Goal: Task Accomplishment & Management: Manage account settings

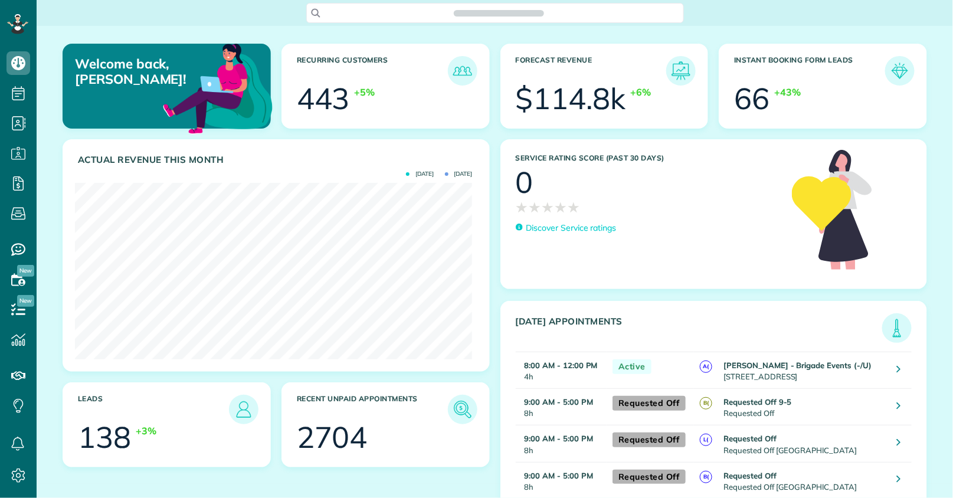
scroll to position [176, 397]
click at [358, 12] on span "Search ZenMaid…" at bounding box center [499, 13] width 359 height 12
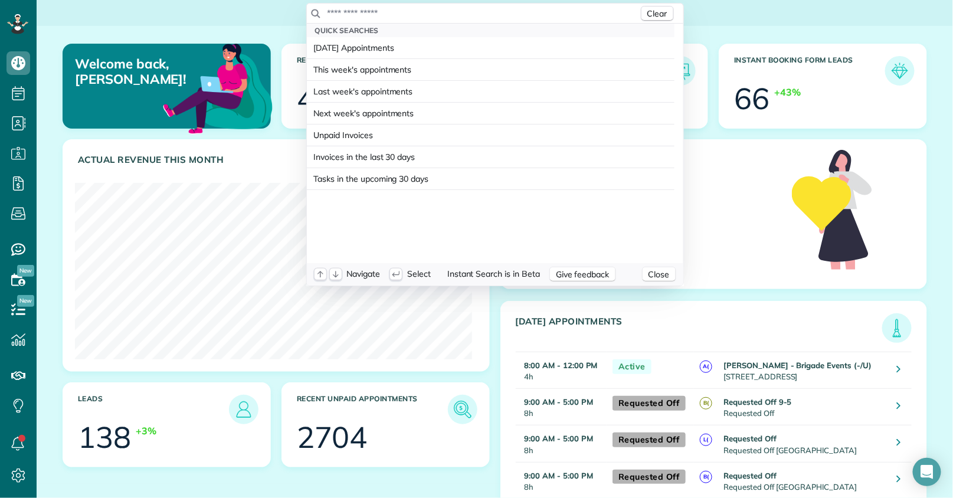
click at [376, 13] on input "text" at bounding box center [483, 13] width 312 height 12
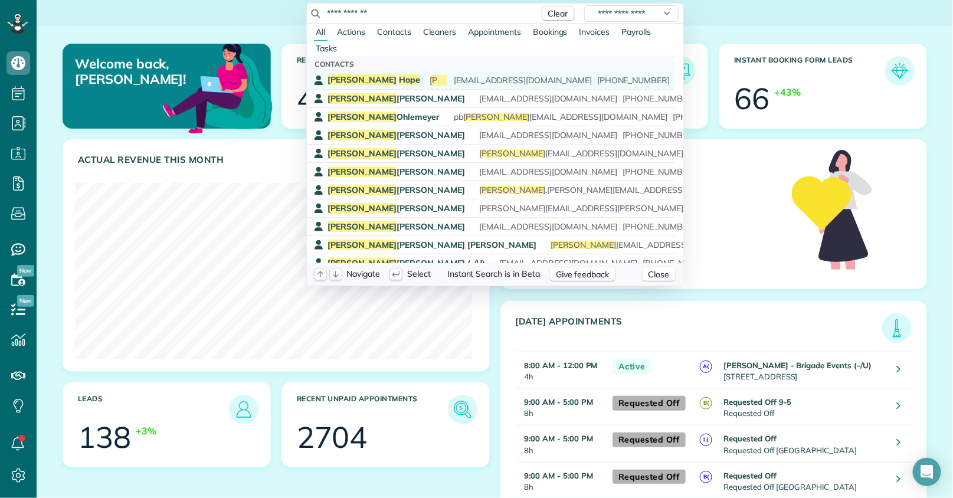
type input "**********"
click at [430, 83] on span "Stephen" at bounding box center [463, 80] width 66 height 11
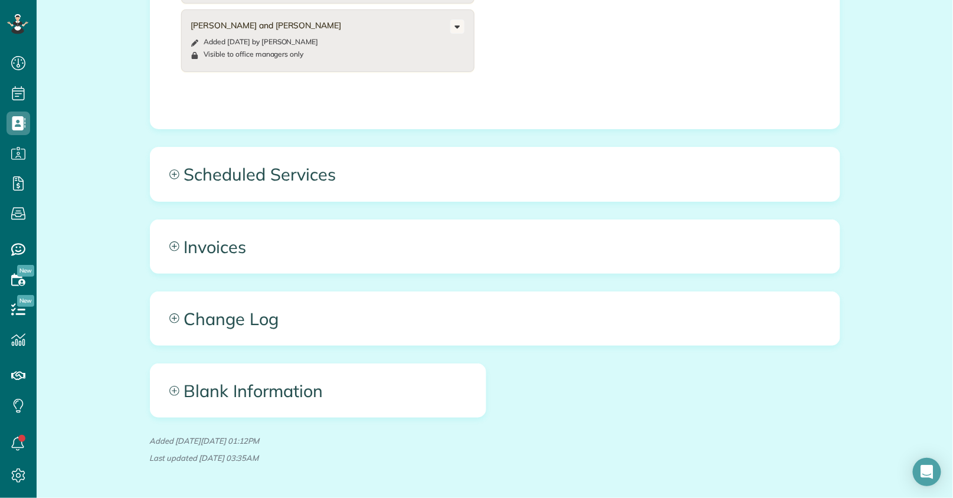
scroll to position [626, 0]
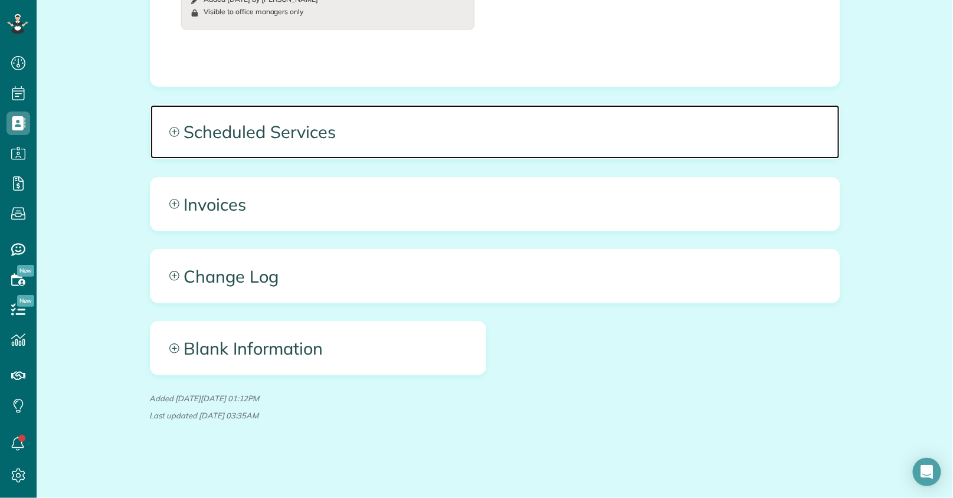
click at [389, 131] on span "Scheduled Services" at bounding box center [494, 131] width 689 height 53
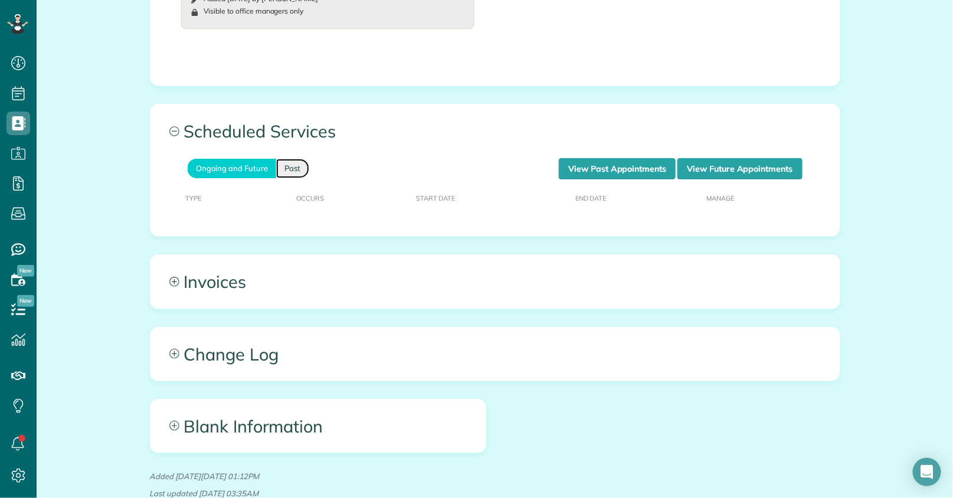
click at [295, 173] on link "Past" at bounding box center [292, 168] width 33 height 19
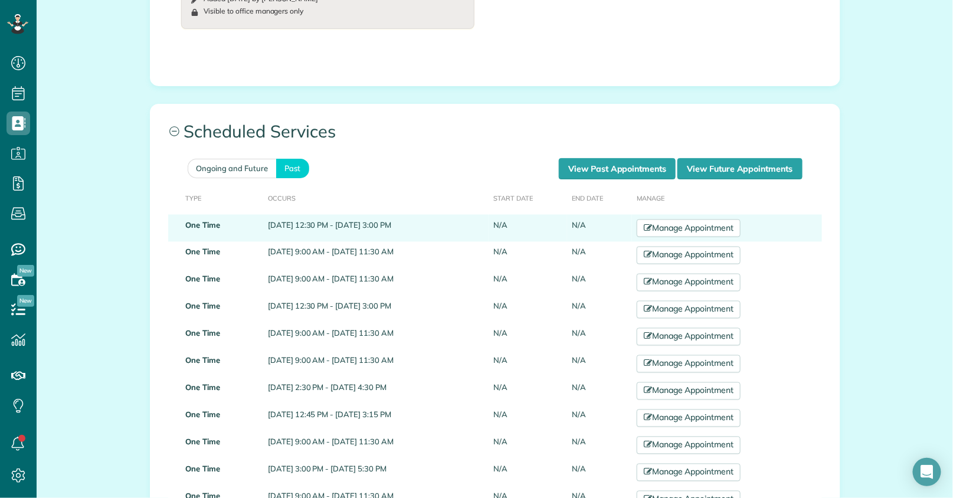
drag, startPoint x: 246, startPoint y: 227, endPoint x: 402, endPoint y: 234, distance: 156.5
click at [402, 234] on td "July 09, 2025 12:30 PM - July 09, 2025 3:00 PM" at bounding box center [375, 228] width 225 height 27
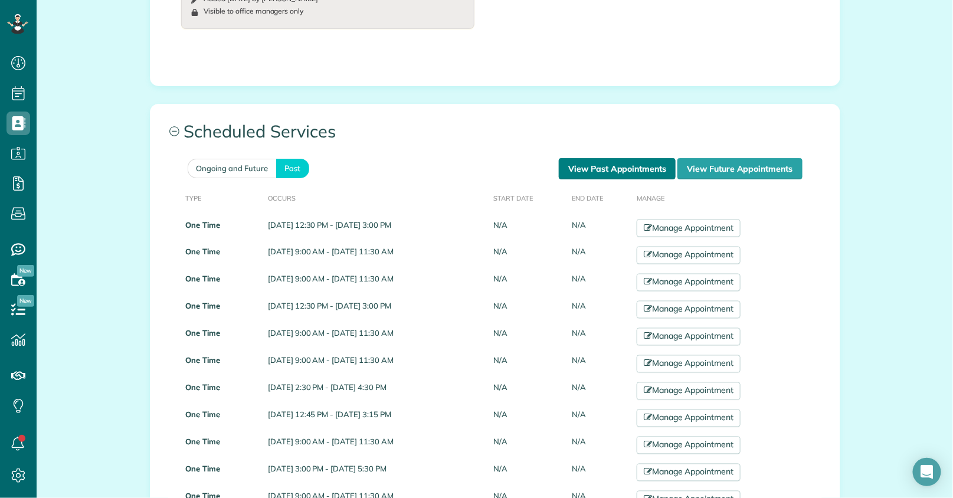
click at [601, 158] on link "View Past Appointments" at bounding box center [617, 168] width 117 height 21
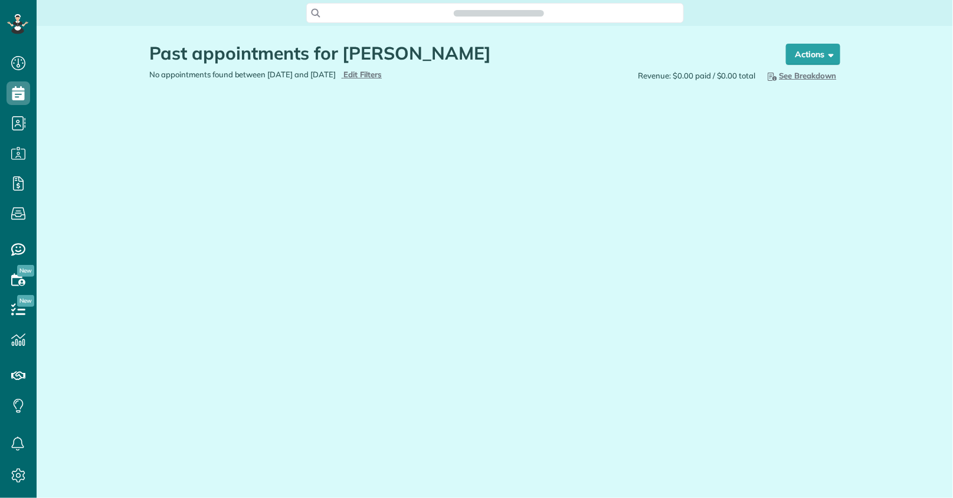
scroll to position [5, 5]
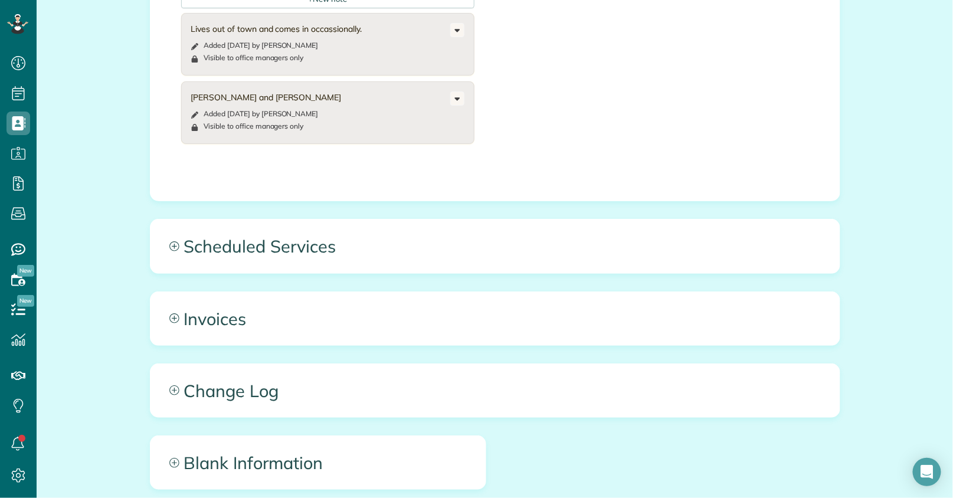
scroll to position [626, 0]
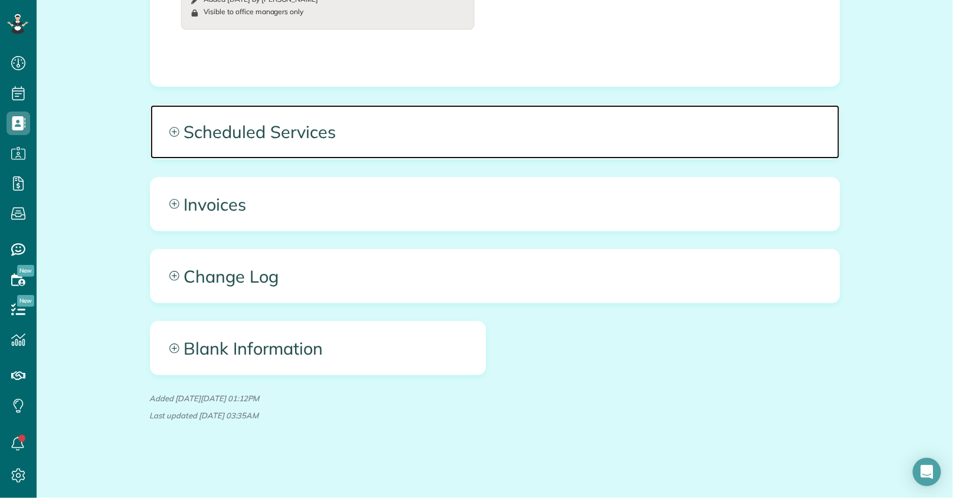
click at [592, 146] on span "Scheduled Services" at bounding box center [494, 131] width 689 height 53
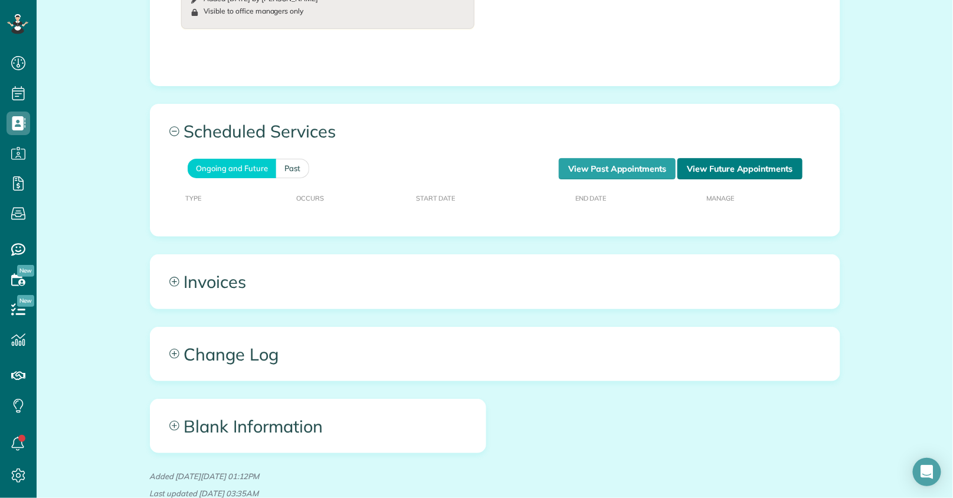
click at [730, 167] on link "View Future Appointments" at bounding box center [739, 168] width 124 height 21
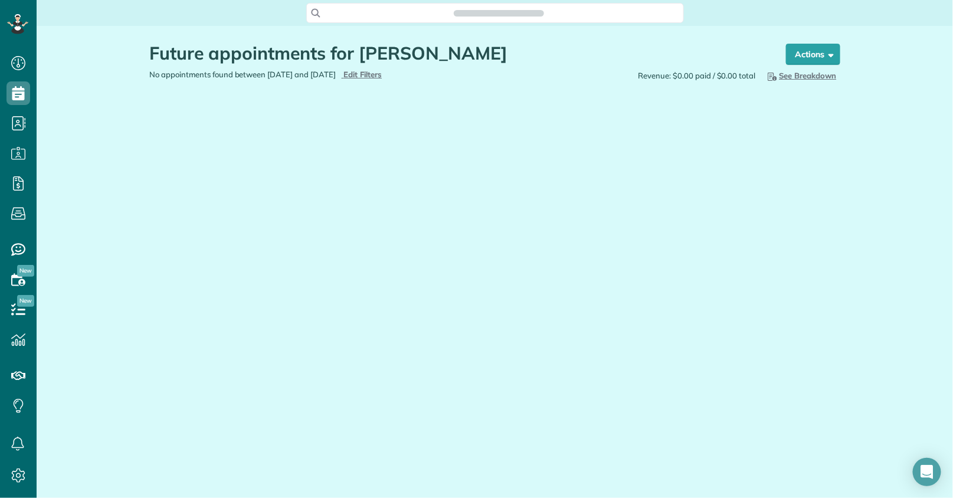
scroll to position [5, 5]
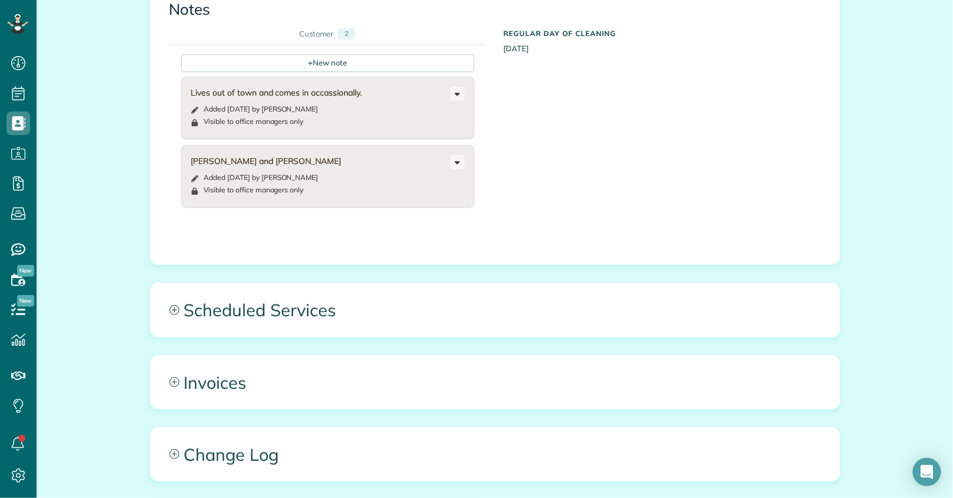
scroll to position [524, 0]
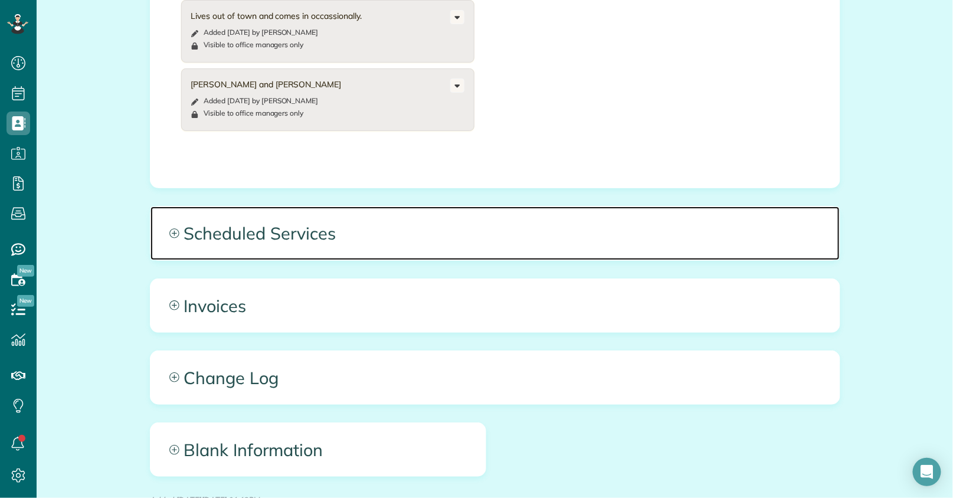
click at [501, 232] on span "Scheduled Services" at bounding box center [494, 232] width 689 height 53
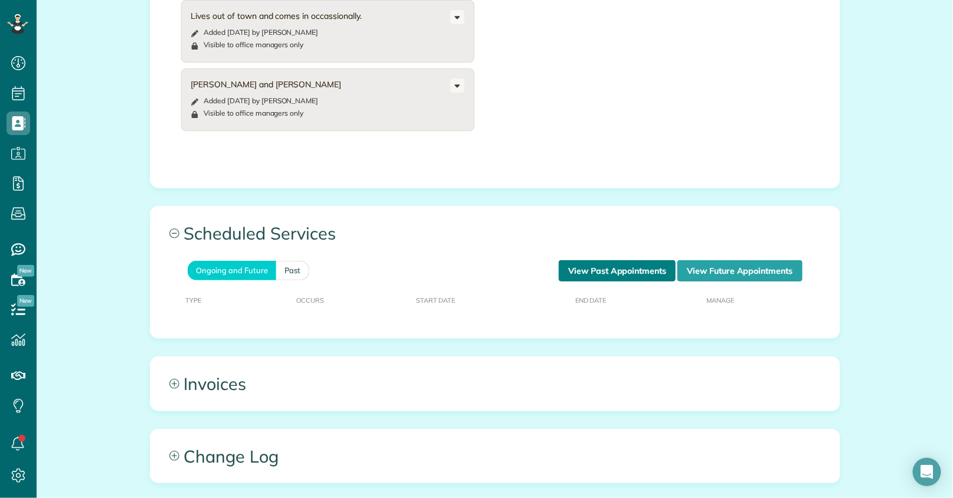
click at [618, 274] on link "View Past Appointments" at bounding box center [617, 270] width 117 height 21
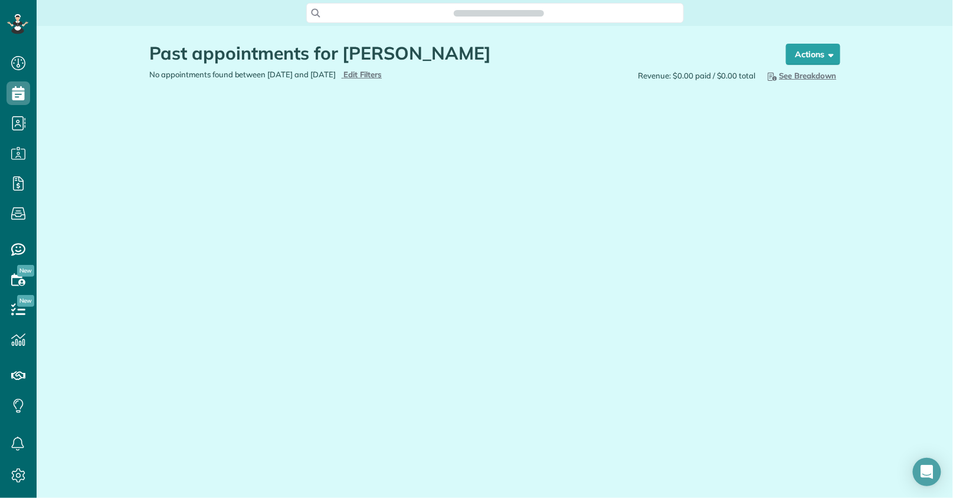
scroll to position [5, 5]
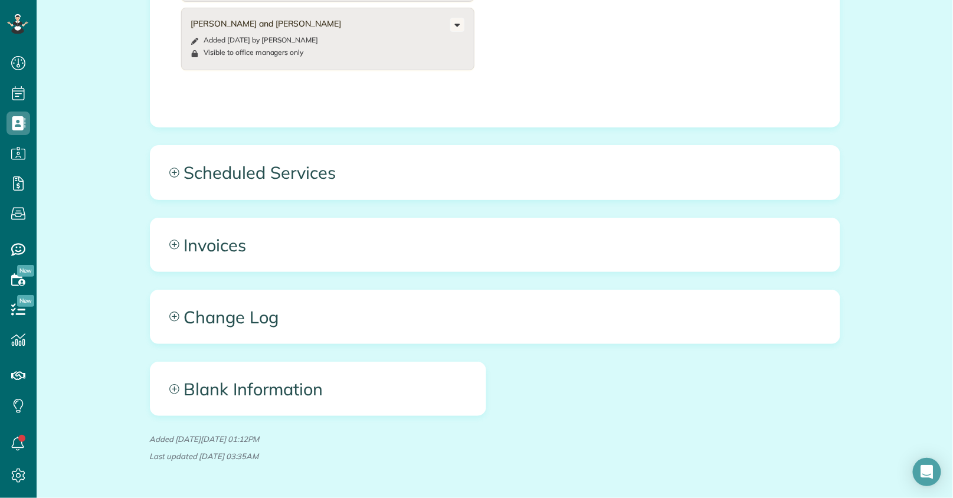
scroll to position [590, 0]
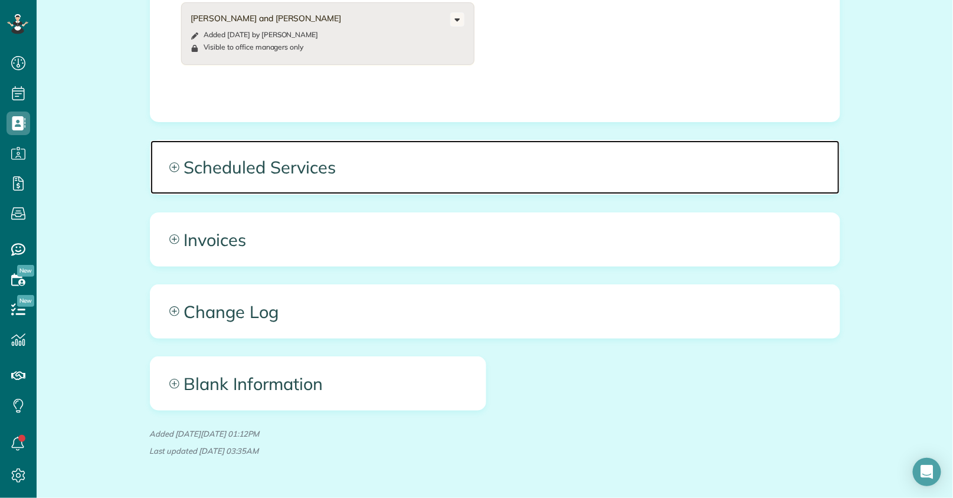
click at [265, 177] on span "Scheduled Services" at bounding box center [494, 166] width 689 height 53
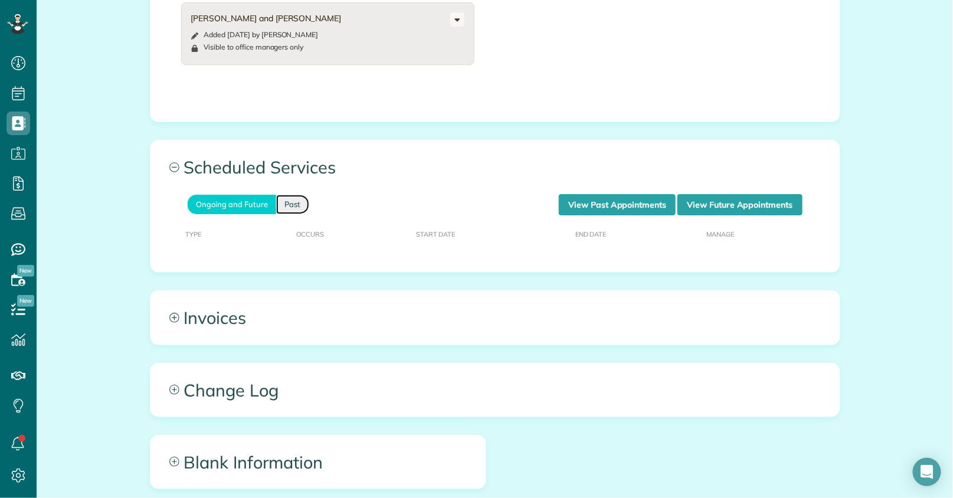
click at [282, 210] on link "Past" at bounding box center [292, 204] width 33 height 19
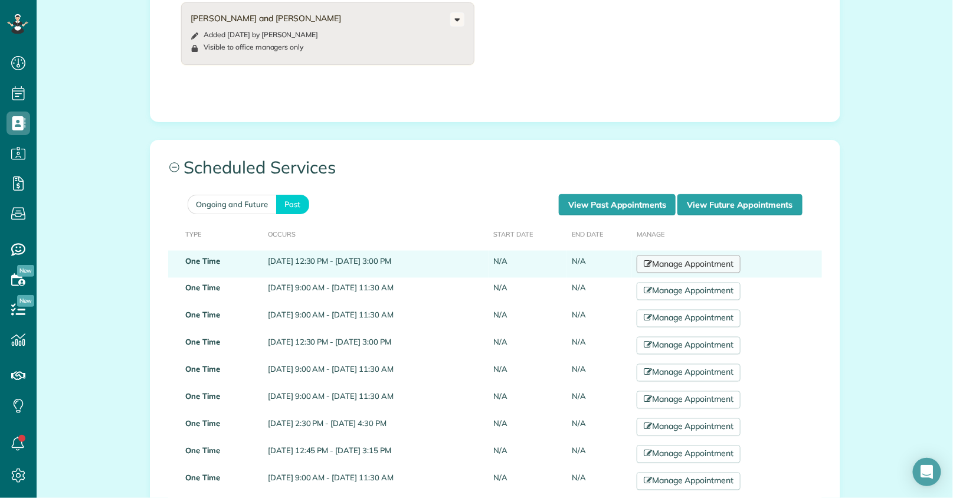
click at [724, 270] on link "Manage Appointment" at bounding box center [689, 264] width 104 height 18
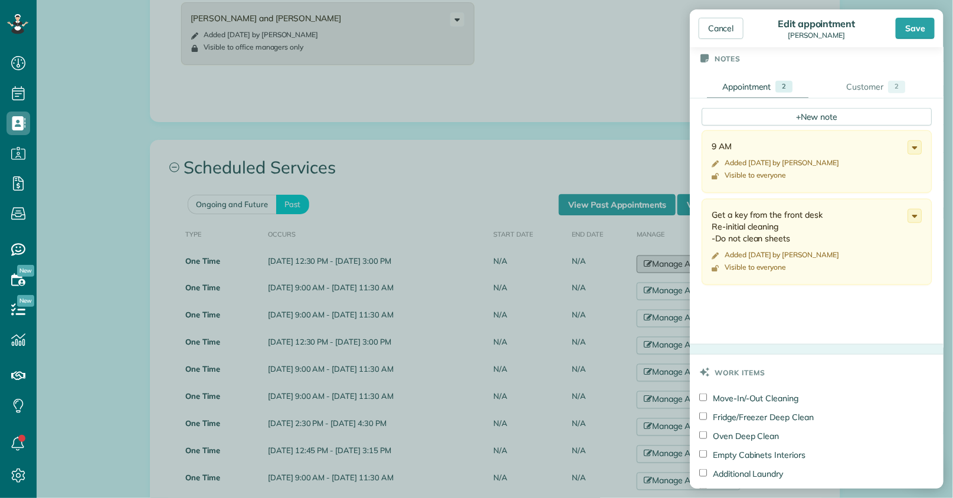
scroll to position [393, 0]
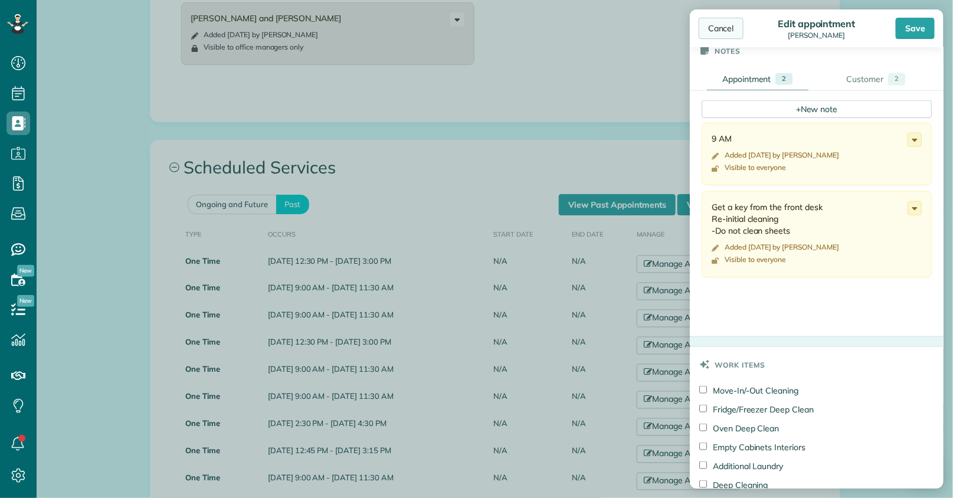
click at [705, 25] on div "Cancel" at bounding box center [721, 28] width 45 height 21
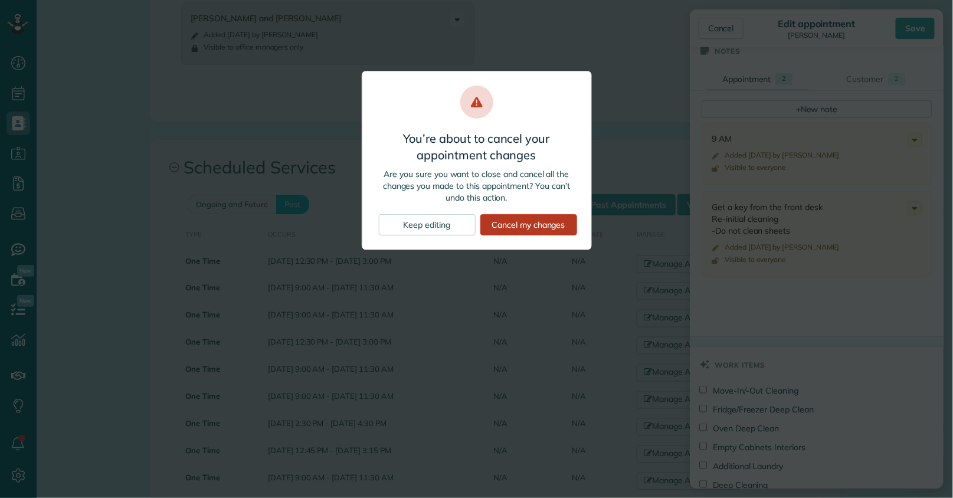
click at [535, 227] on div "Cancel my changes" at bounding box center [528, 224] width 97 height 21
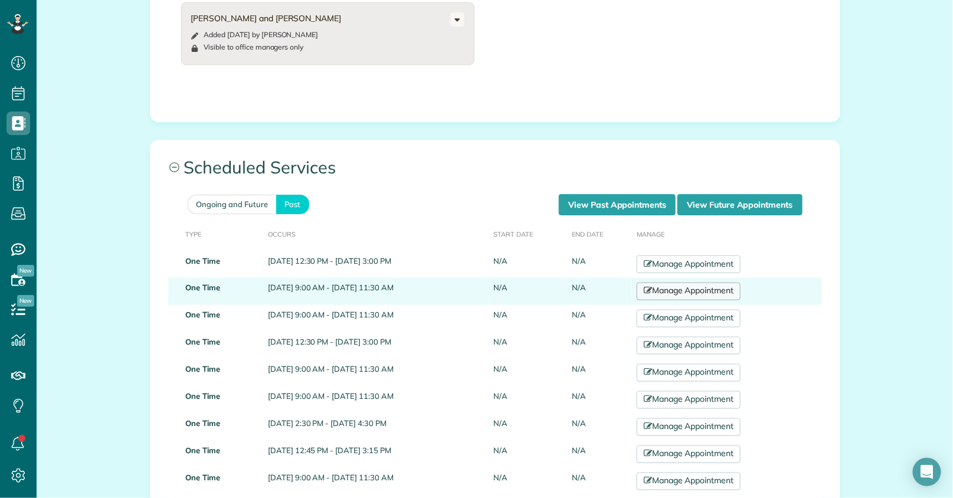
click at [699, 295] on link "Manage Appointment" at bounding box center [689, 292] width 104 height 18
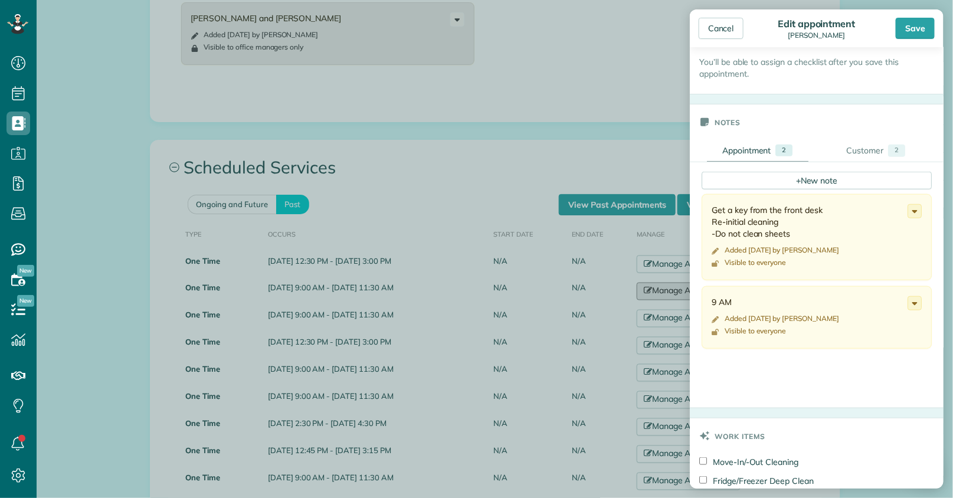
scroll to position [327, 0]
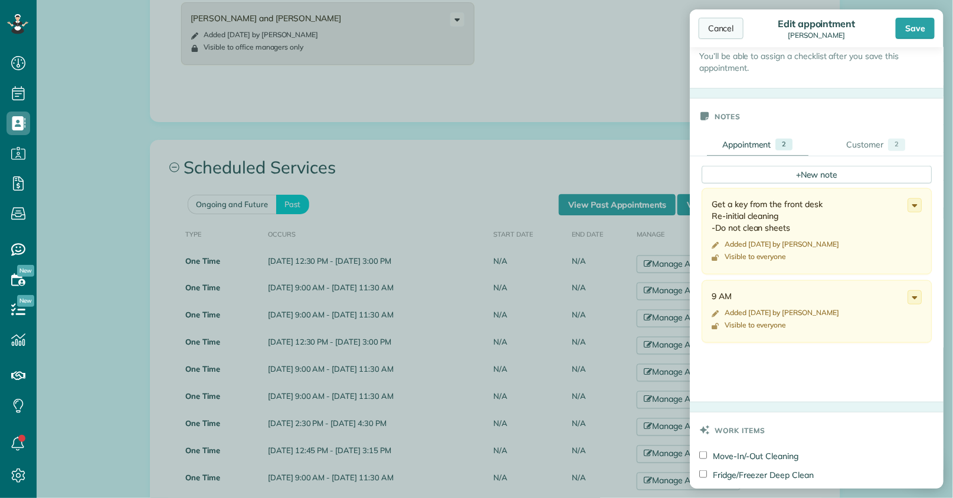
click at [727, 28] on div "Cancel" at bounding box center [721, 28] width 45 height 21
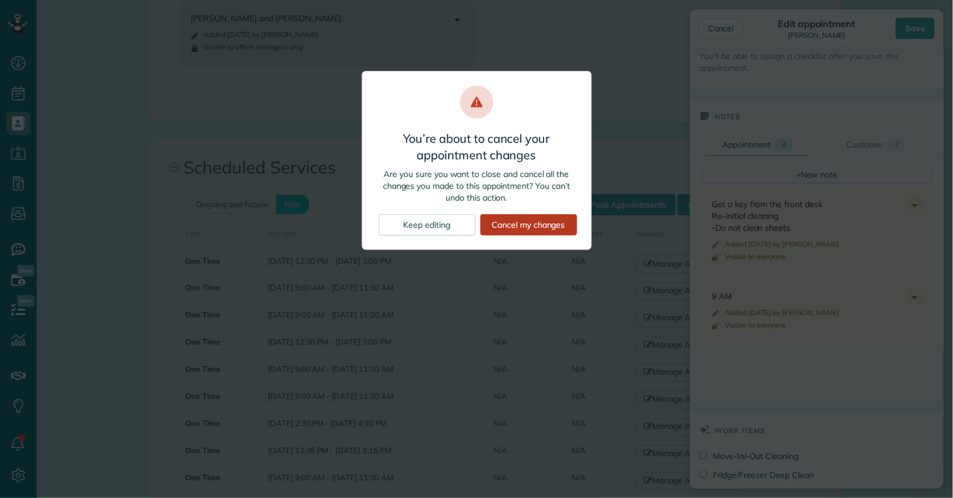
drag, startPoint x: 508, startPoint y: 221, endPoint x: 517, endPoint y: 225, distance: 10.1
click at [510, 222] on div "Cancel my changes" at bounding box center [528, 224] width 97 height 21
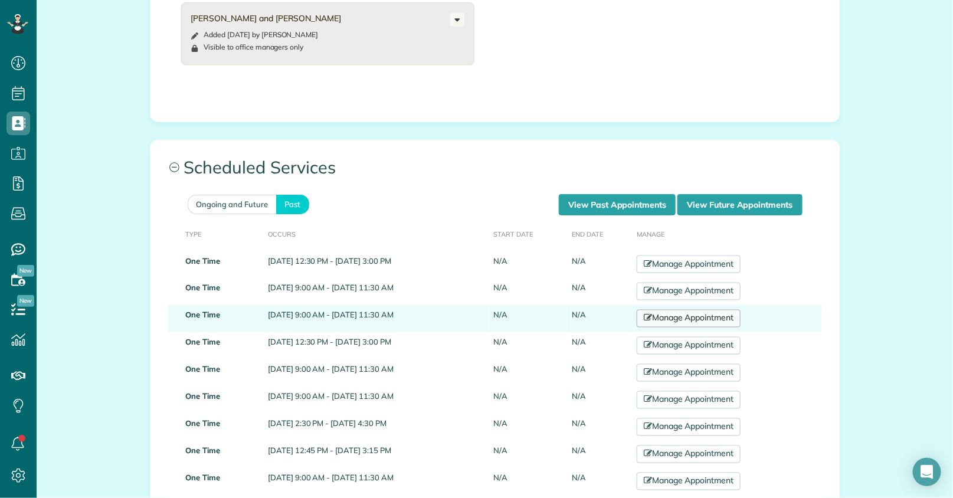
click at [721, 321] on link "Manage Appointment" at bounding box center [689, 319] width 104 height 18
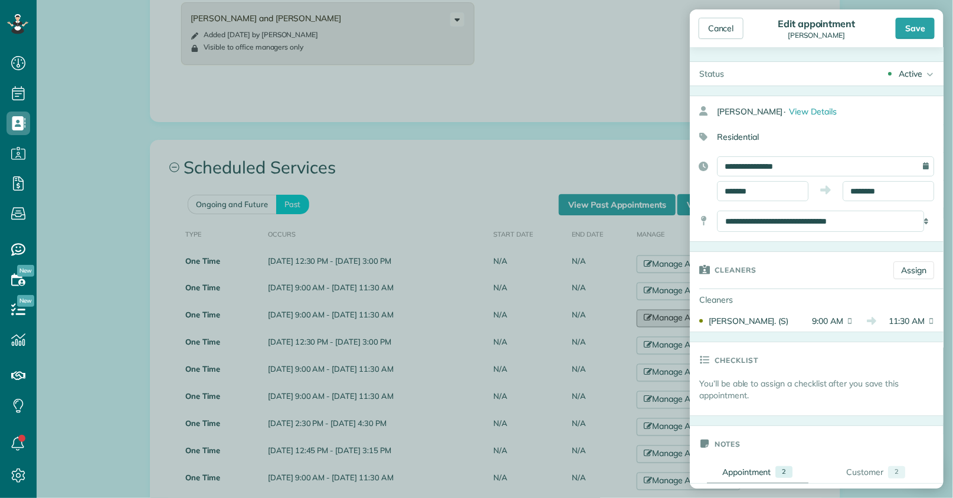
click at [104, 188] on body "Dashboard Scheduling Calendar View List View Dispatch View - Weekly scheduling …" at bounding box center [476, 249] width 953 height 498
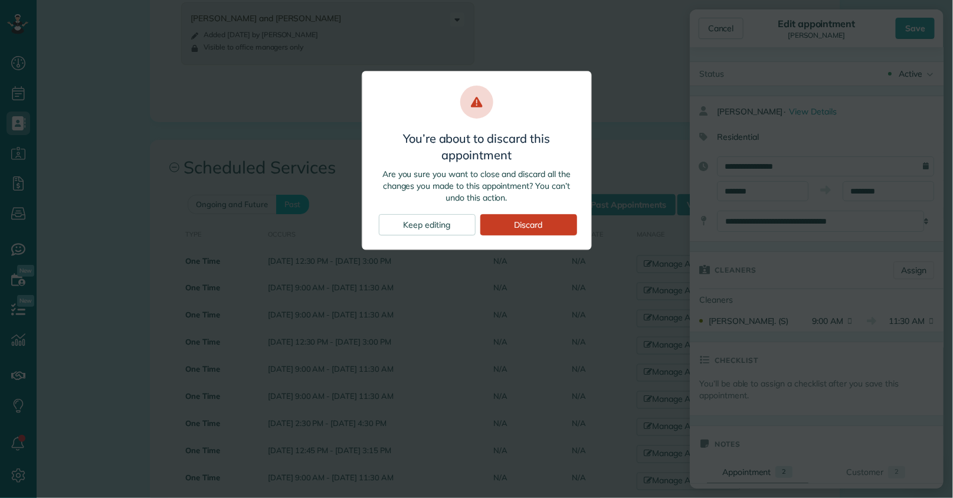
drag, startPoint x: 429, startPoint y: 219, endPoint x: 444, endPoint y: 223, distance: 15.2
click at [432, 219] on div "Keep editing" at bounding box center [427, 224] width 97 height 21
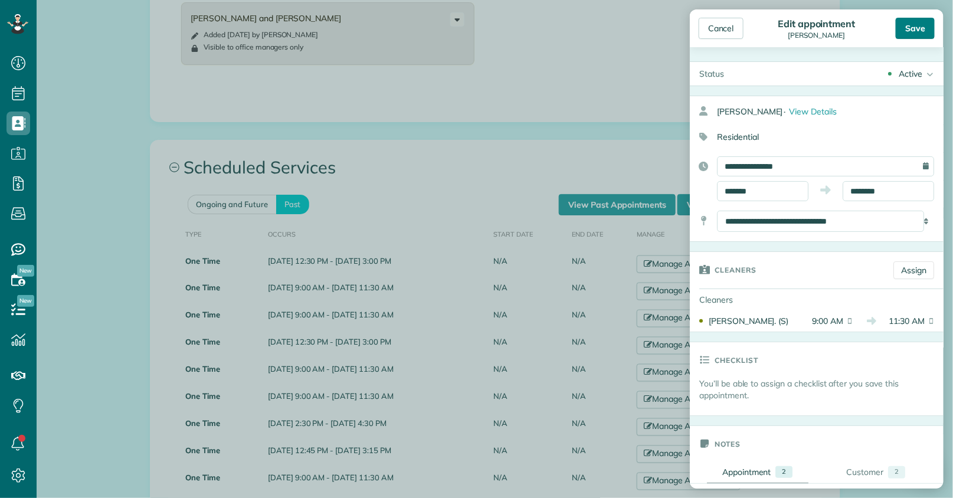
click at [923, 31] on div "Save" at bounding box center [915, 28] width 39 height 21
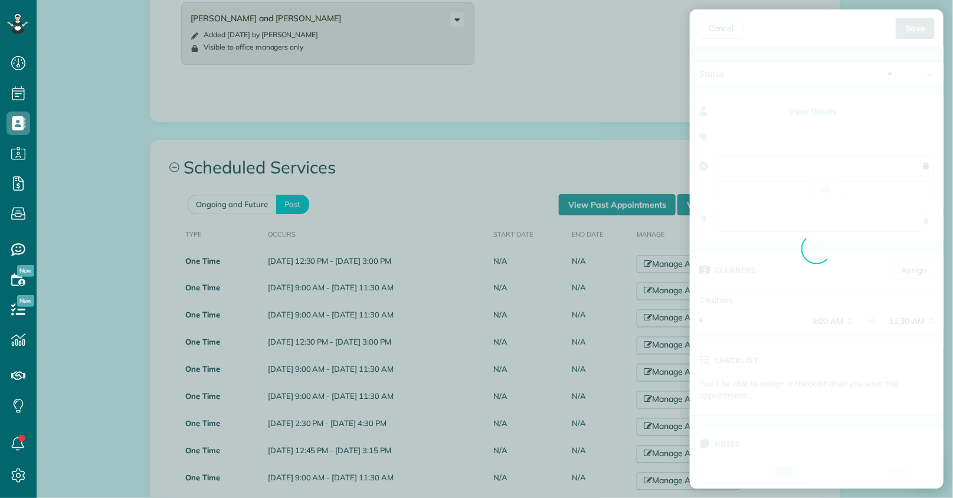
click at [588, 71] on body "Dashboard Scheduling Calendar View List View Dispatch View - Weekly scheduling …" at bounding box center [476, 249] width 953 height 498
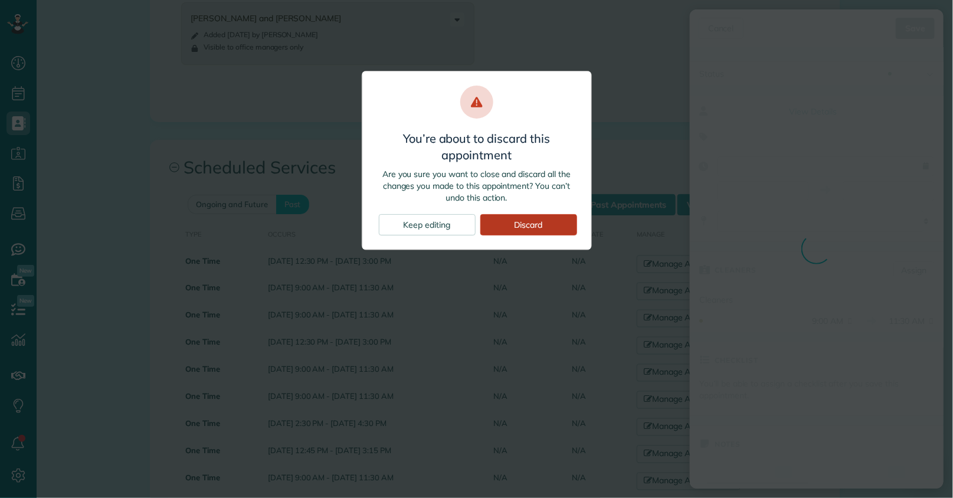
click at [512, 230] on div "Discard" at bounding box center [528, 224] width 97 height 21
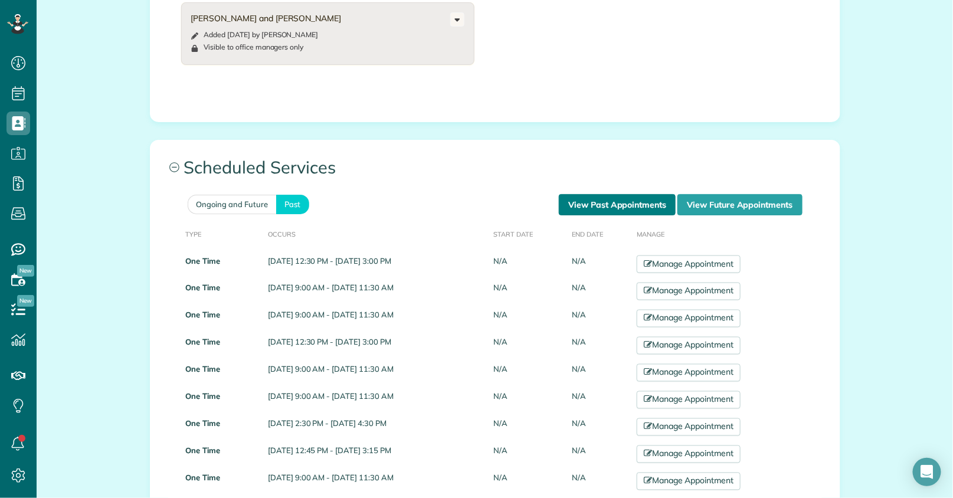
click at [652, 209] on link "View Past Appointments" at bounding box center [617, 204] width 117 height 21
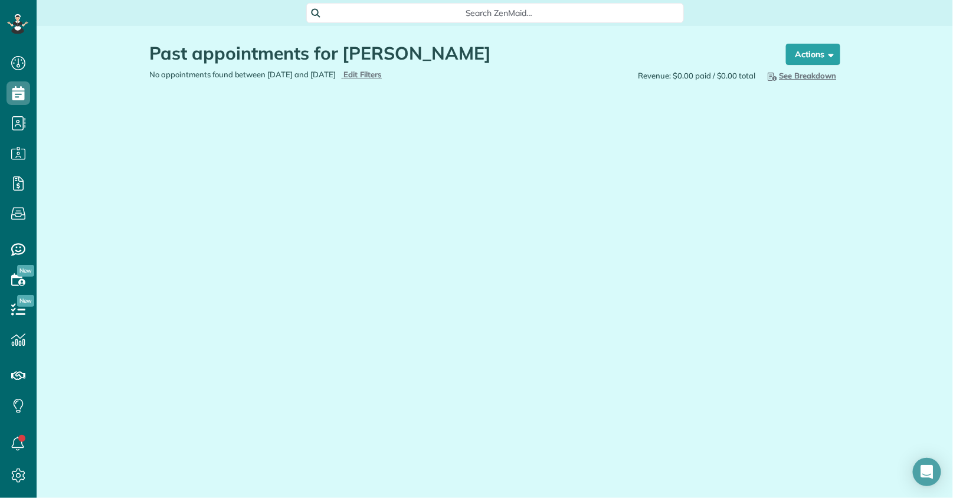
scroll to position [5, 5]
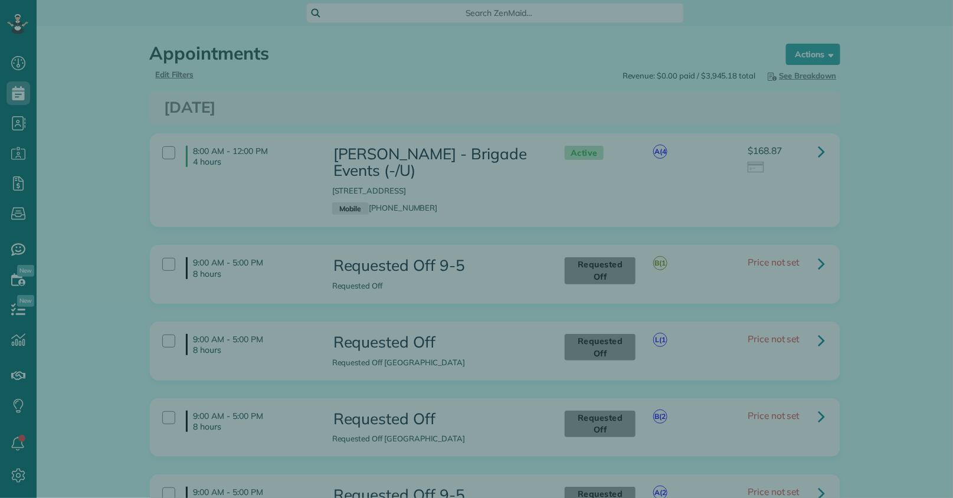
scroll to position [5, 5]
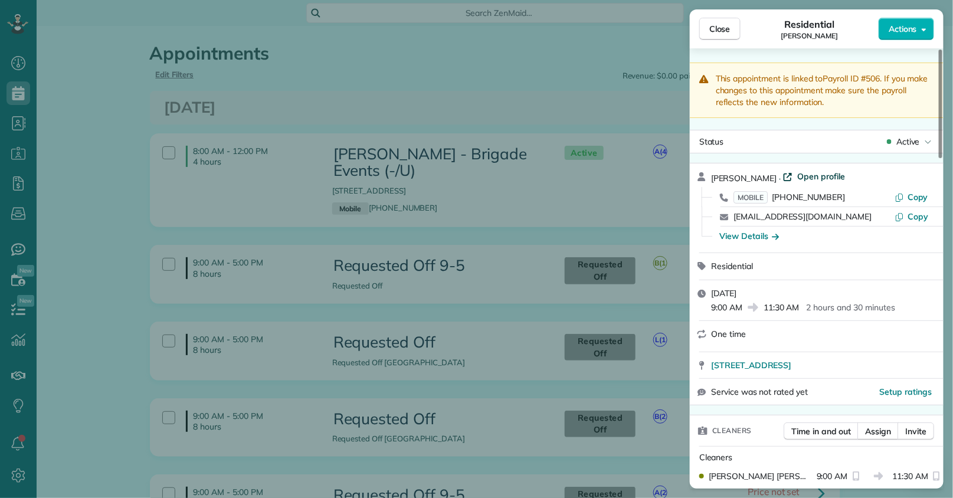
click at [802, 179] on span "Open profile" at bounding box center [821, 177] width 48 height 12
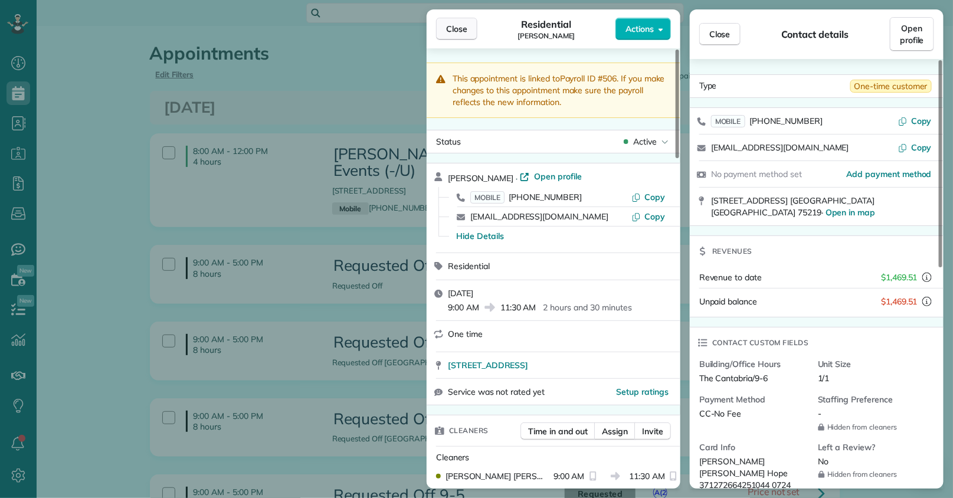
click at [455, 28] on span "Close" at bounding box center [456, 29] width 21 height 12
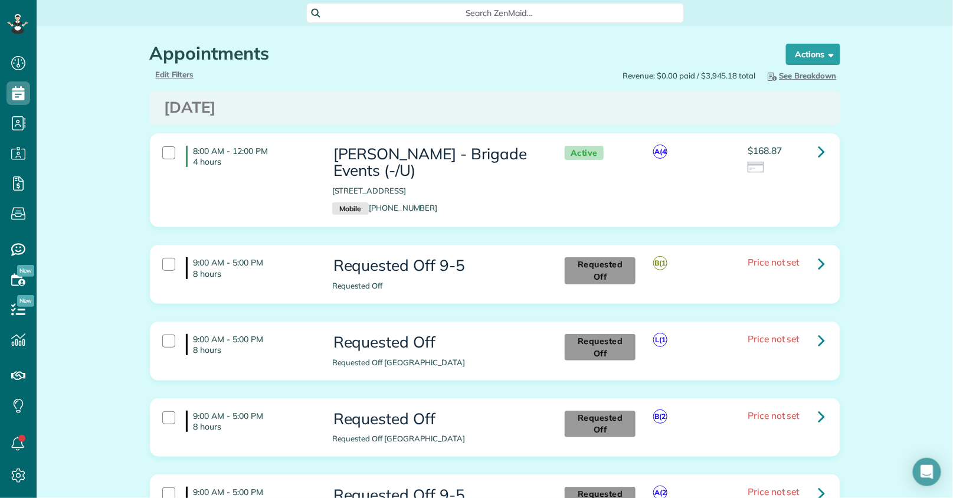
click at [401, 13] on span "Search ZenMaid…" at bounding box center [499, 13] width 359 height 12
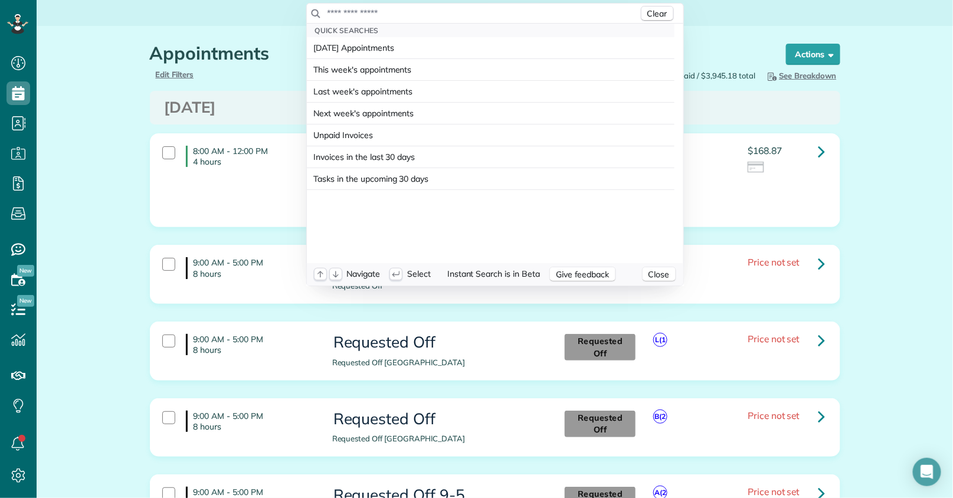
click at [401, 14] on input "text" at bounding box center [483, 13] width 312 height 12
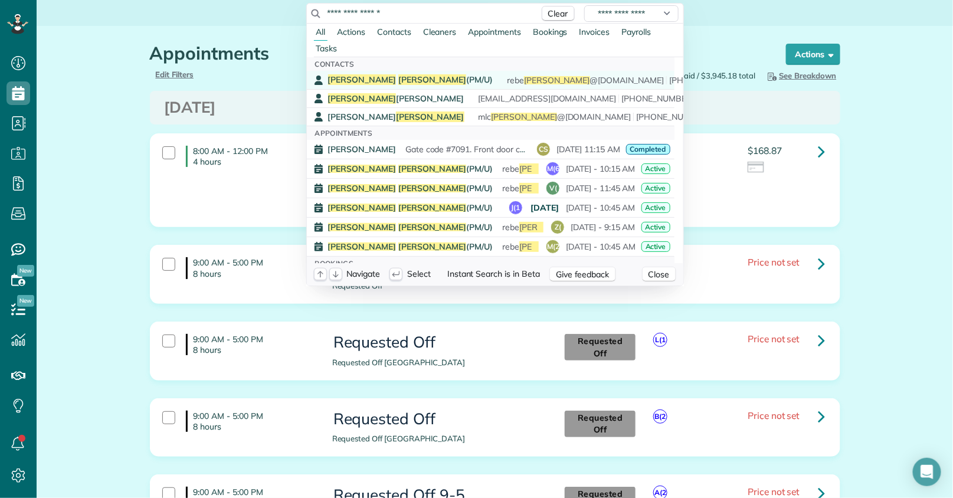
type input "**********"
click at [403, 83] on span "Rebekah Langston (PM/U)" at bounding box center [410, 79] width 165 height 11
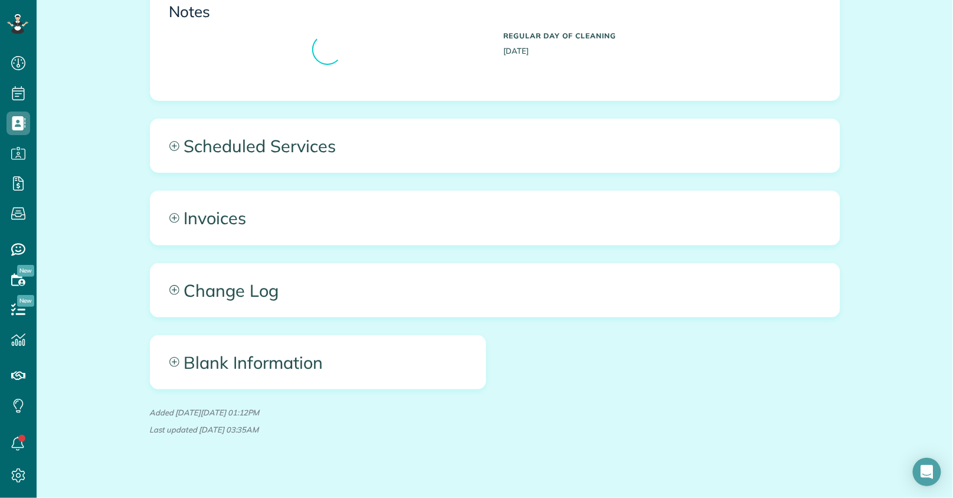
scroll to position [459, 0]
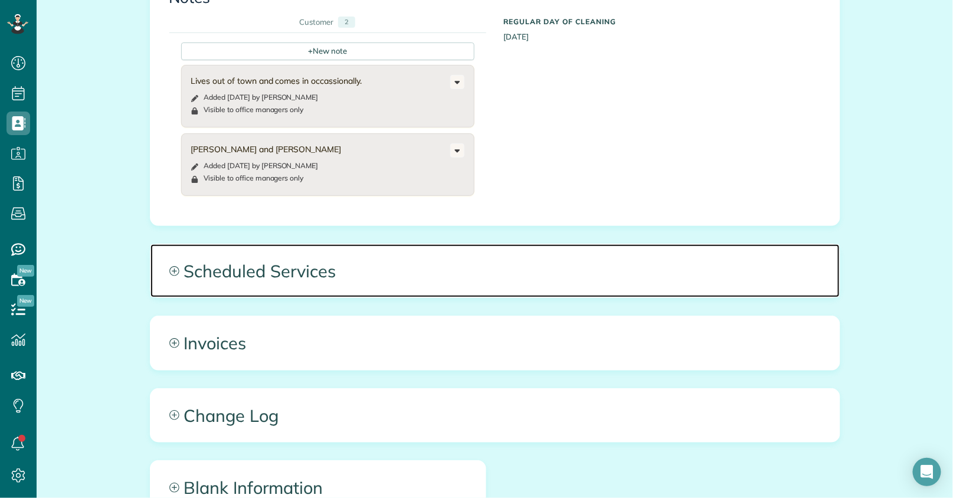
click at [593, 279] on span "Scheduled Services" at bounding box center [494, 270] width 689 height 53
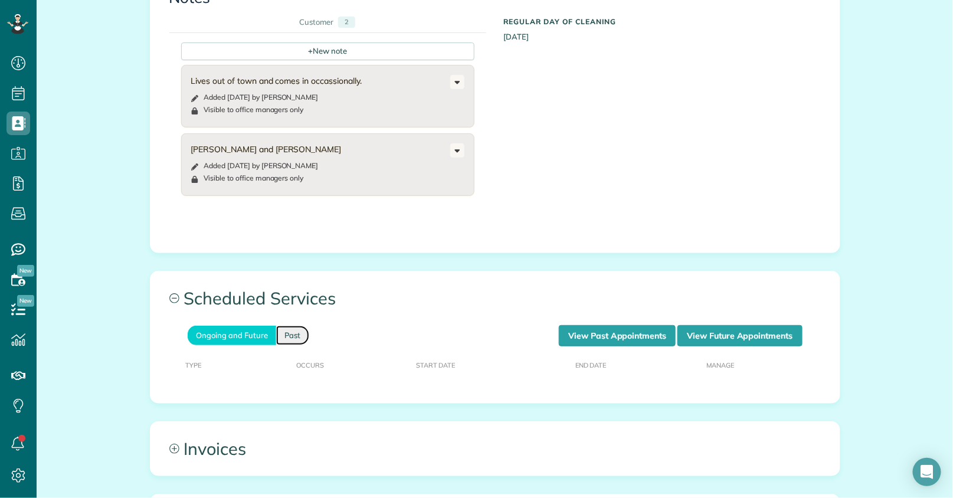
click at [287, 343] on link "Past" at bounding box center [292, 335] width 33 height 19
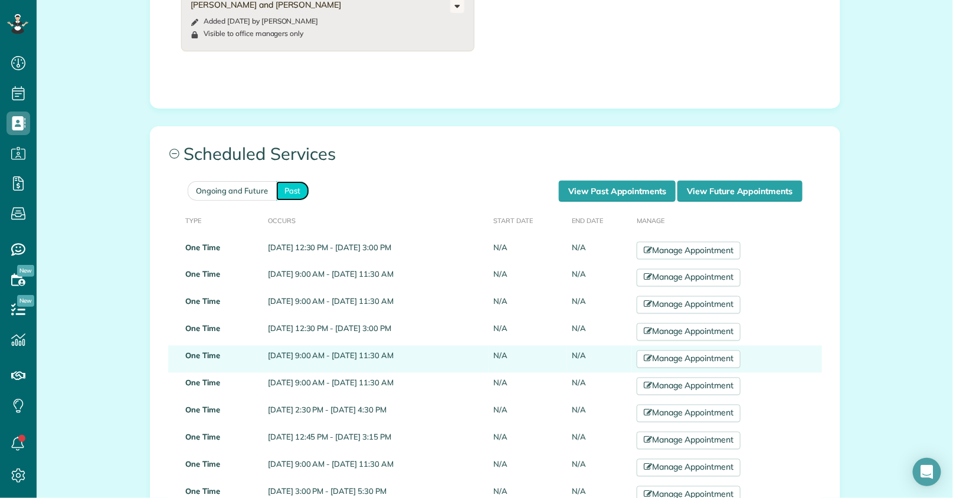
scroll to position [656, 0]
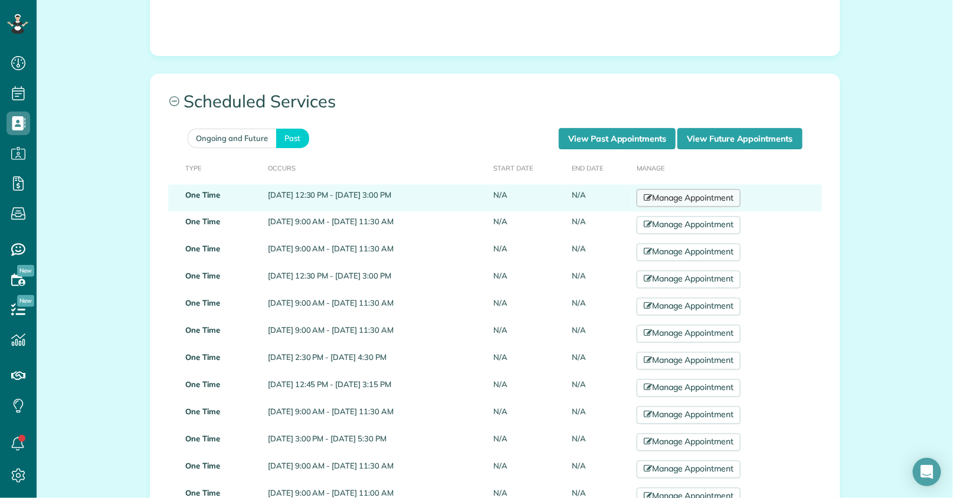
click at [740, 201] on link "Manage Appointment" at bounding box center [689, 198] width 104 height 18
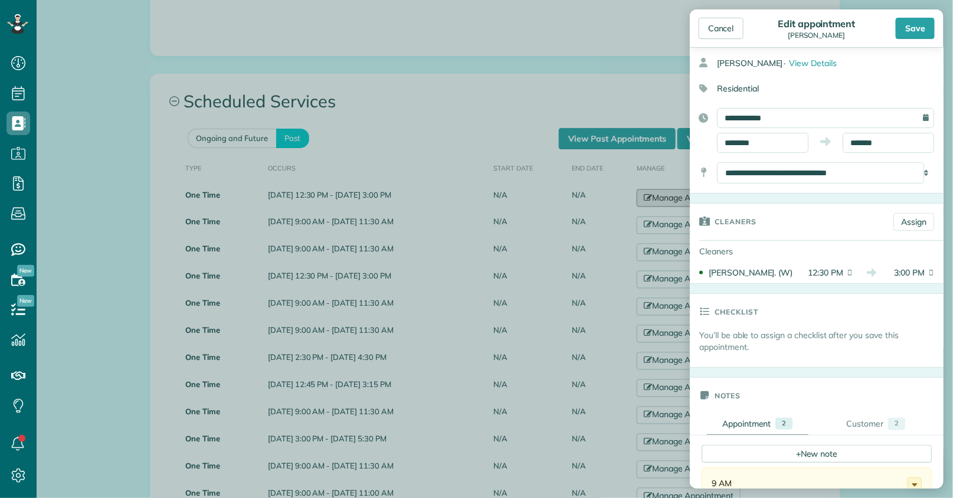
scroll to position [262, 0]
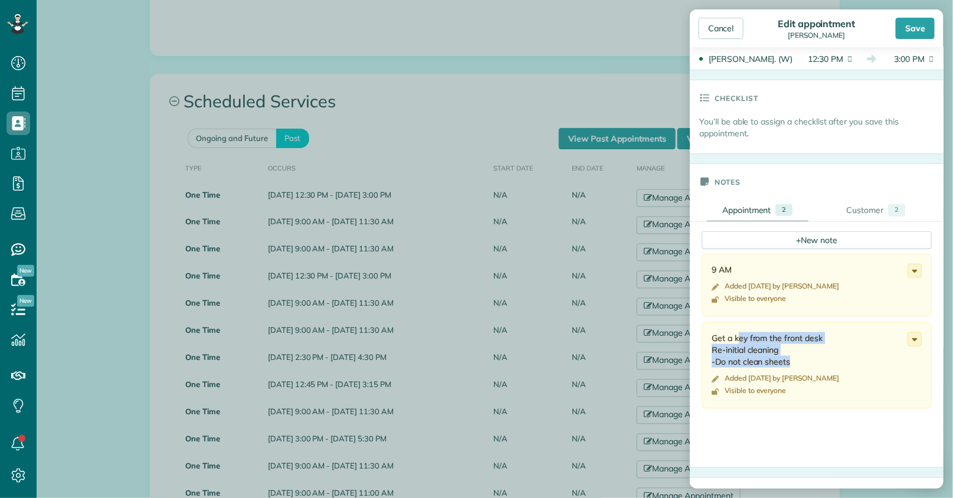
drag, startPoint x: 712, startPoint y: 350, endPoint x: 808, endPoint y: 369, distance: 98.1
click at [808, 368] on div "Get a key from the front desk Re-initial cleaning -Do not clean sheets" at bounding box center [810, 349] width 196 height 35
copy div "Get a key from the front desk Re-initial cleaning -Do not clean sheets"
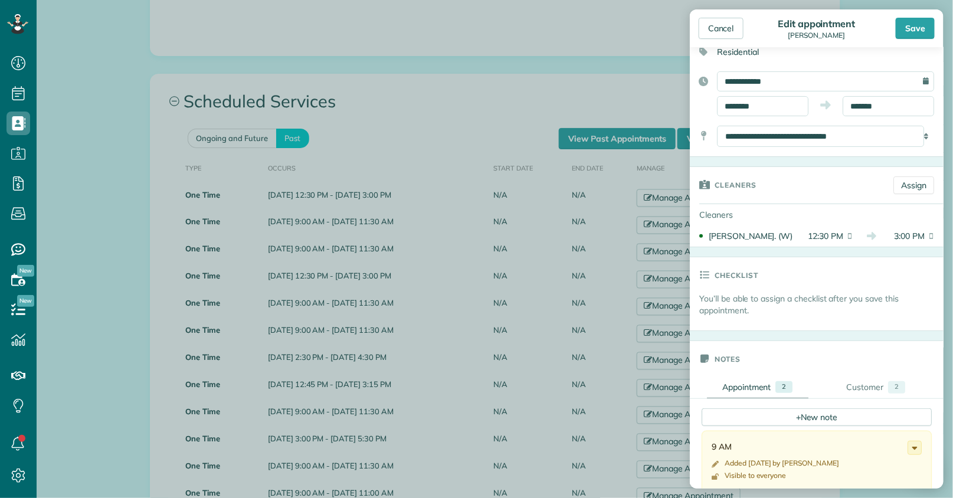
scroll to position [65, 0]
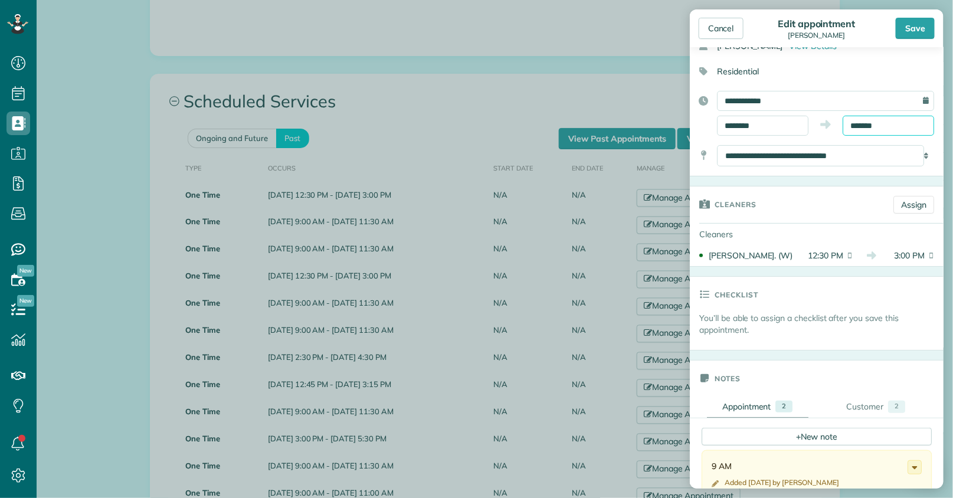
click at [846, 125] on input "*******" at bounding box center [887, 126] width 91 height 20
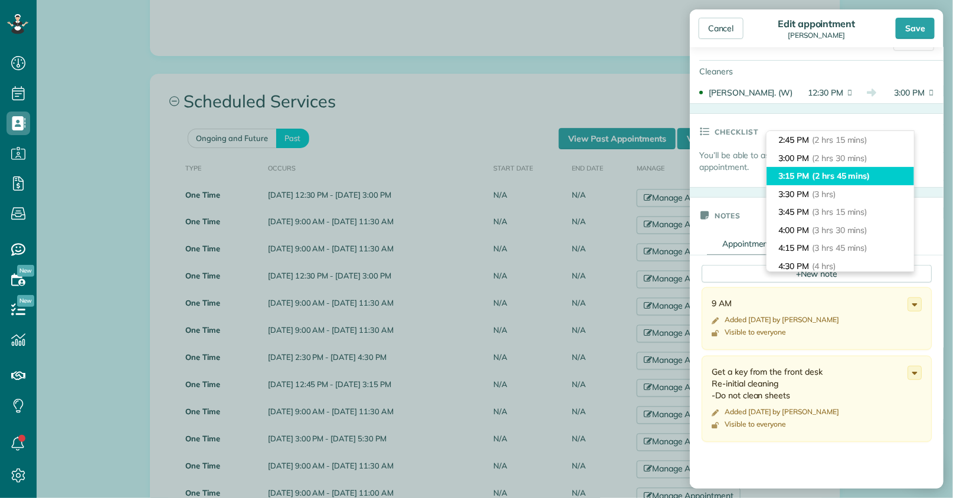
scroll to position [262, 0]
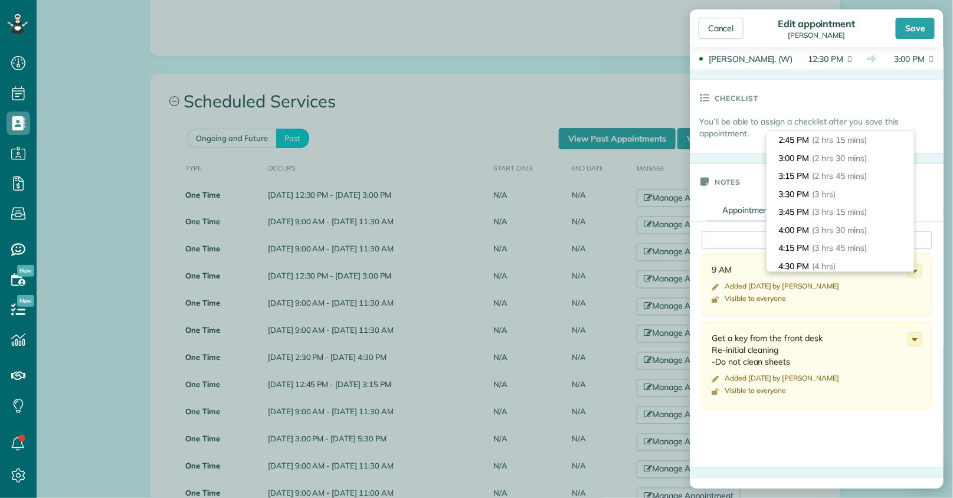
click at [568, 19] on body "Dashboard Scheduling Calendar View List View Dispatch View - Weekly scheduling …" at bounding box center [476, 249] width 953 height 498
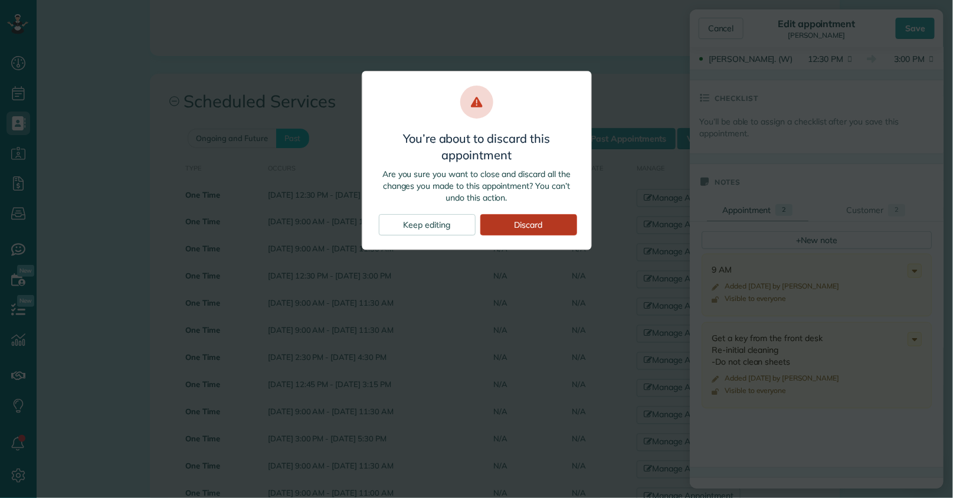
drag, startPoint x: 493, startPoint y: 223, endPoint x: 524, endPoint y: 213, distance: 32.3
click at [494, 223] on div "Discard" at bounding box center [528, 224] width 97 height 21
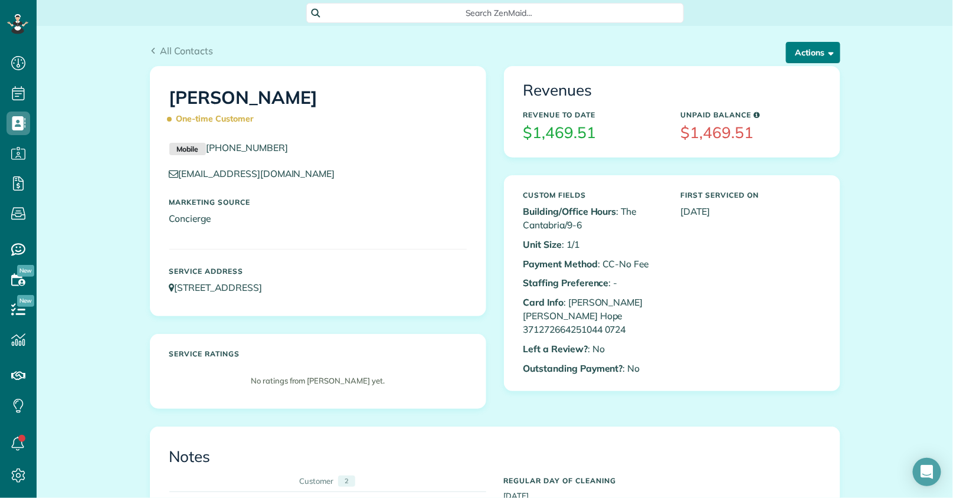
click at [808, 57] on button "Actions" at bounding box center [813, 52] width 54 height 21
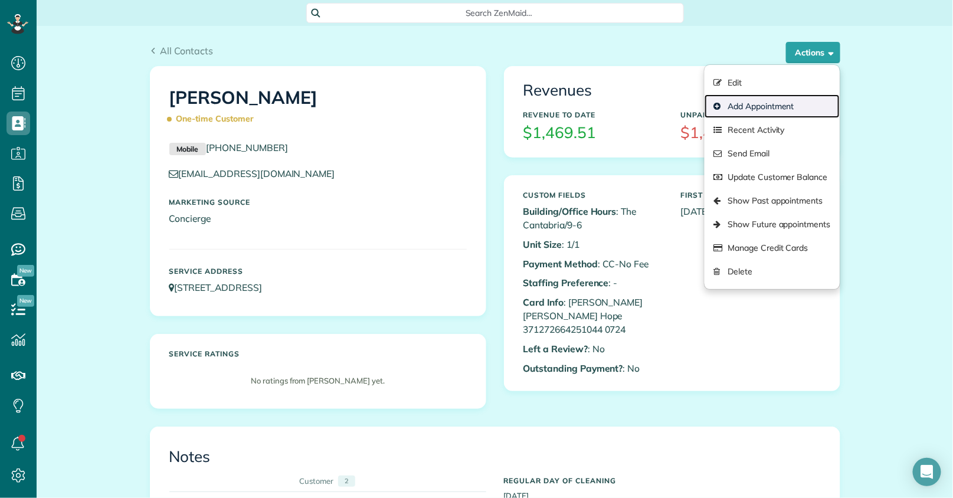
click at [774, 107] on link "Add Appointment" at bounding box center [771, 106] width 135 height 24
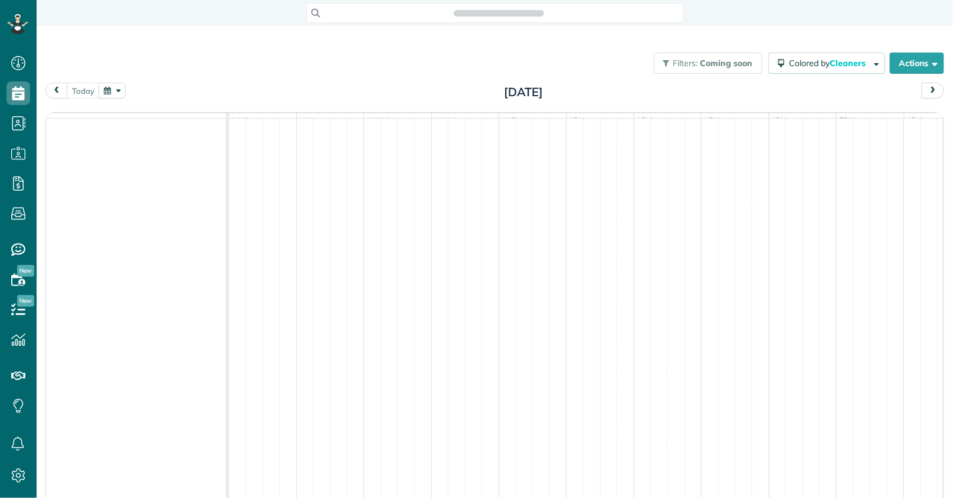
scroll to position [498, 37]
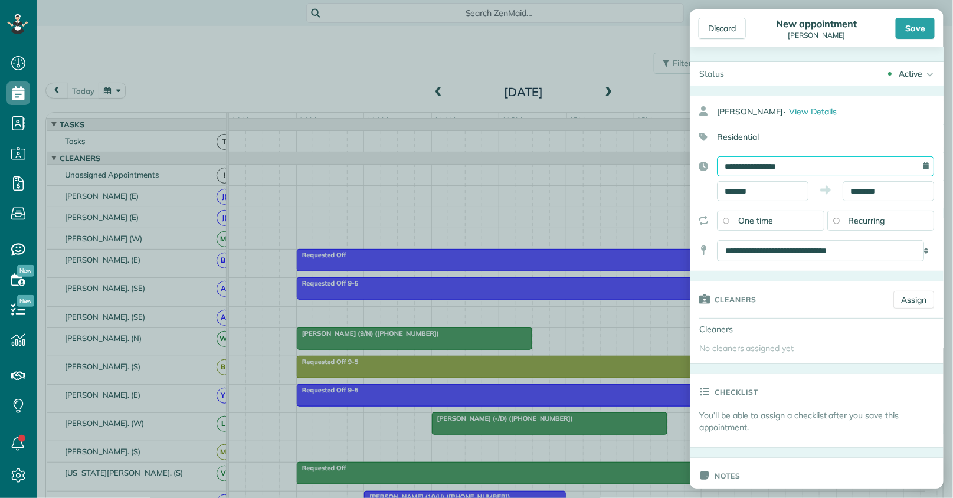
click at [840, 168] on input "**********" at bounding box center [825, 166] width 217 height 20
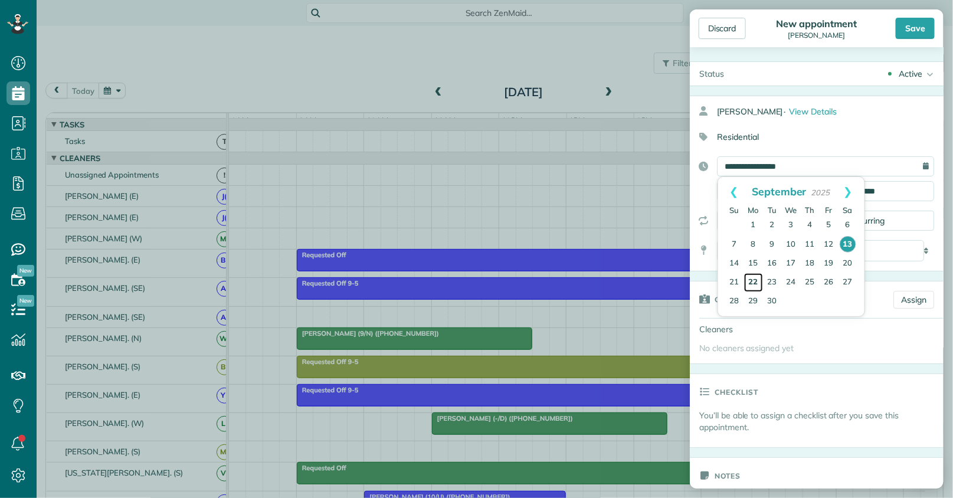
click at [754, 280] on link "22" at bounding box center [753, 282] width 19 height 19
type input "**********"
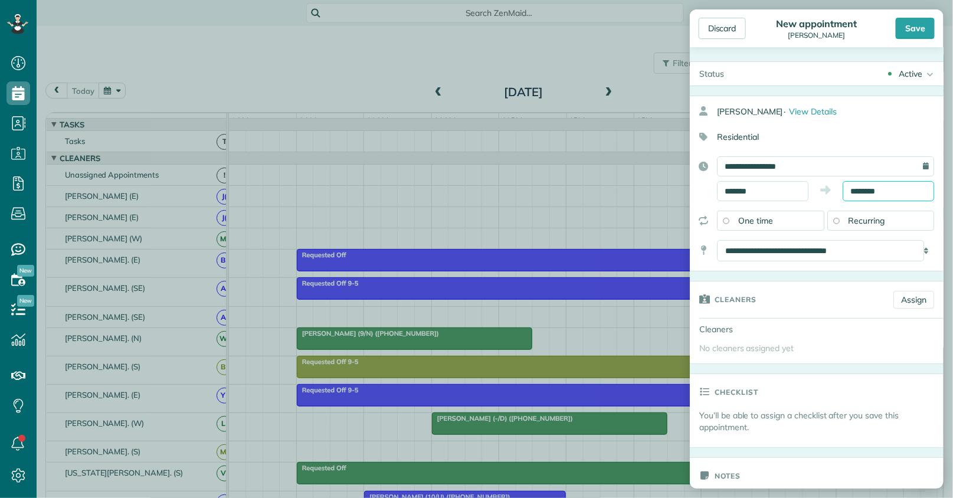
click at [871, 191] on input "********" at bounding box center [887, 191] width 91 height 20
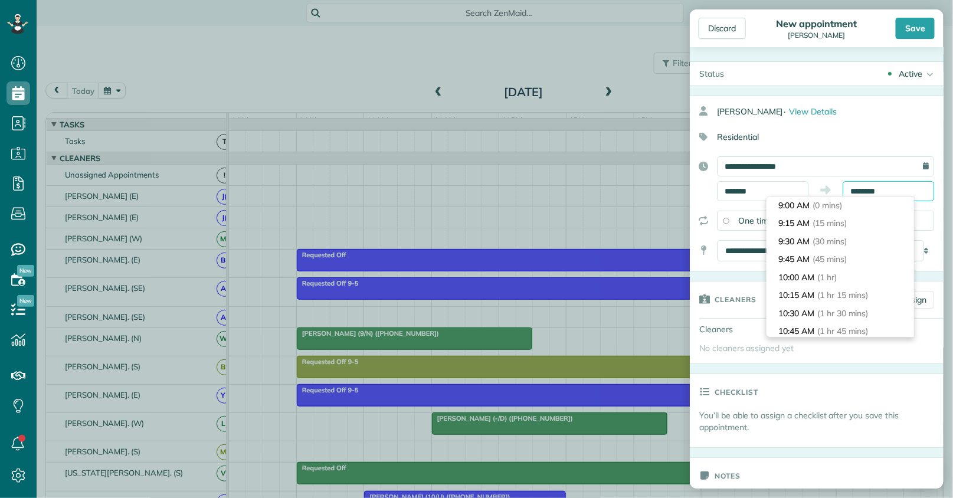
scroll to position [126, 0]
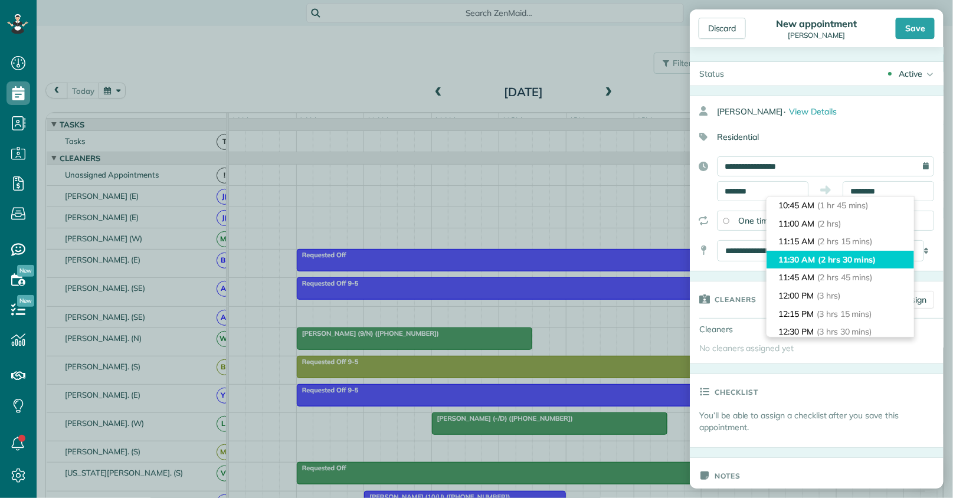
type input "********"
click at [876, 263] on span "(2 hrs 30 mins)" at bounding box center [847, 259] width 58 height 11
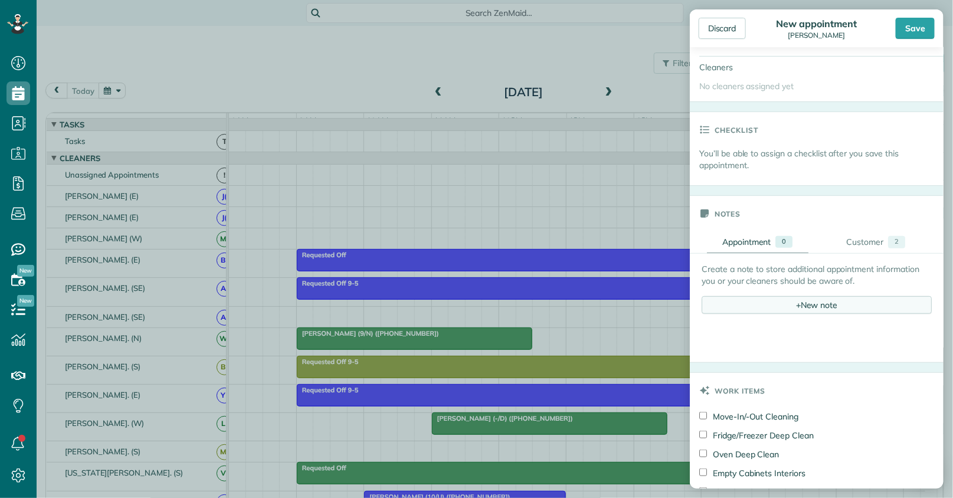
scroll to position [0, 0]
click at [779, 305] on div "+ New note" at bounding box center [816, 305] width 230 height 18
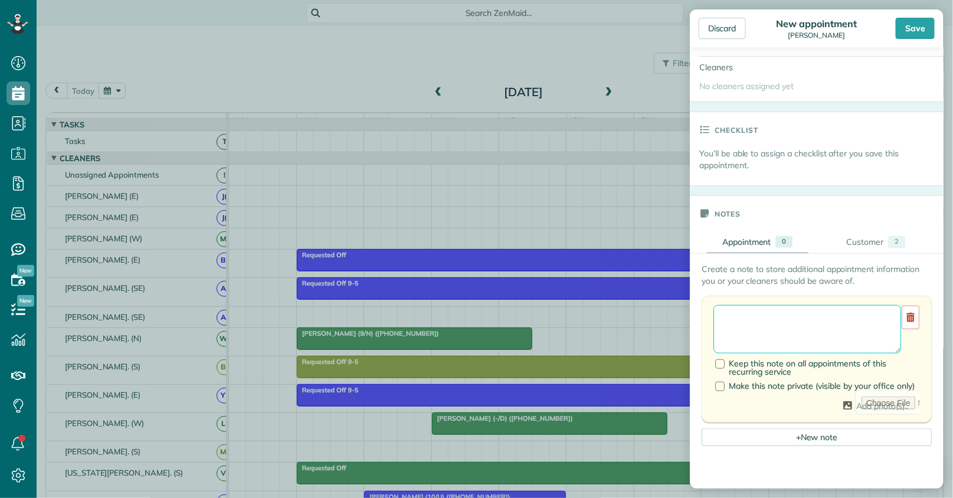
click at [775, 313] on textarea at bounding box center [807, 329] width 188 height 48
paste textarea "**********"
type textarea "**********"
click at [723, 367] on div at bounding box center [719, 363] width 9 height 9
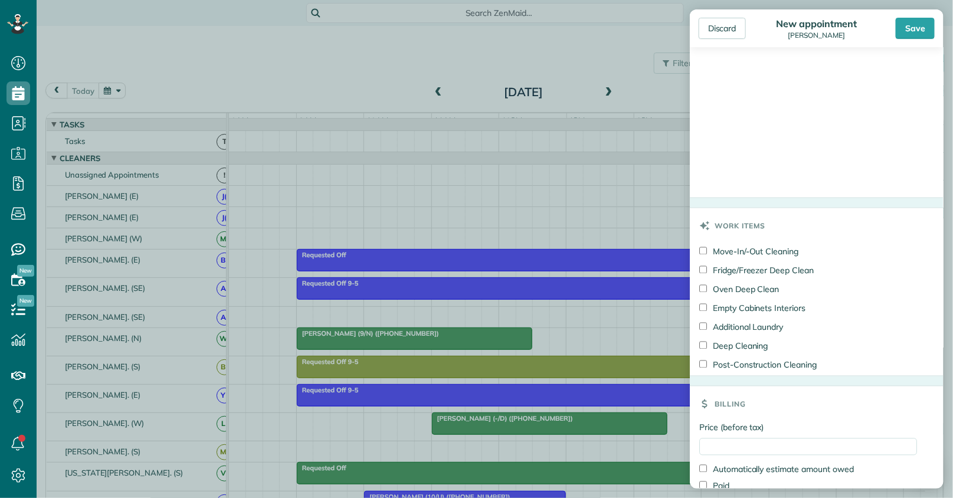
scroll to position [786, 0]
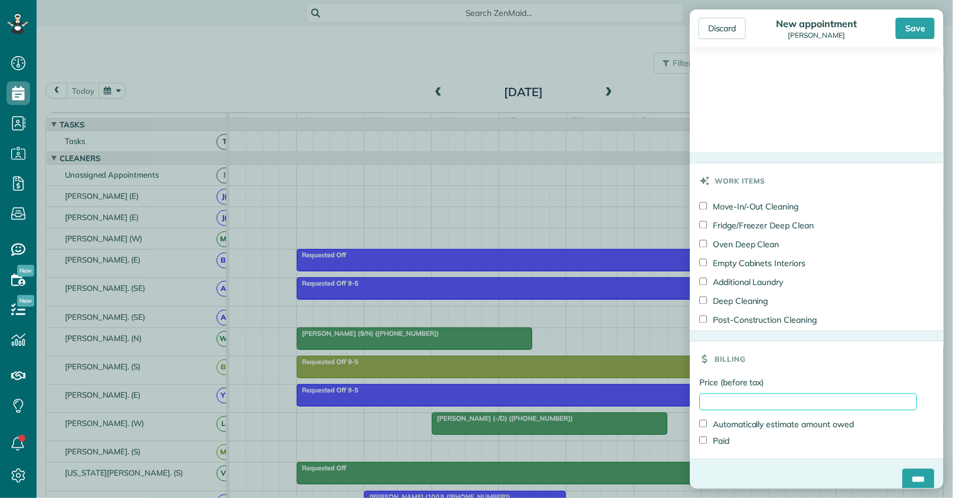
click at [730, 396] on input "Price (before tax)" at bounding box center [808, 402] width 218 height 17
type input "**"
click at [735, 342] on h3 "Billing" at bounding box center [729, 359] width 31 height 35
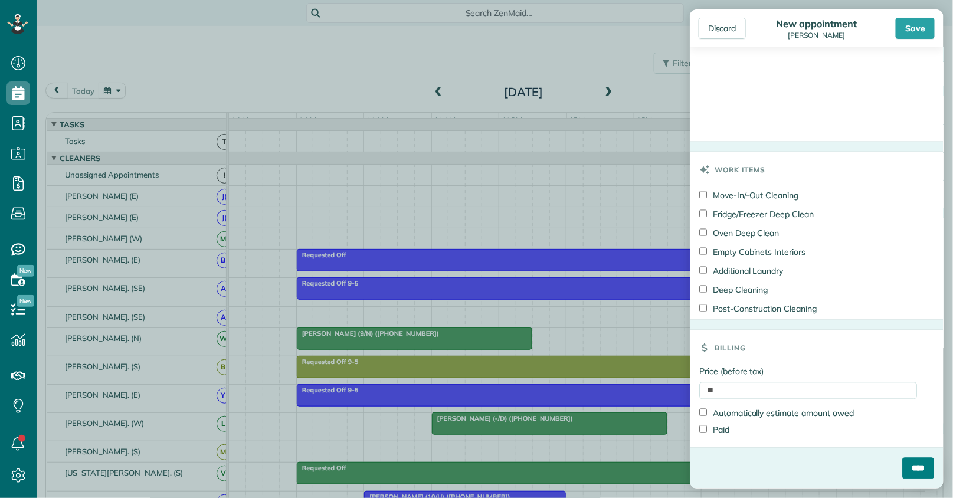
click at [902, 467] on input "****" at bounding box center [918, 468] width 32 height 21
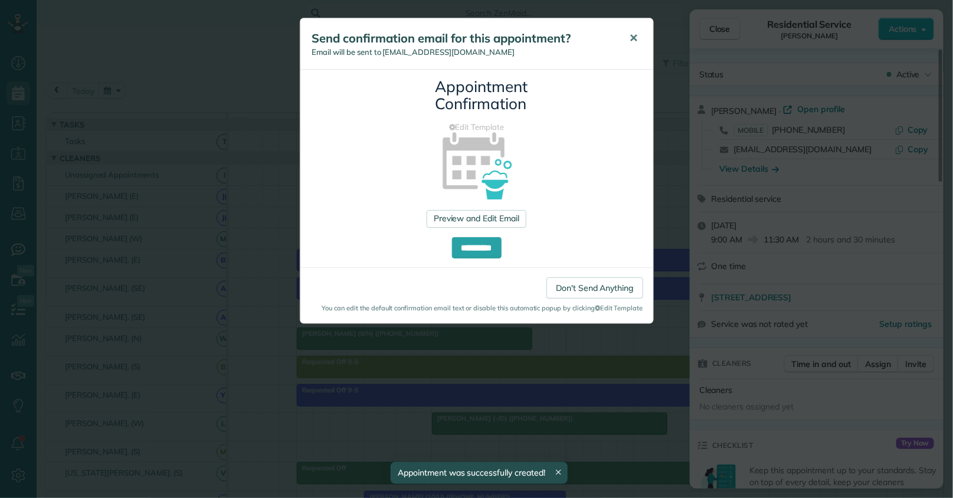
click at [630, 40] on span "✕" at bounding box center [634, 38] width 9 height 14
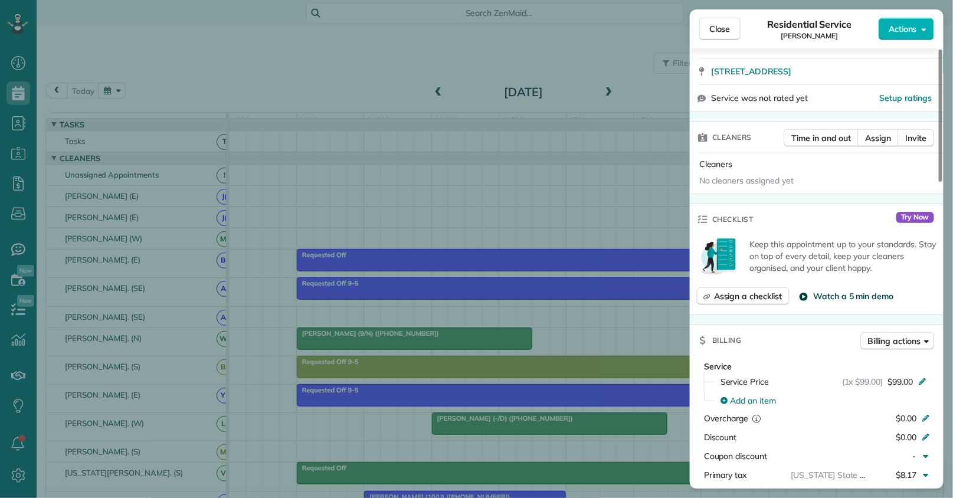
scroll to position [262, 0]
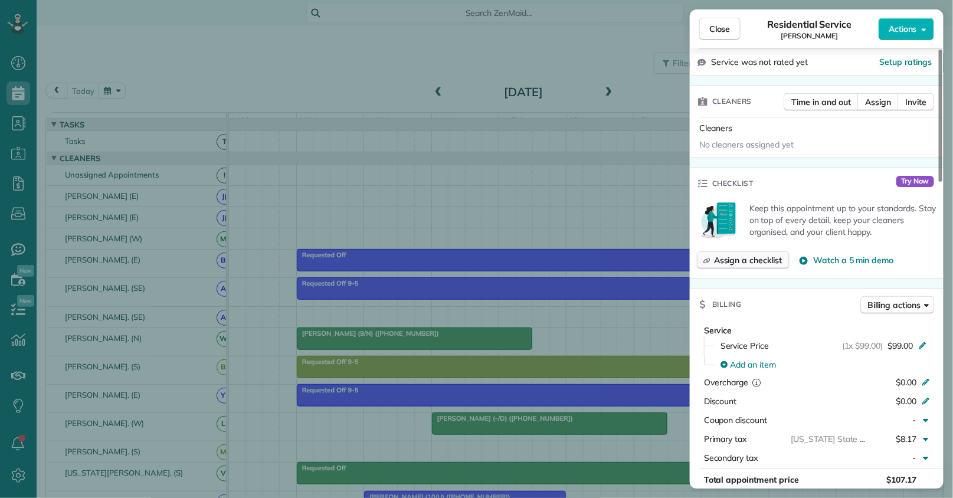
click at [760, 265] on span "Assign a checklist" at bounding box center [748, 260] width 68 height 12
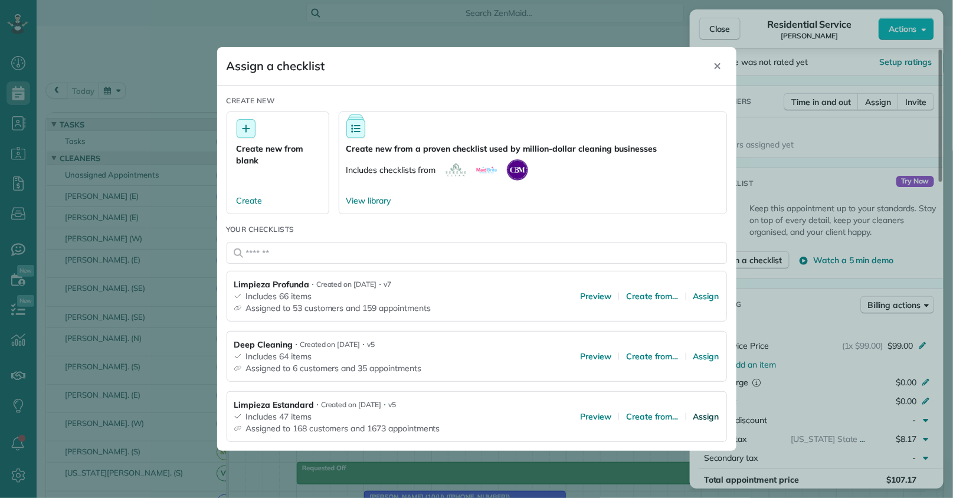
click at [699, 421] on span "Assign" at bounding box center [706, 417] width 26 height 12
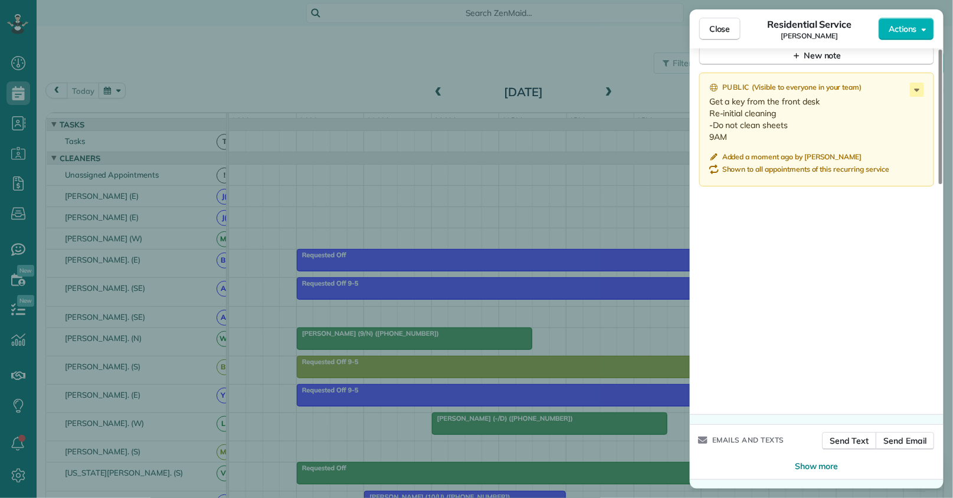
scroll to position [990, 0]
click at [906, 444] on span "Send Email" at bounding box center [904, 440] width 43 height 12
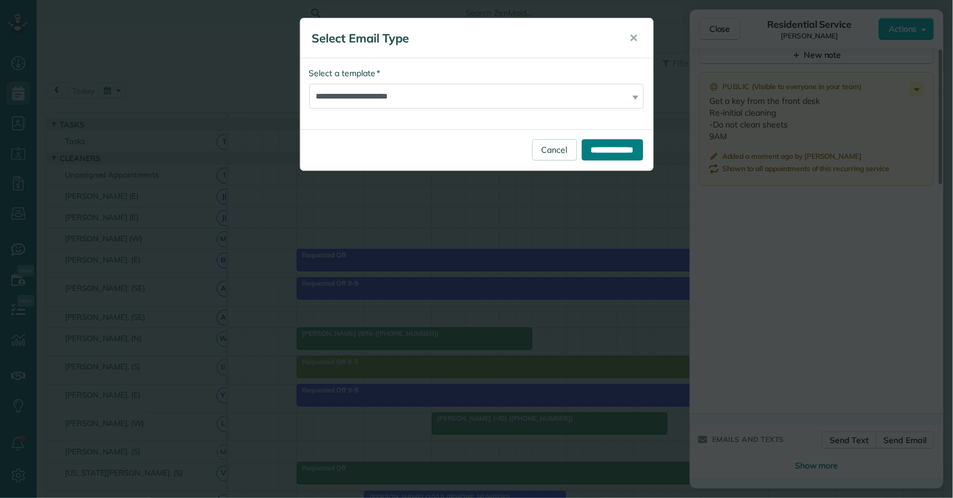
click at [594, 152] on input "**********" at bounding box center [612, 149] width 61 height 21
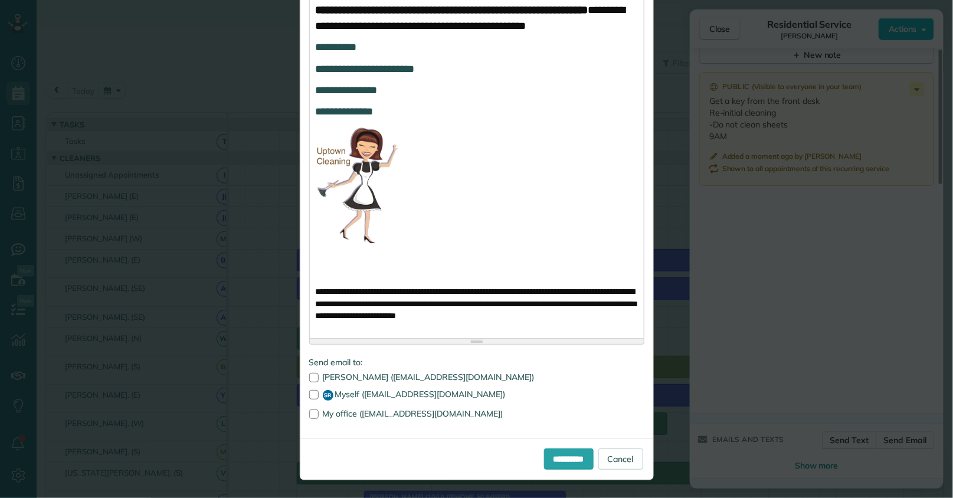
scroll to position [824, 0]
click at [553, 457] on input "**********" at bounding box center [569, 458] width 50 height 21
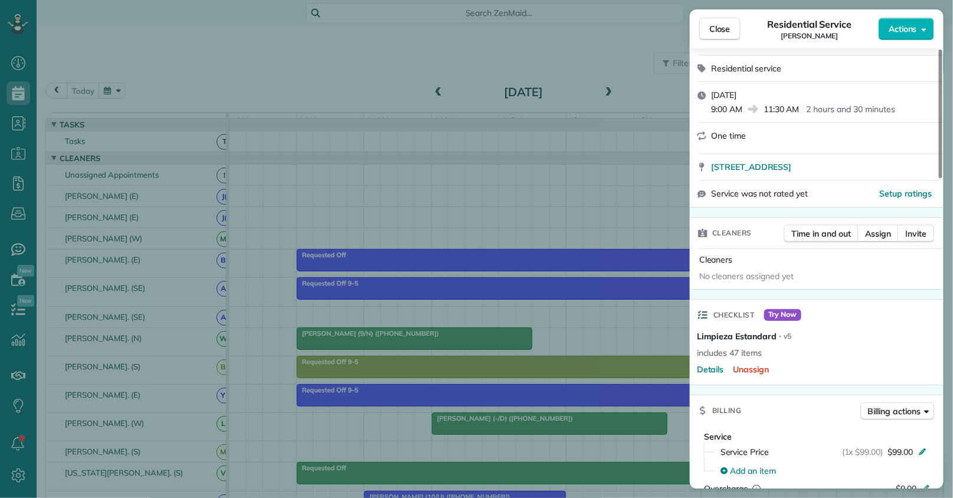
scroll to position [138, 0]
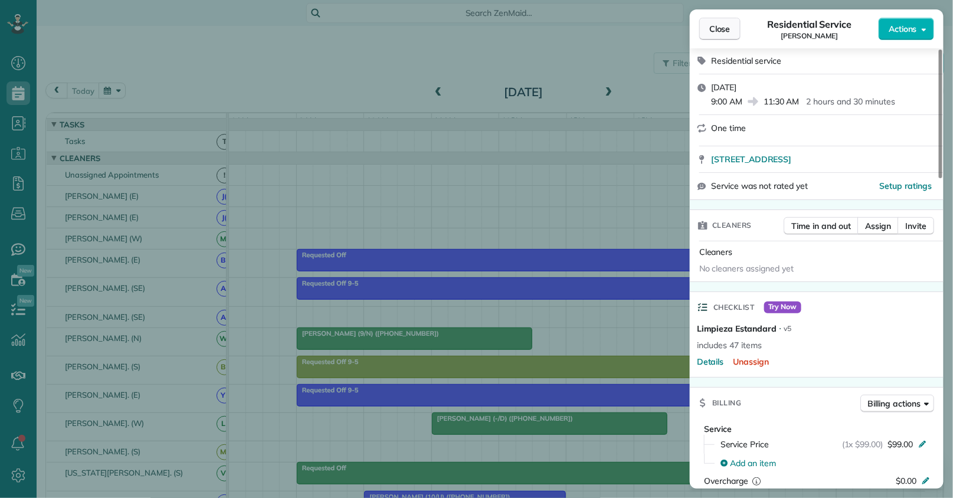
click at [729, 28] on span "Close" at bounding box center [719, 29] width 21 height 12
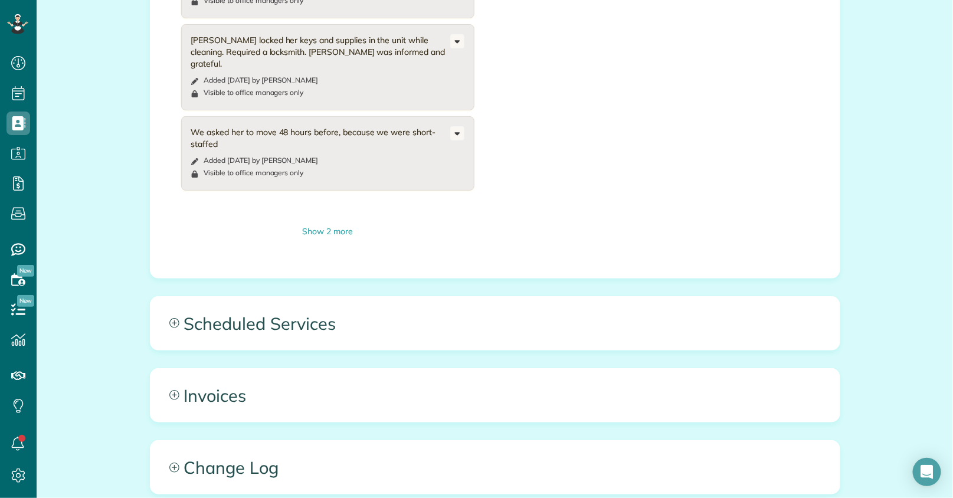
scroll to position [1145, 0]
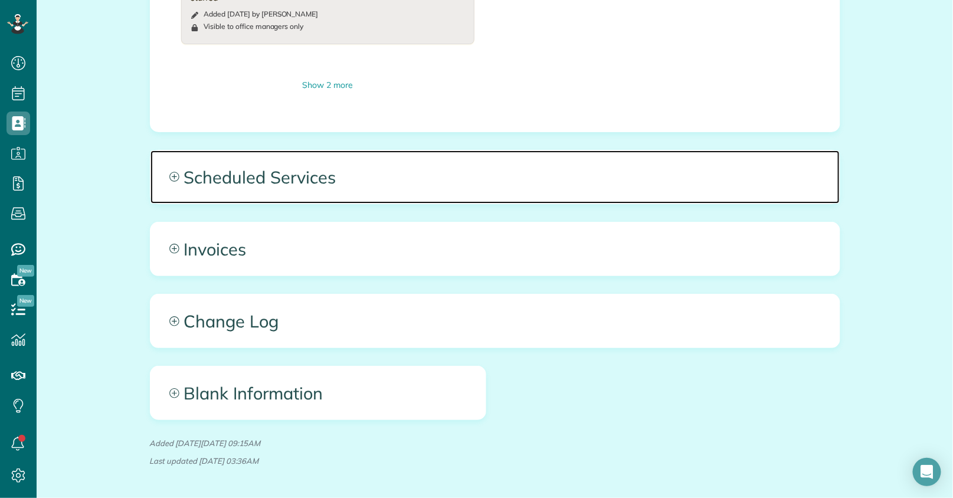
click at [427, 150] on span "Scheduled Services" at bounding box center [494, 176] width 689 height 53
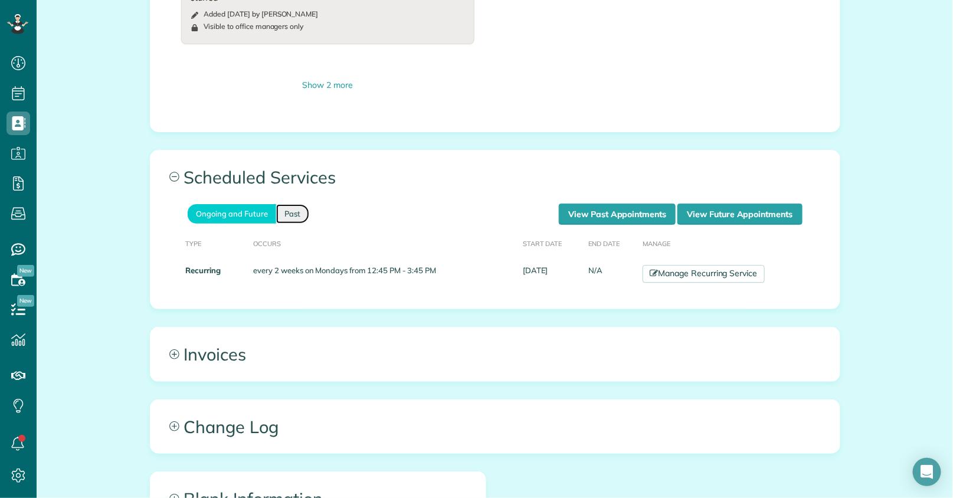
click at [280, 204] on link "Past" at bounding box center [292, 213] width 33 height 19
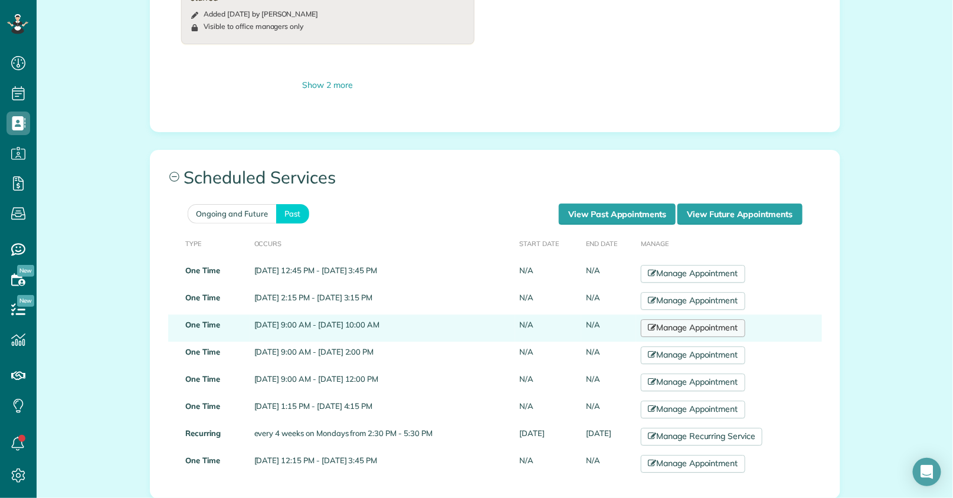
click at [680, 319] on link "Manage Appointment" at bounding box center [693, 328] width 104 height 18
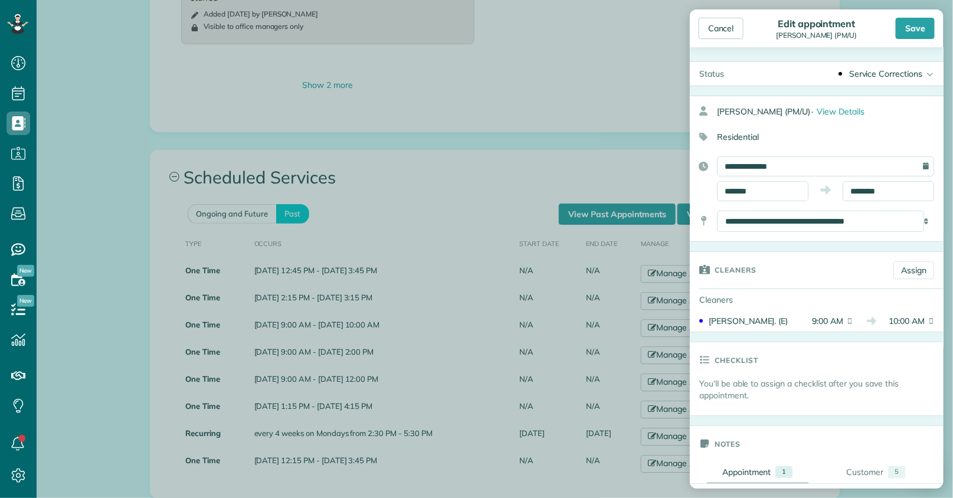
drag, startPoint x: 710, startPoint y: 320, endPoint x: 763, endPoint y: 322, distance: 53.1
click at [763, 322] on div "Anabel Torres. (E)" at bounding box center [754, 321] width 91 height 12
copy div "Anabel Torres."
copy div "Rebekah Langston ("
drag, startPoint x: 716, startPoint y: 111, endPoint x: 792, endPoint y: 115, distance: 76.8
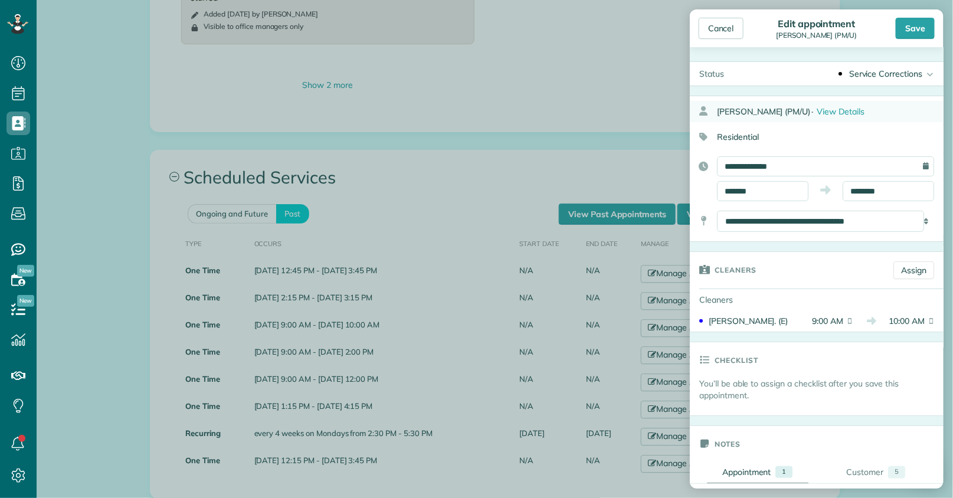
click at [792, 115] on div "Rebekah Langston (PM/U) · View Details" at bounding box center [817, 111] width 254 height 21
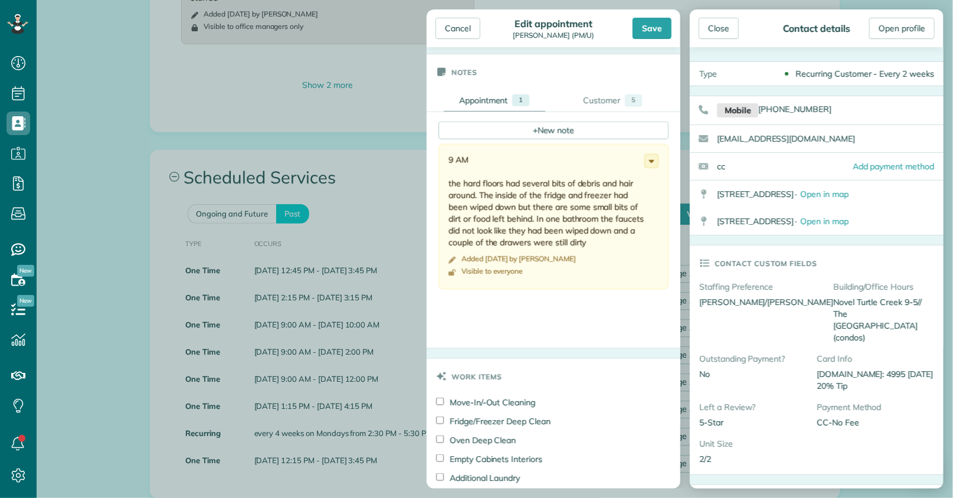
scroll to position [393, 0]
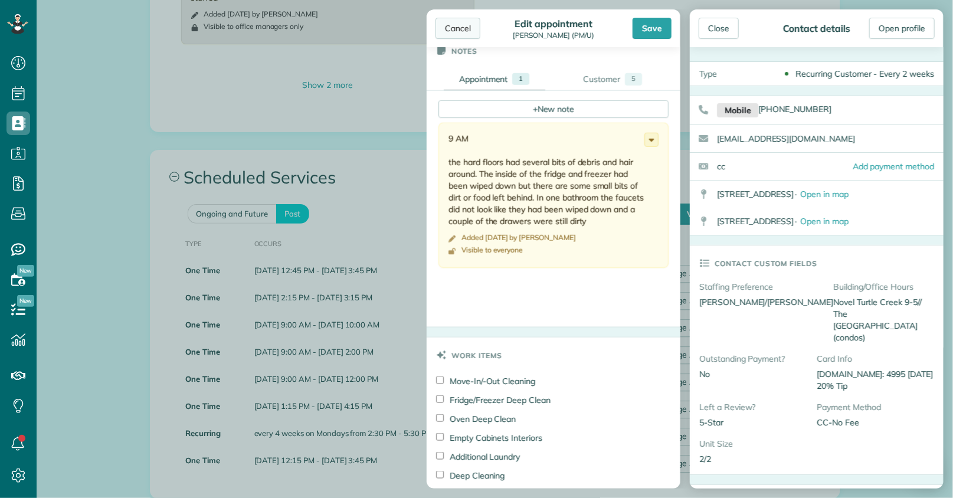
click div "Cancel"
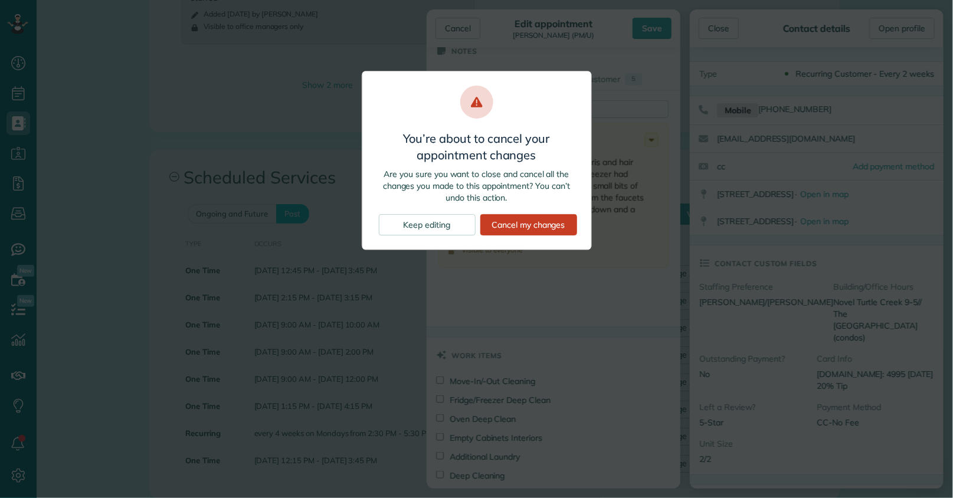
click div "Cancel my changes"
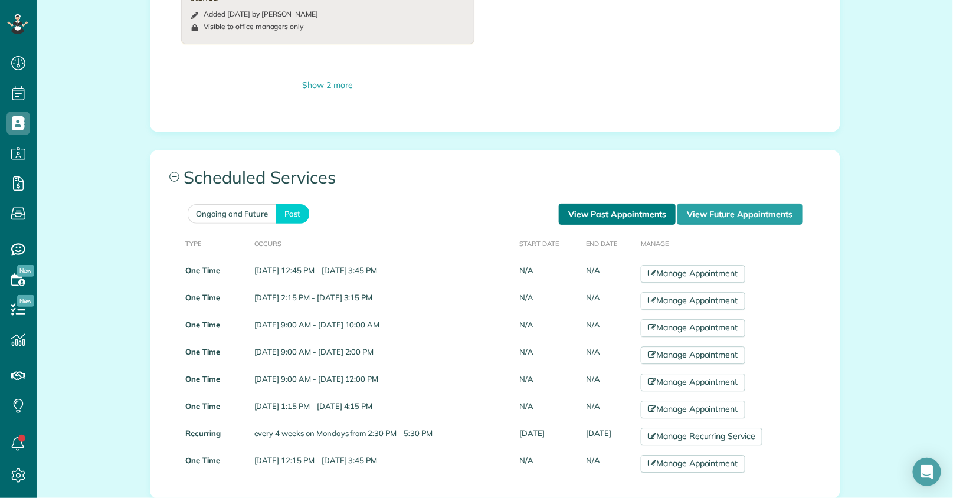
click link "View Past Appointments"
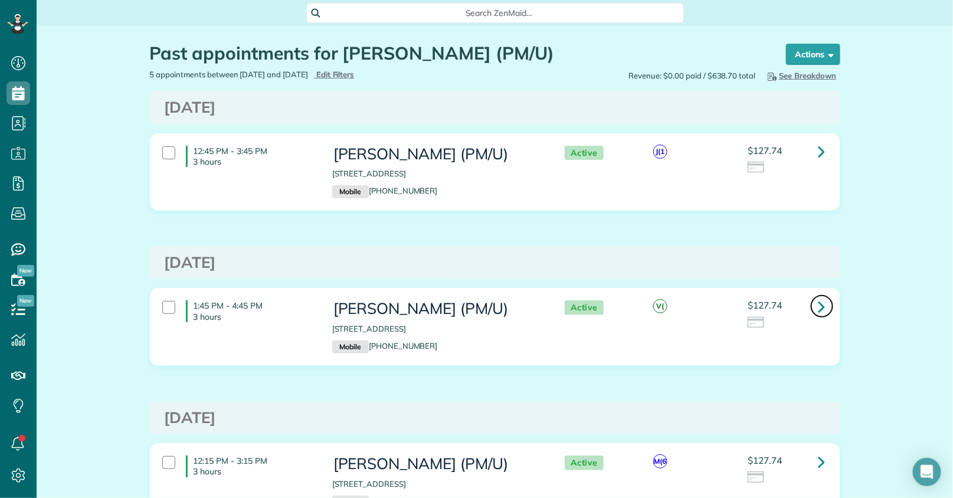
click at [818, 307] on icon at bounding box center [821, 306] width 7 height 21
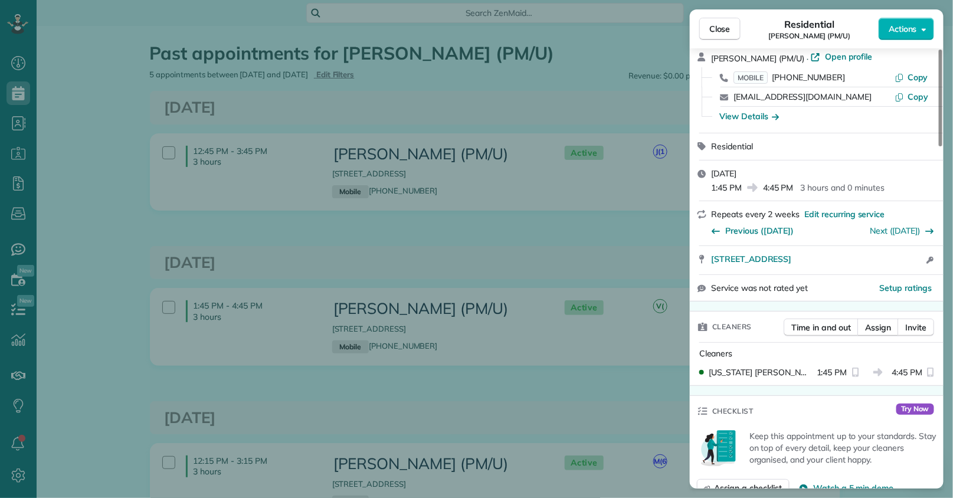
scroll to position [131, 0]
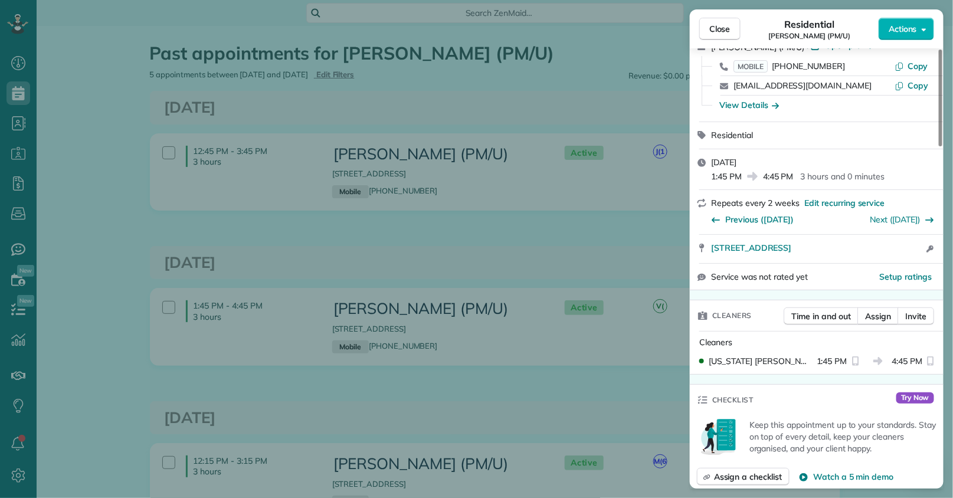
drag, startPoint x: 710, startPoint y: 362, endPoint x: 761, endPoint y: 362, distance: 51.3
click at [761, 362] on span "[US_STATE][PERSON_NAME]. (S)" at bounding box center [760, 361] width 103 height 12
click at [719, 31] on span "Close" at bounding box center [719, 29] width 21 height 12
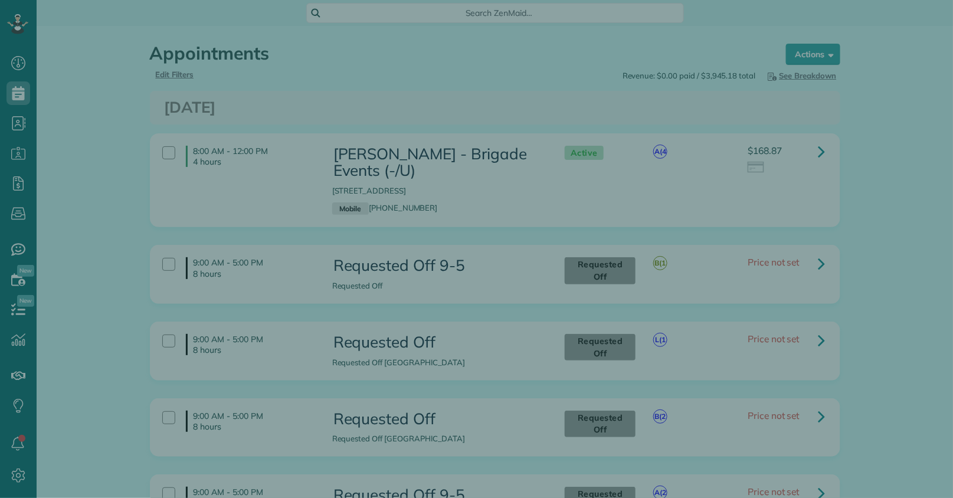
scroll to position [5, 5]
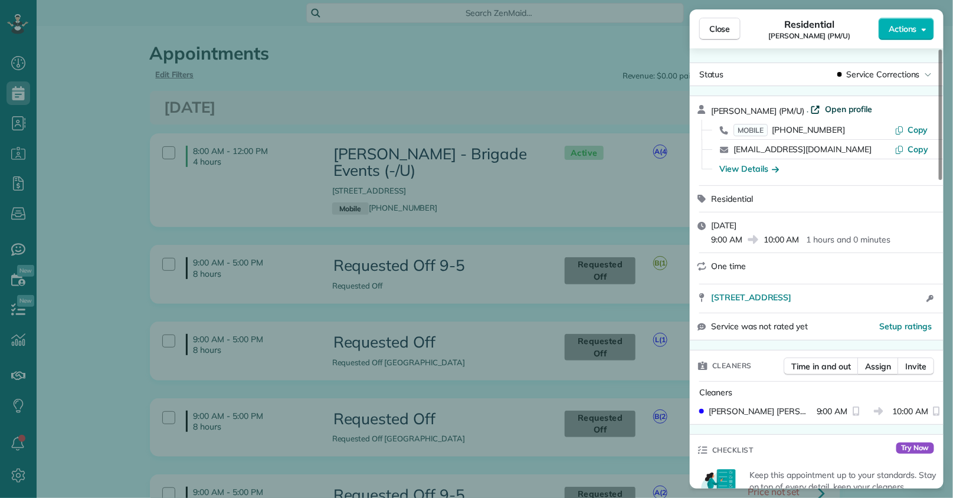
click at [854, 109] on span "Open profile" at bounding box center [849, 109] width 48 height 12
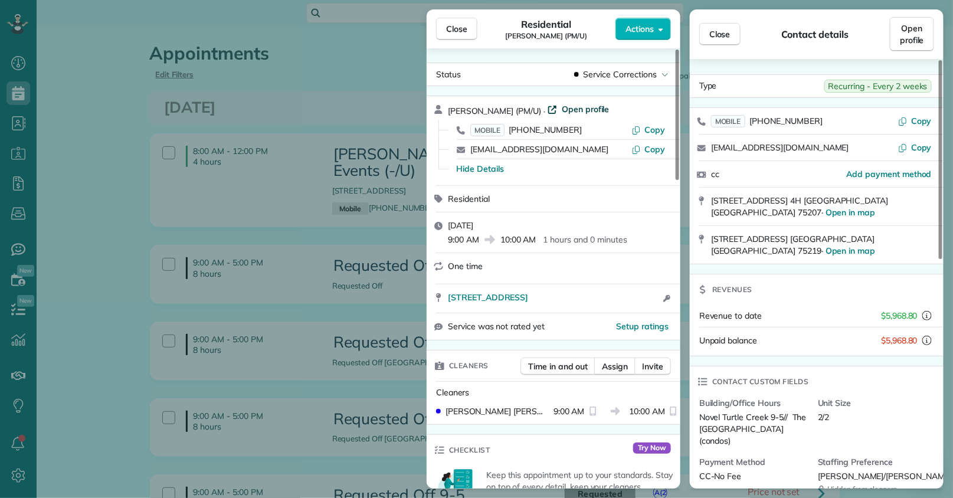
click at [583, 113] on span "Open profile" at bounding box center [586, 109] width 48 height 12
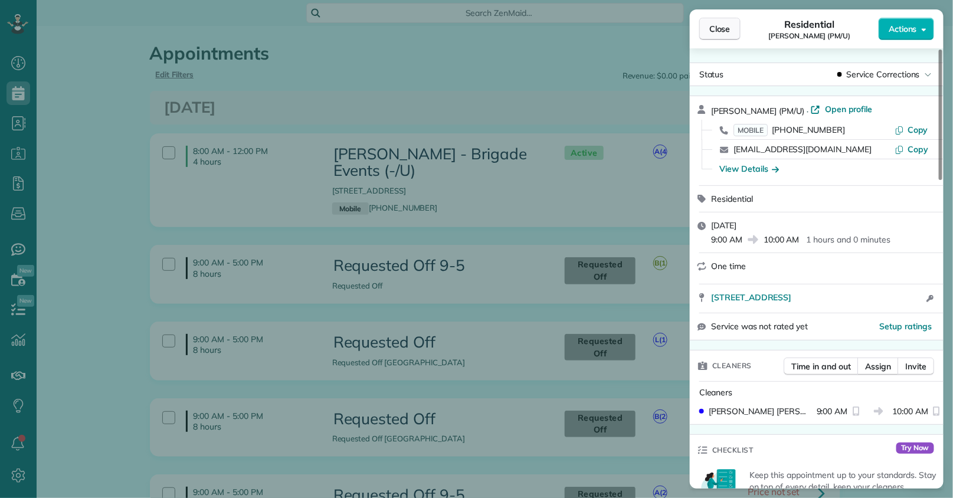
click at [707, 32] on button "Close" at bounding box center [719, 29] width 41 height 22
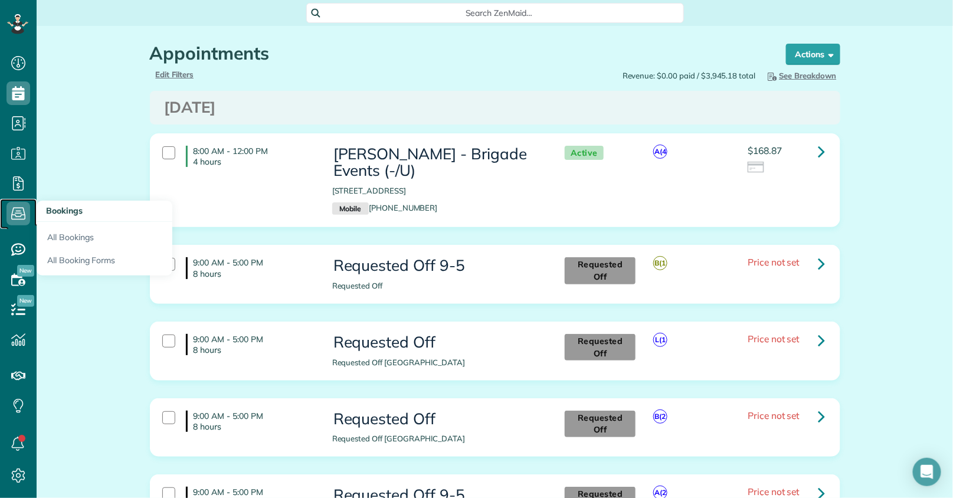
click at [16, 221] on icon at bounding box center [18, 214] width 24 height 24
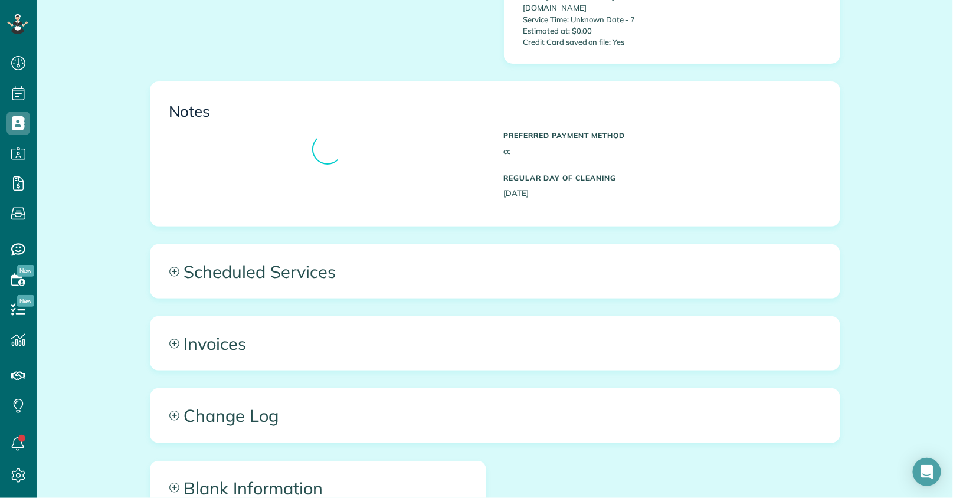
scroll to position [882, 0]
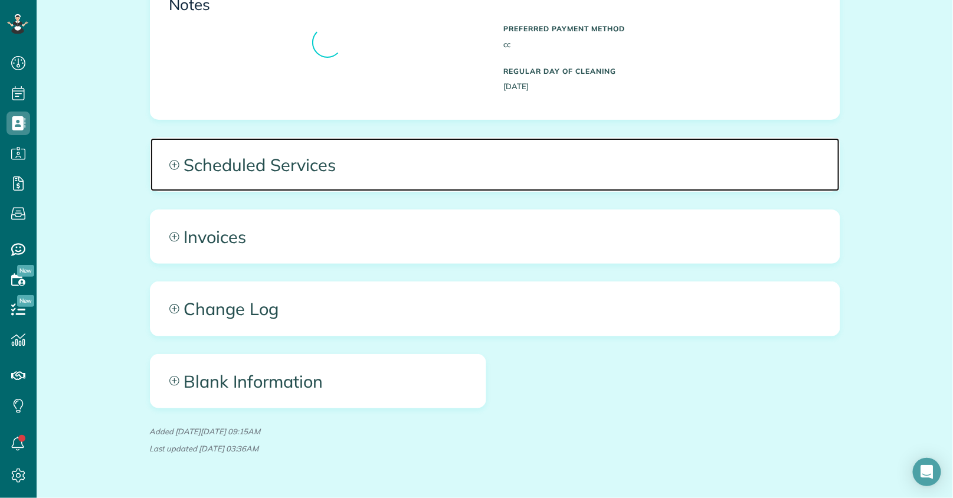
click at [535, 143] on span "Scheduled Services" at bounding box center [494, 164] width 689 height 53
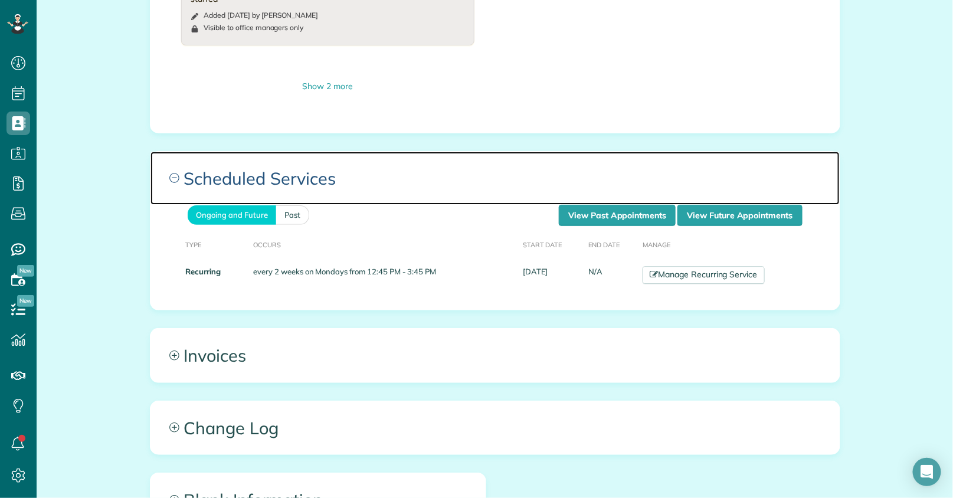
scroll to position [1145, 0]
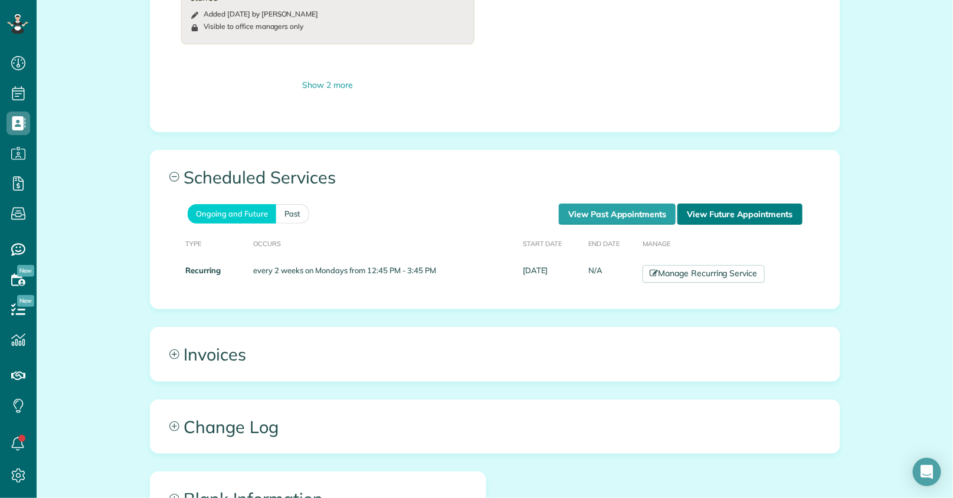
click at [742, 204] on link "View Future Appointments" at bounding box center [739, 214] width 124 height 21
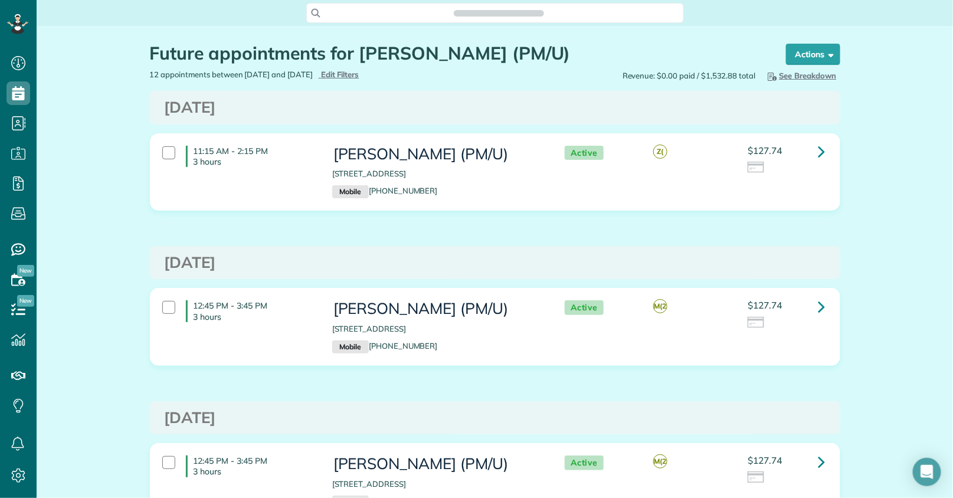
scroll to position [5, 5]
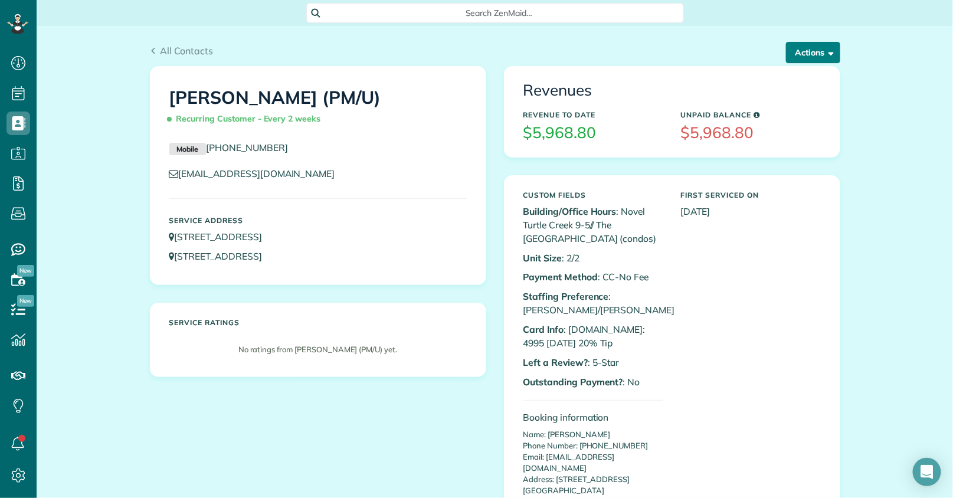
click at [808, 56] on button "Actions" at bounding box center [813, 52] width 54 height 21
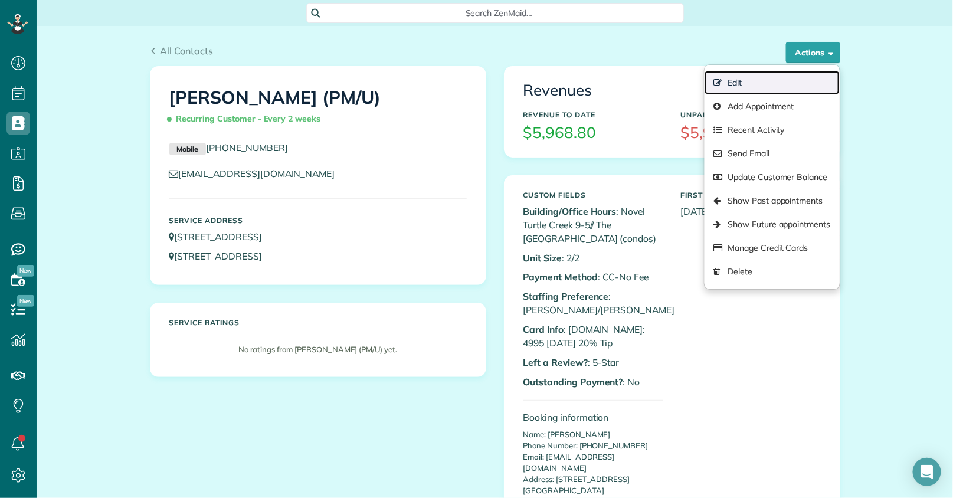
click at [753, 80] on link "Edit" at bounding box center [771, 83] width 135 height 24
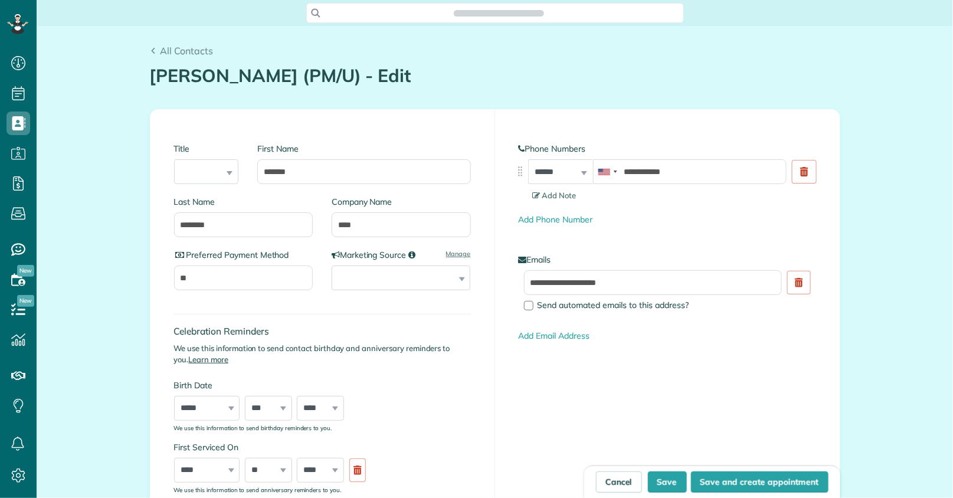
type input "**********"
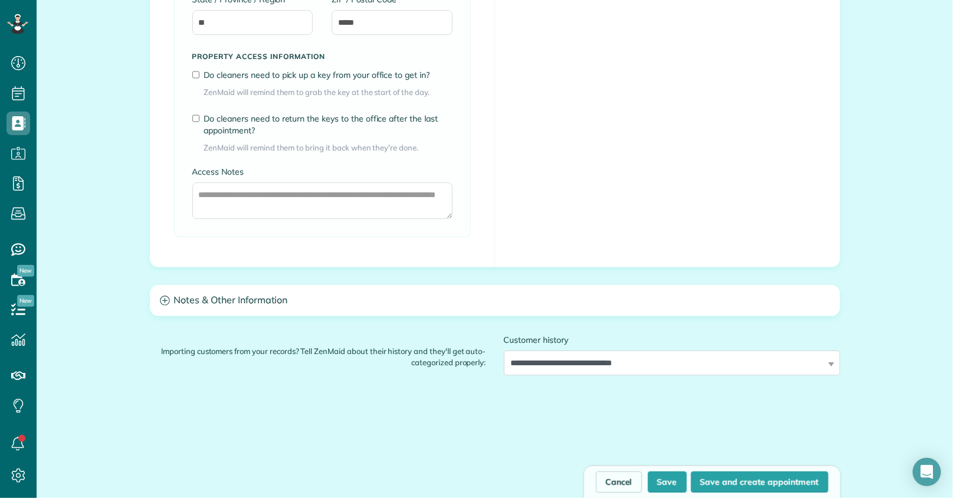
scroll to position [1451, 0]
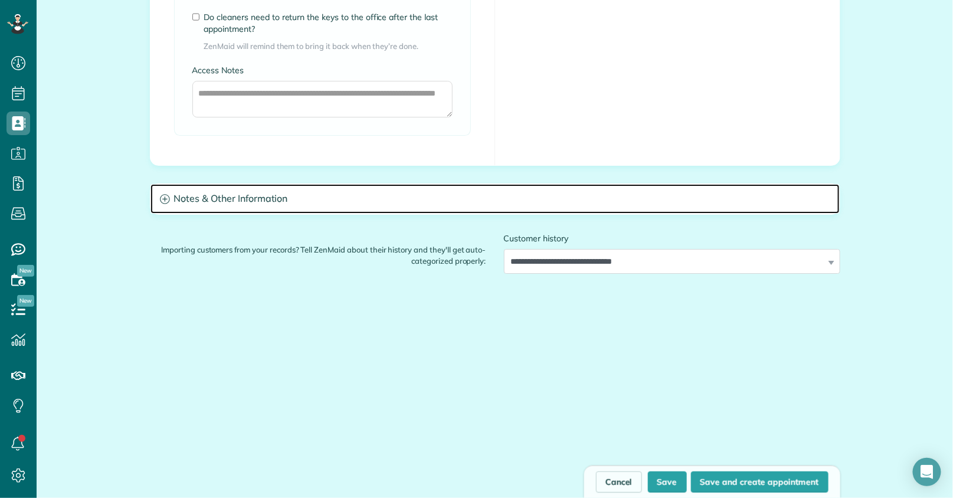
click at [364, 194] on h3 "Notes & Other Information" at bounding box center [494, 199] width 689 height 30
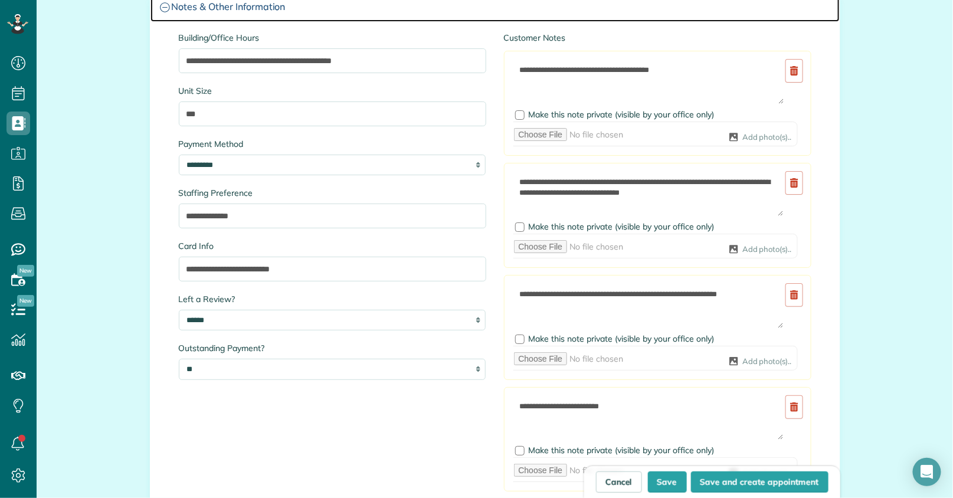
scroll to position [1648, 0]
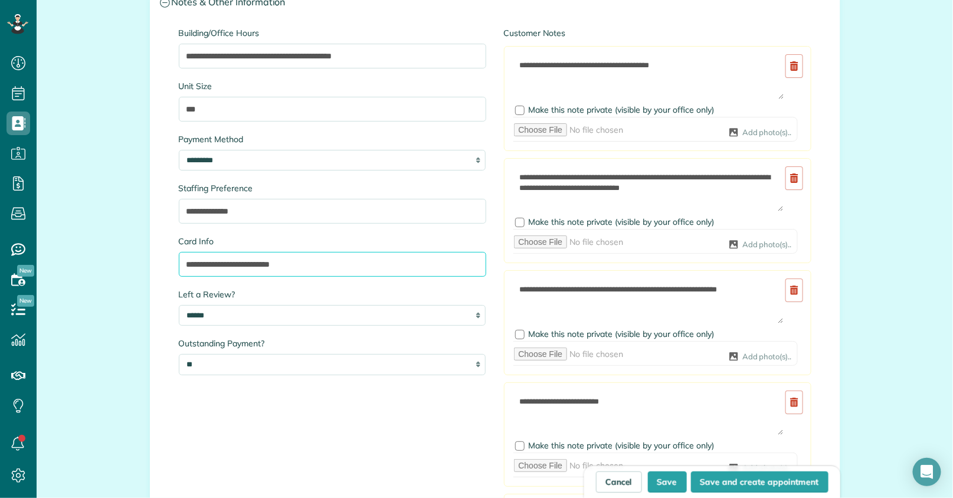
click at [342, 267] on input "**********" at bounding box center [332, 264] width 307 height 25
click at [305, 265] on input "**********" at bounding box center [332, 264] width 307 height 25
type input "**********"
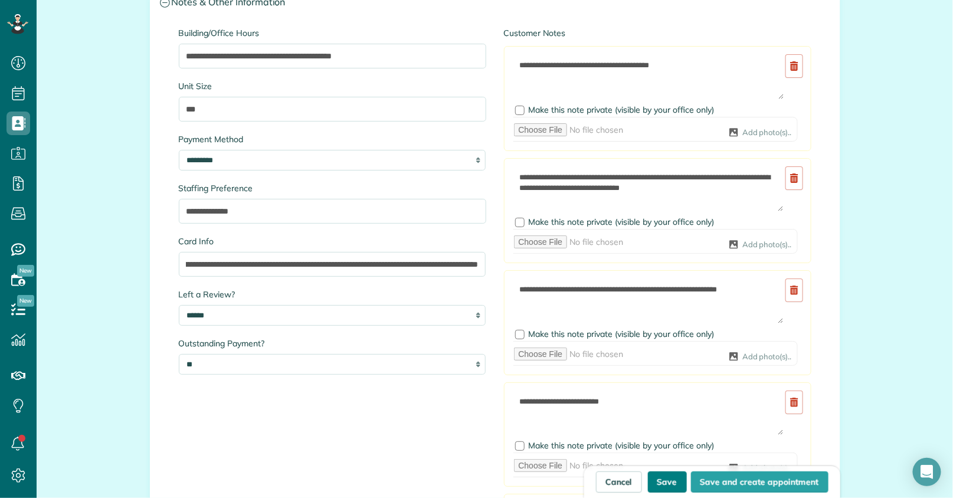
scroll to position [0, 0]
click at [667, 487] on button "Save" at bounding box center [667, 481] width 39 height 21
type input "**********"
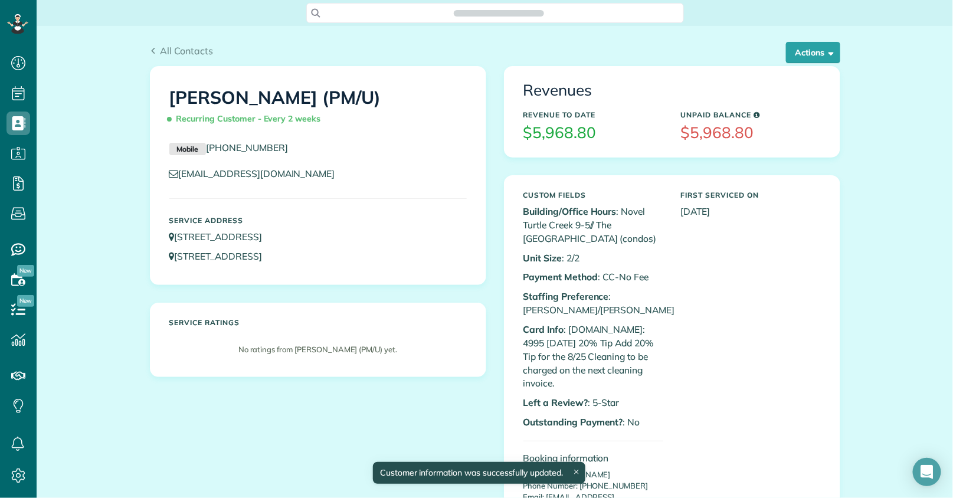
scroll to position [5, 5]
copy h1 "[PERSON_NAME]"
drag, startPoint x: 225, startPoint y: 96, endPoint x: 326, endPoint y: 97, distance: 100.9
click at [326, 97] on div "[PERSON_NAME] (PM/U) Recurring Customer - Every 2 weeks" at bounding box center [317, 105] width 315 height 59
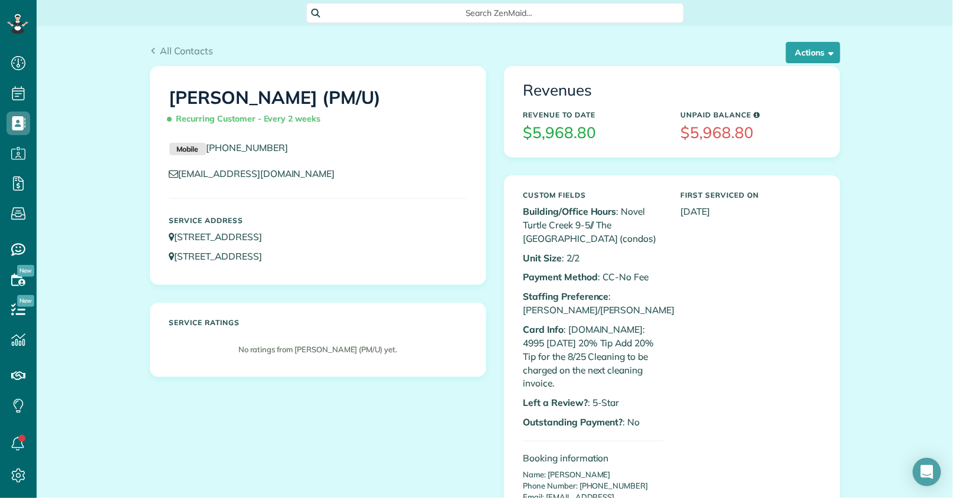
drag, startPoint x: 142, startPoint y: 390, endPoint x: 51, endPoint y: 162, distance: 245.5
click at [141, 387] on div "[PERSON_NAME] (PM/U) Recurring Customer - Every 2 weeks Mobile [PHONE_NUMBER] […" at bounding box center [318, 230] width 354 height 329
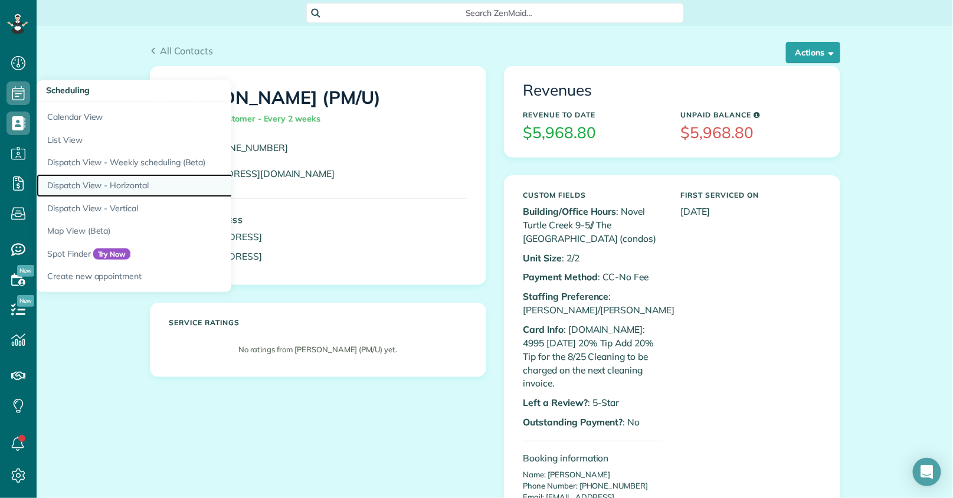
click at [92, 184] on link "Dispatch View - Horizontal" at bounding box center [184, 185] width 295 height 23
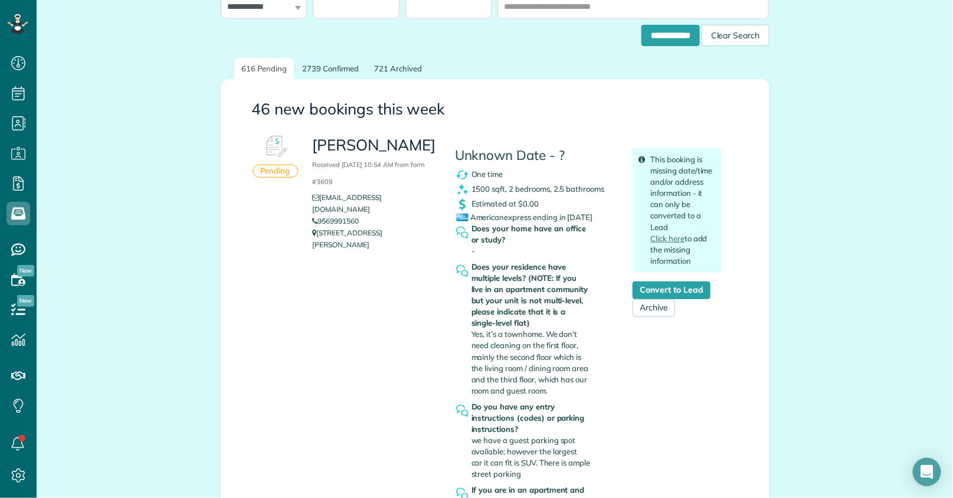
scroll to position [196, 0]
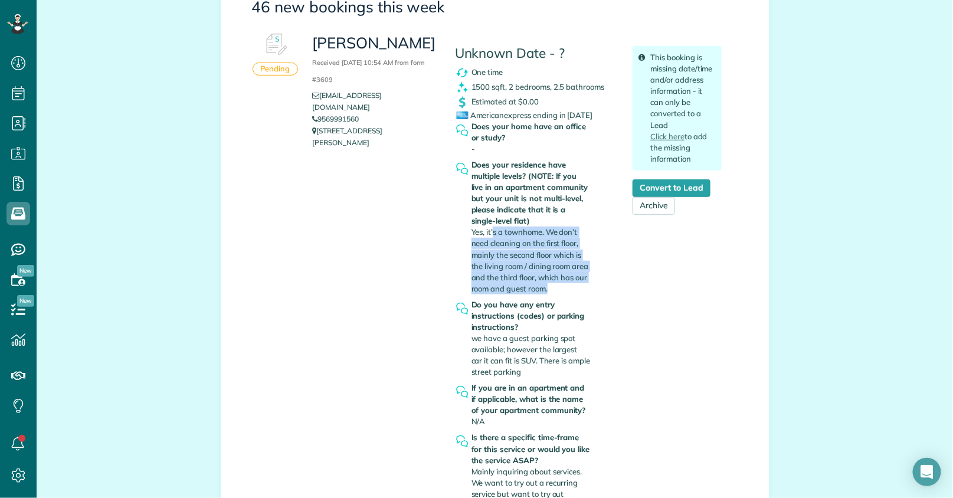
drag, startPoint x: 488, startPoint y: 237, endPoint x: 561, endPoint y: 290, distance: 90.7
click at [561, 290] on div "Does your residence have multiple levels? (NOTE: If you live in an apartment co…" at bounding box center [530, 226] width 119 height 135
click at [522, 261] on span "Yes, it’s a townhome. We don’t need cleaning on the first floor, mainly the sec…" at bounding box center [529, 259] width 117 height 65
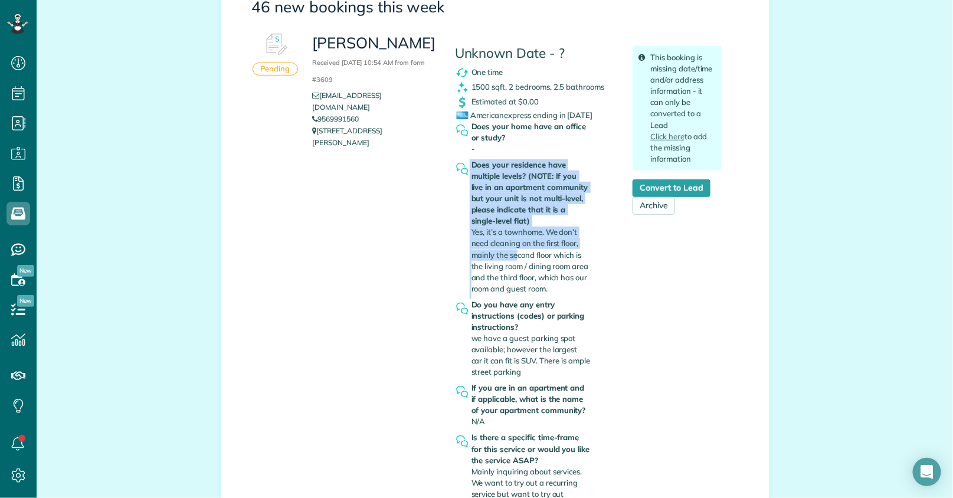
drag, startPoint x: 479, startPoint y: 255, endPoint x: 514, endPoint y: 257, distance: 35.4
click at [514, 257] on div "Does your residence have multiple levels? (NOTE: If you live in an apartment co…" at bounding box center [535, 229] width 160 height 140
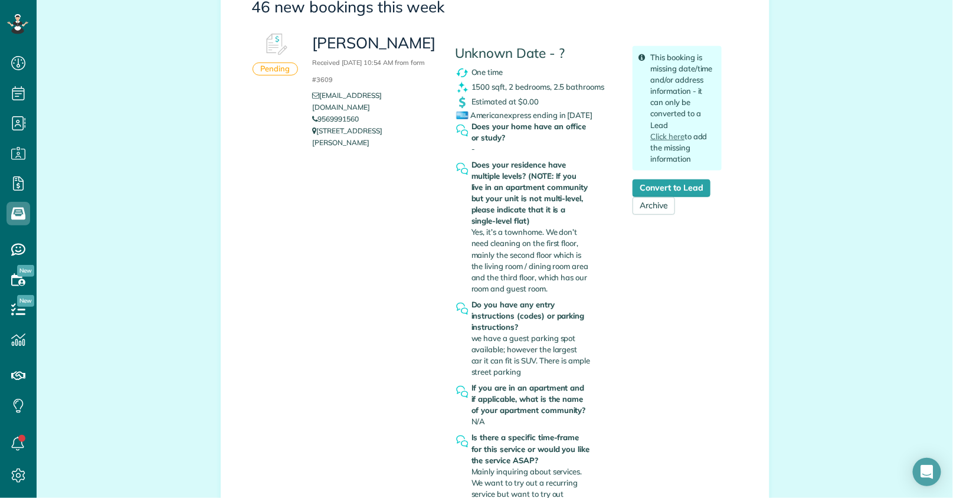
click at [519, 263] on span "Yes, it’s a townhome. We don’t need cleaning on the first floor, mainly the sec…" at bounding box center [529, 259] width 117 height 65
drag, startPoint x: 478, startPoint y: 267, endPoint x: 560, endPoint y: 286, distance: 84.0
click at [553, 289] on div "Does your residence have multiple levels? (NOTE: If you live in an apartment co…" at bounding box center [530, 226] width 119 height 135
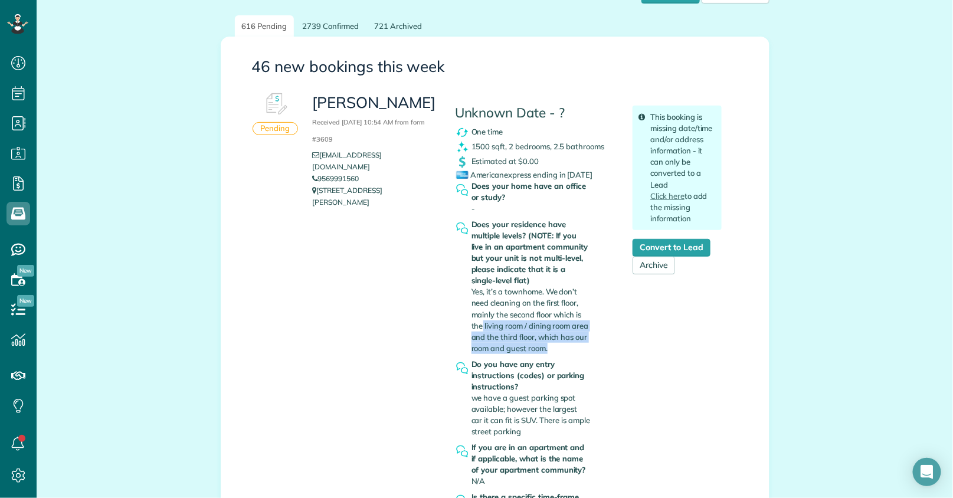
scroll to position [131, 0]
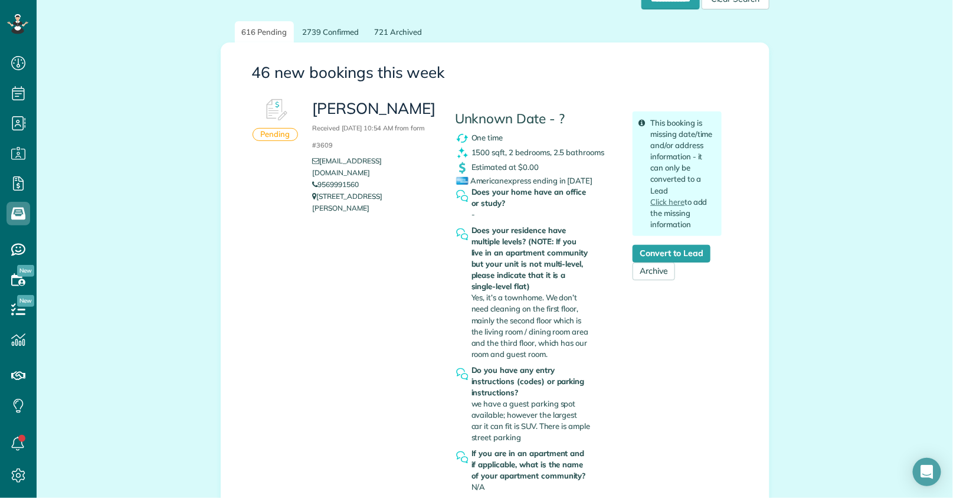
click at [317, 109] on h3 "[PERSON_NAME] Received [DATE] 10:54 AM from form #3609" at bounding box center [374, 125] width 124 height 51
click at [317, 109] on h3 "Max Ramos Received September 13, 2025 10:54 AM from form #3609" at bounding box center [374, 125] width 124 height 51
copy h3 "Max"
copy link "9569991560"
drag, startPoint x: 368, startPoint y: 171, endPoint x: 316, endPoint y: 171, distance: 52.5
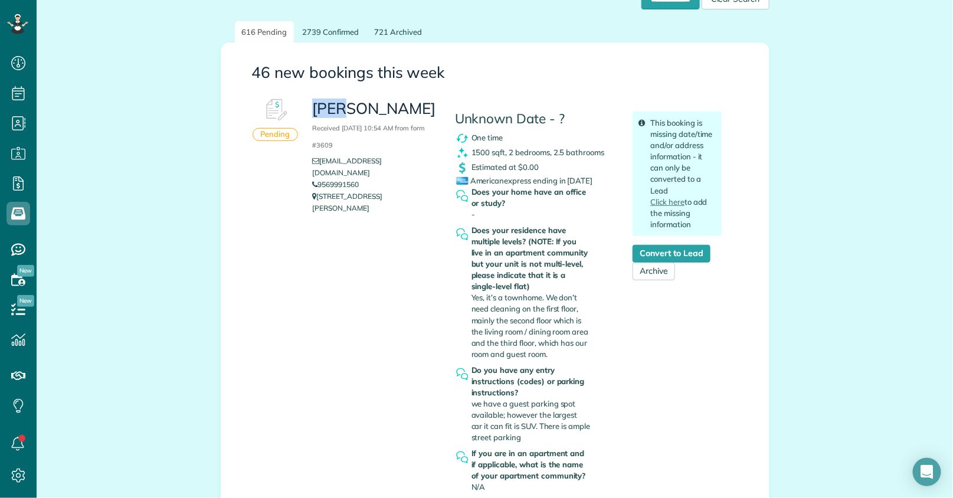
click at [316, 179] on li "9569991560" at bounding box center [374, 185] width 124 height 12
drag, startPoint x: 308, startPoint y: 106, endPoint x: 407, endPoint y: 113, distance: 99.4
click at [407, 113] on h3 "Max Ramos Received September 13, 2025 10:54 AM from form #3609" at bounding box center [374, 125] width 124 height 51
copy h3 "Max Ramos"
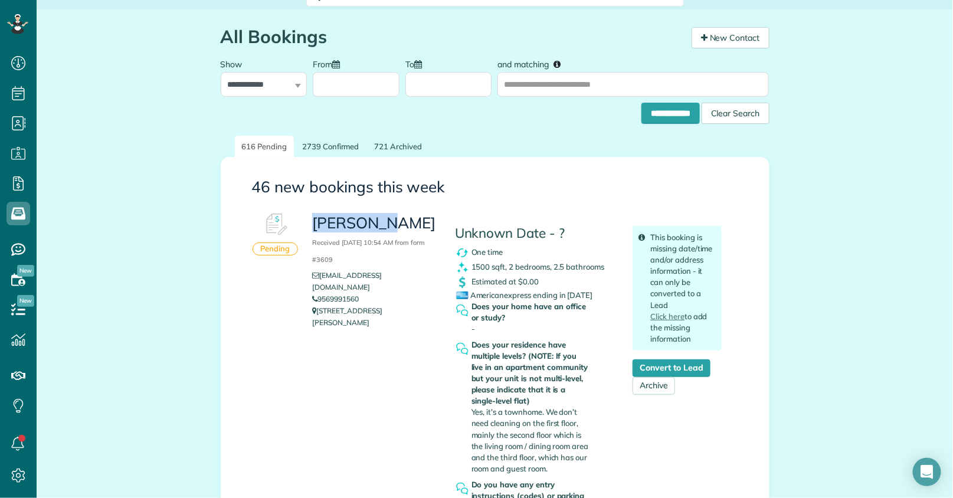
scroll to position [0, 0]
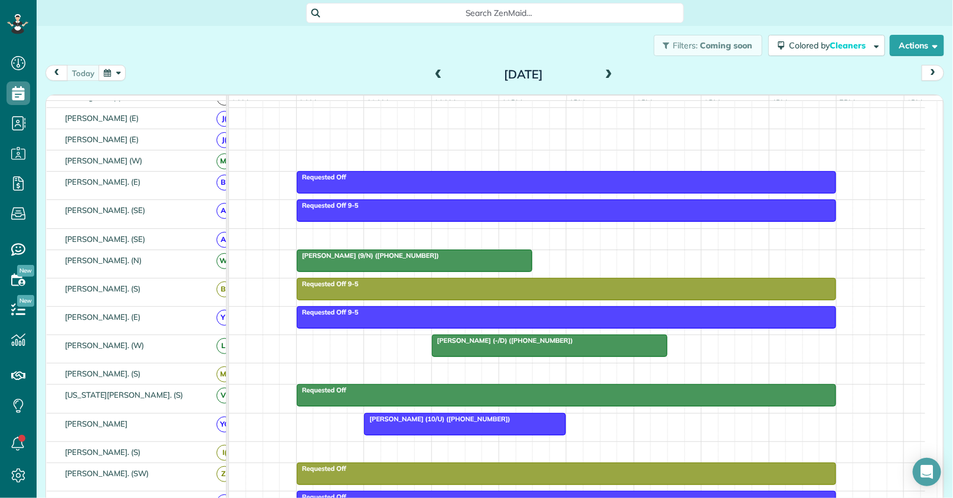
scroll to position [327, 0]
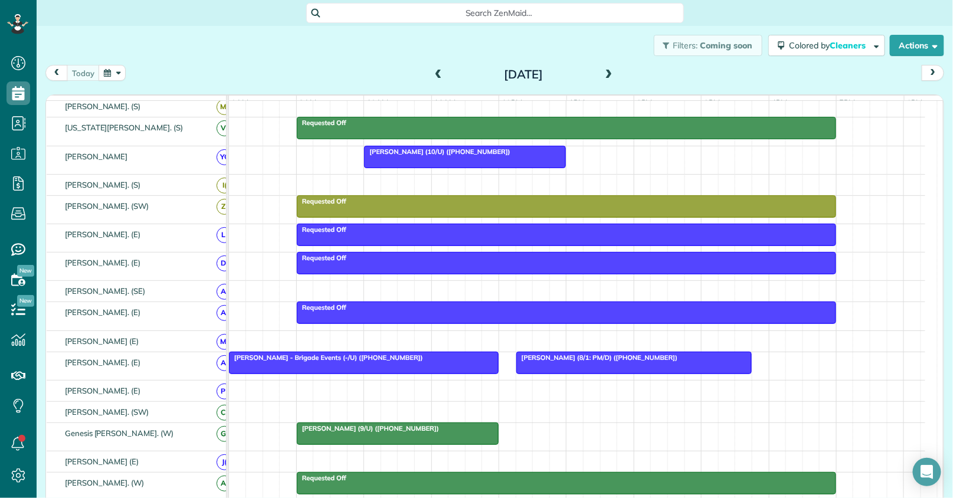
click at [605, 75] on span at bounding box center [608, 75] width 13 height 11
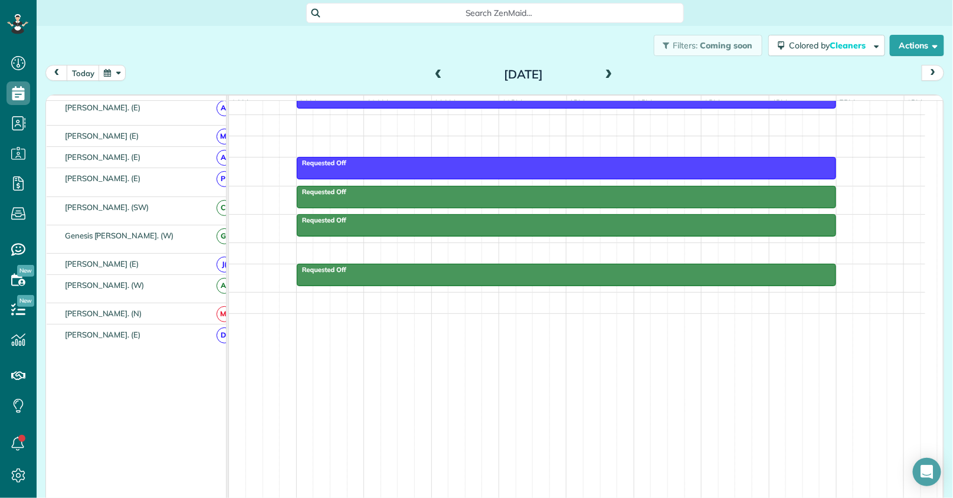
scroll to position [539, 0]
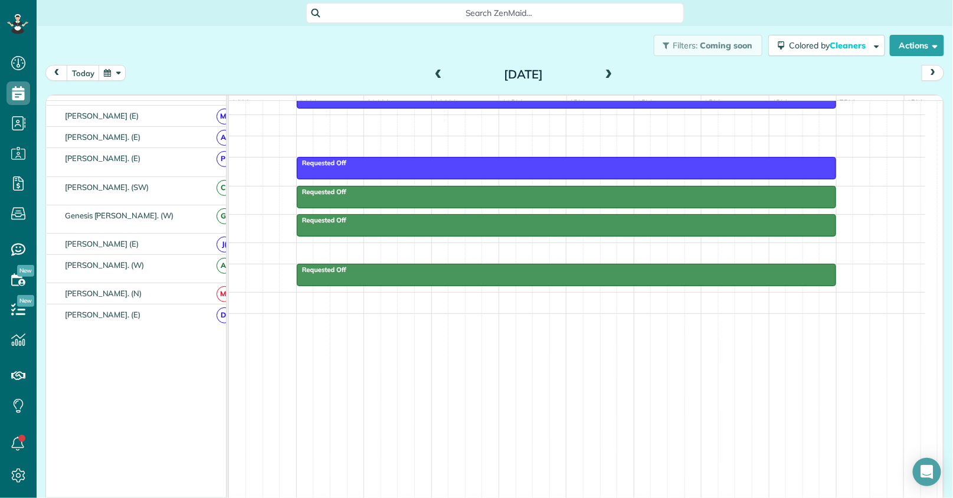
click at [609, 74] on span at bounding box center [608, 75] width 13 height 11
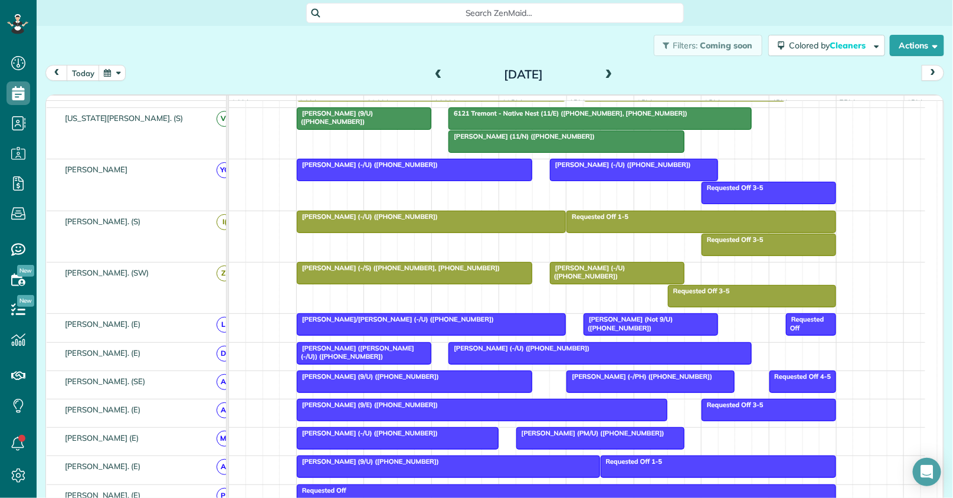
scroll to position [0, 0]
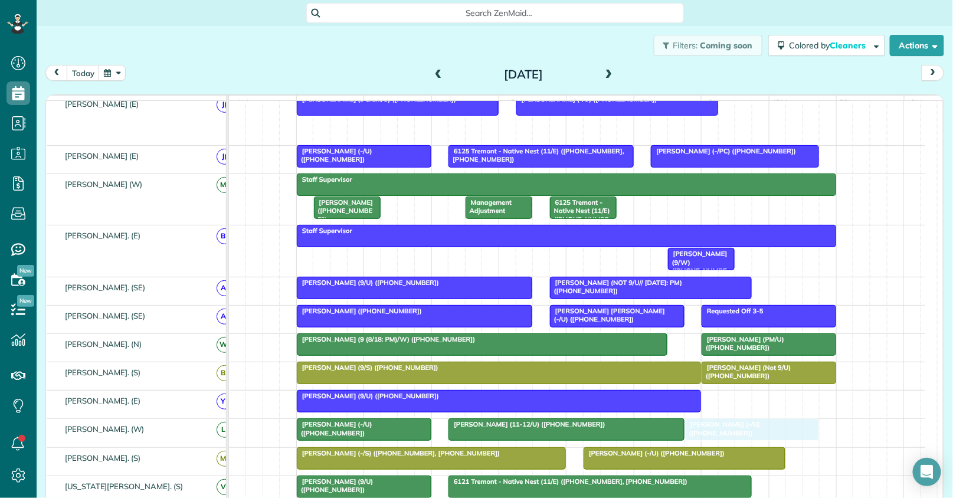
drag, startPoint x: 697, startPoint y: 137, endPoint x: 737, endPoint y: 438, distance: 303.6
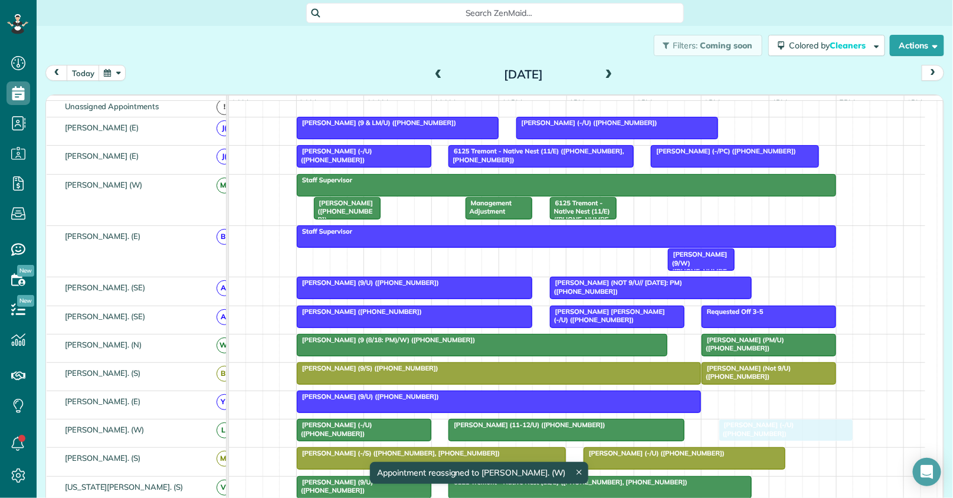
drag, startPoint x: 706, startPoint y: 439, endPoint x: 732, endPoint y: 439, distance: 25.4
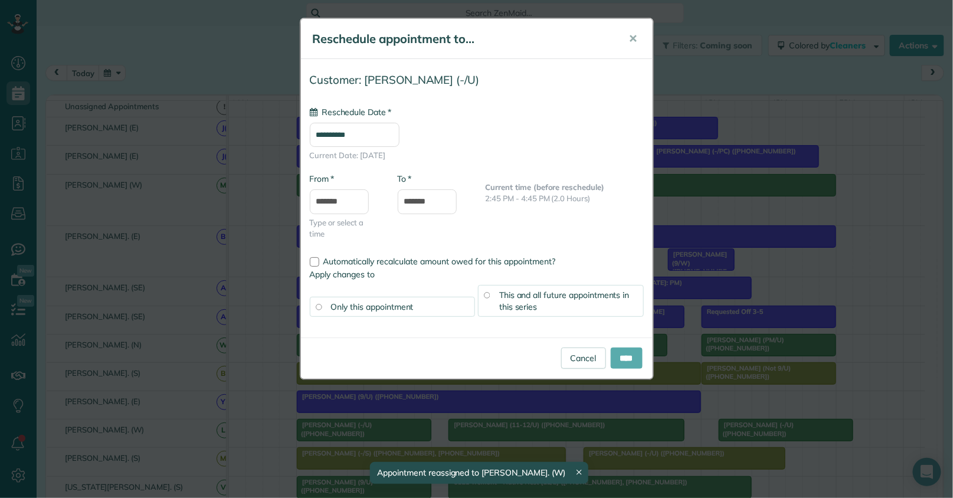
type input "**********"
click at [624, 357] on input "****" at bounding box center [627, 357] width 32 height 21
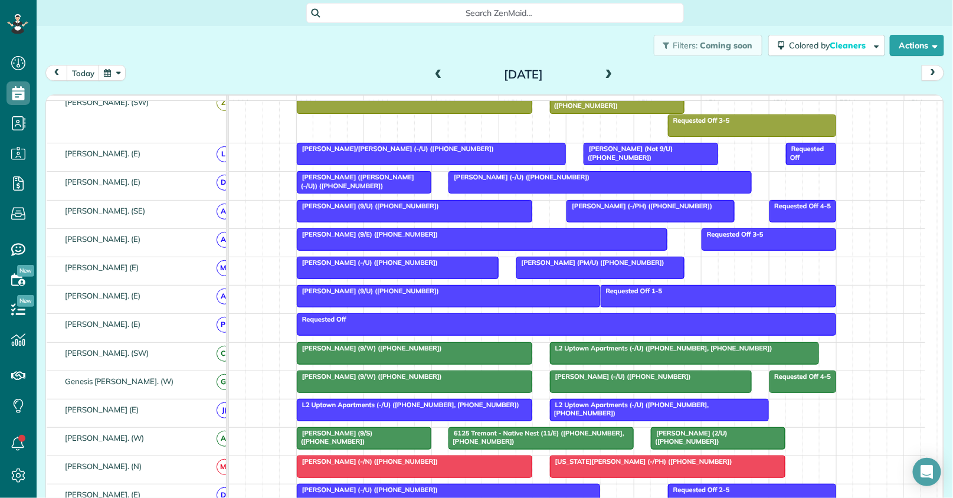
click at [602, 73] on span at bounding box center [608, 75] width 13 height 11
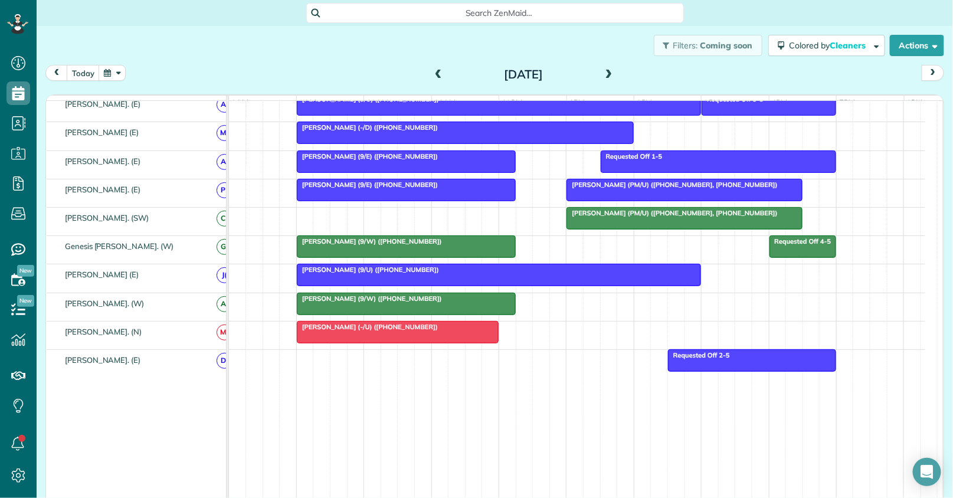
click at [437, 70] on span at bounding box center [438, 75] width 13 height 11
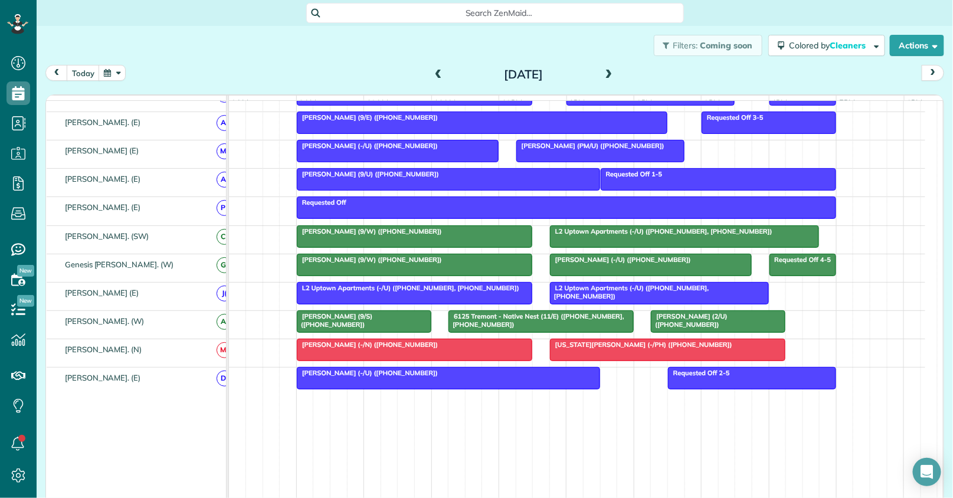
scroll to position [177, 0]
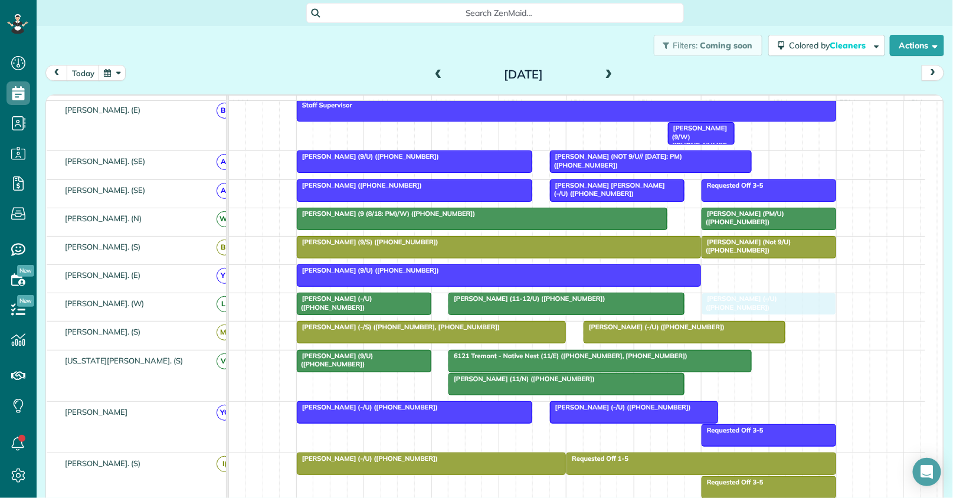
drag, startPoint x: 758, startPoint y: 314, endPoint x: 739, endPoint y: 314, distance: 19.5
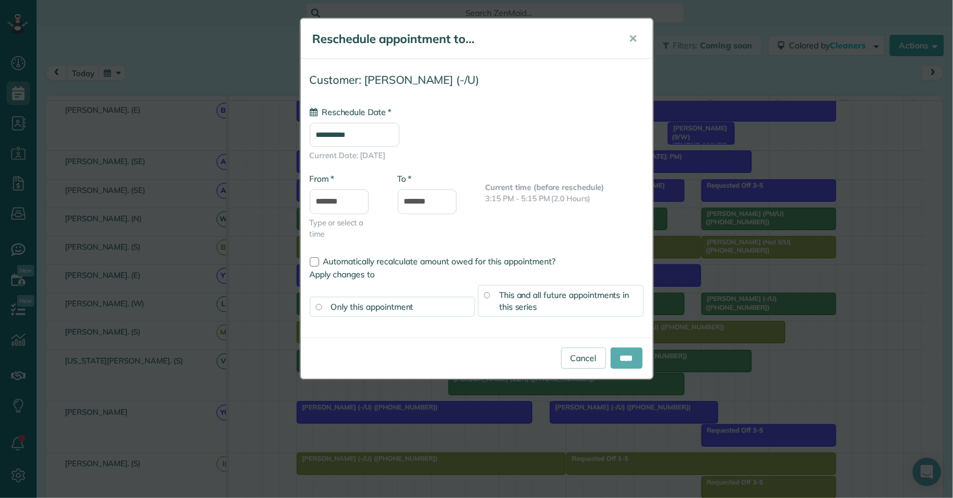
type input "**********"
click at [622, 362] on input "****" at bounding box center [627, 357] width 32 height 21
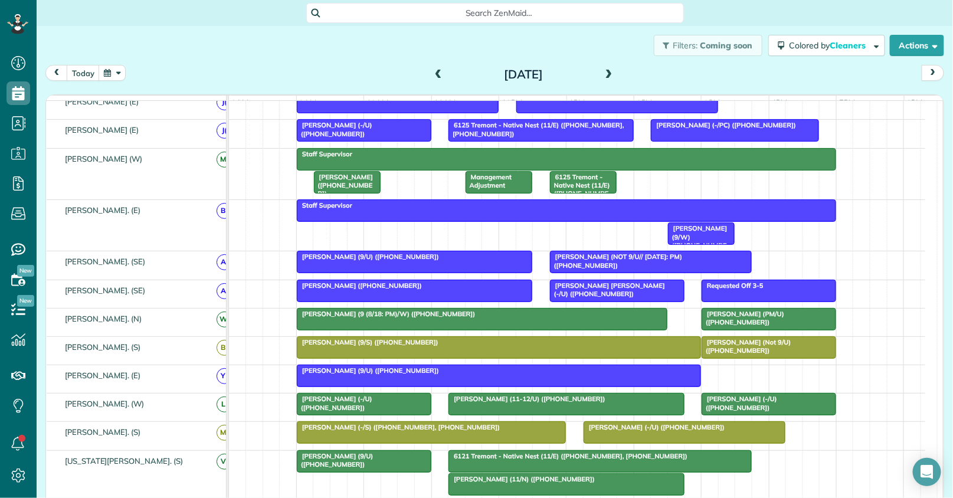
scroll to position [0, 0]
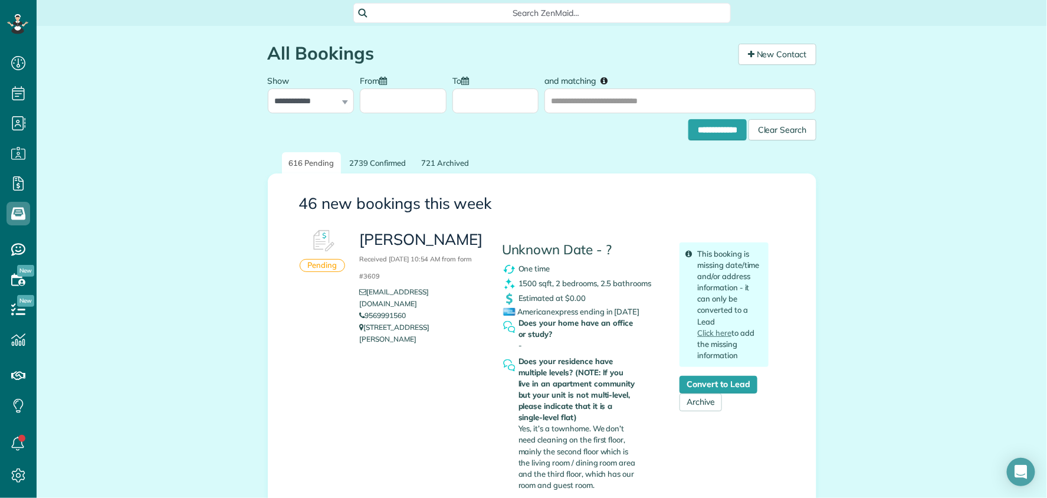
scroll to position [5, 5]
click at [538, 21] on div "Search ZenMaid…" at bounding box center [542, 13] width 378 height 20
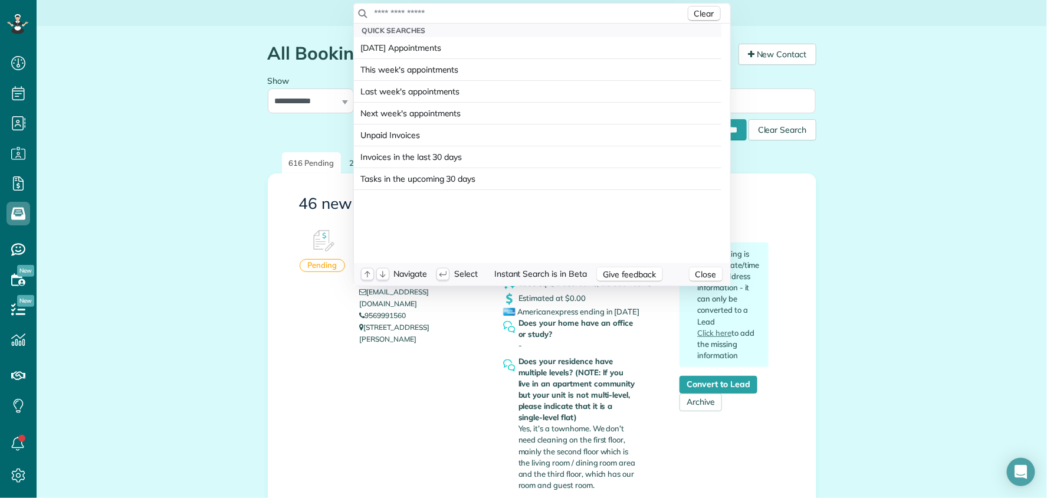
click at [537, 14] on input "text" at bounding box center [530, 13] width 312 height 12
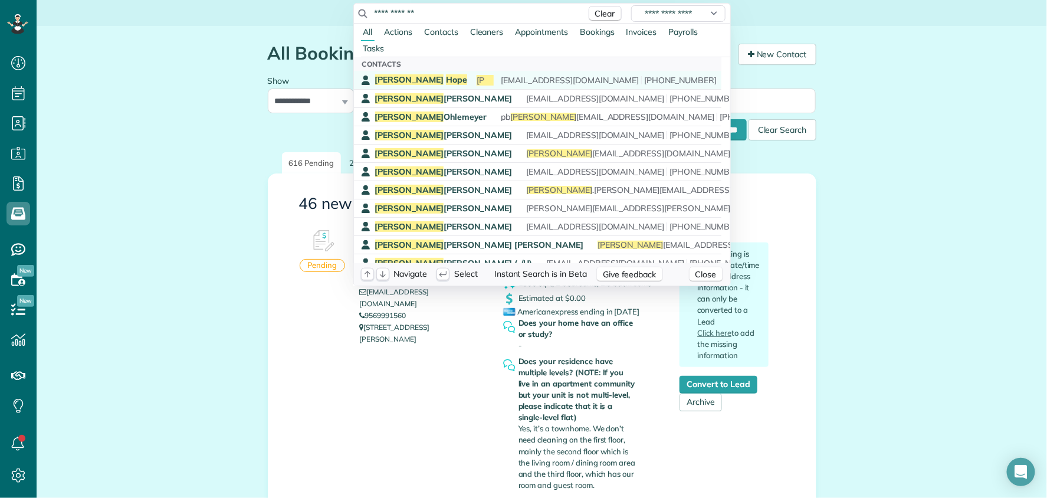
type input "**********"
click at [427, 79] on div "Stephen Hope Stephen and Molly Hope norvellcampbell@gmail.com (704) 779-7718" at bounding box center [546, 80] width 342 height 12
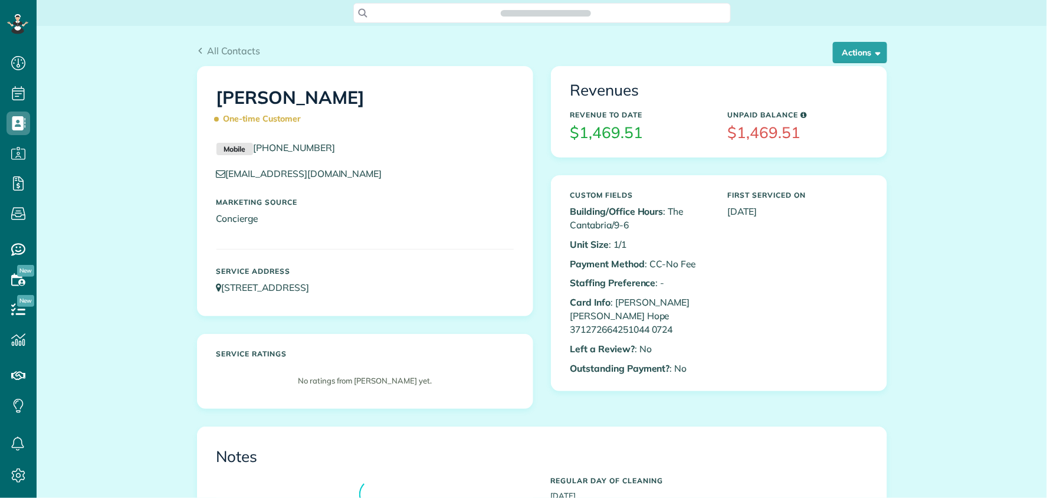
scroll to position [5, 5]
click at [873, 54] on span "button" at bounding box center [876, 52] width 9 height 9
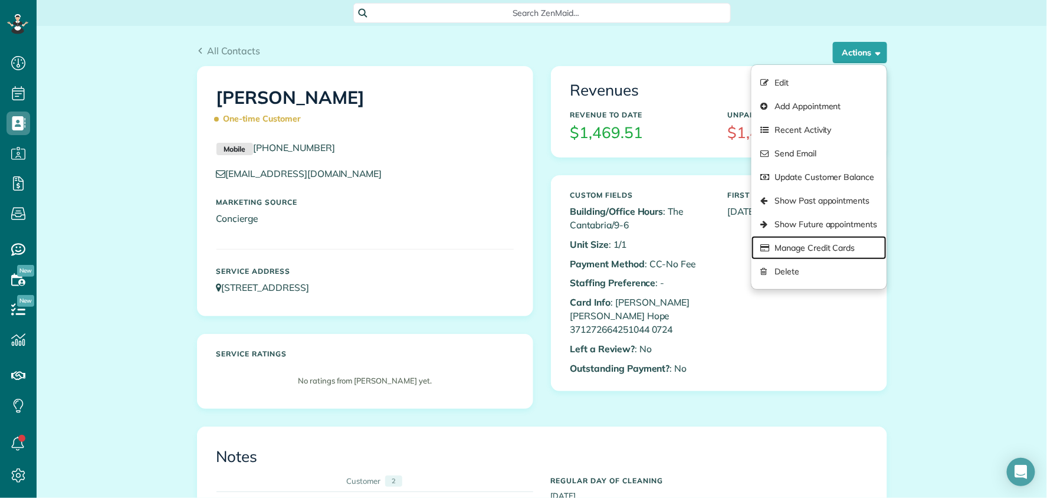
click at [804, 238] on link "Manage Credit Cards" at bounding box center [819, 248] width 135 height 24
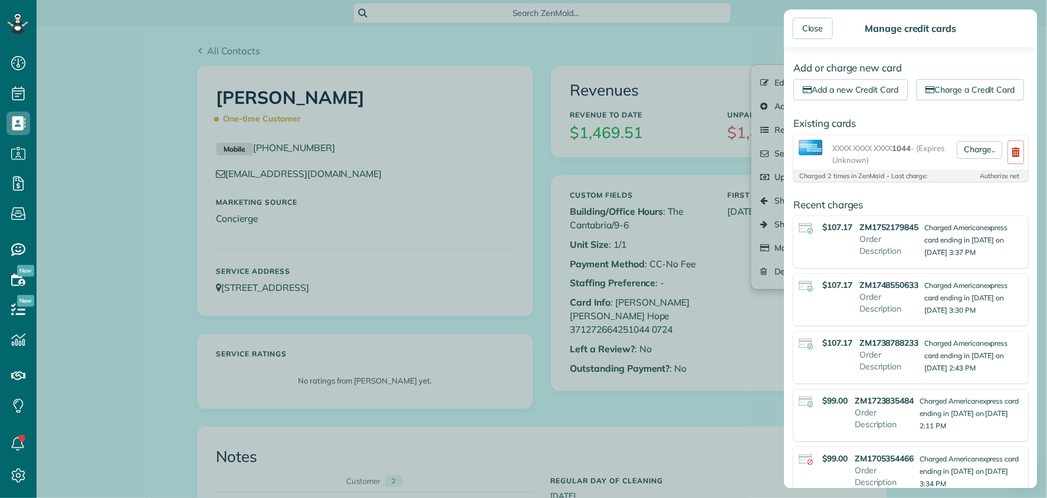
click at [909, 153] on span "1044" at bounding box center [901, 147] width 19 height 9
copy span "1044"
click at [807, 29] on div "Close" at bounding box center [813, 28] width 40 height 21
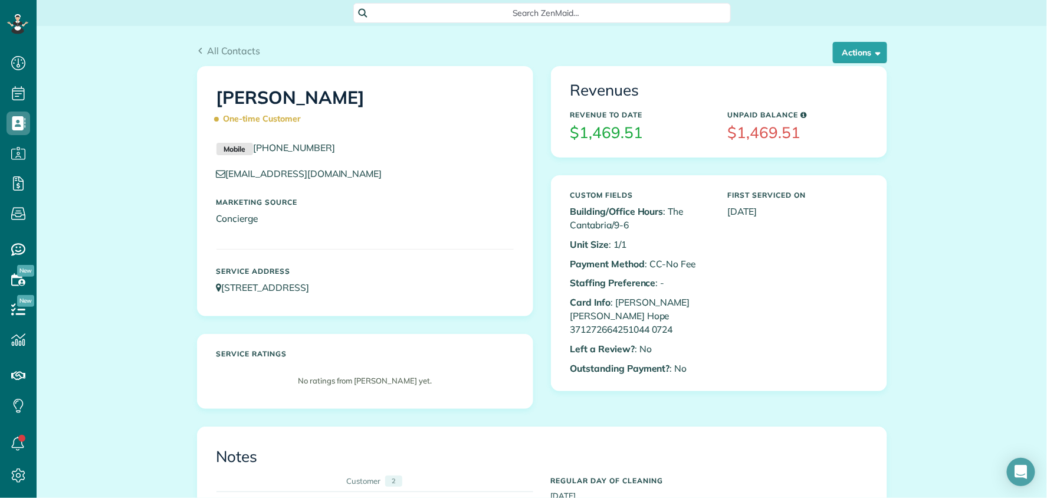
click at [406, 18] on span "Search ZenMaid…" at bounding box center [546, 13] width 359 height 12
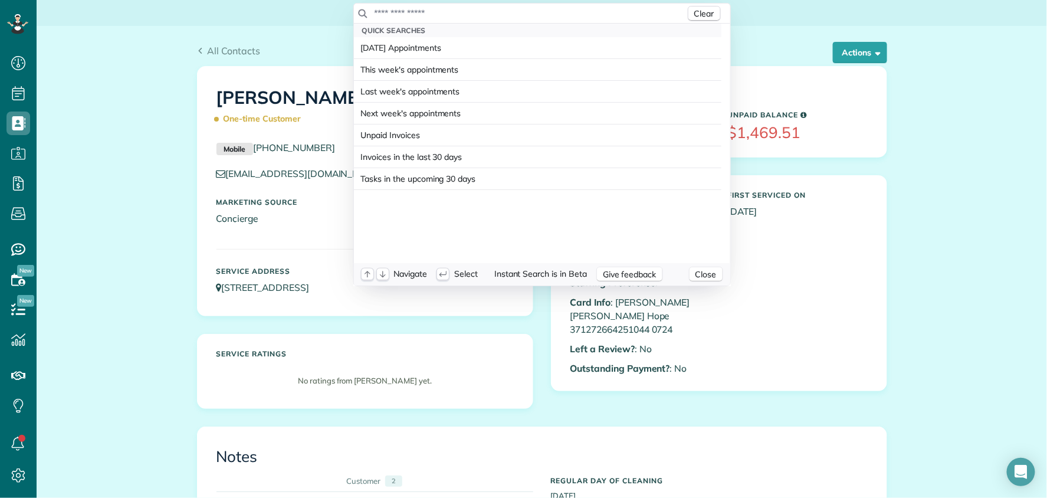
click at [410, 15] on input "text" at bounding box center [530, 13] width 312 height 12
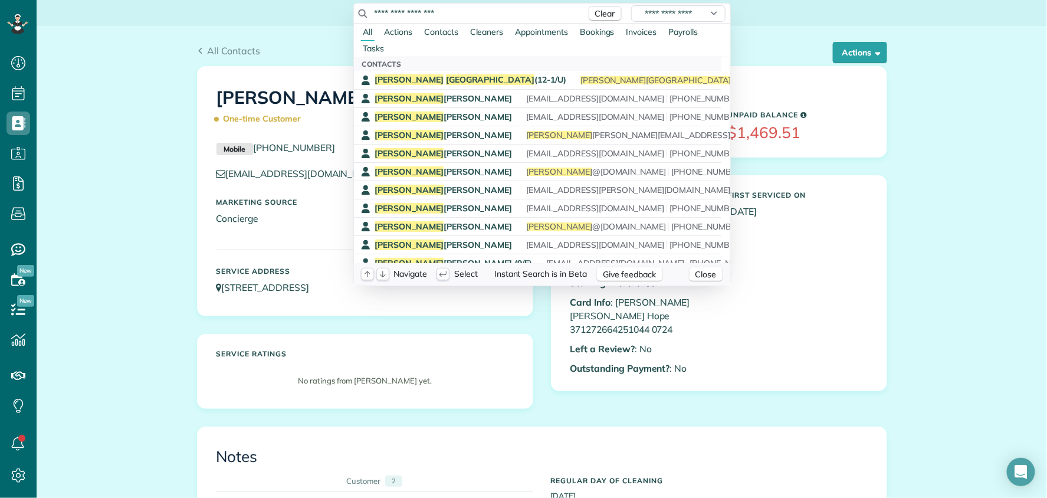
click at [464, 16] on input "**********" at bounding box center [477, 13] width 206 height 12
type input "**********"
click at [435, 74] on div "Richard Maranville (12-1/U)" at bounding box center [471, 79] width 192 height 11
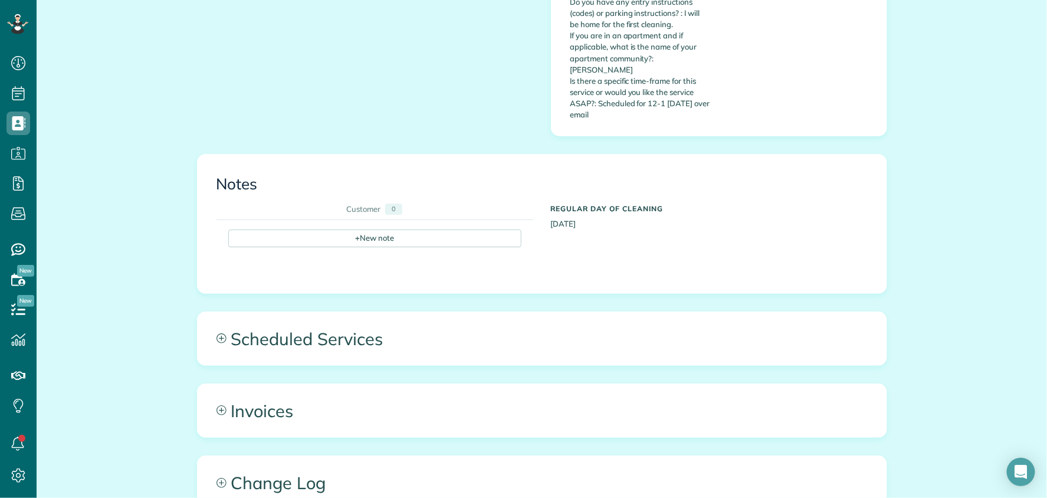
scroll to position [786, 0]
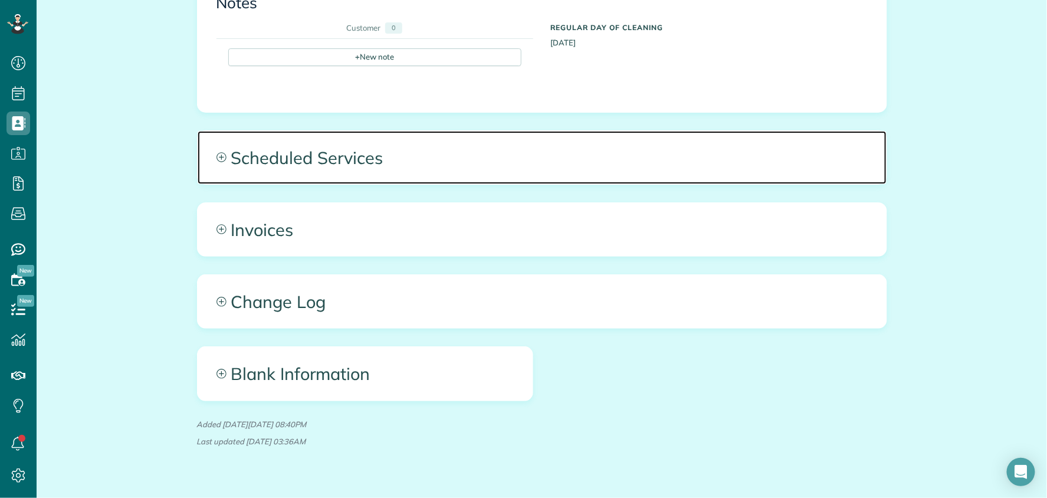
click at [368, 136] on span "Scheduled Services" at bounding box center [542, 157] width 689 height 53
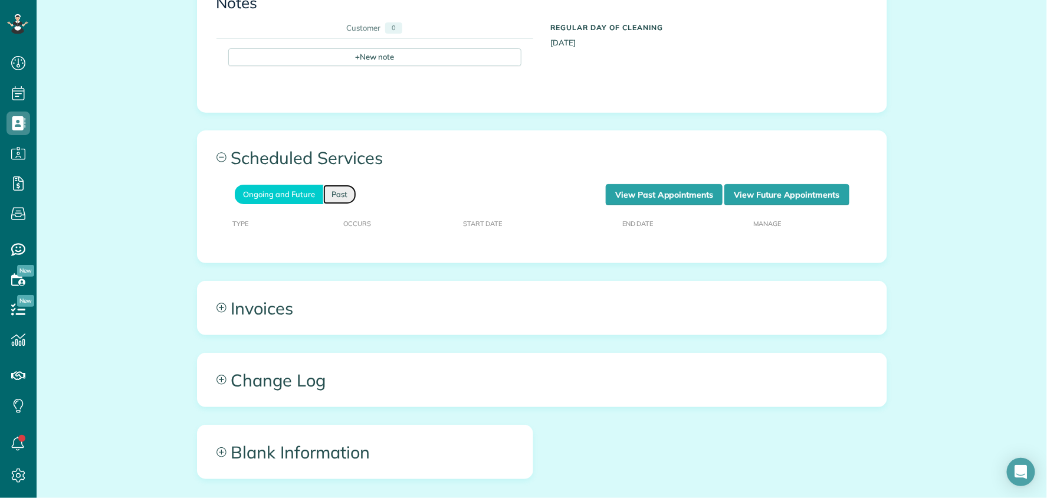
click at [337, 185] on link "Past" at bounding box center [339, 194] width 33 height 19
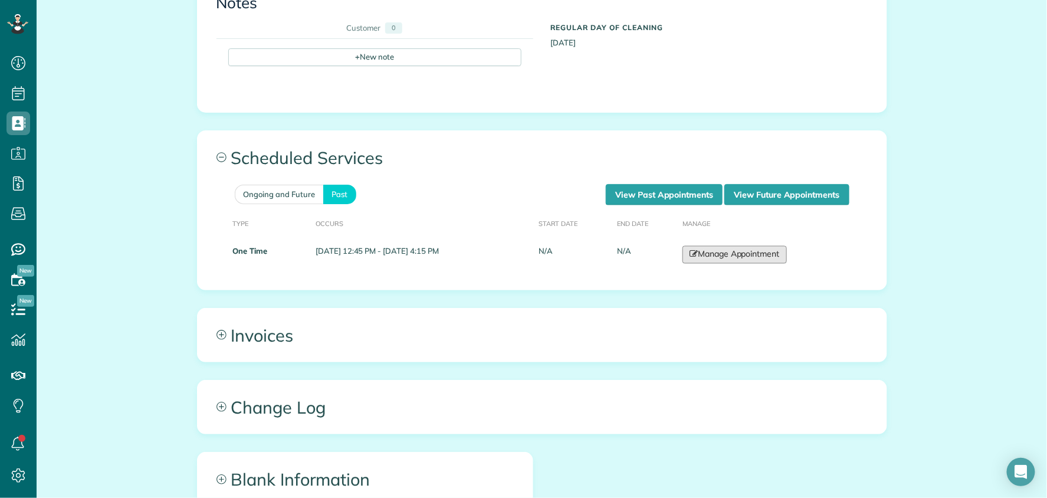
click at [783, 246] on link "Manage Appointment" at bounding box center [735, 255] width 104 height 18
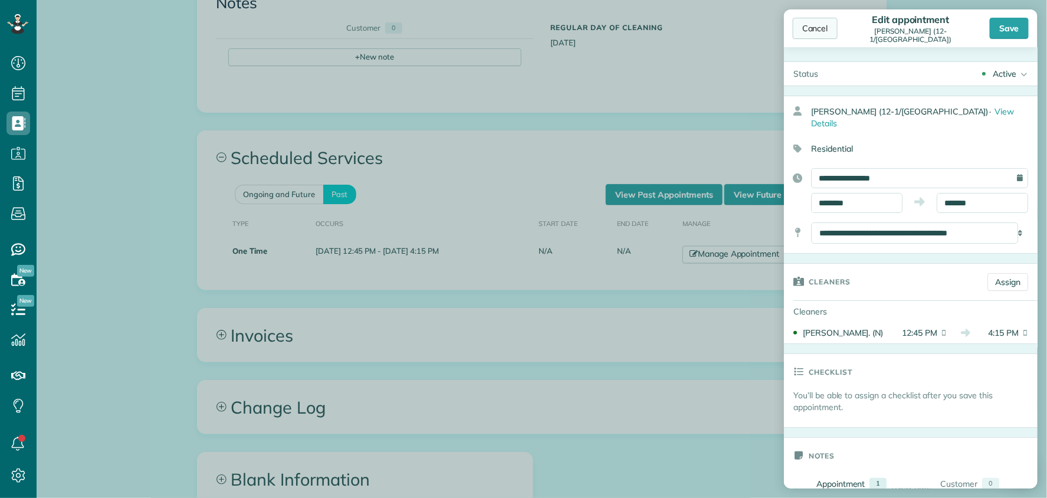
click at [802, 19] on div "Cancel" at bounding box center [815, 28] width 45 height 21
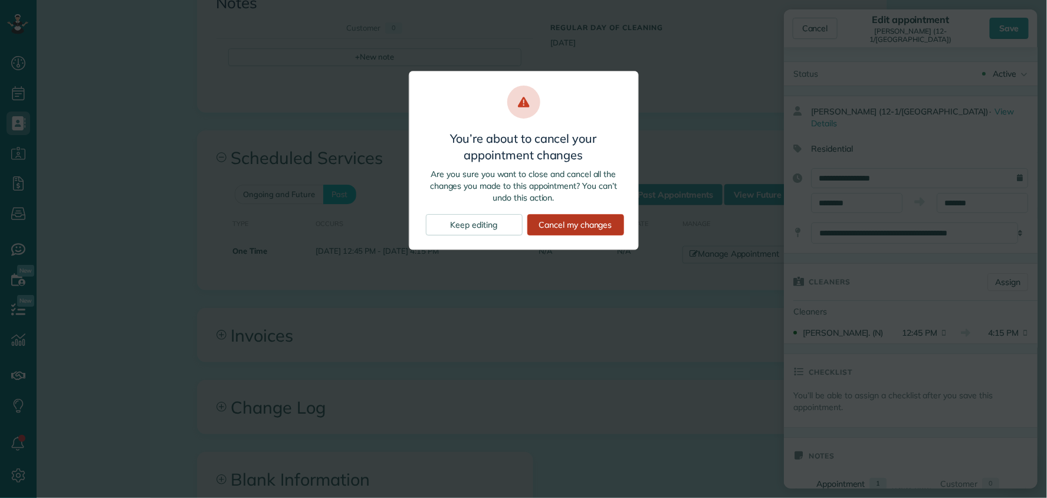
click at [599, 221] on div "Cancel my changes" at bounding box center [575, 224] width 97 height 21
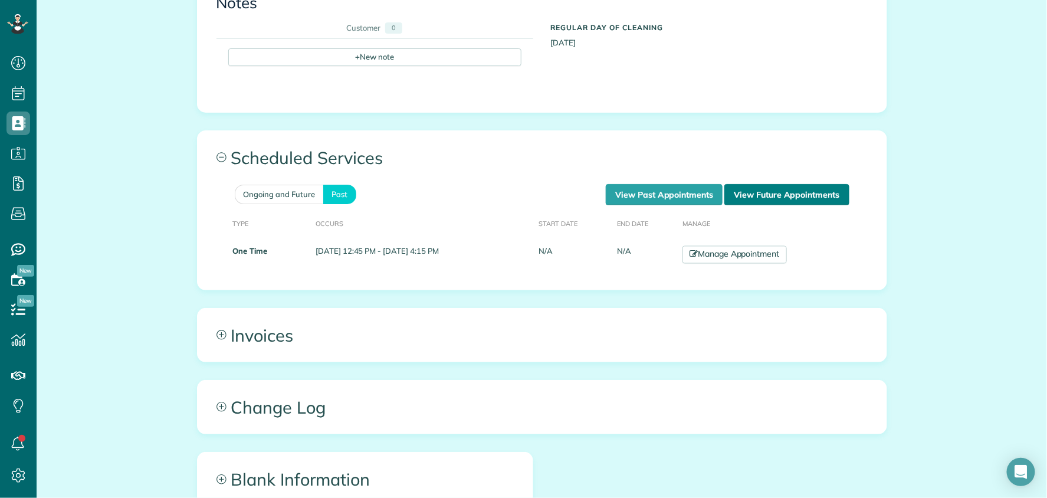
drag, startPoint x: 775, startPoint y: 178, endPoint x: 788, endPoint y: 181, distance: 13.3
click at [777, 184] on link "View Future Appointments" at bounding box center [786, 194] width 124 height 21
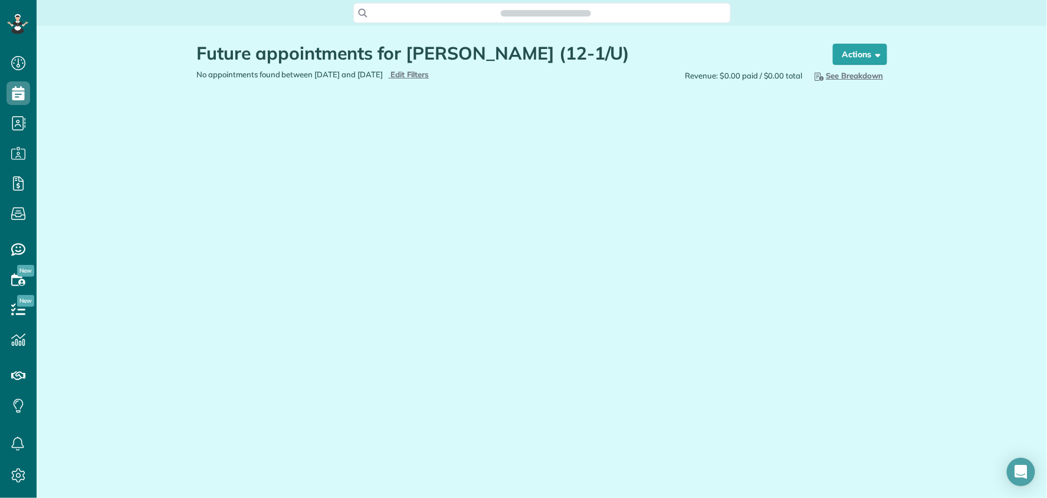
scroll to position [5, 5]
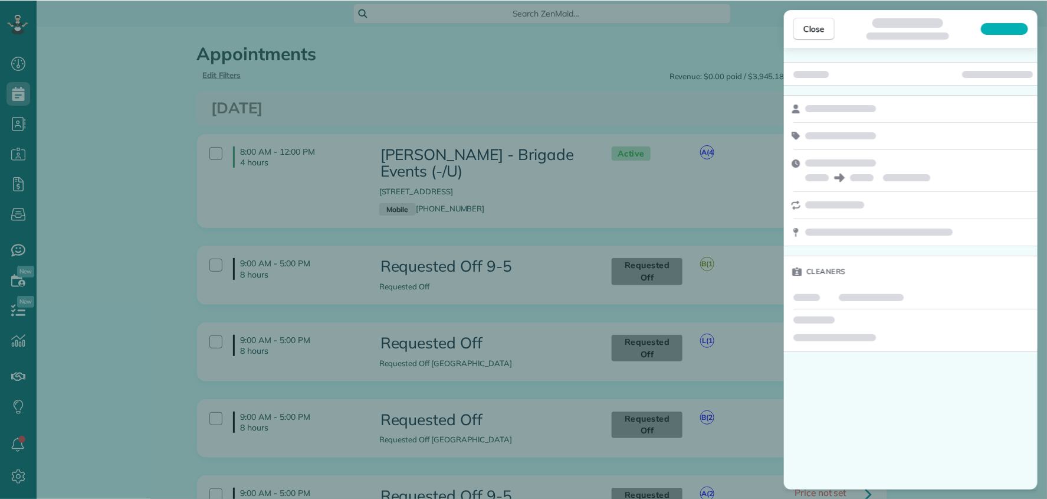
scroll to position [5, 5]
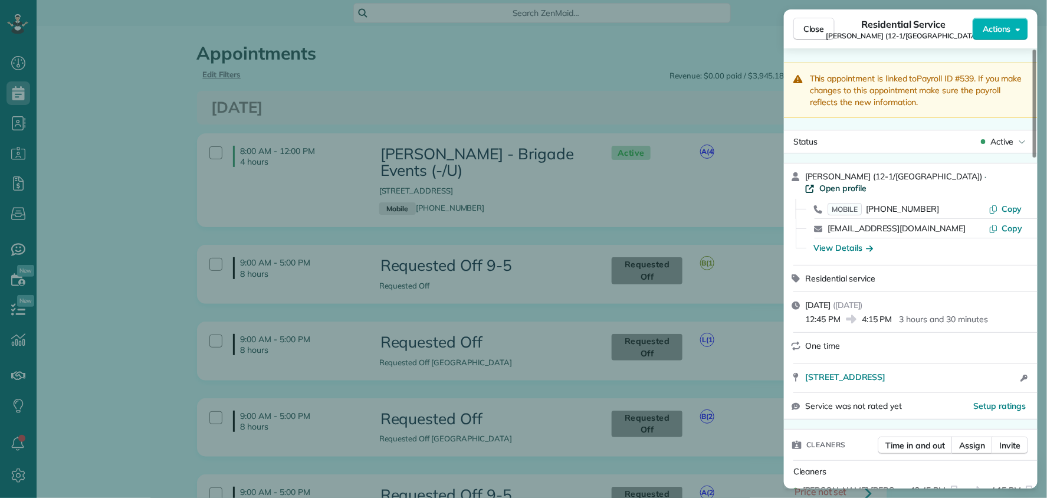
click at [867, 182] on span "Open profile" at bounding box center [843, 188] width 48 height 12
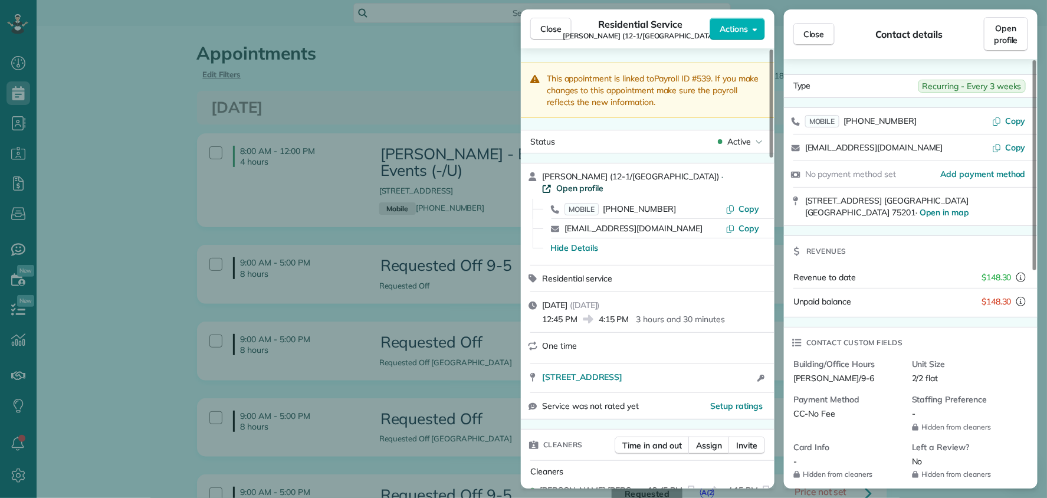
click at [604, 182] on span "Open profile" at bounding box center [580, 188] width 48 height 12
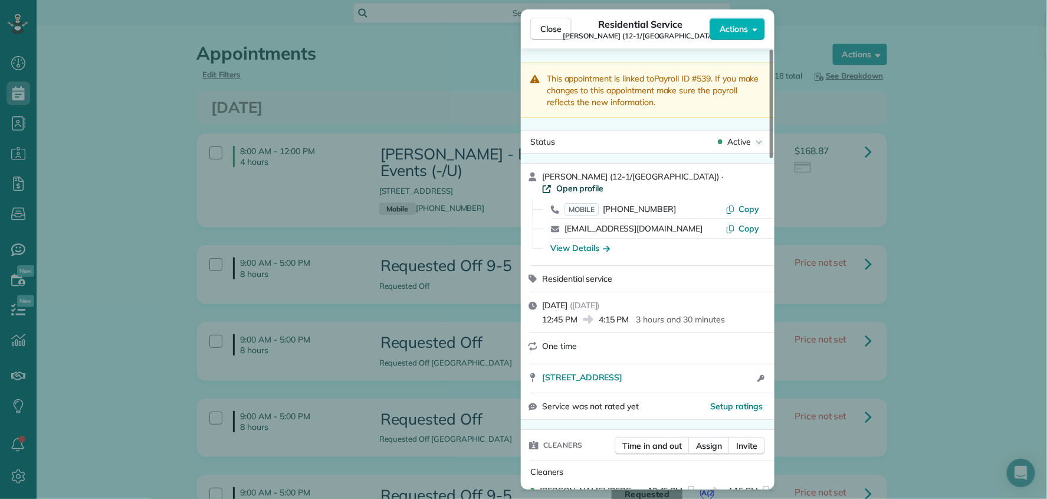
scroll to position [499, 37]
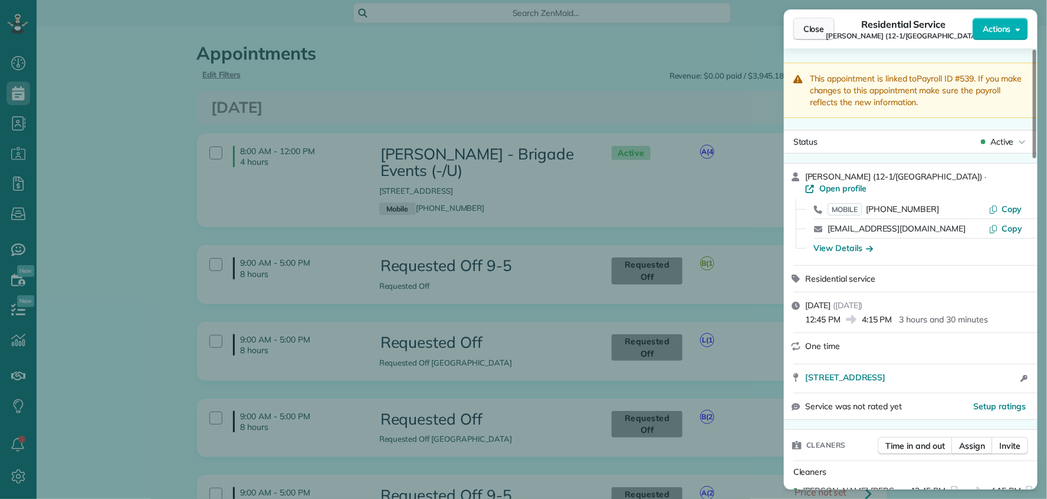
click at [812, 27] on span "Close" at bounding box center [814, 29] width 21 height 12
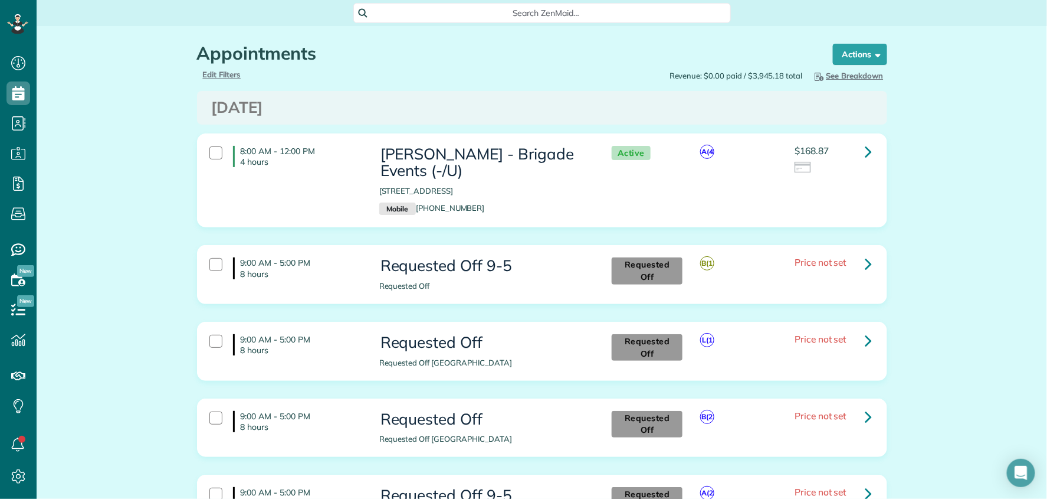
click at [441, 9] on span "Search ZenMaid…" at bounding box center [546, 13] width 359 height 12
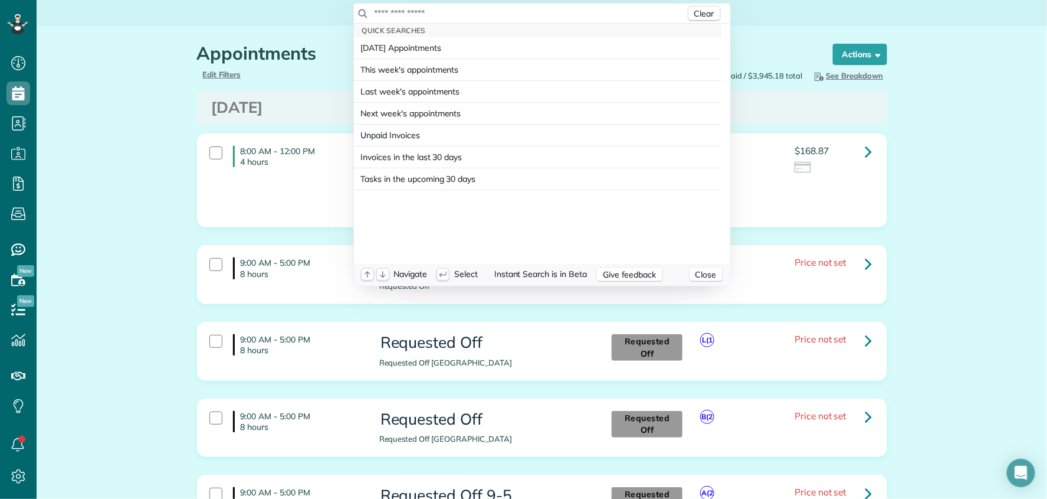
click at [445, 11] on input "text" at bounding box center [530, 13] width 312 height 12
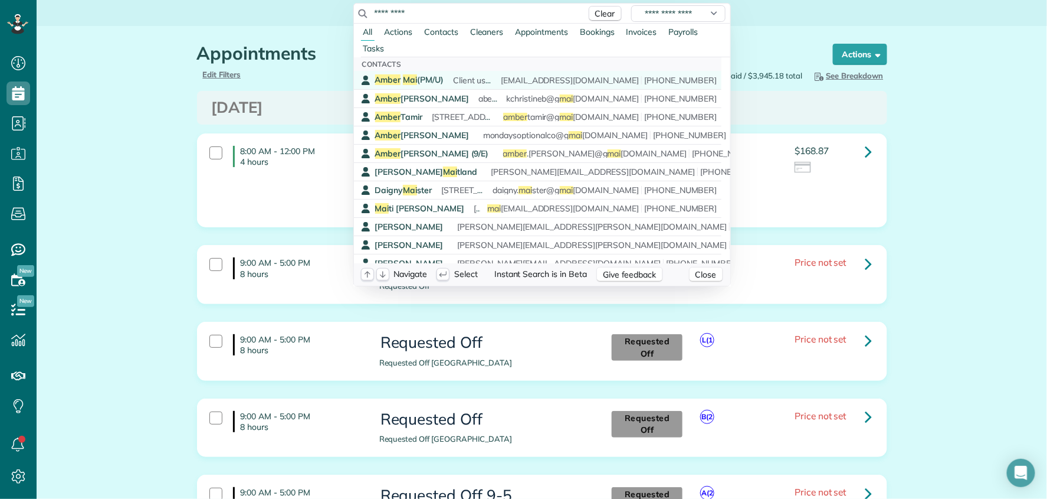
type input "*********"
click at [414, 80] on span "Amber Mai (PM/U)" at bounding box center [409, 79] width 68 height 11
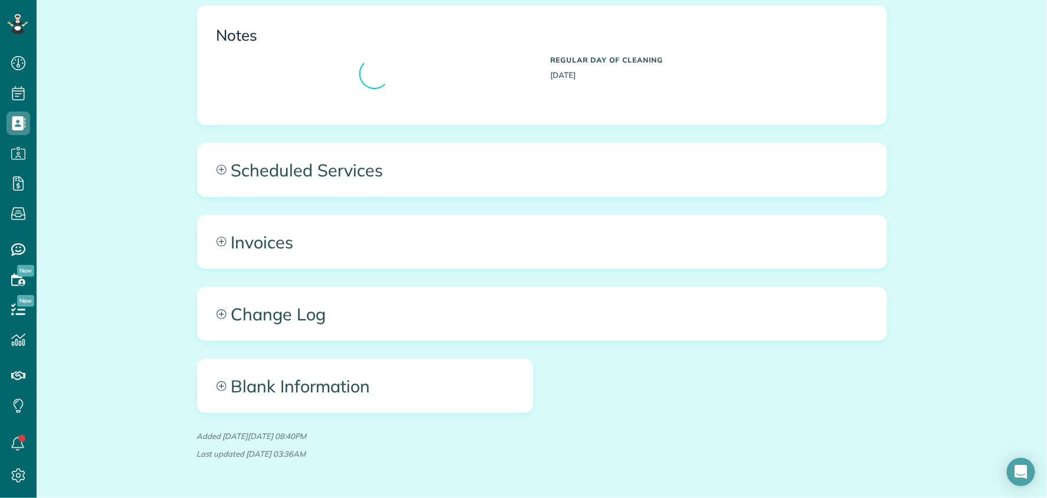
scroll to position [770, 0]
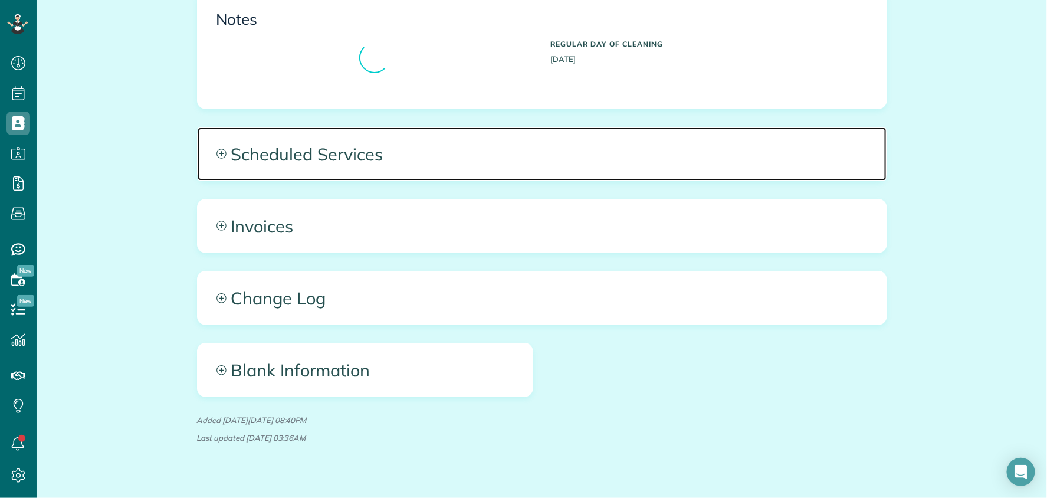
click span "Scheduled Services"
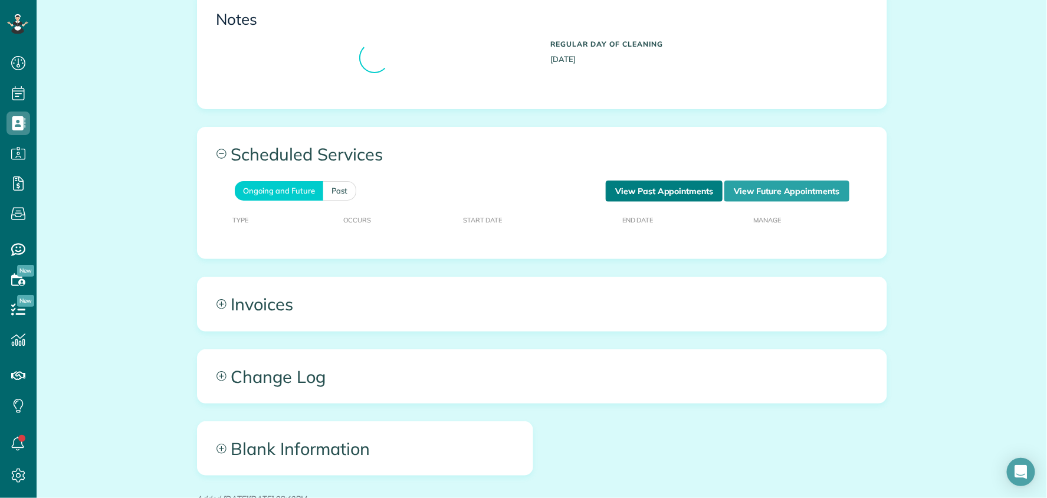
click link "View Past Appointments"
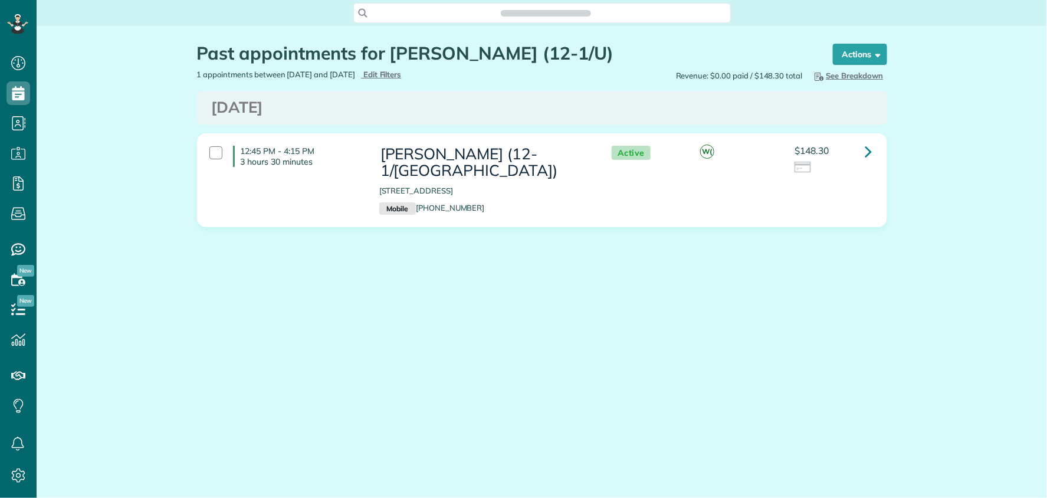
scroll to position [5, 5]
click at [871, 150] on icon at bounding box center [868, 151] width 7 height 21
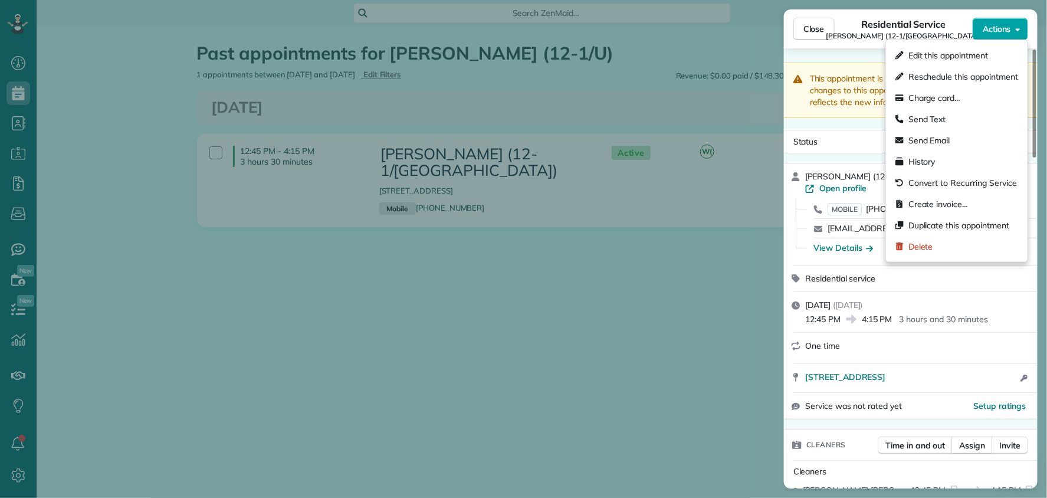
click at [1001, 35] on button "Actions" at bounding box center [1000, 29] width 55 height 22
click at [950, 220] on span "Duplicate this appointment" at bounding box center [959, 225] width 101 height 12
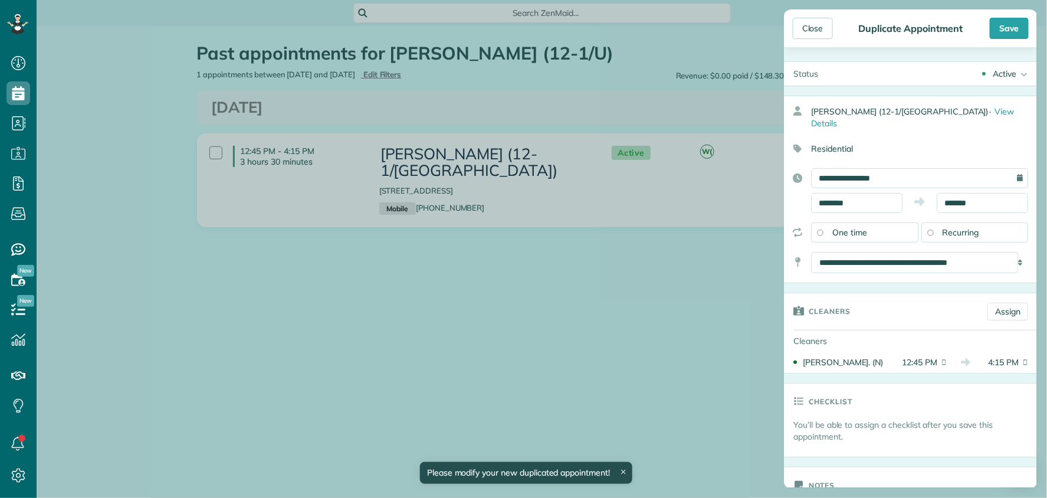
click at [943, 227] on span "Recurring" at bounding box center [961, 232] width 37 height 11
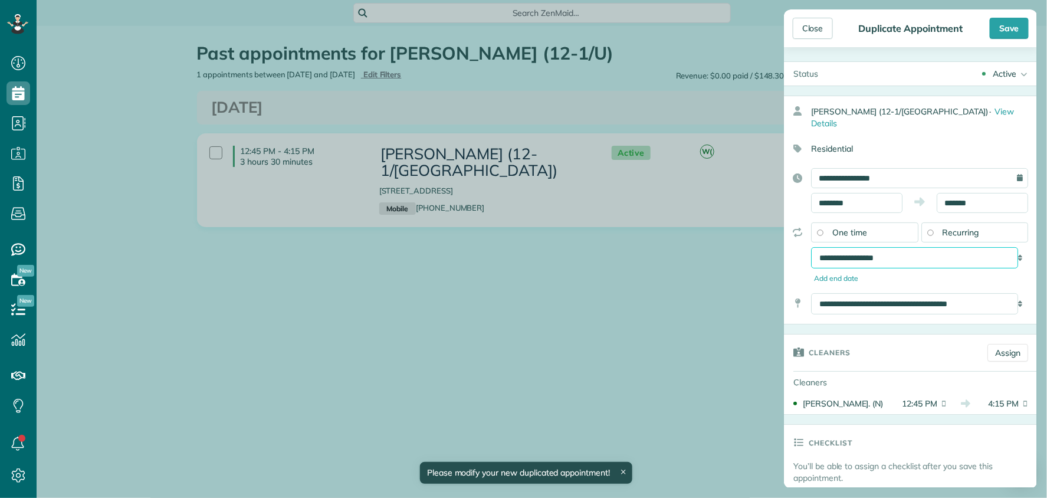
click at [893, 247] on select "**********" at bounding box center [914, 257] width 207 height 21
select select "**********"
click at [811, 247] on select "**********" at bounding box center [914, 257] width 207 height 21
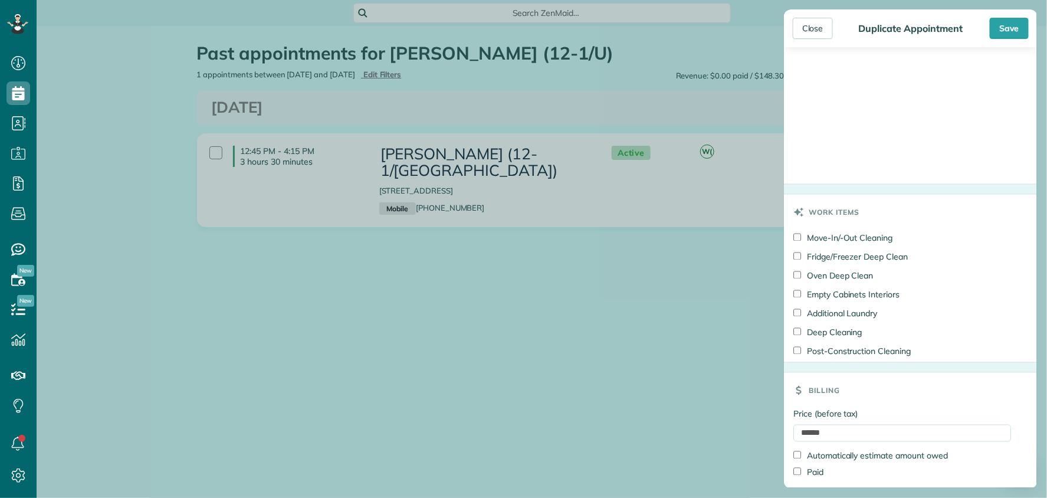
scroll to position [840, 0]
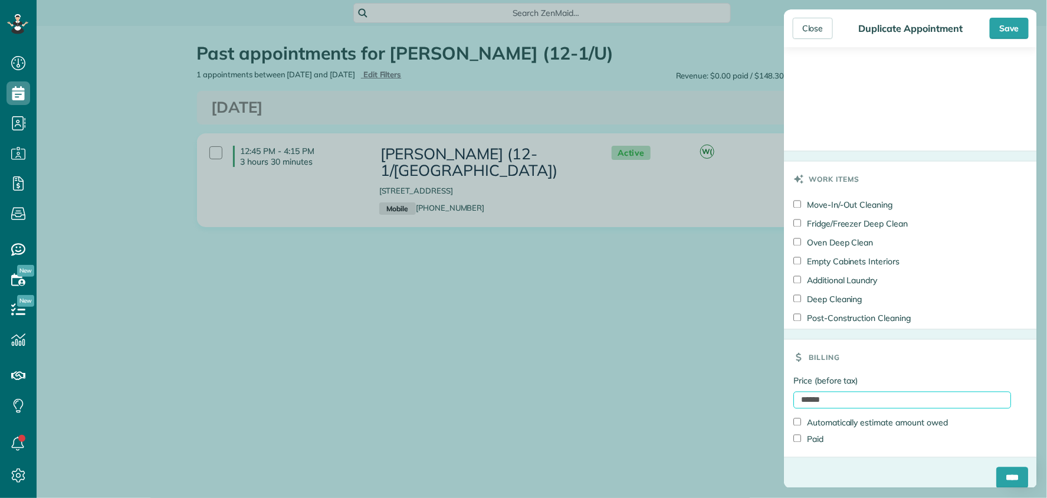
drag, startPoint x: 847, startPoint y: 386, endPoint x: 759, endPoint y: 386, distance: 88.5
click at [759, 386] on div "Close Duplicate Appointment Save Status Active Active Cancelled Cancelled and P…" at bounding box center [523, 249] width 1047 height 498
type input "***"
click at [817, 467] on div "****" at bounding box center [911, 482] width 254 height 31
click at [1002, 476] on input "****" at bounding box center [1012, 477] width 32 height 21
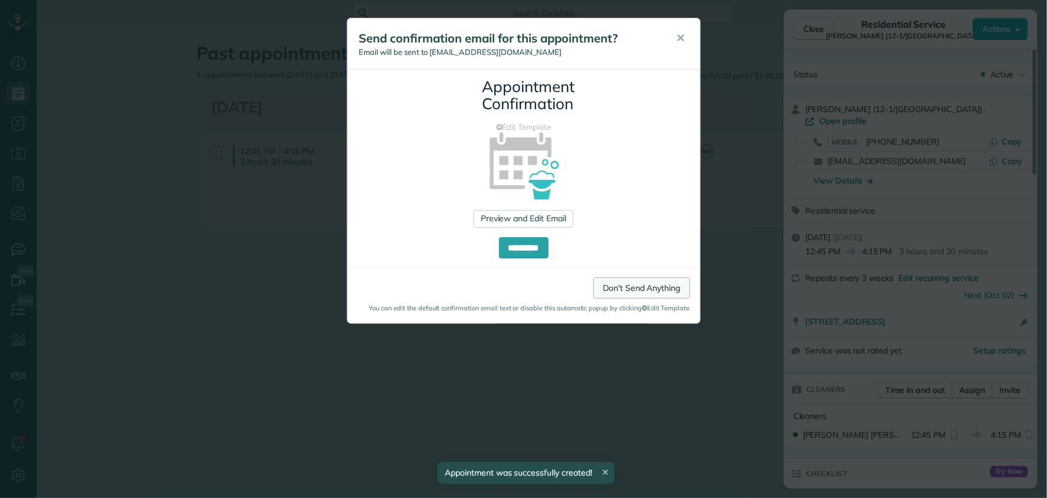
click at [615, 288] on link "Don't Send Anything" at bounding box center [642, 287] width 96 height 21
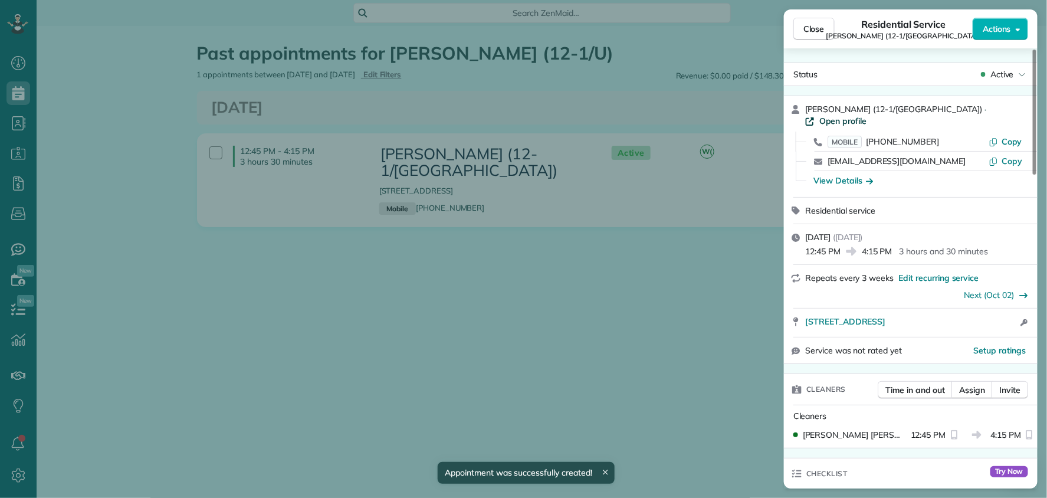
click at [867, 115] on span "Open profile" at bounding box center [843, 121] width 48 height 12
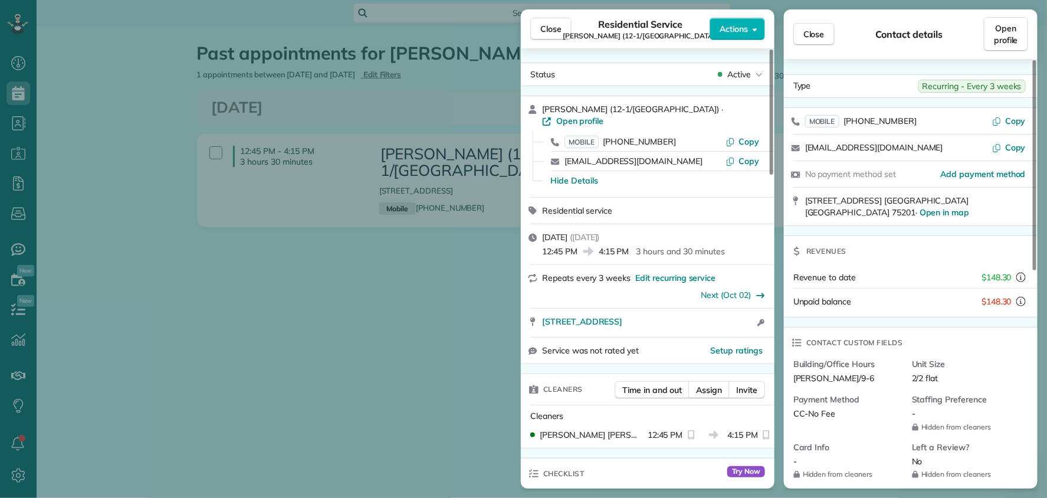
click at [401, 260] on div "Close Residential Service [PERSON_NAME] (12-1/[GEOGRAPHIC_DATA]) Actions Status…" at bounding box center [523, 249] width 1047 height 498
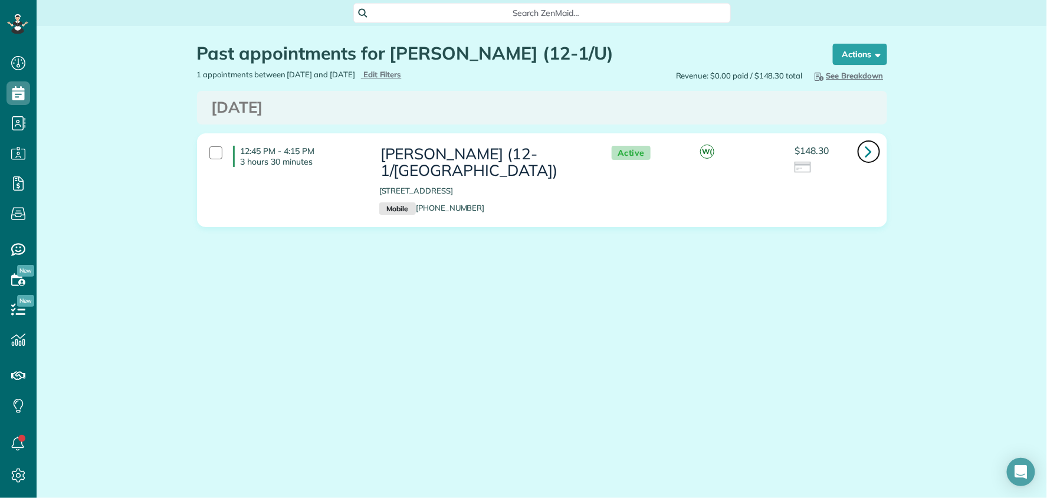
click at [866, 152] on icon at bounding box center [868, 151] width 7 height 21
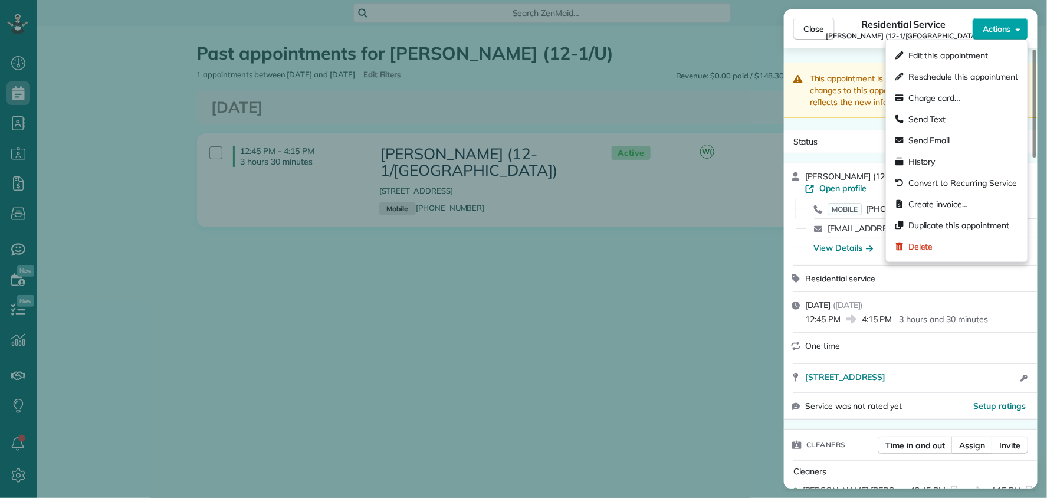
click at [999, 30] on span "Actions" at bounding box center [997, 29] width 28 height 12
click at [948, 219] on span "Duplicate this appointment" at bounding box center [959, 225] width 101 height 12
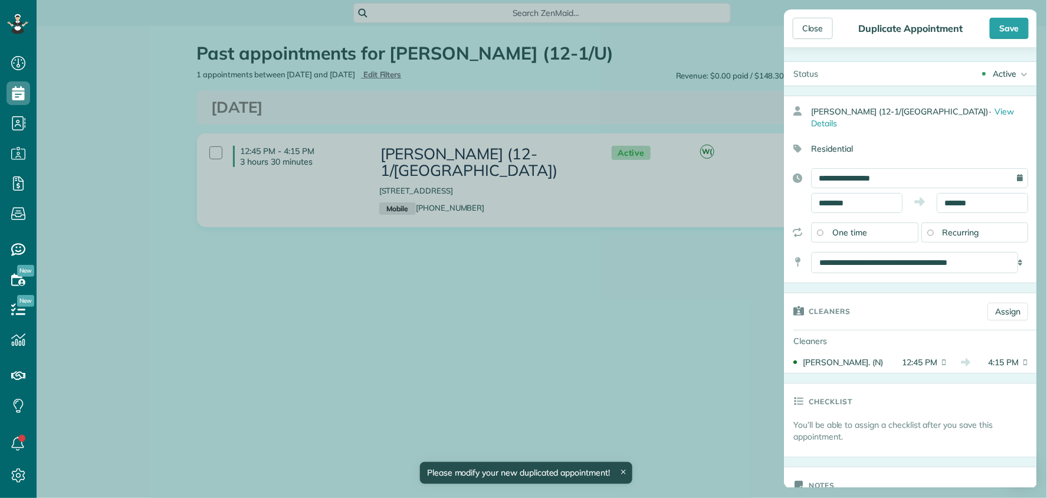
click at [943, 227] on span "Recurring" at bounding box center [961, 232] width 37 height 11
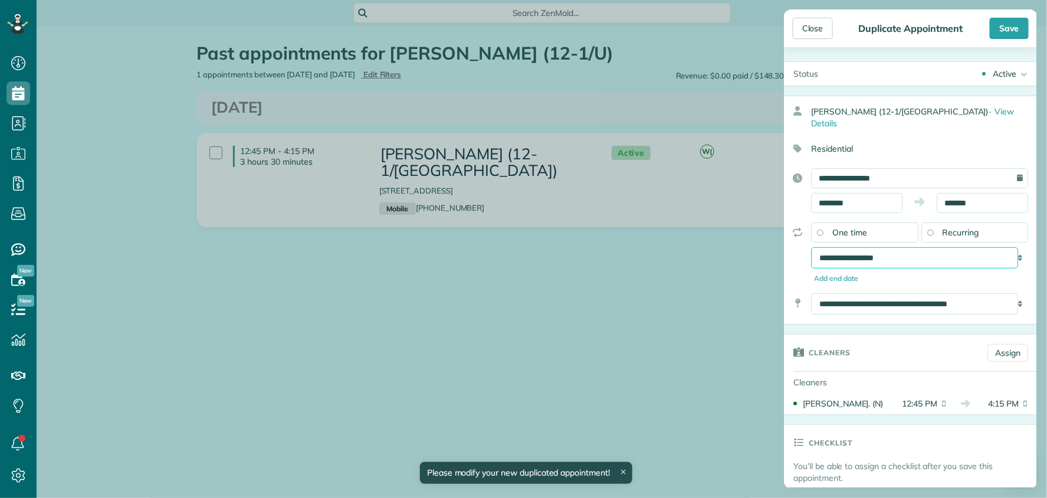
click at [896, 251] on select "**********" at bounding box center [914, 257] width 207 height 21
select select "**********"
click at [811, 247] on select "**********" at bounding box center [914, 257] width 207 height 21
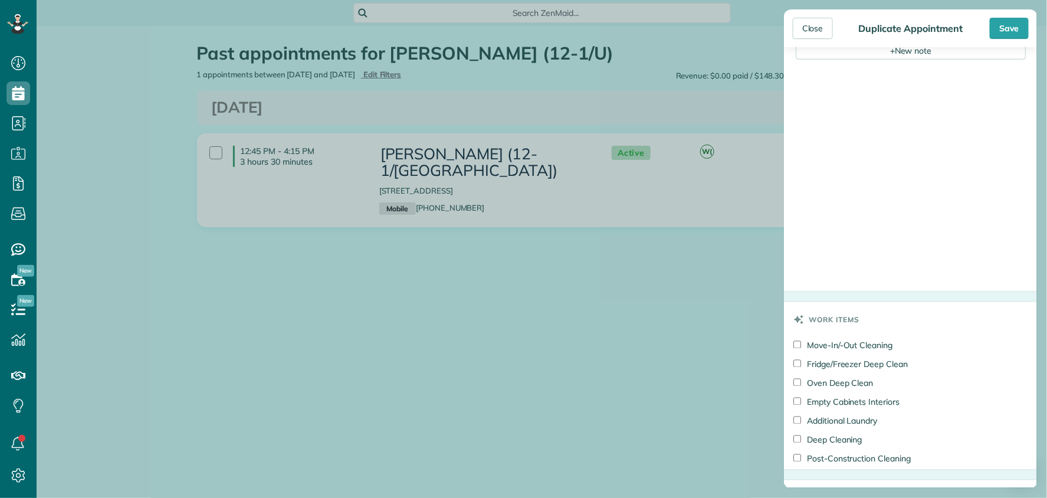
scroll to position [840, 0]
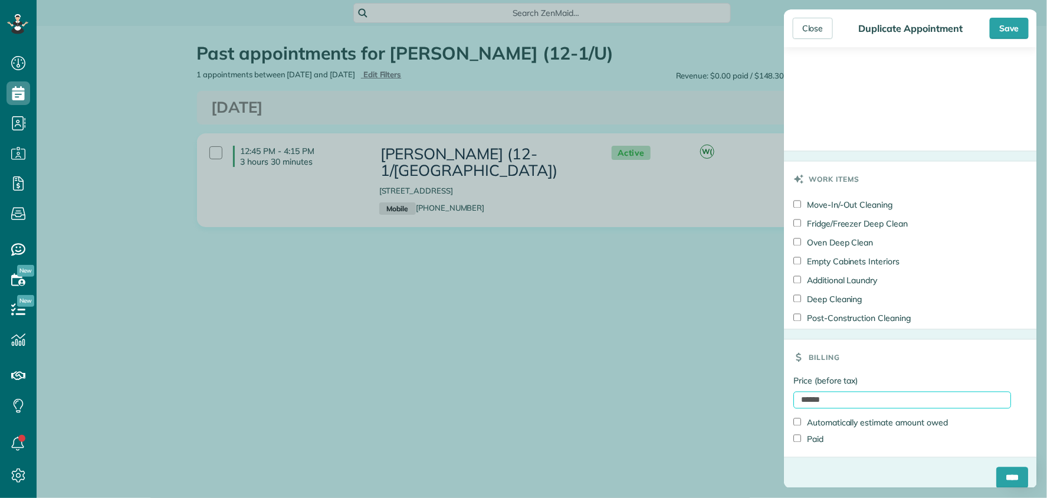
drag, startPoint x: 852, startPoint y: 392, endPoint x: 750, endPoint y: 391, distance: 101.5
click at [750, 390] on div "Close Duplicate Appointment Save Status Active Active Cancelled Cancelled and P…" at bounding box center [523, 249] width 1047 height 498
type input "***"
click at [824, 467] on div "****" at bounding box center [911, 482] width 254 height 31
click at [1000, 474] on input "****" at bounding box center [1012, 477] width 32 height 21
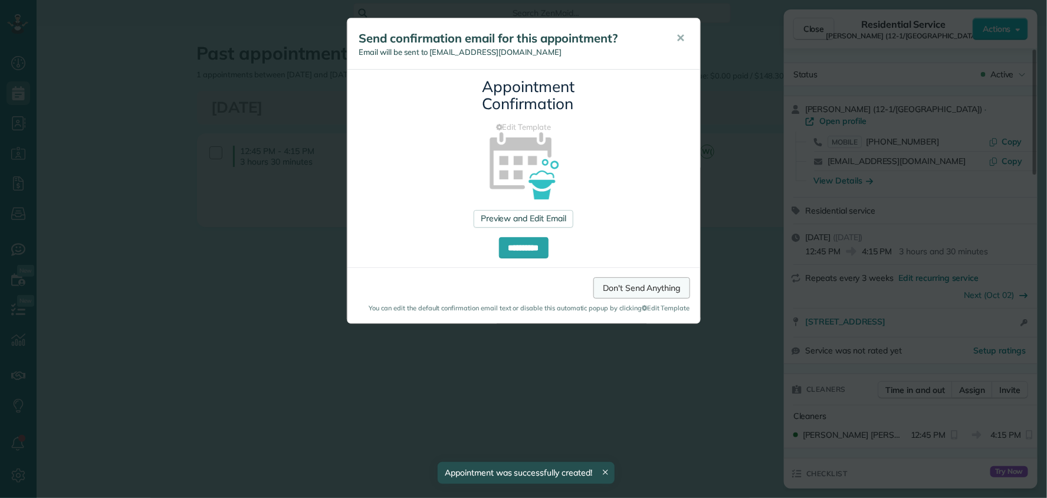
click at [611, 285] on link "Don't Send Anything" at bounding box center [642, 287] width 96 height 21
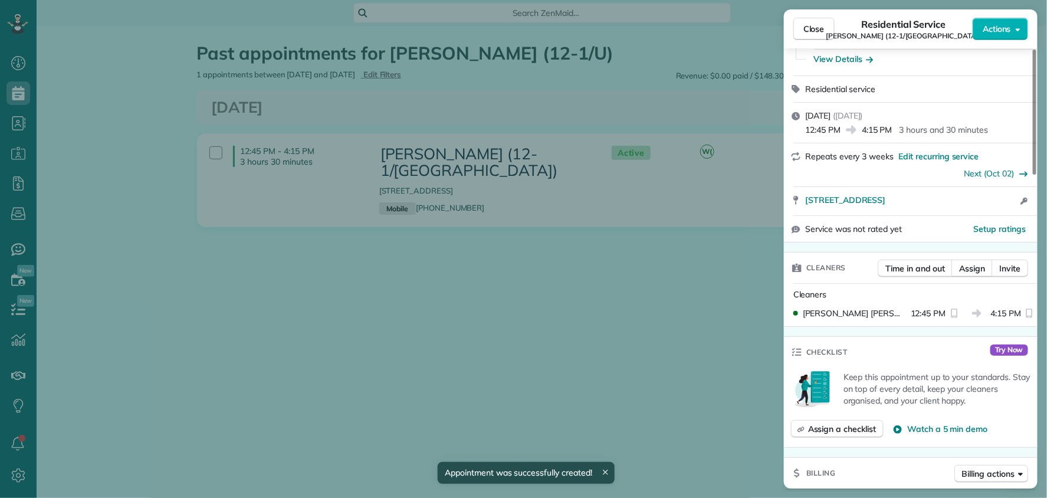
scroll to position [131, 0]
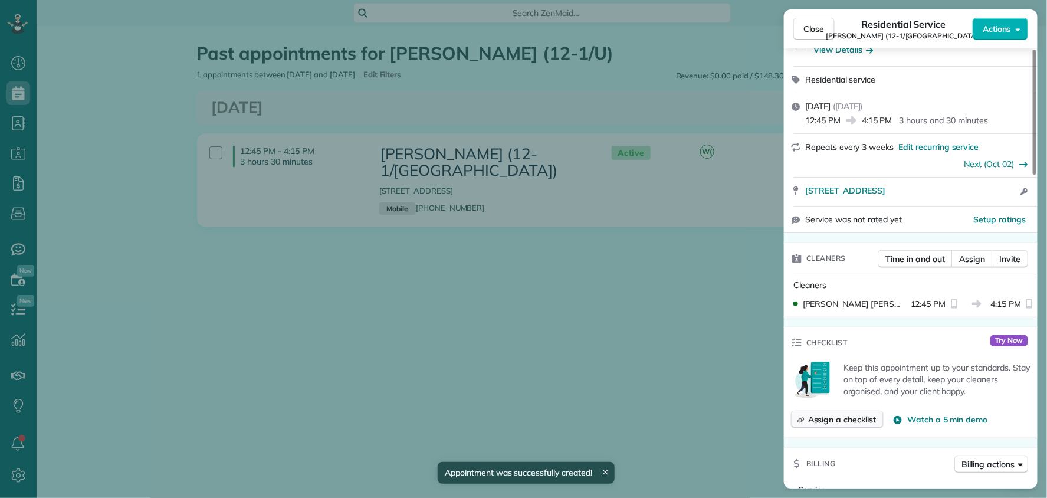
click at [853, 414] on span "Assign a checklist" at bounding box center [842, 420] width 68 height 12
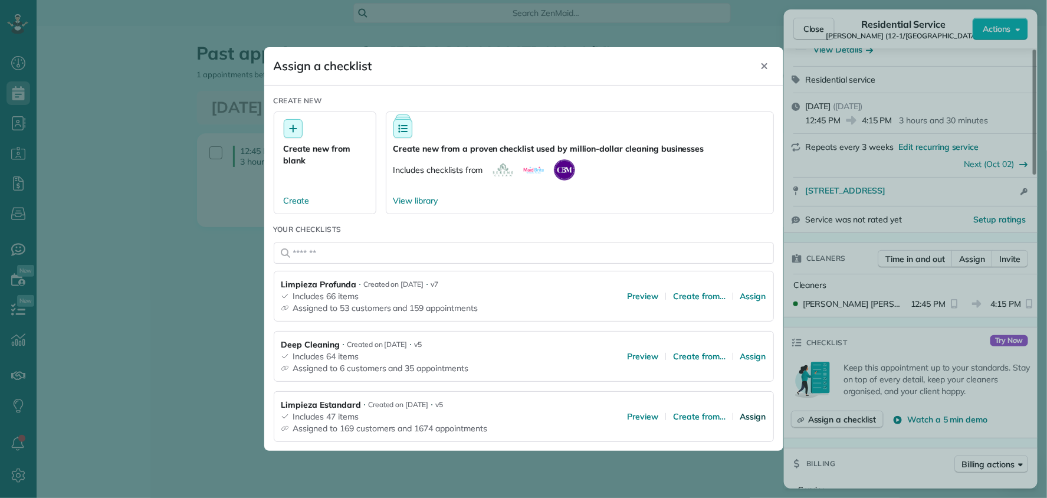
click at [740, 415] on span "Assign" at bounding box center [753, 417] width 26 height 12
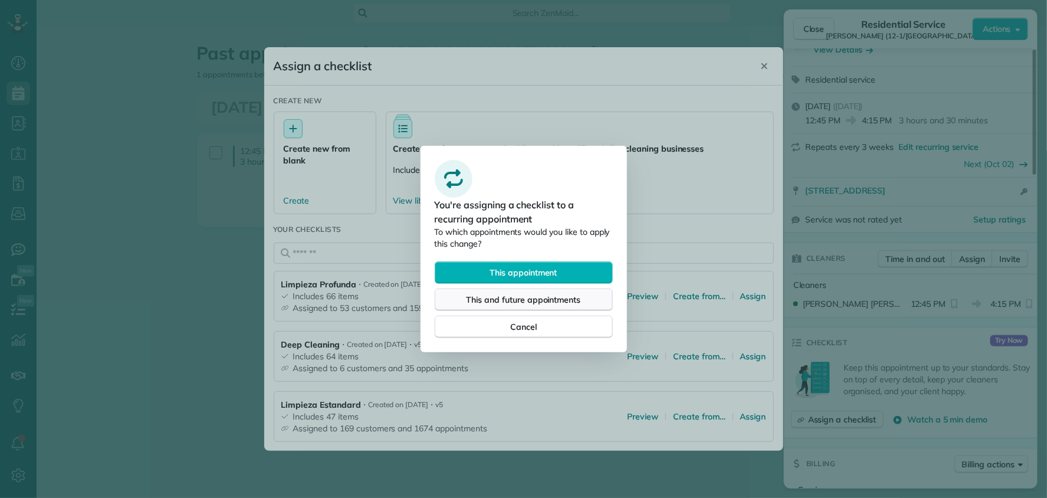
click at [549, 299] on span "This and future appointments" at bounding box center [524, 300] width 114 height 12
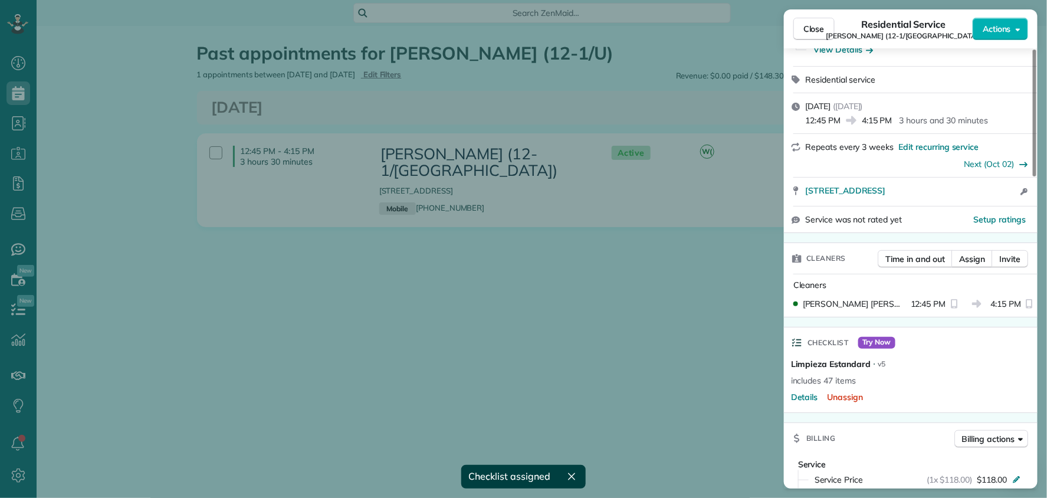
scroll to position [0, 0]
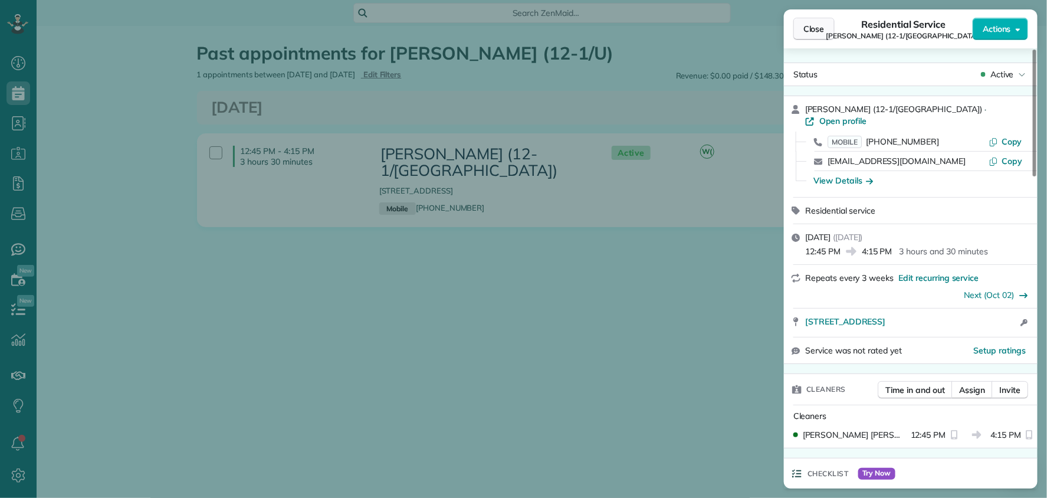
click at [805, 32] on span "Close" at bounding box center [814, 29] width 21 height 12
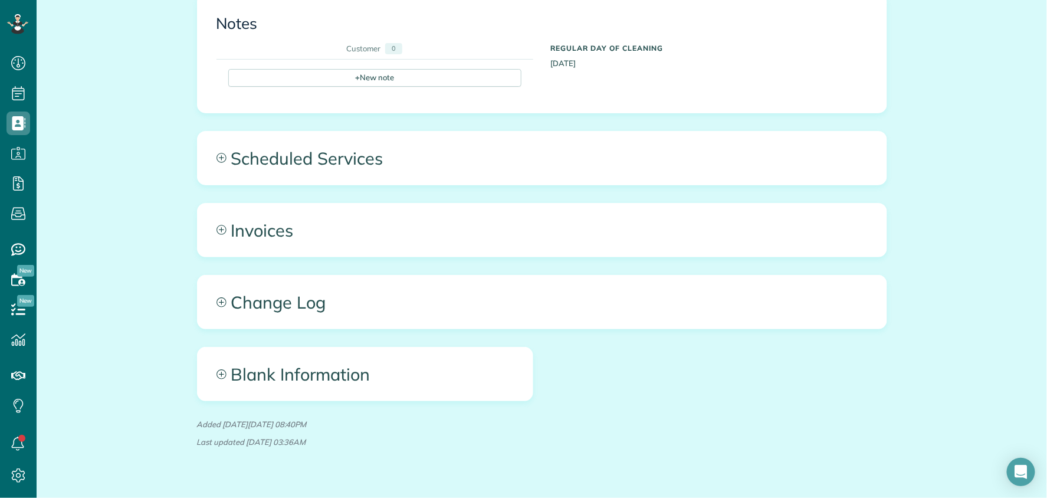
scroll to position [770, 0]
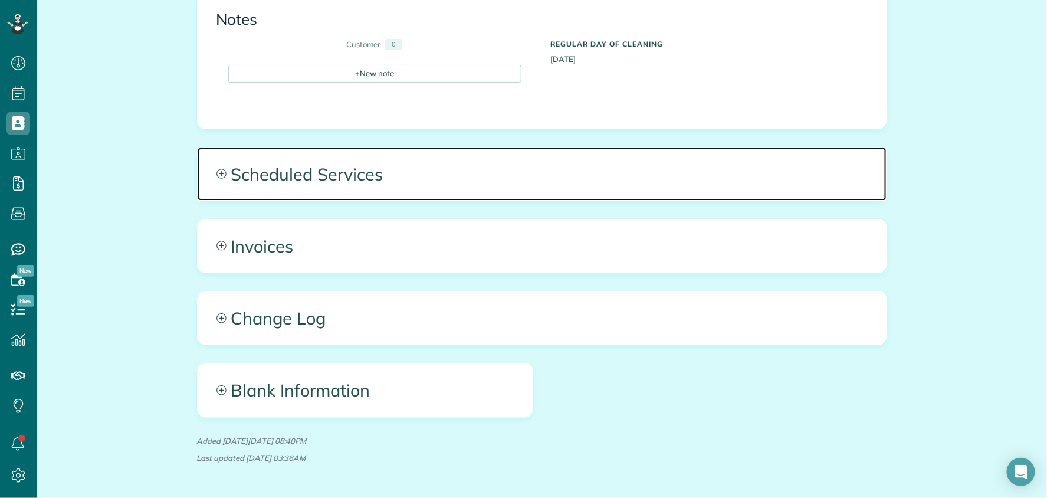
click at [413, 147] on span "Scheduled Services" at bounding box center [542, 173] width 689 height 53
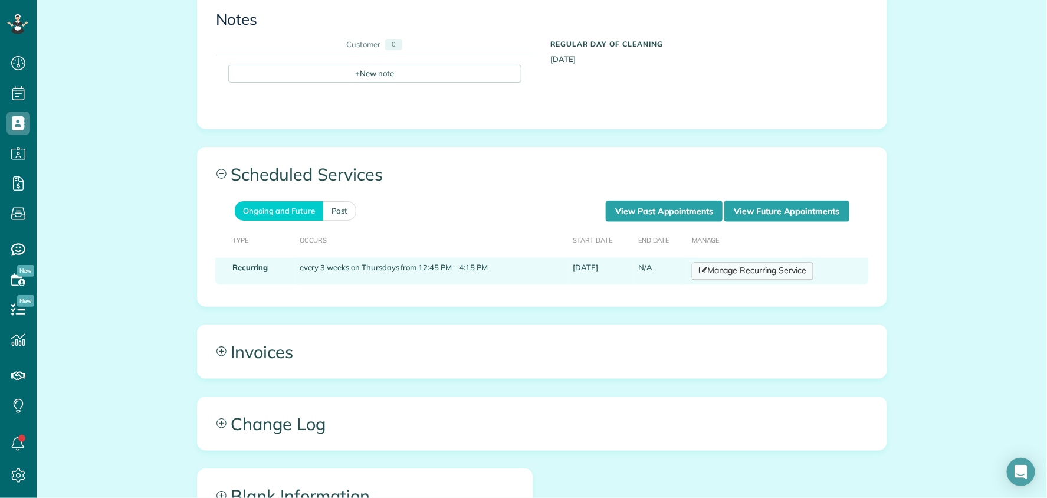
click at [758, 263] on link "Manage Recurring Service" at bounding box center [753, 272] width 122 height 18
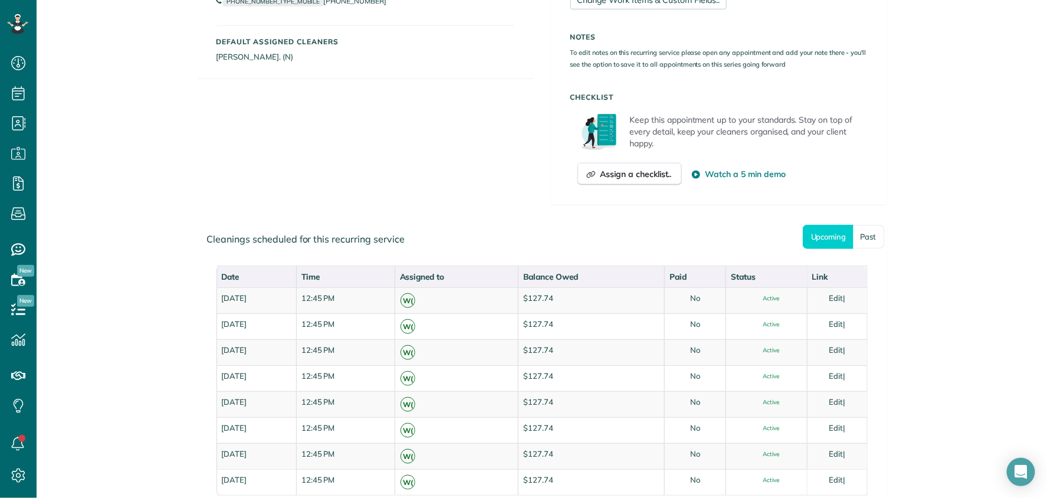
scroll to position [414, 0]
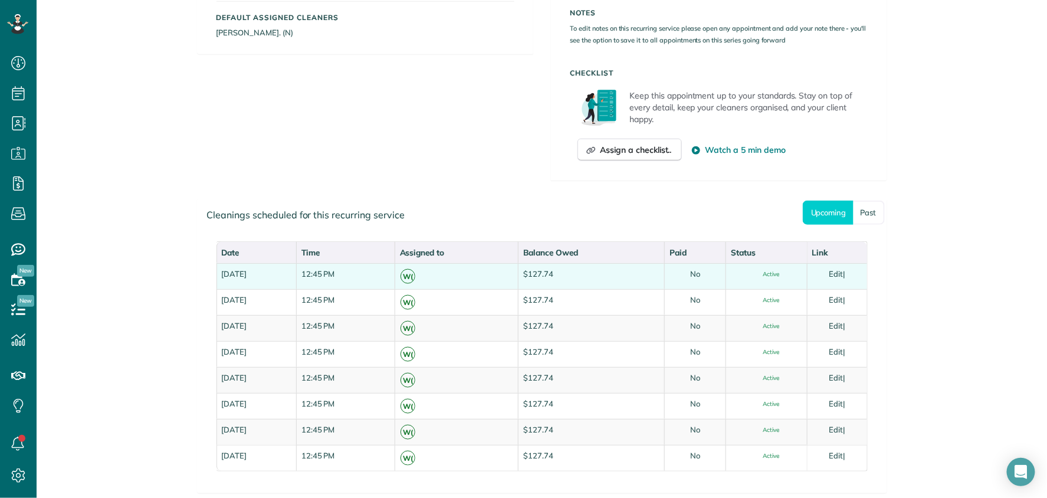
drag, startPoint x: 217, startPoint y: 274, endPoint x: 327, endPoint y: 273, distance: 109.7
click at [296, 273] on td "Thursday, October 02, 2025" at bounding box center [257, 276] width 80 height 26
click at [287, 276] on td "Thursday, October 02, 2025" at bounding box center [257, 276] width 80 height 26
drag, startPoint x: 251, startPoint y: 274, endPoint x: 324, endPoint y: 274, distance: 73.2
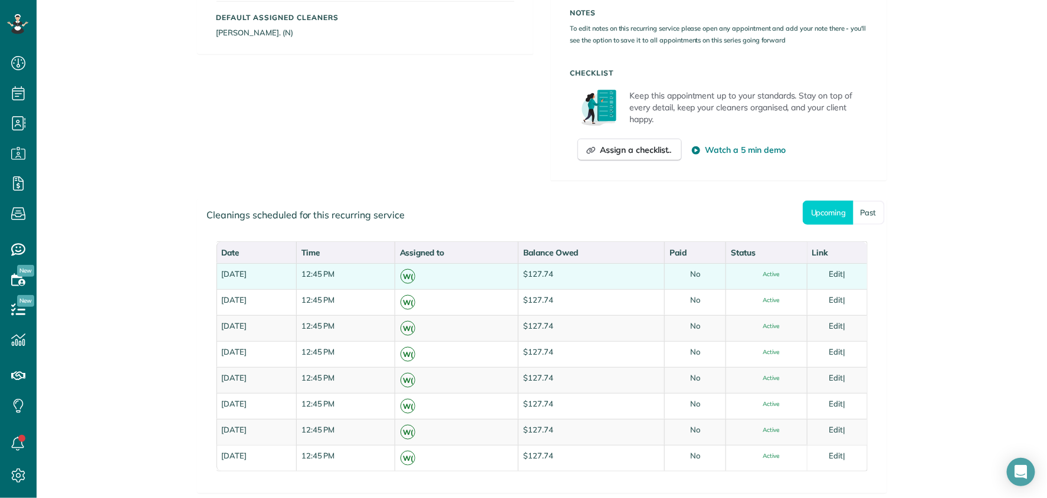
click at [296, 274] on td "Thursday, October 02, 2025" at bounding box center [257, 276] width 80 height 26
copy td "October 02, 2025"
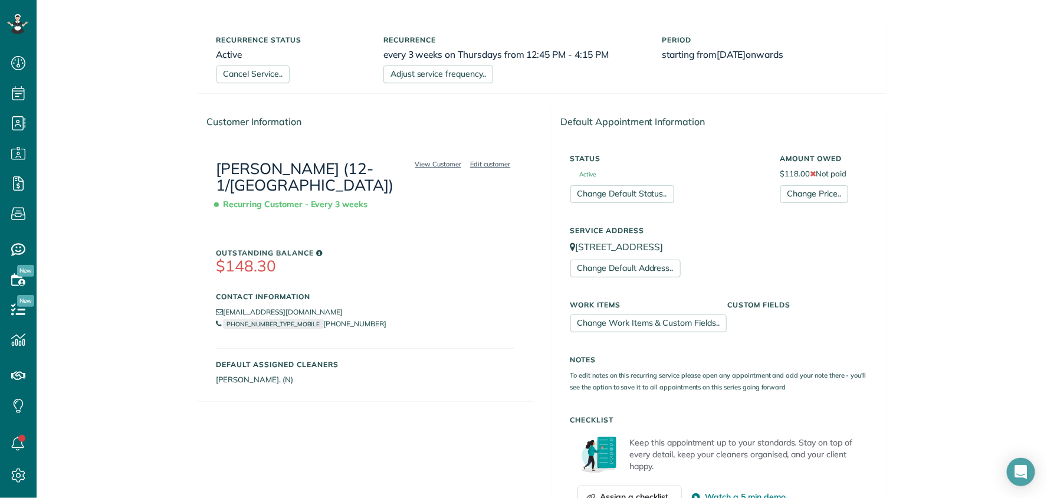
scroll to position [0, 0]
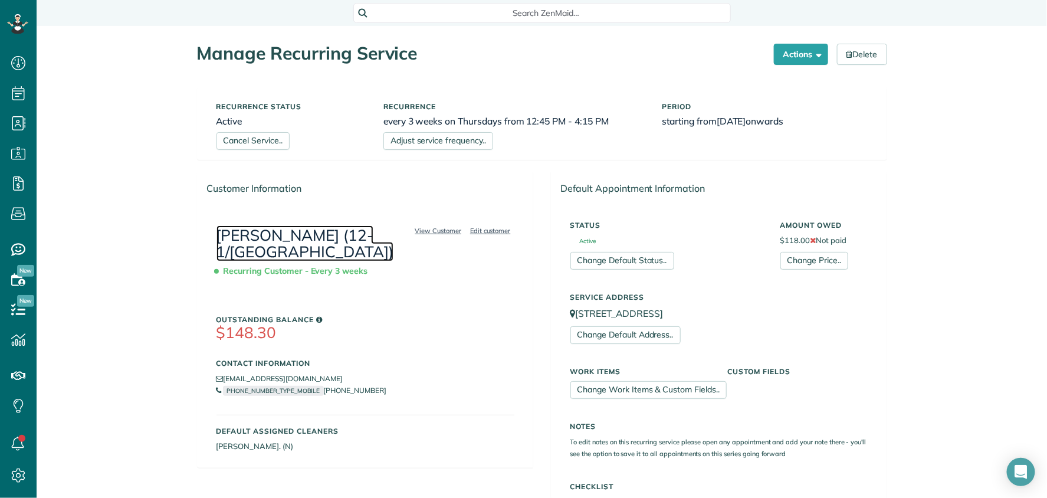
click at [250, 231] on link "[PERSON_NAME] (12-1/[GEOGRAPHIC_DATA])" at bounding box center [305, 243] width 177 height 37
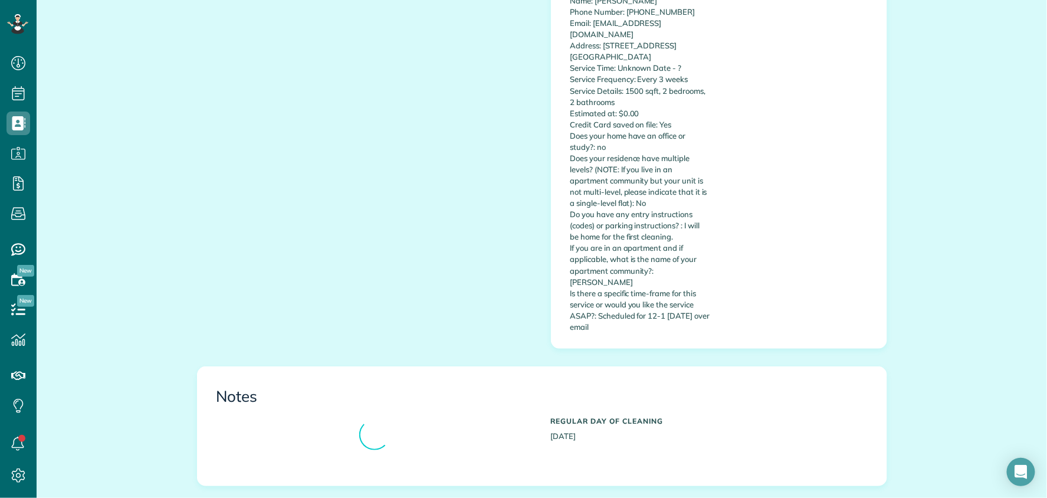
scroll to position [770, 0]
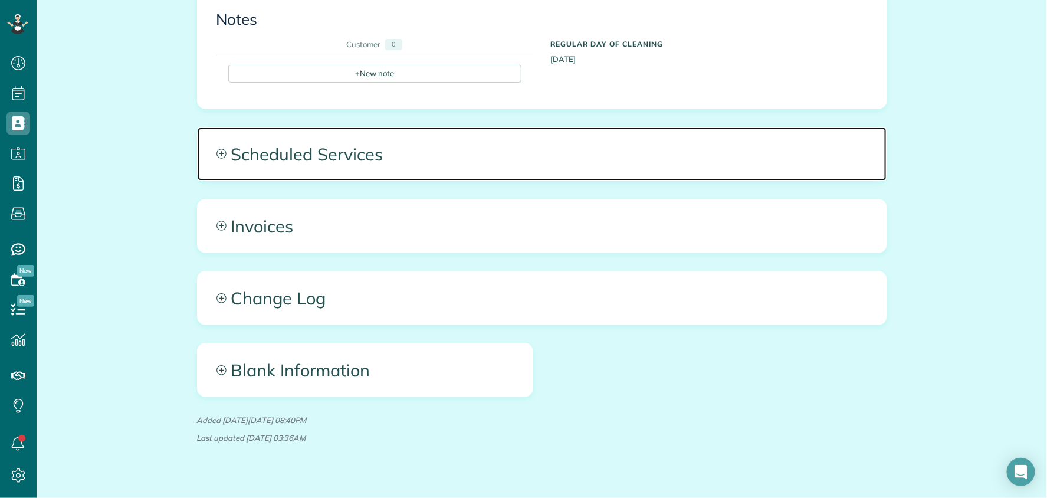
click at [496, 132] on span "Scheduled Services" at bounding box center [542, 153] width 689 height 53
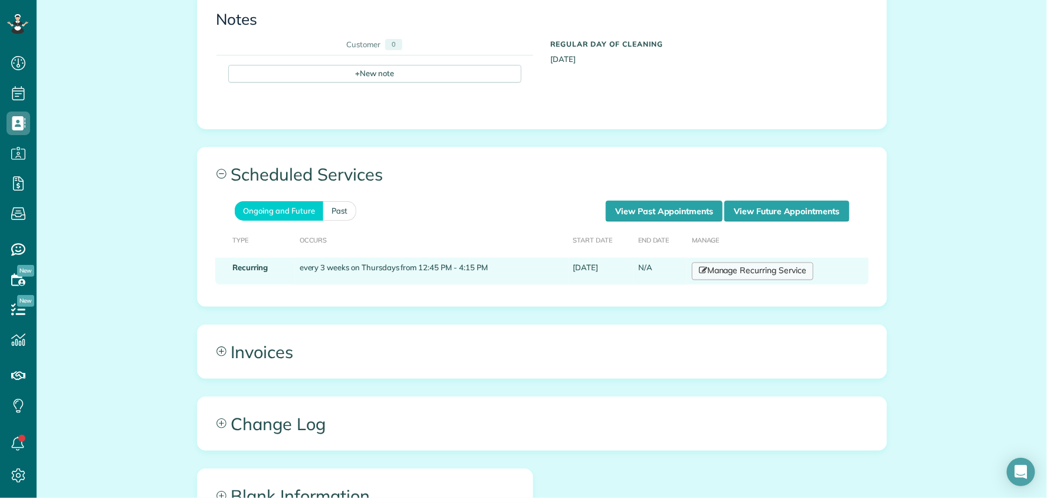
click at [726, 263] on link "Manage Recurring Service" at bounding box center [753, 272] width 122 height 18
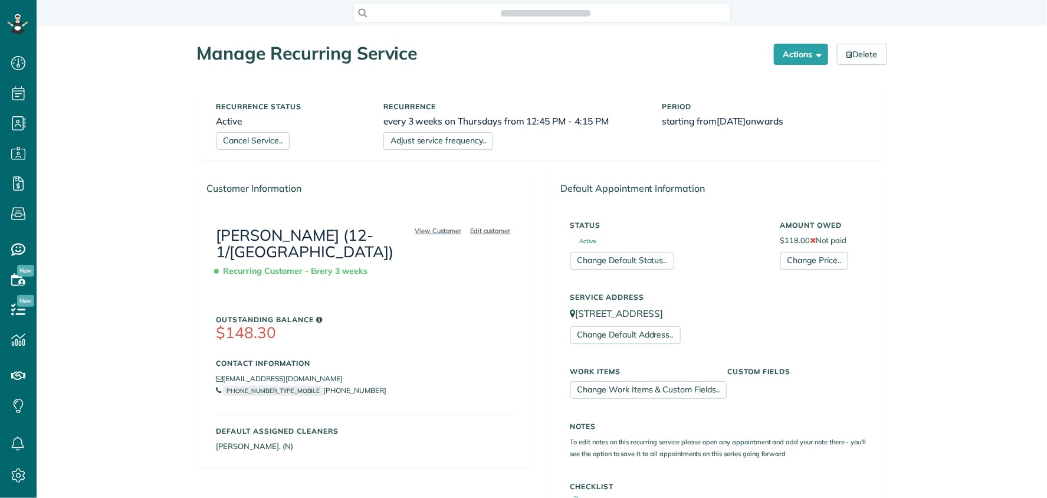
scroll to position [5, 5]
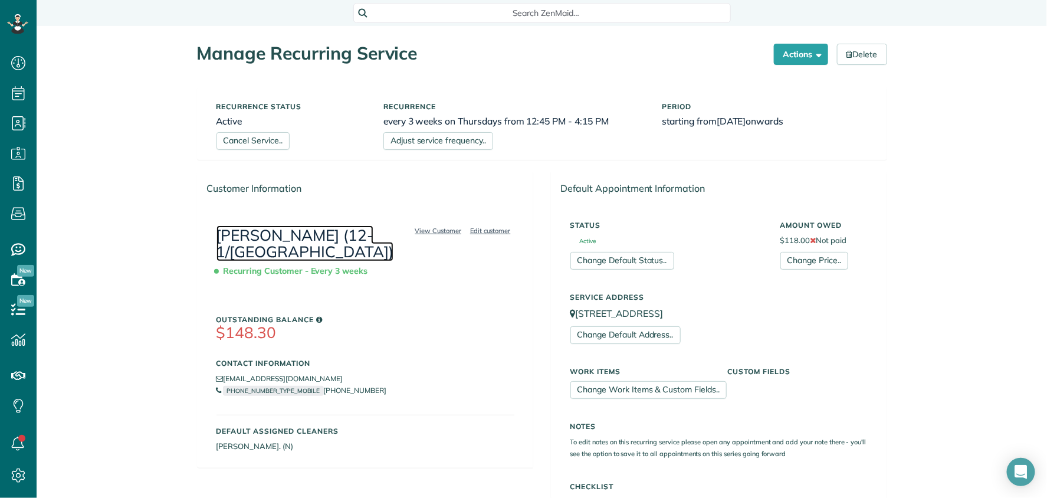
click at [290, 228] on link "[PERSON_NAME] (12-1/[GEOGRAPHIC_DATA])" at bounding box center [305, 243] width 177 height 37
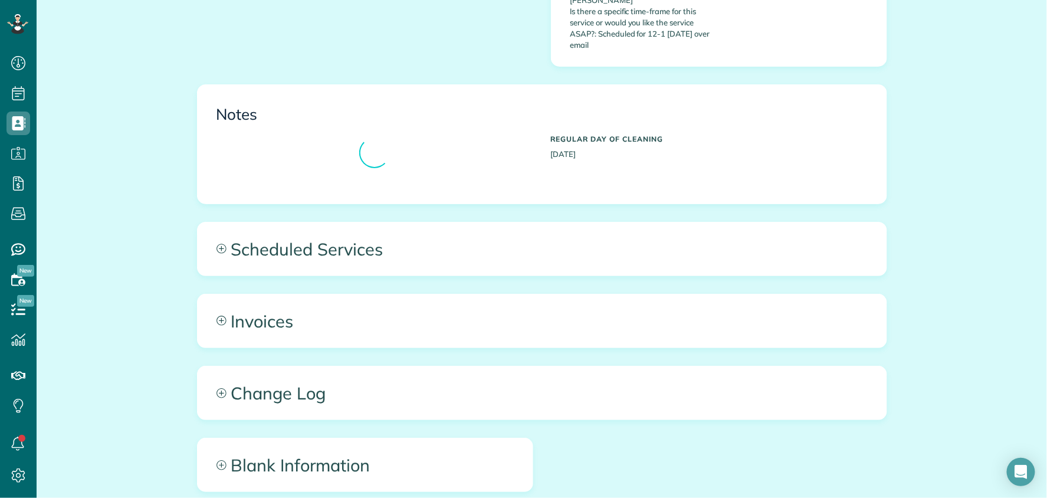
scroll to position [639, 0]
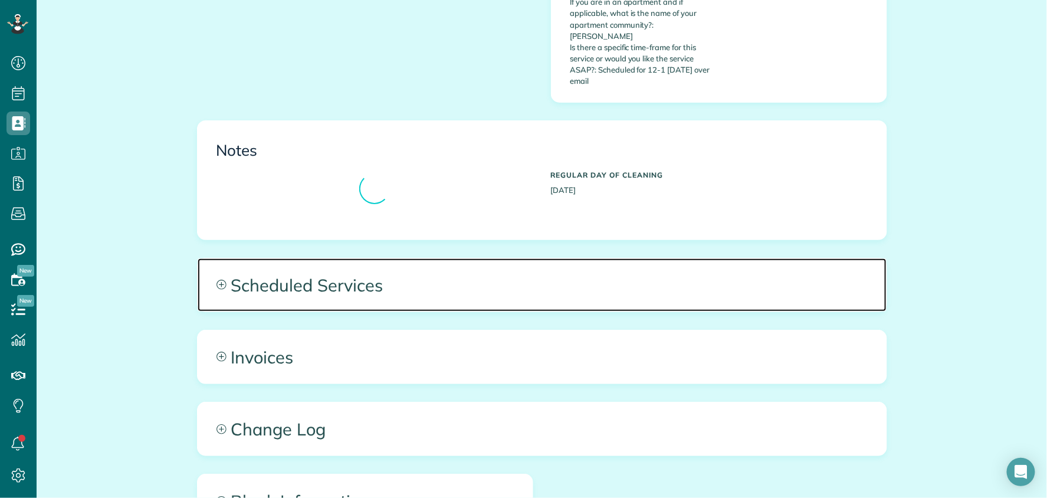
click at [475, 267] on span "Scheduled Services" at bounding box center [542, 284] width 689 height 53
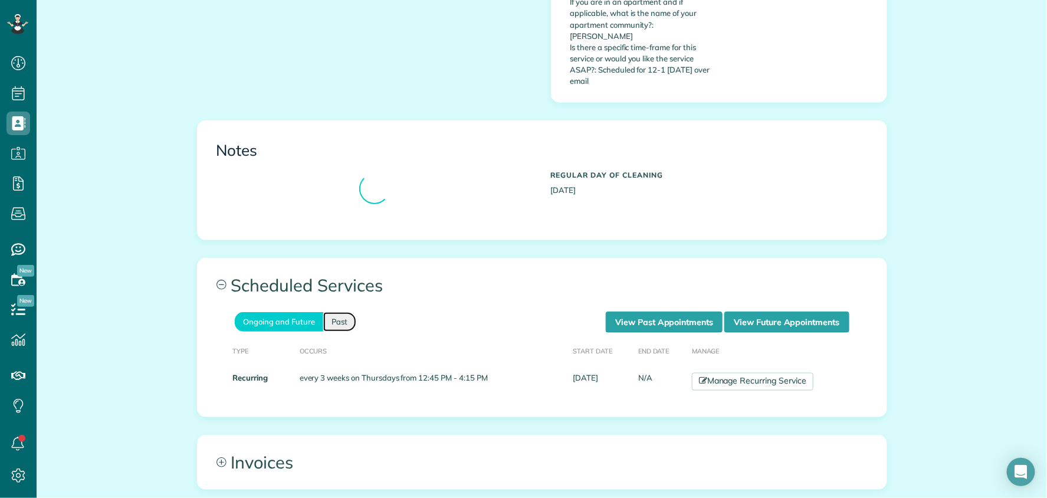
click at [343, 312] on link "Past" at bounding box center [339, 321] width 33 height 19
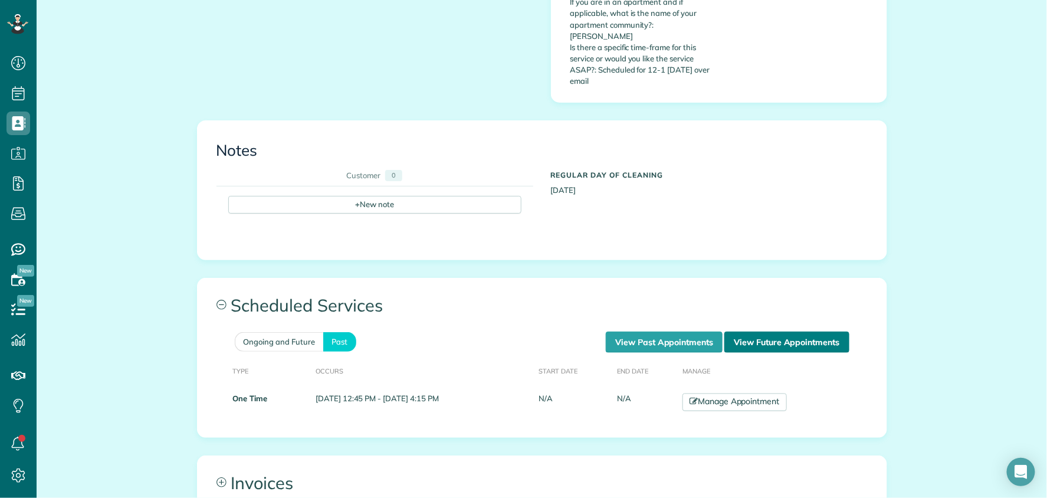
click at [746, 332] on link "View Future Appointments" at bounding box center [786, 342] width 124 height 21
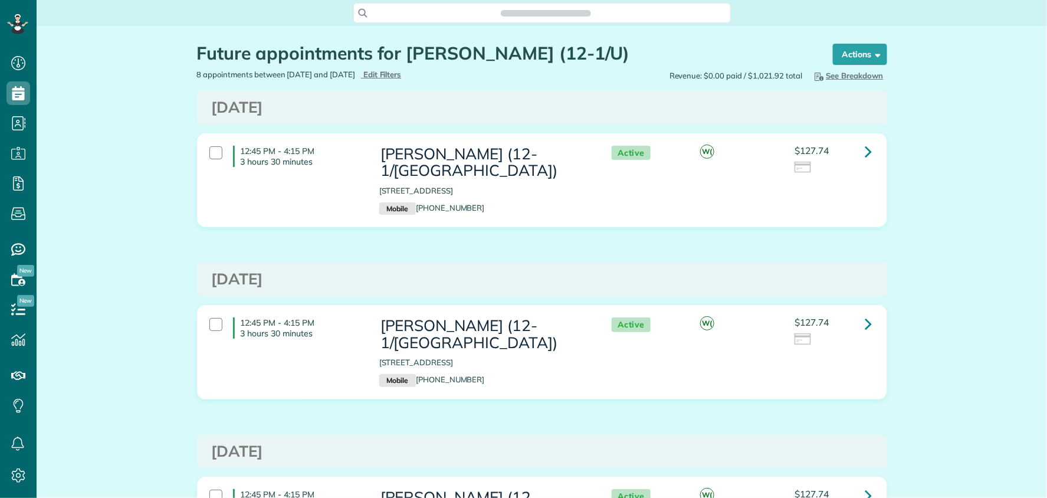
scroll to position [5, 5]
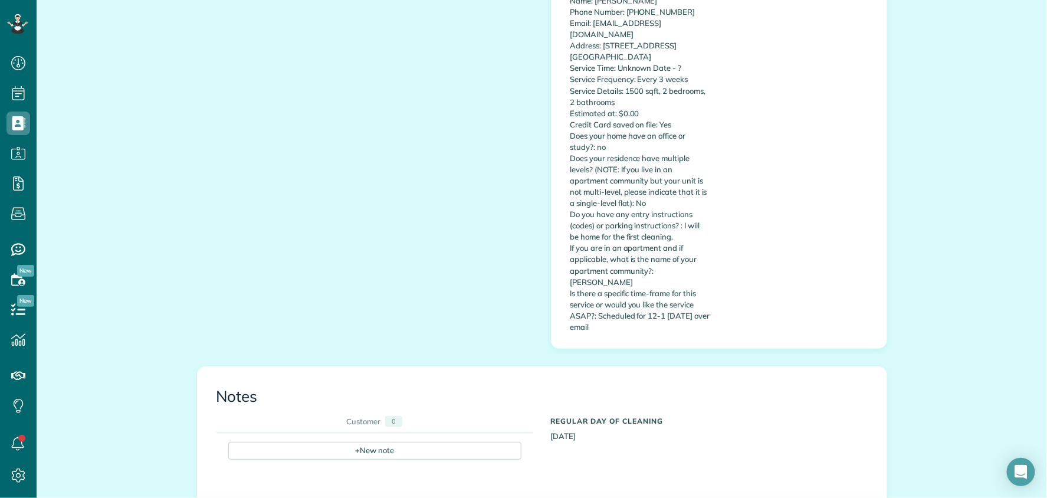
scroll to position [791, 0]
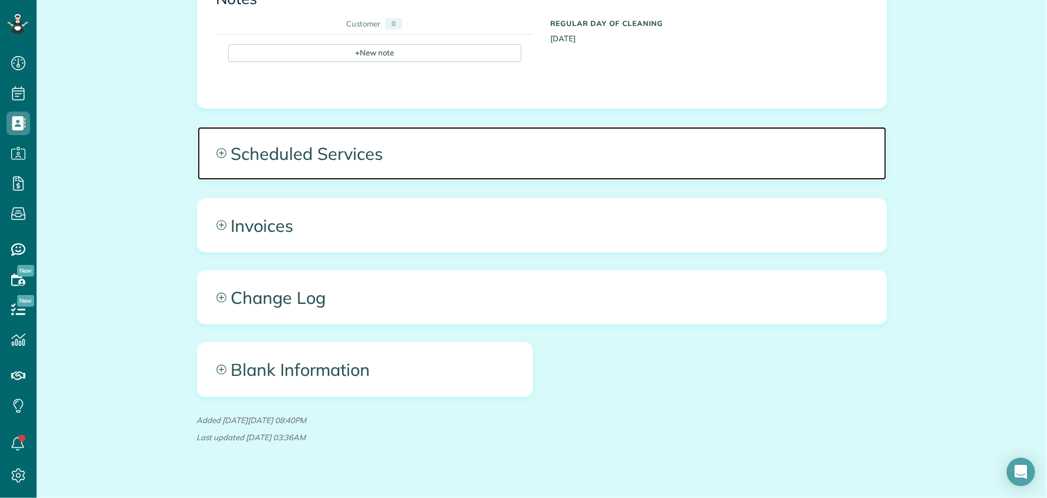
click at [651, 147] on span "Scheduled Services" at bounding box center [542, 153] width 689 height 53
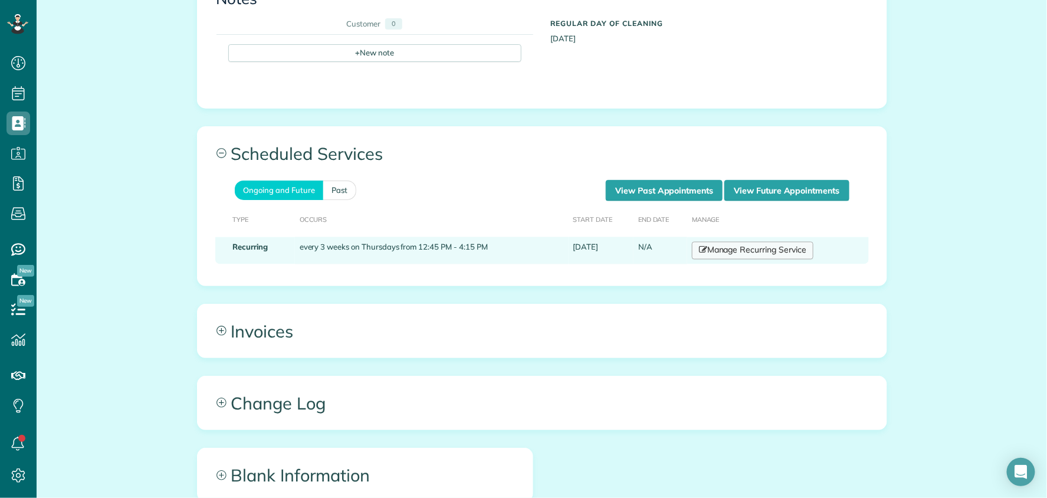
click at [756, 242] on link "Manage Recurring Service" at bounding box center [753, 251] width 122 height 18
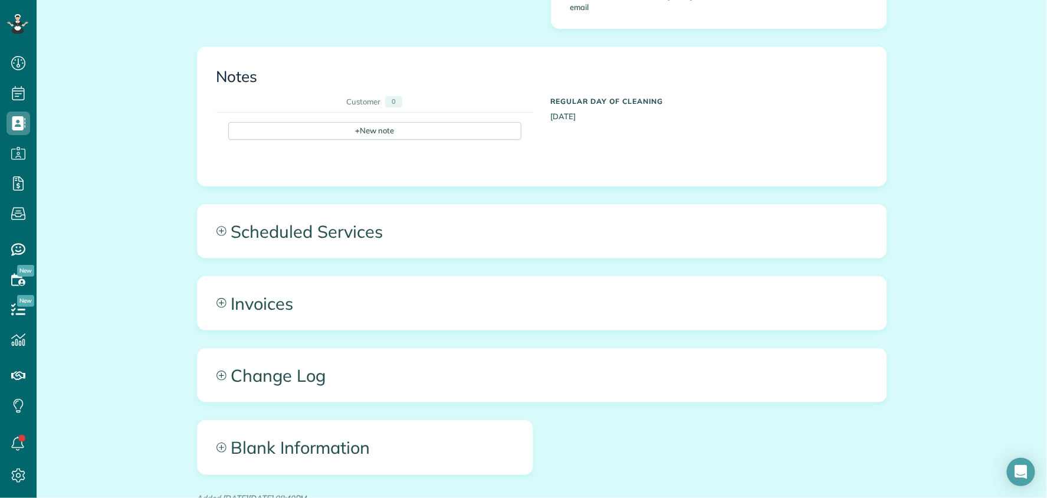
scroll to position [721, 0]
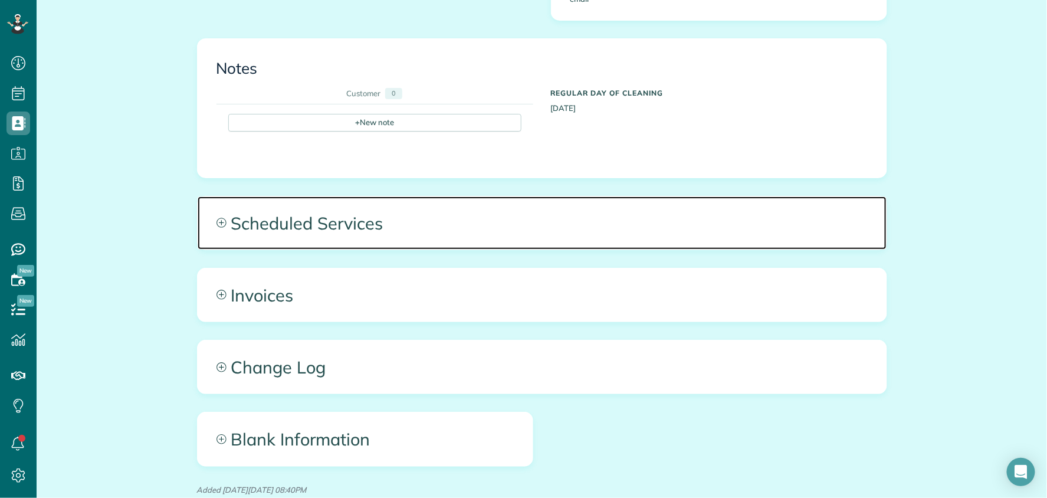
click at [469, 208] on span "Scheduled Services" at bounding box center [542, 222] width 689 height 53
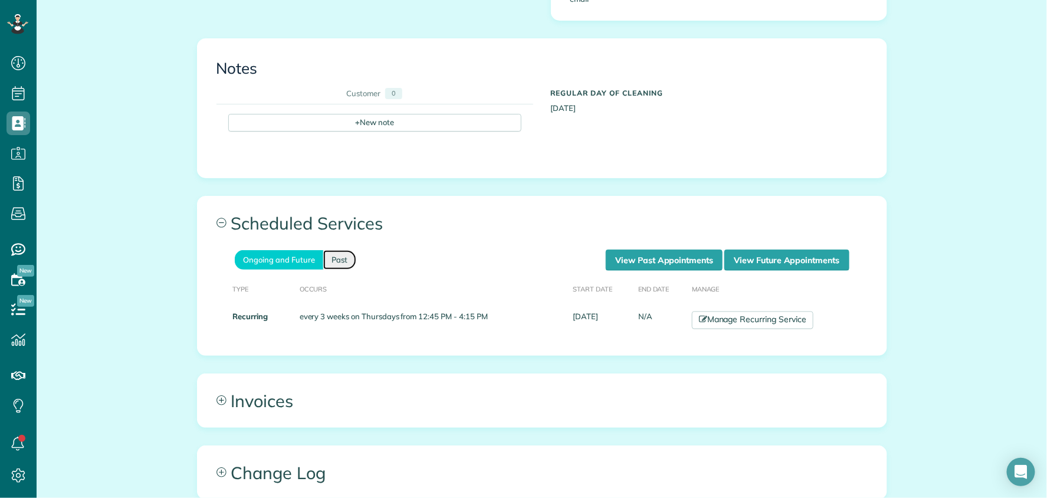
click at [340, 250] on link "Past" at bounding box center [339, 259] width 33 height 19
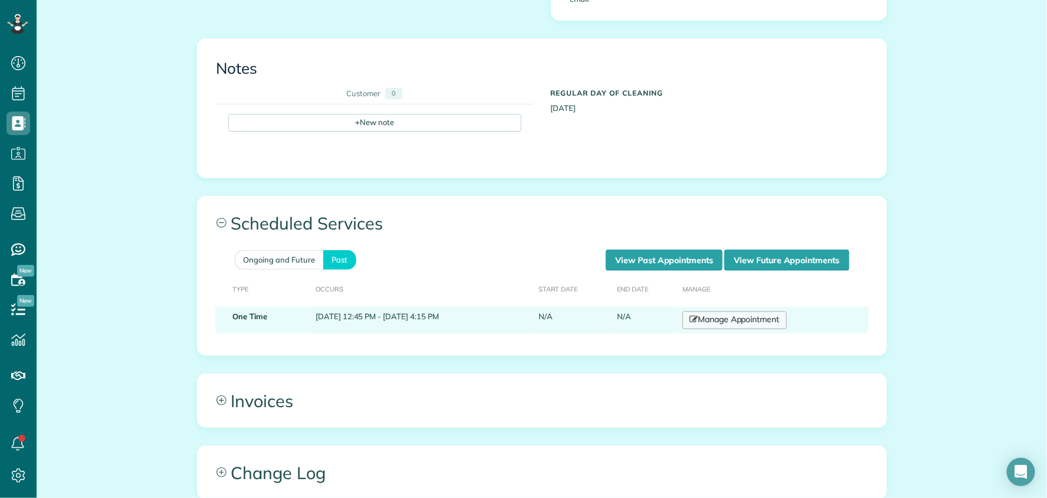
click at [741, 312] on link "Manage Appointment" at bounding box center [735, 321] width 104 height 18
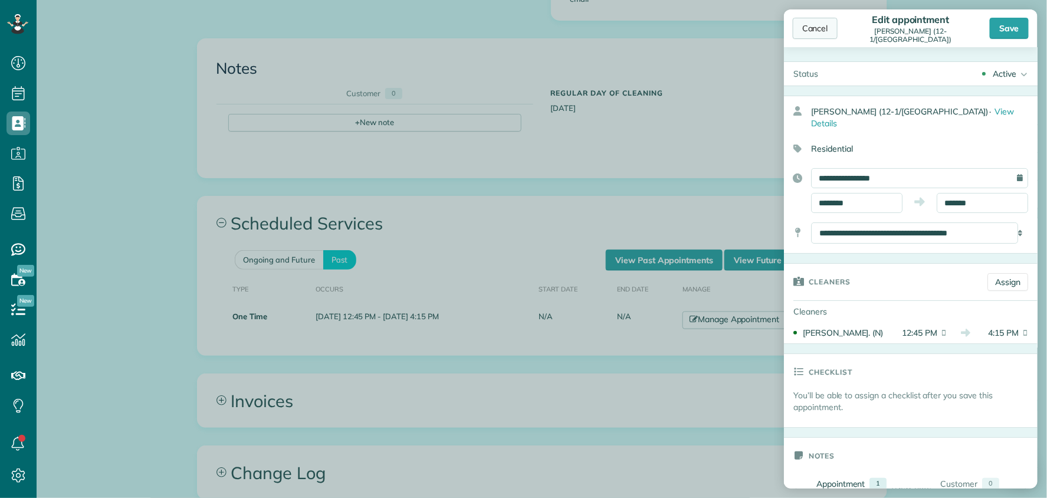
click at [822, 31] on div "Cancel" at bounding box center [815, 28] width 45 height 21
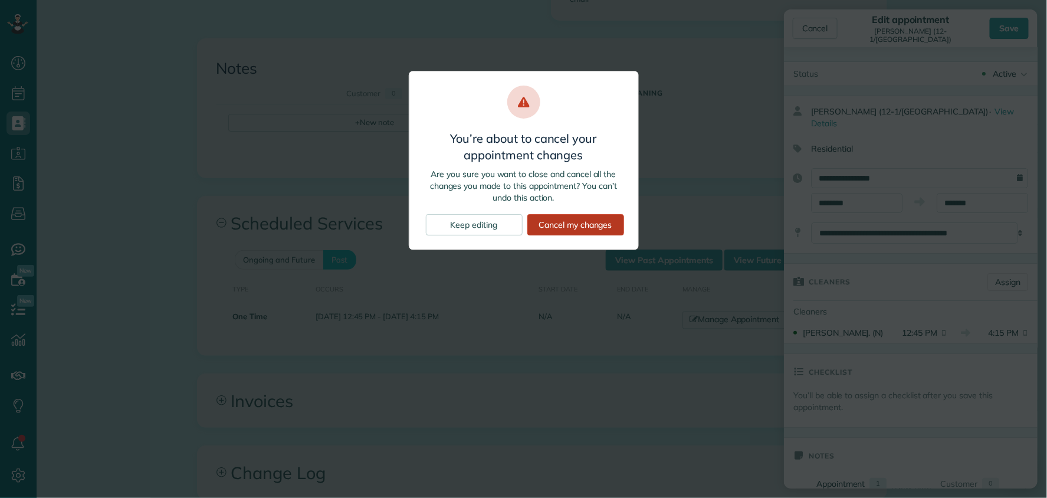
click at [569, 227] on div "Cancel my changes" at bounding box center [575, 224] width 97 height 21
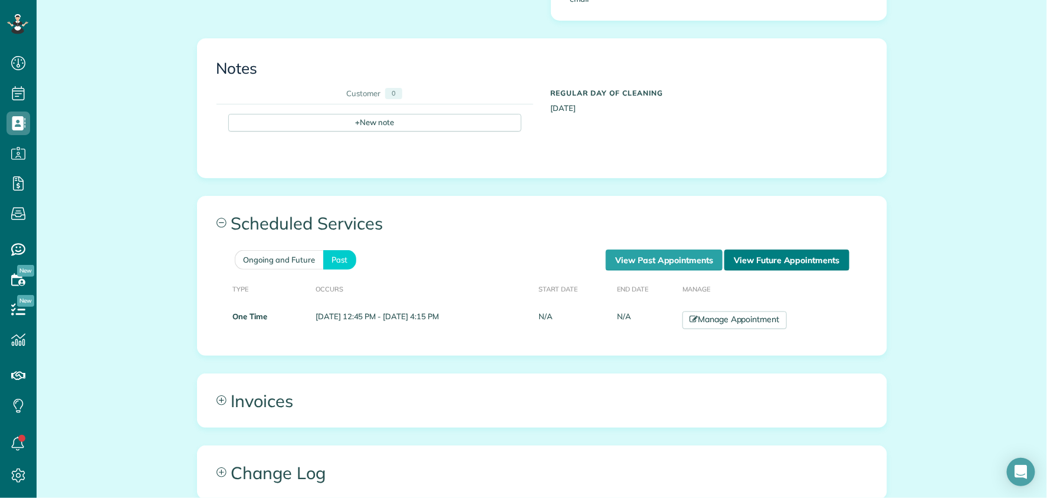
click at [768, 250] on link "View Future Appointments" at bounding box center [786, 260] width 124 height 21
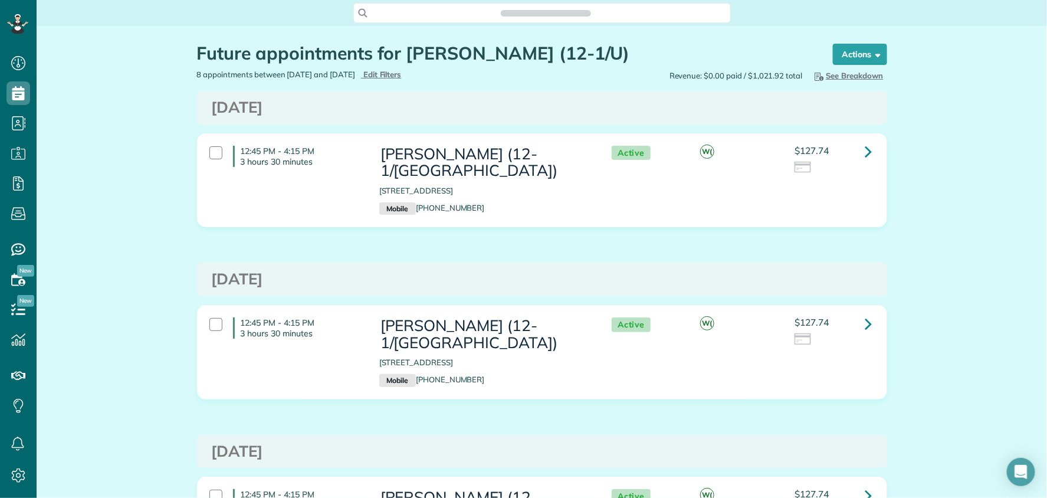
scroll to position [5, 5]
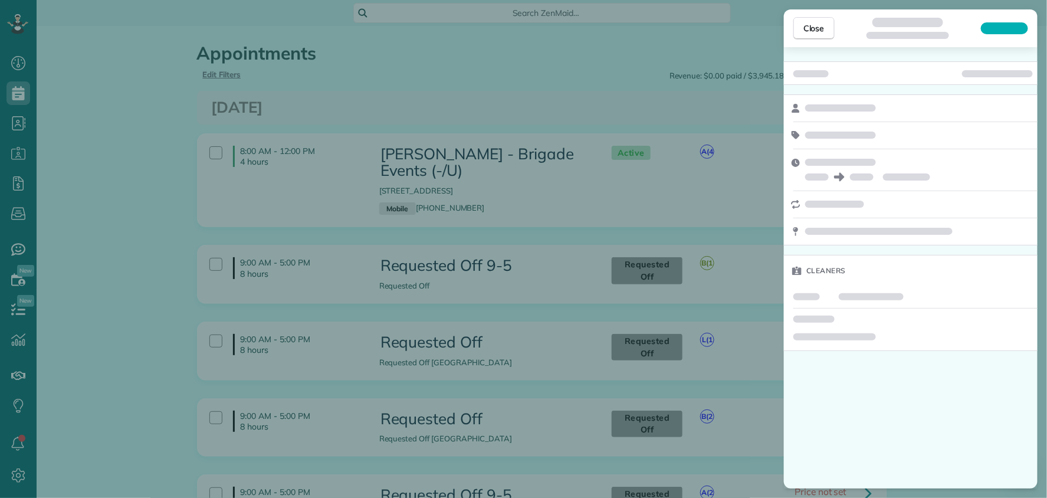
scroll to position [5, 5]
click at [805, 37] on button "Close" at bounding box center [814, 28] width 41 height 22
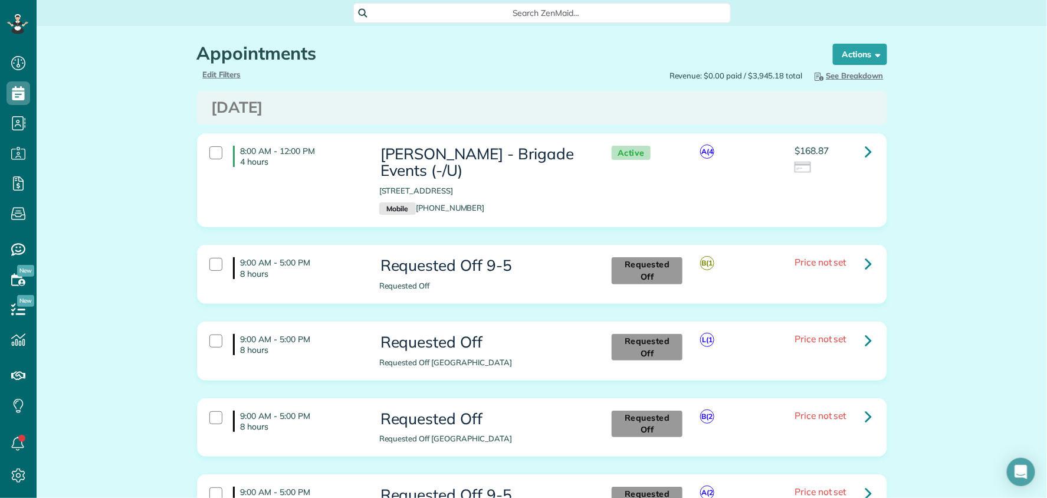
click at [437, 8] on span "Search ZenMaid…" at bounding box center [546, 13] width 359 height 12
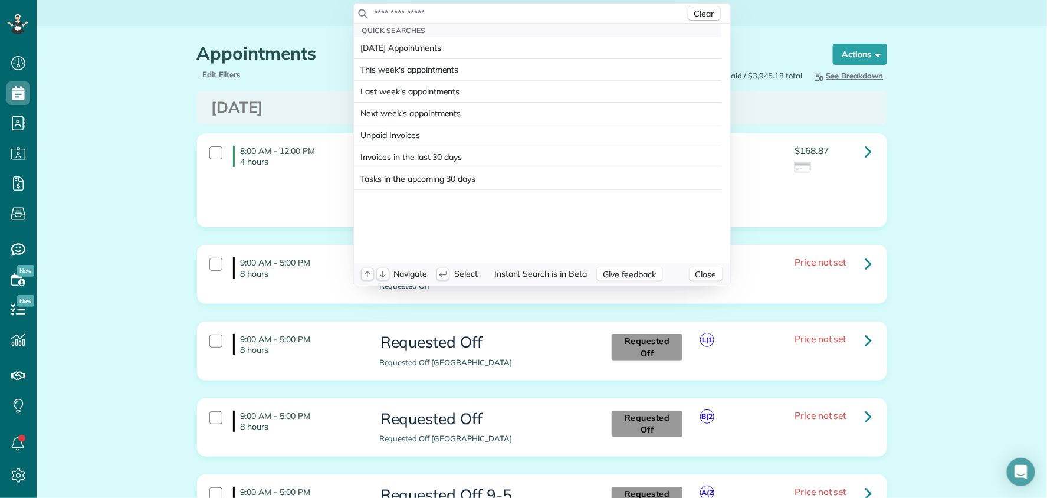
click at [481, 21] on div "Clear" at bounding box center [542, 14] width 376 height 20
click at [464, 20] on div "Clear" at bounding box center [542, 14] width 376 height 20
click at [480, 18] on input "text" at bounding box center [530, 13] width 312 height 12
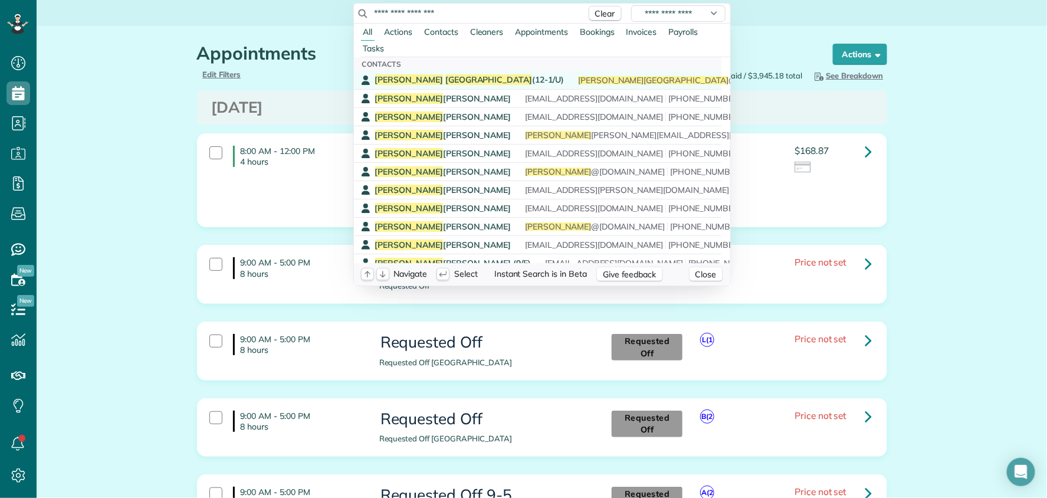
type input "**********"
click at [445, 81] on span "Maranville" at bounding box center [488, 79] width 87 height 11
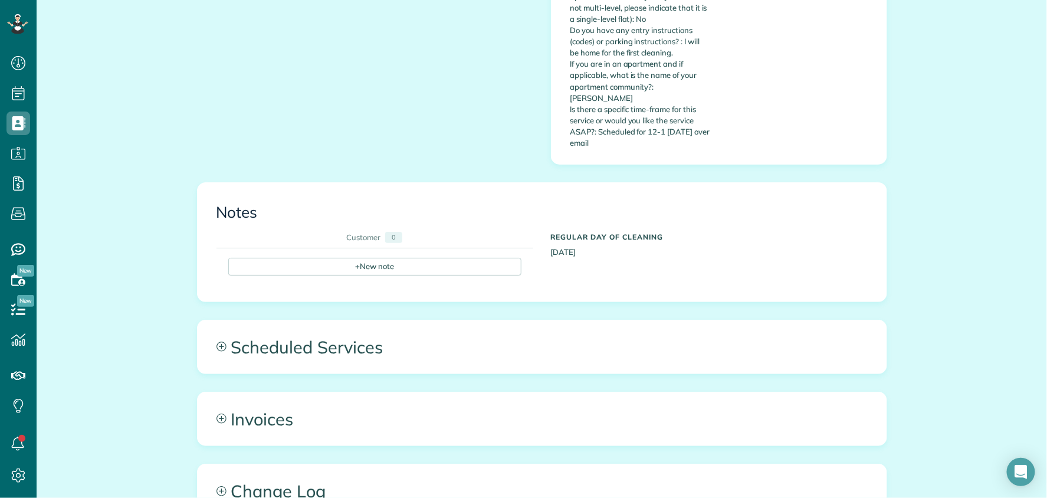
scroll to position [770, 0]
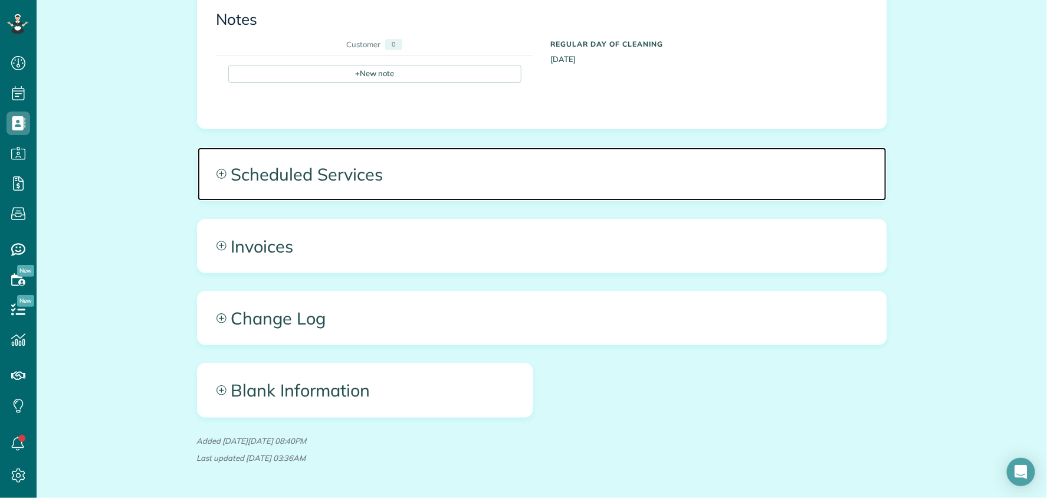
click at [484, 147] on span "Scheduled Services" at bounding box center [542, 173] width 689 height 53
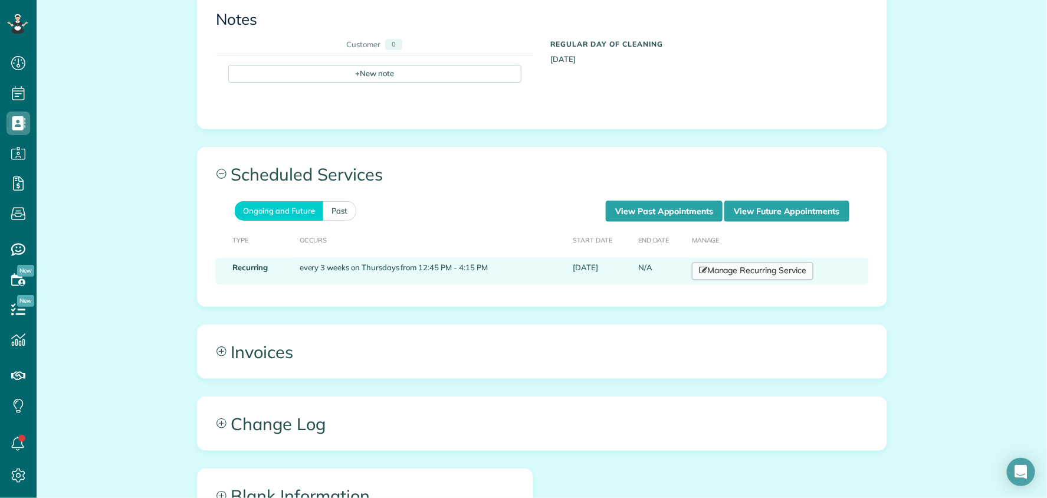
click at [734, 263] on link "Manage Recurring Service" at bounding box center [753, 272] width 122 height 18
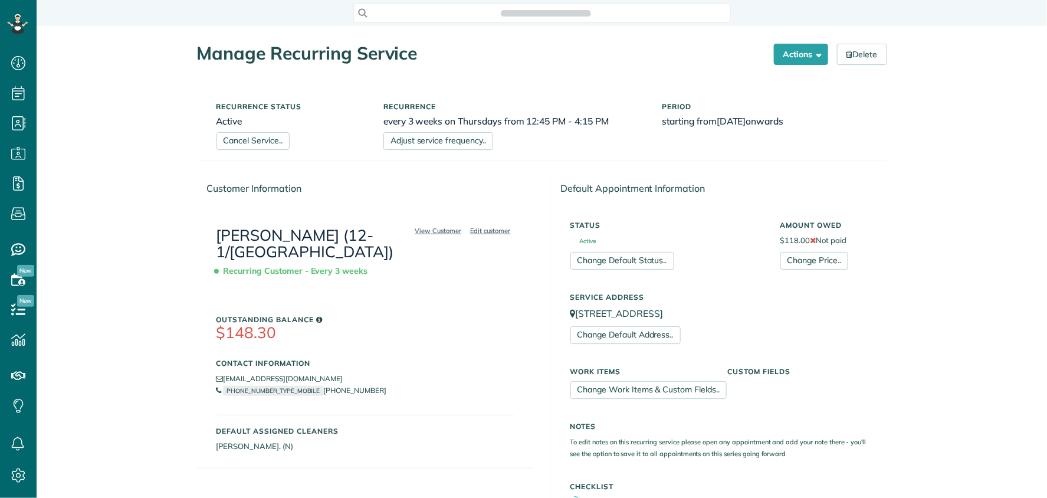
scroll to position [5, 5]
click at [847, 54] on link "Delete" at bounding box center [862, 54] width 50 height 21
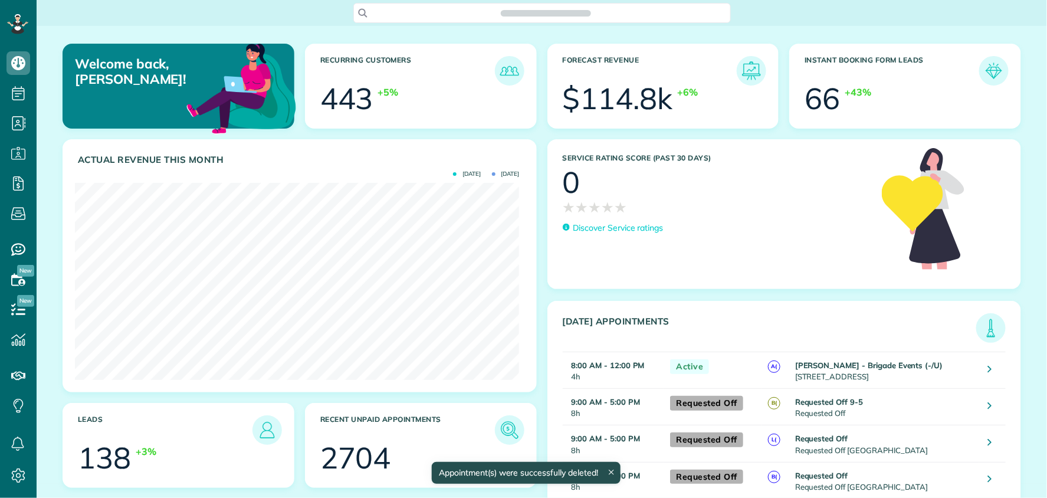
scroll to position [196, 444]
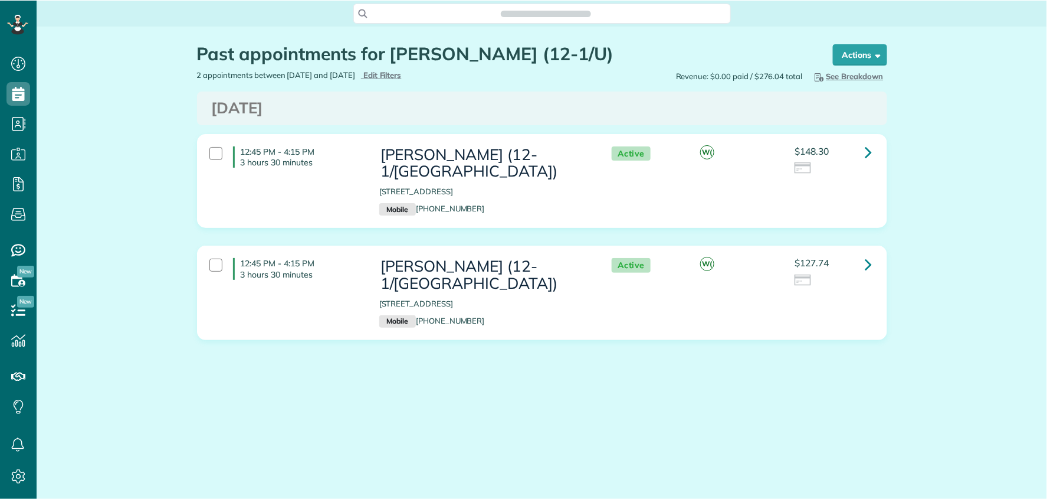
scroll to position [498, 37]
click at [869, 254] on icon at bounding box center [868, 263] width 7 height 21
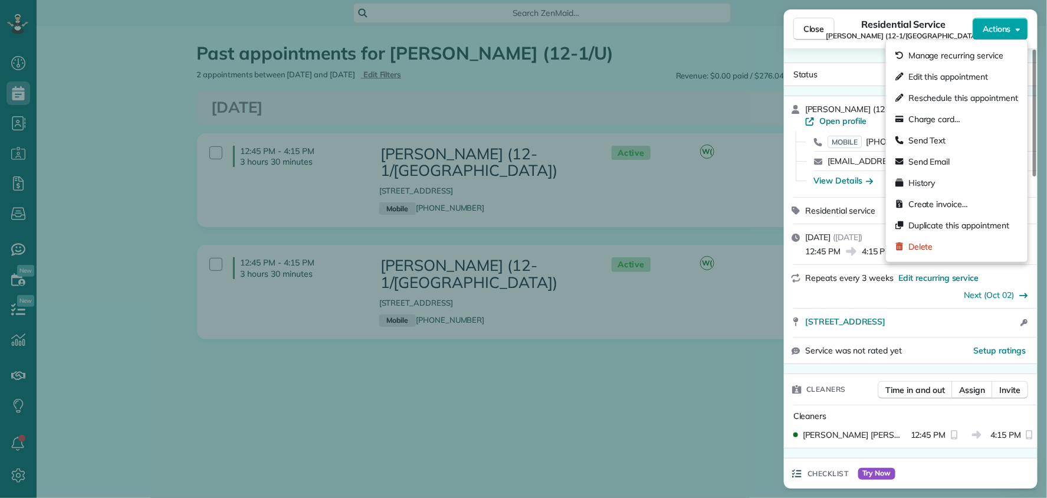
click at [989, 30] on span "Actions" at bounding box center [997, 29] width 28 height 12
click at [951, 77] on span "Edit this appointment" at bounding box center [949, 77] width 80 height 12
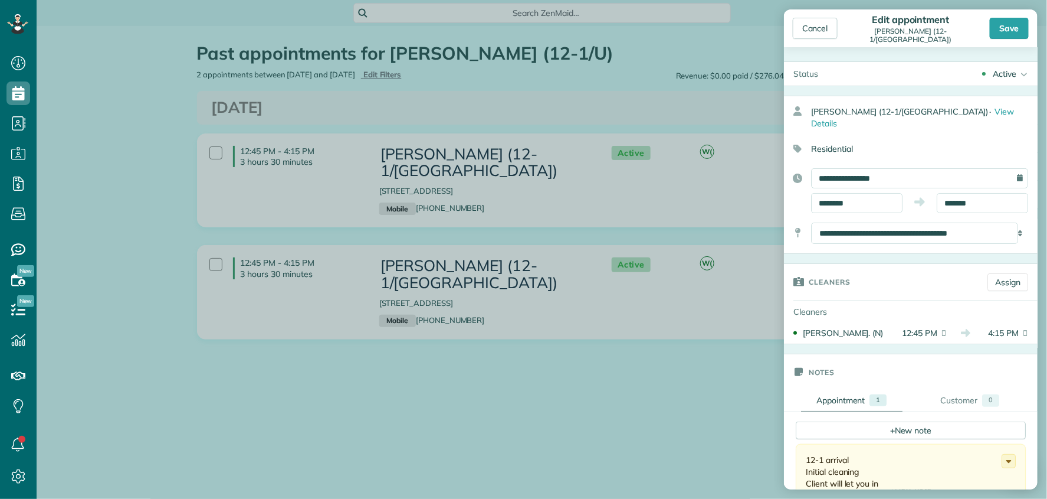
scroll to position [499, 37]
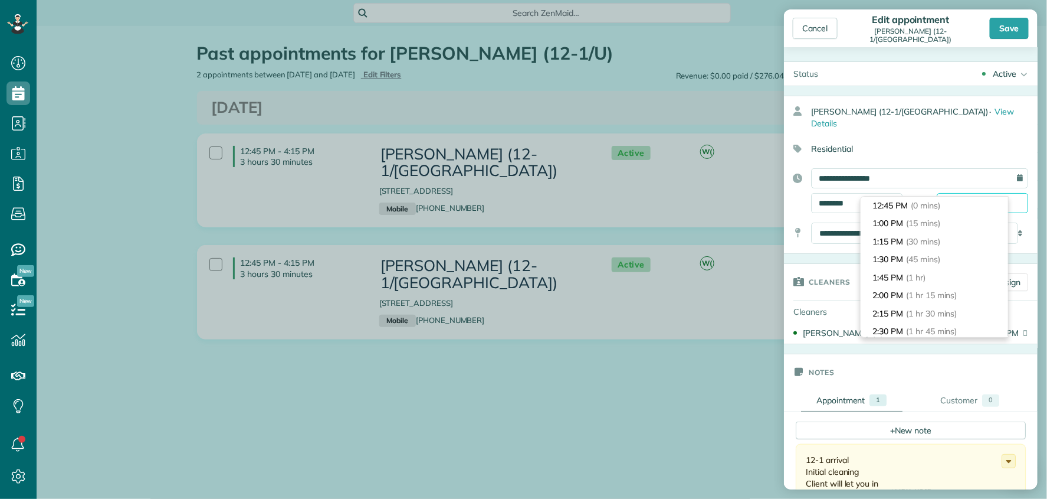
click at [963, 193] on input "*******" at bounding box center [982, 203] width 91 height 20
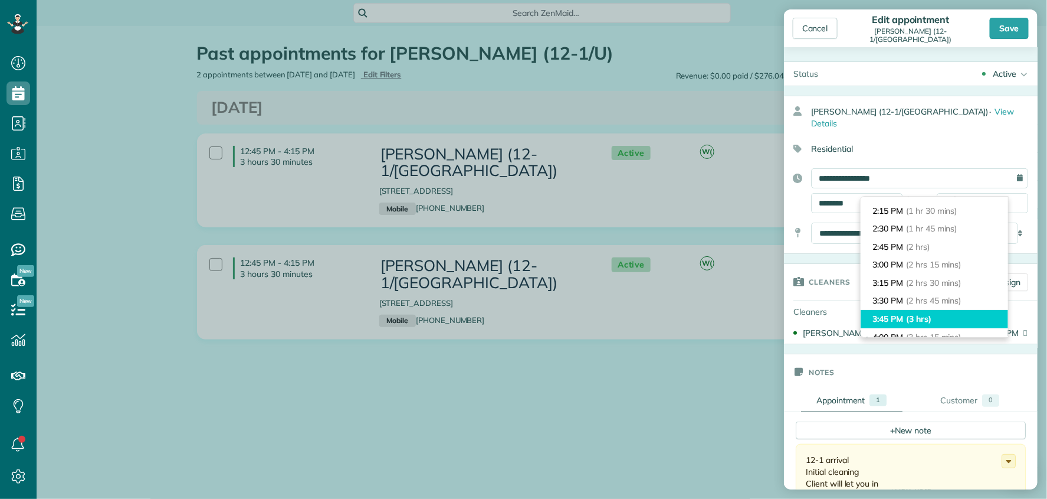
type input "*******"
click at [944, 313] on li "3:45 PM (3 hrs)" at bounding box center [934, 319] width 147 height 18
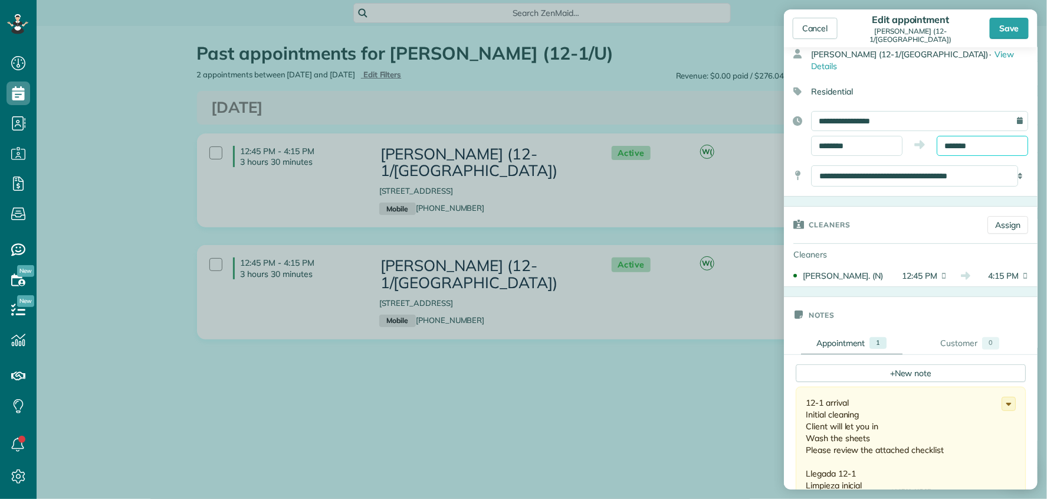
scroll to position [7, 0]
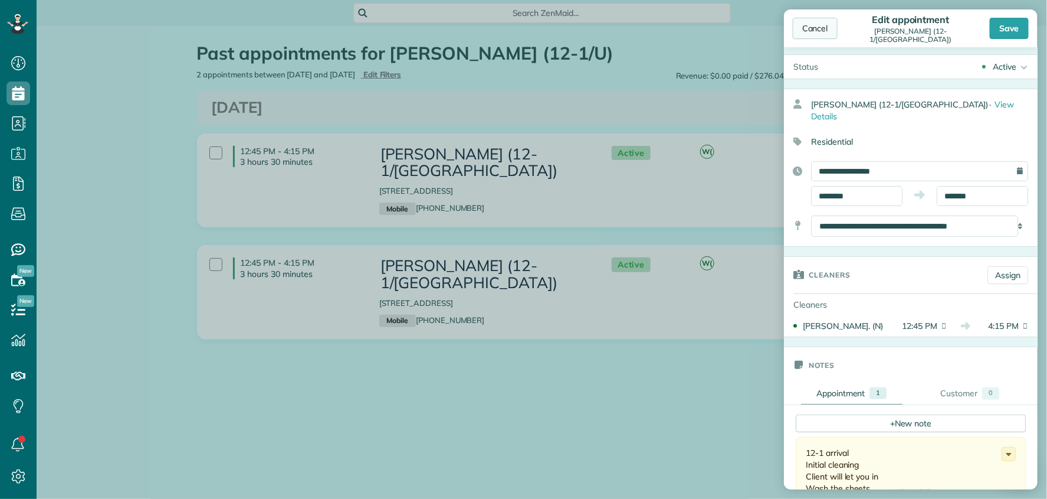
click at [815, 32] on div "Cancel" at bounding box center [815, 28] width 45 height 21
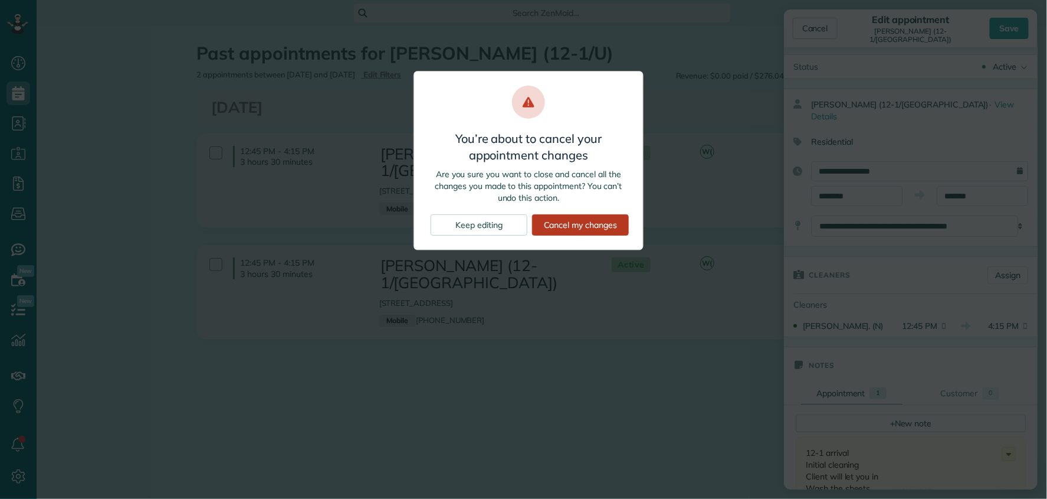
click at [591, 231] on div "Cancel my changes" at bounding box center [580, 224] width 97 height 21
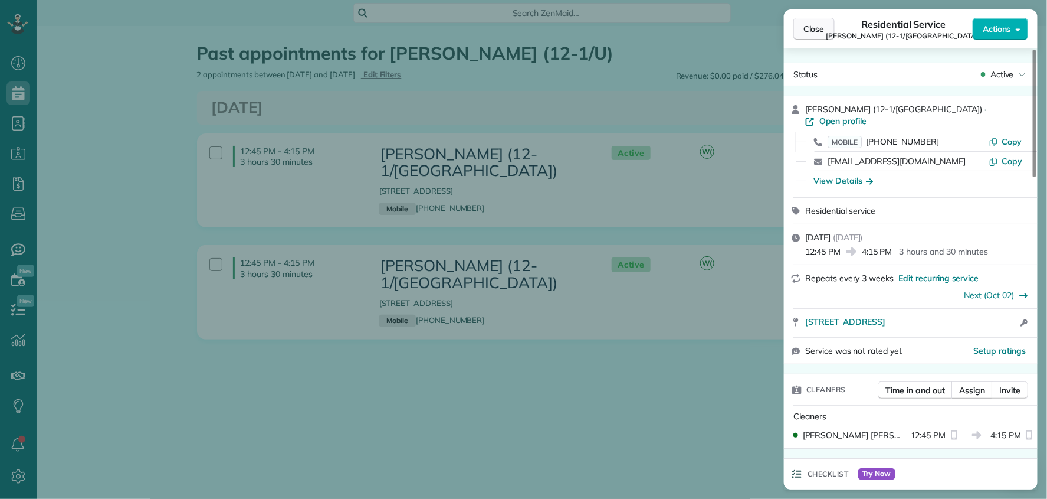
click at [819, 33] on span "Close" at bounding box center [814, 29] width 21 height 12
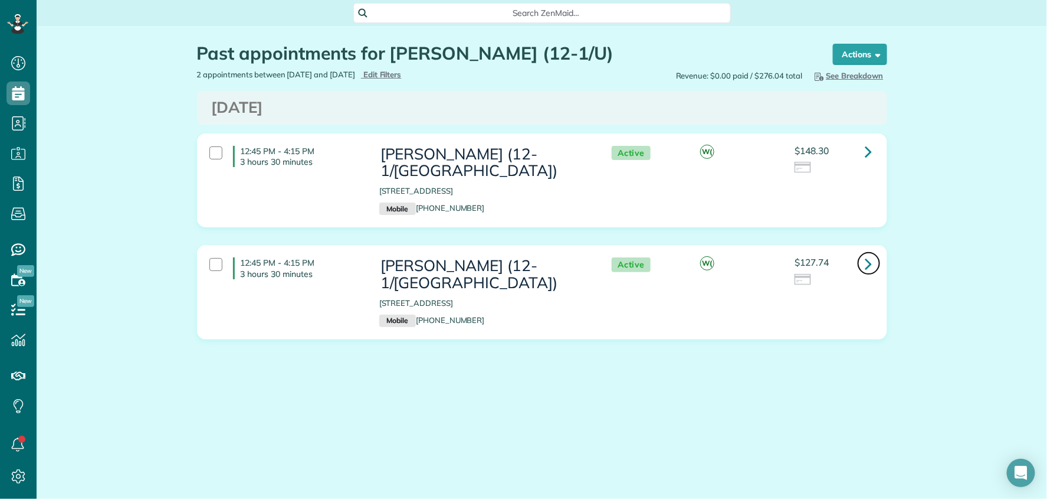
click at [868, 253] on icon at bounding box center [868, 263] width 7 height 21
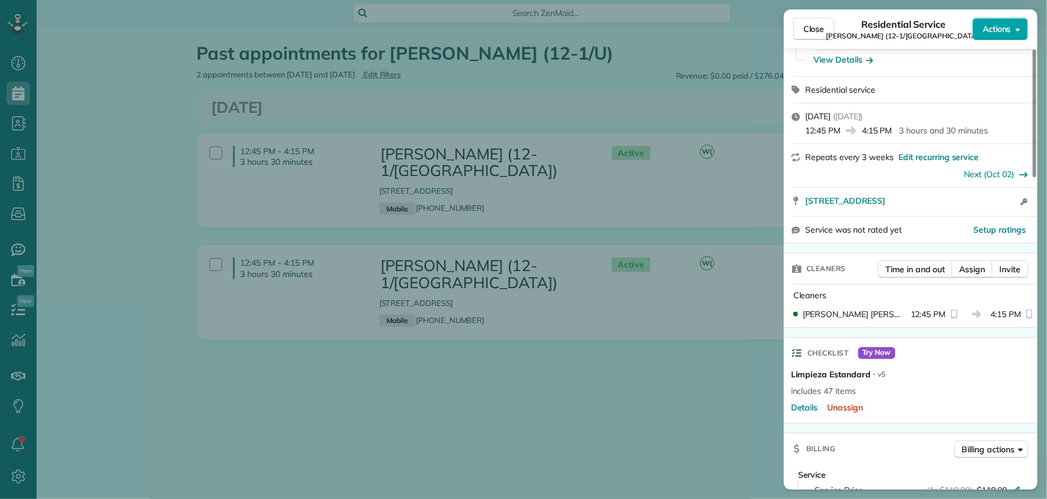
scroll to position [93, 0]
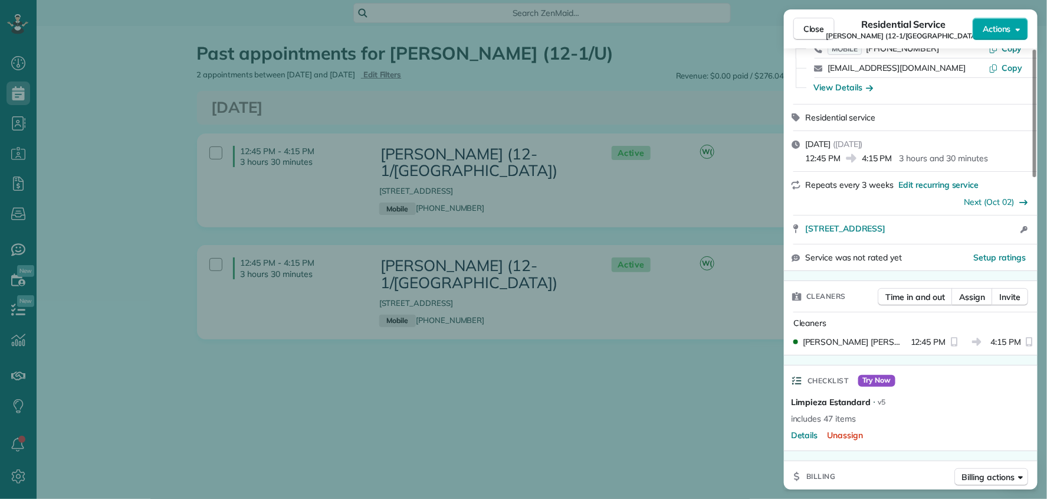
click at [992, 28] on span "Actions" at bounding box center [997, 29] width 28 height 12
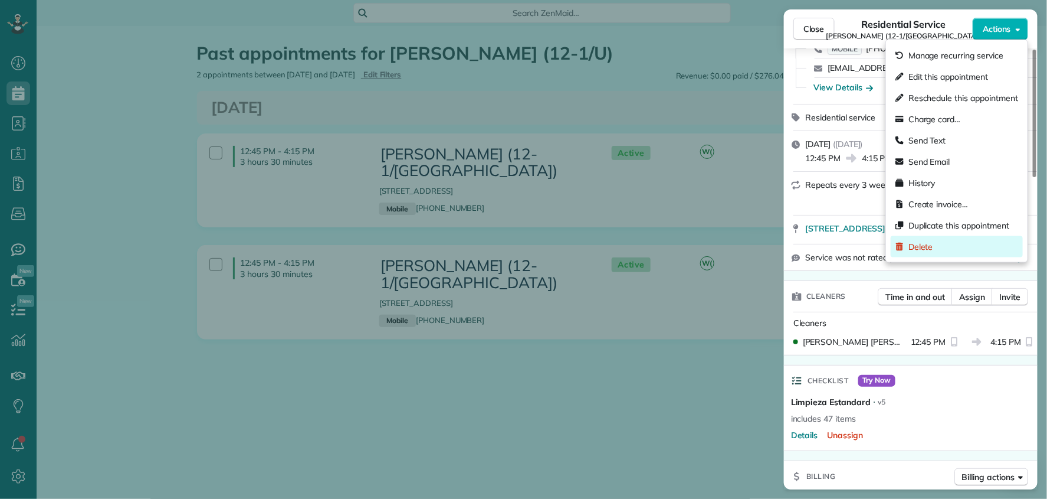
click at [926, 244] on span "Delete" at bounding box center [921, 247] width 25 height 12
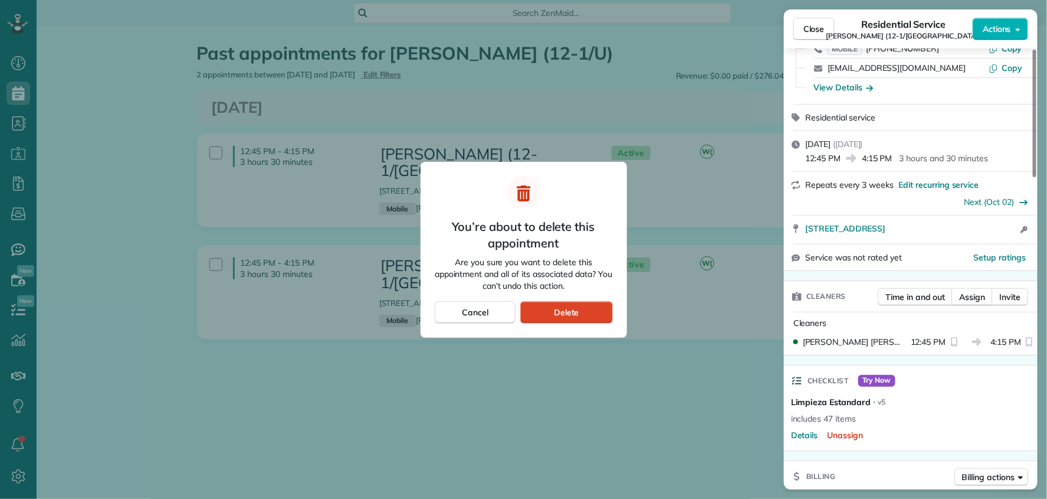
click at [582, 311] on div "Delete" at bounding box center [566, 312] width 92 height 22
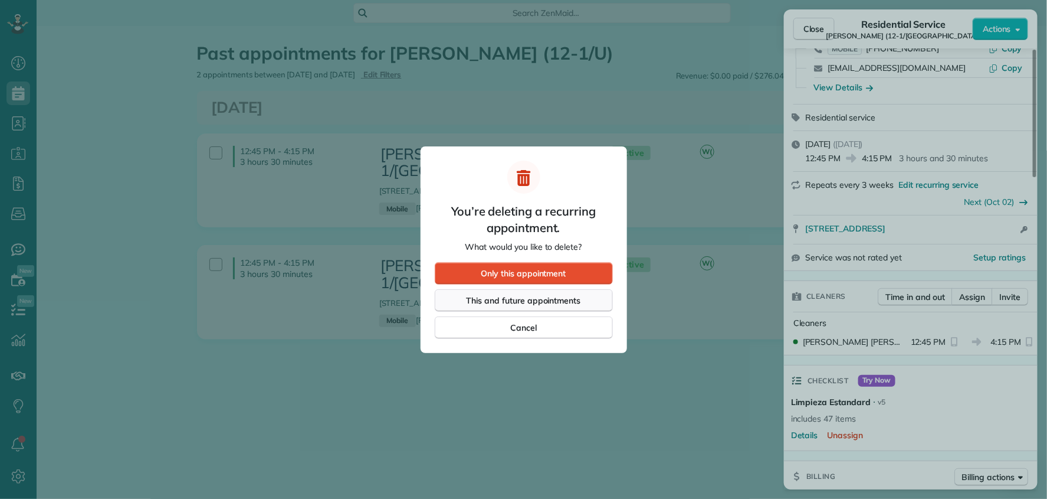
click at [553, 299] on span "This and future appointments" at bounding box center [524, 300] width 114 height 12
click at [527, 327] on span "Cancel" at bounding box center [523, 328] width 27 height 12
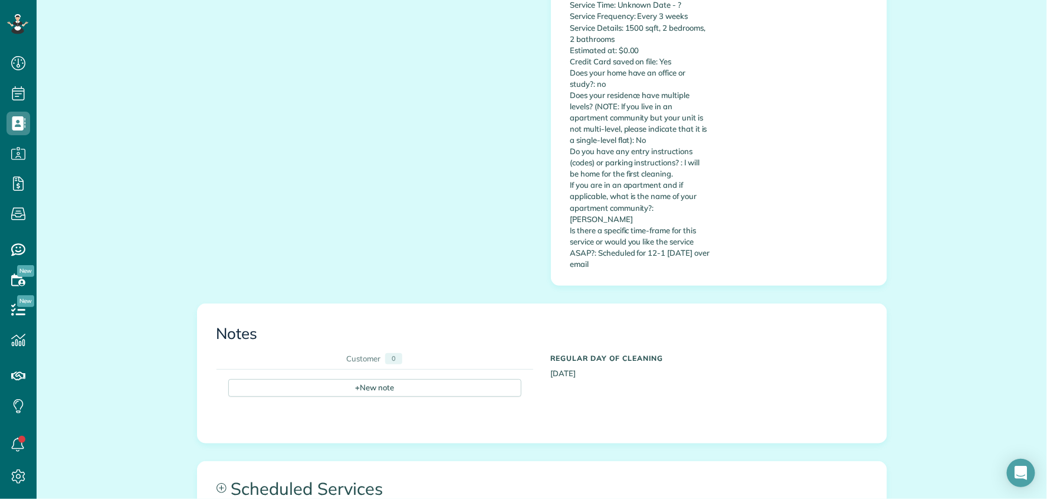
scroll to position [721, 0]
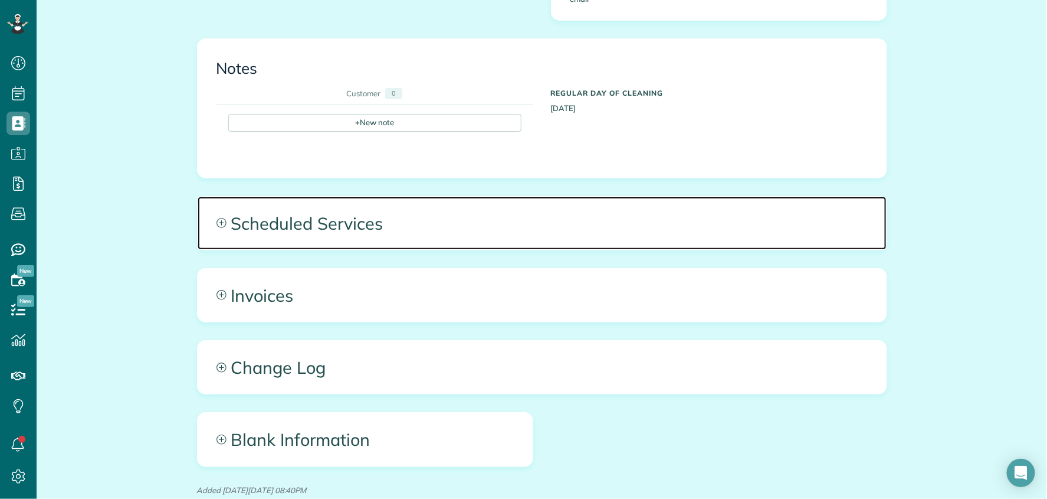
click at [424, 211] on span "Scheduled Services" at bounding box center [542, 222] width 689 height 53
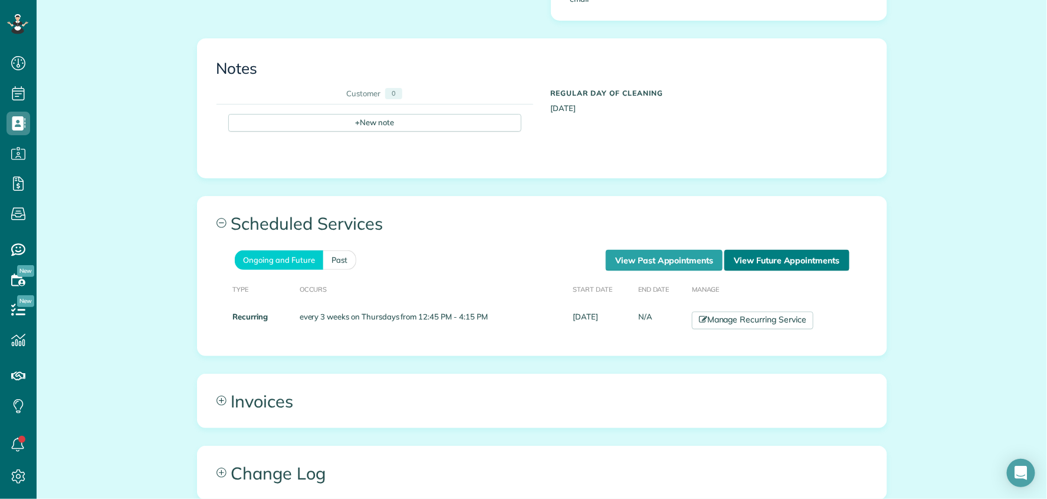
click at [774, 250] on link "View Future Appointments" at bounding box center [786, 260] width 124 height 21
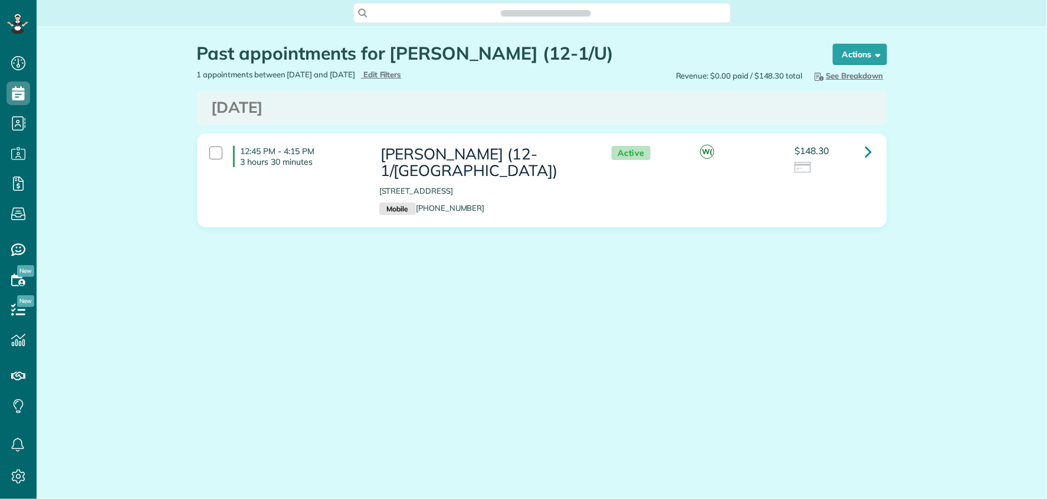
scroll to position [5, 5]
click at [867, 148] on icon at bounding box center [868, 151] width 7 height 21
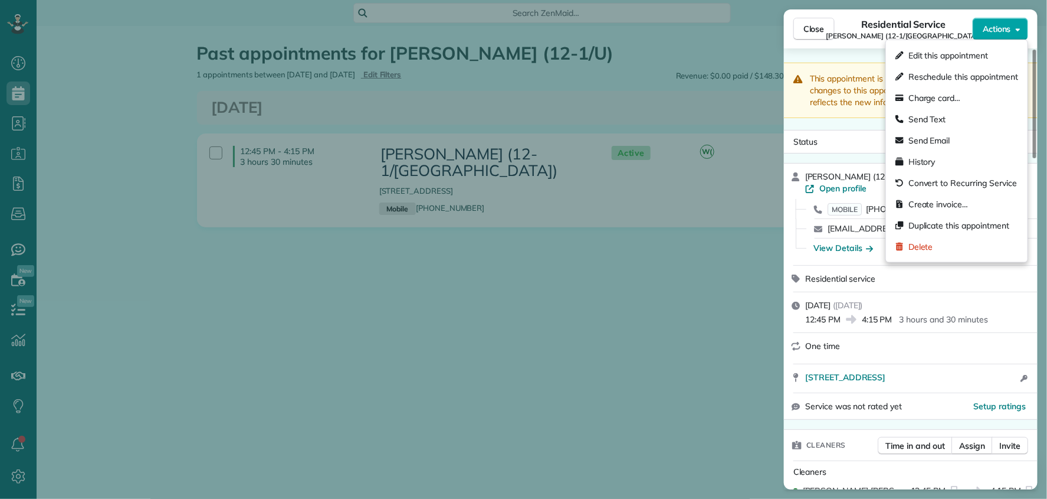
click at [994, 36] on button "Actions" at bounding box center [1000, 29] width 55 height 22
click at [952, 224] on span "Duplicate this appointment" at bounding box center [959, 225] width 101 height 12
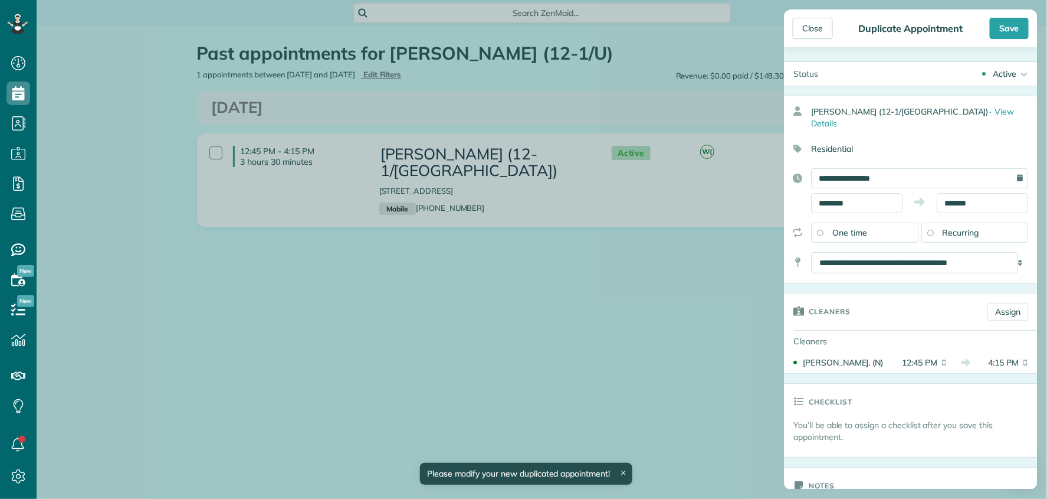
click at [948, 227] on span "Recurring" at bounding box center [961, 232] width 37 height 11
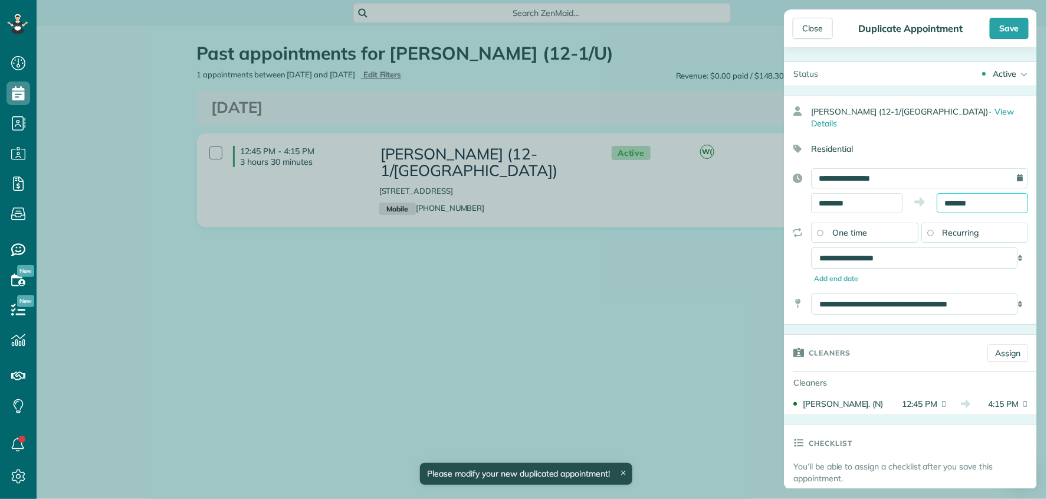
click at [963, 193] on input "*******" at bounding box center [982, 203] width 91 height 20
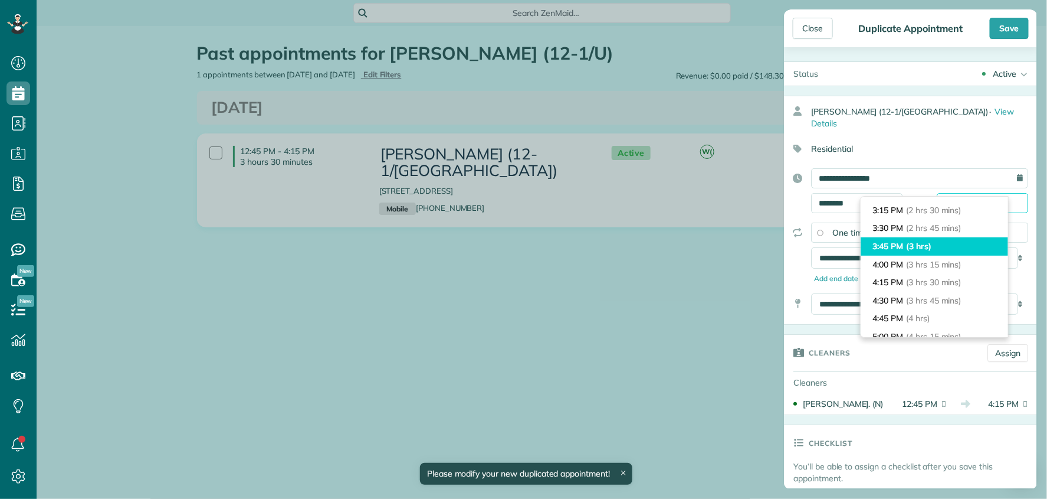
scroll to position [168, 0]
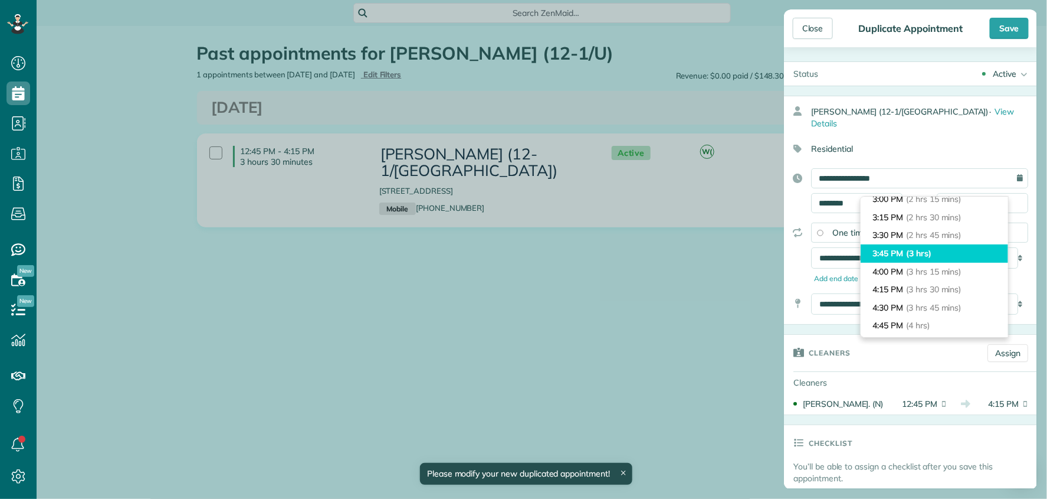
type input "*******"
click at [935, 257] on li "3:45 PM (3 hrs)" at bounding box center [934, 253] width 147 height 18
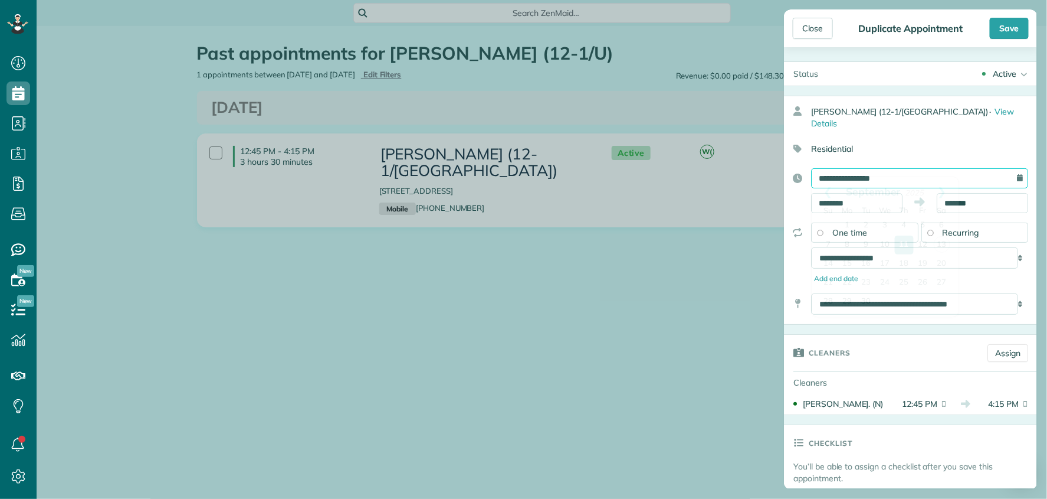
scroll to position [0, 0]
click at [880, 168] on input "**********" at bounding box center [919, 178] width 217 height 20
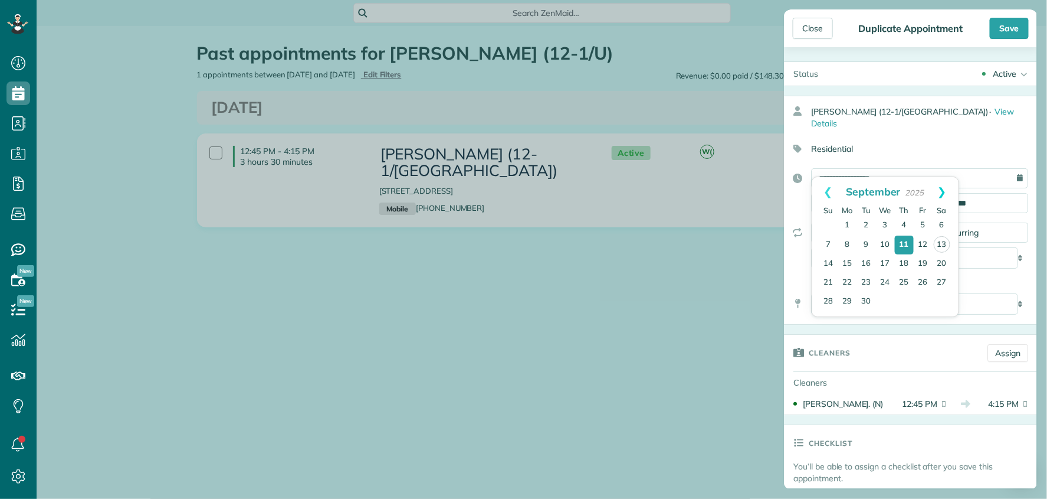
click at [946, 191] on link "Next" at bounding box center [942, 191] width 32 height 29
click at [924, 242] on link "10" at bounding box center [923, 244] width 19 height 19
type input "**********"
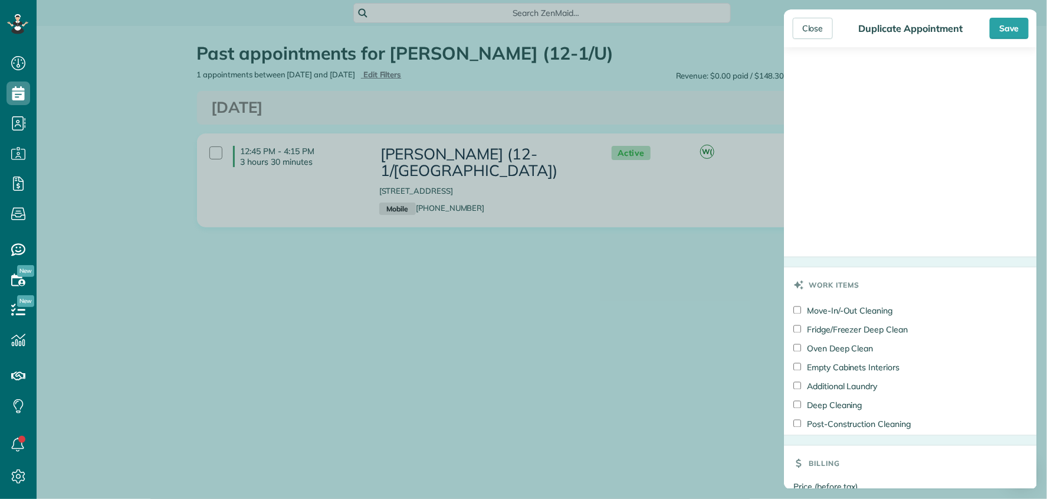
scroll to position [786, 0]
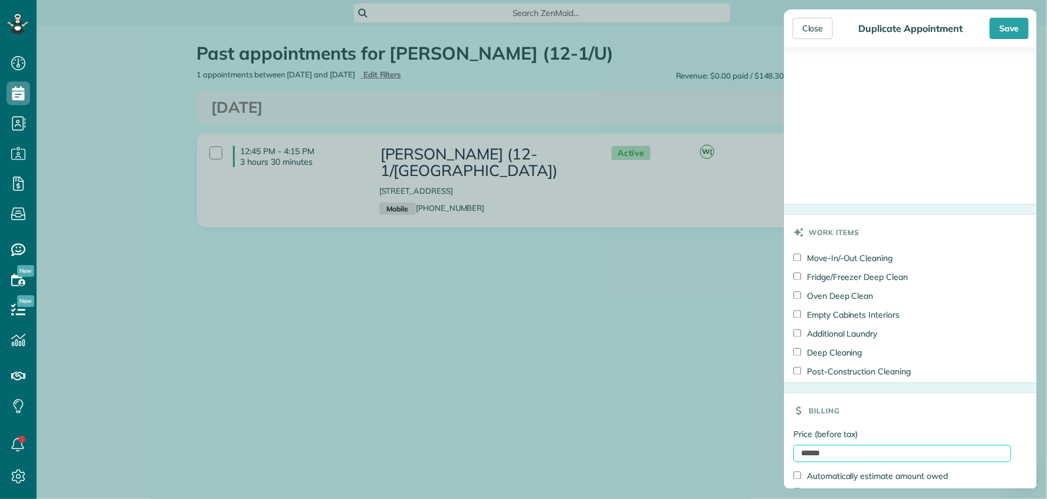
drag, startPoint x: 848, startPoint y: 444, endPoint x: 756, endPoint y: 437, distance: 92.9
click at [756, 438] on div "Close Duplicate Appointment Save Status Active Active Cancelled Cancelled and P…" at bounding box center [523, 249] width 1047 height 499
type input "***"
click at [835, 138] on div at bounding box center [911, 70] width 230 height 187
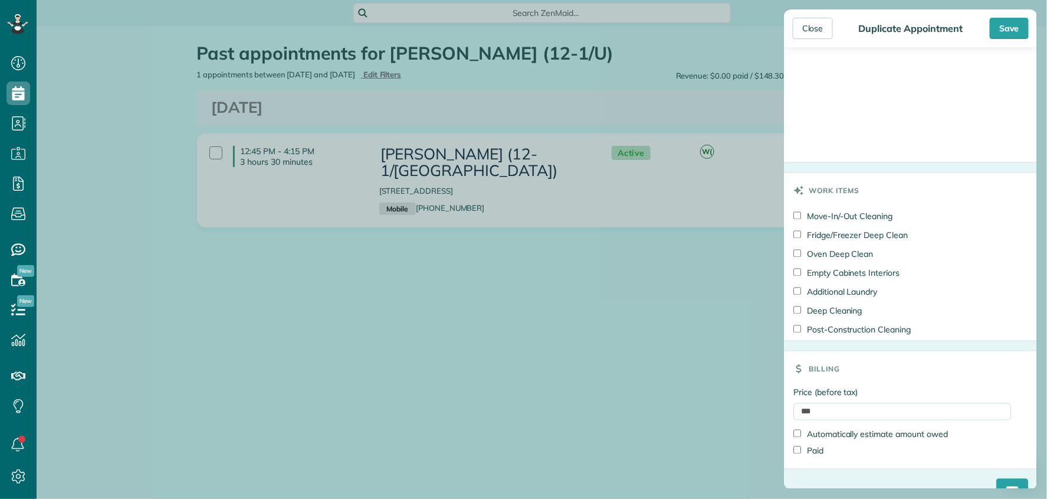
scroll to position [839, 0]
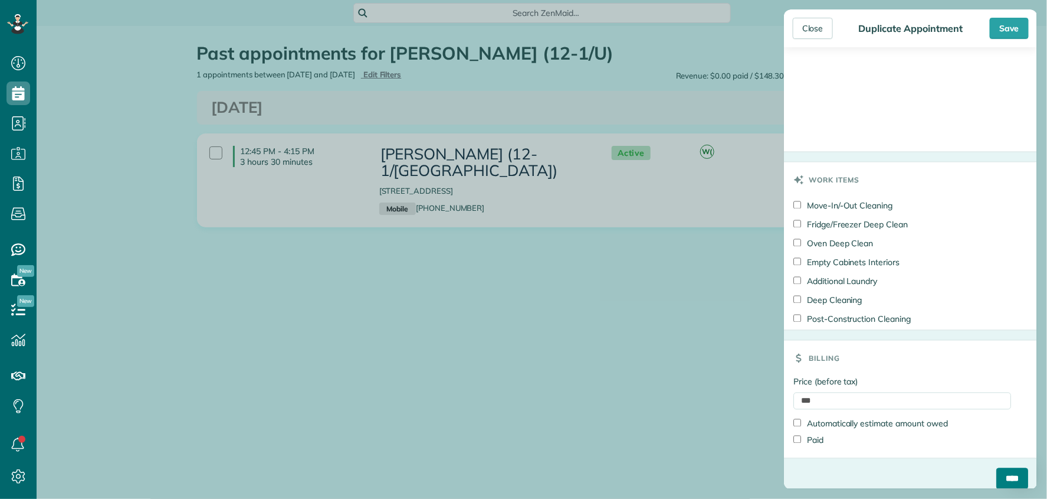
click at [999, 470] on input "****" at bounding box center [1012, 478] width 32 height 21
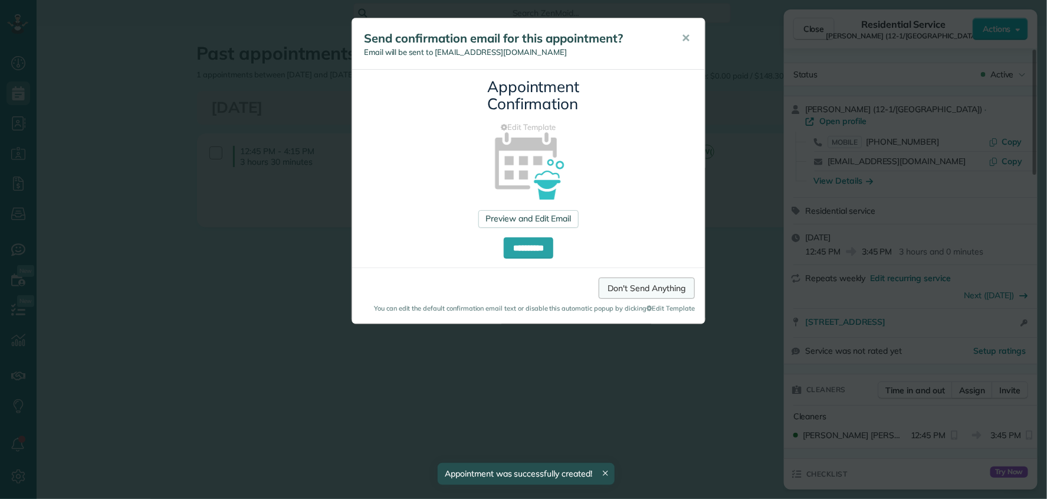
click at [619, 281] on link "Don't Send Anything" at bounding box center [647, 287] width 96 height 21
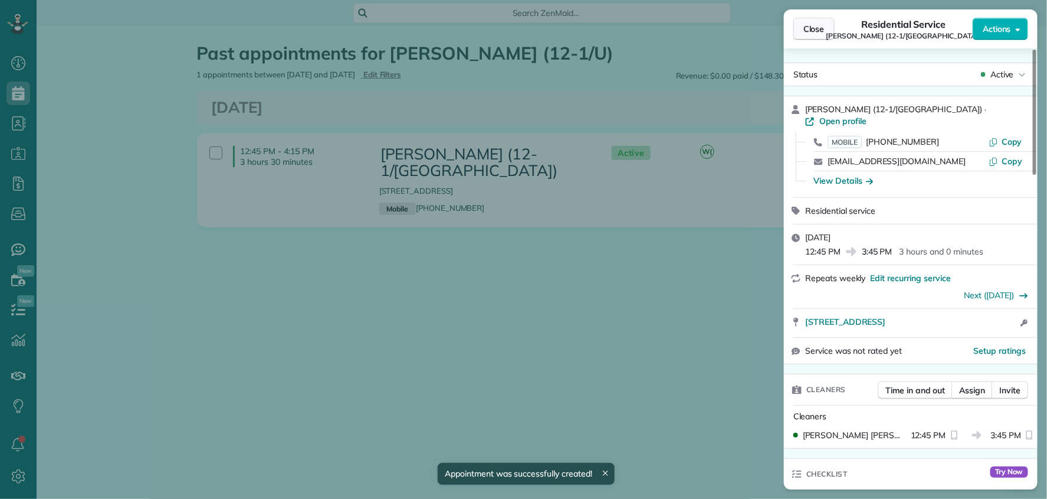
click at [811, 28] on span "Close" at bounding box center [814, 29] width 21 height 12
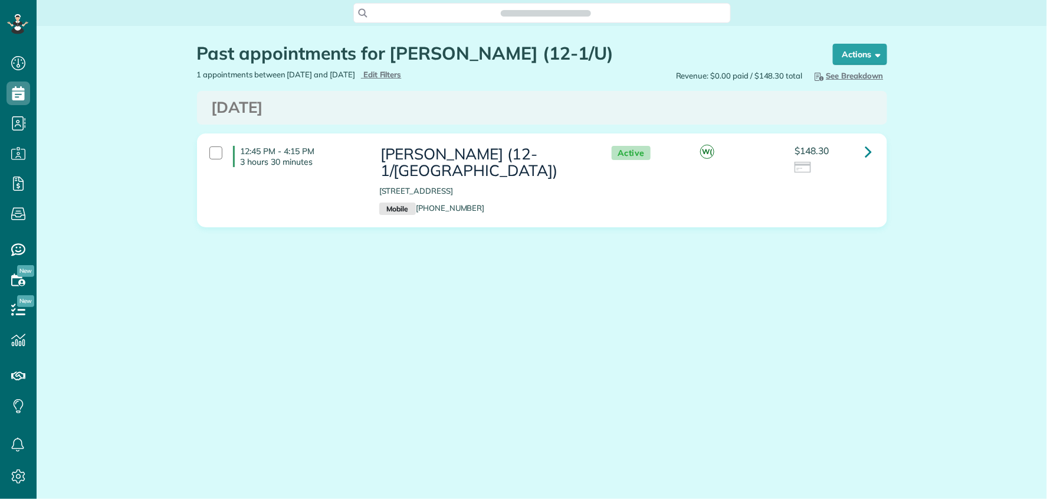
scroll to position [5, 5]
drag, startPoint x: 379, startPoint y: 151, endPoint x: 514, endPoint y: 153, distance: 135.1
click at [514, 153] on h3 "[PERSON_NAME] (12-1/[GEOGRAPHIC_DATA])" at bounding box center [483, 163] width 209 height 34
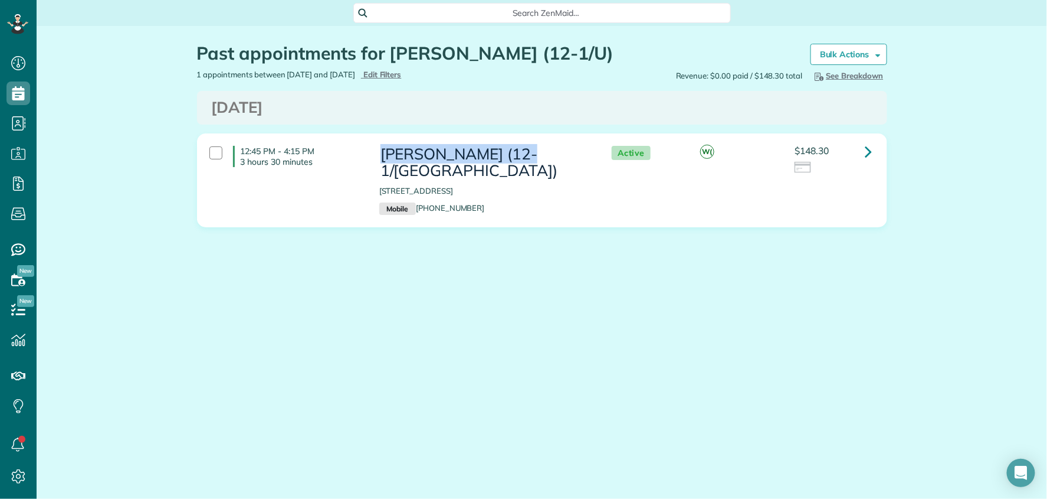
copy h3 "[PERSON_NAME]"
click at [496, 16] on span "Search ZenMaid…" at bounding box center [546, 13] width 359 height 12
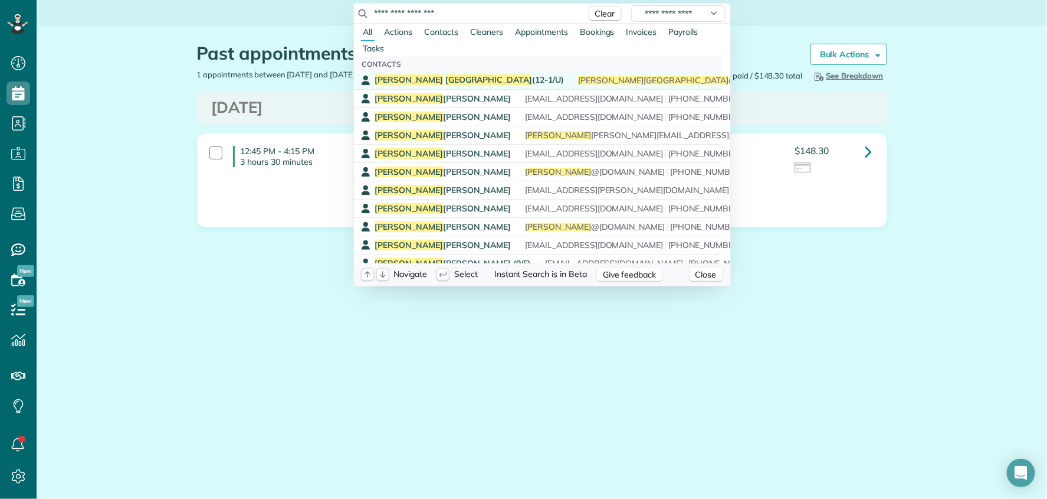
type input "**********"
click at [445, 74] on span "[GEOGRAPHIC_DATA]" at bounding box center [488, 79] width 87 height 11
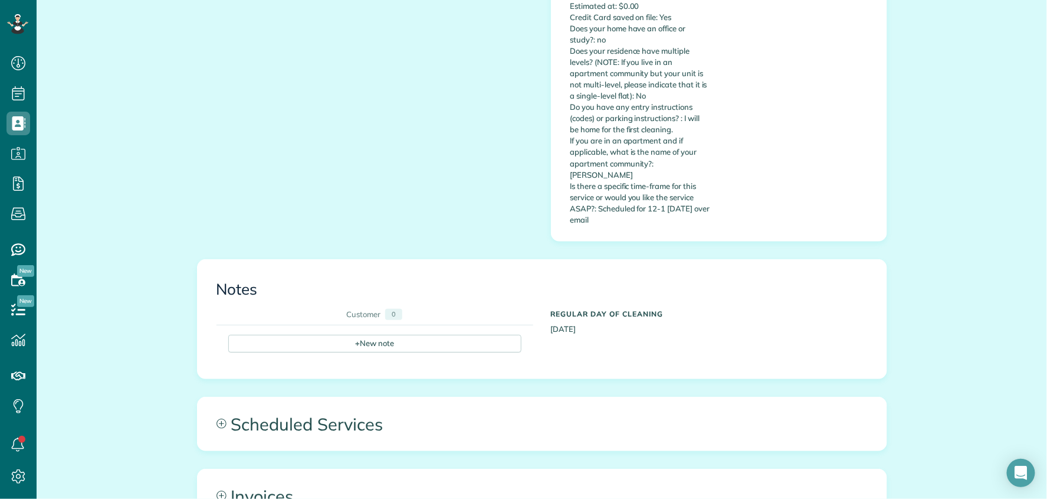
scroll to position [769, 0]
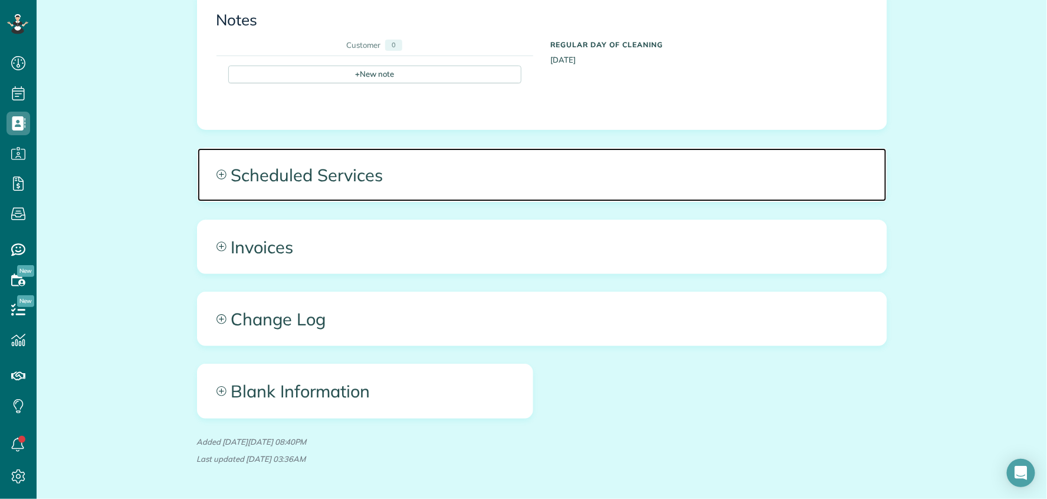
click at [524, 148] on span "Scheduled Services" at bounding box center [542, 174] width 689 height 53
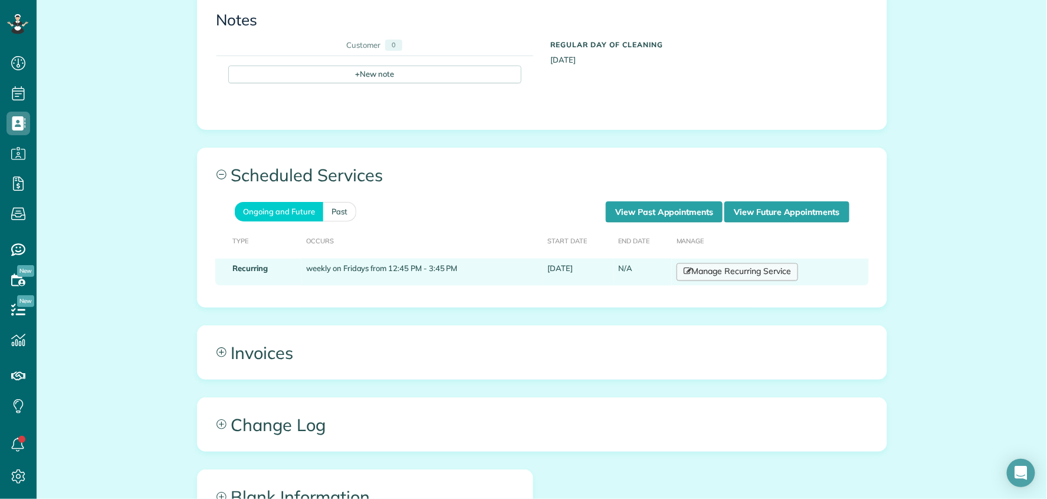
click at [724, 263] on link "Manage Recurring Service" at bounding box center [738, 272] width 122 height 18
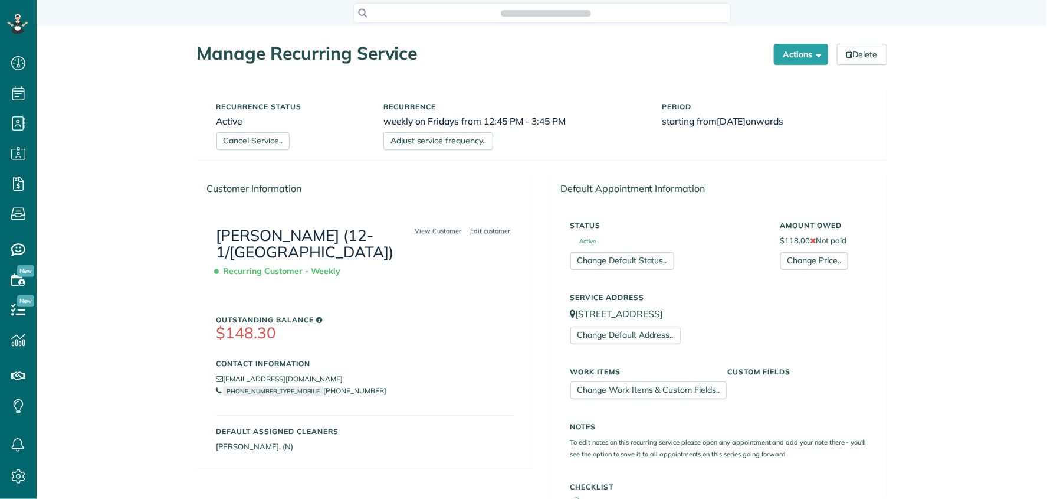
scroll to position [5, 5]
click at [423, 139] on link "Adjust service frequency.." at bounding box center [438, 141] width 110 height 18
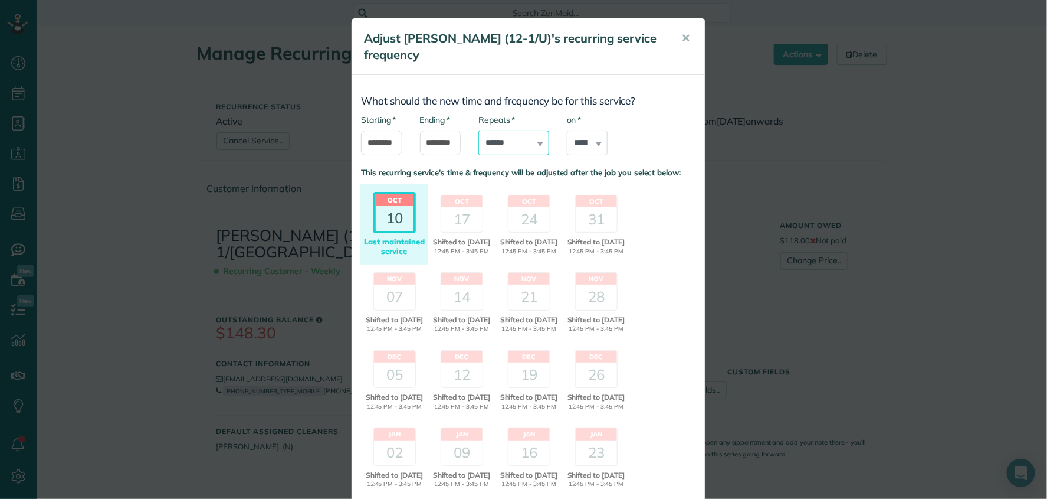
click at [504, 146] on select "**********" at bounding box center [513, 142] width 70 height 25
select select "**********"
click at [478, 130] on select "**********" at bounding box center [513, 142] width 70 height 25
click at [570, 146] on select "****** ****** ******* ********* ******** ****** ********" at bounding box center [587, 142] width 41 height 25
select select "*"
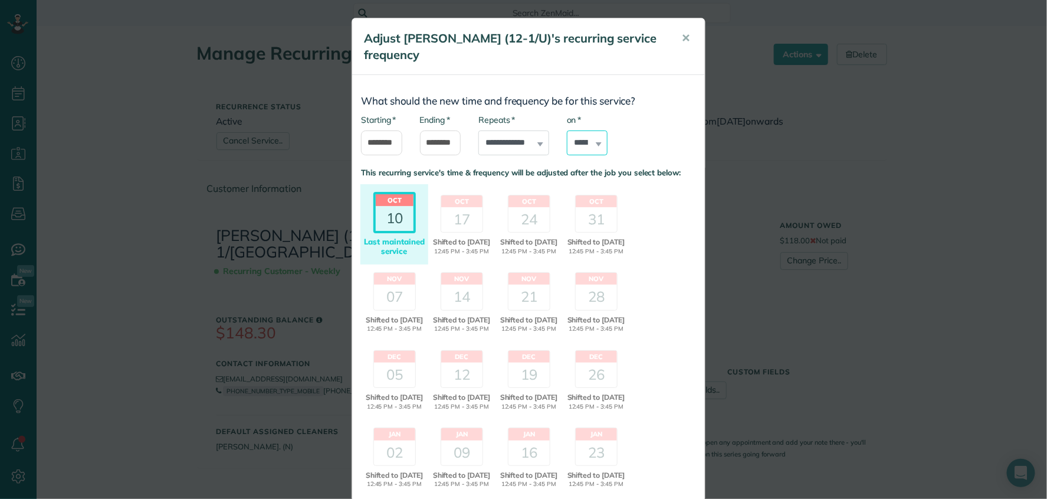
click at [567, 130] on select "****** ****** ******* ********* ******** ****** ********" at bounding box center [587, 142] width 41 height 25
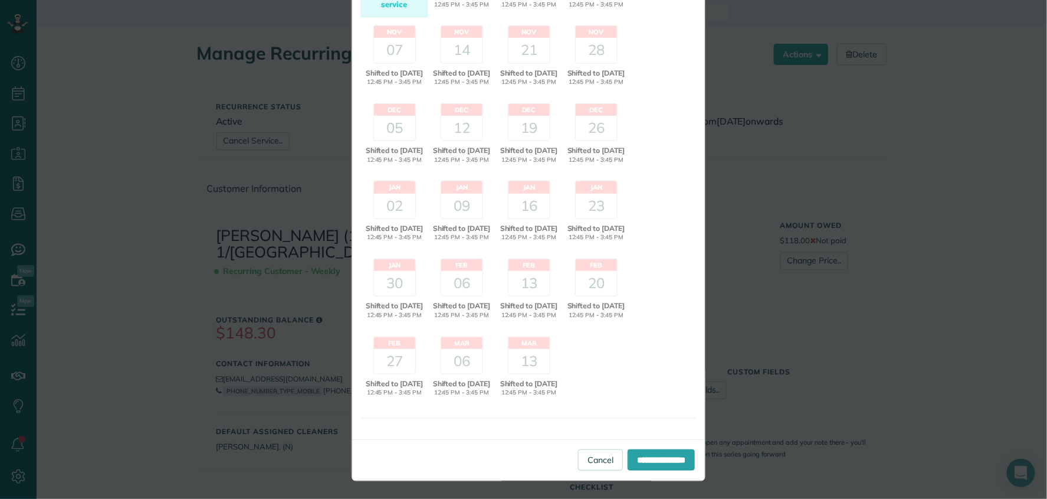
scroll to position [298, 0]
click at [651, 457] on input "**********" at bounding box center [661, 459] width 67 height 21
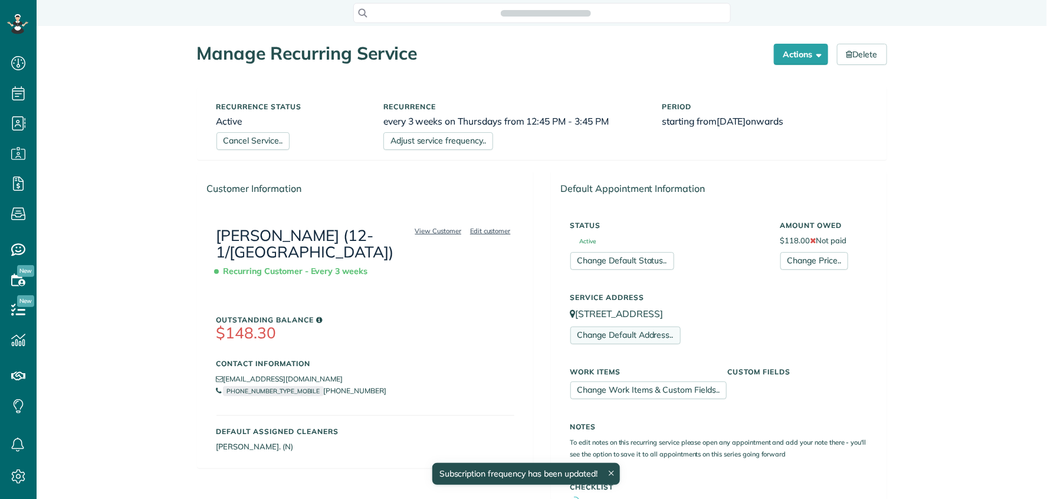
scroll to position [5, 5]
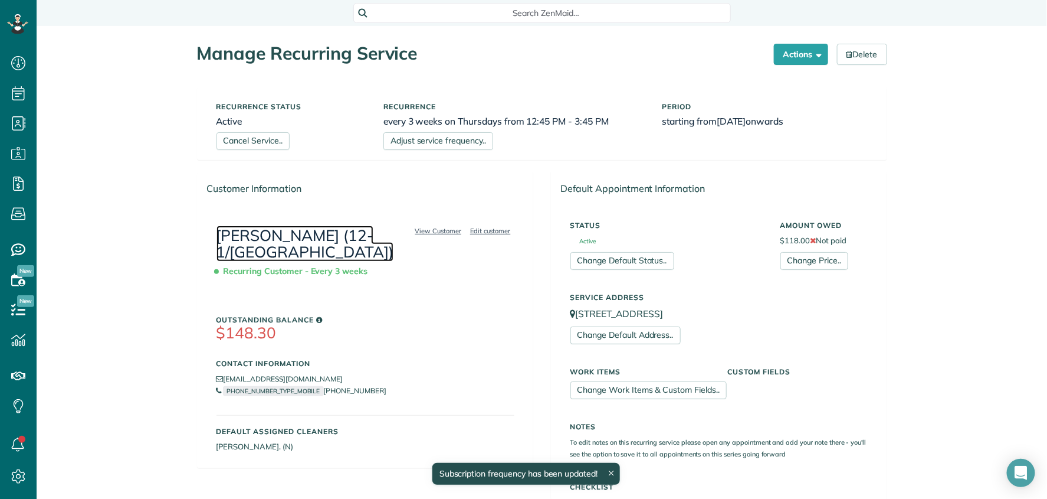
click at [305, 239] on link "[PERSON_NAME] (12-1/[GEOGRAPHIC_DATA])" at bounding box center [305, 243] width 177 height 37
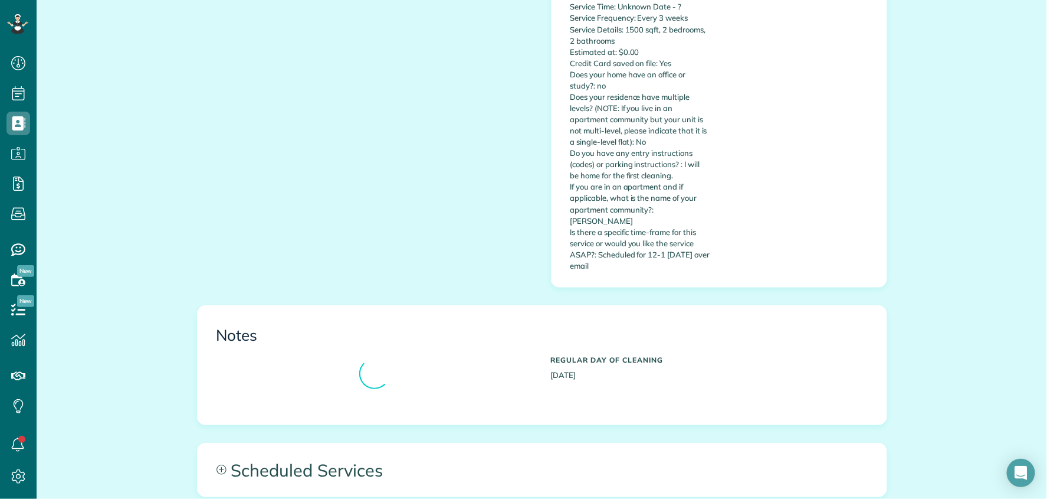
scroll to position [721, 0]
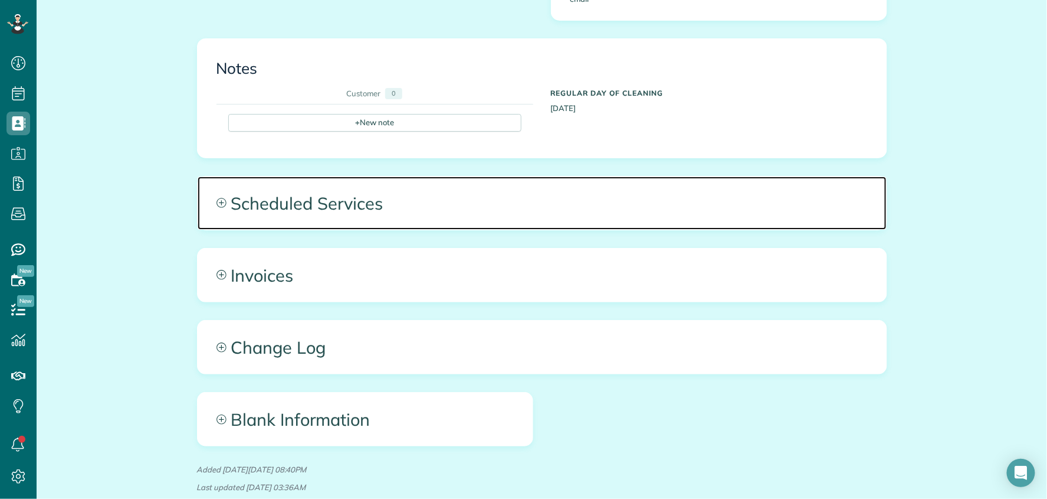
click at [462, 188] on span "Scheduled Services" at bounding box center [542, 202] width 689 height 53
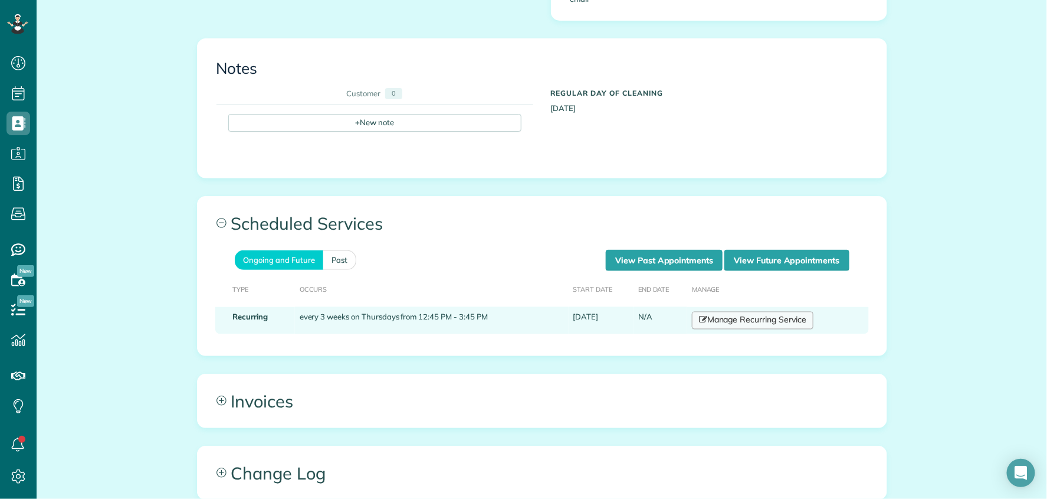
click at [729, 312] on link "Manage Recurring Service" at bounding box center [753, 321] width 122 height 18
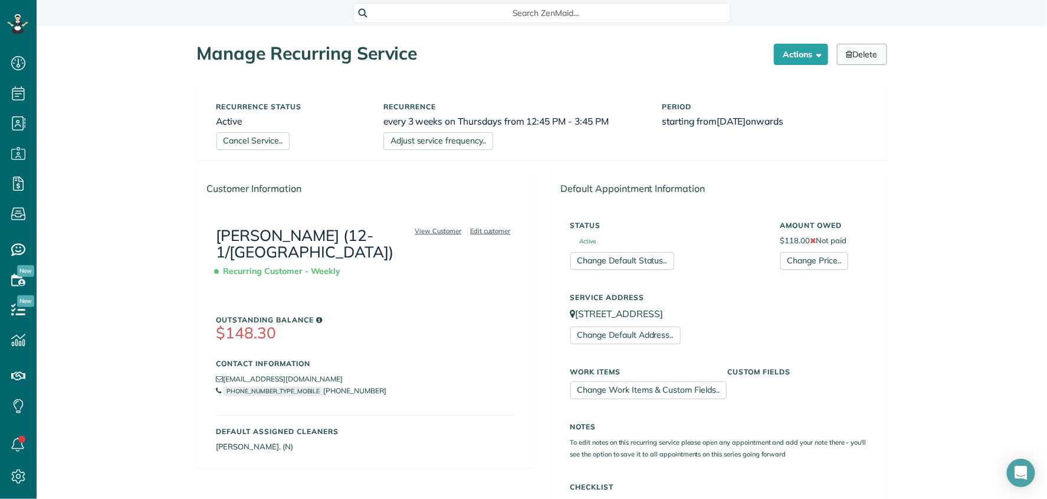
click at [850, 50] on link "Delete" at bounding box center [862, 54] width 50 height 21
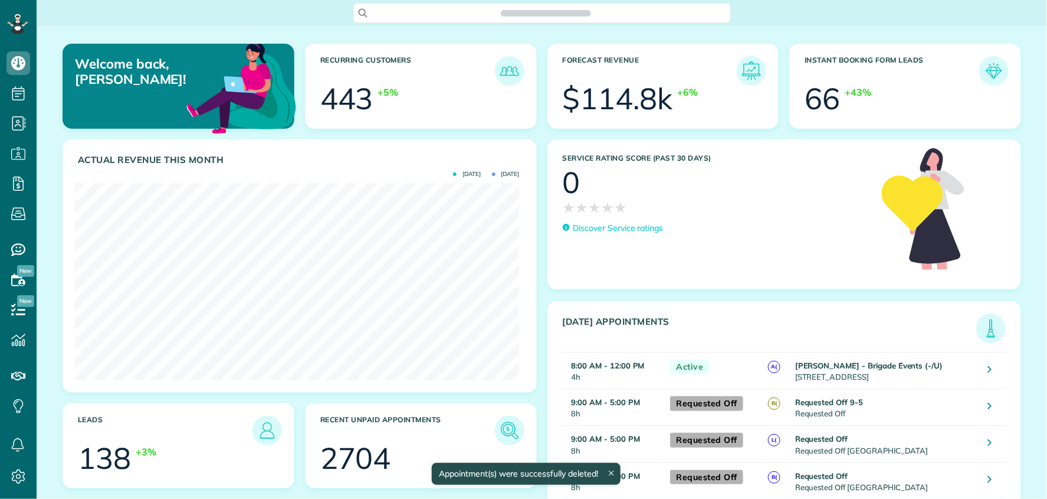
scroll to position [196, 444]
click at [433, 8] on span "Search ZenMaid…" at bounding box center [546, 13] width 359 height 12
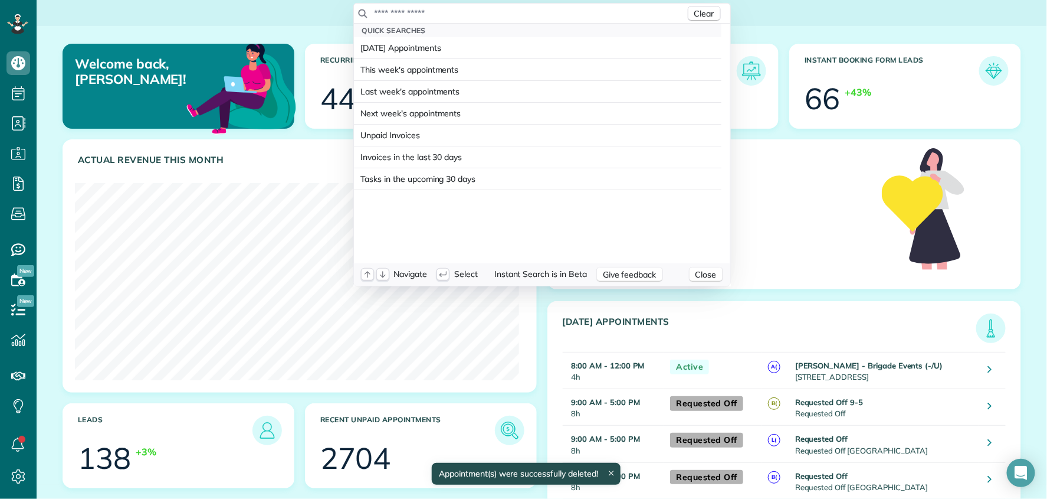
click at [425, 14] on input "text" at bounding box center [530, 13] width 312 height 12
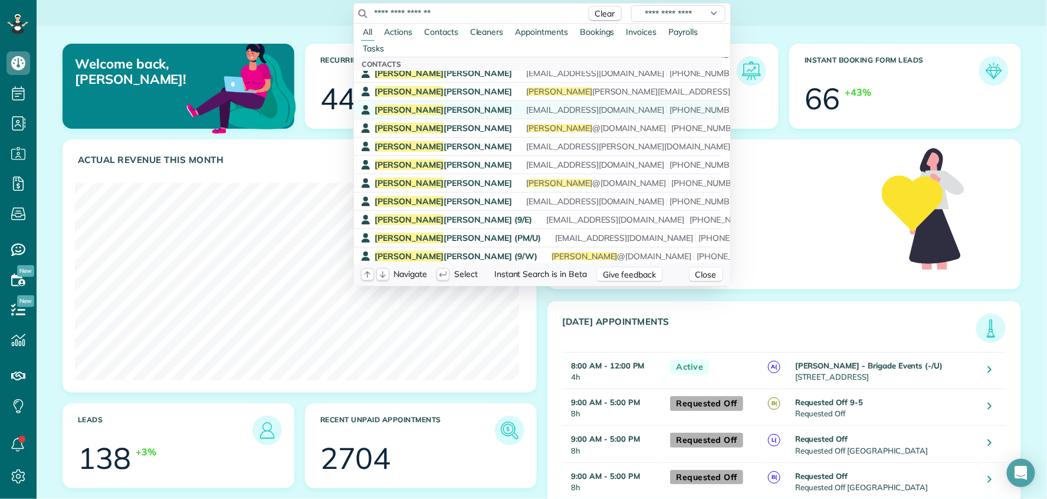
scroll to position [65, 0]
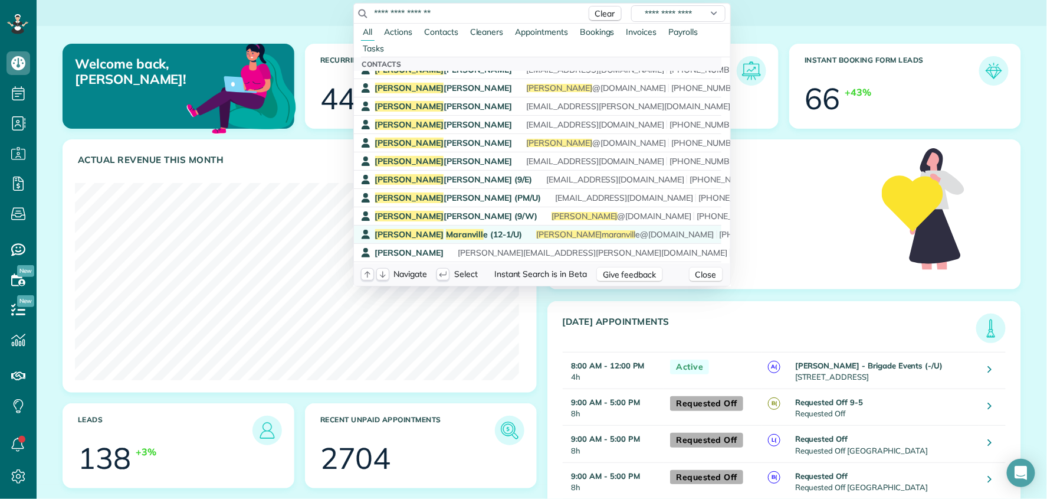
type input "**********"
click at [446, 232] on span "Maranvill" at bounding box center [465, 234] width 38 height 11
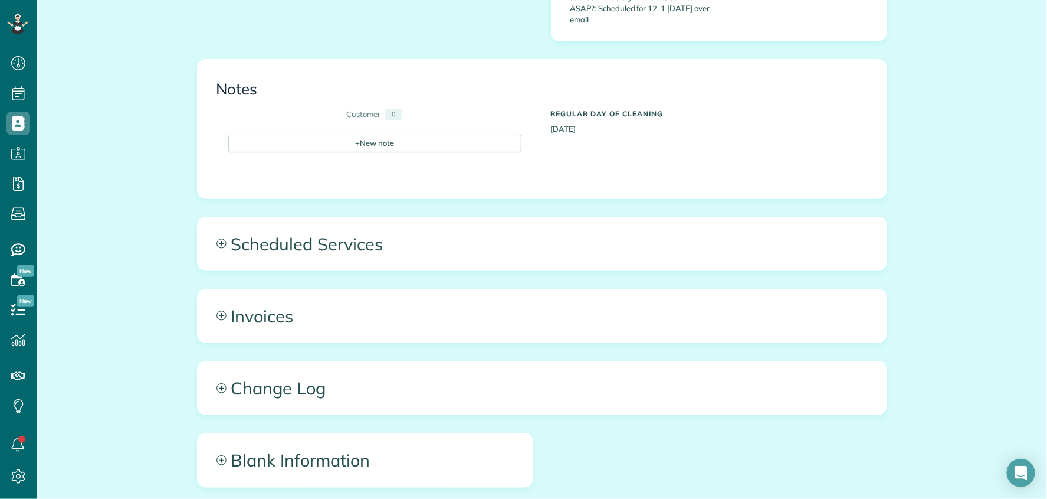
scroll to position [721, 0]
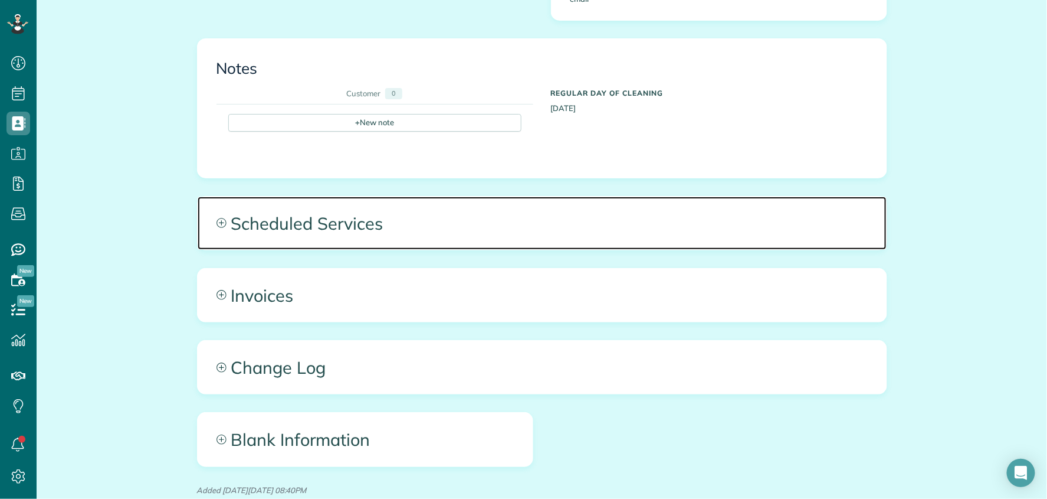
click at [474, 204] on span "Scheduled Services" at bounding box center [542, 222] width 689 height 53
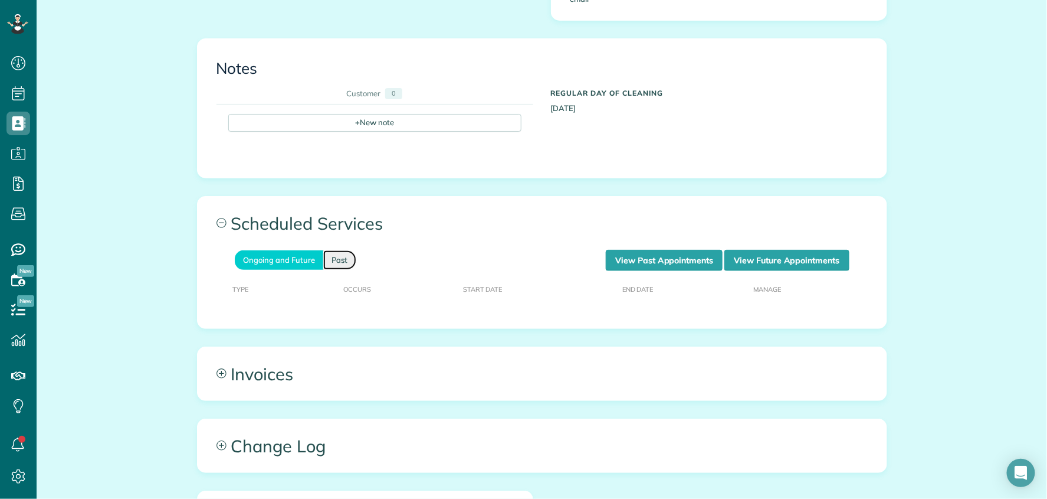
click at [326, 250] on link "Past" at bounding box center [339, 259] width 33 height 19
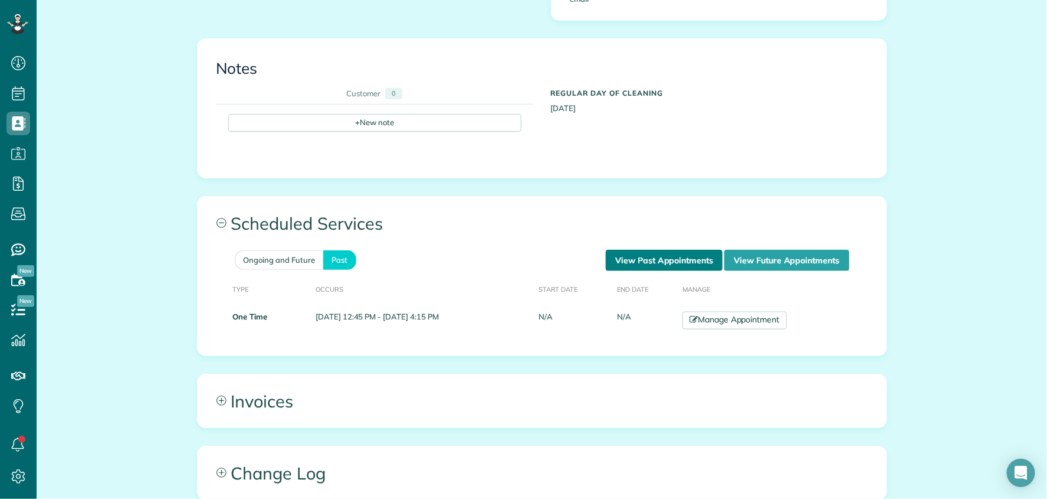
click at [654, 250] on link "View Past Appointments" at bounding box center [664, 260] width 117 height 21
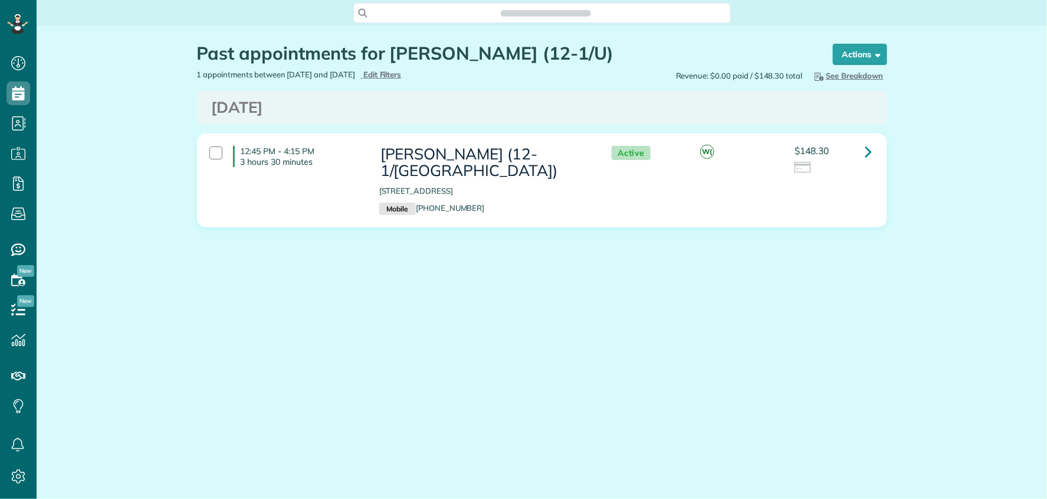
scroll to position [5, 5]
click at [874, 152] on link at bounding box center [869, 152] width 24 height 24
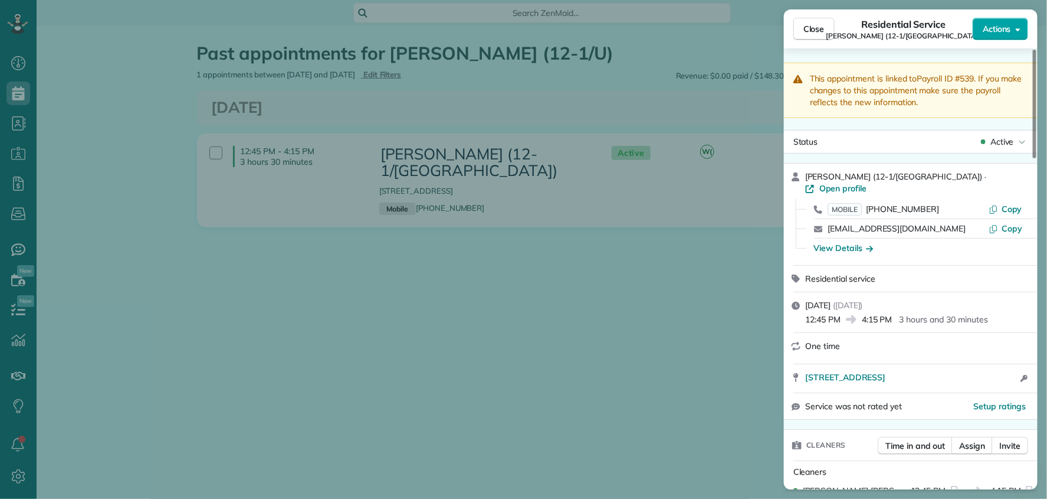
click at [1000, 33] on span "Actions" at bounding box center [997, 29] width 28 height 12
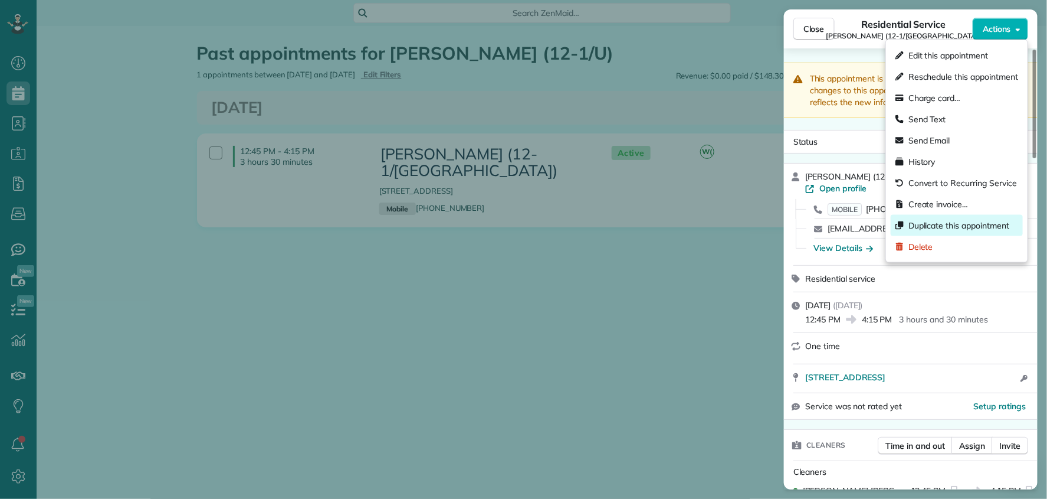
click at [972, 224] on span "Duplicate this appointment" at bounding box center [959, 225] width 101 height 12
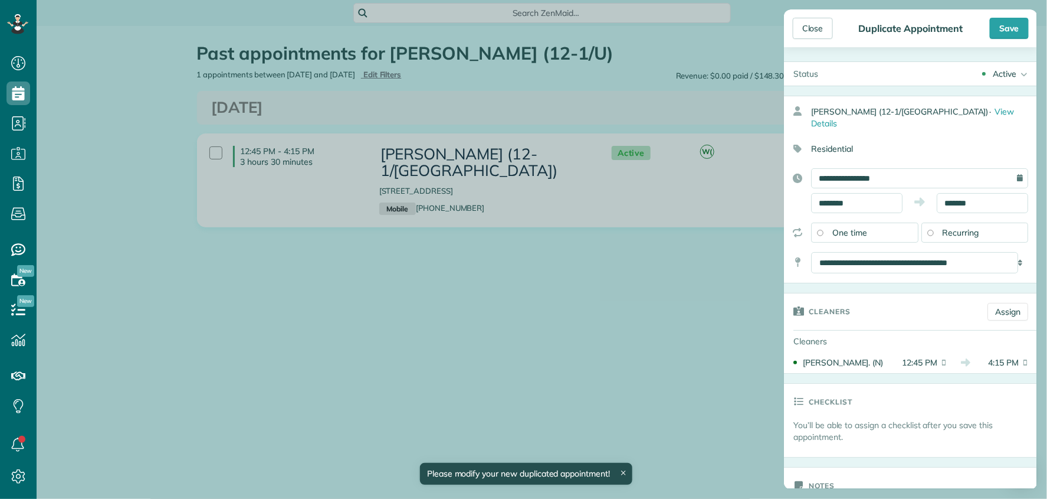
click at [936, 222] on div "Recurring" at bounding box center [975, 232] width 107 height 20
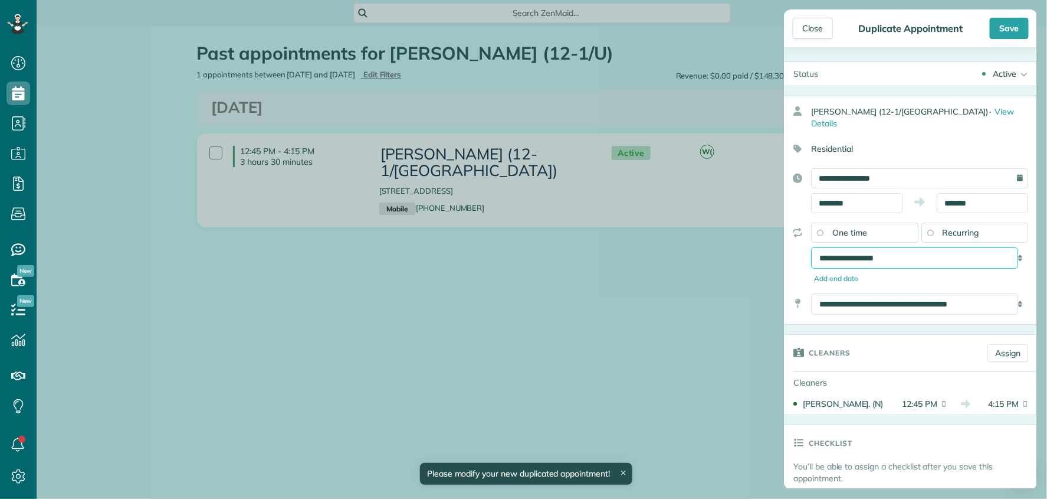
click at [903, 247] on select "**********" at bounding box center [914, 257] width 207 height 21
select select "**********"
click at [811, 247] on select "**********" at bounding box center [914, 257] width 207 height 21
click at [968, 193] on input "*******" at bounding box center [982, 203] width 91 height 20
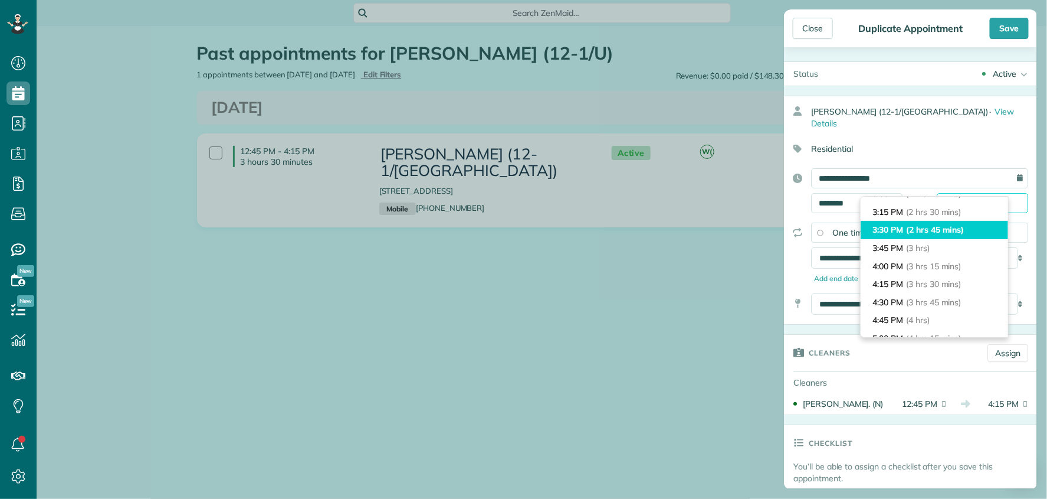
scroll to position [168, 0]
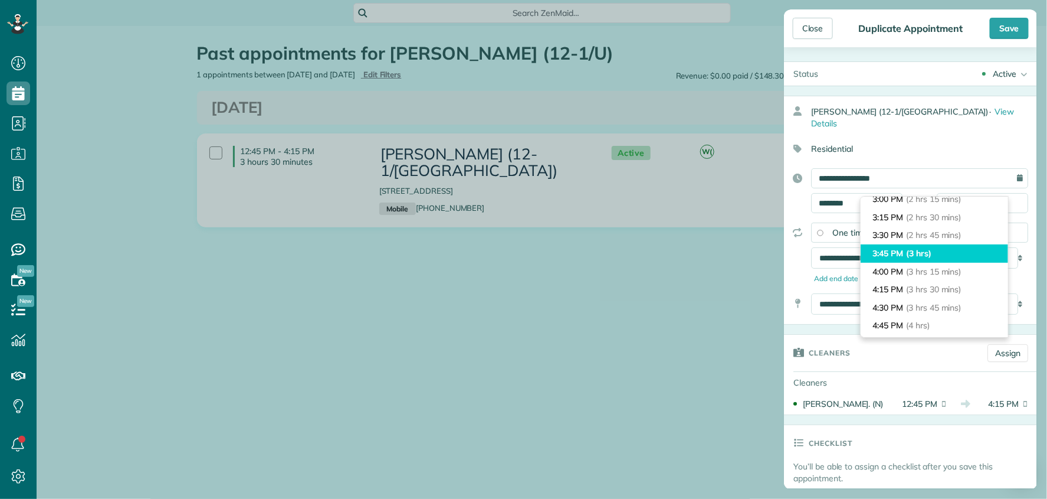
type input "*******"
click at [936, 256] on li "3:45 PM (3 hrs)" at bounding box center [934, 253] width 147 height 18
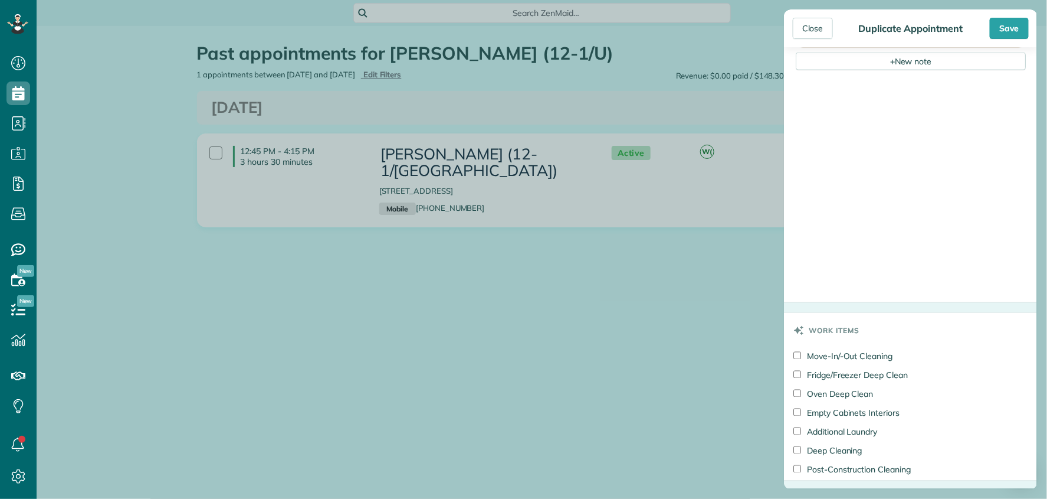
scroll to position [786, 0]
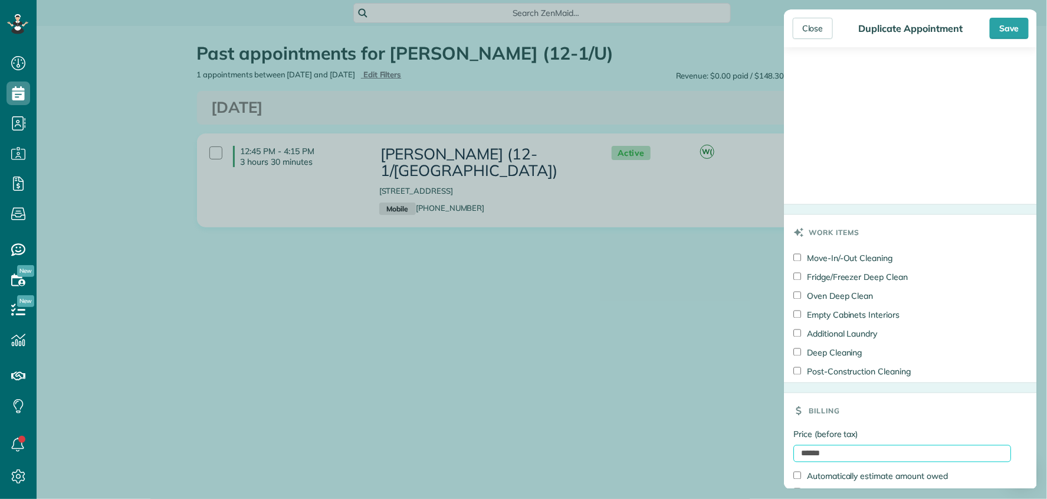
drag, startPoint x: 795, startPoint y: 437, endPoint x: 775, endPoint y: 440, distance: 20.2
click at [775, 440] on aside "Close Duplicate Appointment Save Status Active Active Cancelled Cancelled and P…" at bounding box center [911, 249] width 273 height 499
type input "***"
click at [1013, 428] on div "Price (before tax) *** Automatically estimate amount owed Paid" at bounding box center [911, 469] width 254 height 82
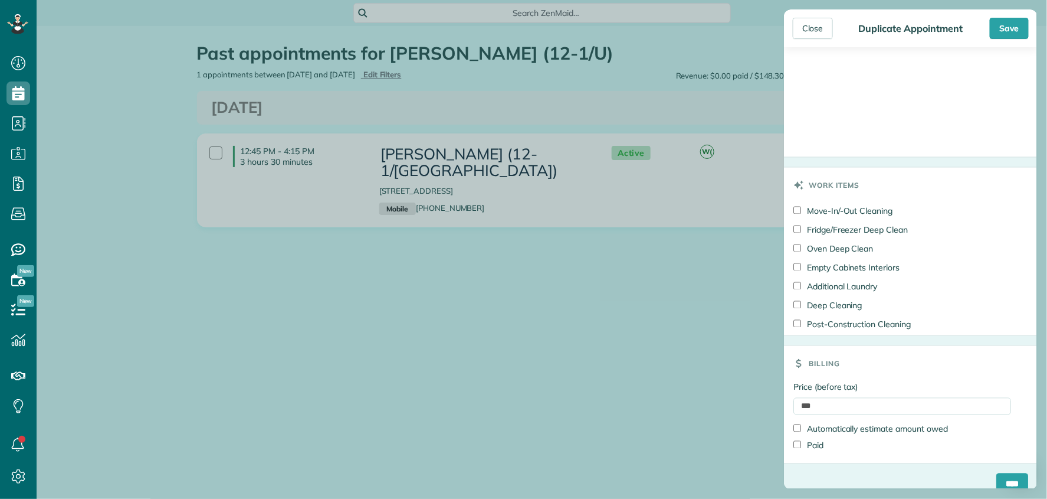
scroll to position [839, 0]
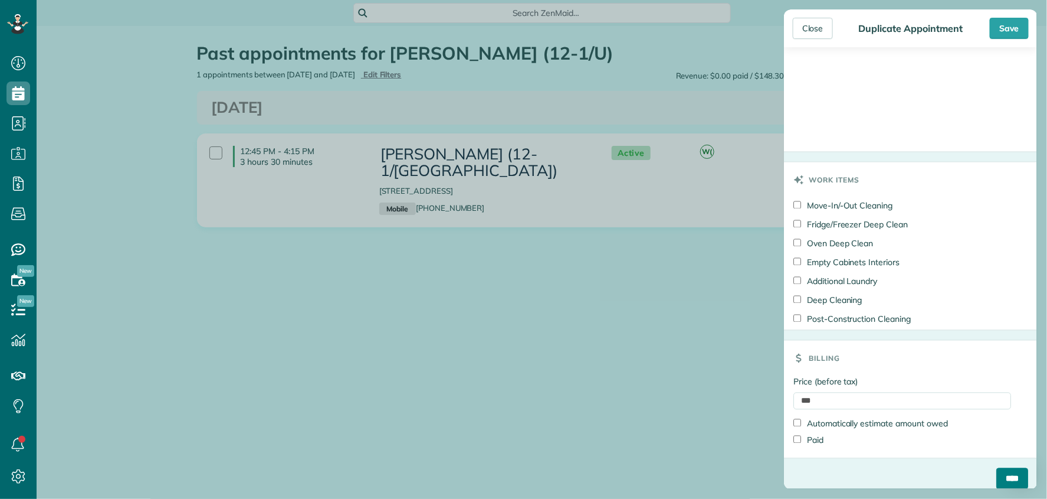
click at [999, 469] on input "****" at bounding box center [1012, 478] width 32 height 21
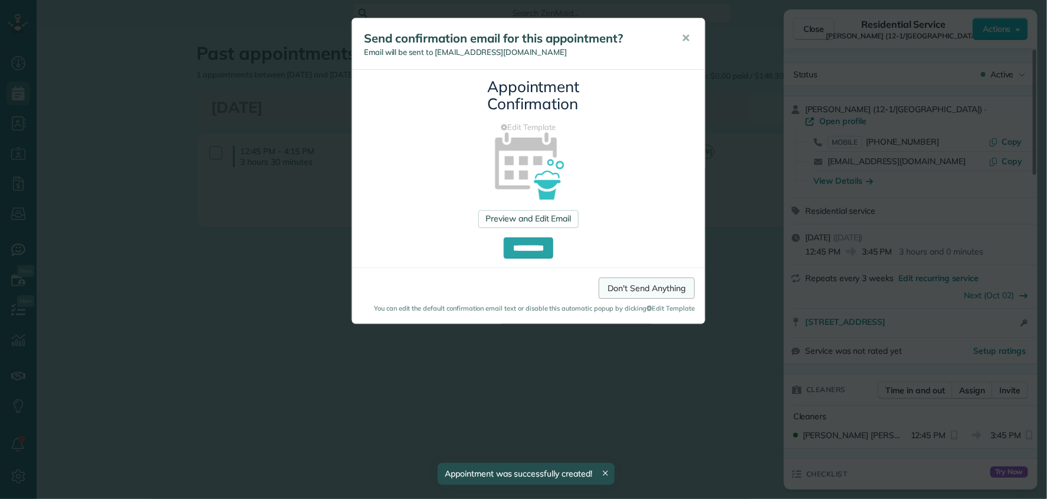
click at [608, 286] on link "Don't Send Anything" at bounding box center [647, 287] width 96 height 21
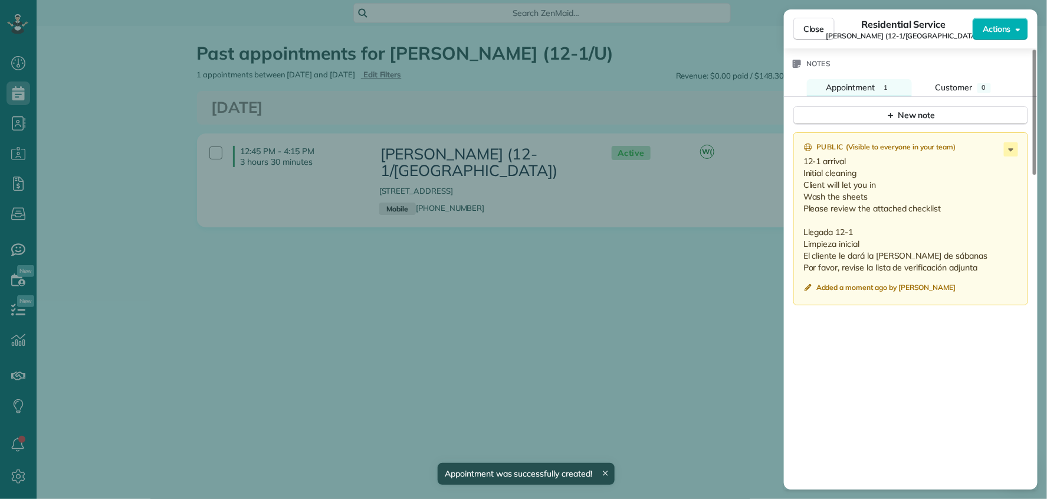
scroll to position [1102, 0]
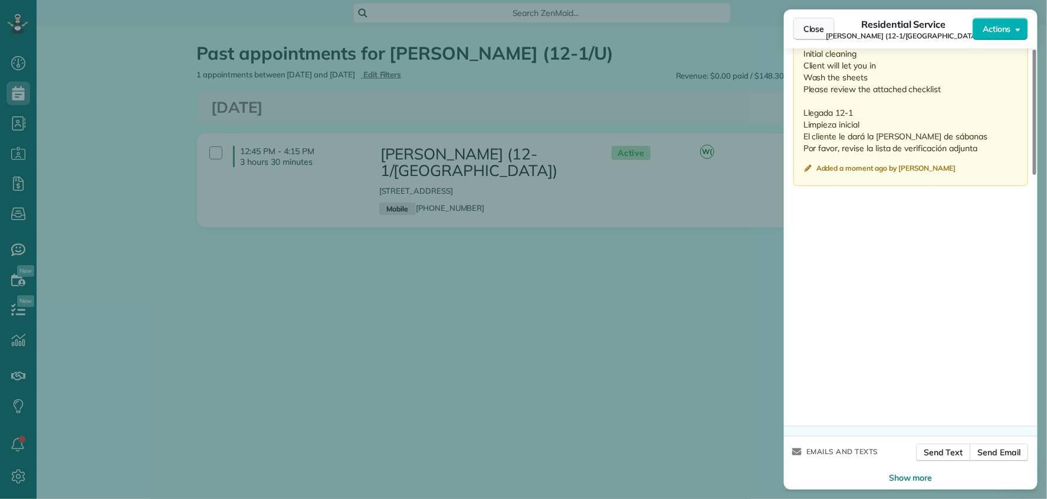
click at [811, 31] on span "Close" at bounding box center [814, 29] width 21 height 12
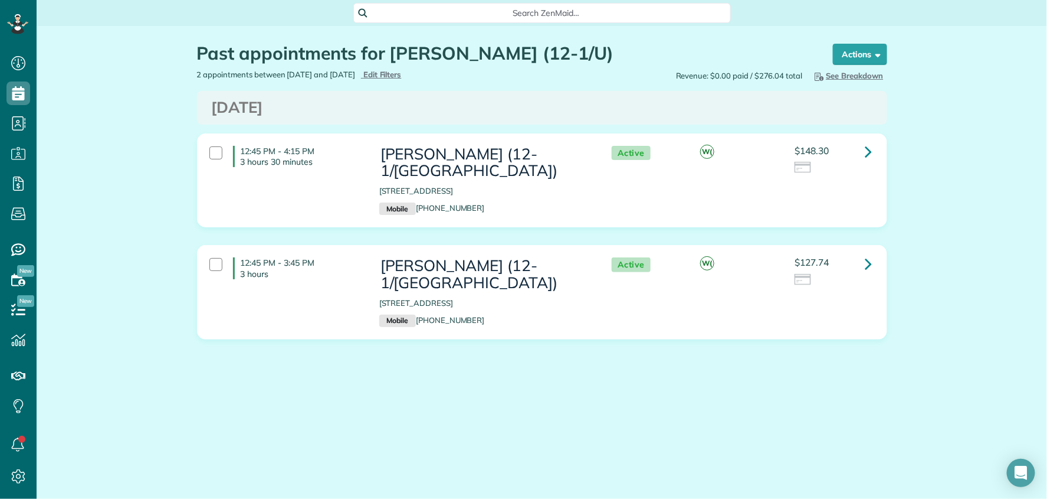
scroll to position [5, 5]
click at [868, 253] on icon at bounding box center [868, 263] width 7 height 21
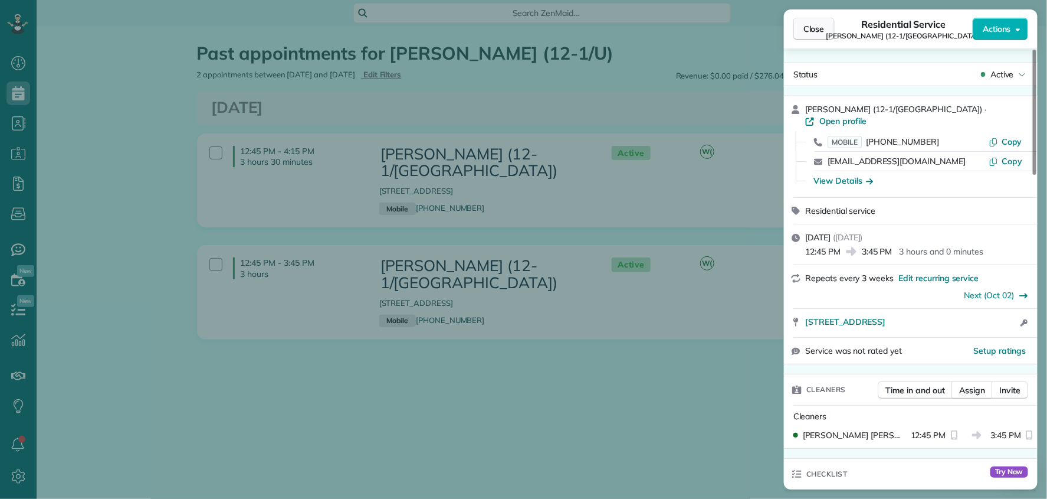
click at [810, 21] on button "Close" at bounding box center [814, 29] width 41 height 22
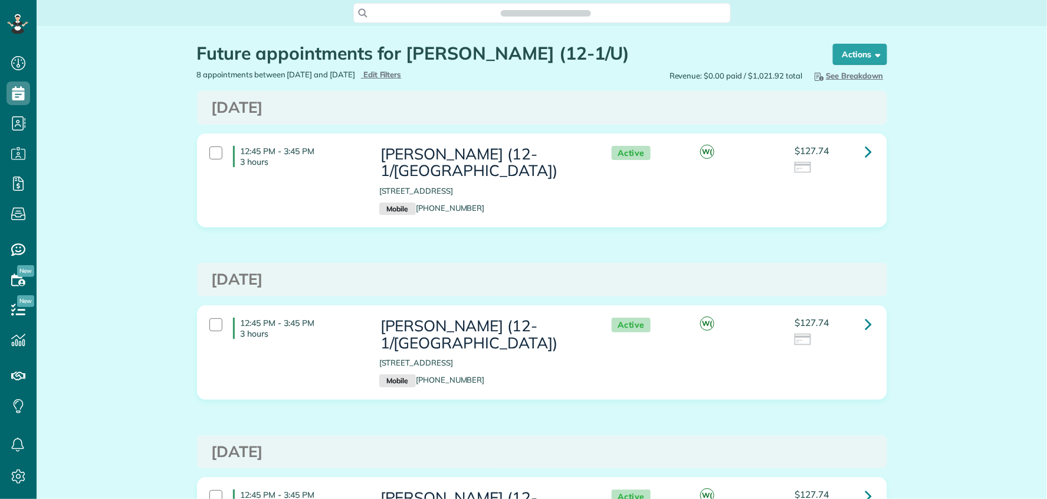
scroll to position [5, 5]
copy h3 "Thursday Oct 02, 2025"
drag, startPoint x: 204, startPoint y: 104, endPoint x: 372, endPoint y: 103, distance: 168.1
click at [372, 103] on div "Thursday Oct 02, 2025" at bounding box center [542, 107] width 678 height 17
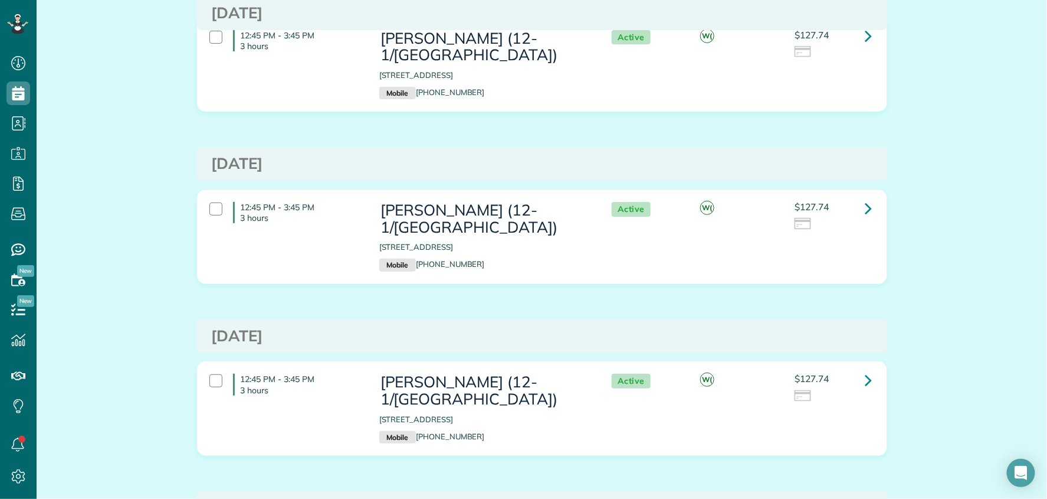
scroll to position [131, 0]
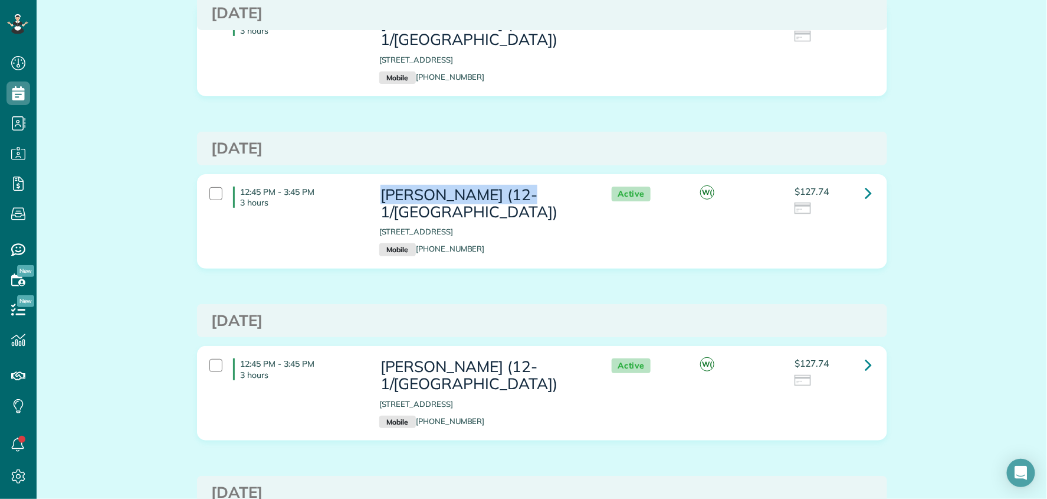
copy h3 "Richard Maranville"
drag, startPoint x: 378, startPoint y: 176, endPoint x: 503, endPoint y: 180, distance: 125.7
click at [503, 186] on h3 "Richard Maranville (12-1/U)" at bounding box center [483, 203] width 209 height 34
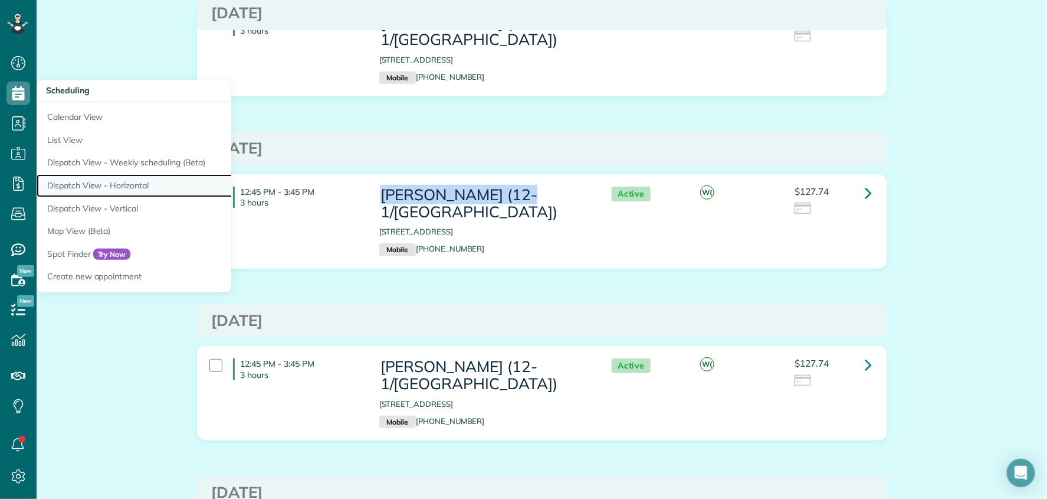
click at [106, 181] on link "Dispatch View - Horizontal" at bounding box center [184, 185] width 295 height 23
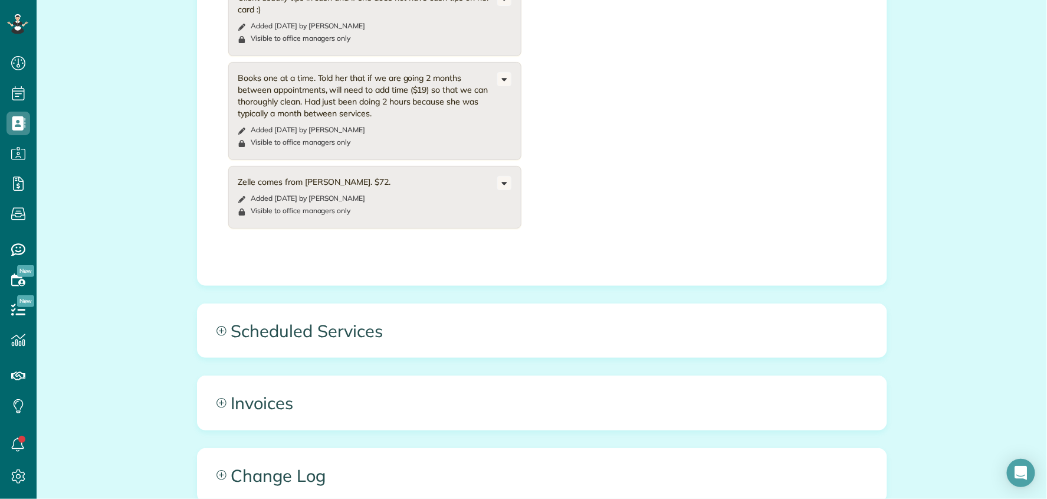
scroll to position [655, 0]
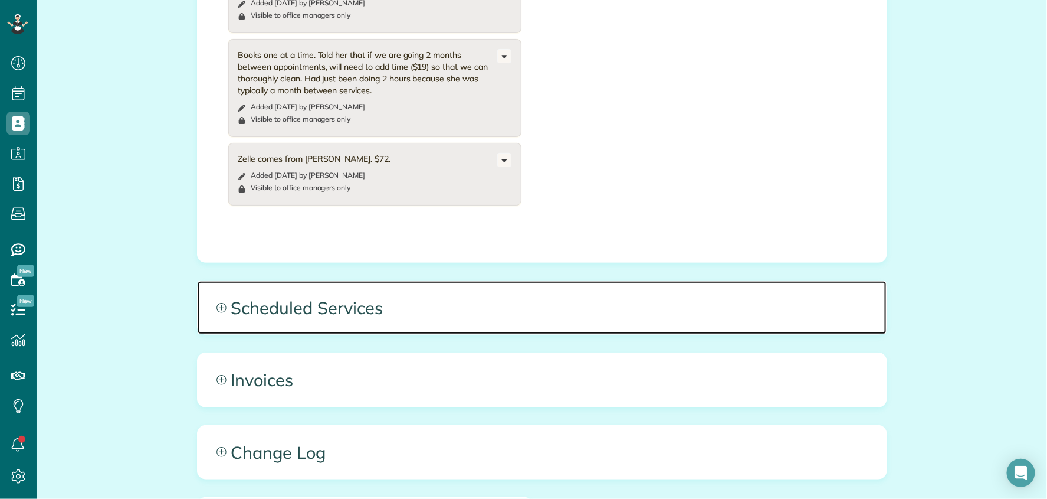
click at [478, 281] on span "Scheduled Services" at bounding box center [542, 307] width 689 height 53
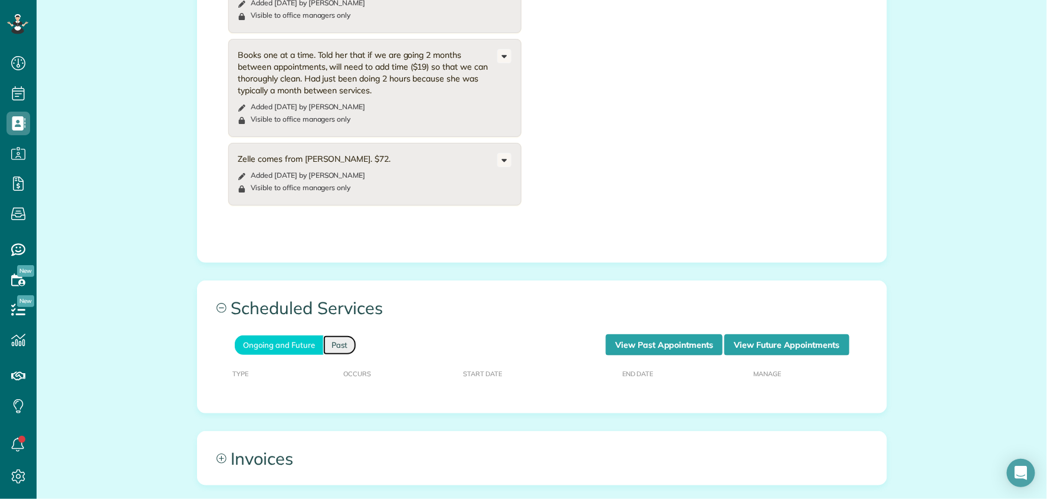
click at [337, 335] on link "Past" at bounding box center [339, 344] width 33 height 19
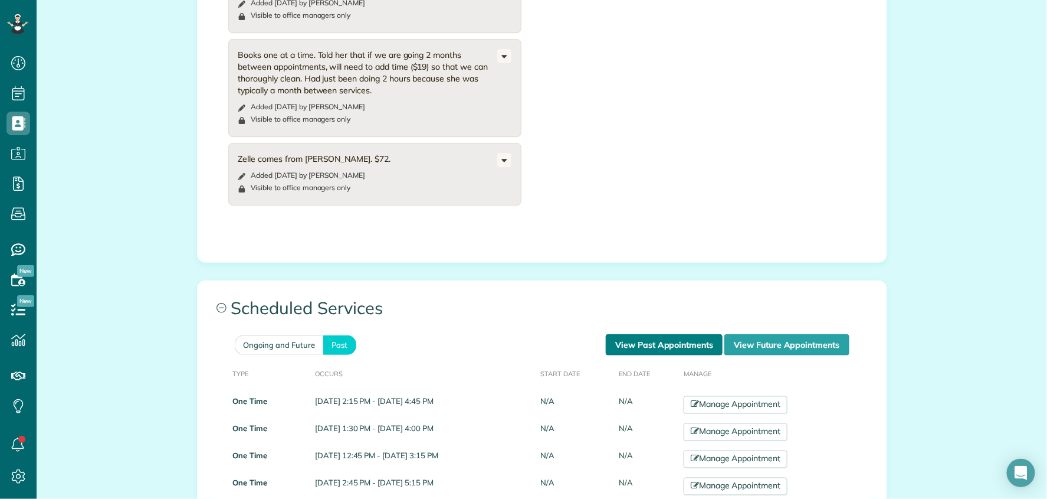
click at [622, 334] on link "View Past Appointments" at bounding box center [664, 344] width 117 height 21
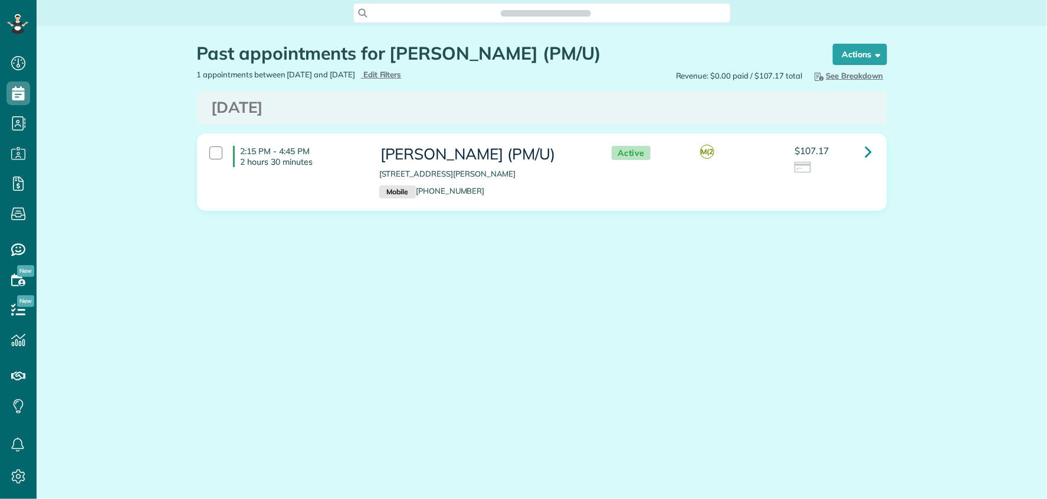
scroll to position [5, 5]
copy h1 "[PERSON_NAME]"
drag, startPoint x: 391, startPoint y: 50, endPoint x: 486, endPoint y: 55, distance: 95.1
click at [486, 55] on h1 "Past appointments for [PERSON_NAME] (PM/U)" at bounding box center [504, 53] width 614 height 19
click at [443, 14] on span "Search ZenMaid…" at bounding box center [546, 13] width 359 height 12
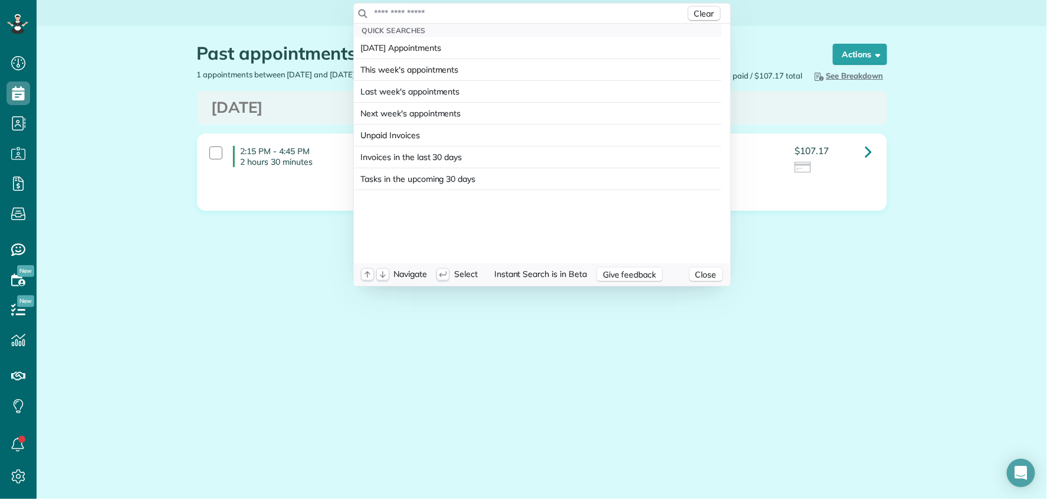
click at [443, 14] on input "text" at bounding box center [530, 13] width 312 height 12
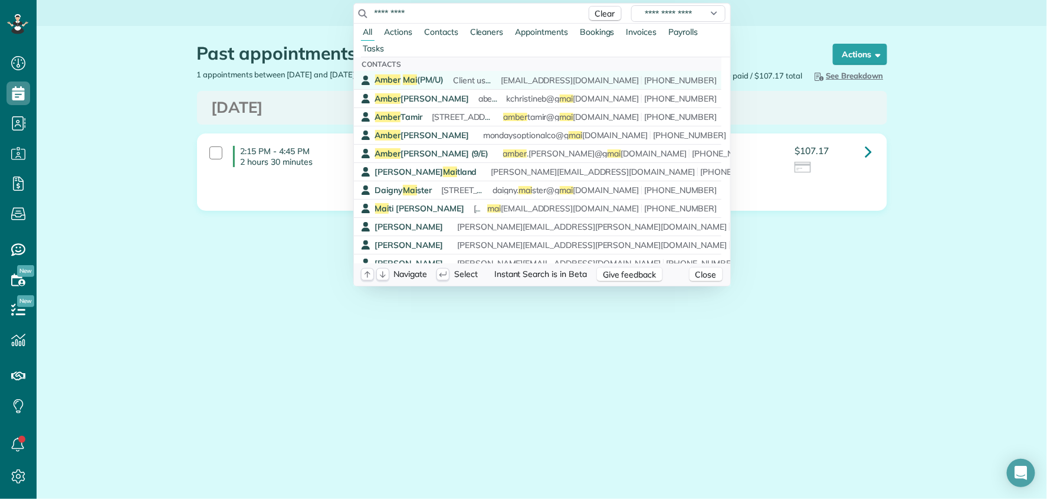
type input "*********"
click at [446, 72] on link "[PERSON_NAME] (PM/U) Client usually tips in cash and if she does not have cash …" at bounding box center [538, 80] width 368 height 18
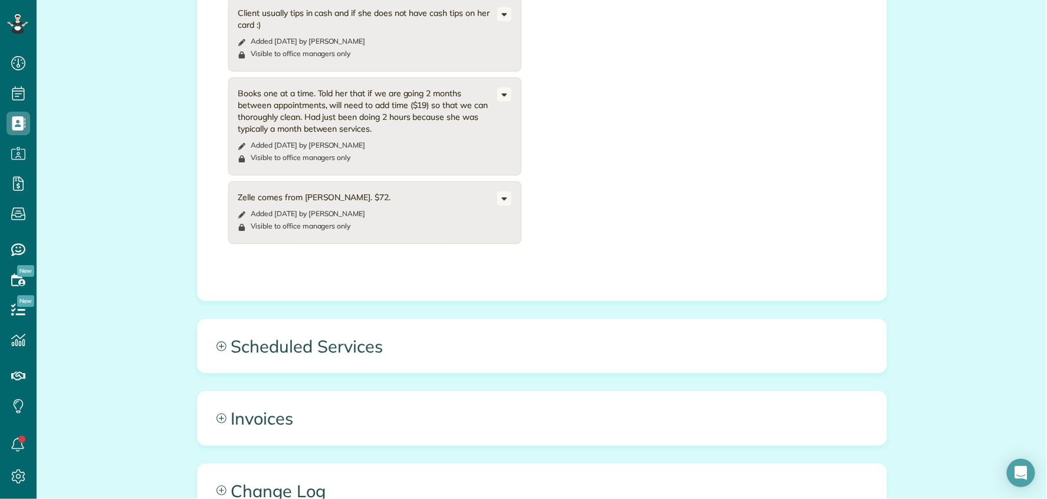
scroll to position [721, 0]
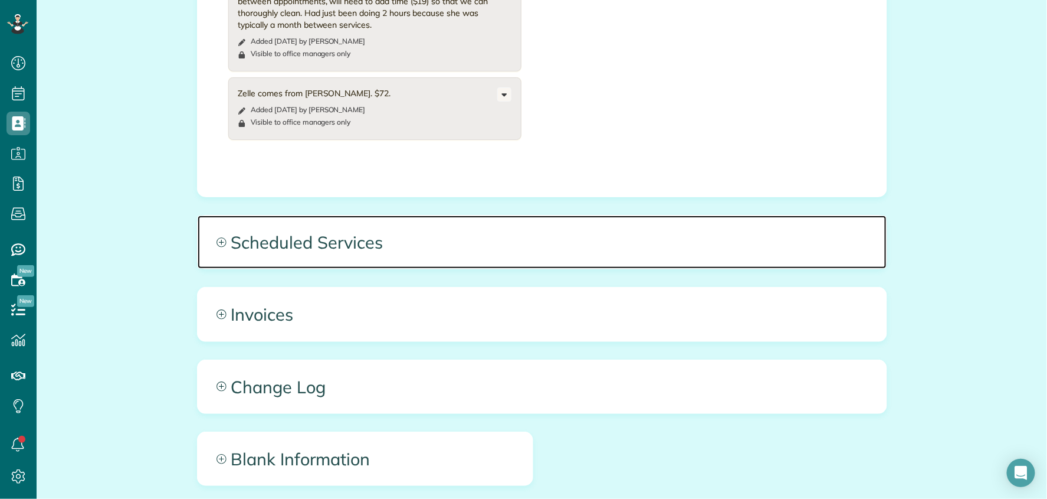
click at [414, 235] on span "Scheduled Services" at bounding box center [542, 241] width 689 height 53
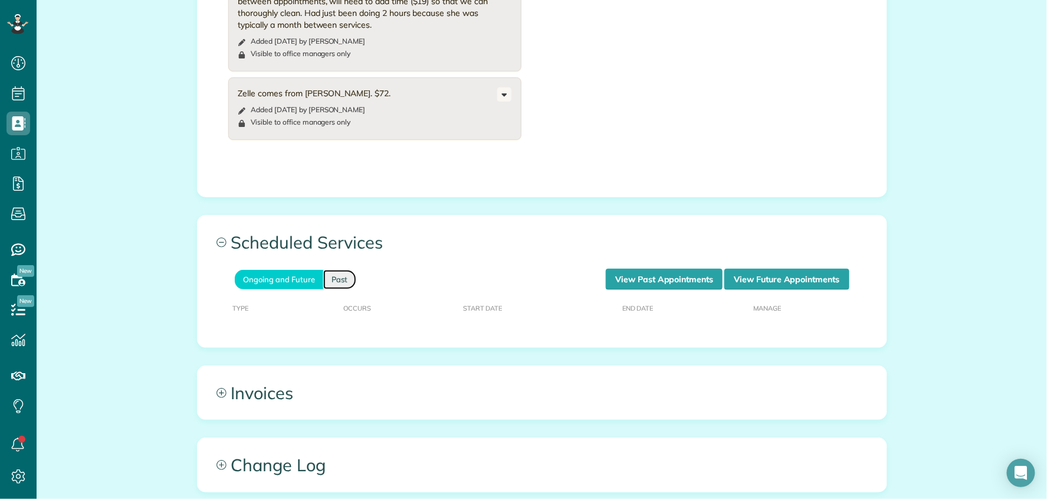
click at [337, 270] on link "Past" at bounding box center [339, 279] width 33 height 19
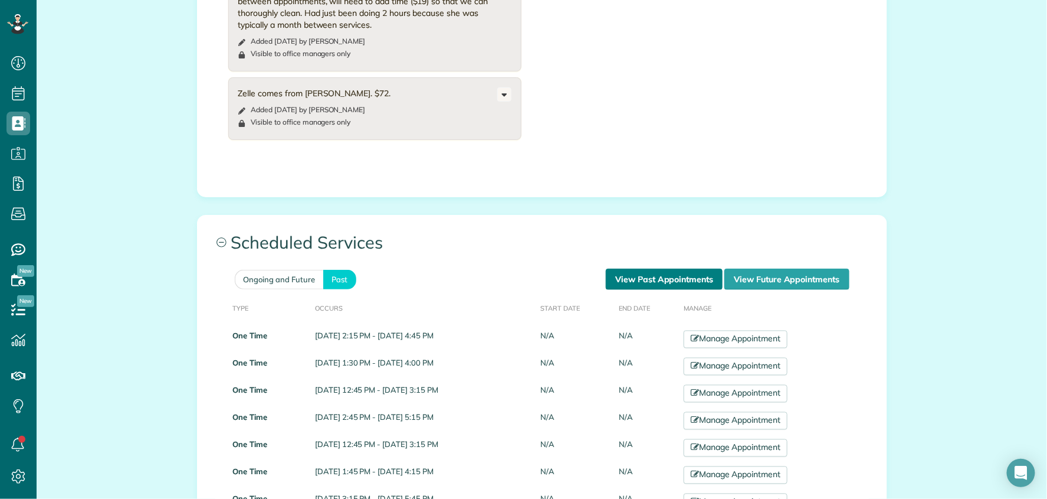
click at [693, 268] on link "View Past Appointments" at bounding box center [664, 278] width 117 height 21
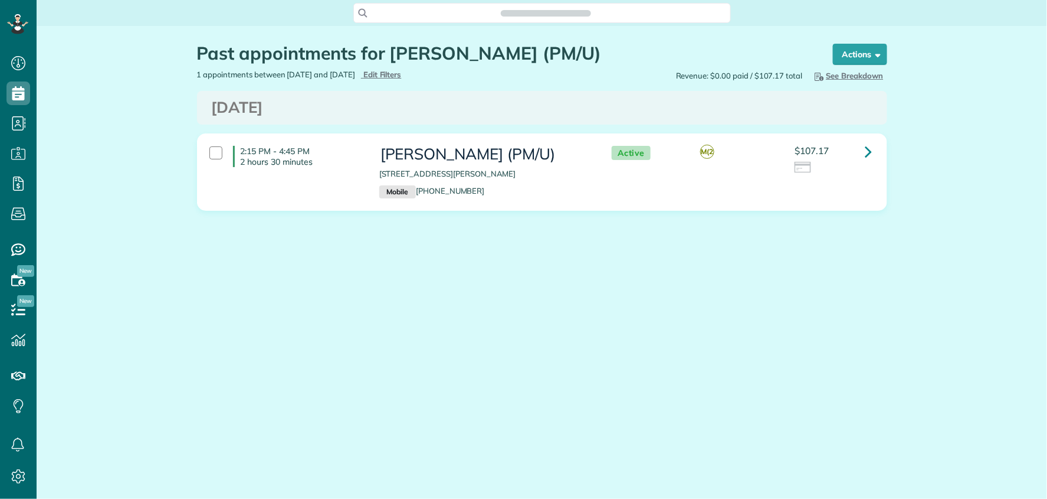
scroll to position [5, 5]
click at [866, 156] on icon at bounding box center [868, 151] width 7 height 21
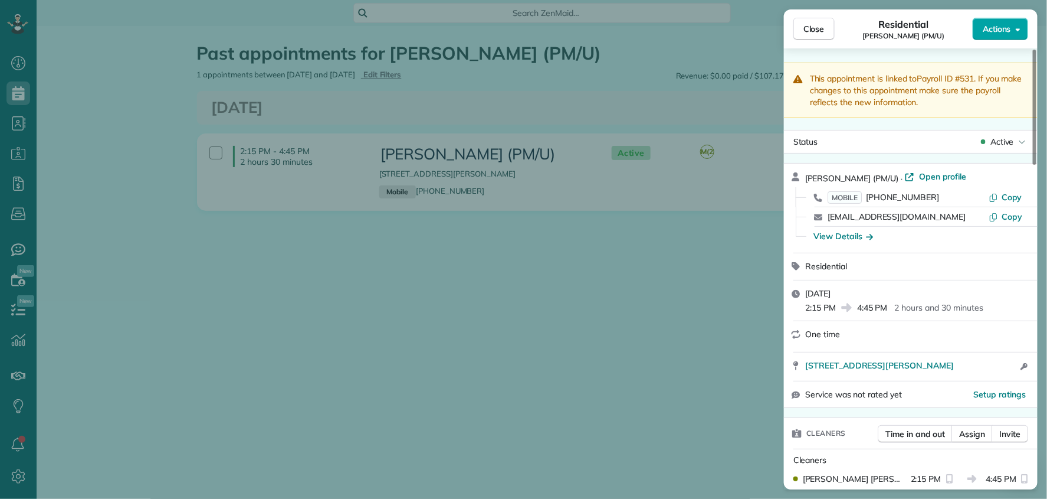
click at [981, 33] on button "Actions" at bounding box center [1000, 29] width 55 height 22
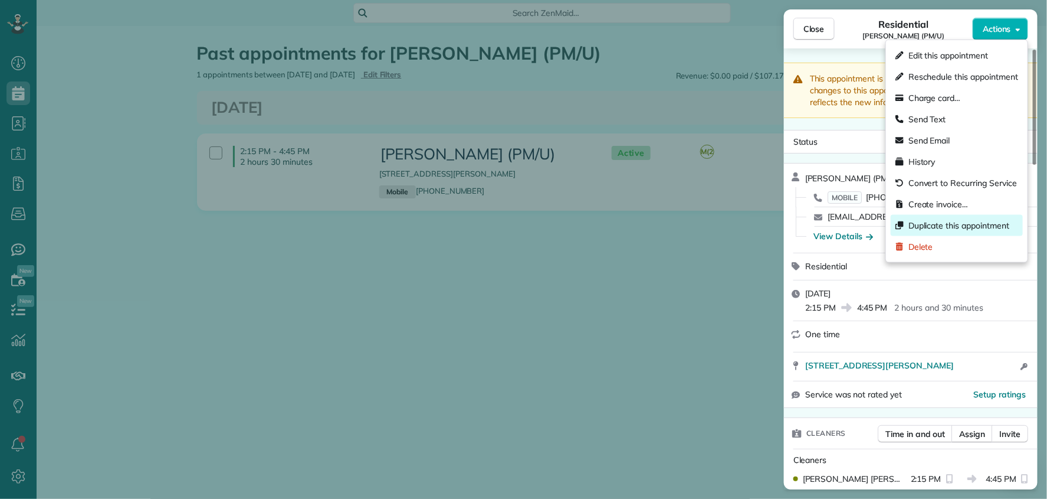
click at [955, 219] on span "Duplicate this appointment" at bounding box center [959, 225] width 101 height 12
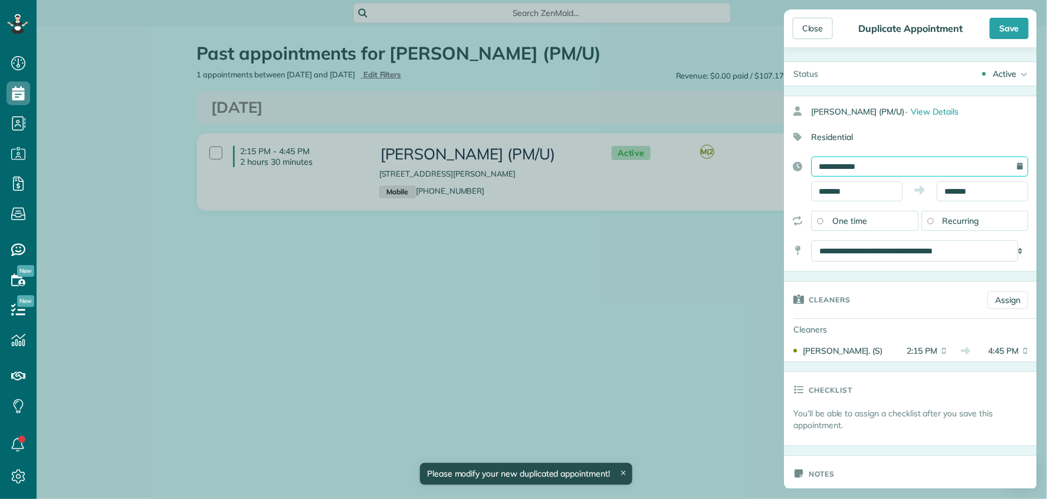
click at [875, 169] on input "**********" at bounding box center [919, 166] width 217 height 20
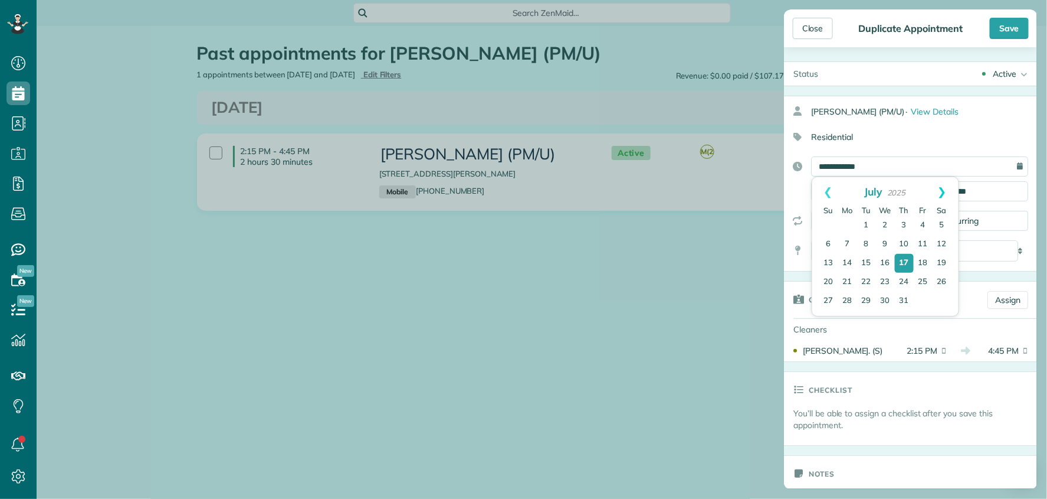
click at [942, 192] on link "Next" at bounding box center [942, 191] width 32 height 29
click at [939, 191] on link "Next" at bounding box center [942, 191] width 32 height 29
click at [886, 260] on link "17" at bounding box center [885, 263] width 19 height 19
type input "**********"
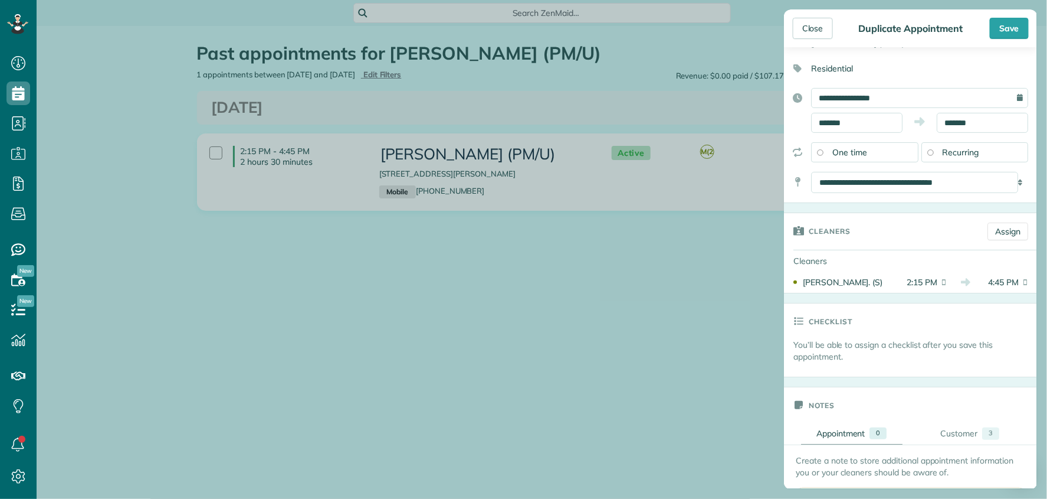
scroll to position [65, 0]
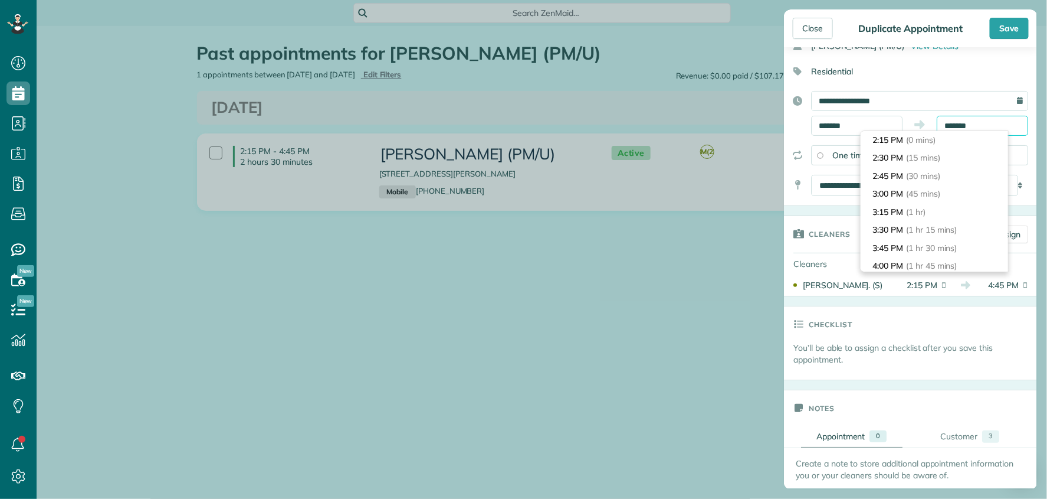
click at [988, 126] on input "*******" at bounding box center [982, 126] width 91 height 20
click at [949, 155] on span "(2 hrs 30 mins)" at bounding box center [935, 158] width 58 height 11
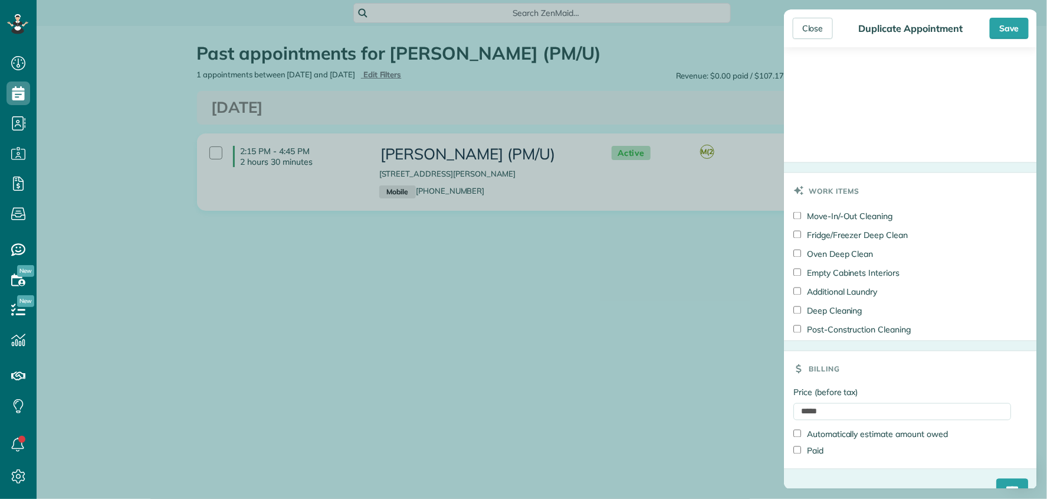
scroll to position [798, 0]
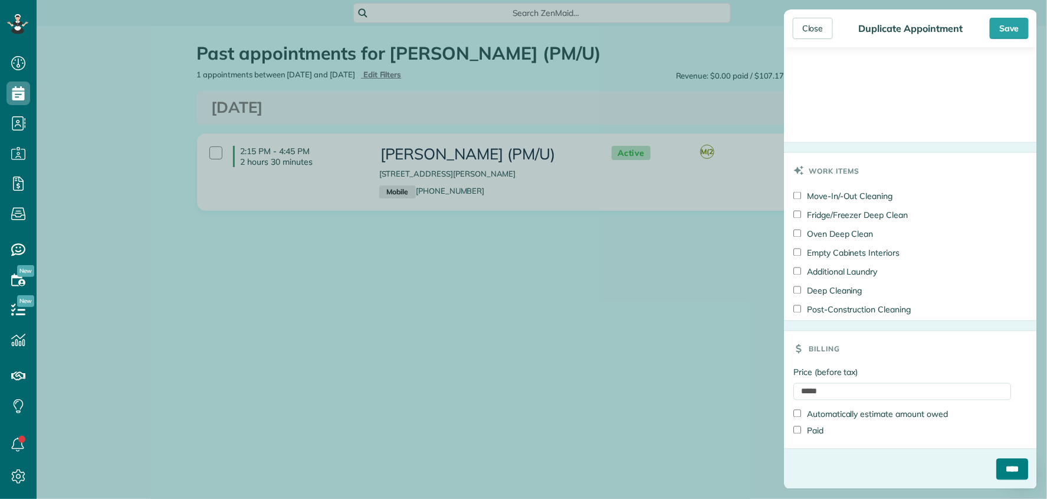
click at [996, 464] on input "****" at bounding box center [1012, 468] width 32 height 21
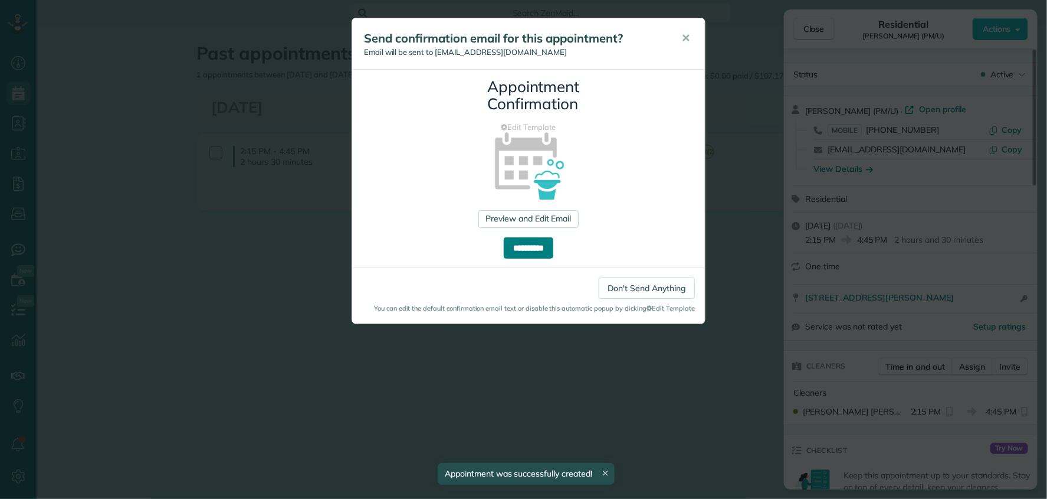
click at [520, 252] on input "**********" at bounding box center [529, 247] width 50 height 21
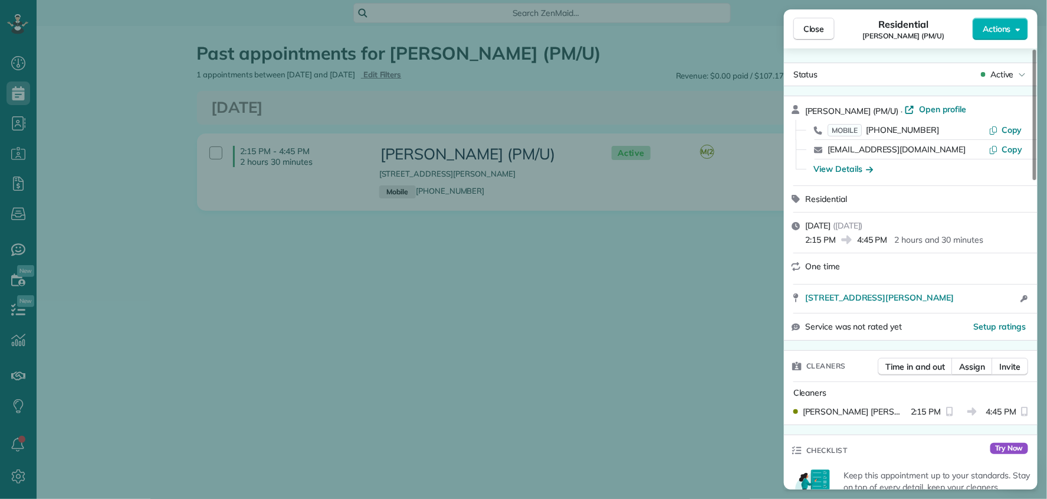
click at [809, 32] on span "Close" at bounding box center [814, 29] width 21 height 12
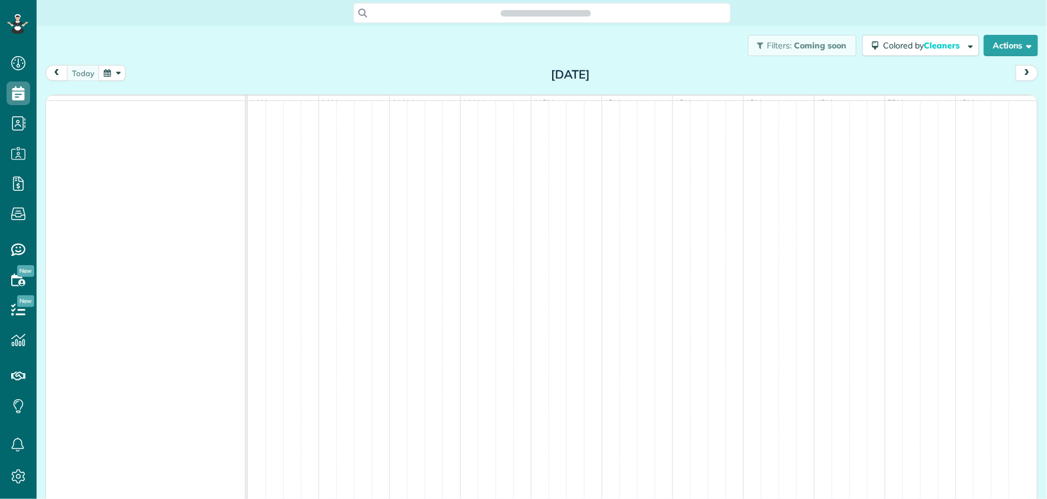
scroll to position [5, 5]
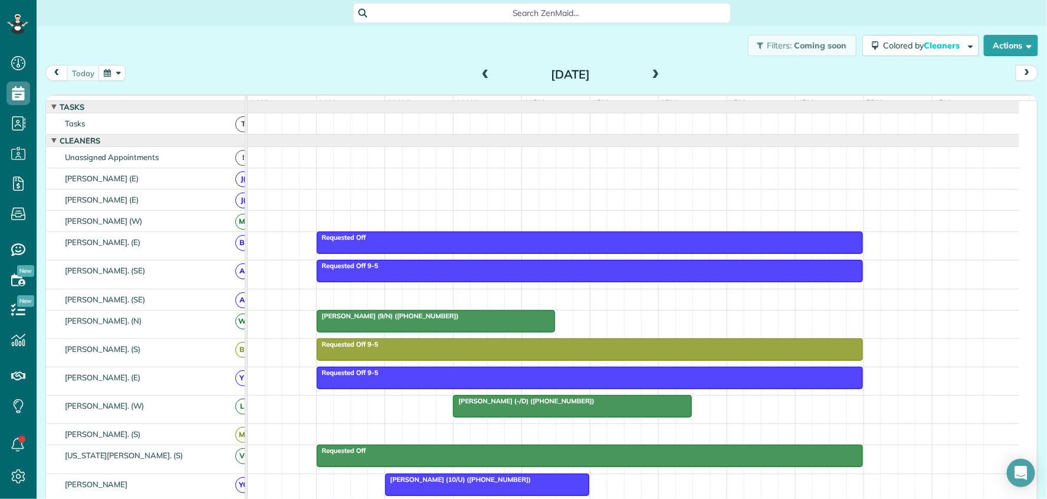
click at [655, 77] on span at bounding box center [656, 75] width 13 height 11
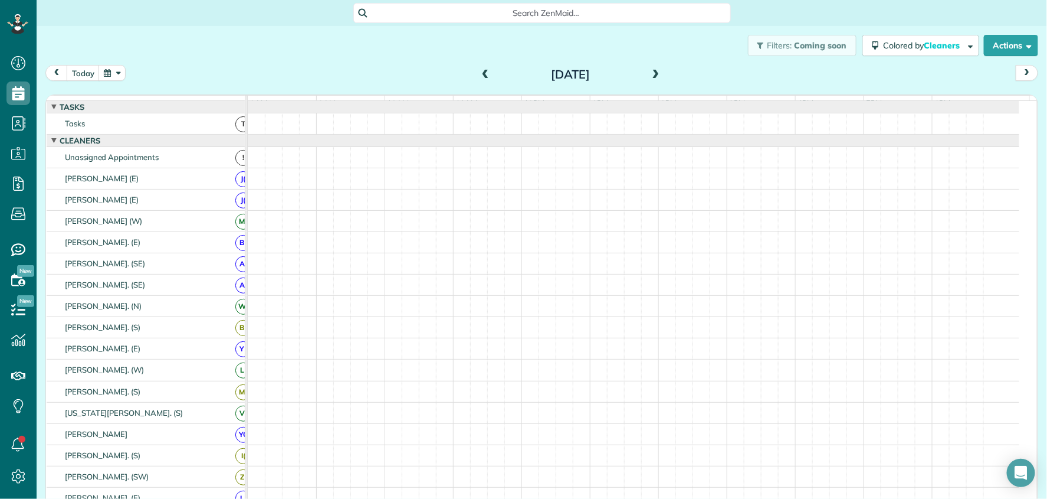
click at [655, 77] on span at bounding box center [656, 75] width 13 height 11
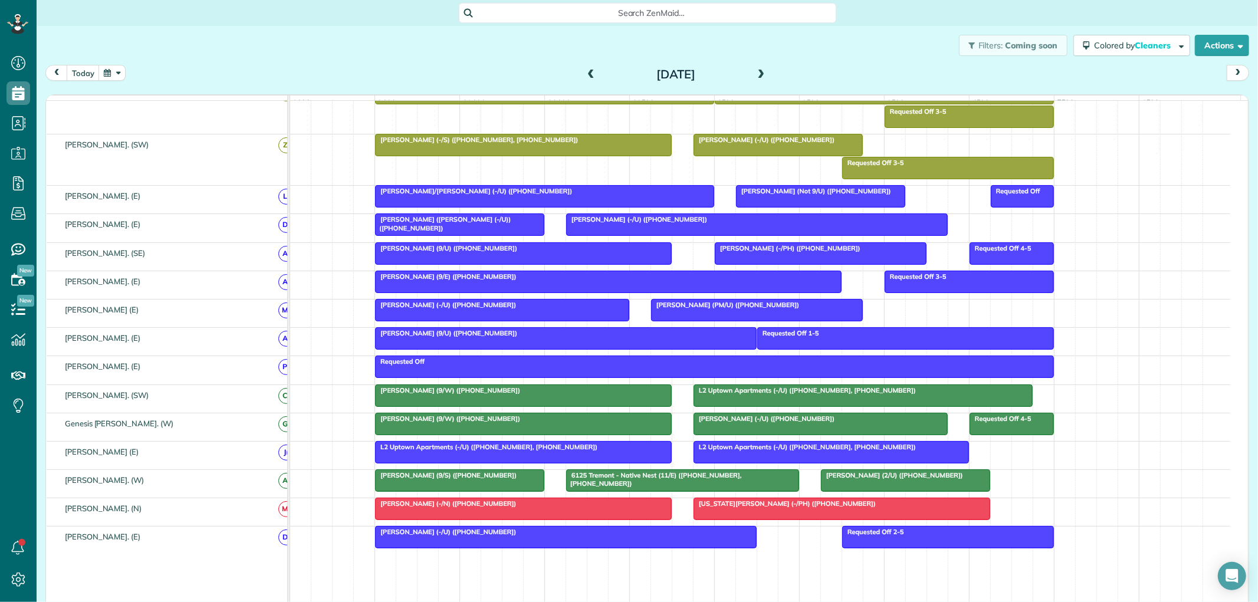
scroll to position [421, 0]
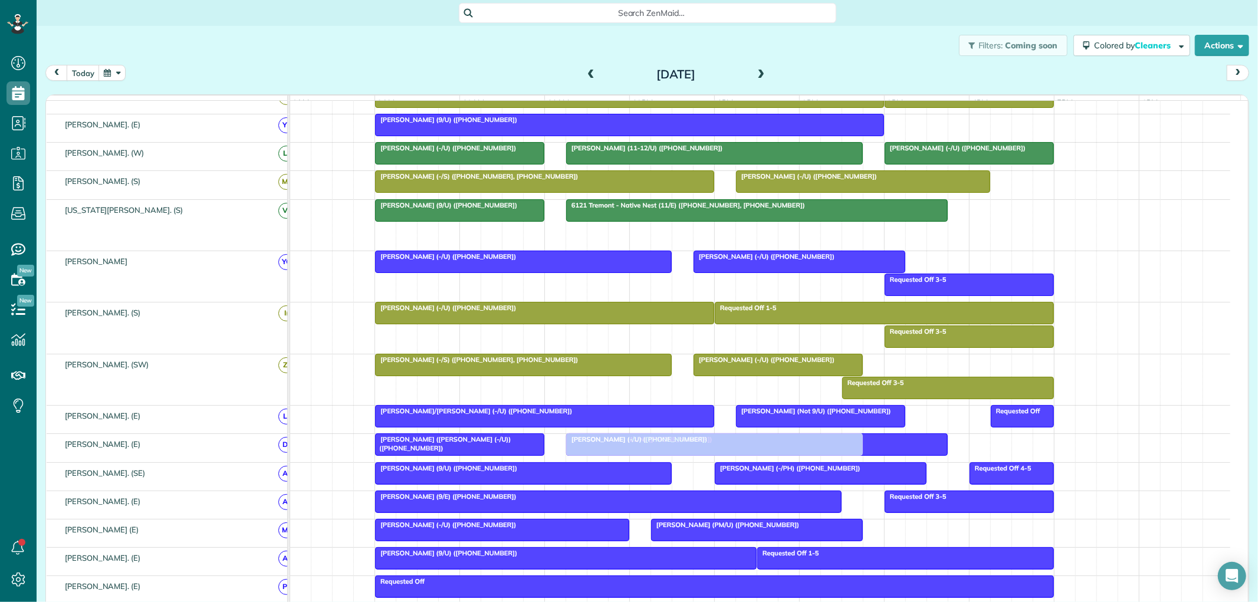
drag, startPoint x: 631, startPoint y: 242, endPoint x: 633, endPoint y: 456, distance: 214.2
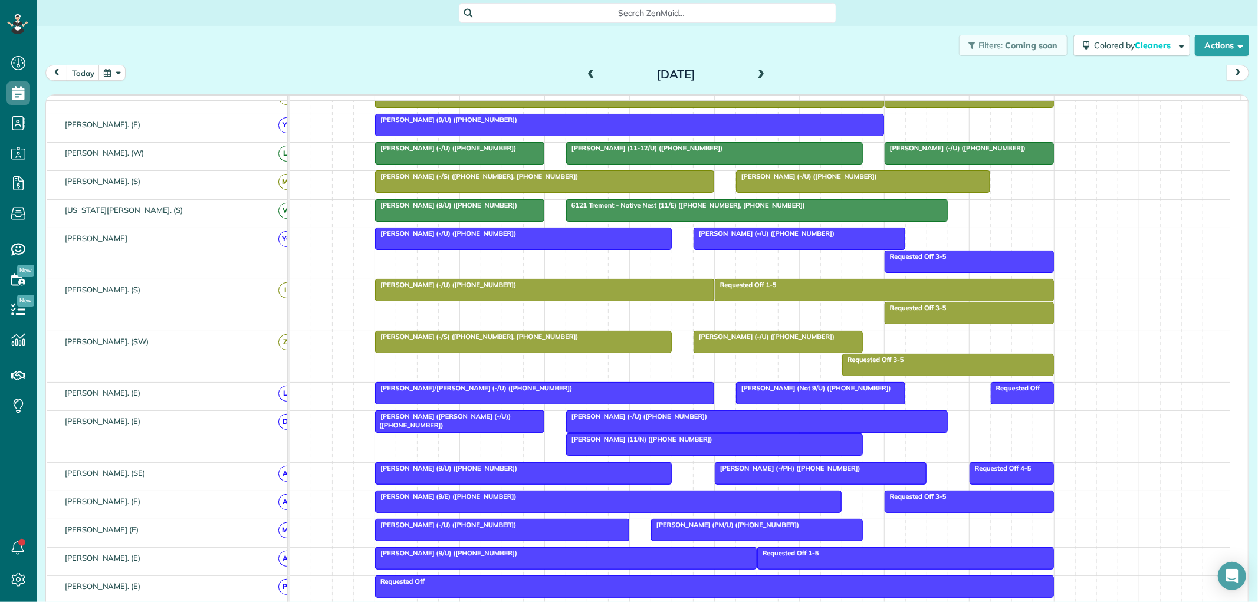
click at [645, 421] on div "Barbara Glick (-/U) (+19032774340)" at bounding box center [757, 416] width 375 height 8
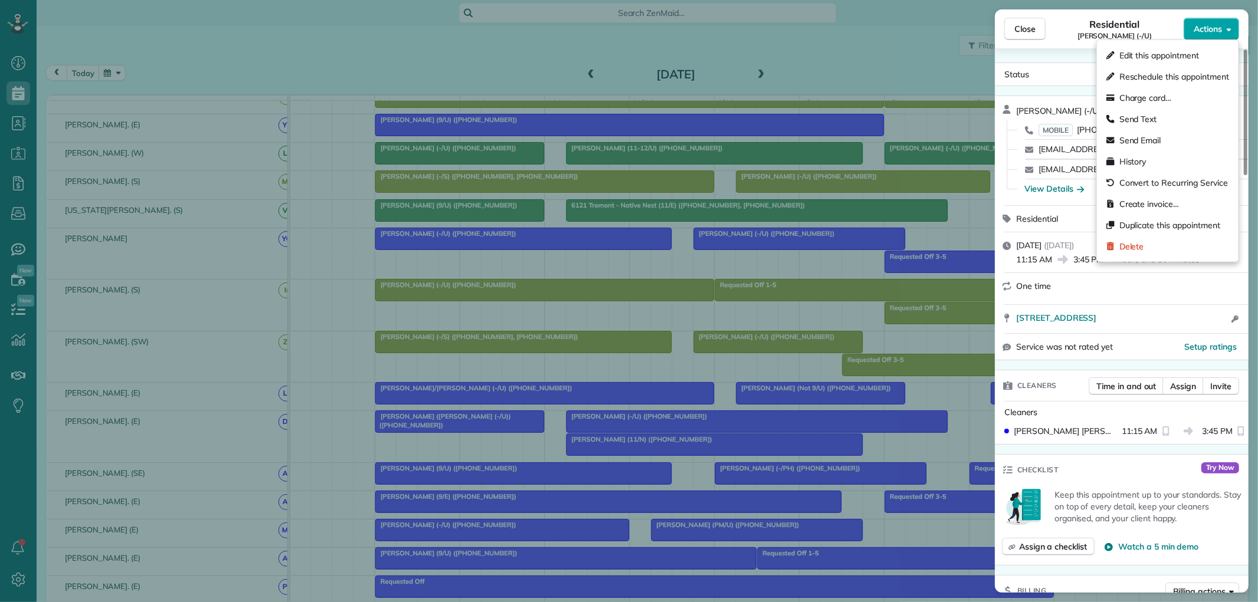
click at [1047, 31] on button "Actions" at bounding box center [1211, 29] width 55 height 22
click at [1047, 55] on span "Edit this appointment" at bounding box center [1160, 56] width 80 height 12
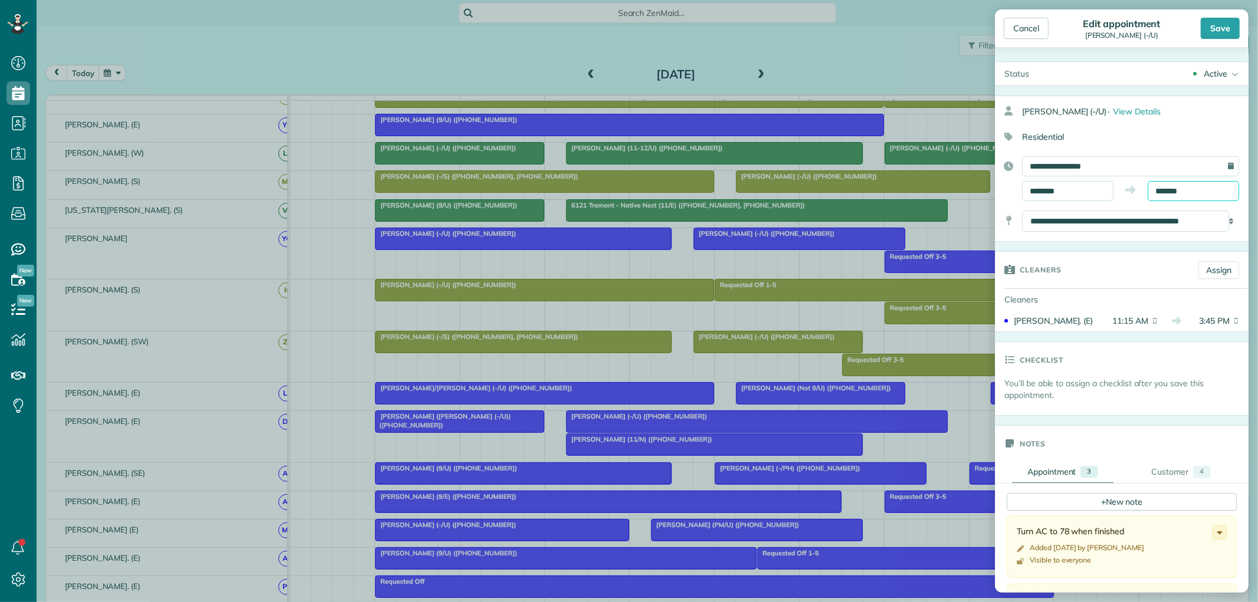
click at [1047, 189] on input "*******" at bounding box center [1193, 191] width 91 height 20
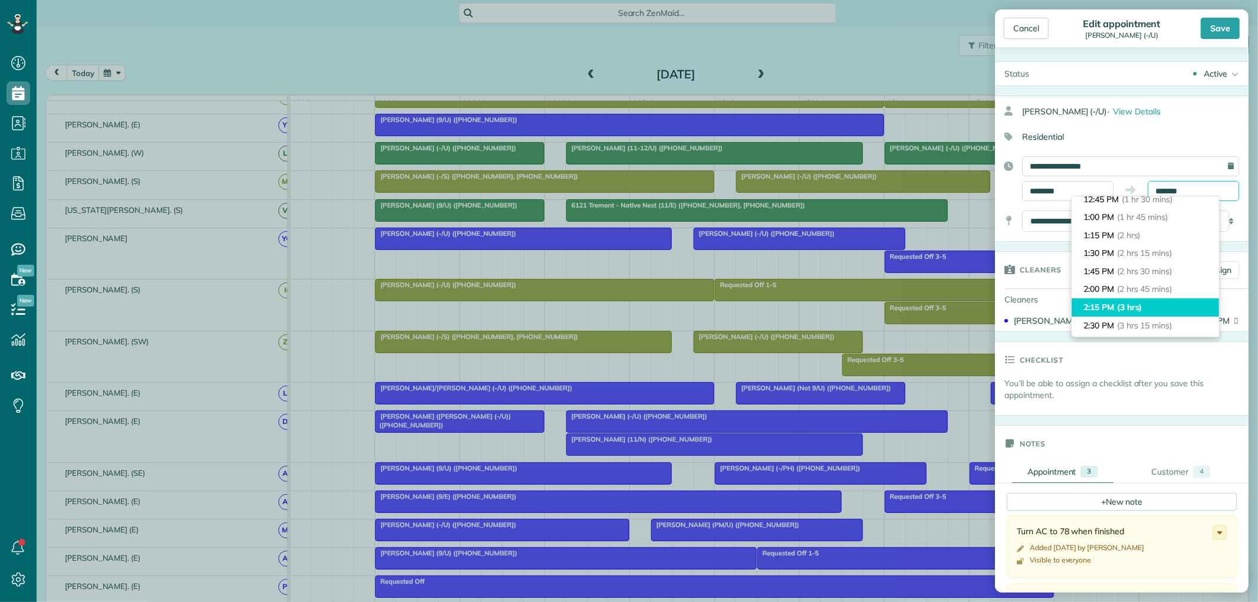
scroll to position [109, 0]
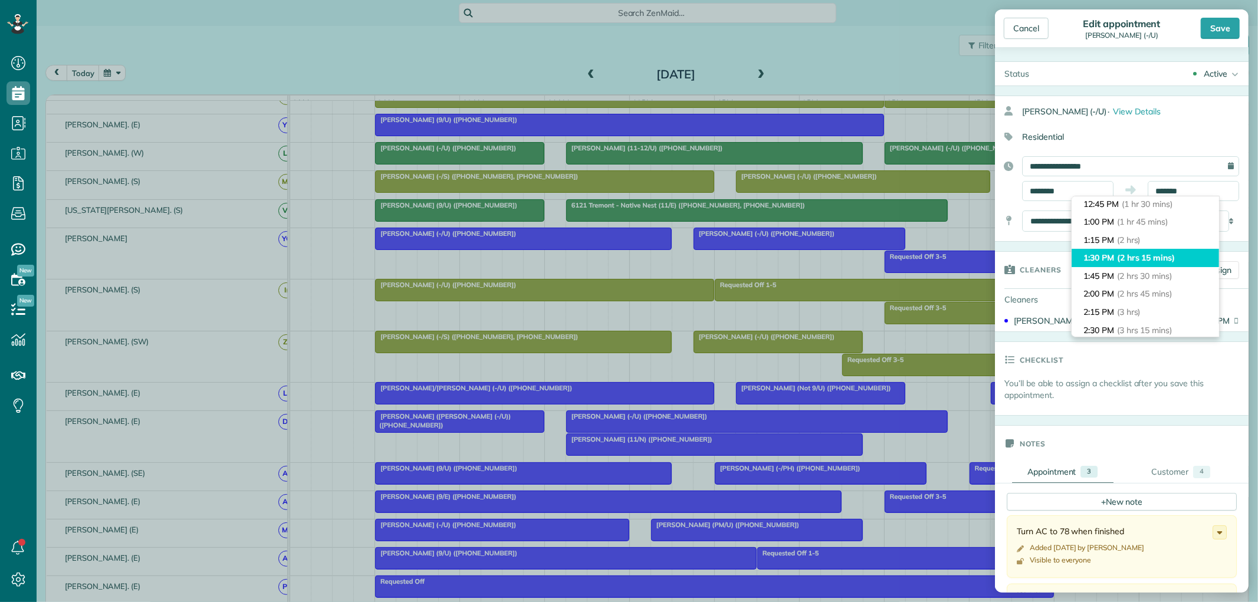
type input "*******"
click at [1047, 254] on span "(2 hrs 15 mins)" at bounding box center [1146, 258] width 58 height 11
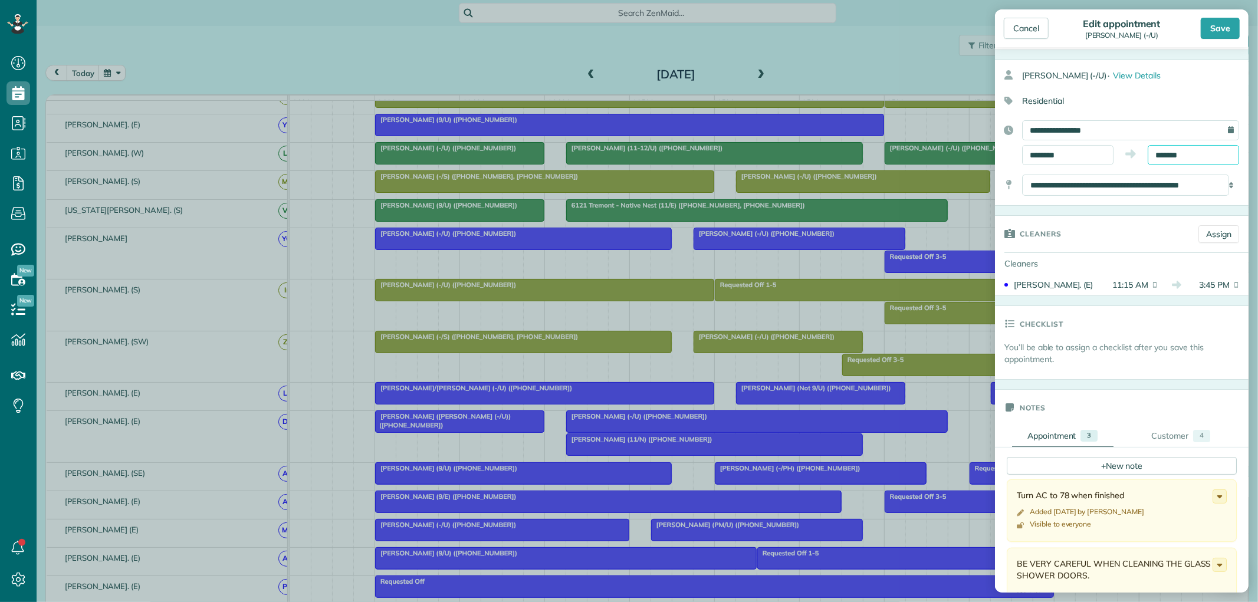
scroll to position [131, 0]
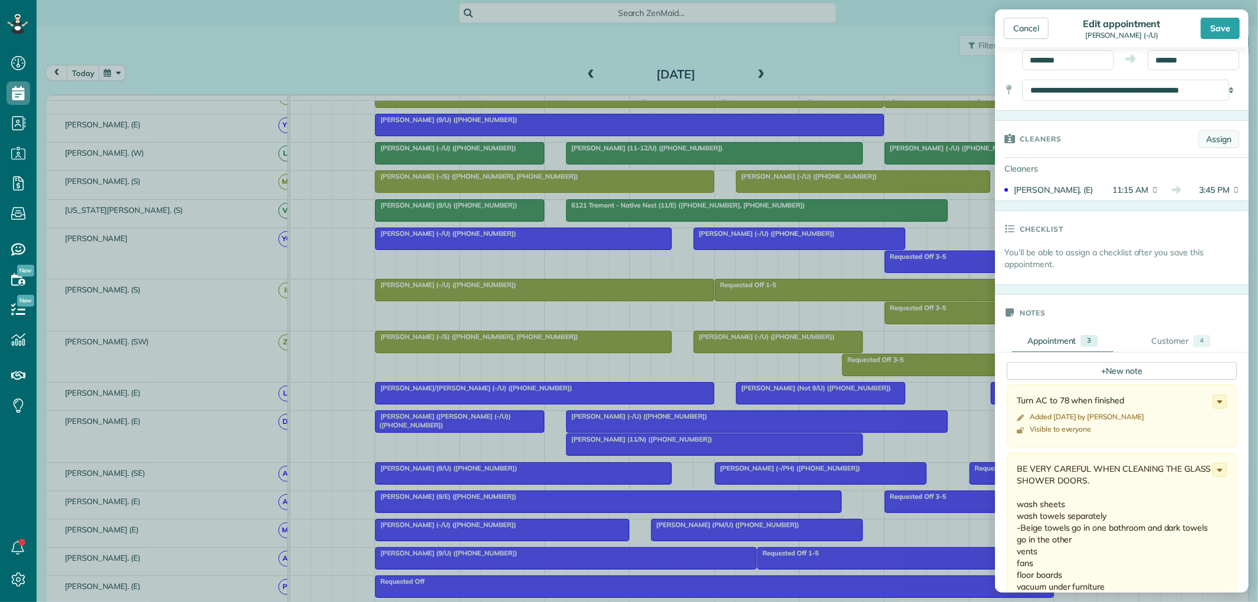
click at [1047, 144] on link "Assign" at bounding box center [1219, 139] width 41 height 18
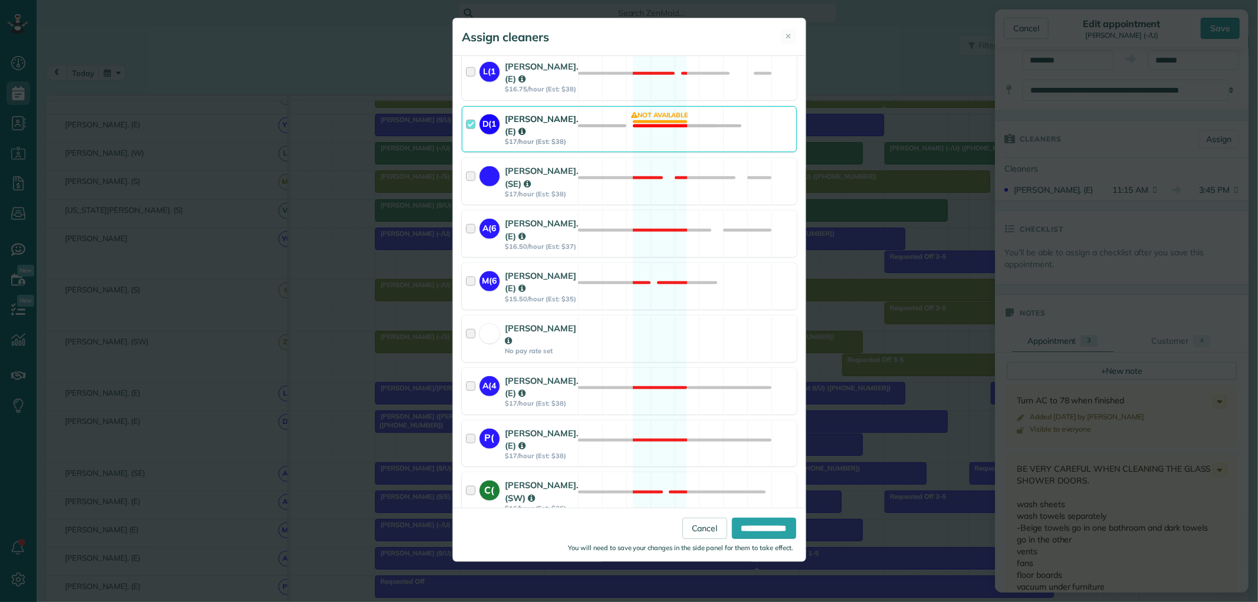
scroll to position [983, 0]
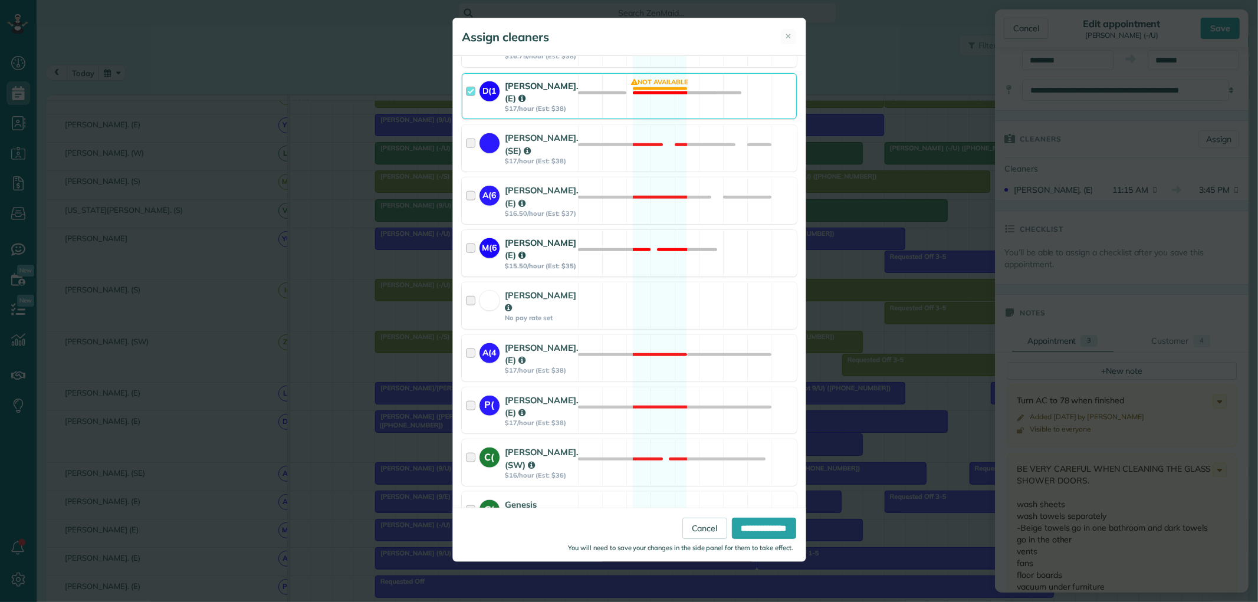
click at [473, 270] on div at bounding box center [473, 254] width 14 height 34
click at [746, 498] on input "**********" at bounding box center [764, 528] width 64 height 21
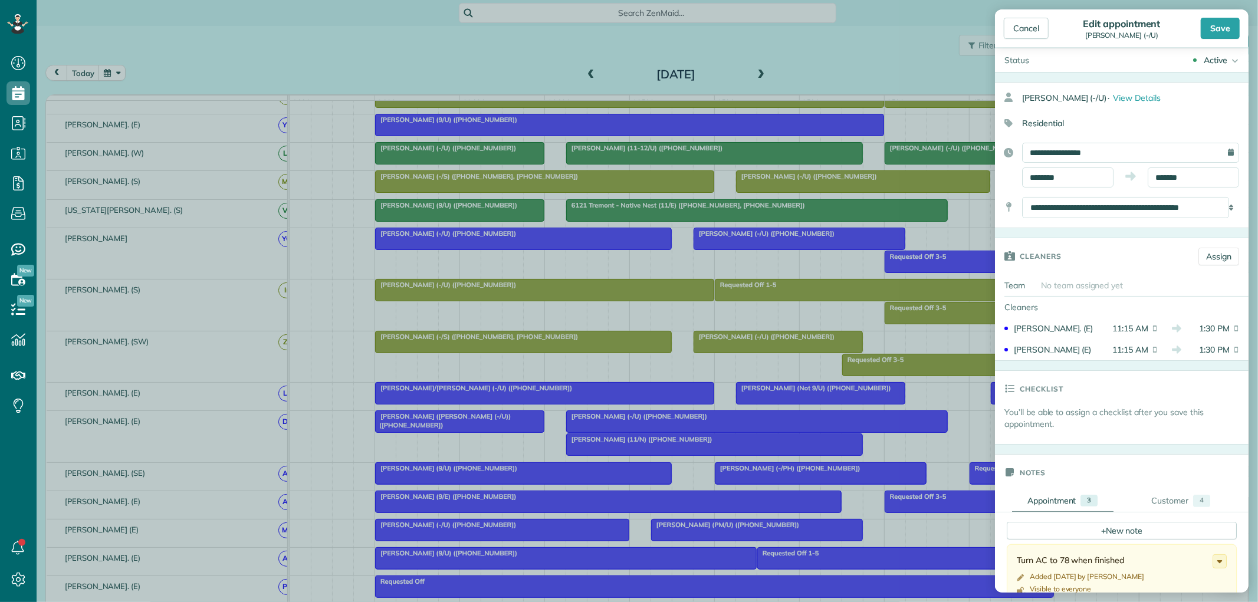
scroll to position [0, 0]
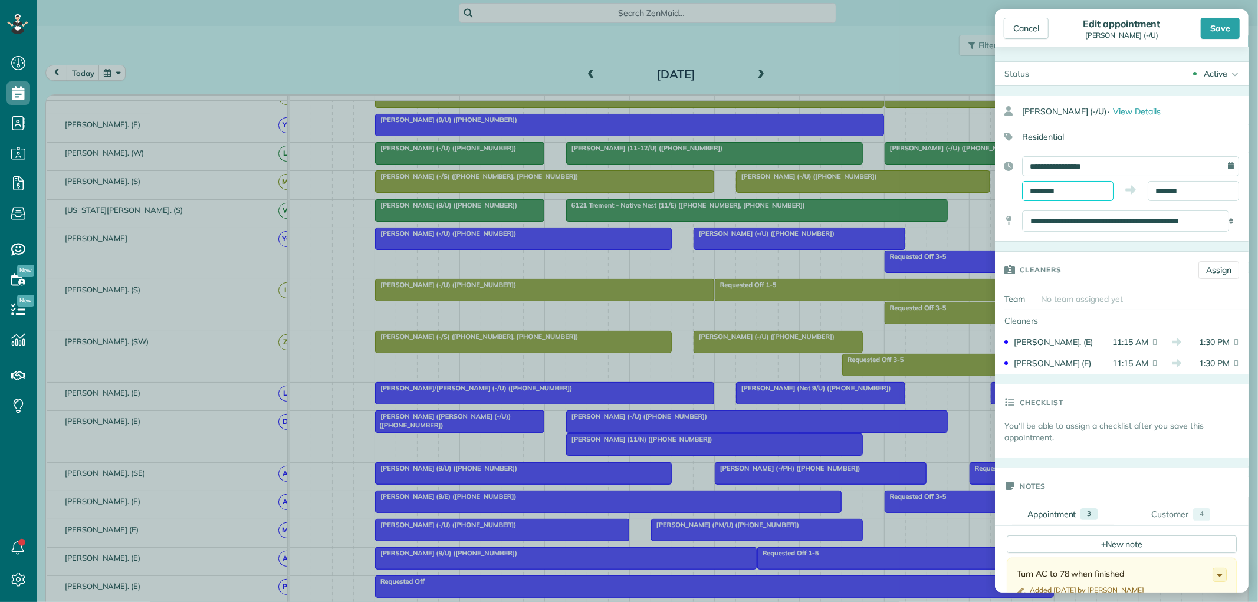
click at [1047, 186] on input "********" at bounding box center [1067, 191] width 91 height 20
type input "*******"
click at [1044, 308] on body "Dashboard Scheduling Calendar View List View Dispatch View - Weekly scheduling …" at bounding box center [629, 301] width 1258 height 602
click at [1047, 185] on input "*******" at bounding box center [1193, 191] width 91 height 20
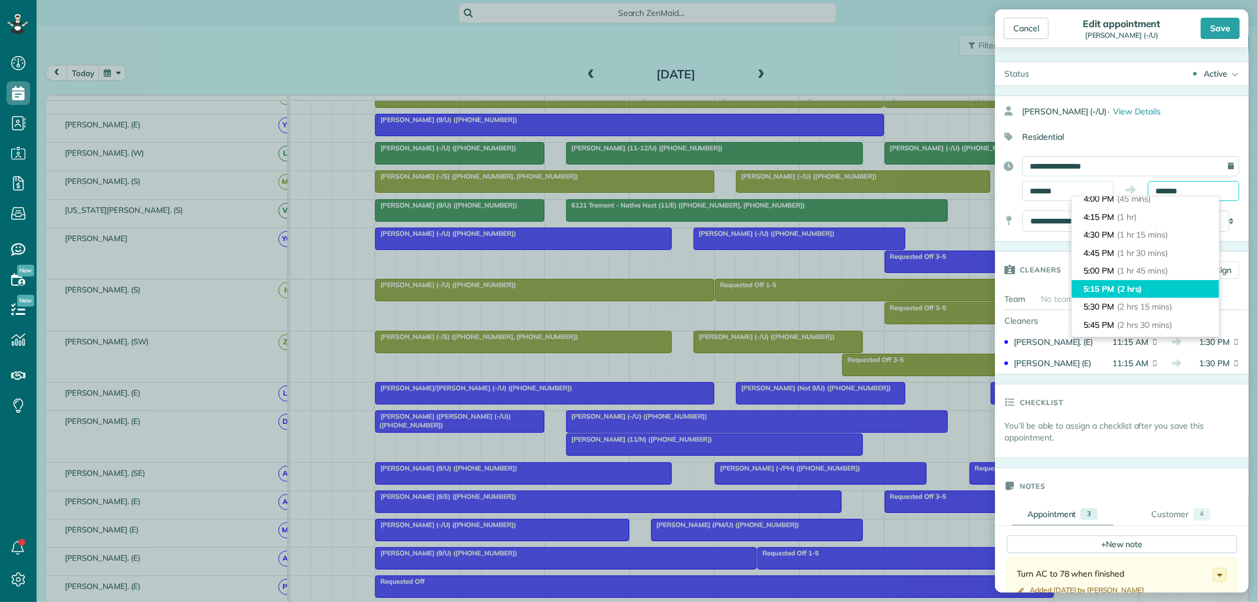
scroll to position [65, 0]
type input "*******"
click at [1047, 297] on span "(2 hrs 15 mins)" at bounding box center [1146, 301] width 58 height 11
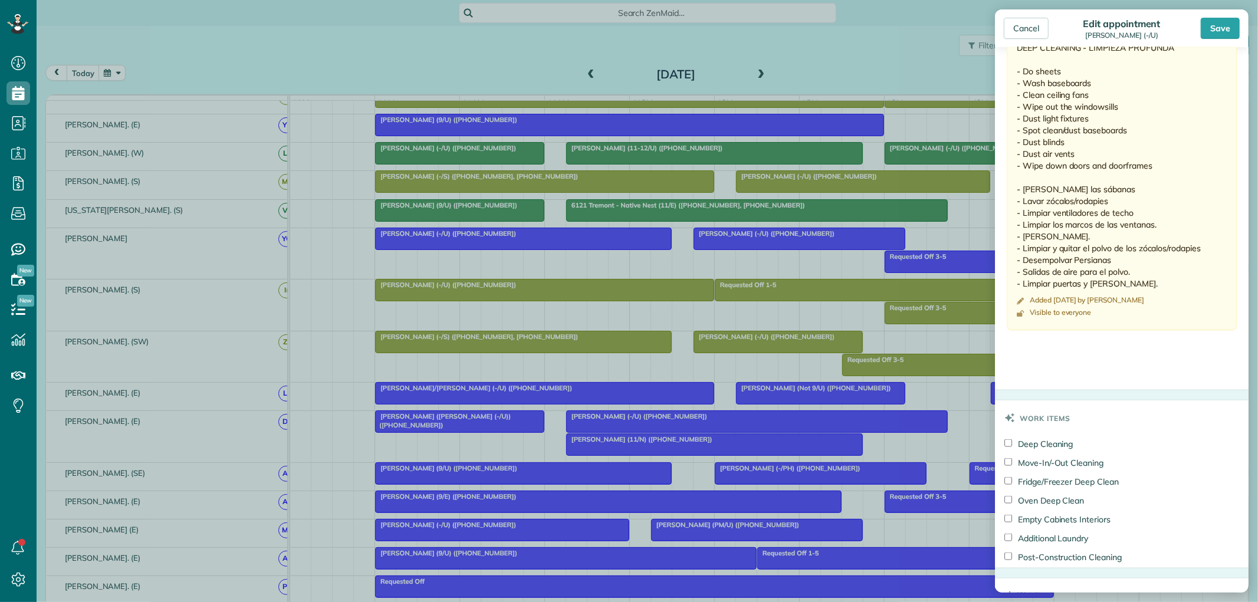
scroll to position [1114, 0]
click at [1047, 24] on div "Save" at bounding box center [1220, 28] width 39 height 21
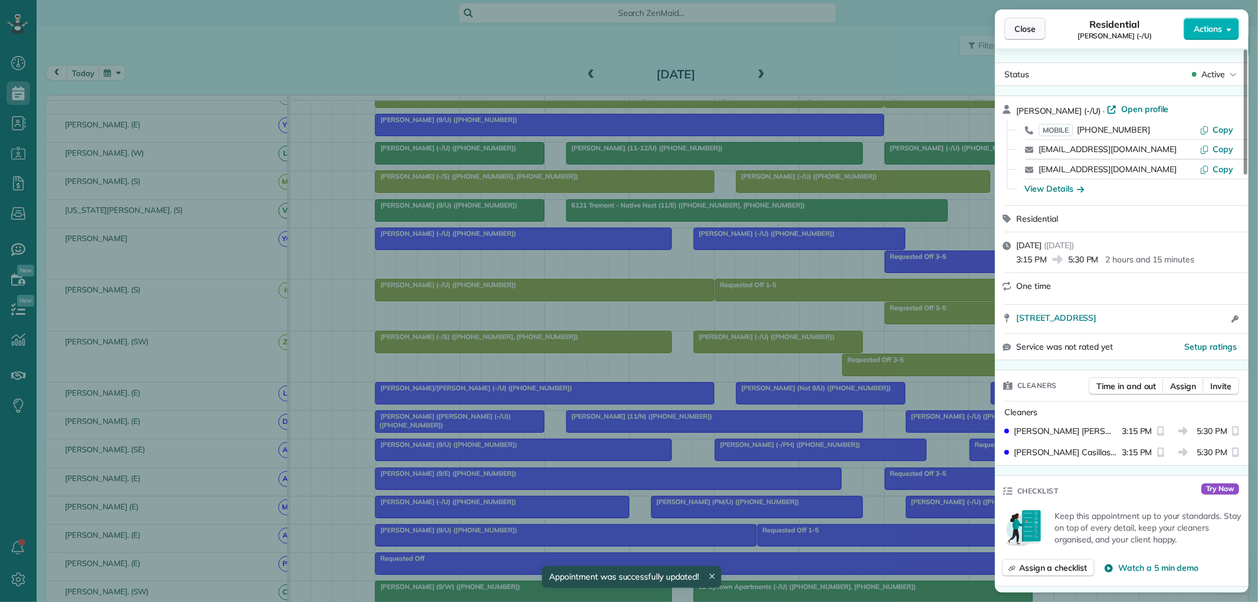
click at [1023, 32] on span "Close" at bounding box center [1025, 29] width 21 height 12
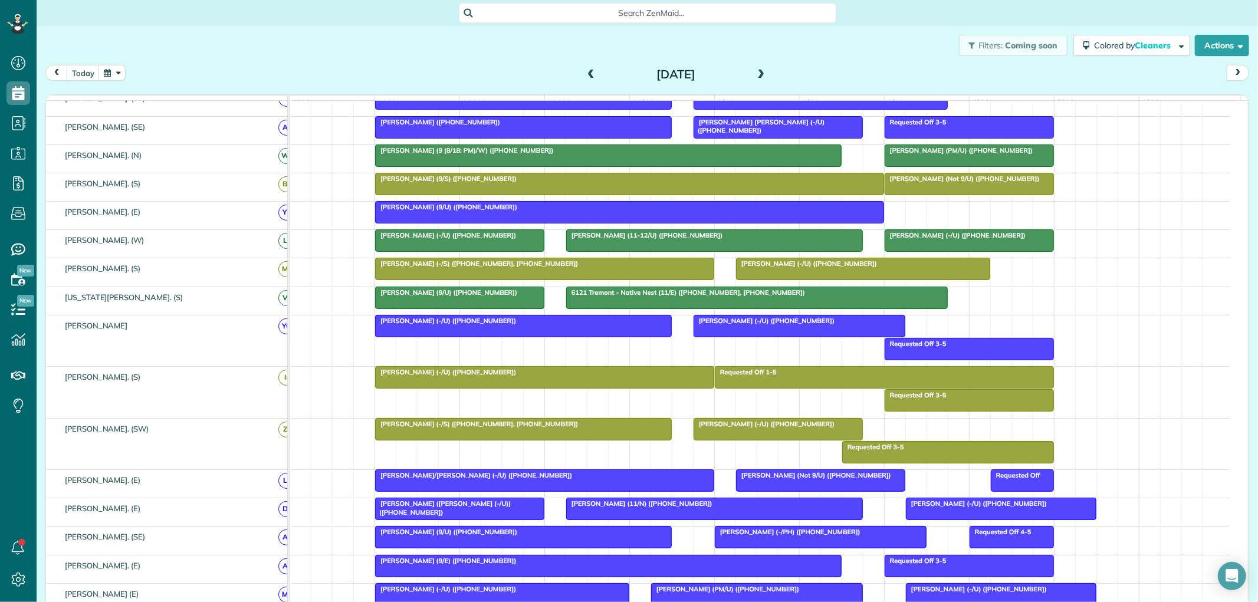
scroll to position [202, 0]
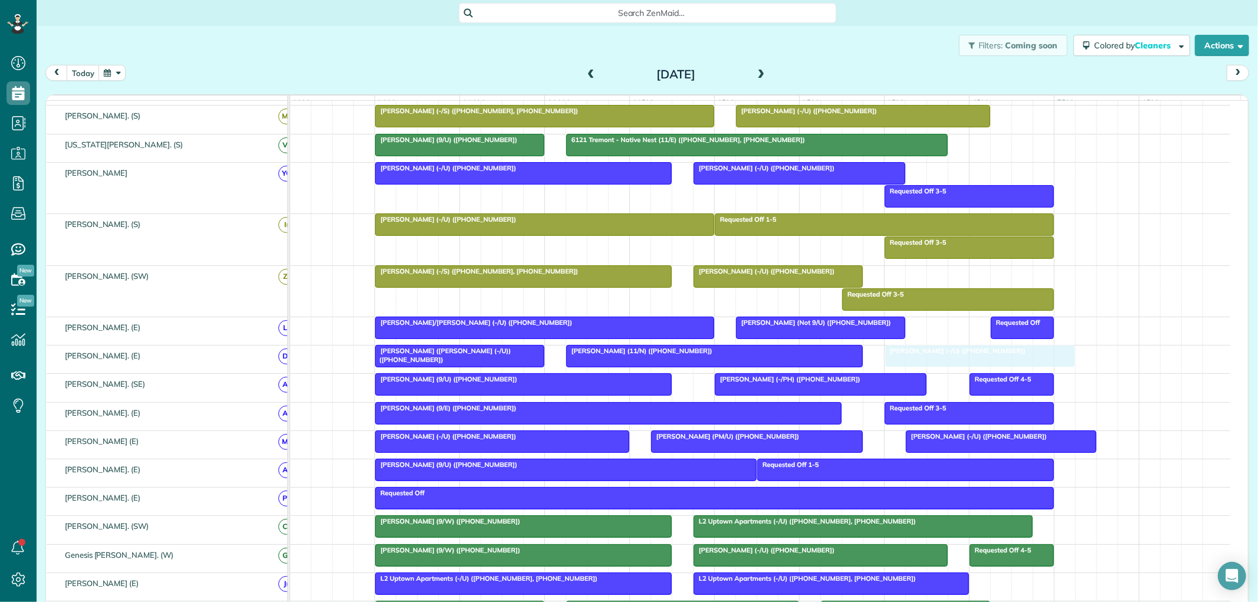
drag, startPoint x: 950, startPoint y: 368, endPoint x: 927, endPoint y: 369, distance: 22.4
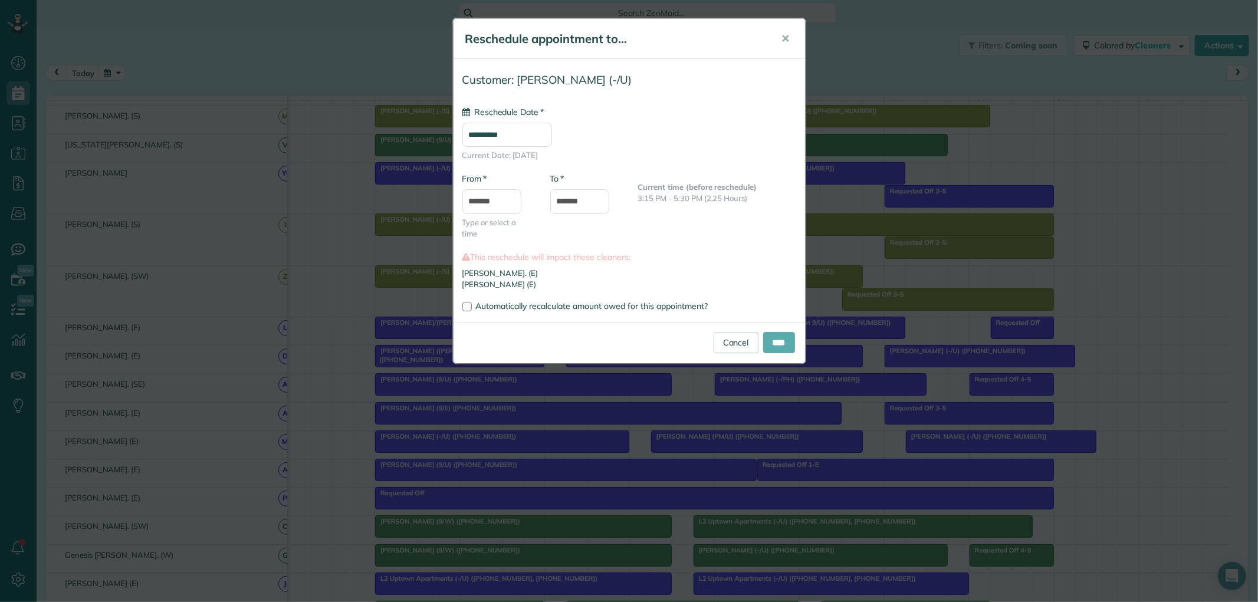
type input "**********"
click at [779, 346] on input "****" at bounding box center [779, 342] width 32 height 21
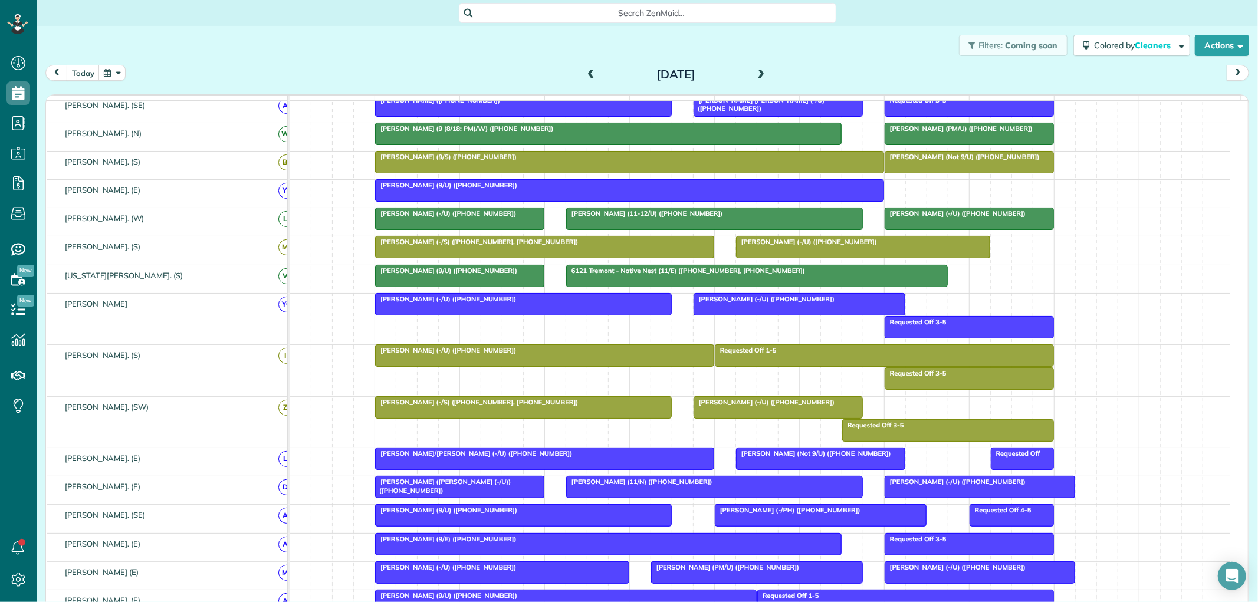
click at [509, 161] on div "Marielle Robinson (9/S) (+17196618103)" at bounding box center [630, 157] width 502 height 8
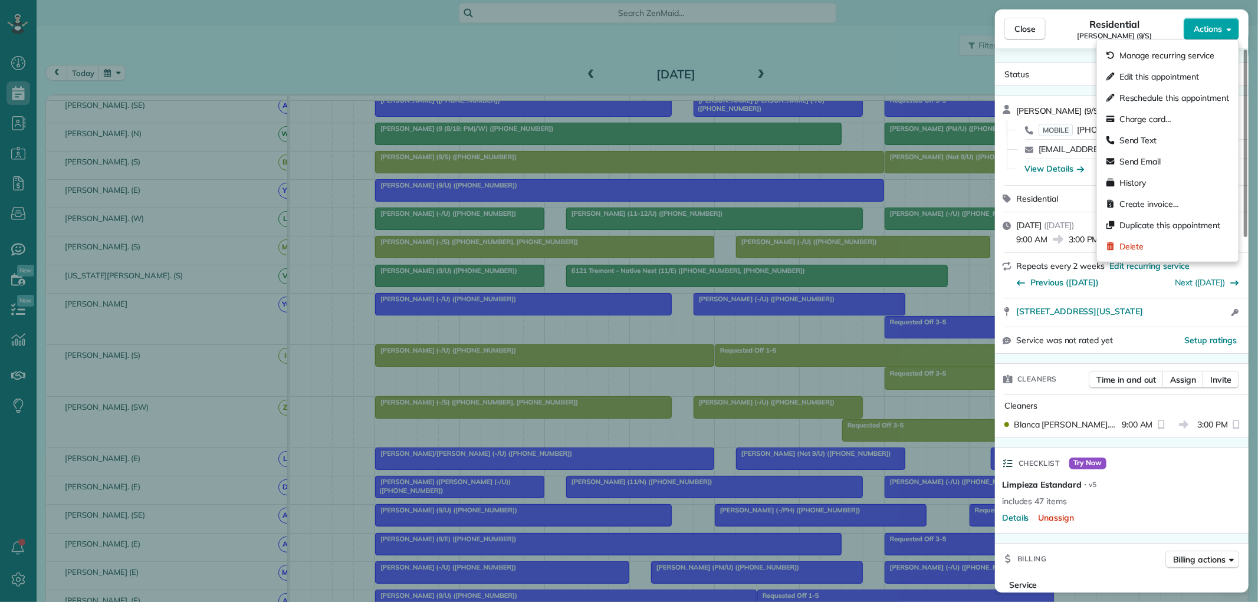
click at [1047, 37] on button "Actions" at bounding box center [1211, 29] width 55 height 22
click at [1047, 74] on span "Edit this appointment" at bounding box center [1160, 77] width 80 height 12
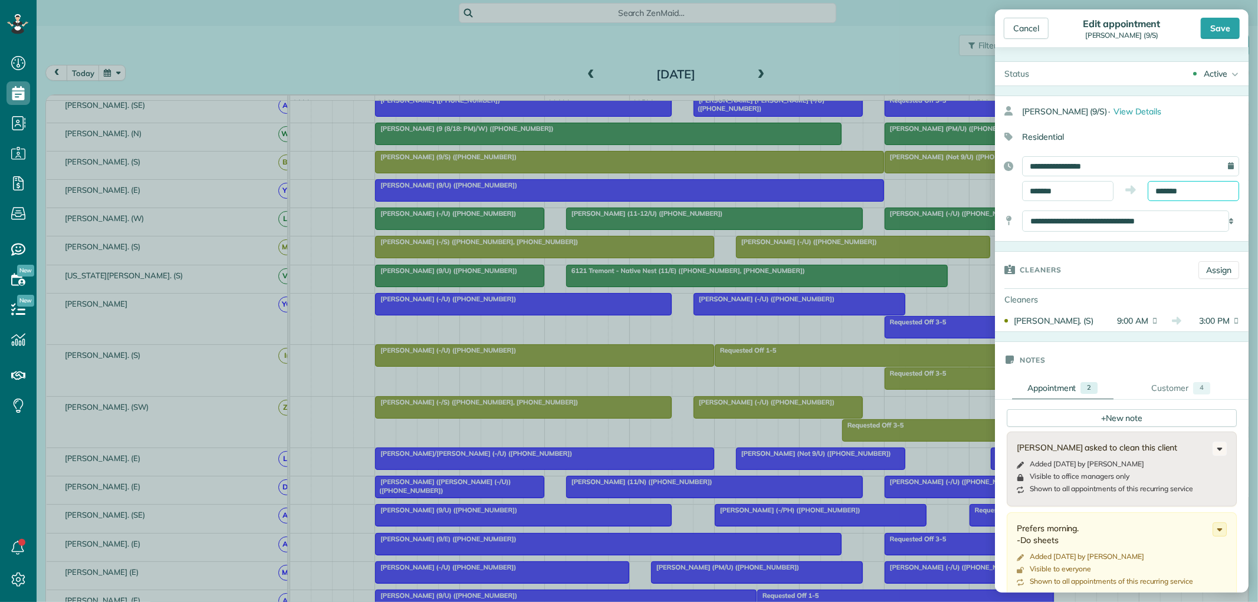
click at [1047, 191] on input "*******" at bounding box center [1193, 191] width 91 height 20
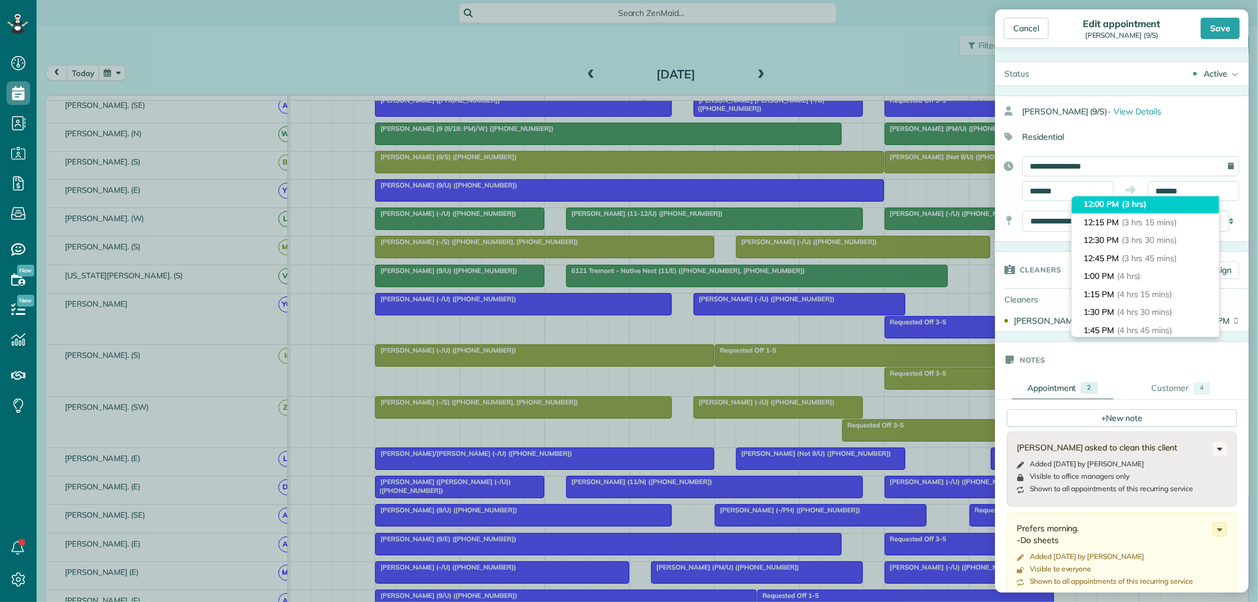
type input "********"
click at [1047, 205] on li "12:00 PM (3 hrs)" at bounding box center [1145, 204] width 147 height 18
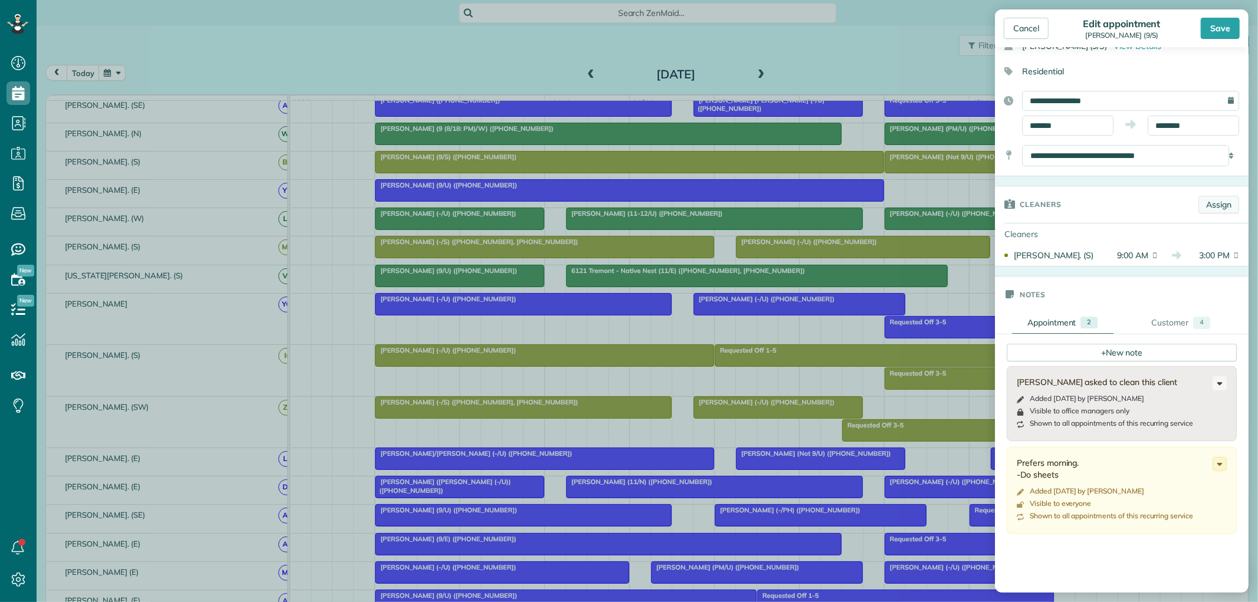
click at [1047, 203] on link "Assign" at bounding box center [1219, 205] width 41 height 18
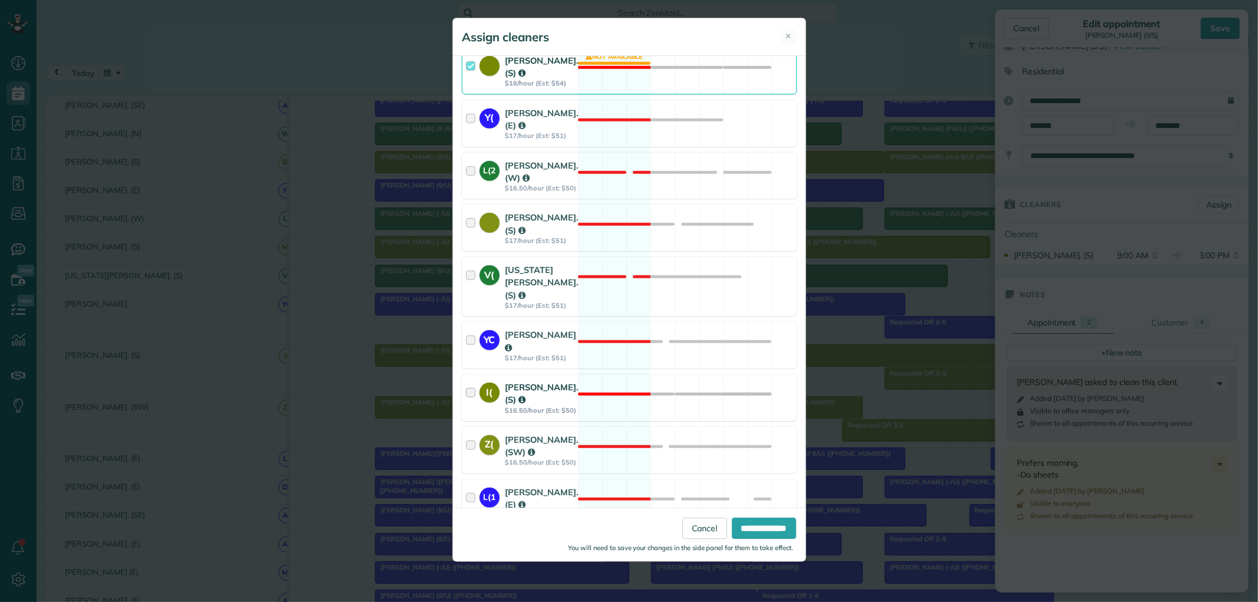
click at [471, 415] on div at bounding box center [473, 398] width 14 height 34
click at [750, 498] on input "**********" at bounding box center [764, 528] width 64 height 21
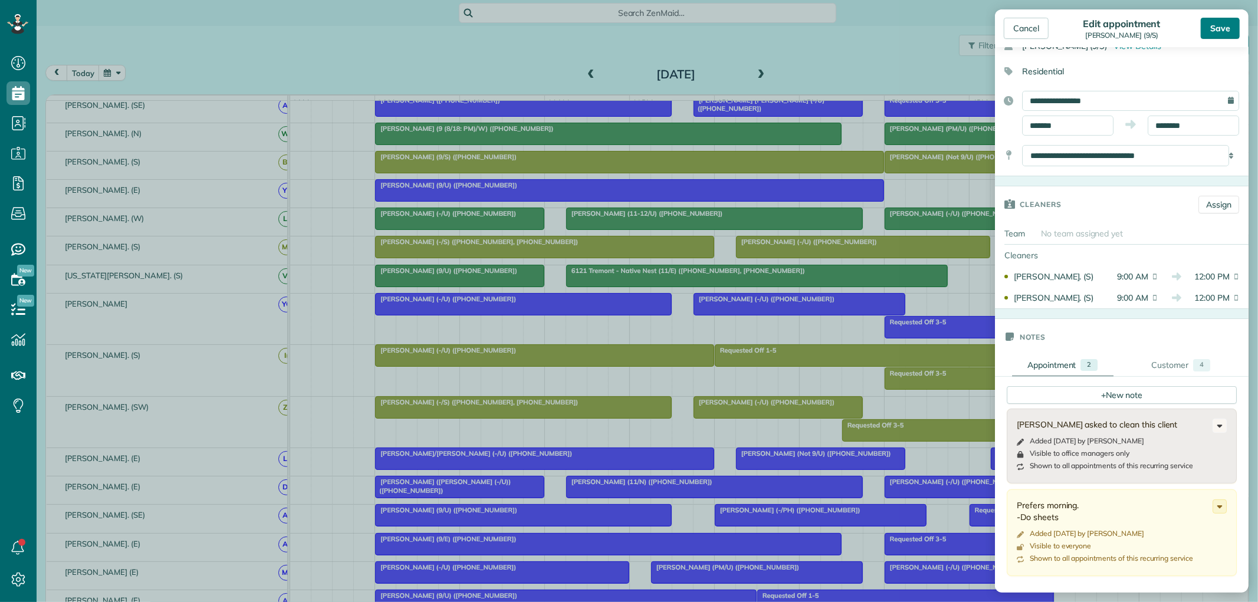
click at [1047, 31] on div "Save" at bounding box center [1220, 28] width 39 height 21
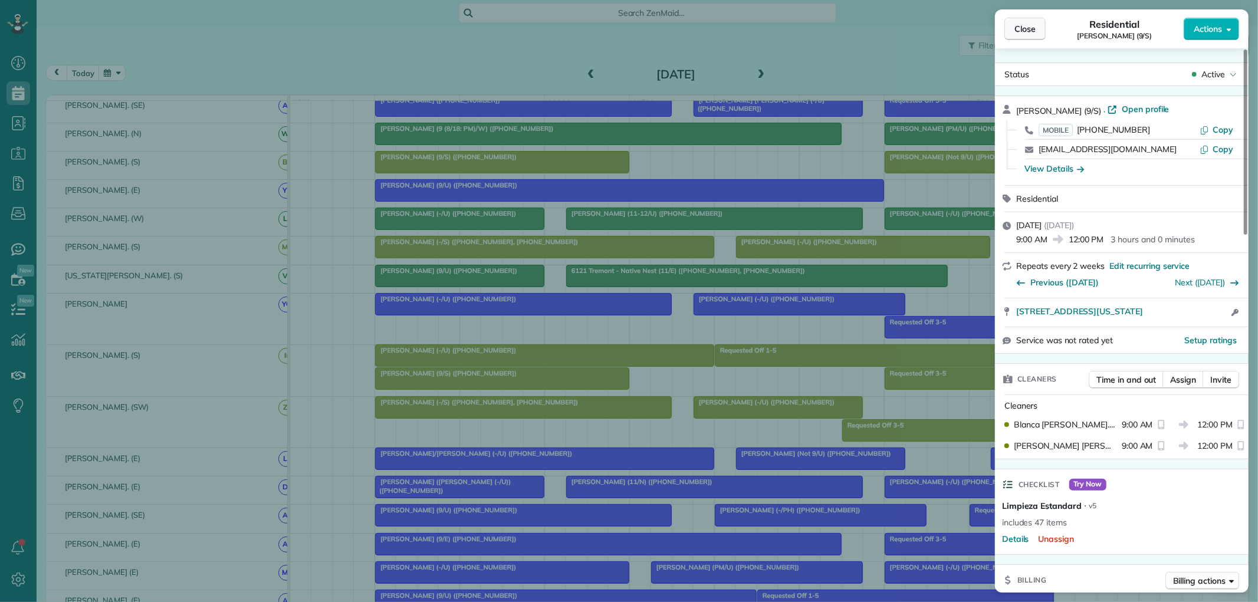
click at [1022, 29] on span "Close" at bounding box center [1025, 29] width 21 height 12
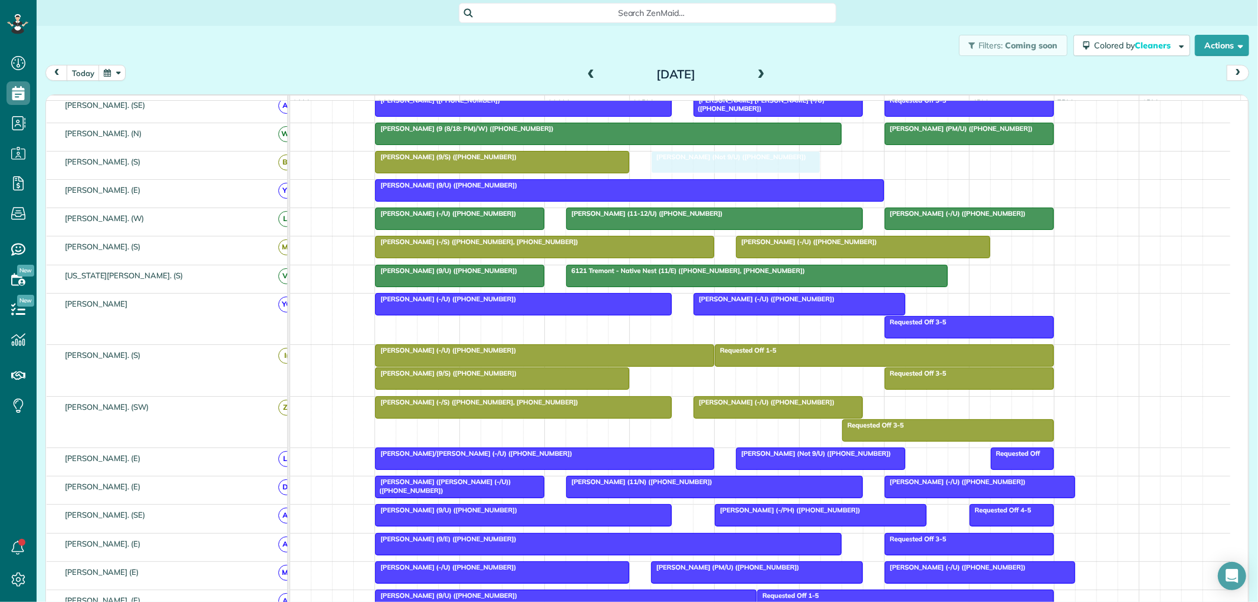
drag, startPoint x: 925, startPoint y: 163, endPoint x: 686, endPoint y: 166, distance: 239.5
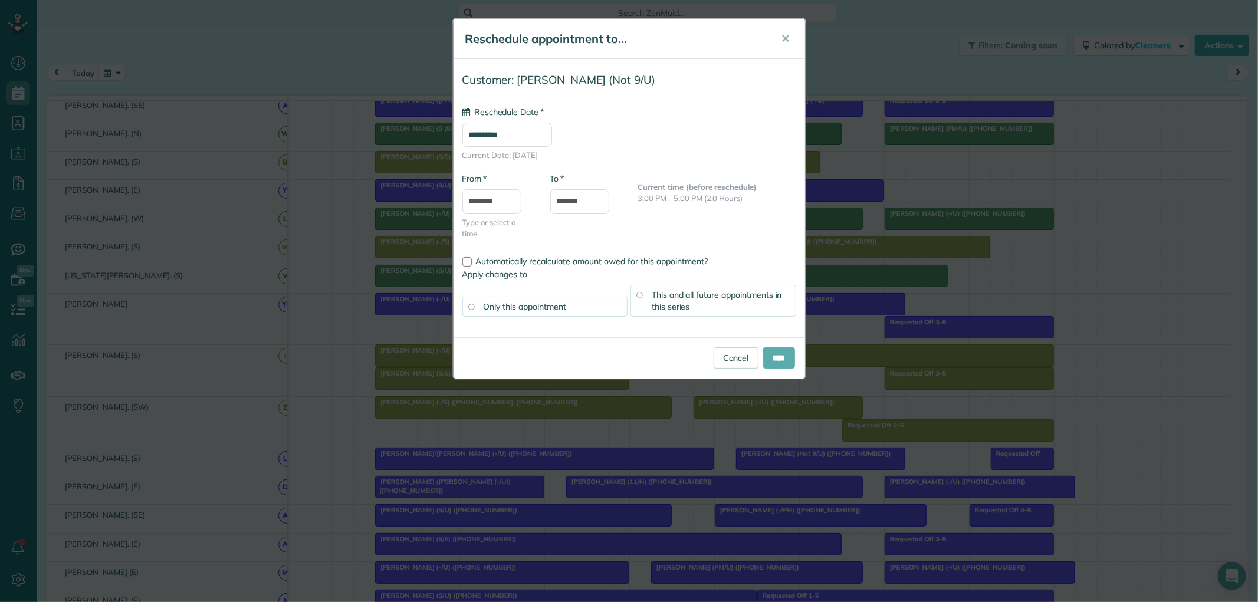
type input "**********"
click at [774, 355] on input "****" at bounding box center [779, 357] width 32 height 21
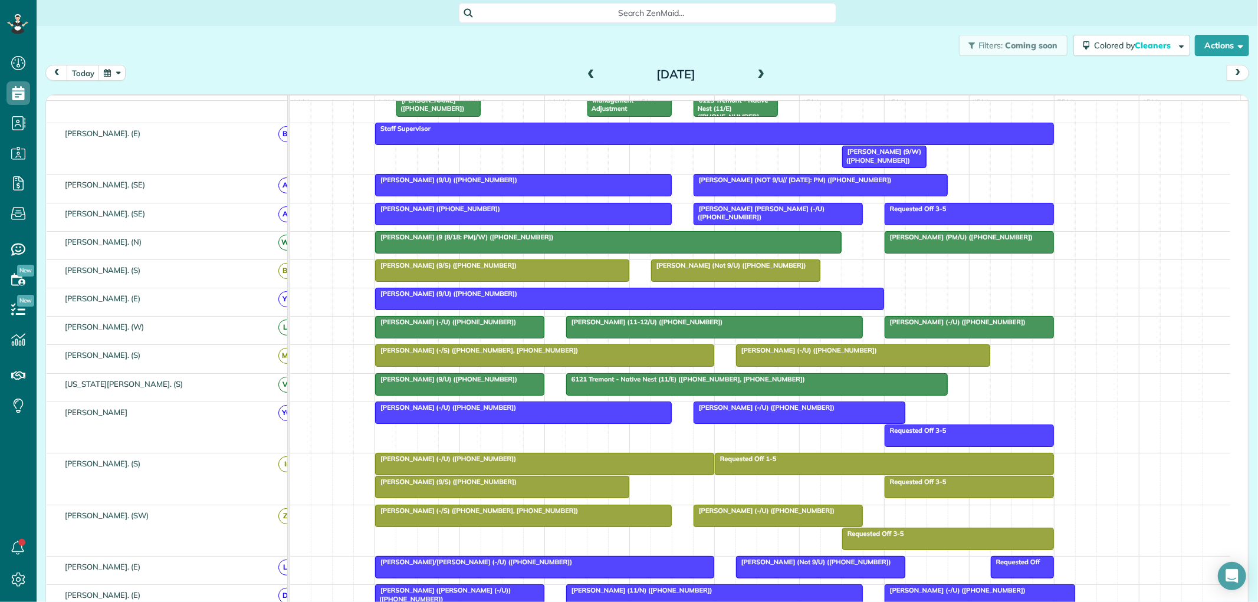
scroll to position [196, 0]
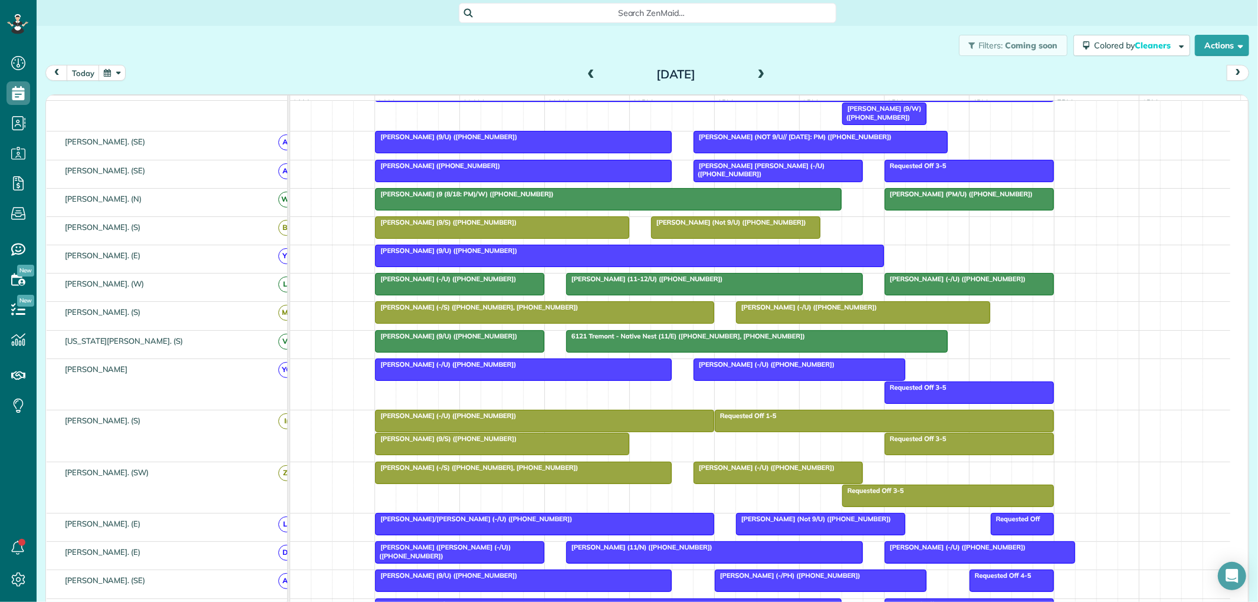
click at [504, 420] on div "Sarah McCullen (-/U) (+12817774987)" at bounding box center [545, 416] width 332 height 8
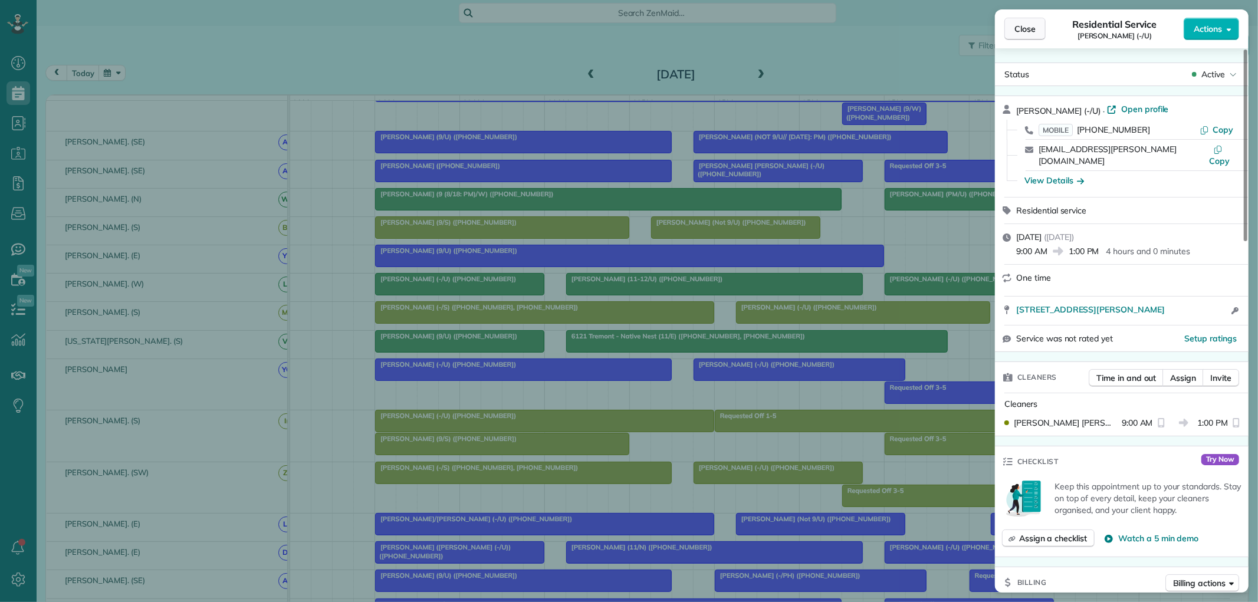
click at [1022, 24] on span "Close" at bounding box center [1025, 29] width 21 height 12
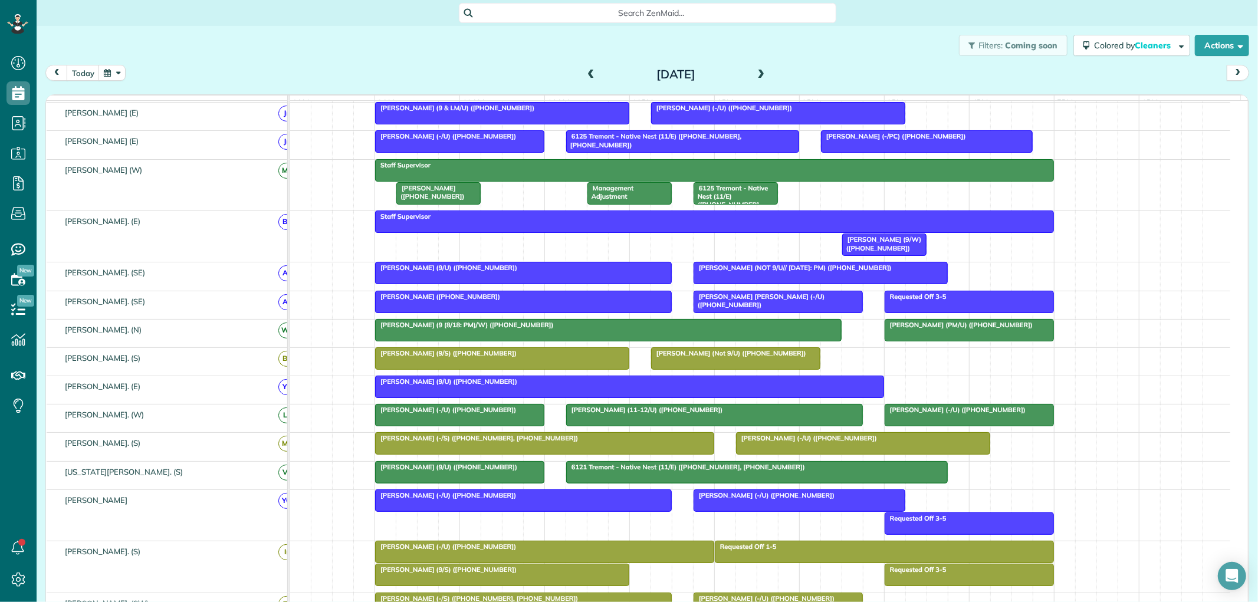
scroll to position [4, 0]
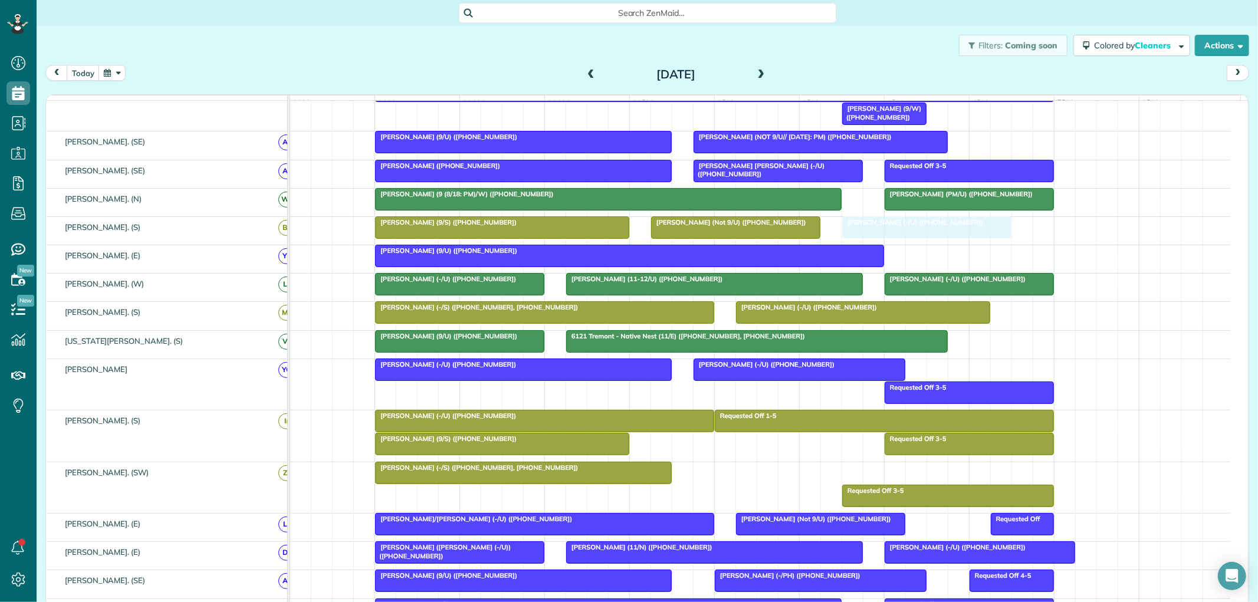
drag, startPoint x: 766, startPoint y: 483, endPoint x: 924, endPoint y: 244, distance: 286.8
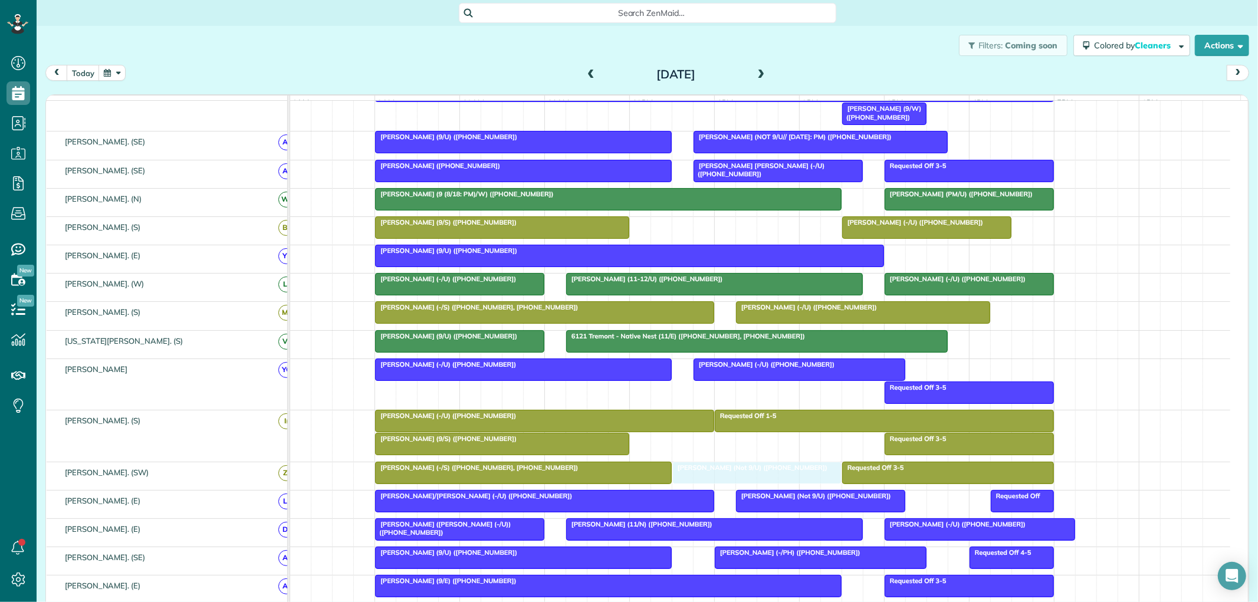
drag, startPoint x: 739, startPoint y: 234, endPoint x: 755, endPoint y: 481, distance: 247.8
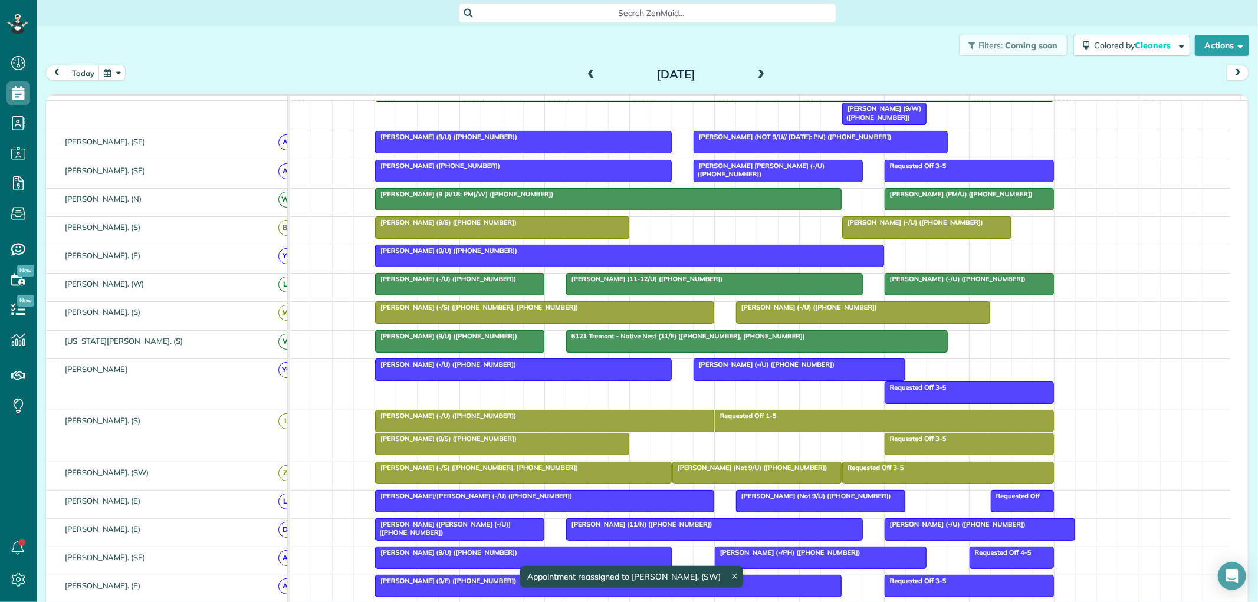
drag, startPoint x: 509, startPoint y: 480, endPoint x: 726, endPoint y: 238, distance: 325.0
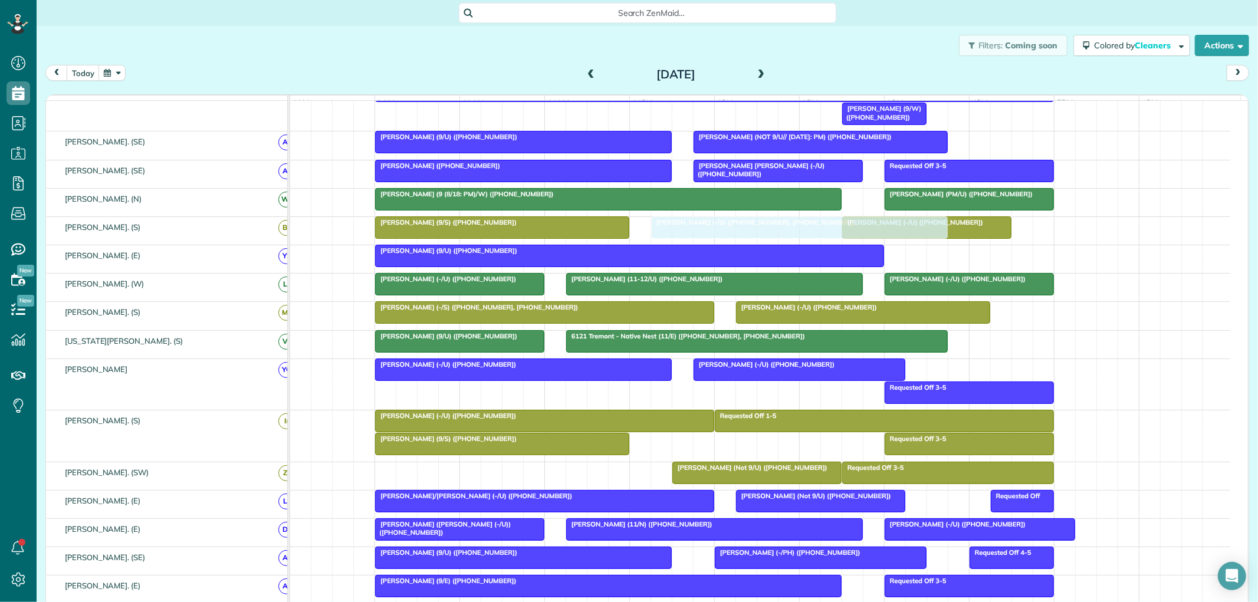
drag, startPoint x: 499, startPoint y: 481, endPoint x: 776, endPoint y: 237, distance: 369.5
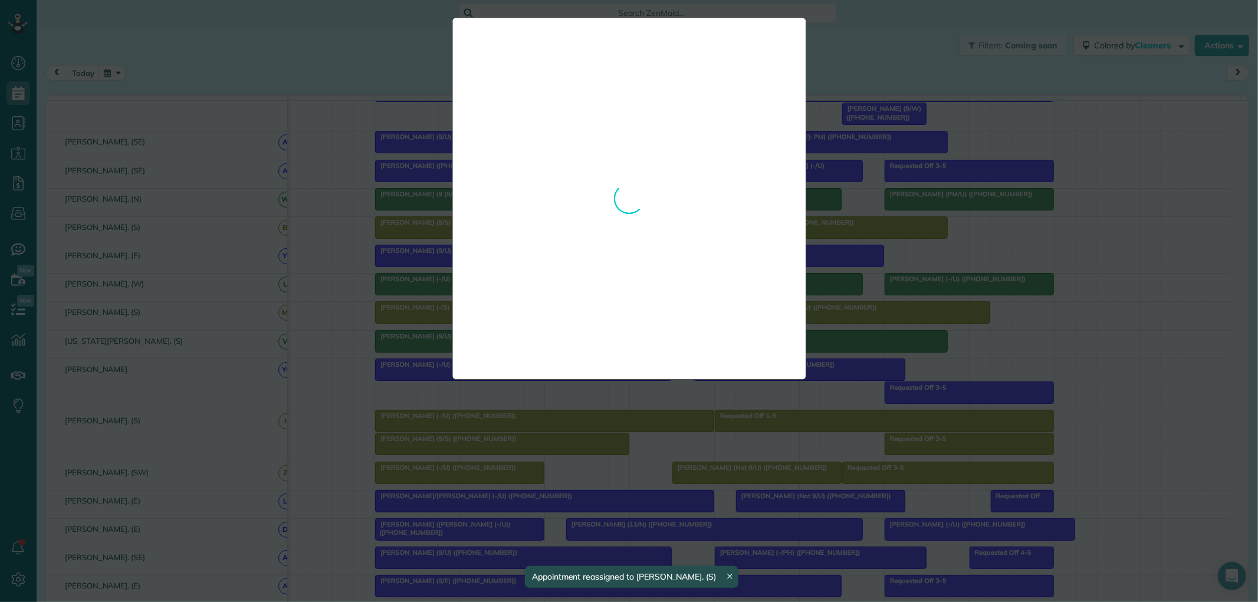
drag, startPoint x: 921, startPoint y: 258, endPoint x: 497, endPoint y: 503, distance: 489.5
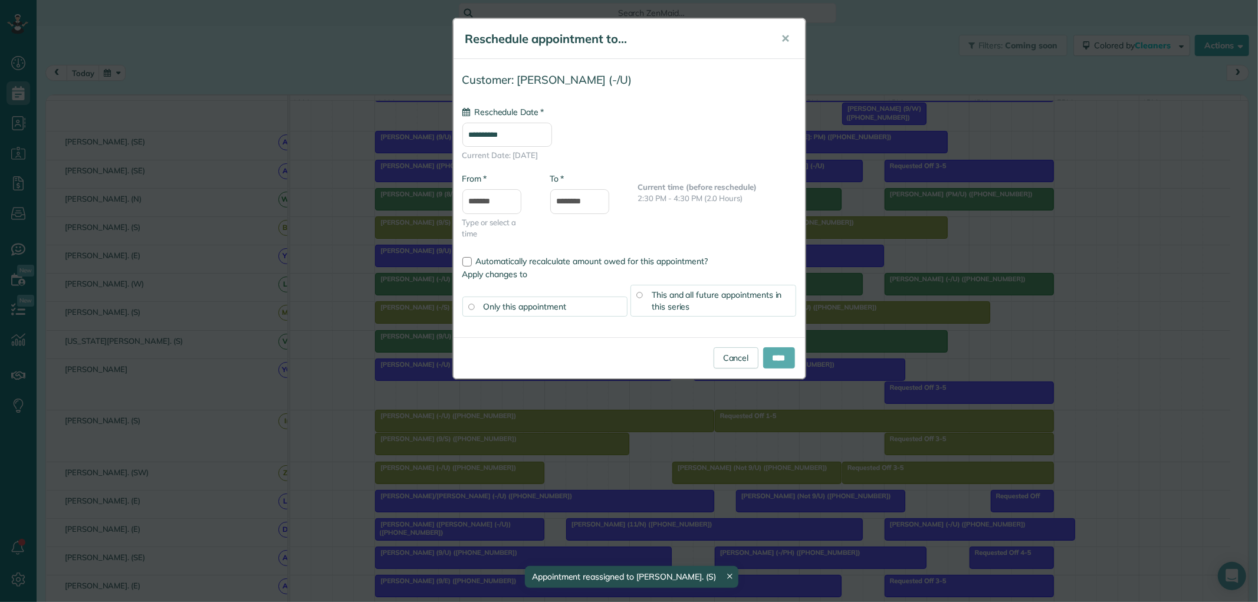
type input "**********"
click at [767, 360] on input "****" at bounding box center [779, 357] width 32 height 21
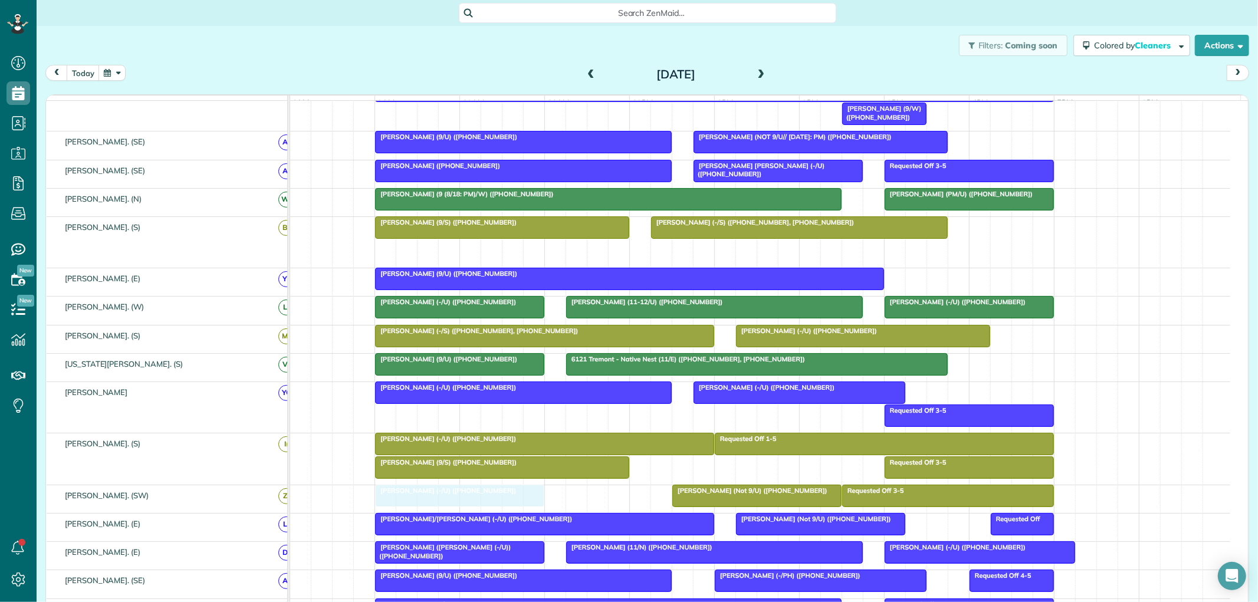
drag, startPoint x: 467, startPoint y: 257, endPoint x: 457, endPoint y: 508, distance: 251.5
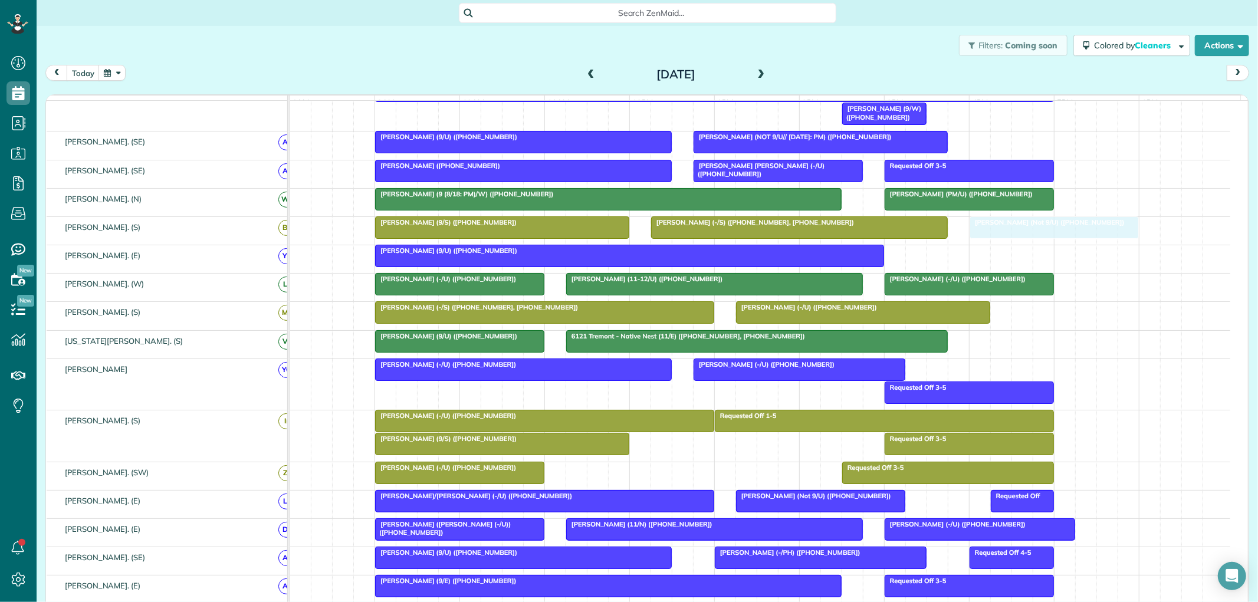
drag, startPoint x: 714, startPoint y: 479, endPoint x: 1005, endPoint y: 238, distance: 377.1
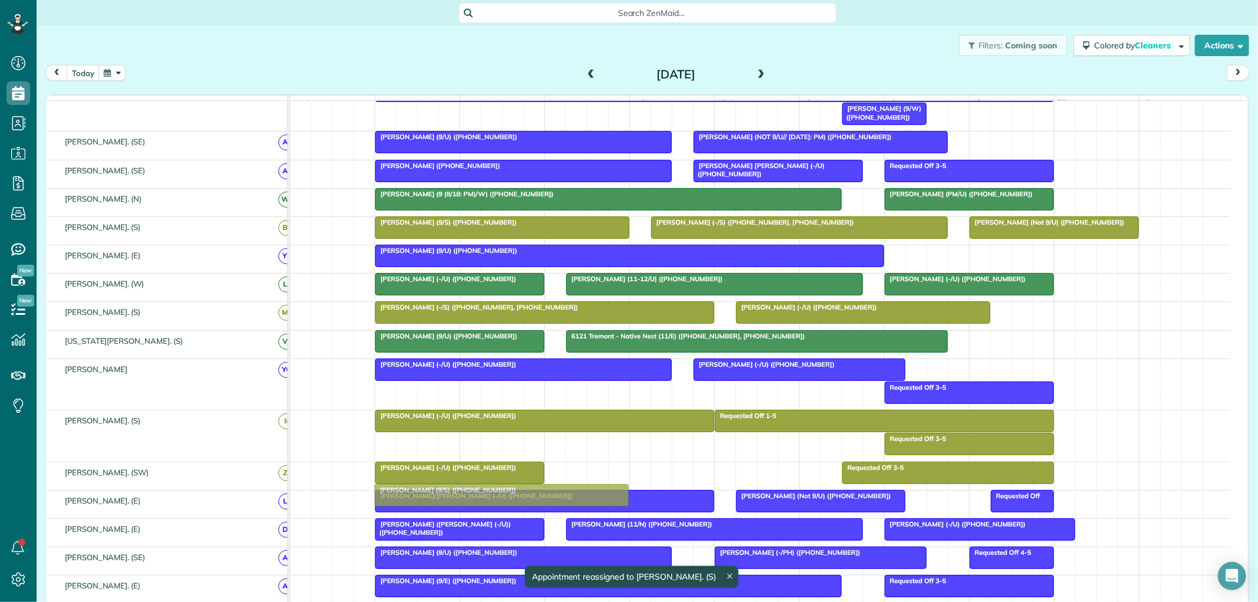
drag, startPoint x: 468, startPoint y: 447, endPoint x: 470, endPoint y: 487, distance: 40.1
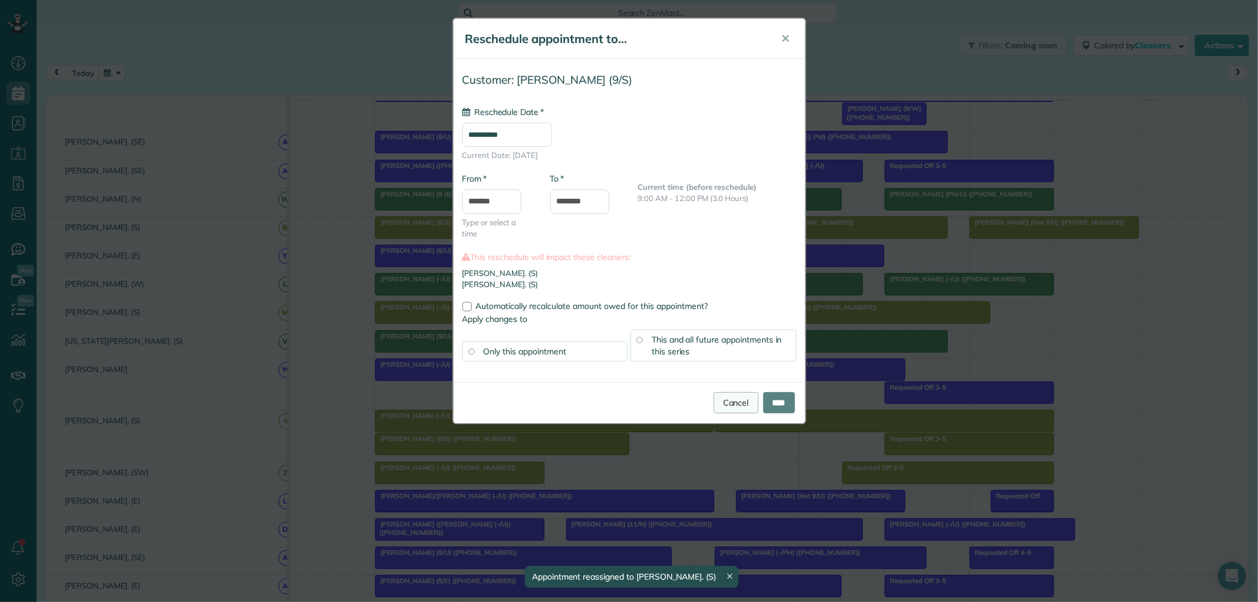
type input "**********"
click at [715, 402] on link "Cancel" at bounding box center [736, 402] width 45 height 21
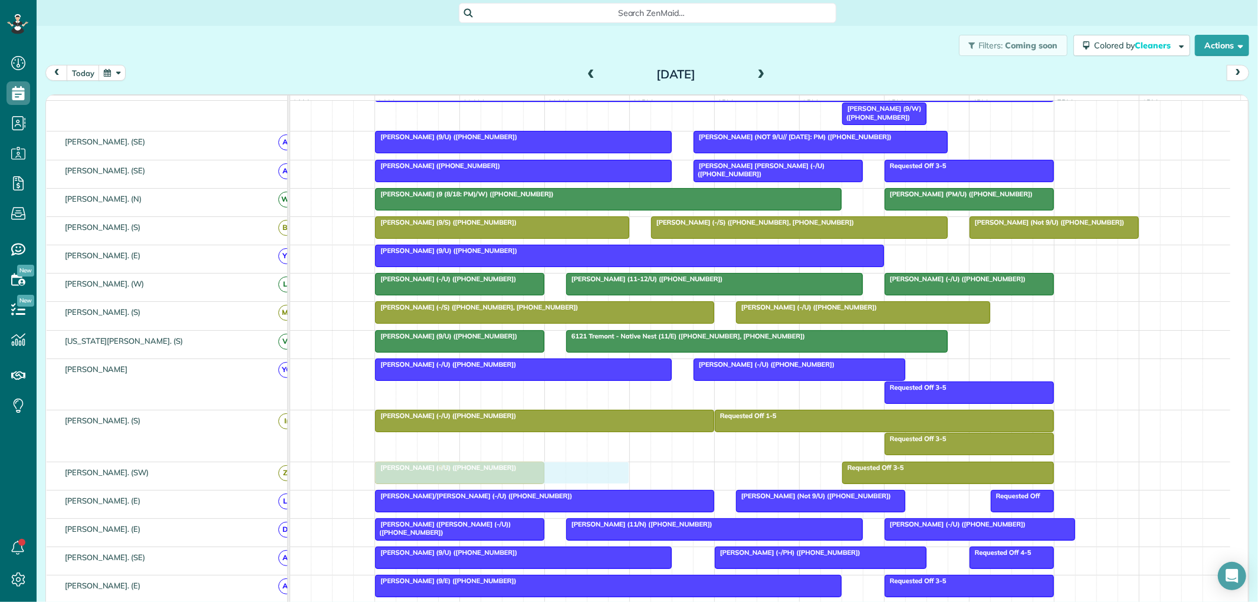
drag, startPoint x: 514, startPoint y: 452, endPoint x: 507, endPoint y: 482, distance: 30.9
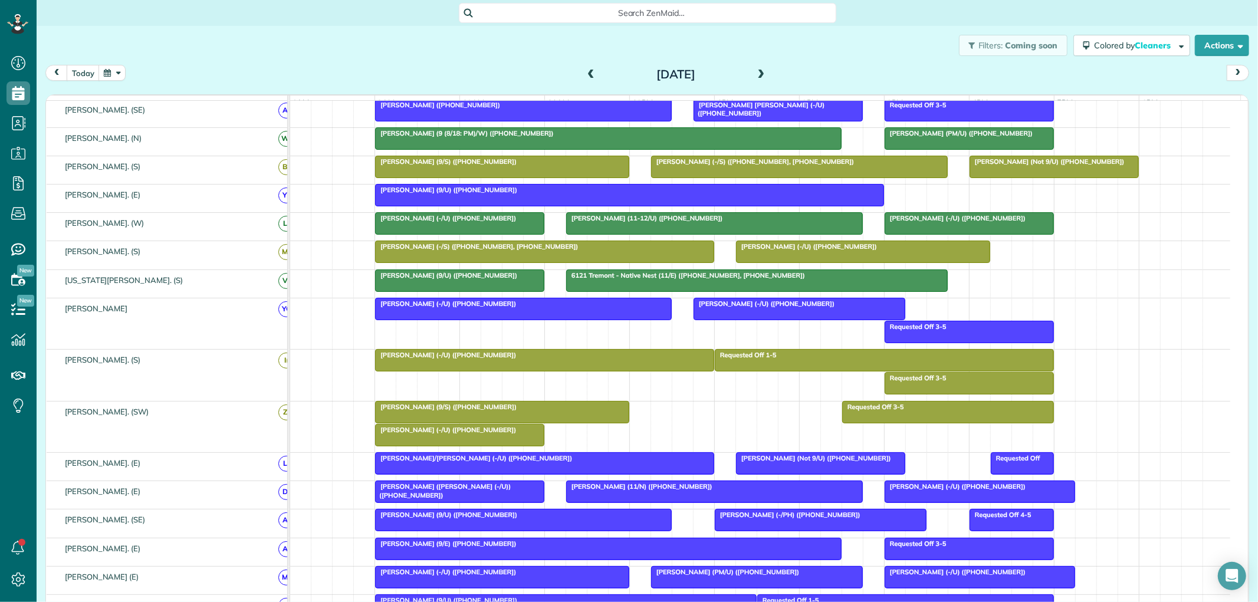
scroll to position [262, 0]
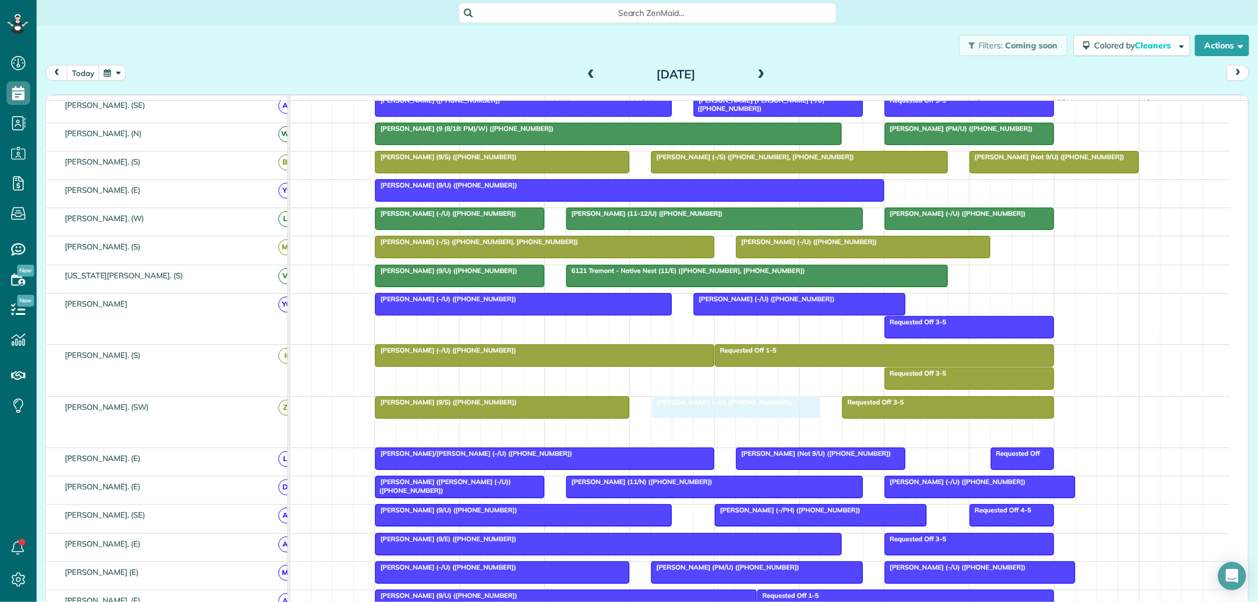
drag, startPoint x: 473, startPoint y: 441, endPoint x: 779, endPoint y: 420, distance: 306.9
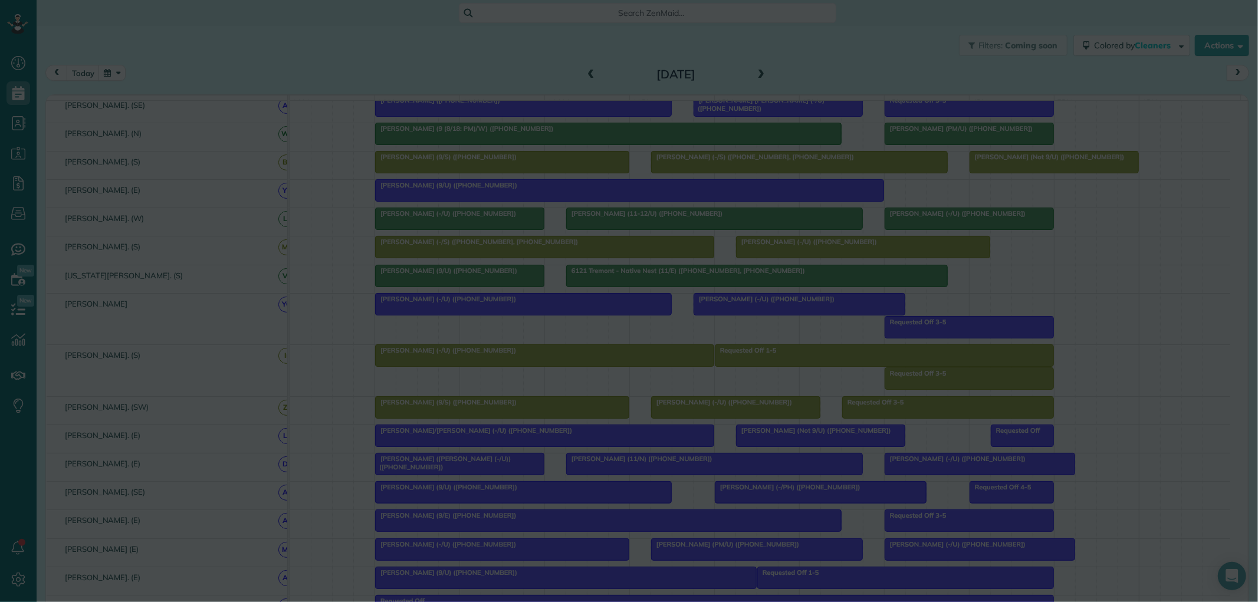
click at [746, 419] on div at bounding box center [629, 301] width 1258 height 602
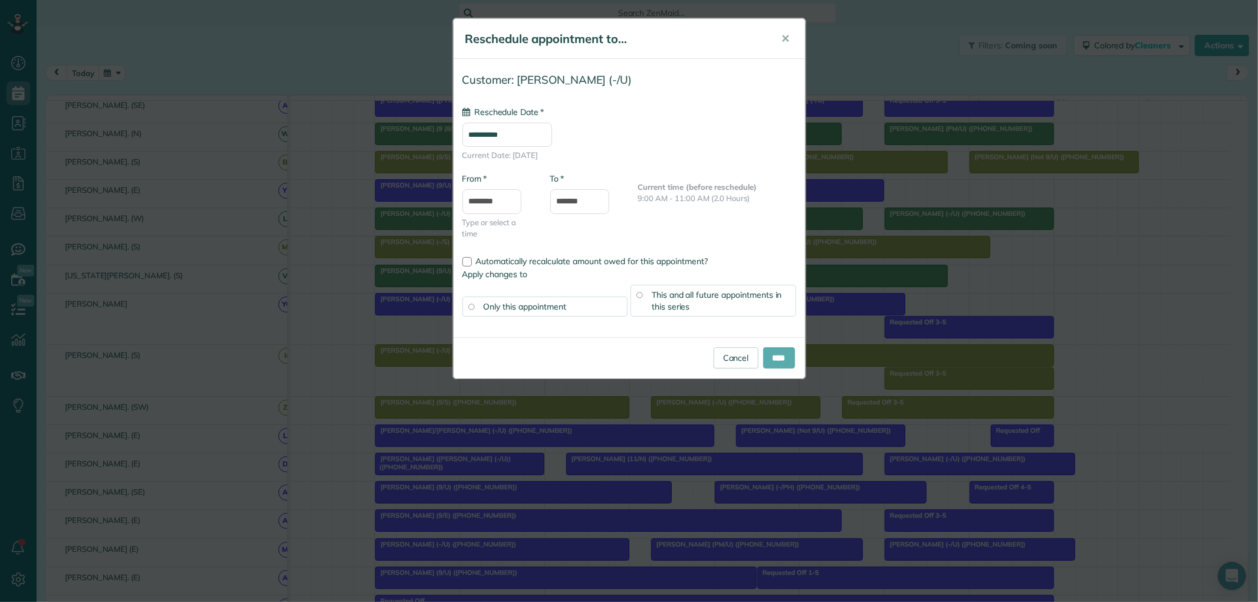
type input "**********"
click at [781, 361] on input "****" at bounding box center [779, 357] width 32 height 21
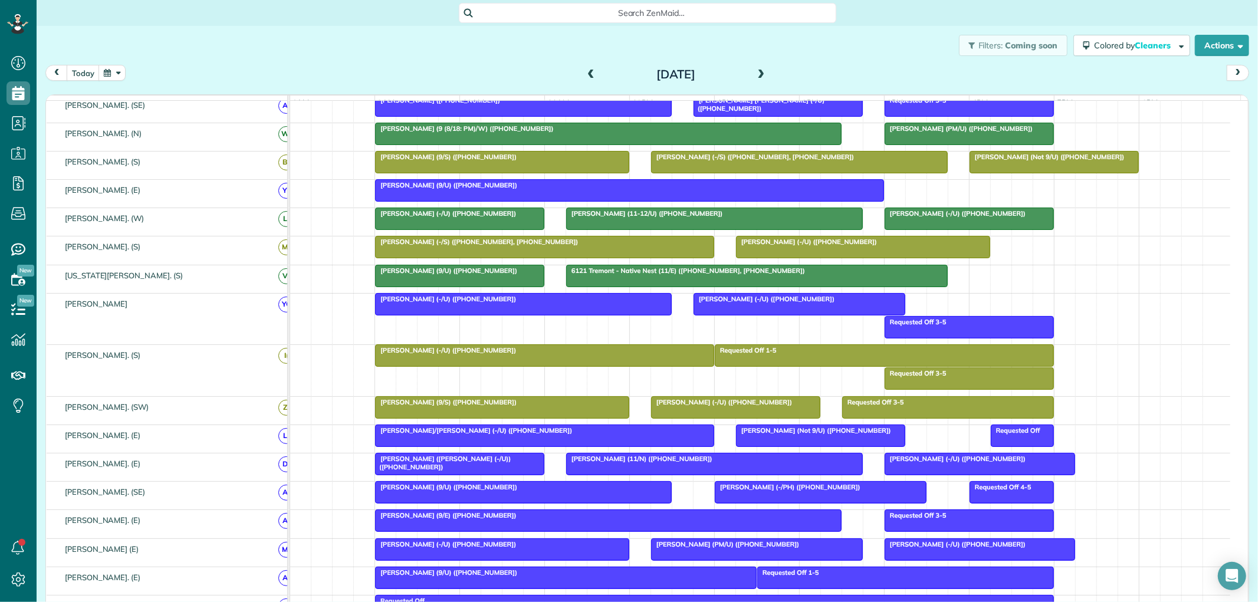
scroll to position [205, 0]
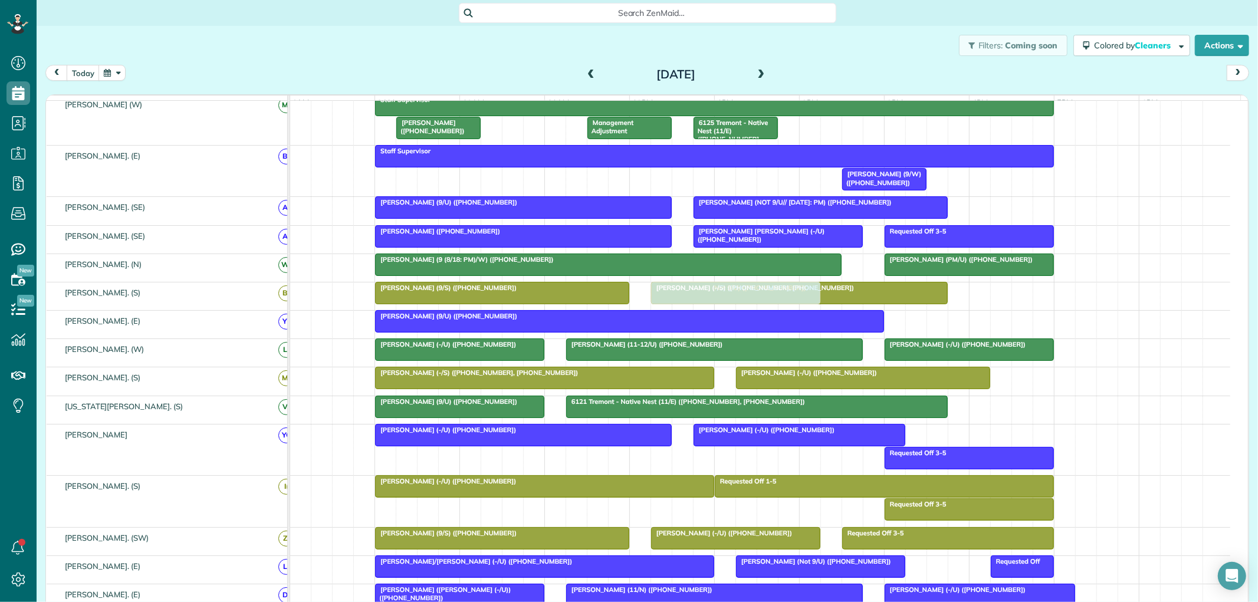
drag, startPoint x: 1016, startPoint y: 298, endPoint x: 708, endPoint y: 301, distance: 308.0
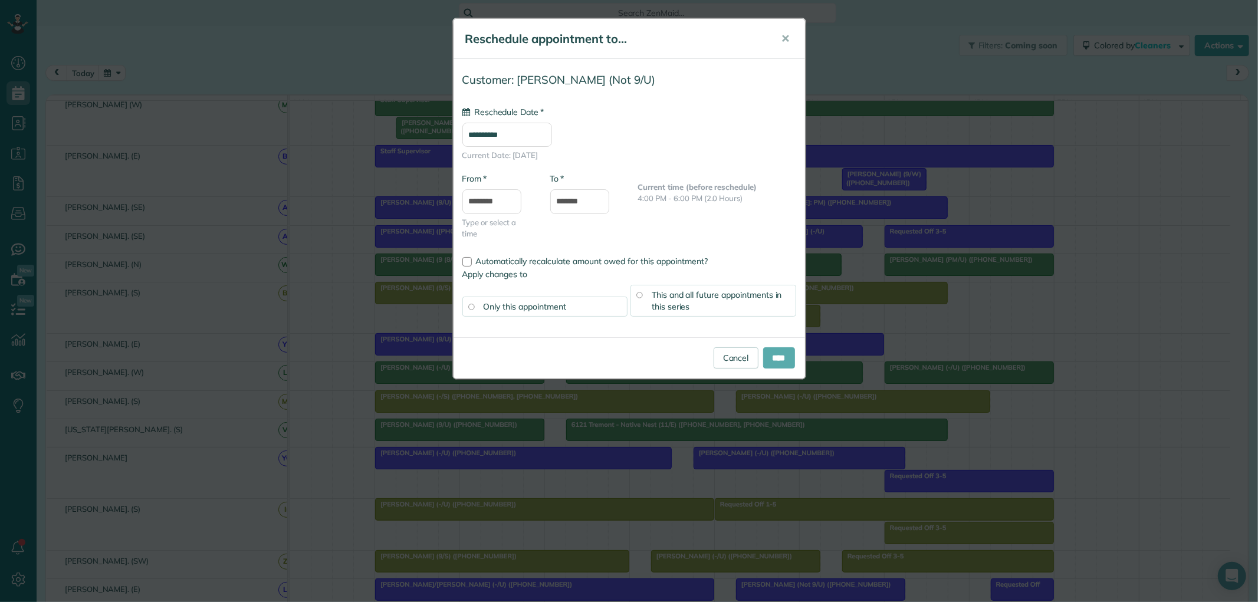
type input "**********"
click at [771, 359] on input "****" at bounding box center [779, 357] width 32 height 21
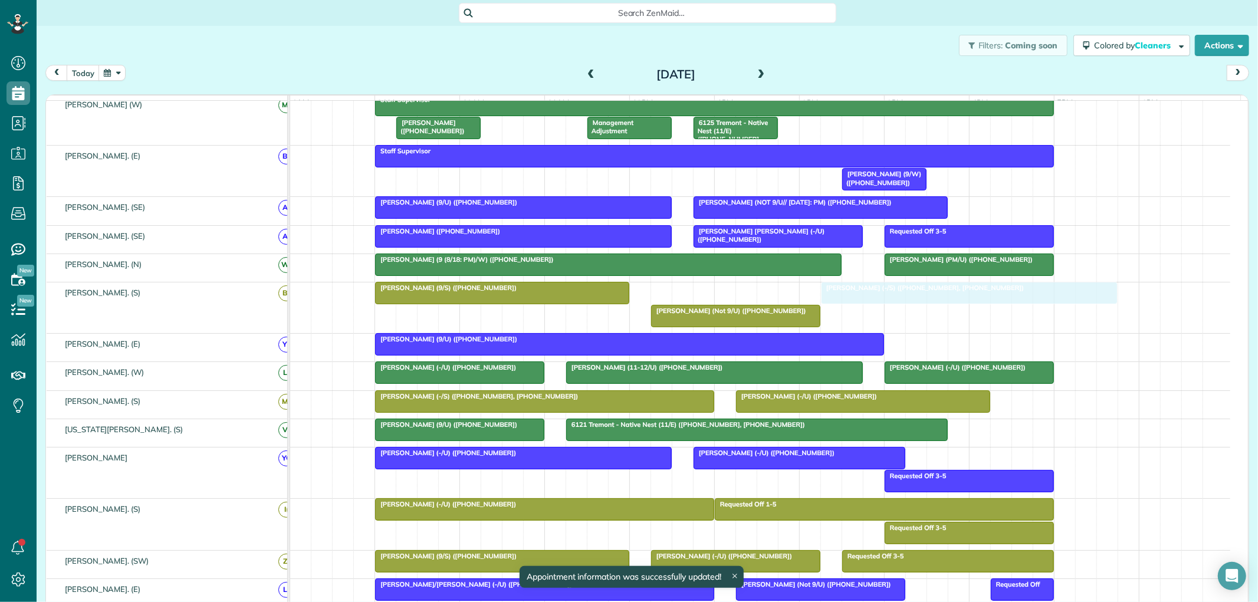
drag, startPoint x: 705, startPoint y: 301, endPoint x: 875, endPoint y: 306, distance: 170.0
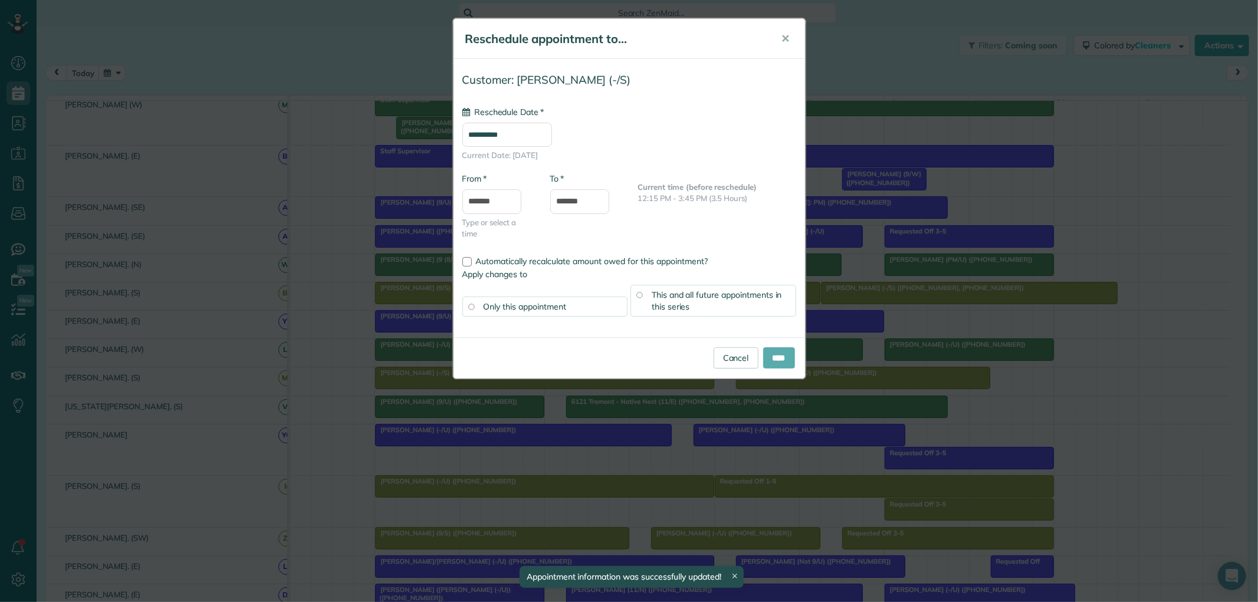
type input "**********"
click at [768, 362] on input "****" at bounding box center [779, 357] width 32 height 21
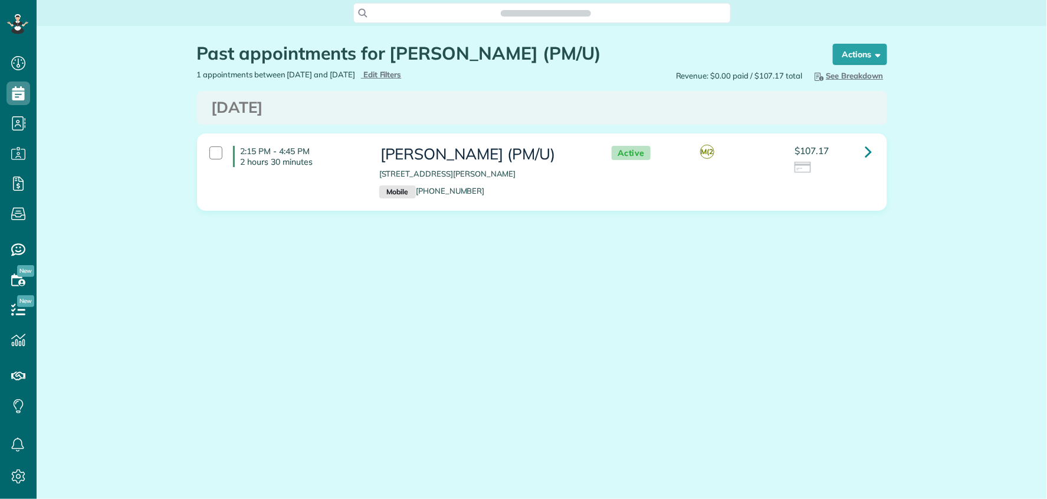
scroll to position [5, 5]
drag, startPoint x: 390, startPoint y: 58, endPoint x: 485, endPoint y: 60, distance: 95.0
click at [485, 60] on h1 "Past appointments for Amber Mai (PM/U)" at bounding box center [504, 53] width 614 height 19
copy h1 "Amber Mai"
click at [420, 19] on div "Search ZenMaid…" at bounding box center [542, 13] width 378 height 20
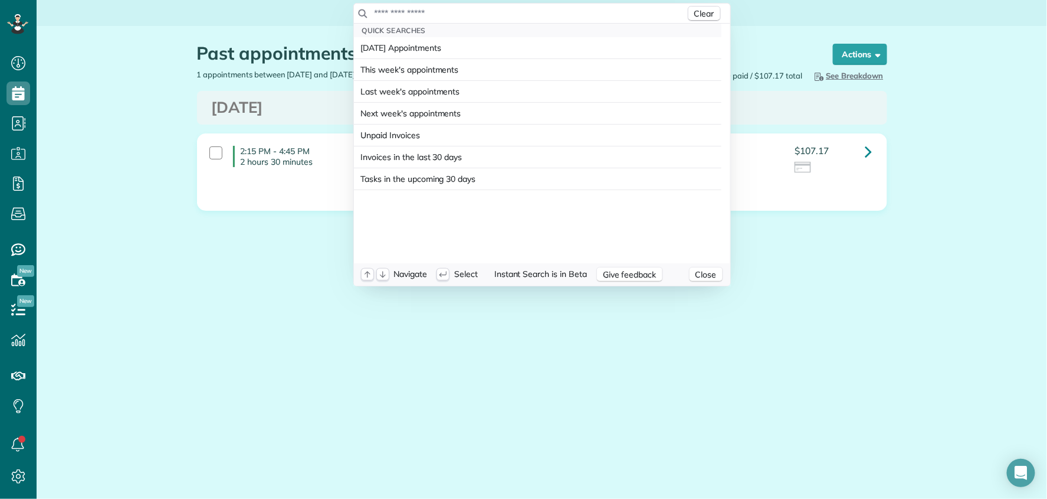
click at [421, 18] on input "text" at bounding box center [530, 13] width 312 height 12
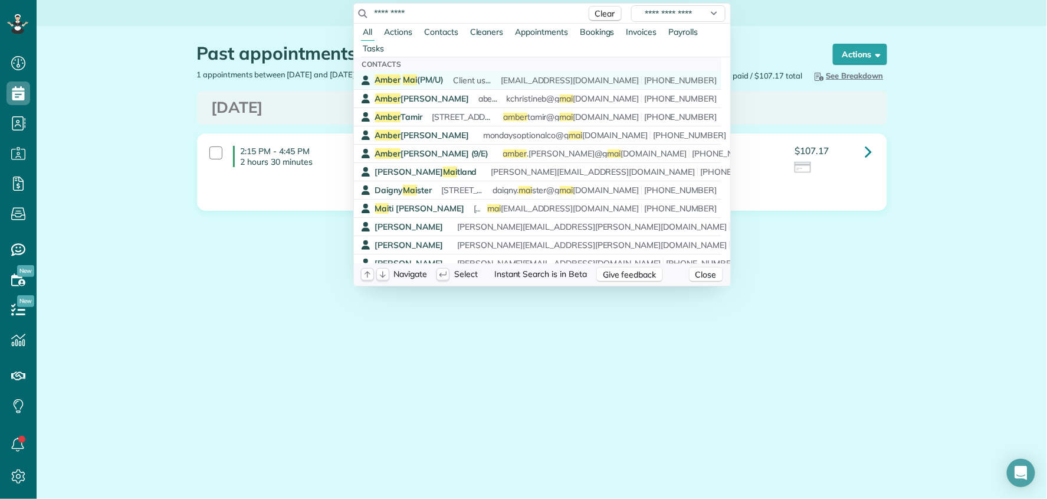
type input "*********"
click at [440, 78] on span "Amber Mai (PM/U)" at bounding box center [409, 79] width 68 height 11
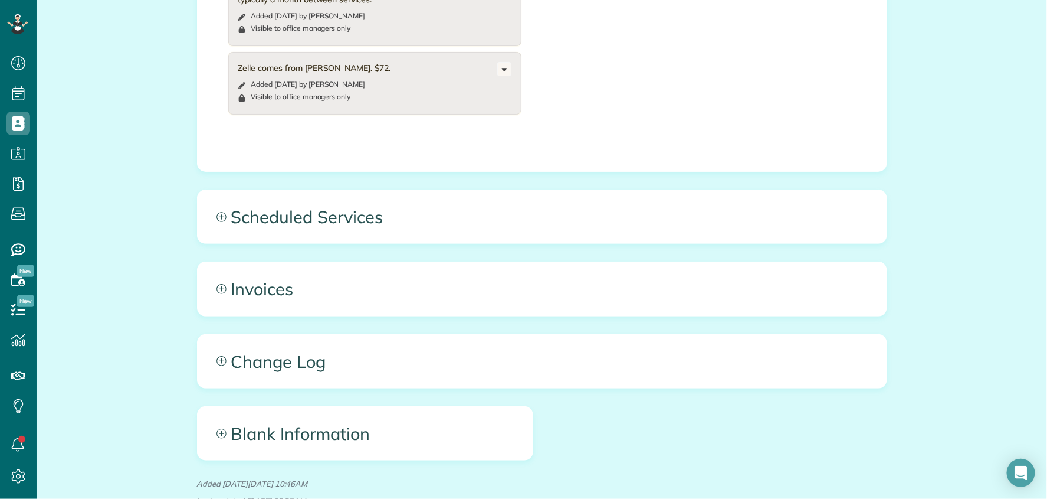
scroll to position [806, 0]
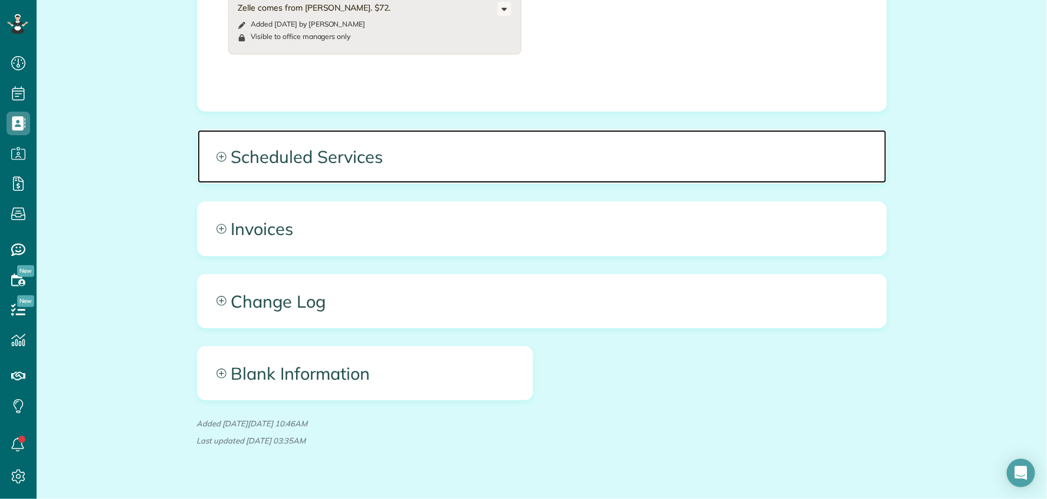
click at [545, 142] on span "Scheduled Services" at bounding box center [542, 156] width 689 height 53
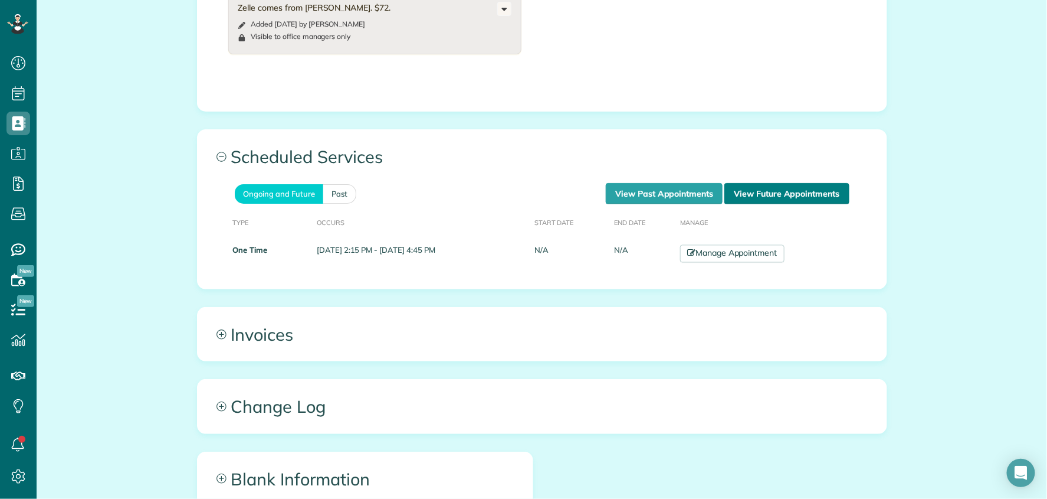
click at [742, 183] on link "View Future Appointments" at bounding box center [786, 193] width 124 height 21
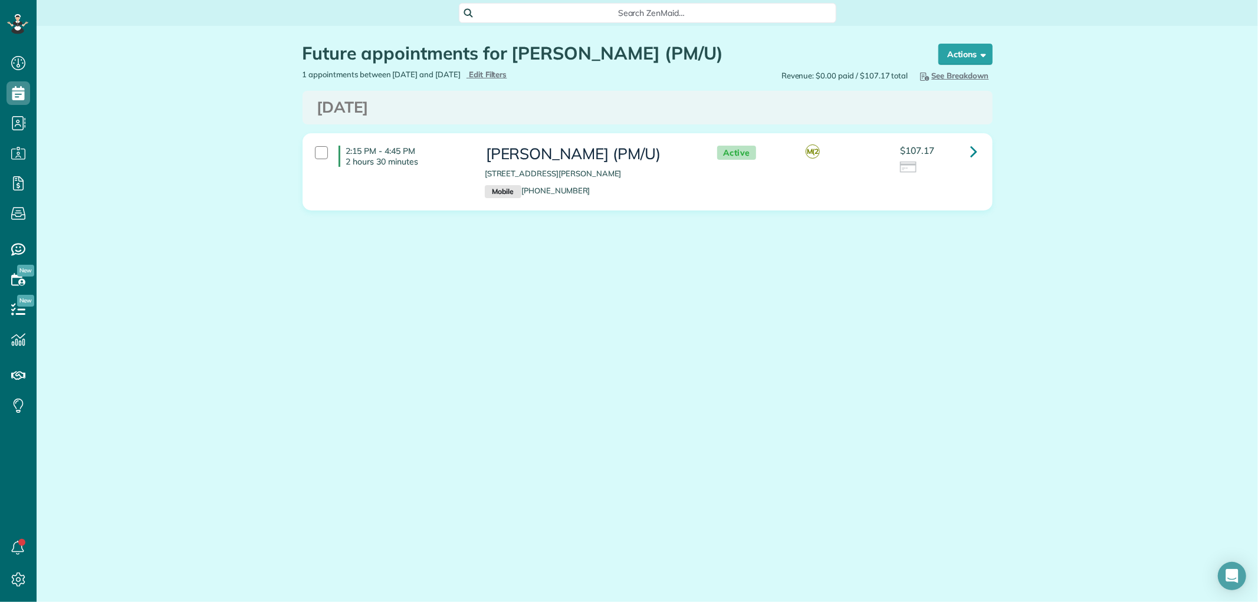
scroll to position [602, 37]
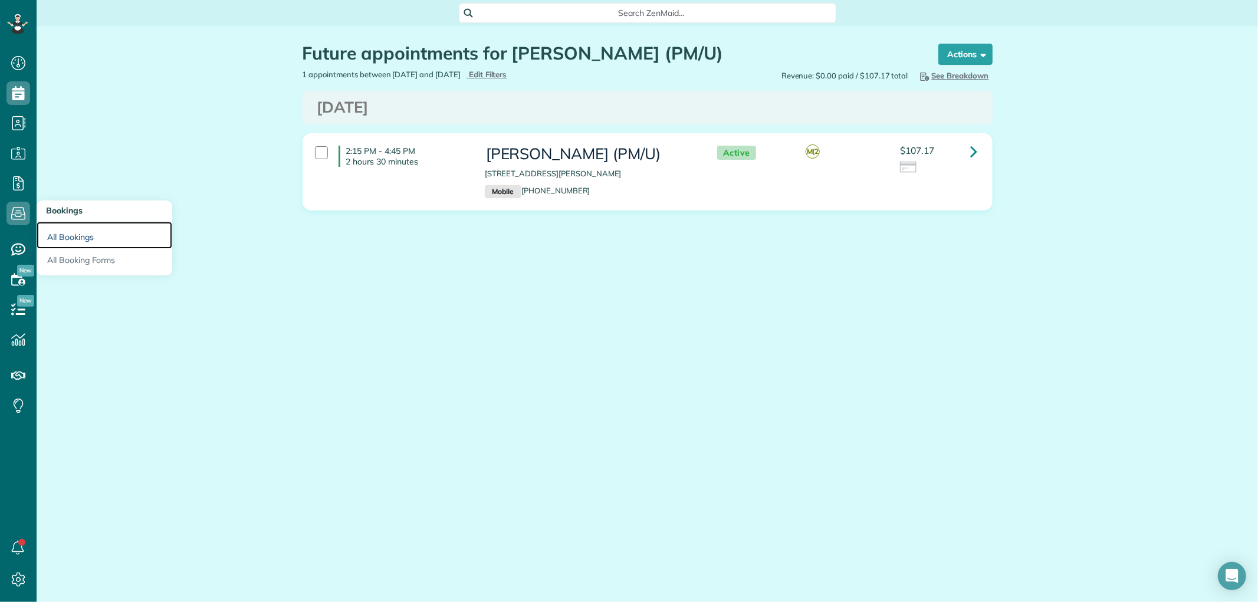
drag, startPoint x: 67, startPoint y: 240, endPoint x: 207, endPoint y: 255, distance: 141.3
click at [67, 240] on link "All Bookings" at bounding box center [105, 235] width 136 height 27
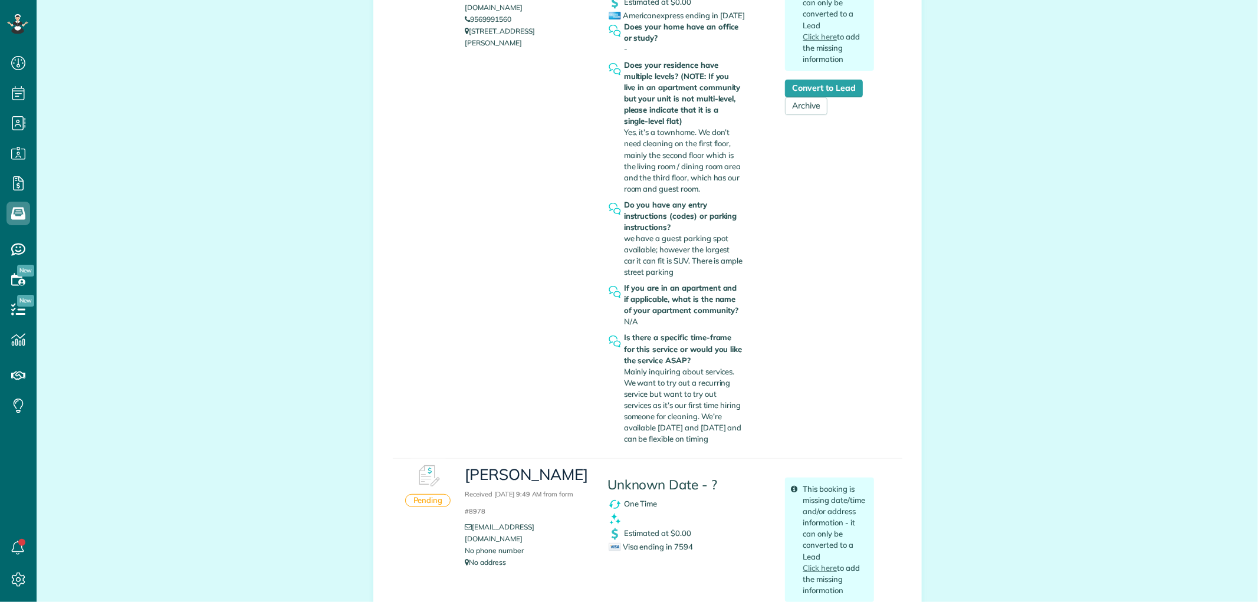
scroll to position [590, 0]
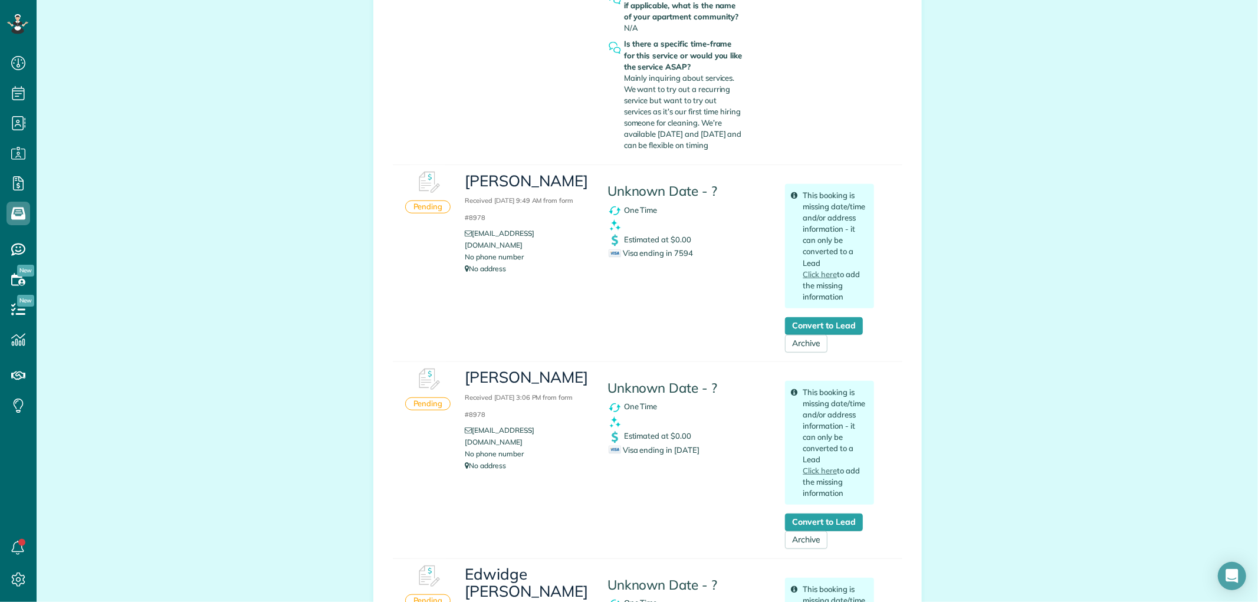
click at [681, 255] on span "Visa ending in 7594" at bounding box center [651, 252] width 84 height 9
copy span "7594"
drag, startPoint x: 462, startPoint y: 181, endPoint x: 558, endPoint y: 178, distance: 96.2
click at [564, 178] on h3 "Adam Johnson Received September 13, 2025 9:49 AM from form #8978" at bounding box center [527, 198] width 124 height 51
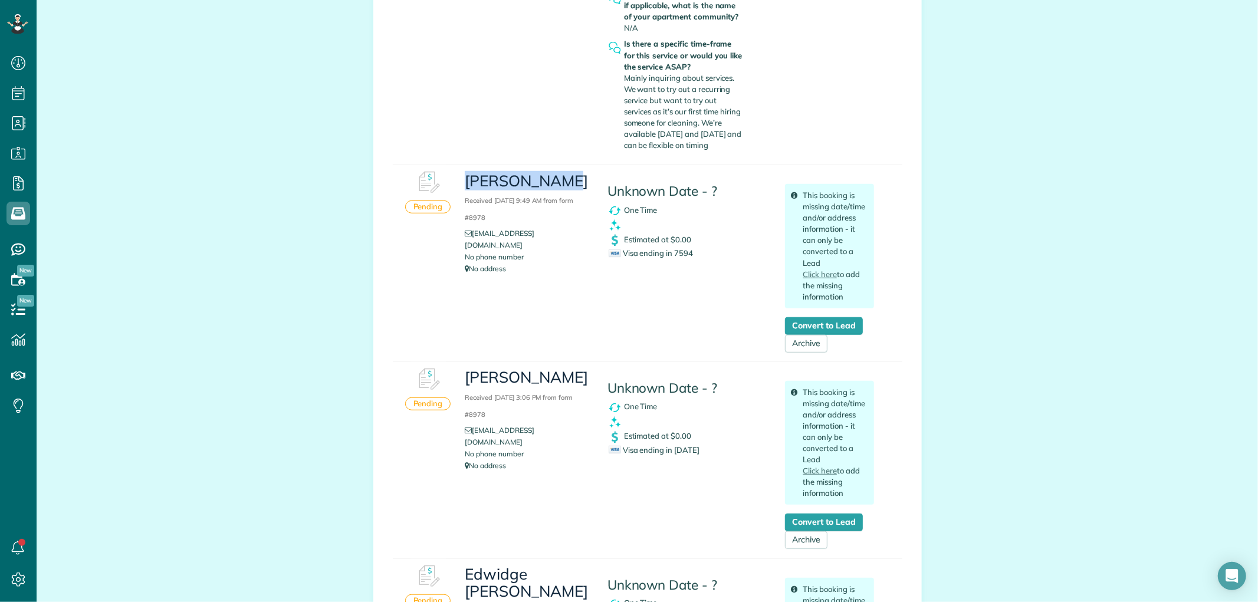
copy h3 "[PERSON_NAME]"
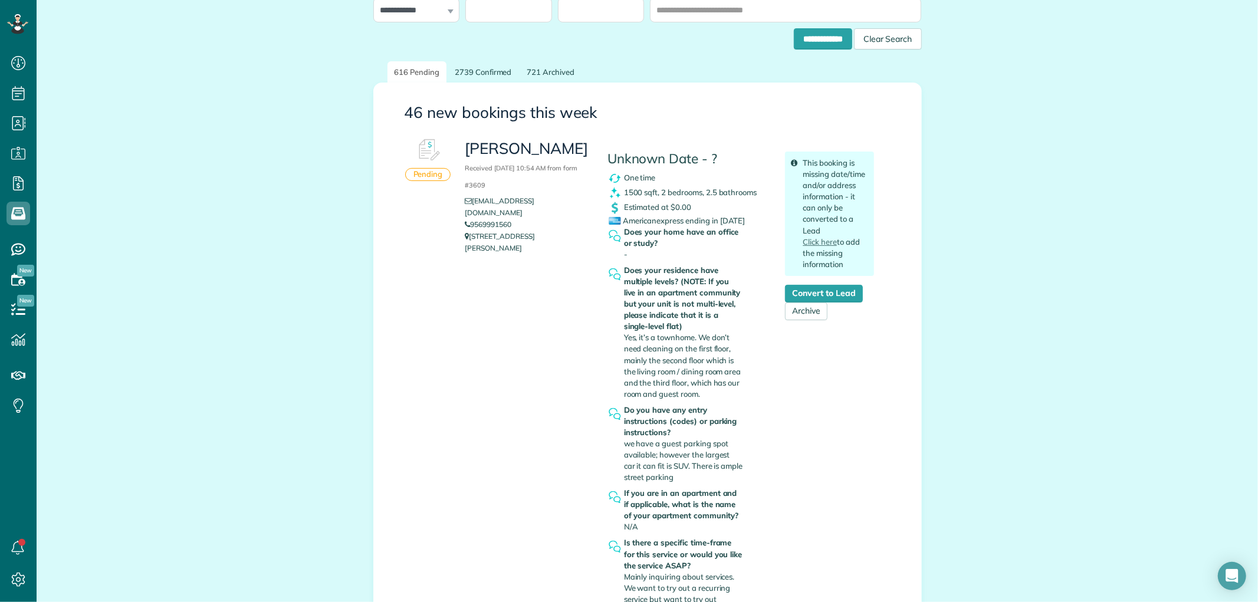
scroll to position [0, 0]
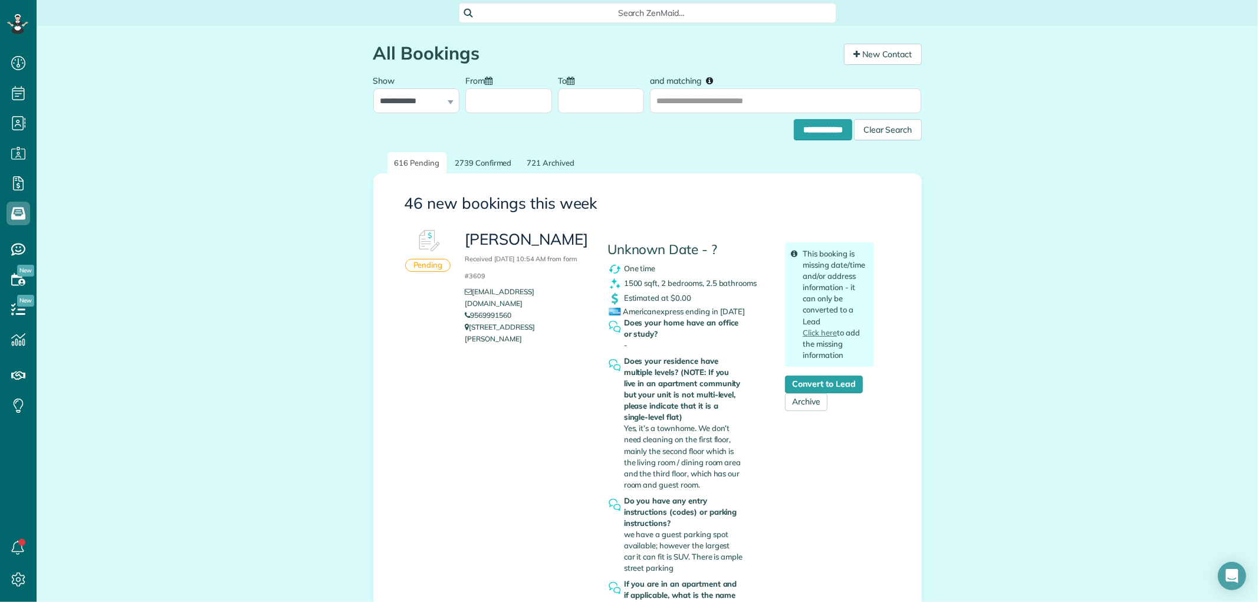
click at [655, 10] on span "Search ZenMaid…" at bounding box center [652, 13] width 359 height 12
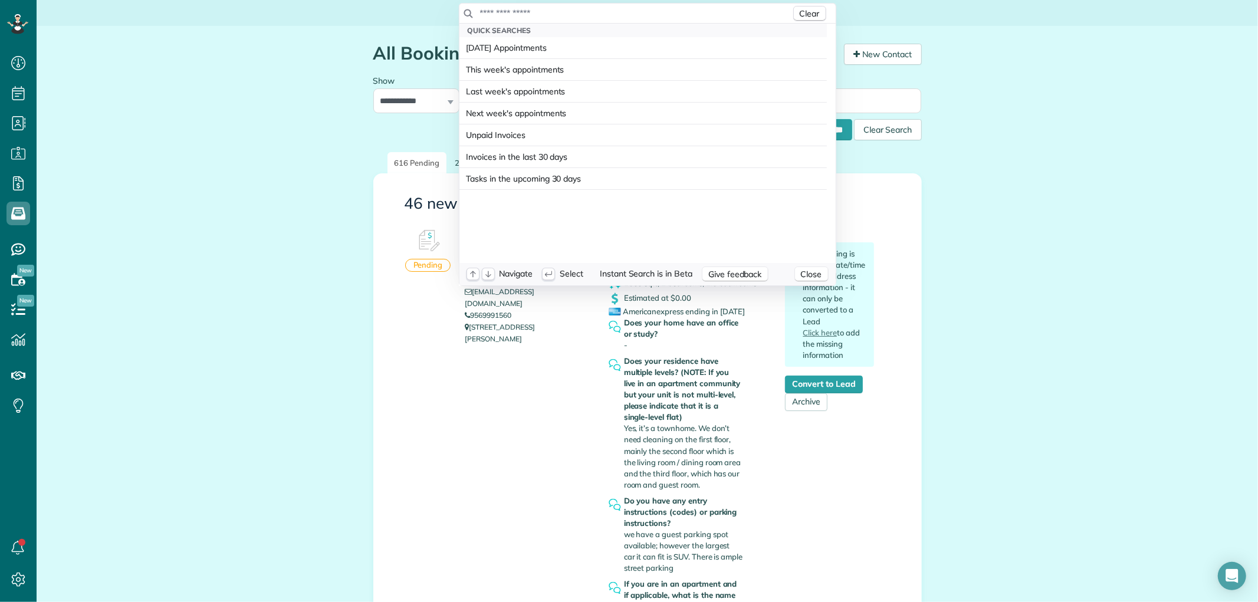
click at [634, 12] on input "text" at bounding box center [636, 13] width 312 height 12
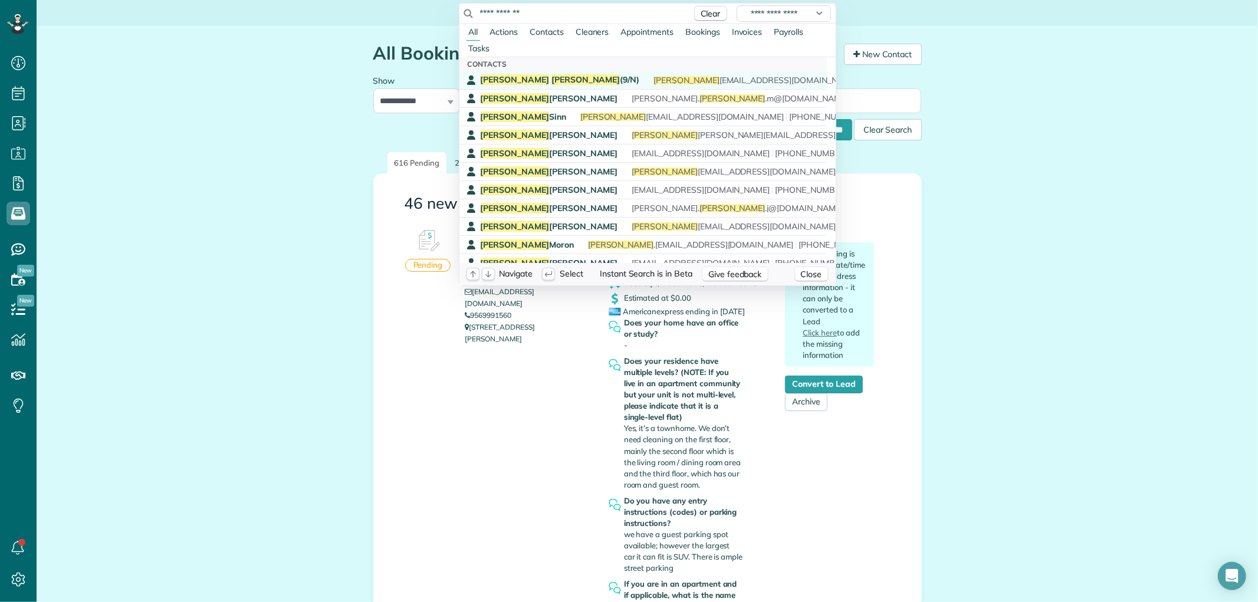
type input "**********"
click at [534, 83] on span "Adam Johnson (9/N)" at bounding box center [560, 79] width 159 height 11
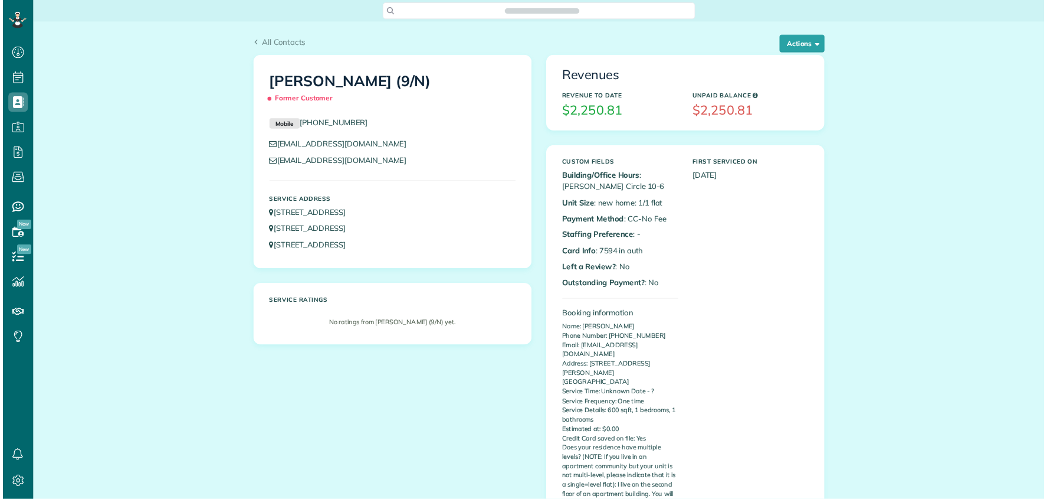
scroll to position [5, 5]
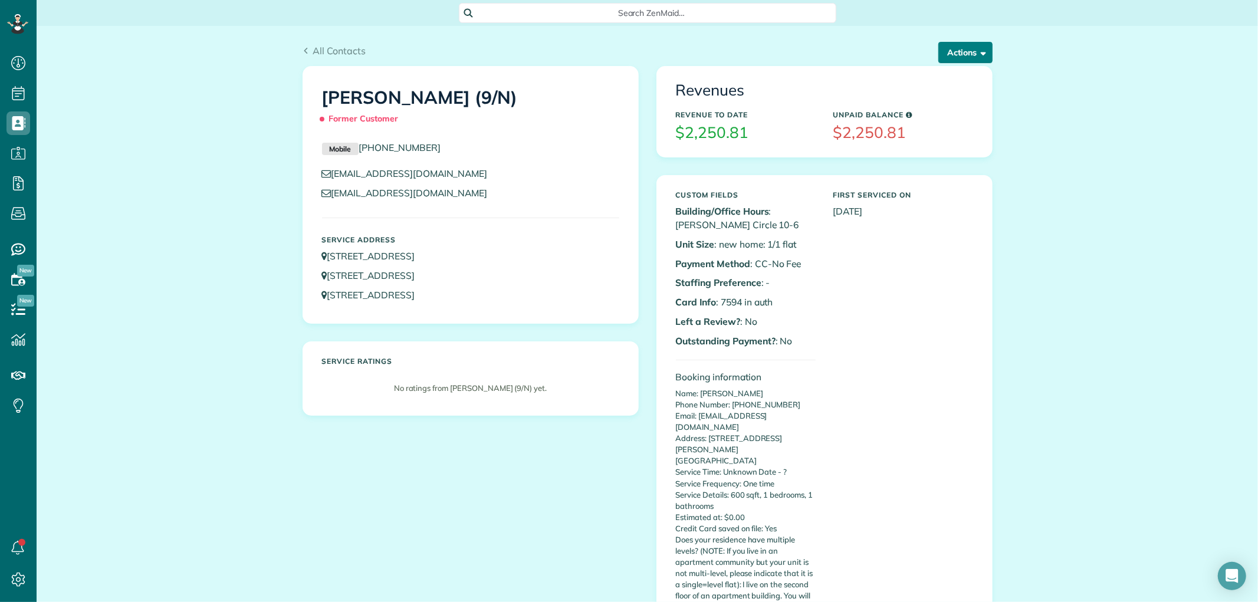
click at [978, 54] on span "button" at bounding box center [982, 52] width 9 height 9
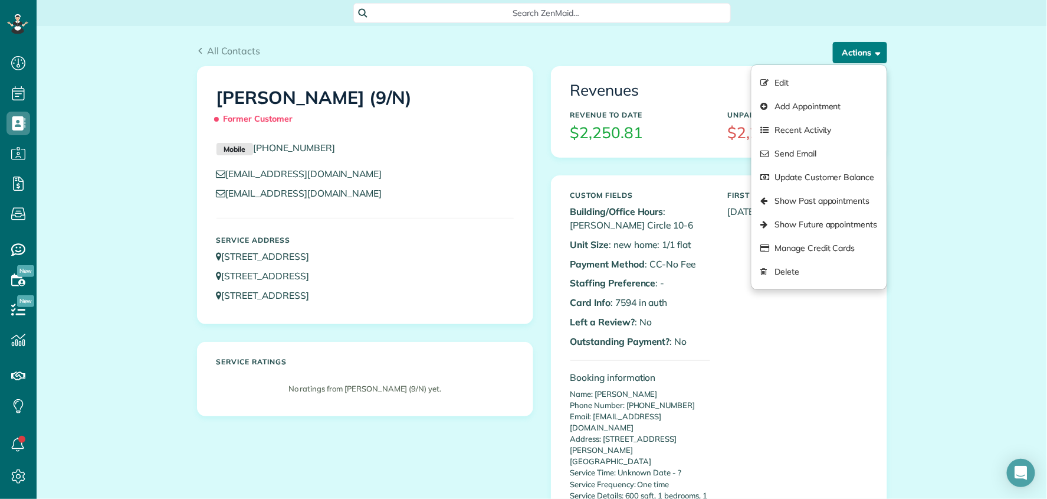
scroll to position [499, 37]
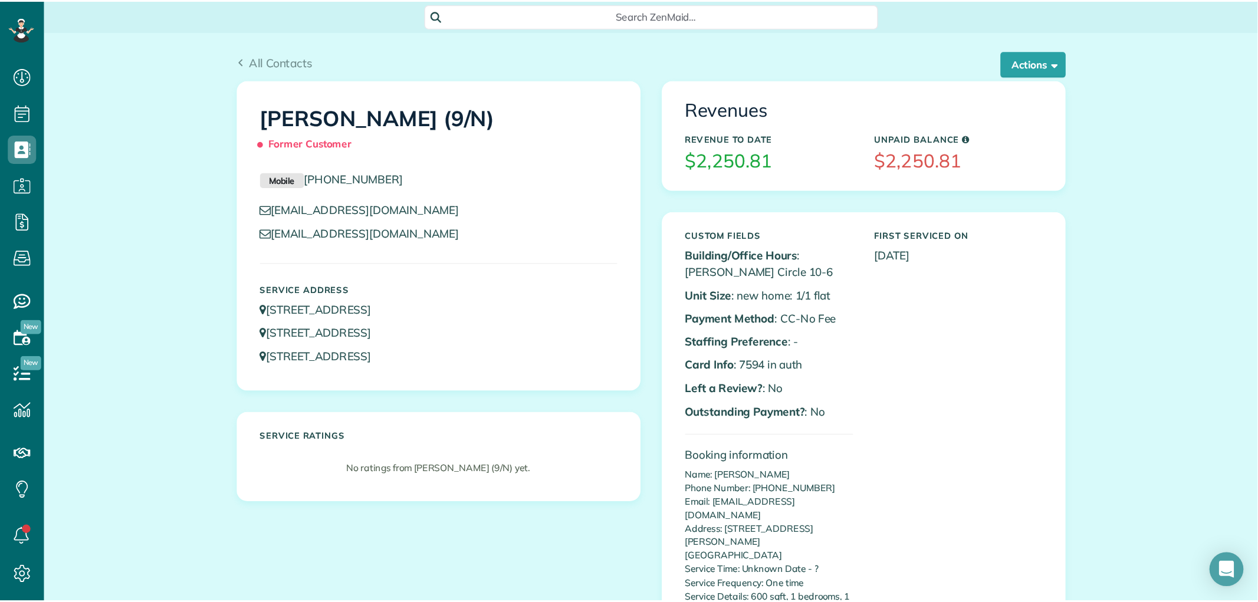
scroll to position [5, 5]
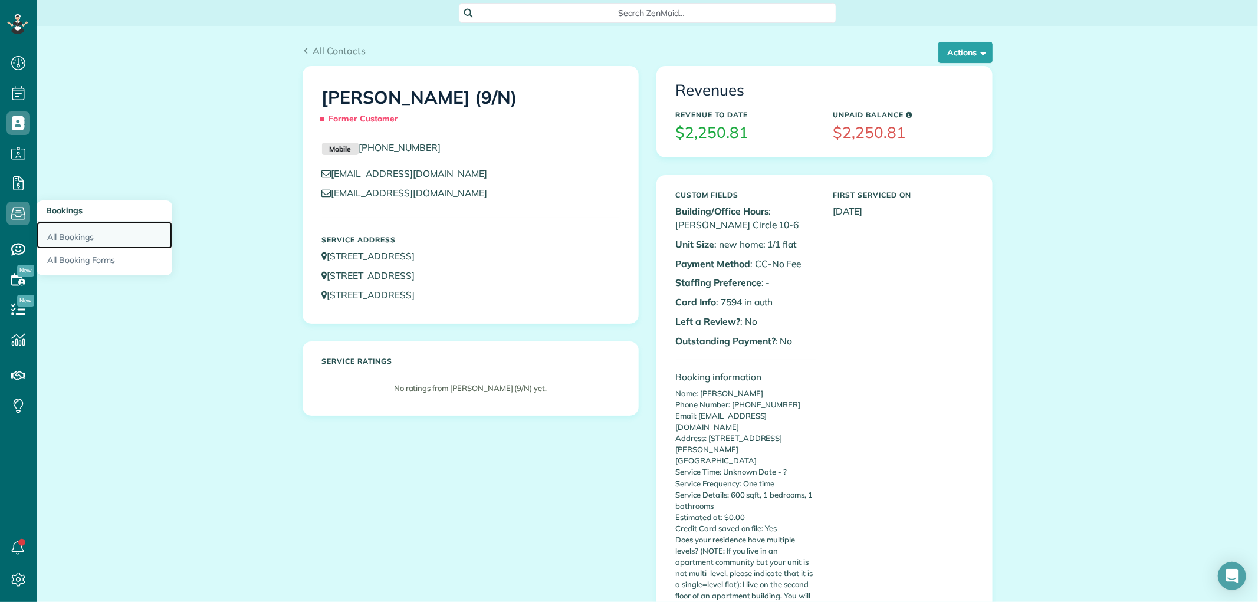
click at [67, 238] on link "All Bookings" at bounding box center [105, 235] width 136 height 27
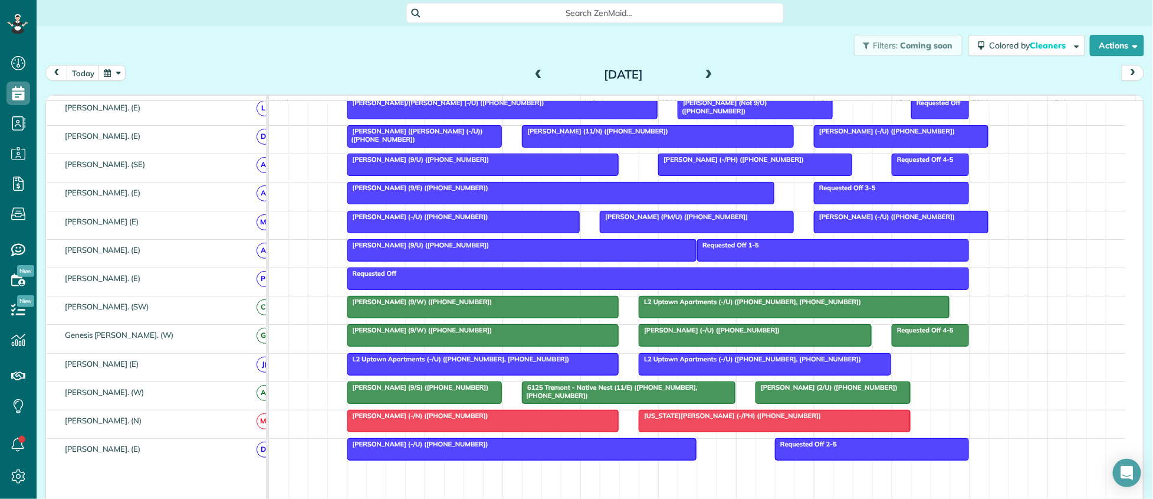
scroll to position [649, 0]
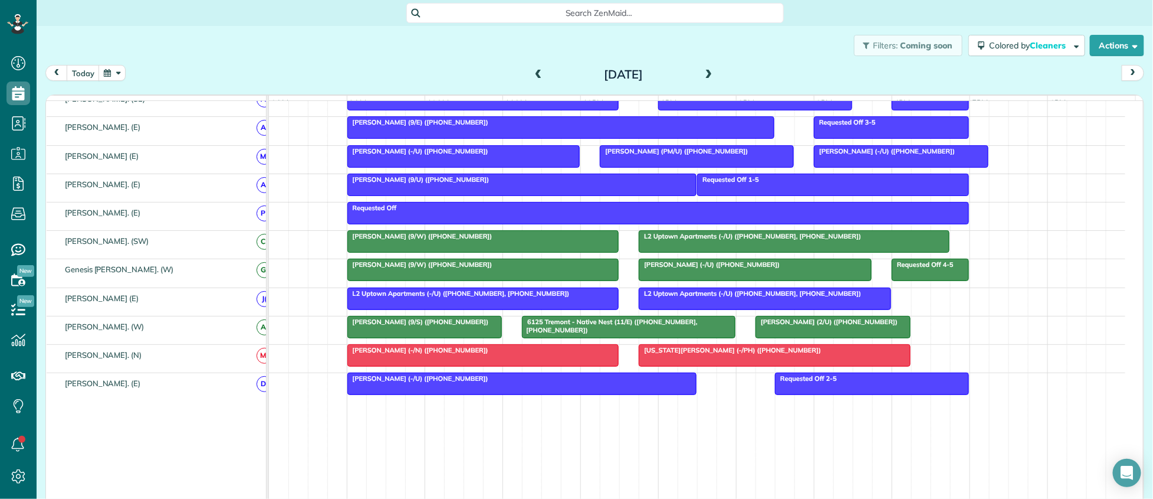
click at [704, 74] on span at bounding box center [709, 75] width 13 height 11
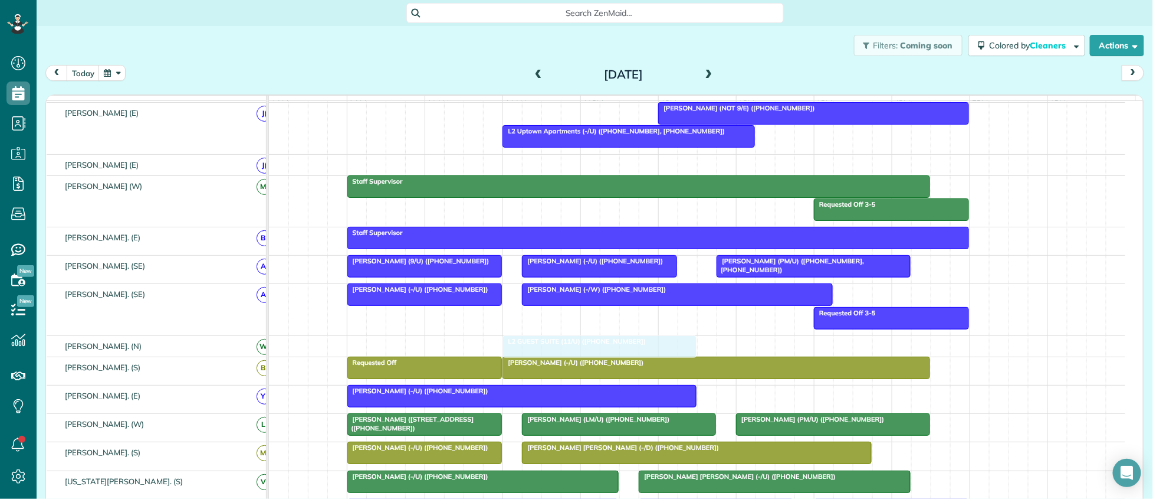
drag, startPoint x: 466, startPoint y: 118, endPoint x: 564, endPoint y: 346, distance: 248.4
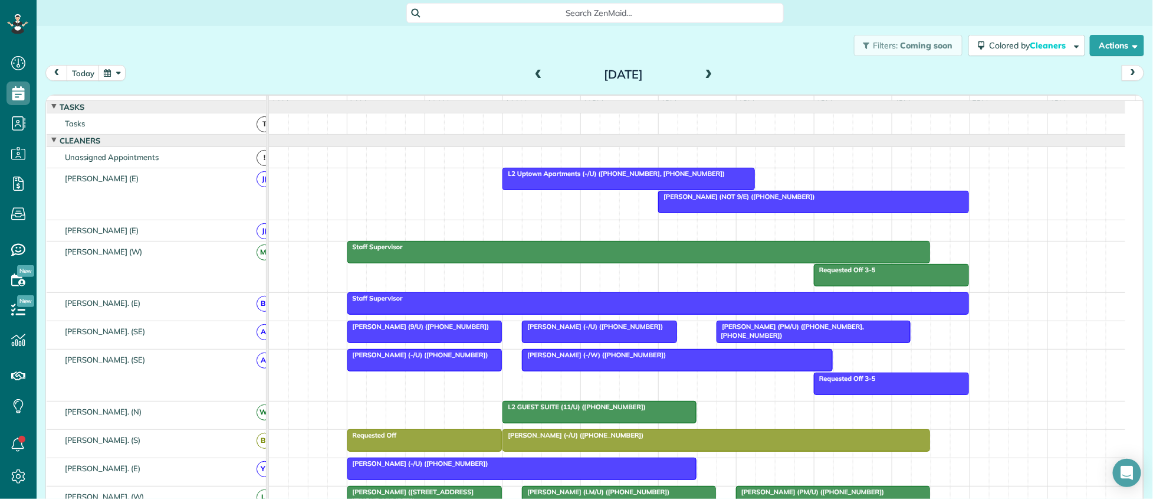
click at [779, 201] on span "Maddie Pritchard (NOT 9/E) (+19169906167)" at bounding box center [737, 196] width 158 height 8
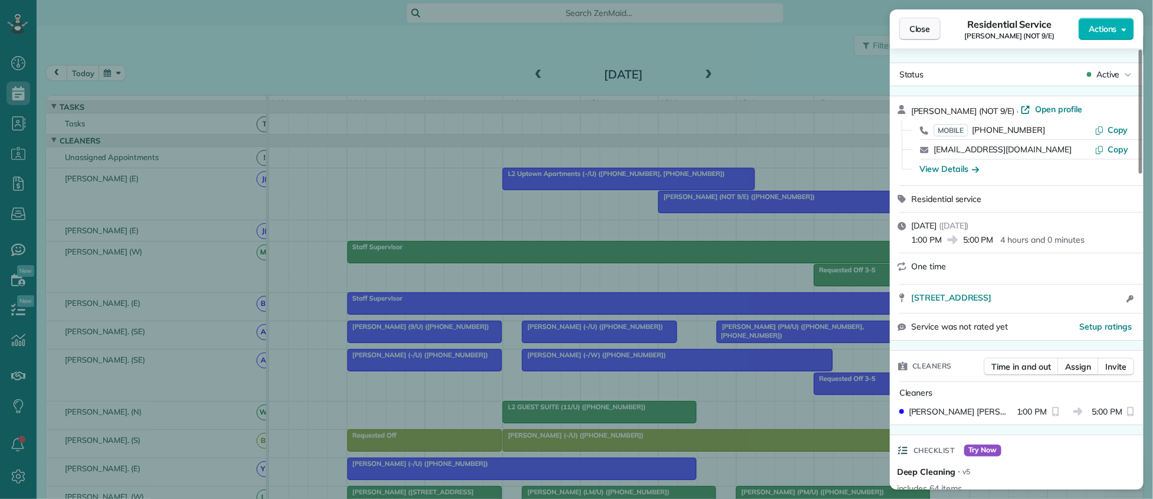
click at [919, 28] on span "Close" at bounding box center [920, 29] width 21 height 12
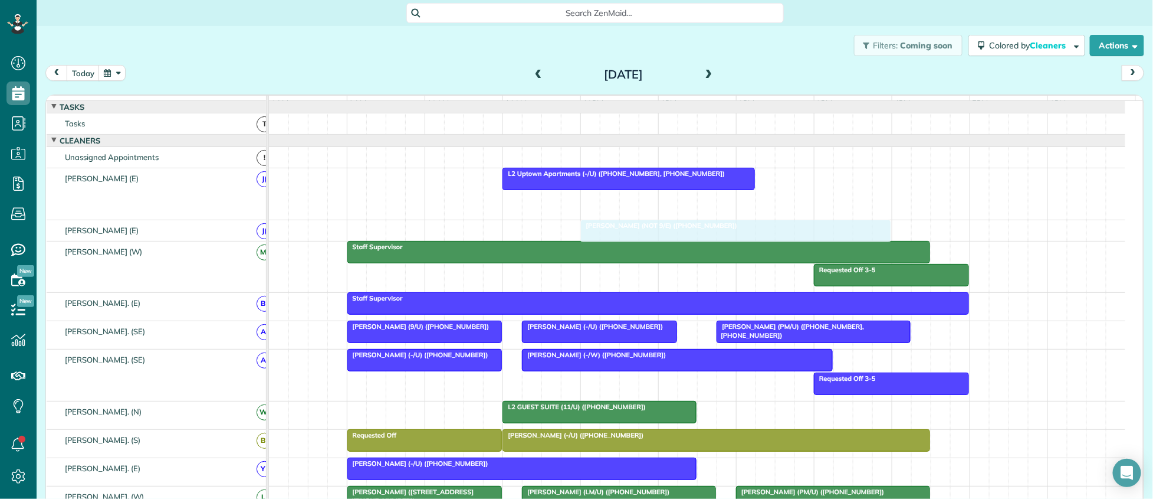
drag, startPoint x: 742, startPoint y: 212, endPoint x: 663, endPoint y: 243, distance: 84.8
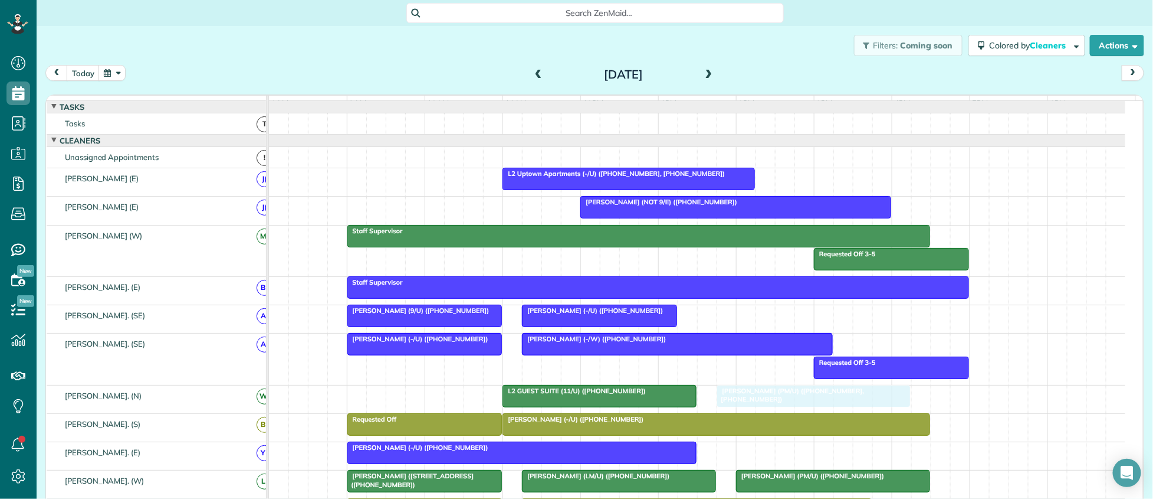
drag, startPoint x: 778, startPoint y: 323, endPoint x: 773, endPoint y: 407, distance: 83.9
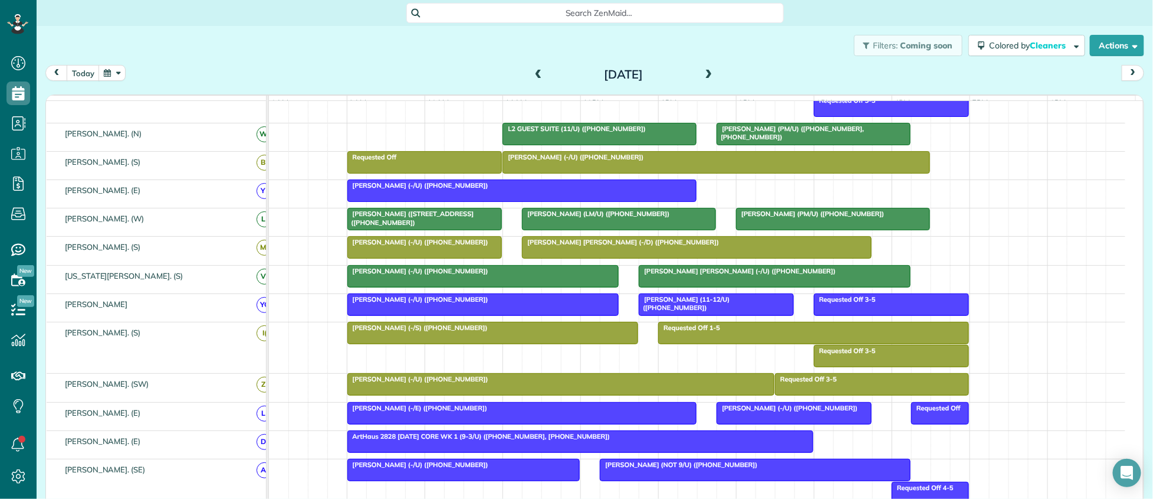
click at [480, 412] on div "Samantha Tracy (-/E) (+12177794899)" at bounding box center [522, 408] width 343 height 8
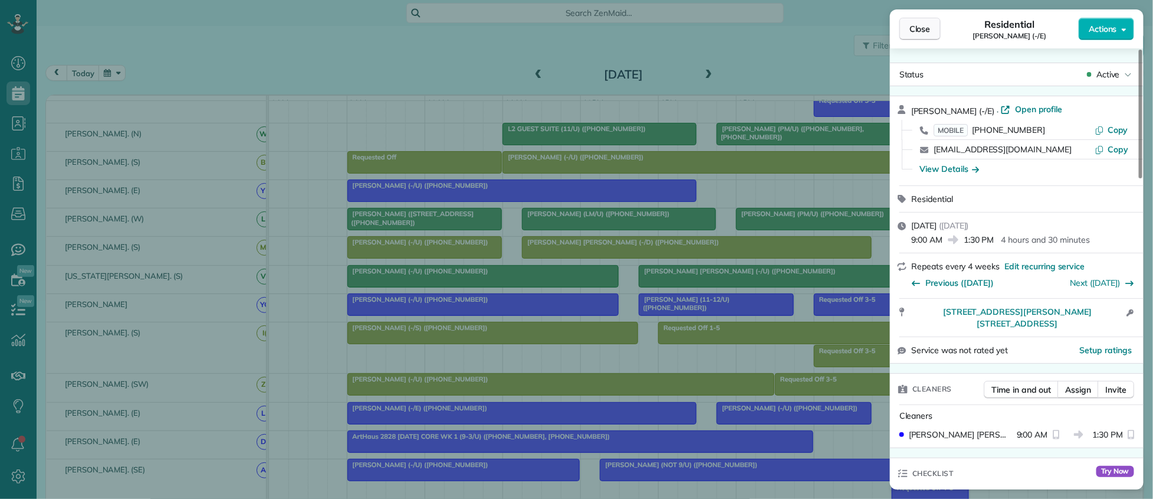
click at [922, 27] on span "Close" at bounding box center [920, 29] width 21 height 12
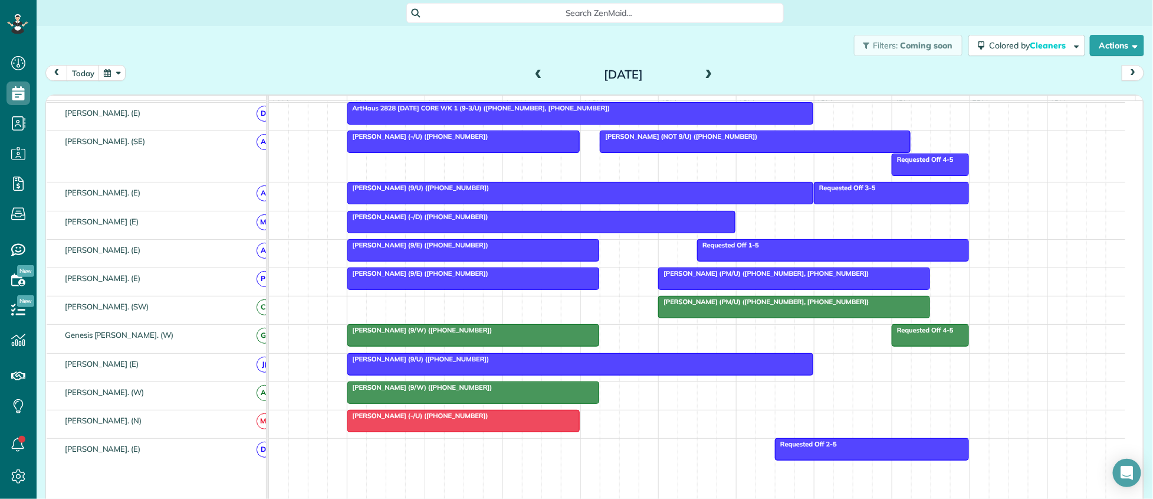
scroll to position [491, 0]
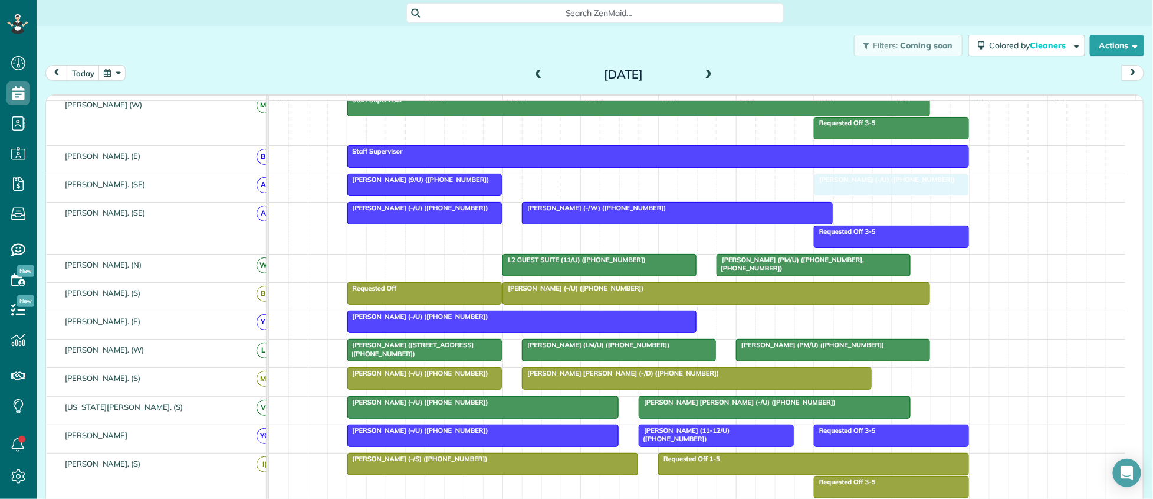
drag, startPoint x: 586, startPoint y: 186, endPoint x: 878, endPoint y: 199, distance: 291.7
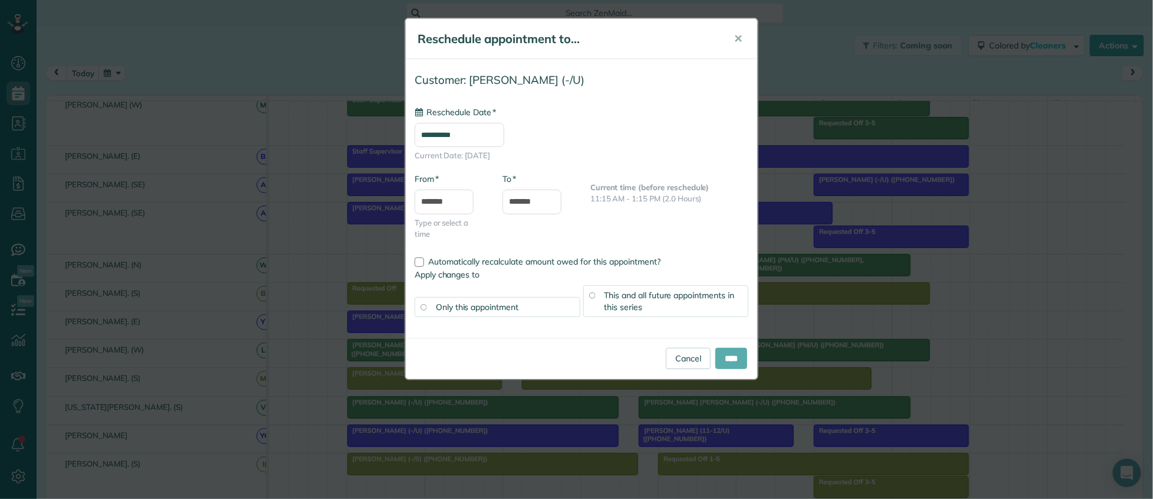
type input "**********"
click at [720, 361] on input "****" at bounding box center [732, 357] width 32 height 21
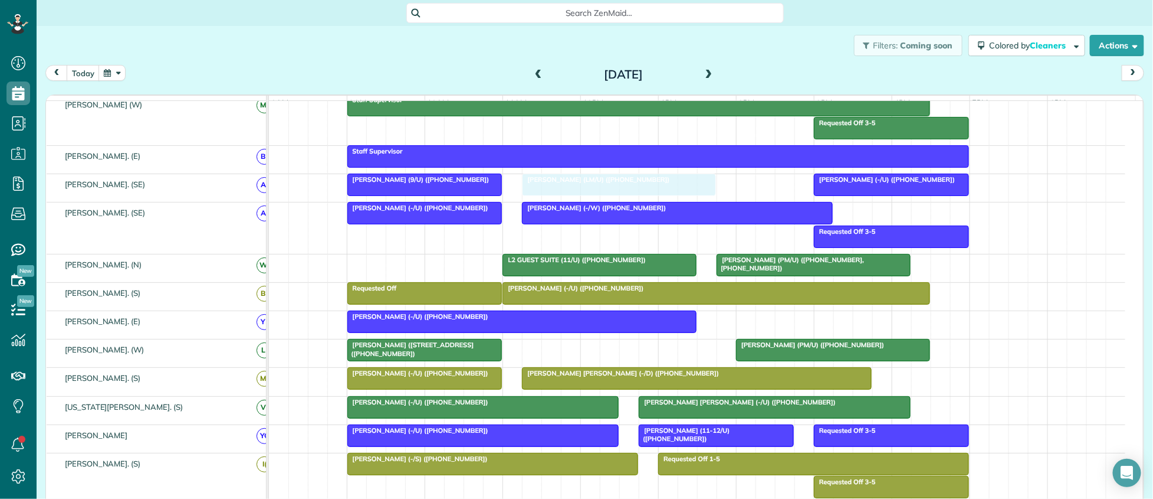
drag, startPoint x: 581, startPoint y: 358, endPoint x: 591, endPoint y: 206, distance: 151.9
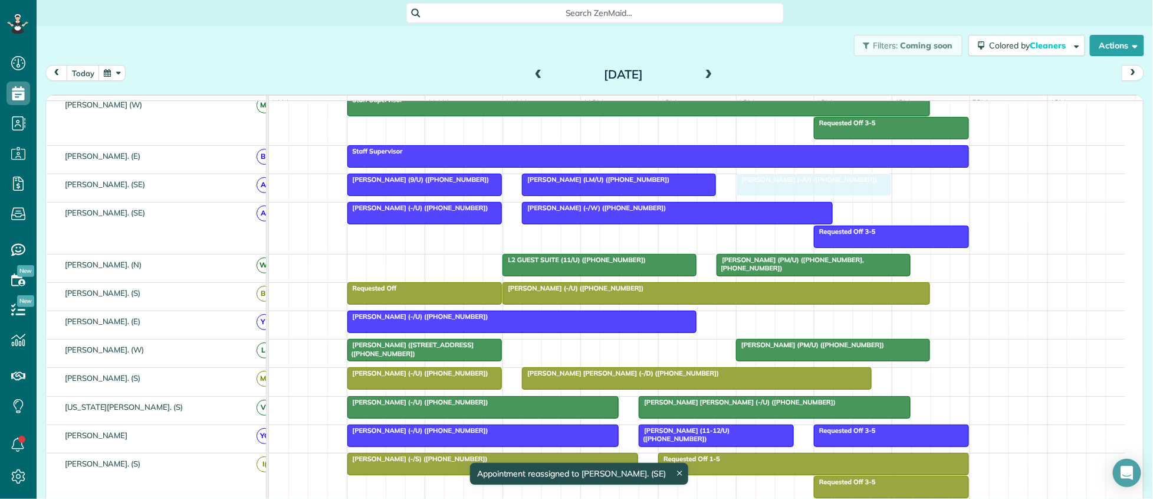
drag, startPoint x: 869, startPoint y: 186, endPoint x: 800, endPoint y: 186, distance: 69.0
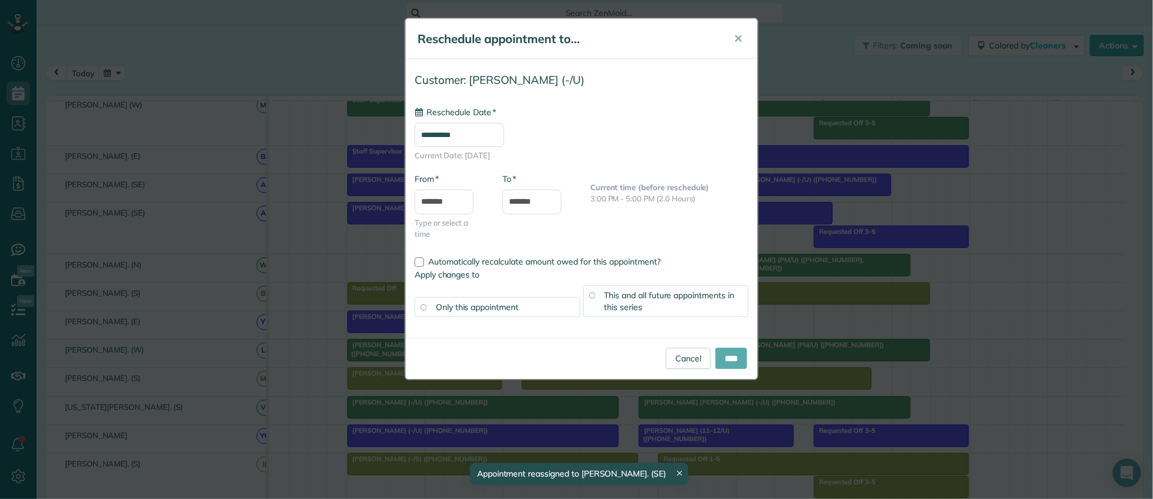
type input "**********"
click at [729, 358] on input "****" at bounding box center [732, 357] width 32 height 21
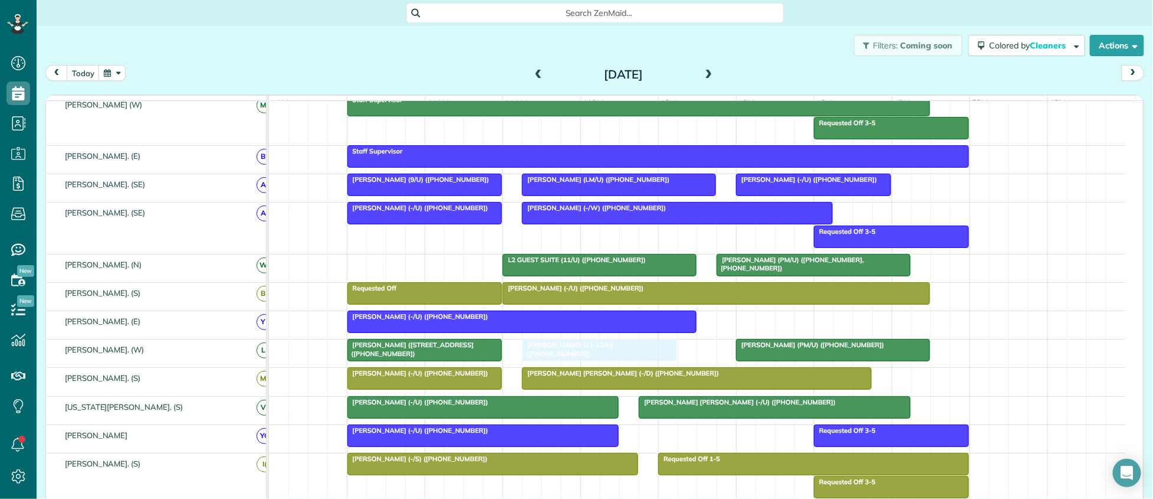
drag, startPoint x: 681, startPoint y: 444, endPoint x: 561, endPoint y: 362, distance: 145.3
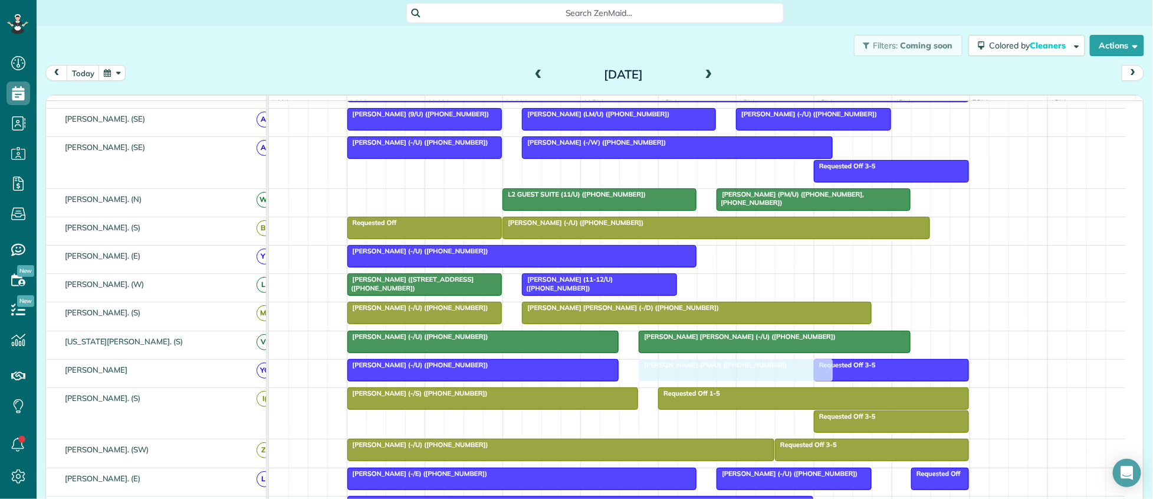
drag, startPoint x: 792, startPoint y: 285, endPoint x: 695, endPoint y: 372, distance: 130.3
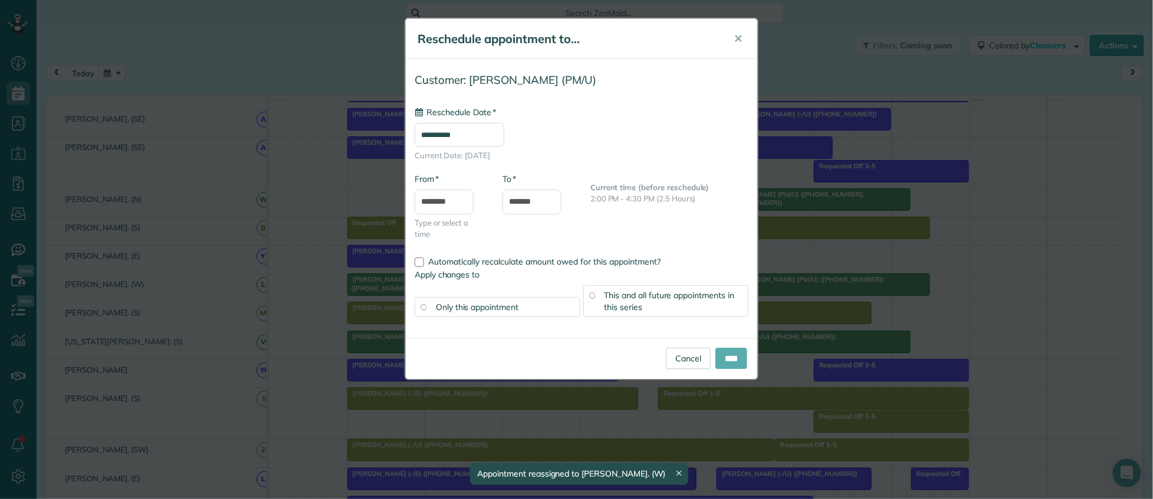
type input "**********"
click at [728, 360] on input "****" at bounding box center [732, 357] width 32 height 21
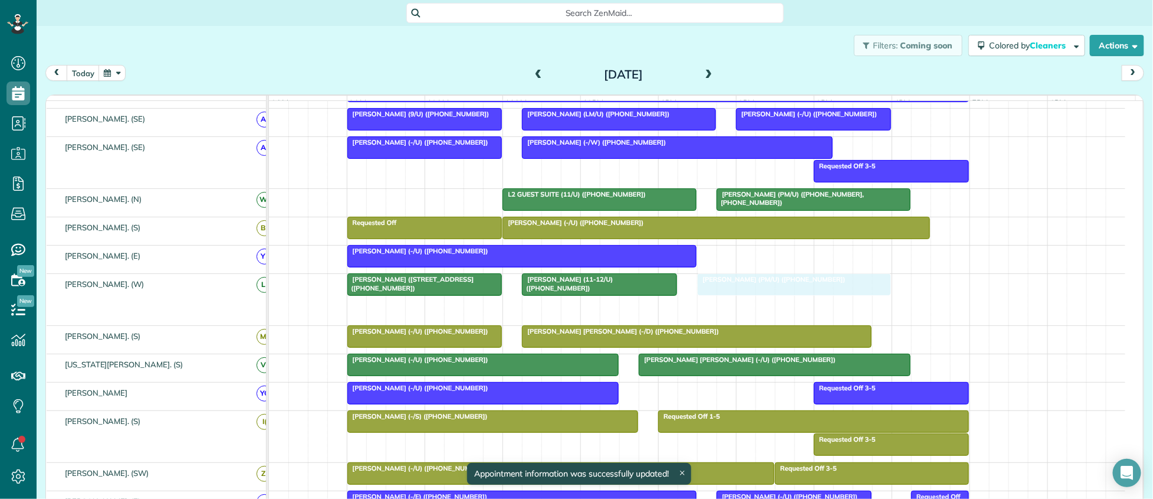
drag, startPoint x: 695, startPoint y: 316, endPoint x: 762, endPoint y: 300, distance: 69.1
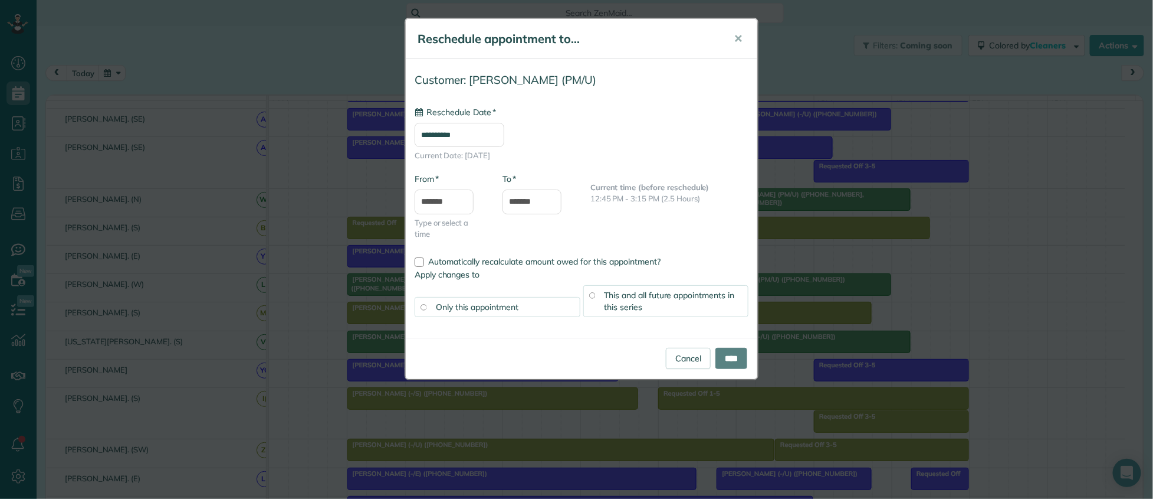
type input "**********"
click at [686, 358] on link "Cancel" at bounding box center [688, 357] width 45 height 21
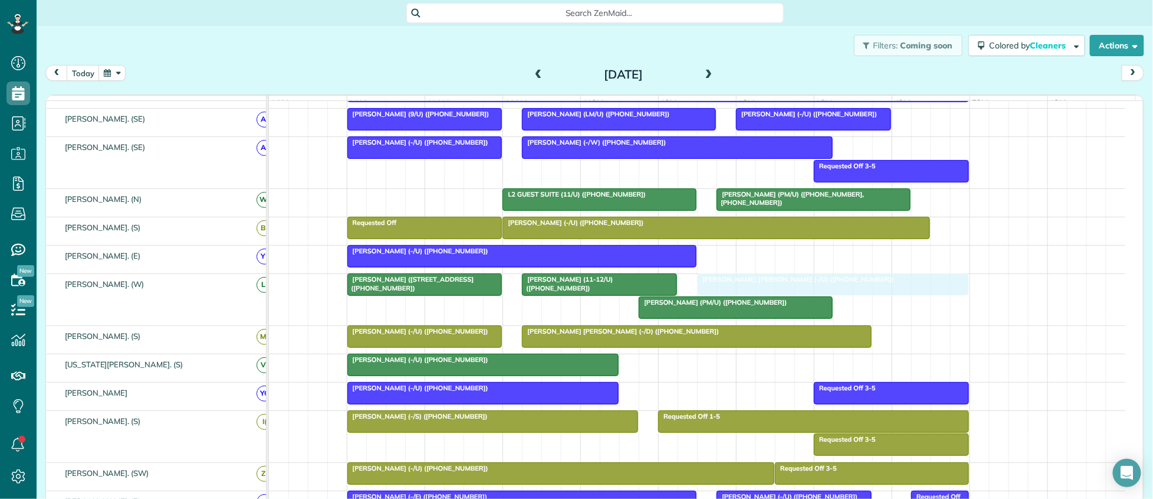
drag, startPoint x: 707, startPoint y: 370, endPoint x: 769, endPoint y: 288, distance: 102.8
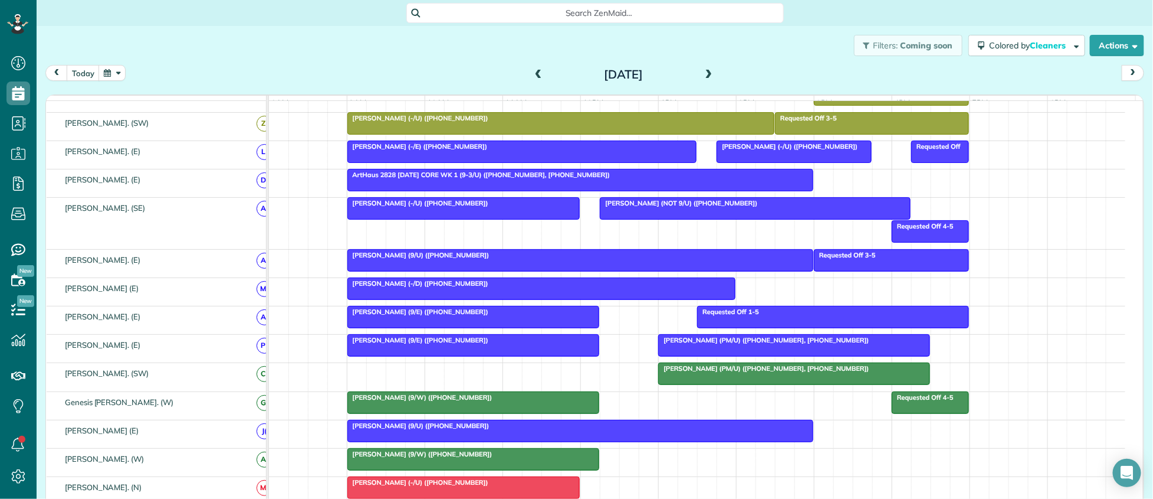
scroll to position [590, 0]
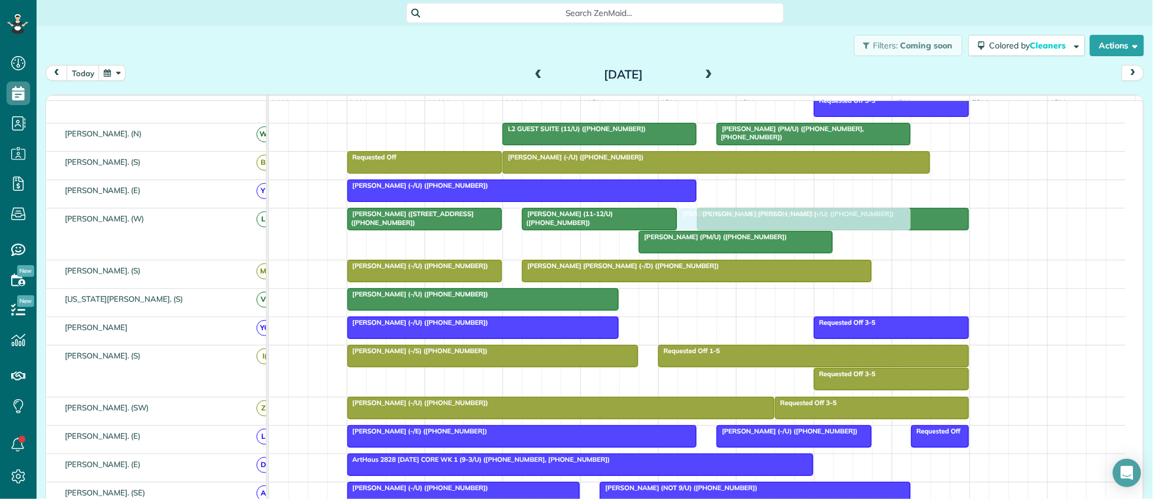
drag, startPoint x: 449, startPoint y: 452, endPoint x: 783, endPoint y: 242, distance: 394.7
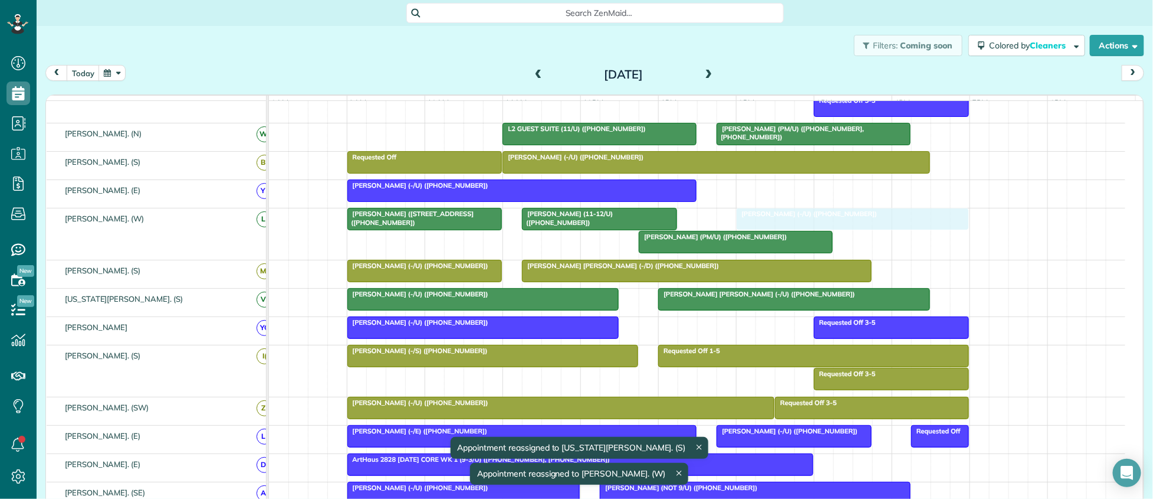
drag, startPoint x: 736, startPoint y: 223, endPoint x: 795, endPoint y: 225, distance: 58.4
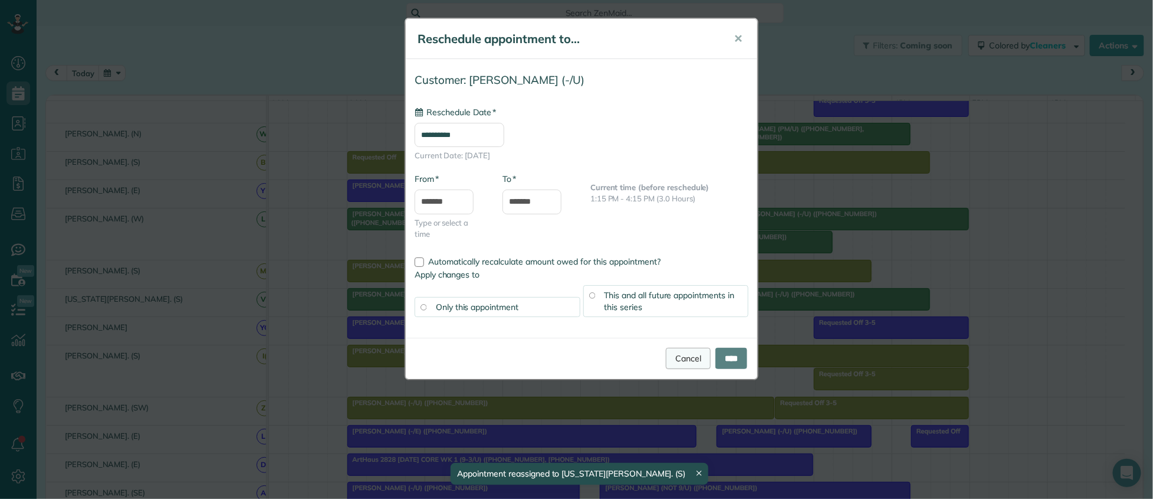
type input "**********"
click at [680, 360] on link "Cancel" at bounding box center [688, 357] width 45 height 21
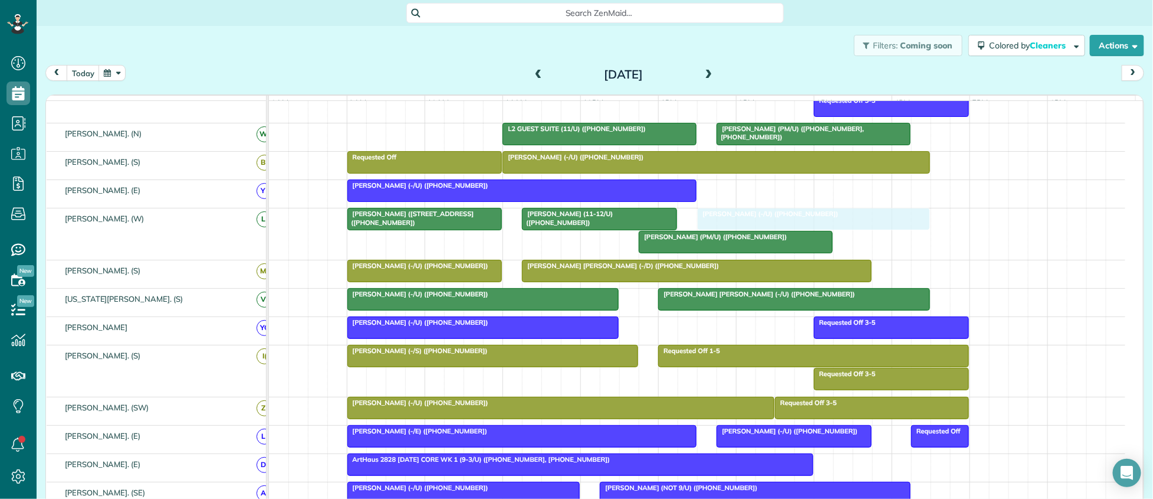
drag, startPoint x: 745, startPoint y: 225, endPoint x: 769, endPoint y: 225, distance: 24.2
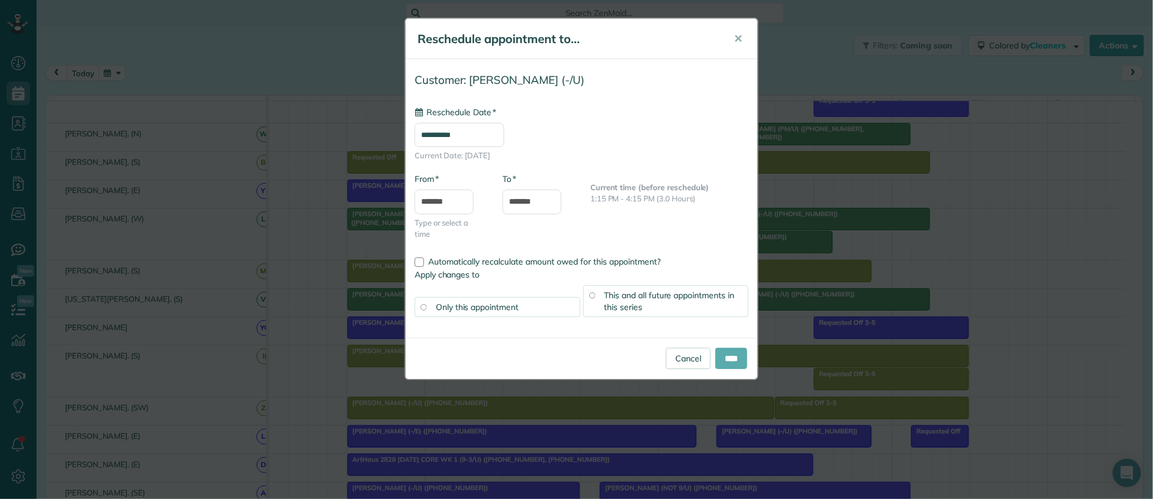
type input "**********"
click at [724, 362] on input "****" at bounding box center [732, 357] width 32 height 21
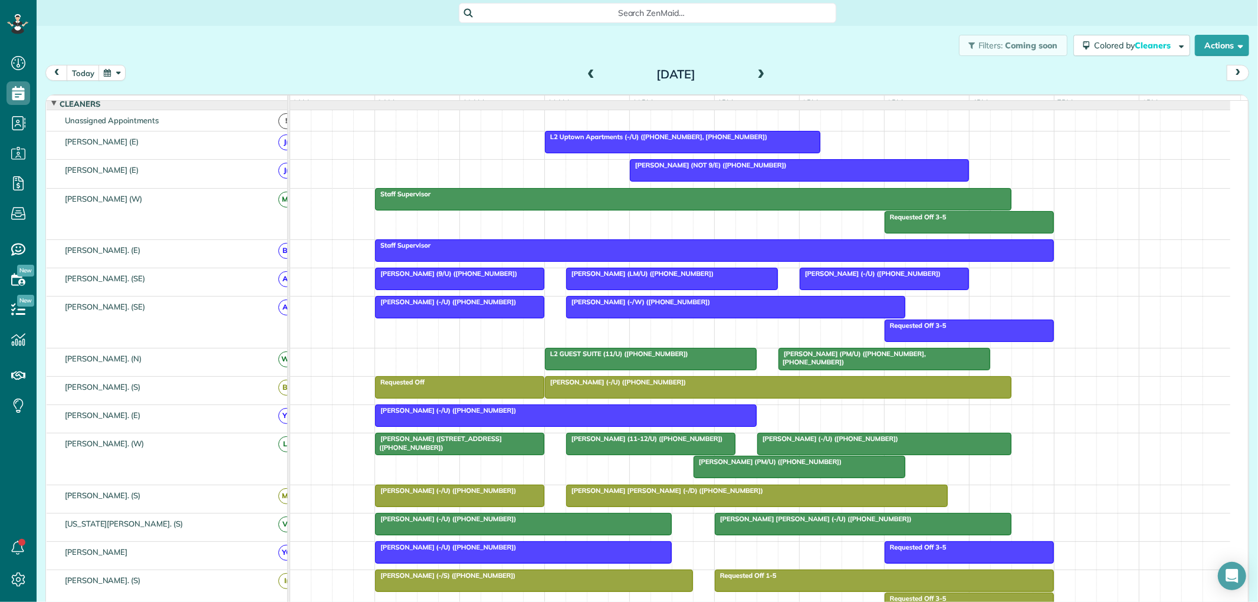
scroll to position [0, 0]
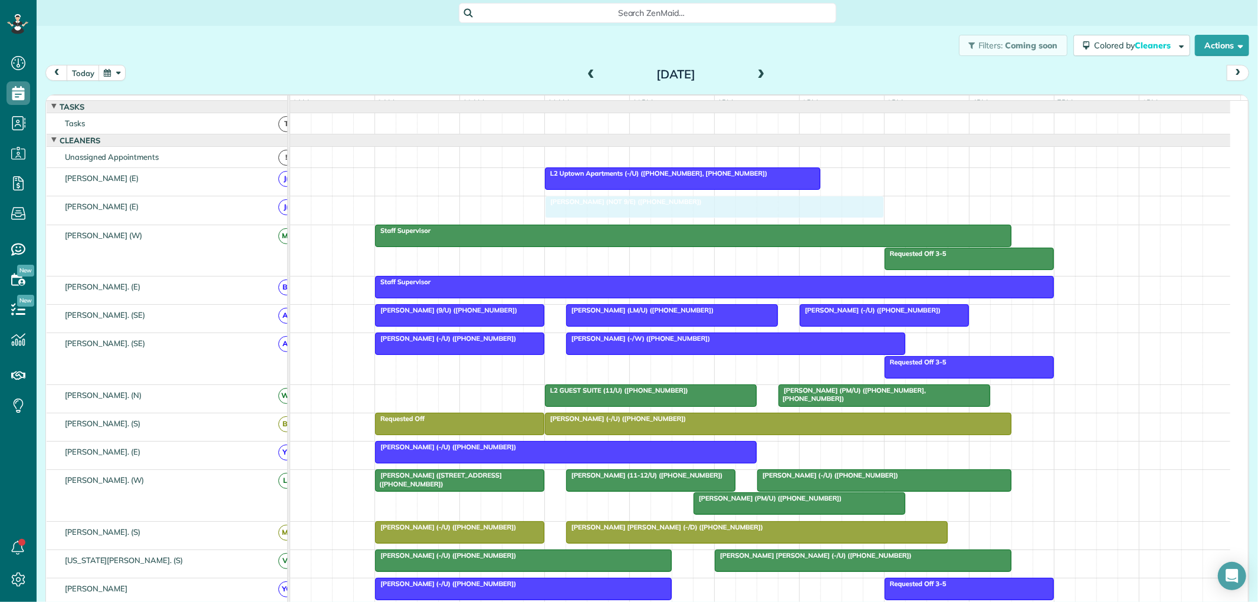
drag, startPoint x: 791, startPoint y: 215, endPoint x: 697, endPoint y: 215, distance: 93.2
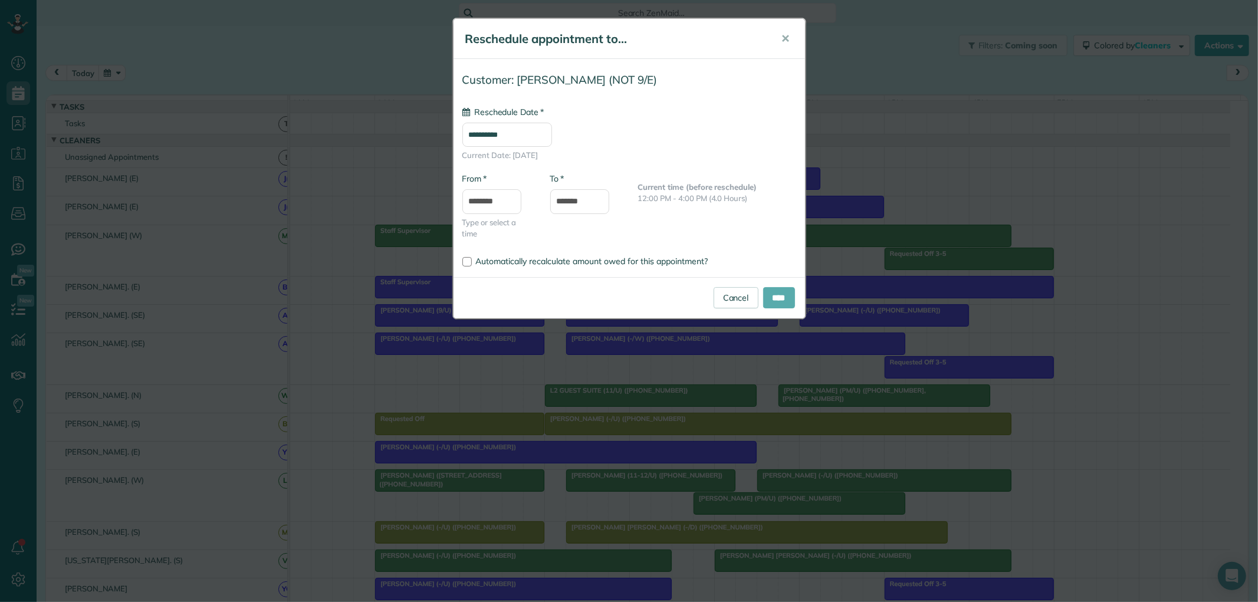
type input "**********"
click at [769, 293] on input "****" at bounding box center [779, 297] width 32 height 21
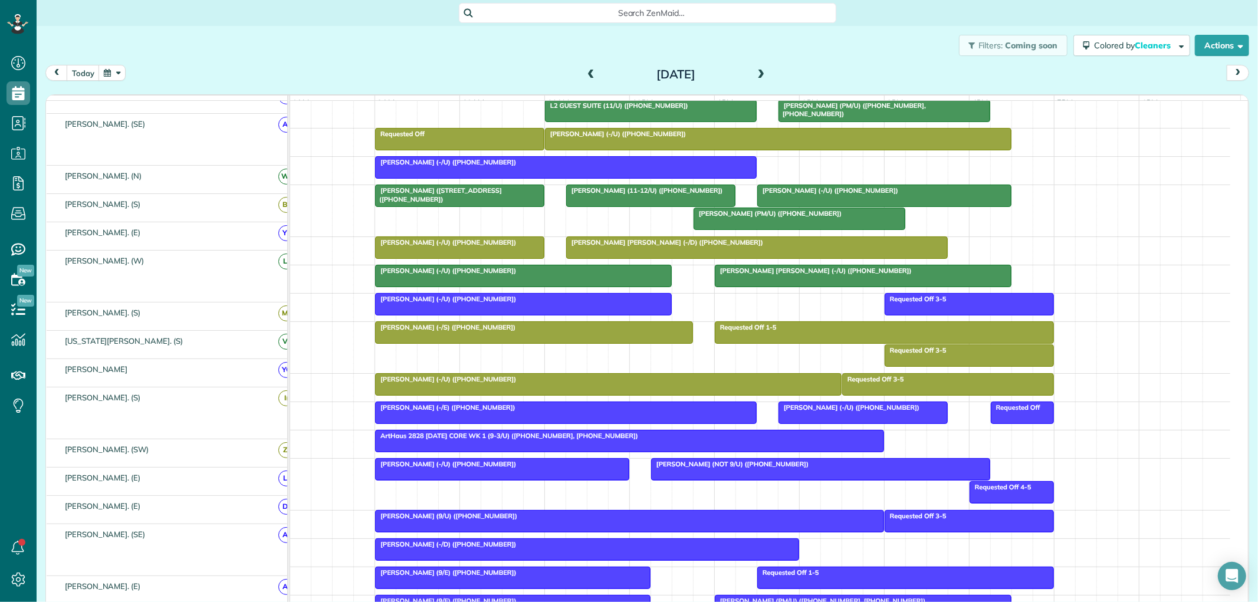
scroll to position [285, 0]
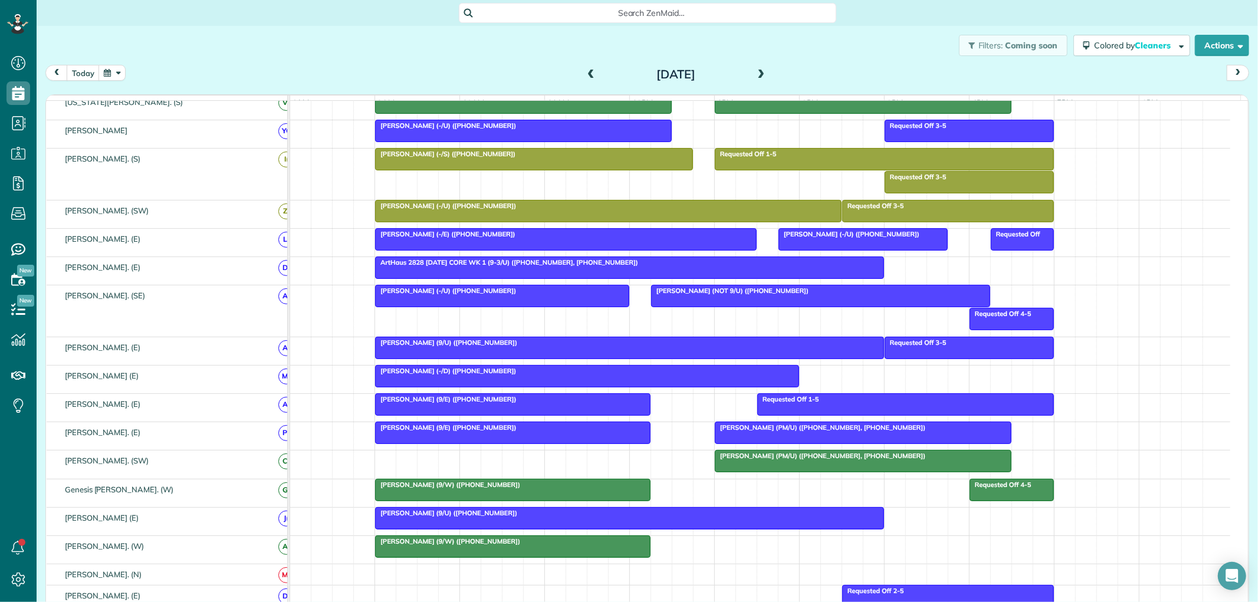
click at [499, 210] on div "Jeff Blackman (-/U) (+12145570465)" at bounding box center [609, 206] width 460 height 8
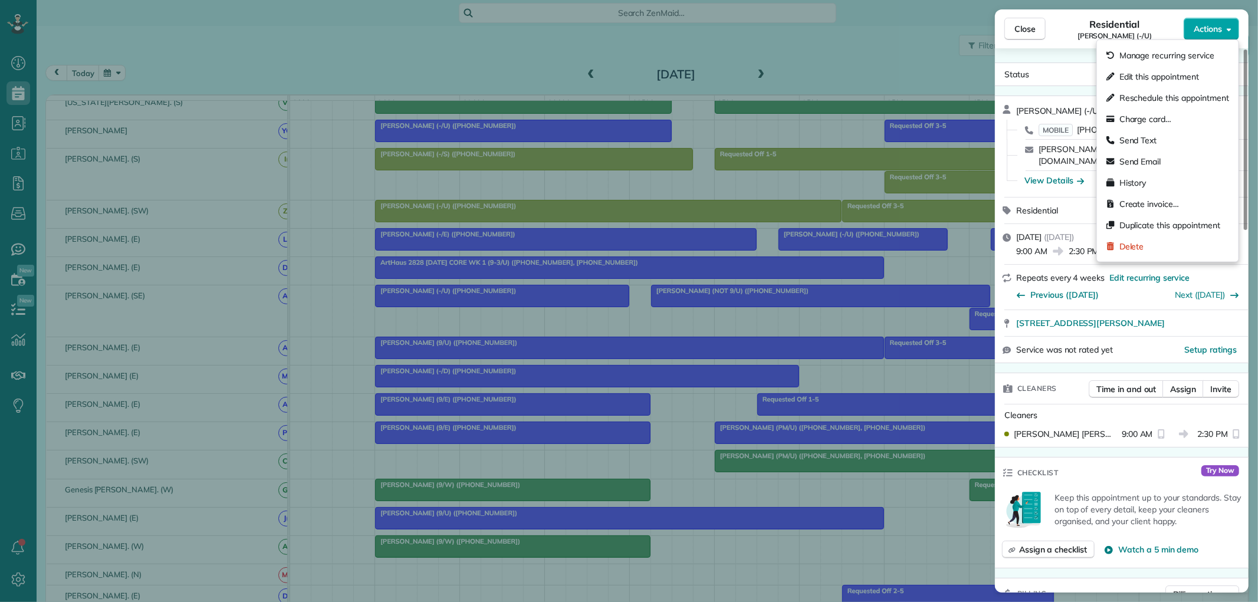
click at [1211, 27] on span "Actions" at bounding box center [1208, 29] width 28 height 12
click at [1161, 79] on span "Edit this appointment" at bounding box center [1160, 77] width 80 height 12
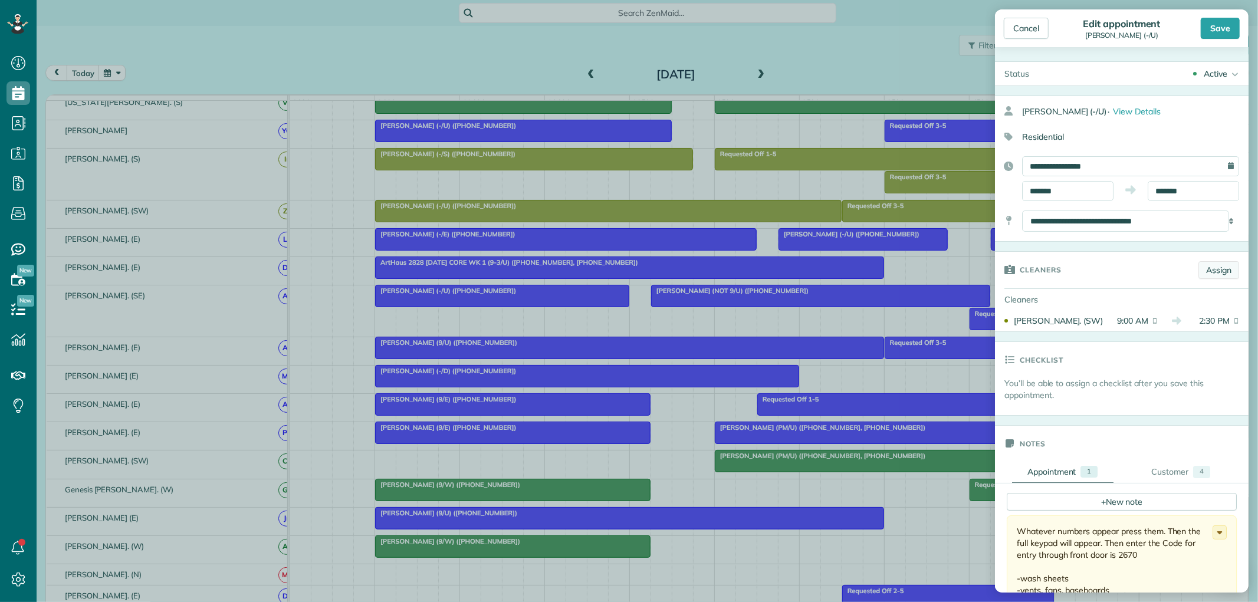
click at [1202, 274] on link "Assign" at bounding box center [1219, 270] width 41 height 18
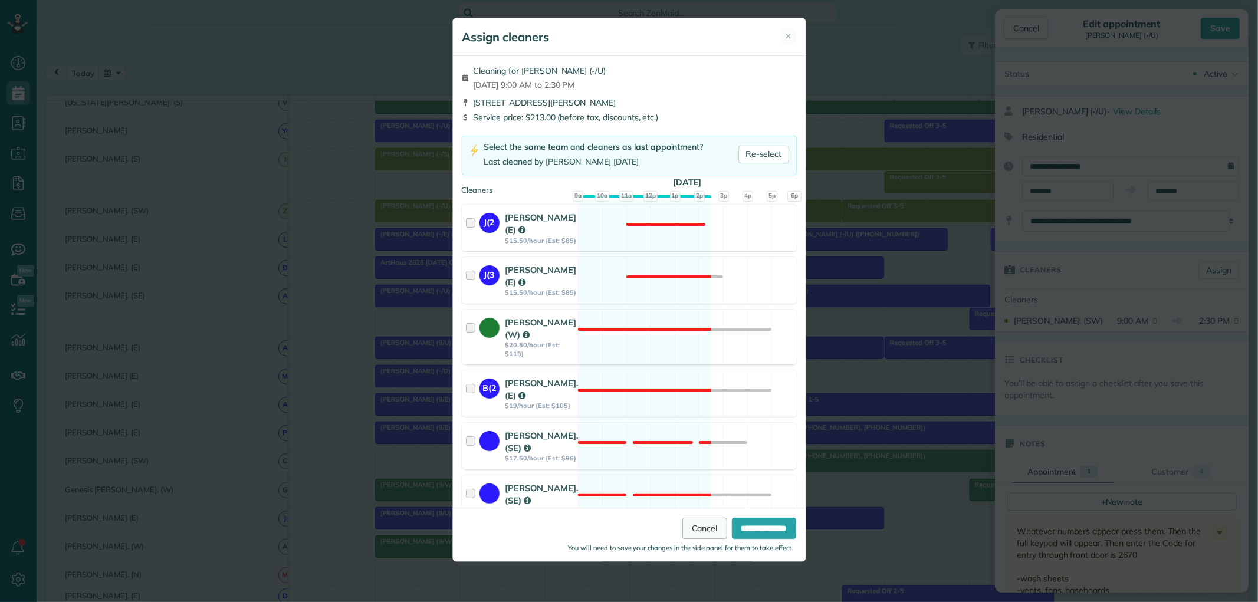
click at [683, 528] on link "Cancel" at bounding box center [705, 528] width 45 height 21
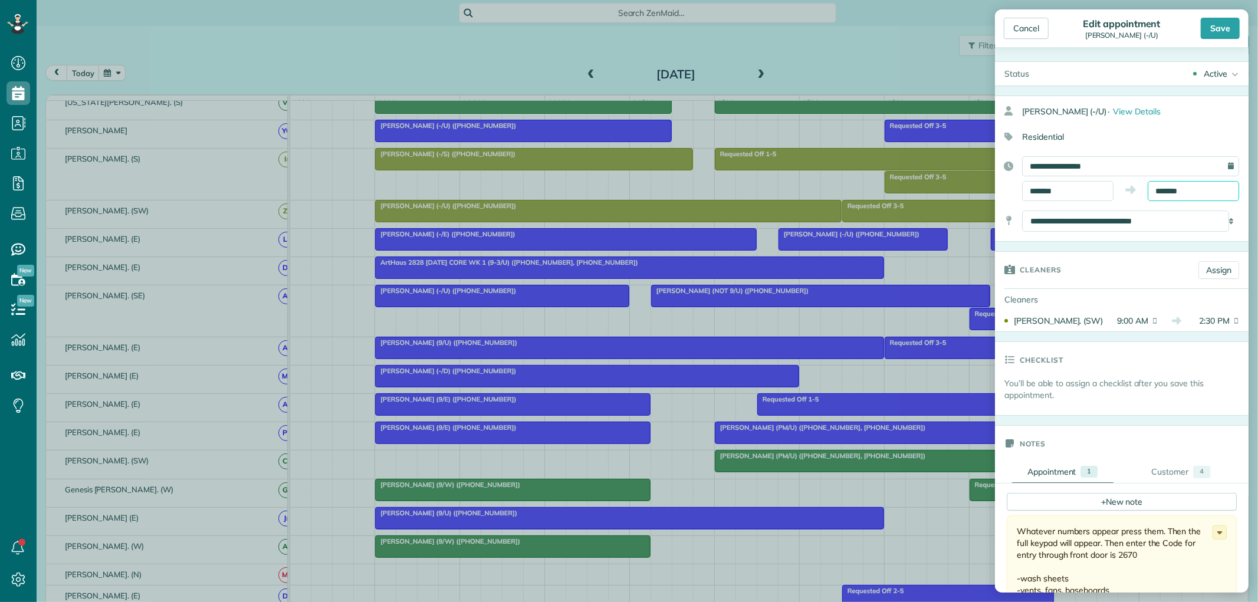
click at [1187, 190] on input "*******" at bounding box center [1193, 191] width 91 height 20
click at [1180, 32] on div "Save" at bounding box center [1203, 28] width 76 height 21
click at [1028, 24] on div "Cancel" at bounding box center [1026, 28] width 45 height 21
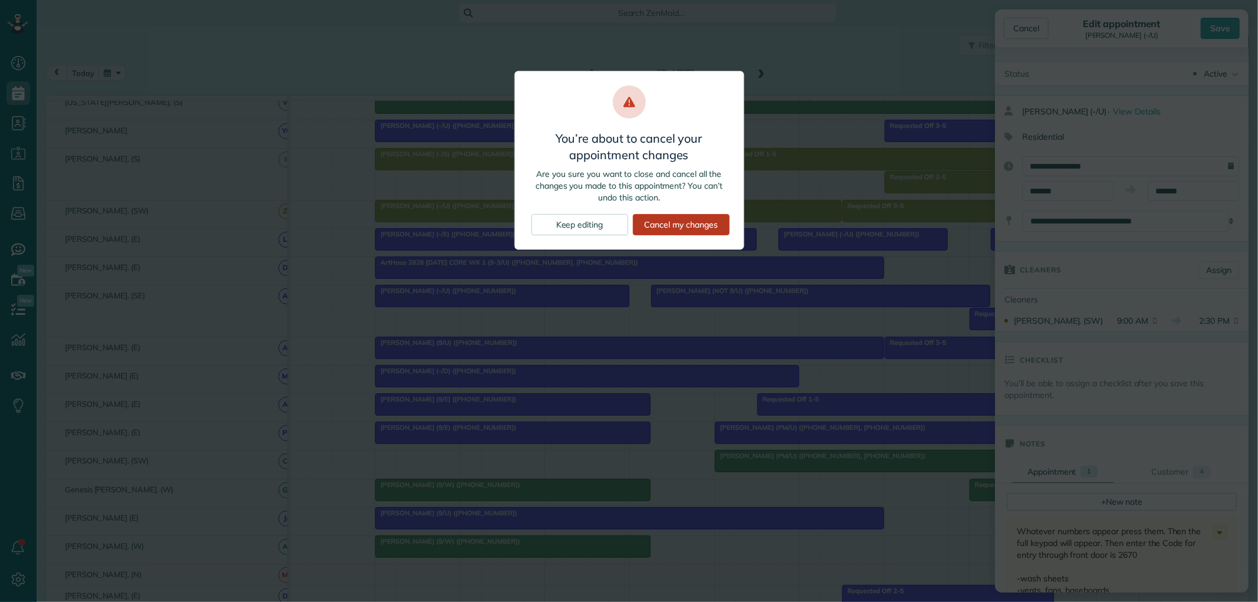
click at [680, 221] on div "Cancel my changes" at bounding box center [681, 224] width 97 height 21
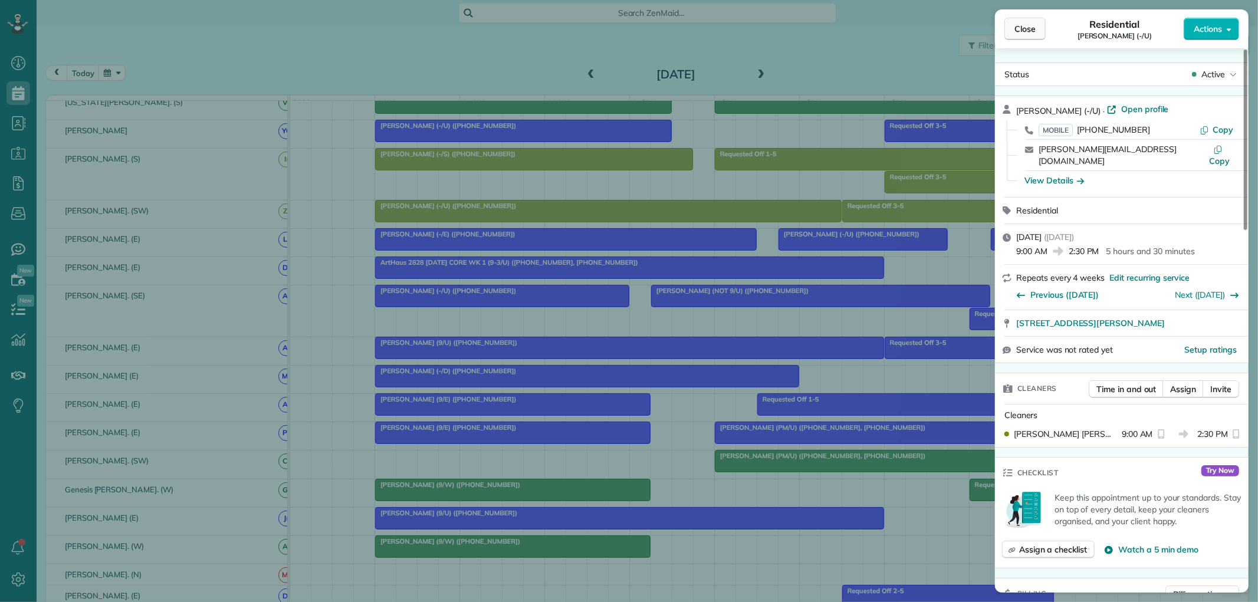
click at [1028, 36] on button "Close" at bounding box center [1025, 29] width 41 height 22
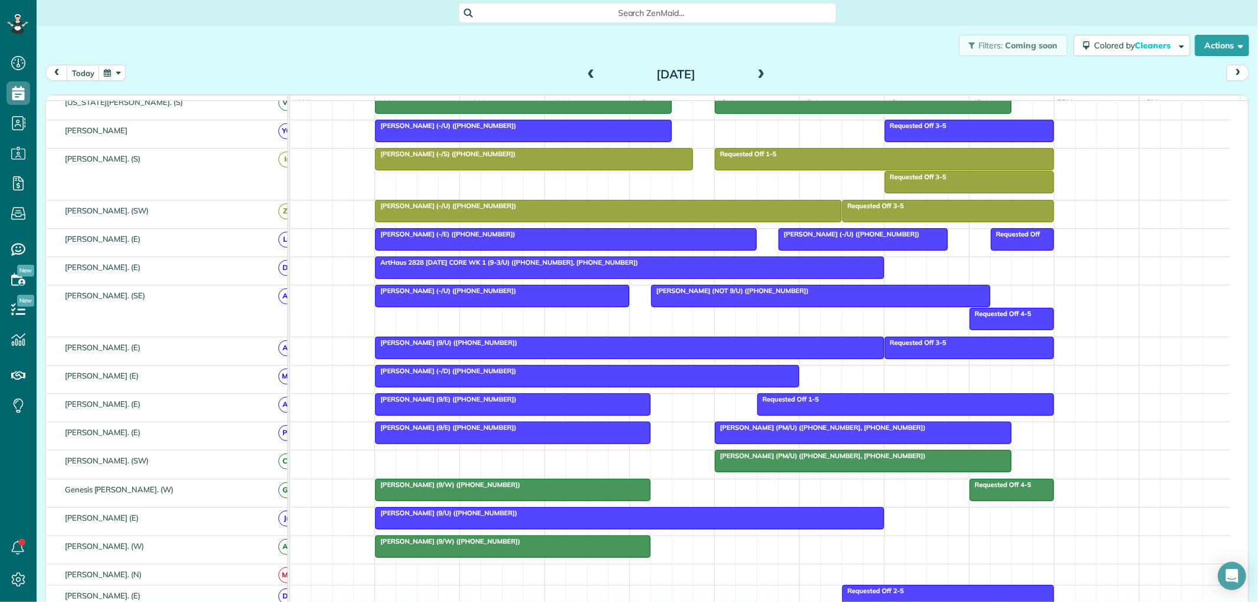
click at [662, 517] on div "Laura McAndrew (9/U) (+19725697279)" at bounding box center [630, 513] width 502 height 8
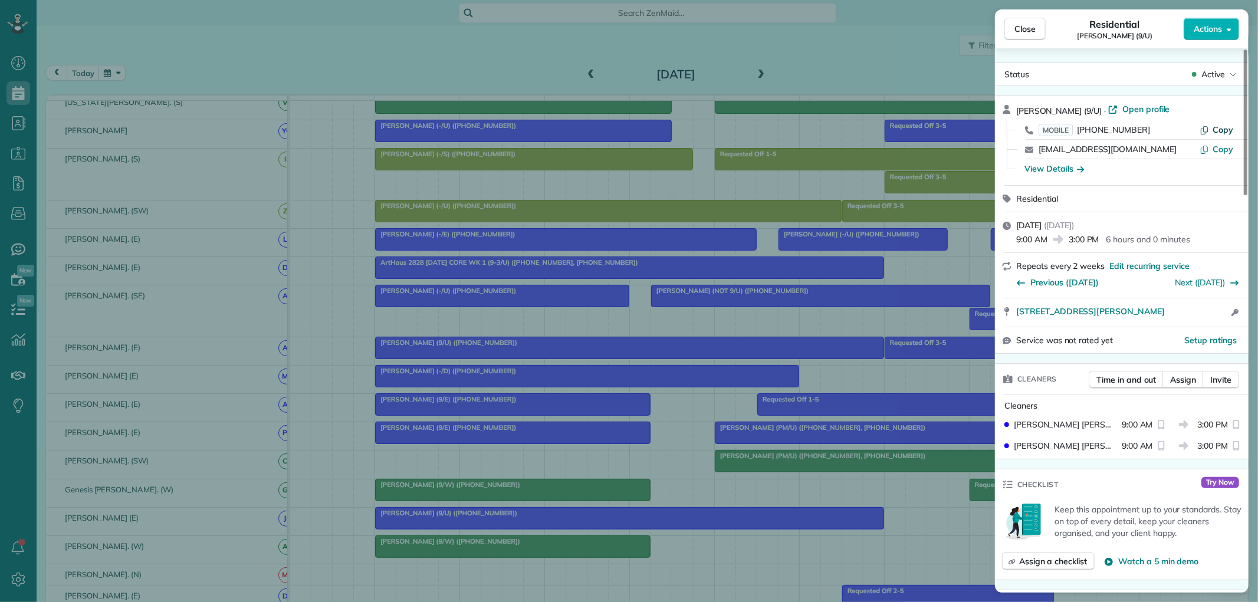
click at [1222, 127] on span "Copy" at bounding box center [1223, 129] width 21 height 11
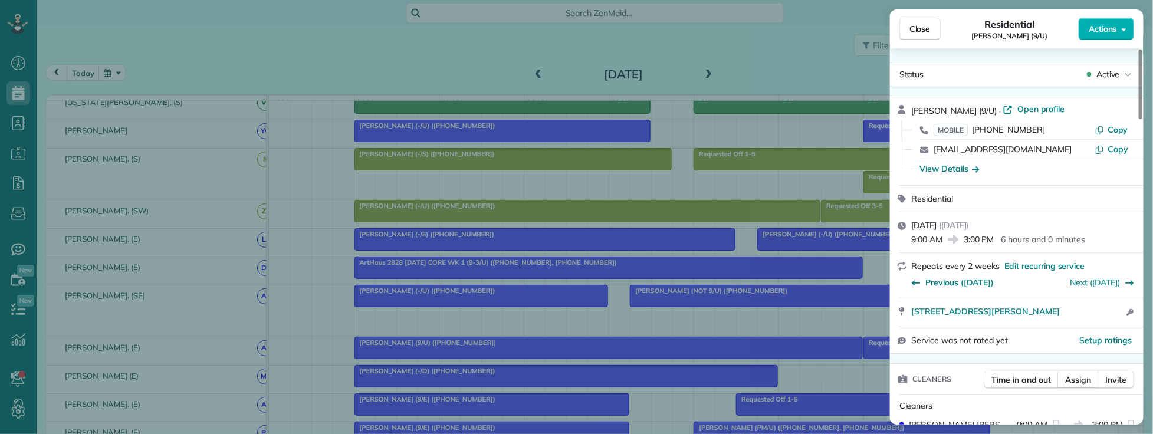
scroll to position [434, 37]
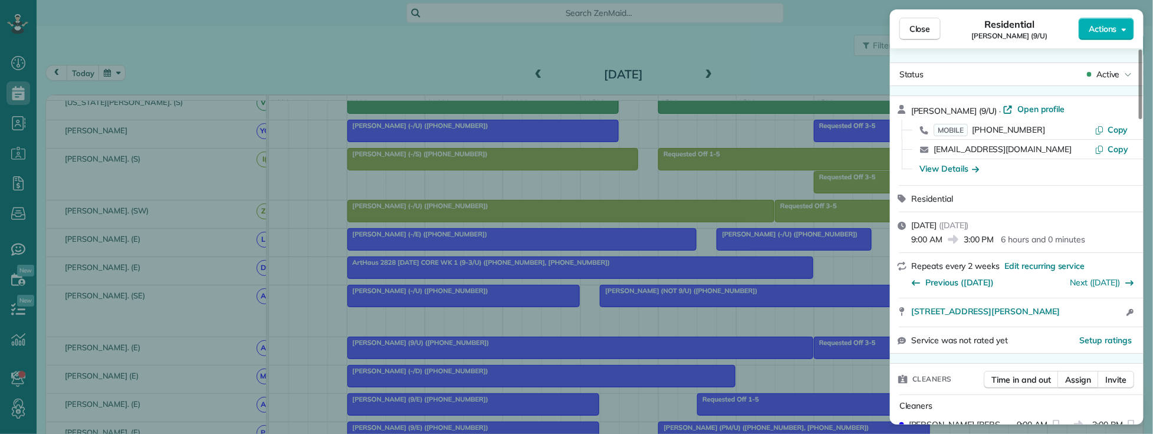
drag, startPoint x: 911, startPoint y: 109, endPoint x: 974, endPoint y: 112, distance: 63.2
click at [974, 112] on div "Laura McAndrew (9/U) · Open profile" at bounding box center [1024, 110] width 225 height 14
click at [918, 25] on span "Close" at bounding box center [920, 29] width 21 height 12
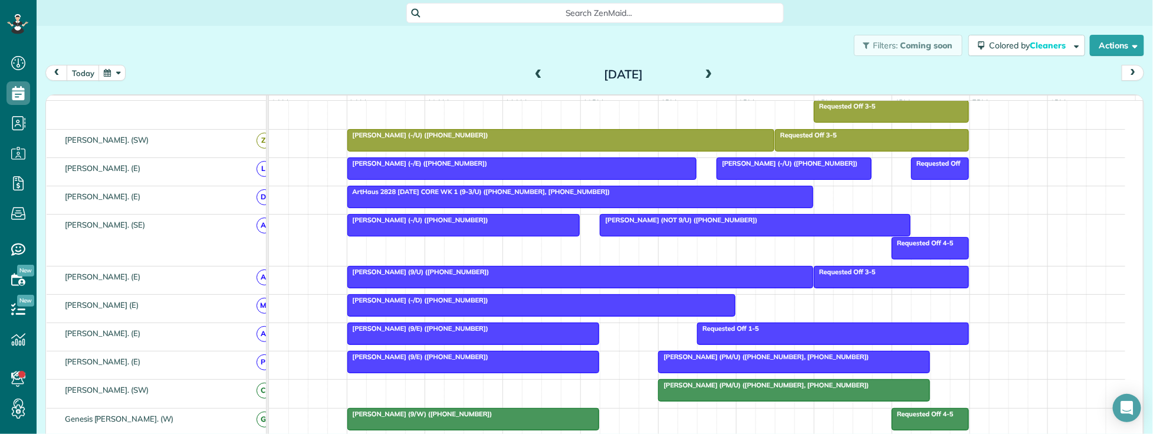
scroll to position [524, 0]
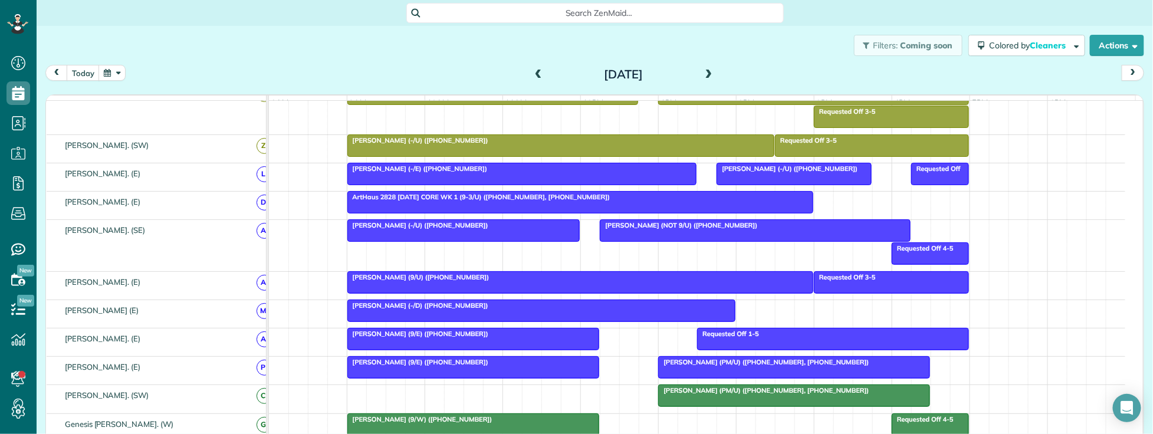
click at [558, 322] on div at bounding box center [542, 310] width 388 height 21
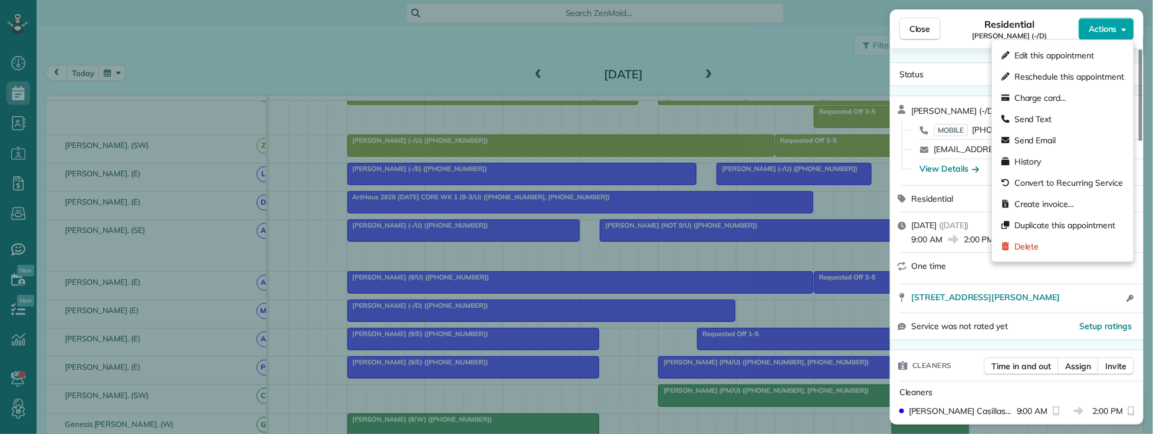
click at [1111, 29] on span "Actions" at bounding box center [1103, 29] width 28 height 12
click at [1049, 54] on span "Edit this appointment" at bounding box center [1055, 56] width 80 height 12
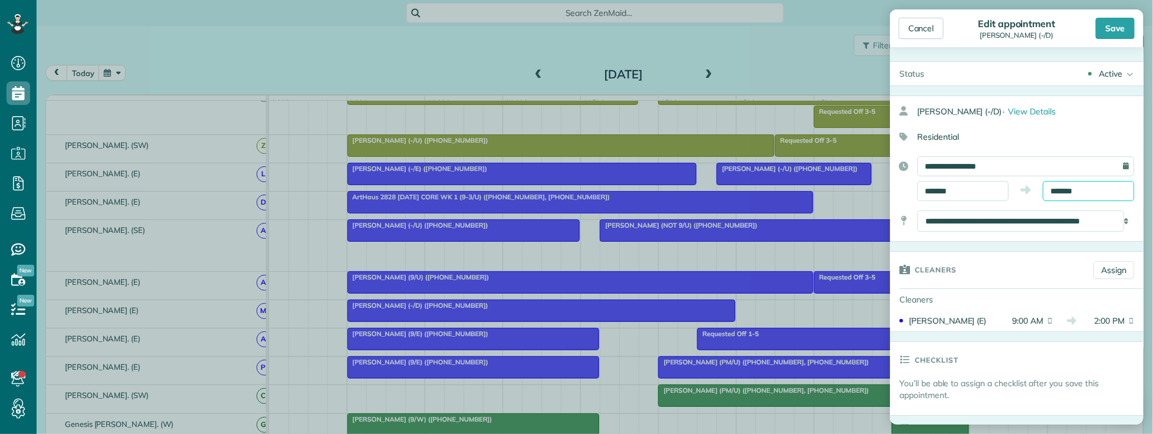
click at [1084, 189] on input "*******" at bounding box center [1088, 191] width 91 height 20
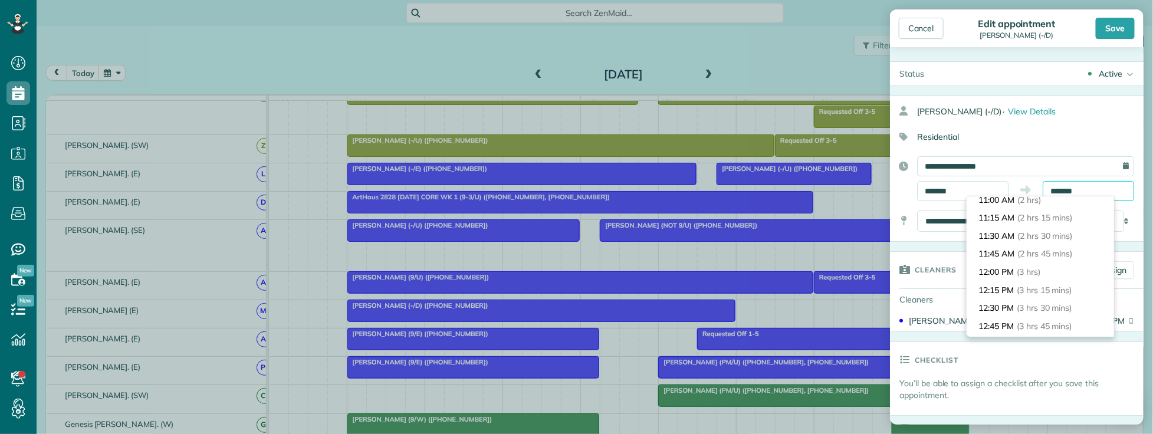
scroll to position [145, 0]
type input "********"
click at [1063, 238] on span "(2 hrs 30 mins)" at bounding box center [1047, 240] width 58 height 11
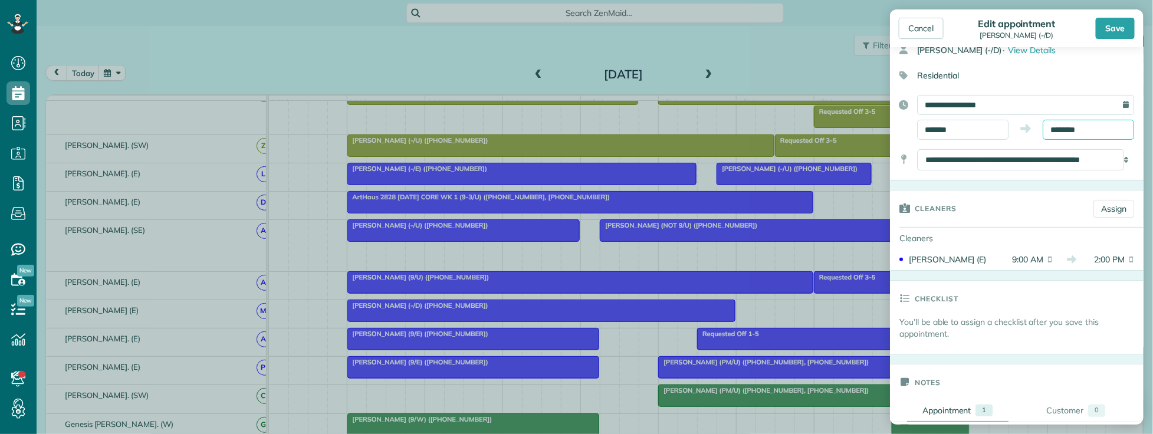
scroll to position [65, 0]
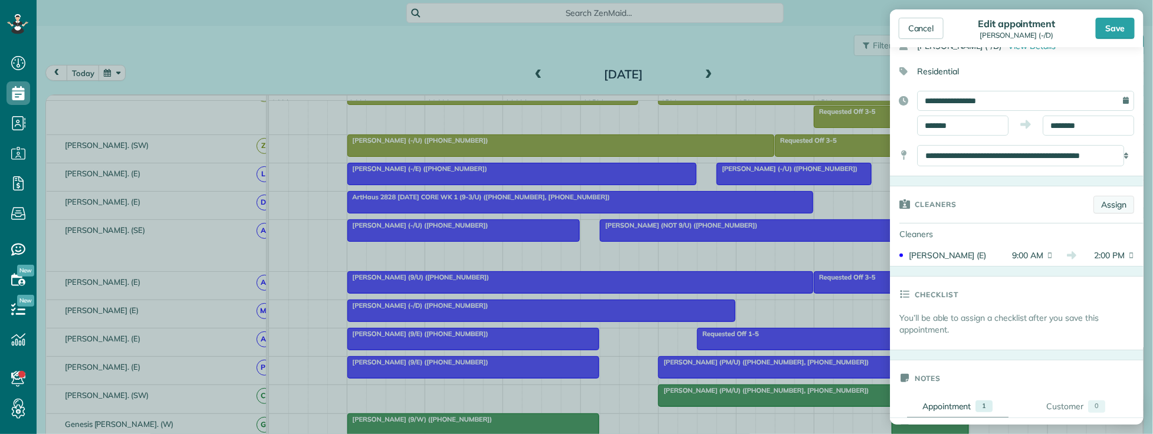
click at [1106, 205] on link "Assign" at bounding box center [1114, 205] width 41 height 18
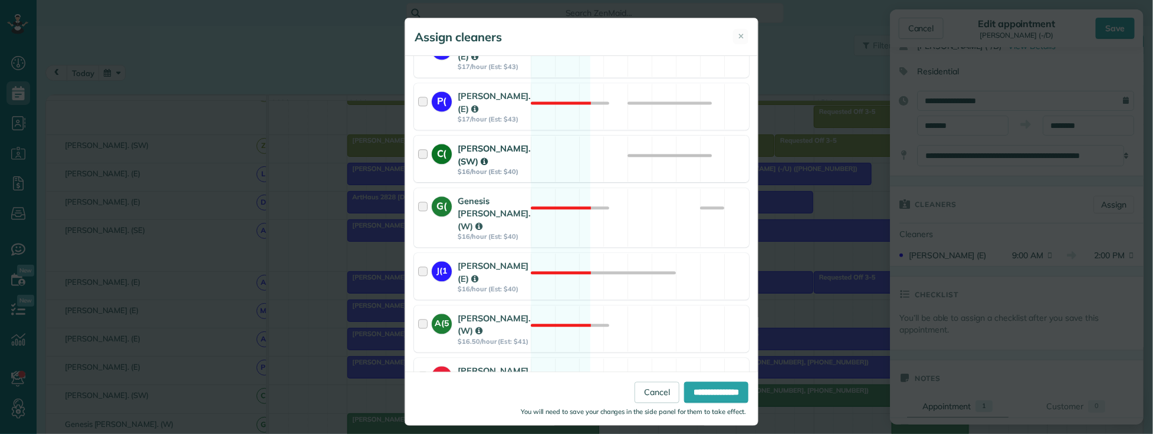
scroll to position [1245, 0]
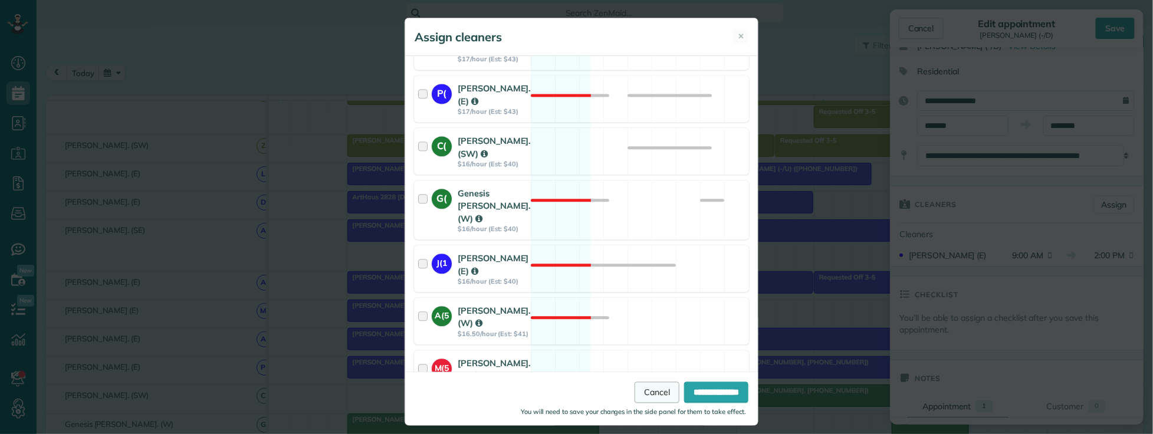
click at [635, 388] on link "Cancel" at bounding box center [657, 392] width 45 height 21
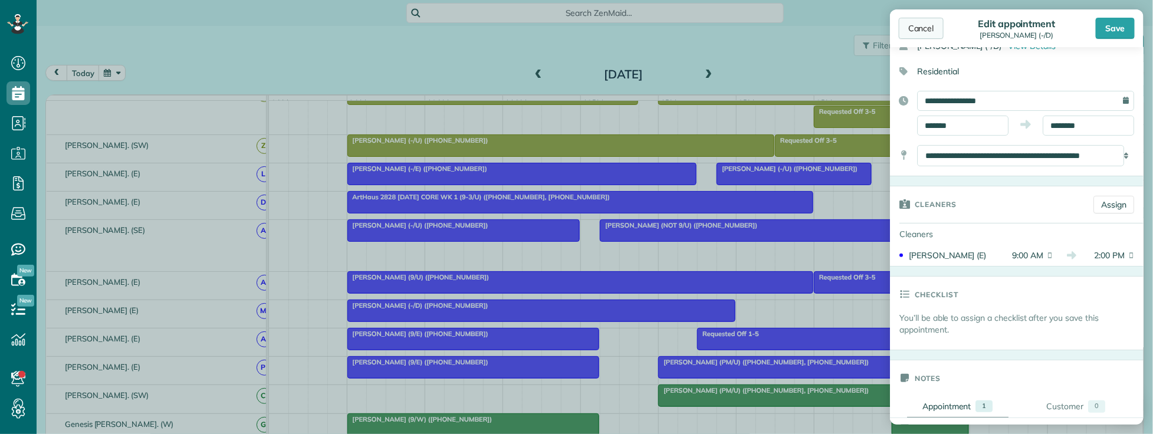
click at [917, 28] on div "Cancel" at bounding box center [921, 28] width 45 height 21
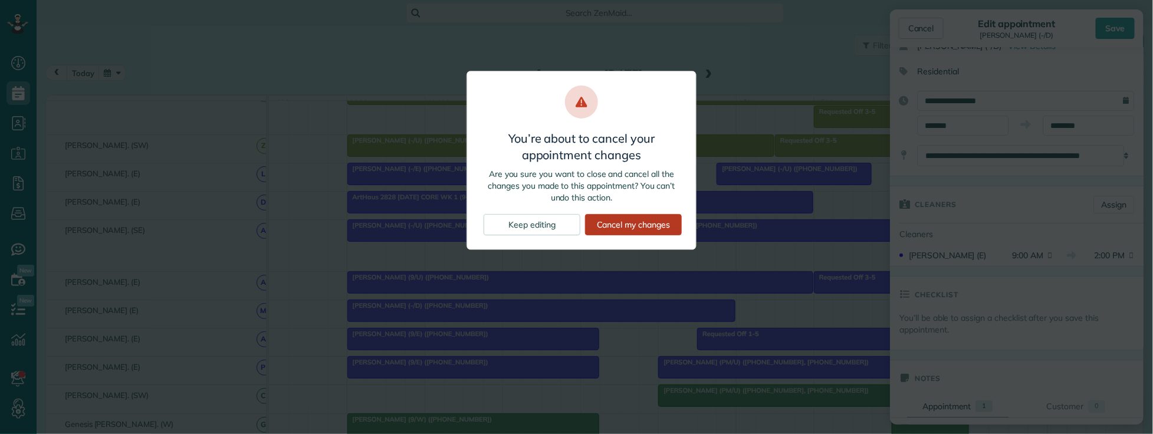
drag, startPoint x: 612, startPoint y: 227, endPoint x: 599, endPoint y: 234, distance: 14.6
click at [611, 227] on div "Cancel my changes" at bounding box center [633, 224] width 97 height 21
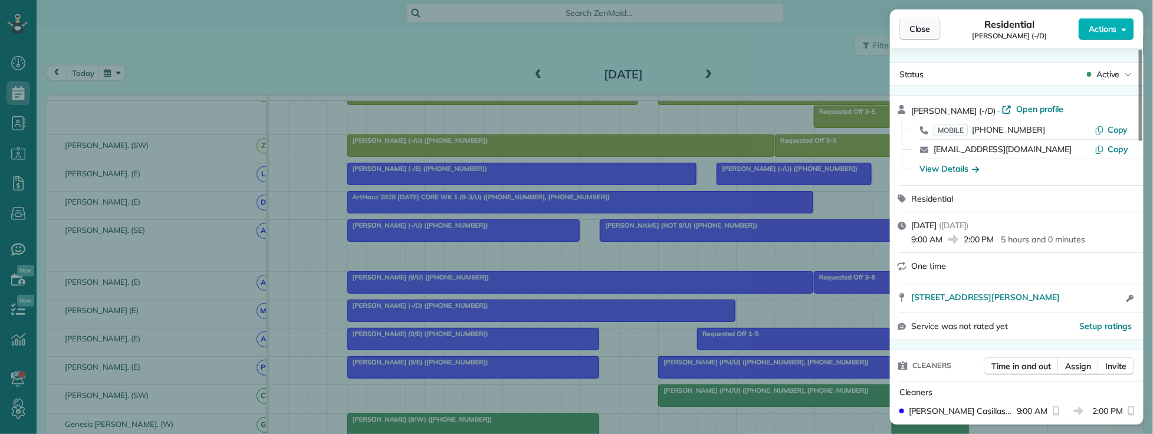
click at [924, 31] on span "Close" at bounding box center [920, 29] width 21 height 12
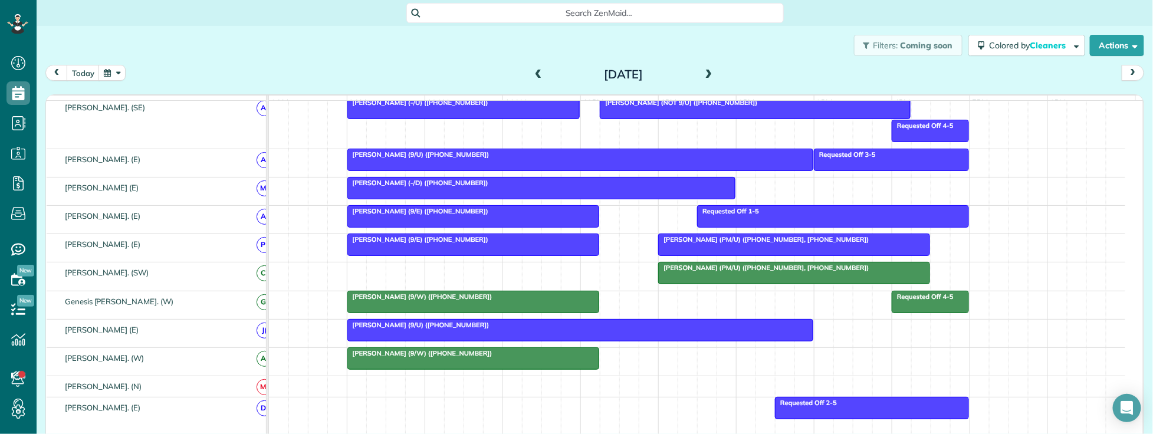
scroll to position [655, 0]
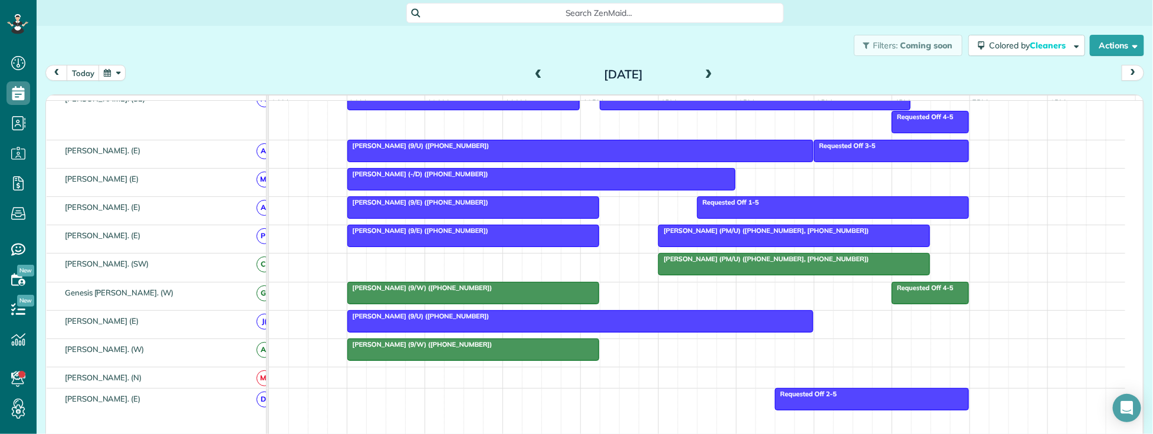
click at [439, 150] on span "Laura McAndrew (9/U) (+19725697279)" at bounding box center [418, 146] width 143 height 8
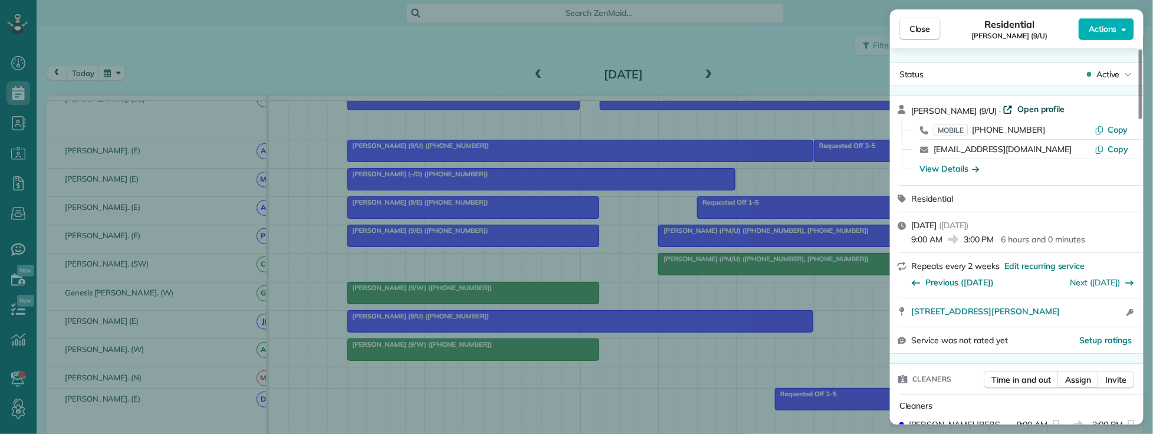
click at [1033, 109] on span "Open profile" at bounding box center [1042, 109] width 48 height 12
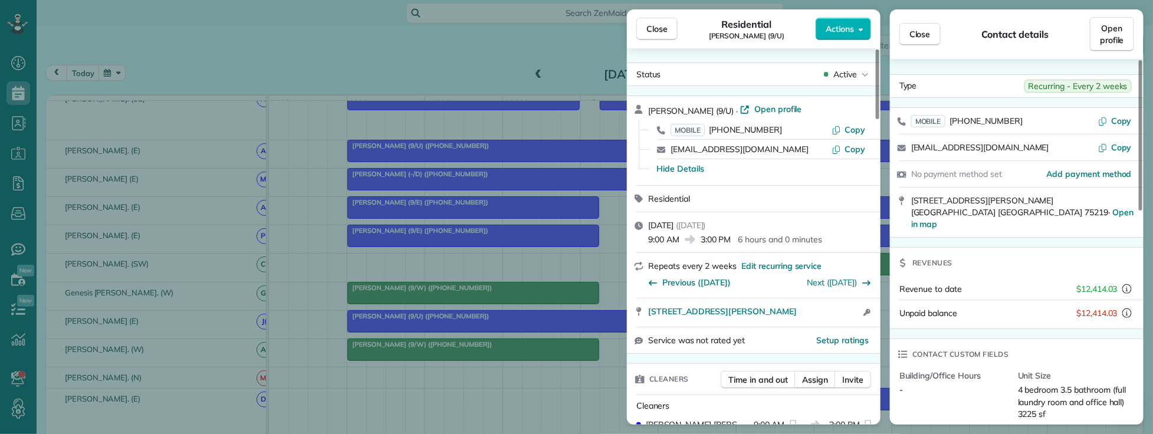
drag, startPoint x: 640, startPoint y: 25, endPoint x: 526, endPoint y: 3, distance: 115.5
click at [640, 25] on button "Close" at bounding box center [657, 29] width 41 height 22
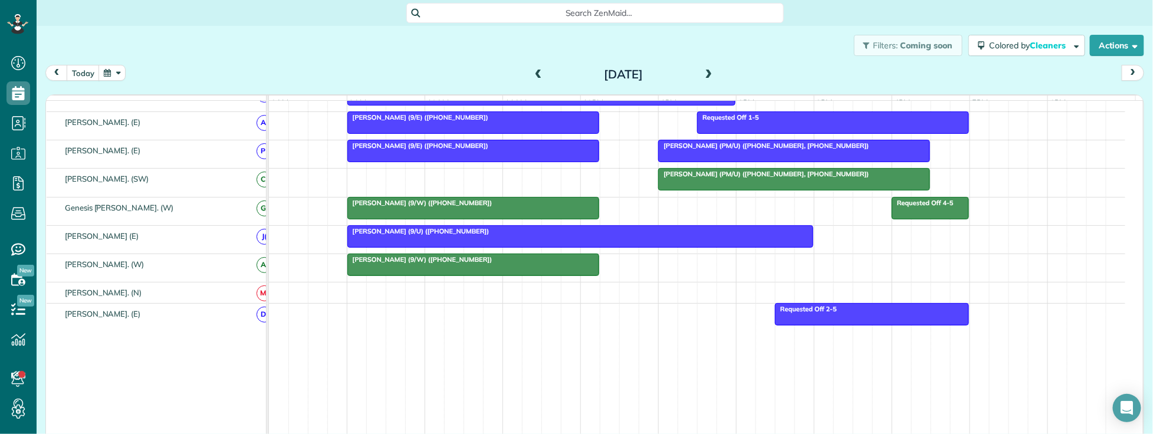
scroll to position [802, 0]
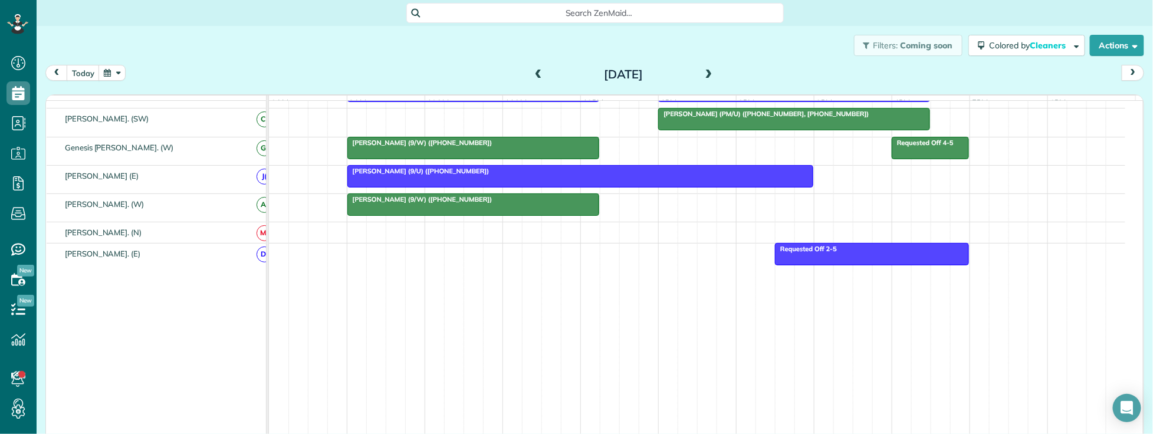
click at [487, 186] on div at bounding box center [580, 176] width 465 height 21
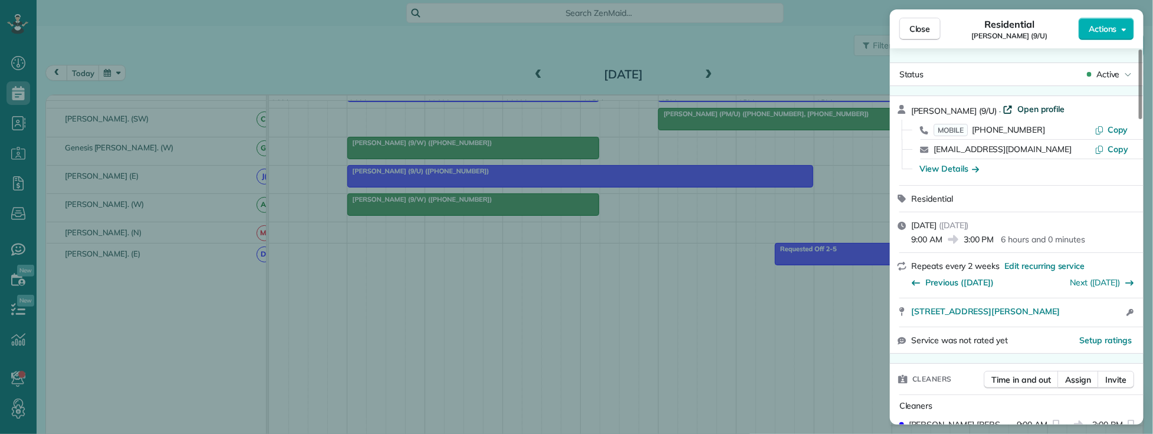
click at [1031, 106] on span "Open profile" at bounding box center [1042, 109] width 48 height 12
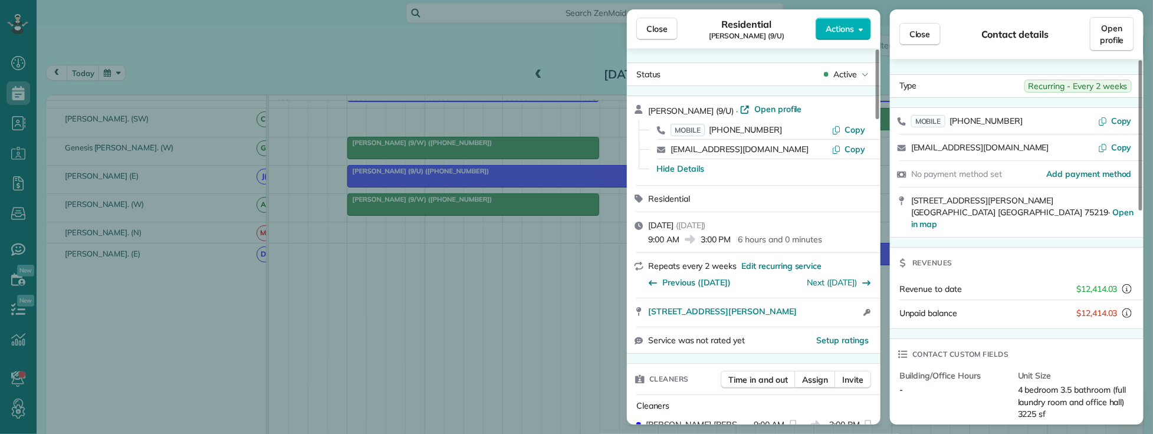
drag, startPoint x: 647, startPoint y: 110, endPoint x: 713, endPoint y: 110, distance: 65.5
click at [713, 110] on div "Laura McAndrew (9/U) · Open profile MOBILE (972) 569-7279 Copy lmcandrew32415@y…" at bounding box center [754, 140] width 254 height 89
click at [664, 26] on span "Close" at bounding box center [657, 29] width 21 height 12
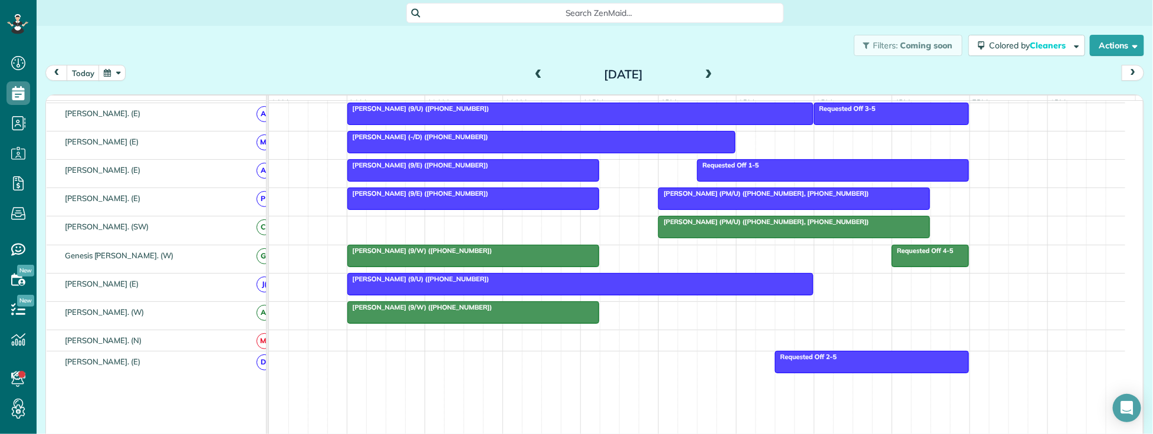
scroll to position [671, 0]
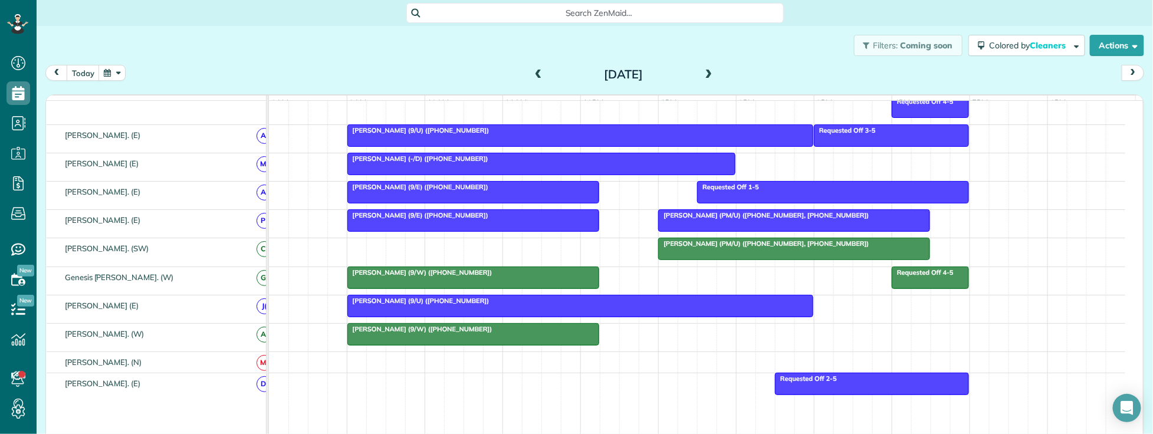
click at [442, 134] on link "Laura McAndrew (9/U) (+19725697279)" at bounding box center [580, 135] width 467 height 22
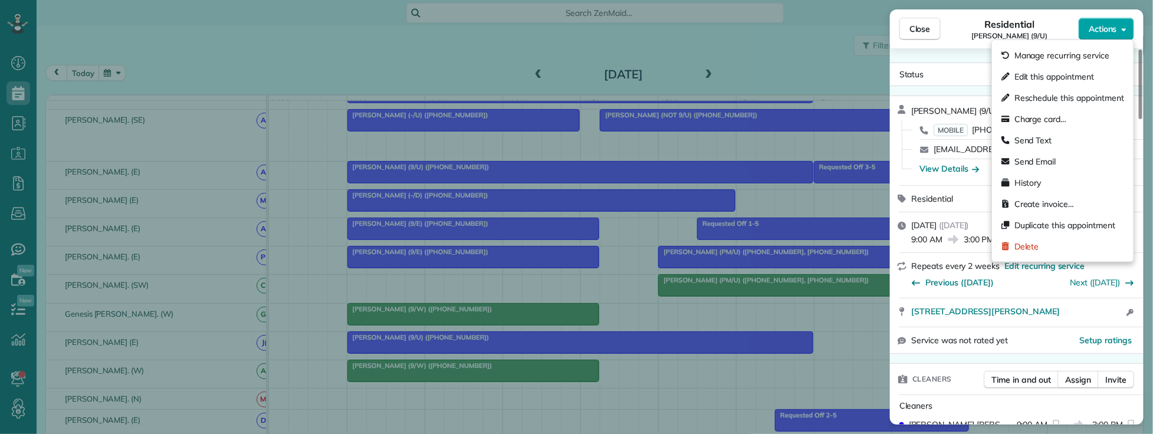
click at [1108, 35] on button "Actions" at bounding box center [1106, 29] width 55 height 22
click at [1049, 80] on span "Edit this appointment" at bounding box center [1055, 77] width 80 height 12
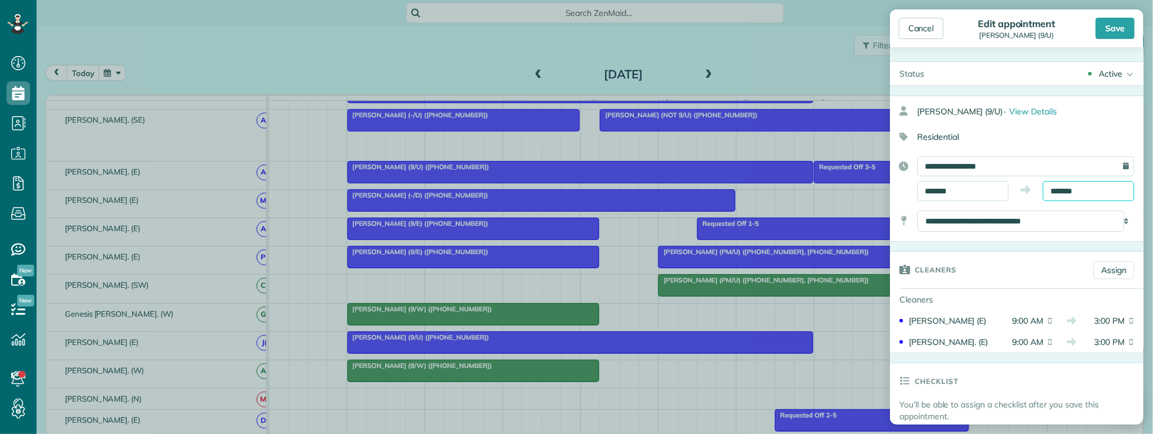
click at [1090, 192] on input "*******" at bounding box center [1088, 191] width 91 height 20
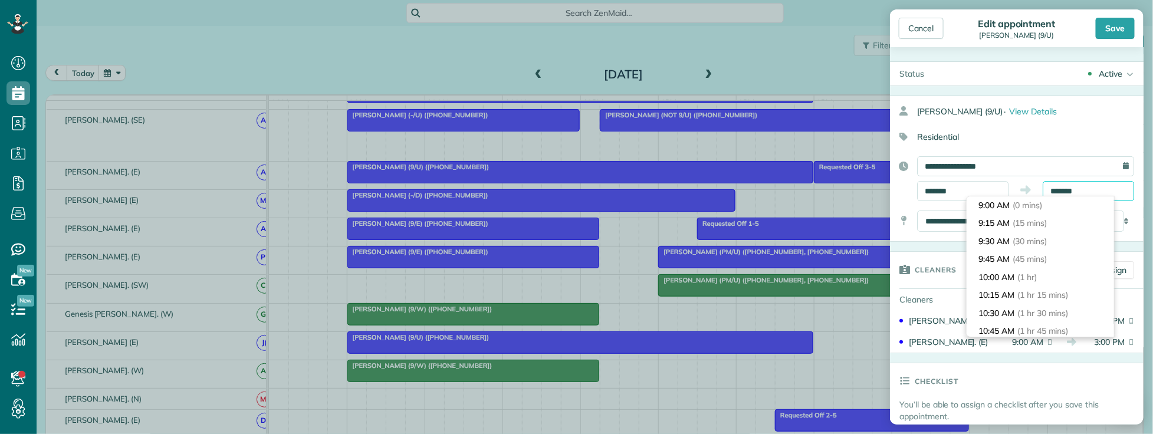
scroll to position [414, 0]
click at [1055, 226] on li "3:00 PM (6 hrs)" at bounding box center [1040, 223] width 147 height 18
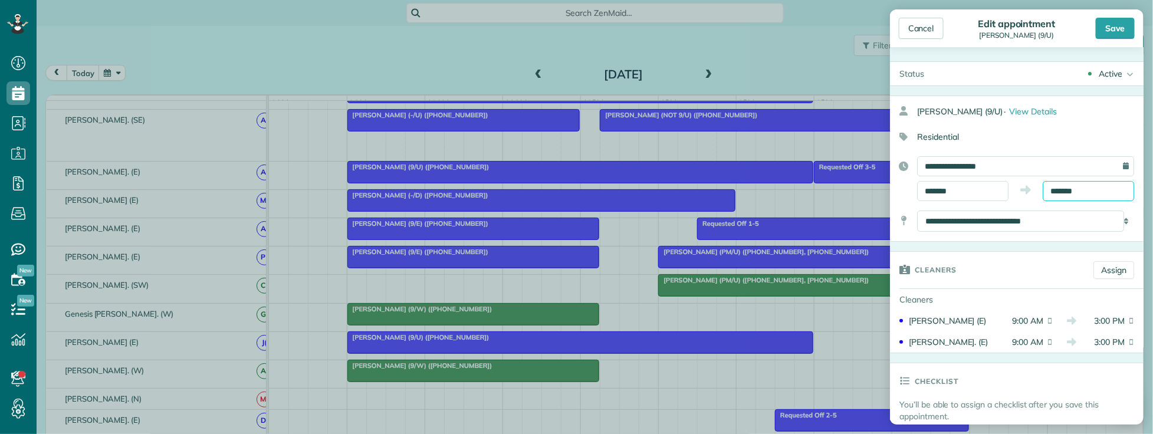
click at [1089, 186] on input "*******" at bounding box center [1088, 191] width 91 height 20
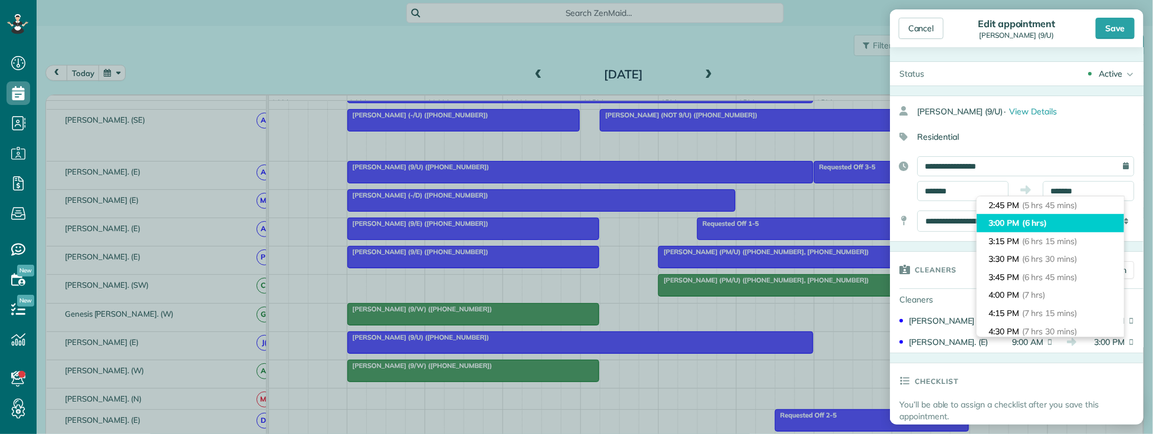
click at [1048, 226] on span "(6 hrs)" at bounding box center [1034, 223] width 25 height 11
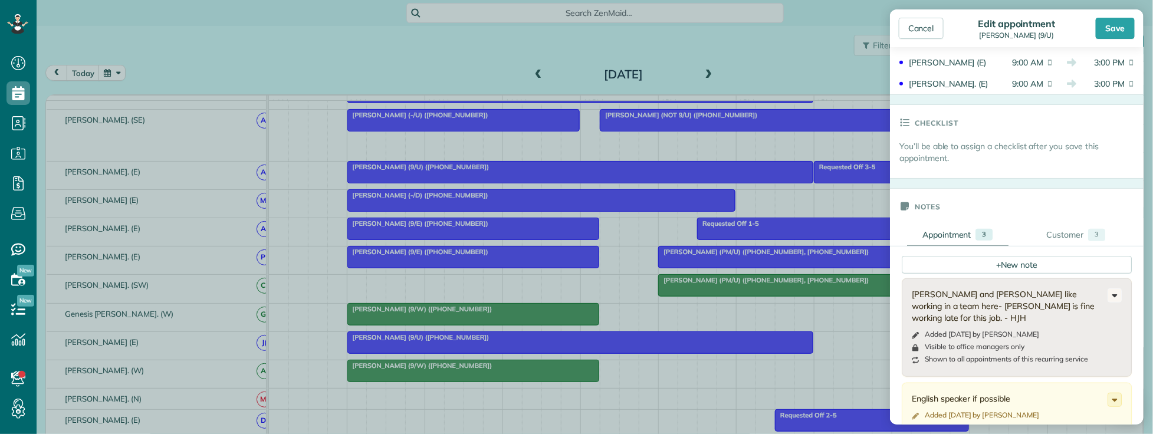
scroll to position [262, 0]
click at [1110, 29] on div "Save" at bounding box center [1115, 28] width 39 height 21
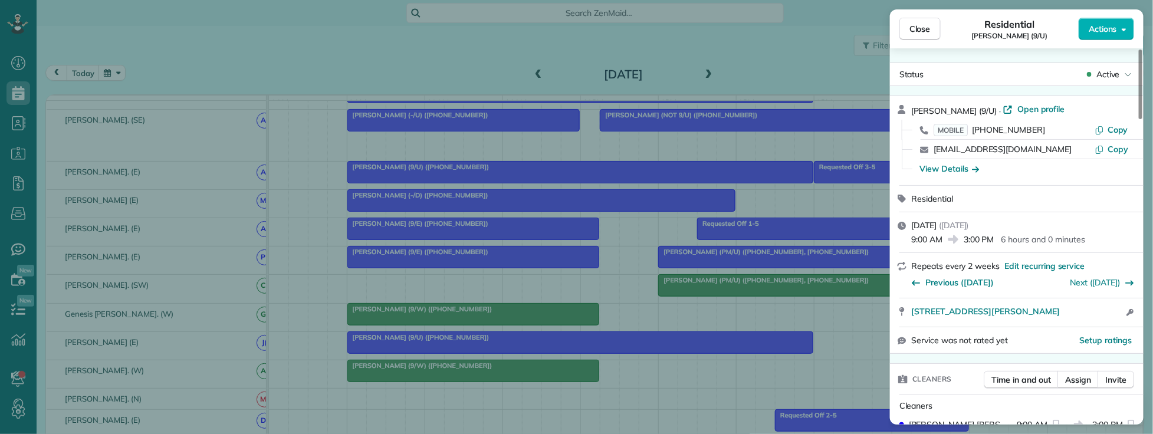
drag, startPoint x: 912, startPoint y: 32, endPoint x: 919, endPoint y: 41, distance: 11.8
click at [912, 32] on span "Close" at bounding box center [920, 29] width 21 height 12
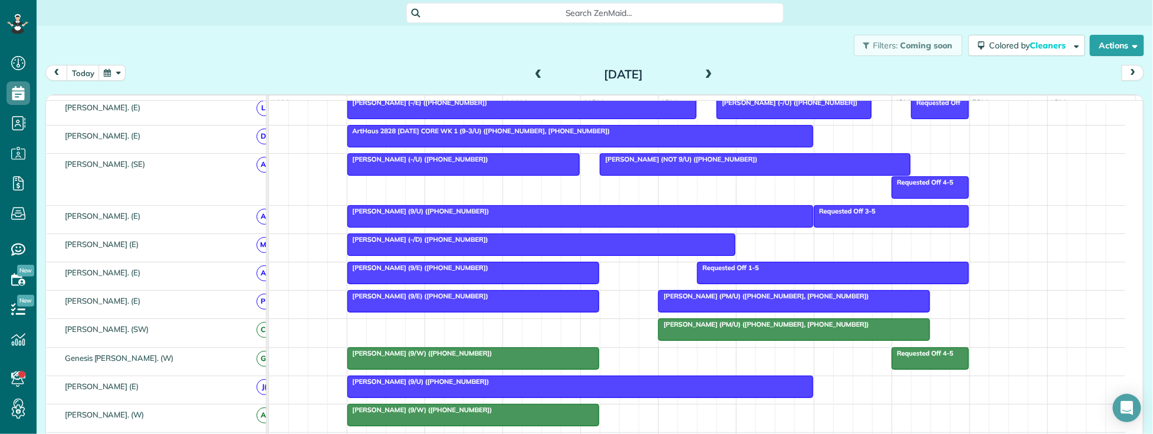
scroll to position [655, 0]
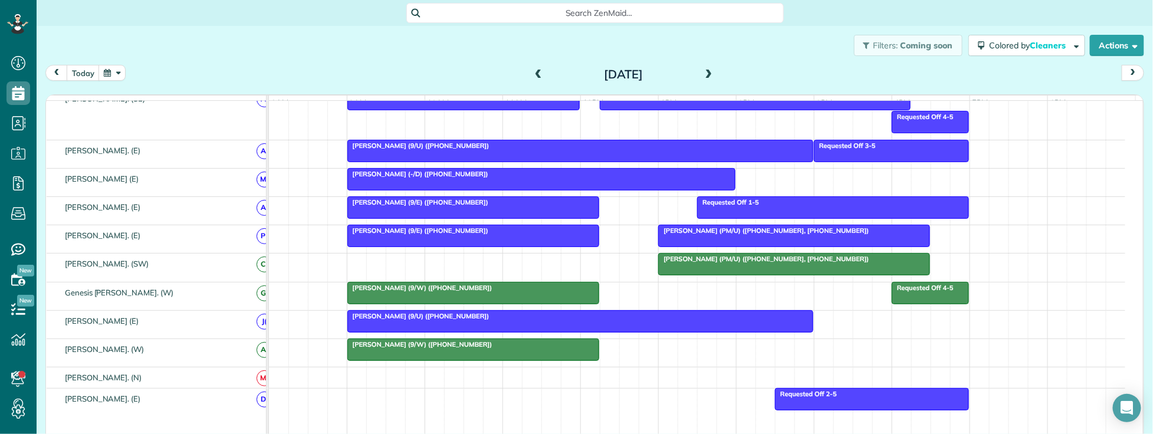
click at [391, 150] on span "Laura McAndrew (9/U) (+19725697279)" at bounding box center [418, 146] width 143 height 8
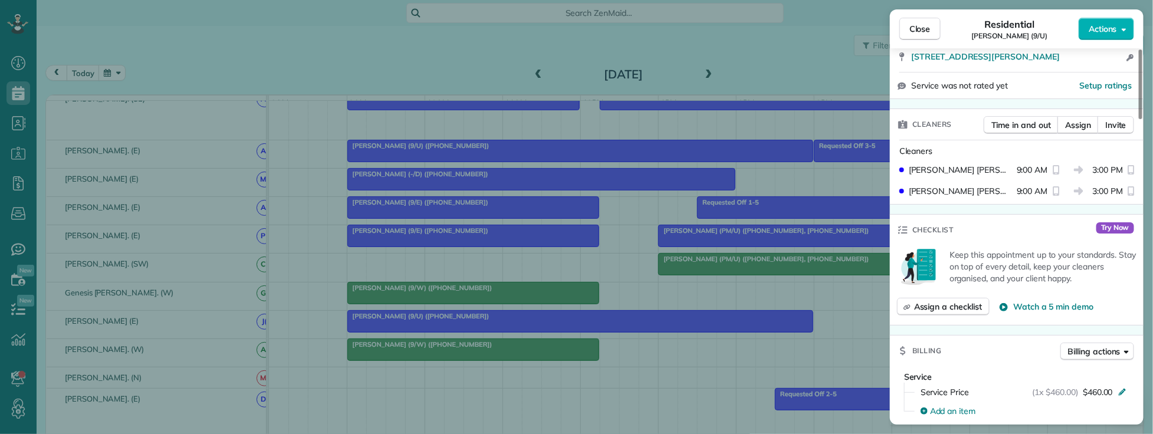
scroll to position [262, 0]
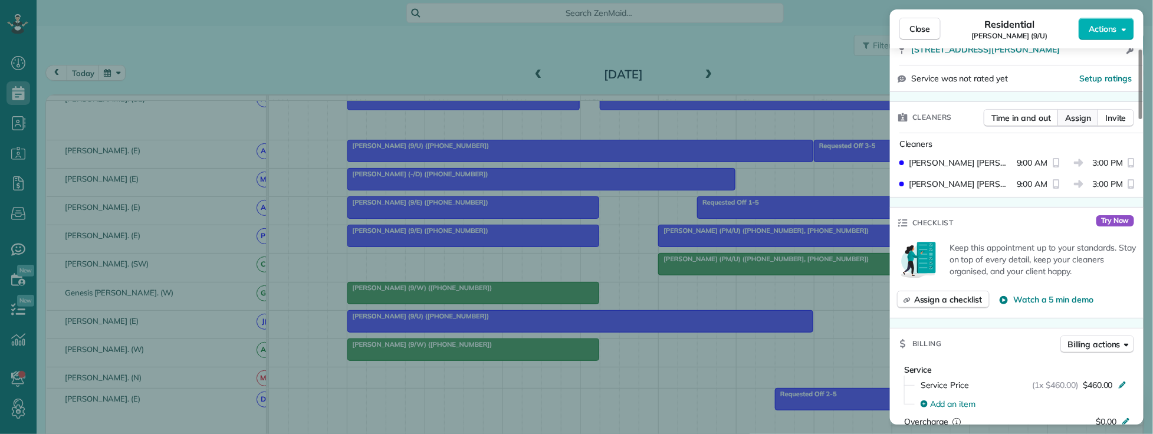
click at [1076, 119] on span "Assign" at bounding box center [1078, 118] width 26 height 12
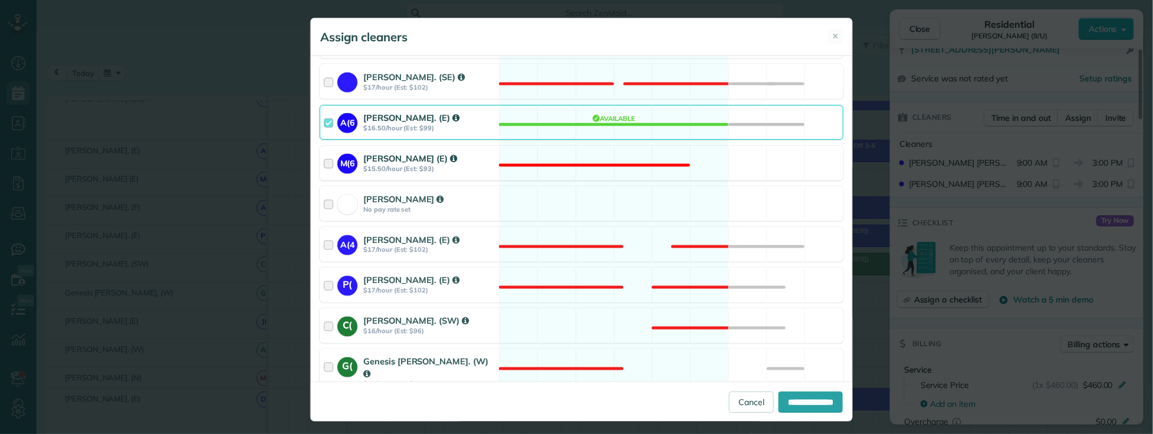
scroll to position [852, 0]
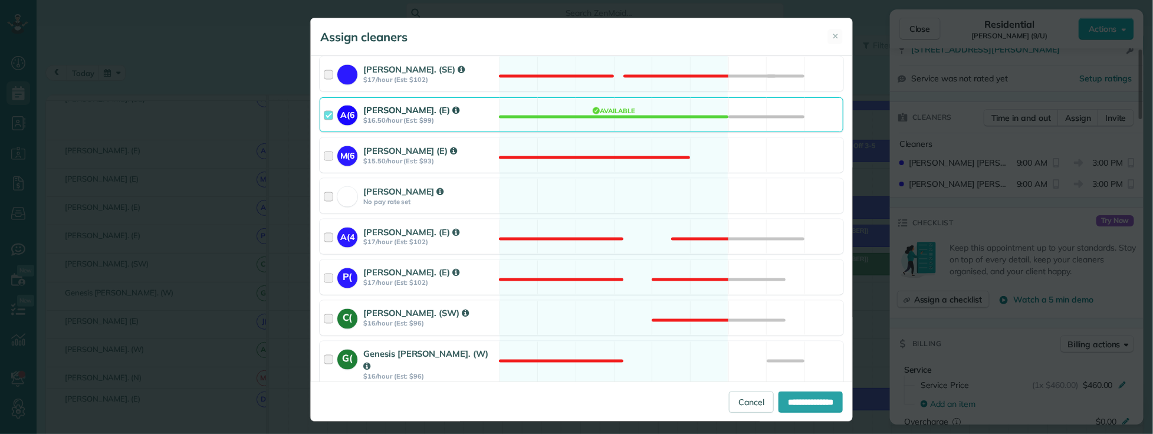
click at [324, 107] on div at bounding box center [331, 115] width 14 height 22
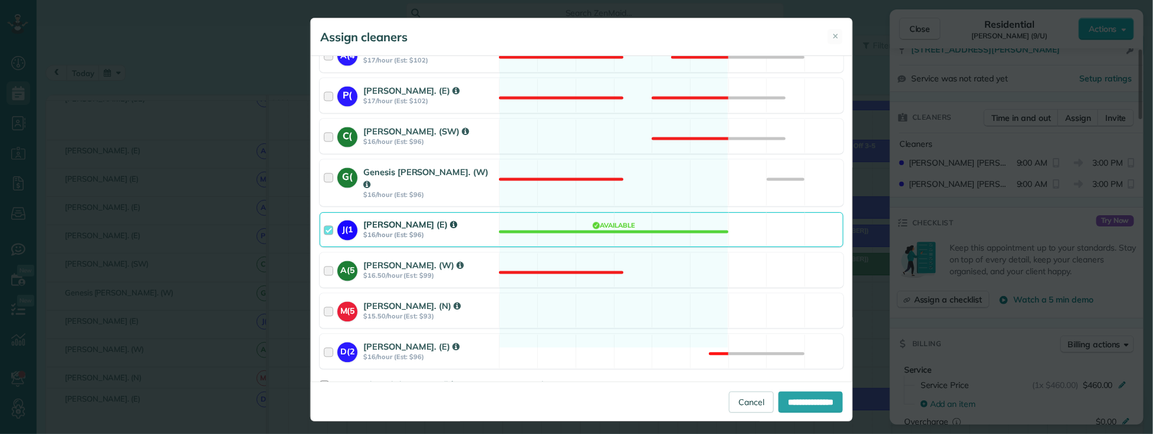
scroll to position [1043, 0]
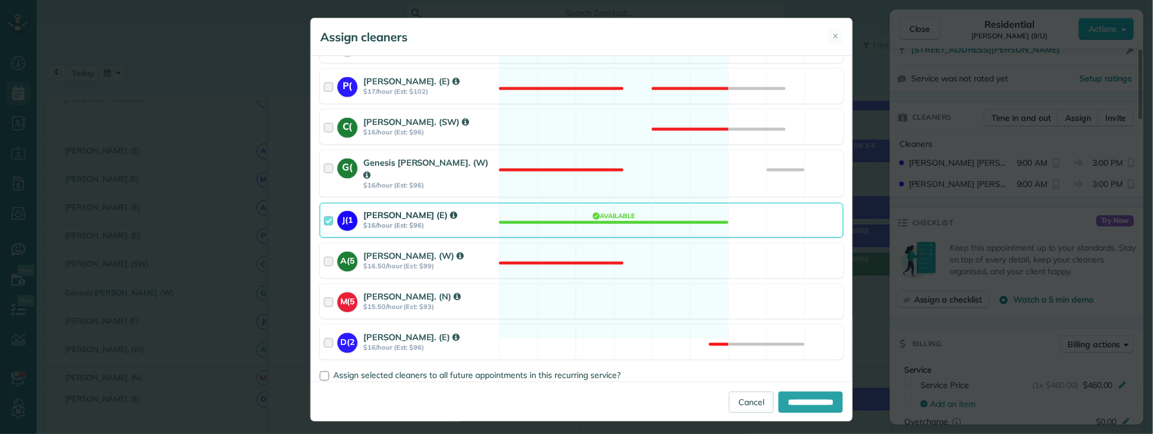
click at [324, 209] on div at bounding box center [331, 220] width 14 height 22
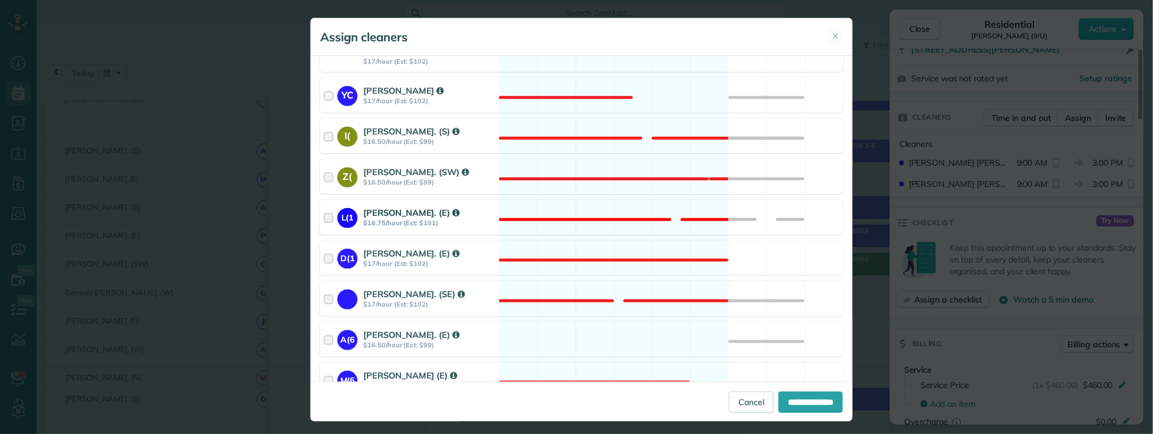
scroll to position [519, 0]
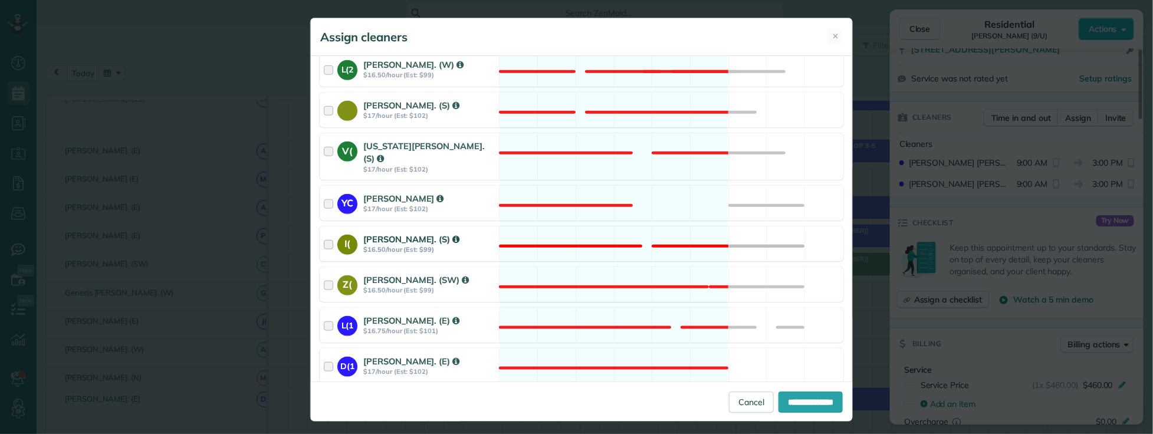
click at [324, 233] on div at bounding box center [331, 244] width 14 height 22
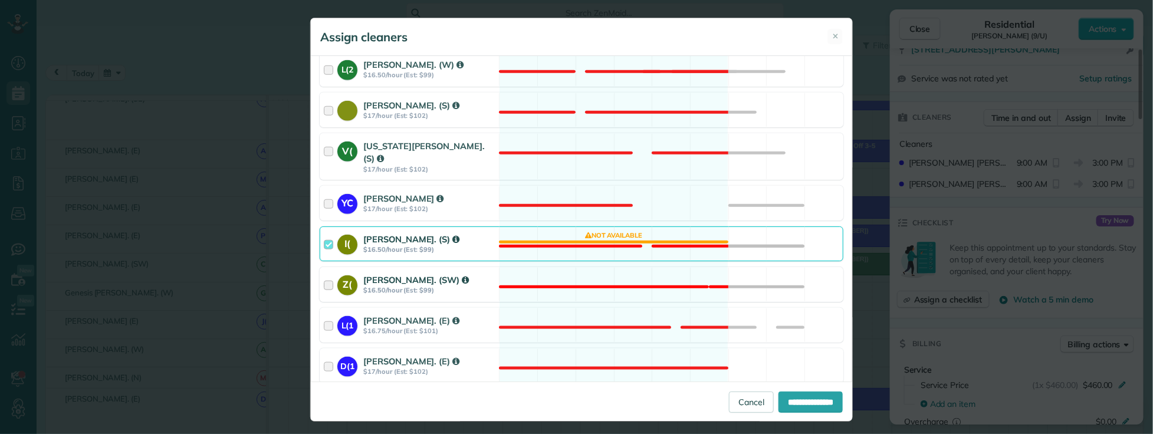
click at [324, 274] on div at bounding box center [331, 285] width 14 height 22
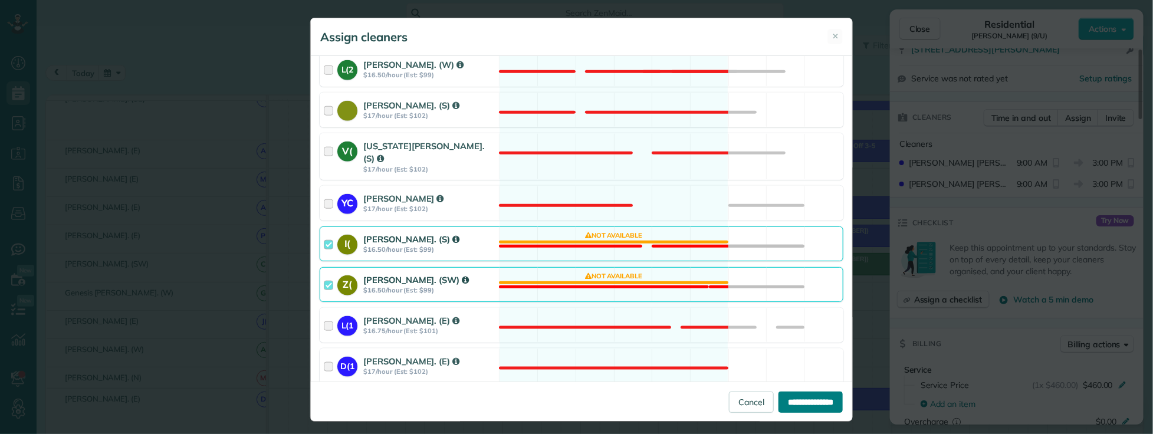
click at [779, 398] on input "**********" at bounding box center [811, 402] width 64 height 21
type input "**********"
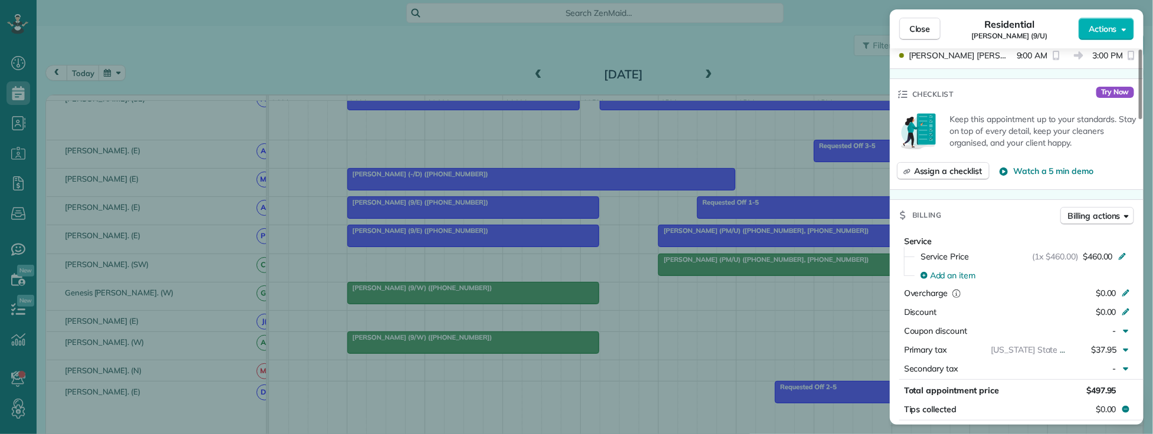
scroll to position [393, 0]
click at [933, 168] on span "Assign a checklist" at bounding box center [948, 169] width 68 height 12
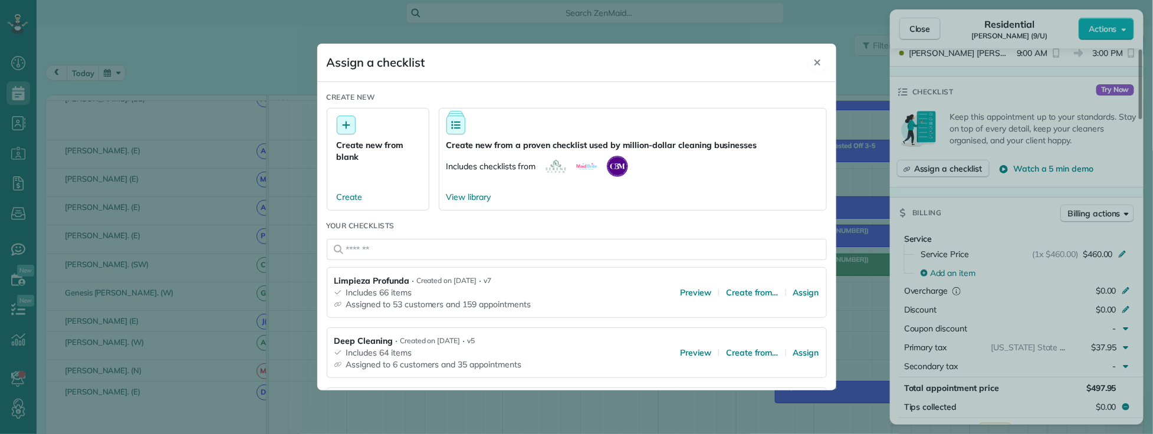
click at [815, 55] on div "Close" at bounding box center [817, 62] width 19 height 19
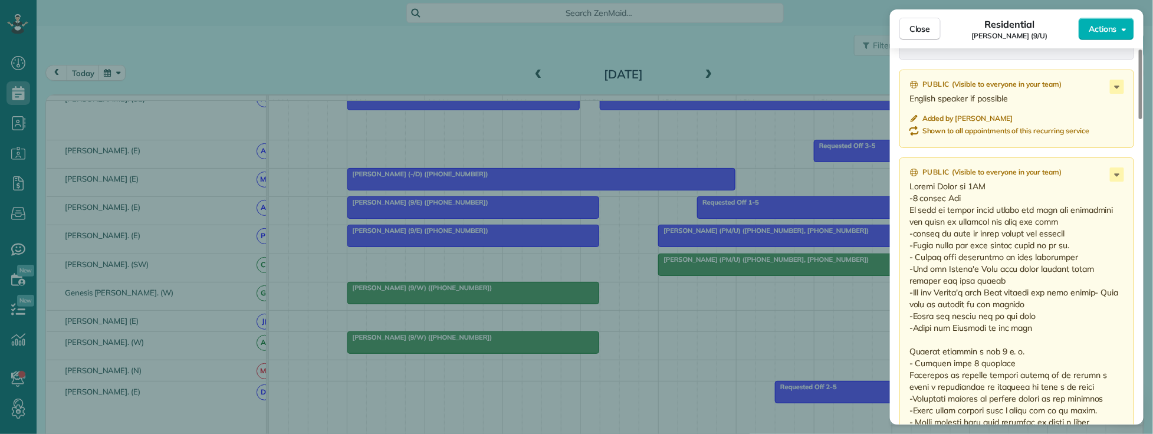
scroll to position [1180, 0]
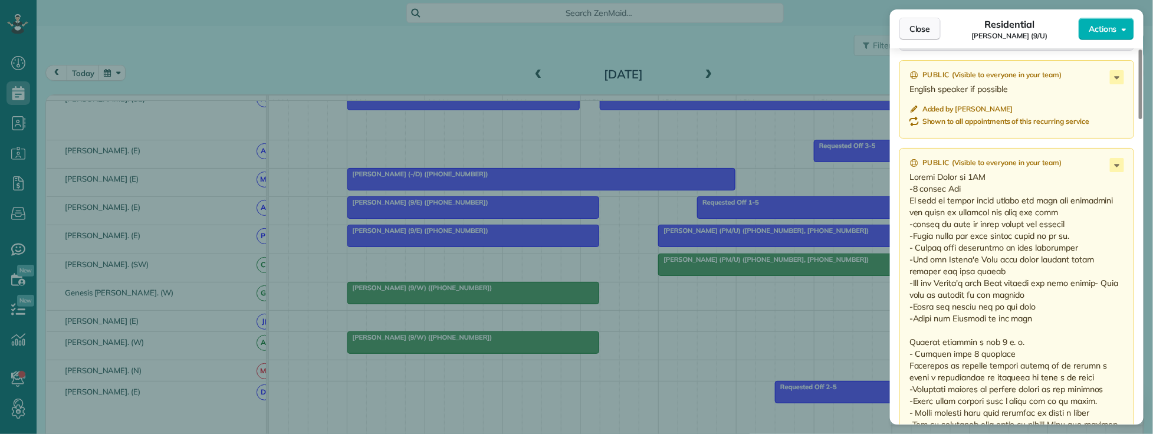
click at [925, 34] on span "Close" at bounding box center [920, 29] width 21 height 12
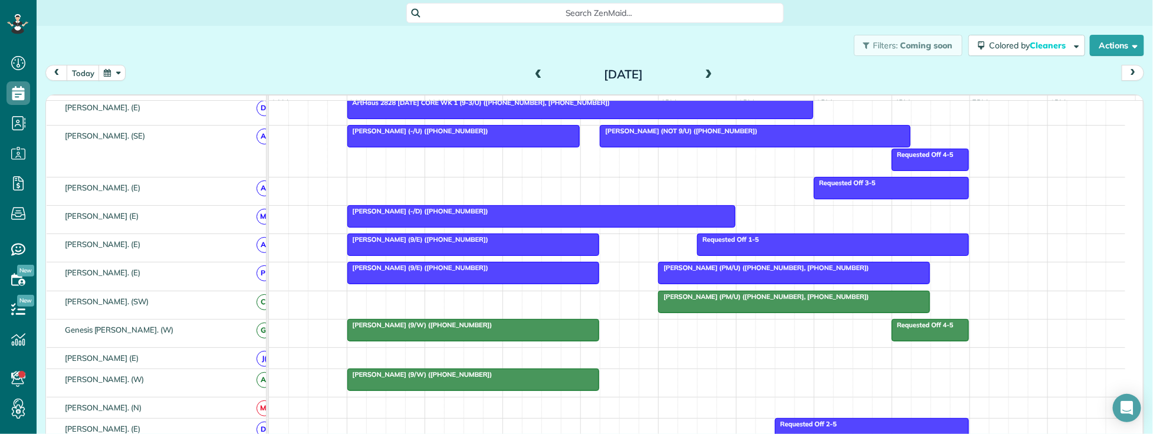
scroll to position [481, 0]
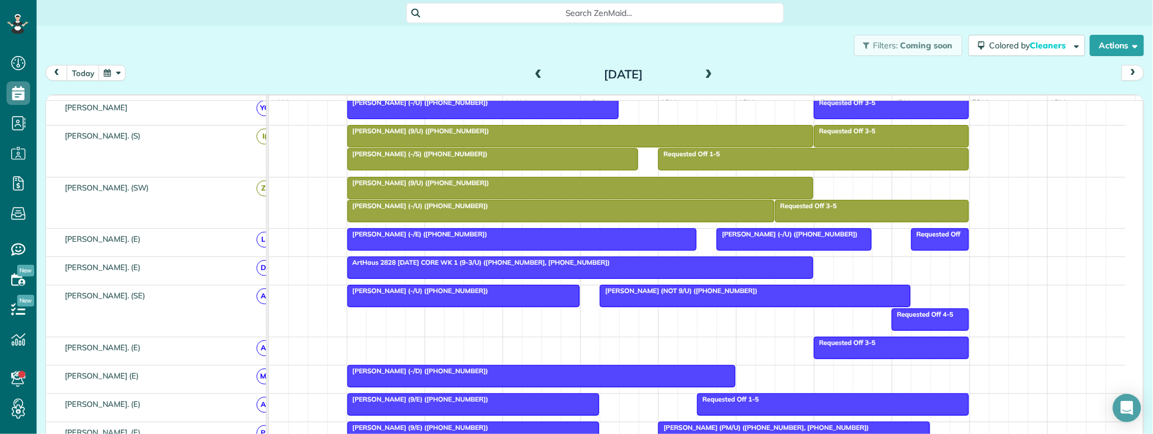
click at [471, 221] on div at bounding box center [561, 211] width 427 height 21
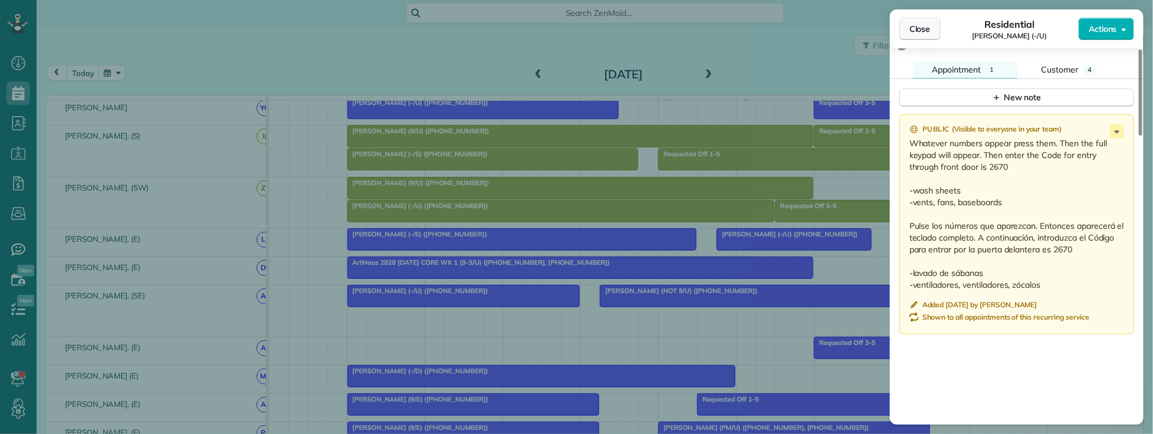
scroll to position [983, 0]
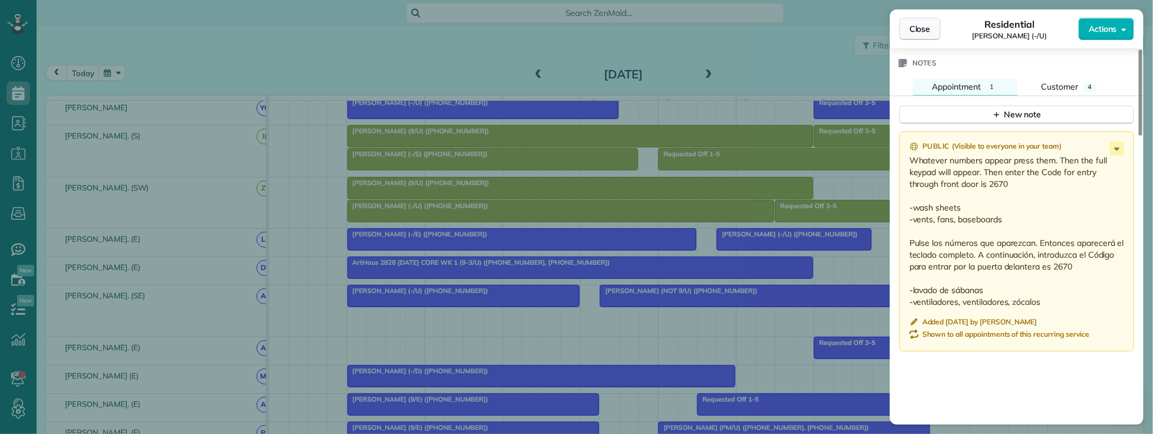
click at [923, 27] on span "Close" at bounding box center [920, 29] width 21 height 12
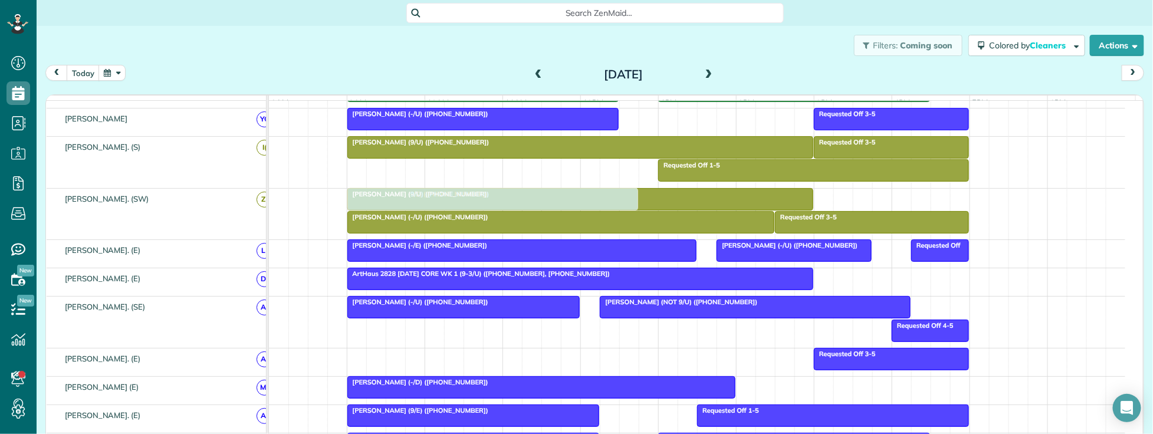
scroll to position [547, 0]
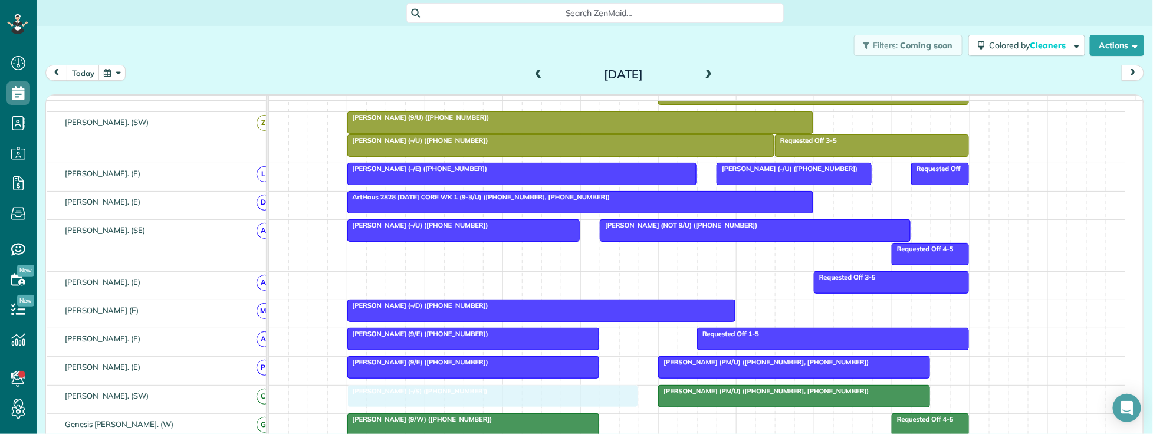
drag, startPoint x: 487, startPoint y: 297, endPoint x: 510, endPoint y: 390, distance: 96.0
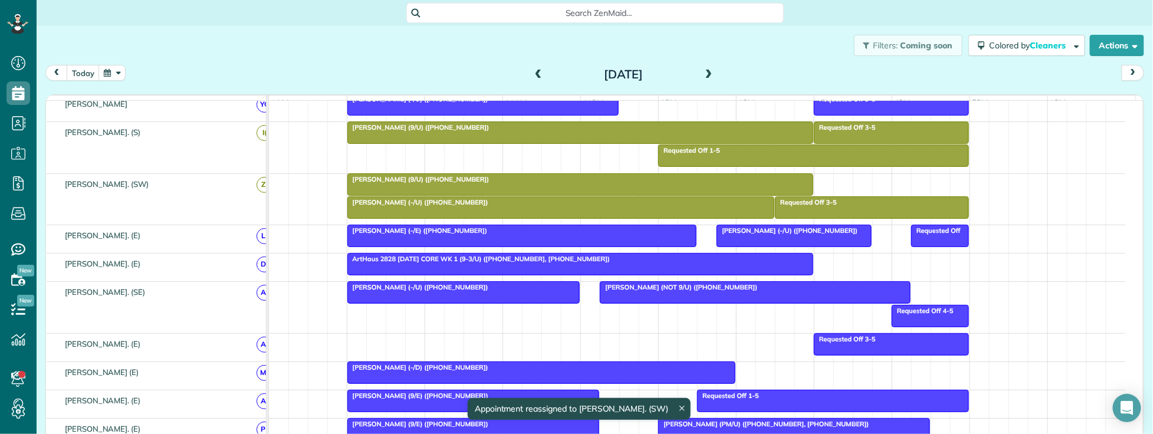
scroll to position [481, 0]
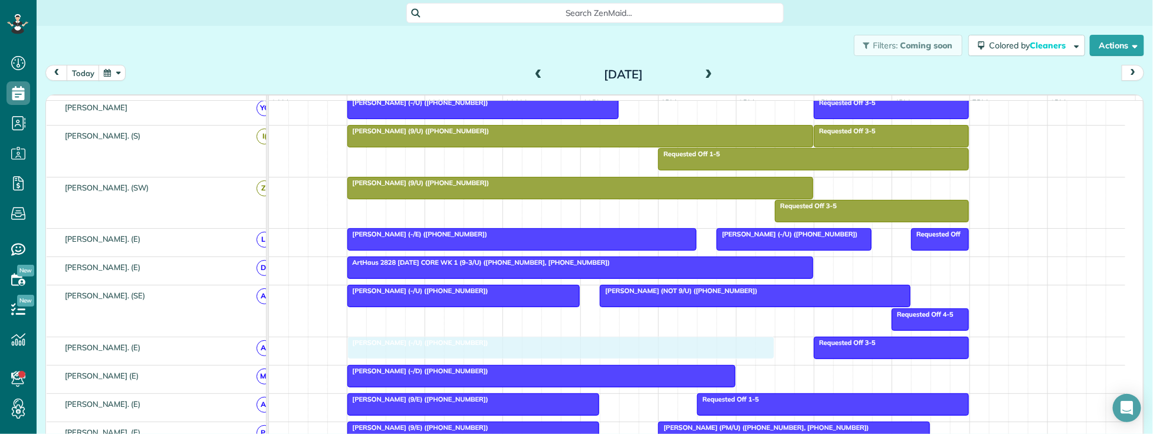
drag, startPoint x: 588, startPoint y: 213, endPoint x: 594, endPoint y: 357, distance: 144.1
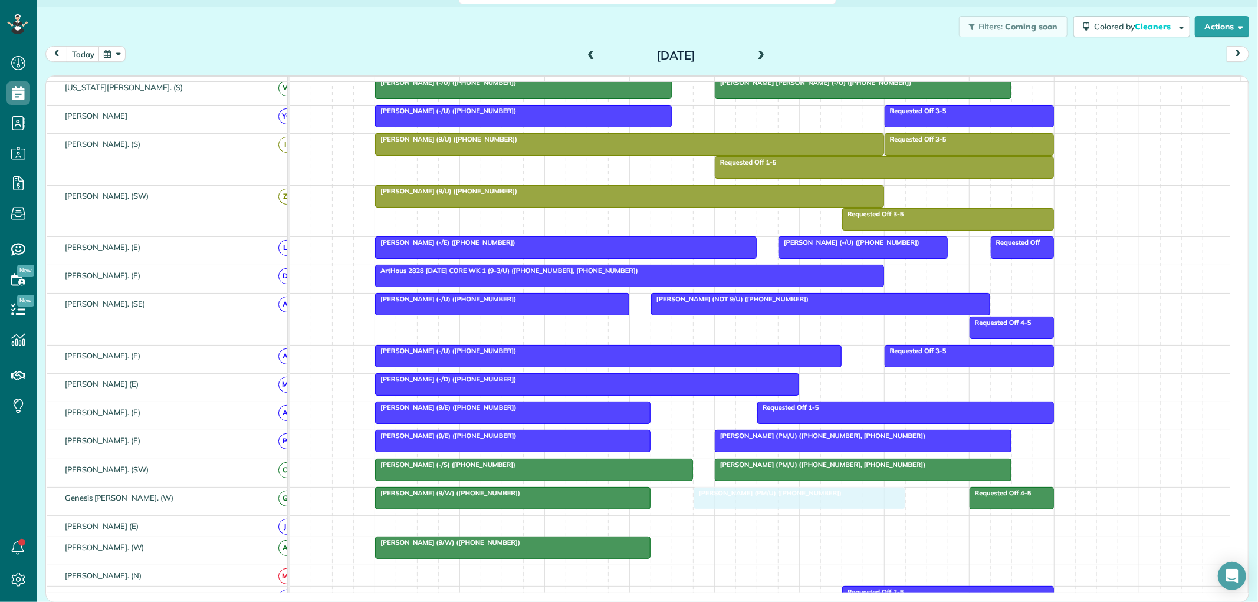
drag, startPoint x: 758, startPoint y: 237, endPoint x: 749, endPoint y: 510, distance: 273.3
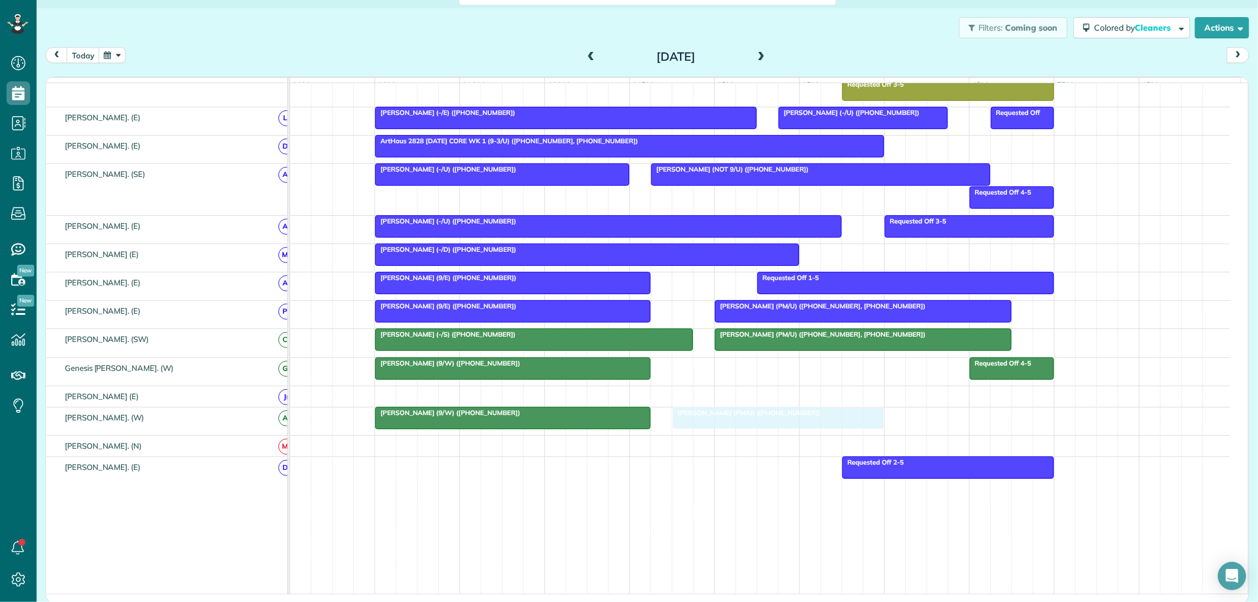
drag, startPoint x: 755, startPoint y: 375, endPoint x: 733, endPoint y: 439, distance: 67.5
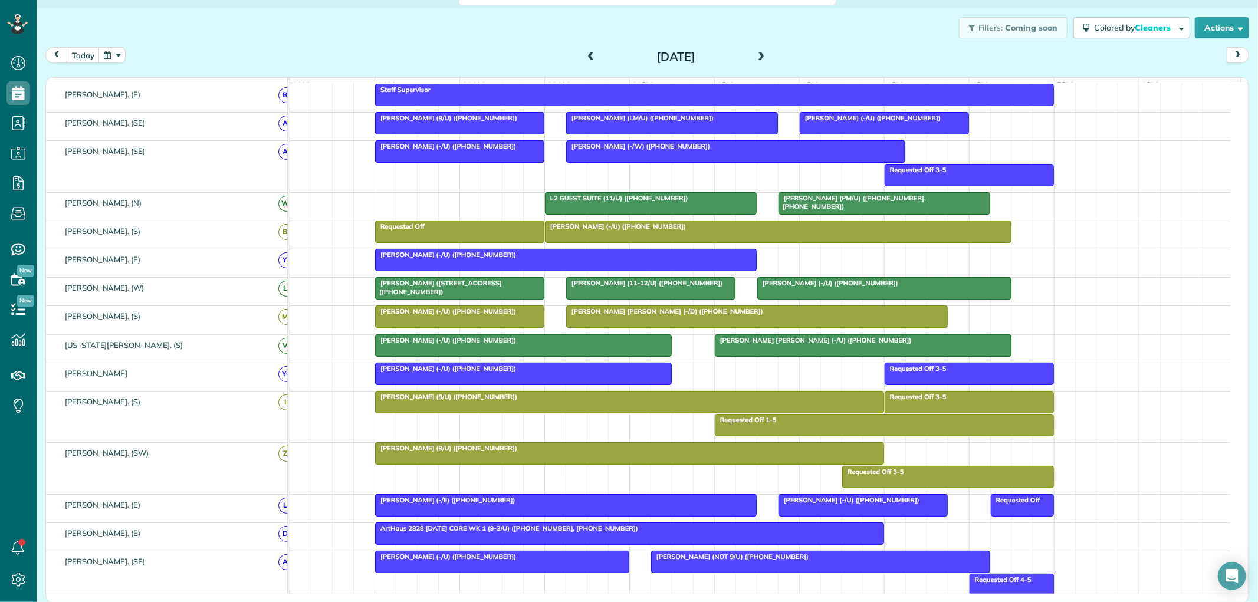
scroll to position [232, 0]
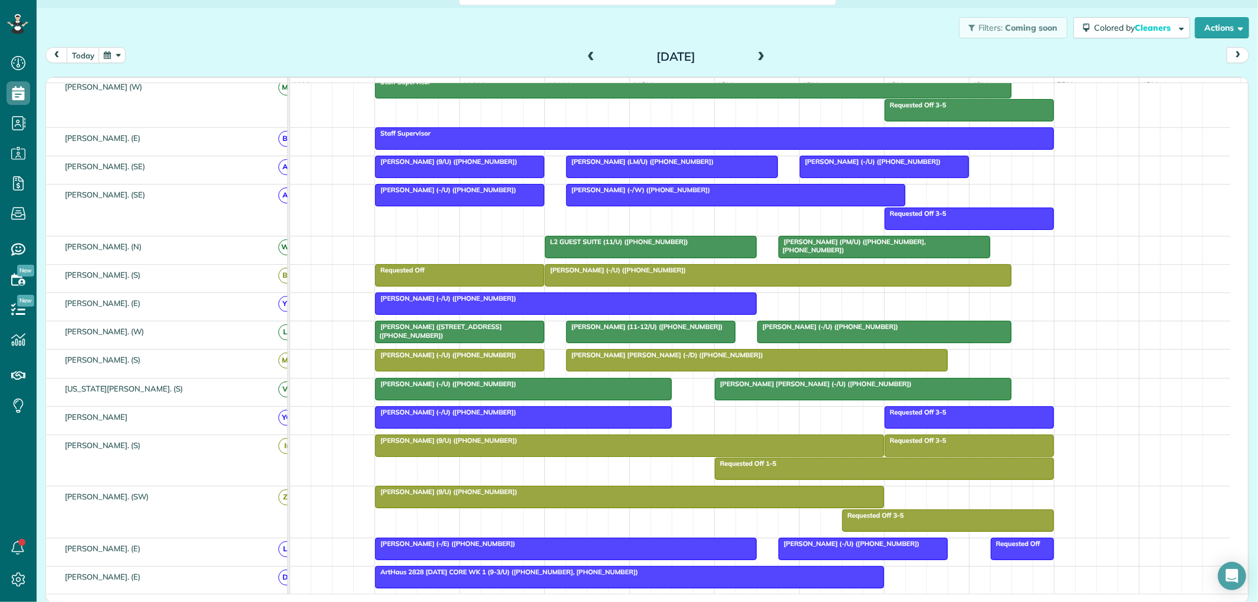
click at [624, 285] on div at bounding box center [778, 275] width 465 height 21
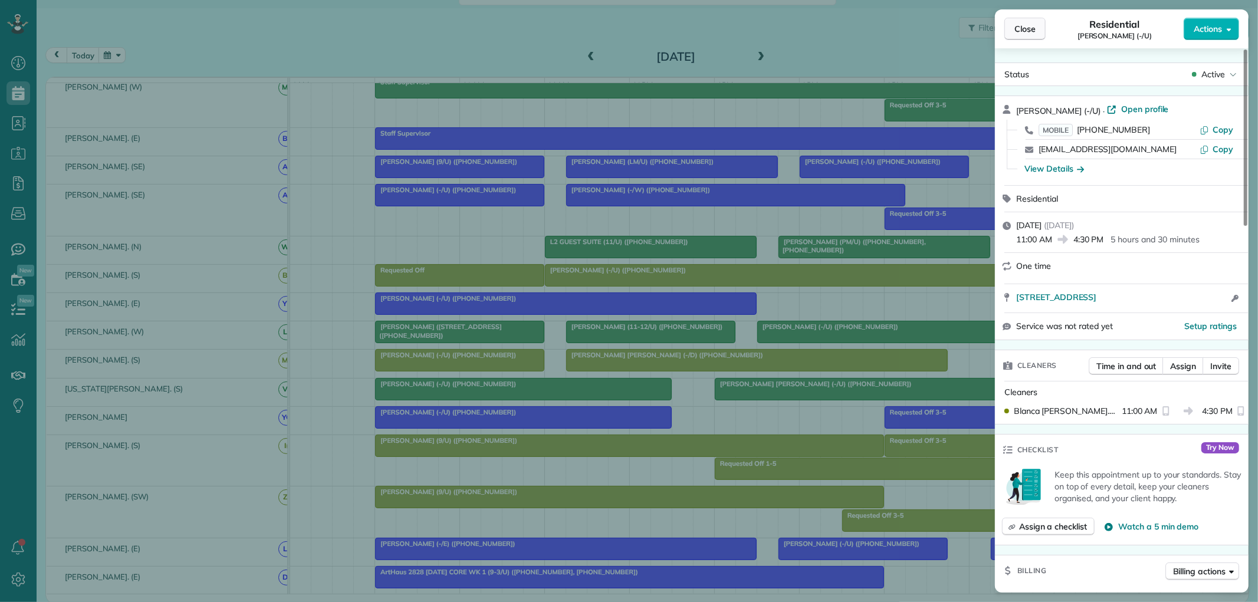
click at [1019, 32] on span "Close" at bounding box center [1025, 29] width 21 height 12
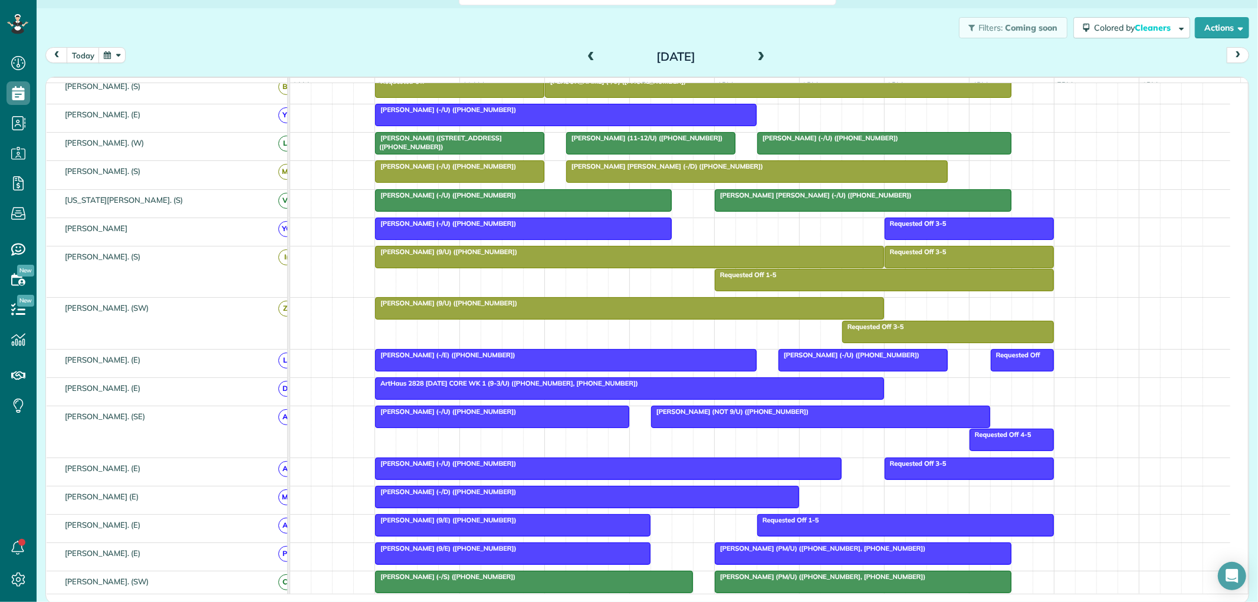
scroll to position [327, 0]
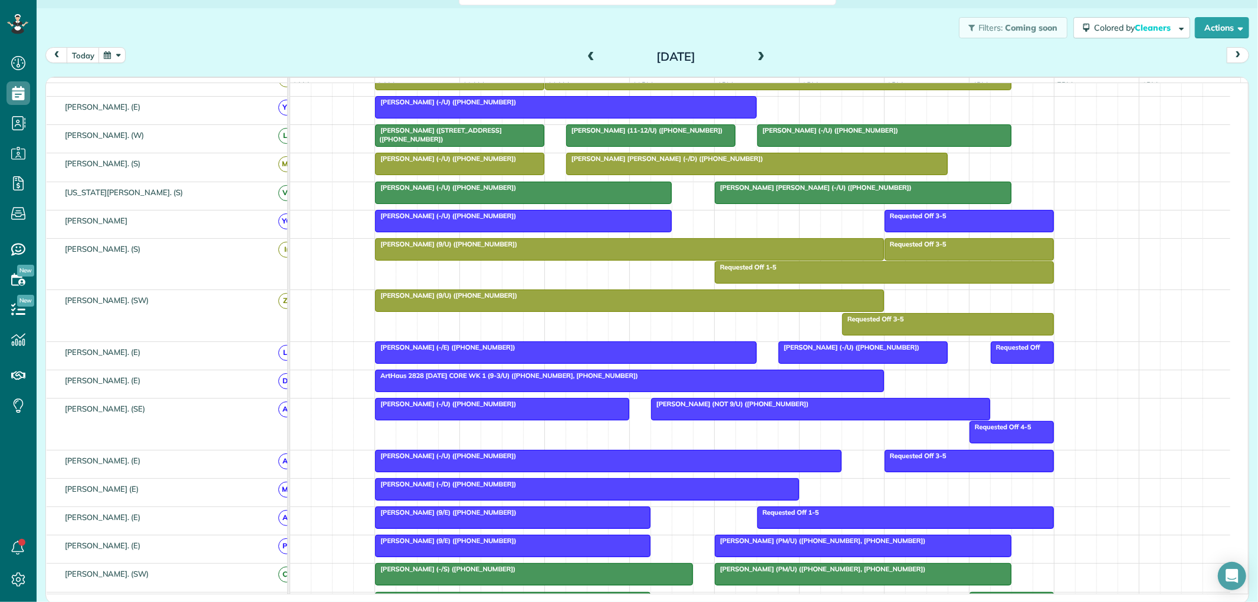
click at [573, 362] on div at bounding box center [566, 352] width 381 height 21
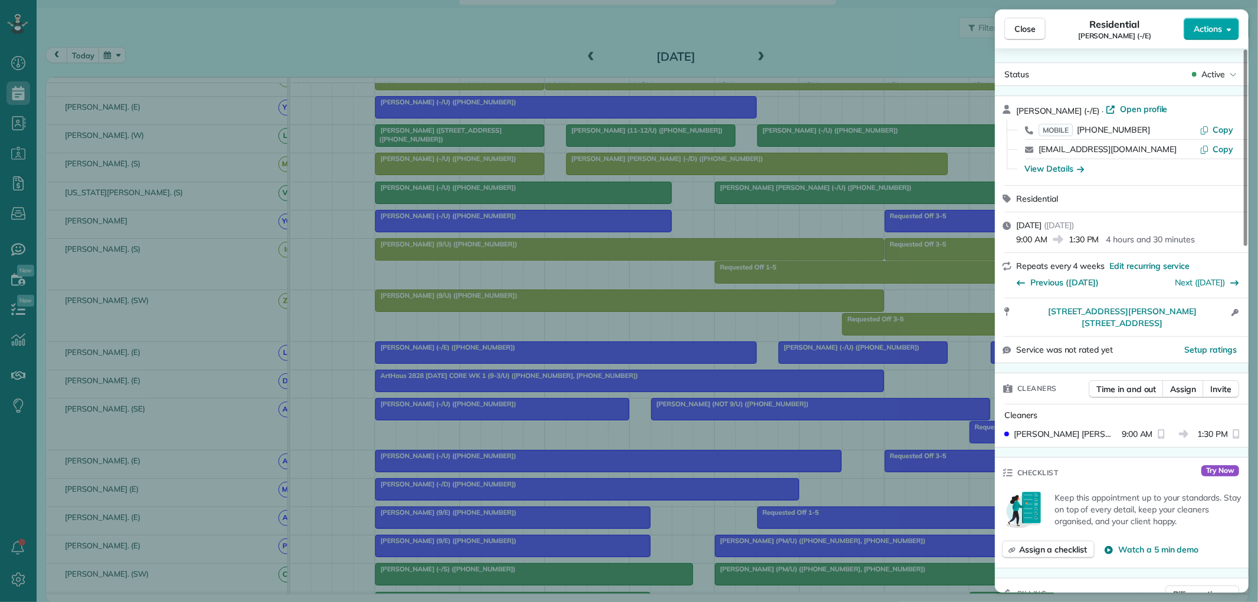
click at [1204, 28] on span "Actions" at bounding box center [1208, 29] width 28 height 12
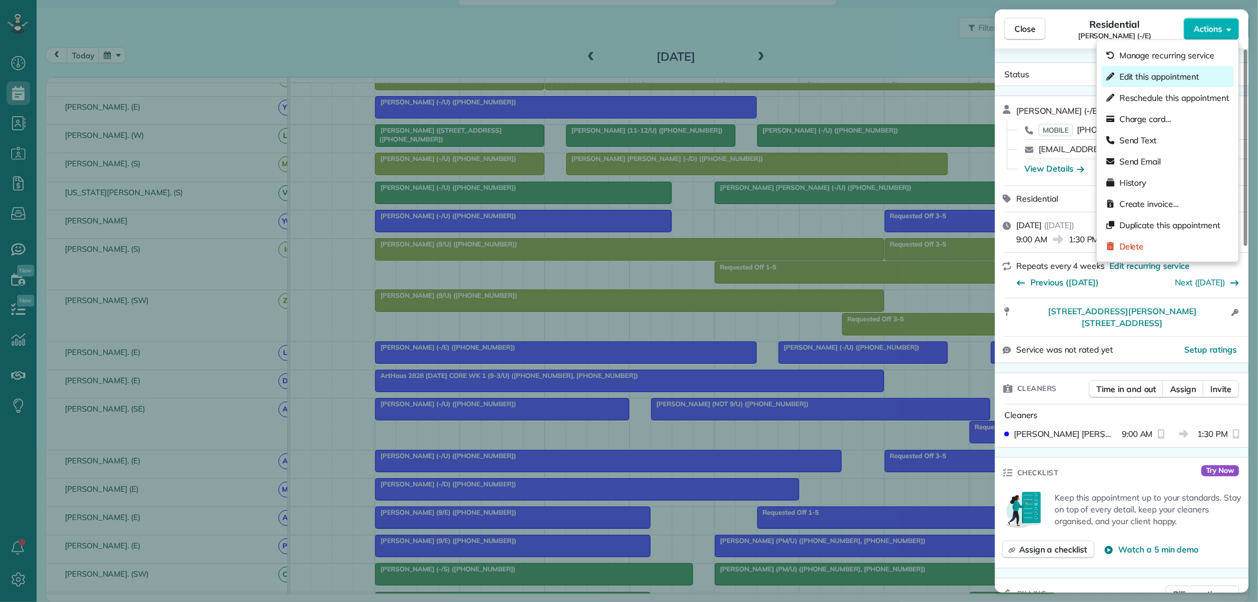
click at [1153, 71] on span "Edit this appointment" at bounding box center [1160, 77] width 80 height 12
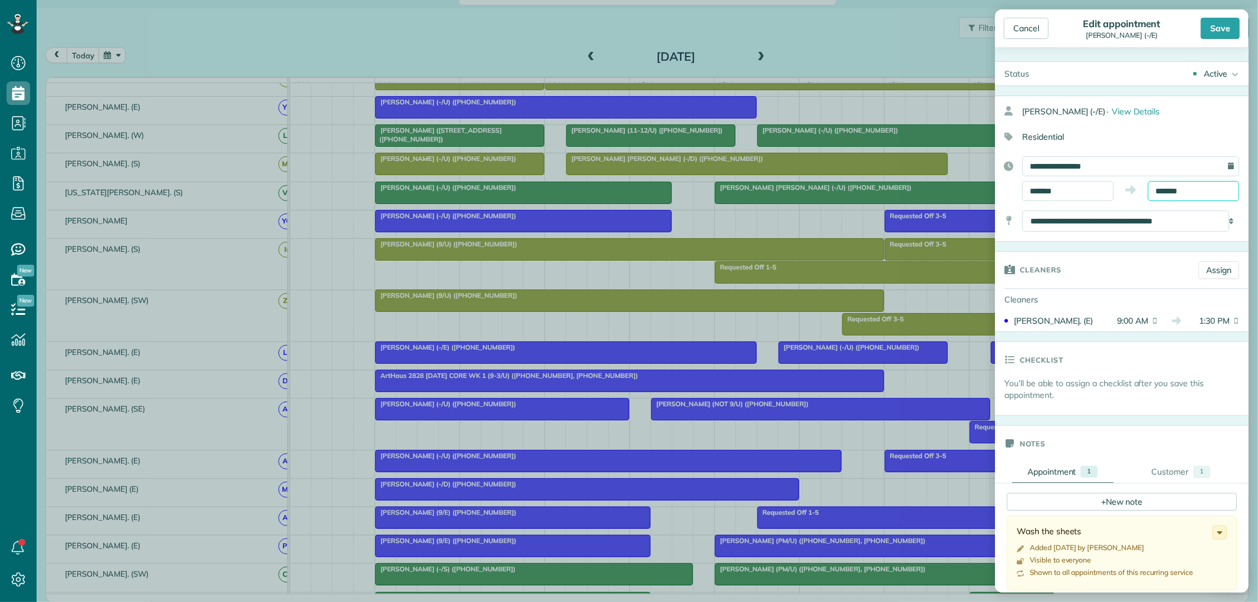
click at [1191, 189] on input "*******" at bounding box center [1193, 191] width 91 height 20
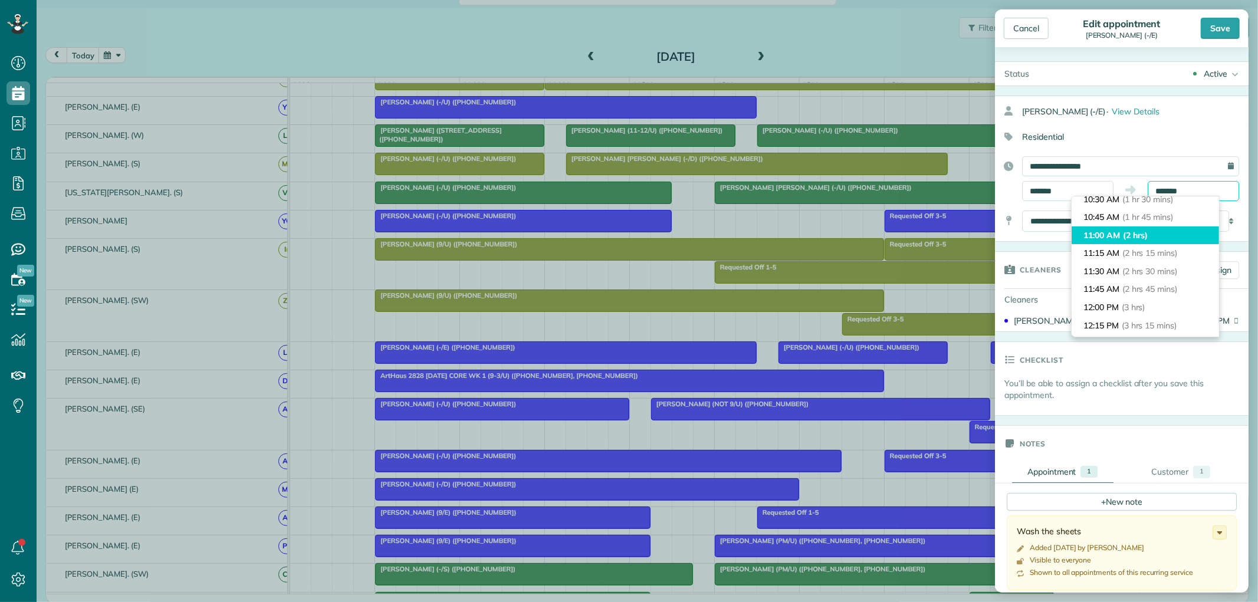
scroll to position [109, 0]
type input "********"
click at [1170, 255] on span "(2 hrs 15 mins)" at bounding box center [1152, 258] width 58 height 11
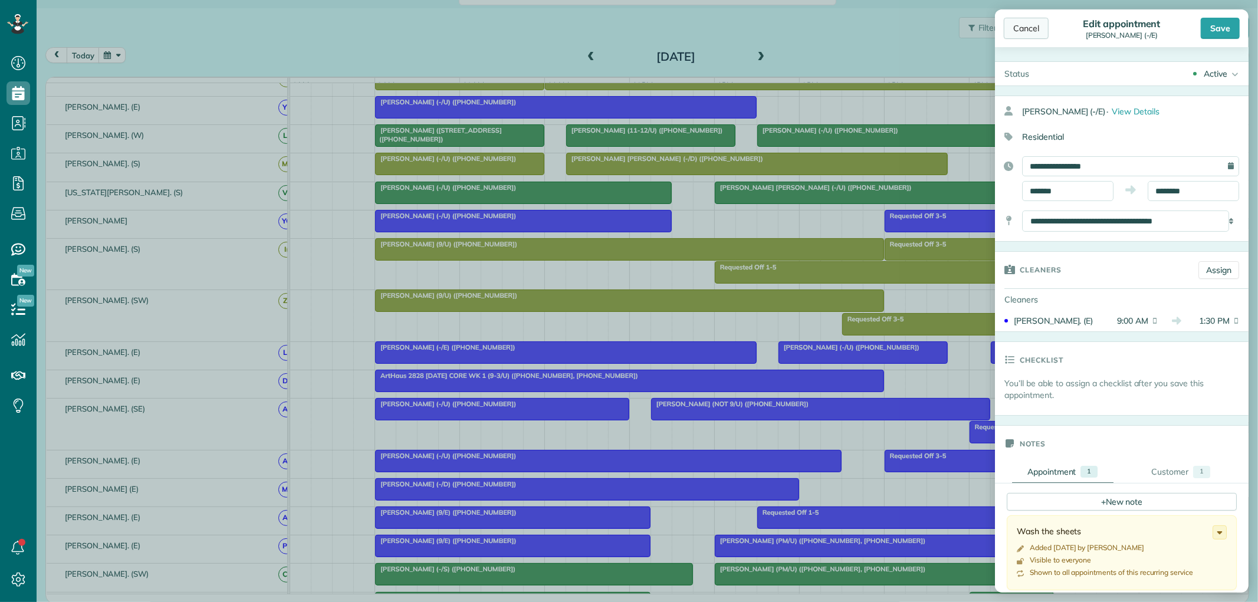
click at [1032, 29] on div "Cancel" at bounding box center [1026, 28] width 45 height 21
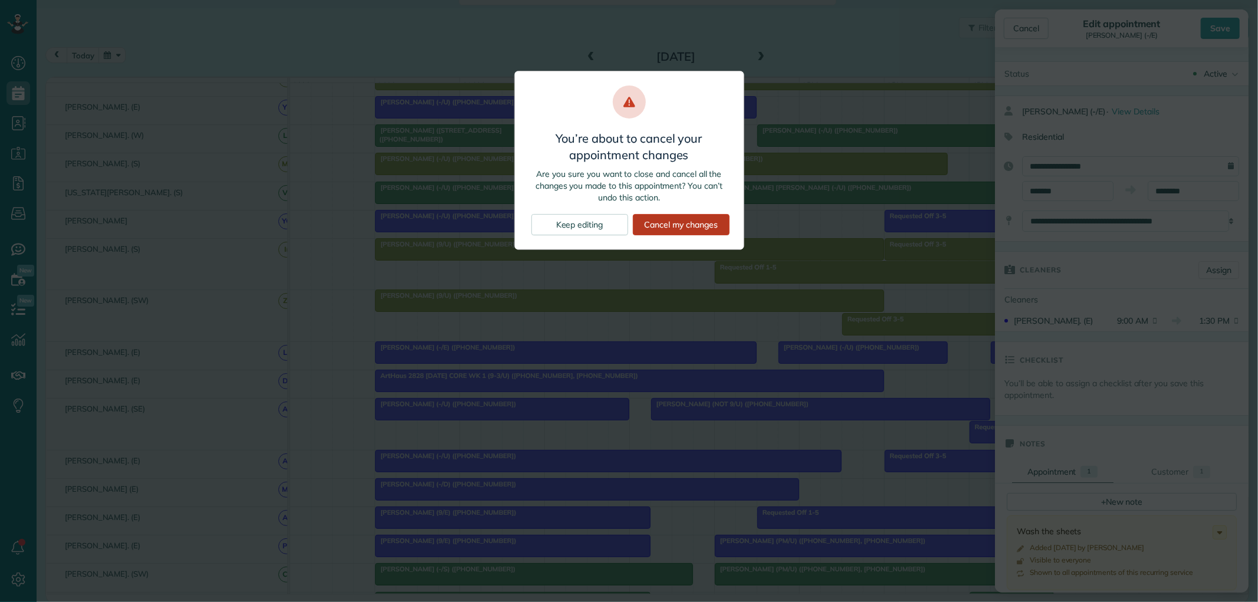
click at [688, 223] on div "Cancel my changes" at bounding box center [681, 224] width 97 height 21
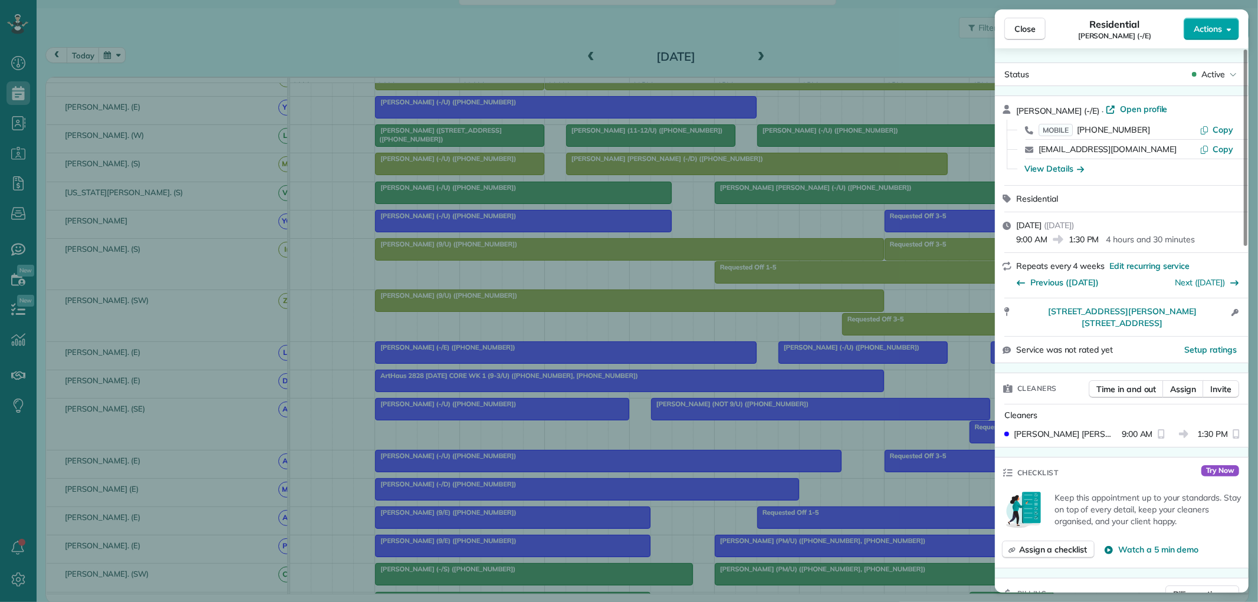
click at [1212, 32] on span "Actions" at bounding box center [1208, 29] width 28 height 12
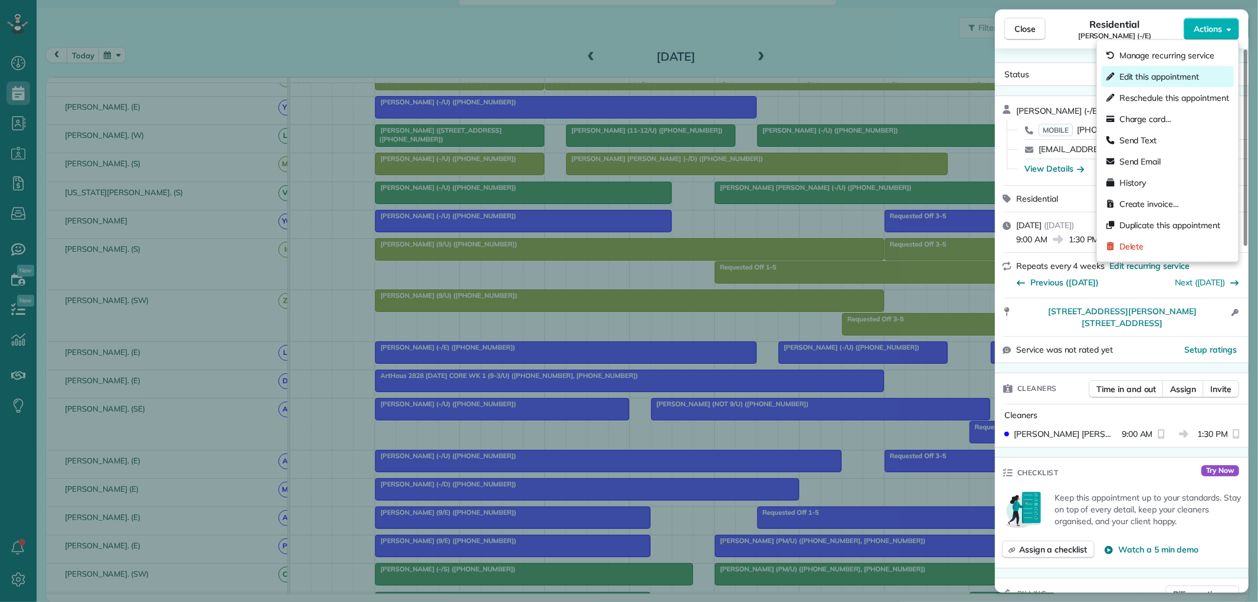
click at [1146, 77] on span "Edit this appointment" at bounding box center [1160, 77] width 80 height 12
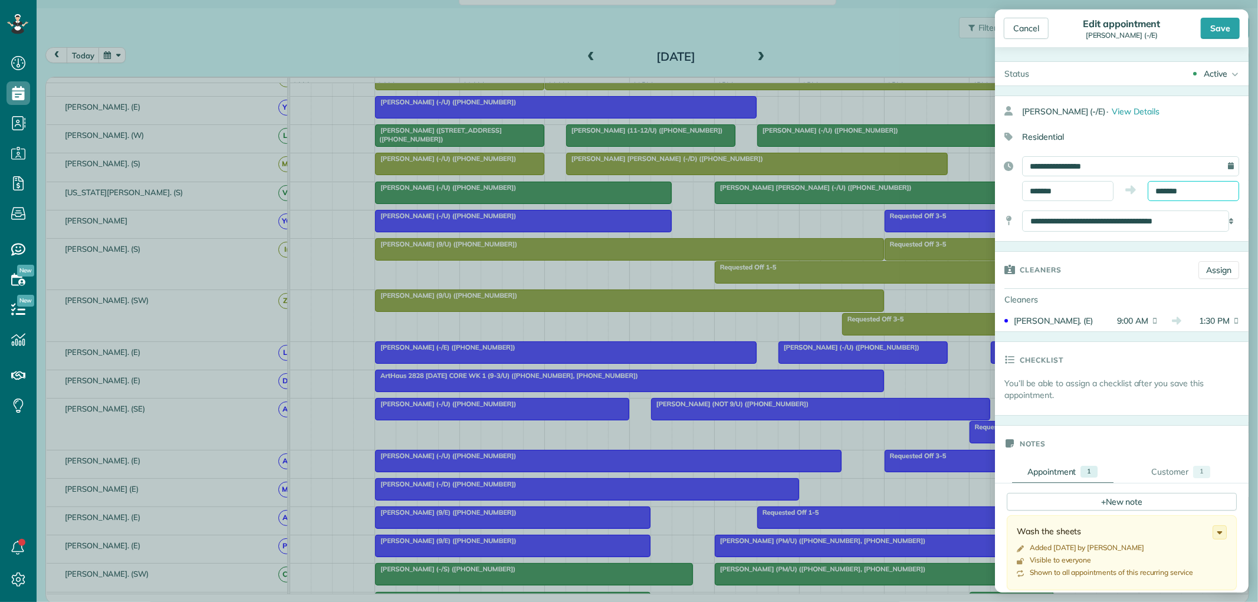
click at [1169, 186] on input "*******" at bounding box center [1193, 191] width 91 height 20
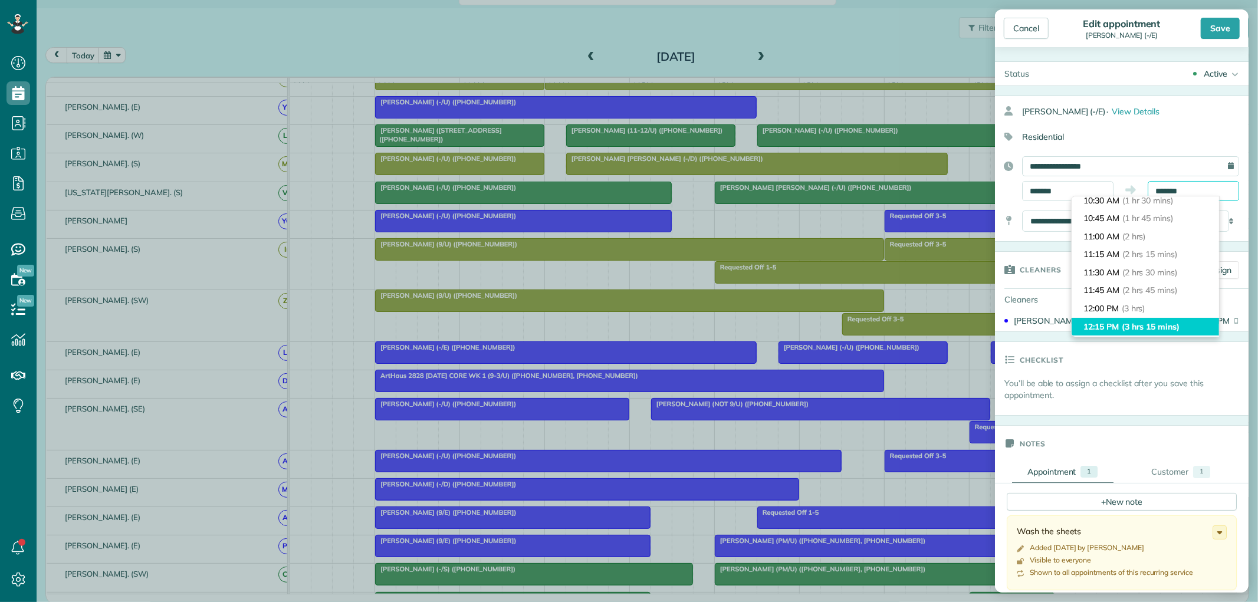
scroll to position [109, 0]
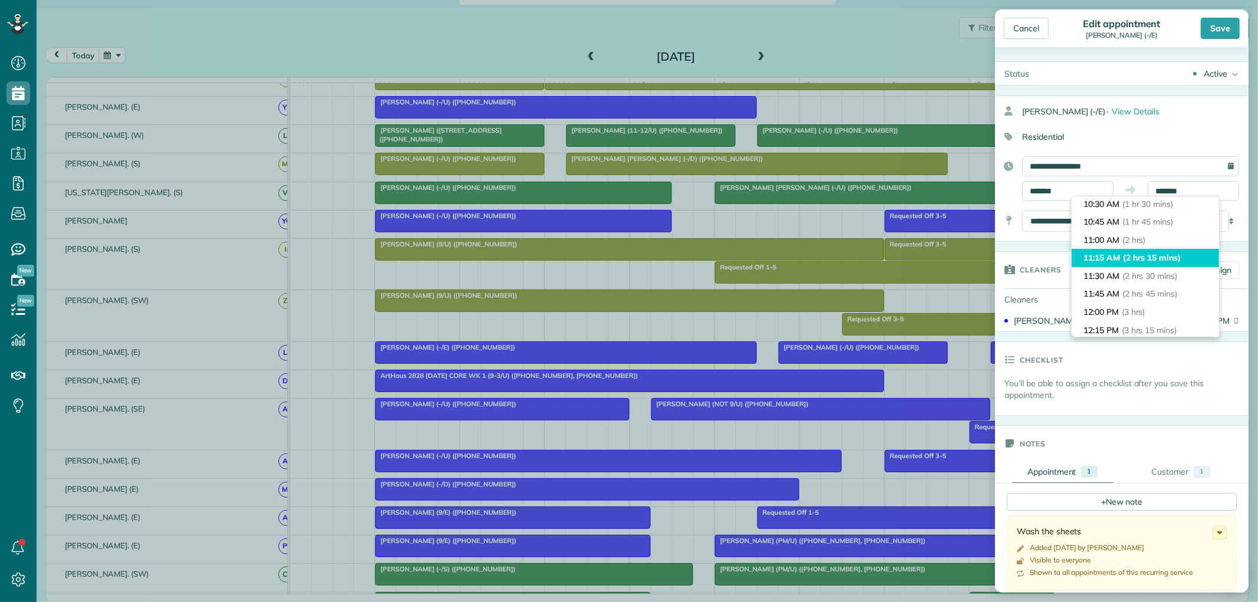
type input "********"
click at [1145, 258] on span "(2 hrs 15 mins)" at bounding box center [1152, 258] width 58 height 11
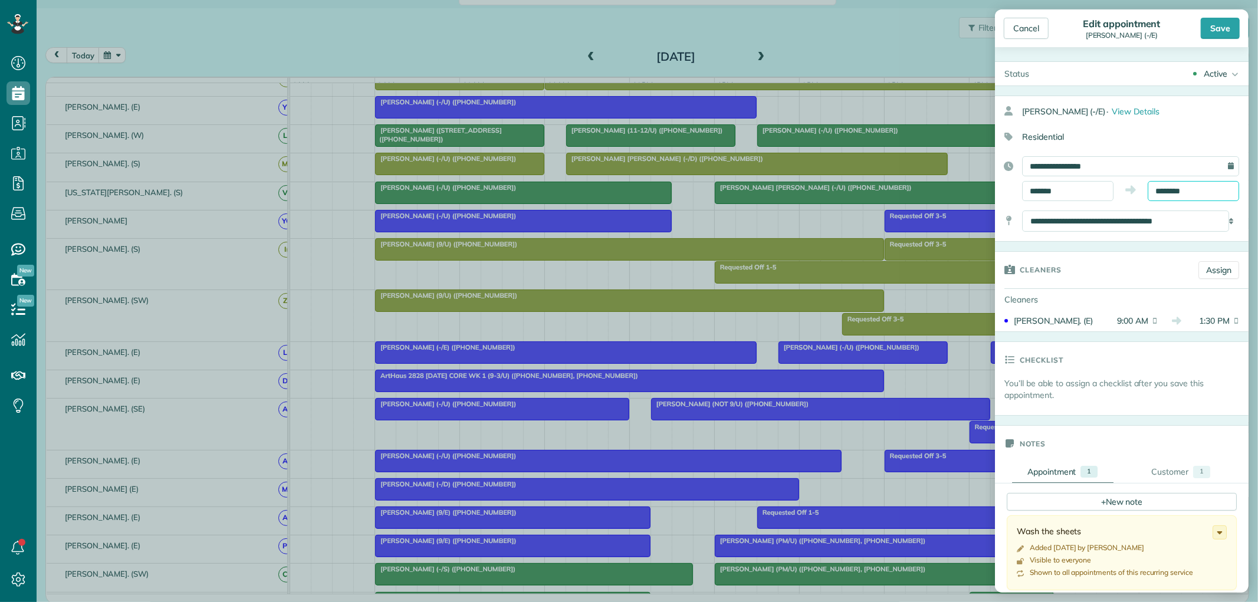
click at [1198, 195] on input "********" at bounding box center [1193, 191] width 91 height 20
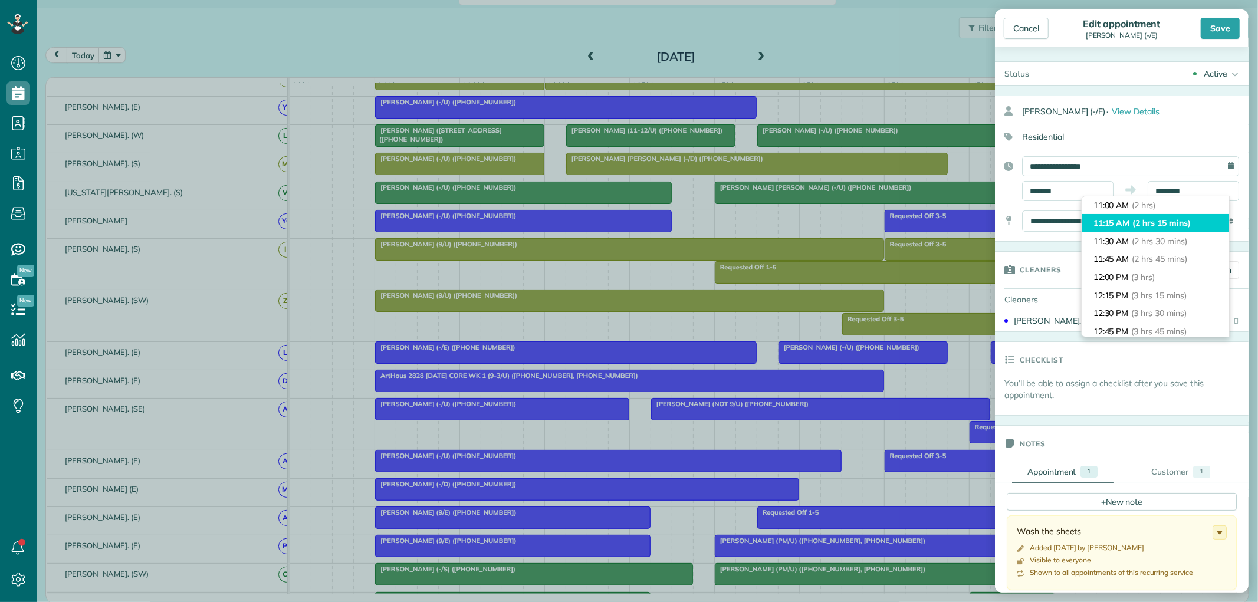
click at [1175, 224] on span "(2 hrs 15 mins)" at bounding box center [1162, 223] width 58 height 11
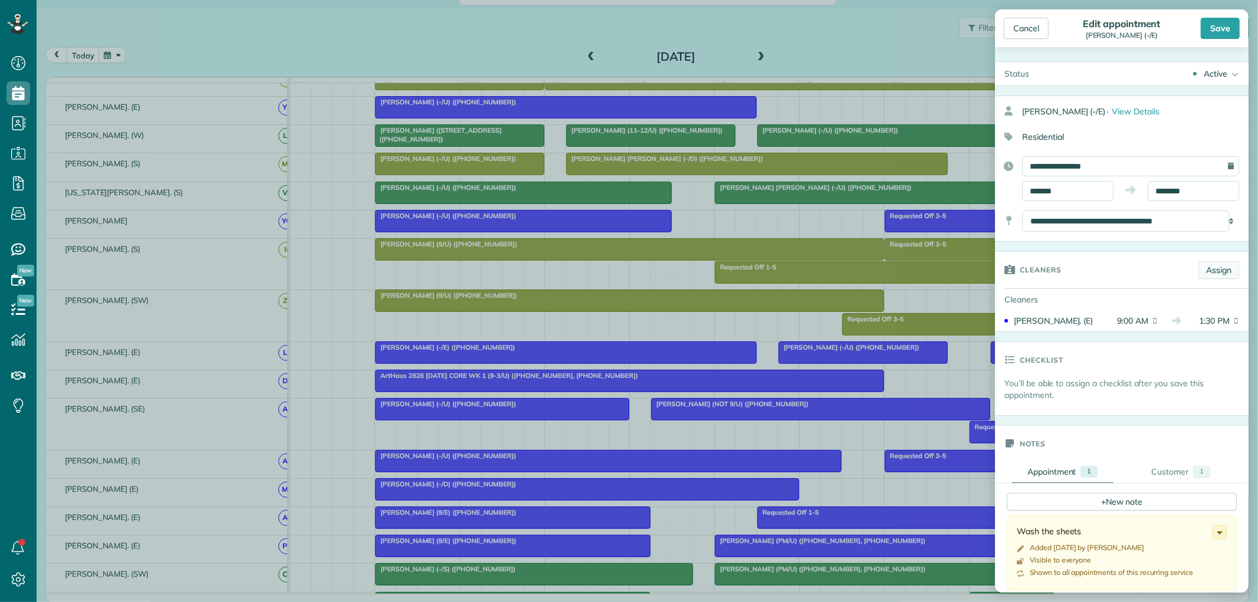
click at [1205, 269] on link "Assign" at bounding box center [1219, 270] width 41 height 18
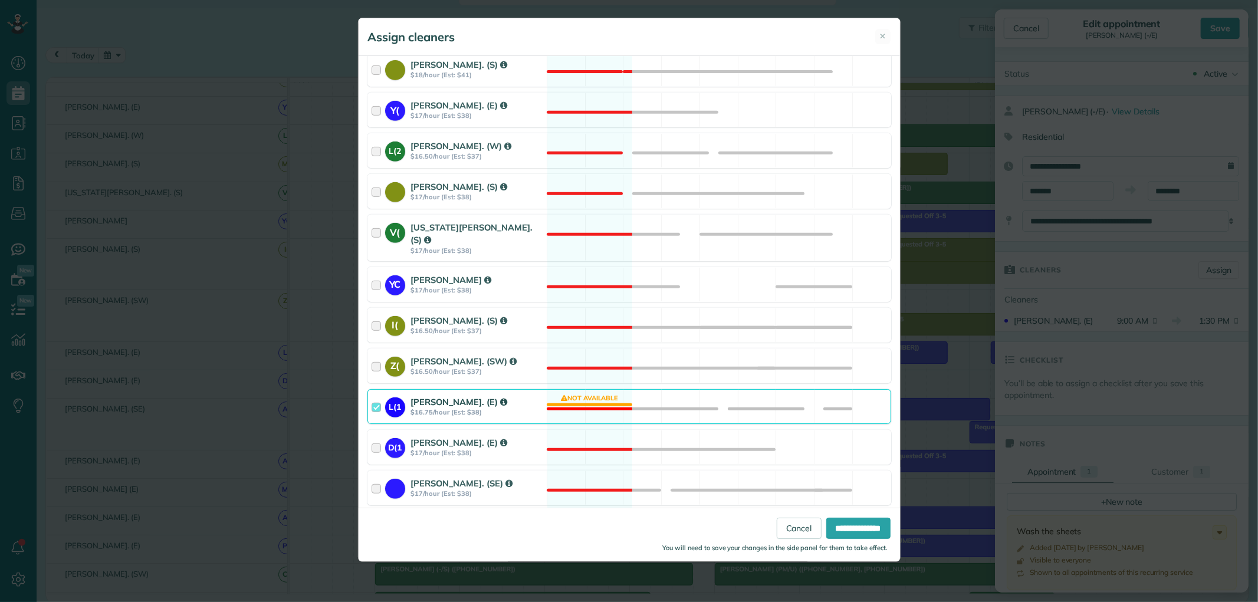
scroll to position [431, 0]
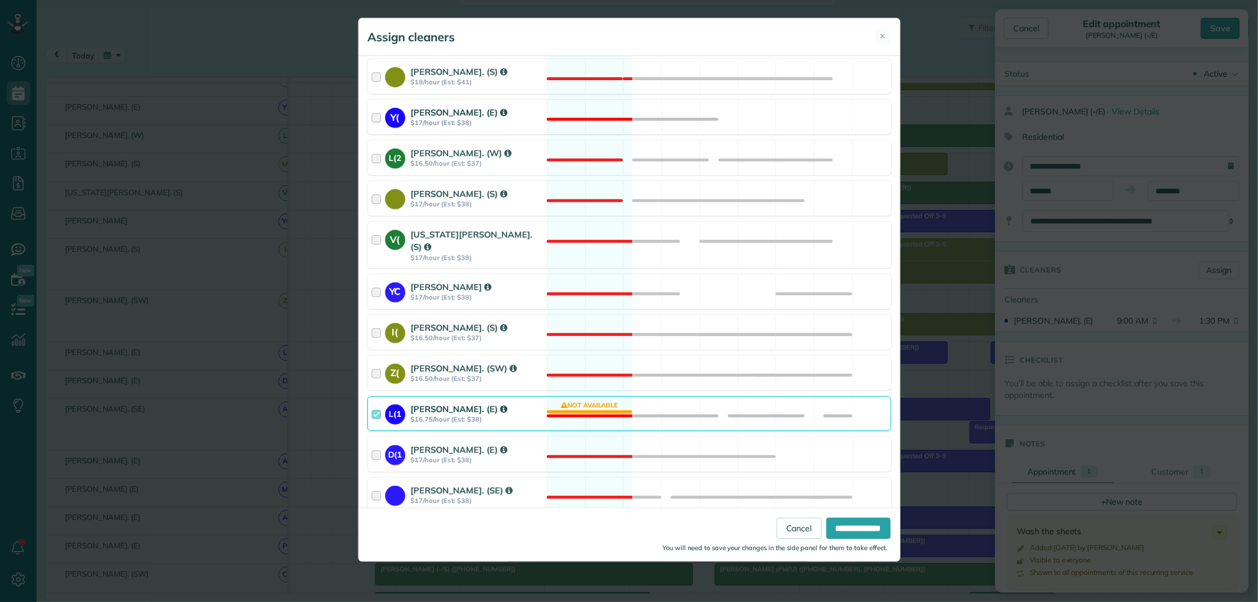
click at [376, 121] on div at bounding box center [379, 117] width 14 height 22
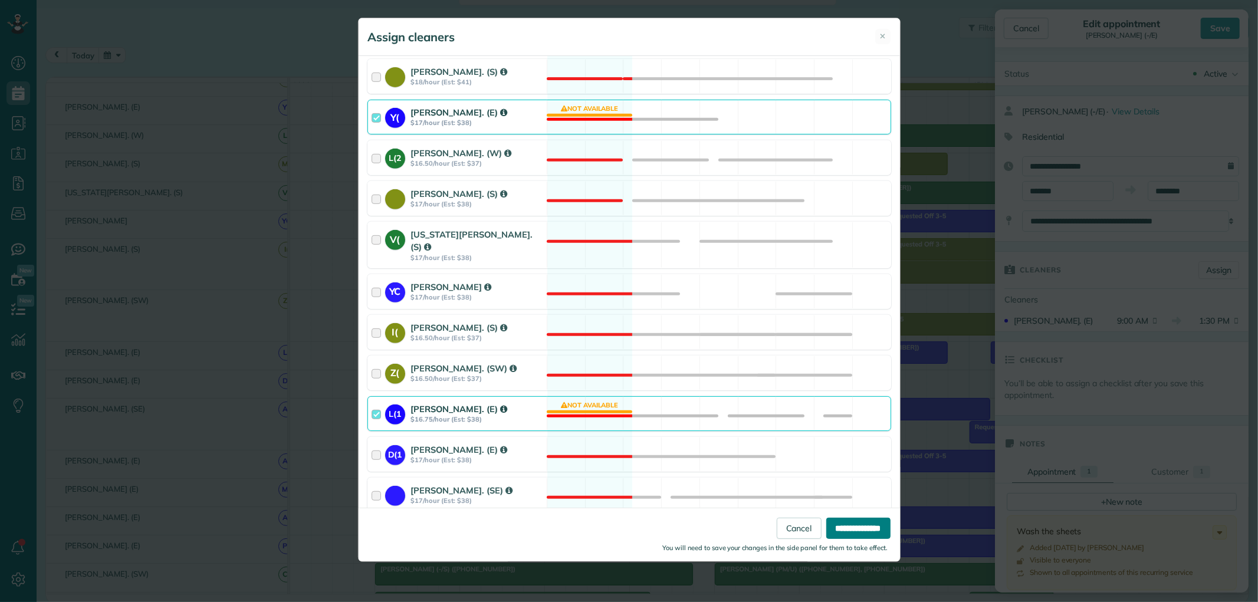
click at [842, 534] on input "**********" at bounding box center [859, 528] width 64 height 21
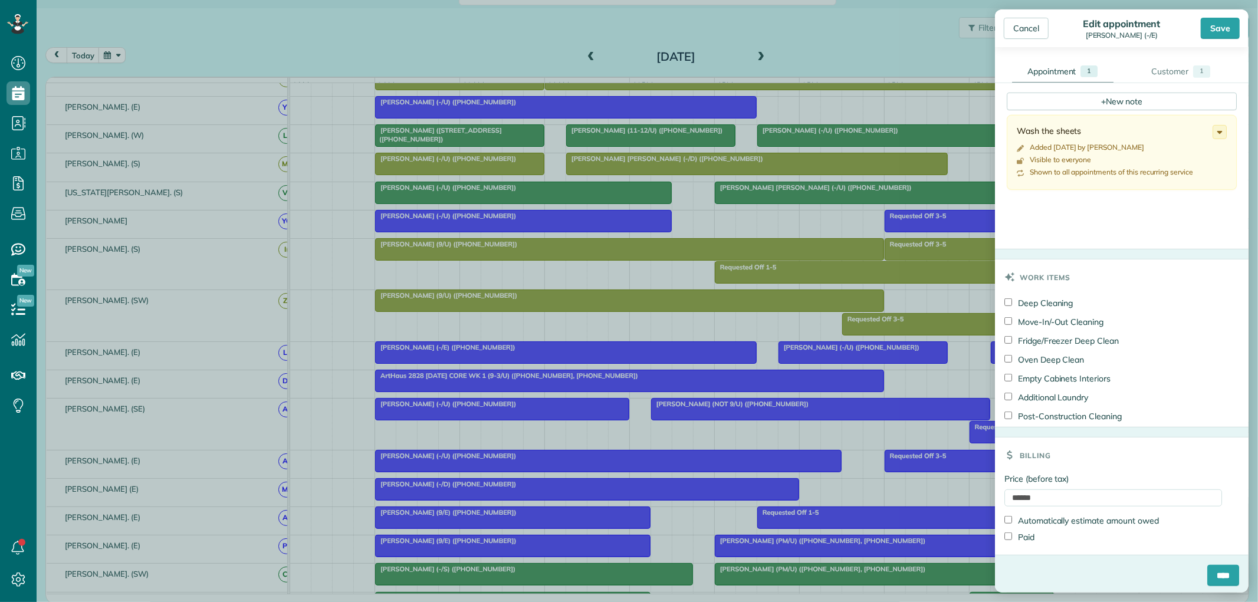
scroll to position [449, 0]
click at [1208, 573] on input "****" at bounding box center [1224, 572] width 32 height 21
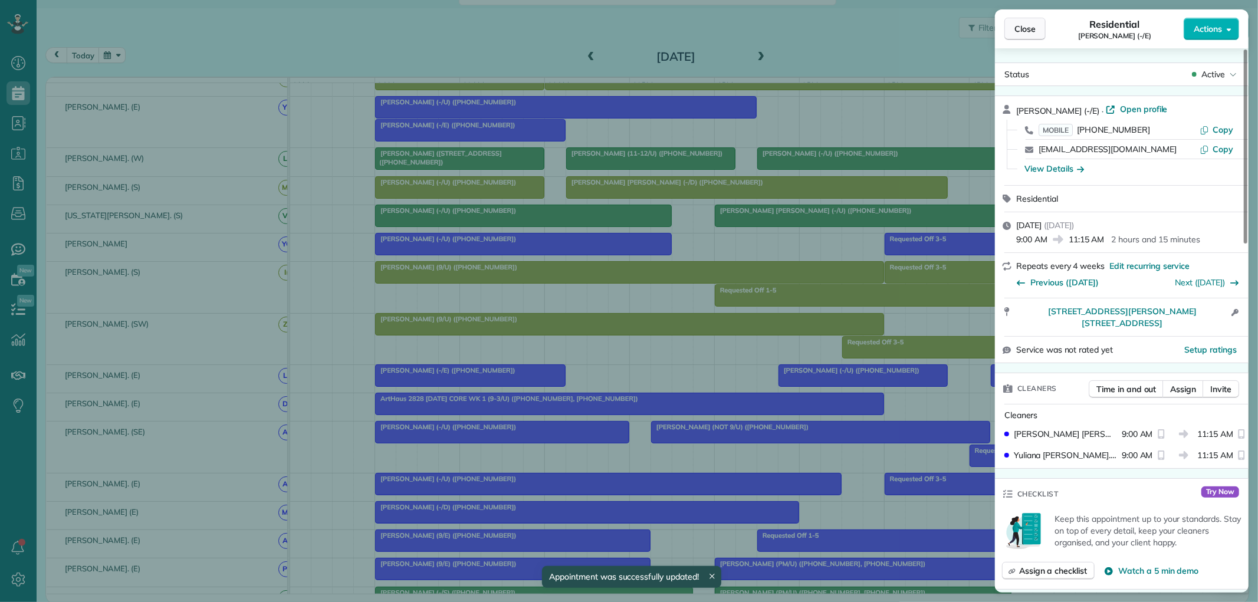
click at [1025, 26] on span "Close" at bounding box center [1025, 29] width 21 height 12
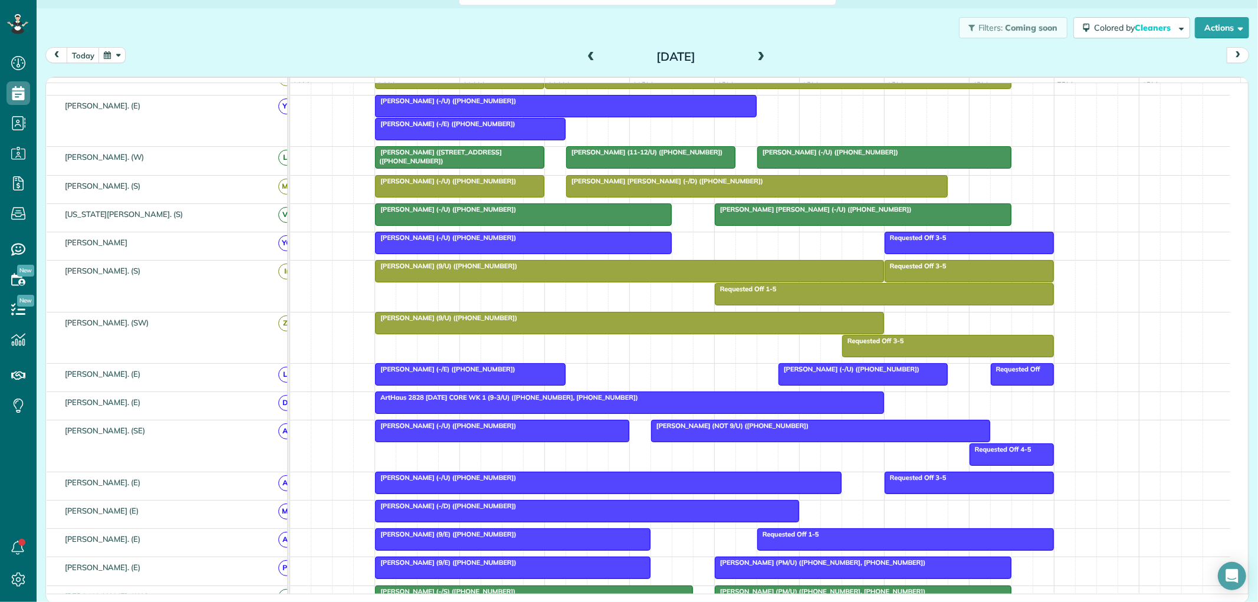
scroll to position [327, 0]
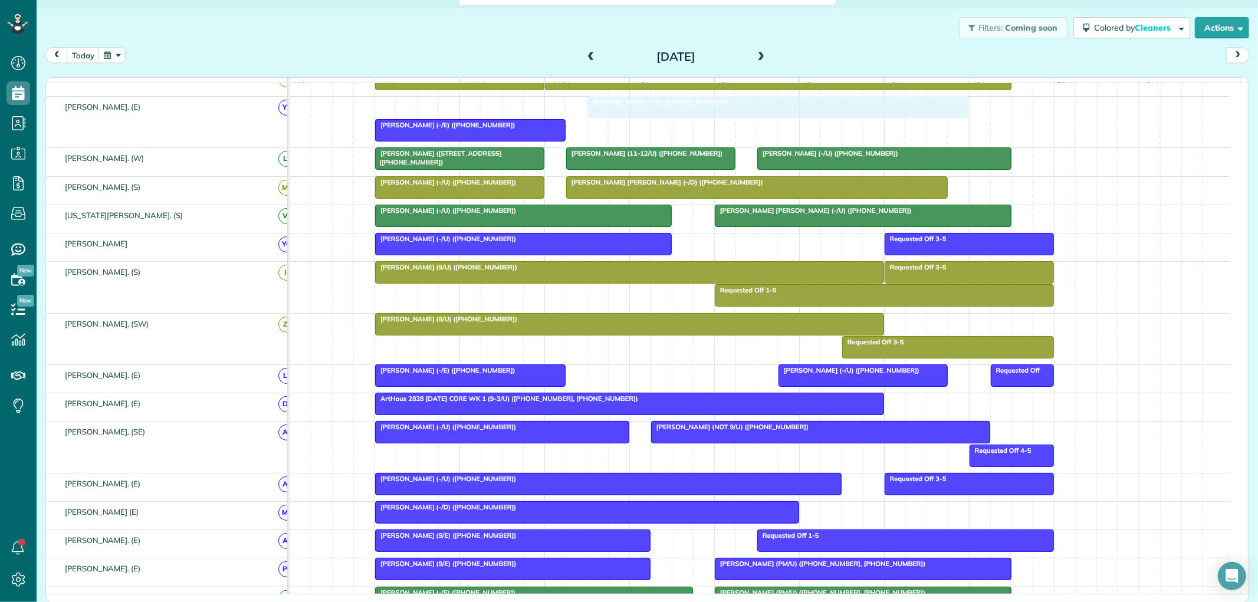
drag, startPoint x: 443, startPoint y: 109, endPoint x: 655, endPoint y: 143, distance: 215.0
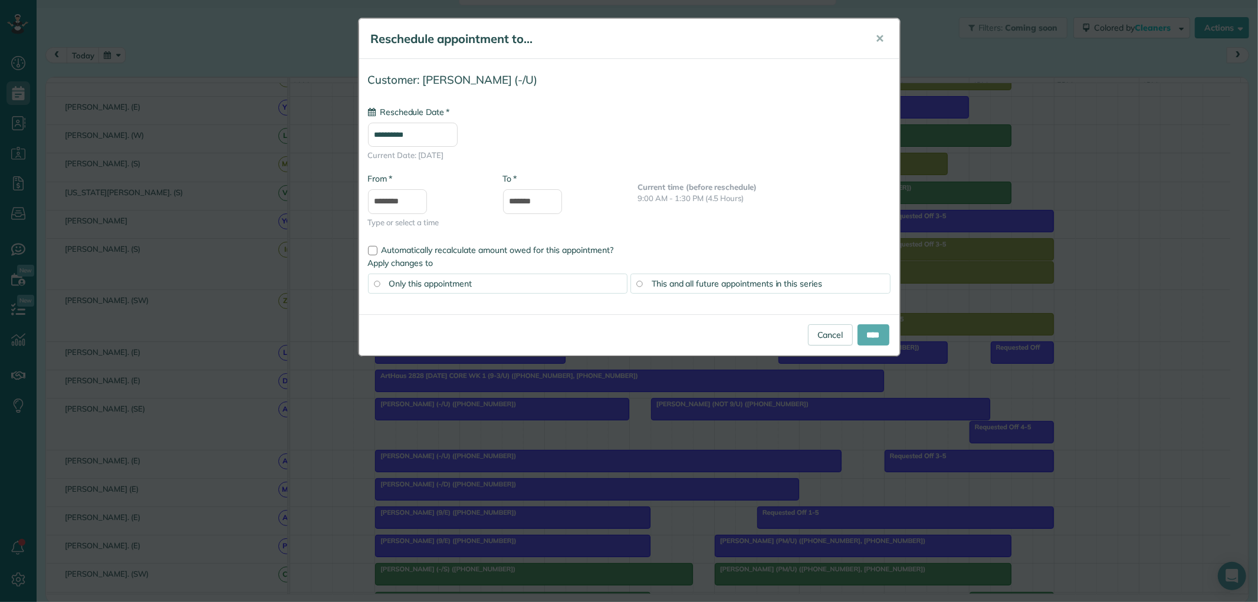
type input "**********"
click at [865, 336] on input "****" at bounding box center [874, 334] width 32 height 21
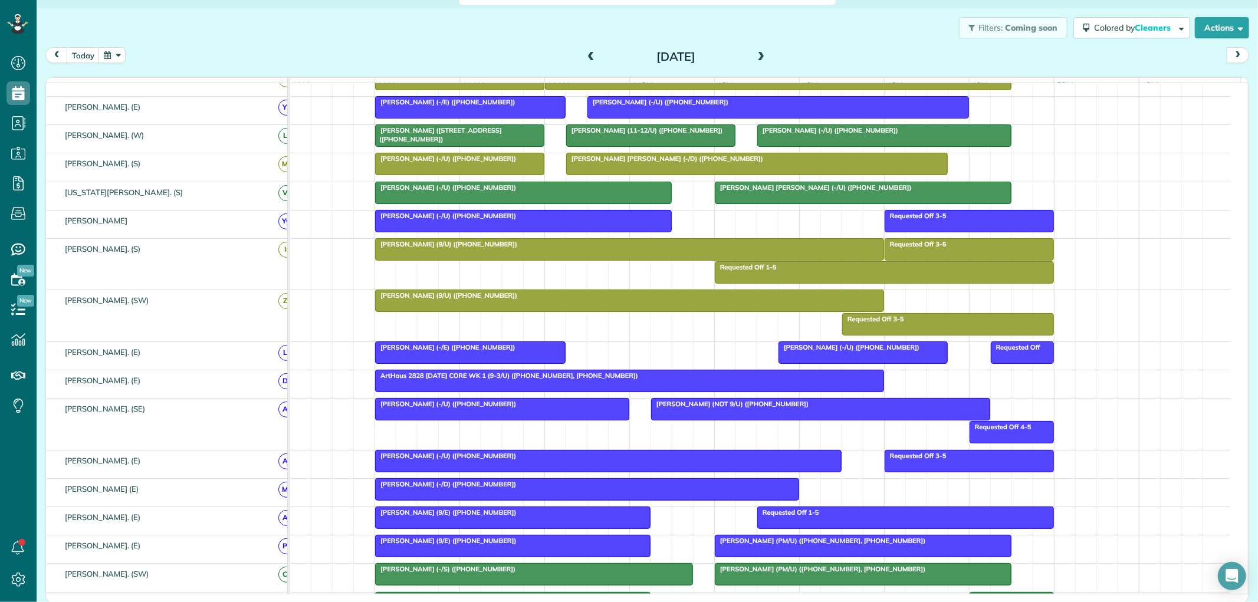
click at [630, 106] on span "David Bartus (-/U) (+13174353069)" at bounding box center [658, 102] width 142 height 8
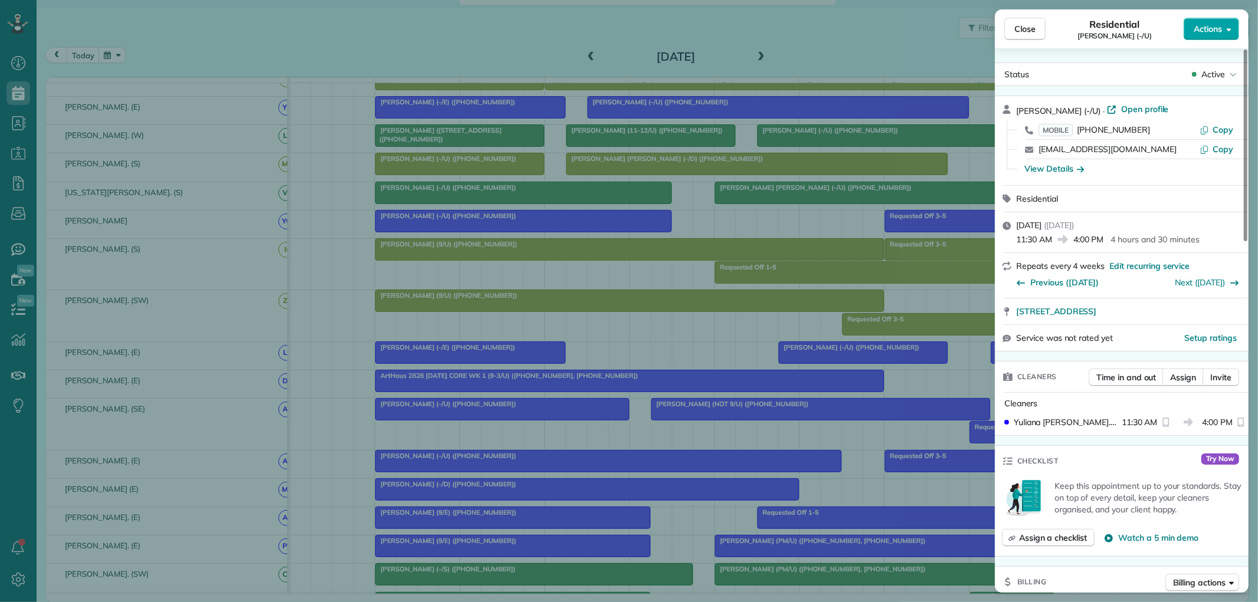
click at [1208, 20] on button "Actions" at bounding box center [1211, 29] width 55 height 22
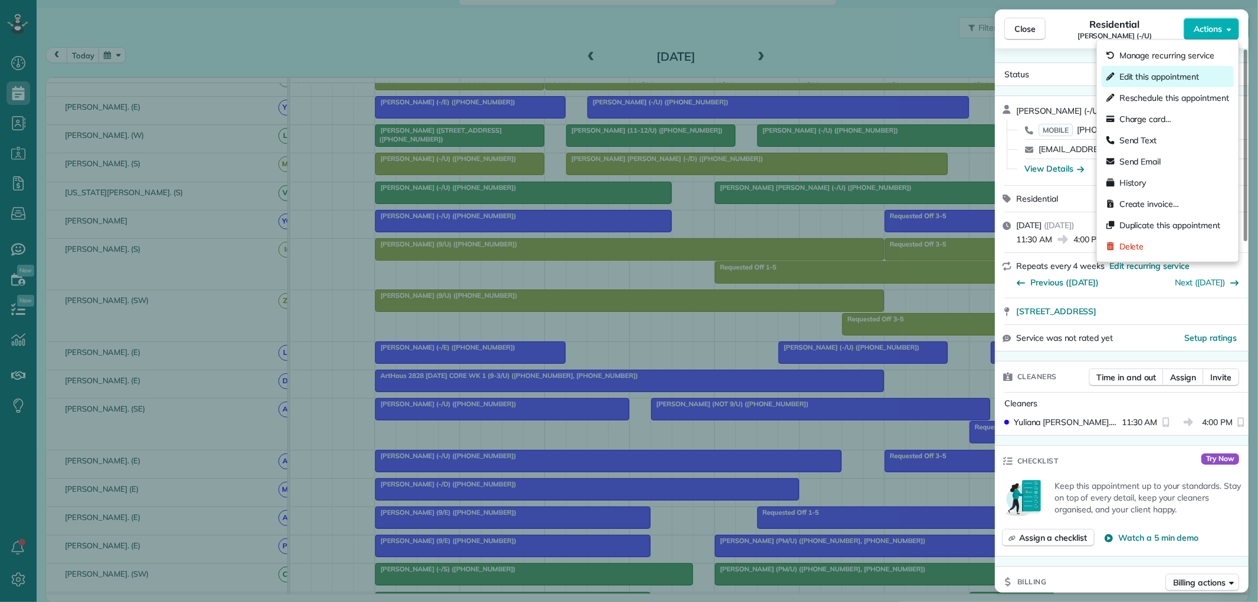
click at [1173, 74] on span "Edit this appointment" at bounding box center [1160, 77] width 80 height 12
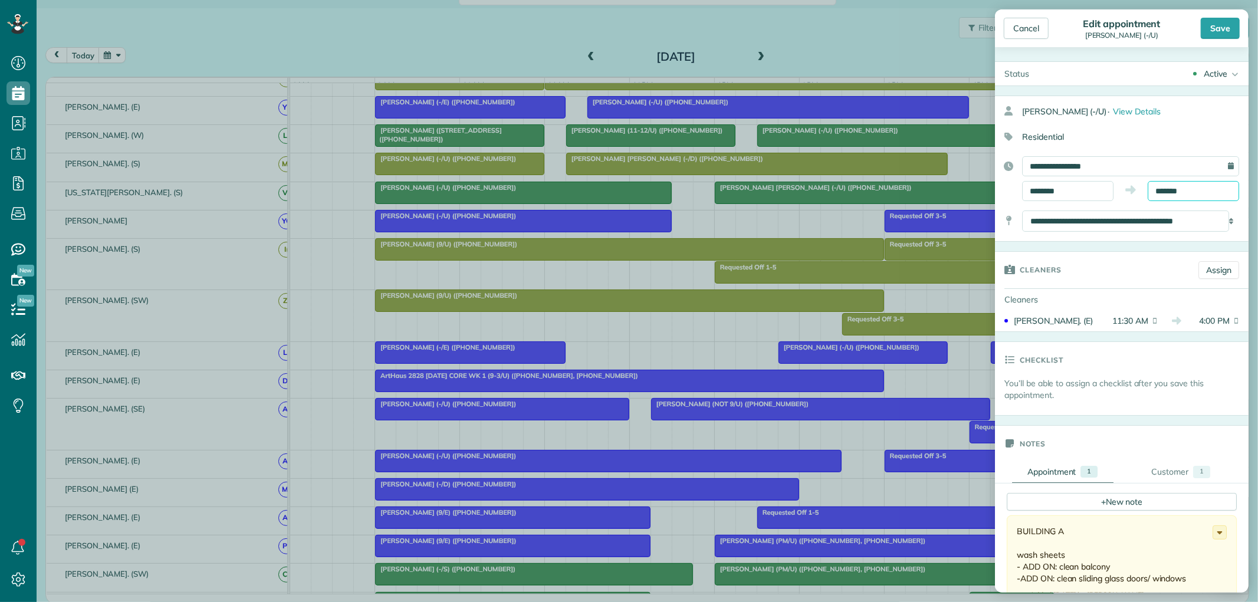
click at [1187, 192] on input "*******" at bounding box center [1193, 191] width 91 height 20
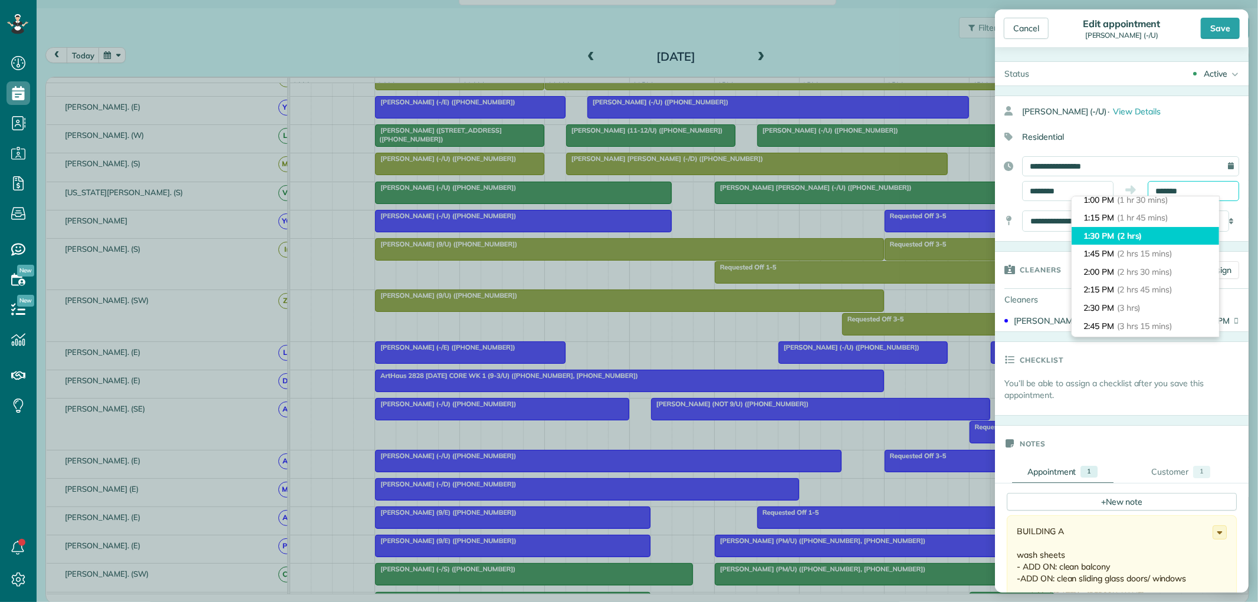
scroll to position [109, 0]
type input "*******"
click at [1167, 254] on span "(2 hrs 15 mins)" at bounding box center [1146, 258] width 58 height 11
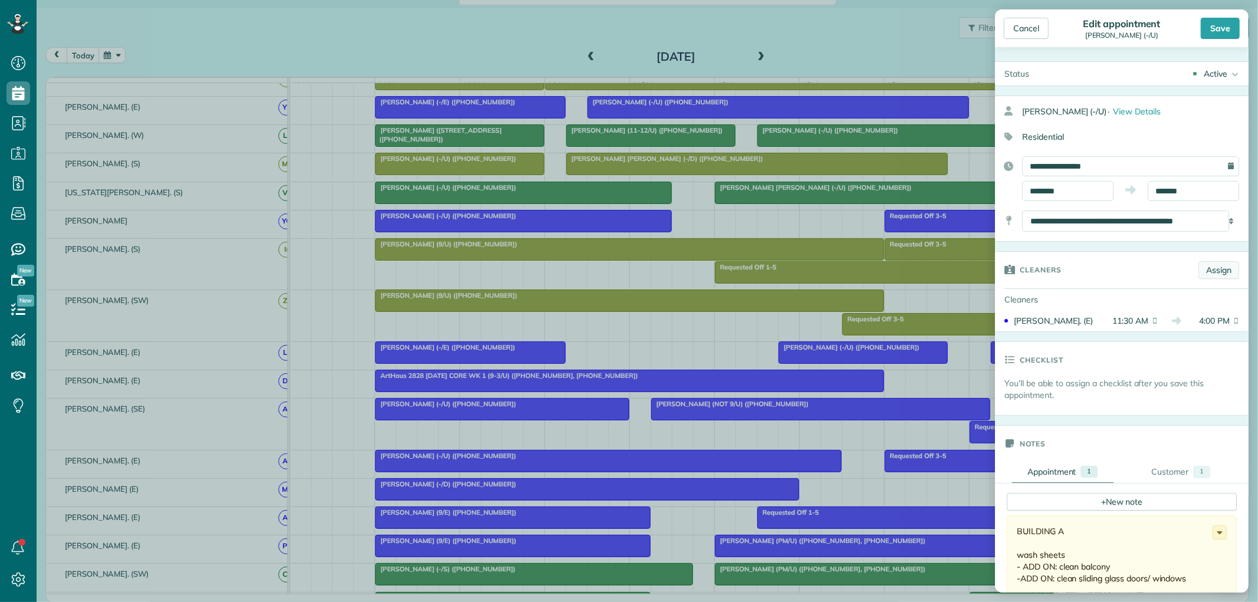
click at [1207, 272] on link "Assign" at bounding box center [1219, 270] width 41 height 18
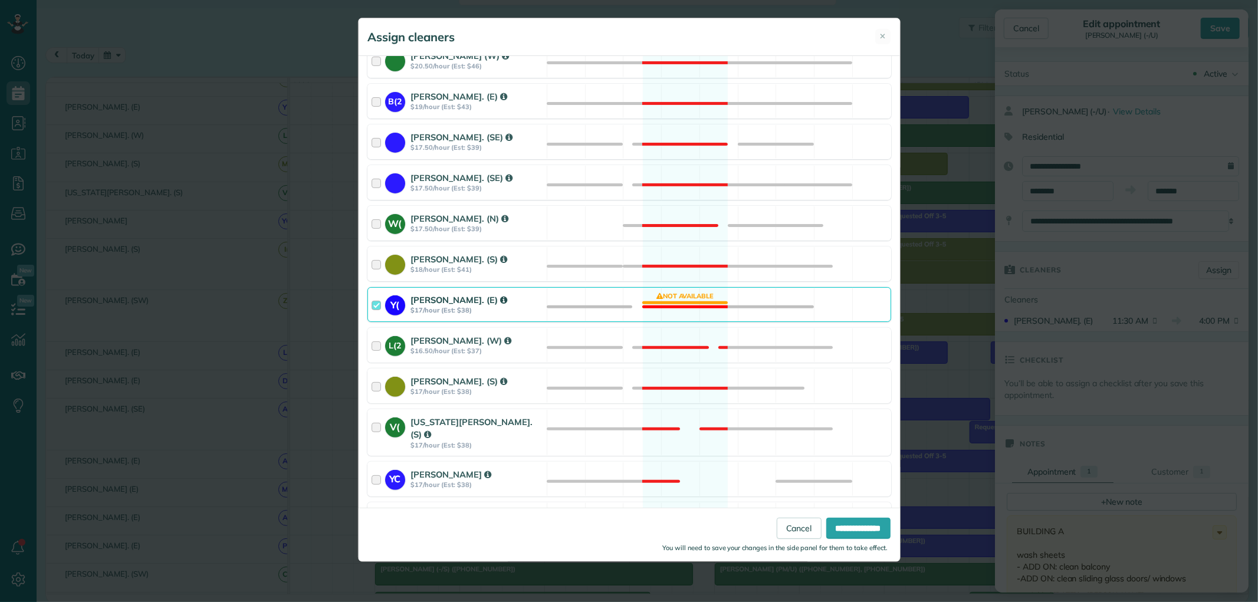
scroll to position [393, 0]
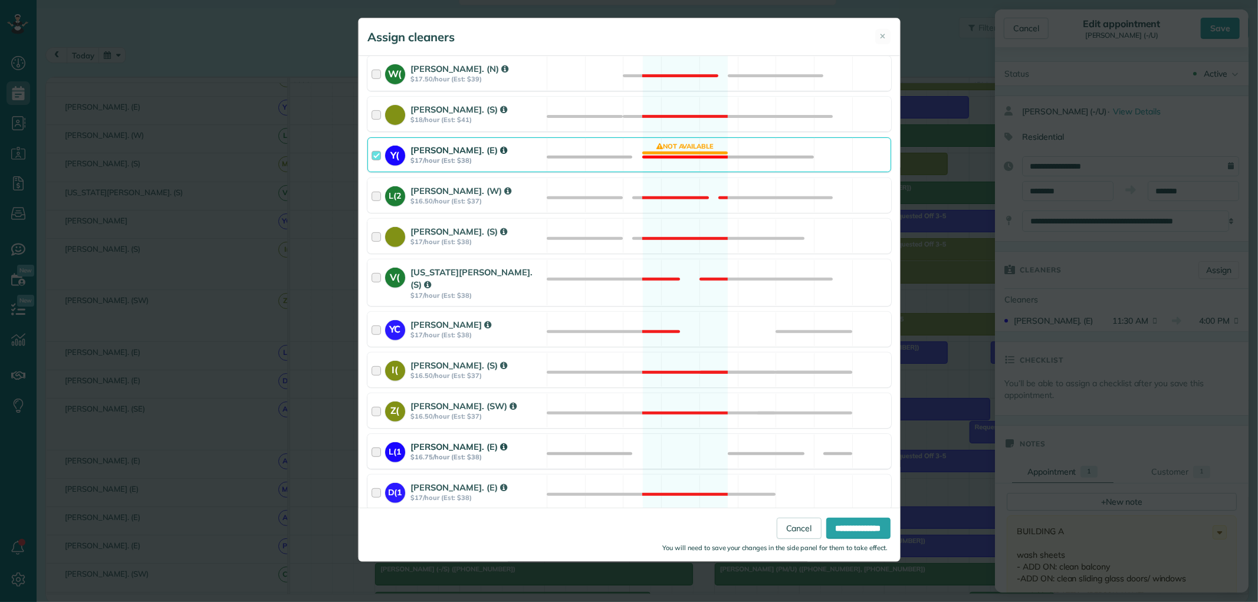
click at [376, 442] on div at bounding box center [379, 452] width 14 height 22
click at [855, 526] on input "**********" at bounding box center [859, 528] width 64 height 21
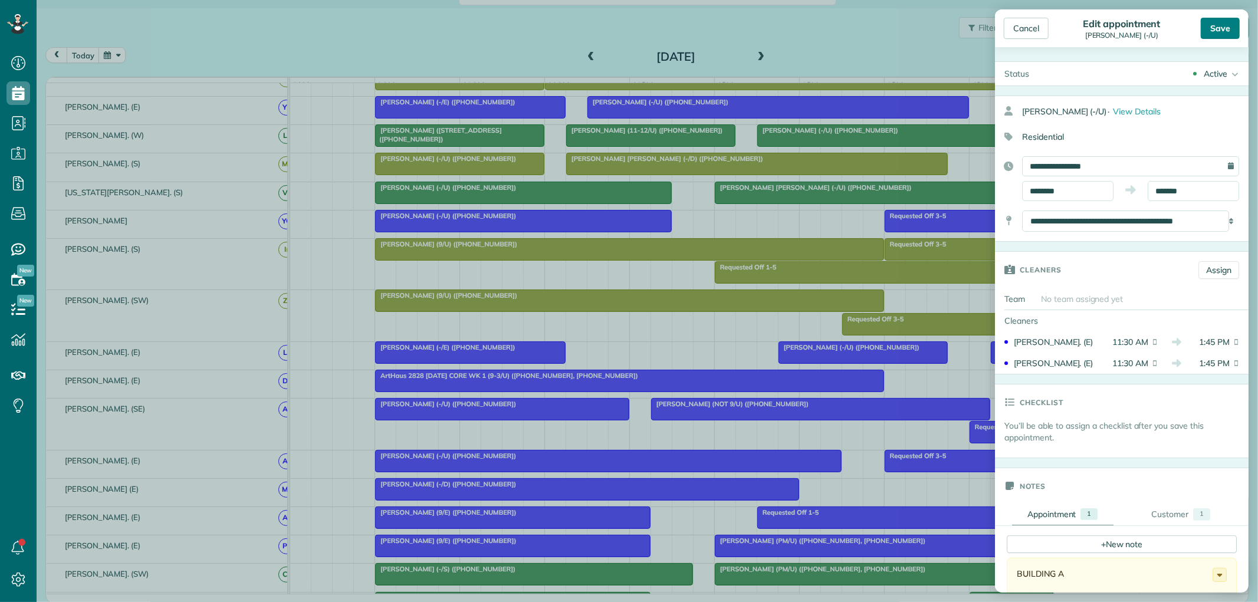
click at [1218, 24] on div "Save" at bounding box center [1220, 28] width 39 height 21
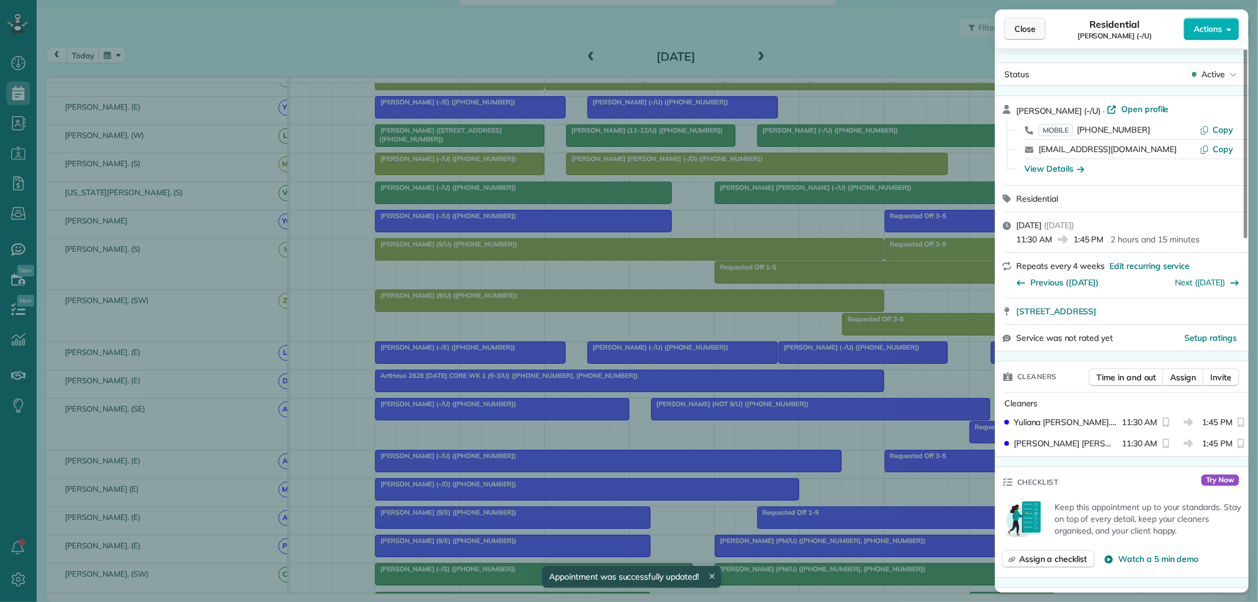
click at [1017, 31] on span "Close" at bounding box center [1025, 29] width 21 height 12
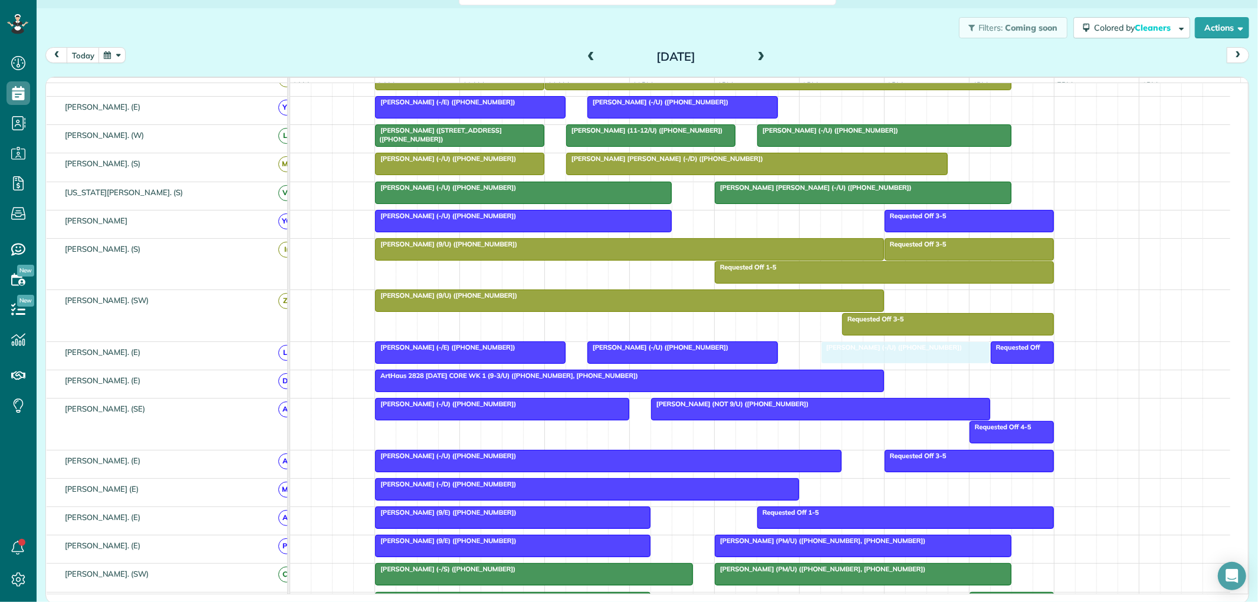
drag, startPoint x: 817, startPoint y: 359, endPoint x: 863, endPoint y: 363, distance: 45.6
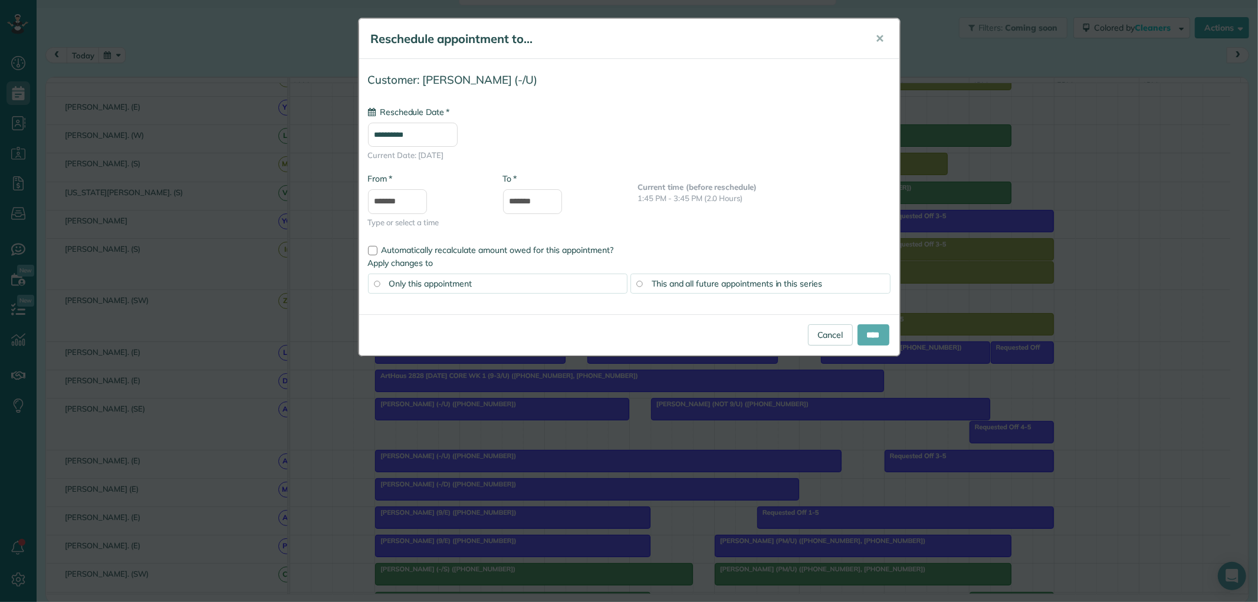
type input "**********"
click at [863, 335] on input "****" at bounding box center [874, 334] width 32 height 21
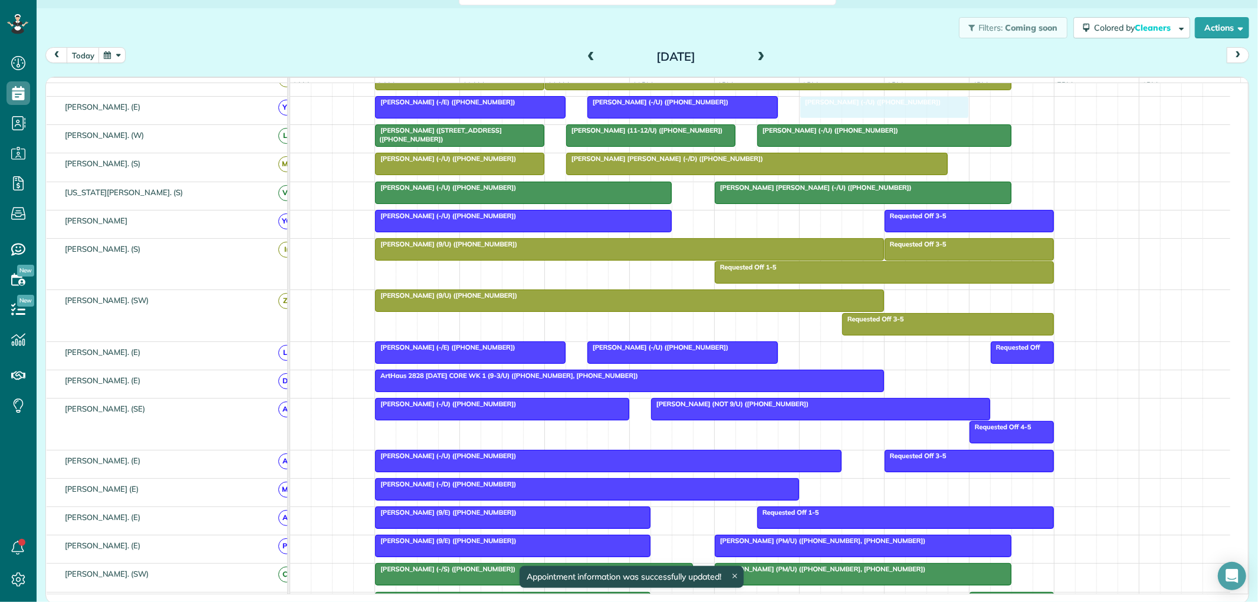
drag, startPoint x: 871, startPoint y: 358, endPoint x: 865, endPoint y: 129, distance: 229.0
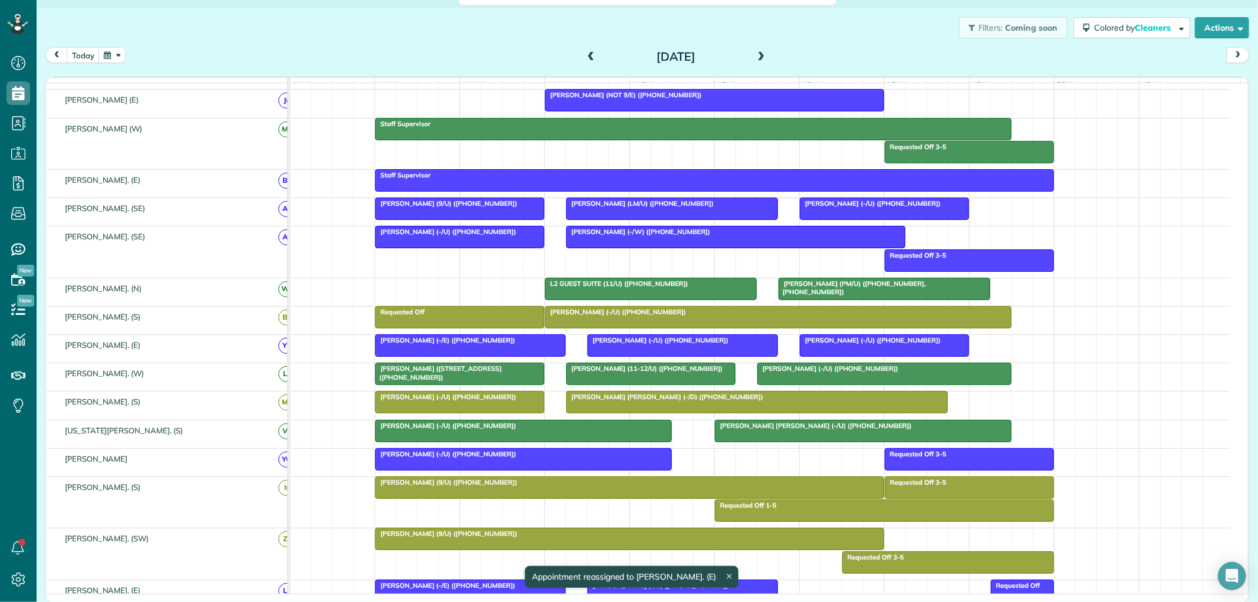
scroll to position [65, 0]
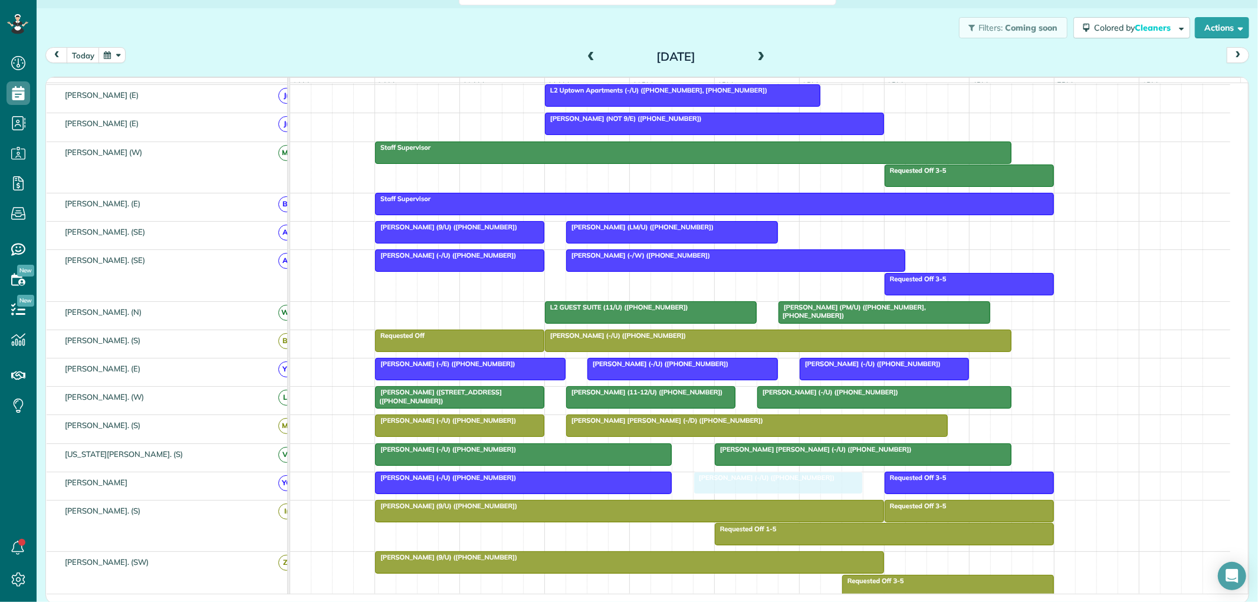
drag, startPoint x: 877, startPoint y: 234, endPoint x: 775, endPoint y: 499, distance: 283.5
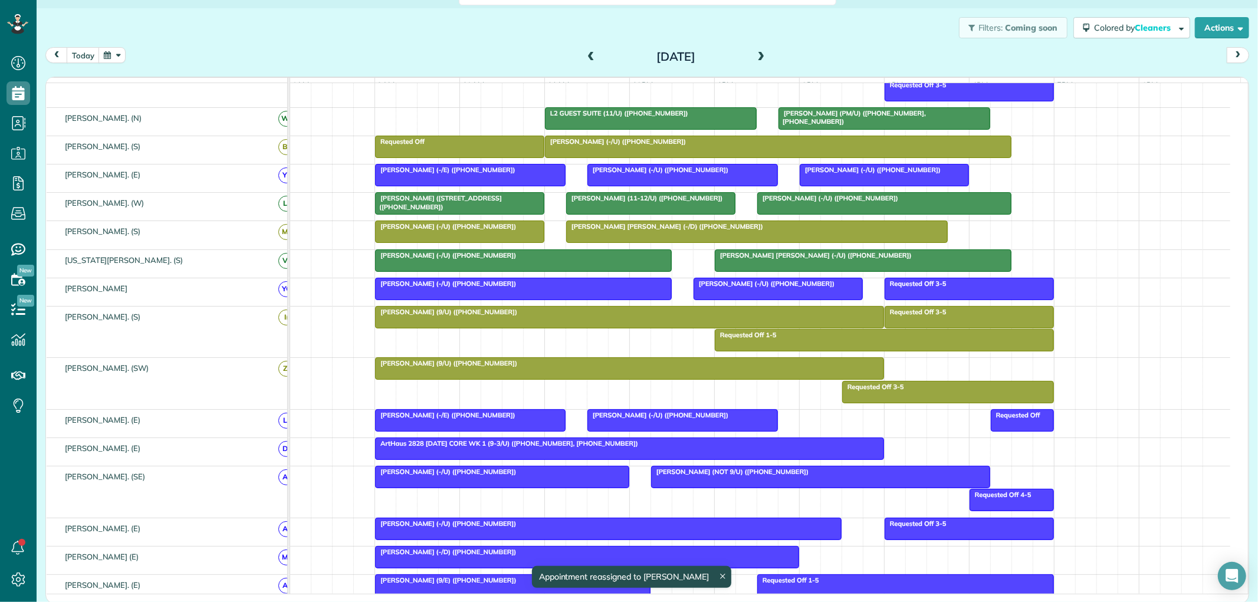
scroll to position [262, 0]
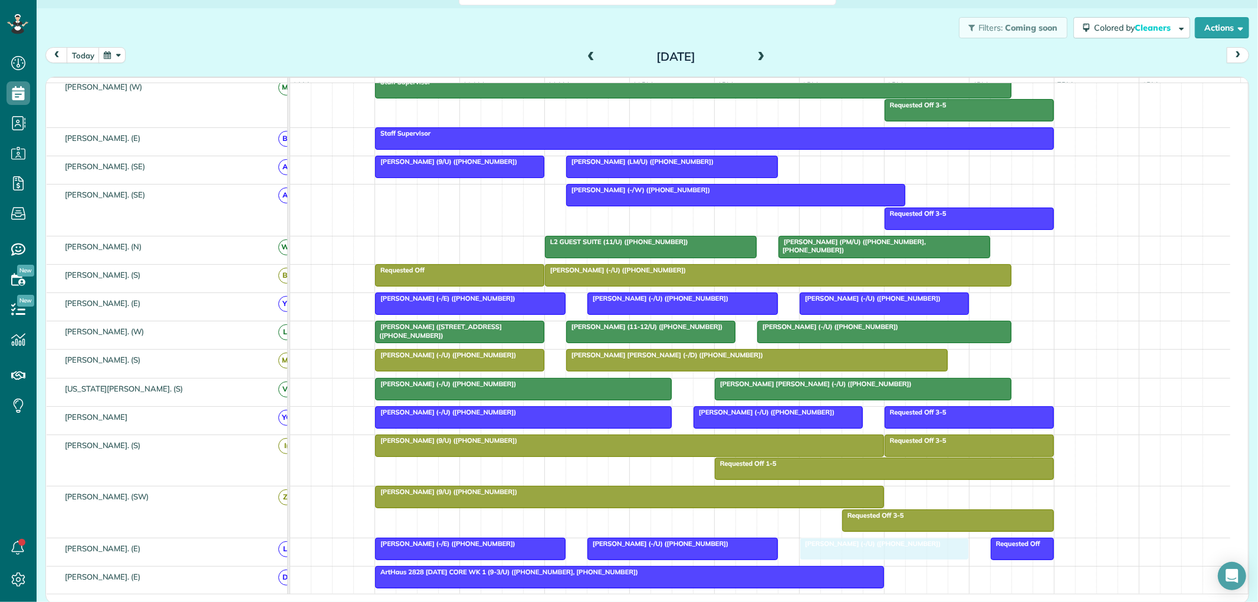
drag, startPoint x: 481, startPoint y: 205, endPoint x: 896, endPoint y: 565, distance: 548.3
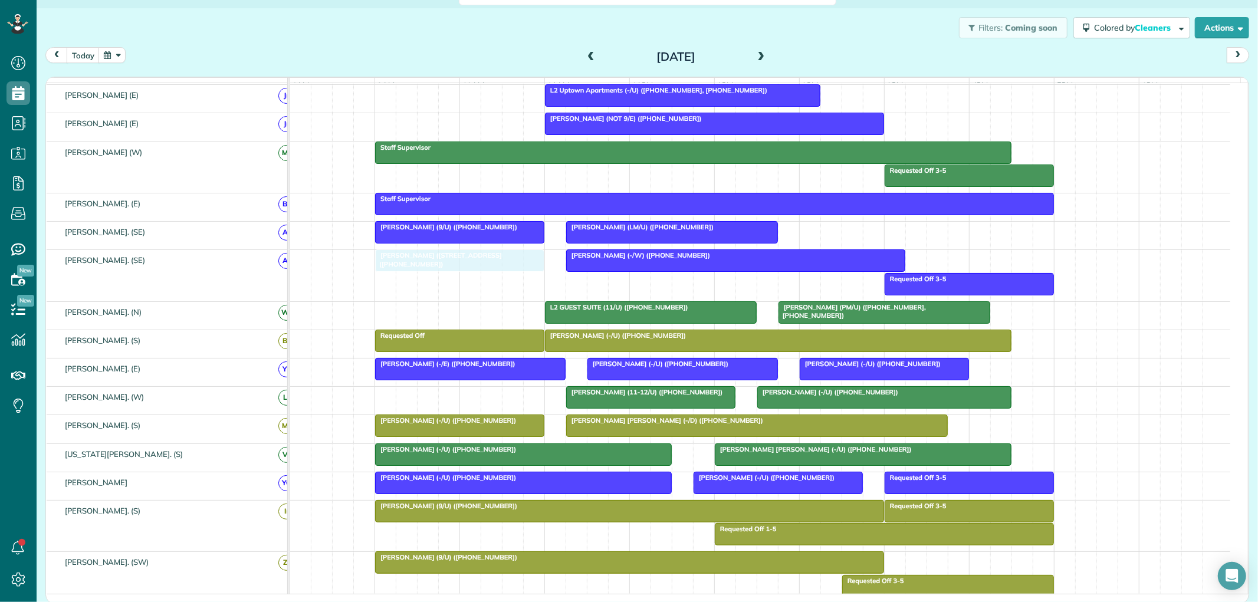
drag, startPoint x: 455, startPoint y: 407, endPoint x: 459, endPoint y: 276, distance: 131.6
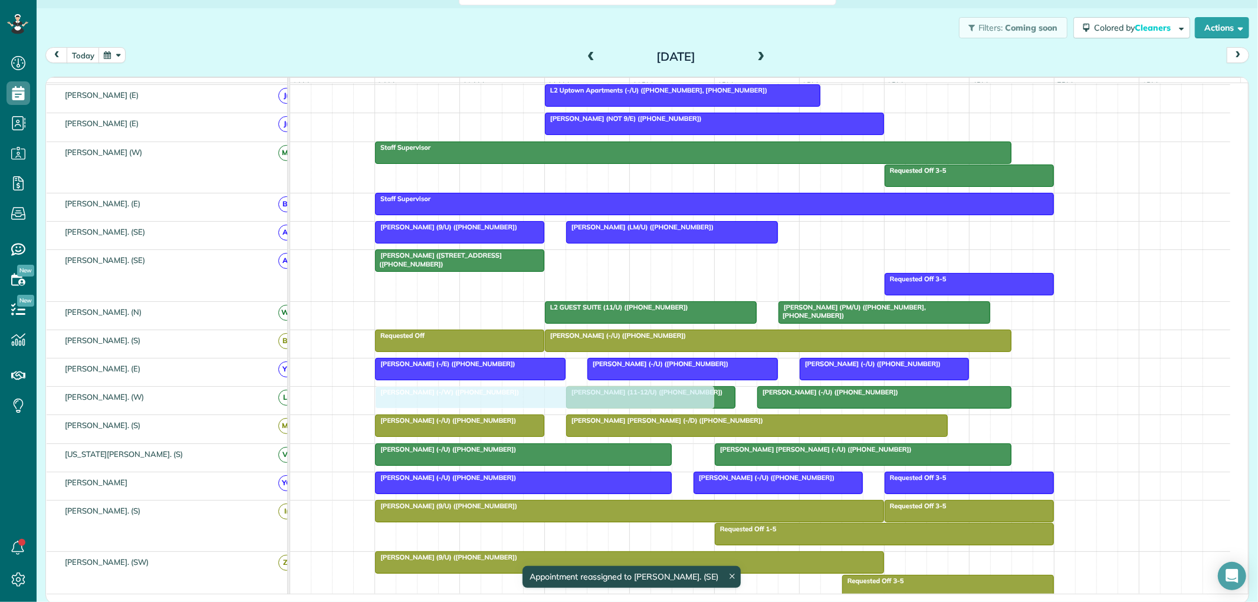
drag, startPoint x: 651, startPoint y: 270, endPoint x: 461, endPoint y: 404, distance: 233.3
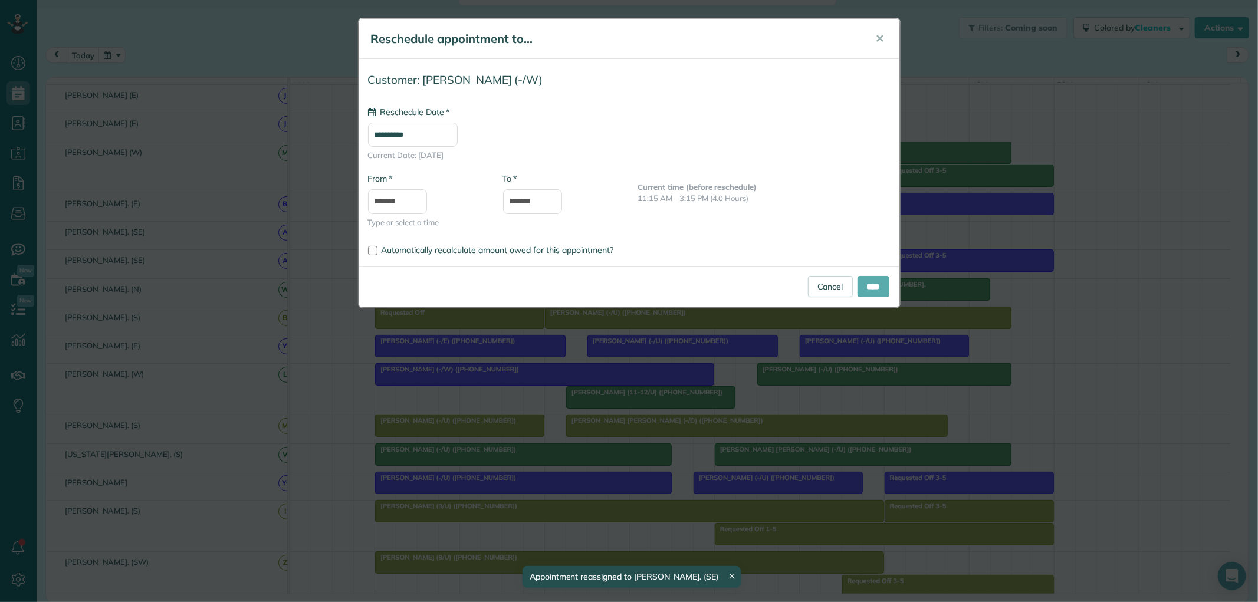
type input "**********"
click at [877, 290] on input "****" at bounding box center [874, 286] width 32 height 21
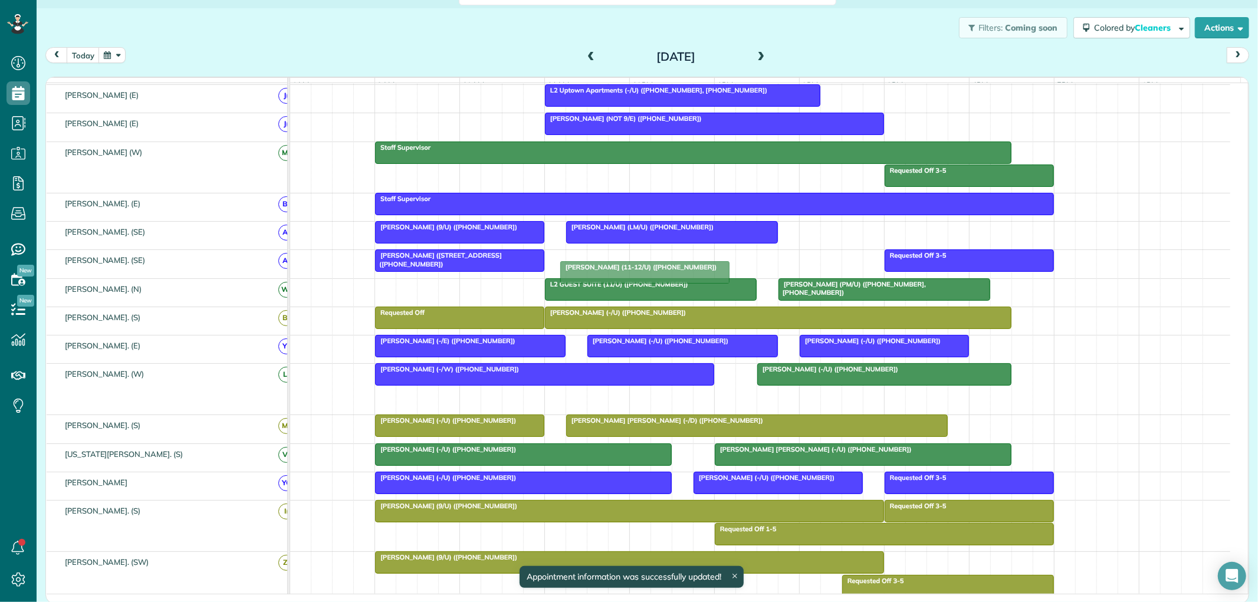
drag, startPoint x: 638, startPoint y: 409, endPoint x: 634, endPoint y: 274, distance: 135.8
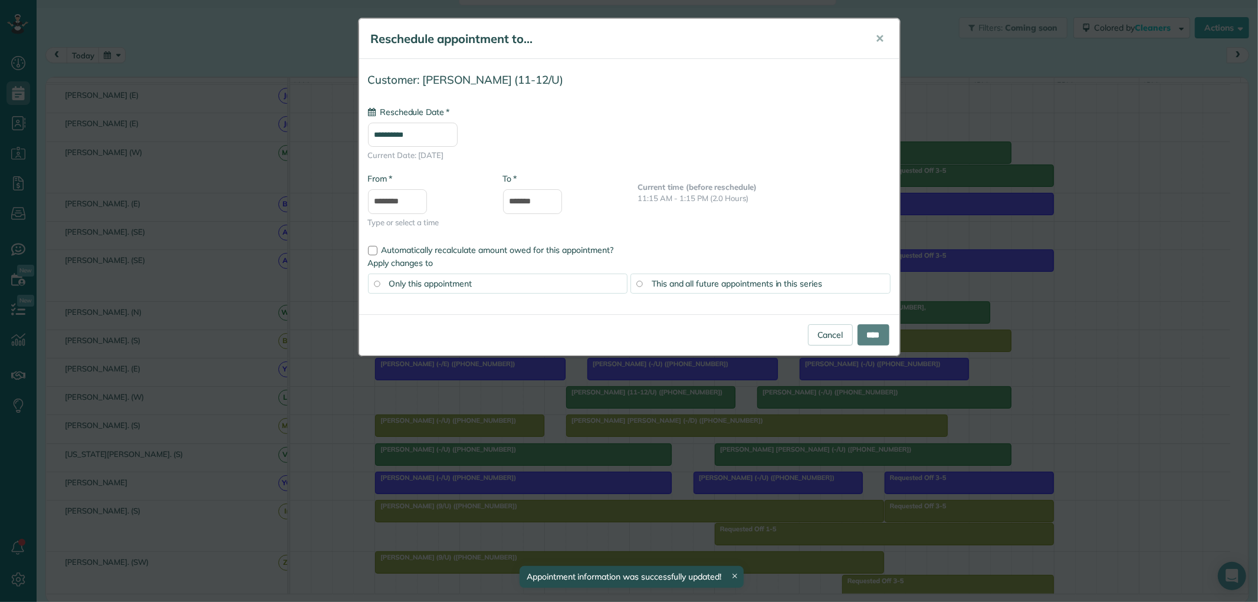
type input "**********"
click at [818, 333] on link "Cancel" at bounding box center [830, 334] width 45 height 21
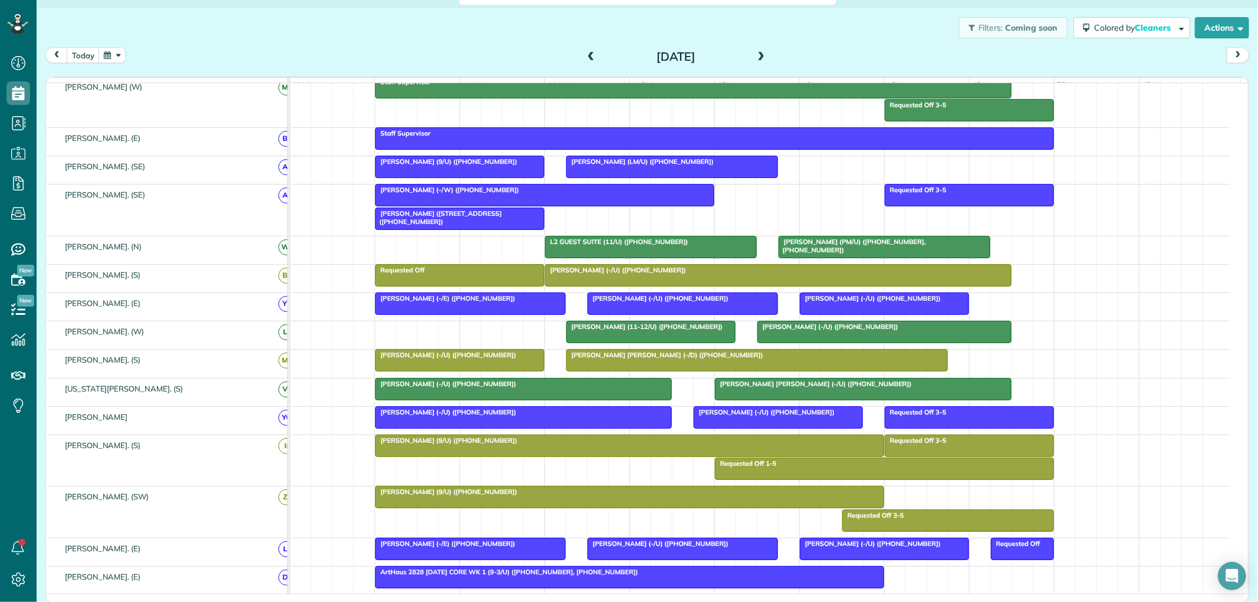
scroll to position [222, 0]
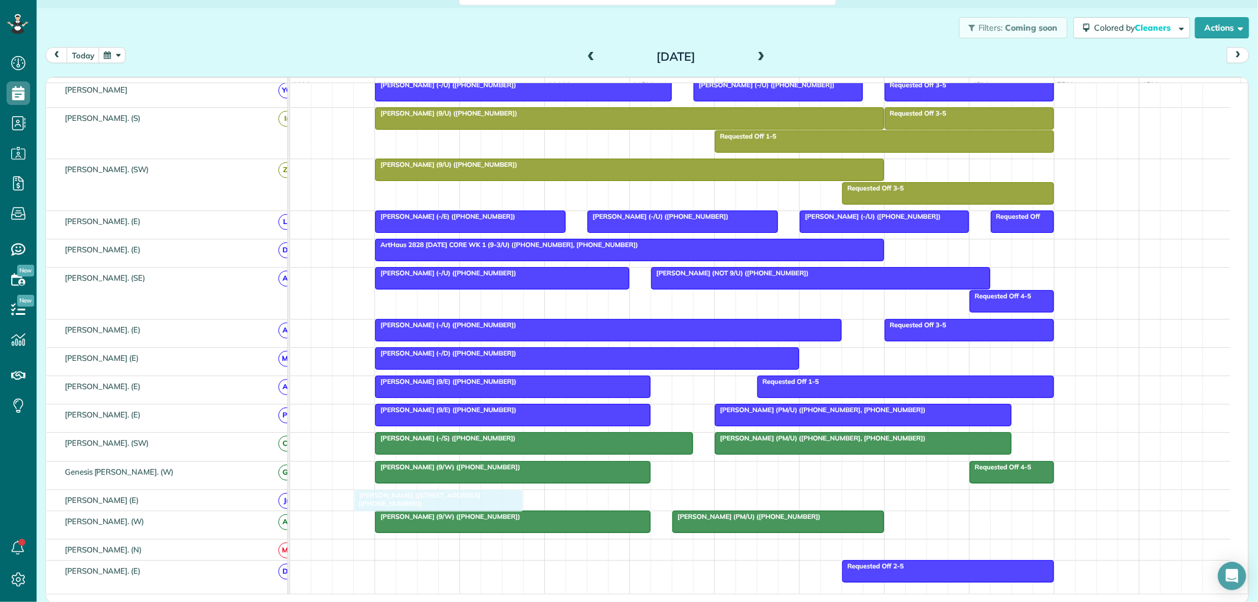
drag, startPoint x: 469, startPoint y: 227, endPoint x: 458, endPoint y: 500, distance: 272.8
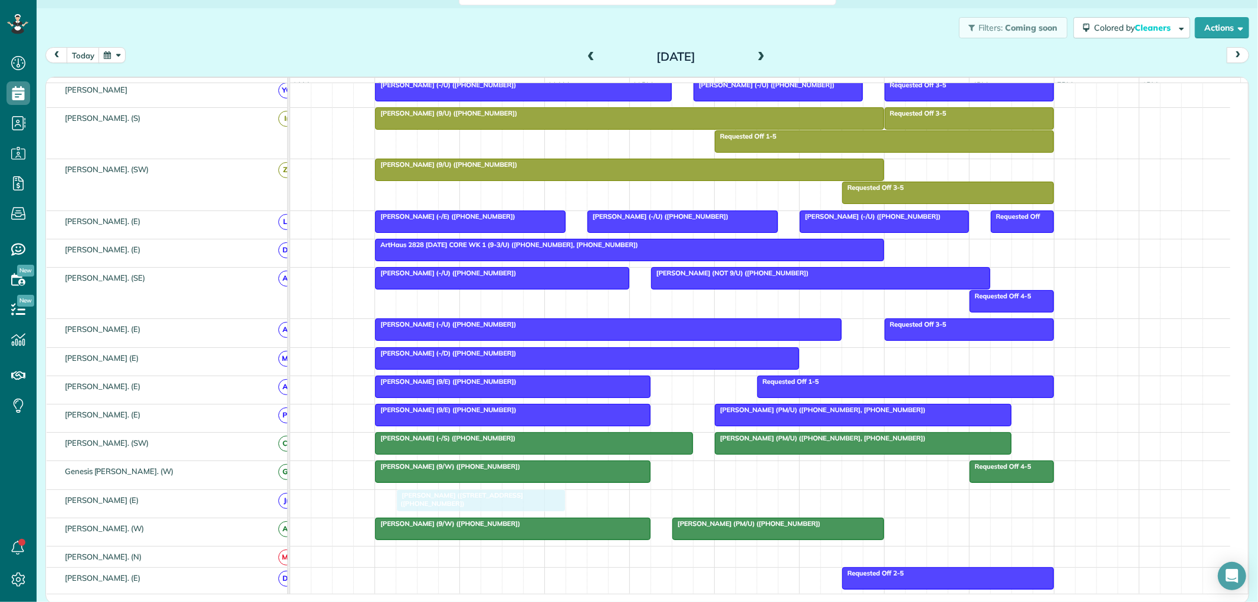
drag, startPoint x: 406, startPoint y: 503, endPoint x: 417, endPoint y: 504, distance: 11.2
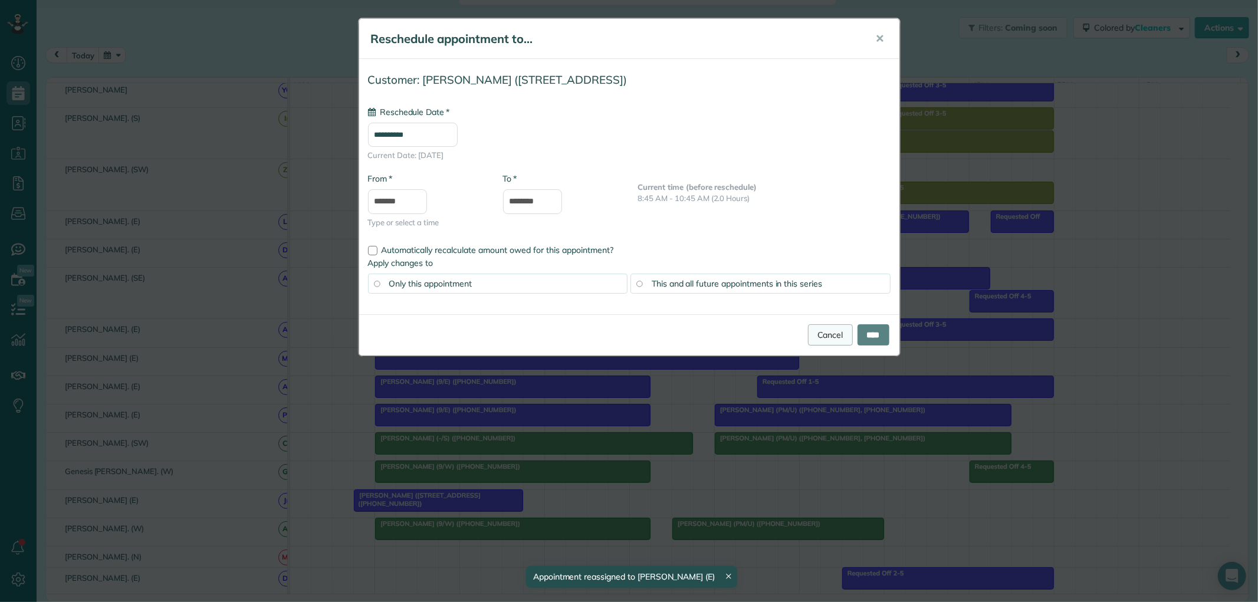
type input "**********"
drag, startPoint x: 822, startPoint y: 338, endPoint x: 813, endPoint y: 339, distance: 8.9
click at [822, 337] on link "Cancel" at bounding box center [830, 334] width 45 height 21
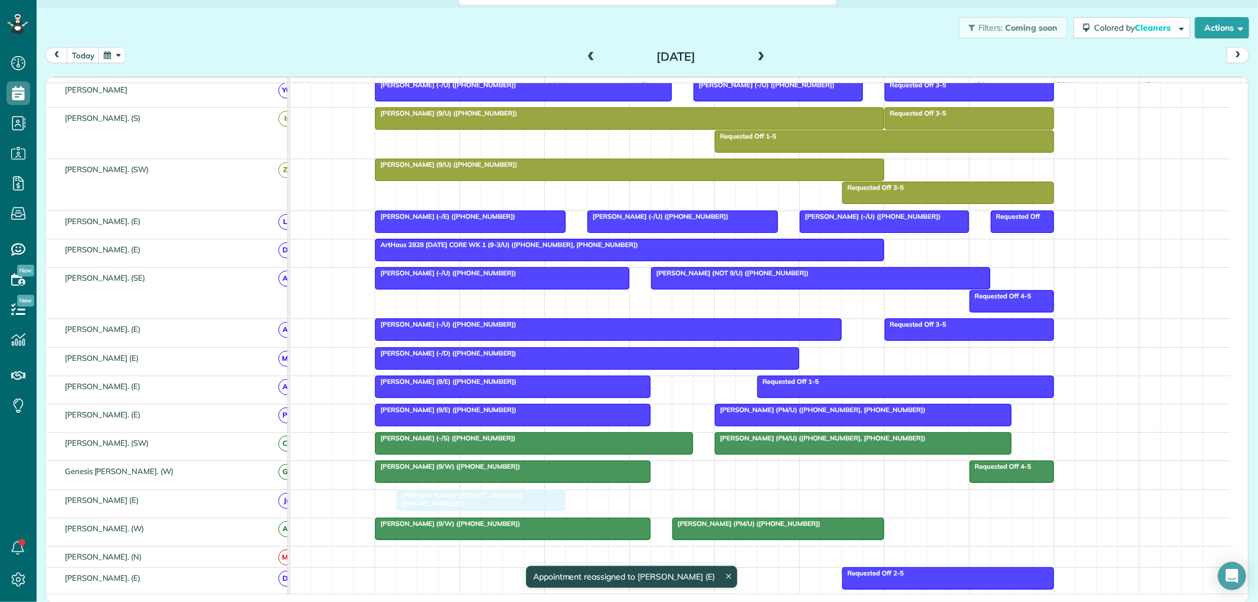
drag, startPoint x: 402, startPoint y: 509, endPoint x: 434, endPoint y: 512, distance: 32.0
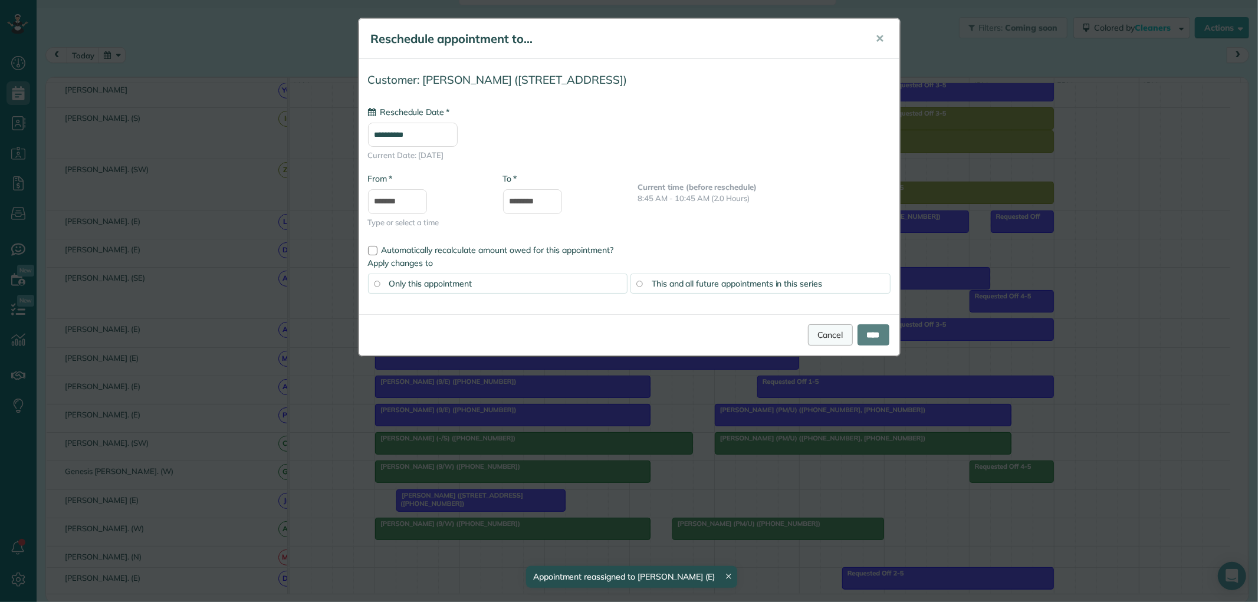
type input "**********"
click at [824, 332] on link "Cancel" at bounding box center [830, 334] width 45 height 21
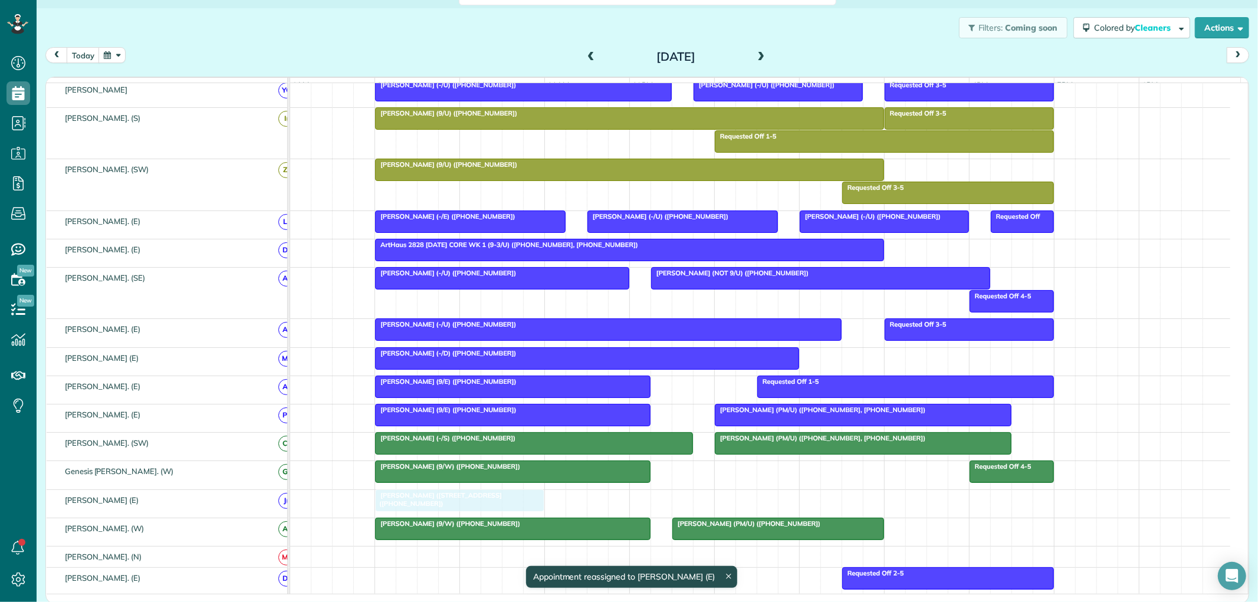
drag, startPoint x: 409, startPoint y: 504, endPoint x: 428, endPoint y: 506, distance: 19.0
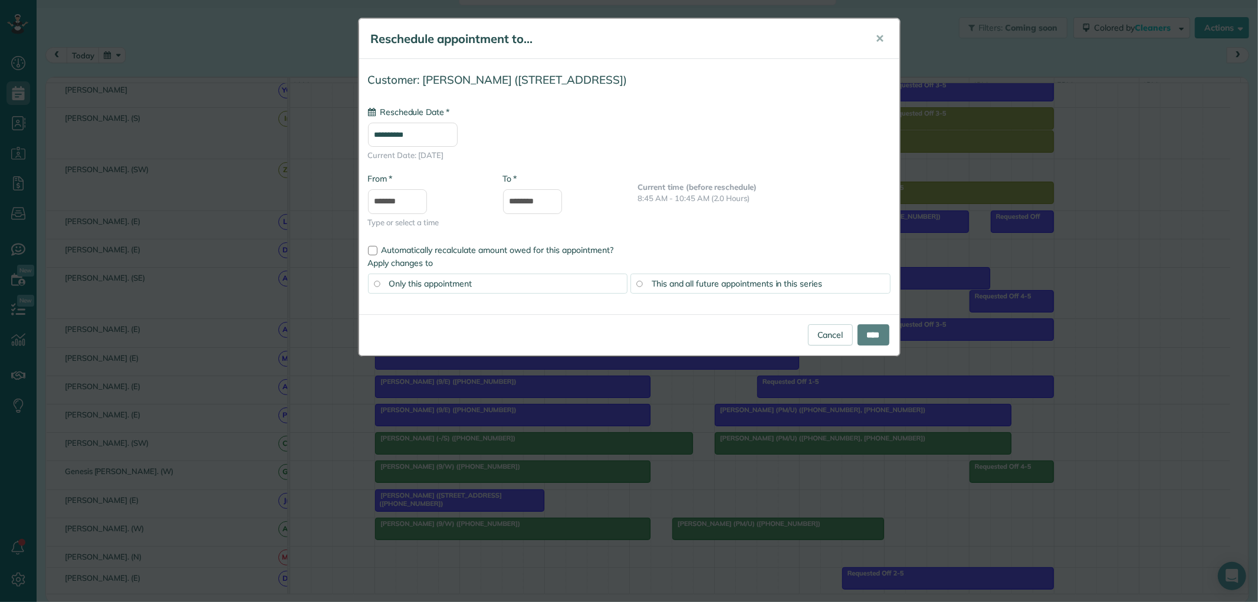
type input "**********"
click at [864, 334] on input "****" at bounding box center [874, 334] width 32 height 21
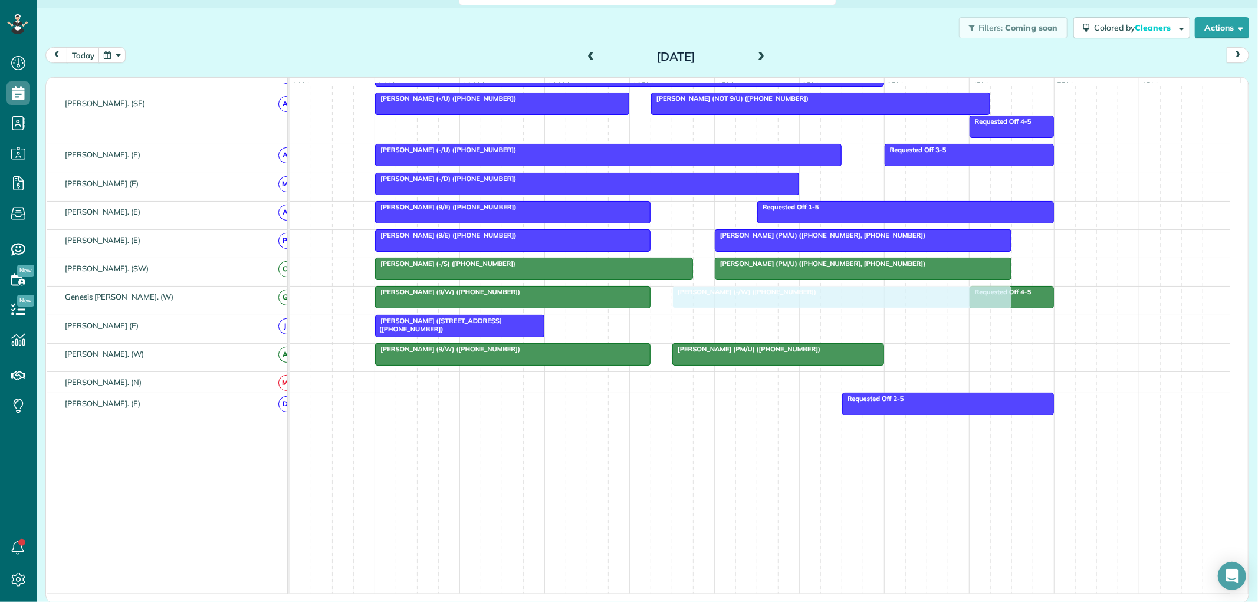
drag, startPoint x: 461, startPoint y: 329, endPoint x: 751, endPoint y: 306, distance: 290.6
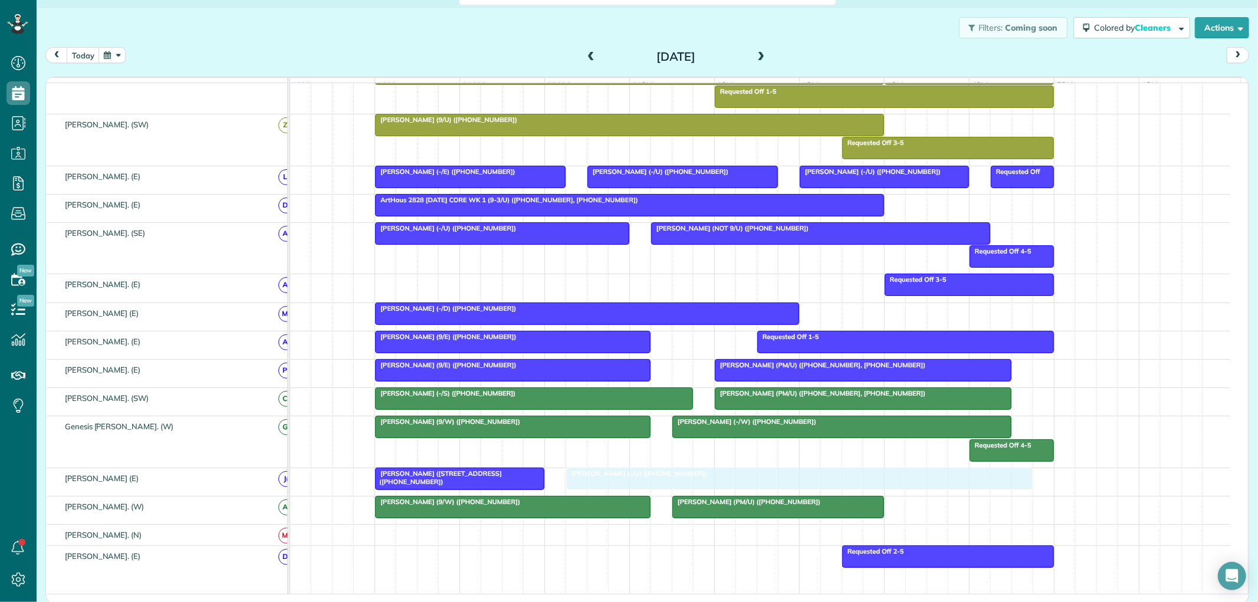
drag, startPoint x: 463, startPoint y: 291, endPoint x: 654, endPoint y: 496, distance: 280.5
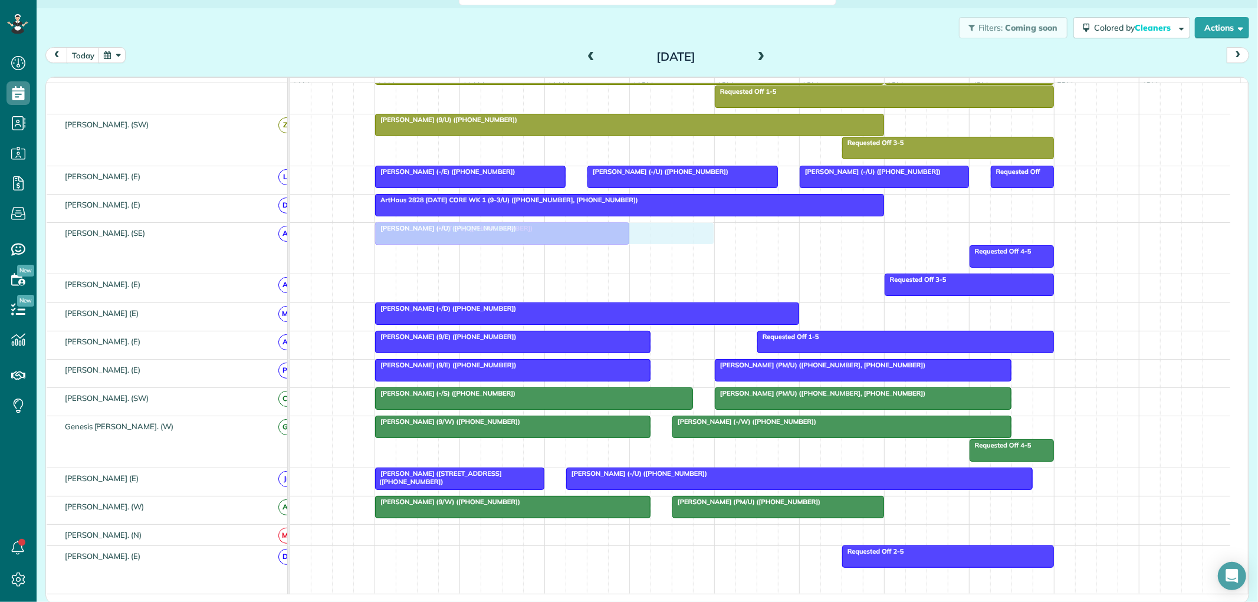
drag, startPoint x: 742, startPoint y: 238, endPoint x: 455, endPoint y: 230, distance: 286.2
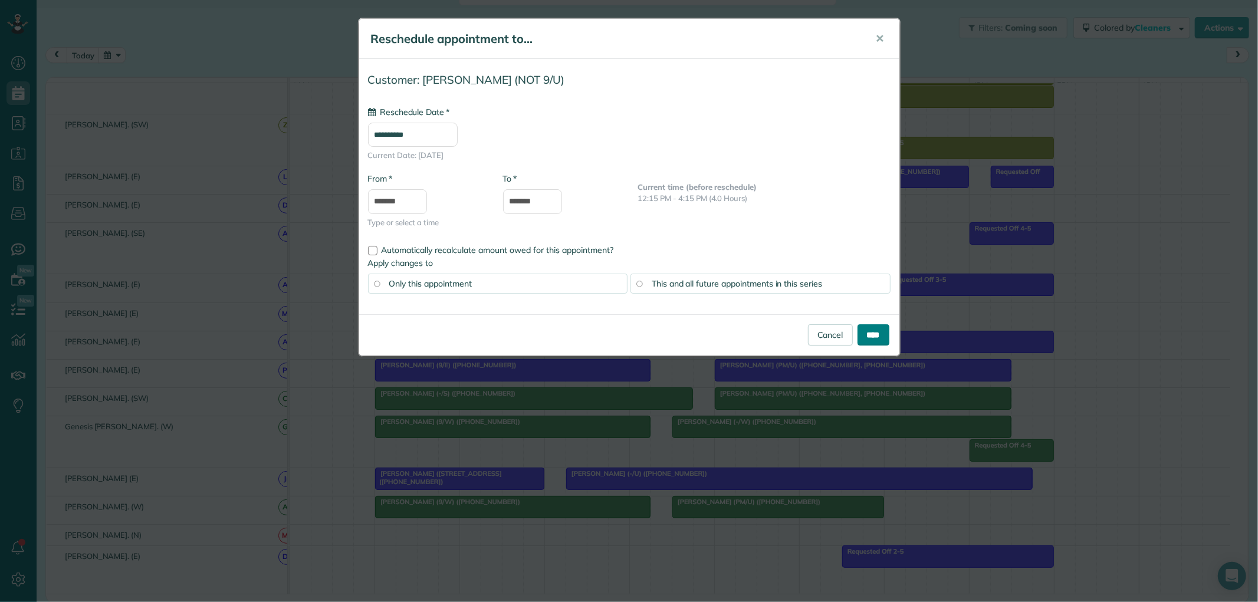
type input "**********"
click at [863, 335] on input "****" at bounding box center [874, 334] width 32 height 21
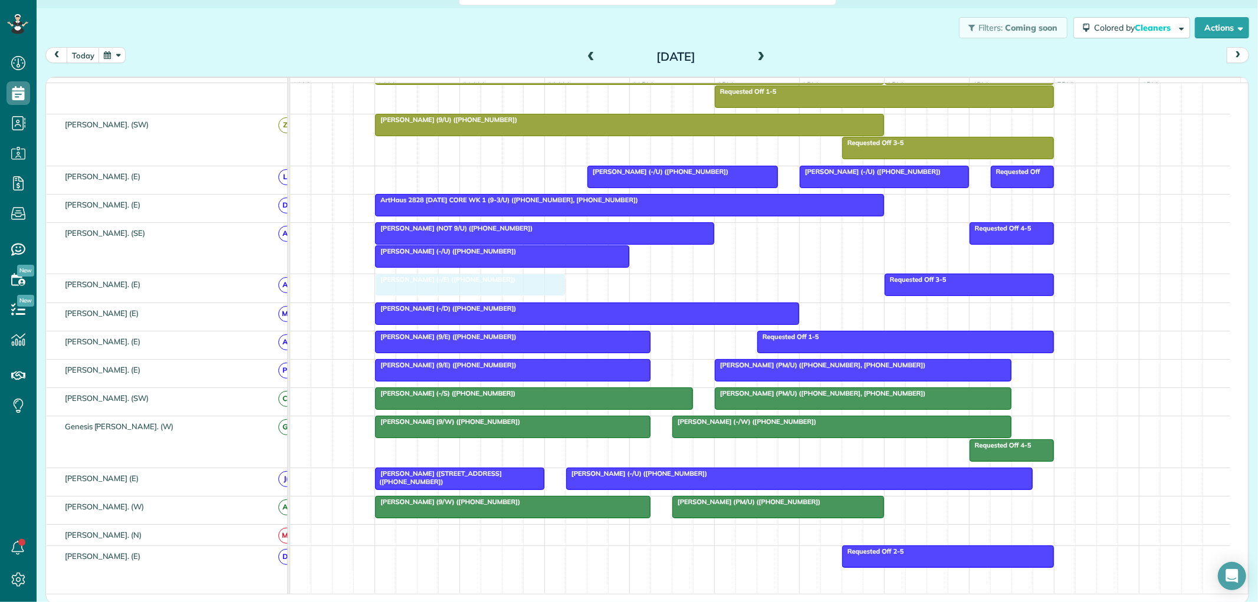
drag, startPoint x: 441, startPoint y: 183, endPoint x: 443, endPoint y: 304, distance: 121.5
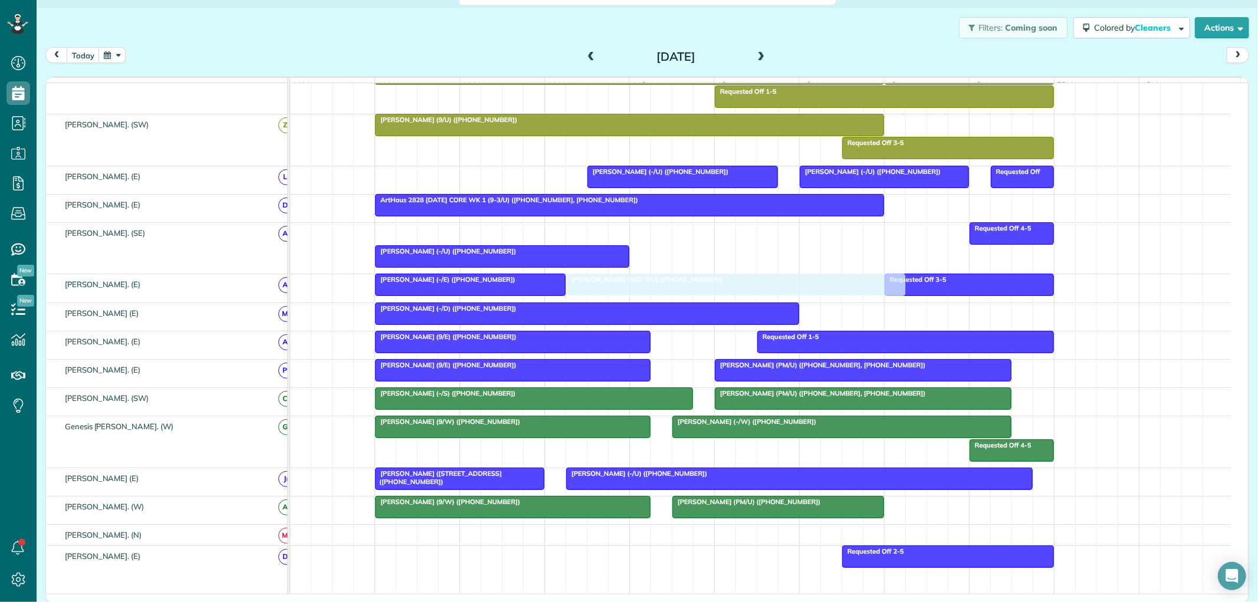
drag, startPoint x: 484, startPoint y: 236, endPoint x: 683, endPoint y: 293, distance: 206.2
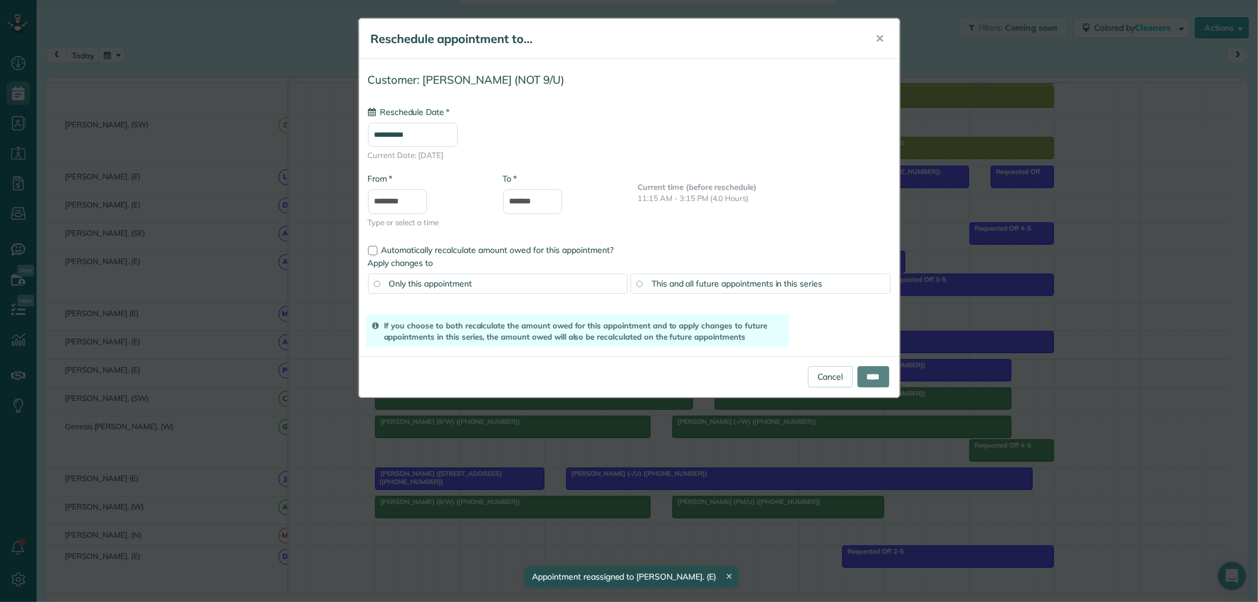
drag, startPoint x: 633, startPoint y: 268, endPoint x: 700, endPoint y: 293, distance: 70.9
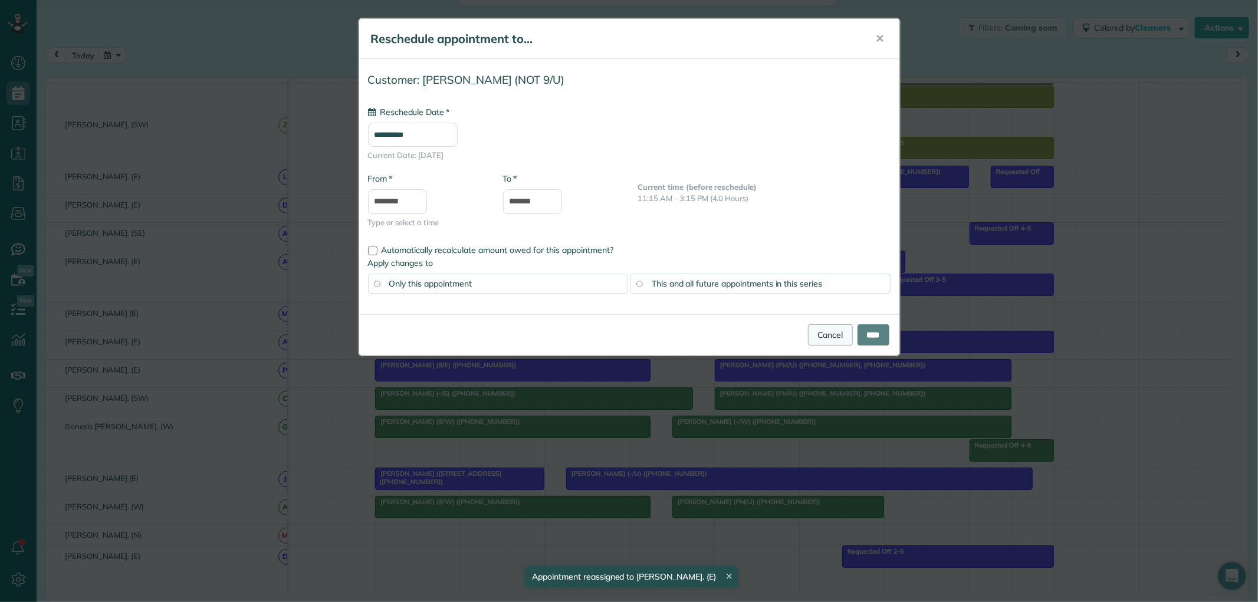
type input "**********"
click at [822, 329] on link "Cancel" at bounding box center [830, 334] width 45 height 21
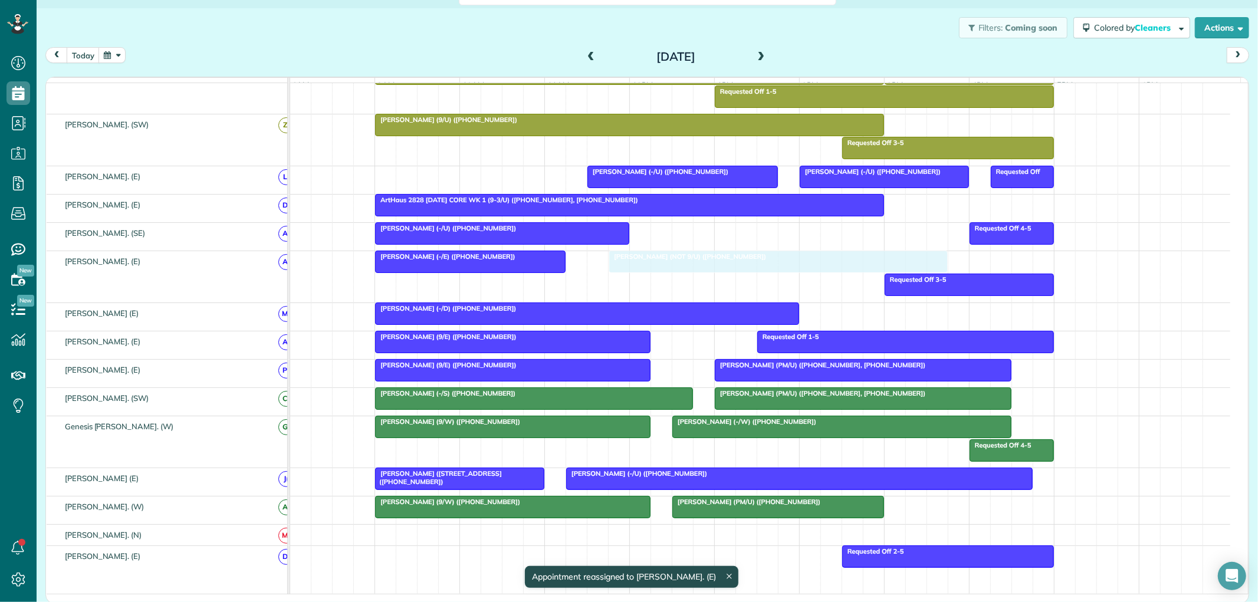
drag, startPoint x: 641, startPoint y: 270, endPoint x: 677, endPoint y: 273, distance: 36.1
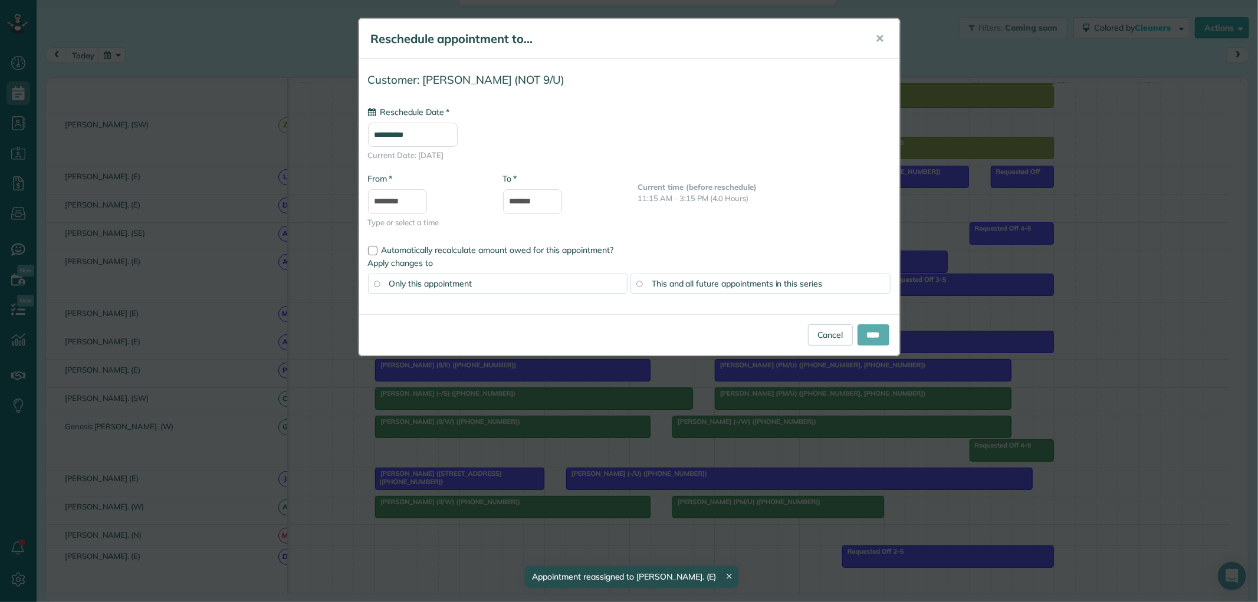
type input "**********"
click at [871, 334] on input "****" at bounding box center [874, 334] width 32 height 21
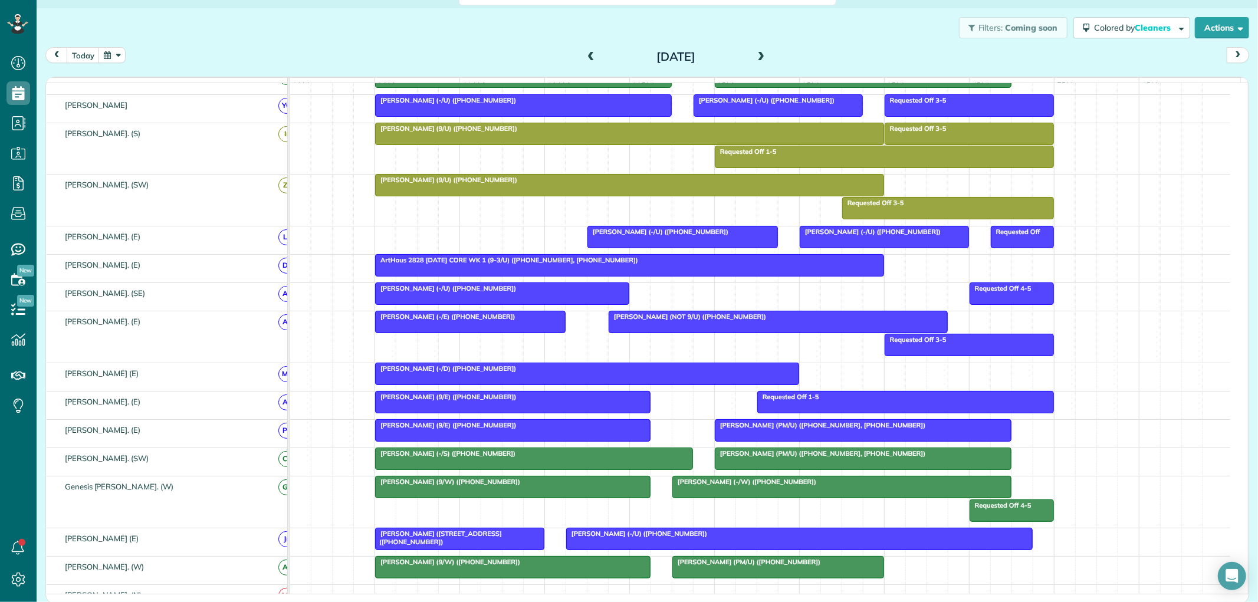
scroll to position [415, 0]
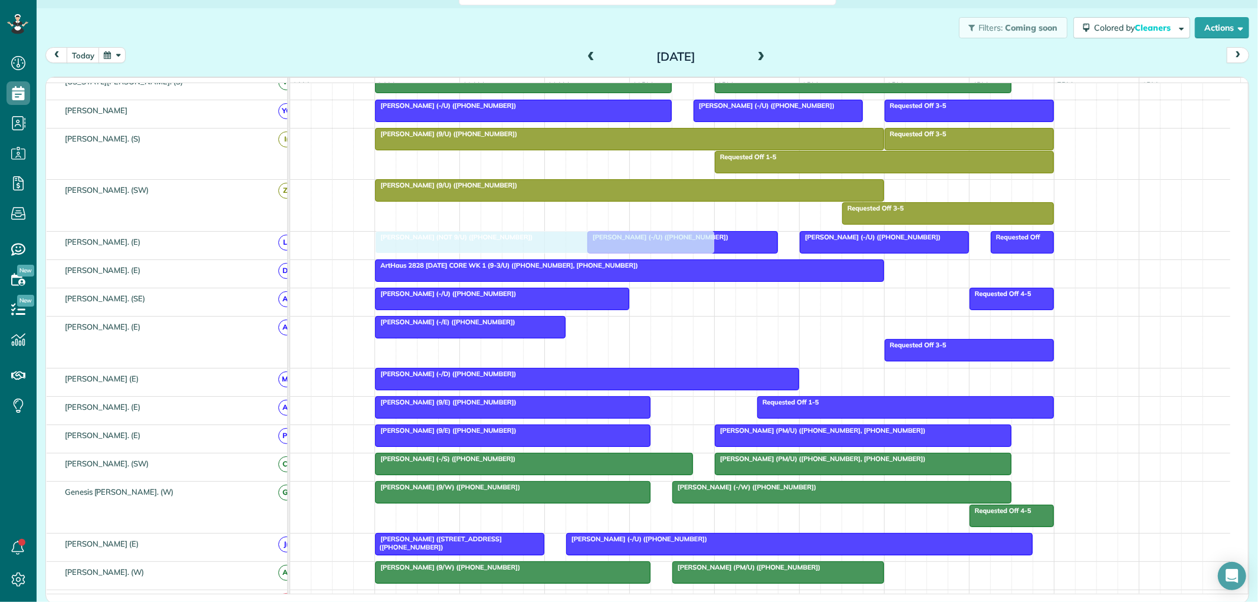
drag, startPoint x: 662, startPoint y: 336, endPoint x: 432, endPoint y: 246, distance: 246.6
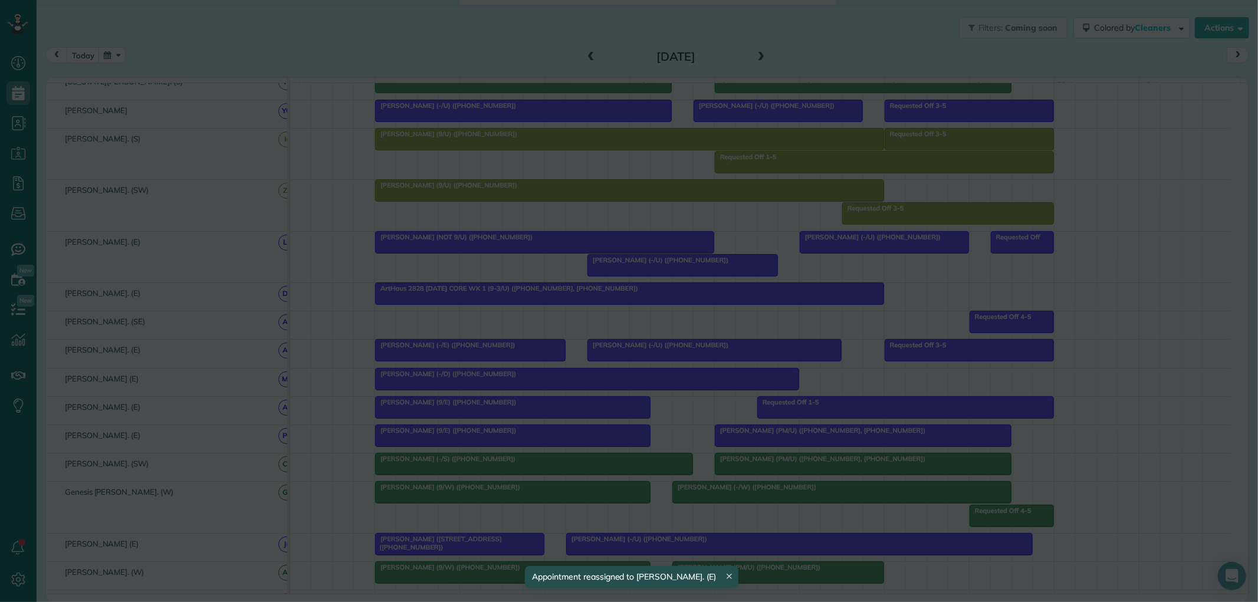
drag, startPoint x: 435, startPoint y: 327, endPoint x: 639, endPoint y: 354, distance: 205.3
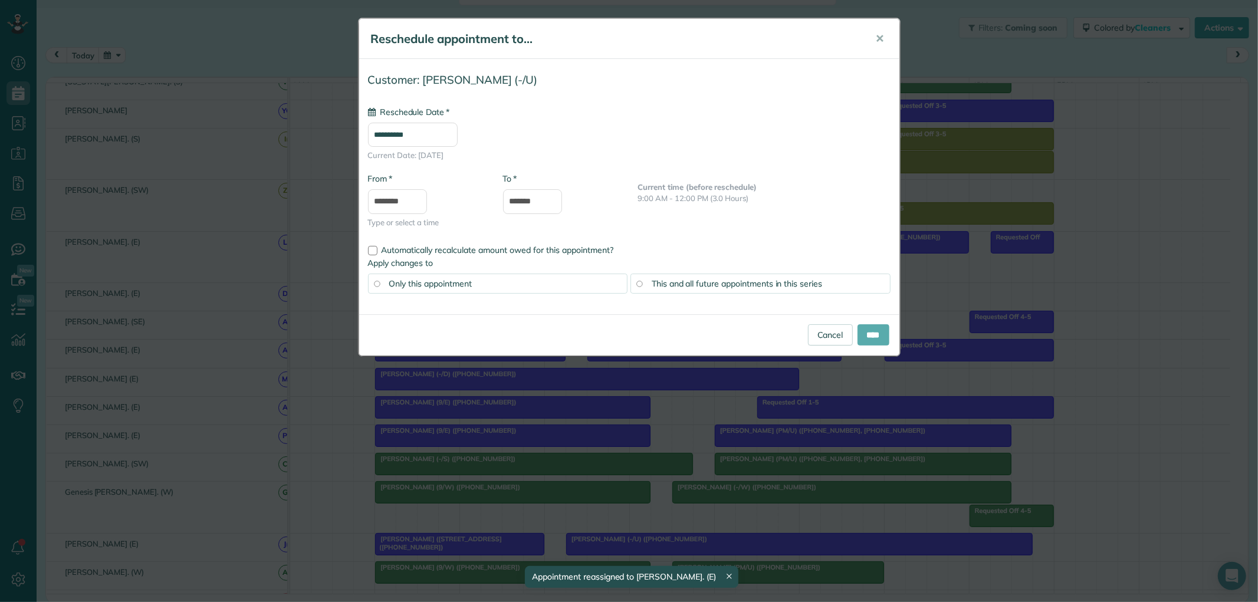
type input "**********"
click at [870, 336] on input "****" at bounding box center [874, 334] width 32 height 21
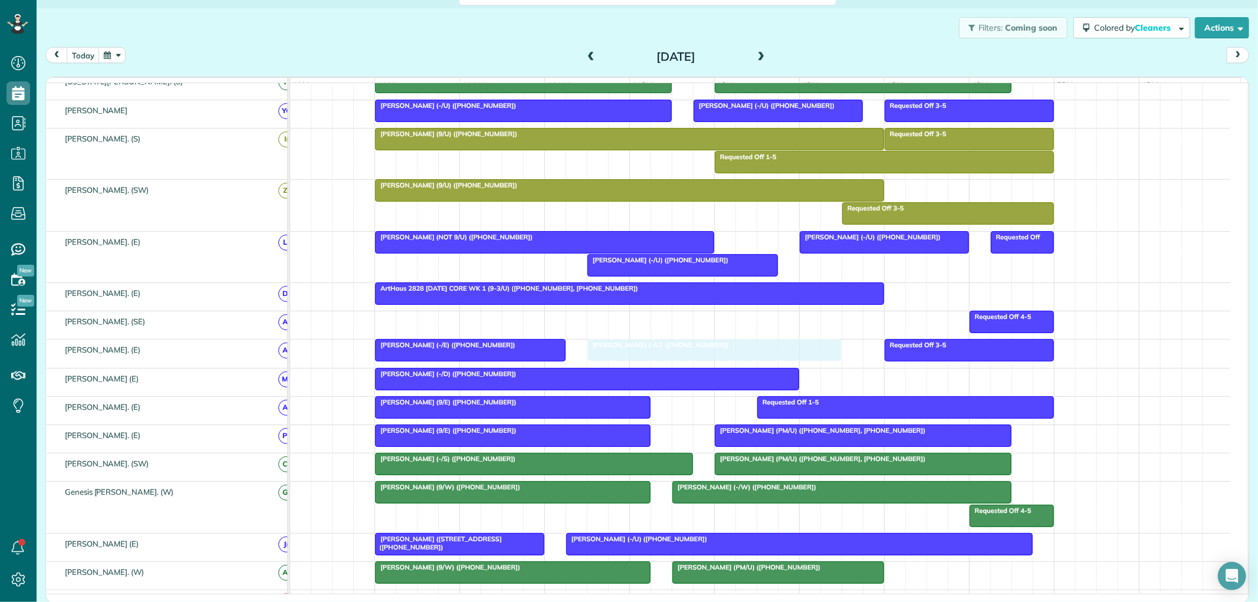
drag, startPoint x: 657, startPoint y: 327, endPoint x: 660, endPoint y: 349, distance: 22.5
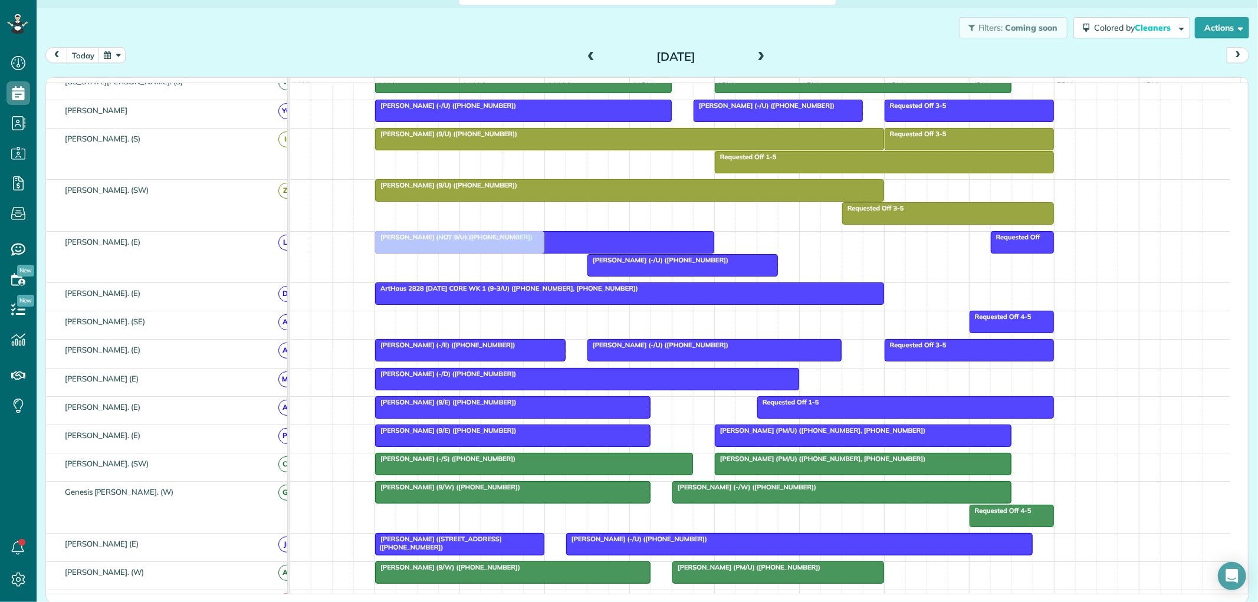
drag, startPoint x: 851, startPoint y: 248, endPoint x: 418, endPoint y: 255, distance: 433.7
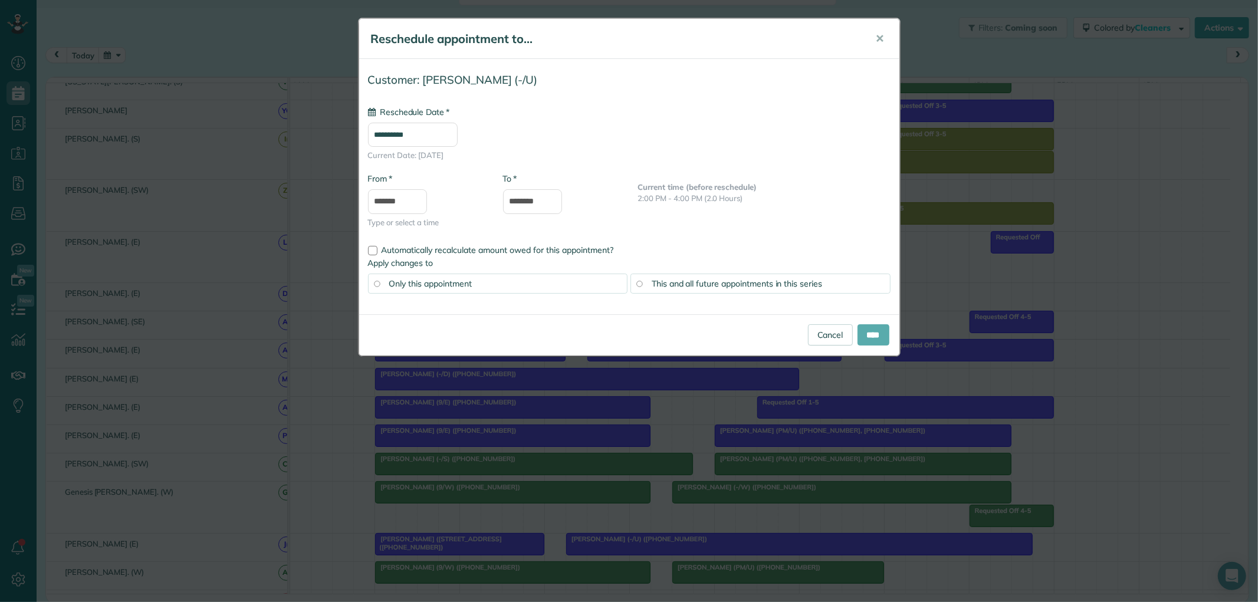
type input "**********"
click at [865, 333] on input "****" at bounding box center [874, 334] width 32 height 21
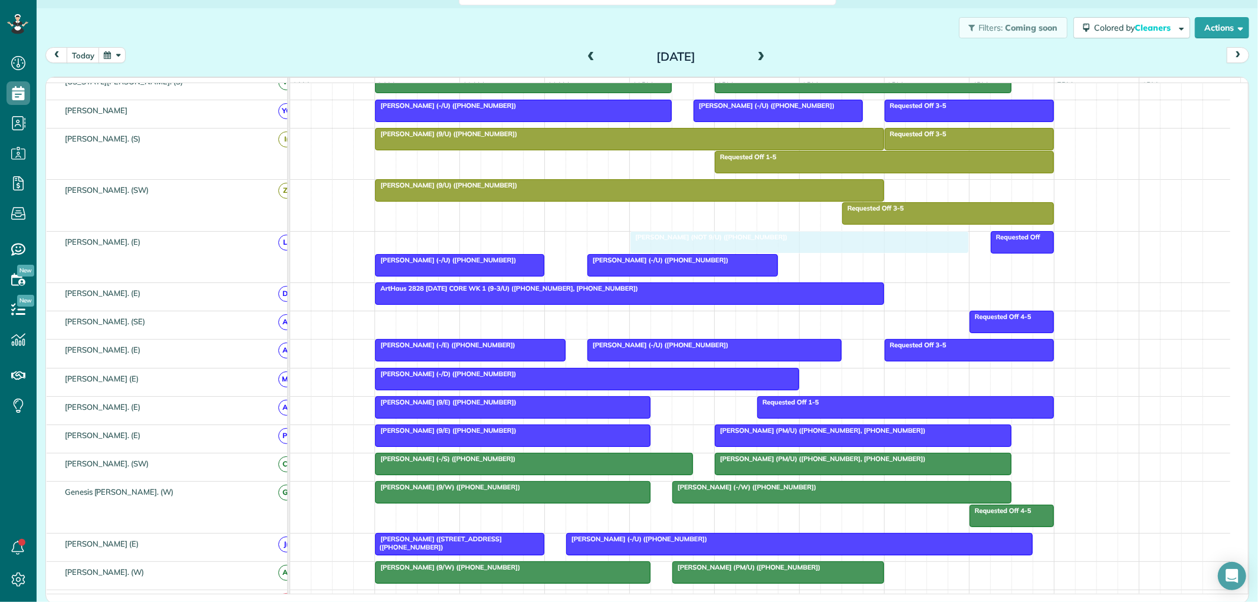
drag, startPoint x: 476, startPoint y: 244, endPoint x: 739, endPoint y: 255, distance: 264.0
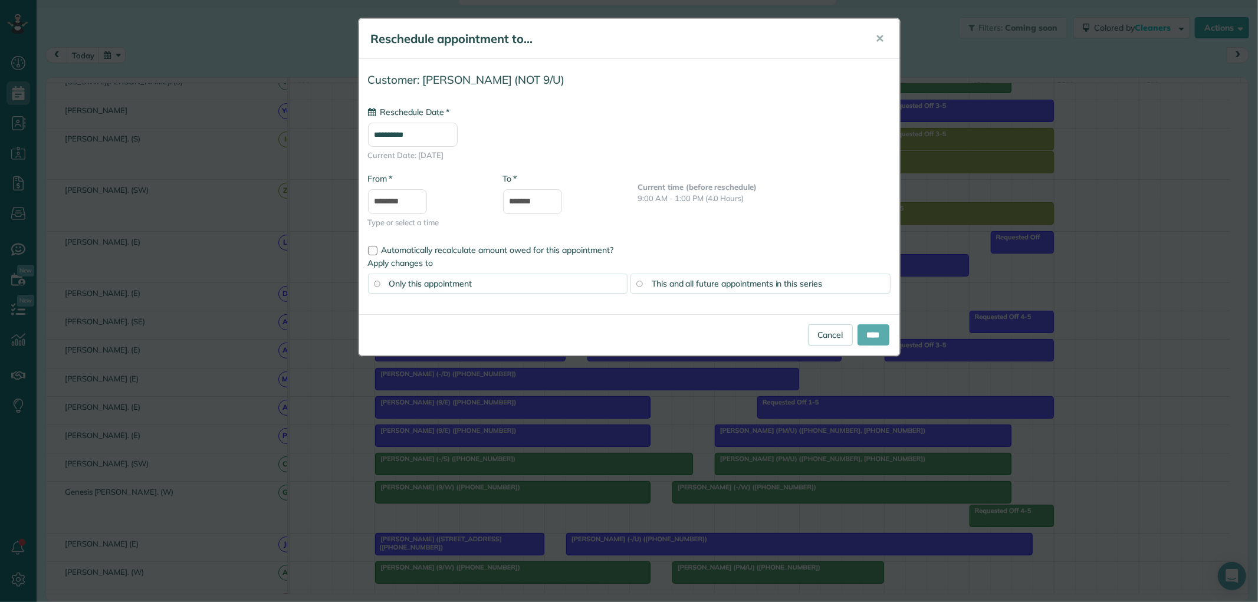
type input "**********"
click at [874, 333] on input "****" at bounding box center [874, 334] width 32 height 21
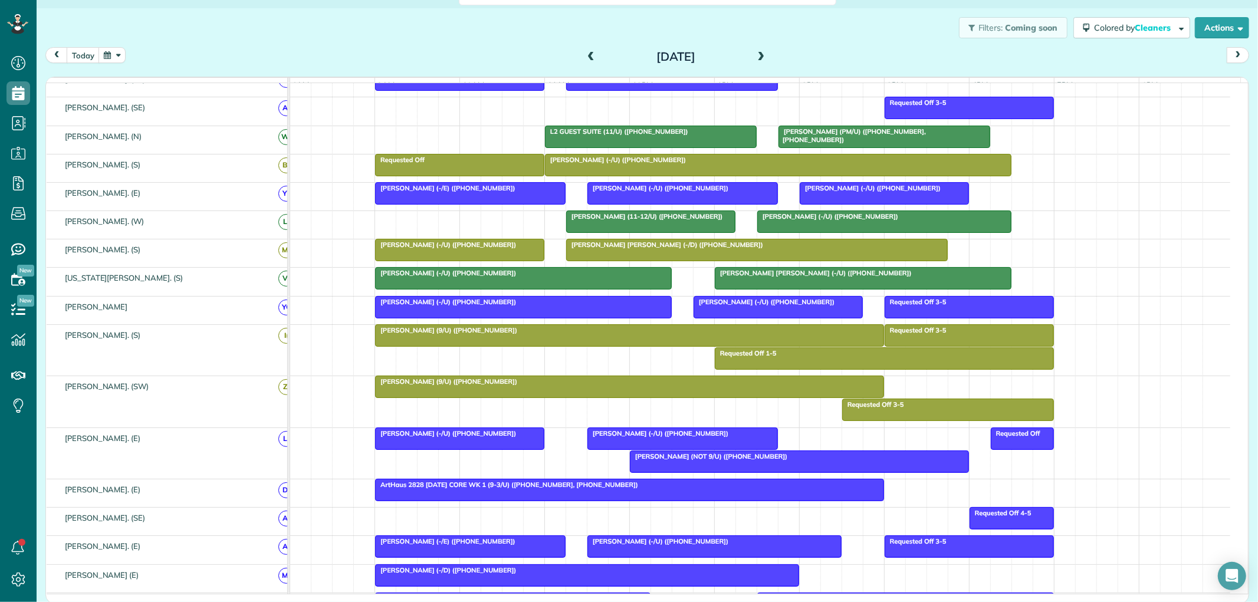
scroll to position [143, 0]
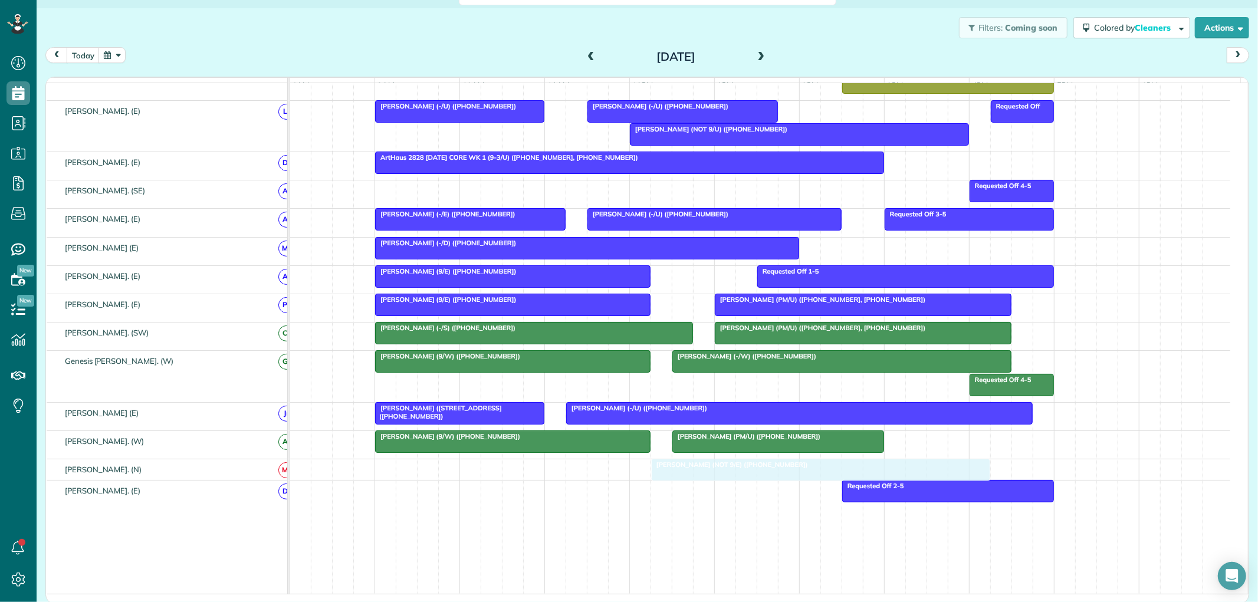
drag, startPoint x: 660, startPoint y: 171, endPoint x: 755, endPoint y: 480, distance: 323.6
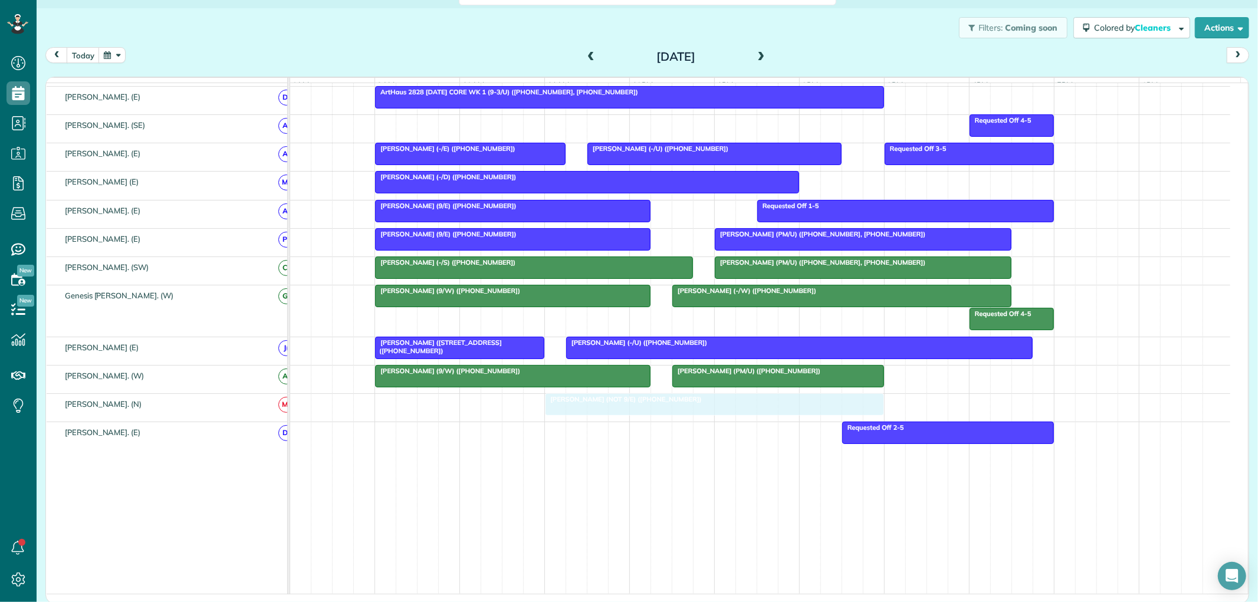
drag, startPoint x: 703, startPoint y: 409, endPoint x: 601, endPoint y: 409, distance: 102.7
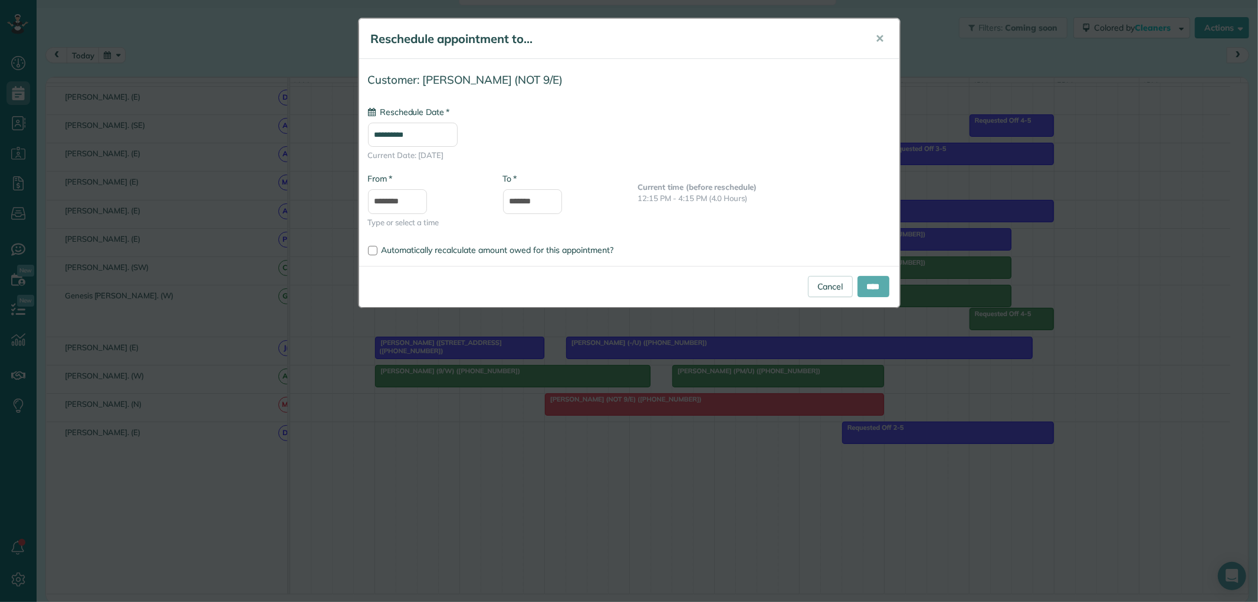
type input "**********"
click at [867, 286] on input "****" at bounding box center [874, 286] width 32 height 21
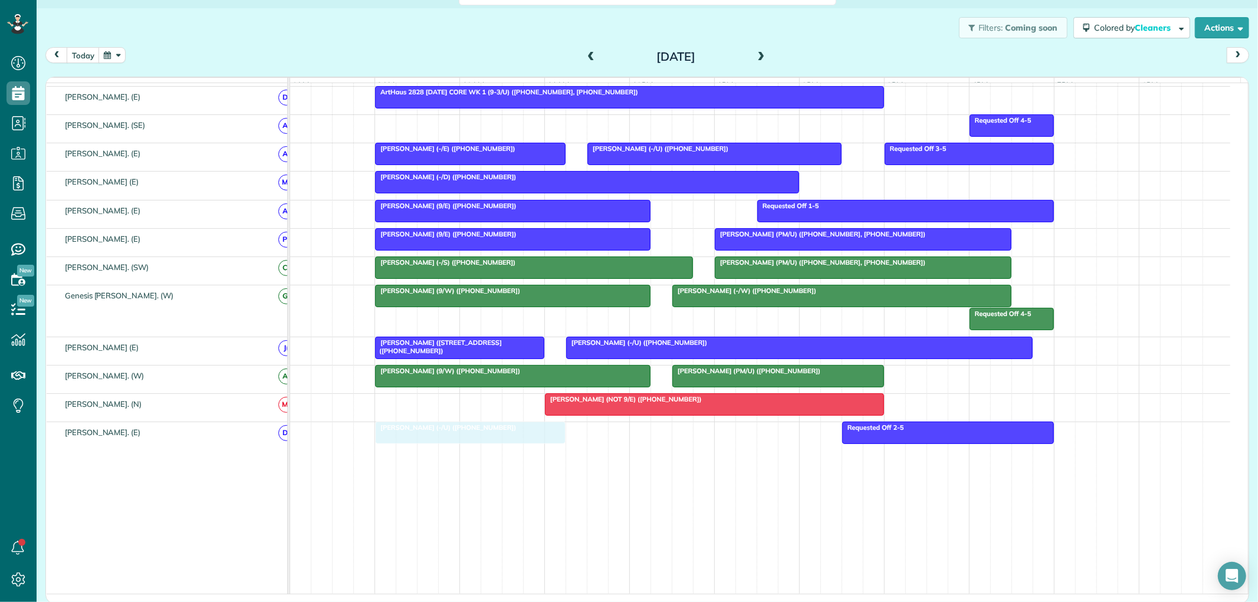
drag, startPoint x: 691, startPoint y: 183, endPoint x: 480, endPoint y: 455, distance: 343.9
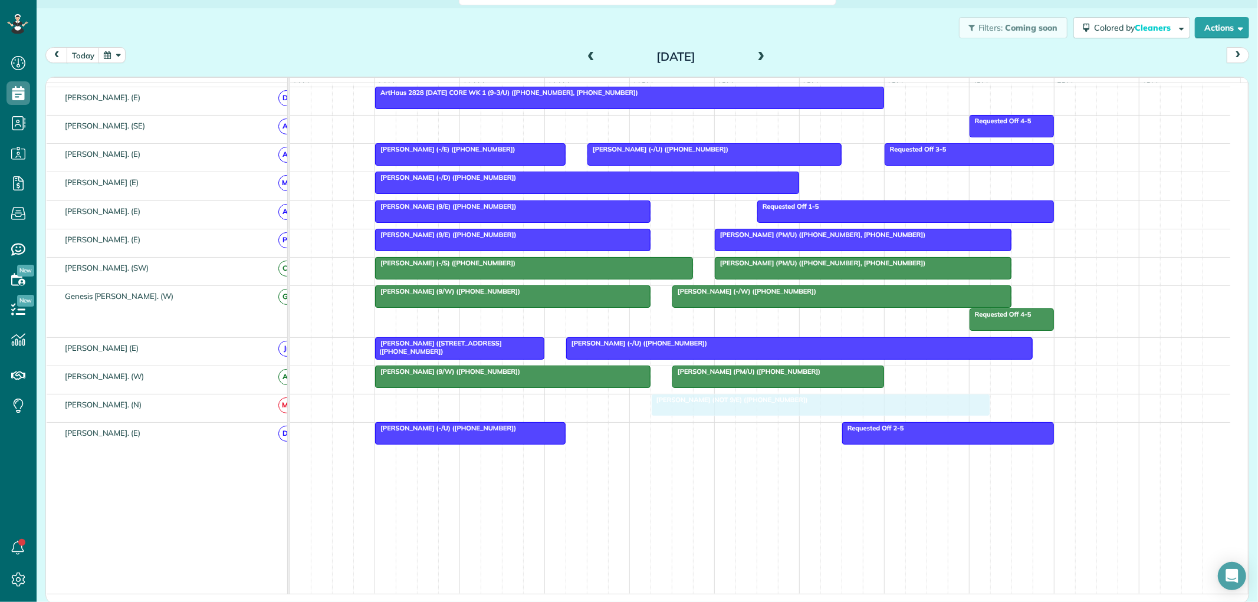
drag, startPoint x: 651, startPoint y: 417, endPoint x: 752, endPoint y: 415, distance: 100.9
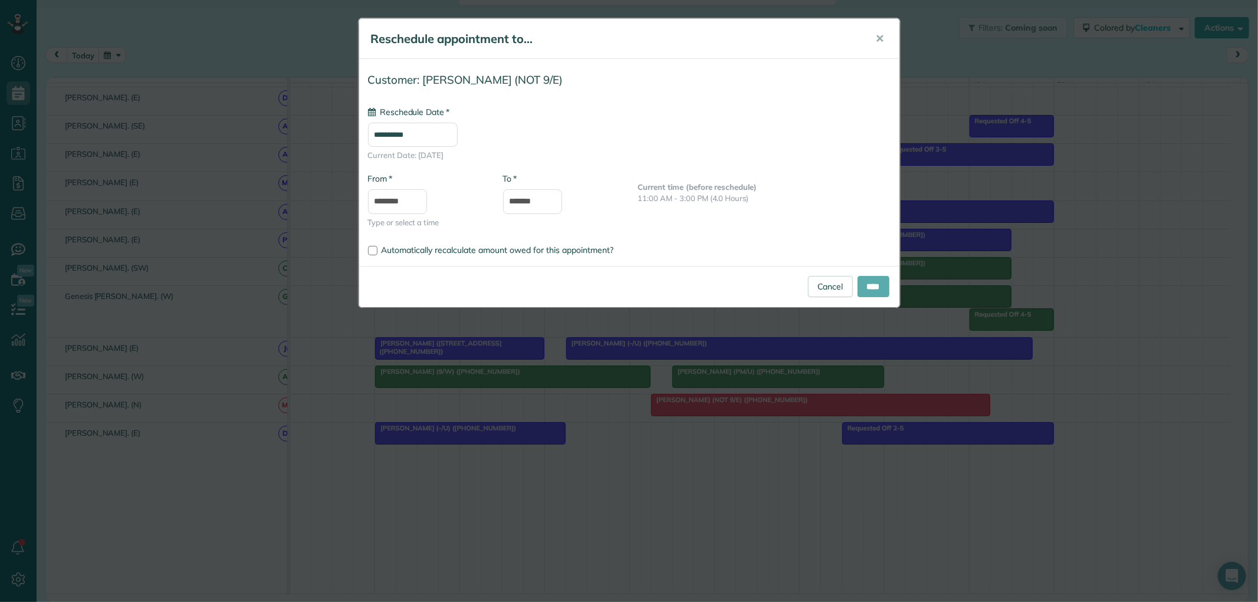
type input "**********"
click at [865, 285] on input "****" at bounding box center [874, 286] width 32 height 21
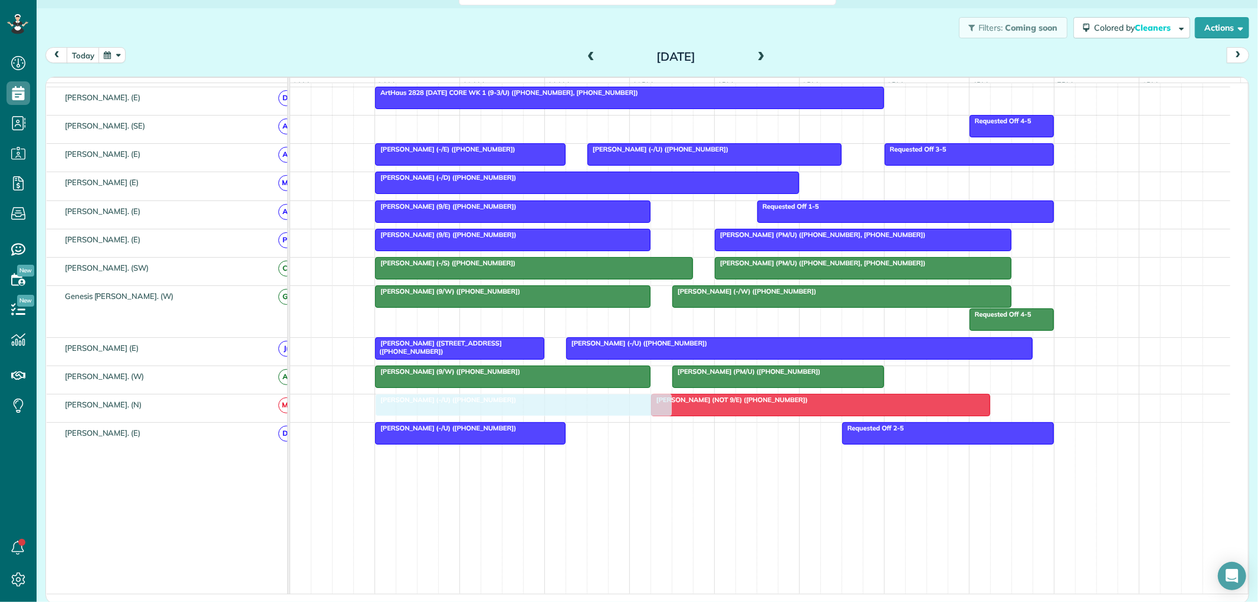
drag, startPoint x: 555, startPoint y: 142, endPoint x: 550, endPoint y: 421, distance: 279.1
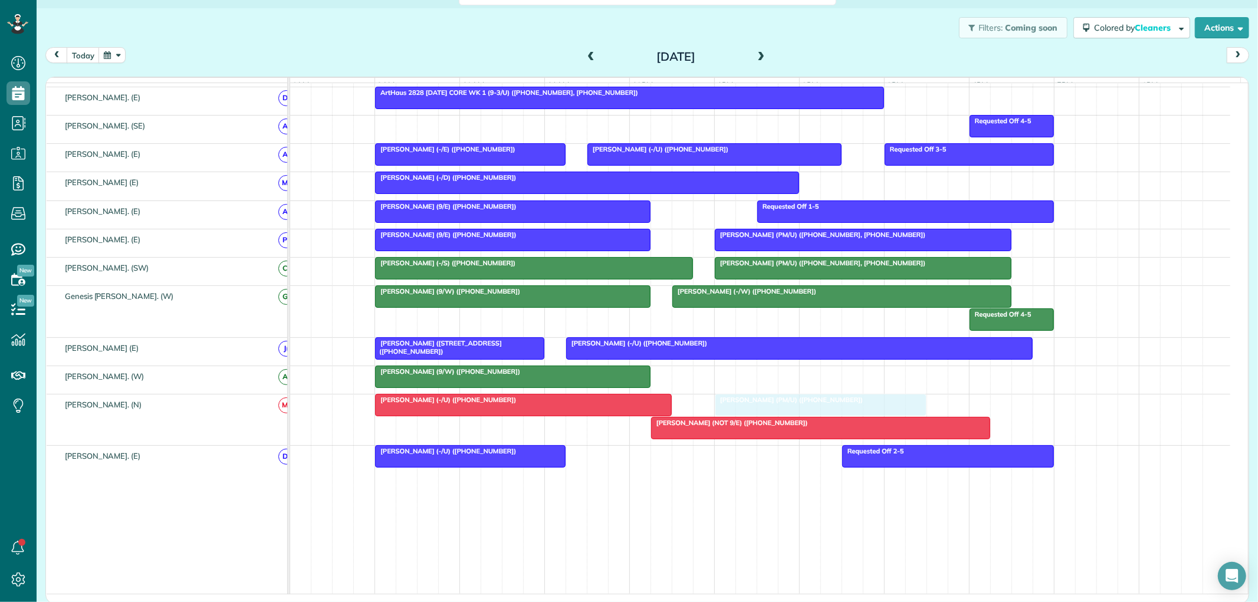
drag, startPoint x: 747, startPoint y: 382, endPoint x: 791, endPoint y: 415, distance: 54.4
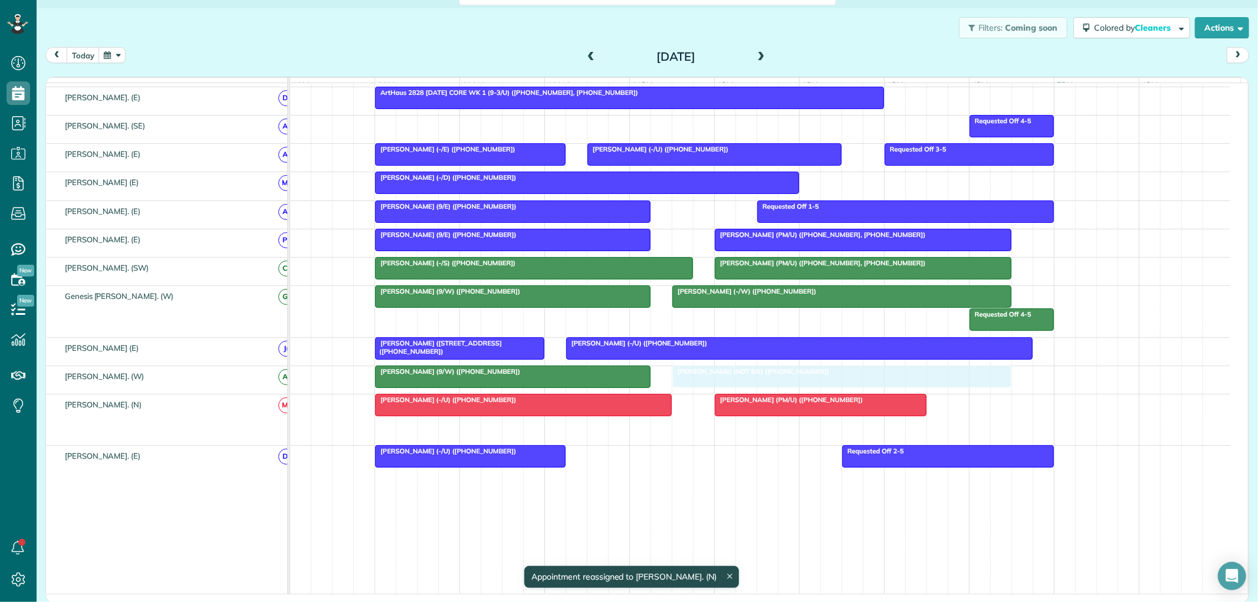
drag, startPoint x: 754, startPoint y: 429, endPoint x: 765, endPoint y: 392, distance: 38.3
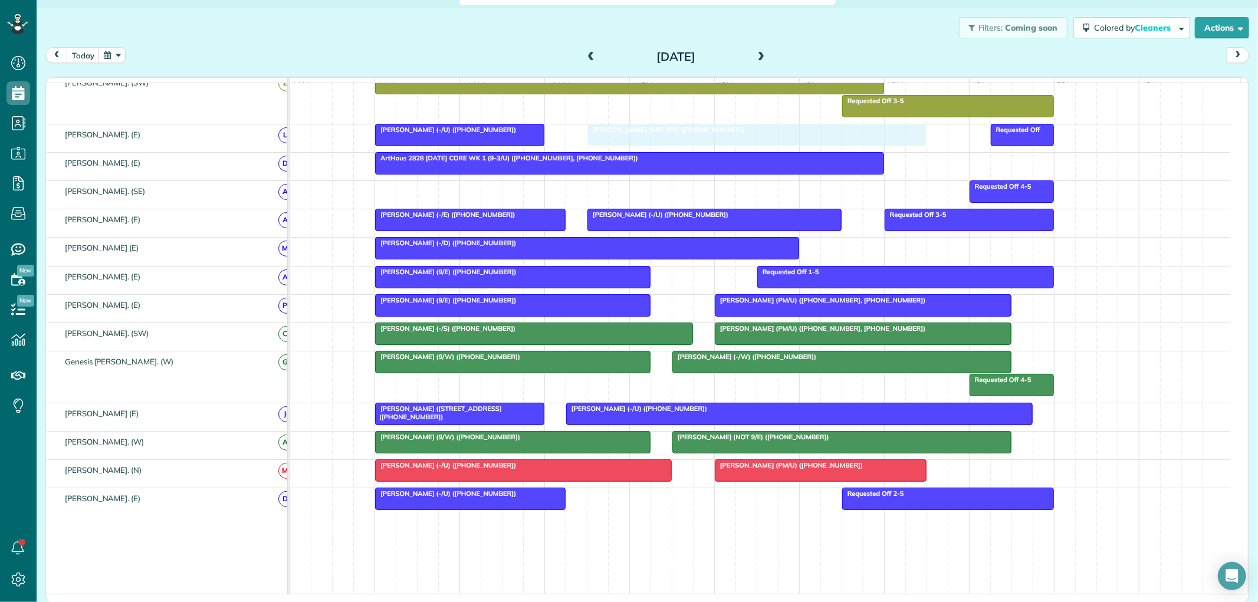
drag, startPoint x: 758, startPoint y: 145, endPoint x: 708, endPoint y: 146, distance: 50.2
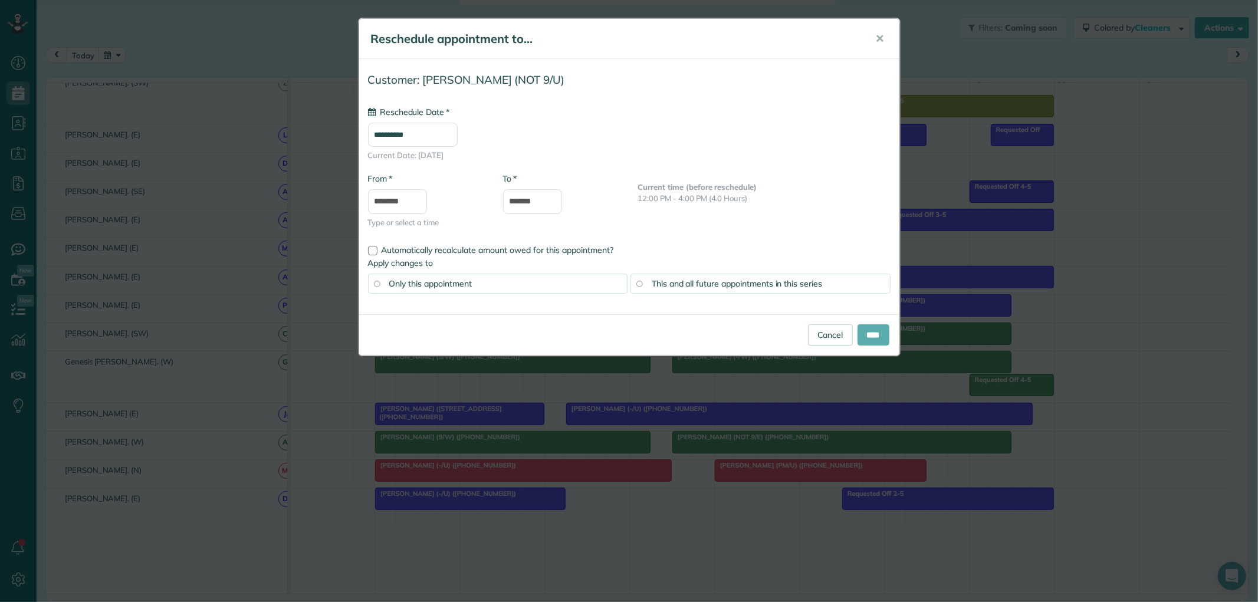
type input "**********"
click at [876, 335] on input "****" at bounding box center [874, 334] width 32 height 21
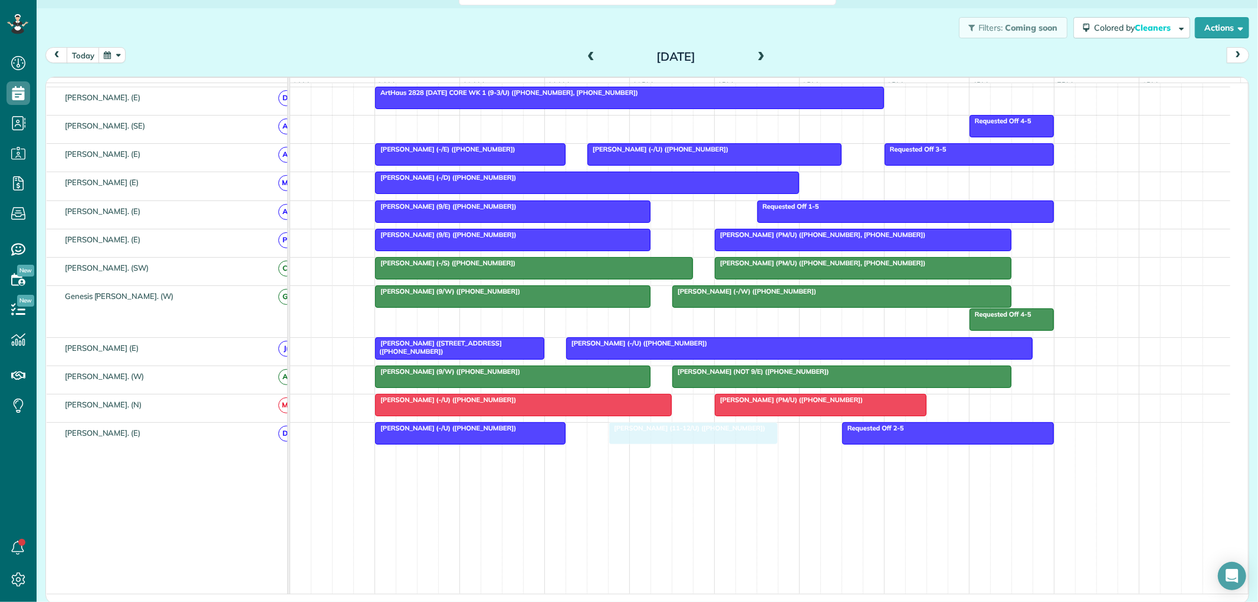
drag, startPoint x: 671, startPoint y: 123, endPoint x: 709, endPoint y: 445, distance: 324.3
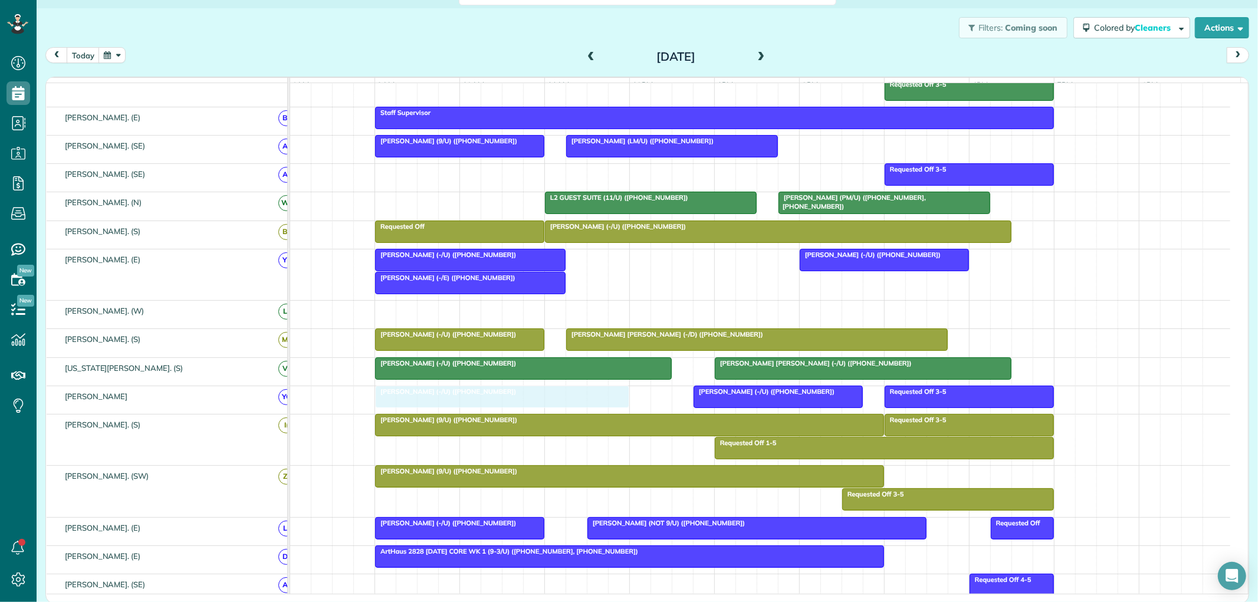
drag, startPoint x: 801, startPoint y: 317, endPoint x: 415, endPoint y: 415, distance: 398.5
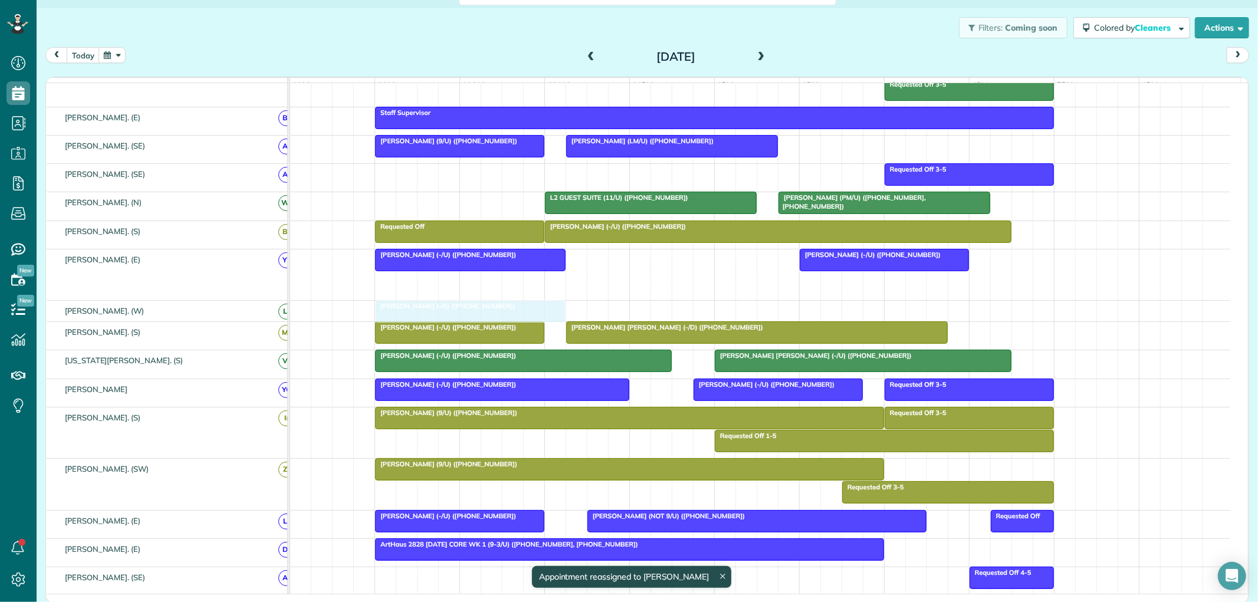
drag, startPoint x: 451, startPoint y: 286, endPoint x: 428, endPoint y: 323, distance: 44.5
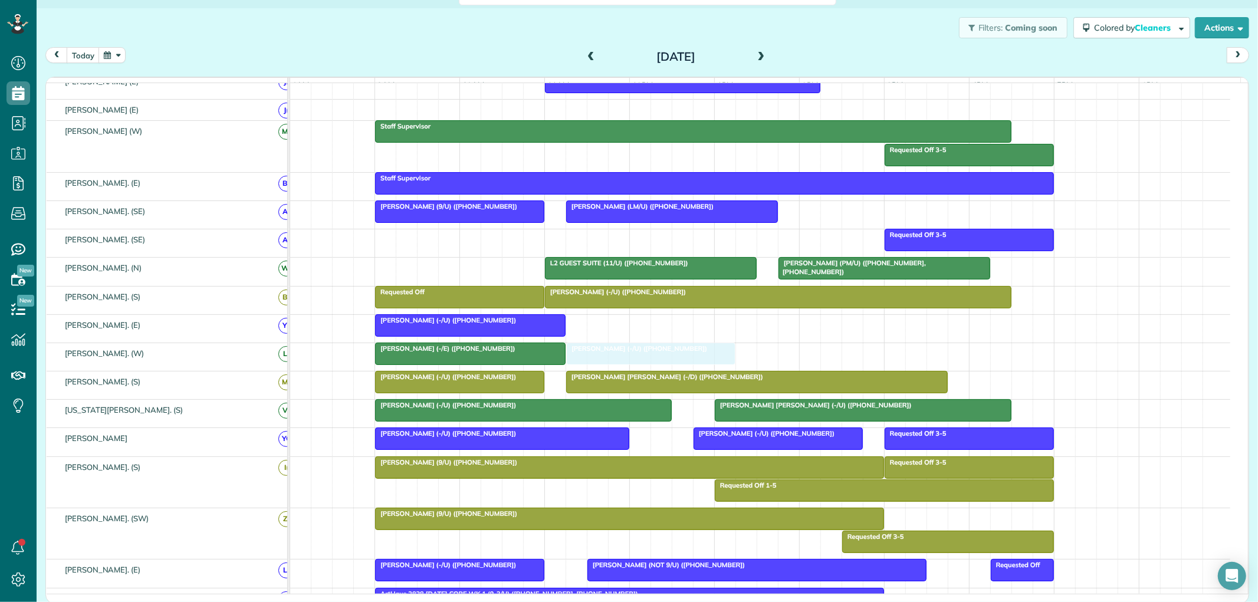
drag, startPoint x: 886, startPoint y: 332, endPoint x: 659, endPoint y: 370, distance: 229.8
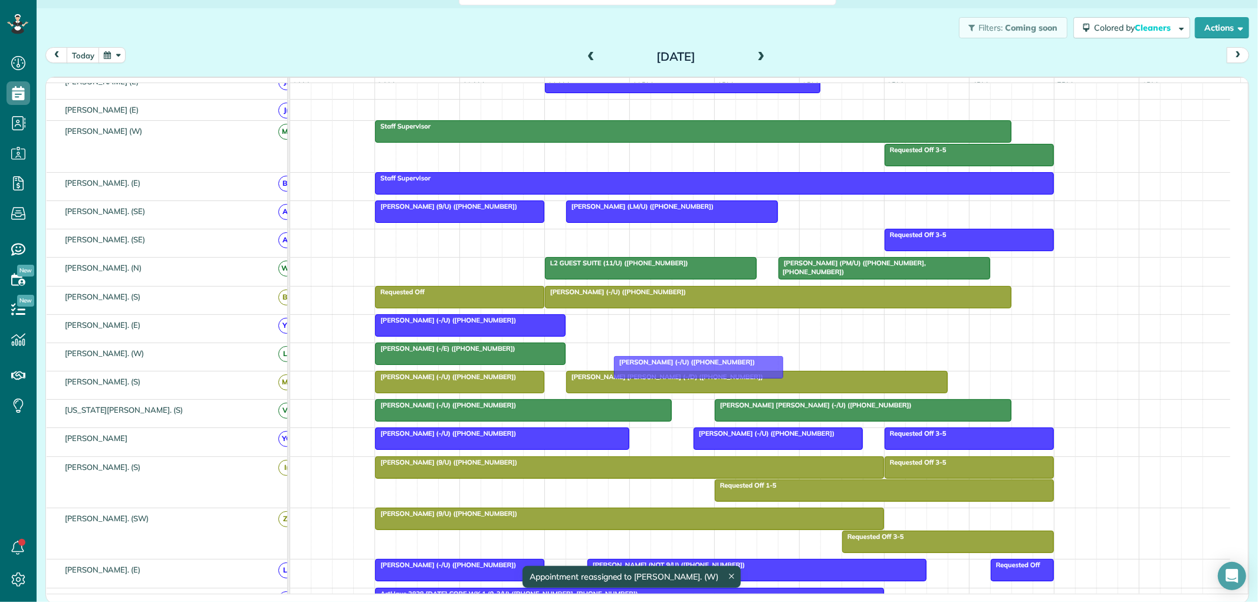
drag, startPoint x: 608, startPoint y: 363, endPoint x: 647, endPoint y: 366, distance: 39.0
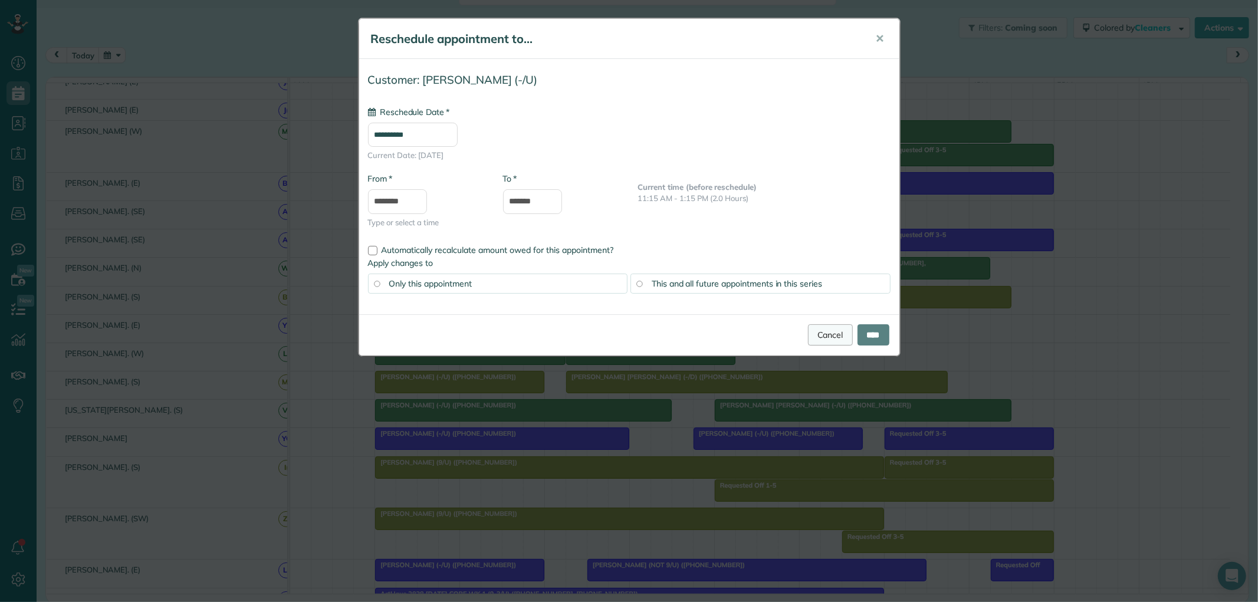
type input "**********"
drag, startPoint x: 825, startPoint y: 331, endPoint x: 782, endPoint y: 339, distance: 43.9
click at [824, 331] on link "Cancel" at bounding box center [830, 334] width 45 height 21
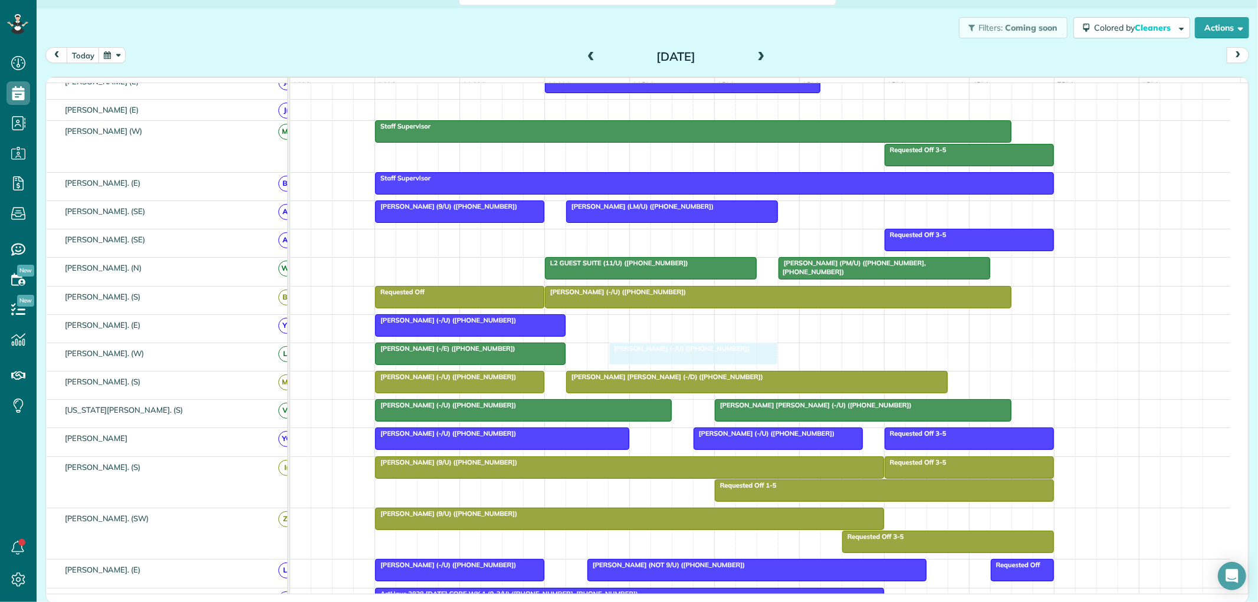
drag, startPoint x: 617, startPoint y: 357, endPoint x: 651, endPoint y: 360, distance: 33.8
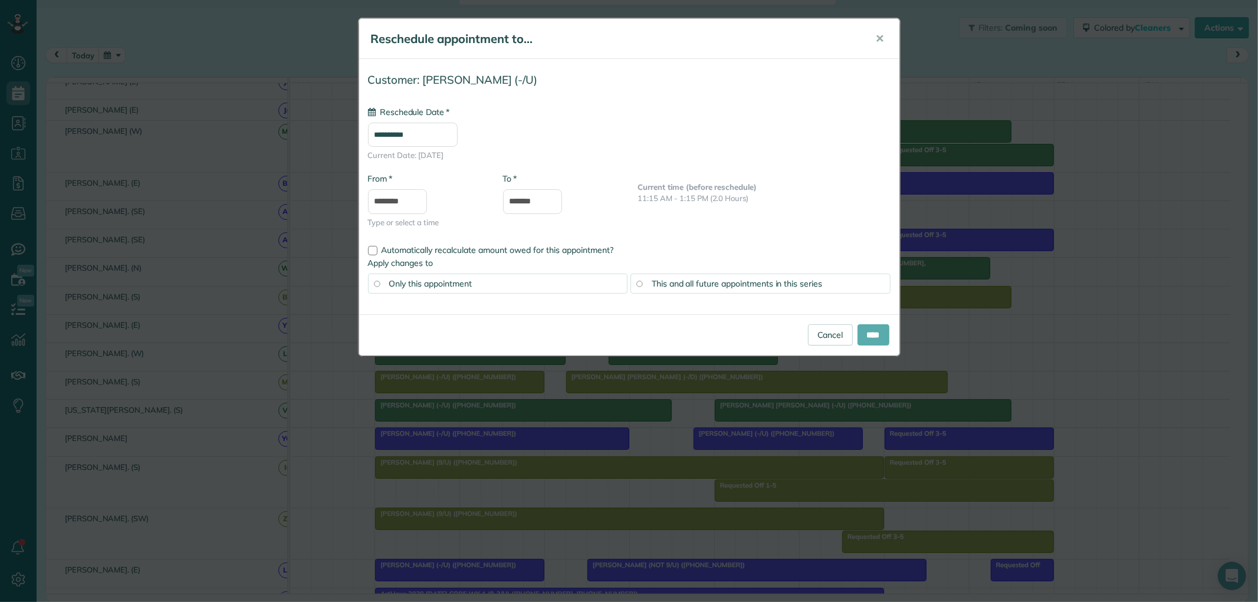
type input "**********"
click at [871, 335] on input "****" at bounding box center [874, 334] width 32 height 21
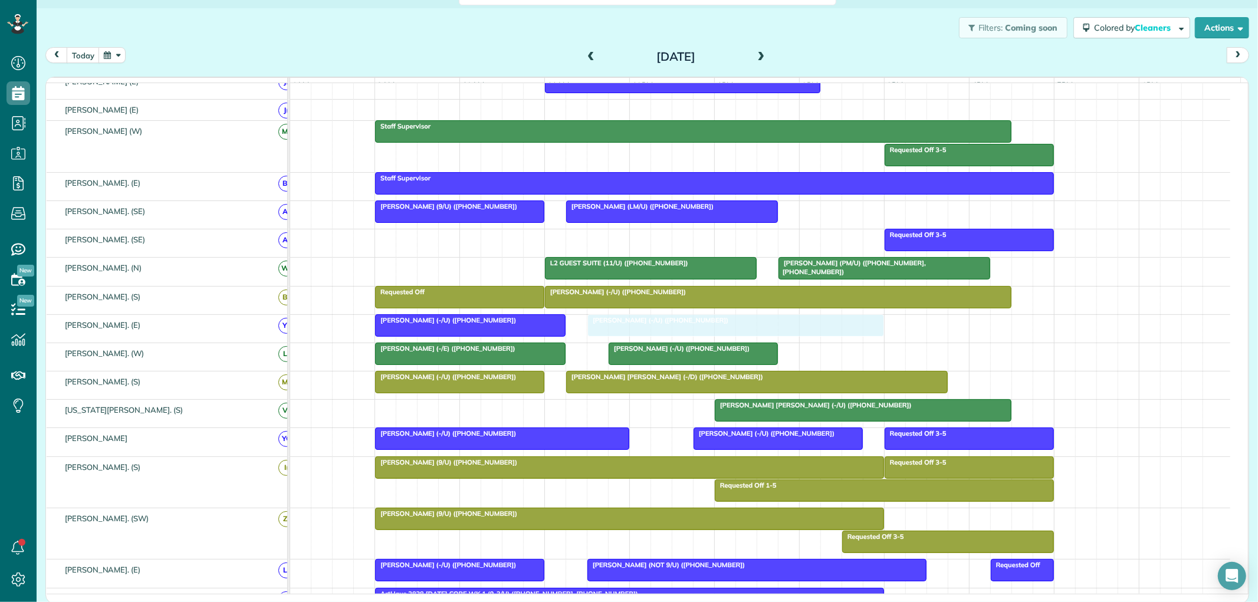
drag, startPoint x: 582, startPoint y: 422, endPoint x: 789, endPoint y: 345, distance: 220.5
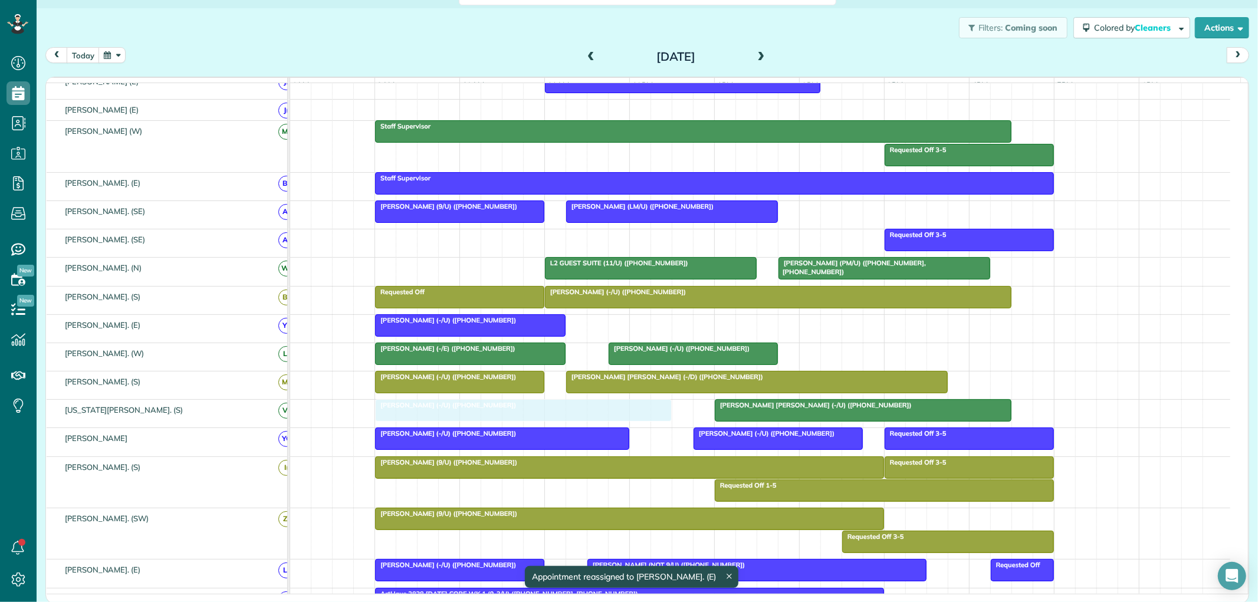
drag, startPoint x: 726, startPoint y: 354, endPoint x: 517, endPoint y: 428, distance: 221.7
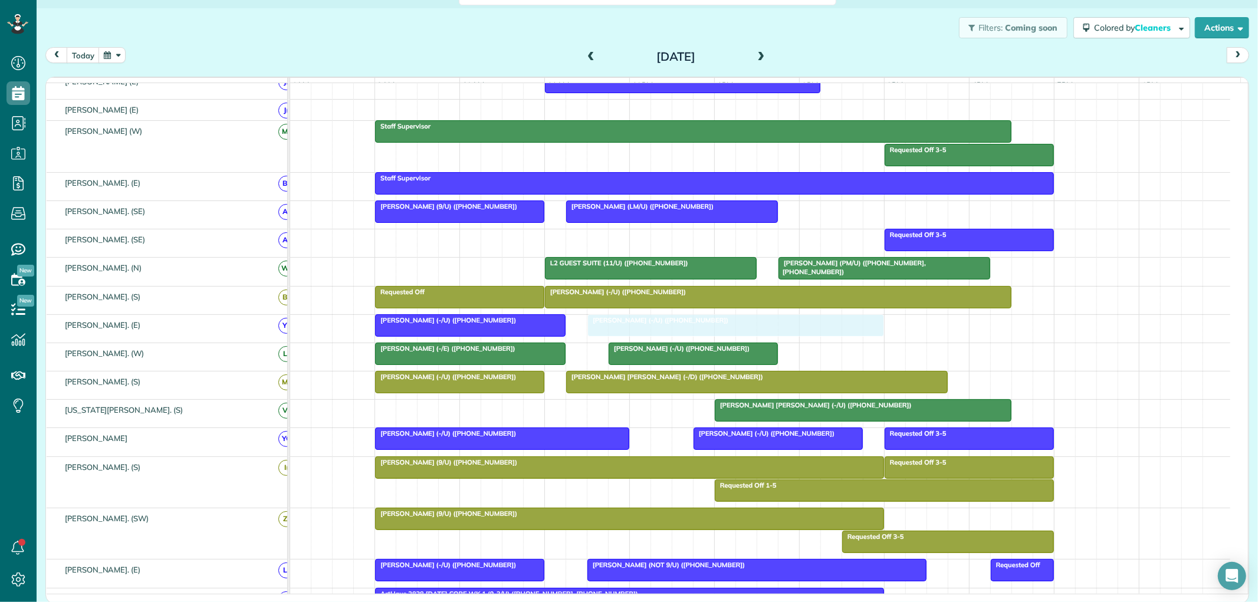
drag, startPoint x: 544, startPoint y: 417, endPoint x: 759, endPoint y: 340, distance: 228.4
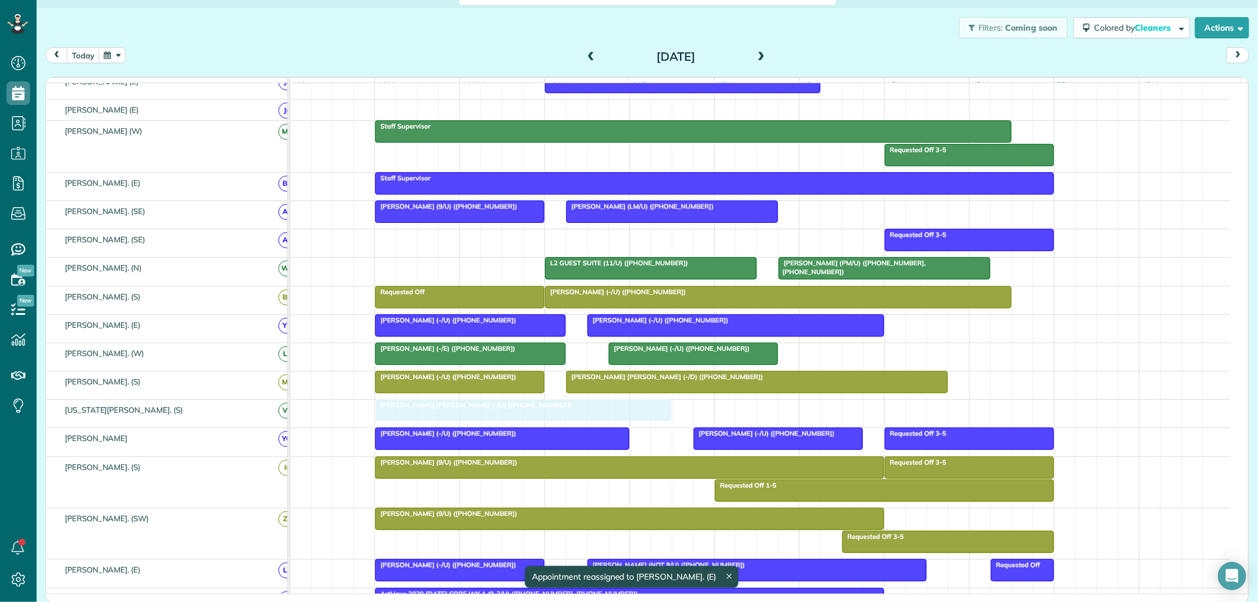
drag, startPoint x: 769, startPoint y: 418, endPoint x: 419, endPoint y: 423, distance: 349.9
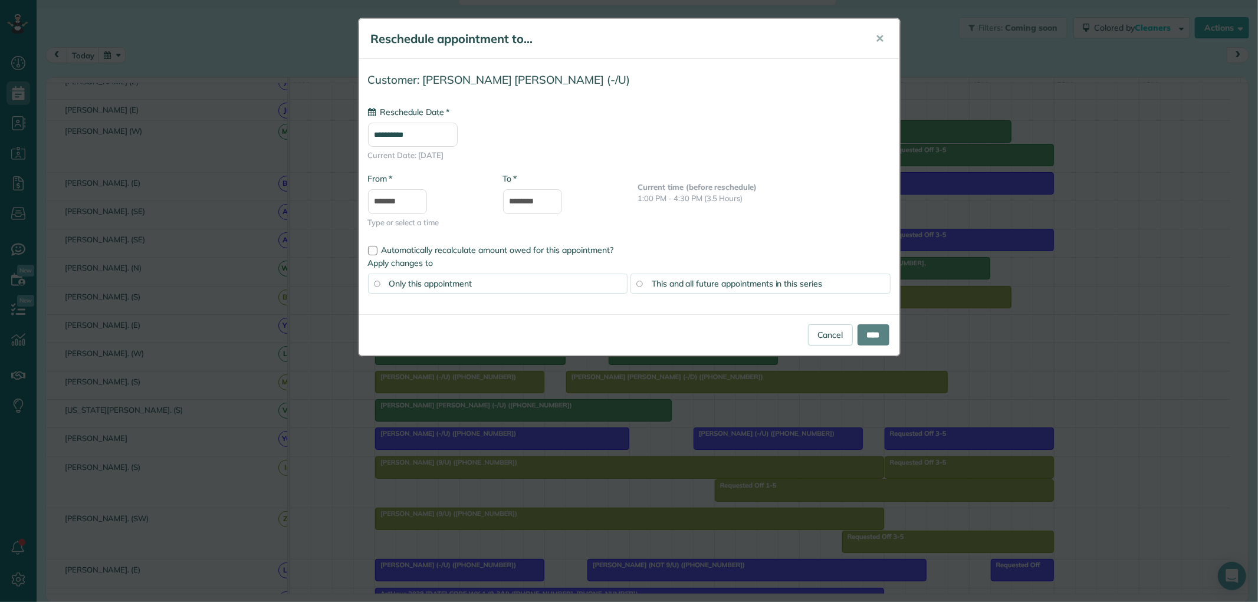
type input "**********"
click at [868, 333] on input "****" at bounding box center [874, 334] width 32 height 21
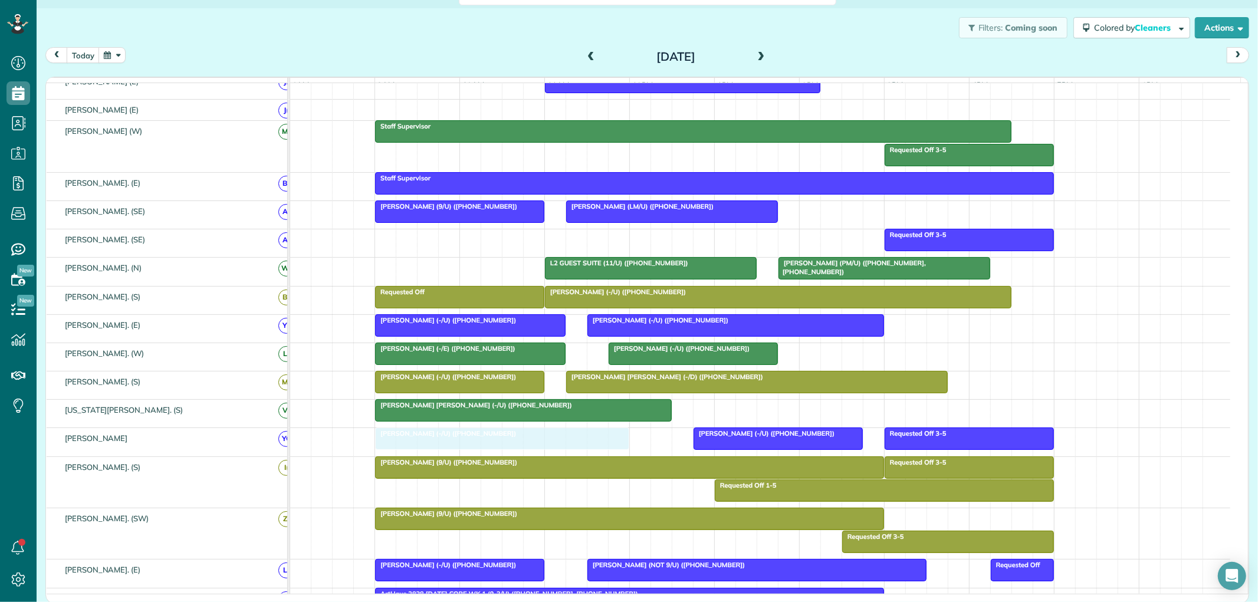
drag, startPoint x: 461, startPoint y: 447, endPoint x: 453, endPoint y: 455, distance: 12.1
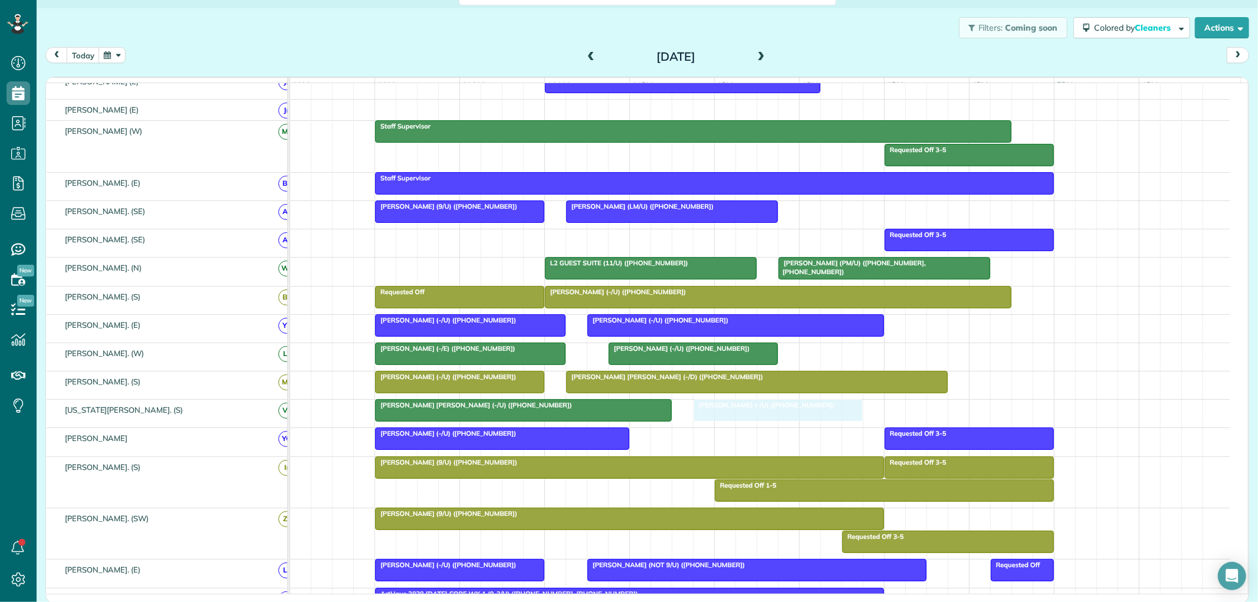
drag, startPoint x: 733, startPoint y: 444, endPoint x: 738, endPoint y: 422, distance: 22.3
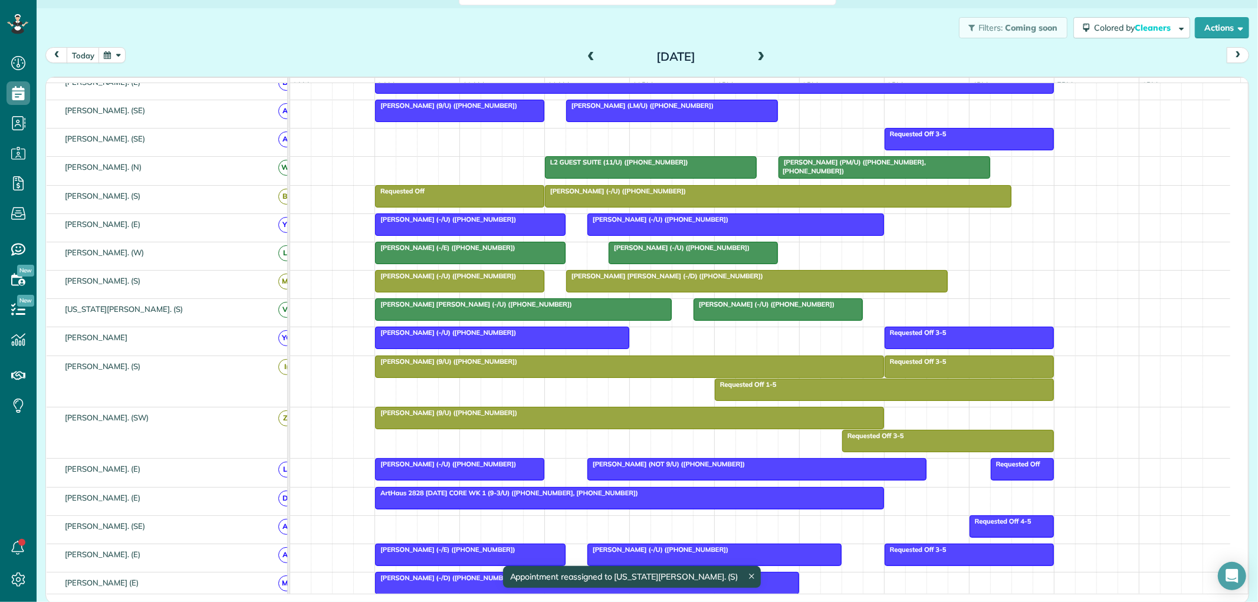
scroll to position [210, 0]
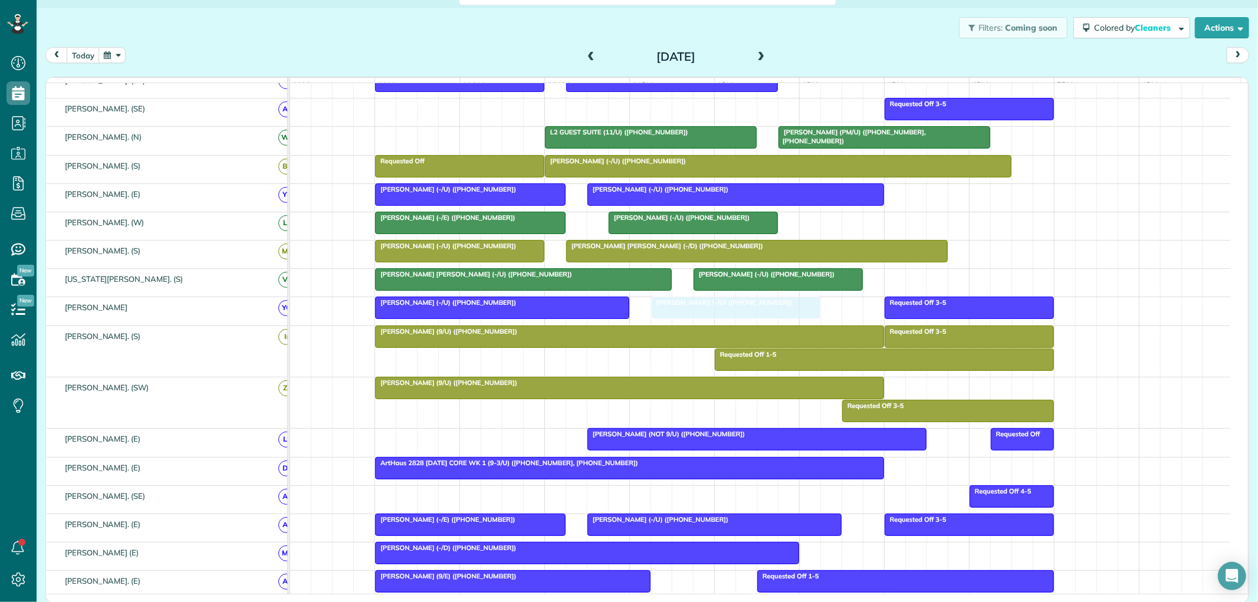
drag, startPoint x: 552, startPoint y: 416, endPoint x: 714, endPoint y: 321, distance: 188.0
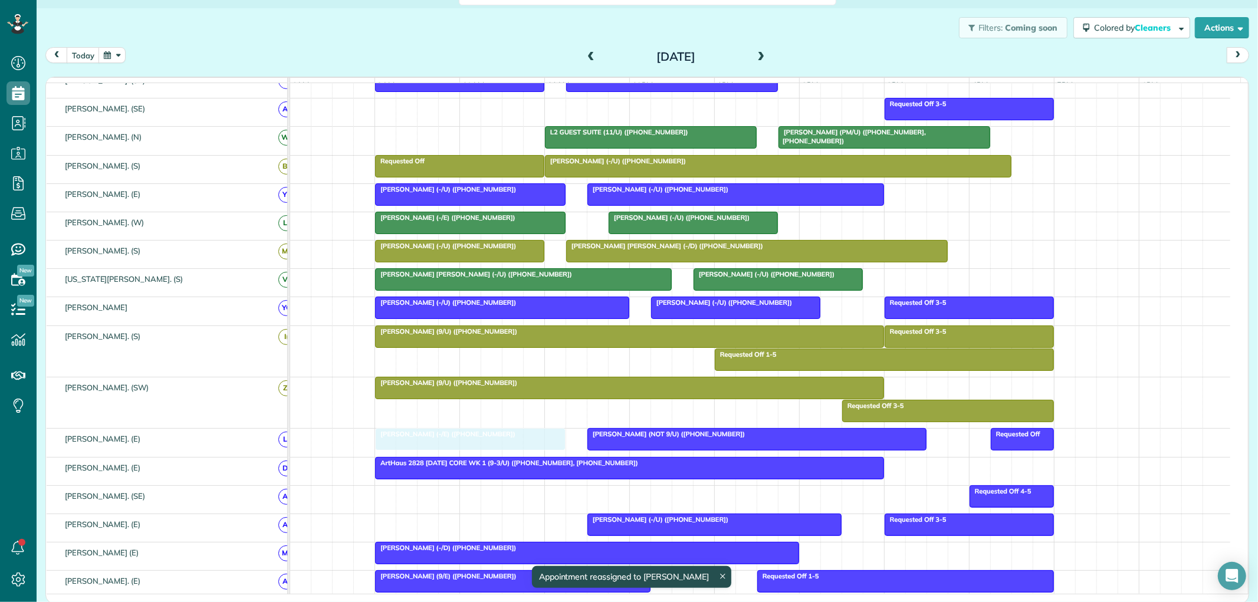
drag, startPoint x: 447, startPoint y: 533, endPoint x: 457, endPoint y: 454, distance: 79.7
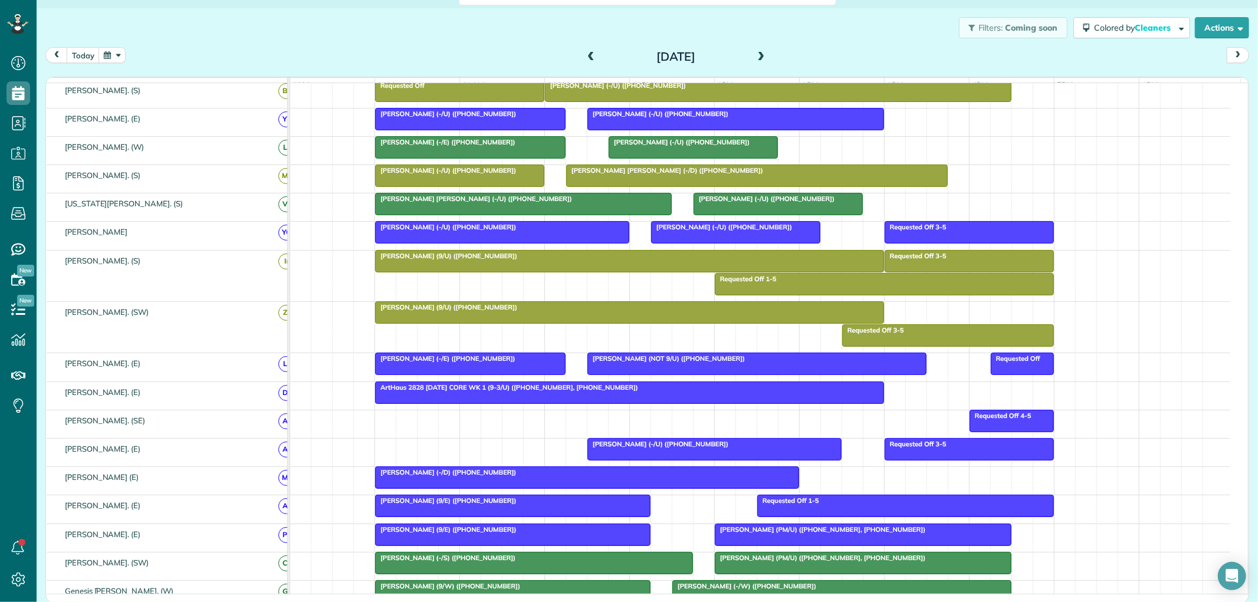
scroll to position [341, 0]
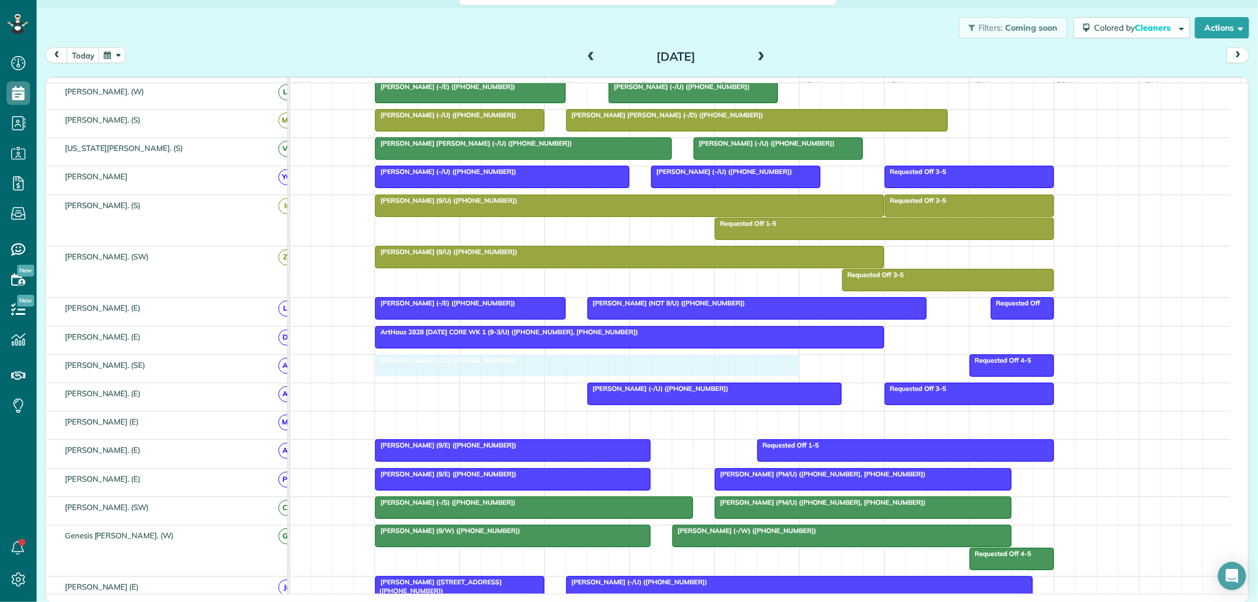
drag, startPoint x: 610, startPoint y: 429, endPoint x: 609, endPoint y: 375, distance: 53.7
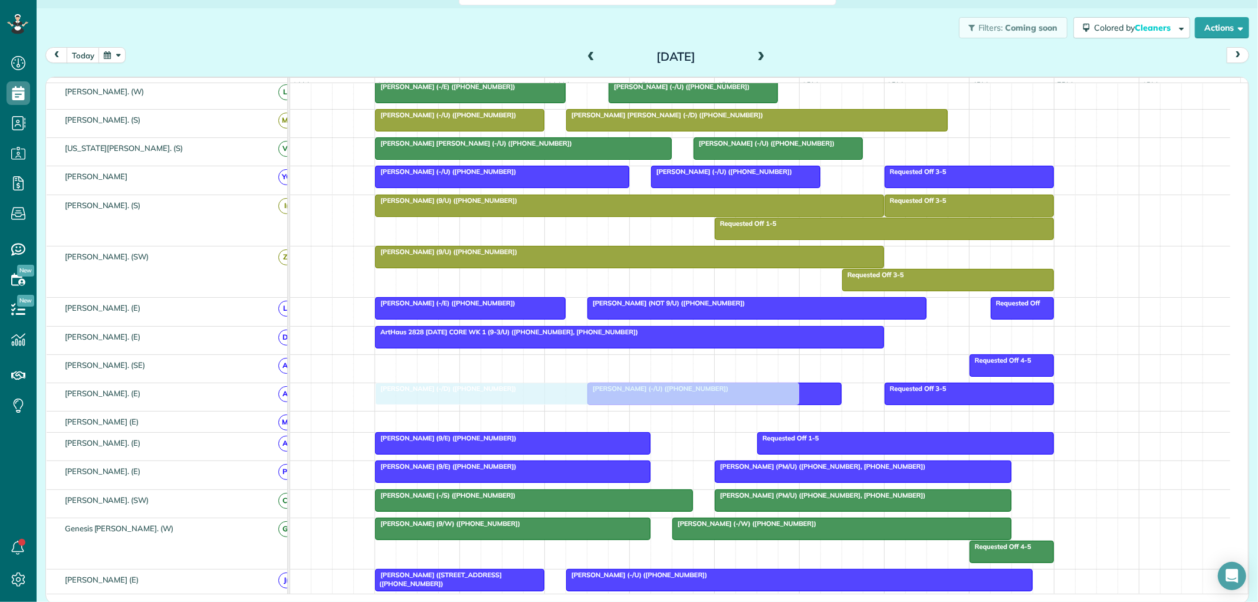
drag, startPoint x: 549, startPoint y: 372, endPoint x: 543, endPoint y: 398, distance: 26.0
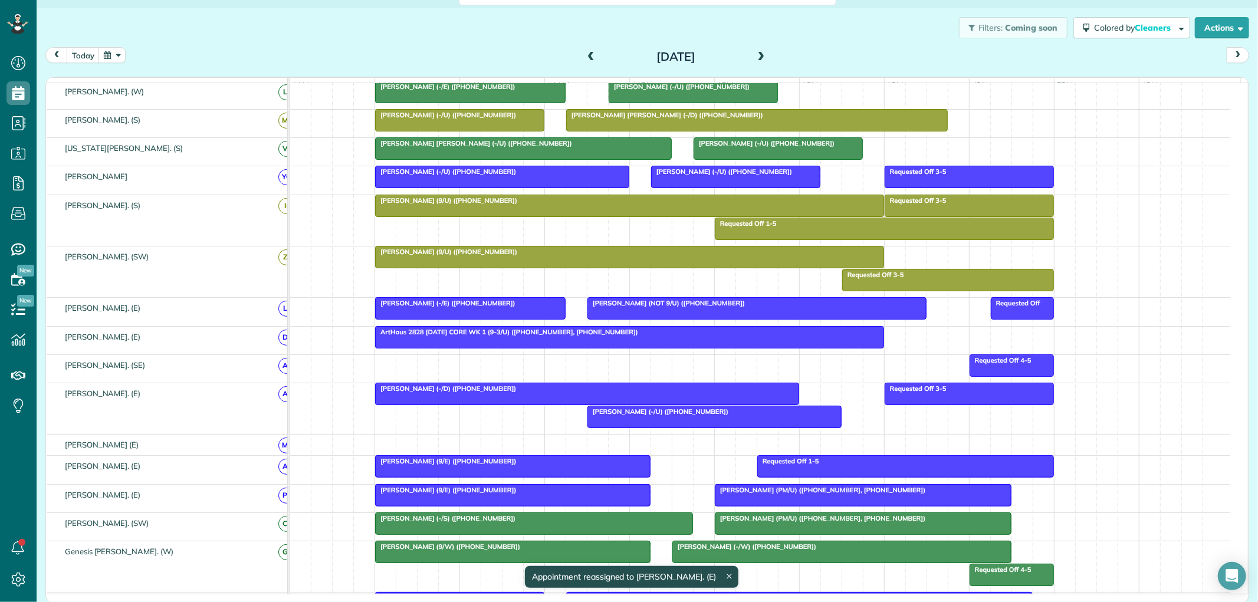
click at [643, 393] on div "Joel Varghese (-/D) (+14055031619)" at bounding box center [587, 389] width 417 height 8
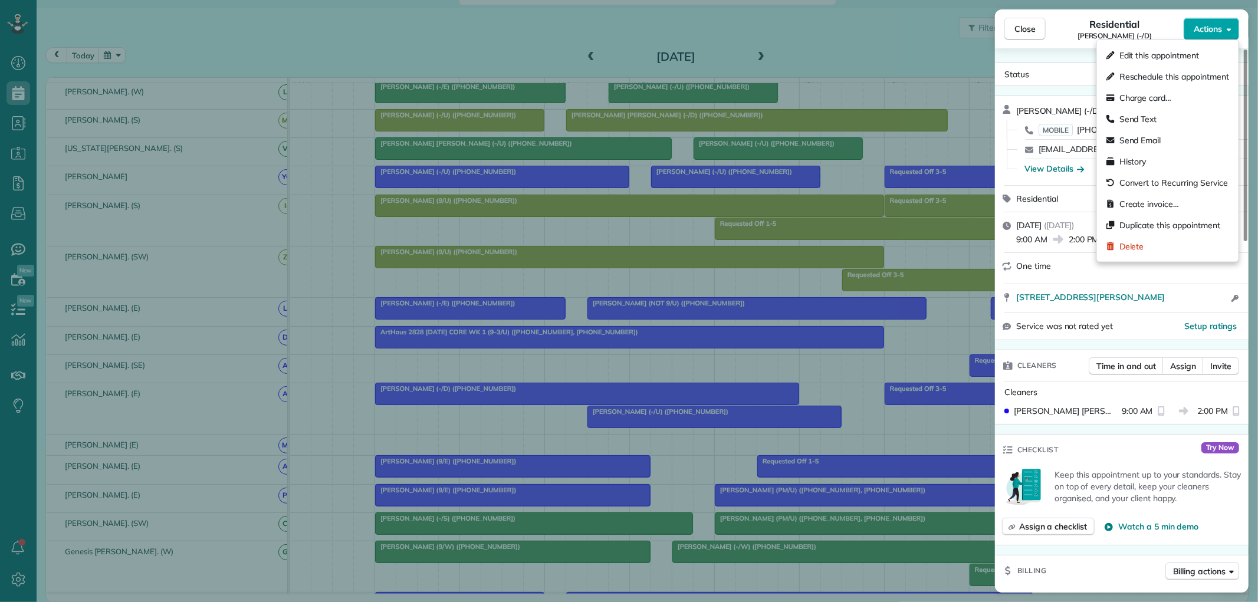
click at [1205, 32] on span "Actions" at bounding box center [1208, 29] width 28 height 12
click at [1158, 56] on span "Edit this appointment" at bounding box center [1160, 56] width 80 height 12
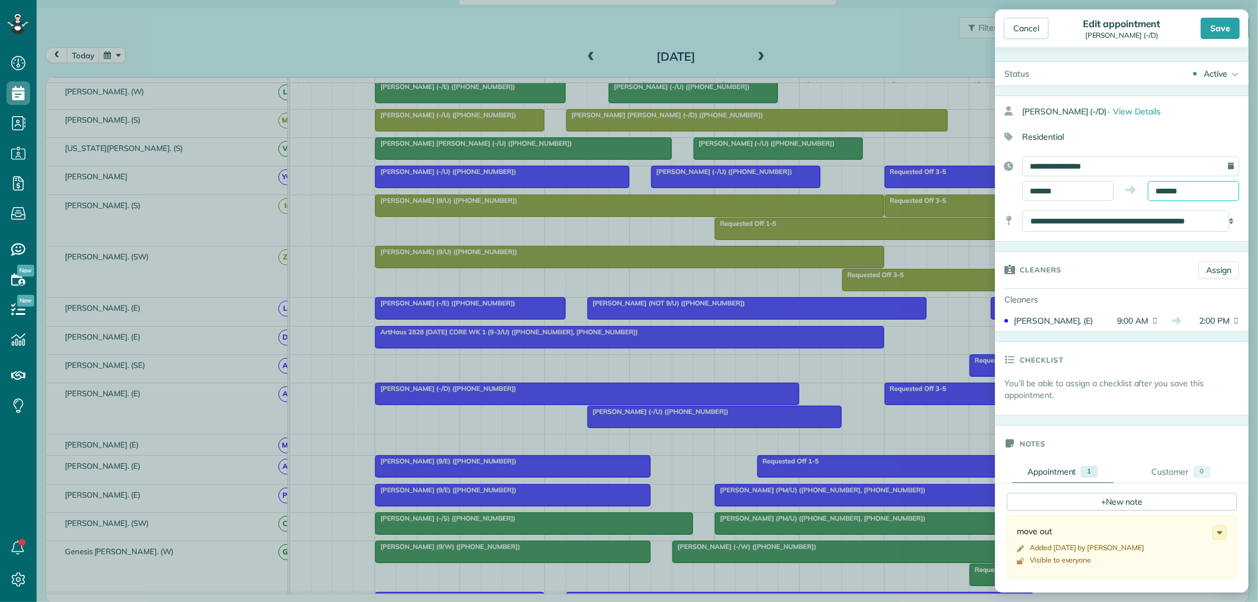
click at [1172, 192] on input "*******" at bounding box center [1193, 191] width 91 height 20
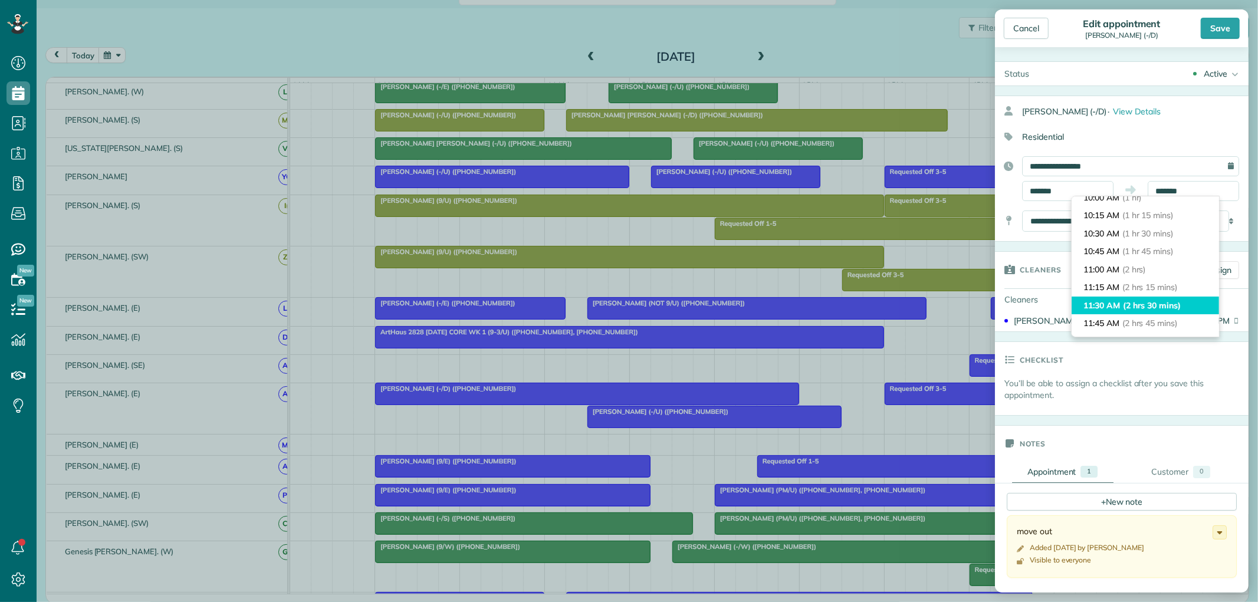
type input "********"
click at [1169, 309] on span "(2 hrs 30 mins)" at bounding box center [1152, 305] width 58 height 11
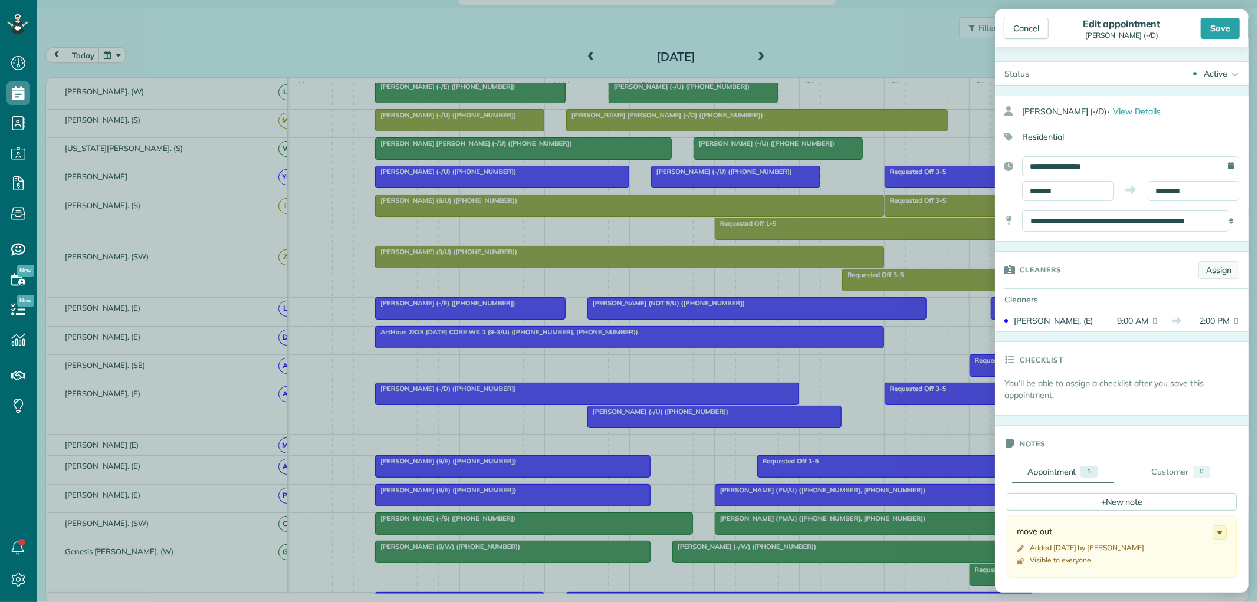
click at [1210, 268] on link "Assign" at bounding box center [1219, 270] width 41 height 18
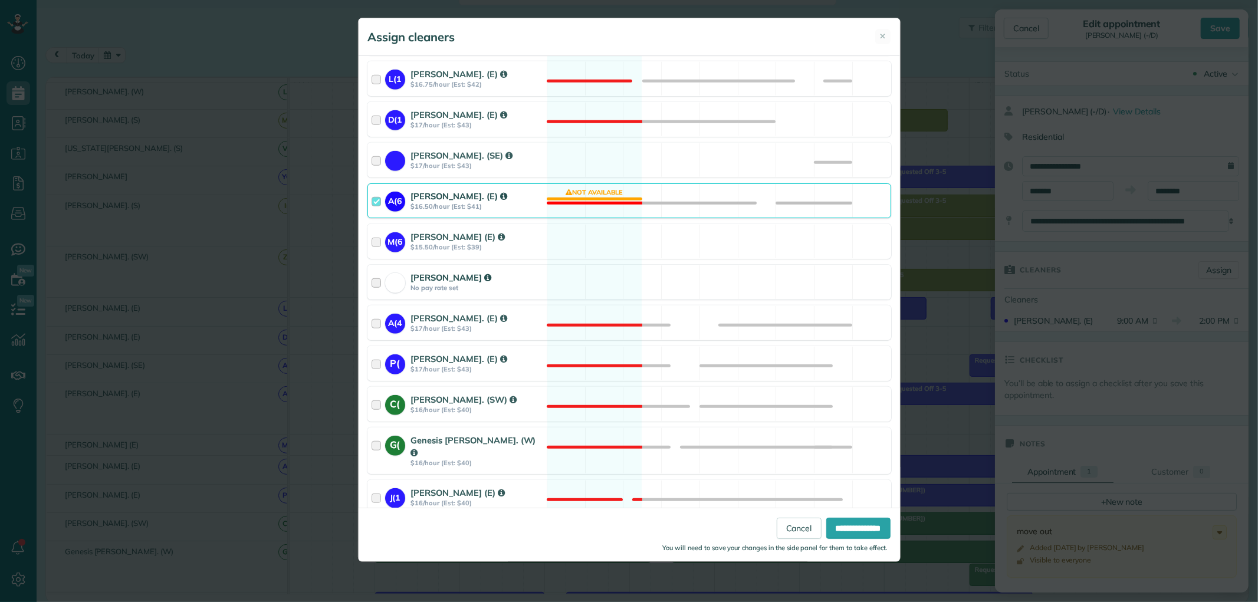
scroll to position [709, 0]
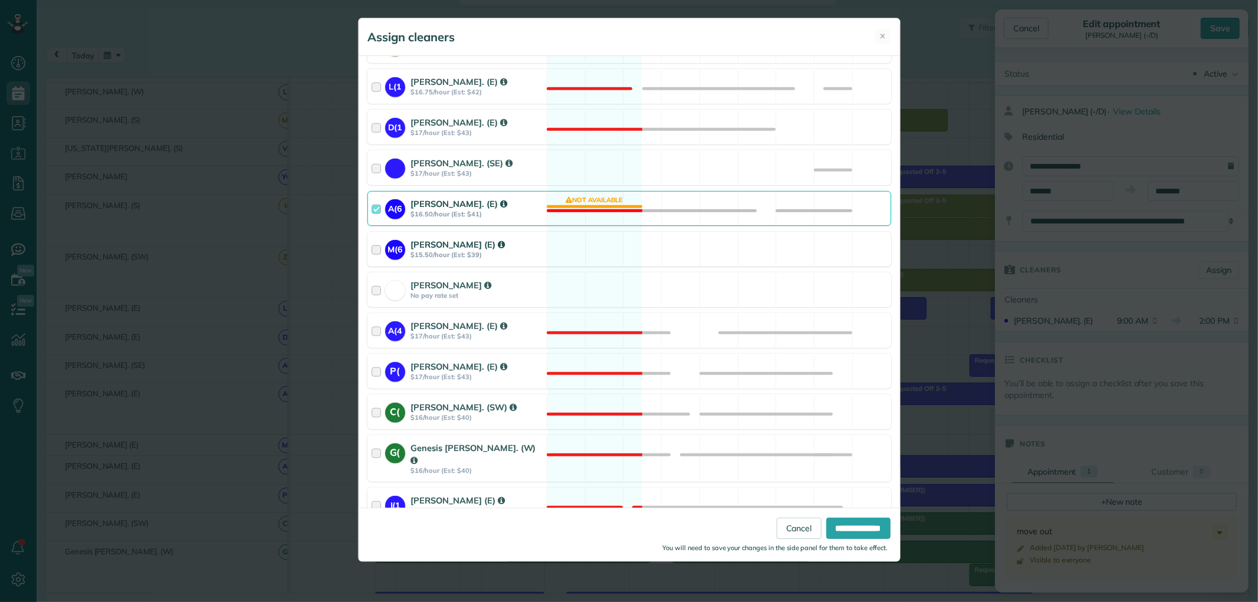
click at [379, 238] on div at bounding box center [379, 249] width 14 height 22
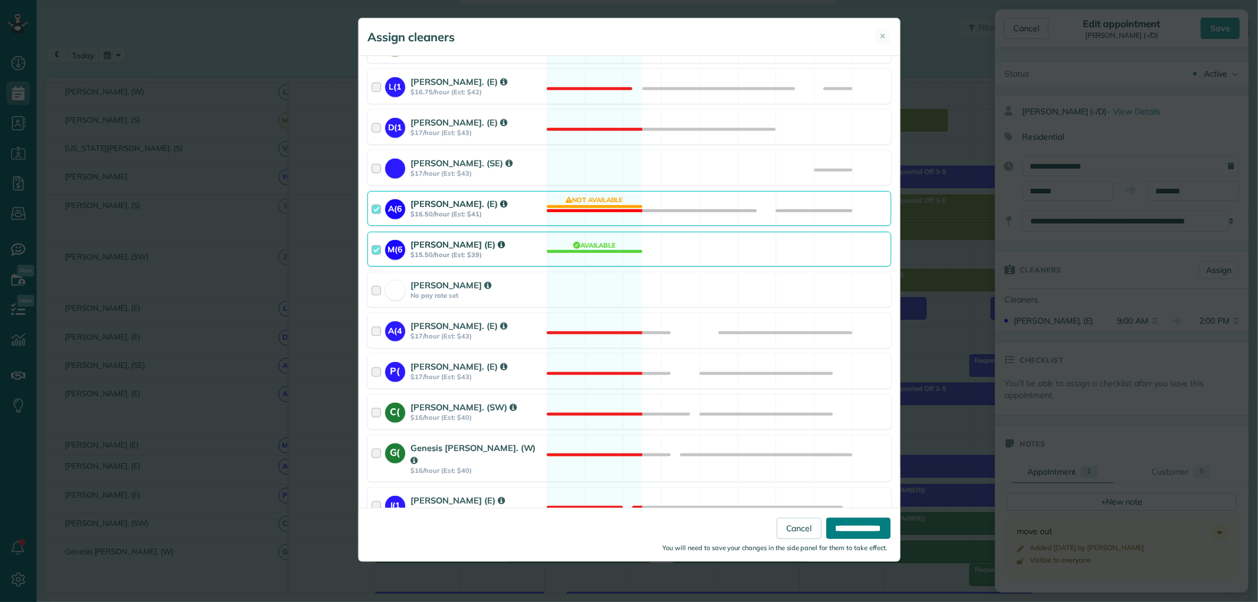
click at [841, 526] on input "**********" at bounding box center [859, 528] width 64 height 21
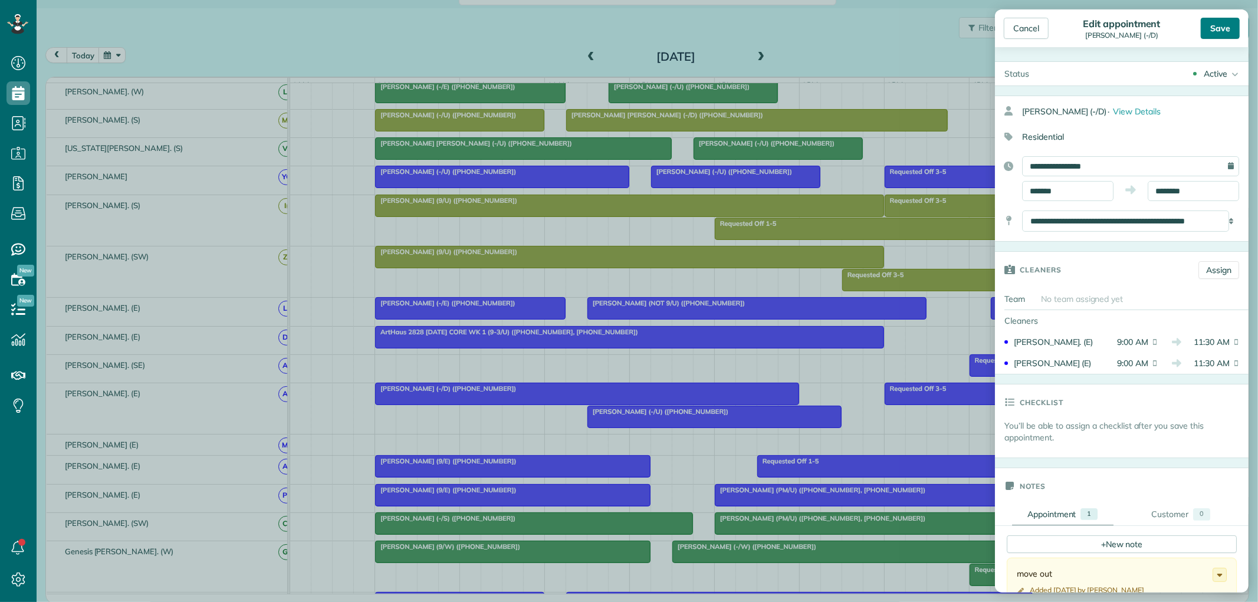
click at [1210, 32] on div "Save" at bounding box center [1220, 28] width 39 height 21
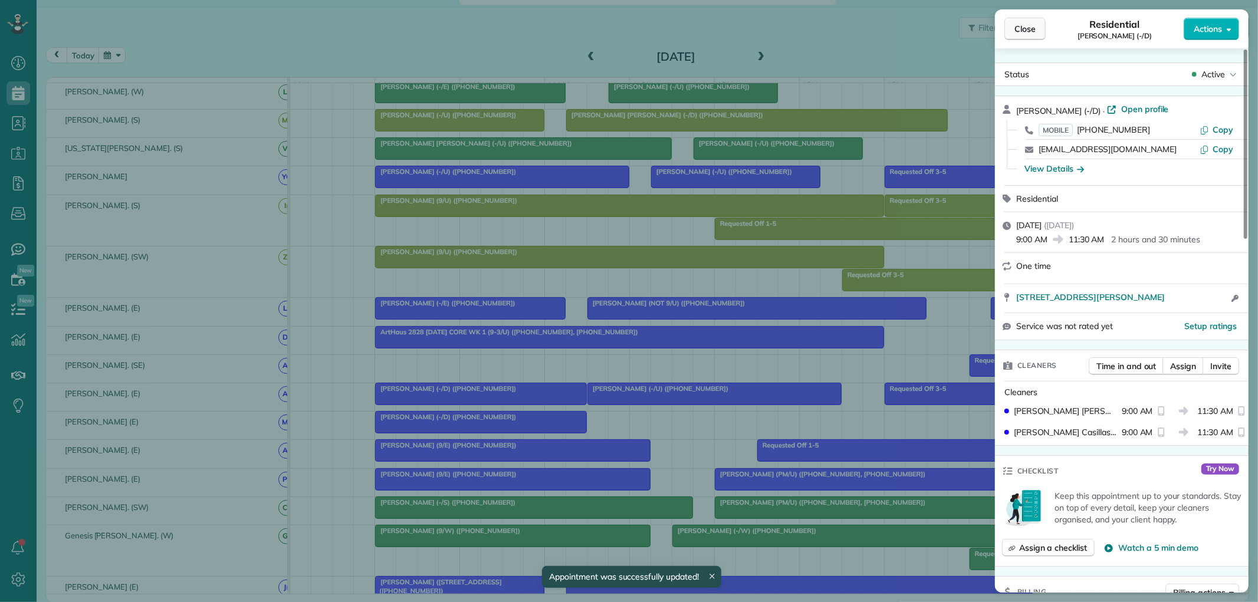
click at [1023, 24] on span "Close" at bounding box center [1025, 29] width 21 height 12
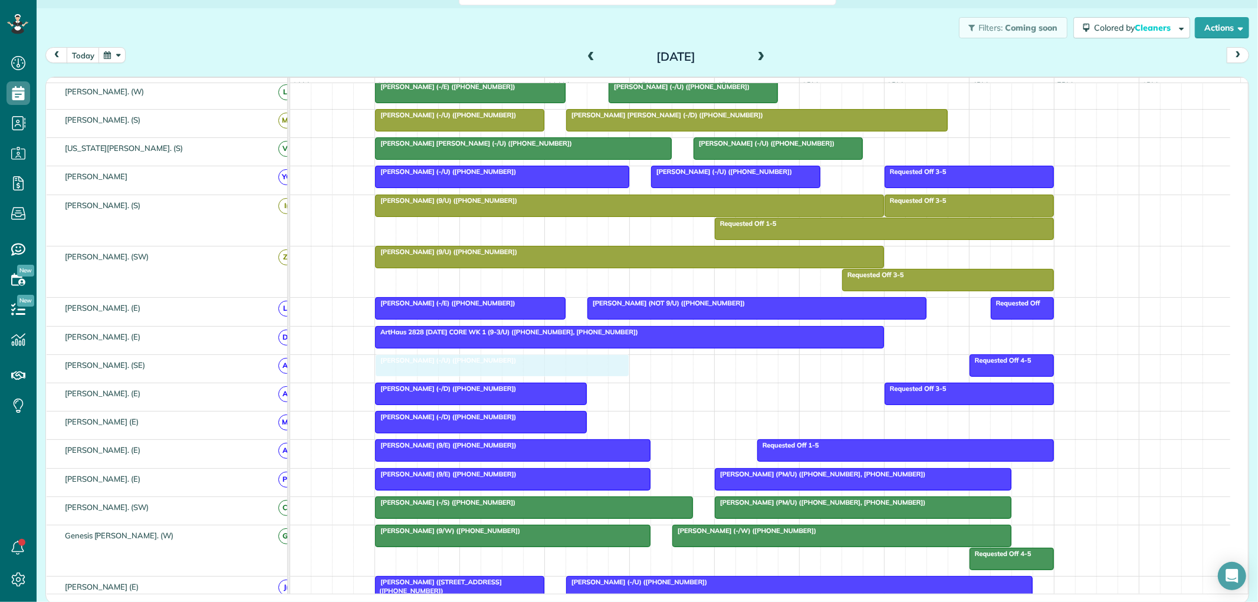
drag, startPoint x: 670, startPoint y: 392, endPoint x: 487, endPoint y: 371, distance: 184.2
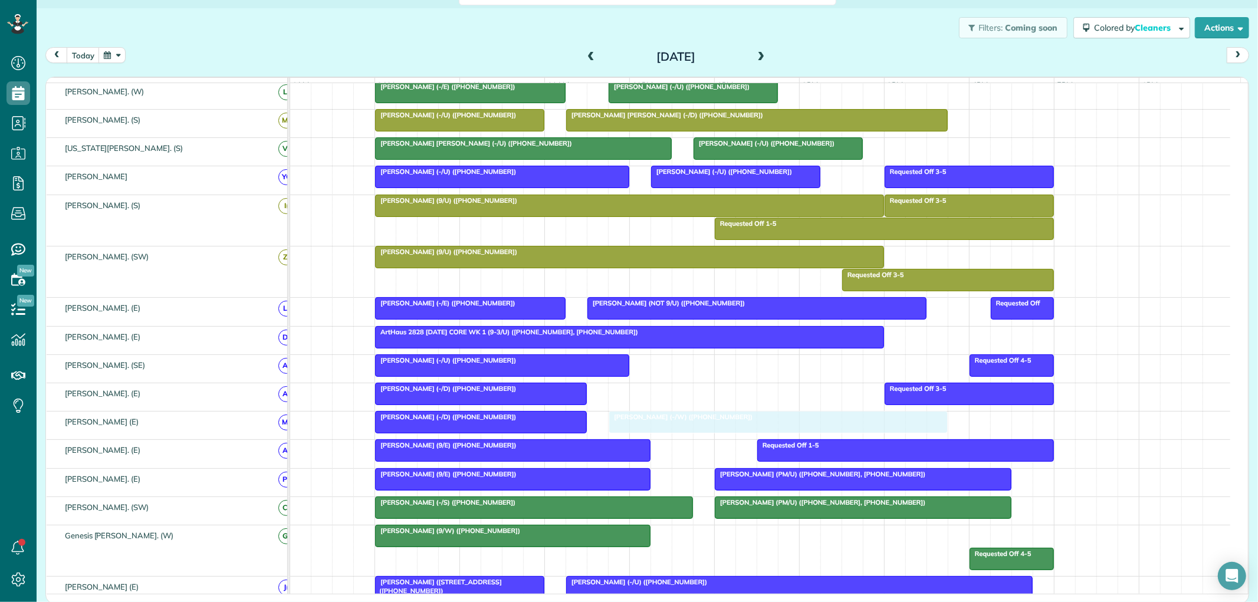
drag, startPoint x: 771, startPoint y: 545, endPoint x: 714, endPoint y: 440, distance: 119.6
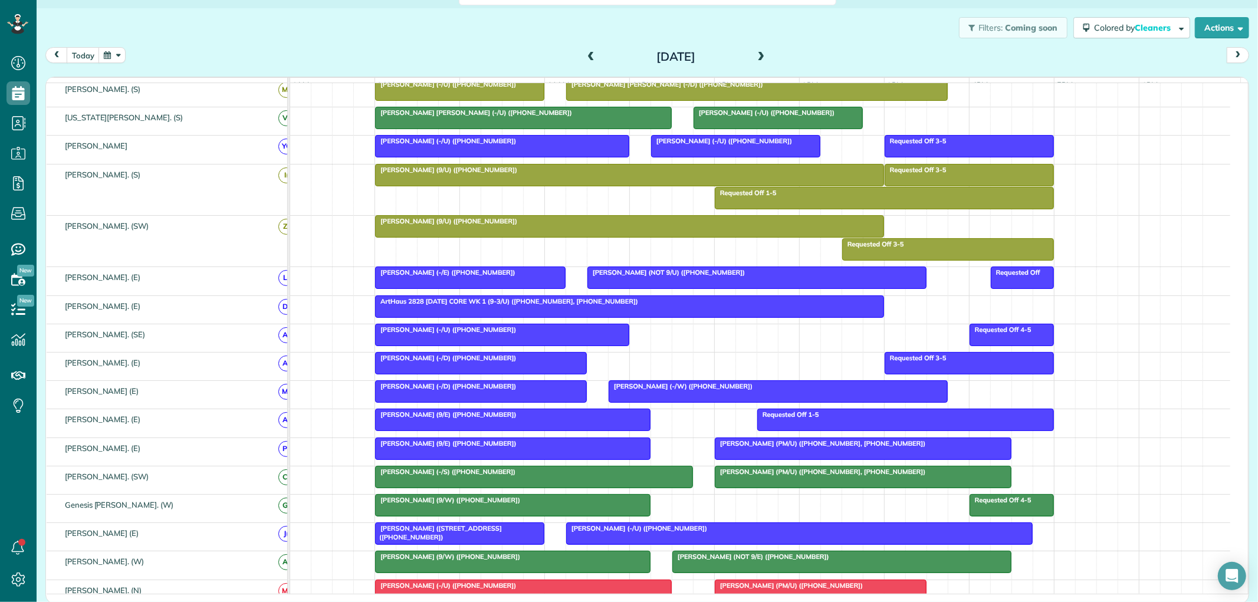
scroll to position [473, 0]
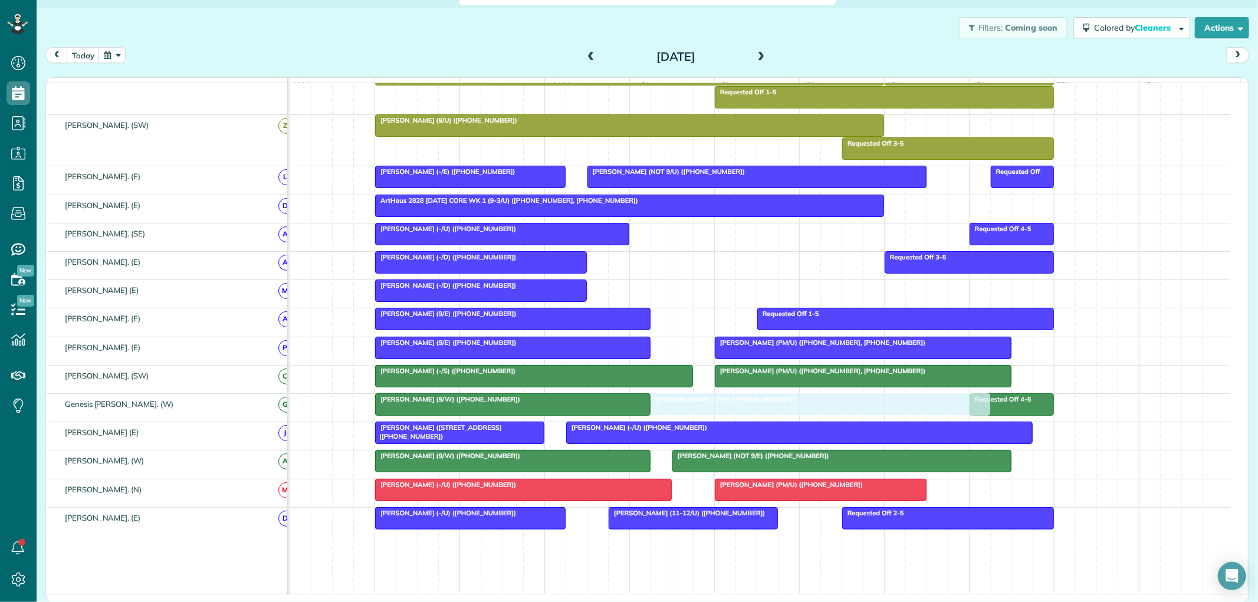
drag, startPoint x: 697, startPoint y: 299, endPoint x: 741, endPoint y: 417, distance: 125.8
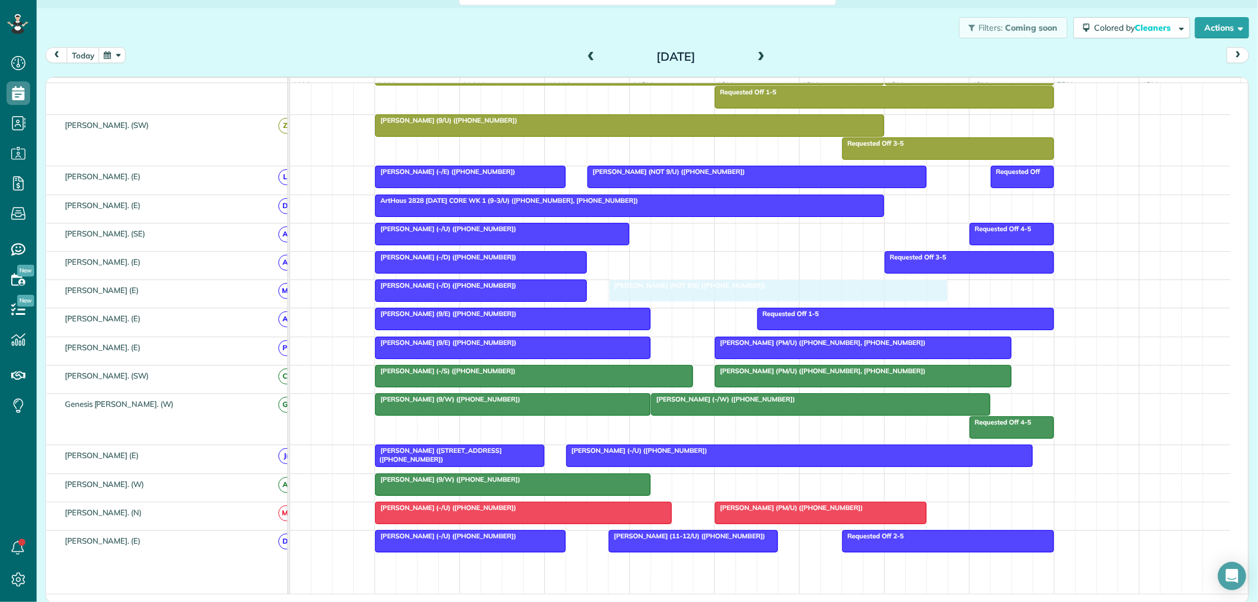
drag, startPoint x: 767, startPoint y: 492, endPoint x: 709, endPoint y: 290, distance: 210.5
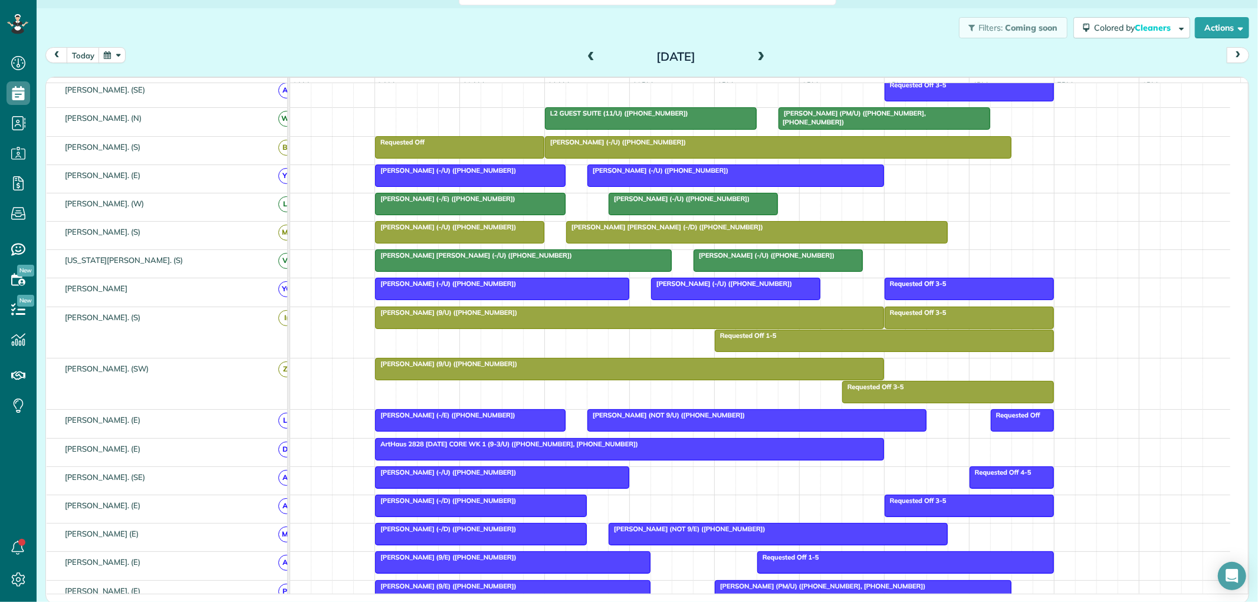
scroll to position [210, 0]
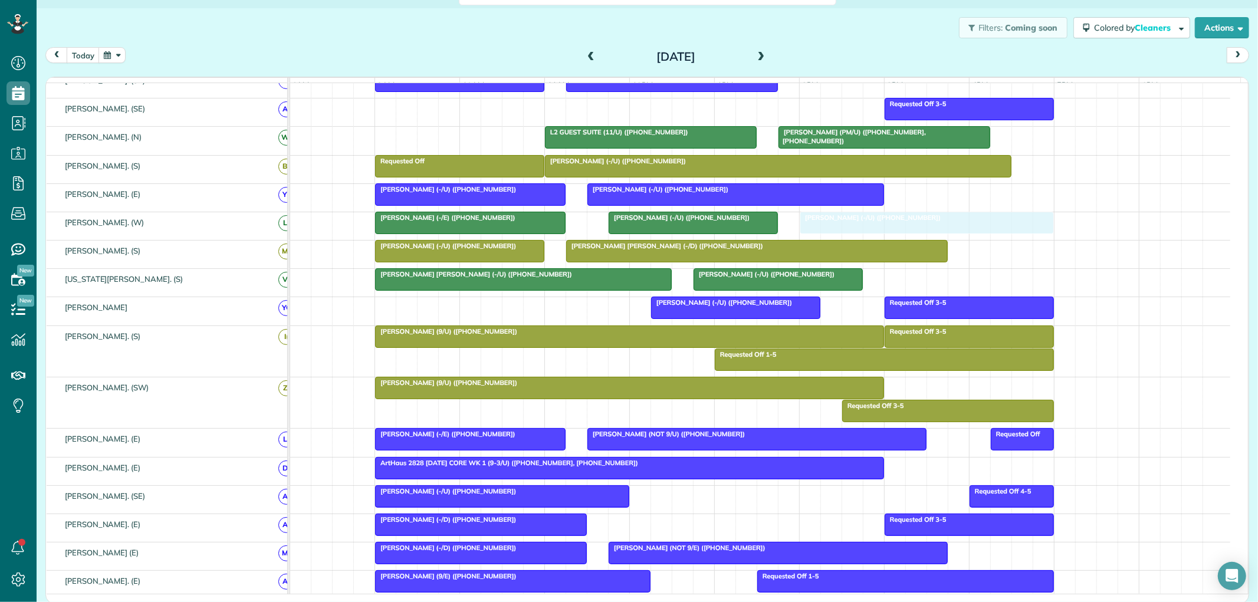
drag, startPoint x: 462, startPoint y: 313, endPoint x: 896, endPoint y: 228, distance: 441.9
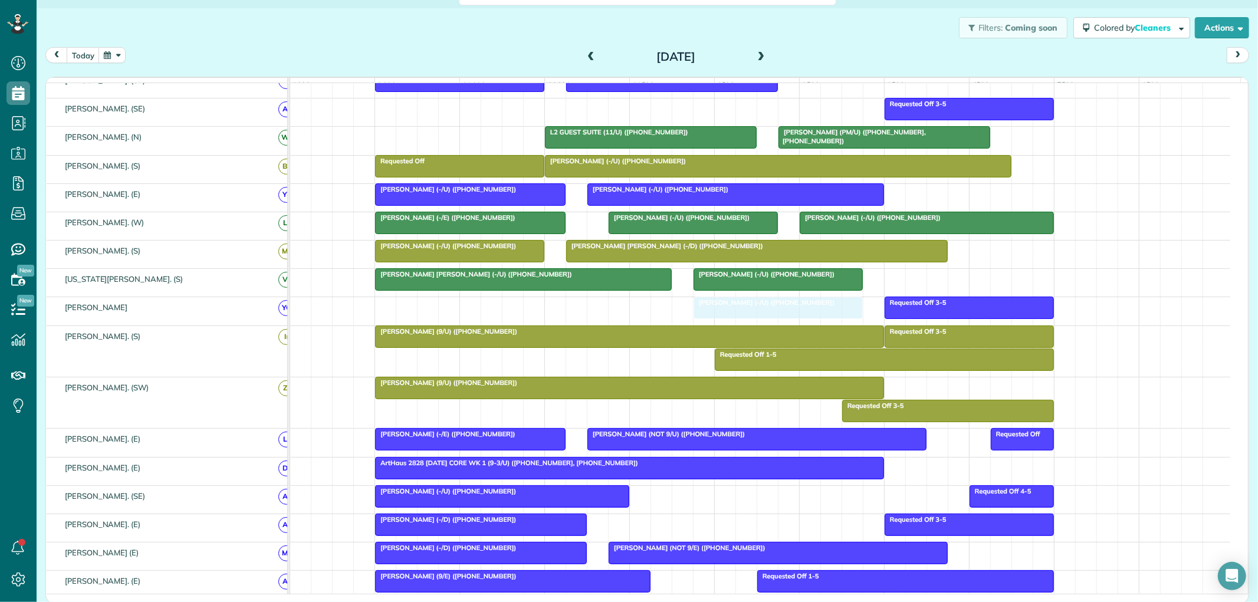
drag, startPoint x: 729, startPoint y: 311, endPoint x: 778, endPoint y: 310, distance: 48.4
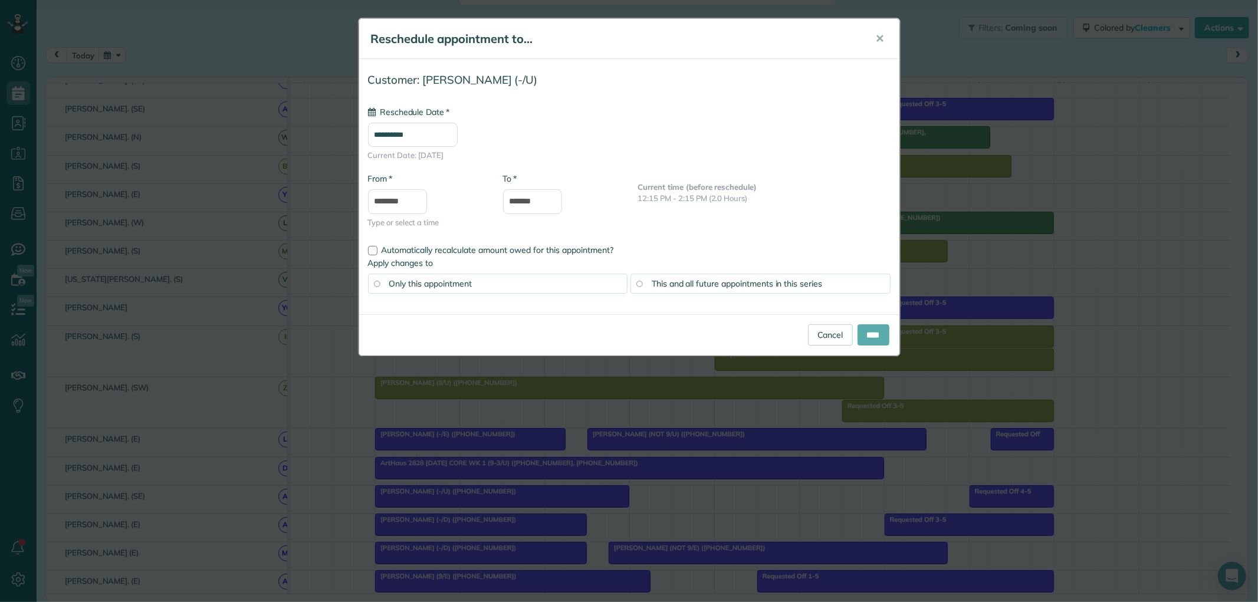
type input "**********"
click at [867, 332] on input "****" at bounding box center [874, 334] width 32 height 21
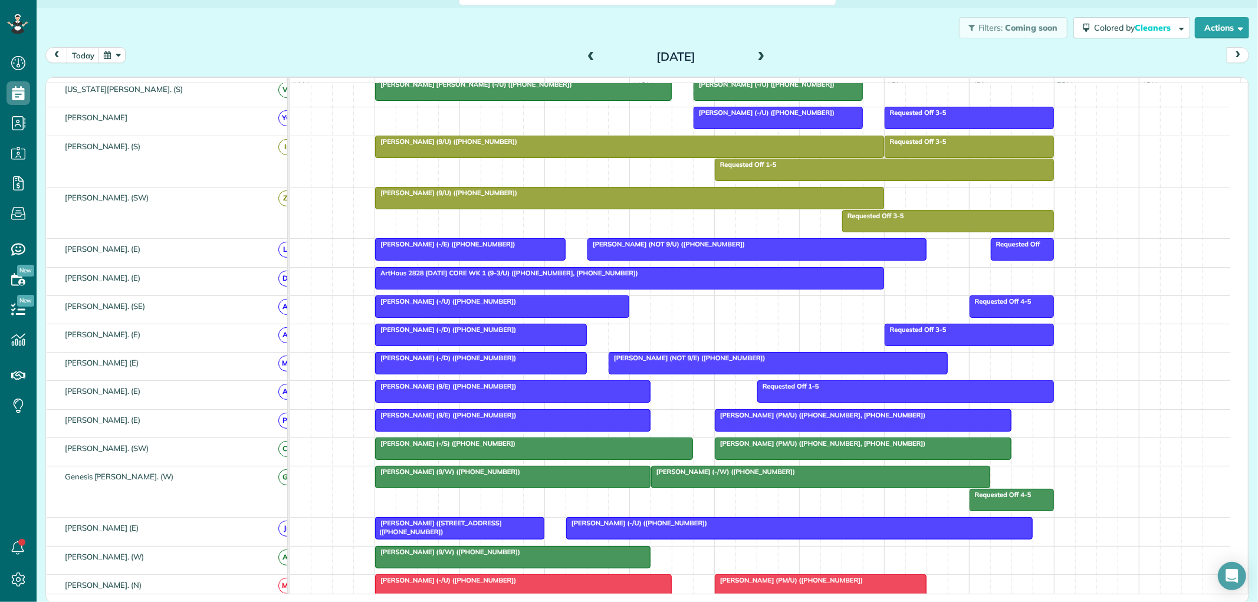
scroll to position [407, 0]
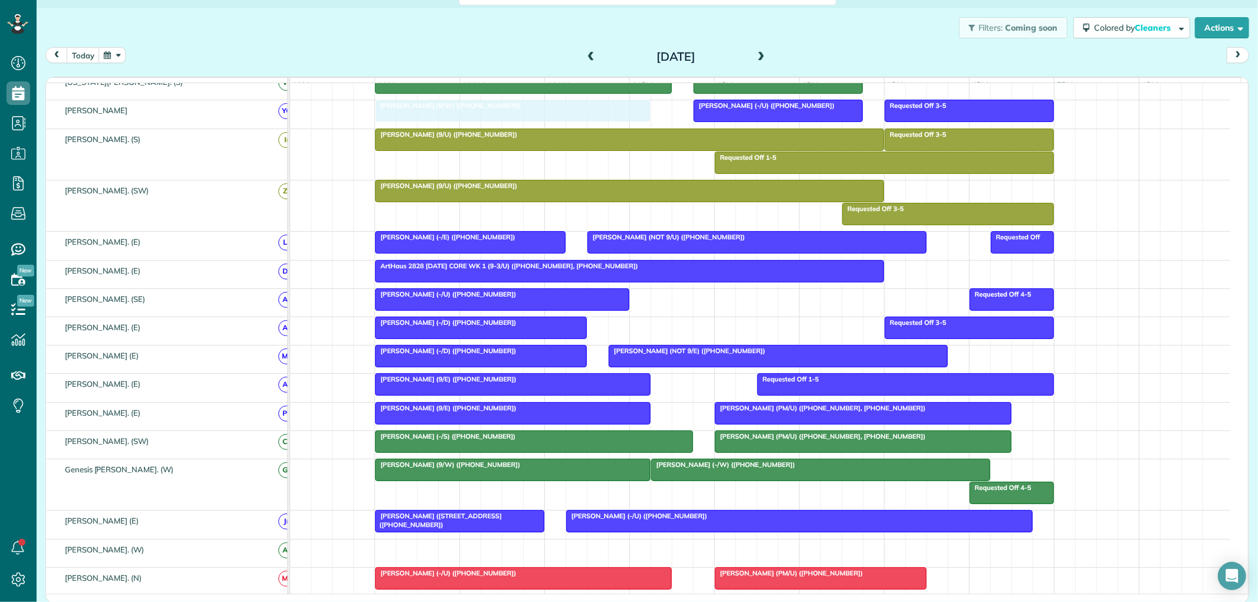
drag, startPoint x: 485, startPoint y: 557, endPoint x: 481, endPoint y: 126, distance: 430.7
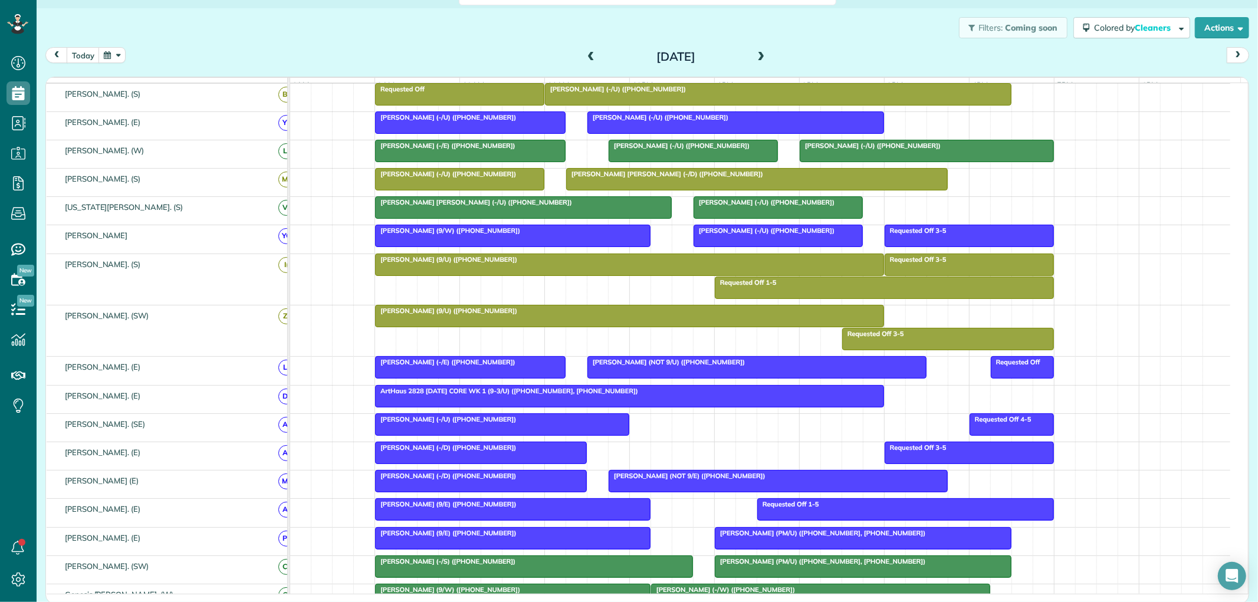
scroll to position [276, 0]
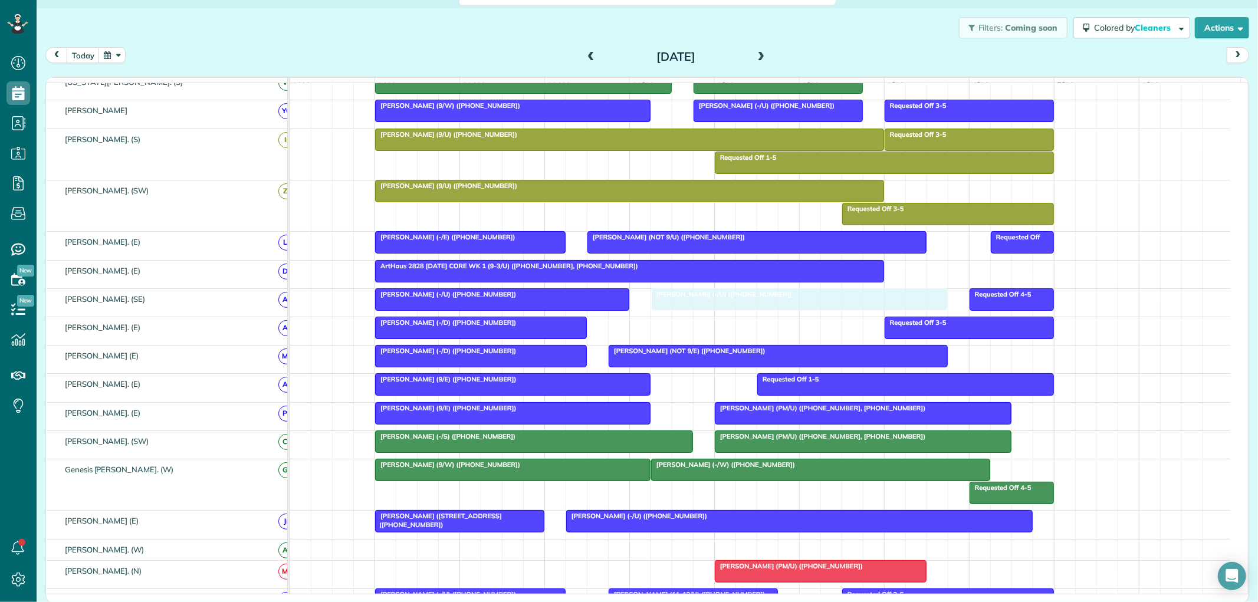
drag, startPoint x: 458, startPoint y: 579, endPoint x: 736, endPoint y: 306, distance: 390.1
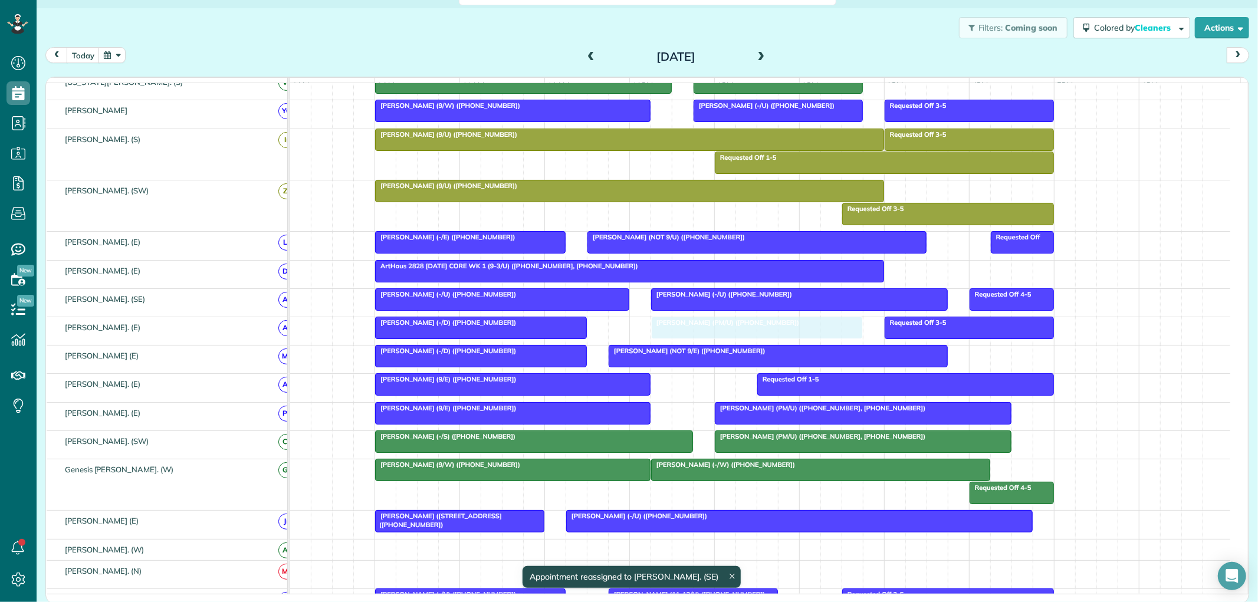
drag, startPoint x: 804, startPoint y: 545, endPoint x: 740, endPoint y: 335, distance: 220.0
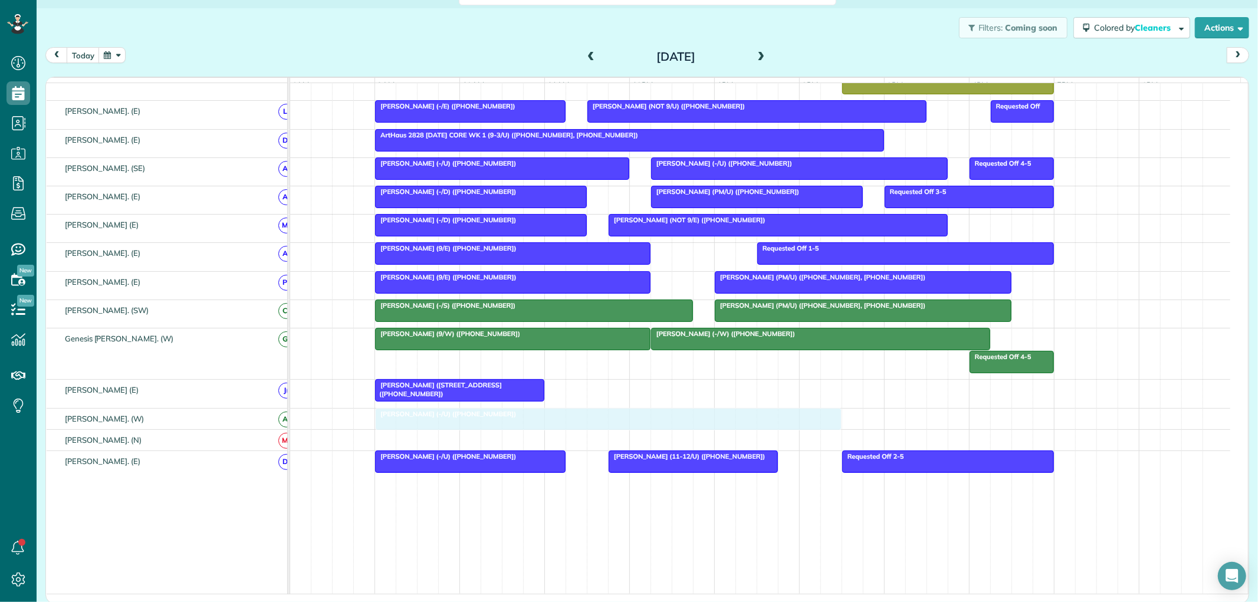
drag, startPoint x: 753, startPoint y: 399, endPoint x: 559, endPoint y: 430, distance: 196.5
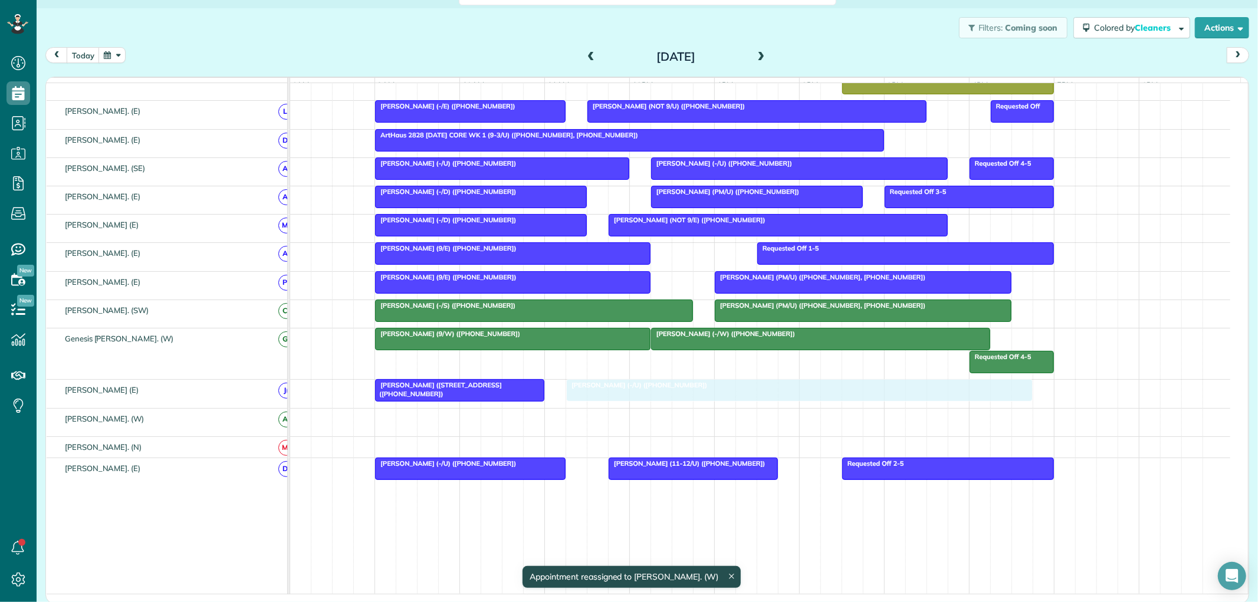
drag, startPoint x: 530, startPoint y: 423, endPoint x: 719, endPoint y: 403, distance: 189.9
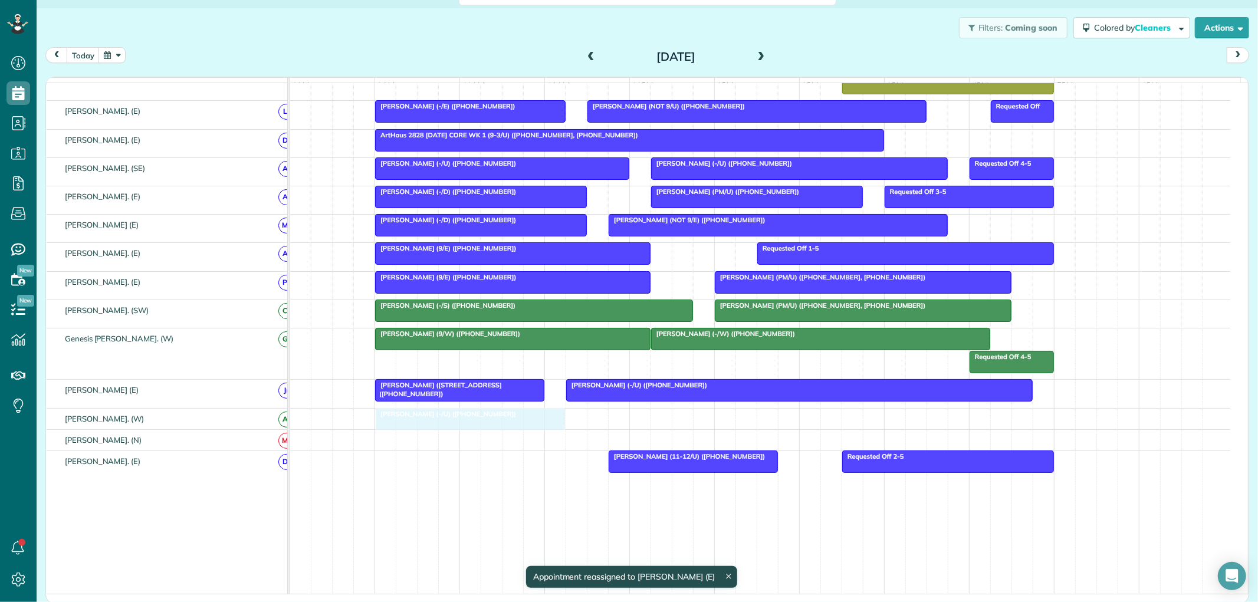
drag, startPoint x: 479, startPoint y: 470, endPoint x: 475, endPoint y: 427, distance: 43.3
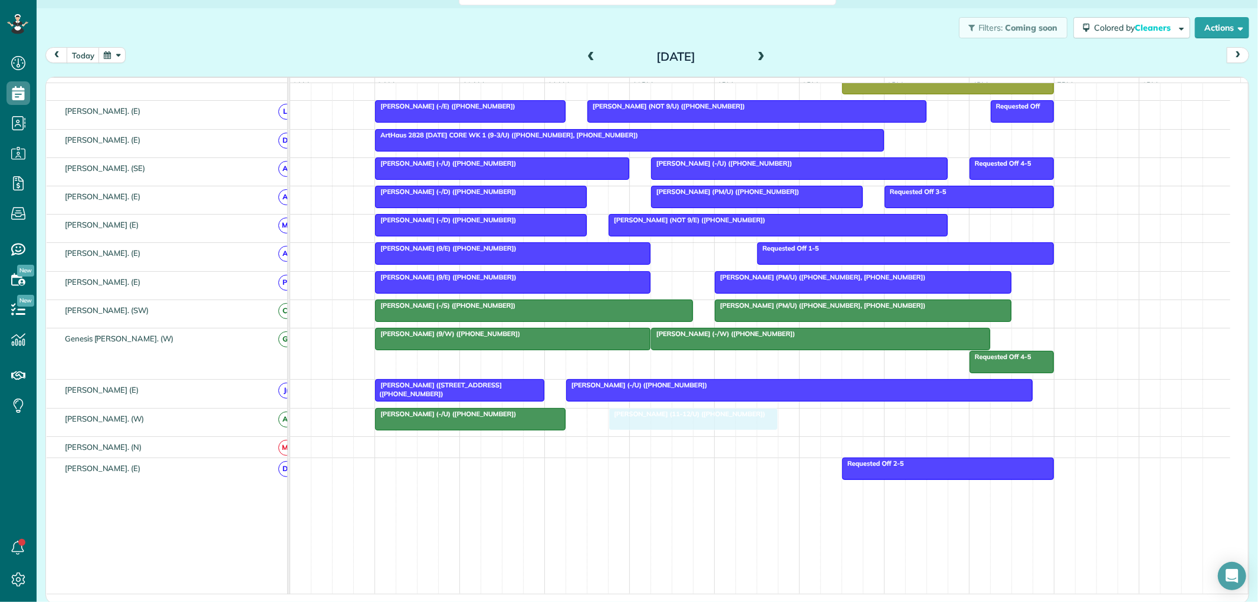
drag, startPoint x: 644, startPoint y: 478, endPoint x: 647, endPoint y: 432, distance: 46.1
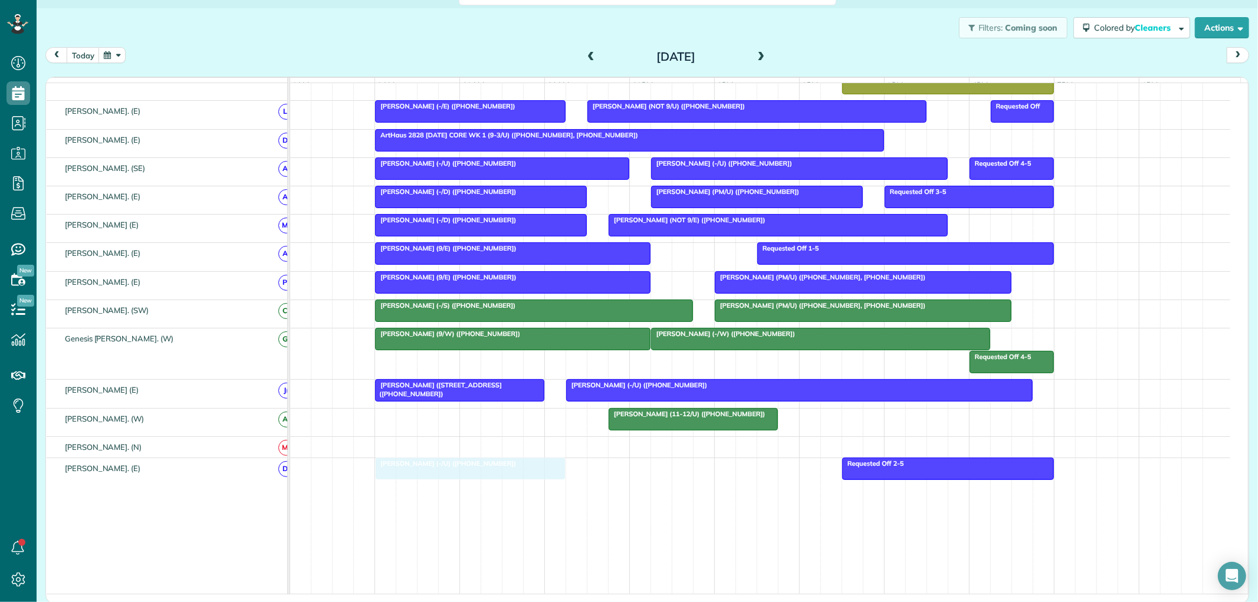
drag, startPoint x: 461, startPoint y: 431, endPoint x: 451, endPoint y: 481, distance: 51.1
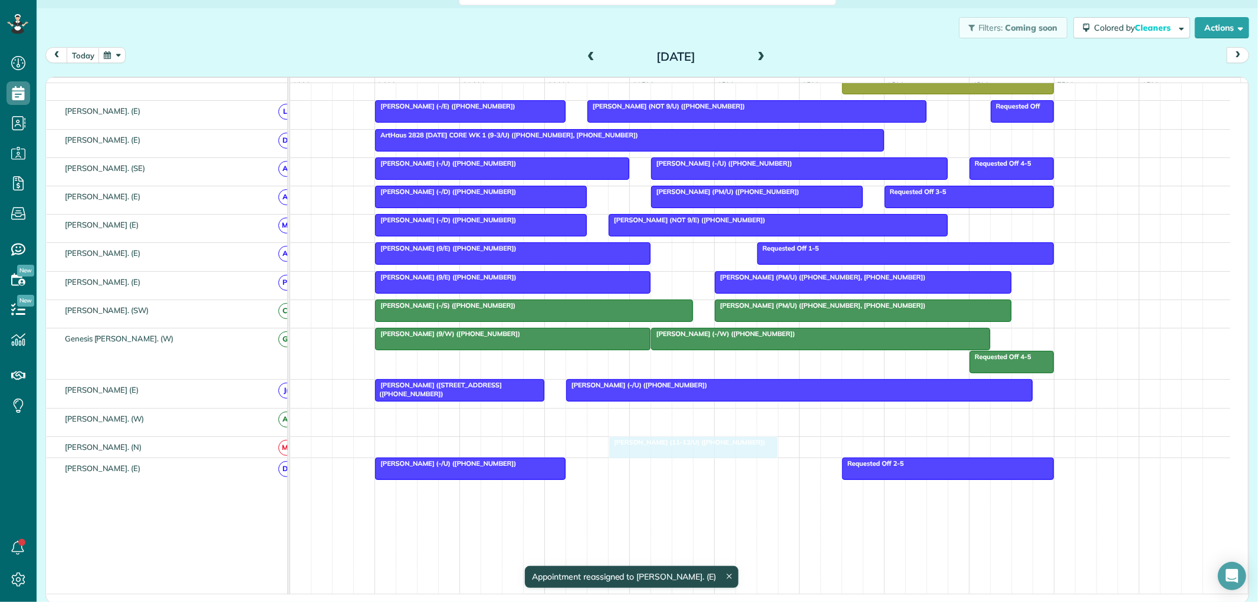
drag, startPoint x: 663, startPoint y: 426, endPoint x: 665, endPoint y: 453, distance: 26.7
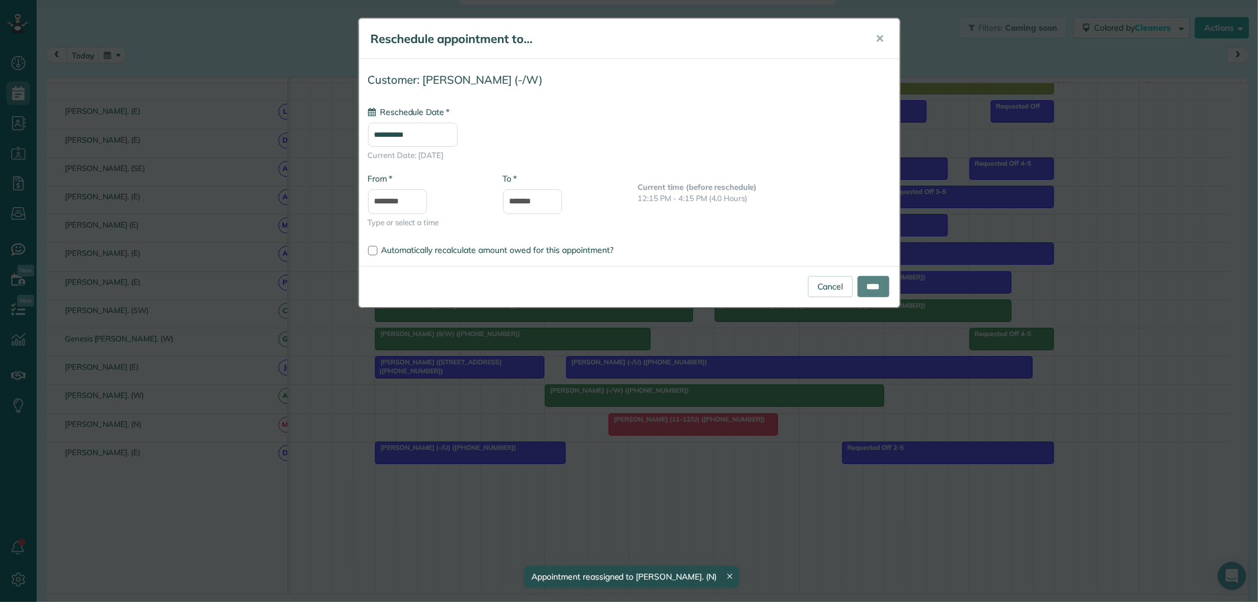
drag, startPoint x: 728, startPoint y: 343, endPoint x: 520, endPoint y: 417, distance: 220.6
type input "**********"
click at [816, 287] on link "Cancel" at bounding box center [830, 286] width 45 height 21
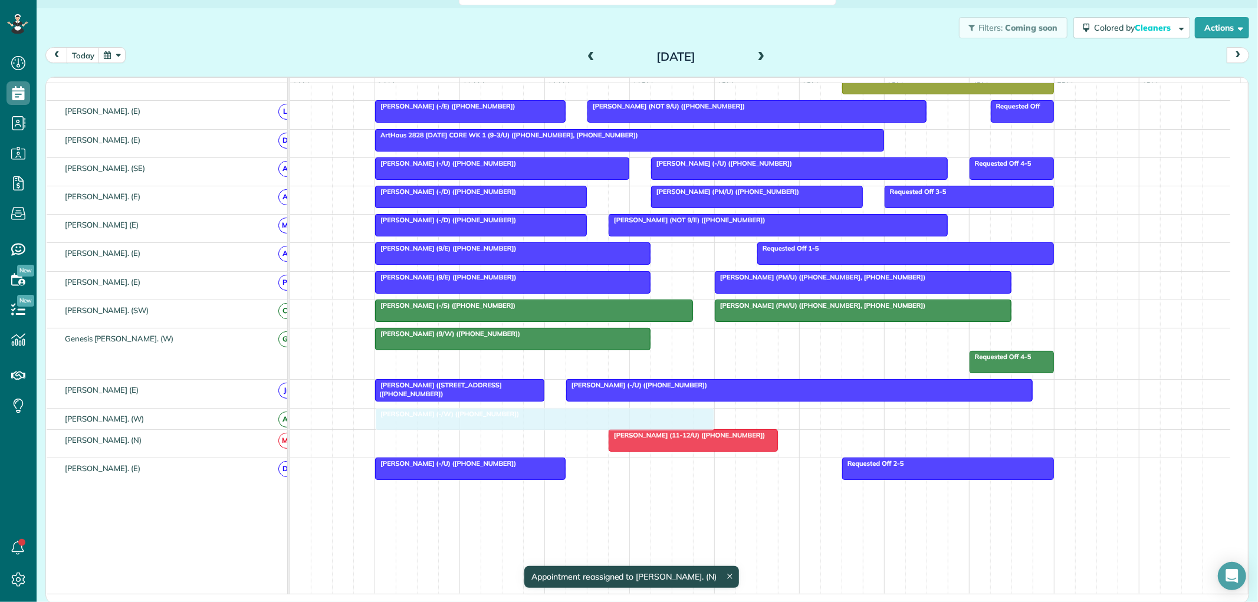
drag, startPoint x: 712, startPoint y: 348, endPoint x: 434, endPoint y: 426, distance: 288.0
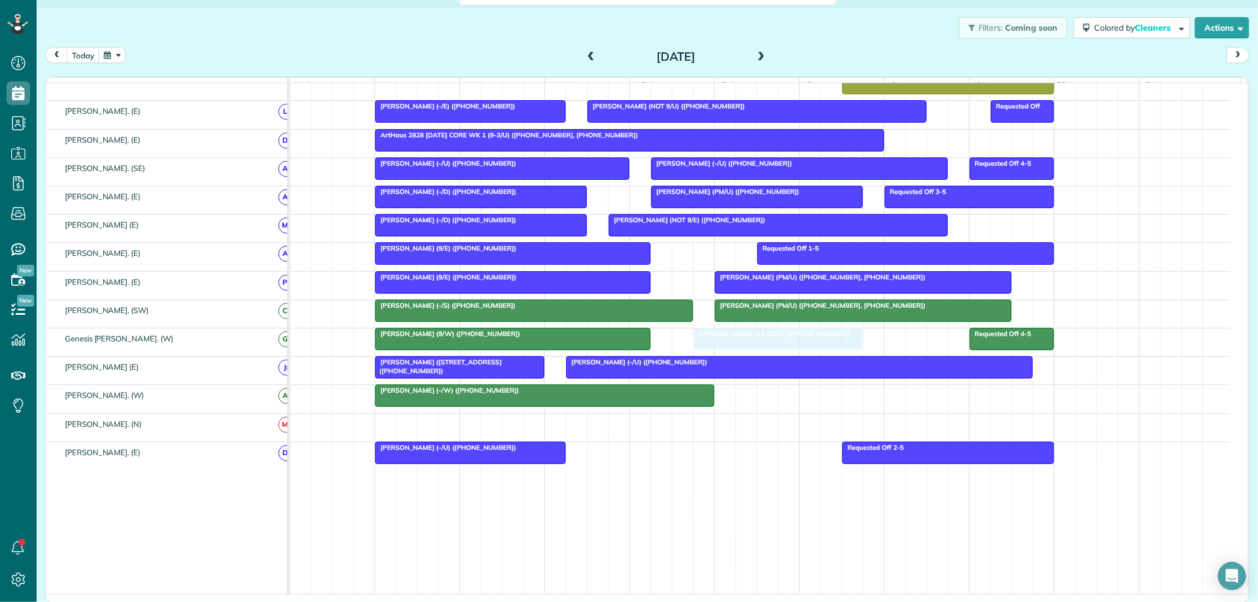
drag, startPoint x: 655, startPoint y: 435, endPoint x: 740, endPoint y: 357, distance: 115.6
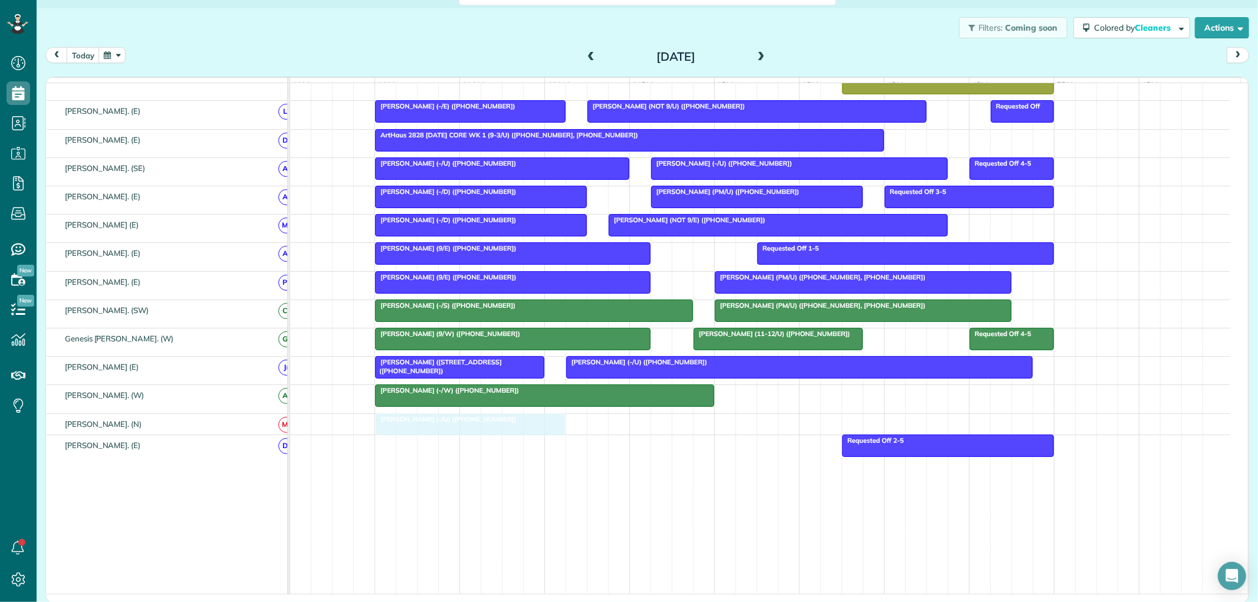
drag, startPoint x: 428, startPoint y: 462, endPoint x: 431, endPoint y: 438, distance: 23.8
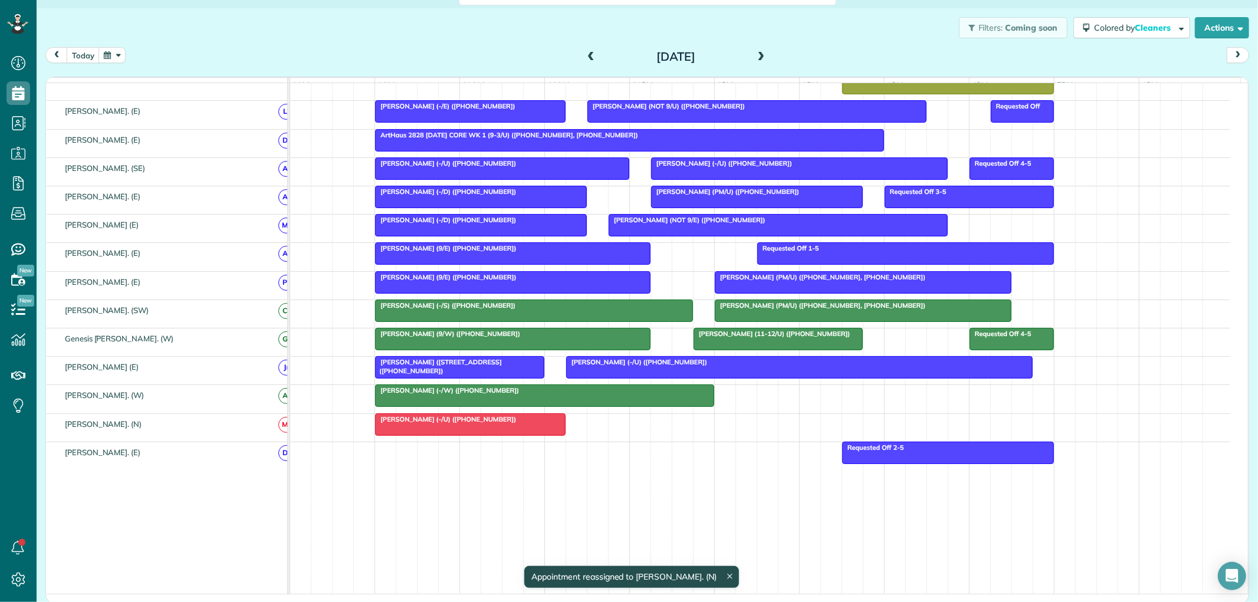
click at [796, 378] on div at bounding box center [799, 367] width 465 height 21
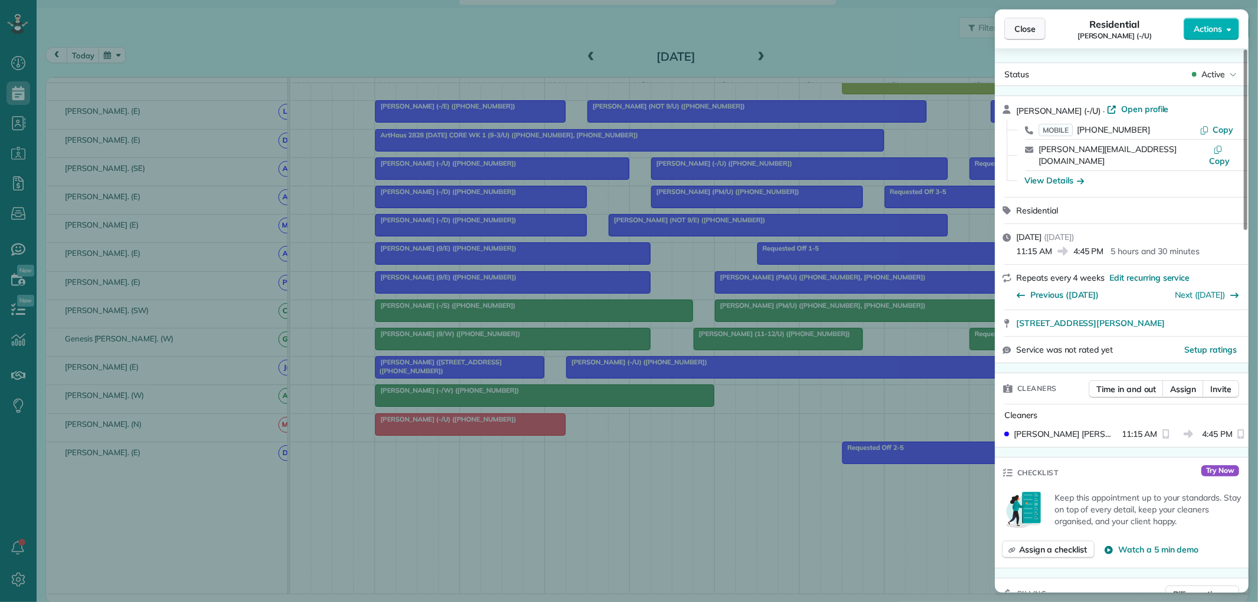
click at [1008, 31] on button "Close" at bounding box center [1025, 29] width 41 height 22
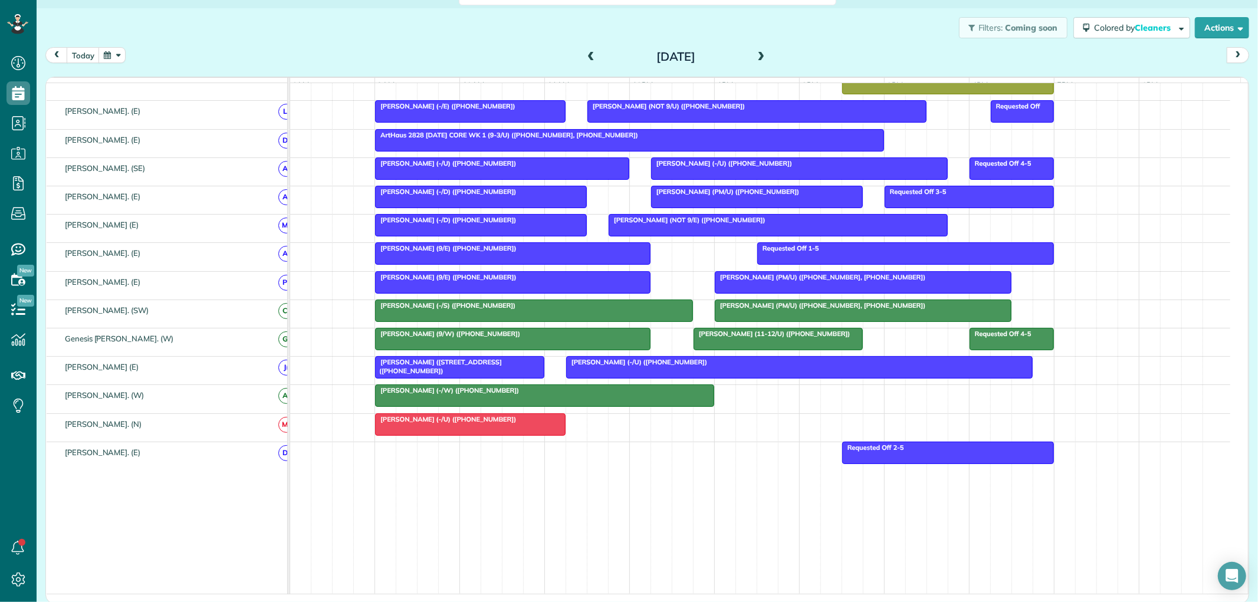
click at [799, 378] on div at bounding box center [799, 367] width 465 height 21
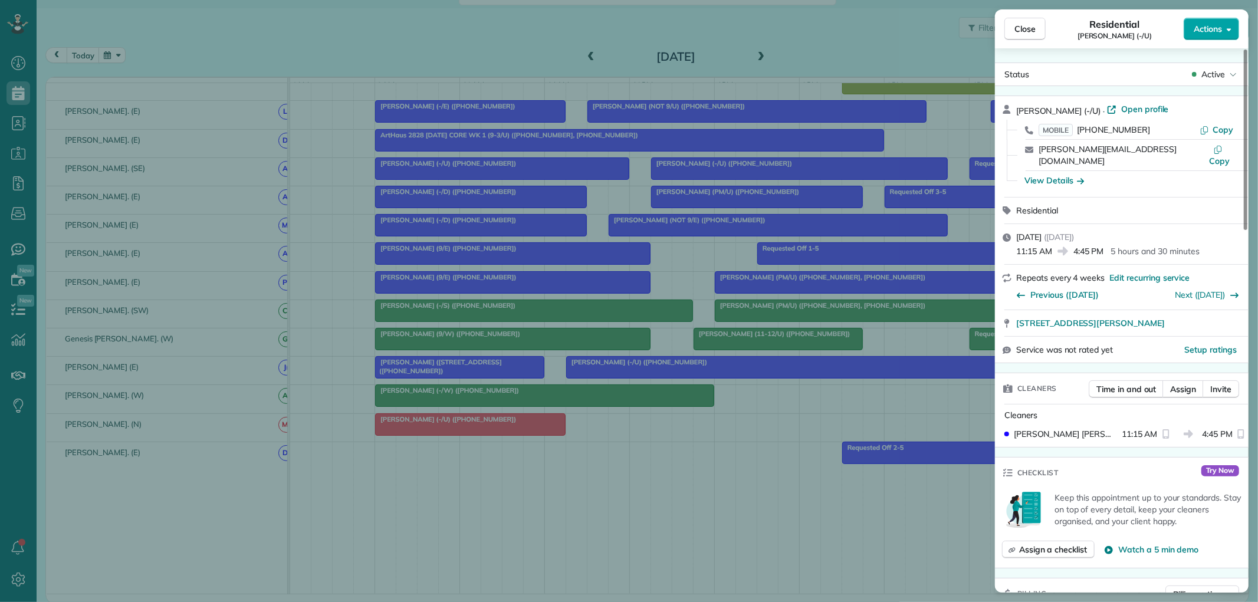
click at [1208, 35] on button "Actions" at bounding box center [1211, 29] width 55 height 22
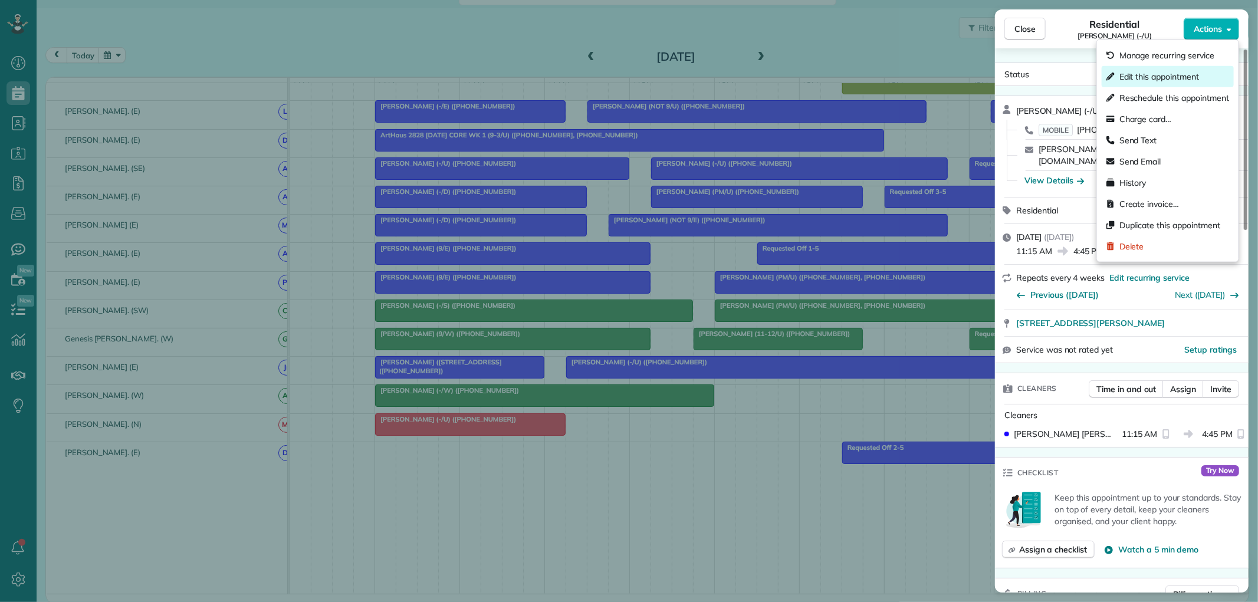
click at [1165, 76] on span "Edit this appointment" at bounding box center [1160, 77] width 80 height 12
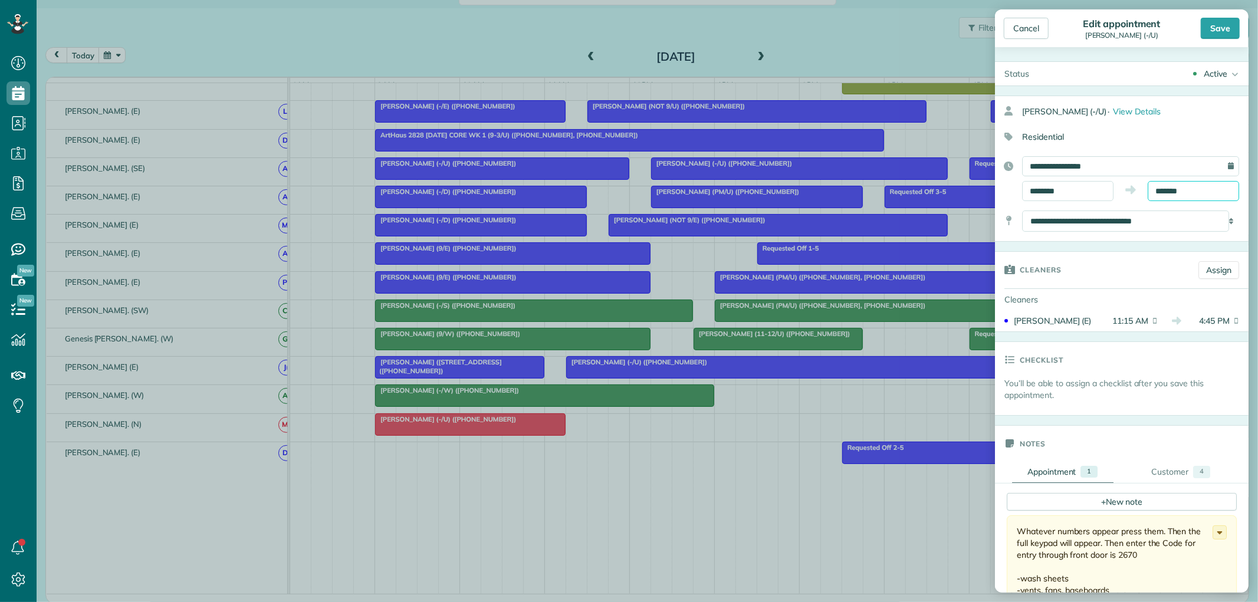
click at [1187, 188] on input "*******" at bounding box center [1193, 191] width 91 height 20
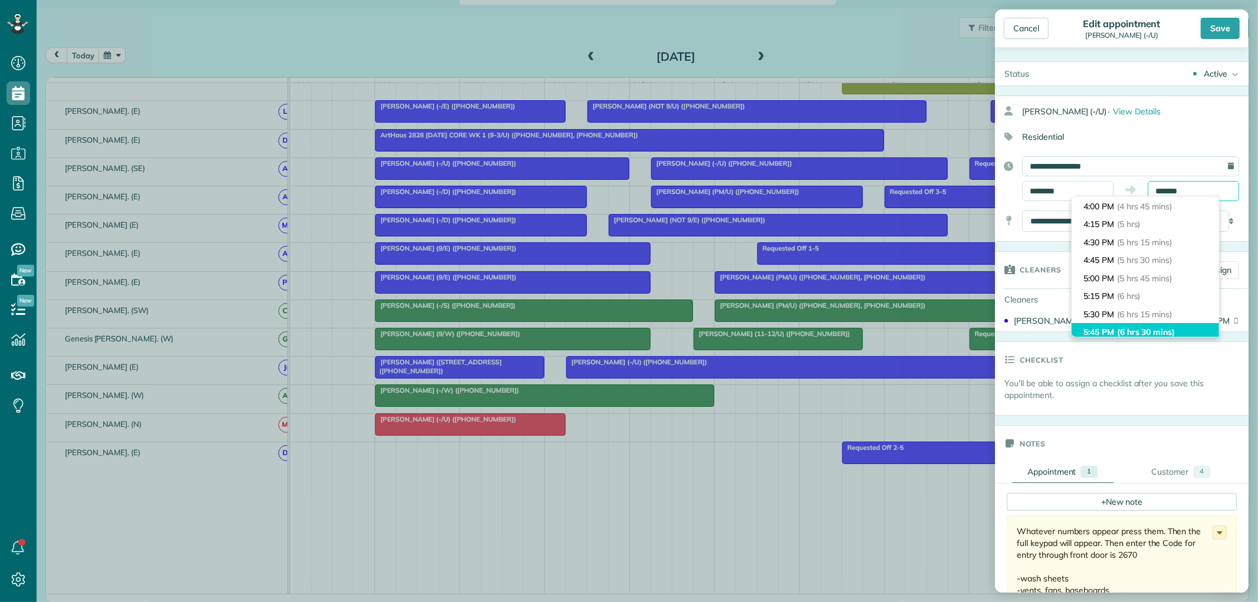
scroll to position [181, 0]
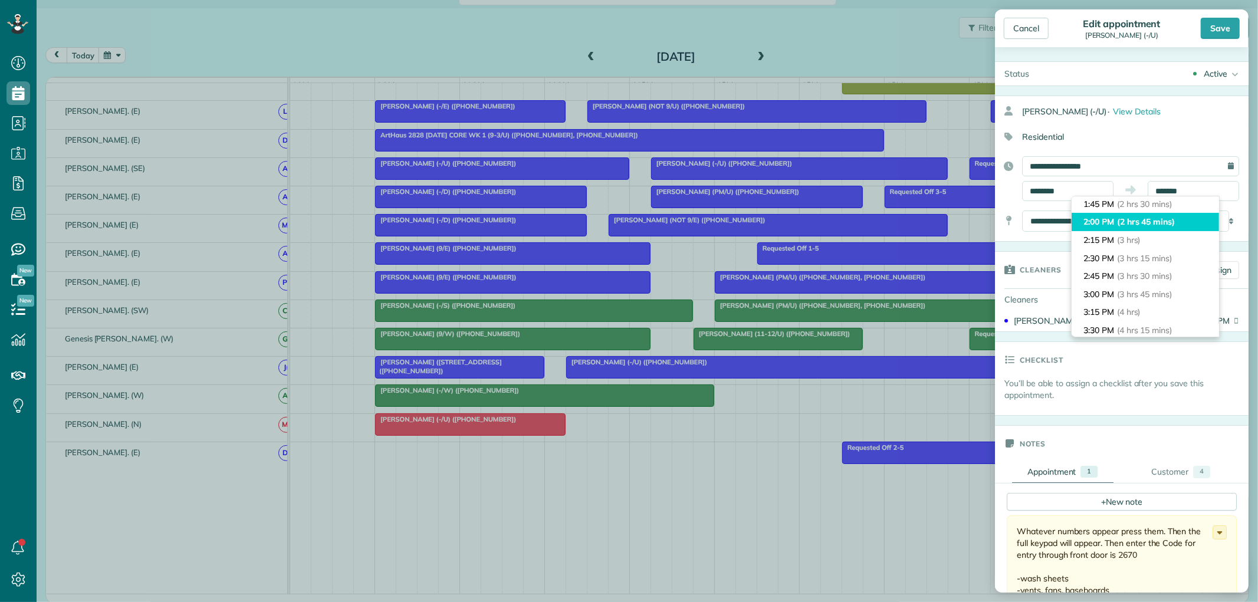
type input "*******"
click at [1170, 217] on span "(2 hrs 45 mins)" at bounding box center [1146, 222] width 58 height 11
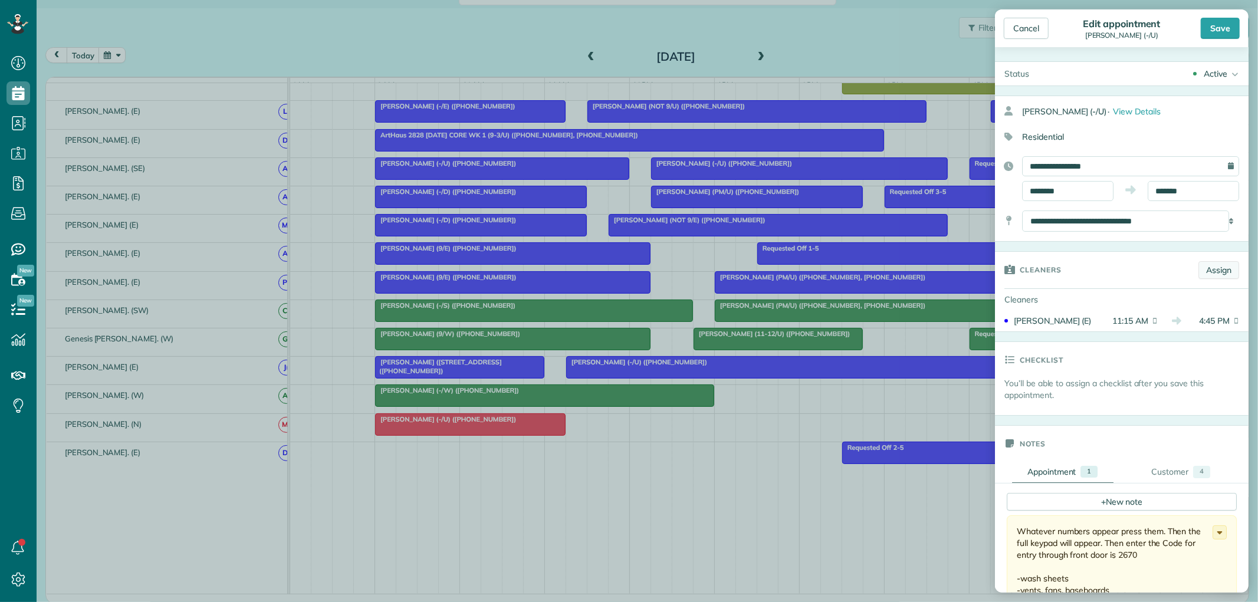
click at [1199, 274] on link "Assign" at bounding box center [1219, 270] width 41 height 18
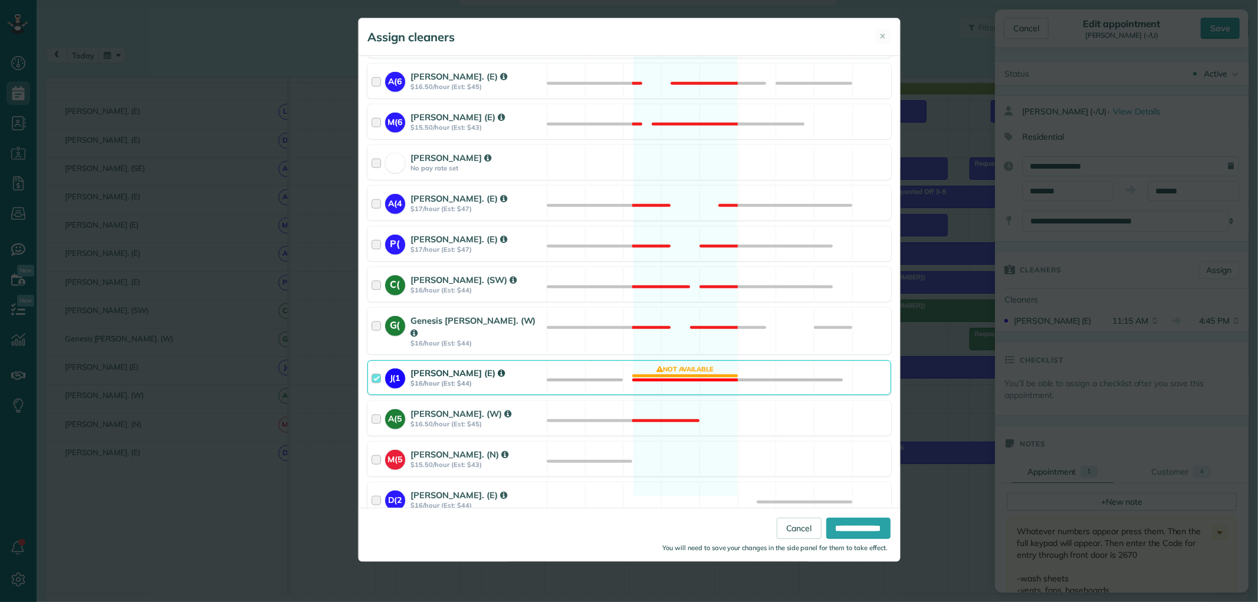
scroll to position [889, 0]
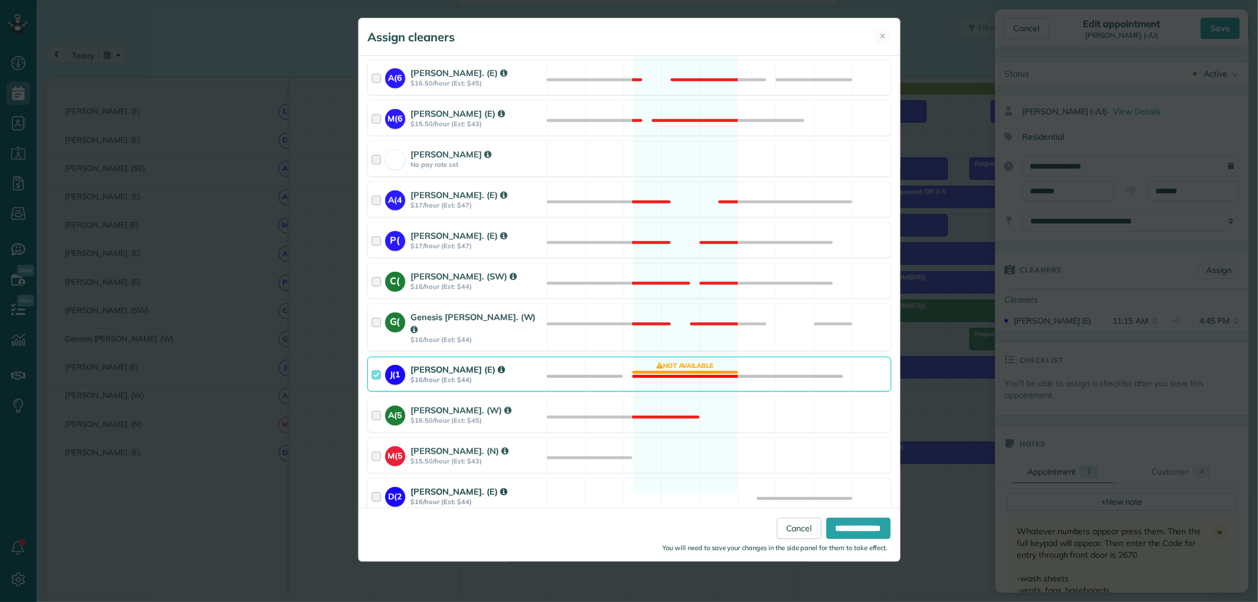
click at [376, 486] on div at bounding box center [379, 497] width 14 height 22
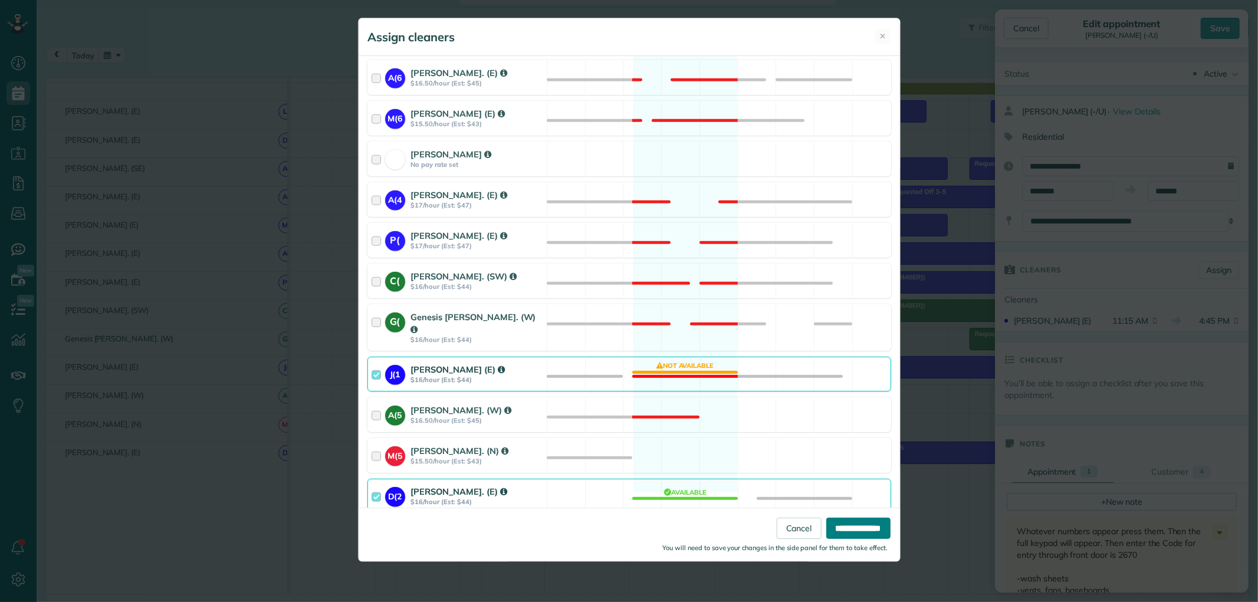
click at [827, 533] on input "**********" at bounding box center [859, 528] width 64 height 21
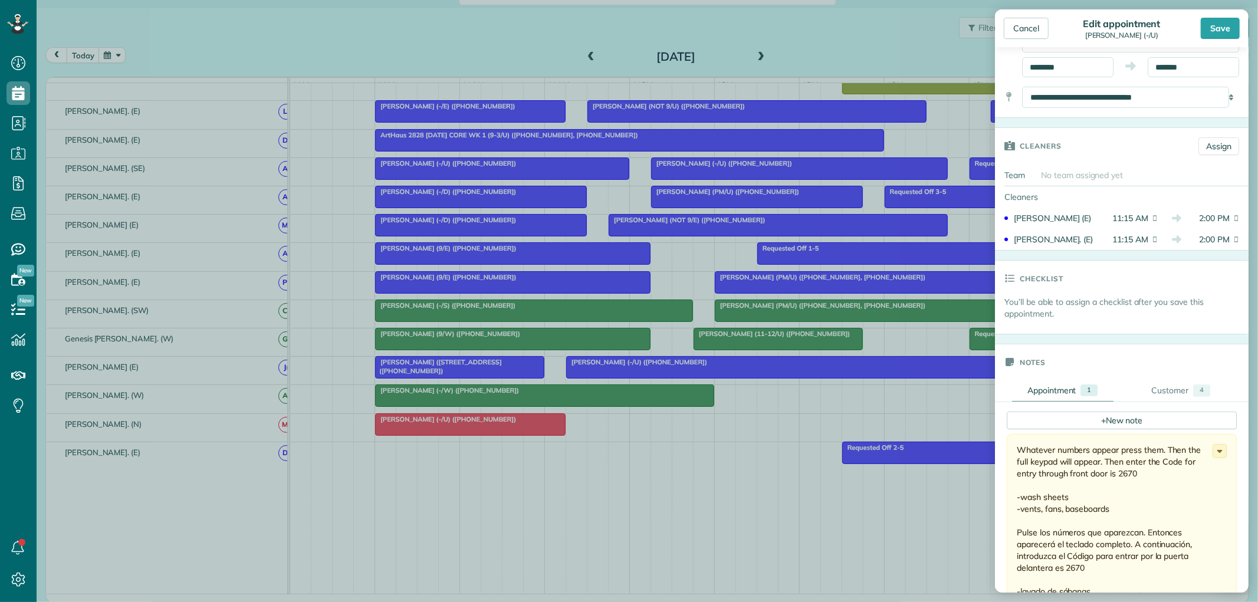
scroll to position [131, 0]
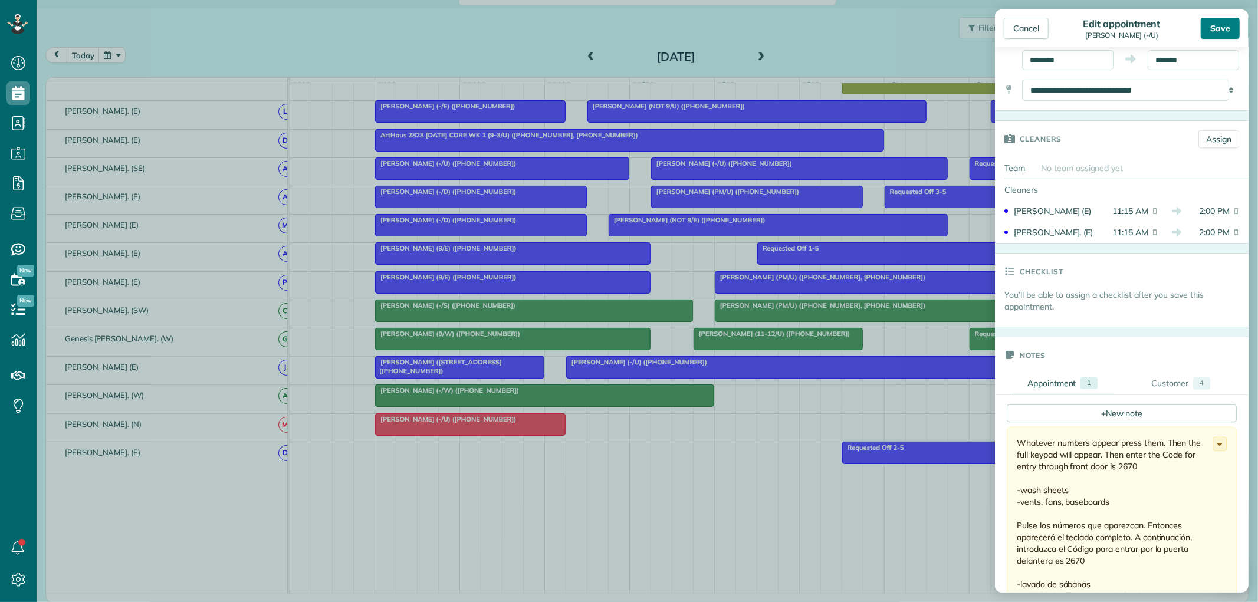
click at [1218, 27] on div "Save" at bounding box center [1220, 28] width 39 height 21
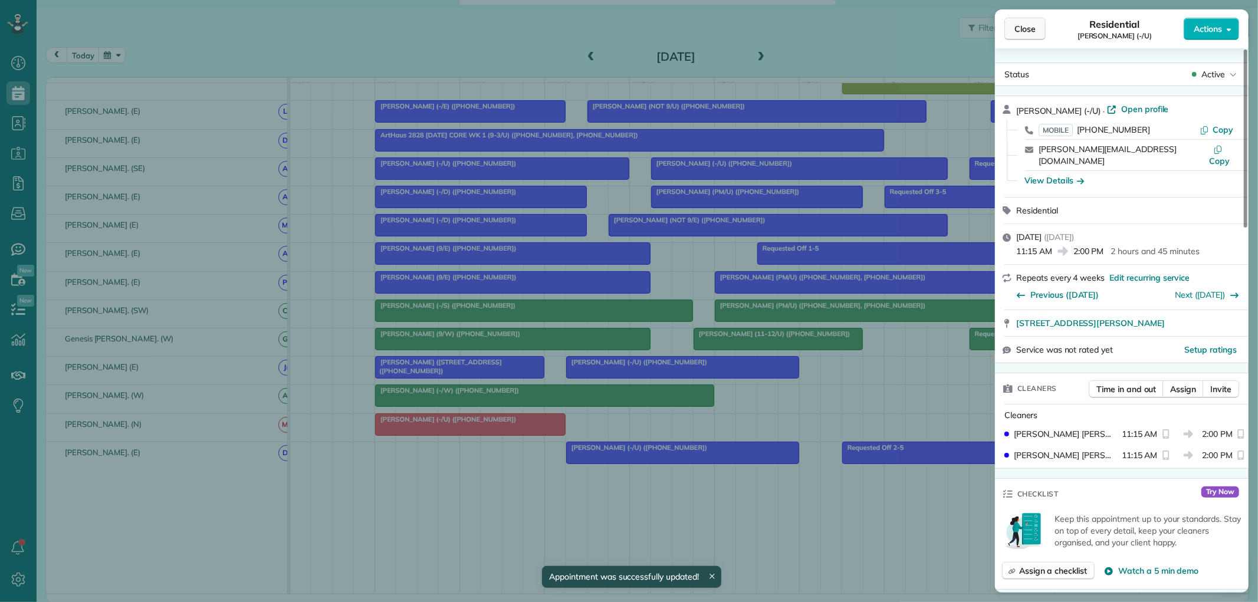
click at [1019, 19] on button "Close" at bounding box center [1025, 29] width 41 height 22
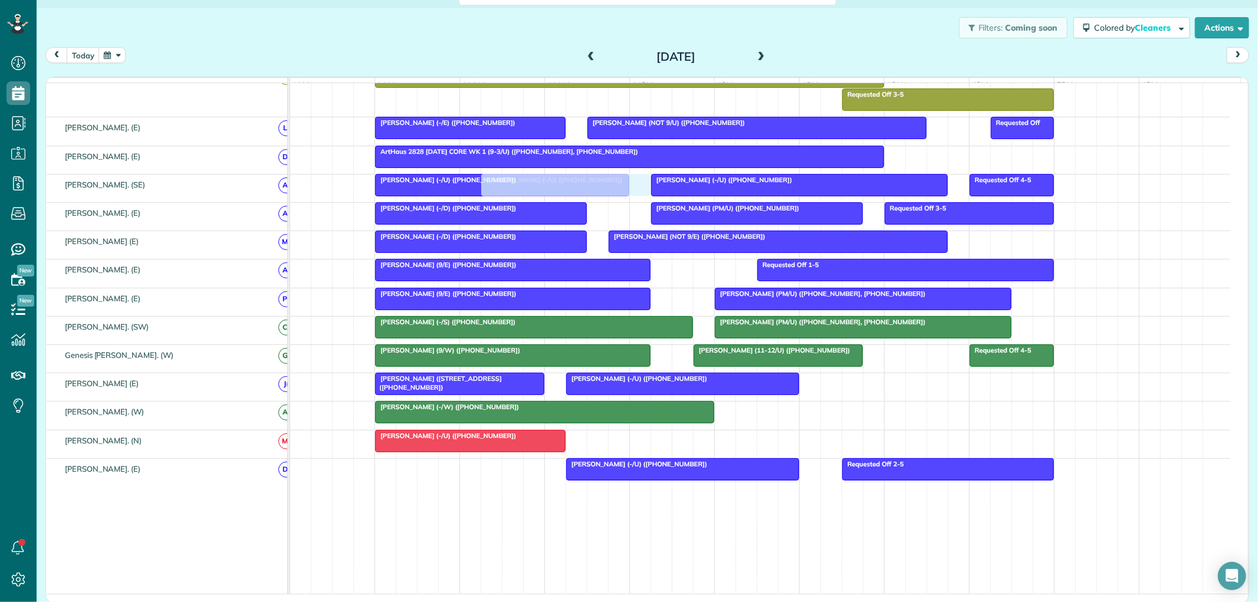
scroll to position [523, 0]
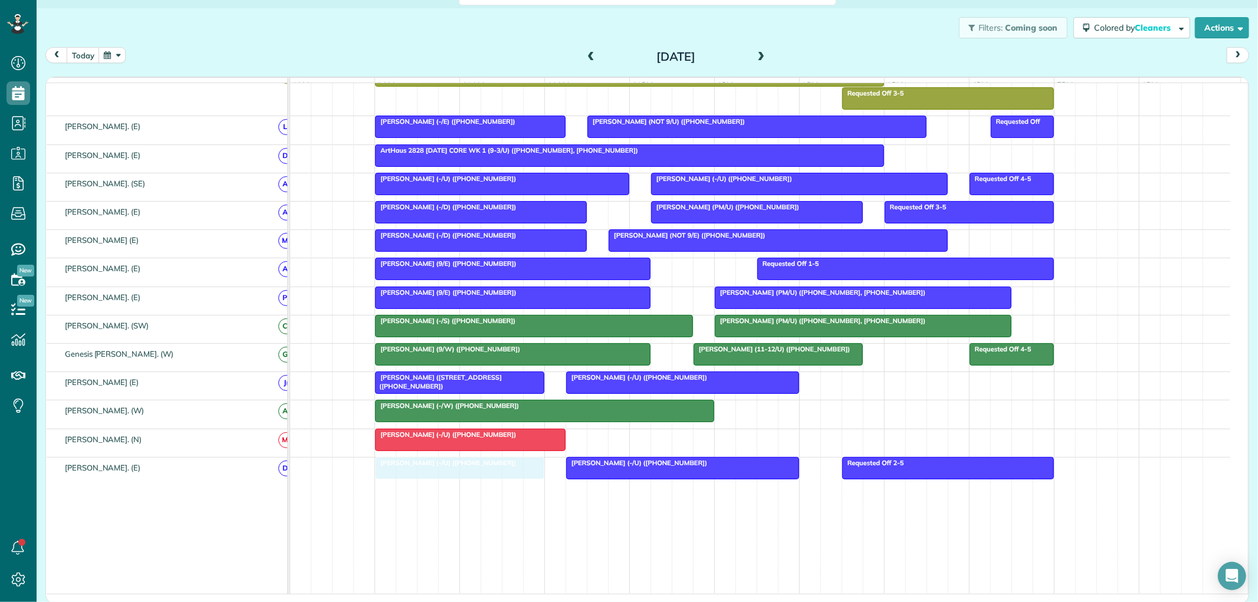
drag, startPoint x: 797, startPoint y: 173, endPoint x: 488, endPoint y: 490, distance: 442.7
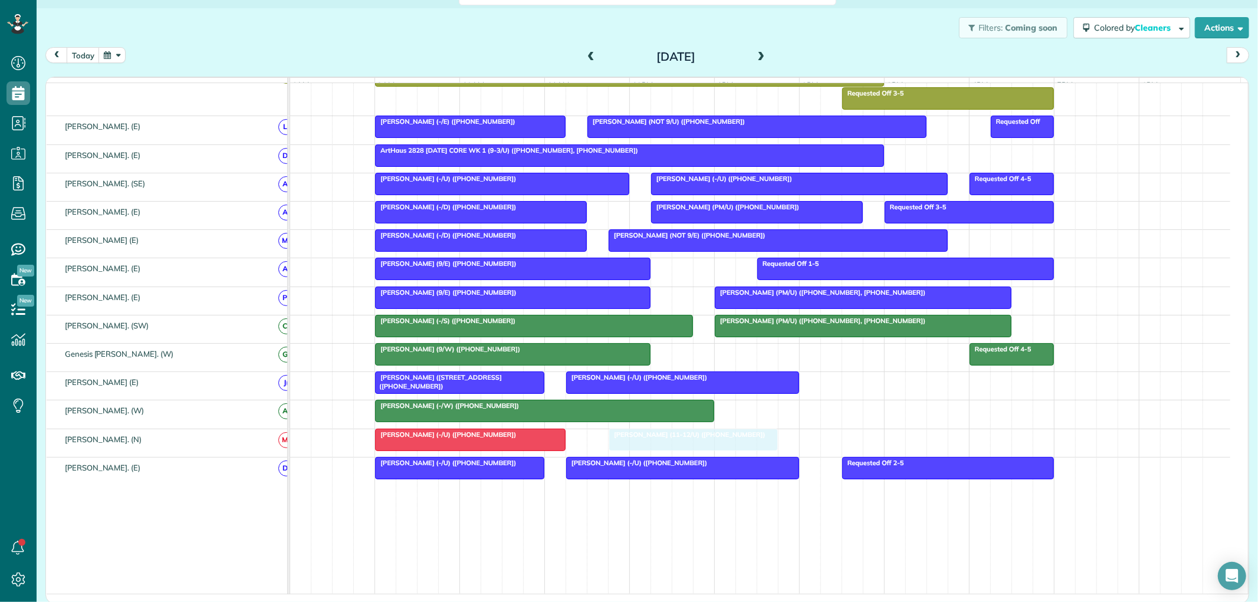
drag, startPoint x: 774, startPoint y: 361, endPoint x: 683, endPoint y: 444, distance: 123.6
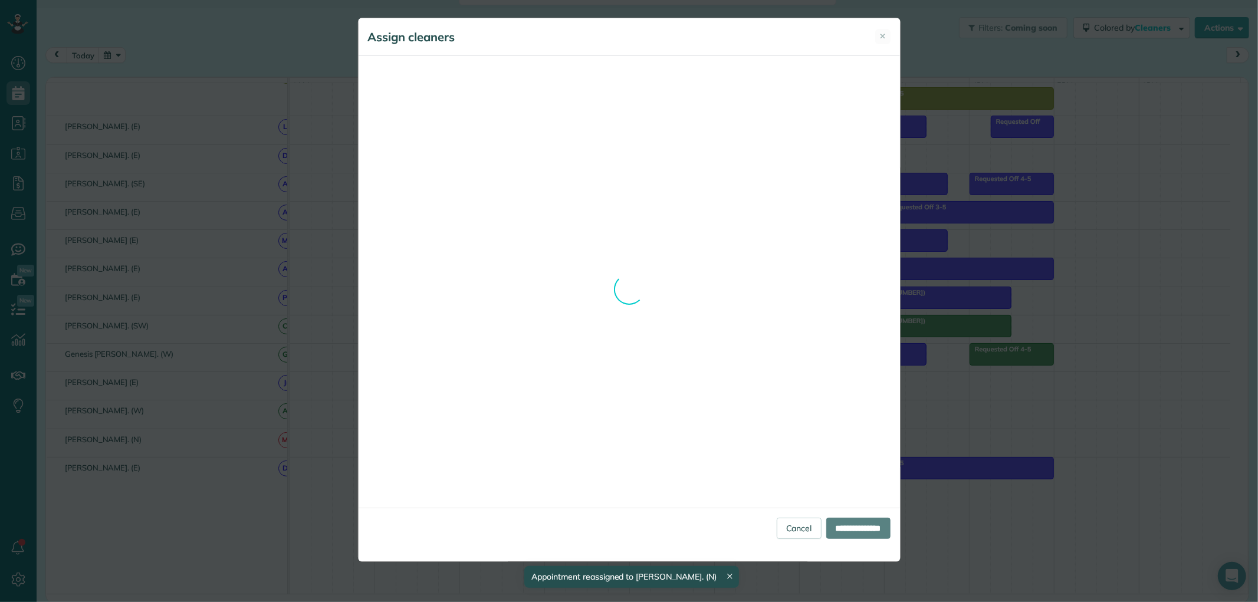
drag, startPoint x: 670, startPoint y: 388, endPoint x: 786, endPoint y: 364, distance: 119.2
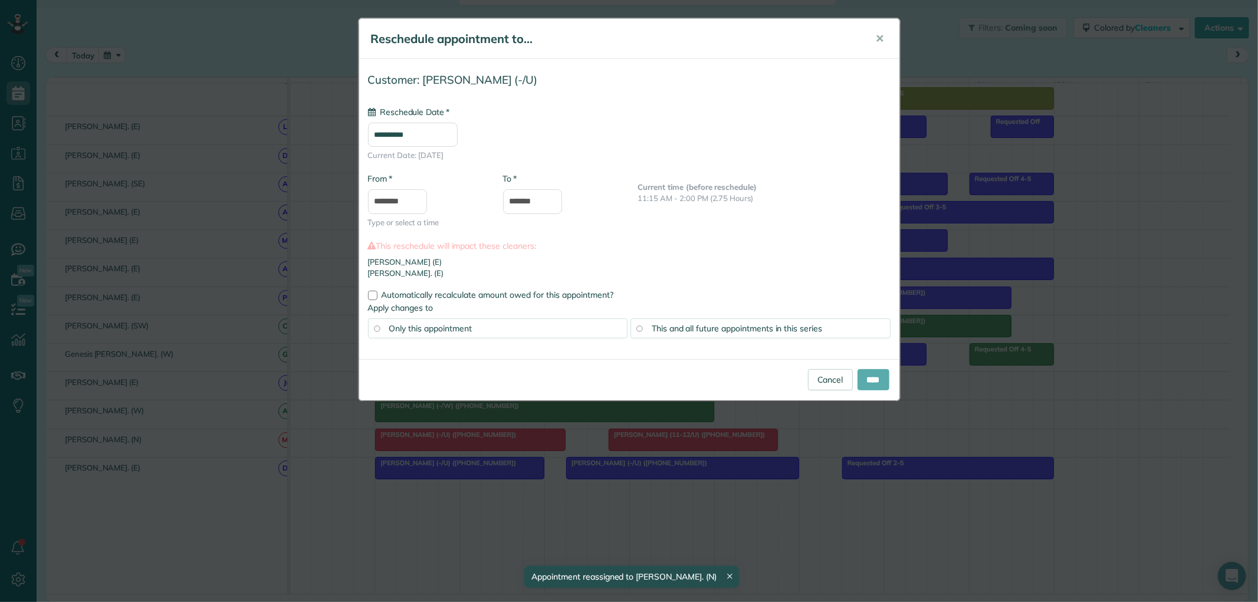
type input "**********"
click at [871, 382] on input "****" at bounding box center [874, 379] width 32 height 21
click at [817, 376] on link "Cancel" at bounding box center [830, 379] width 45 height 21
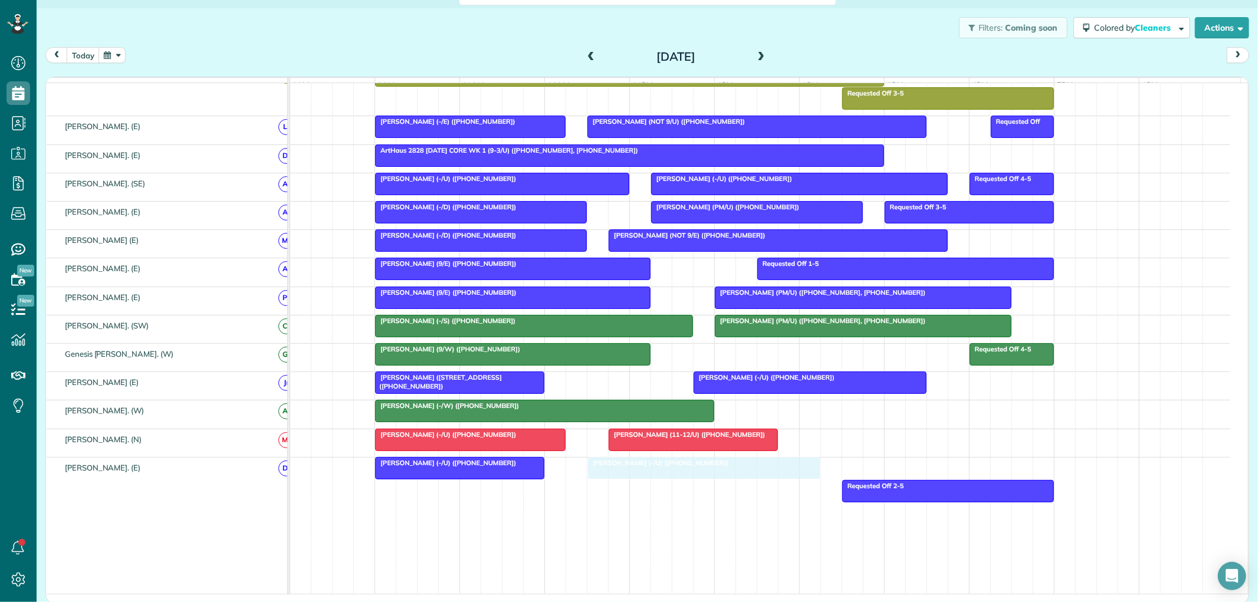
drag, startPoint x: 752, startPoint y: 479, endPoint x: 638, endPoint y: 479, distance: 113.9
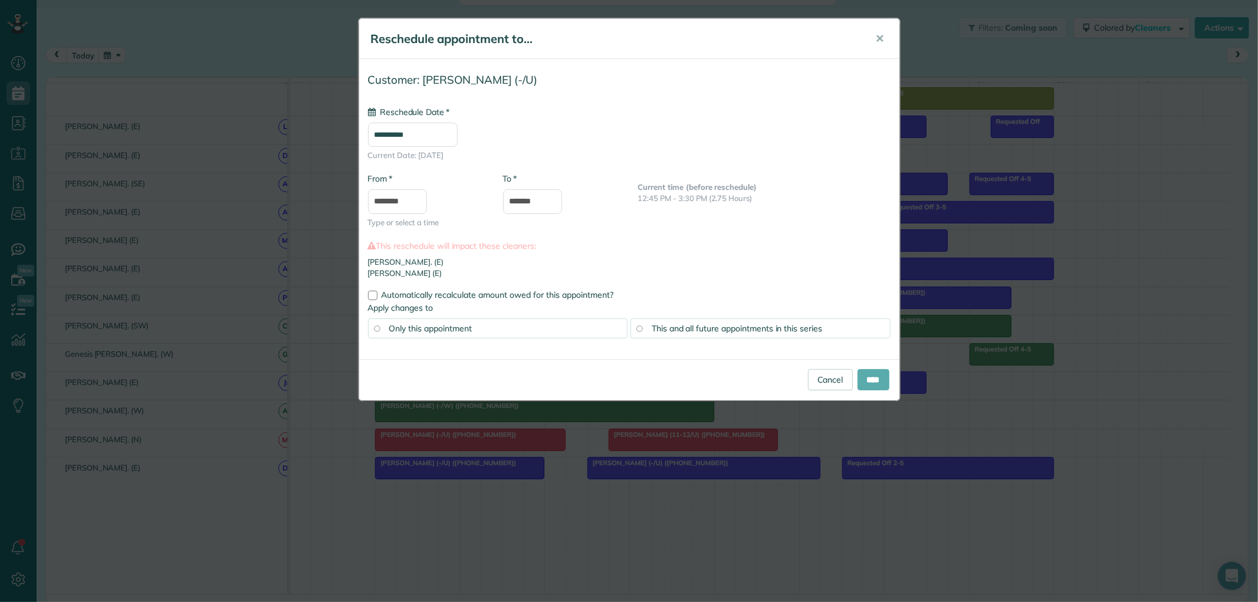
type input "**********"
click at [858, 379] on input "****" at bounding box center [874, 379] width 32 height 21
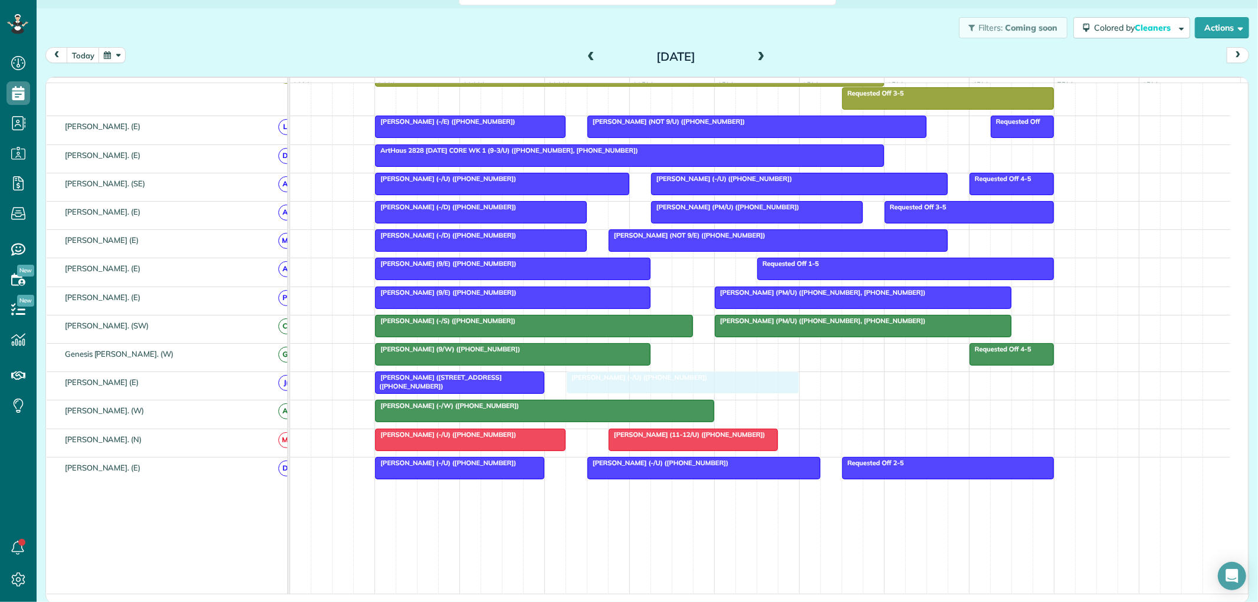
drag, startPoint x: 686, startPoint y: 390, endPoint x: 658, endPoint y: 388, distance: 27.8
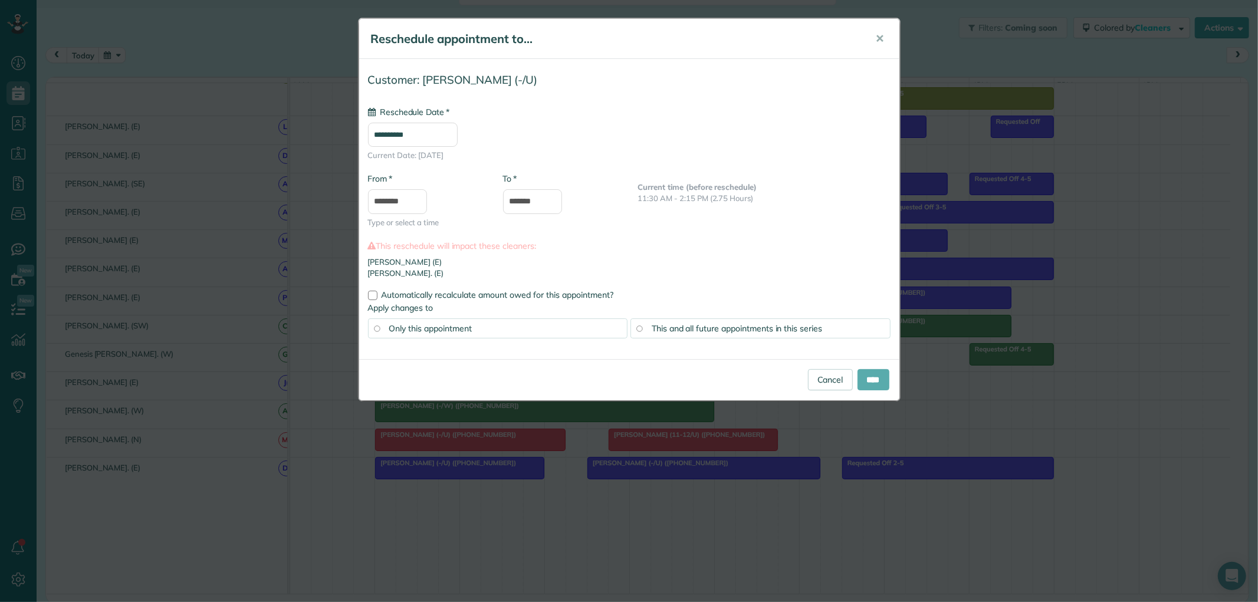
type input "**********"
click at [871, 384] on input "****" at bounding box center [874, 379] width 32 height 21
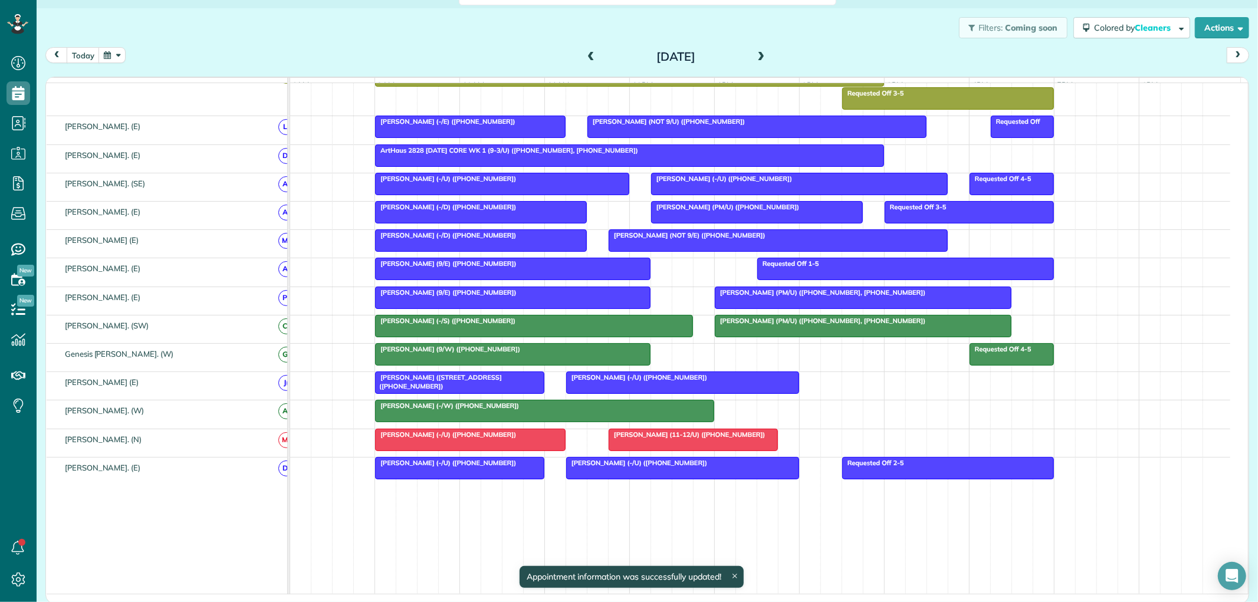
drag, startPoint x: 694, startPoint y: 478, endPoint x: 674, endPoint y: 479, distance: 20.7
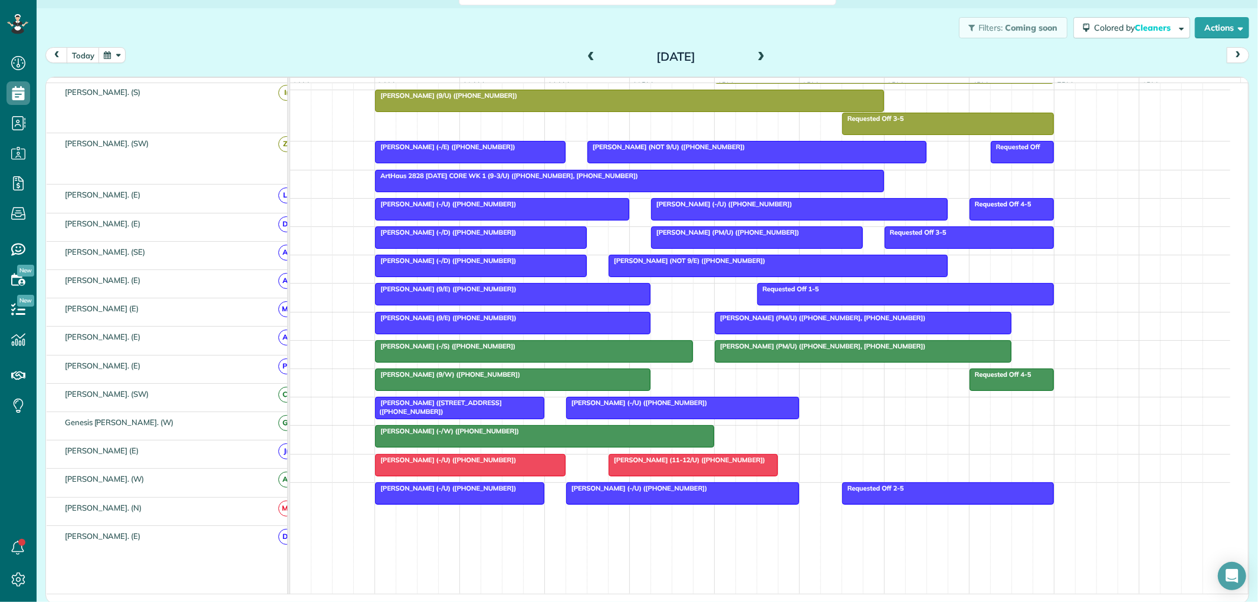
scroll to position [522, 0]
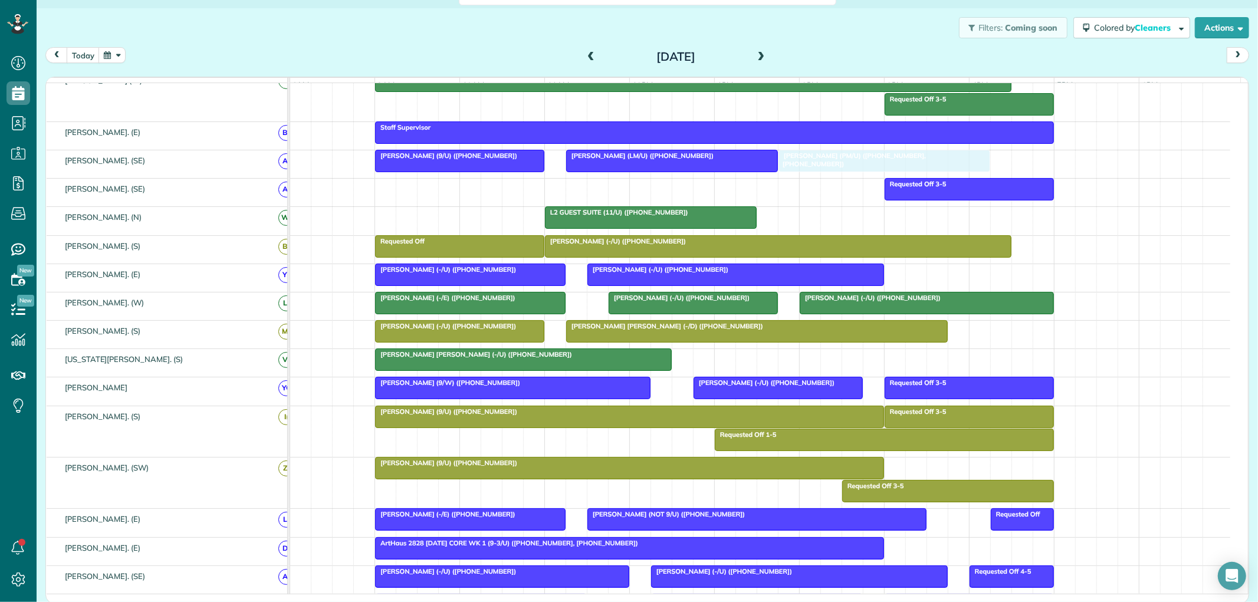
drag, startPoint x: 854, startPoint y: 222, endPoint x: 862, endPoint y: 182, distance: 41.5
drag, startPoint x: 839, startPoint y: 165, endPoint x: 892, endPoint y: 167, distance: 53.1
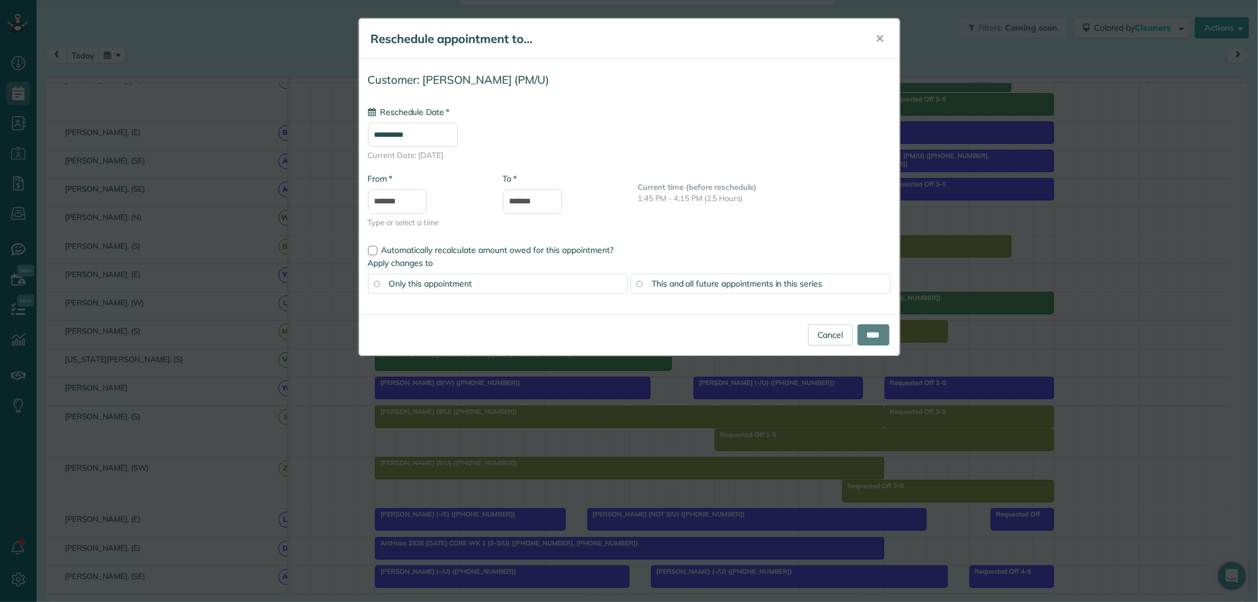
type input "**********"
click at [858, 332] on input "****" at bounding box center [874, 334] width 32 height 21
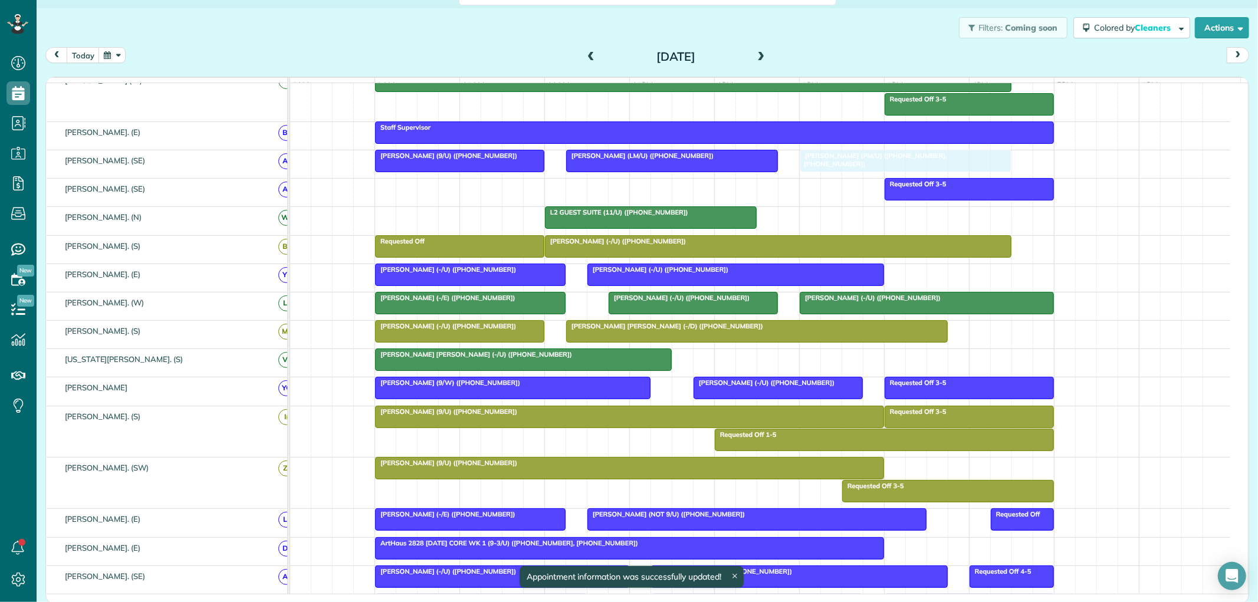
drag, startPoint x: 875, startPoint y: 166, endPoint x: 840, endPoint y: 165, distance: 35.4
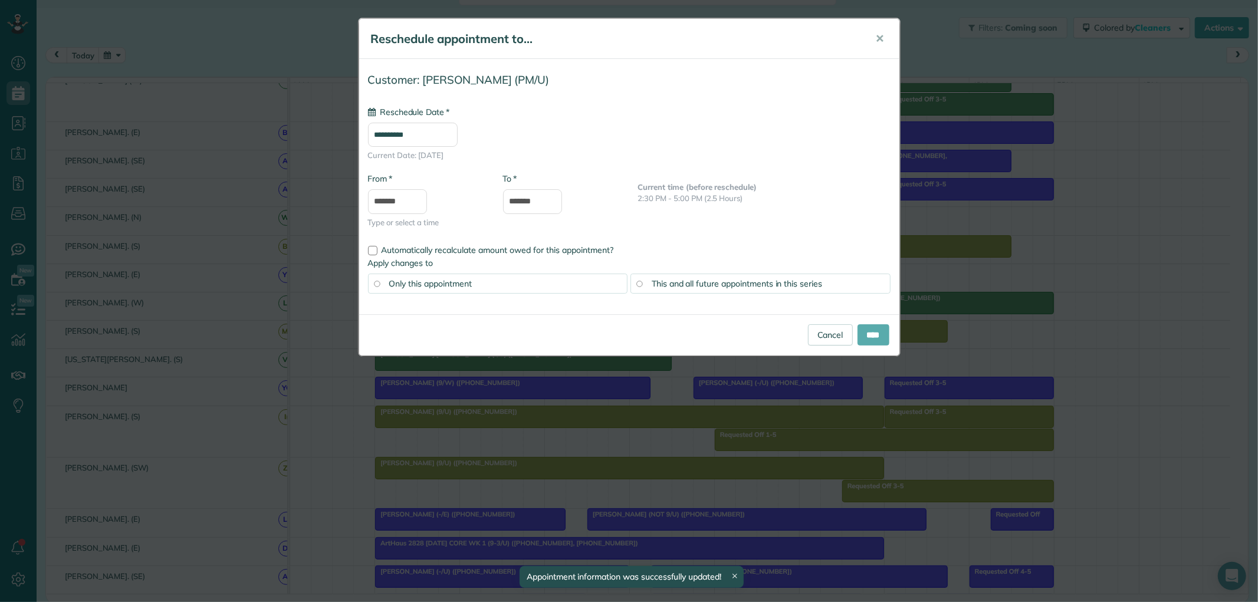
type input "**********"
click at [869, 337] on input "****" at bounding box center [874, 334] width 32 height 21
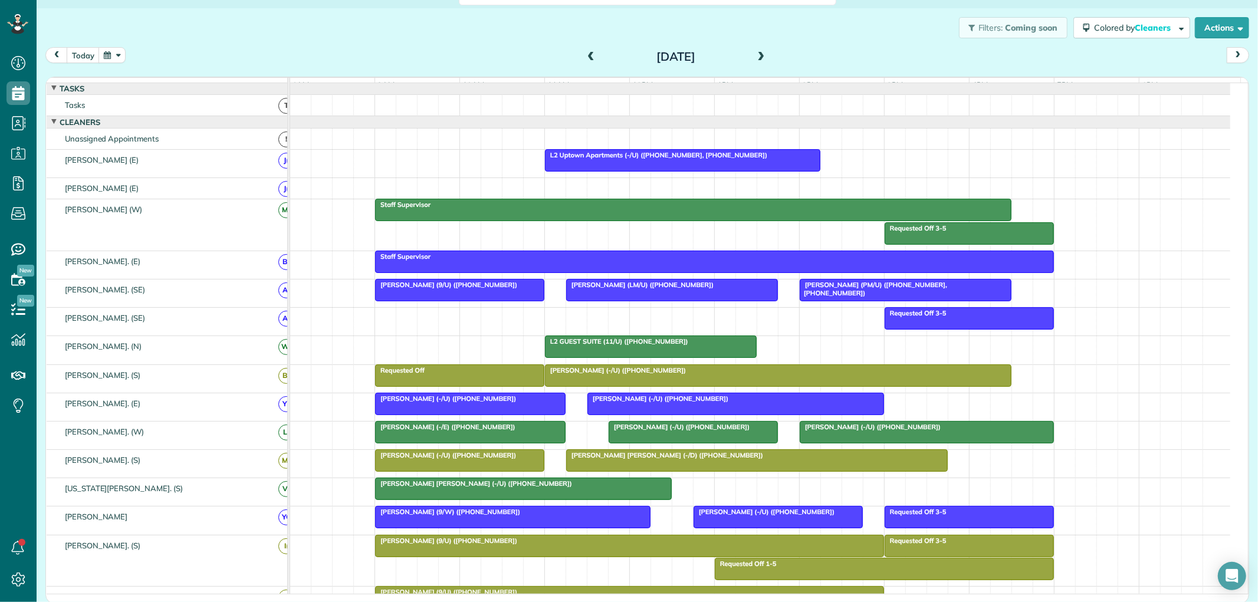
scroll to position [0, 0]
click at [803, 375] on div "Tory Johnson (-/U) (+19723225334)" at bounding box center [779, 371] width 460 height 8
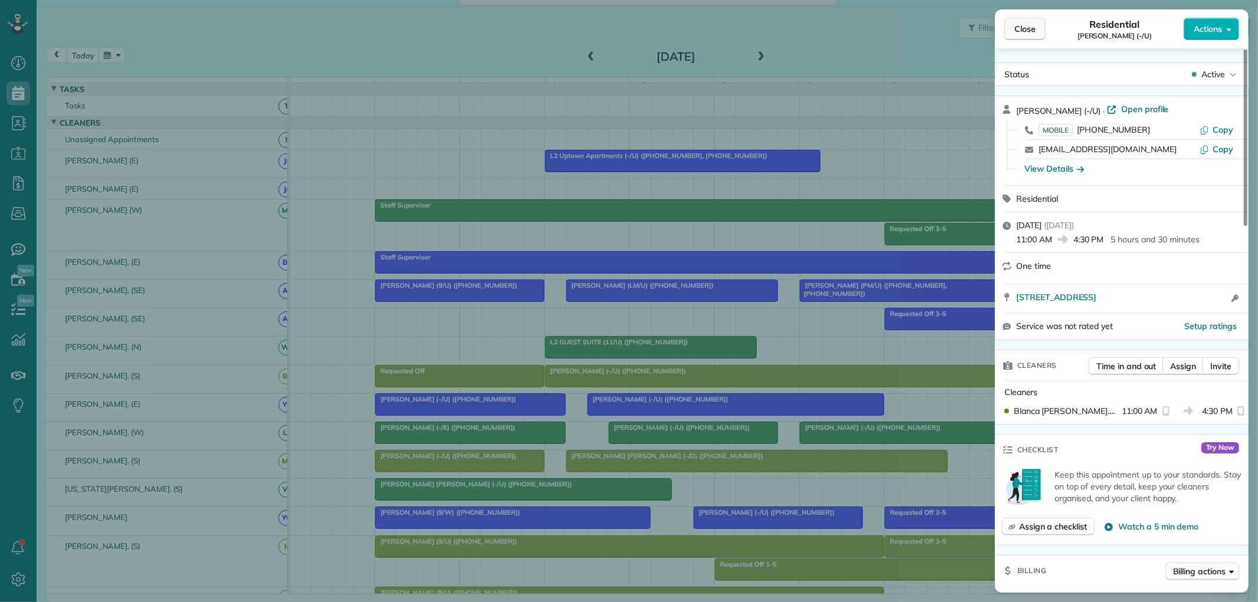
click at [1024, 34] on span "Close" at bounding box center [1025, 29] width 21 height 12
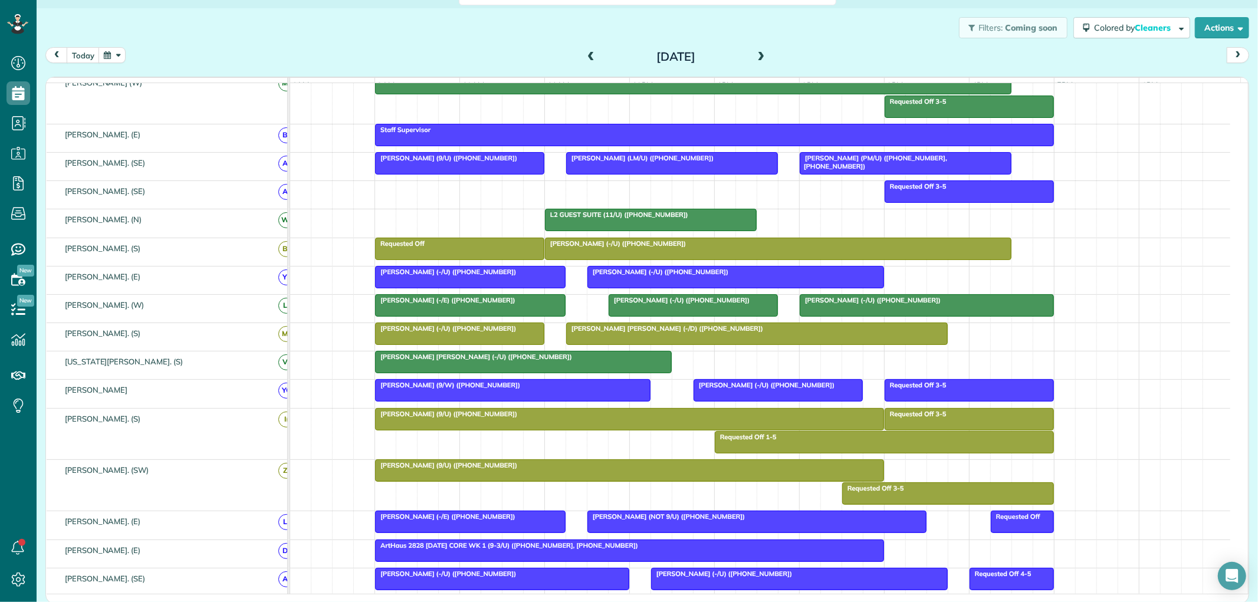
scroll to position [131, 0]
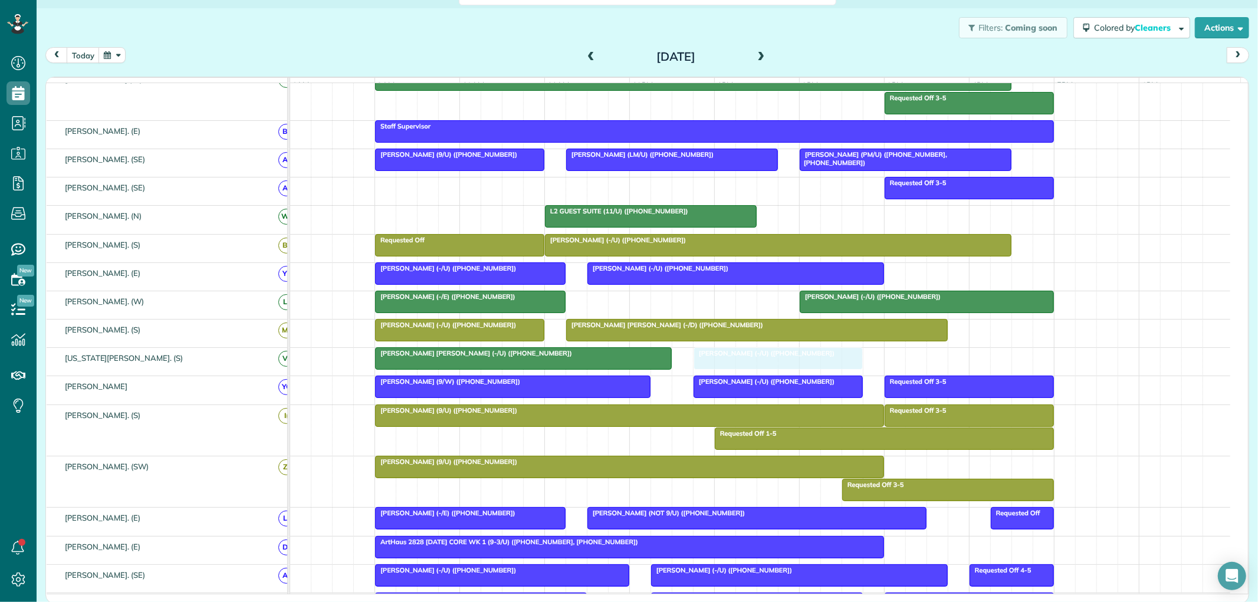
drag, startPoint x: 701, startPoint y: 312, endPoint x: 795, endPoint y: 375, distance: 113.6
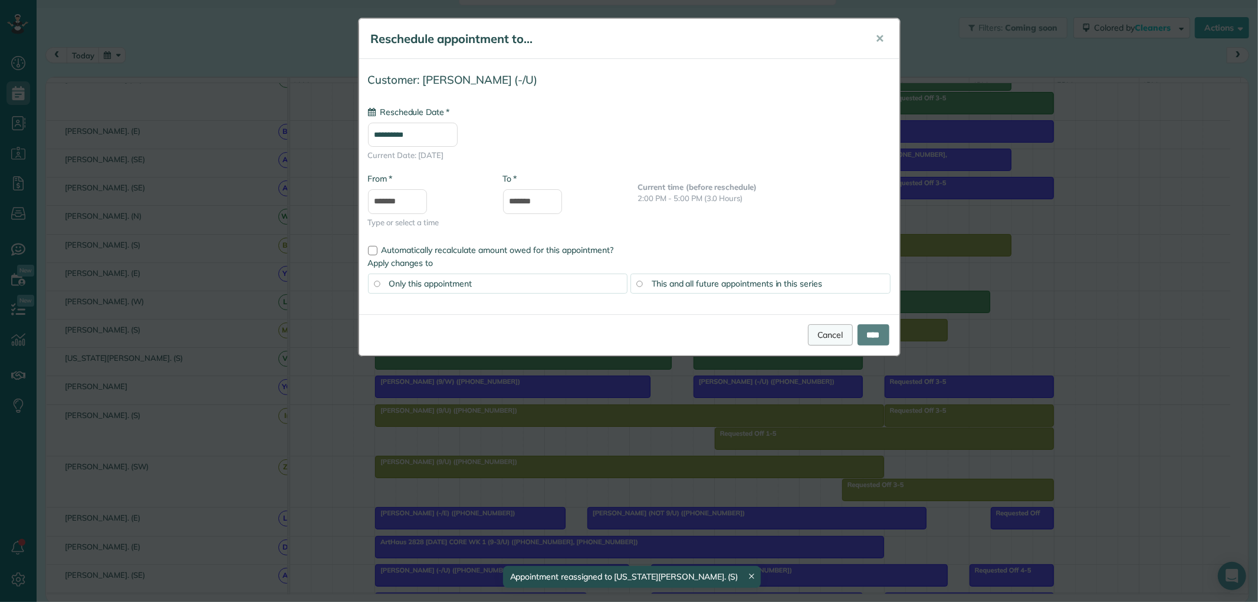
type input "**********"
click at [811, 328] on link "Cancel" at bounding box center [830, 334] width 45 height 21
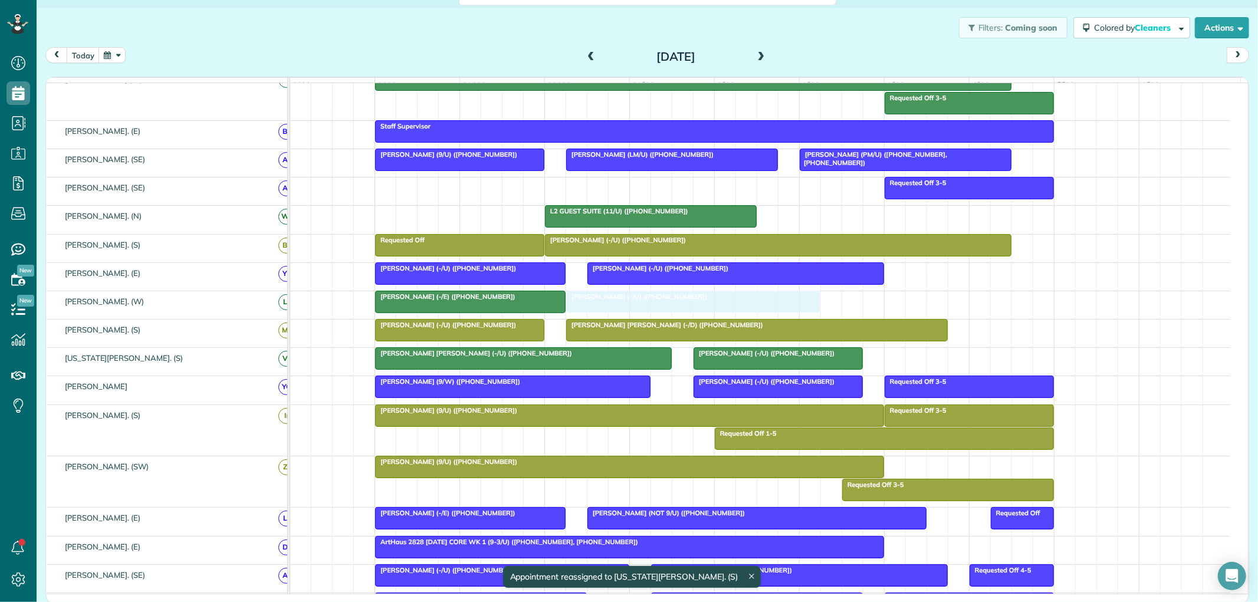
drag, startPoint x: 854, startPoint y: 310, endPoint x: 633, endPoint y: 307, distance: 221.3
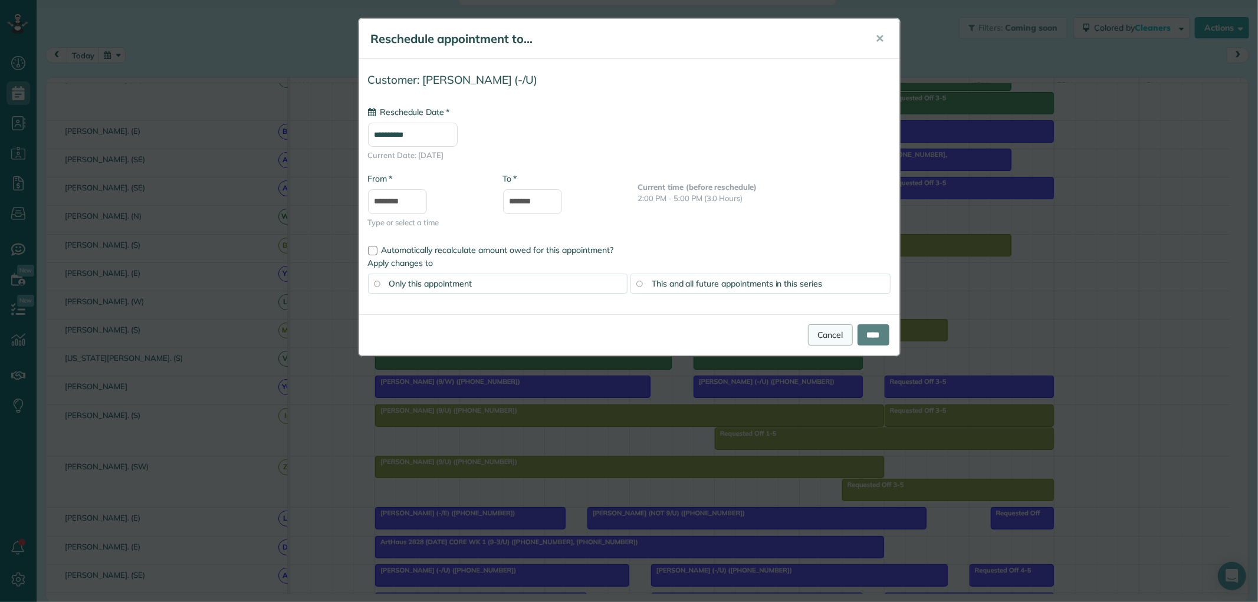
type input "**********"
click at [830, 332] on link "Cancel" at bounding box center [830, 334] width 45 height 21
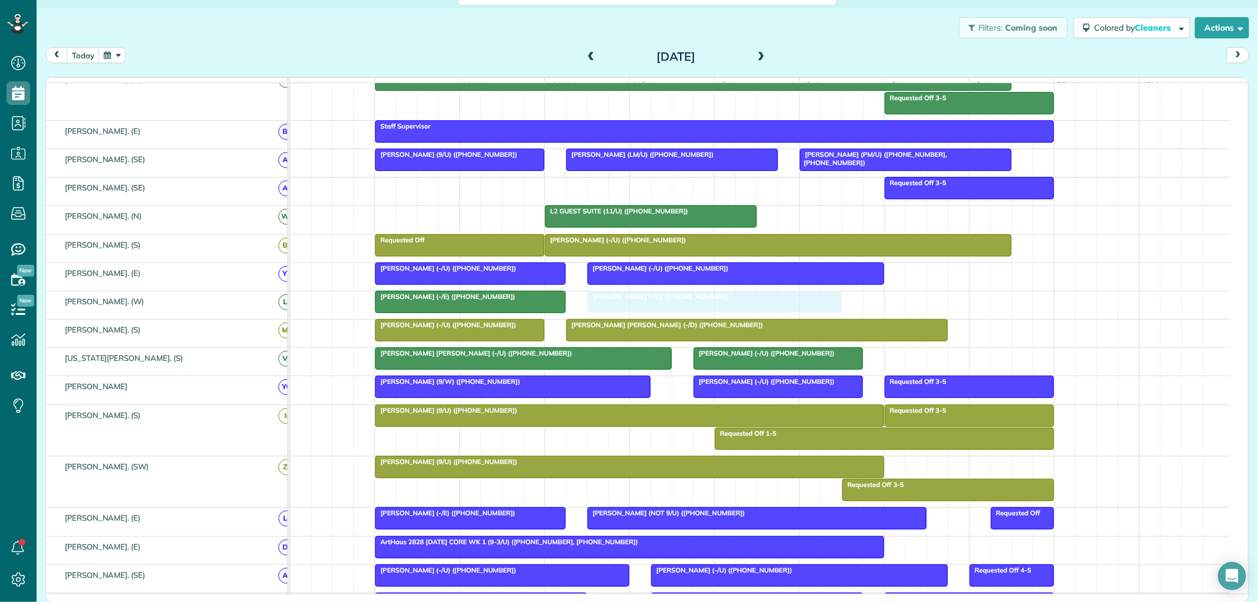
drag, startPoint x: 833, startPoint y: 309, endPoint x: 615, endPoint y: 307, distance: 217.7
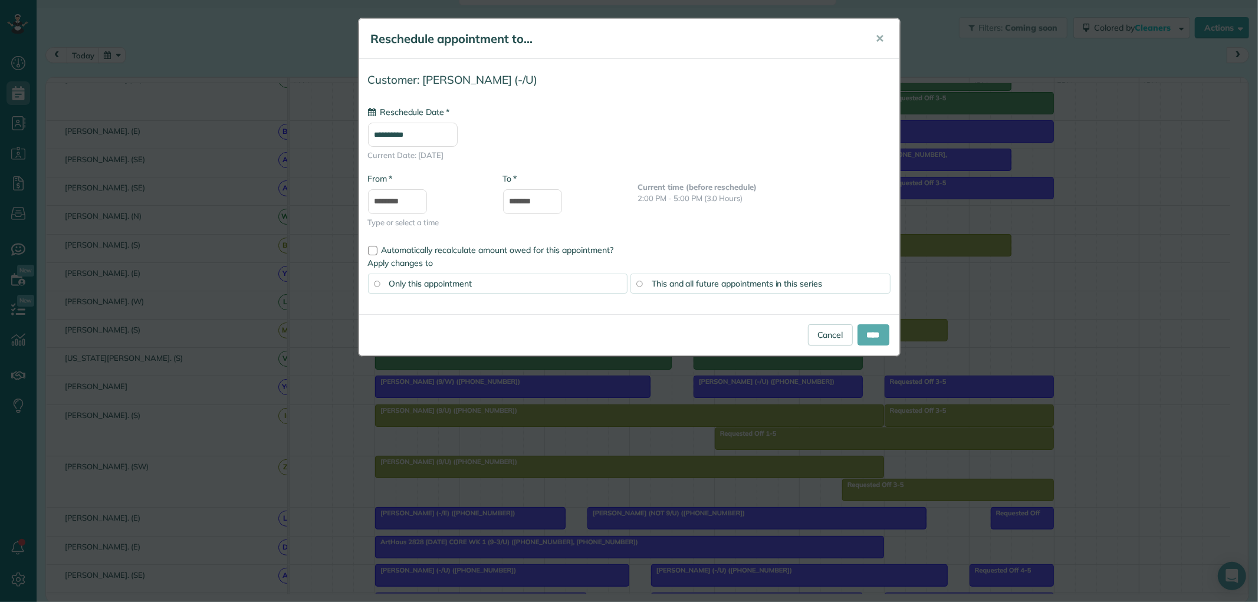
type input "**********"
click at [879, 335] on input "****" at bounding box center [874, 334] width 32 height 21
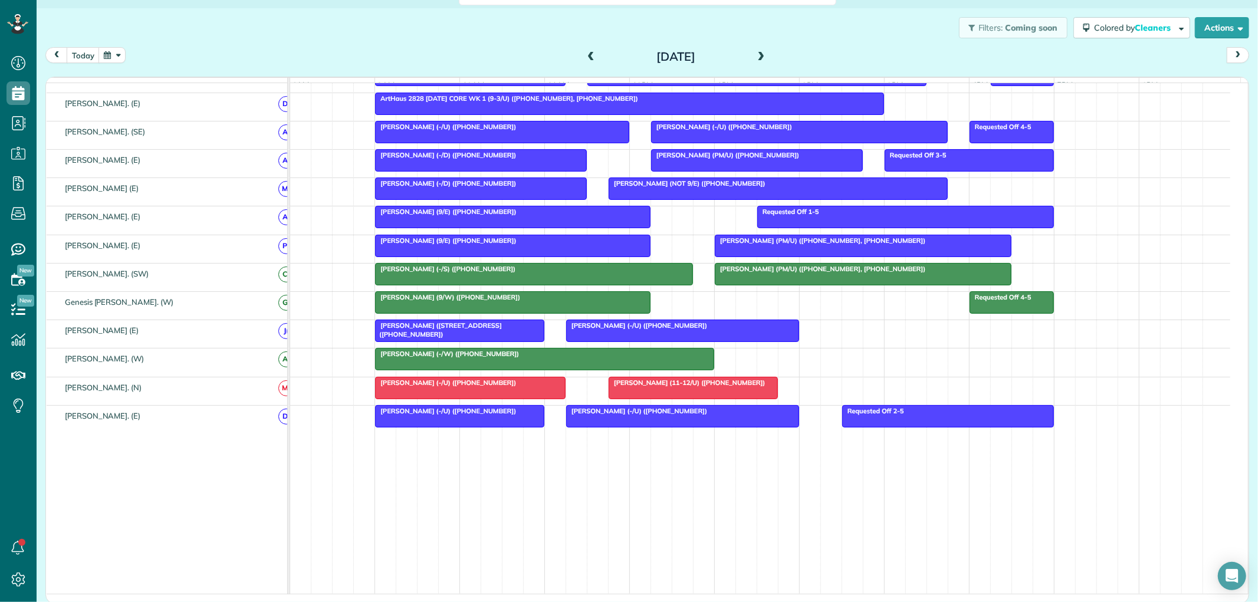
scroll to position [588, 0]
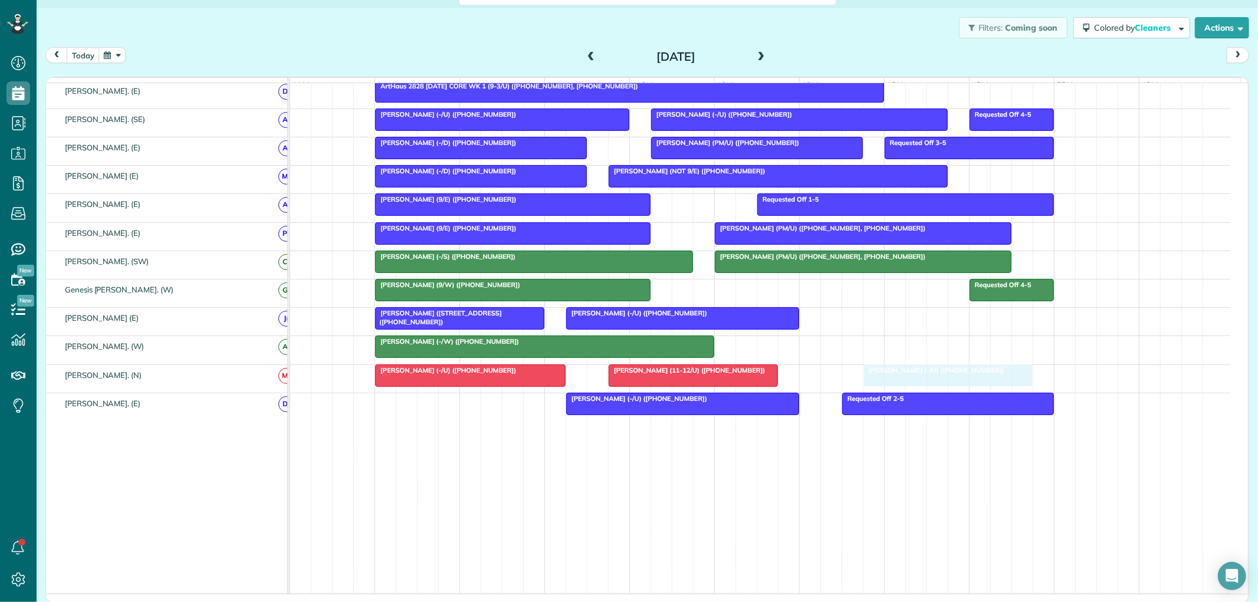
drag, startPoint x: 421, startPoint y: 407, endPoint x: 919, endPoint y: 381, distance: 499.2
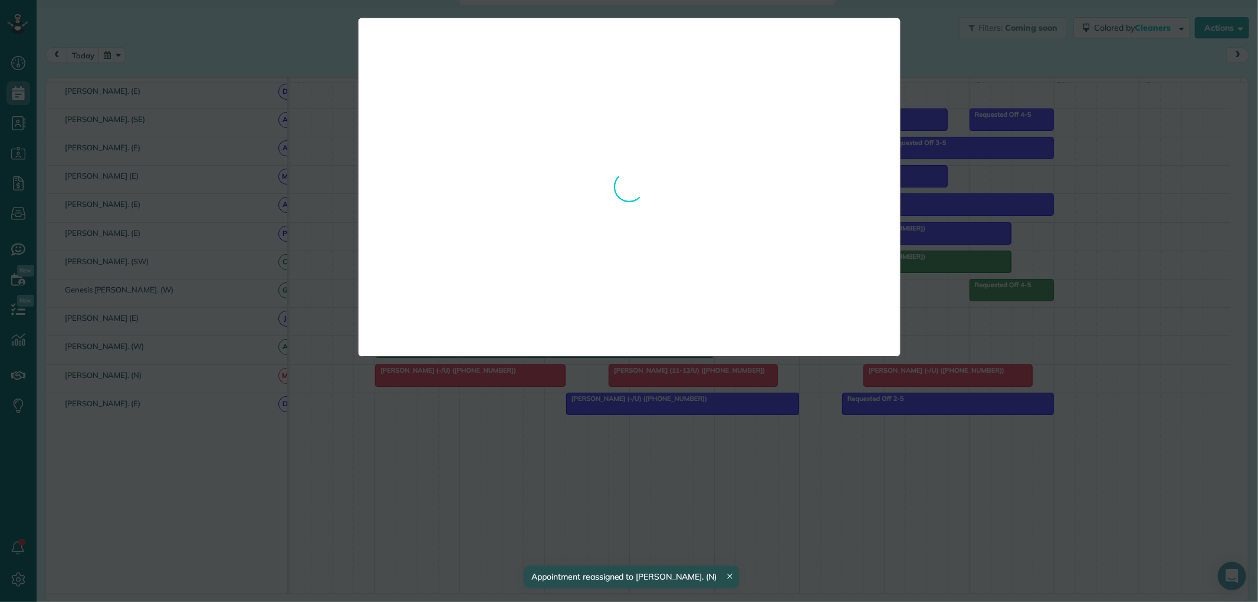
click at [819, 340] on div "**********" at bounding box center [629, 187] width 543 height 339
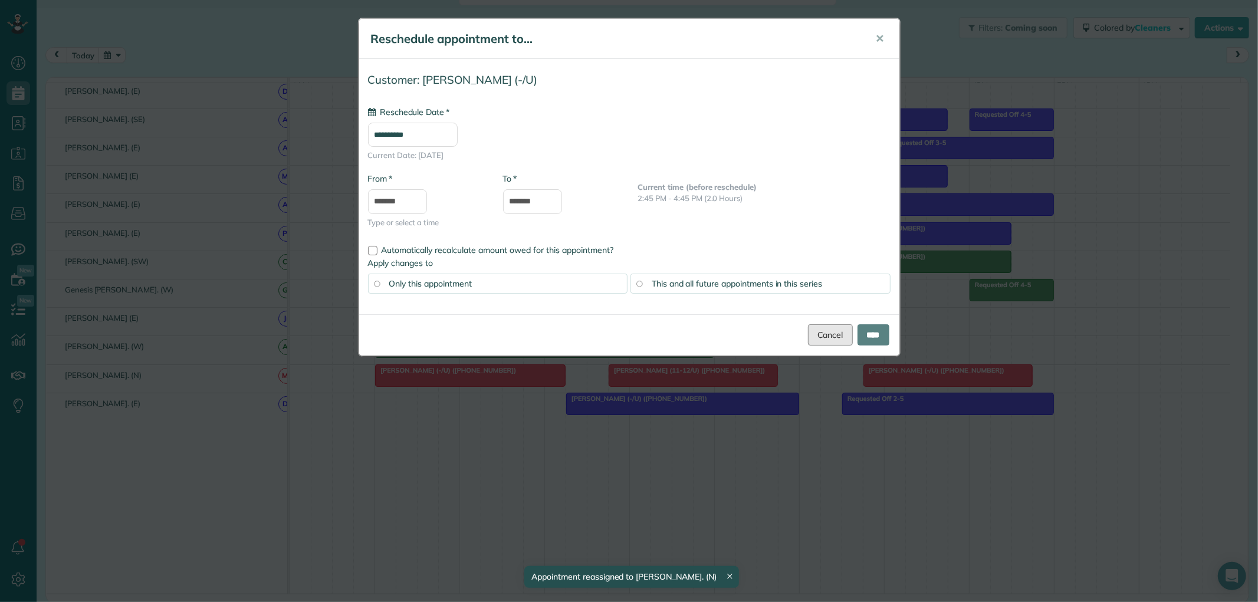
drag, startPoint x: 817, startPoint y: 332, endPoint x: 854, endPoint y: 350, distance: 41.4
click at [817, 332] on link "Cancel" at bounding box center [830, 334] width 45 height 21
type input "**********"
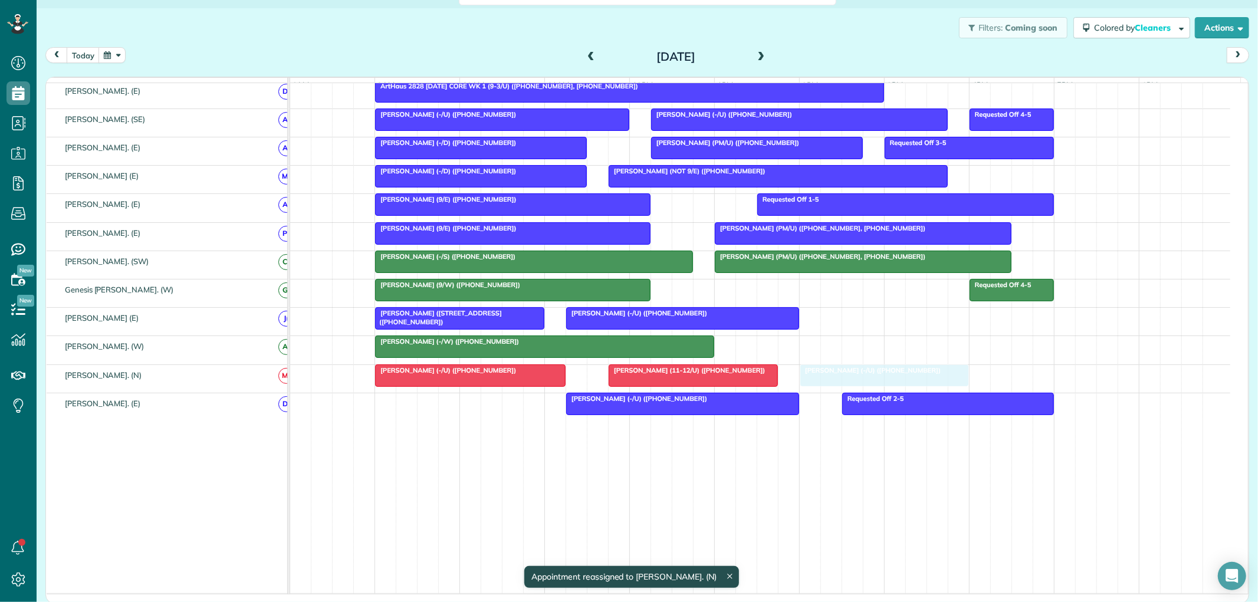
drag, startPoint x: 907, startPoint y: 376, endPoint x: 848, endPoint y: 376, distance: 59.0
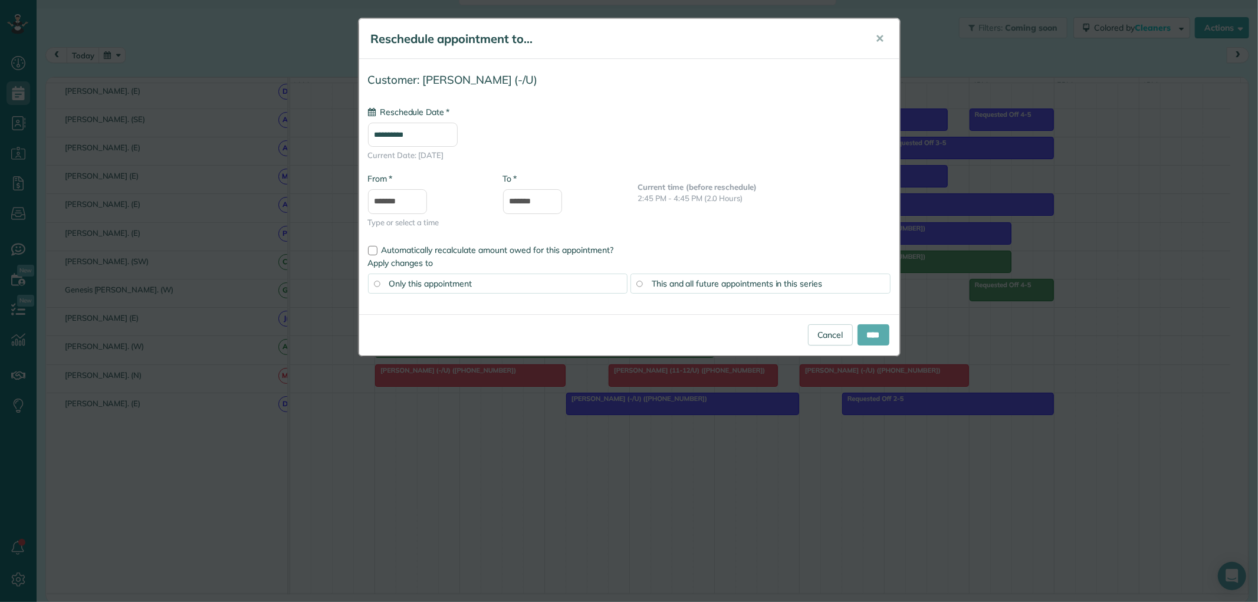
type input "**********"
click at [866, 335] on input "****" at bounding box center [874, 334] width 32 height 21
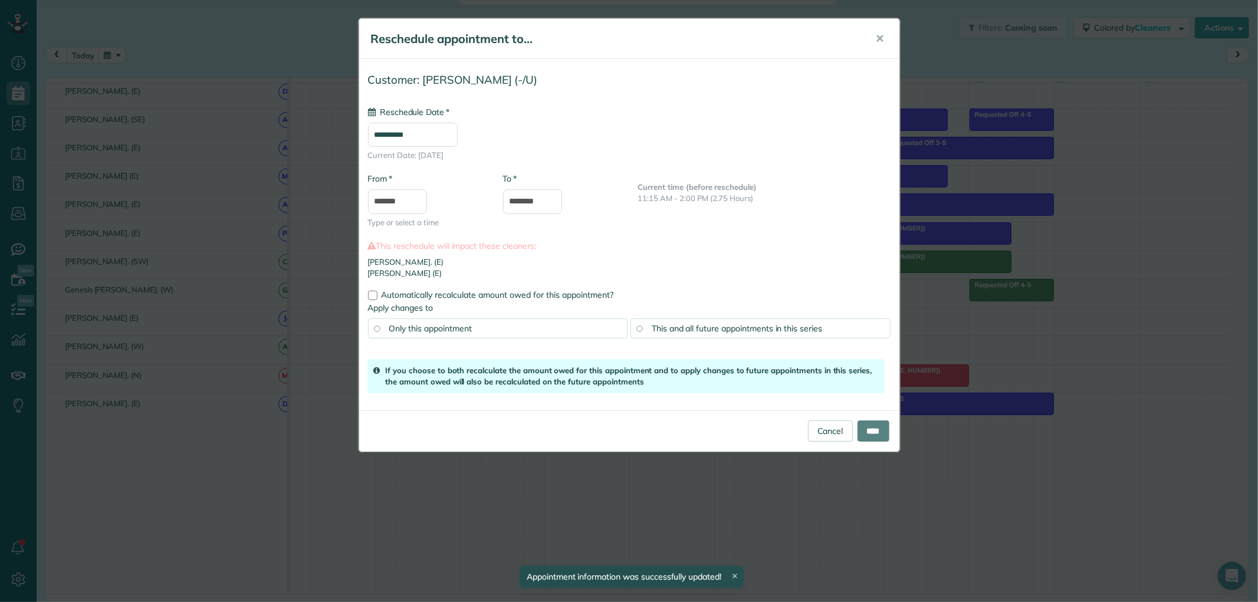
drag, startPoint x: 719, startPoint y: 413, endPoint x: 528, endPoint y: 419, distance: 190.7
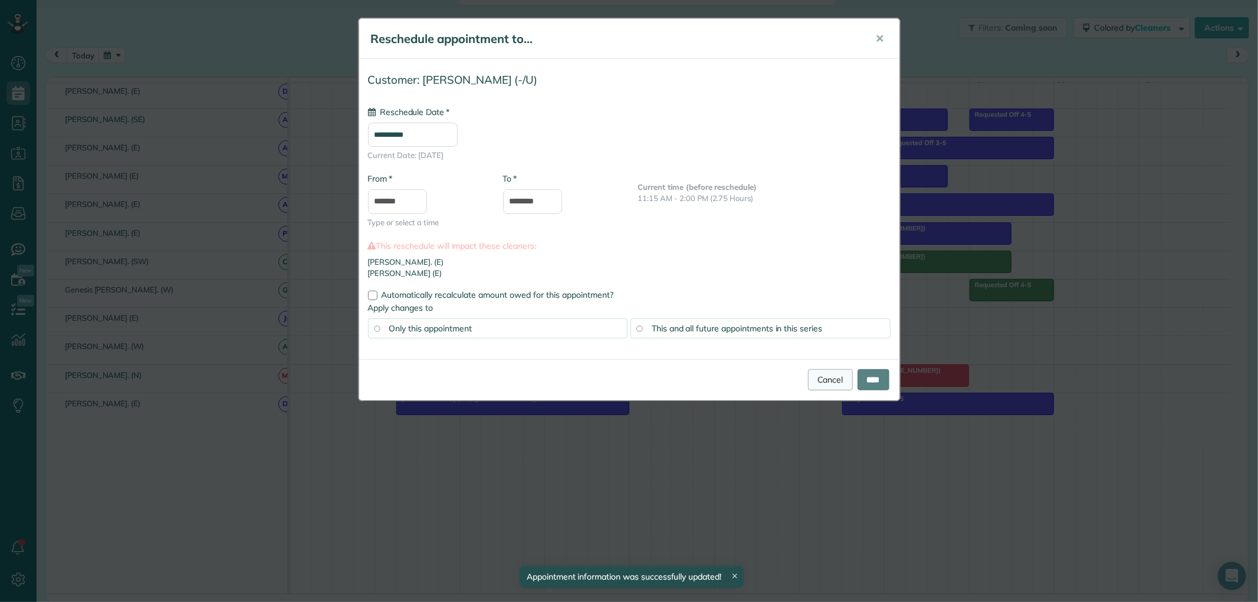
type input "**********"
drag, startPoint x: 825, startPoint y: 380, endPoint x: 644, endPoint y: 395, distance: 181.2
click at [823, 380] on link "Cancel" at bounding box center [830, 379] width 45 height 21
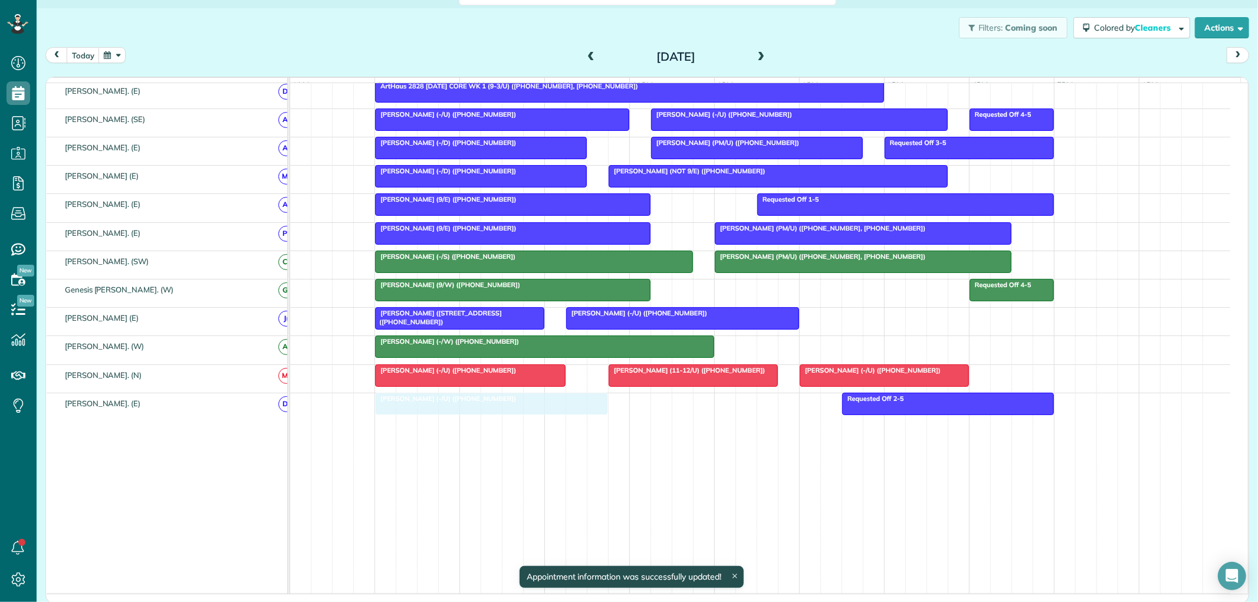
drag, startPoint x: 611, startPoint y: 414, endPoint x: 413, endPoint y: 415, distance: 197.6
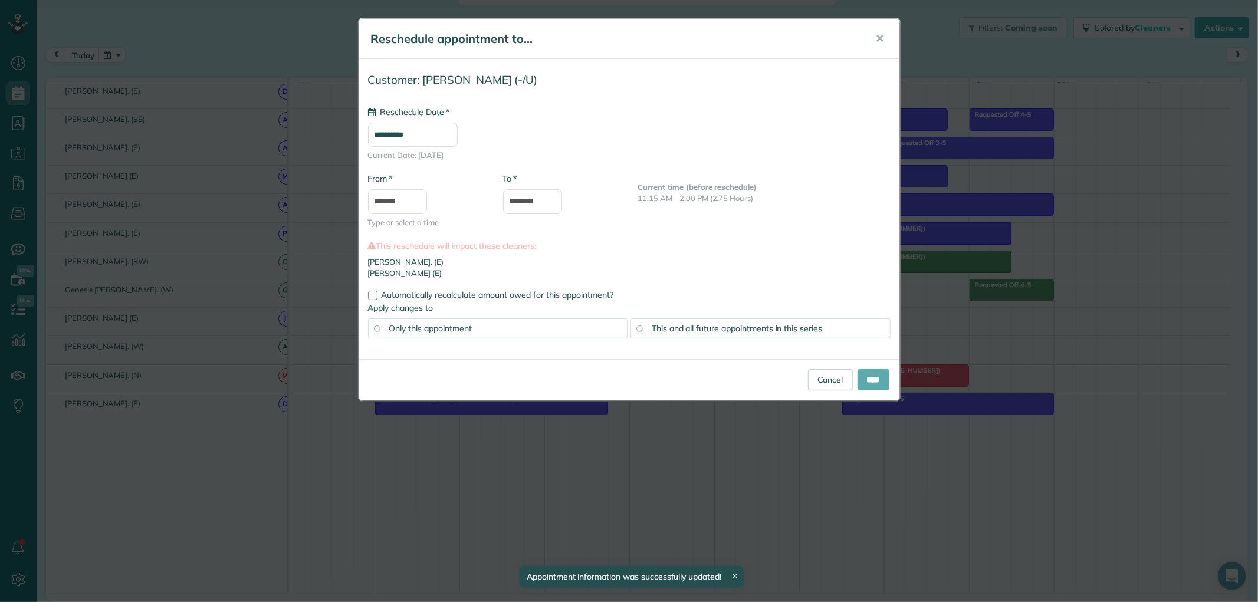
type input "**********"
click at [876, 382] on input "****" at bounding box center [874, 379] width 32 height 21
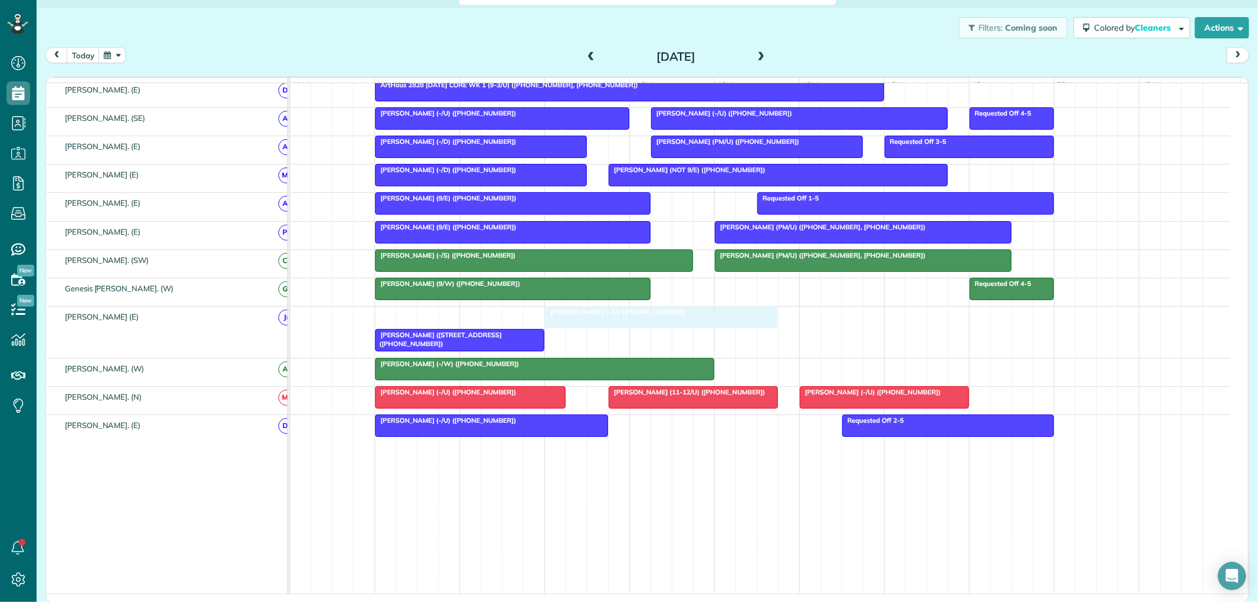
drag, startPoint x: 447, startPoint y: 323, endPoint x: 608, endPoint y: 331, distance: 160.7
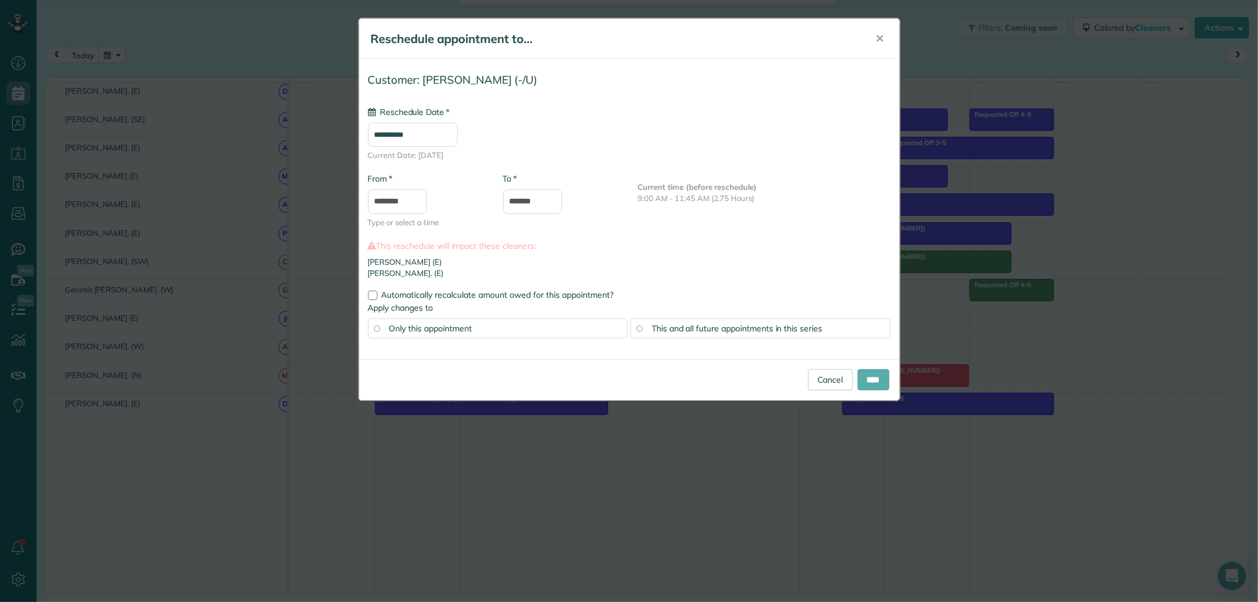
type input "**********"
click at [872, 379] on input "****" at bounding box center [874, 379] width 32 height 21
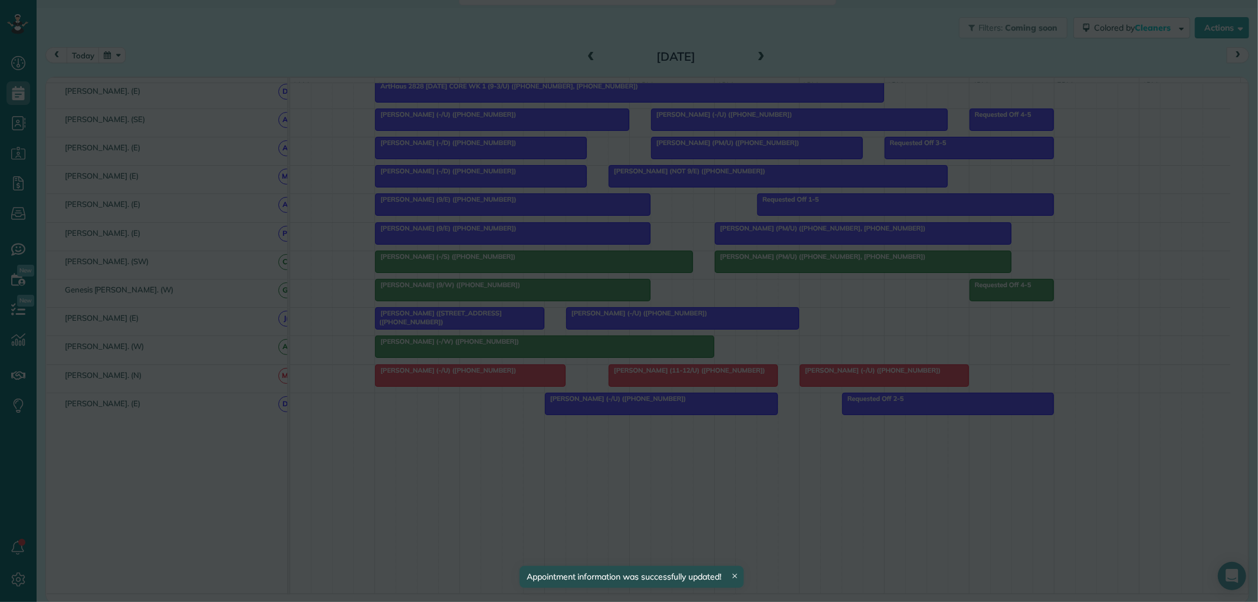
drag, startPoint x: 661, startPoint y: 324, endPoint x: 693, endPoint y: 325, distance: 31.3
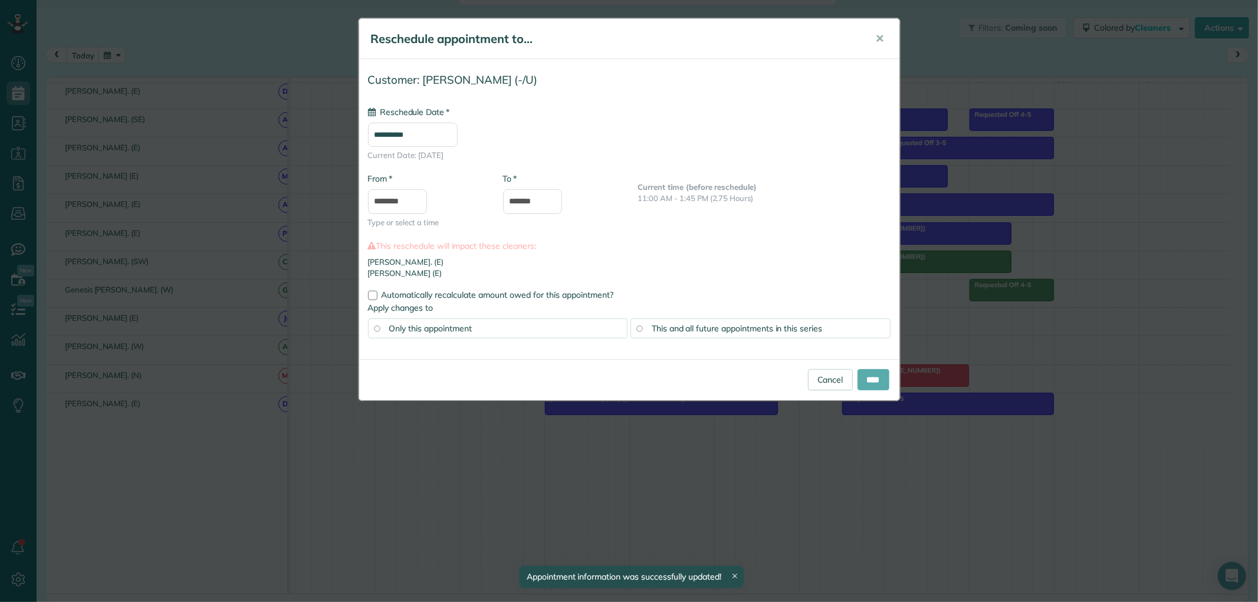
type input "**********"
click at [870, 376] on input "****" at bounding box center [874, 379] width 32 height 21
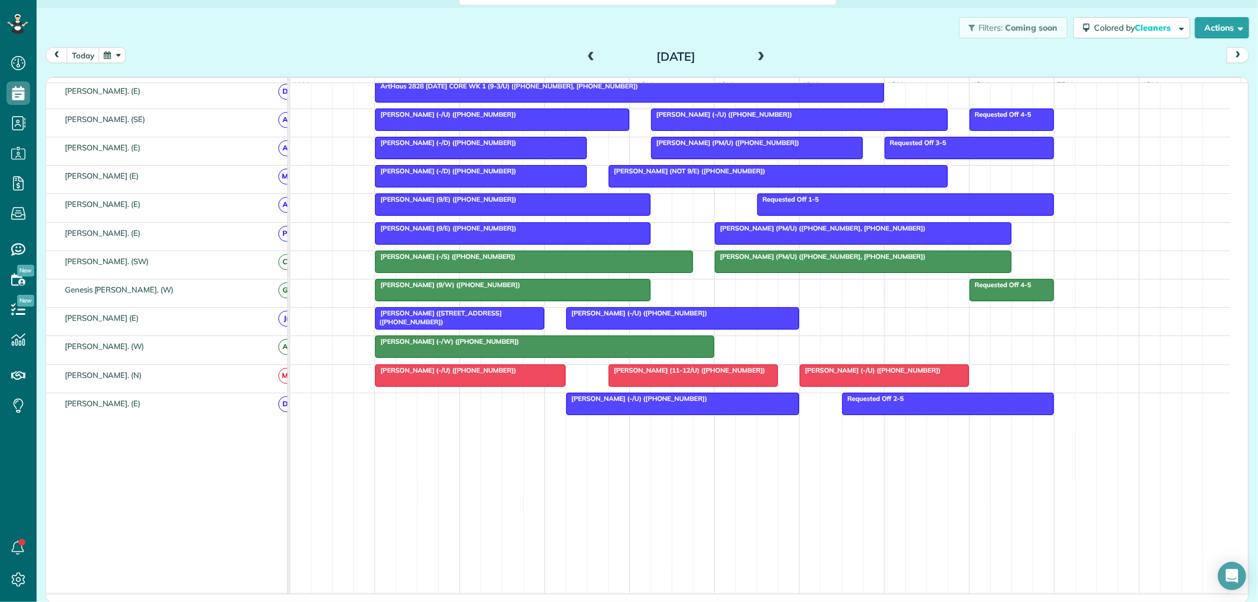
click at [419, 440] on td "Jeff Blackman (-/U) (+12145570465) Requested Off 2-5" at bounding box center [760, 493] width 940 height 201
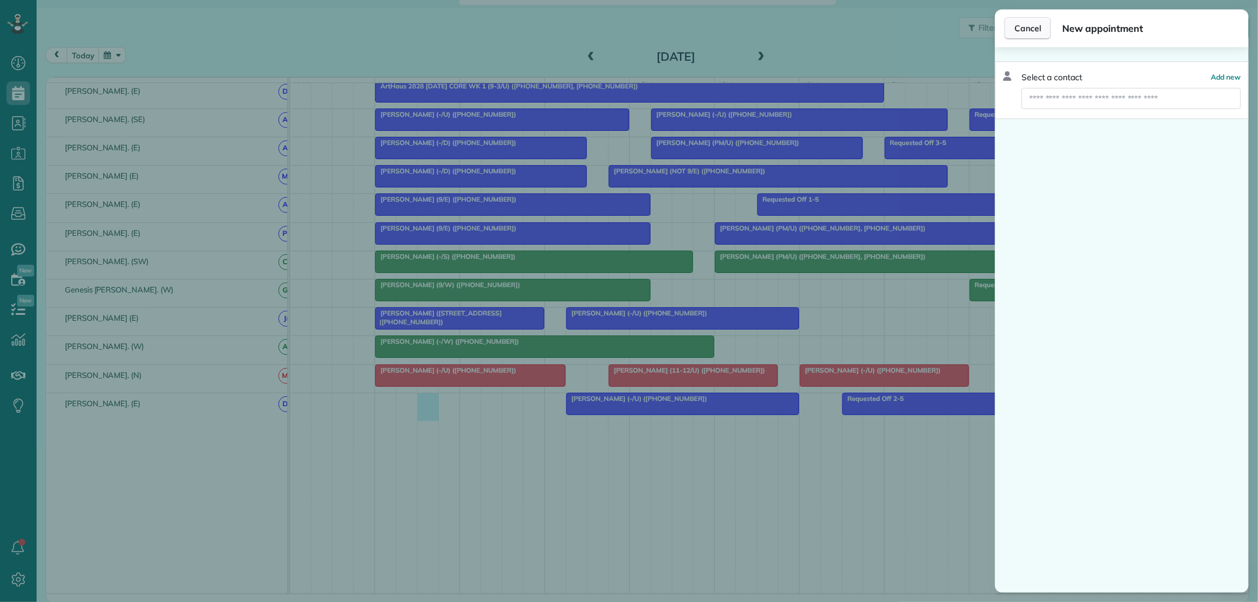
click at [1030, 30] on span "Cancel" at bounding box center [1028, 28] width 27 height 12
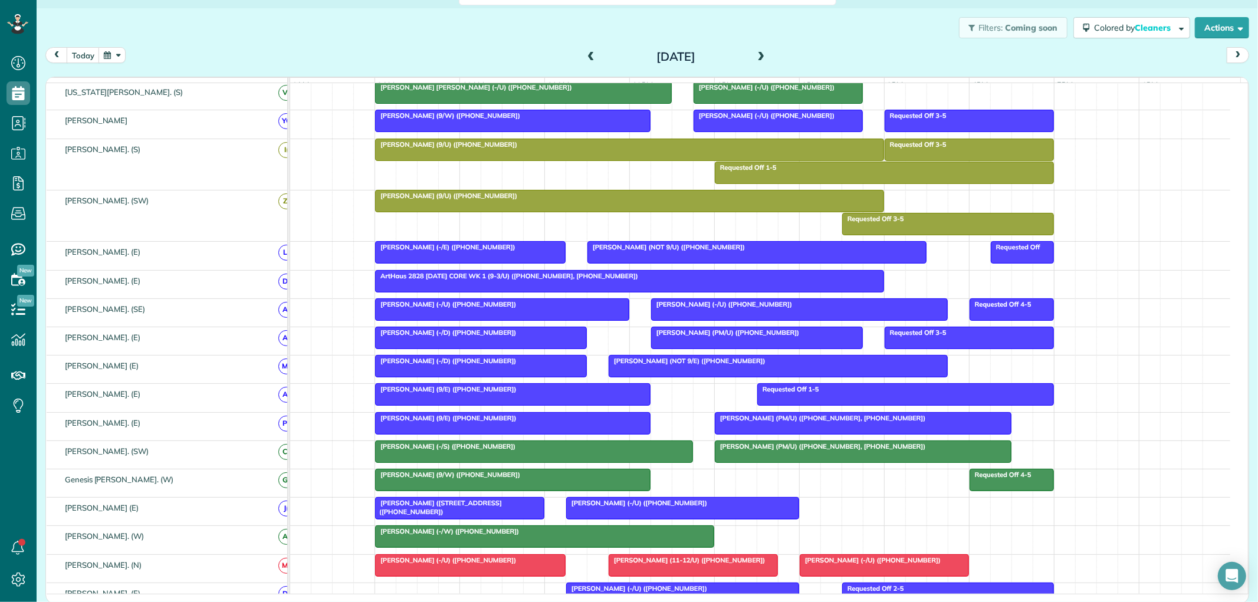
scroll to position [446, 0]
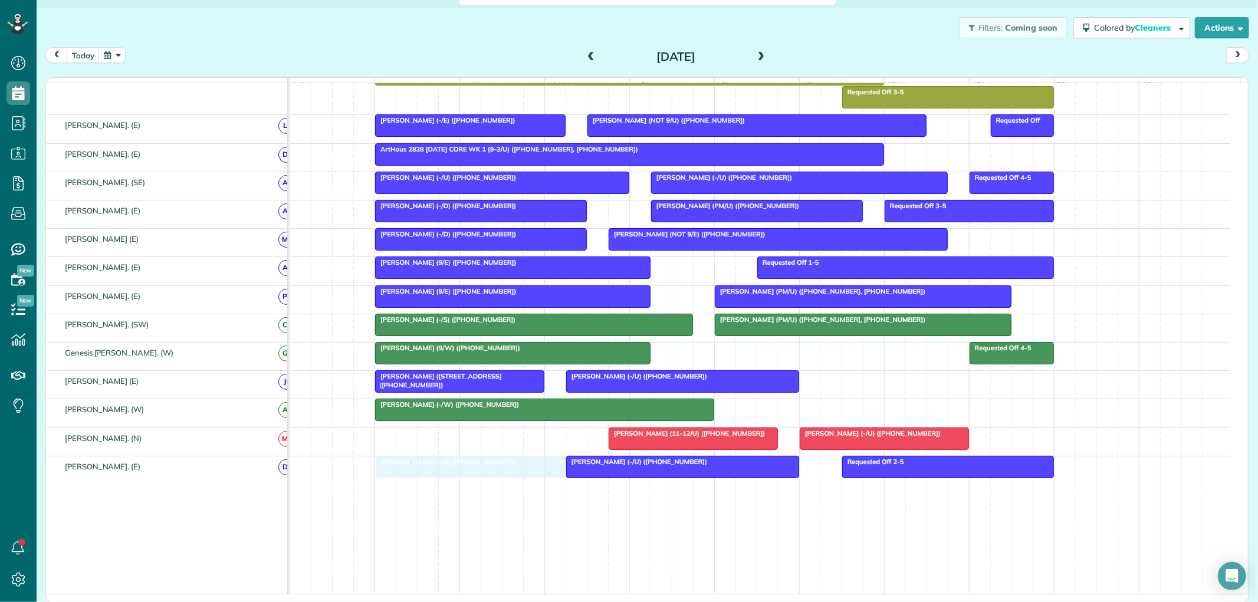
drag, startPoint x: 487, startPoint y: 440, endPoint x: 484, endPoint y: 475, distance: 34.9
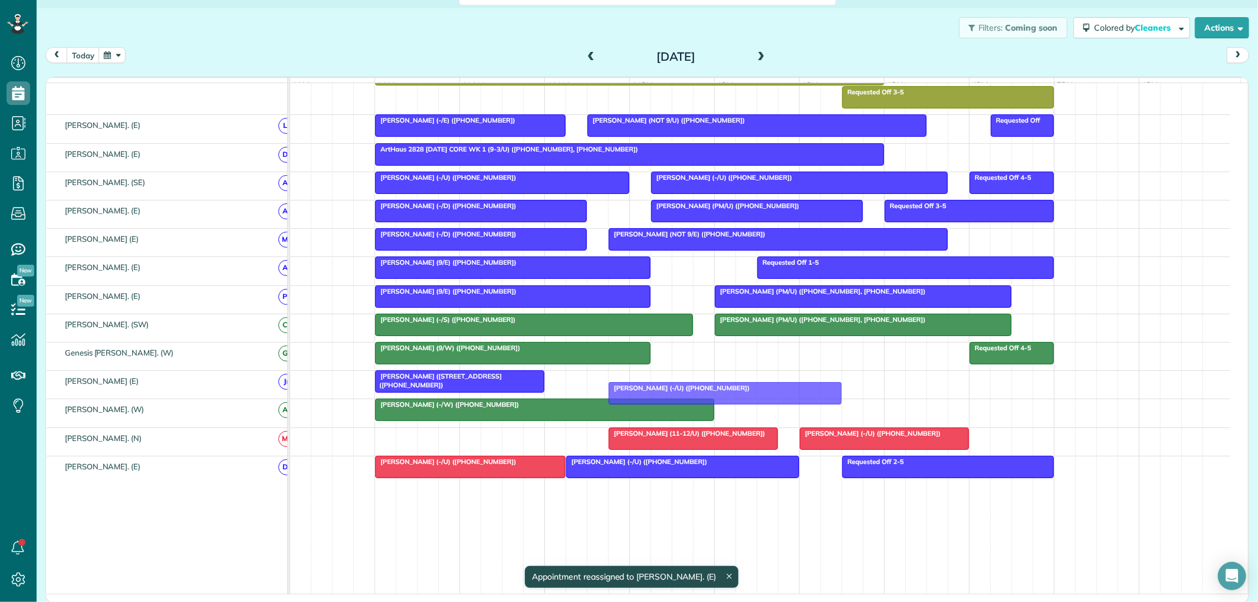
drag, startPoint x: 618, startPoint y: 384, endPoint x: 663, endPoint y: 385, distance: 44.3
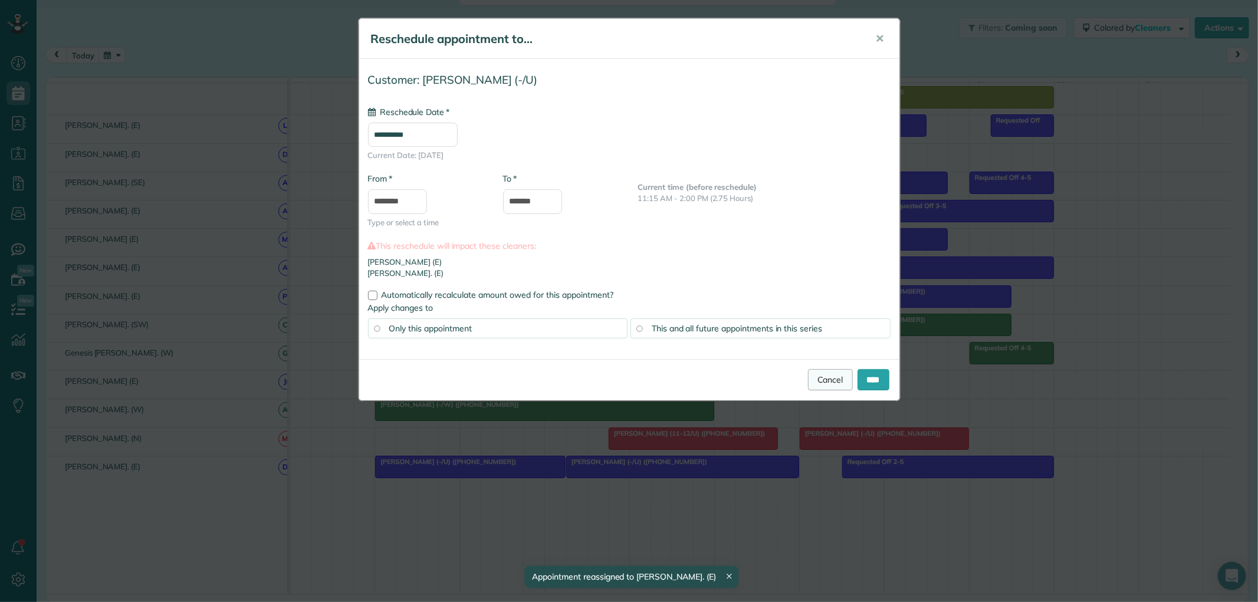
type input "**********"
click at [826, 376] on link "Cancel" at bounding box center [830, 379] width 45 height 21
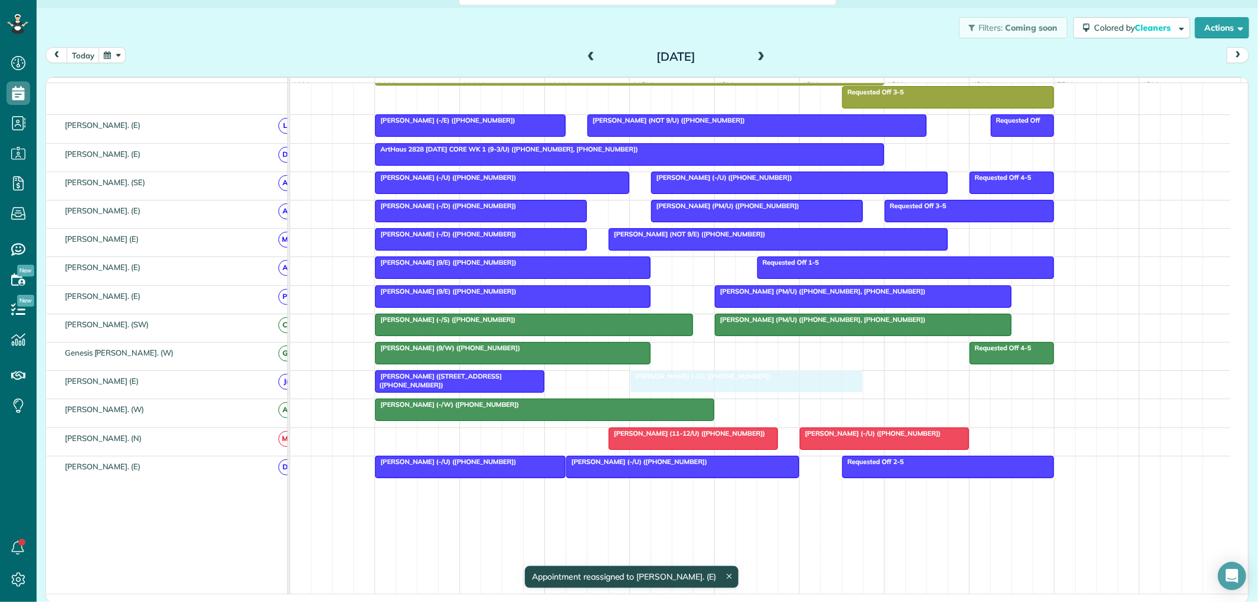
drag, startPoint x: 605, startPoint y: 389, endPoint x: 664, endPoint y: 388, distance: 58.4
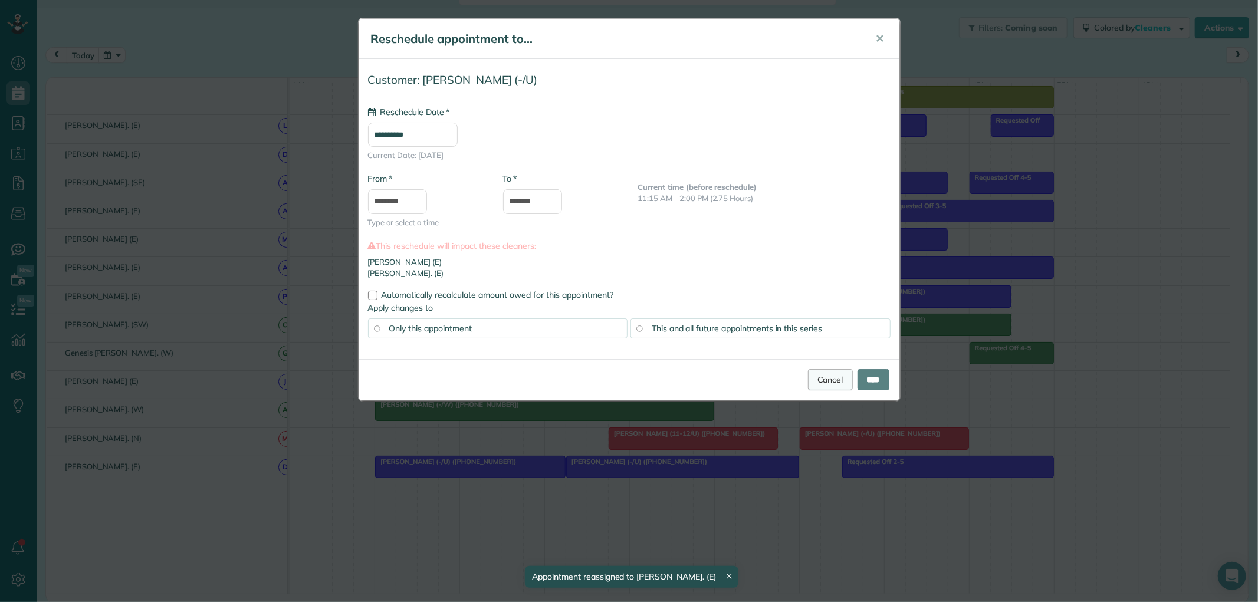
type input "**********"
click at [822, 381] on link "Cancel" at bounding box center [830, 379] width 45 height 21
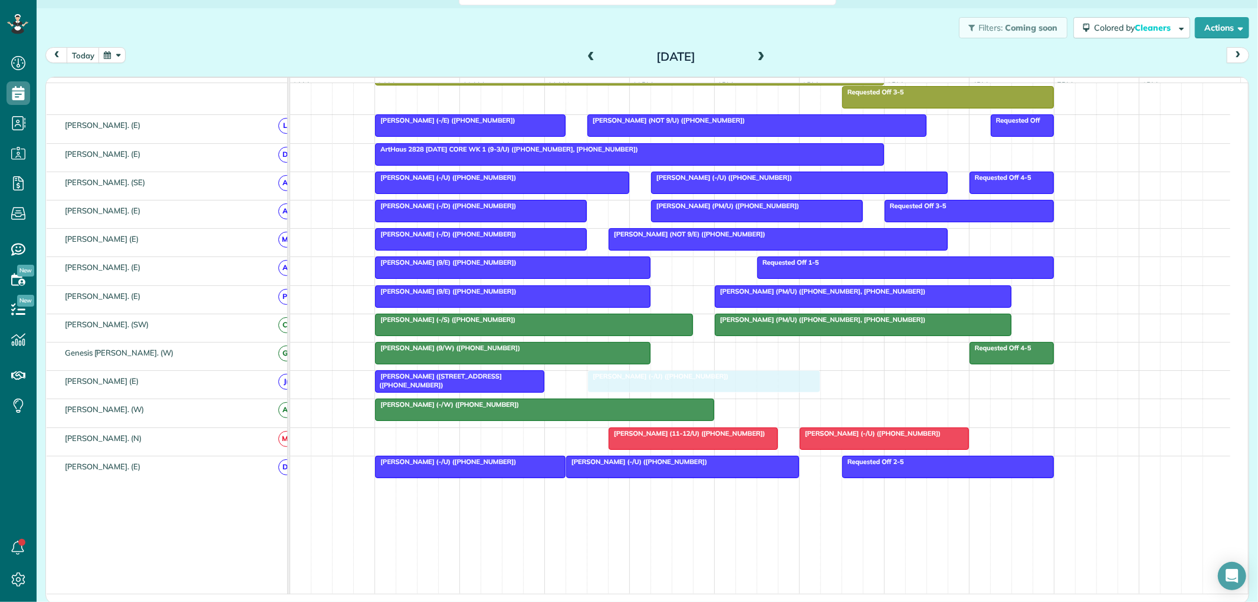
drag, startPoint x: 614, startPoint y: 385, endPoint x: 624, endPoint y: 385, distance: 10.6
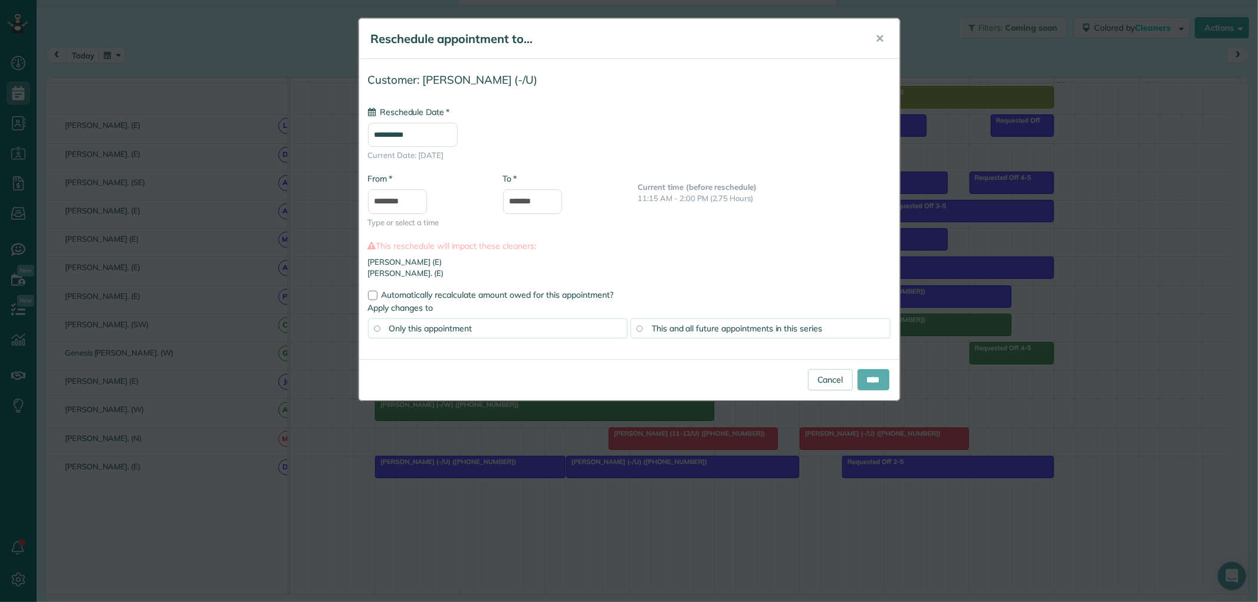
type input "**********"
click at [867, 379] on input "****" at bounding box center [874, 379] width 32 height 21
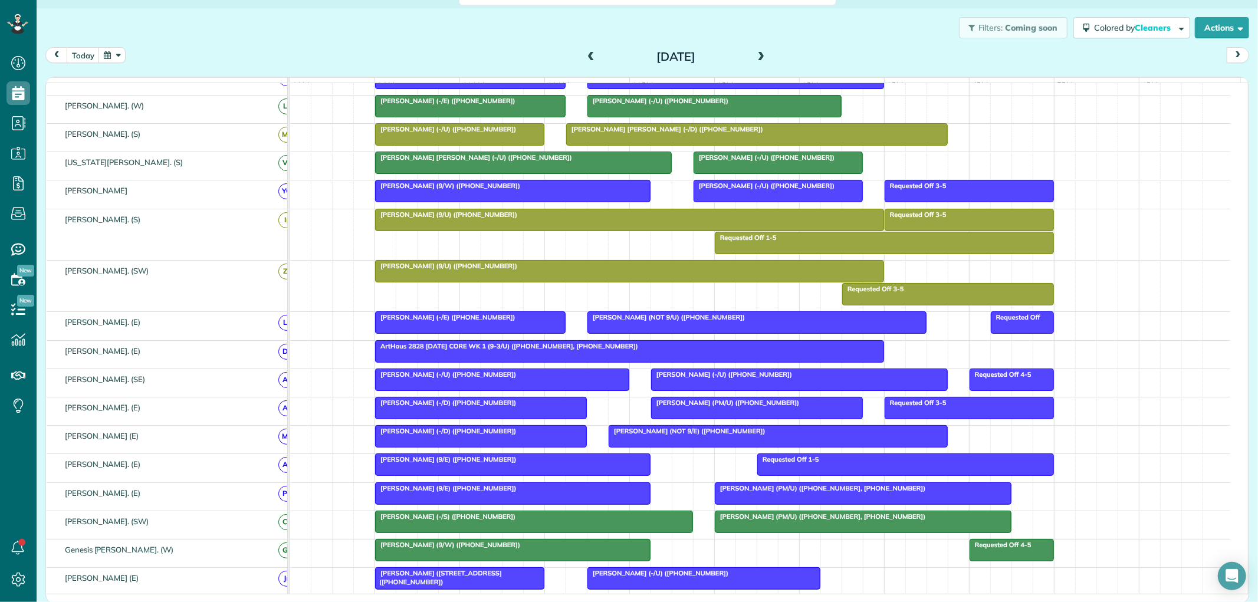
scroll to position [262, 0]
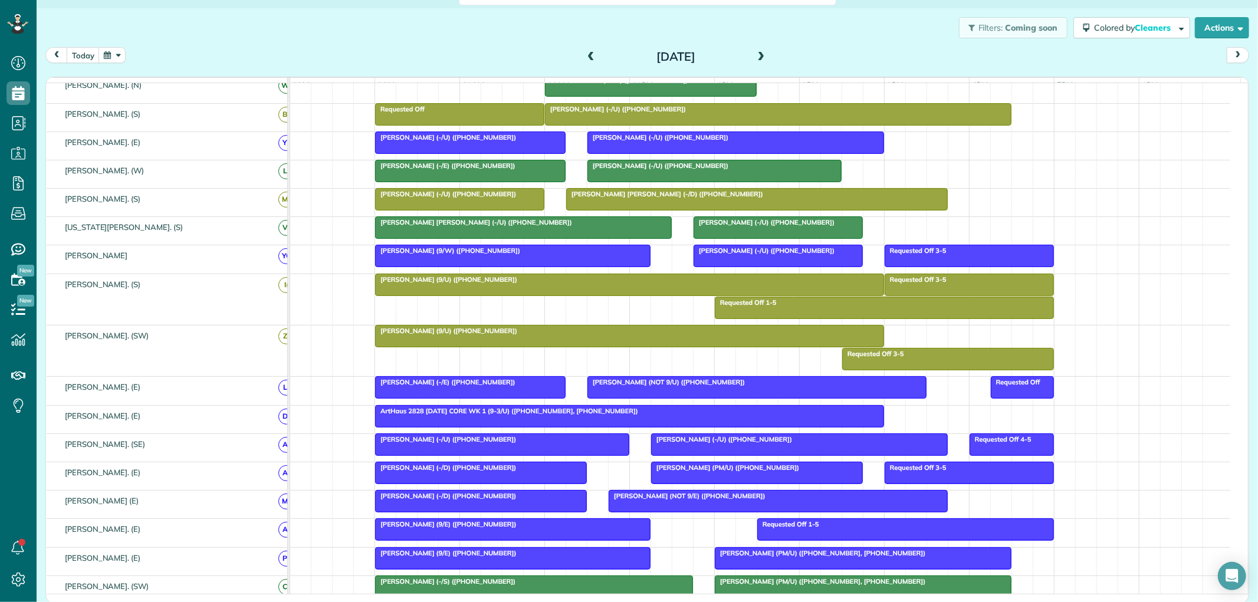
click at [769, 227] on span "Michelle Morando (-/U) (+16503022674)" at bounding box center [764, 222] width 142 height 8
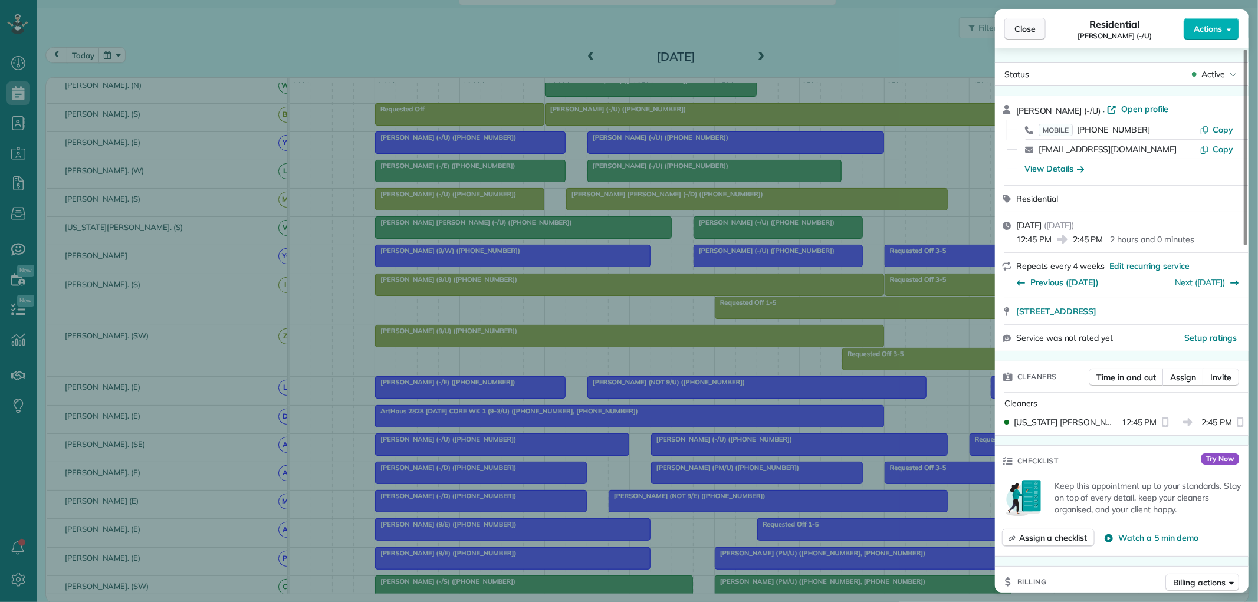
click at [1031, 29] on span "Close" at bounding box center [1025, 29] width 21 height 12
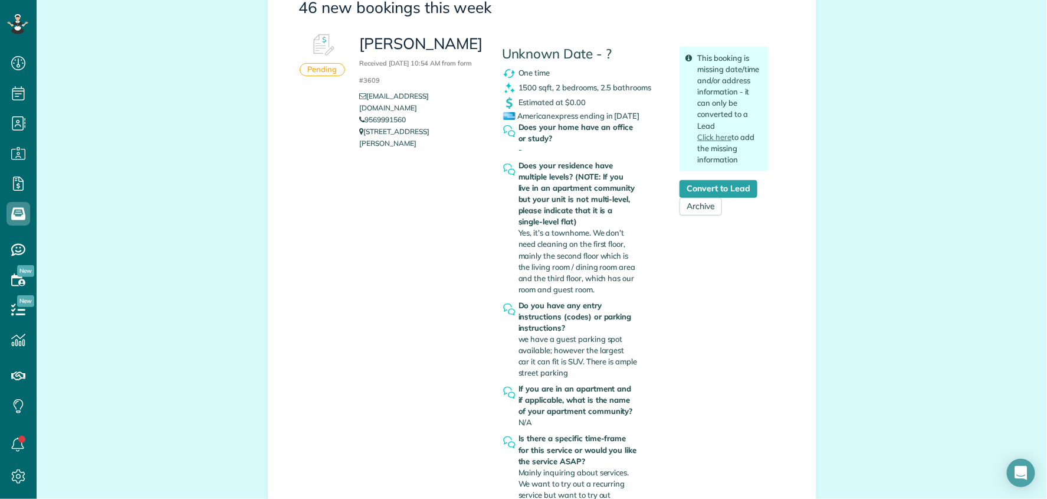
scroll to position [196, 0]
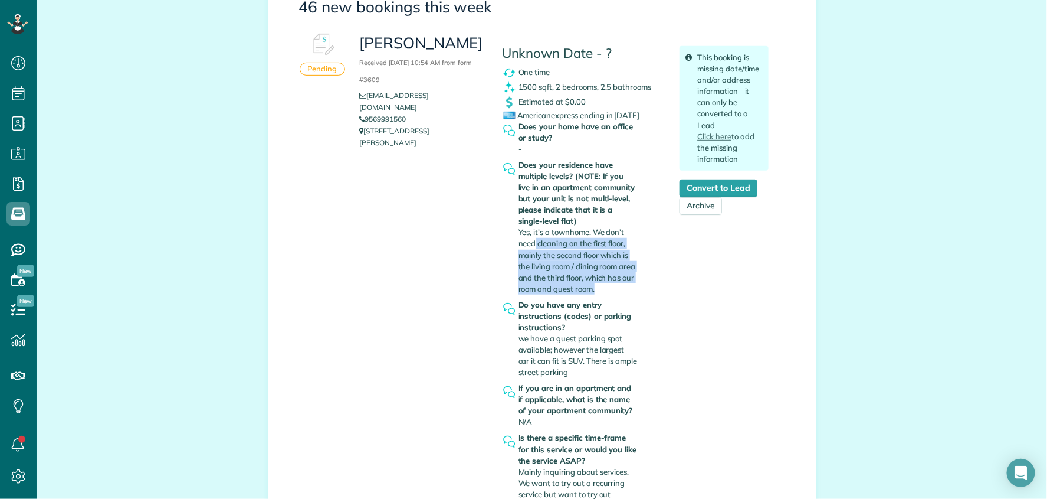
drag, startPoint x: 532, startPoint y: 244, endPoint x: 609, endPoint y: 291, distance: 91.1
click at [609, 291] on div "Does your residence have multiple levels? (NOTE: If you live in an apartment co…" at bounding box center [578, 226] width 119 height 135
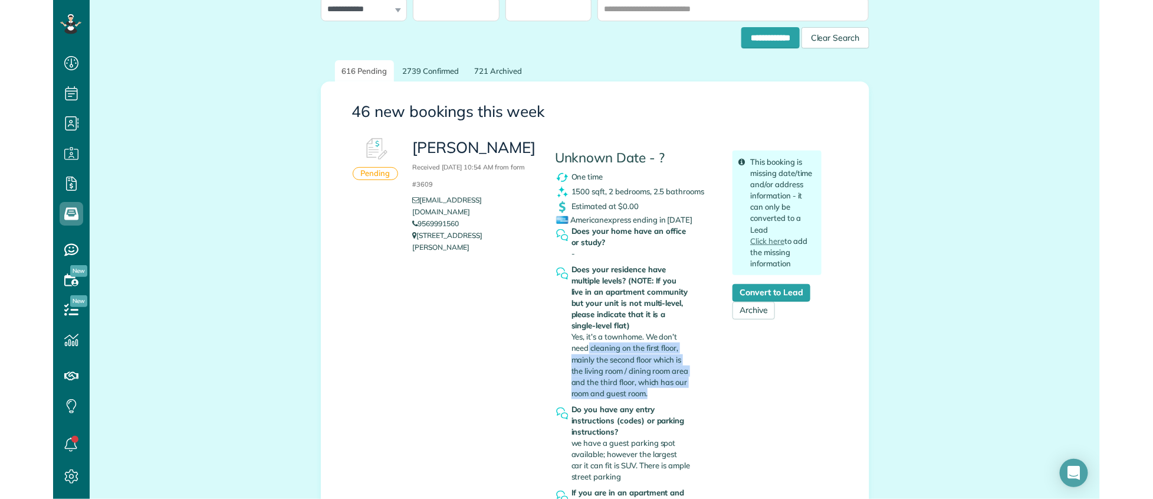
scroll to position [65, 0]
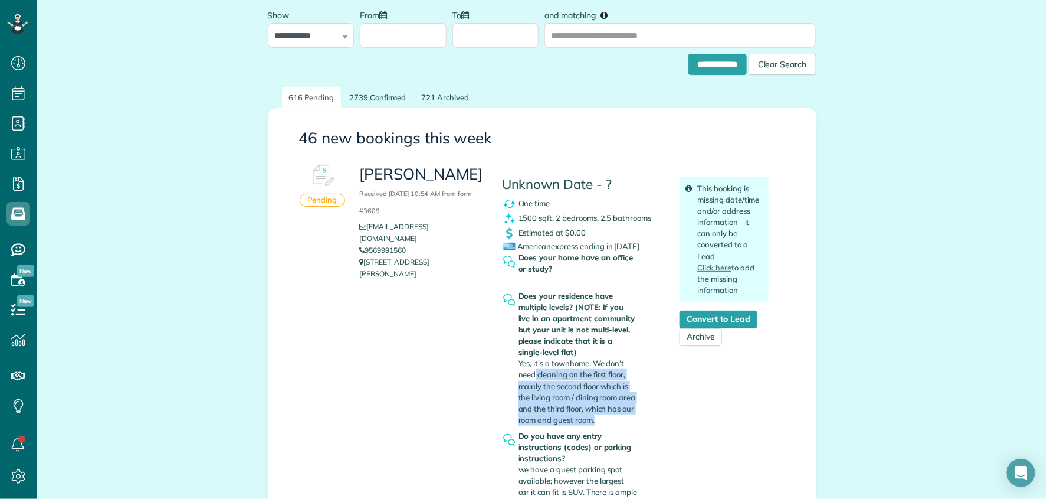
drag, startPoint x: 412, startPoint y: 235, endPoint x: 363, endPoint y: 235, distance: 49.0
click at [363, 244] on li "9569991560" at bounding box center [421, 250] width 124 height 12
copy link "9569991560"
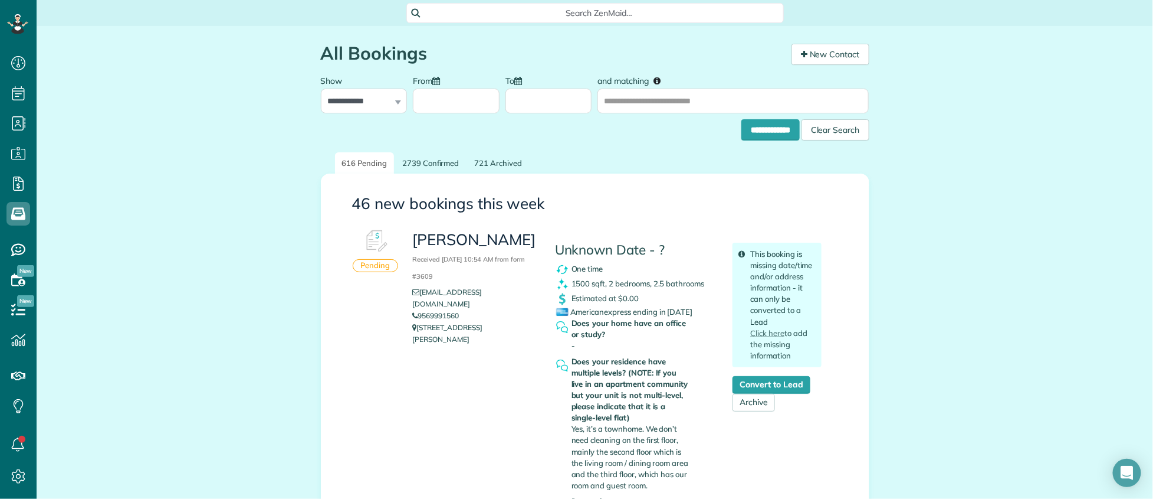
click at [564, 18] on span "Search ZenMaid…" at bounding box center [599, 13] width 359 height 12
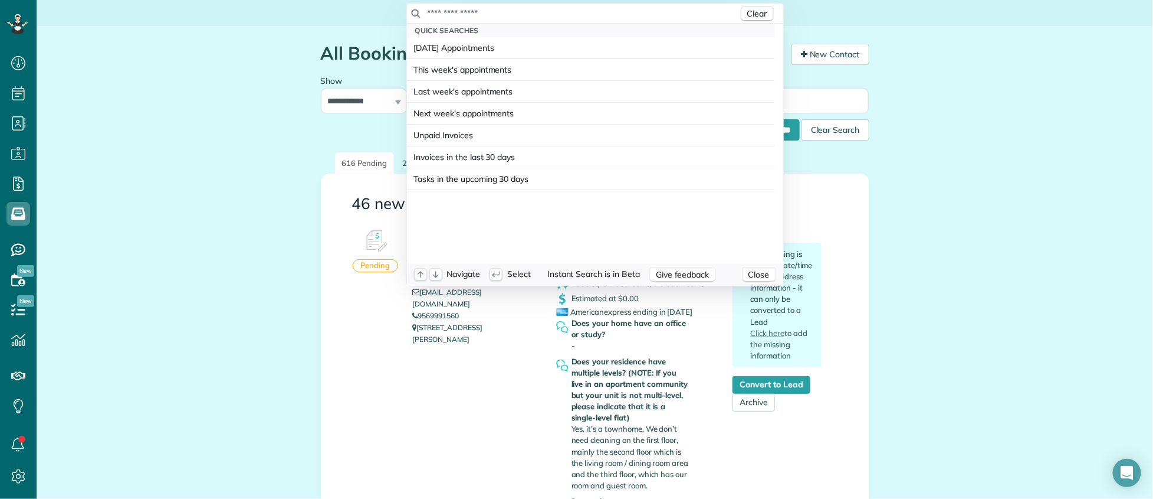
click at [560, 14] on input "text" at bounding box center [583, 13] width 312 height 12
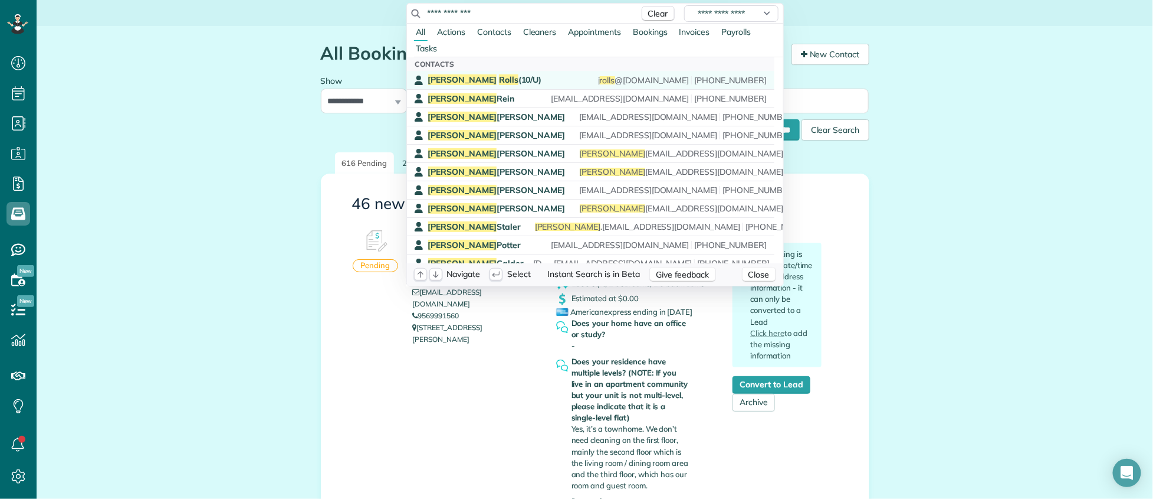
type input "**********"
click at [499, 80] on div "[PERSON_NAME] (10/U) j rolls @[DOMAIN_NAME] [PHONE_NUMBER]" at bounding box center [597, 79] width 339 height 11
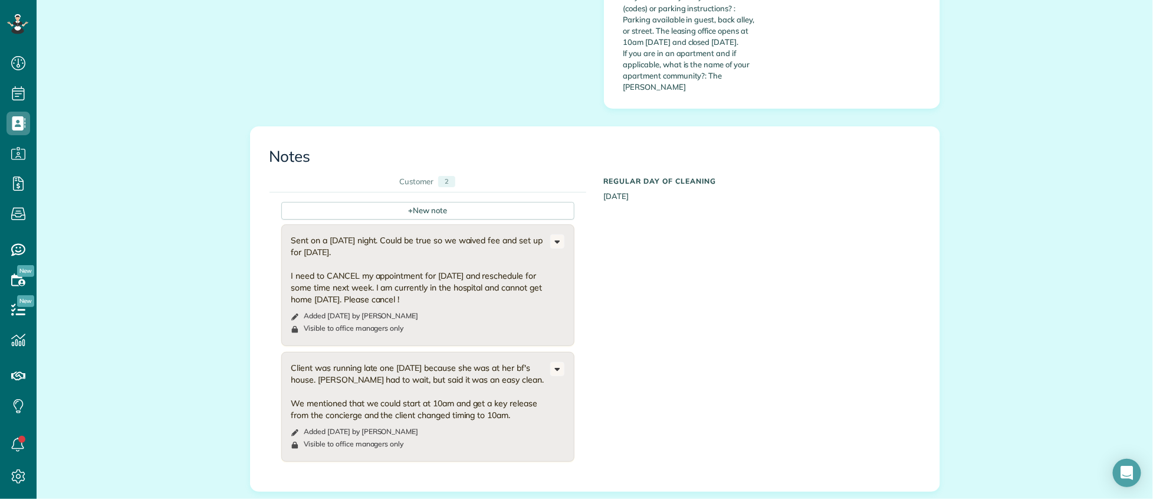
scroll to position [983, 0]
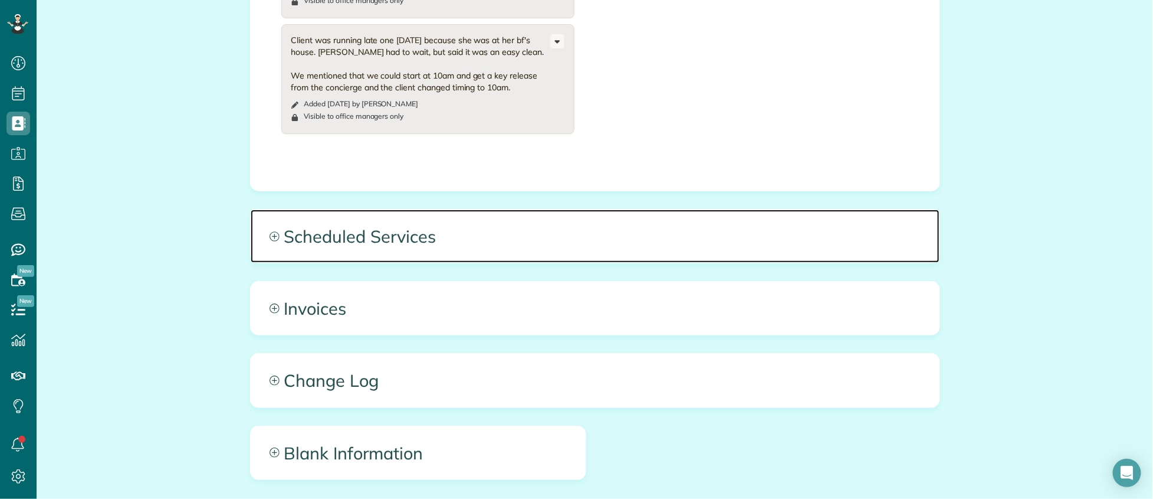
click at [455, 209] on span "Scheduled Services" at bounding box center [595, 235] width 689 height 53
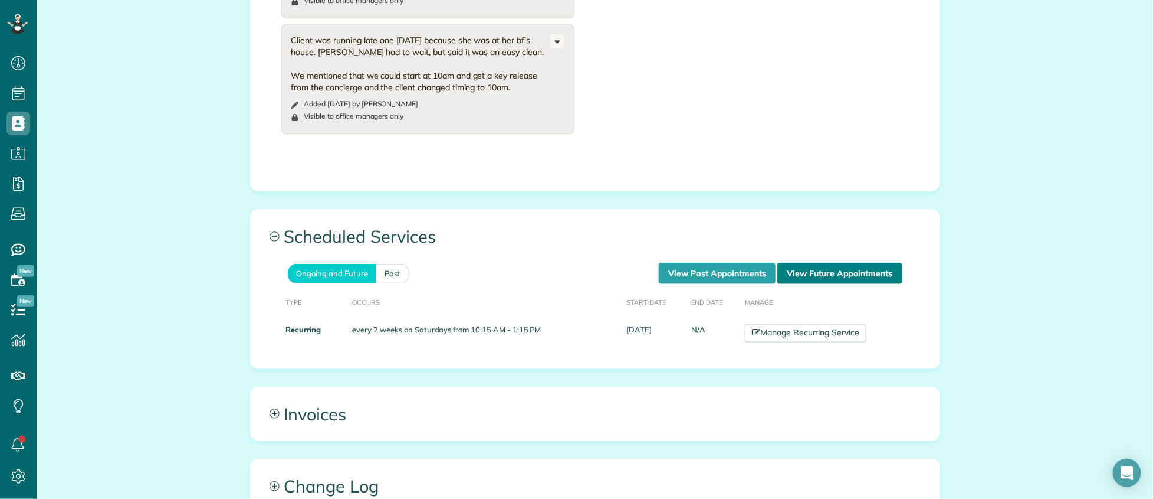
click at [848, 263] on link "View Future Appointments" at bounding box center [840, 273] width 124 height 21
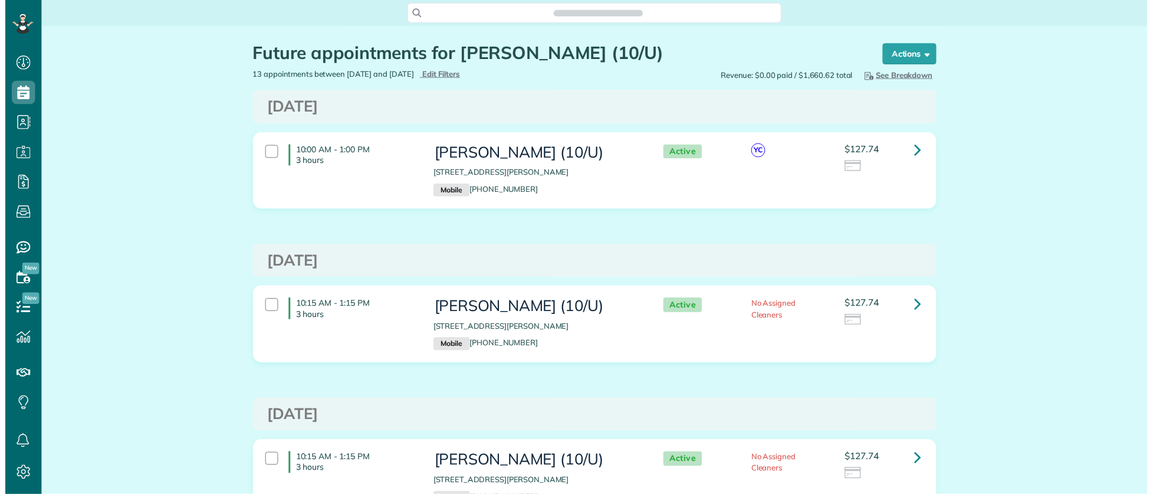
scroll to position [5, 5]
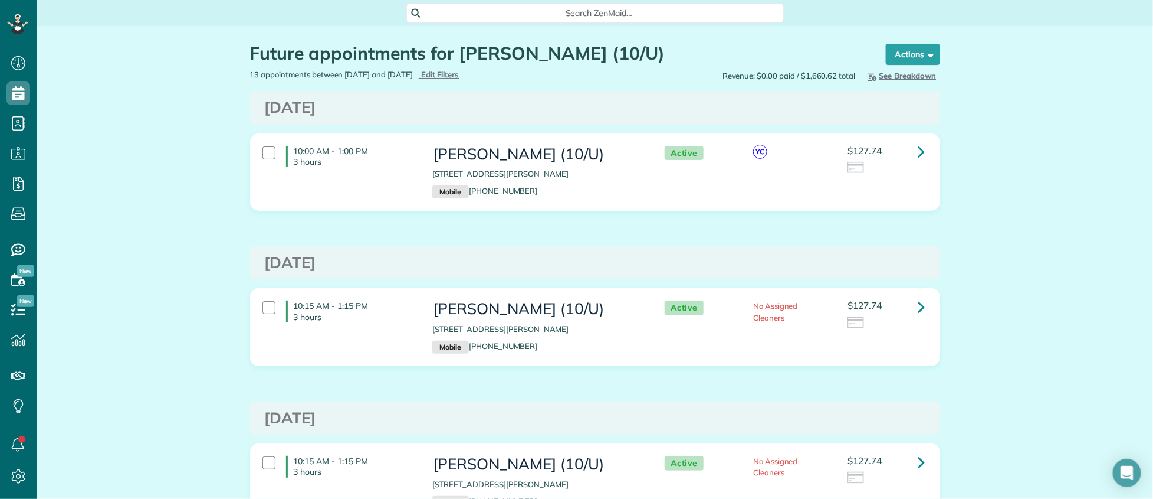
drag, startPoint x: 291, startPoint y: 148, endPoint x: 375, endPoint y: 152, distance: 83.9
click at [375, 152] on h4 "10:00 AM - 1:00 PM 3 hours" at bounding box center [350, 156] width 129 height 21
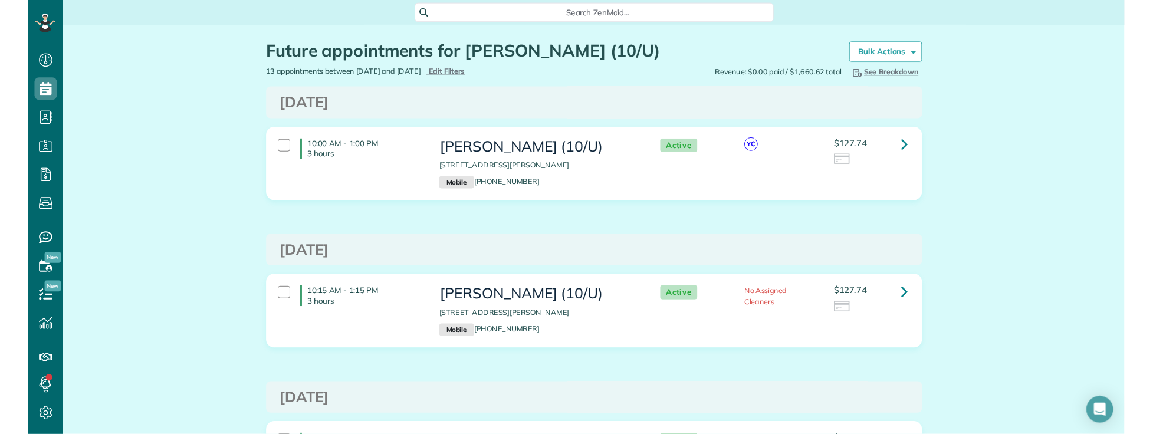
scroll to position [434, 37]
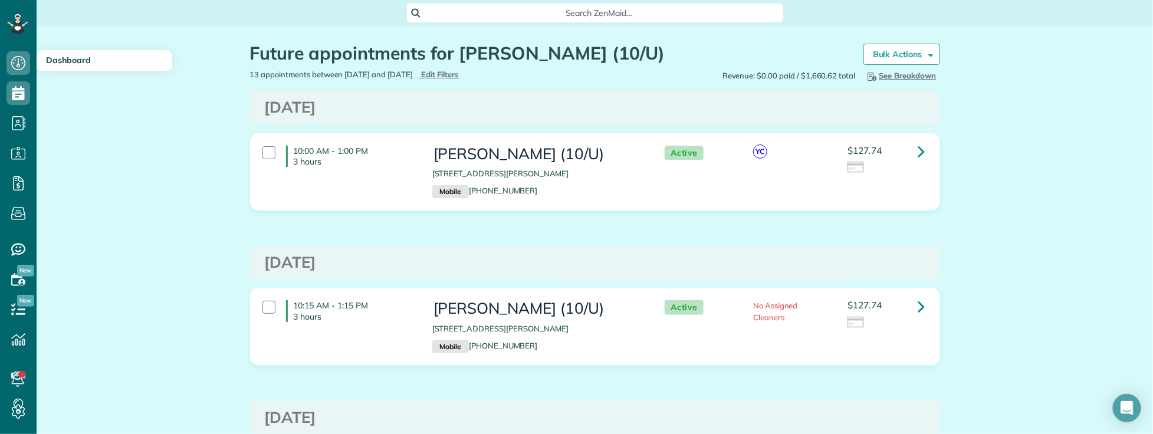
drag, startPoint x: 290, startPoint y: 150, endPoint x: 405, endPoint y: 152, distance: 115.1
click at [405, 152] on h4 "10:00 AM - 1:00 PM 3 hours" at bounding box center [350, 156] width 129 height 21
copy h4 "10:00 AM - 1:00 PM"
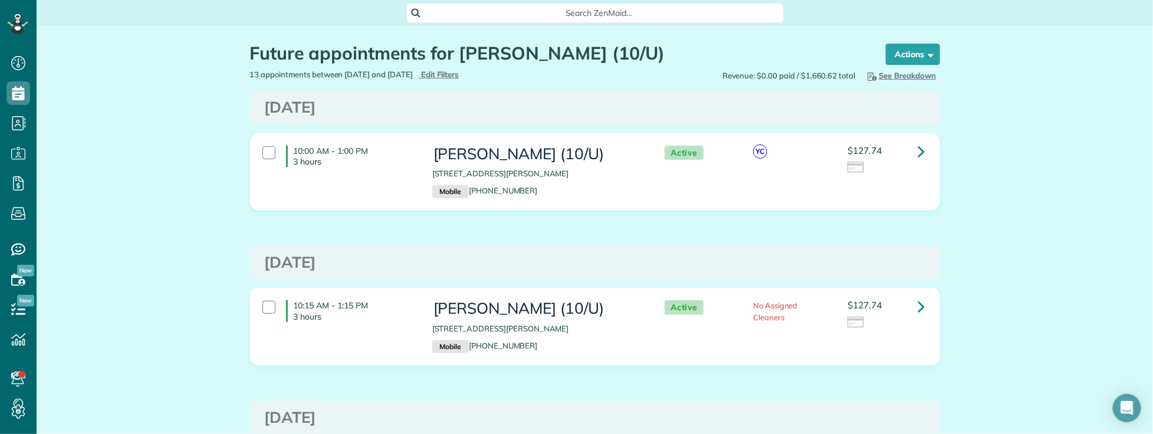
drag, startPoint x: 471, startPoint y: 50, endPoint x: 514, endPoint y: 55, distance: 43.4
click at [557, 56] on h1 "Future appointments for [PERSON_NAME] (10/U)" at bounding box center [557, 53] width 614 height 19
drag, startPoint x: 454, startPoint y: 55, endPoint x: 562, endPoint y: 60, distance: 107.5
click at [562, 60] on h1 "Future appointments for [PERSON_NAME] (10/U)" at bounding box center [557, 53] width 614 height 19
copy h1 "Jessica Rolls"
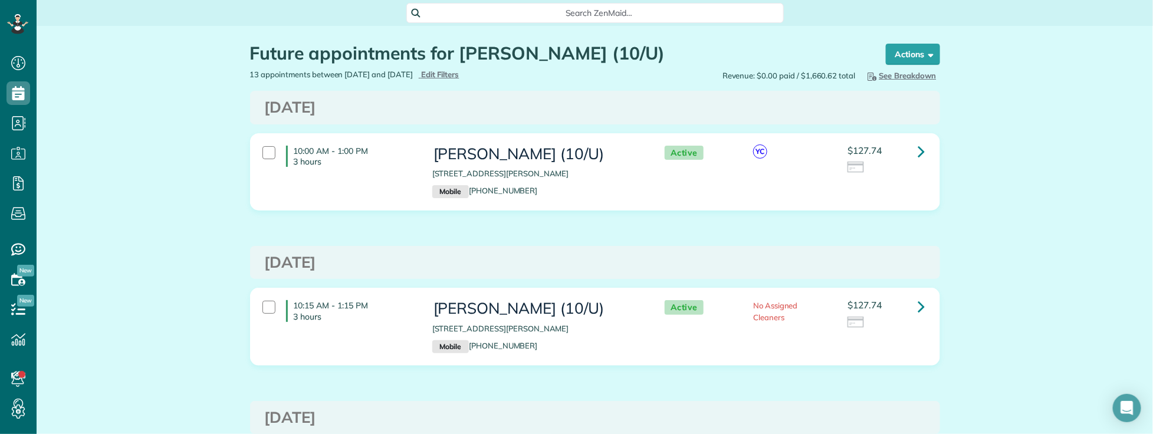
click at [541, 16] on span "Search ZenMaid…" at bounding box center [599, 13] width 359 height 12
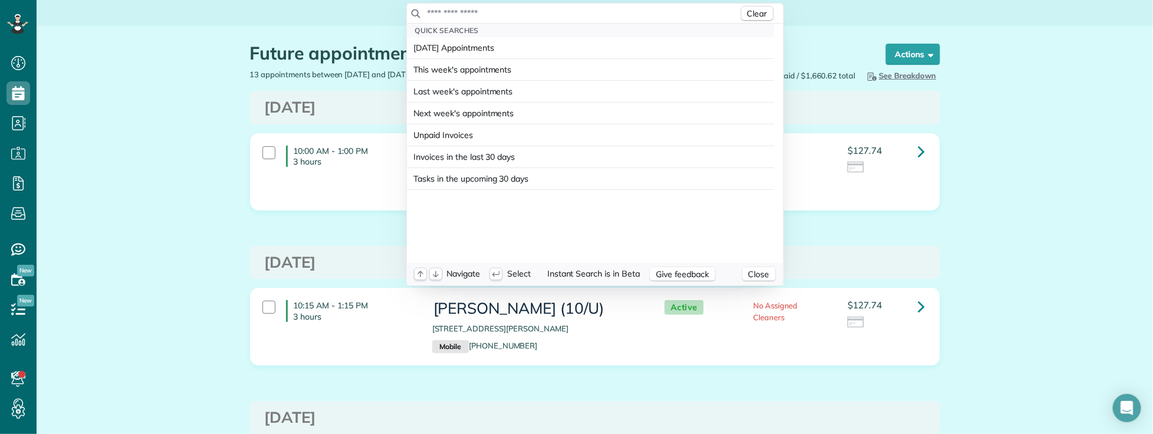
click at [533, 12] on input "text" at bounding box center [583, 13] width 312 height 12
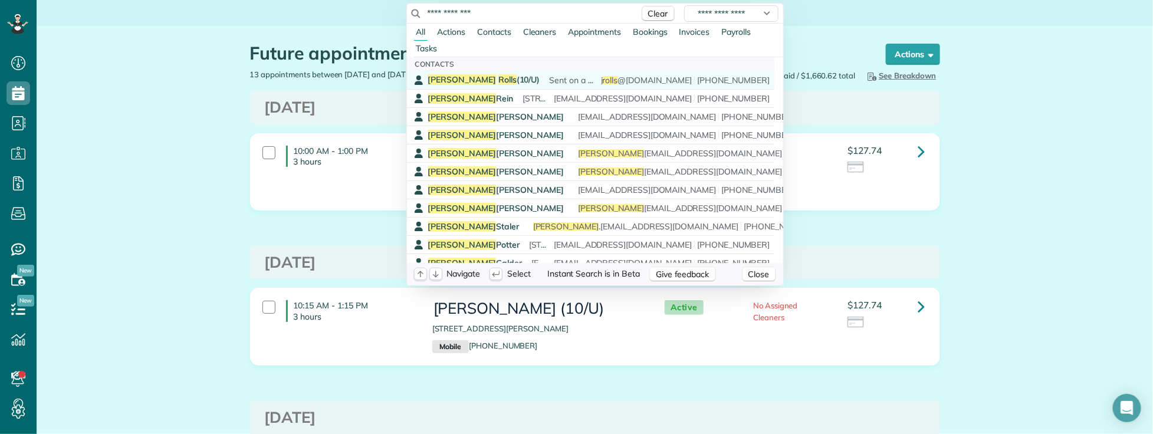
type input "**********"
click at [498, 78] on div "Jessica Rolls (10/U) Sent on a Friday night. Could be true so we waived fee and…" at bounding box center [599, 80] width 342 height 12
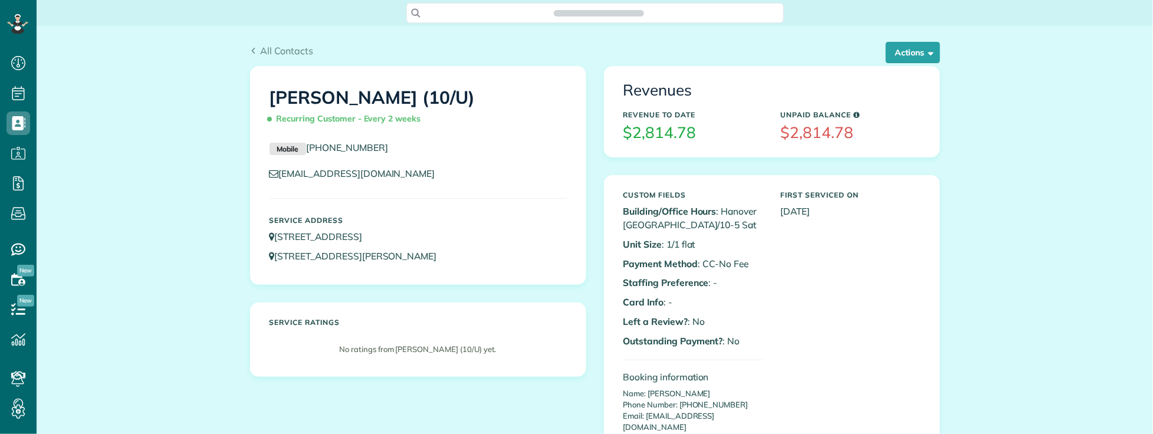
scroll to position [5, 5]
drag, startPoint x: 114, startPoint y: 68, endPoint x: 150, endPoint y: 78, distance: 37.0
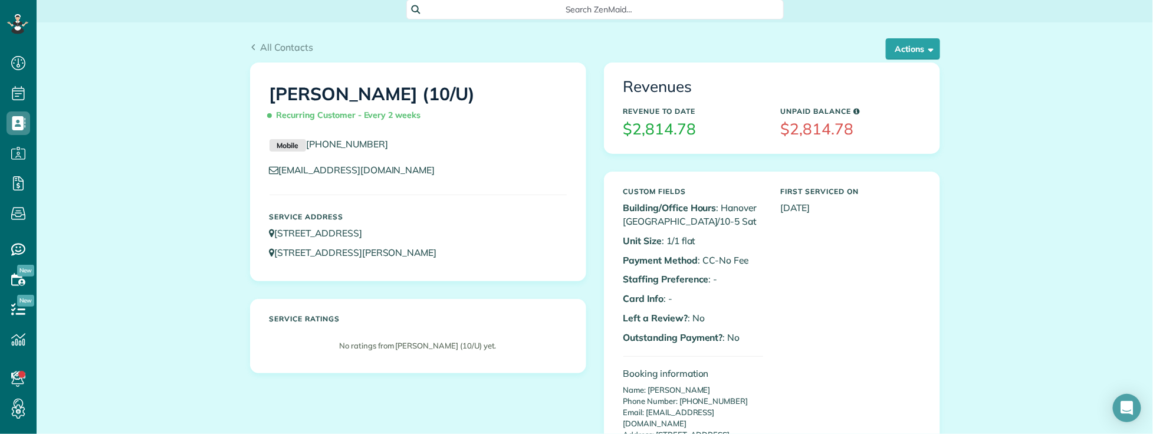
scroll to position [0, 0]
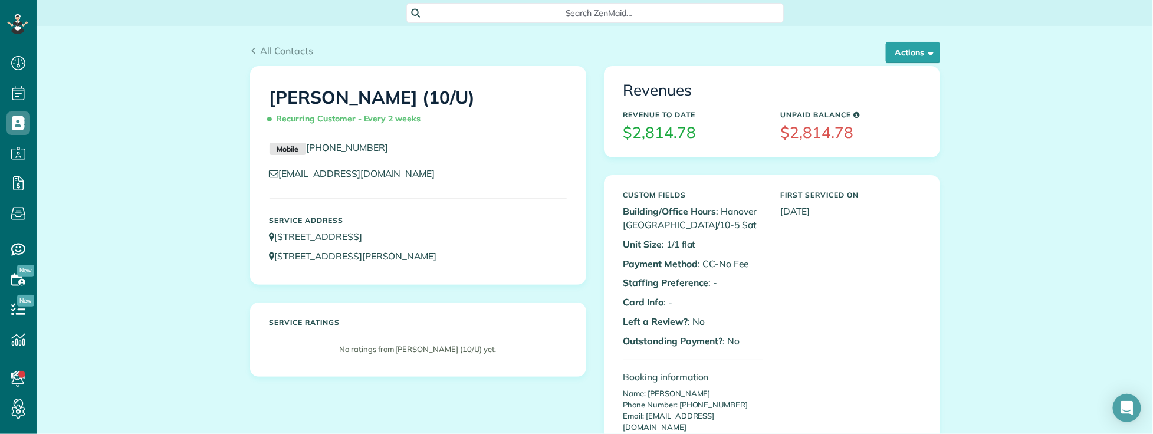
click at [497, 189] on div "[PERSON_NAME] (10/U) Recurring Customer - Every 2 weeks Mobile [PHONE_NUMBER] […" at bounding box center [418, 176] width 335 height 218
click at [903, 49] on button "Actions" at bounding box center [913, 52] width 54 height 21
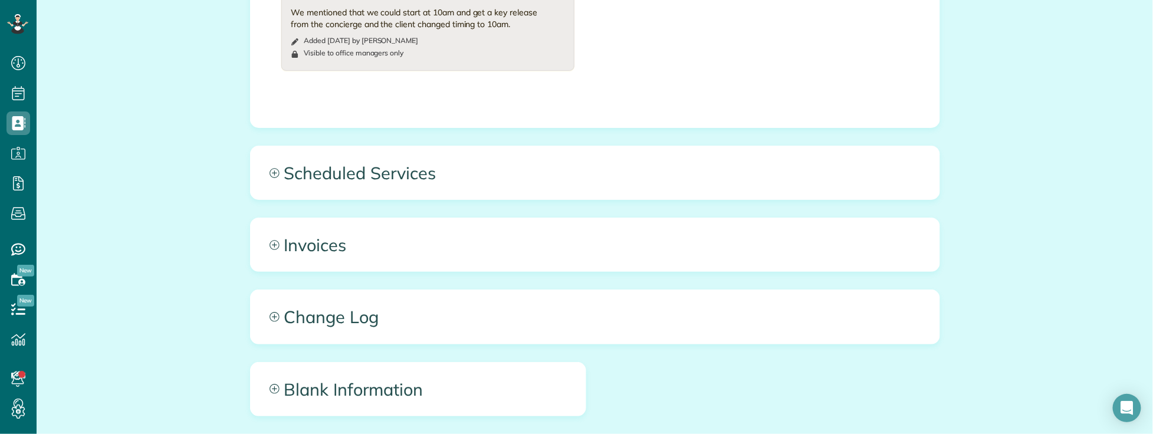
scroll to position [1048, 0]
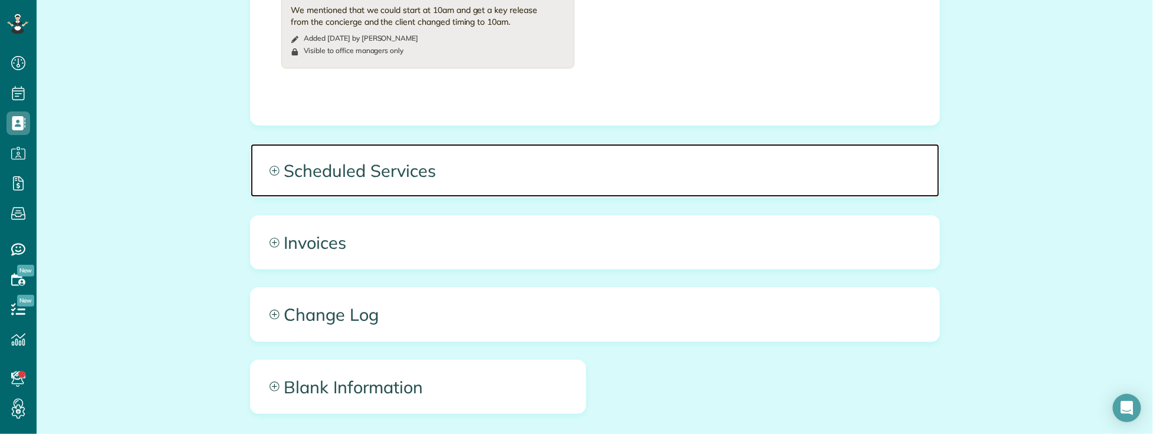
click at [568, 147] on span "Scheduled Services" at bounding box center [595, 170] width 689 height 53
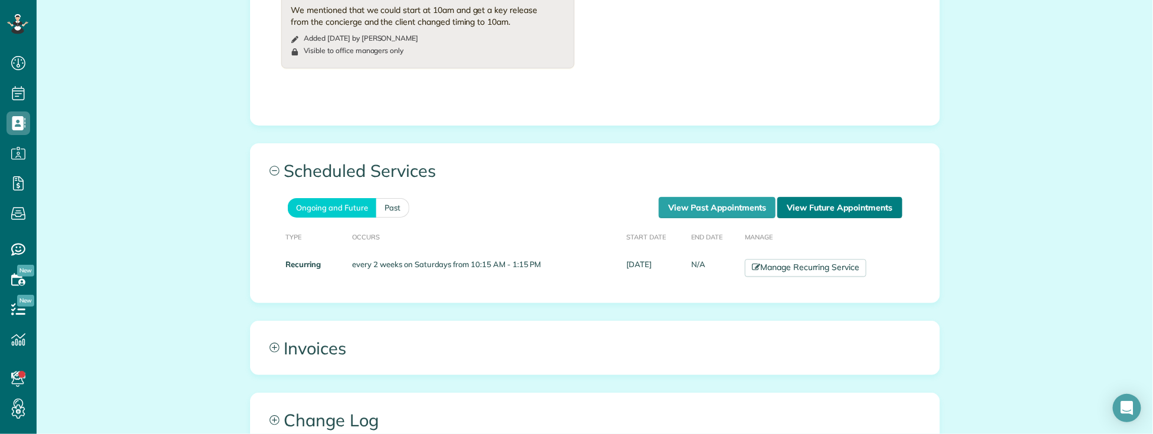
click at [808, 197] on link "View Future Appointments" at bounding box center [840, 207] width 124 height 21
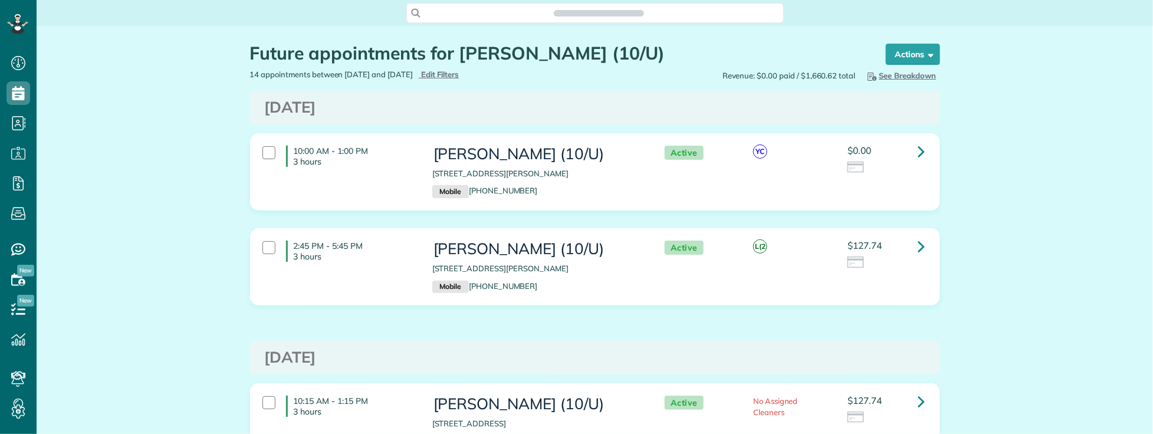
scroll to position [5, 5]
click at [919, 249] on icon at bounding box center [922, 246] width 7 height 21
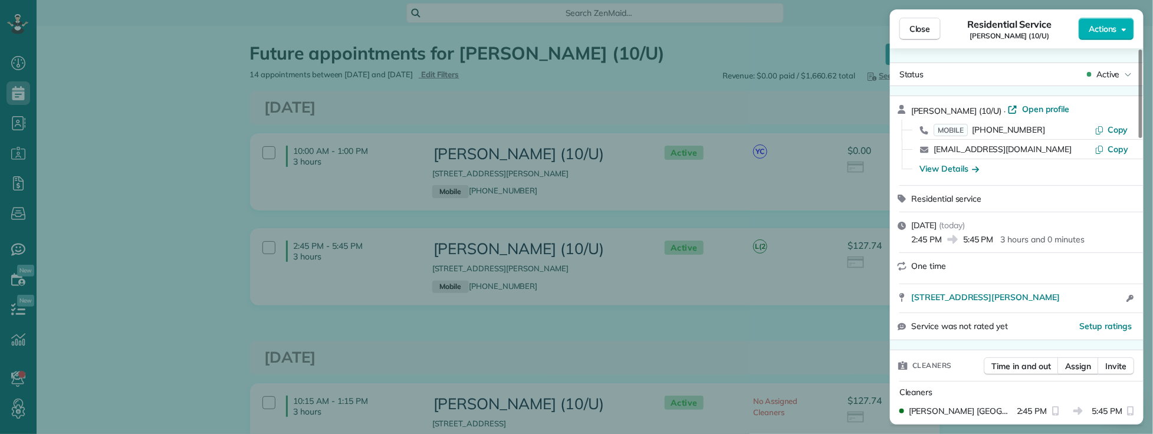
scroll to position [65, 0]
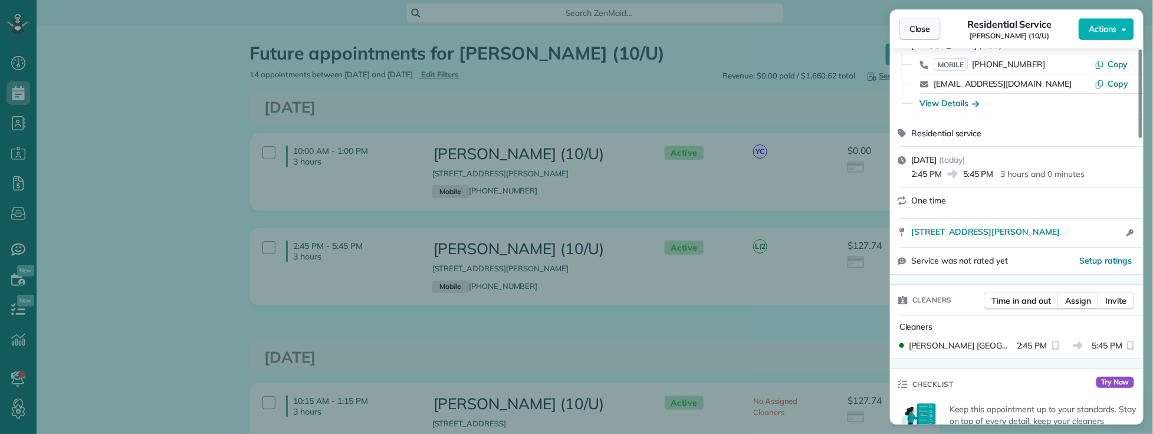
click at [914, 29] on span "Close" at bounding box center [920, 29] width 21 height 12
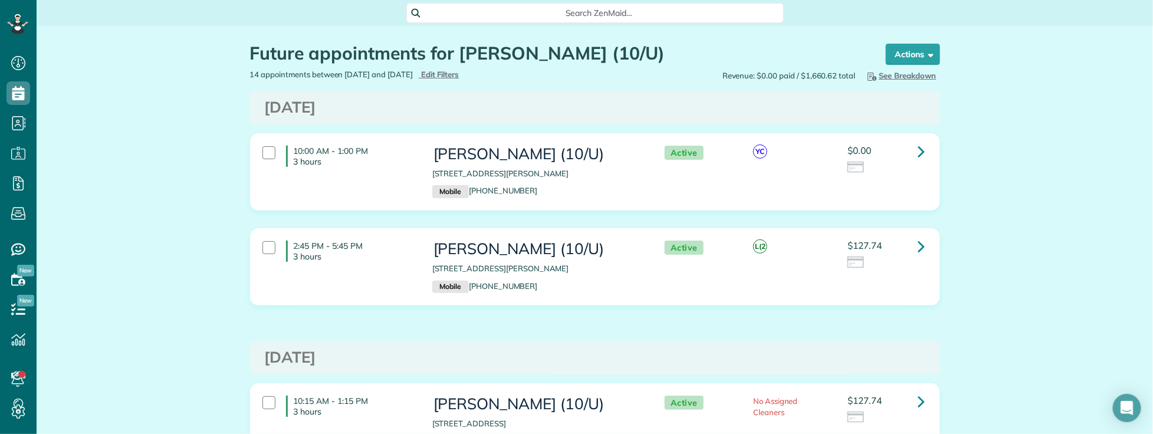
drag, startPoint x: 426, startPoint y: 268, endPoint x: 605, endPoint y: 273, distance: 179.4
click at [605, 273] on div "[PERSON_NAME] (10/U) [STREET_ADDRESS][PERSON_NAME] Mobile [PHONE_NUMBER]" at bounding box center [537, 267] width 227 height 64
copy p "[STREET_ADDRESS][PERSON_NAME]"
click at [919, 248] on icon at bounding box center [922, 246] width 7 height 21
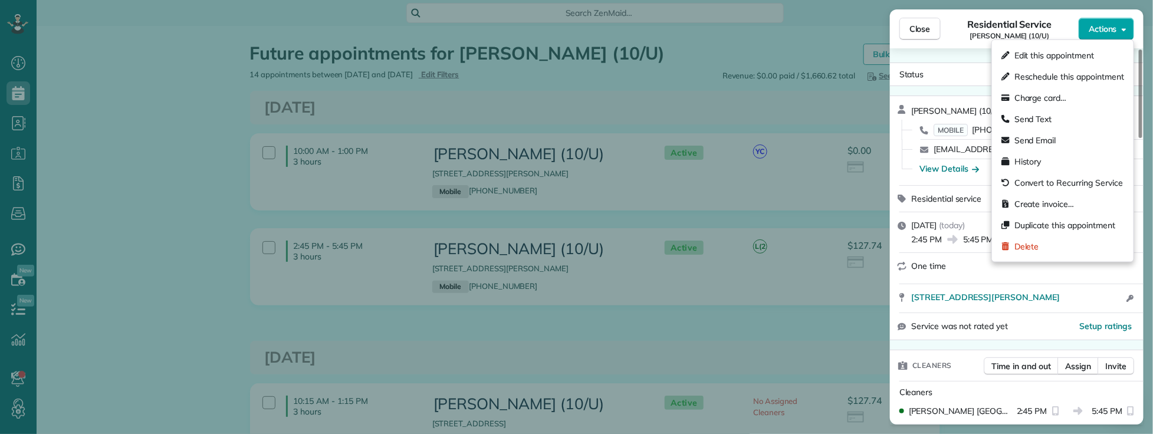
click at [1106, 34] on span "Actions" at bounding box center [1103, 29] width 28 height 12
click at [1054, 61] on div "Edit this appointment" at bounding box center [1063, 55] width 132 height 21
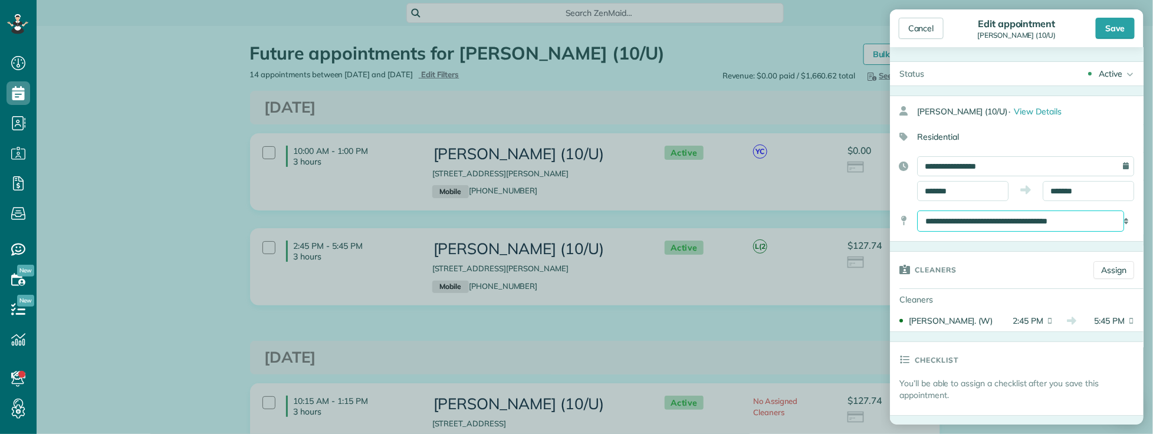
click at [1009, 215] on select "**********" at bounding box center [1020, 221] width 207 height 21
select select "*******"
click at [917, 211] on select "**********" at bounding box center [1020, 221] width 207 height 21
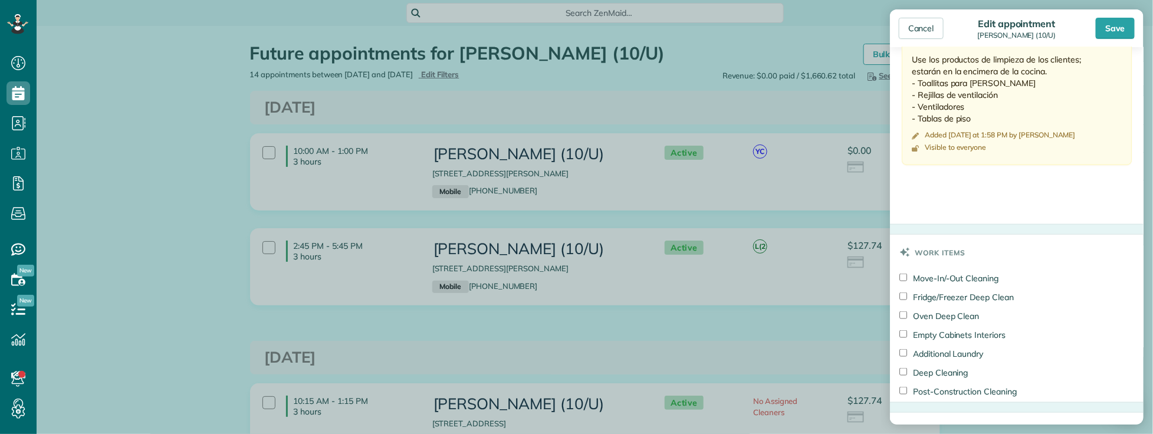
scroll to position [739, 0]
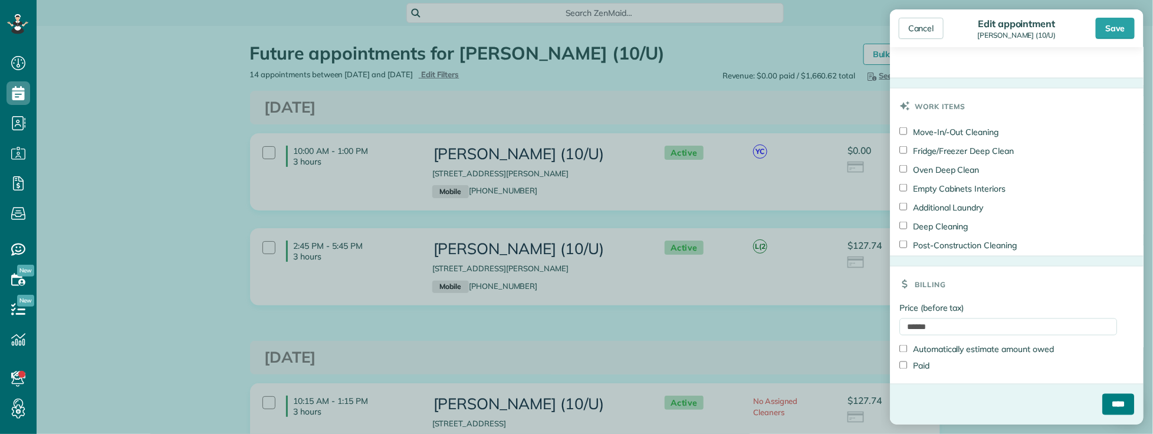
click at [1103, 402] on input "****" at bounding box center [1119, 404] width 32 height 21
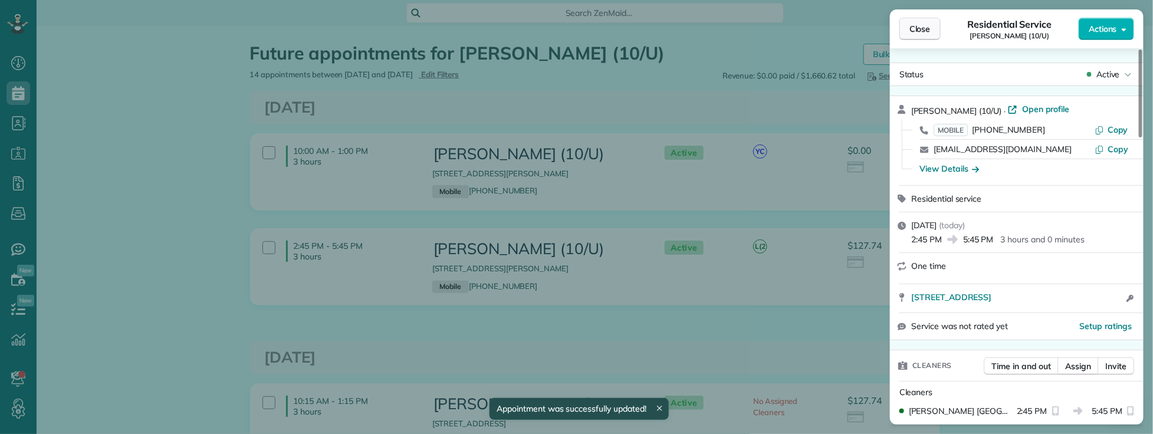
click at [913, 32] on span "Close" at bounding box center [920, 29] width 21 height 12
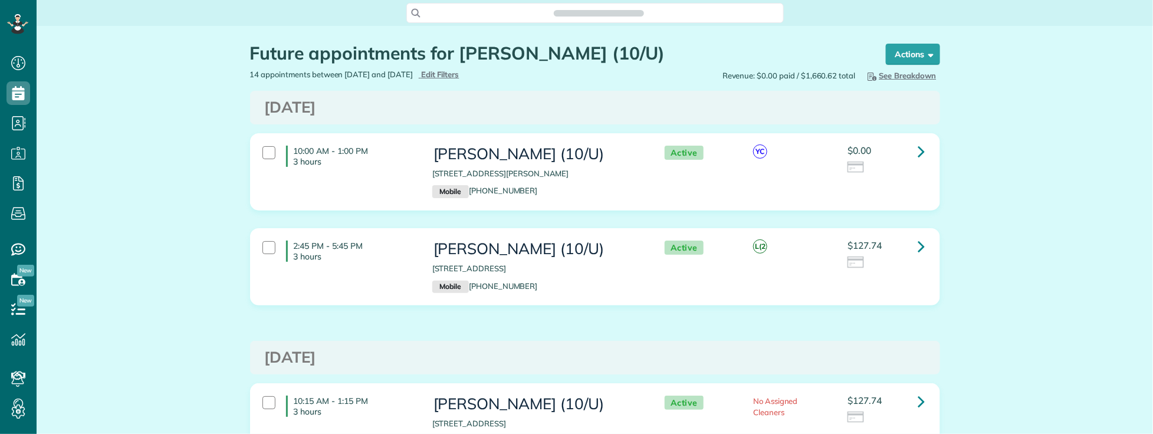
scroll to position [5, 5]
drag, startPoint x: 420, startPoint y: 270, endPoint x: 635, endPoint y: 272, distance: 215.4
click at [635, 272] on div "[PERSON_NAME] (10/U) [STREET_ADDRESS] Mobile [PHONE_NUMBER]" at bounding box center [537, 267] width 227 height 64
copy p "[STREET_ADDRESS]"
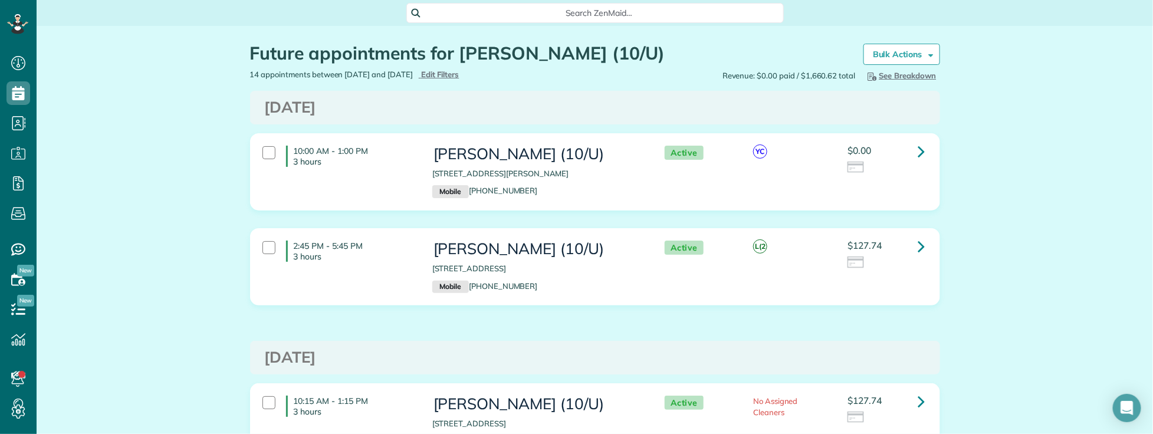
click at [919, 248] on icon at bounding box center [922, 246] width 7 height 21
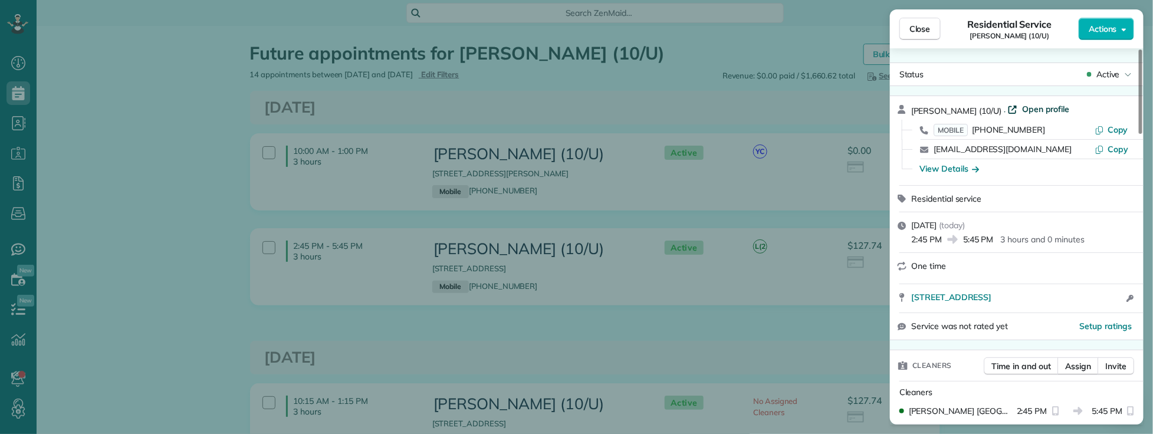
click at [1022, 107] on span "Open profile" at bounding box center [1046, 109] width 48 height 12
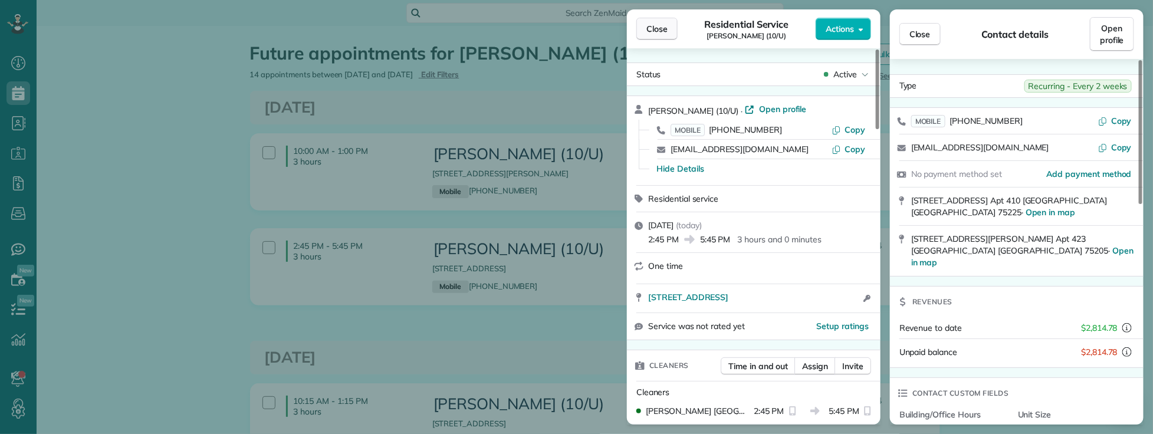
click at [658, 28] on span "Close" at bounding box center [657, 29] width 21 height 12
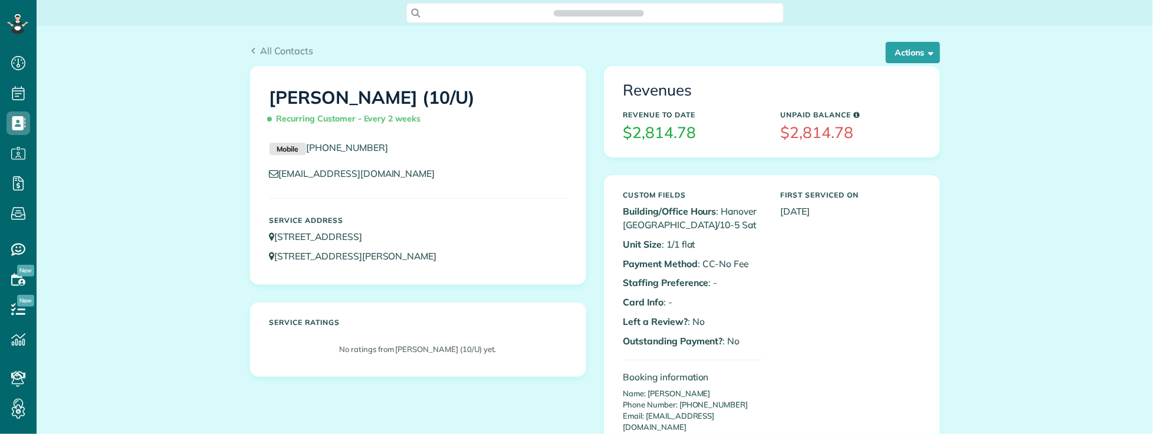
scroll to position [5, 5]
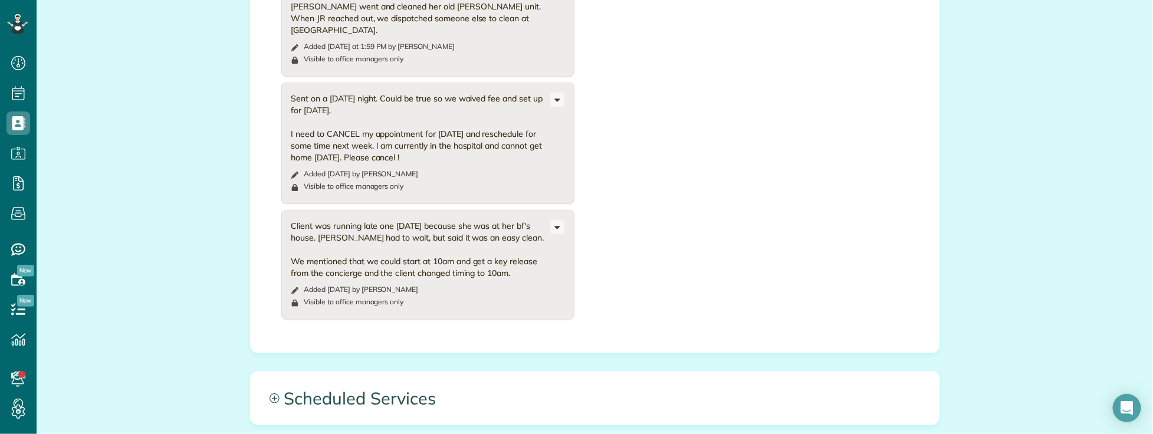
scroll to position [1180, 0]
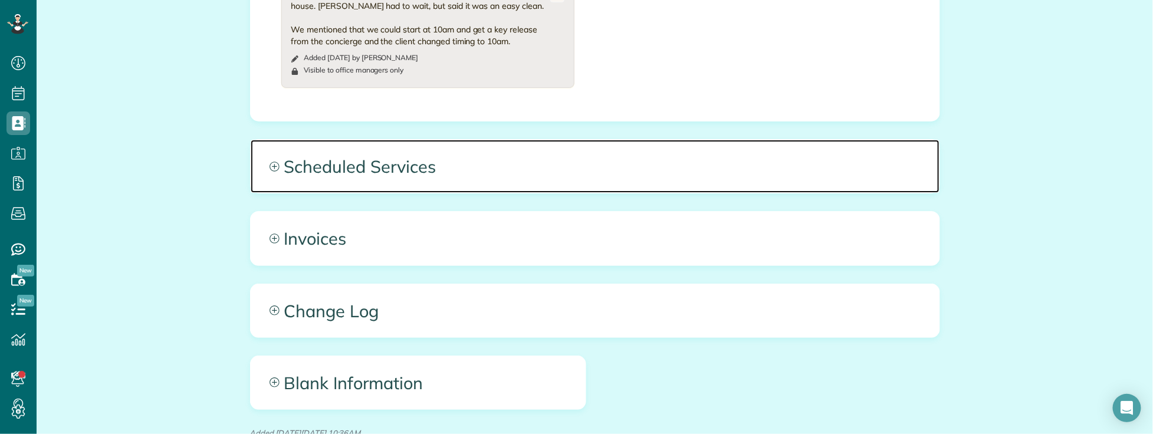
click at [589, 149] on span "Scheduled Services" at bounding box center [595, 166] width 689 height 53
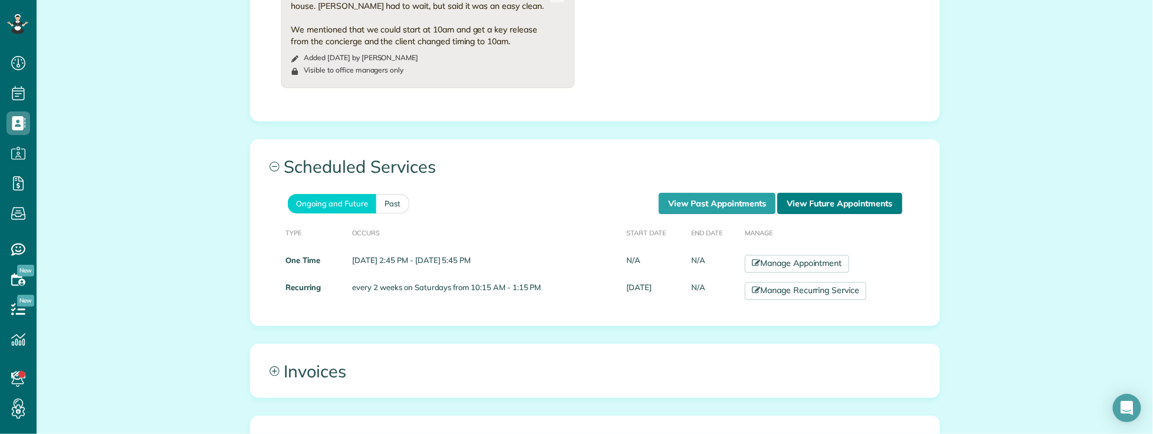
click at [828, 193] on link "View Future Appointments" at bounding box center [840, 203] width 124 height 21
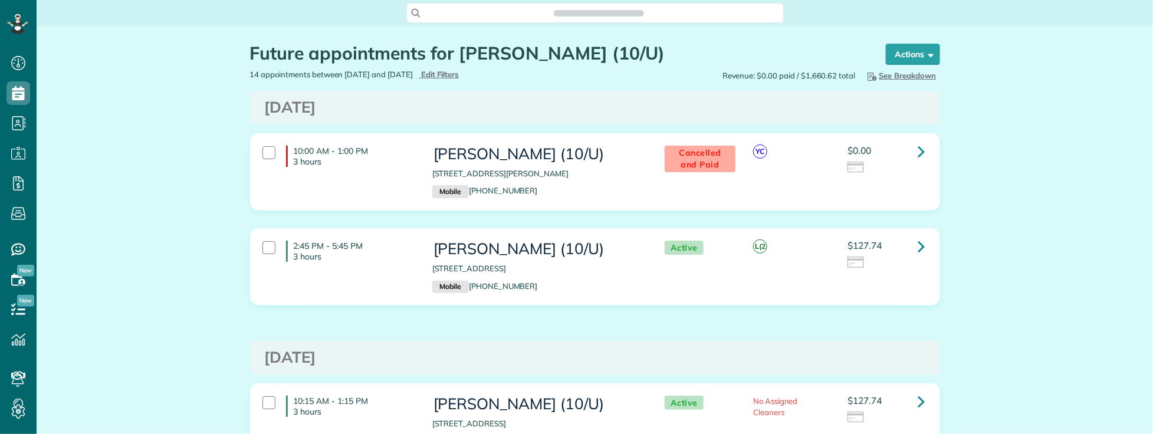
scroll to position [5, 5]
click at [919, 248] on icon at bounding box center [922, 246] width 7 height 21
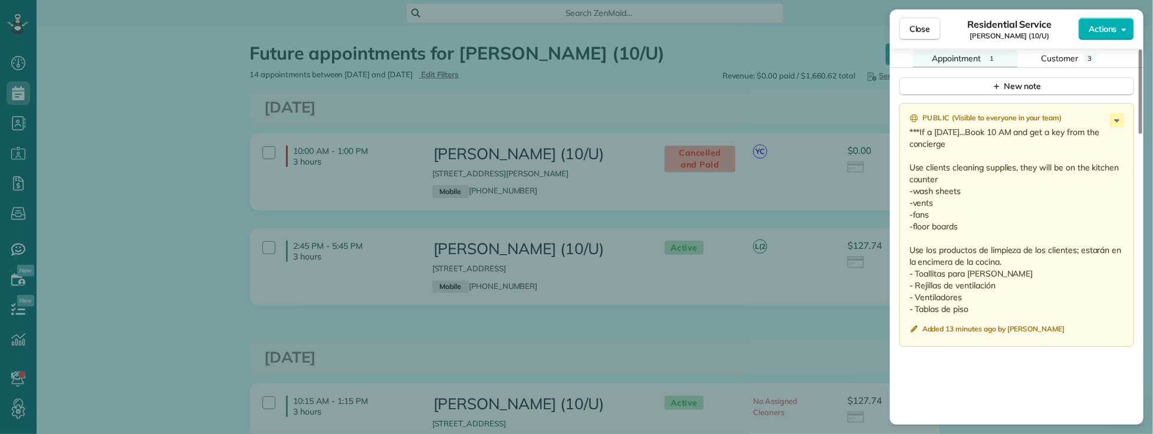
scroll to position [983, 0]
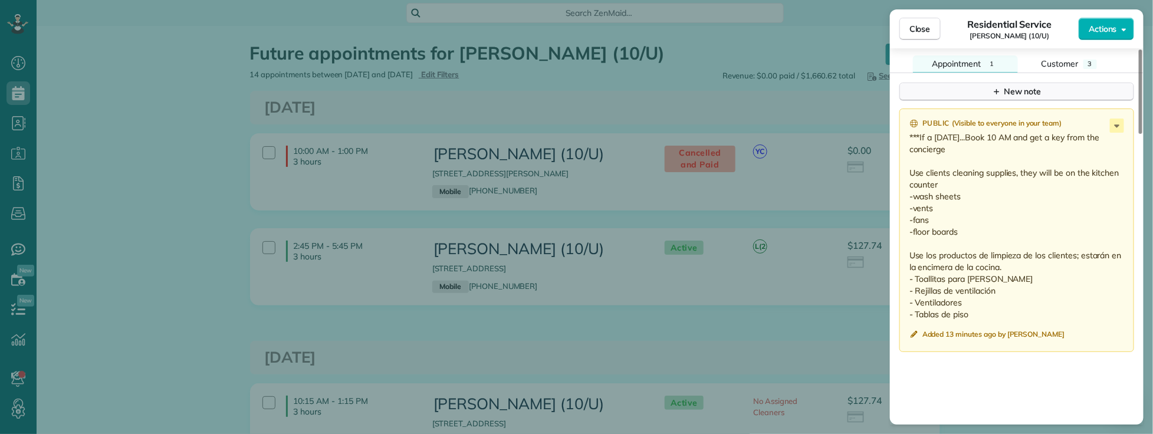
click at [1000, 96] on icon "button" at bounding box center [996, 91] width 9 height 9
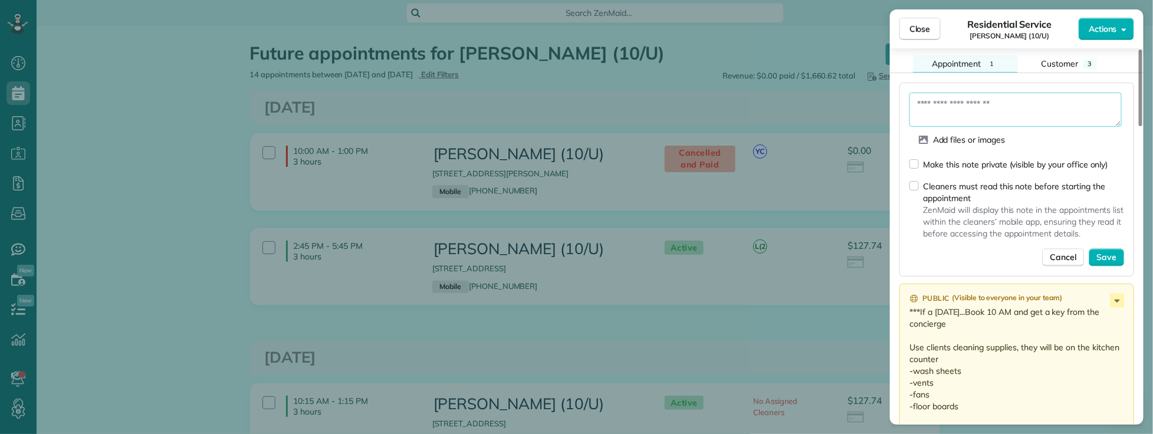
click at [974, 121] on textarea at bounding box center [1016, 110] width 212 height 34
type textarea "**********"
click at [1107, 264] on span "Save" at bounding box center [1107, 258] width 20 height 12
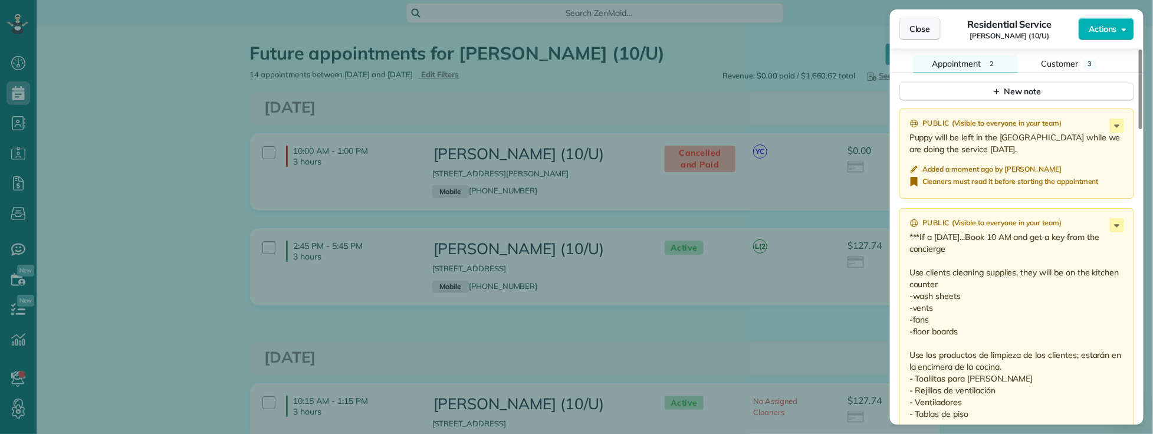
click at [910, 28] on span "Close" at bounding box center [920, 29] width 21 height 12
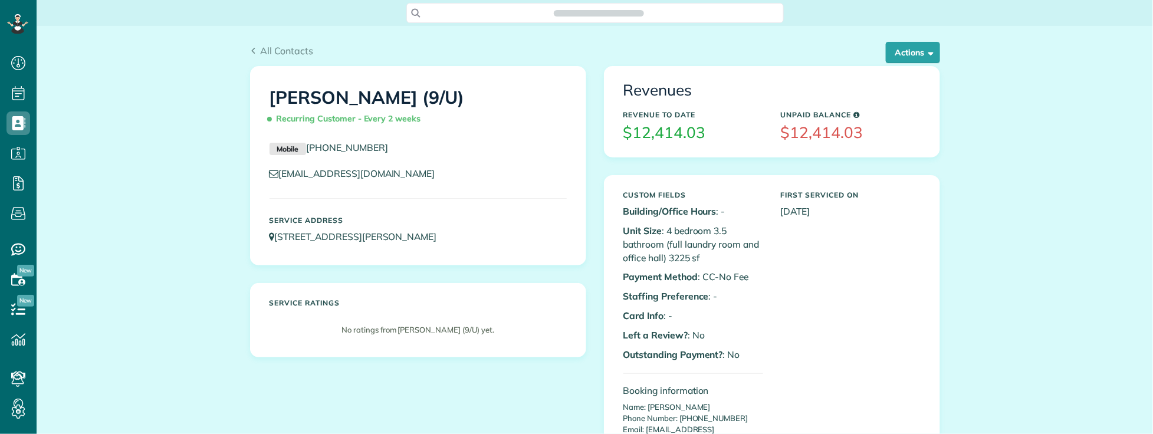
scroll to position [434, 37]
click at [671, 258] on p "Unit Size : 4 bedroom 3.5 bathroom (full laundry room and office hall) 3225 sf" at bounding box center [694, 244] width 140 height 41
copy p "3225"
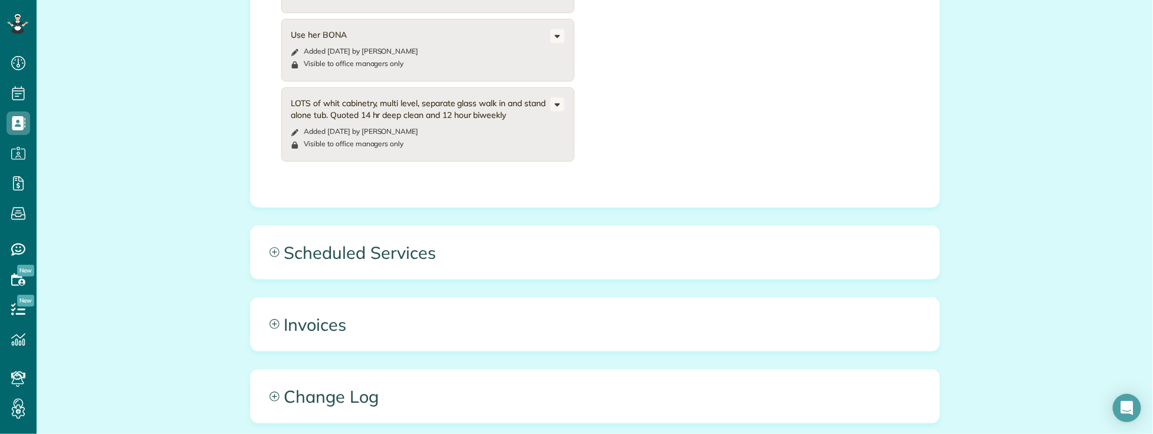
scroll to position [983, 0]
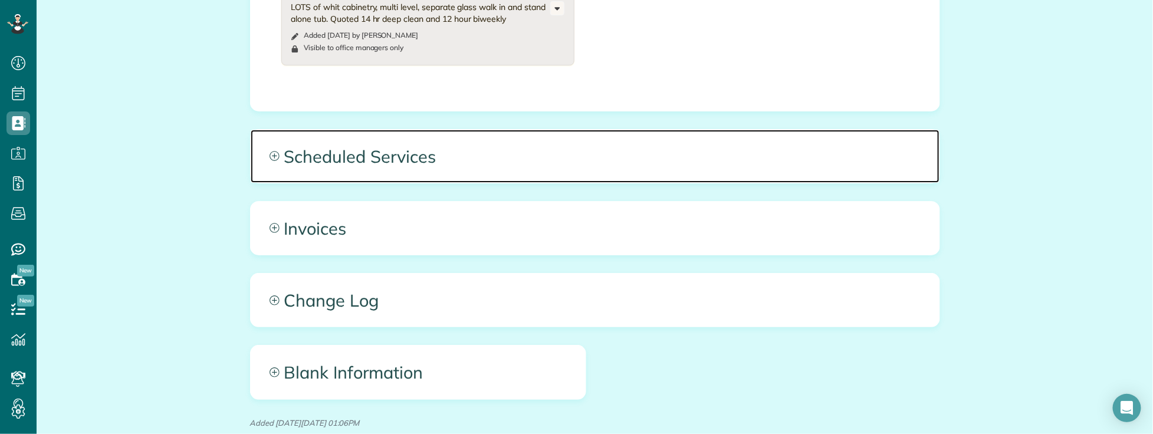
click at [414, 143] on span "Scheduled Services" at bounding box center [595, 156] width 689 height 53
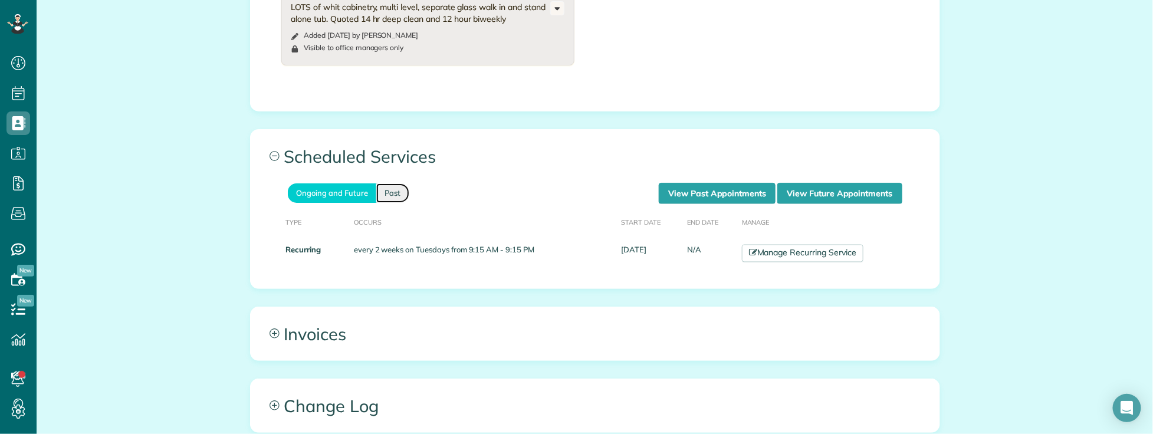
click at [391, 183] on link "Past" at bounding box center [392, 192] width 33 height 19
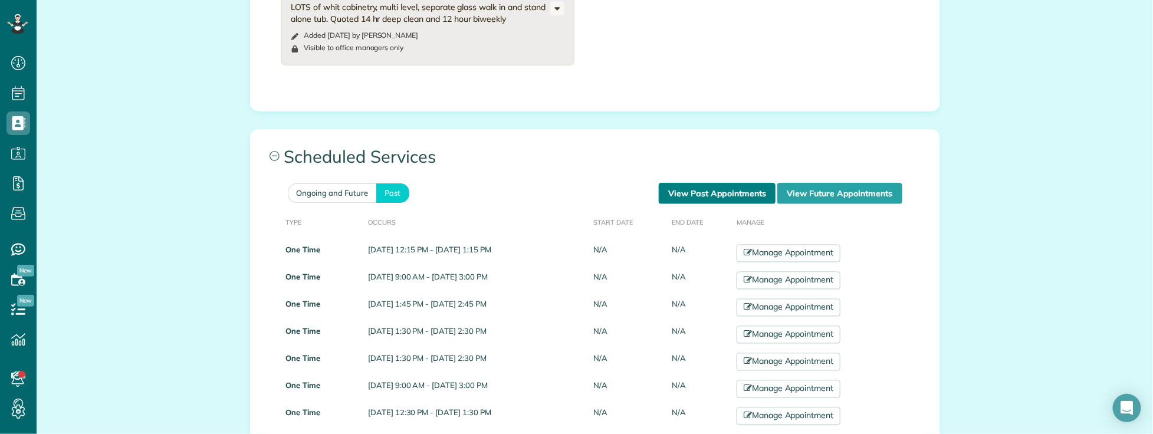
click at [683, 183] on link "View Past Appointments" at bounding box center [717, 193] width 117 height 21
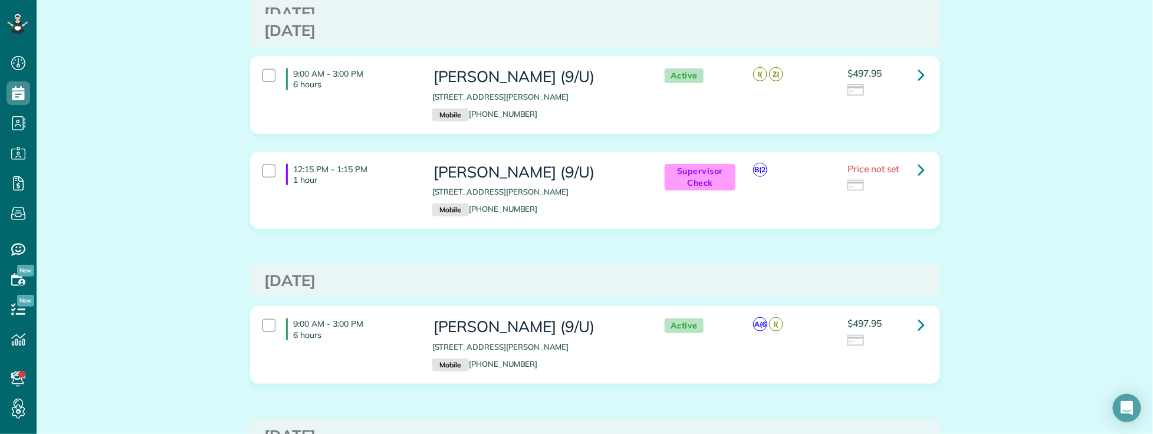
scroll to position [393, 0]
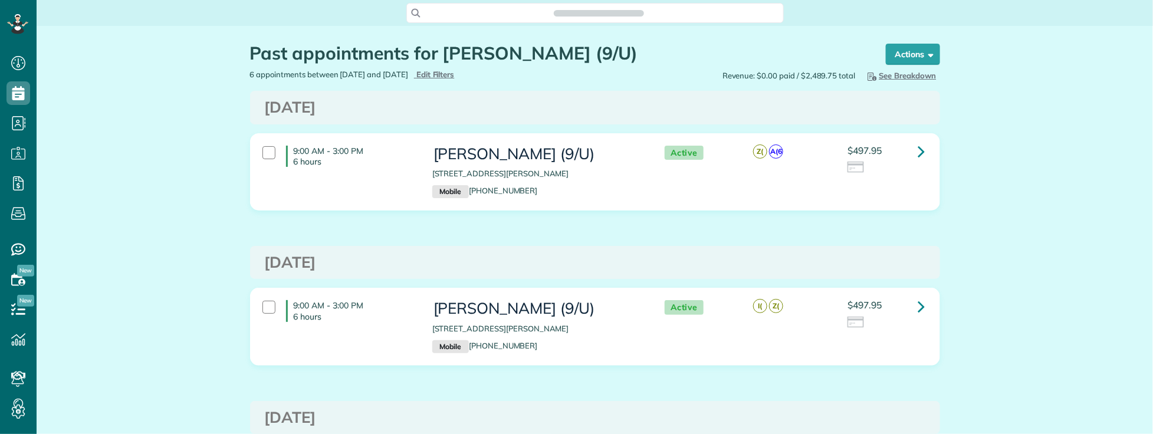
scroll to position [5, 5]
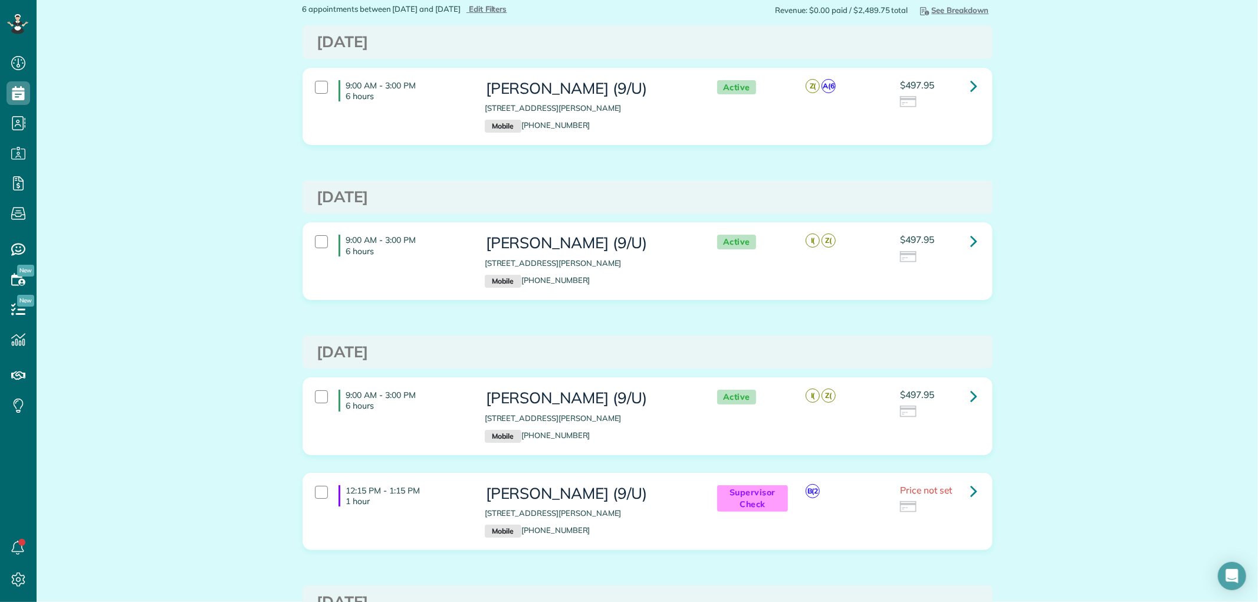
scroll to position [602, 37]
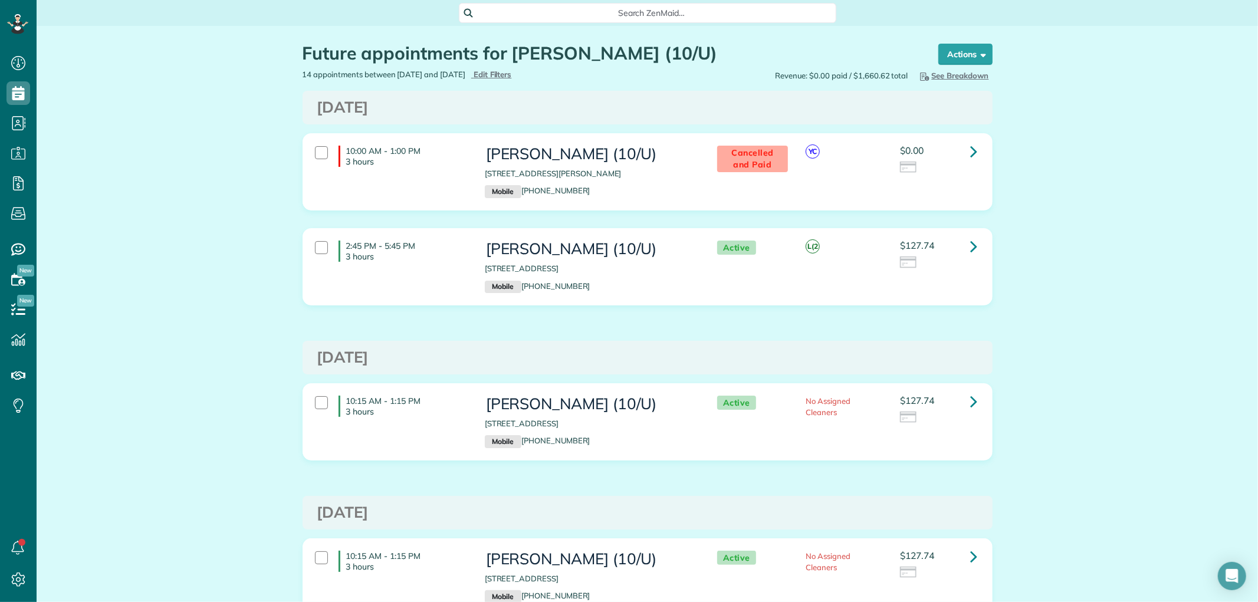
scroll to position [5, 5]
click at [555, 5] on div "Search ZenMaid…" at bounding box center [648, 13] width 378 height 20
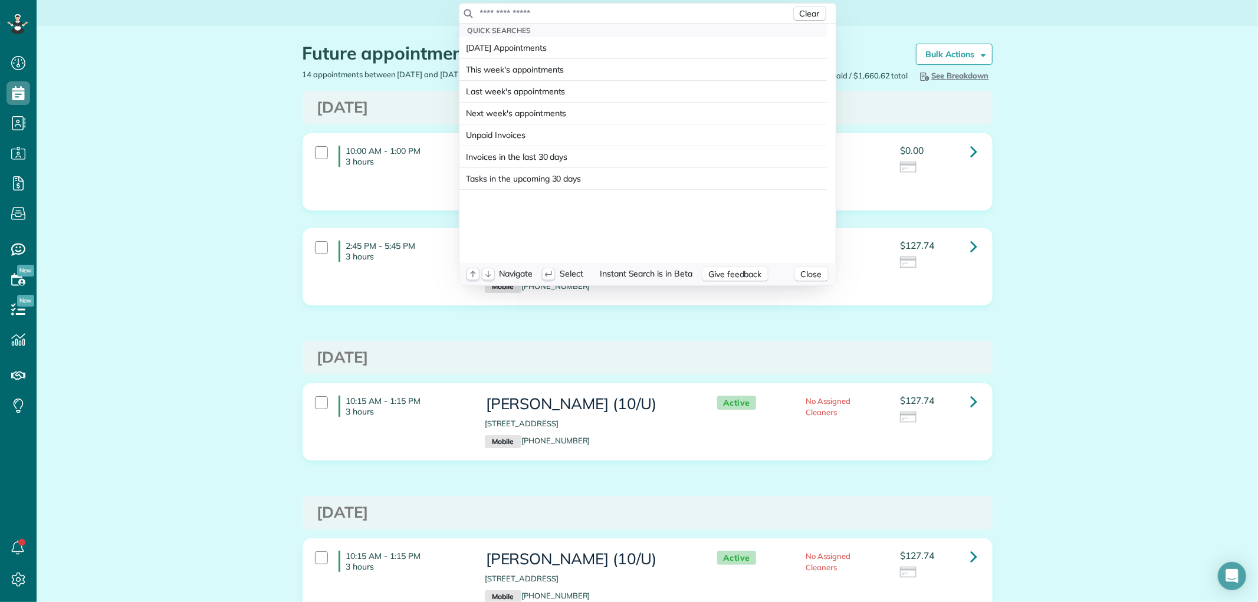
click at [555, 9] on input "text" at bounding box center [636, 13] width 312 height 12
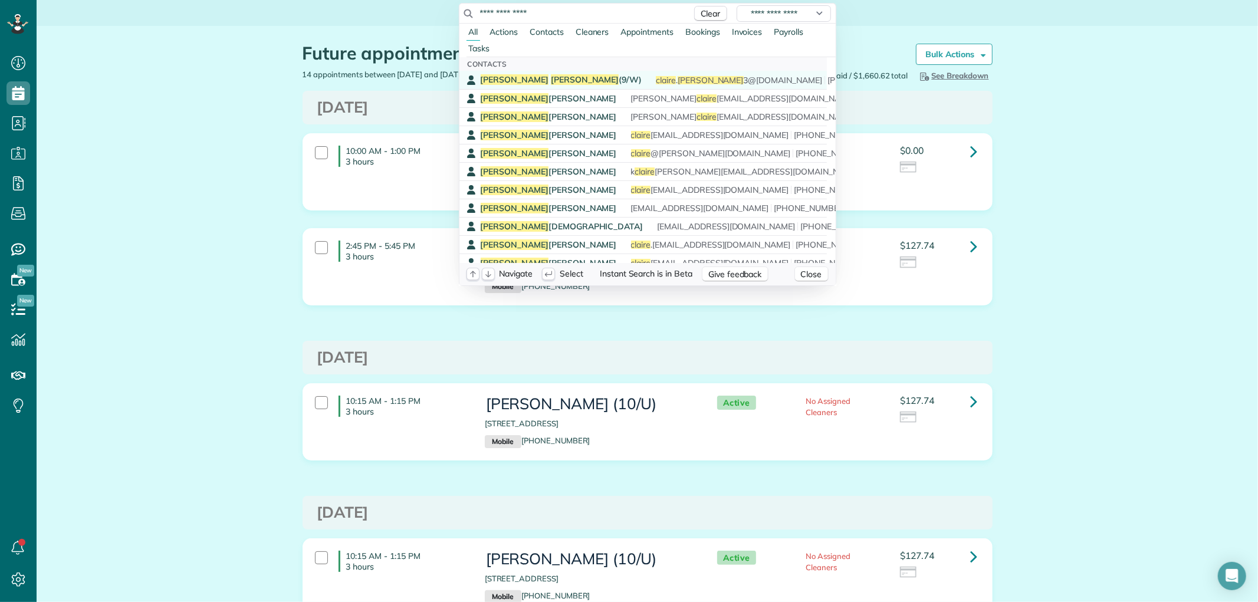
type input "**********"
click at [533, 80] on span "Claire Gilbert (9/W)" at bounding box center [562, 79] width 162 height 11
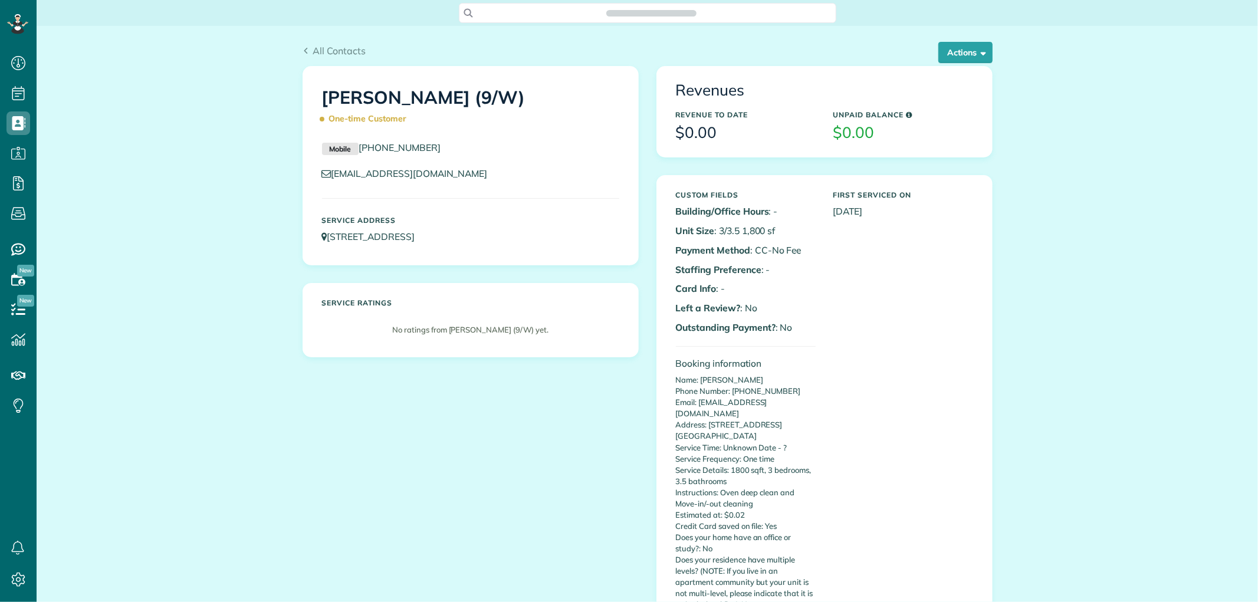
scroll to position [5, 5]
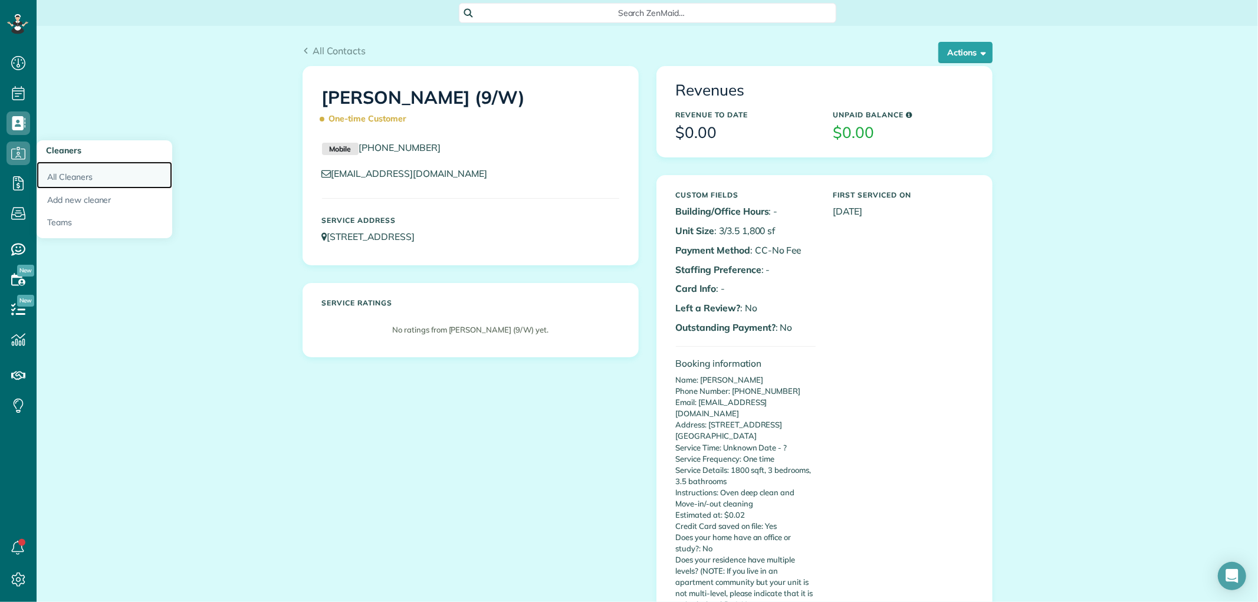
click at [67, 177] on link "All Cleaners" at bounding box center [105, 175] width 136 height 27
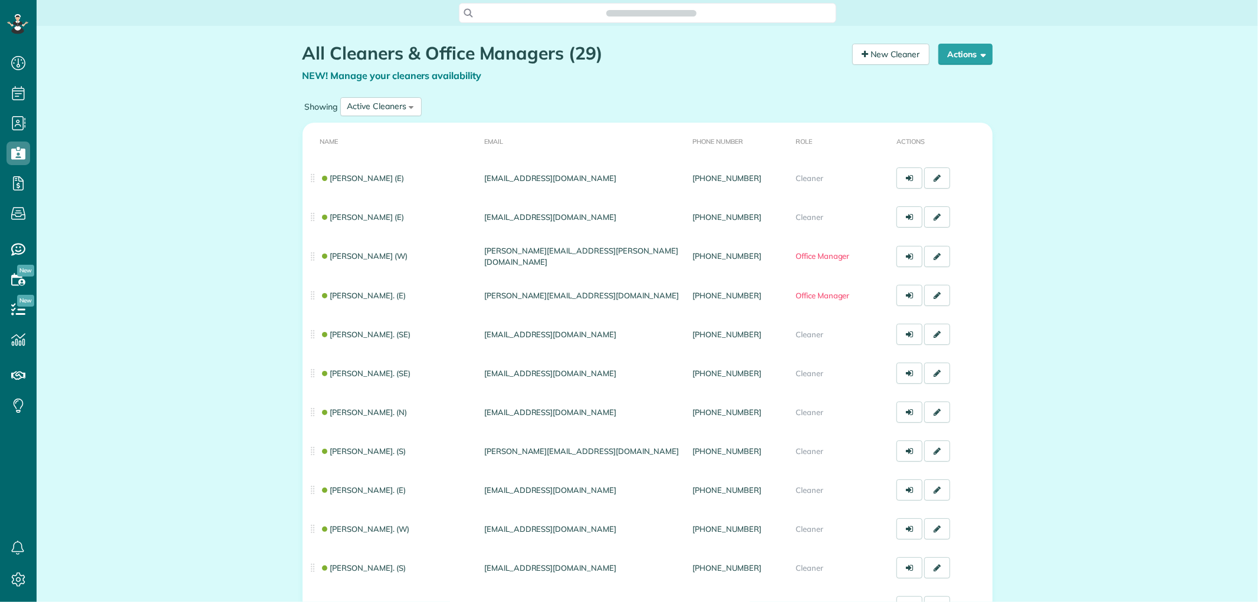
scroll to position [5, 5]
click at [562, 15] on span "Search ZenMaid…" at bounding box center [652, 13] width 359 height 12
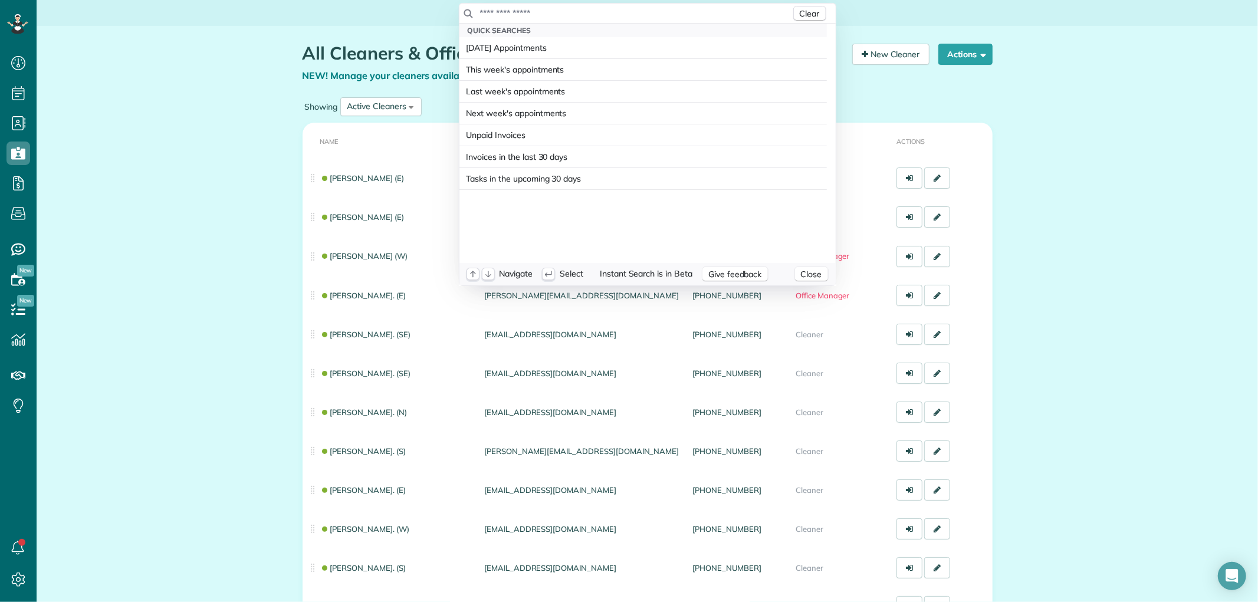
click at [562, 15] on input "text" at bounding box center [636, 13] width 312 height 12
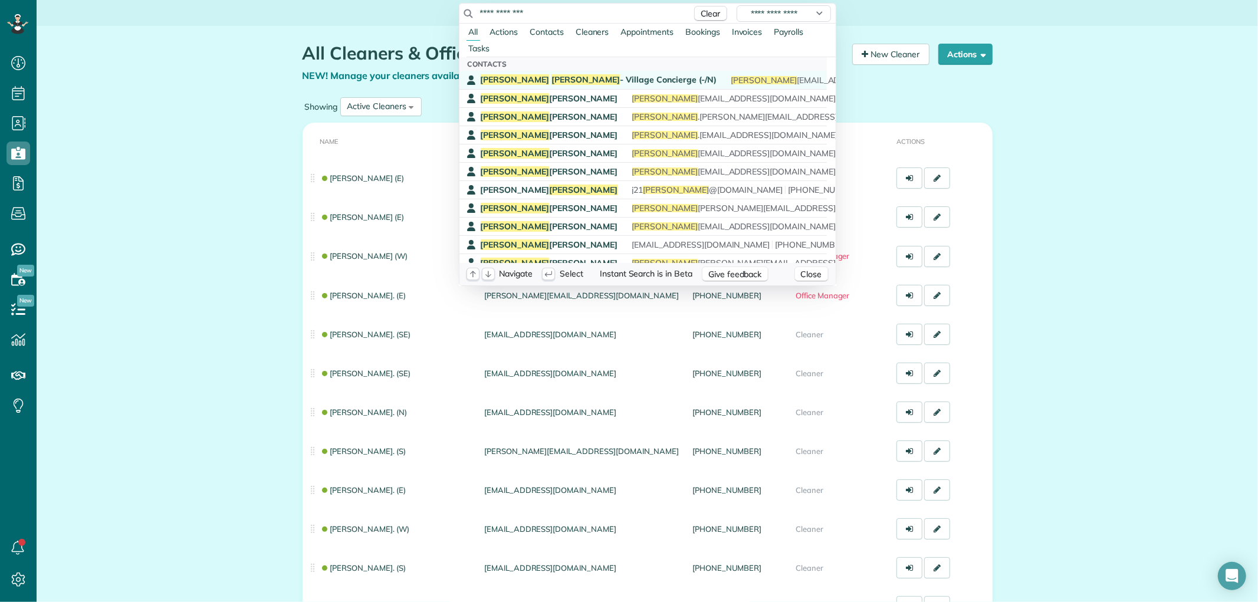
type input "**********"
click at [638, 78] on div "Ashley Guzman - Village Concierge (-/N) ashley 05ash@gmail.com (405) 255-7720" at bounding box center [652, 79] width 342 height 11
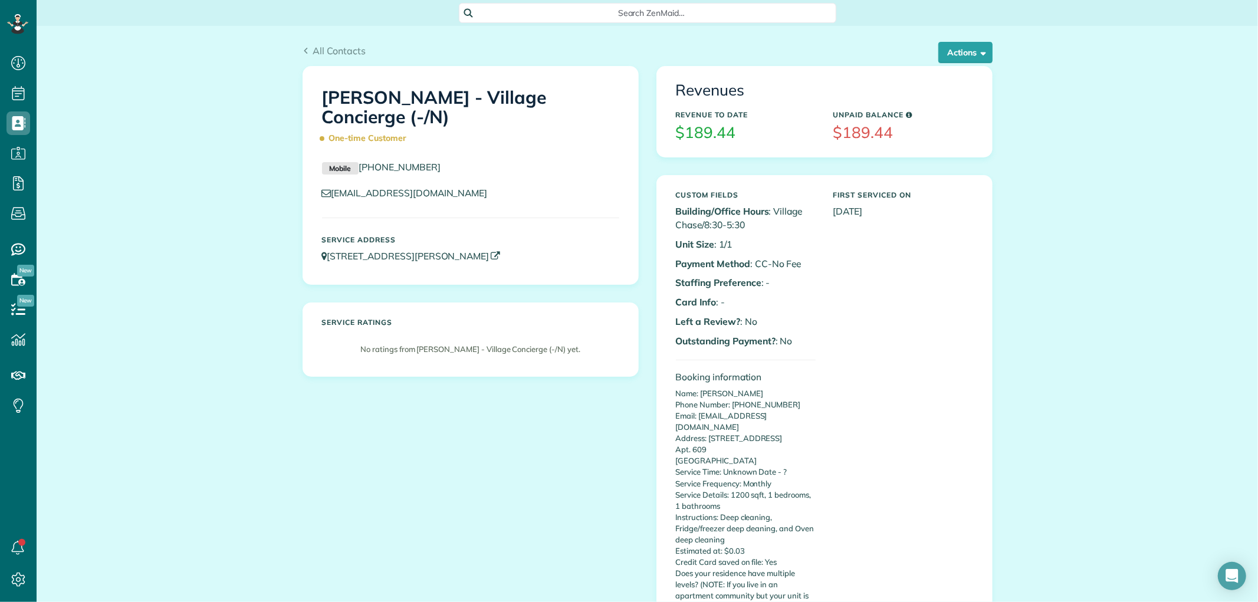
copy link "[STREET_ADDRESS][PERSON_NAME]"
drag, startPoint x: 545, startPoint y: 255, endPoint x: 324, endPoint y: 260, distance: 220.7
click at [324, 260] on p "[STREET_ADDRESS][PERSON_NAME]" at bounding box center [470, 257] width 297 height 14
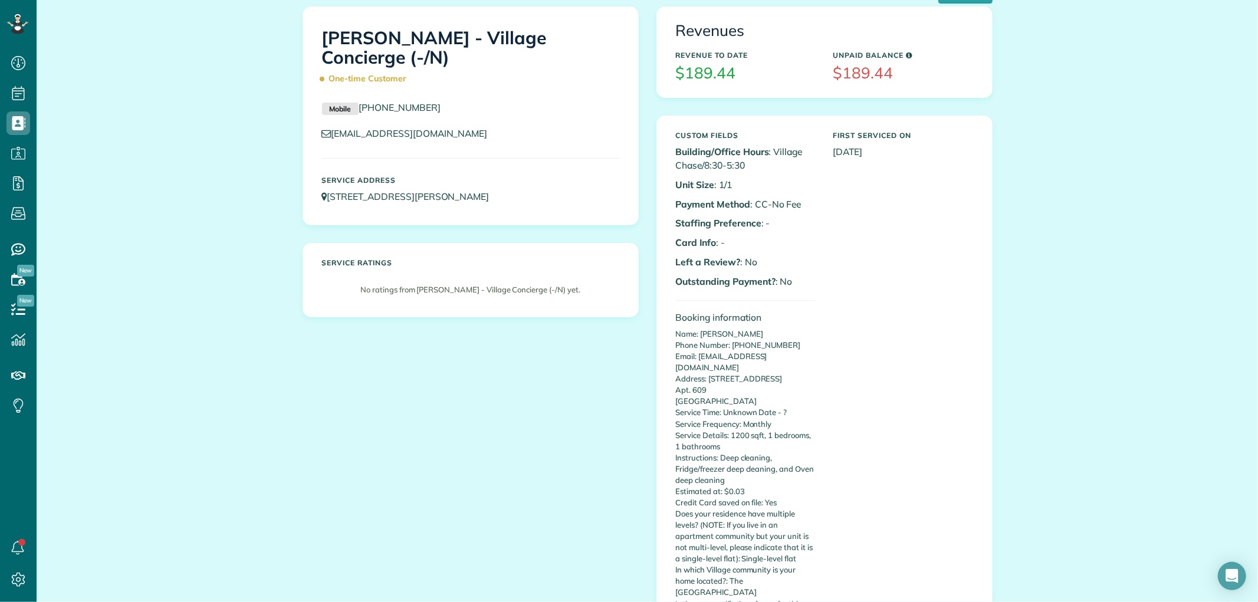
scroll to position [65, 0]
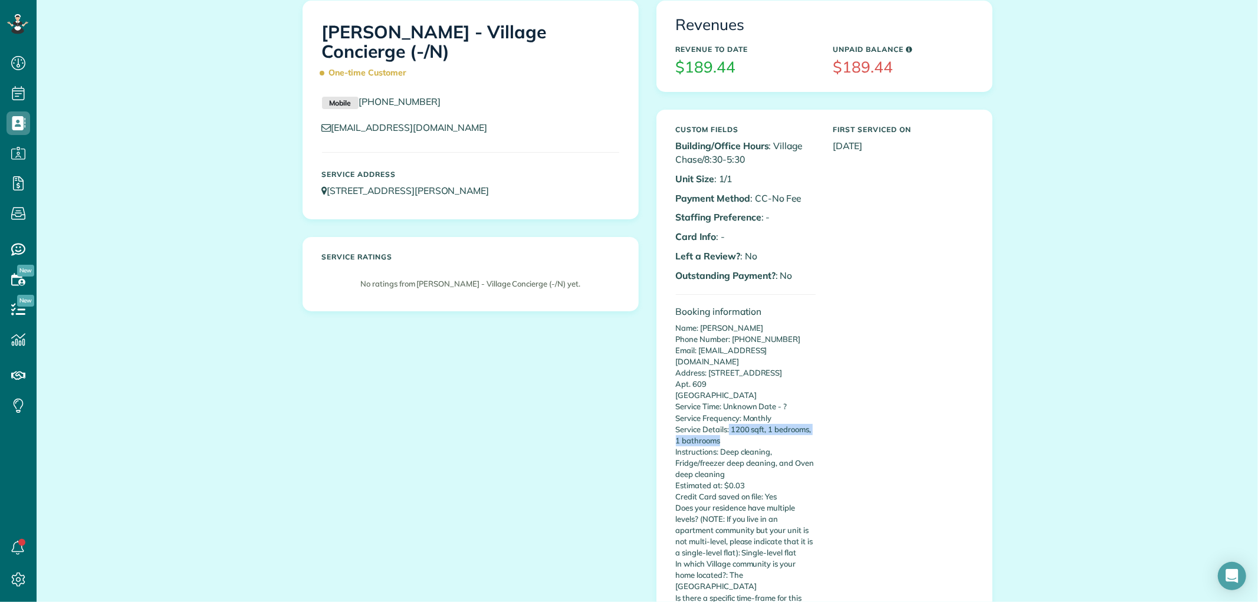
copy p "1200 sqft, 1 bedrooms, 1 bathrooms"
drag, startPoint x: 726, startPoint y: 417, endPoint x: 747, endPoint y: 430, distance: 24.6
click at [747, 430] on p "Name: [PERSON_NAME] Phone Number: [PHONE_NUMBER] Email: [EMAIL_ADDRESS][DOMAIN_…" at bounding box center [746, 497] width 140 height 349
click at [224, 74] on div "All Contacts Actions Edit Add Appointment Recent Activity Send Email Update Cus…" at bounding box center [648, 608] width 1222 height 1296
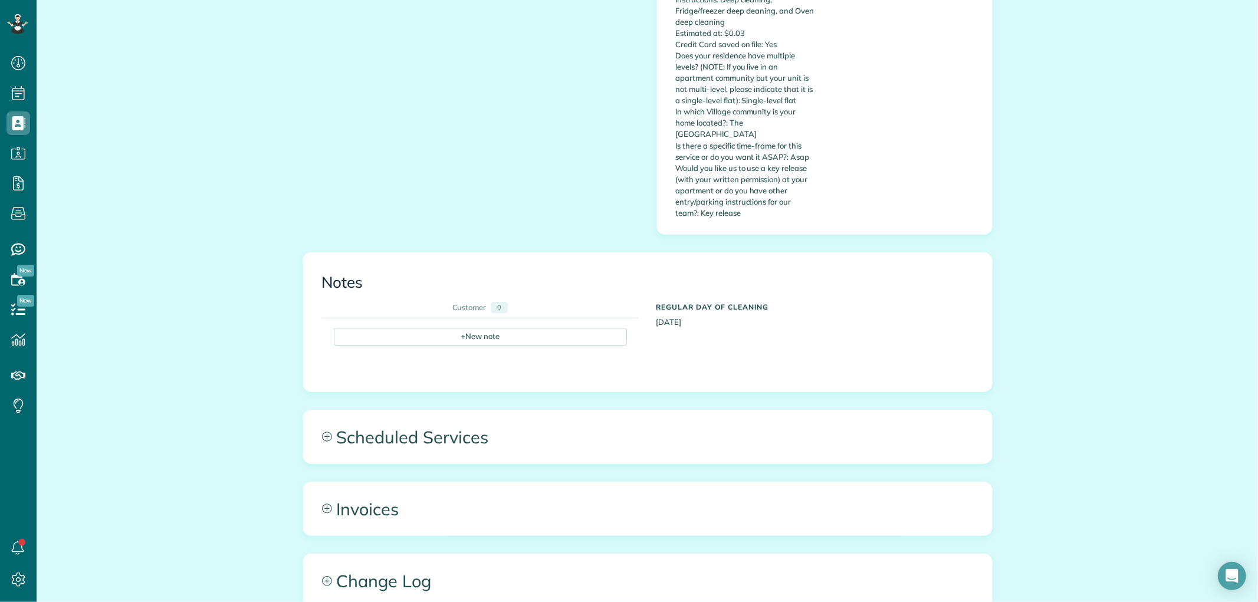
scroll to position [697, 0]
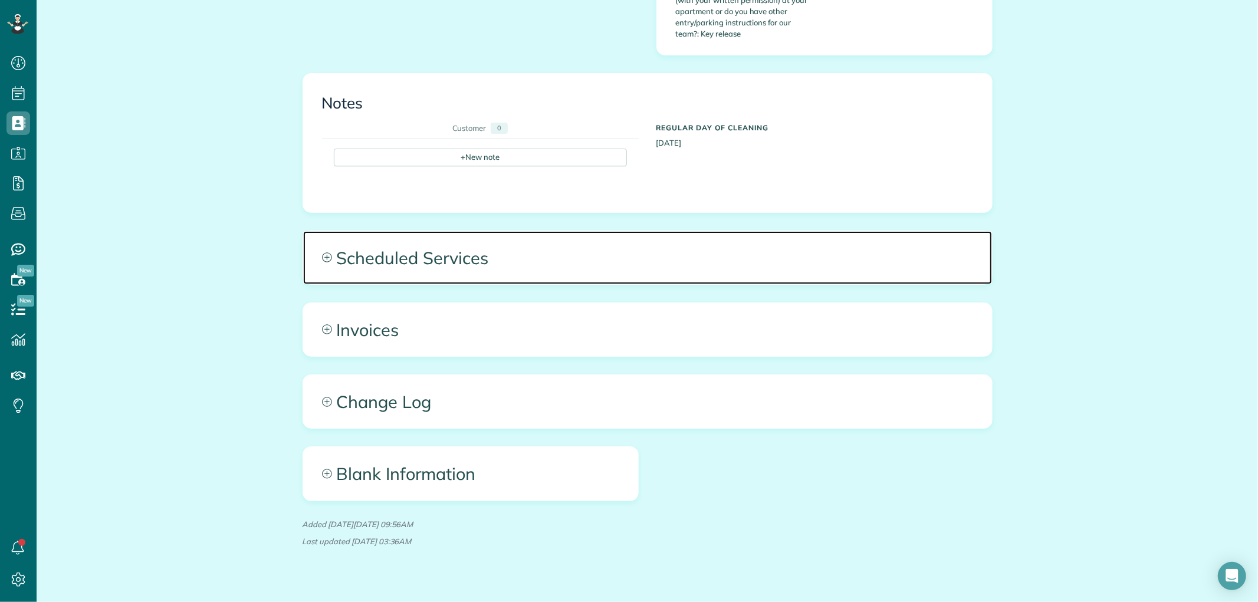
drag, startPoint x: 585, startPoint y: 241, endPoint x: 585, endPoint y: 251, distance: 10.0
click at [586, 241] on span "Scheduled Services" at bounding box center [647, 257] width 689 height 53
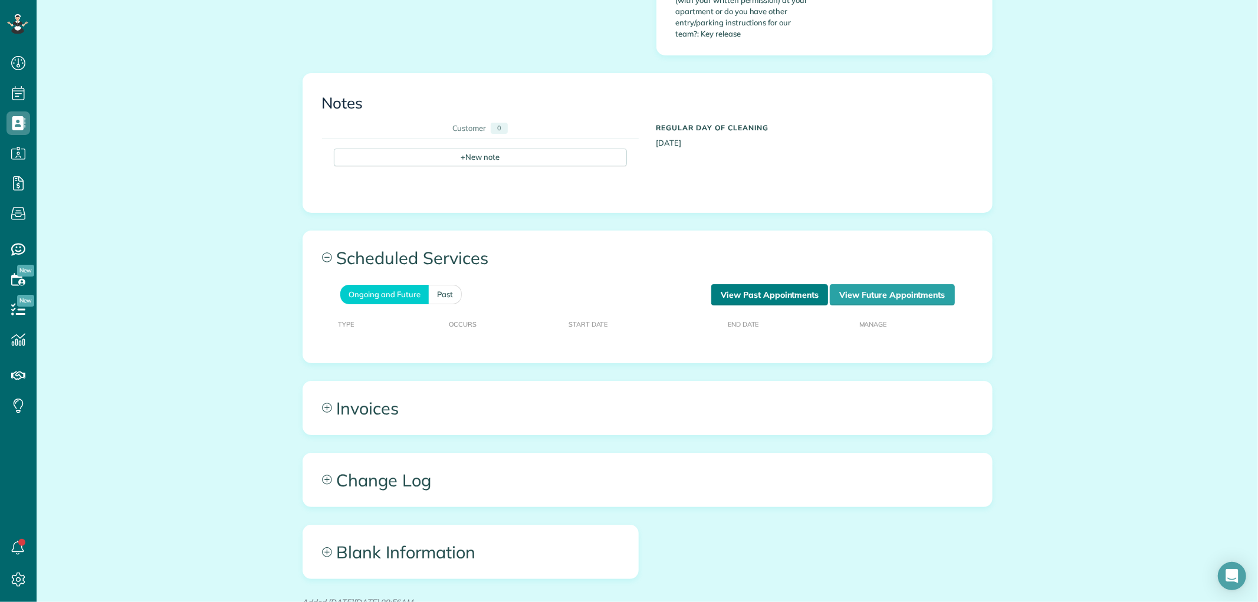
click at [712, 284] on link "View Past Appointments" at bounding box center [770, 294] width 117 height 21
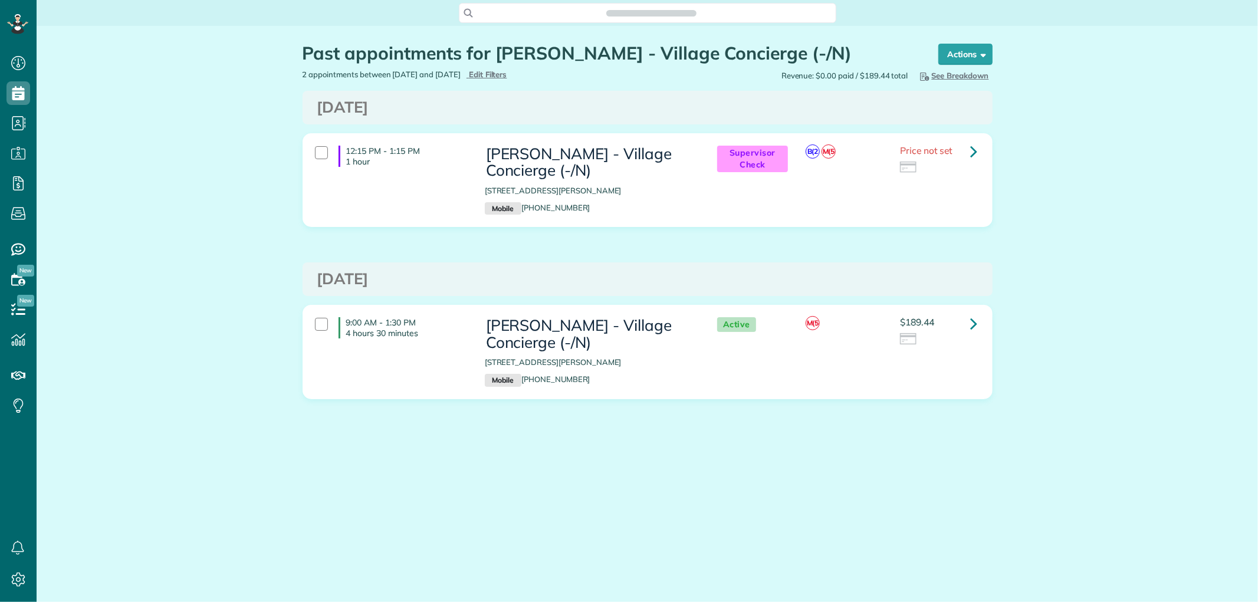
scroll to position [5, 5]
click at [979, 324] on link at bounding box center [975, 324] width 24 height 24
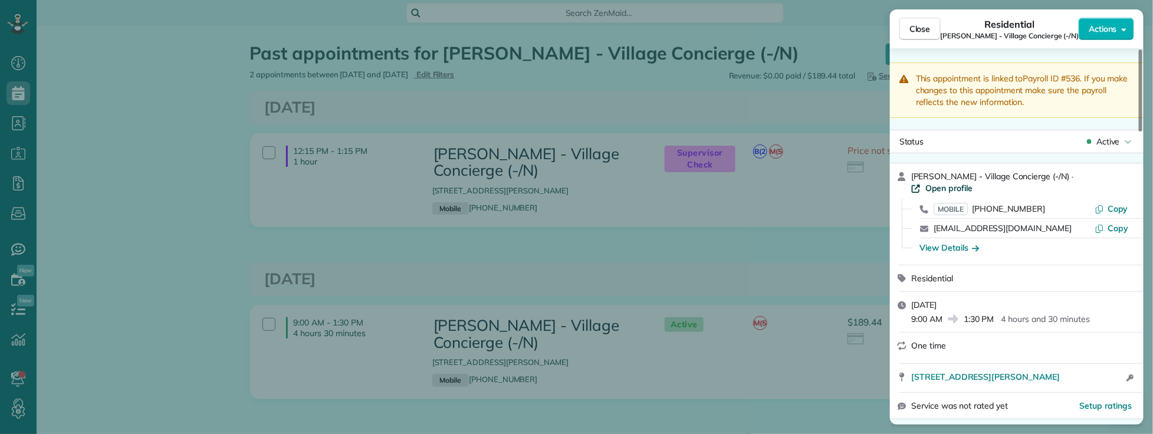
click at [973, 182] on span "Open profile" at bounding box center [950, 188] width 48 height 12
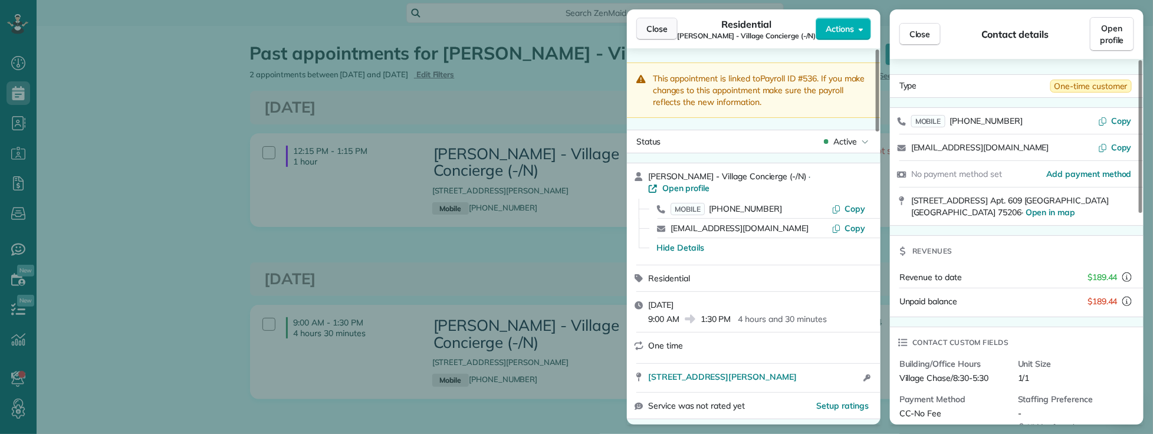
click at [651, 28] on span "Close" at bounding box center [657, 29] width 21 height 12
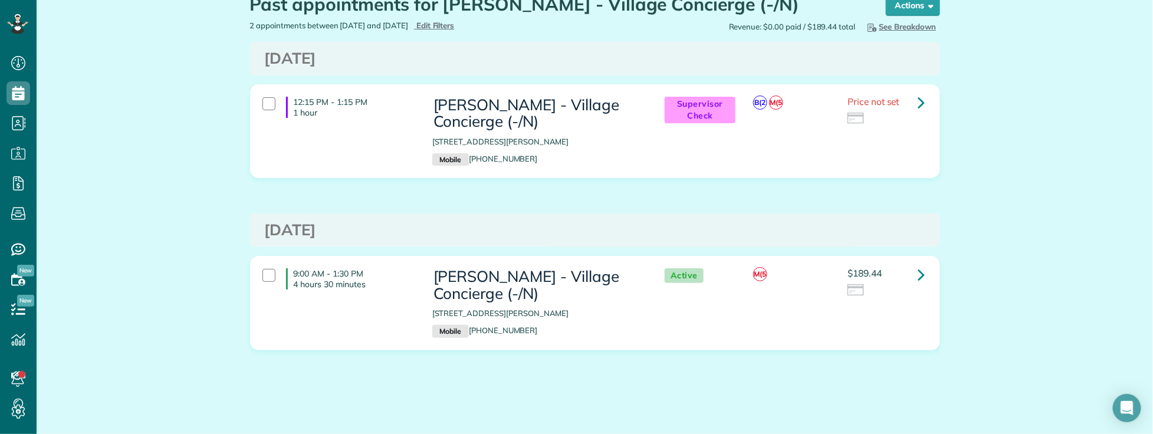
scroll to position [54, 0]
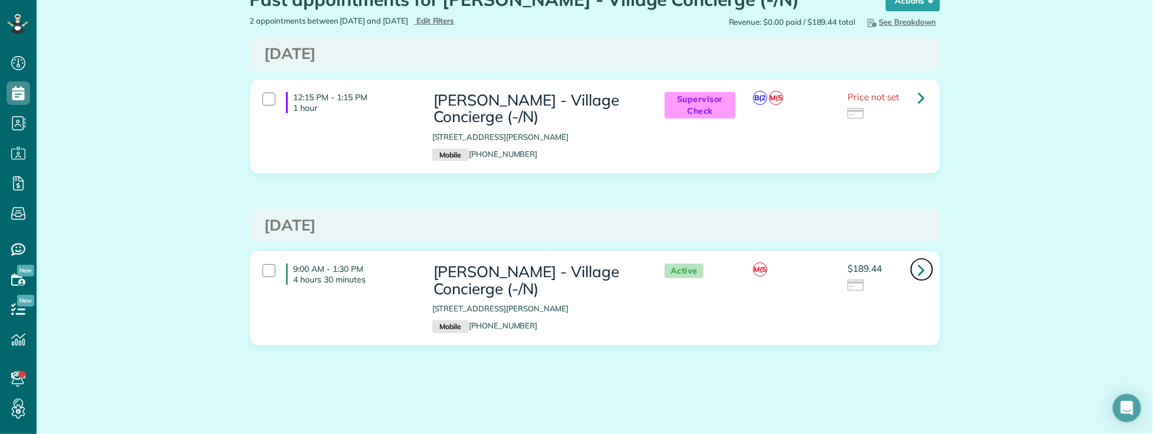
click at [919, 272] on icon at bounding box center [922, 270] width 7 height 21
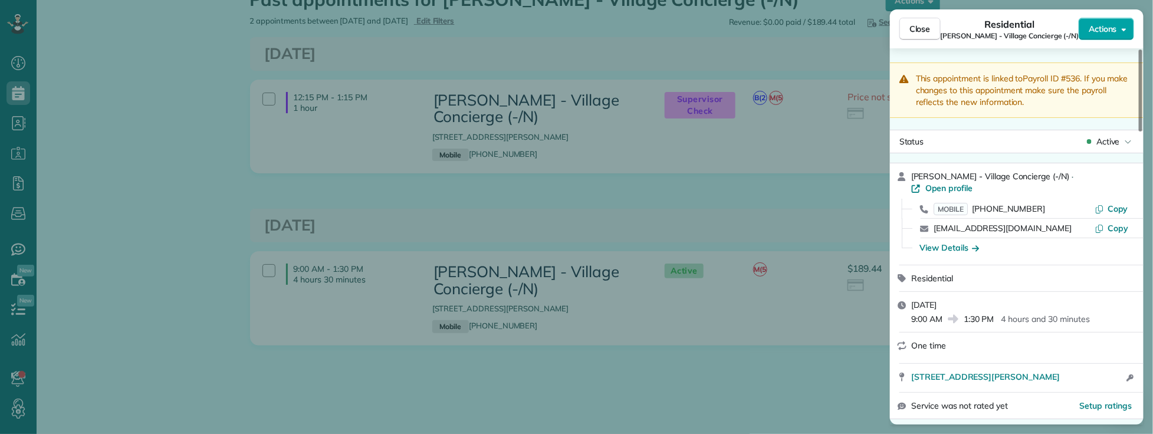
click at [1105, 27] on span "Actions" at bounding box center [1103, 29] width 28 height 12
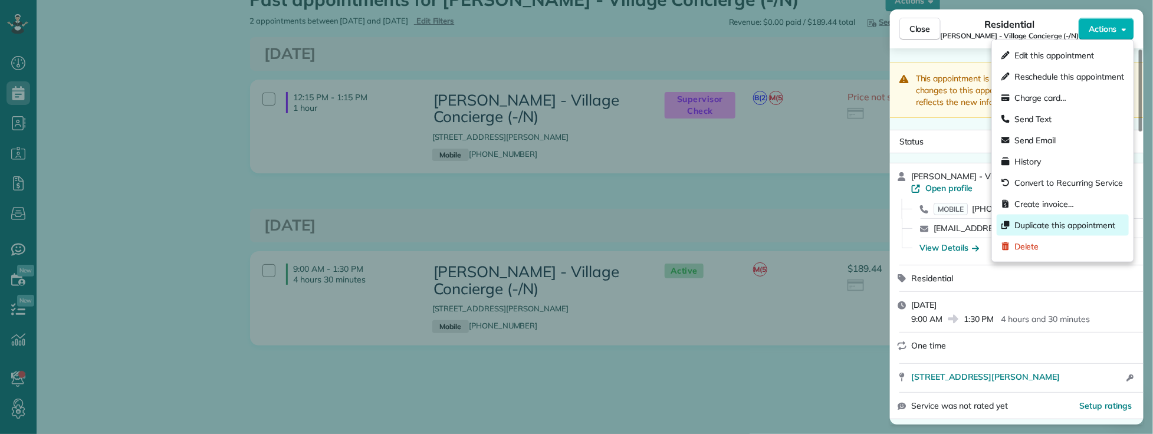
click at [1053, 221] on span "Duplicate this appointment" at bounding box center [1065, 225] width 101 height 12
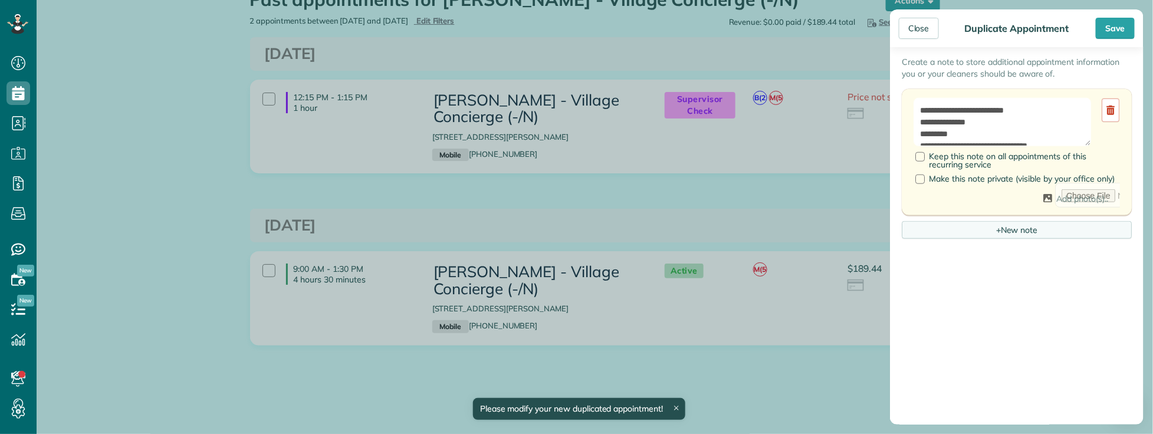
scroll to position [458, 0]
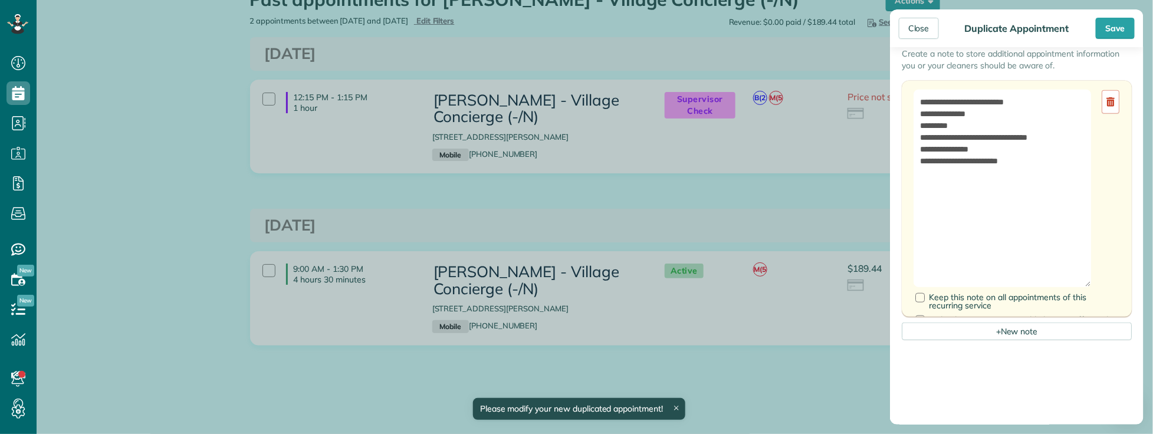
drag, startPoint x: 1086, startPoint y: 149, endPoint x: 1095, endPoint y: 272, distance: 123.7
click at [1101, 287] on div "**********" at bounding box center [1017, 189] width 206 height 198
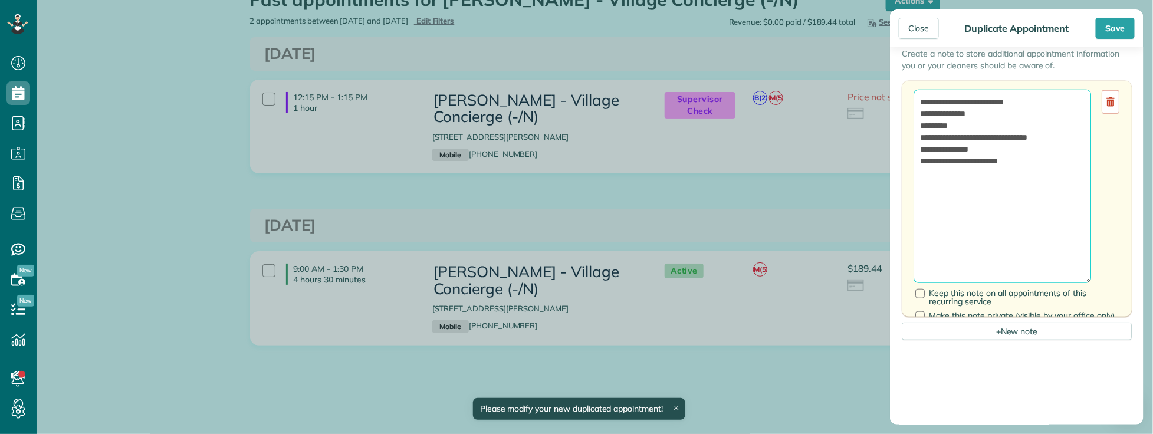
click at [1021, 197] on textarea "**********" at bounding box center [1003, 187] width 178 height 194
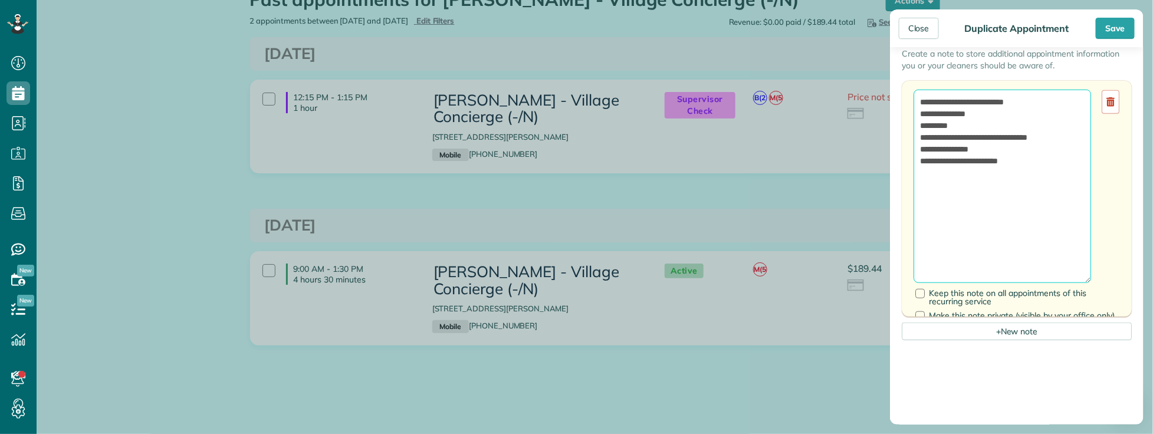
drag, startPoint x: 1058, startPoint y: 176, endPoint x: 904, endPoint y: 142, distance: 157.7
click at [904, 142] on div "**********" at bounding box center [1017, 199] width 230 height 236
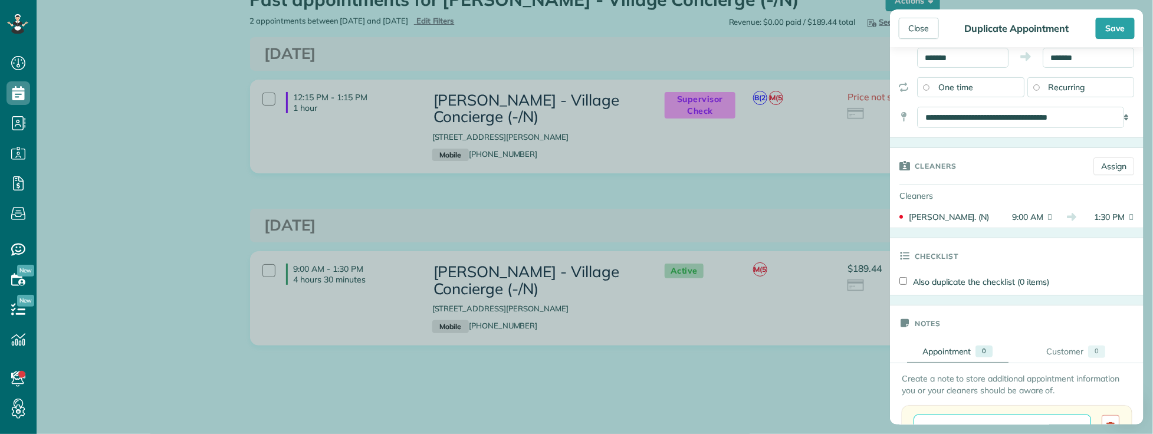
scroll to position [131, 0]
type textarea "**********"
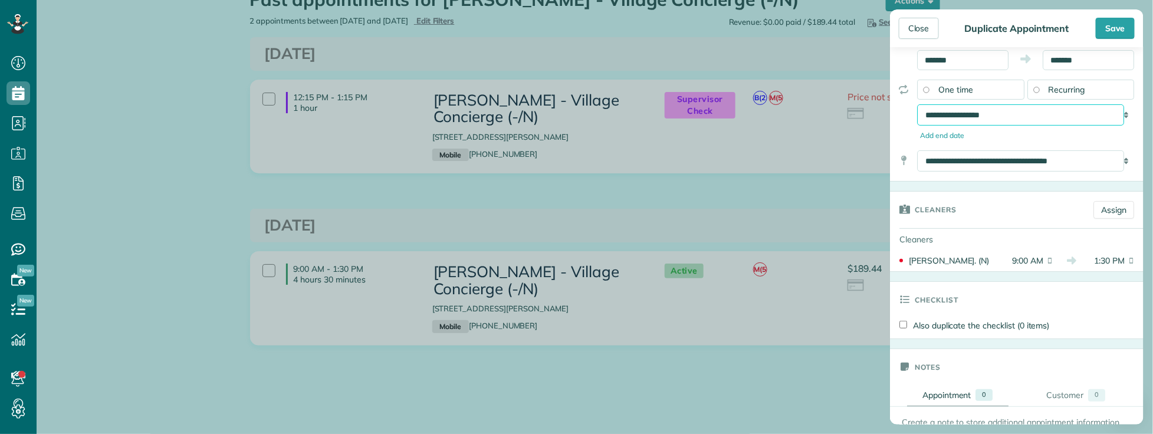
click at [1001, 126] on select "**********" at bounding box center [1020, 114] width 207 height 21
select select "**********"
click at [917, 116] on select "**********" at bounding box center [1020, 114] width 207 height 21
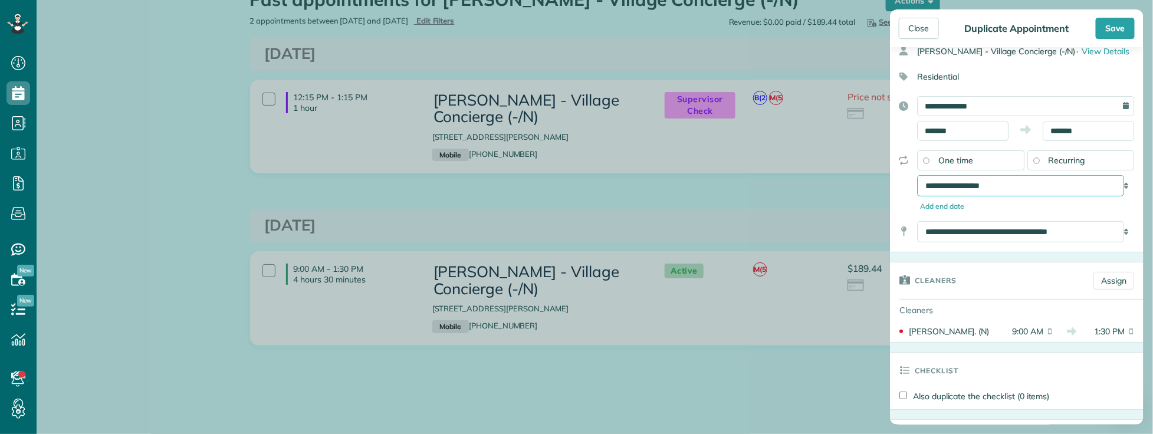
scroll to position [0, 0]
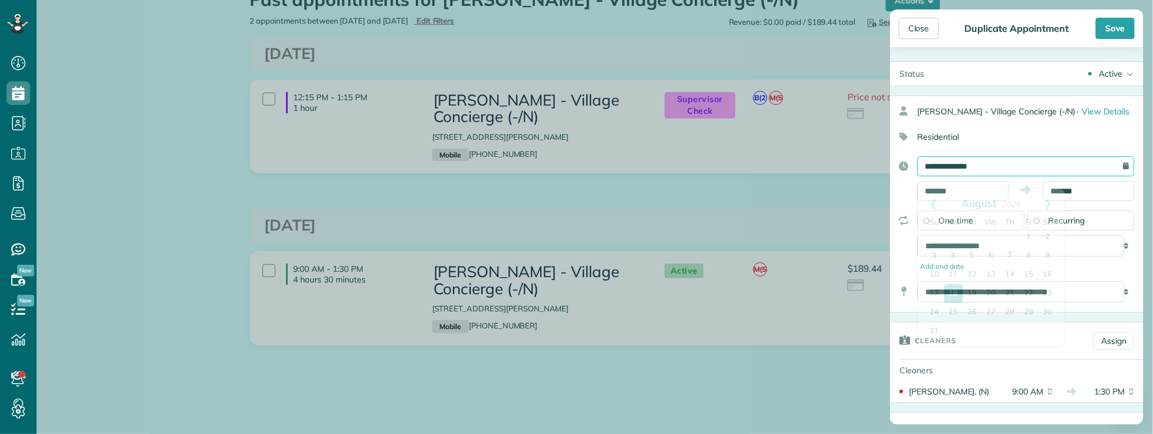
click at [1030, 172] on input "**********" at bounding box center [1025, 166] width 217 height 20
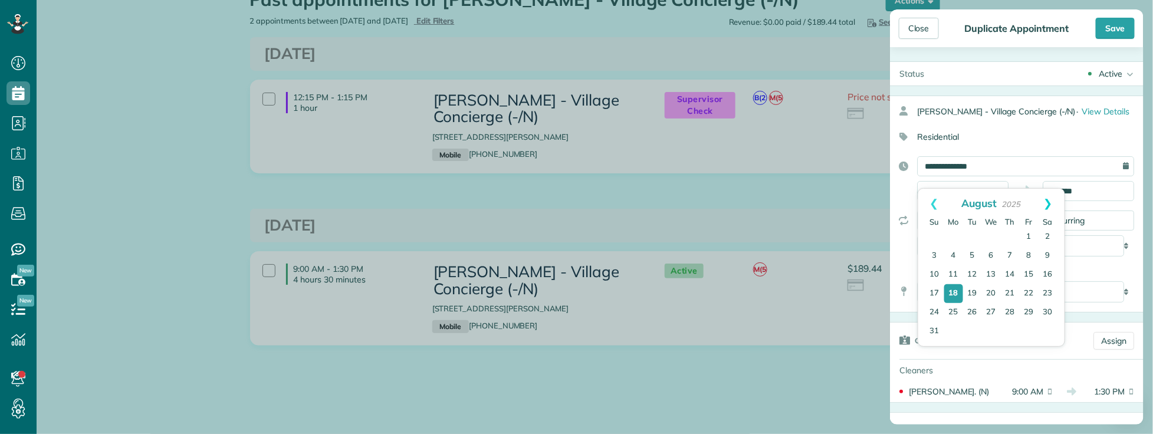
click at [1049, 207] on link "Next" at bounding box center [1048, 203] width 32 height 29
click at [972, 278] on link "16" at bounding box center [972, 275] width 19 height 19
type input "**********"
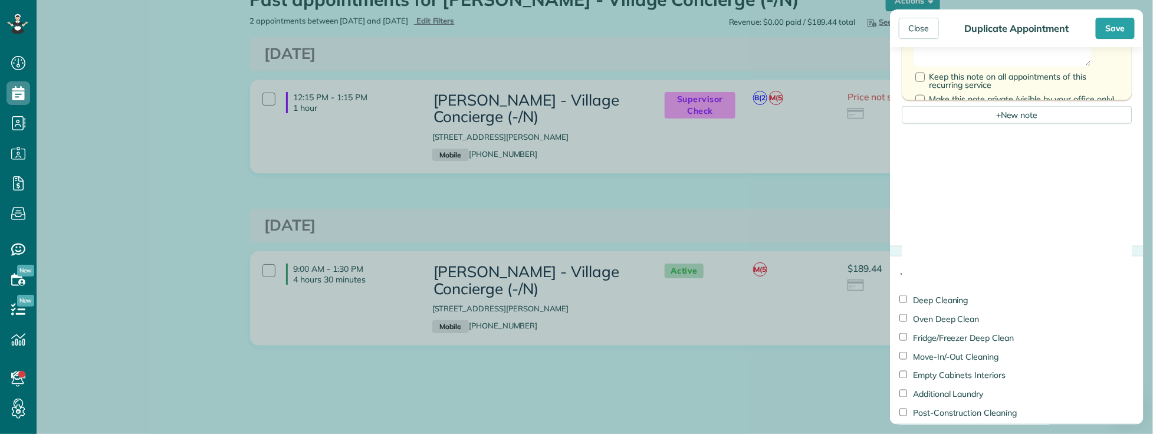
scroll to position [898, 0]
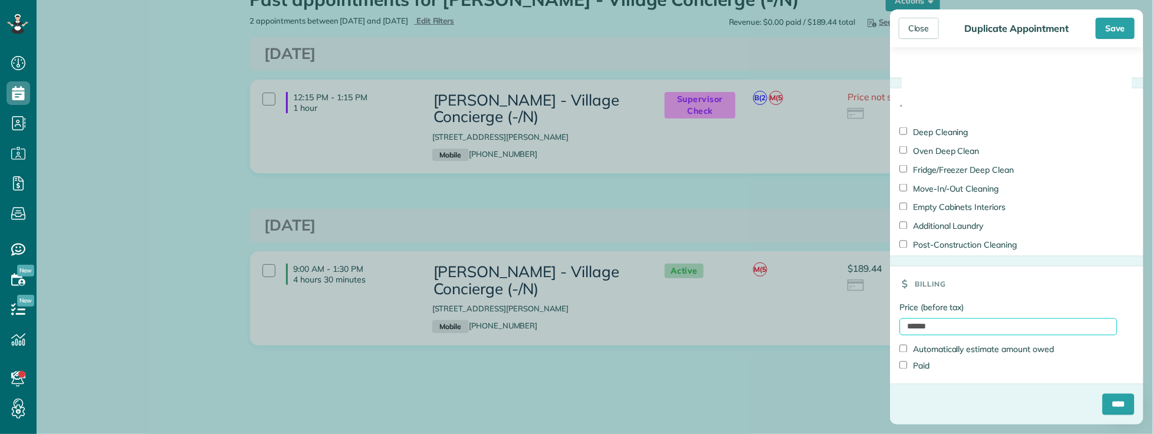
drag, startPoint x: 906, startPoint y: 323, endPoint x: 848, endPoint y: 329, distance: 58.1
click at [848, 329] on div "Close Duplicate Appointment Save Status Active Active Cancelled Cancelled and P…" at bounding box center [576, 217] width 1153 height 434
type input "**"
click at [927, 398] on div "****" at bounding box center [1017, 409] width 254 height 31
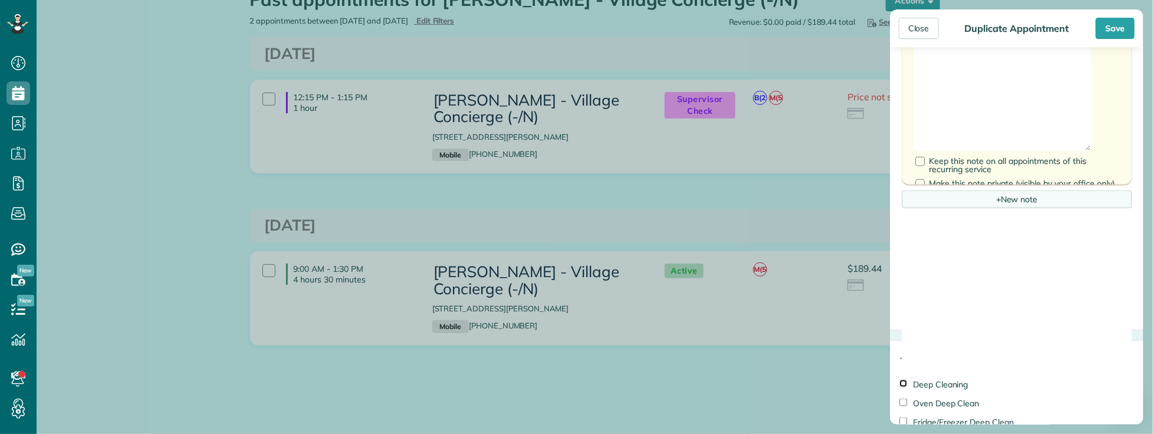
scroll to position [635, 0]
click at [919, 163] on div at bounding box center [920, 157] width 9 height 9
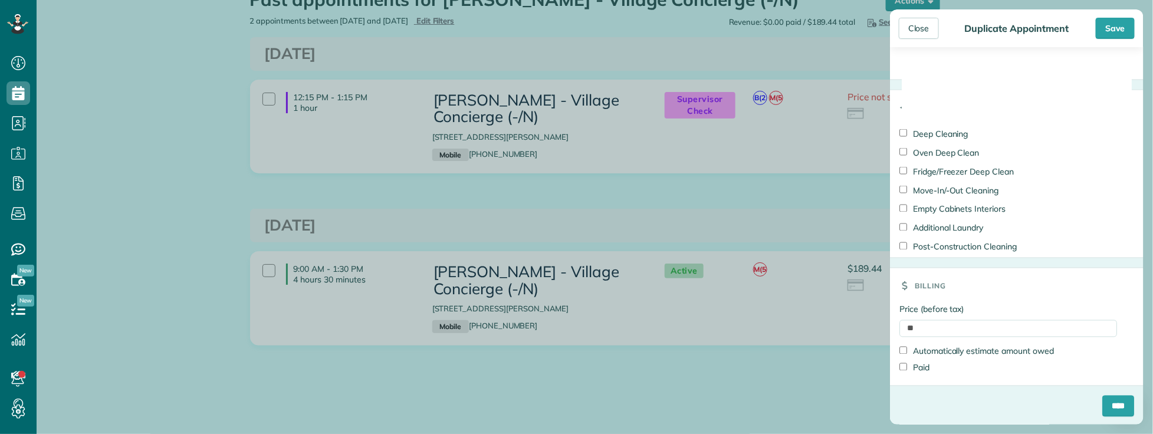
scroll to position [898, 0]
click at [1103, 406] on input "****" at bounding box center [1119, 404] width 32 height 21
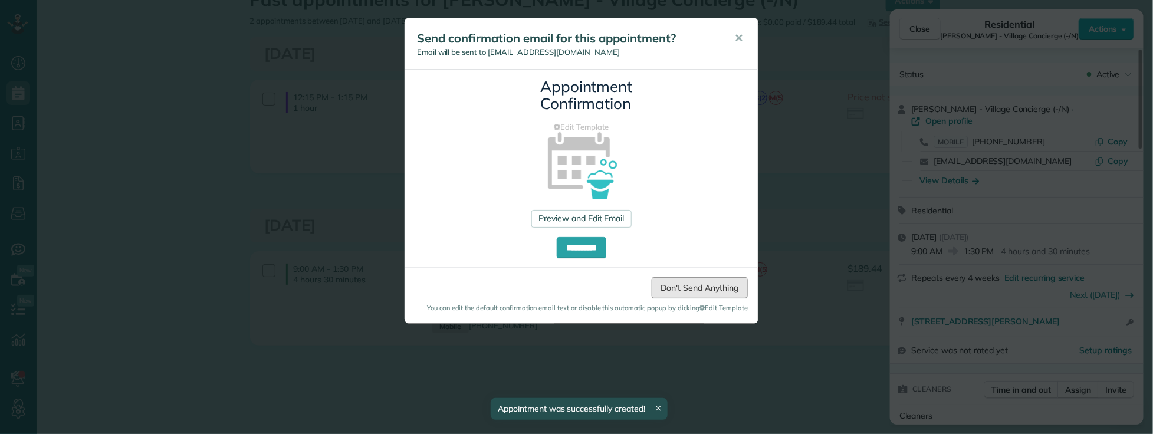
drag, startPoint x: 671, startPoint y: 285, endPoint x: 688, endPoint y: 227, distance: 60.9
click at [671, 284] on link "Don't Send Anything" at bounding box center [700, 287] width 96 height 21
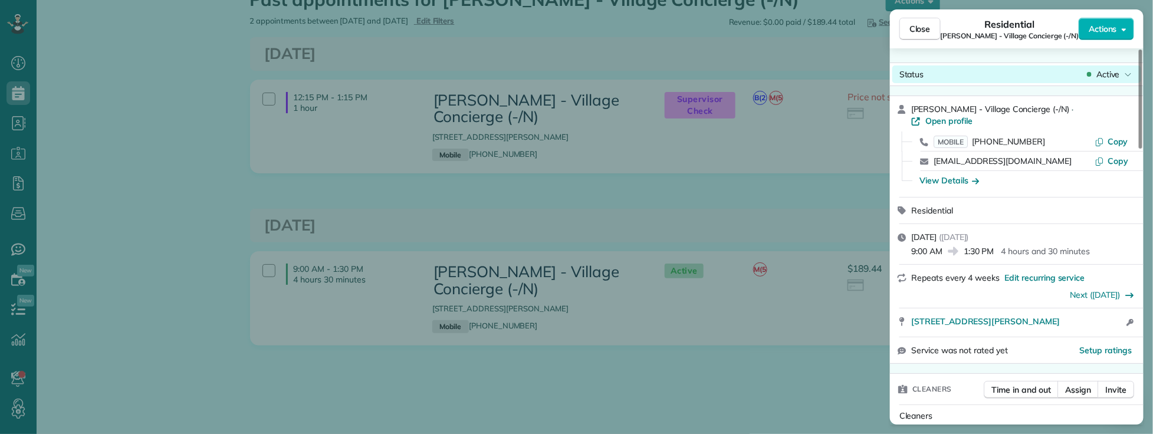
click at [1107, 74] on span "Active" at bounding box center [1109, 74] width 24 height 12
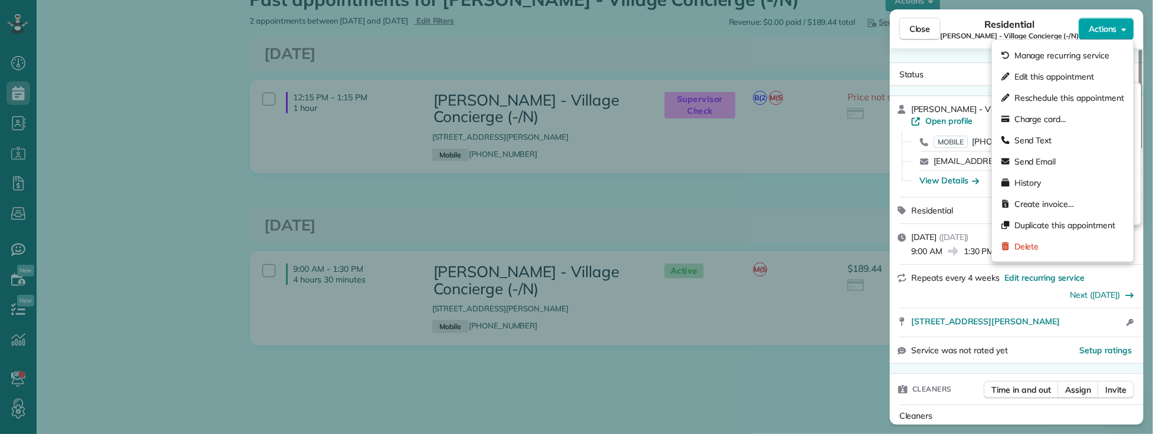
click at [1096, 28] on span "Actions" at bounding box center [1103, 29] width 28 height 12
click at [1041, 73] on span "Edit this appointment" at bounding box center [1055, 77] width 80 height 12
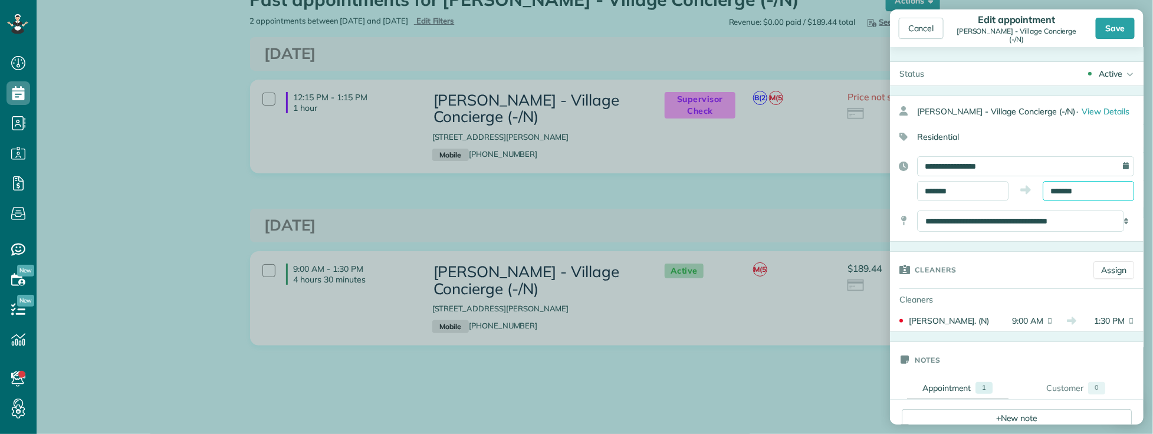
click at [1051, 198] on input "*******" at bounding box center [1088, 191] width 91 height 20
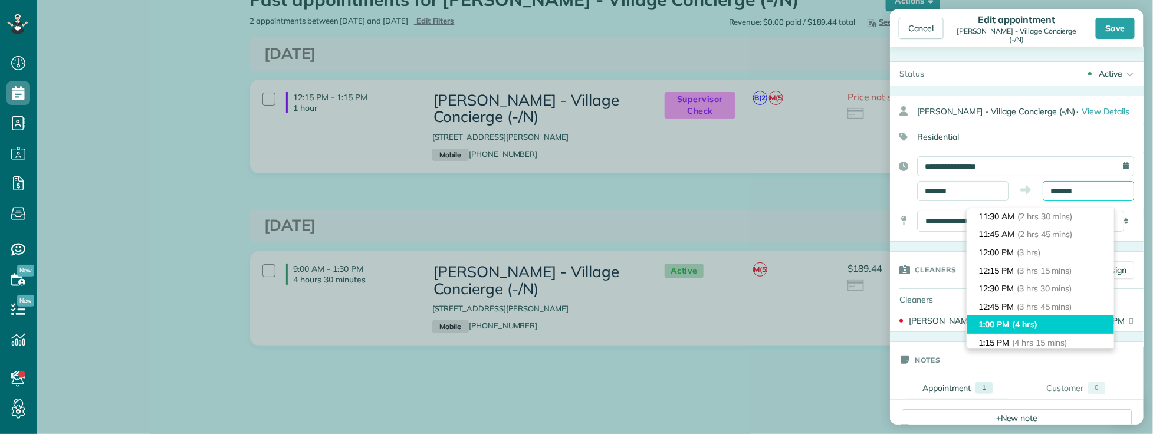
scroll to position [175, 0]
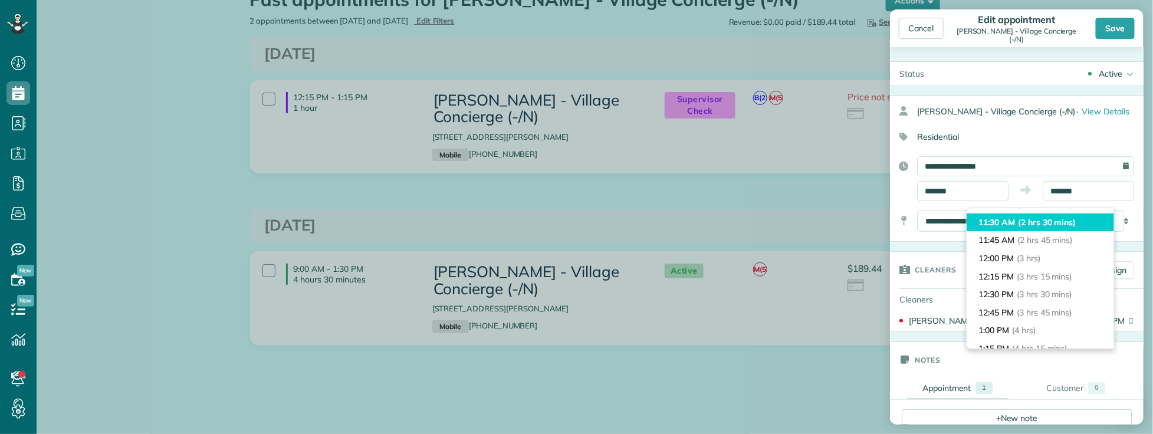
type input "********"
click at [1049, 221] on span "(2 hrs 30 mins)" at bounding box center [1047, 222] width 58 height 11
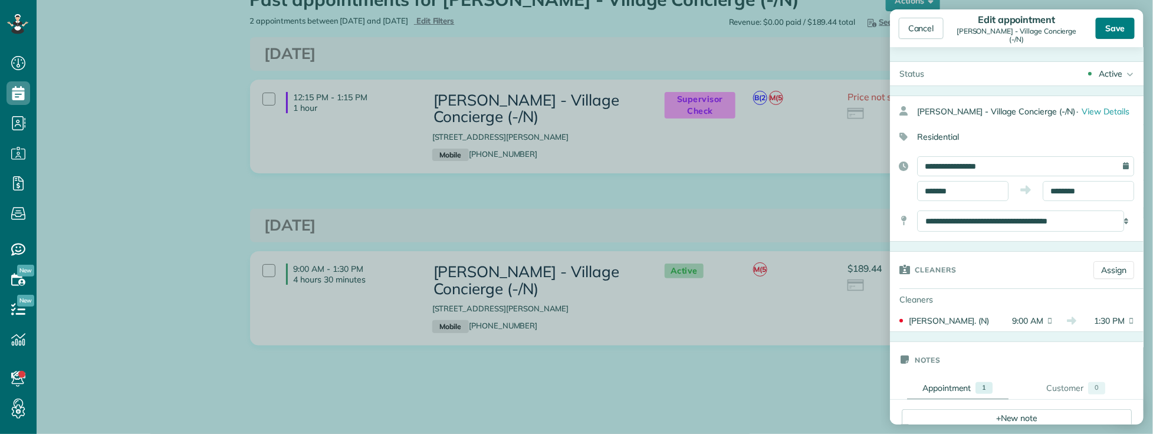
click at [1112, 32] on div "Save" at bounding box center [1115, 28] width 39 height 21
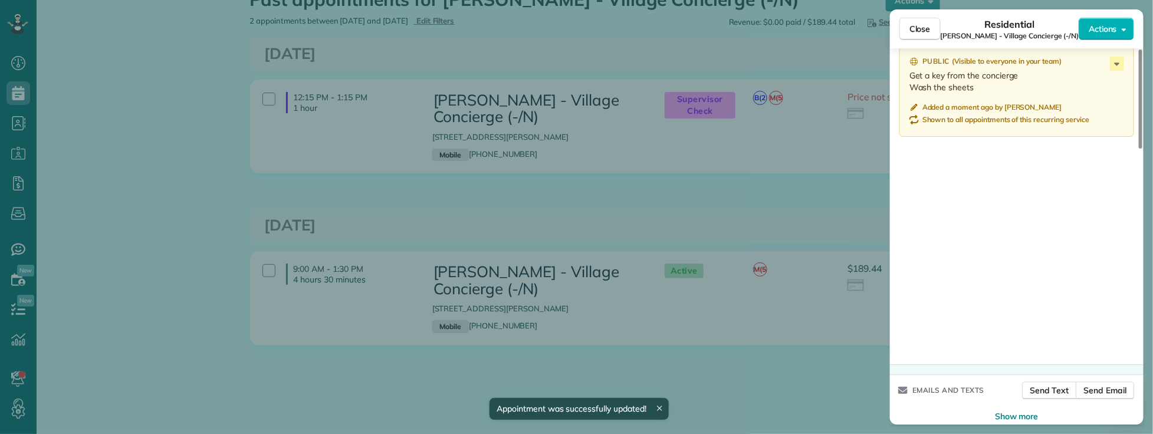
scroll to position [1047, 0]
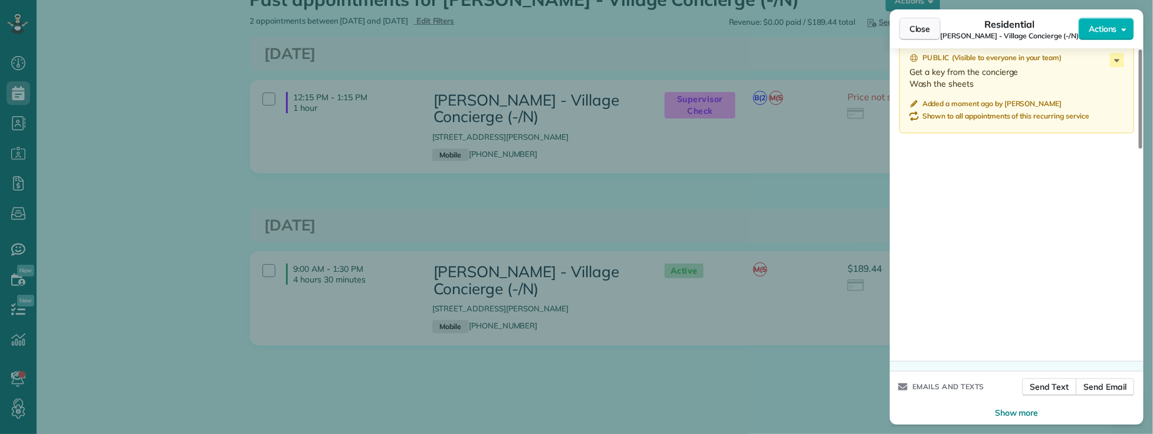
click at [912, 27] on span "Close" at bounding box center [920, 29] width 21 height 12
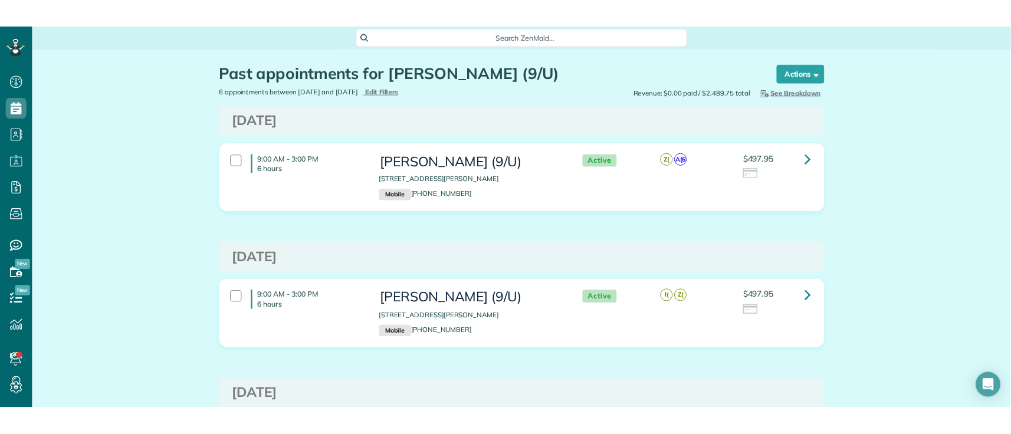
scroll to position [65, 0]
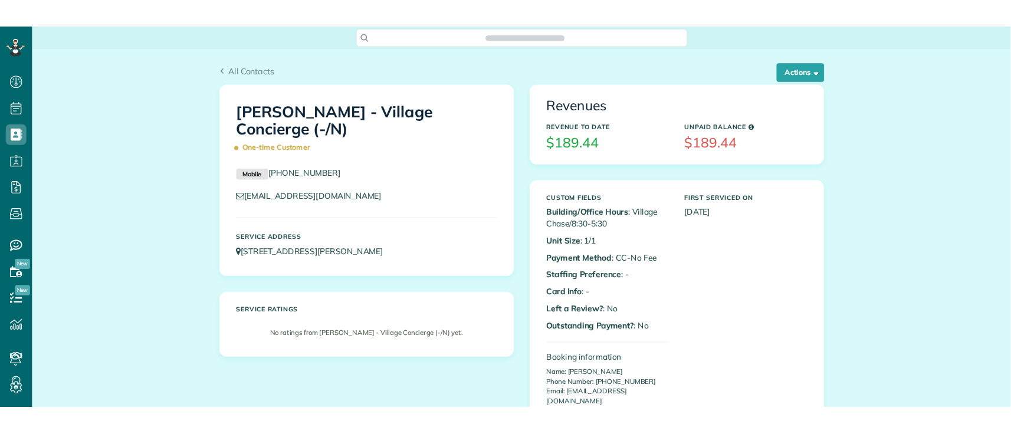
scroll to position [434, 37]
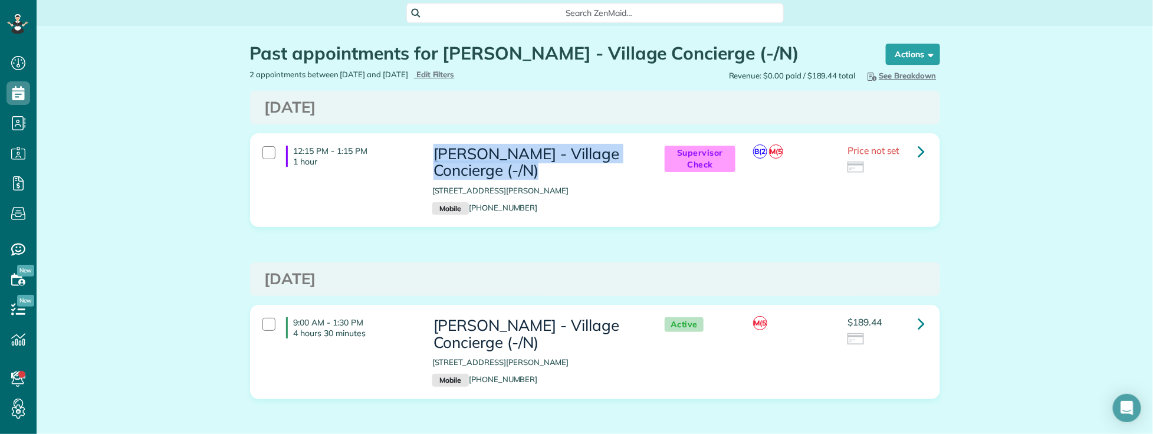
drag, startPoint x: 428, startPoint y: 150, endPoint x: 547, endPoint y: 166, distance: 119.6
click at [547, 166] on h3 "[PERSON_NAME] - Village Concierge (-/N)" at bounding box center [536, 163] width 209 height 34
copy h3 "[PERSON_NAME] - Village Concierge (-/N)"
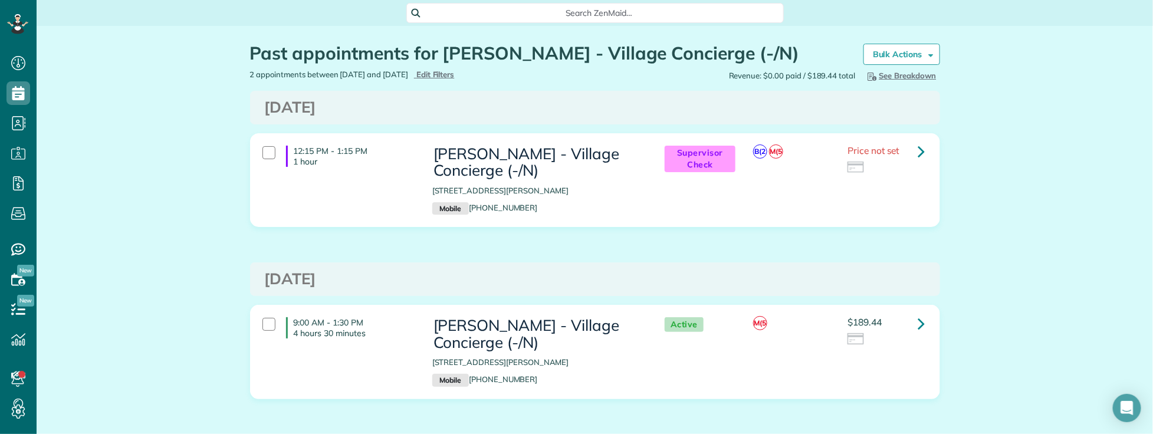
click at [545, 11] on span "Search ZenMaid…" at bounding box center [599, 13] width 359 height 12
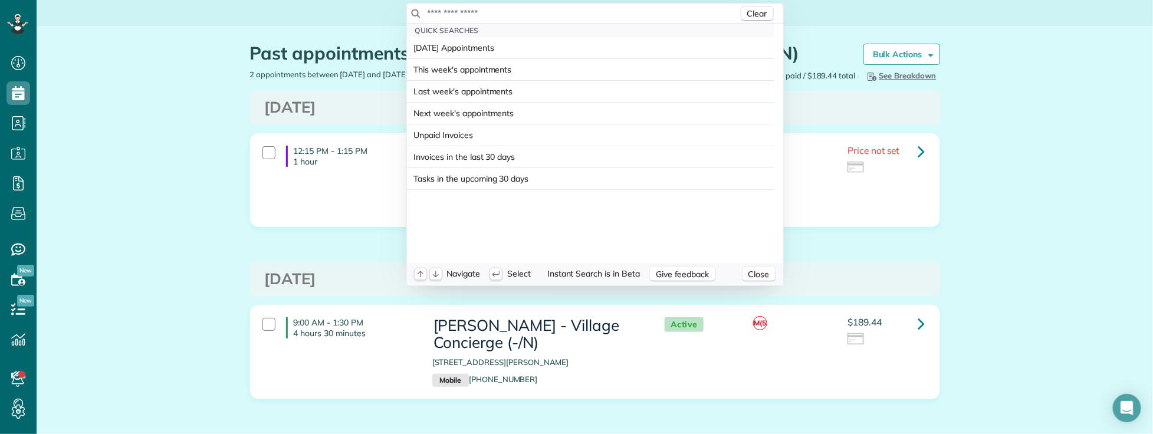
click at [520, 12] on input "text" at bounding box center [583, 13] width 312 height 12
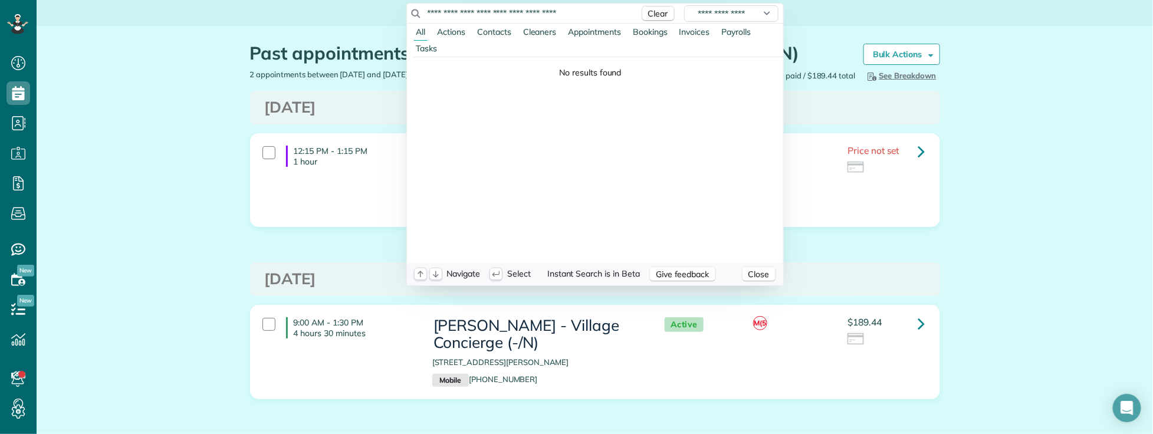
drag, startPoint x: 480, startPoint y: 12, endPoint x: 582, endPoint y: 14, distance: 101.5
click at [582, 14] on input "**********" at bounding box center [530, 13] width 206 height 12
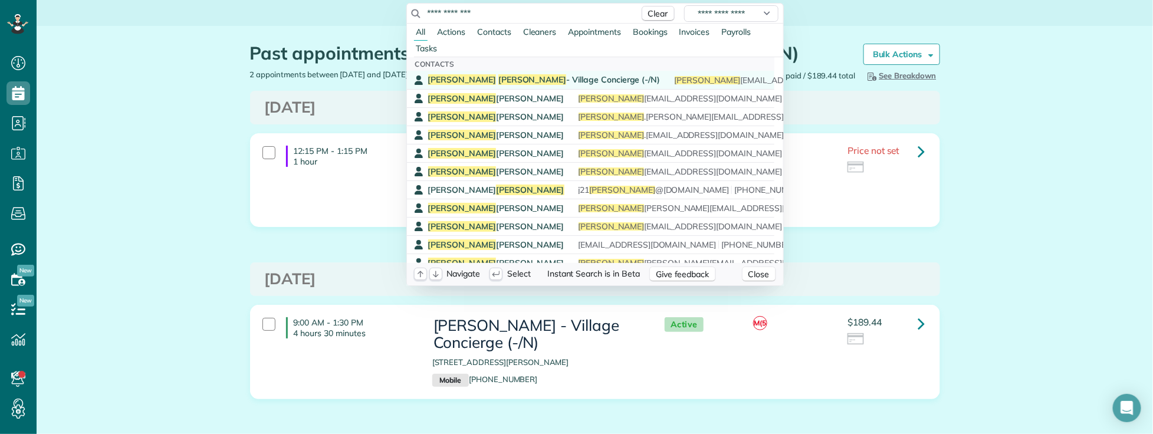
type input "**********"
click at [521, 78] on span "[PERSON_NAME] - Village Concierge (-/N)" at bounding box center [544, 79] width 232 height 11
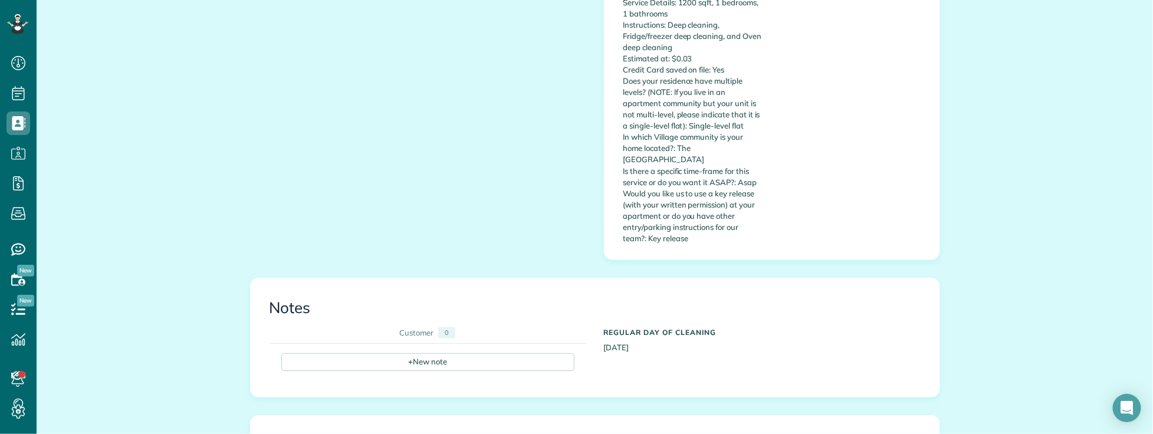
scroll to position [786, 0]
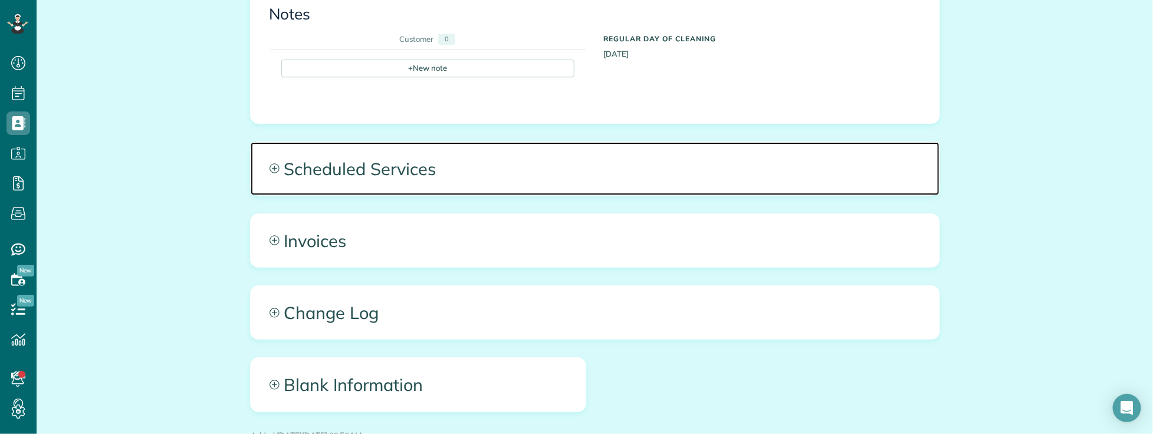
click at [493, 142] on span "Scheduled Services" at bounding box center [595, 168] width 689 height 53
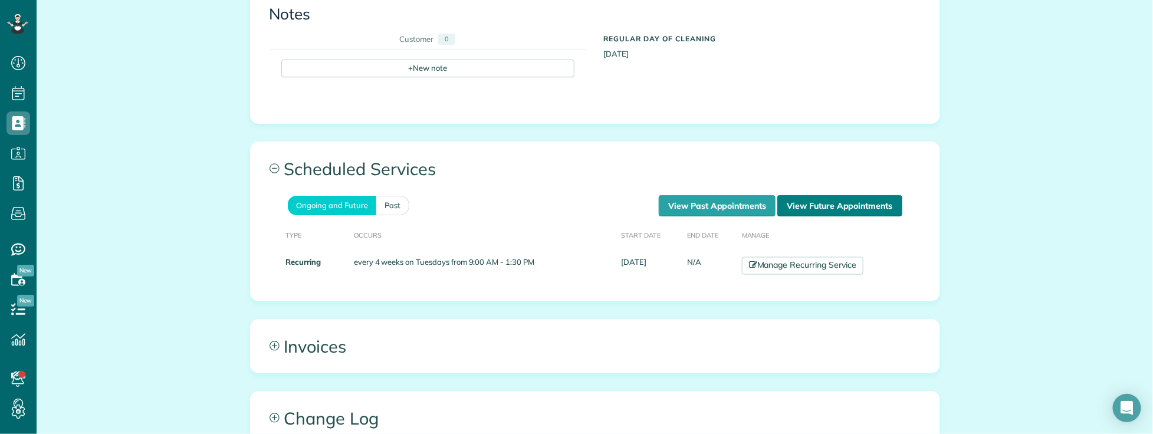
click at [812, 195] on link "View Future Appointments" at bounding box center [840, 205] width 124 height 21
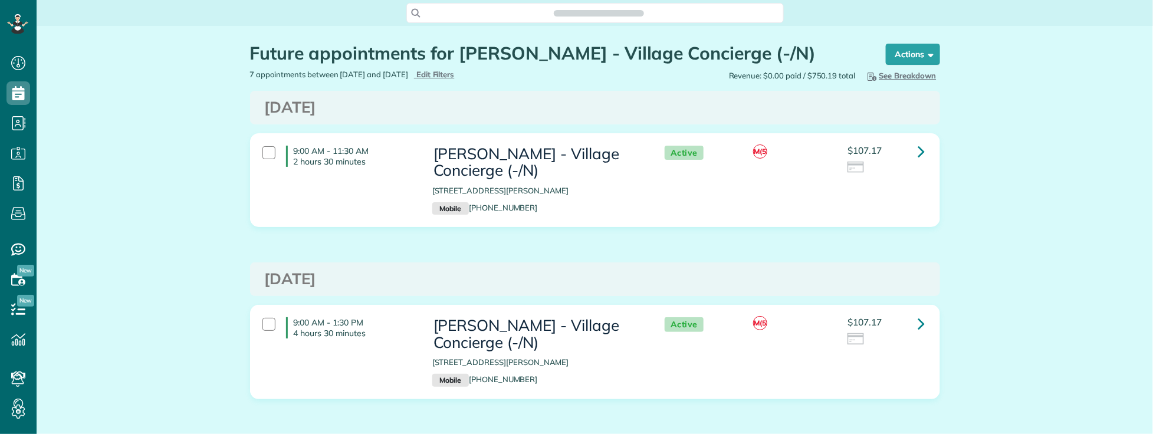
scroll to position [5, 5]
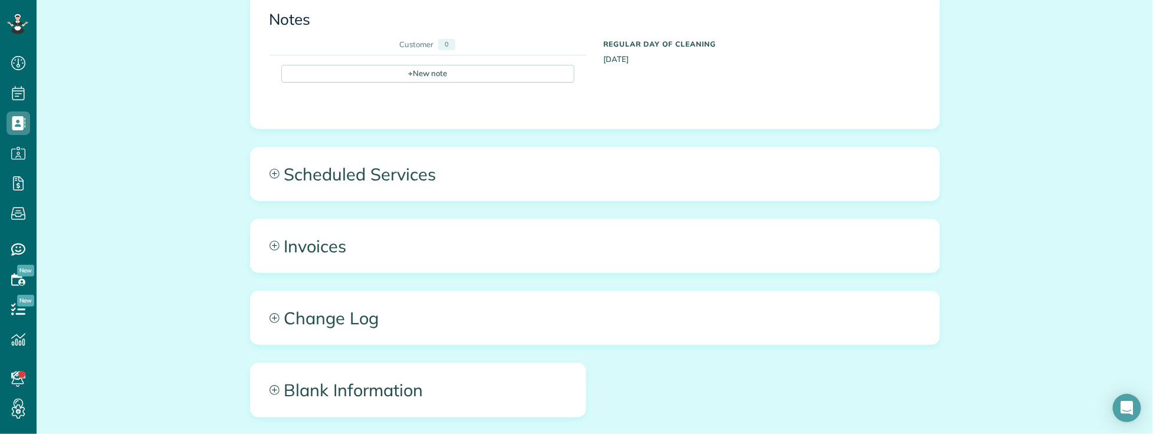
scroll to position [786, 0]
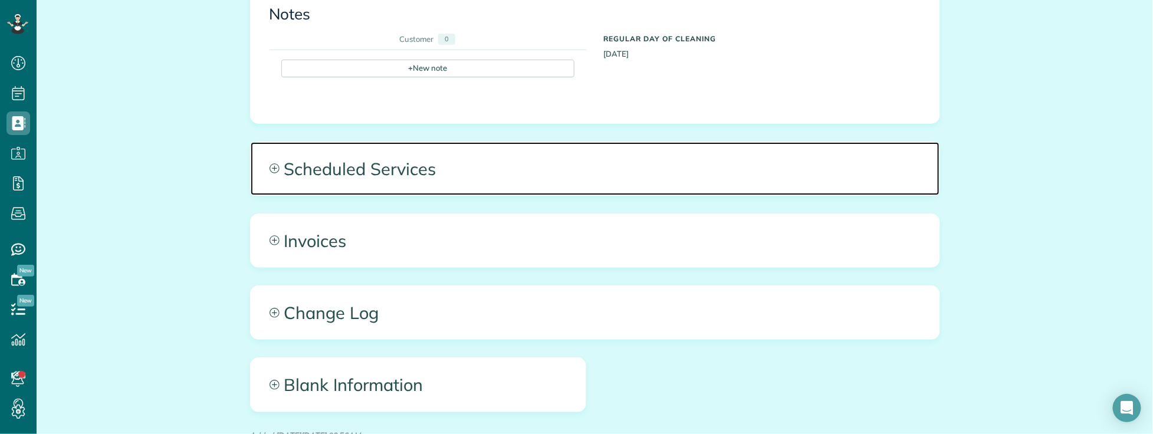
click at [576, 147] on span "Scheduled Services" at bounding box center [595, 168] width 689 height 53
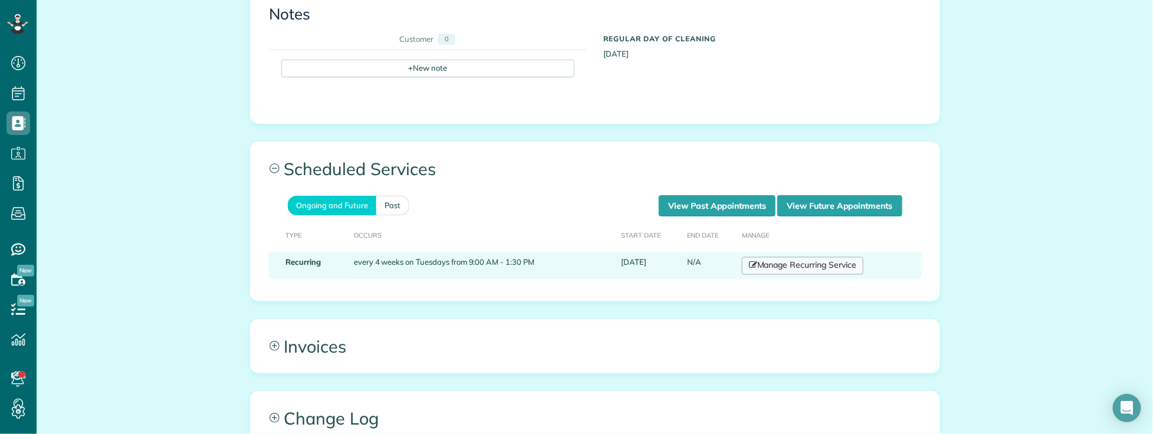
click at [778, 257] on link "Manage Recurring Service" at bounding box center [803, 266] width 122 height 18
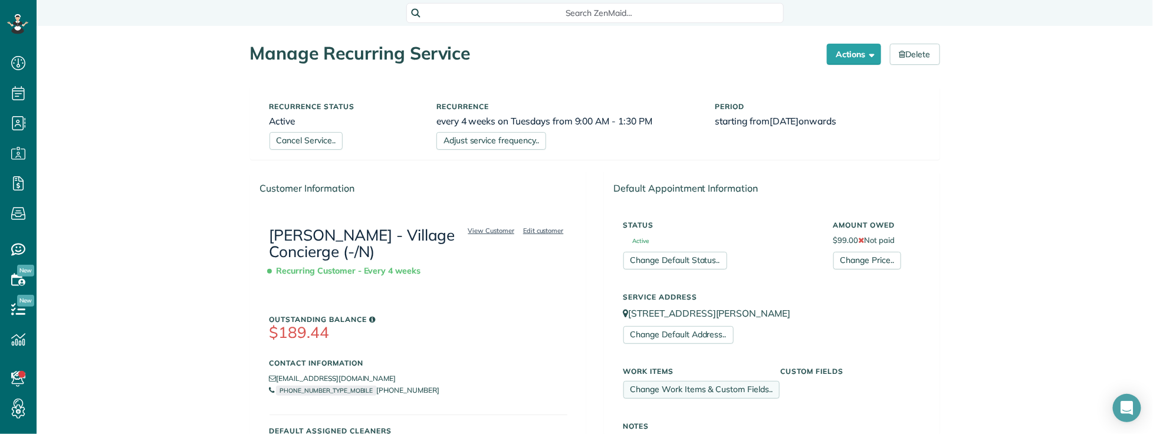
click at [704, 390] on link "Change Work Items & Custom Fields.." at bounding box center [702, 390] width 157 height 18
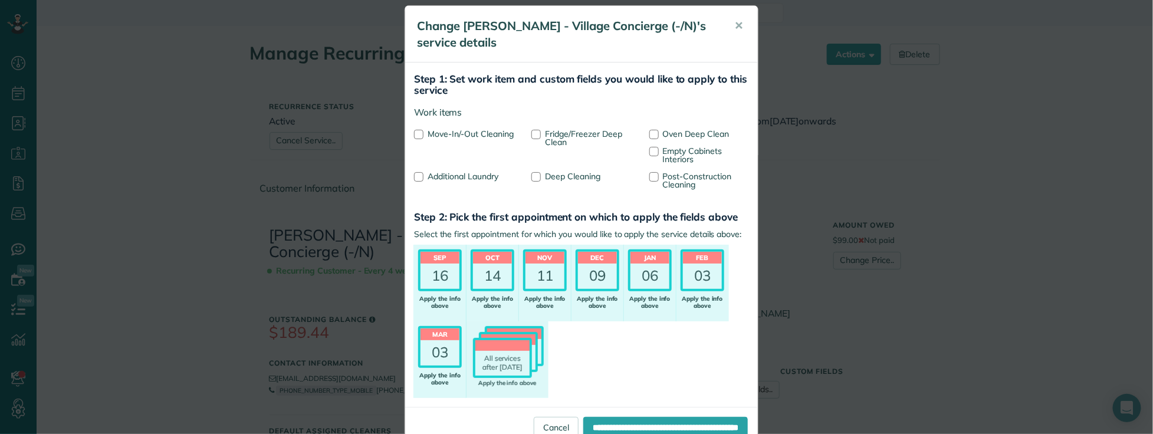
scroll to position [44, 0]
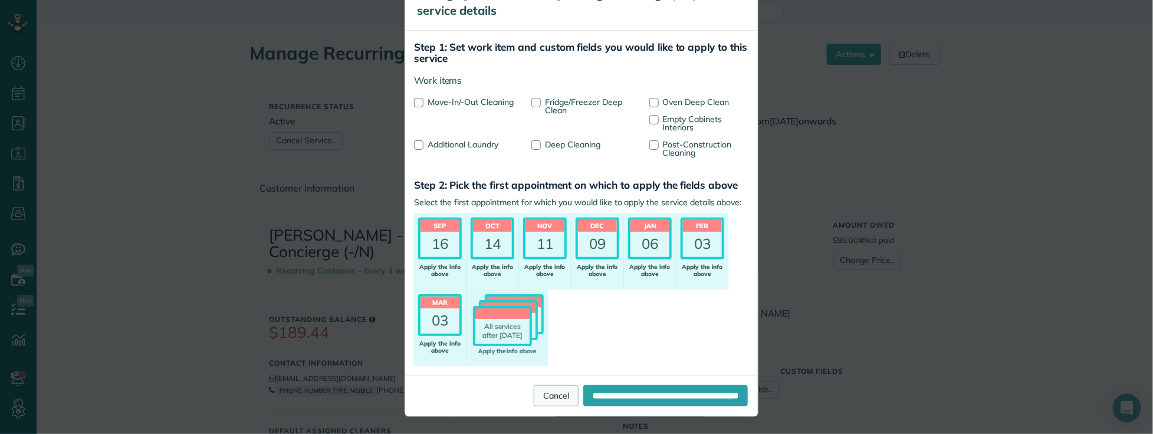
click at [534, 392] on link "Cancel" at bounding box center [556, 395] width 45 height 21
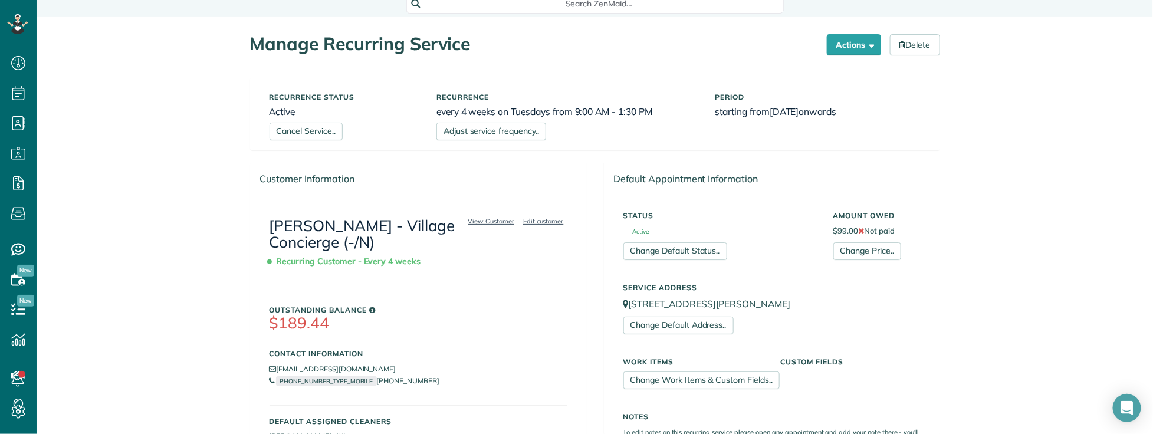
scroll to position [0, 0]
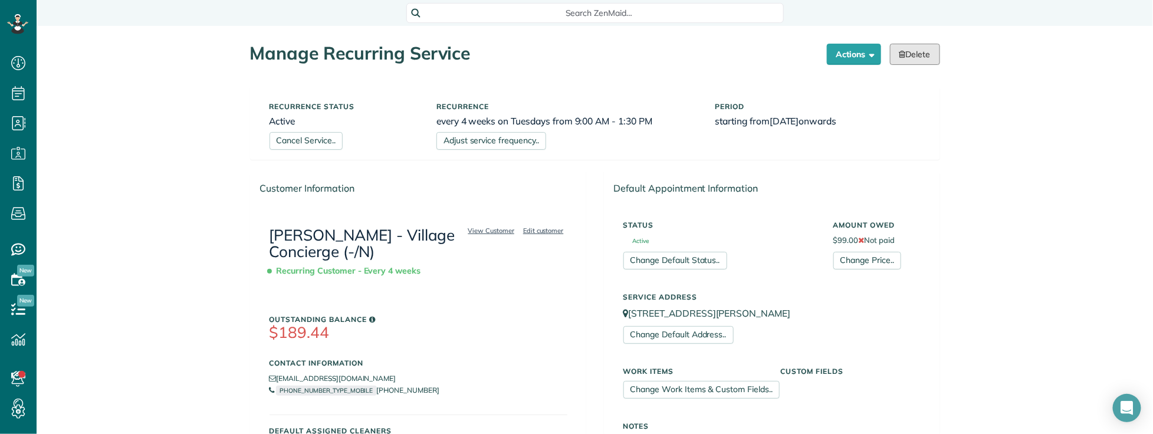
drag, startPoint x: 901, startPoint y: 53, endPoint x: 635, endPoint y: 99, distance: 269.4
click at [899, 53] on link "Delete" at bounding box center [915, 54] width 50 height 21
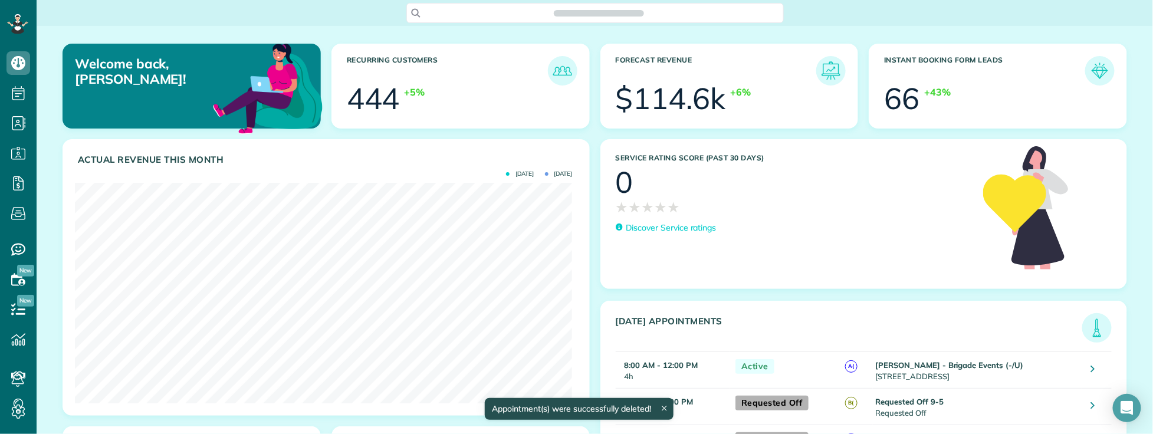
scroll to position [220, 497]
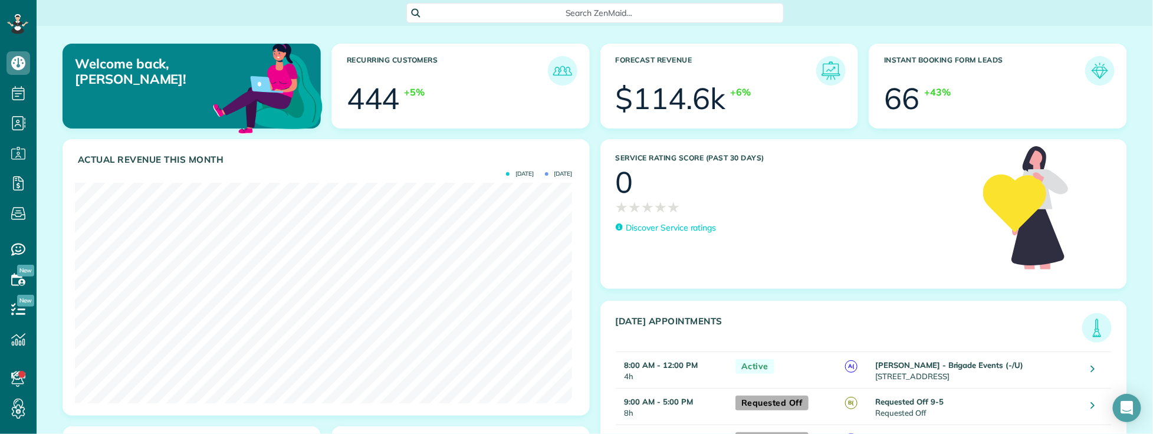
click at [467, 15] on span "Search ZenMaid…" at bounding box center [599, 13] width 359 height 12
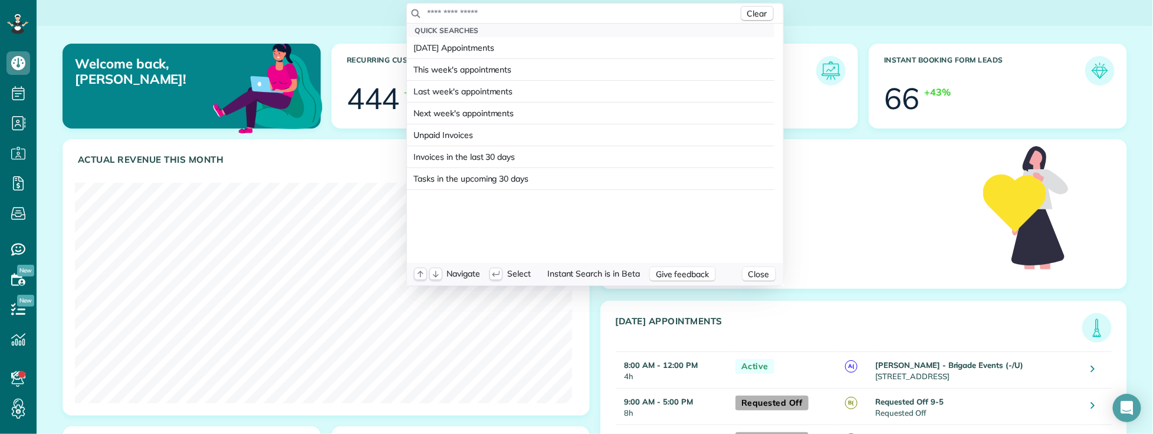
click at [463, 16] on input "text" at bounding box center [583, 13] width 312 height 12
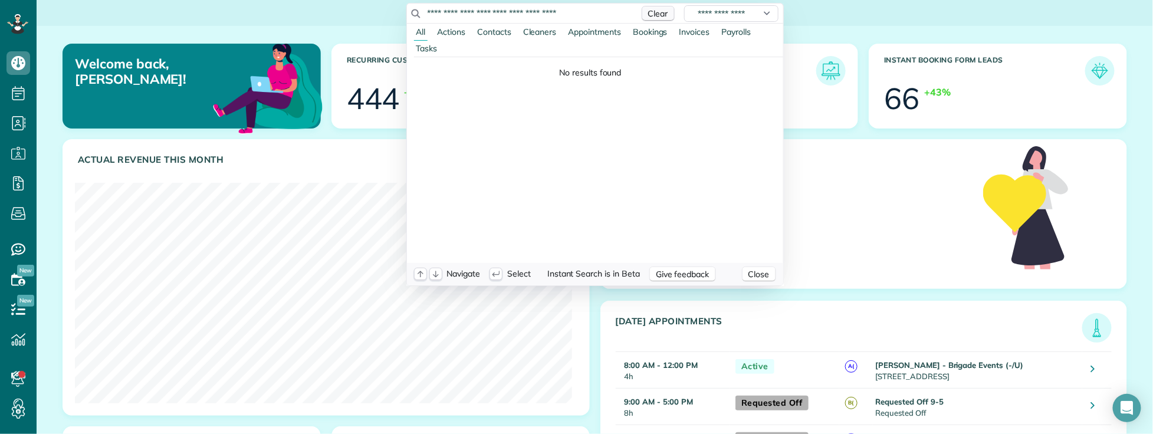
drag, startPoint x: 484, startPoint y: 12, endPoint x: 645, endPoint y: 19, distance: 161.2
click at [645, 19] on div "**********" at bounding box center [595, 14] width 376 height 20
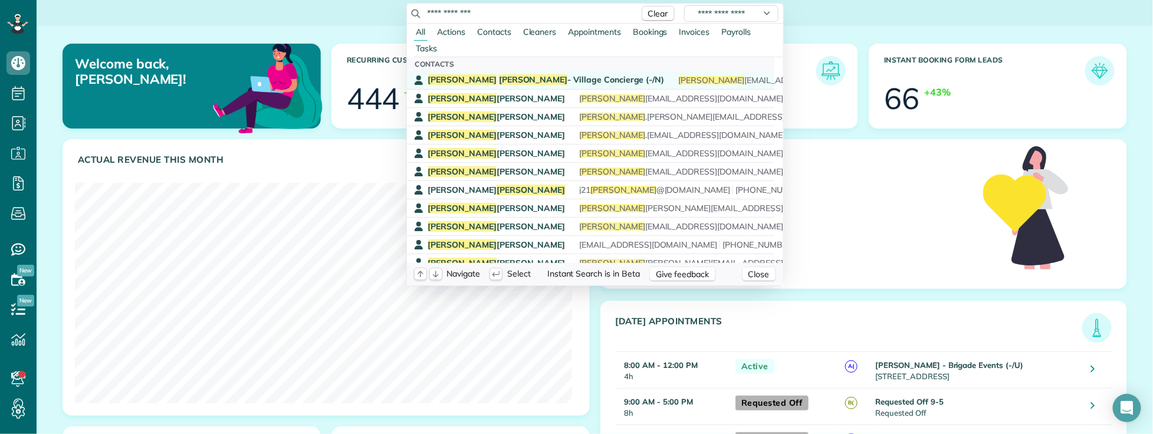
type input "**********"
click at [517, 81] on span "[PERSON_NAME] - Village Concierge (-/N)" at bounding box center [546, 79] width 237 height 11
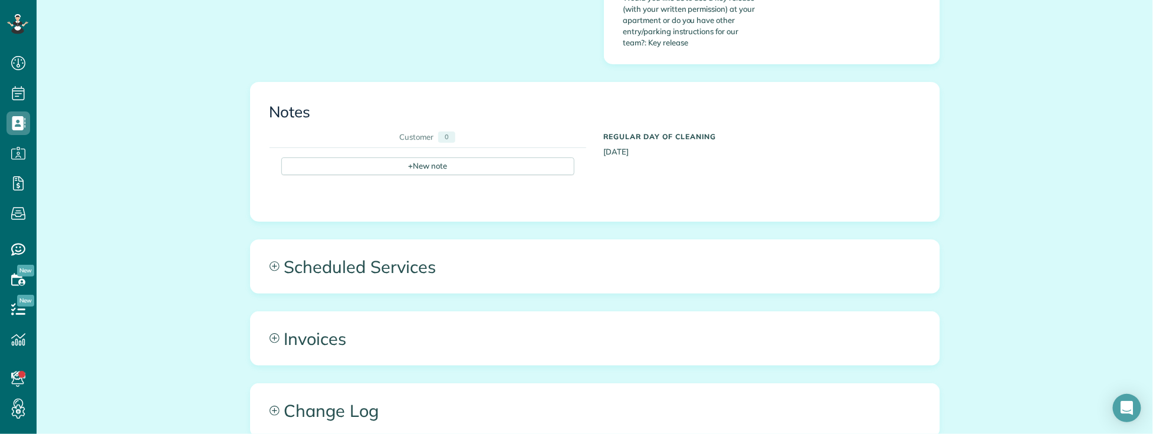
scroll to position [721, 0]
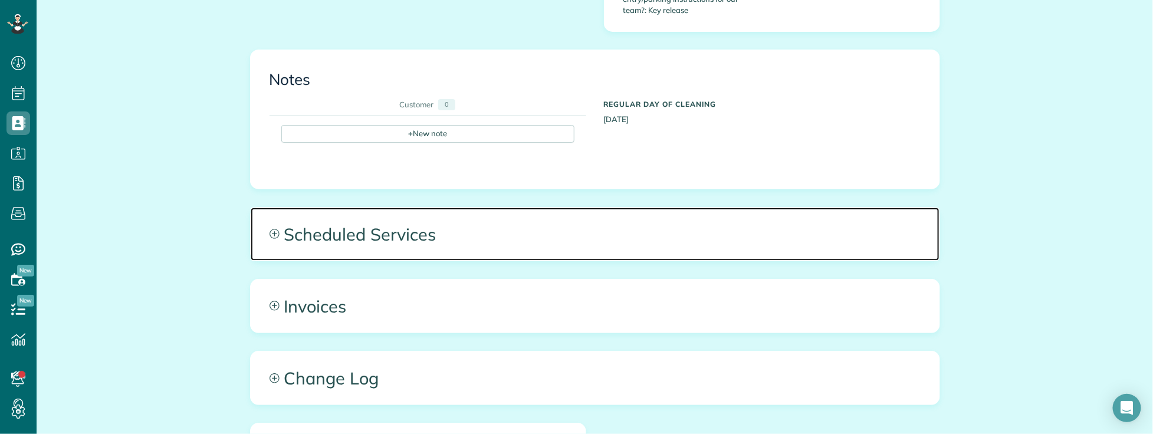
click at [535, 208] on span "Scheduled Services" at bounding box center [595, 234] width 689 height 53
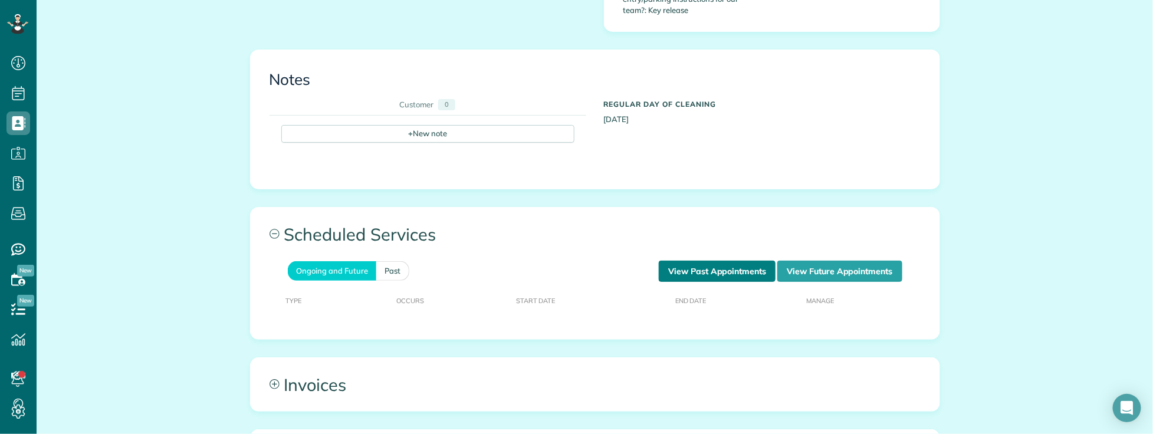
click at [692, 261] on link "View Past Appointments" at bounding box center [717, 271] width 117 height 21
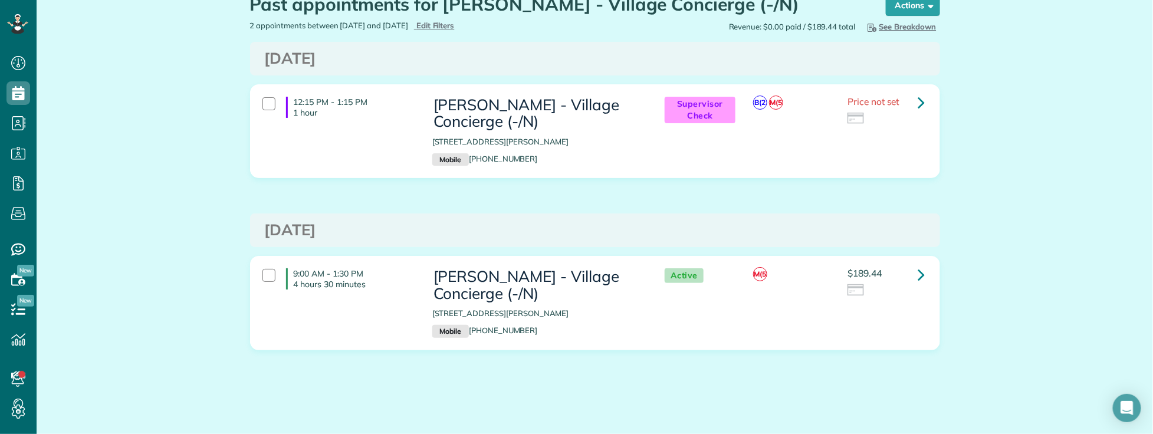
scroll to position [54, 0]
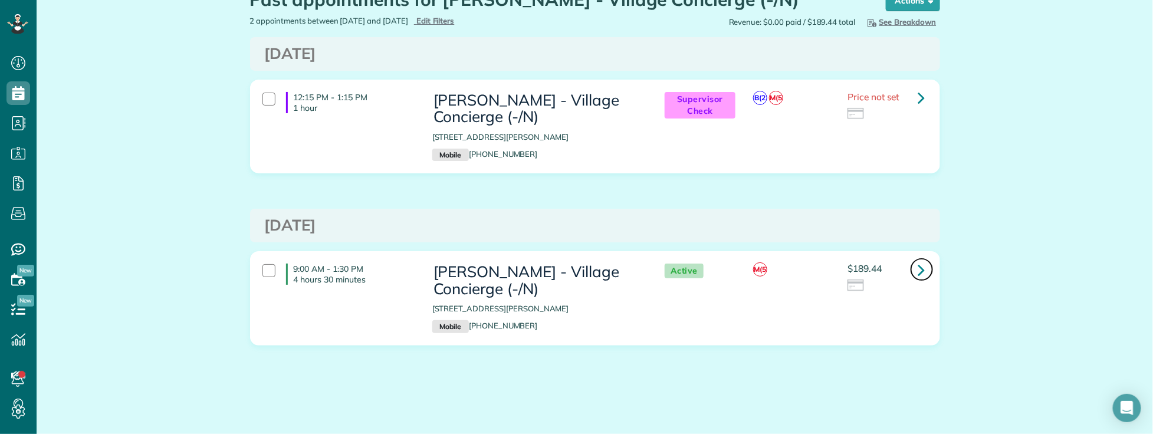
click at [919, 271] on icon at bounding box center [922, 270] width 7 height 21
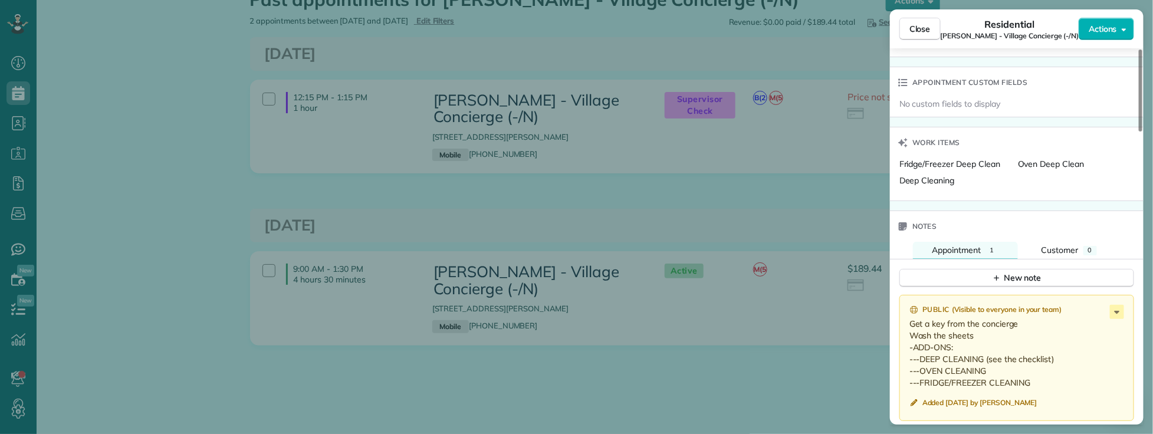
scroll to position [983, 0]
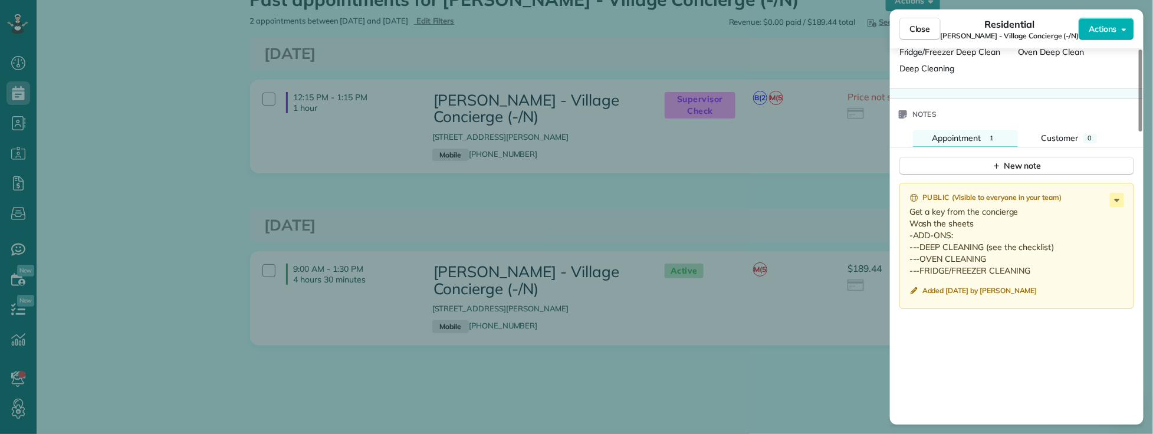
click at [985, 216] on p "Get a key from the concierge Wash the sheets -ADD-ONS: ---DEEP CLEANING (see th…" at bounding box center [1018, 241] width 217 height 71
drag, startPoint x: 979, startPoint y: 210, endPoint x: 911, endPoint y: 204, distance: 68.7
click at [911, 206] on p "Get a key from the concierge Wash the sheets -ADD-ONS: ---DEEP CLEANING (see th…" at bounding box center [1018, 241] width 217 height 71
drag, startPoint x: 926, startPoint y: 29, endPoint x: 822, endPoint y: 11, distance: 105.5
click at [924, 30] on span "Close" at bounding box center [920, 29] width 21 height 12
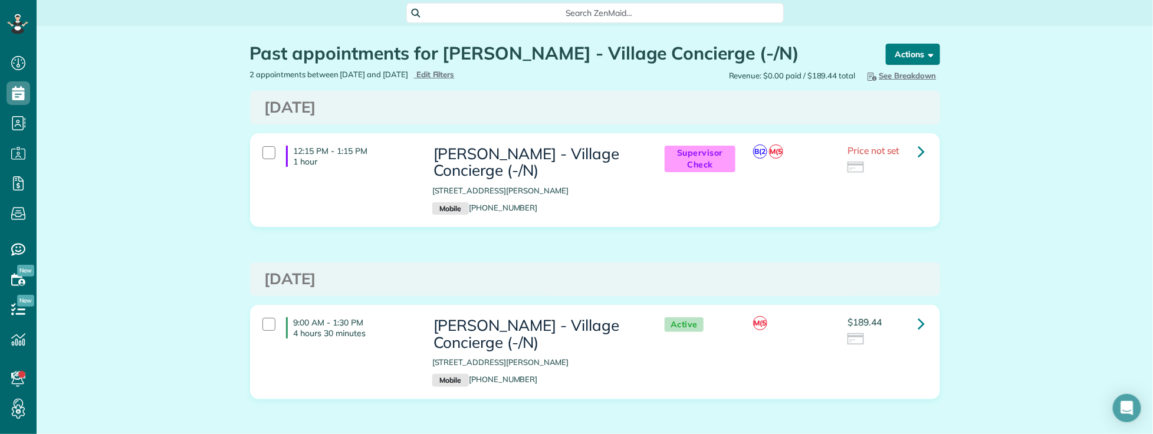
click at [911, 60] on button "Actions" at bounding box center [913, 54] width 54 height 21
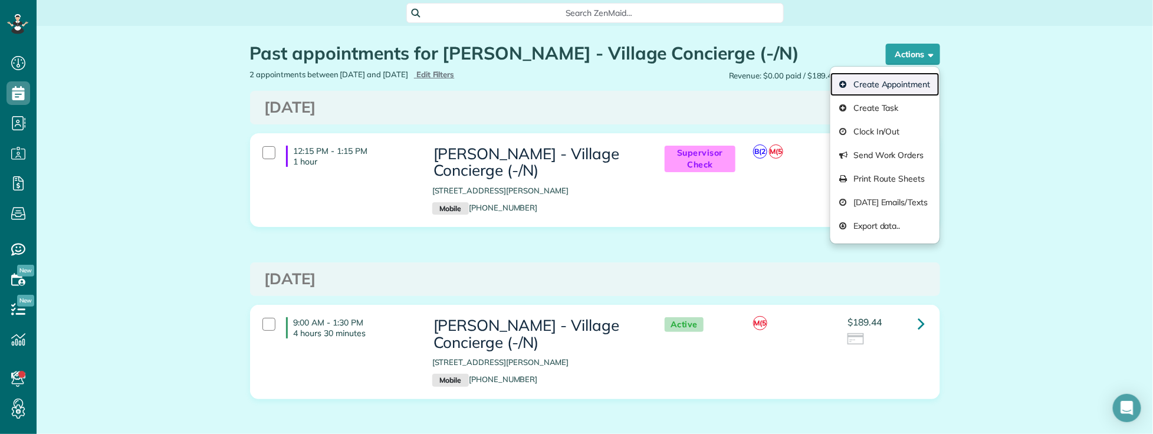
click at [893, 85] on link "Create Appointment" at bounding box center [885, 85] width 109 height 24
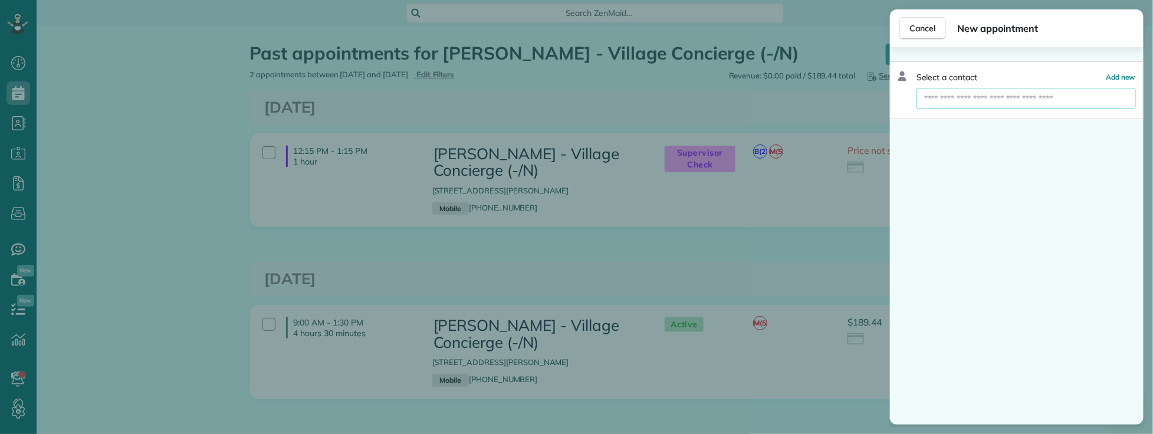
click at [1001, 101] on input "text" at bounding box center [1026, 98] width 219 height 21
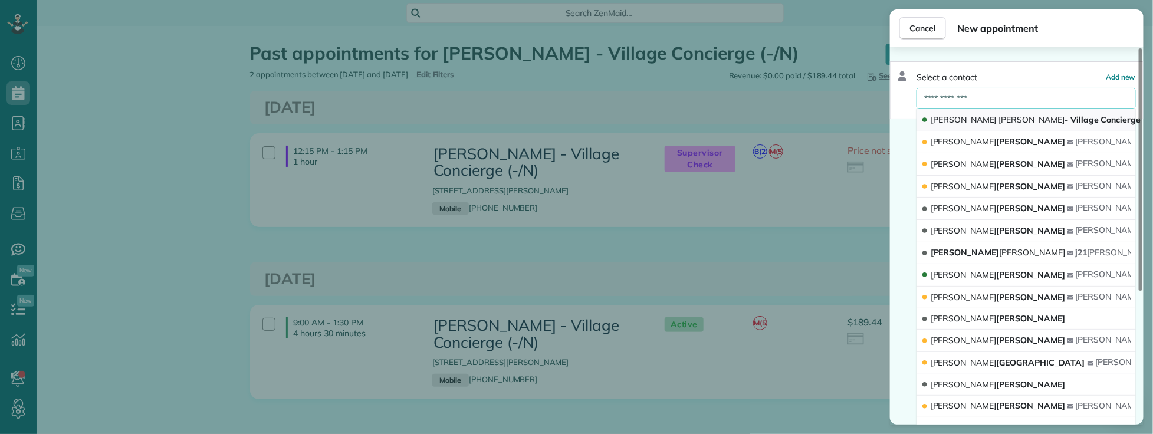
type input "**********"
click at [1008, 119] on span "[PERSON_NAME] - Village Concierge (-/N)" at bounding box center [1046, 119] width 231 height 11
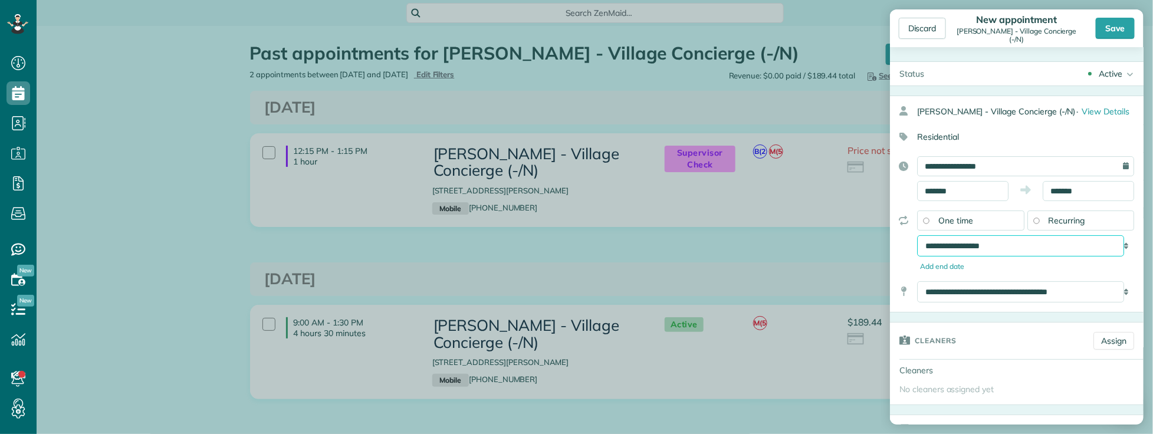
click at [1018, 257] on select "**********" at bounding box center [1020, 245] width 207 height 21
select select "**********"
click at [917, 247] on select "**********" at bounding box center [1020, 245] width 207 height 21
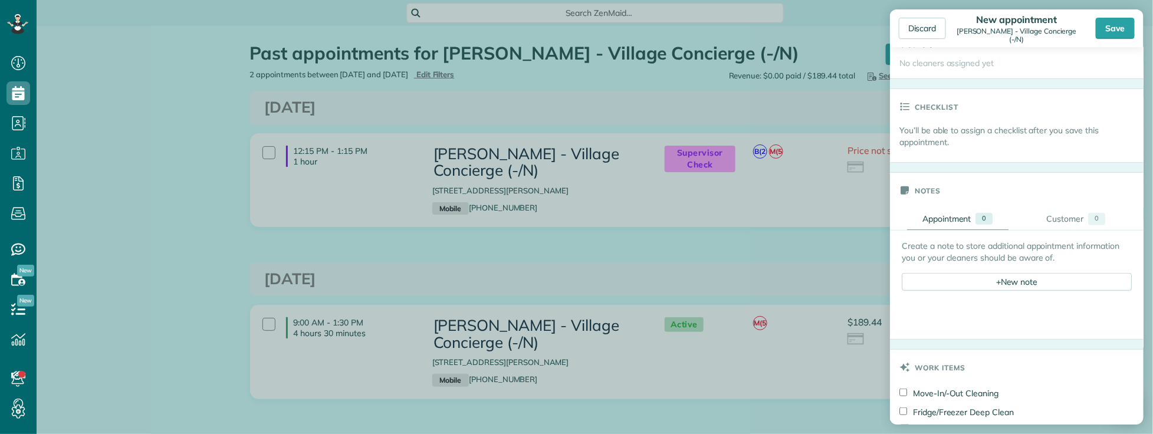
scroll to position [327, 0]
click at [1003, 290] on div "+ New note" at bounding box center [1017, 281] width 230 height 18
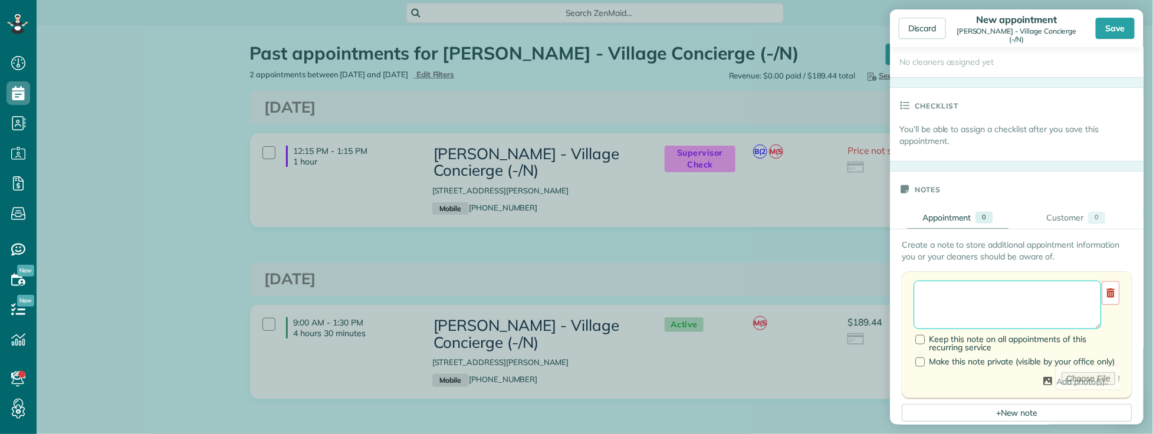
click at [964, 310] on textarea at bounding box center [1008, 305] width 188 height 48
paste textarea "**********"
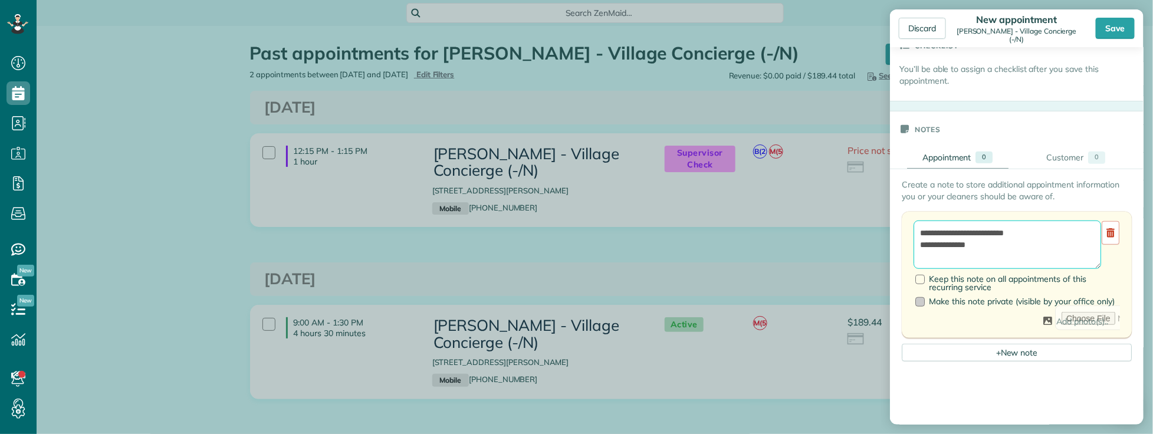
scroll to position [393, 0]
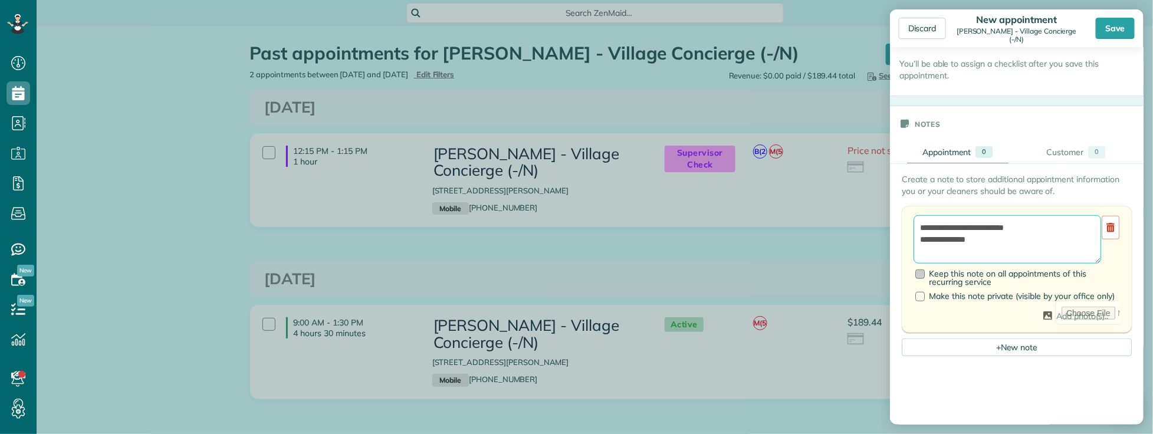
type textarea "**********"
drag, startPoint x: 923, startPoint y: 289, endPoint x: 940, endPoint y: 296, distance: 17.7
click at [923, 279] on div at bounding box center [920, 274] width 9 height 9
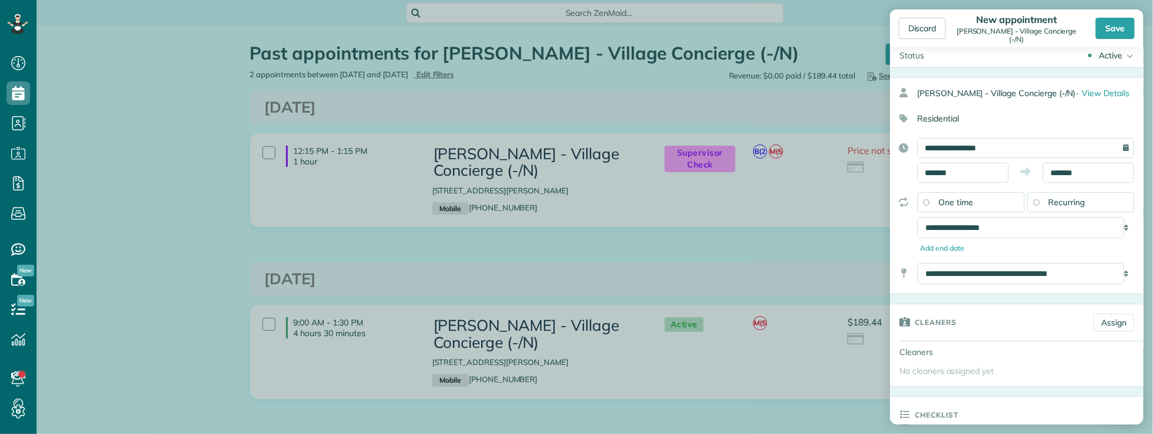
scroll to position [0, 0]
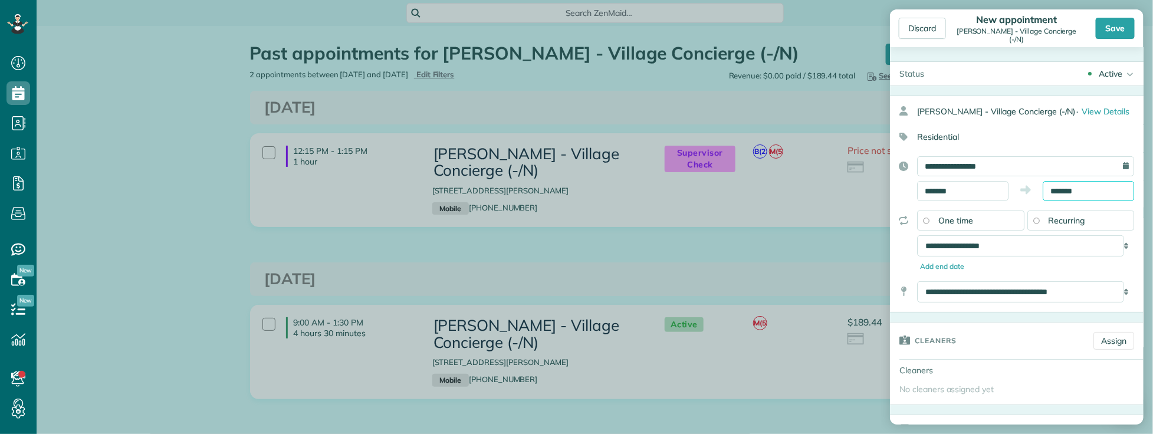
click at [1059, 201] on input "*******" at bounding box center [1088, 191] width 91 height 20
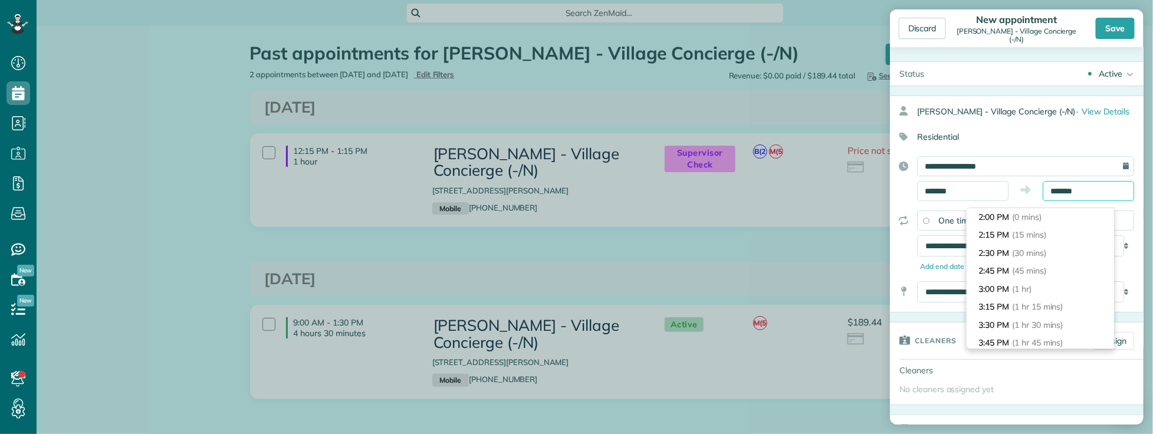
scroll to position [126, 0]
type input "*******"
click at [1062, 269] on span "(2 hrs 30 mins)" at bounding box center [1041, 271] width 58 height 11
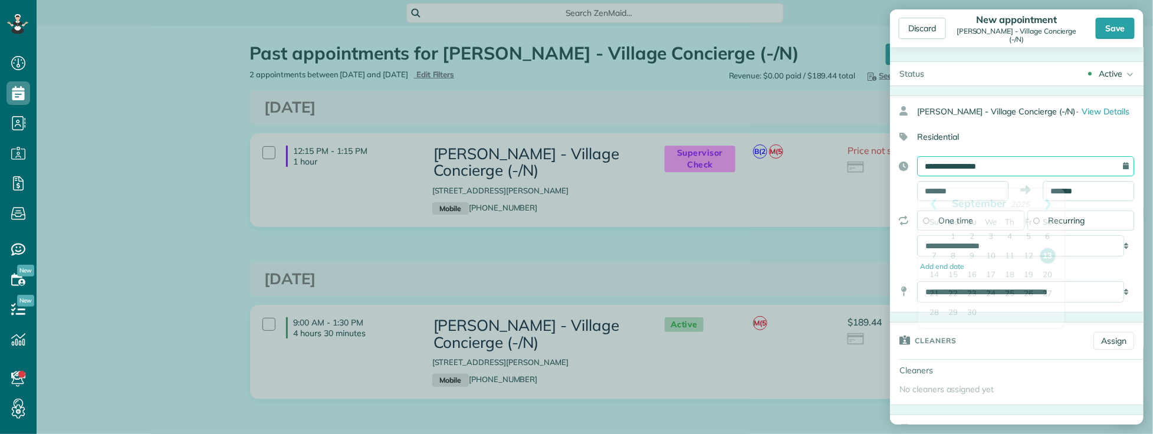
click at [1018, 176] on input "**********" at bounding box center [1025, 166] width 217 height 20
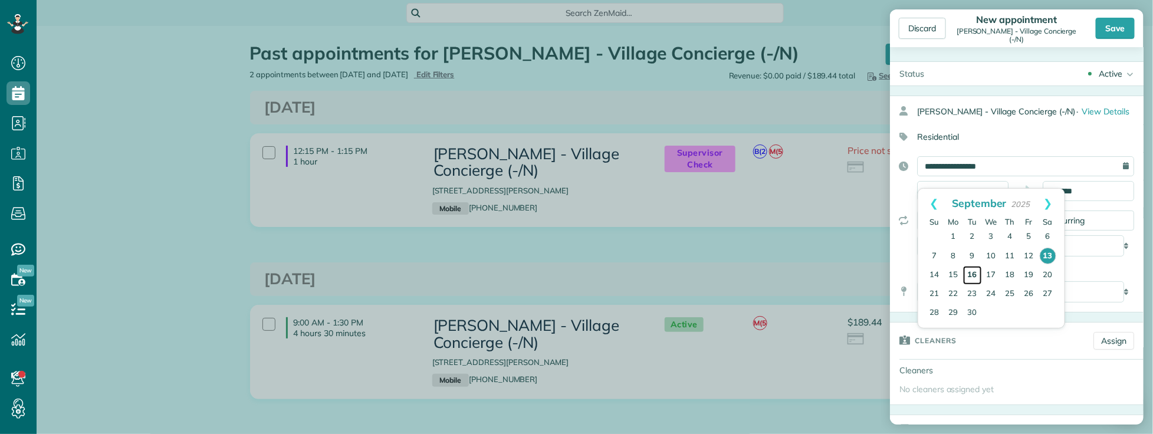
click at [972, 272] on link "16" at bounding box center [972, 275] width 19 height 19
type input "**********"
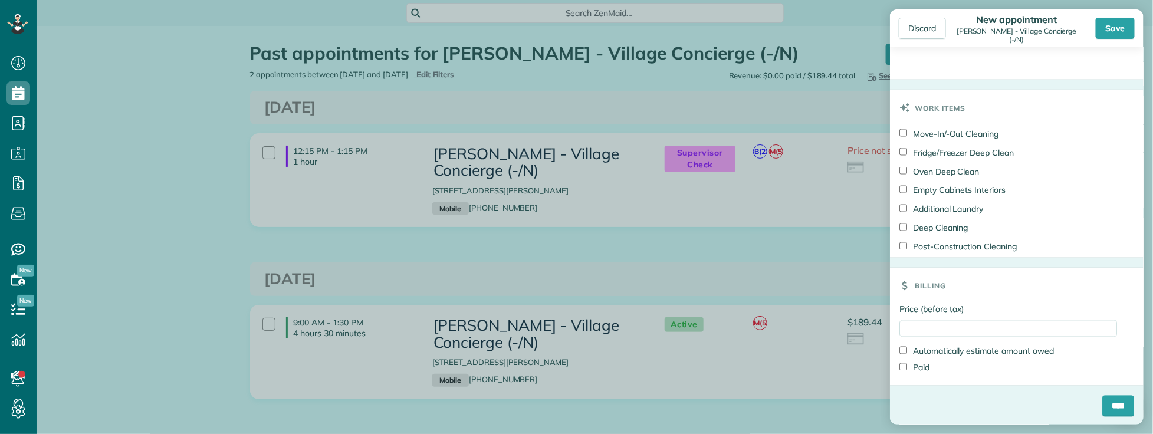
scroll to position [917, 0]
click at [960, 329] on input "Price (before tax)" at bounding box center [1009, 327] width 218 height 17
type input "*****"
click at [1108, 406] on input "****" at bounding box center [1119, 404] width 32 height 21
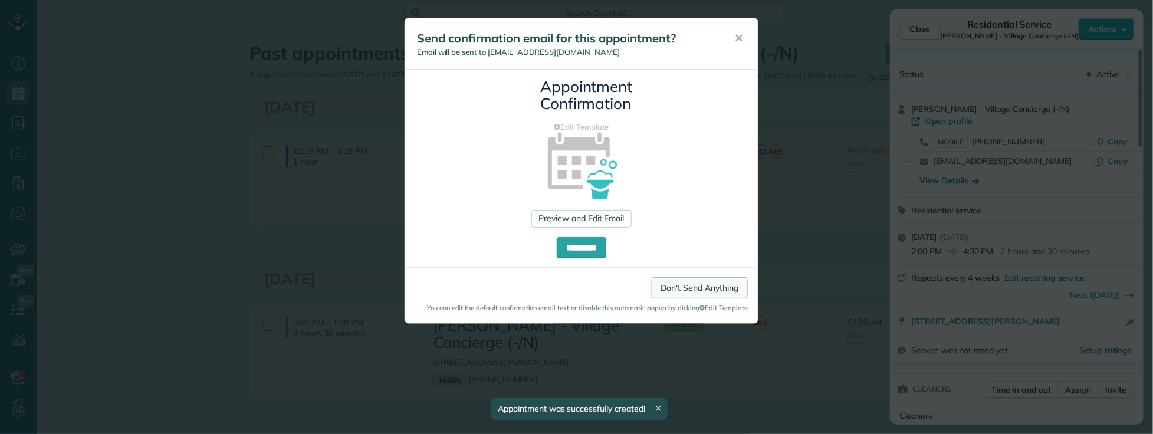
click at [681, 290] on link "Don't Send Anything" at bounding box center [700, 287] width 96 height 21
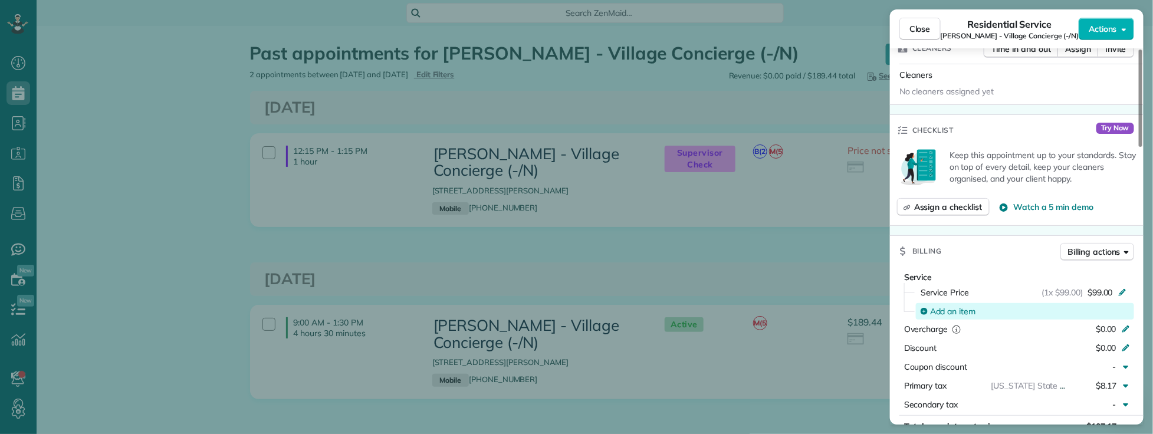
scroll to position [393, 0]
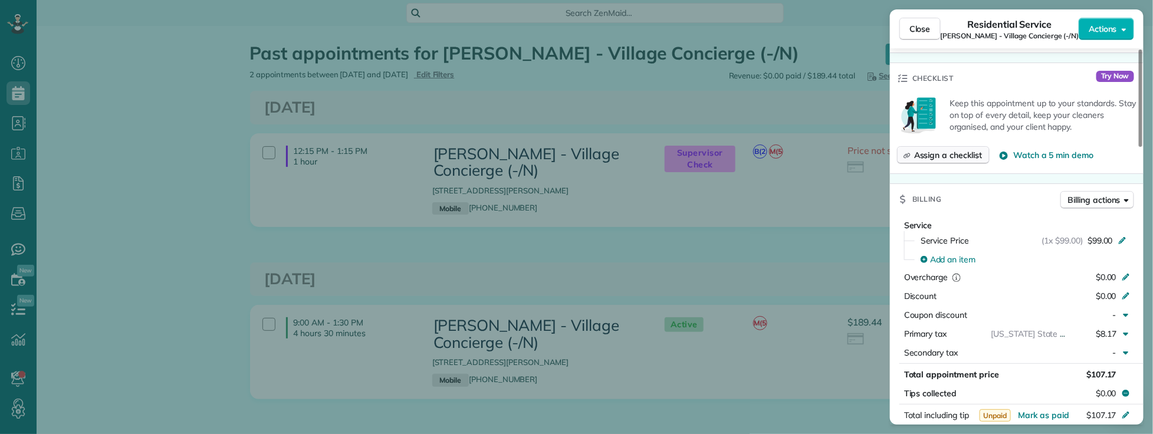
click at [941, 149] on span "Assign a checklist" at bounding box center [948, 155] width 68 height 12
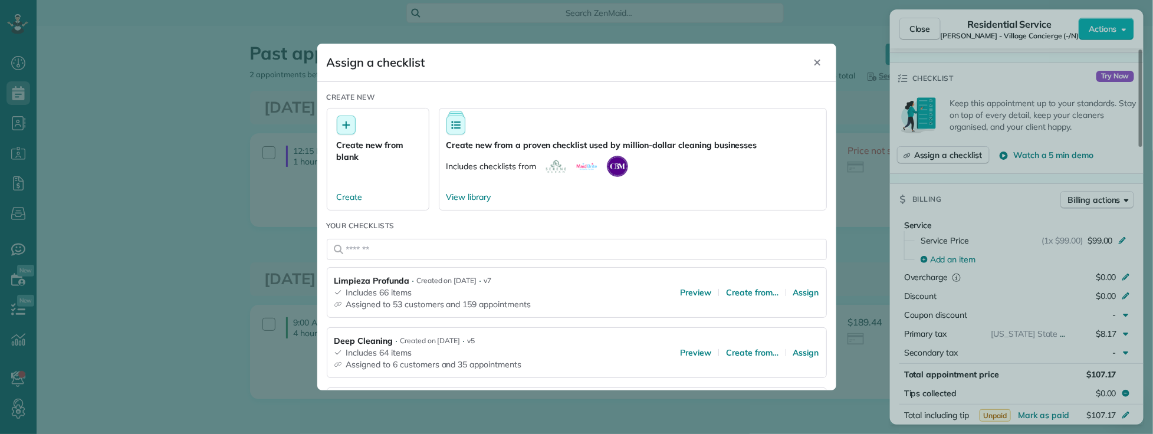
scroll to position [65, 0]
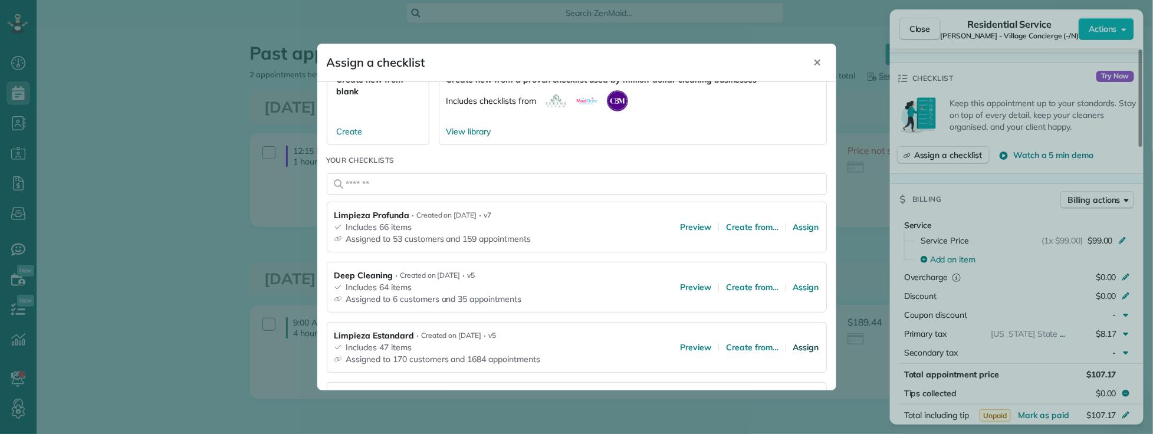
click at [797, 349] on span "Assign" at bounding box center [807, 348] width 26 height 12
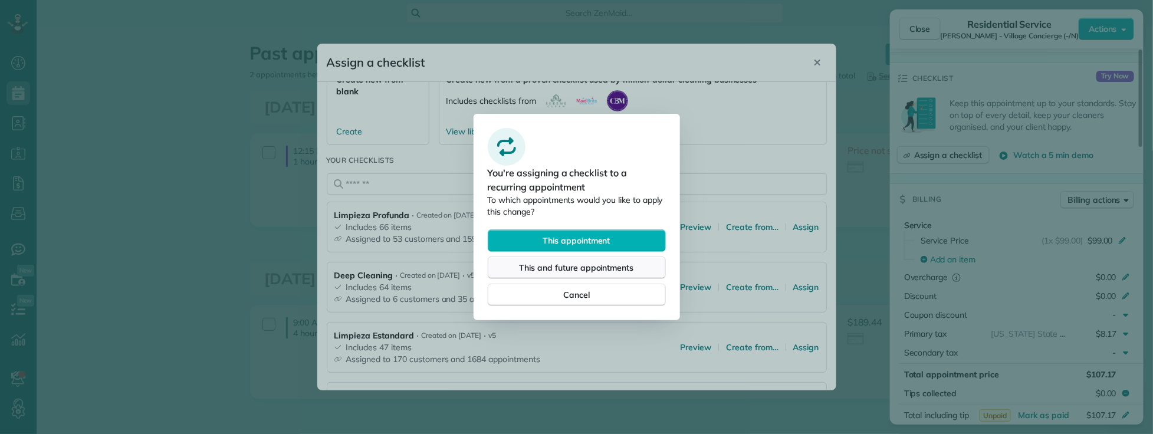
click at [597, 266] on span "This and future appointments" at bounding box center [577, 268] width 114 height 12
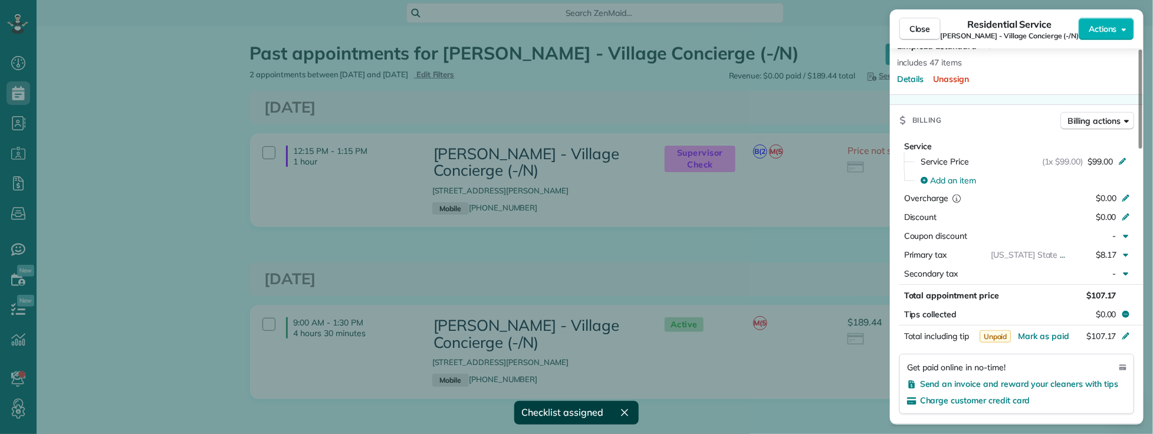
scroll to position [433, 0]
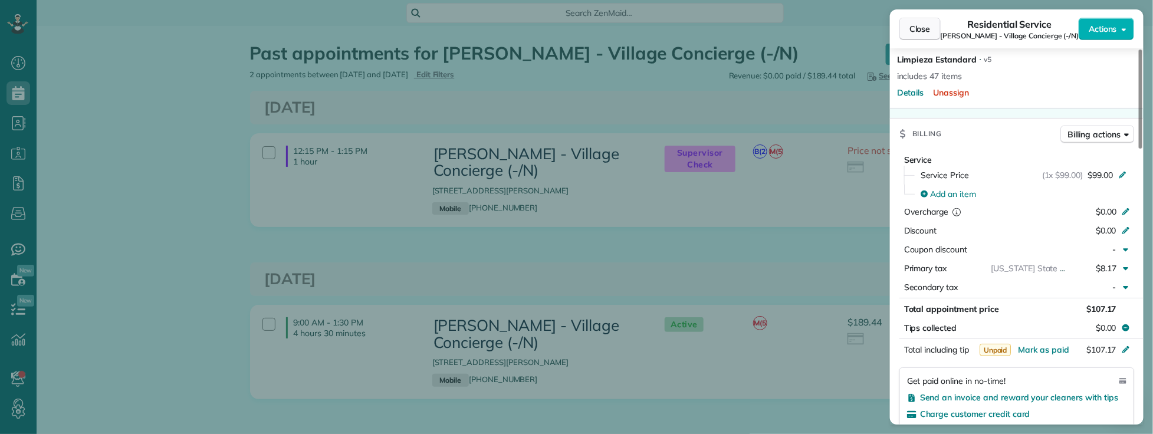
click at [922, 28] on span "Close" at bounding box center [920, 29] width 21 height 12
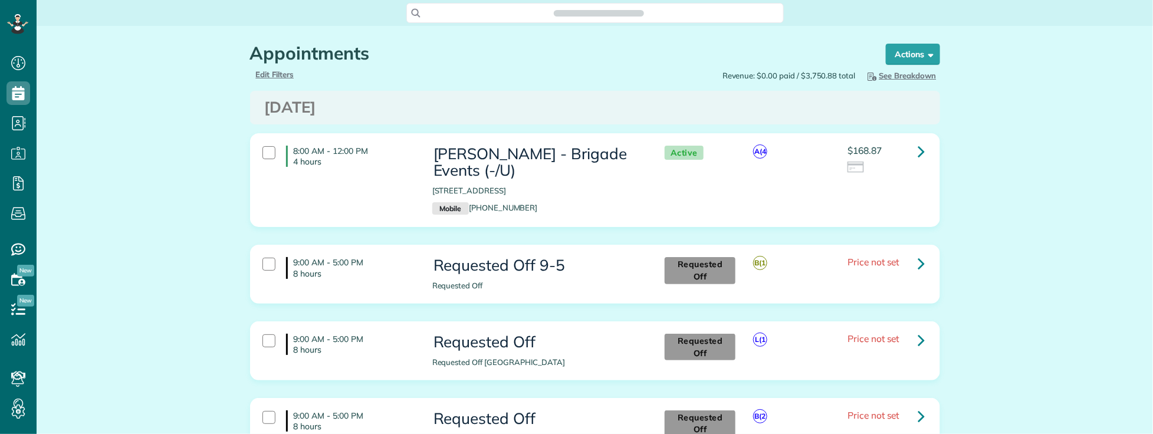
scroll to position [5, 5]
click at [543, 9] on span "Search ZenMaid…" at bounding box center [599, 13] width 359 height 12
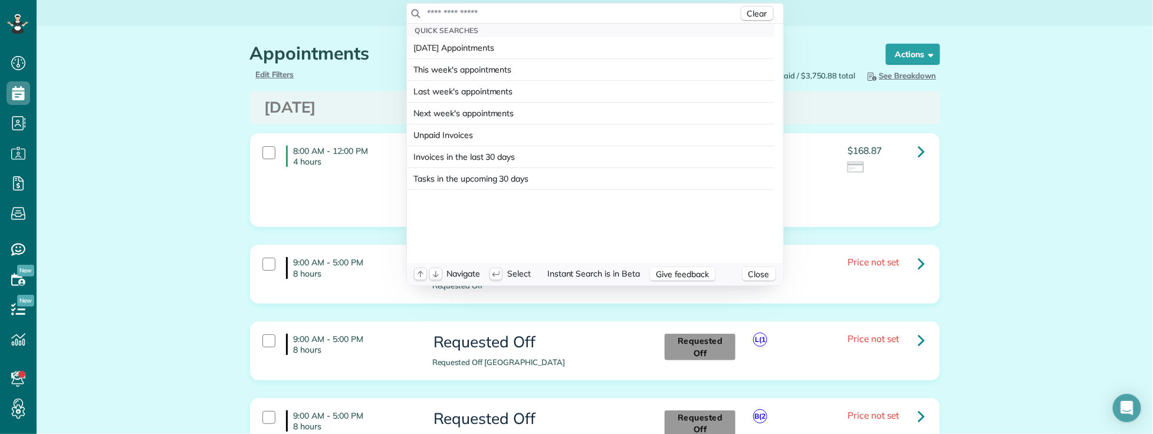
click at [520, 12] on input "text" at bounding box center [583, 13] width 312 height 12
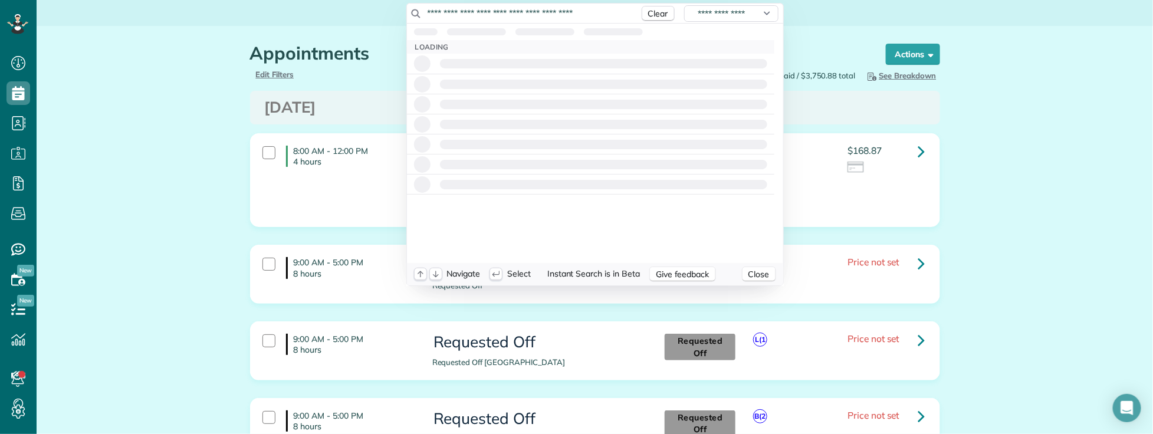
drag, startPoint x: 598, startPoint y: 12, endPoint x: 177, endPoint y: 26, distance: 421.5
click at [198, 27] on html "Dashboard Scheduling Calendar View List View Dispatch View - Weekly scheduling …" at bounding box center [576, 217] width 1153 height 434
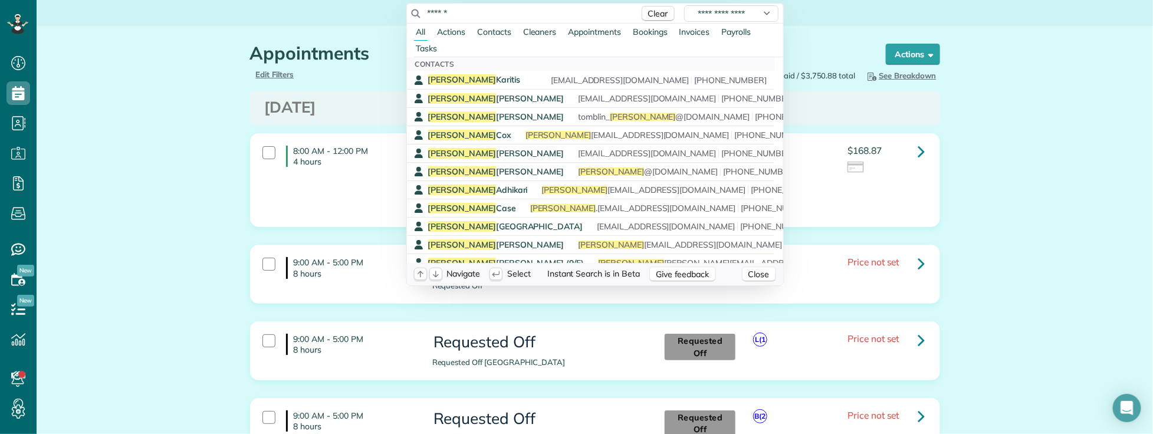
drag, startPoint x: 480, startPoint y: 14, endPoint x: 387, endPoint y: 12, distance: 93.2
click at [387, 12] on html "Dashboard Scheduling Calendar View List View Dispatch View - Weekly scheduling …" at bounding box center [576, 217] width 1153 height 434
paste input "*******"
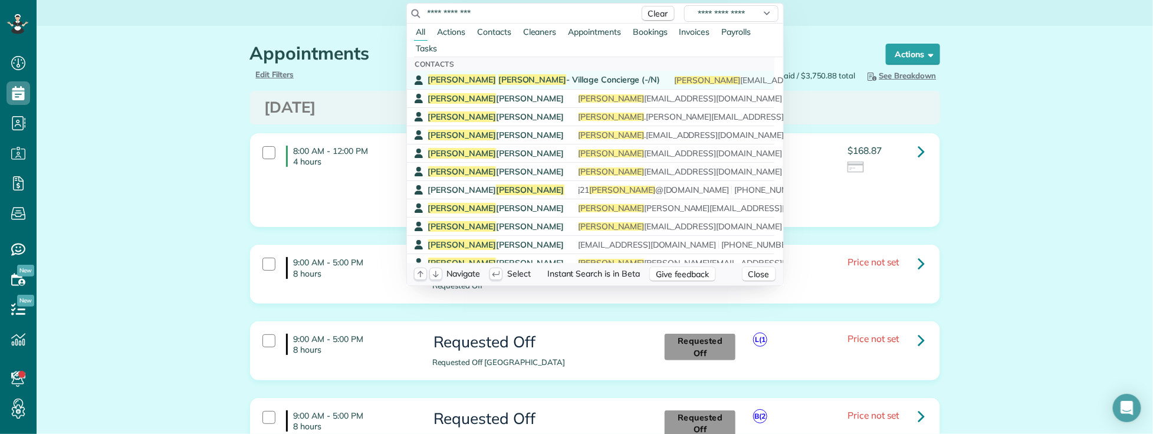
type input "**********"
click at [498, 77] on span "[PERSON_NAME] - Village Concierge (-/N)" at bounding box center [544, 79] width 232 height 11
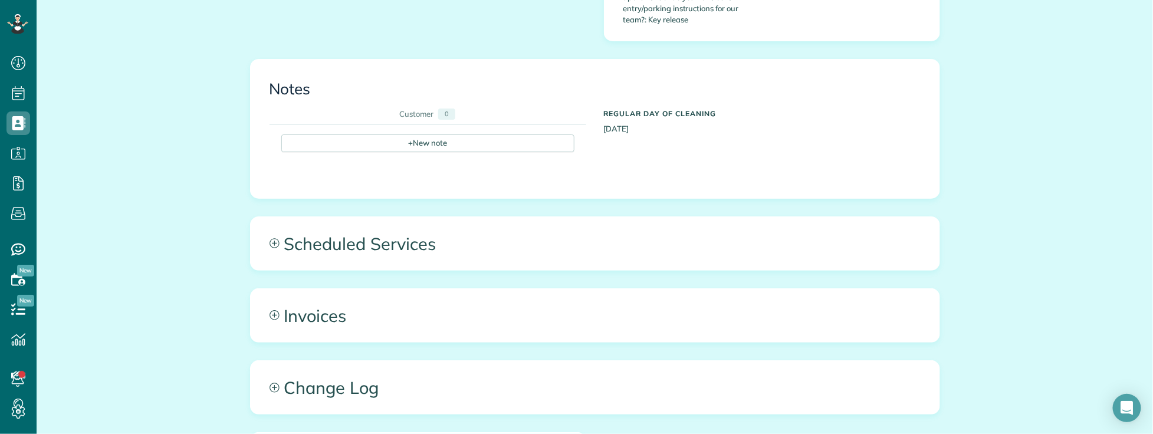
scroll to position [865, 0]
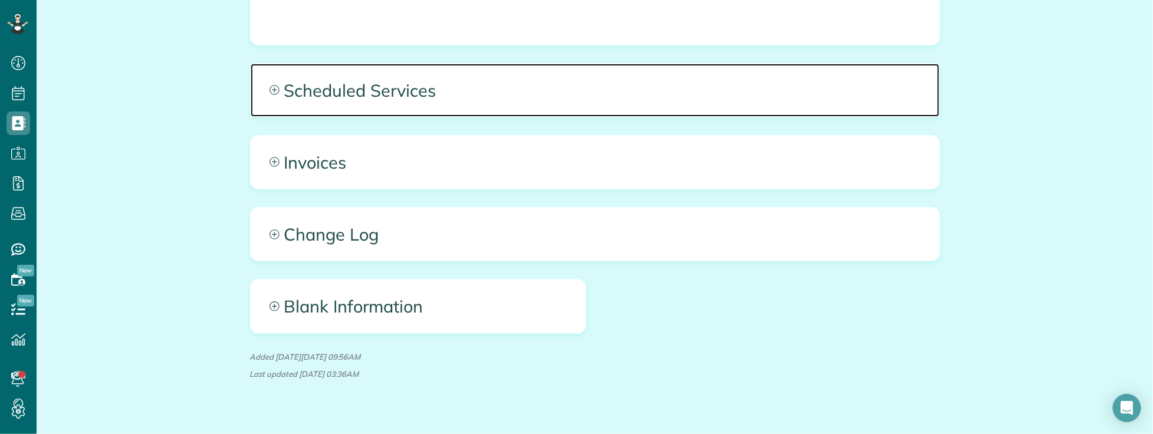
click at [533, 79] on span "Scheduled Services" at bounding box center [595, 90] width 689 height 53
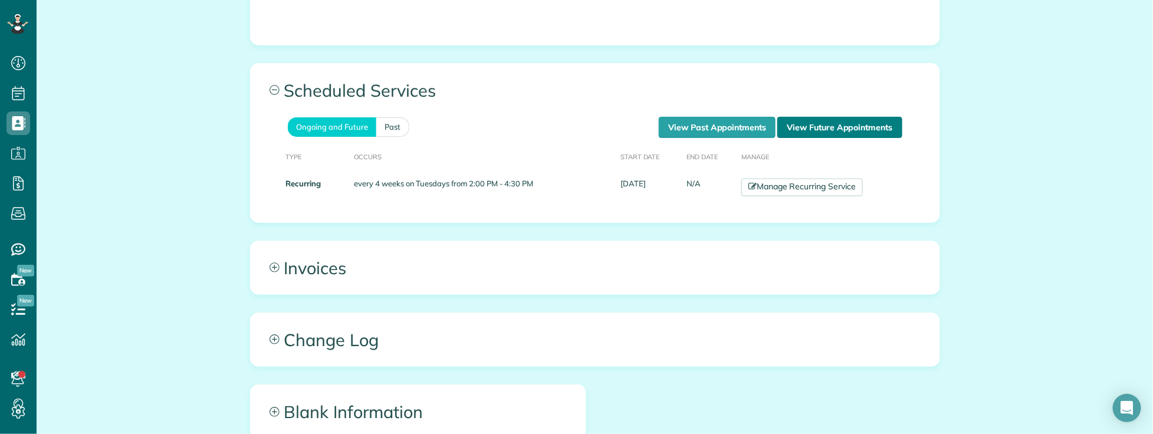
click at [821, 117] on link "View Future Appointments" at bounding box center [840, 127] width 124 height 21
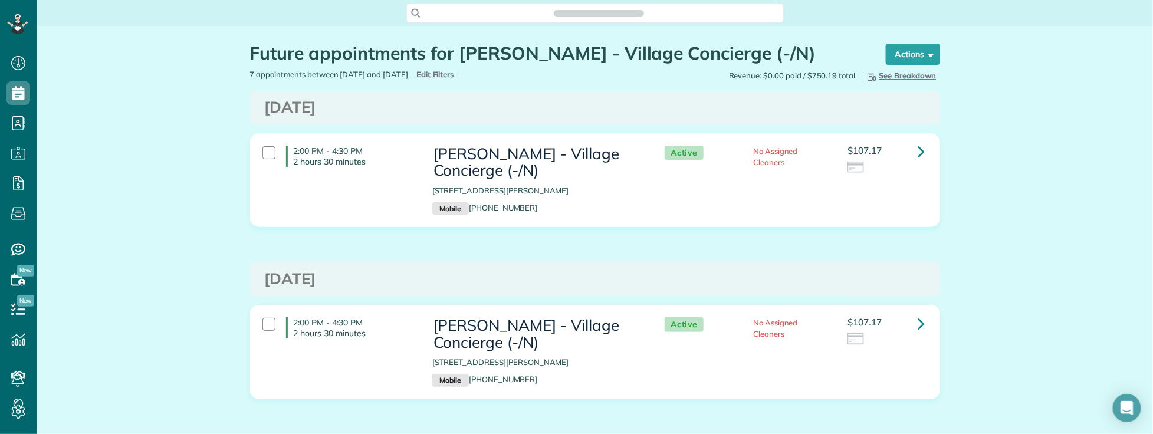
scroll to position [5, 5]
click at [917, 61] on button "Actions" at bounding box center [913, 54] width 54 height 21
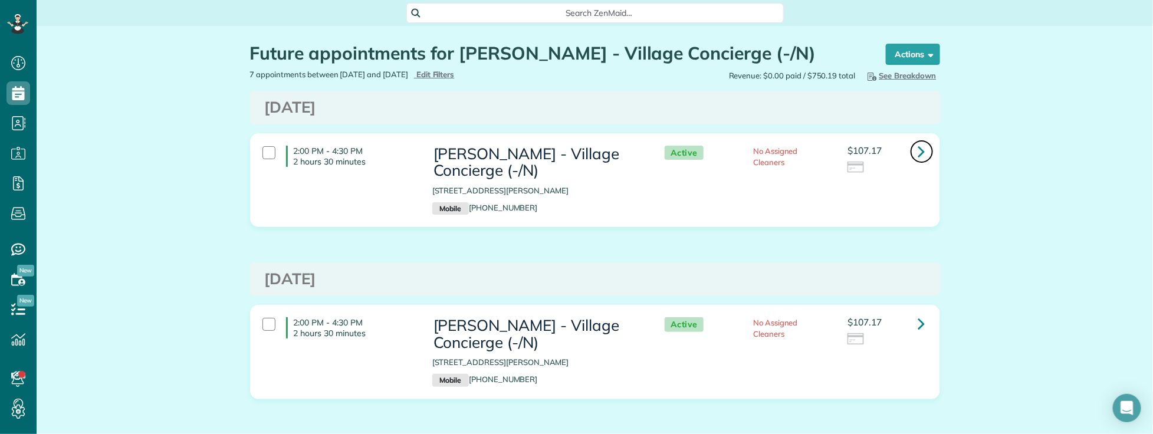
click at [919, 149] on icon at bounding box center [922, 151] width 7 height 21
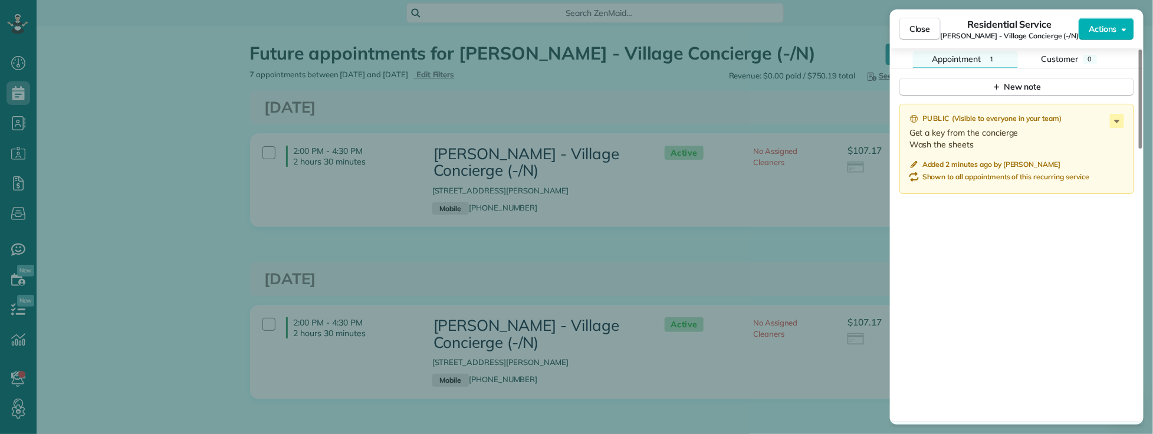
scroll to position [1045, 0]
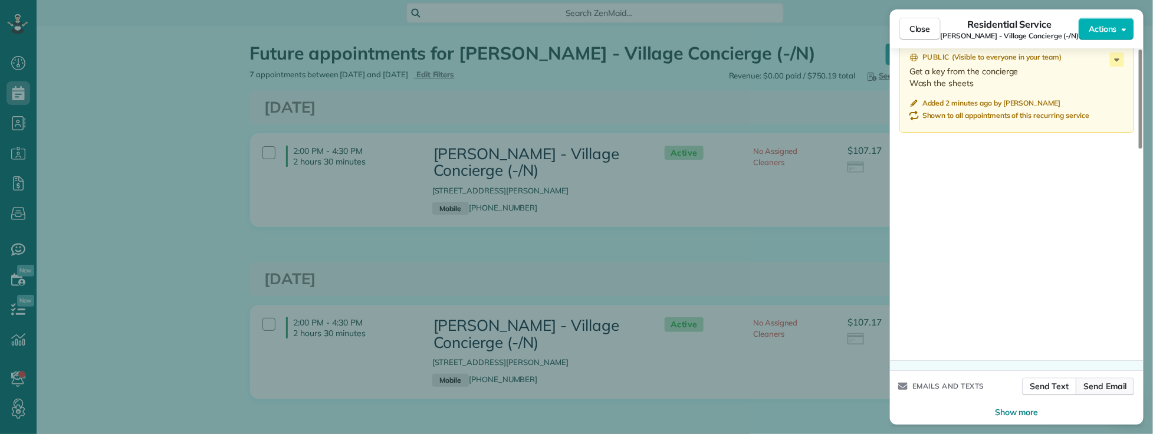
click at [1095, 381] on span "Send Email" at bounding box center [1105, 387] width 43 height 12
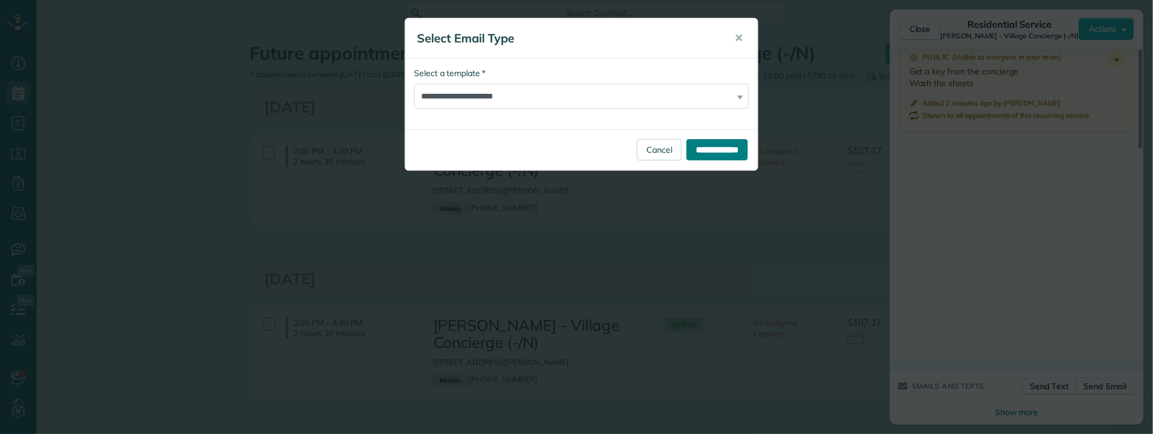
click at [701, 149] on input "**********" at bounding box center [717, 149] width 61 height 21
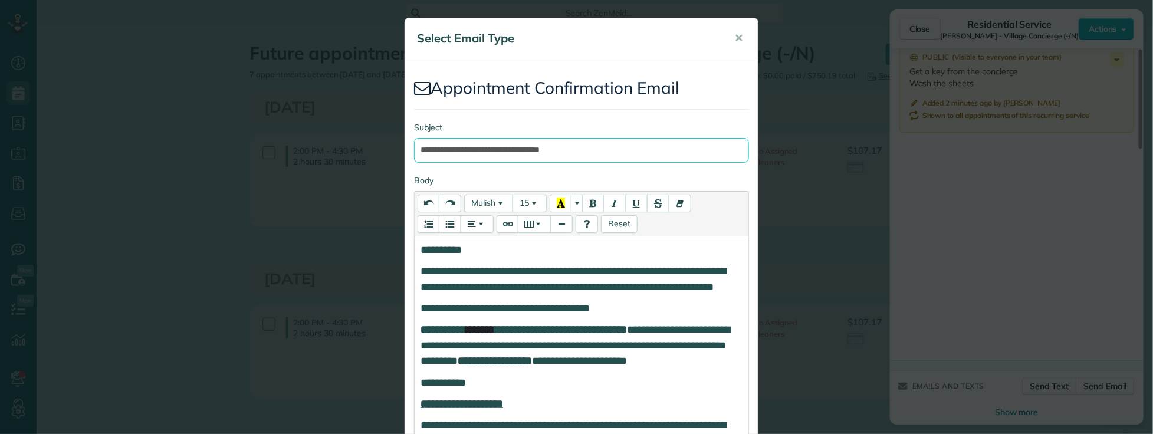
click at [520, 142] on input "**********" at bounding box center [581, 150] width 335 height 25
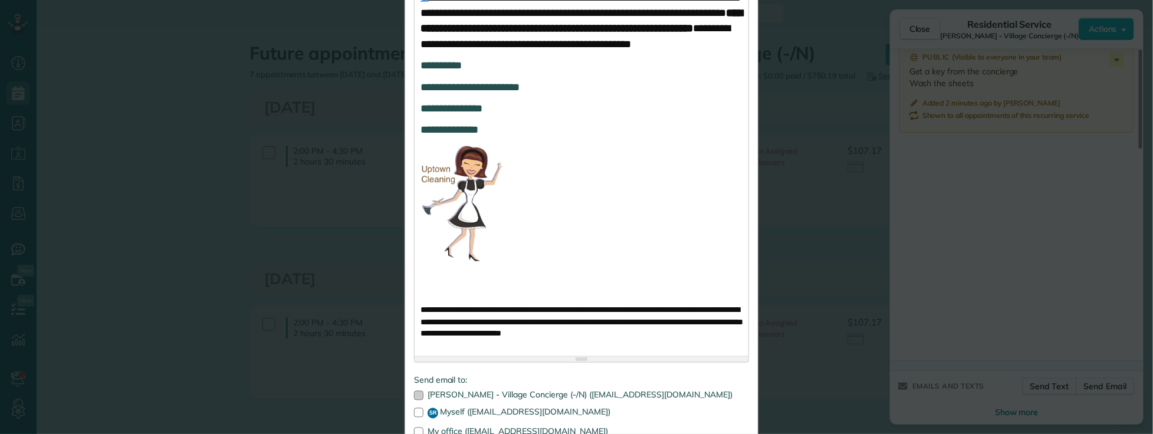
scroll to position [888, 0]
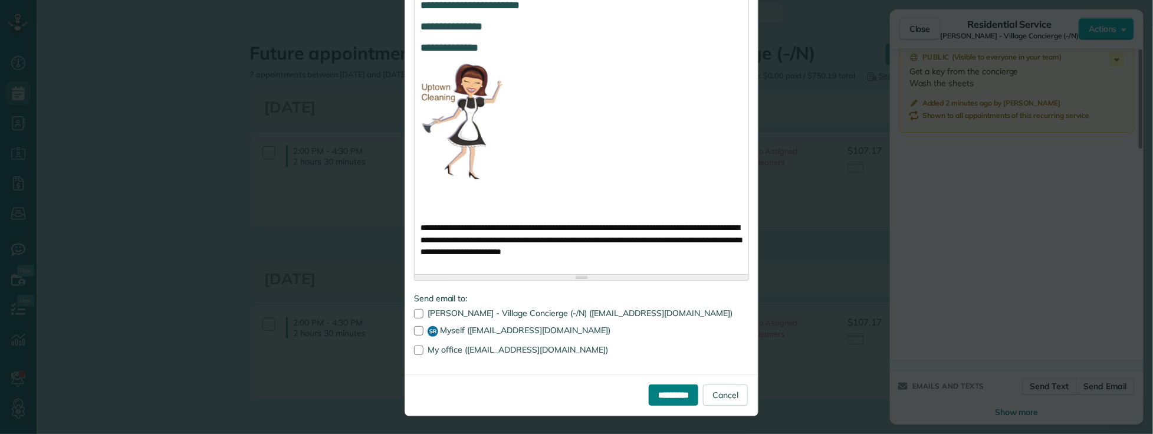
click at [656, 396] on input "**********" at bounding box center [674, 395] width 50 height 21
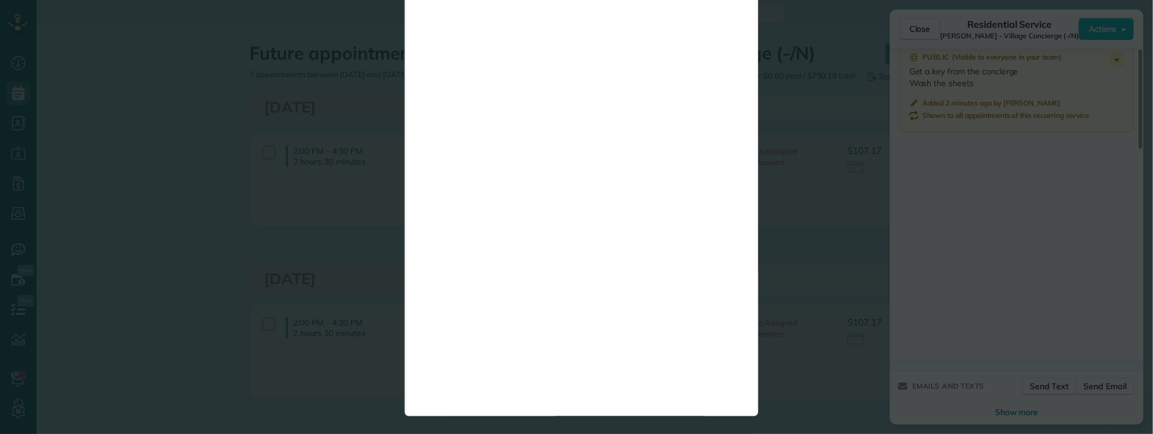
scroll to position [0, 0]
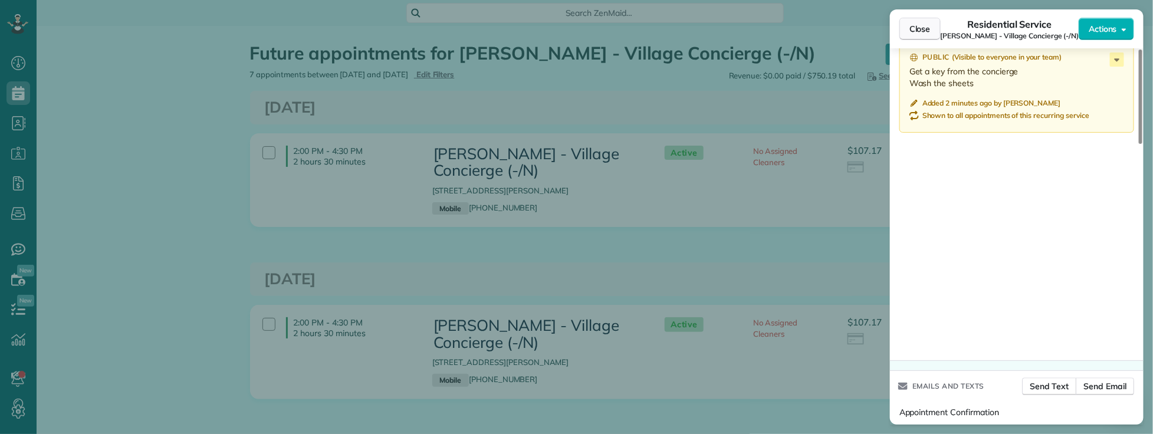
click at [919, 28] on span "Close" at bounding box center [920, 29] width 21 height 12
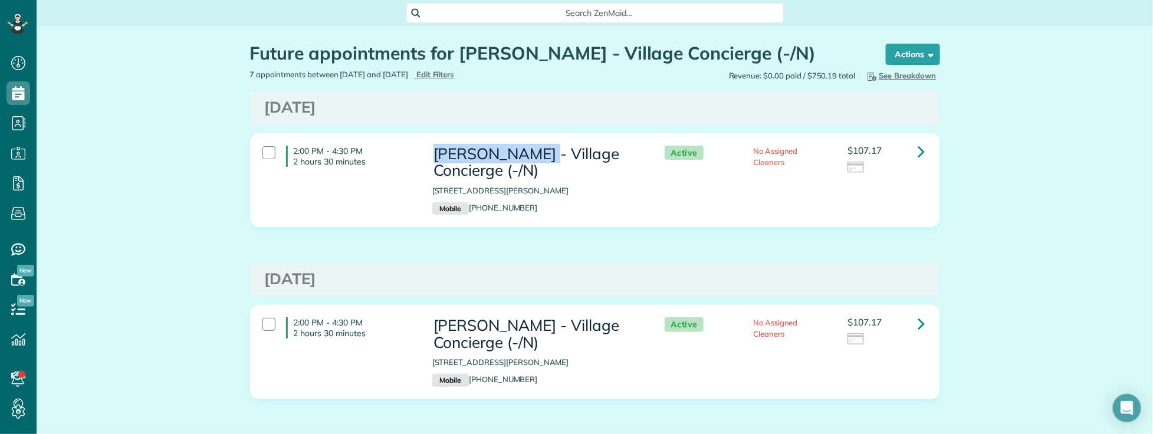
copy h3 "[PERSON_NAME]"
drag, startPoint x: 428, startPoint y: 150, endPoint x: 545, endPoint y: 152, distance: 116.8
click at [545, 152] on h3 "[PERSON_NAME] - Village Concierge (-/N)" at bounding box center [536, 163] width 209 height 34
click at [508, 18] on span "Search ZenMaid…" at bounding box center [599, 13] width 359 height 12
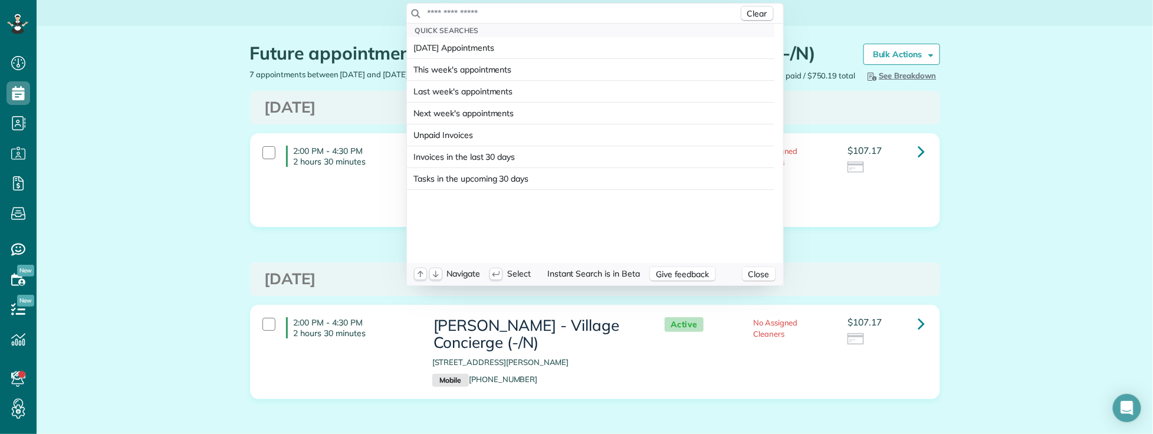
click at [508, 14] on input "text" at bounding box center [583, 13] width 312 height 12
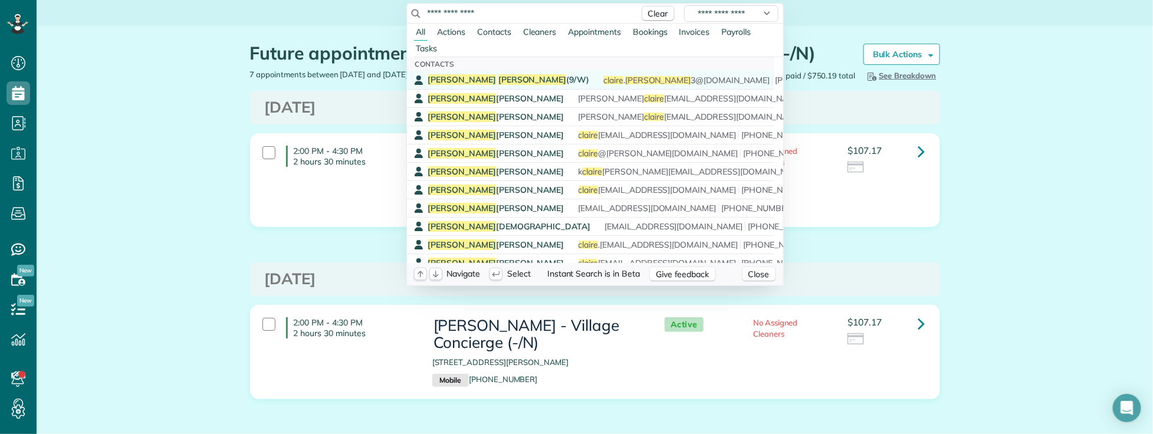
type input "**********"
click at [499, 78] on span "[PERSON_NAME]" at bounding box center [533, 79] width 68 height 11
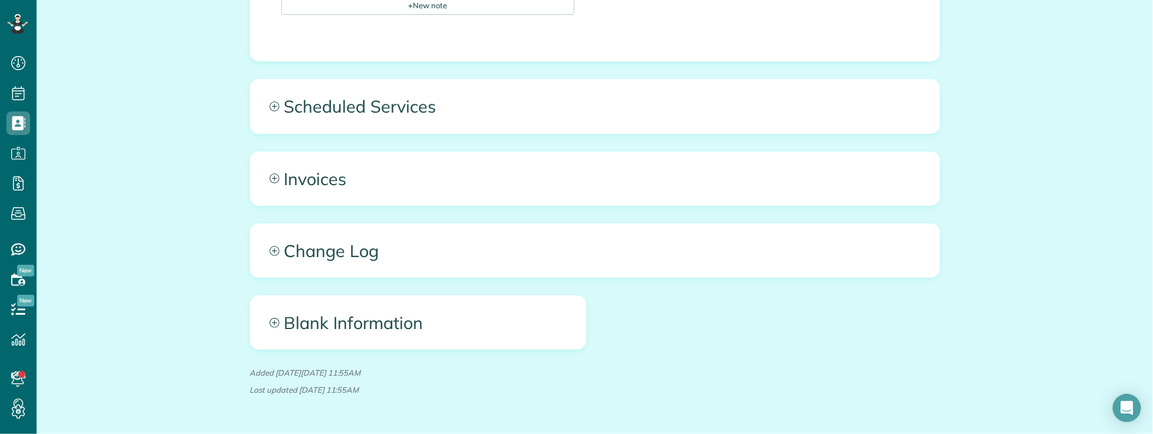
scroll to position [786, 0]
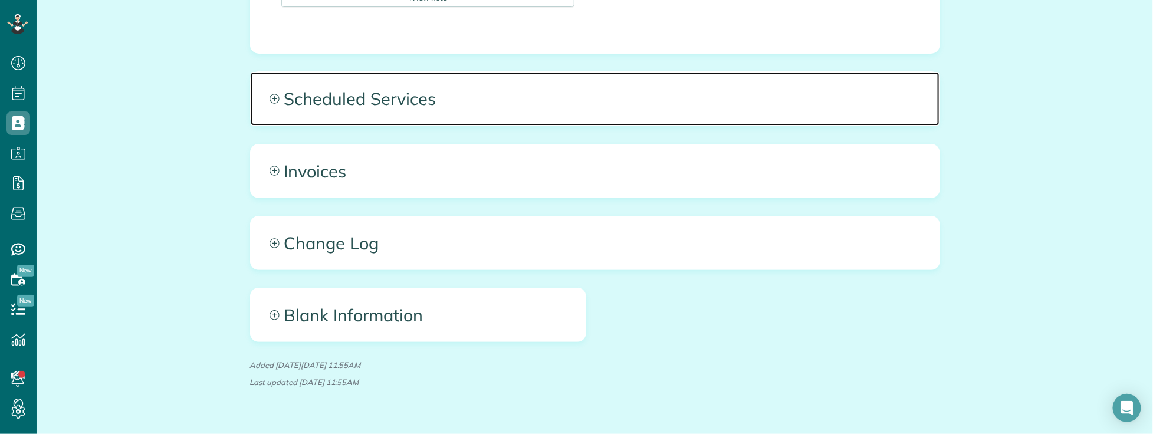
click at [556, 94] on span "Scheduled Services" at bounding box center [595, 98] width 689 height 53
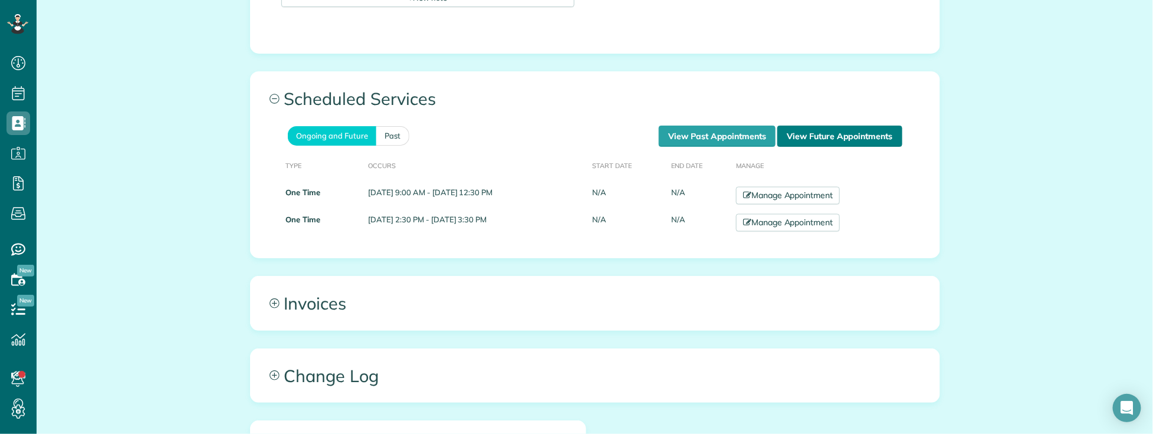
click at [802, 128] on link "View Future Appointments" at bounding box center [840, 136] width 124 height 21
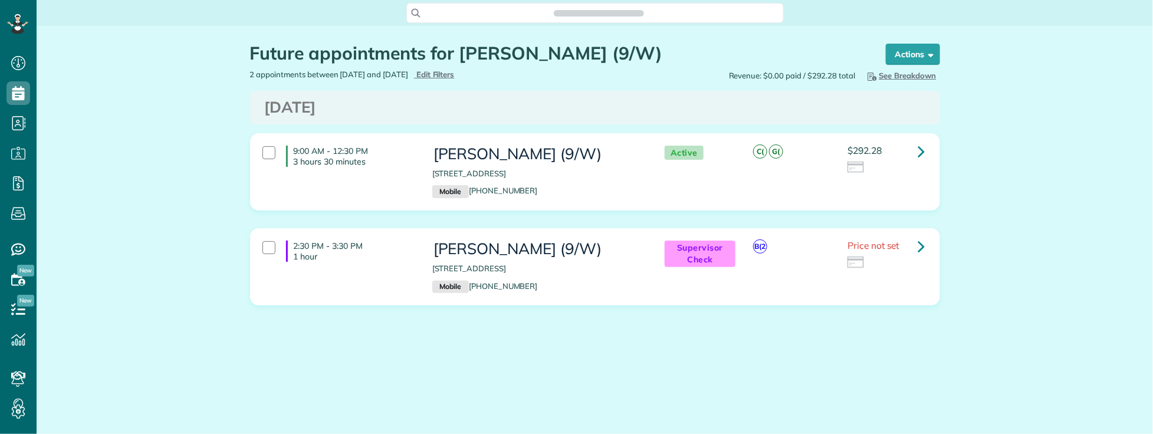
scroll to position [5, 5]
click at [919, 152] on icon at bounding box center [922, 151] width 7 height 21
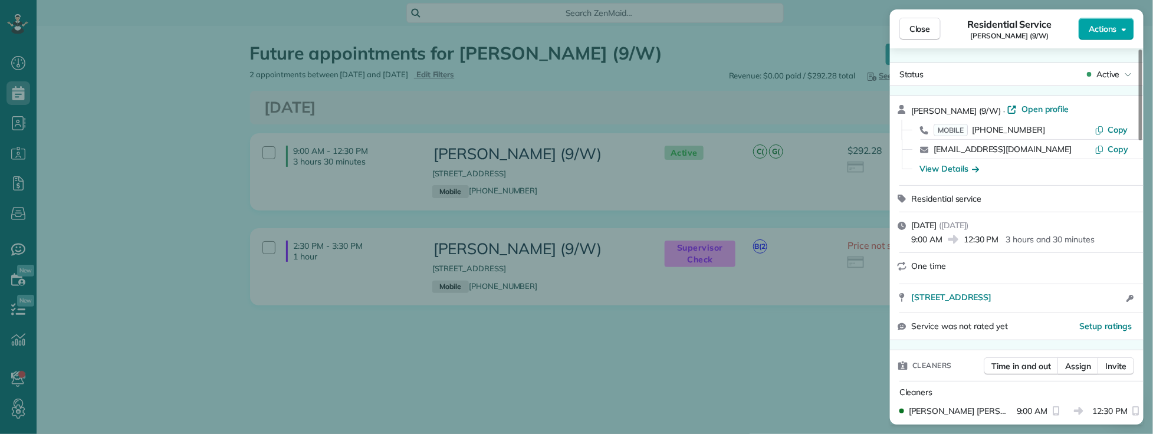
click at [1099, 33] on span "Actions" at bounding box center [1103, 29] width 28 height 12
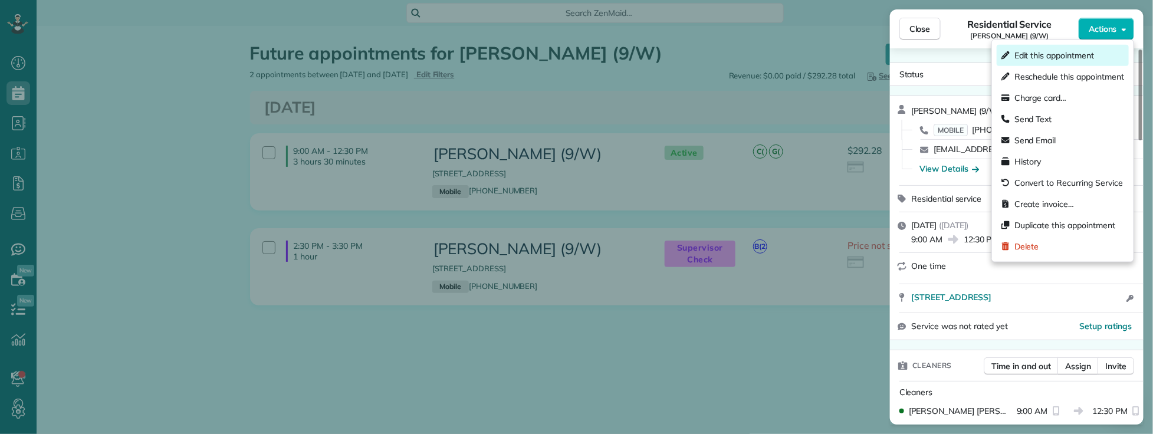
click at [1062, 55] on span "Edit this appointment" at bounding box center [1055, 56] width 80 height 12
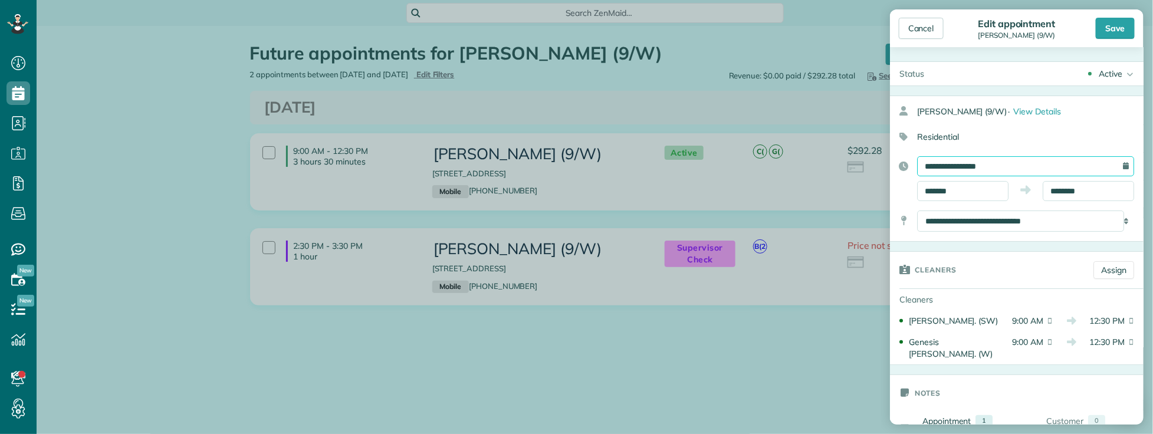
click at [1015, 168] on input "**********" at bounding box center [1025, 166] width 217 height 20
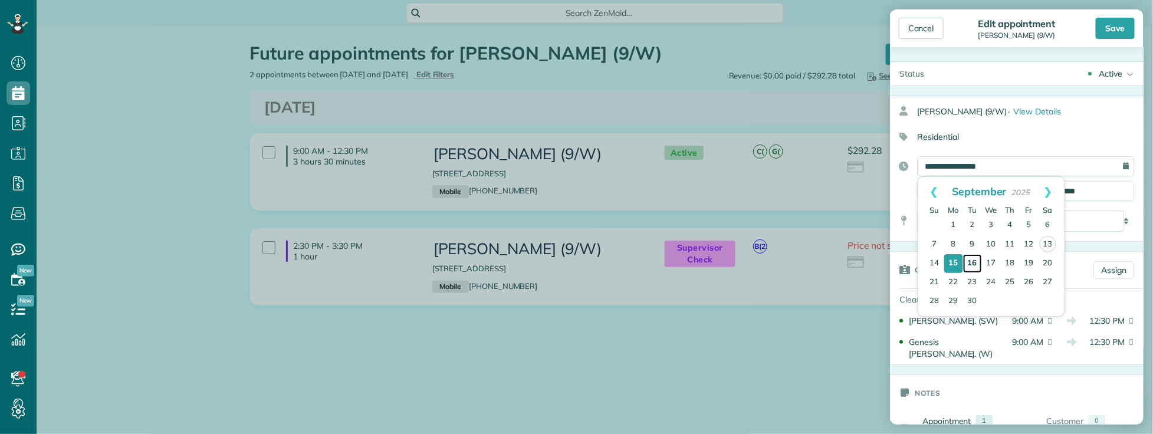
click at [976, 258] on link "16" at bounding box center [972, 263] width 19 height 19
type input "**********"
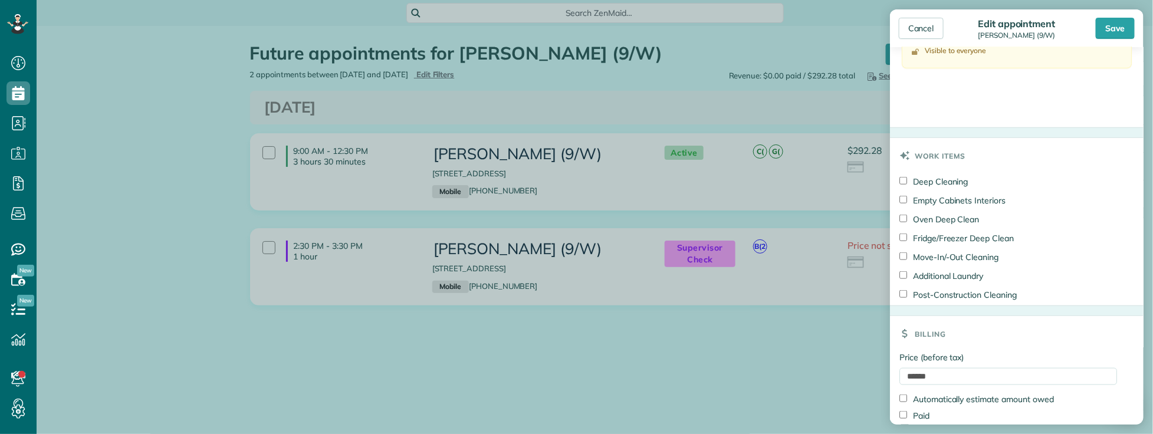
scroll to position [523, 0]
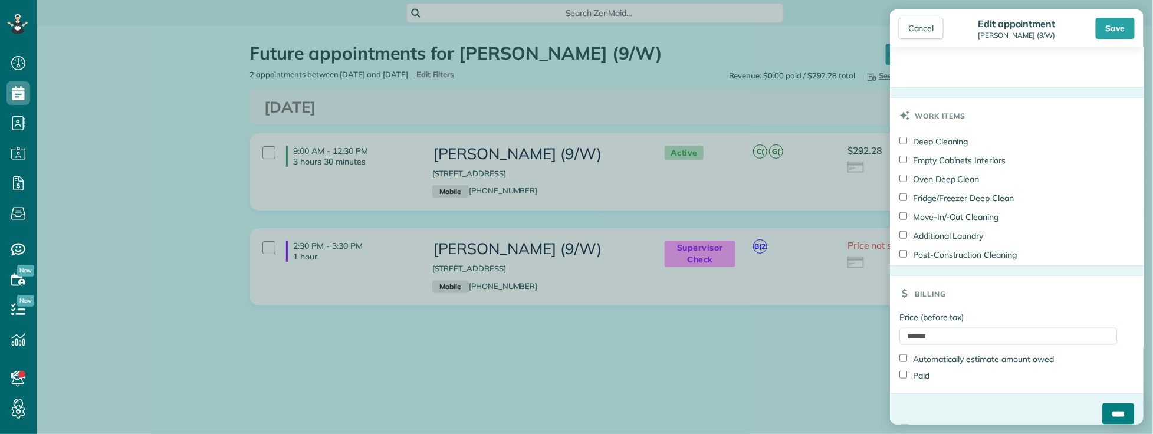
click at [1116, 408] on input "****" at bounding box center [1119, 414] width 32 height 21
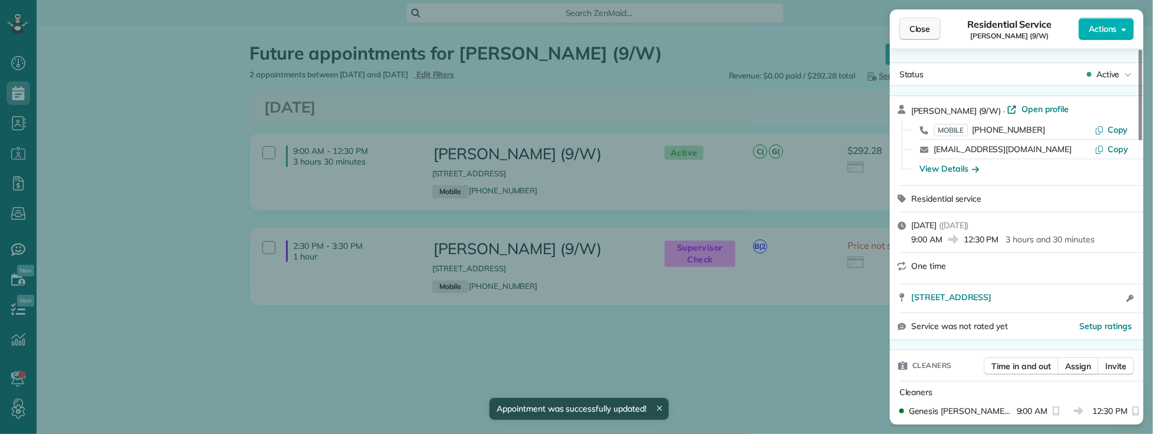
click at [918, 27] on span "Close" at bounding box center [920, 29] width 21 height 12
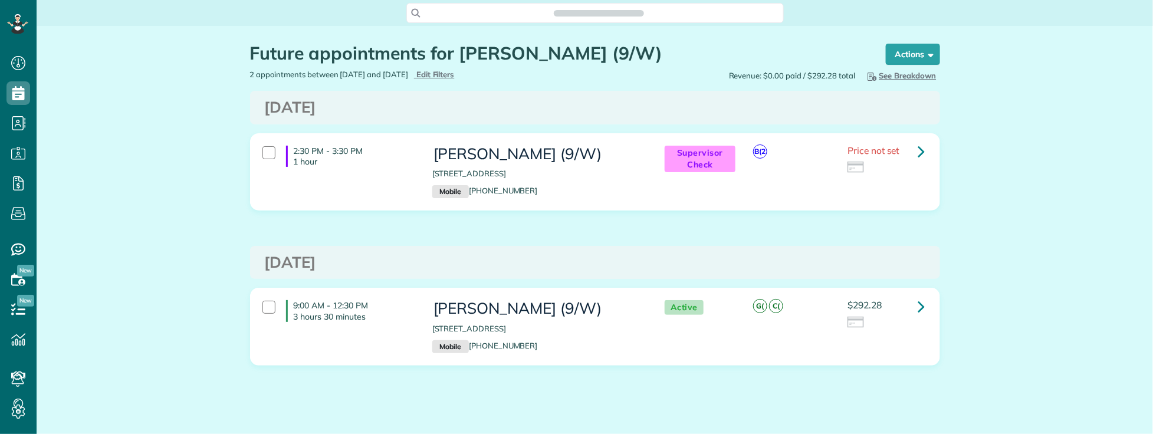
scroll to position [434, 37]
click at [919, 150] on icon at bounding box center [922, 151] width 7 height 21
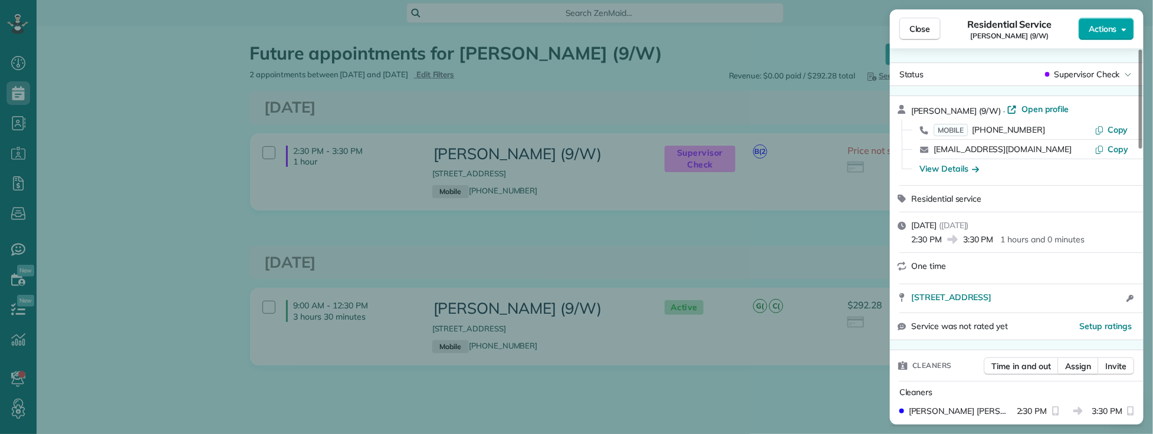
click at [1092, 32] on span "Actions" at bounding box center [1103, 29] width 28 height 12
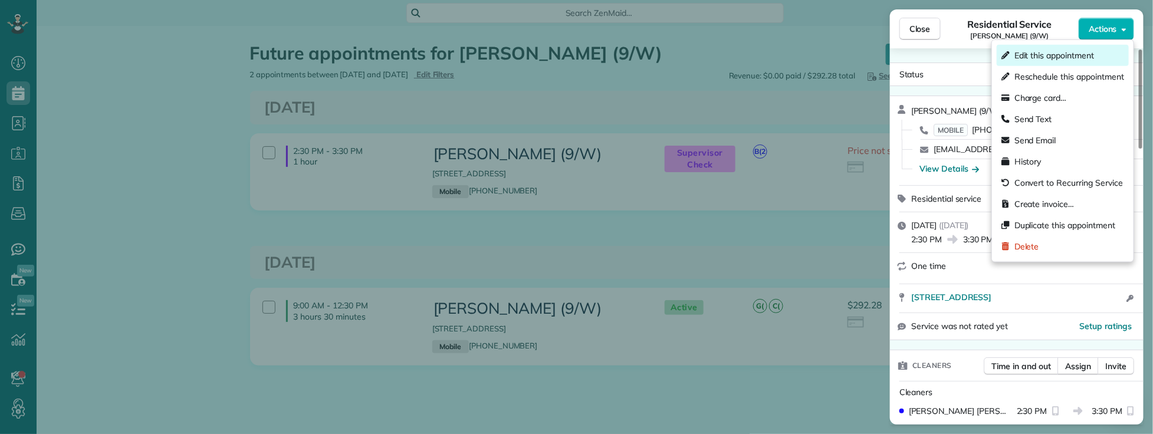
click at [1054, 57] on span "Edit this appointment" at bounding box center [1055, 56] width 80 height 12
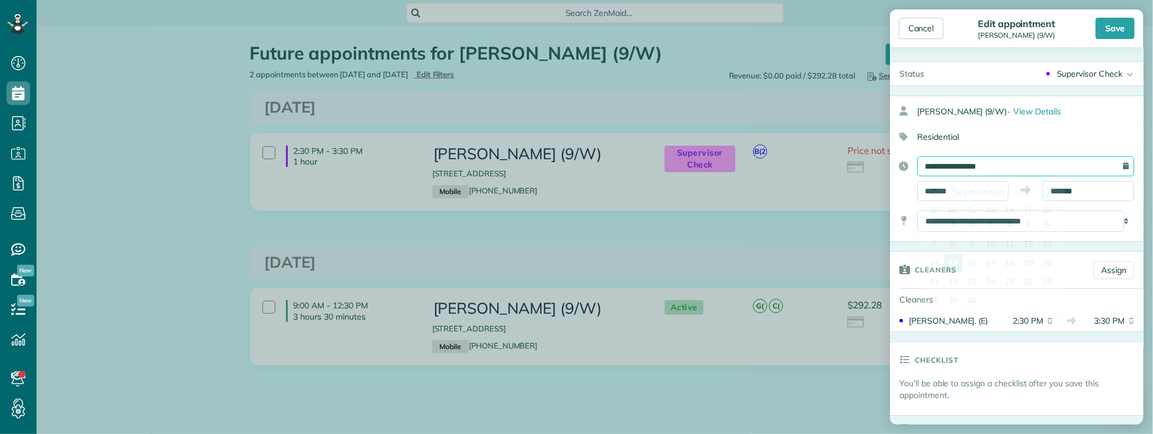
click at [1012, 168] on input "**********" at bounding box center [1025, 166] width 217 height 20
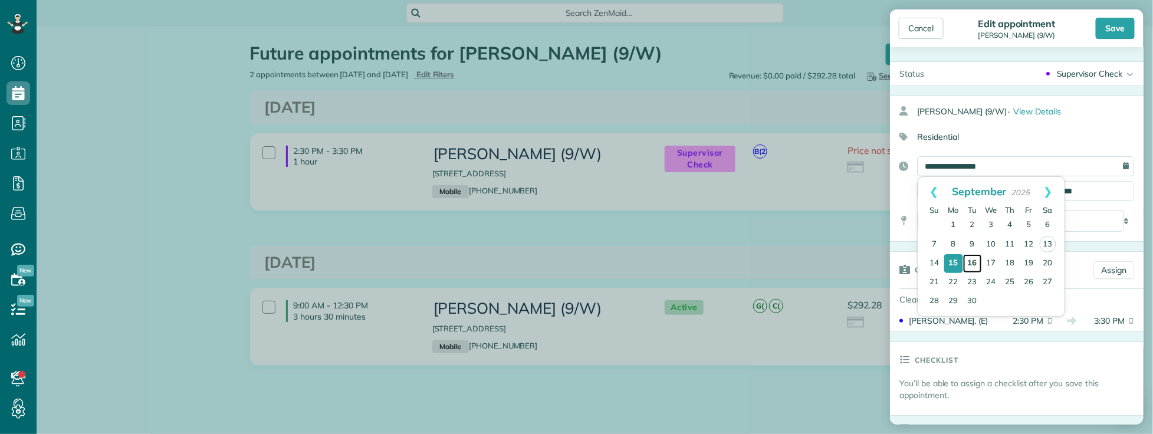
click at [970, 258] on link "16" at bounding box center [972, 263] width 19 height 19
type input "**********"
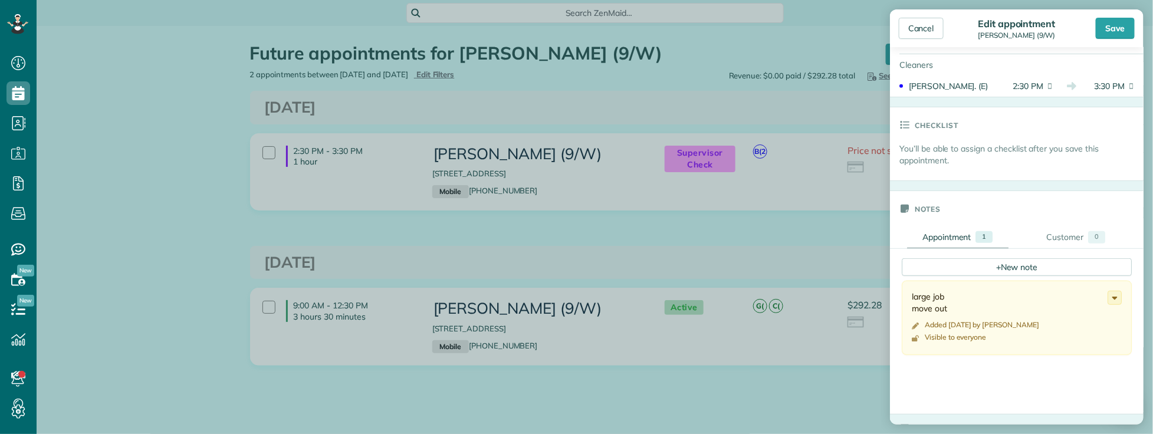
scroll to position [262, 0]
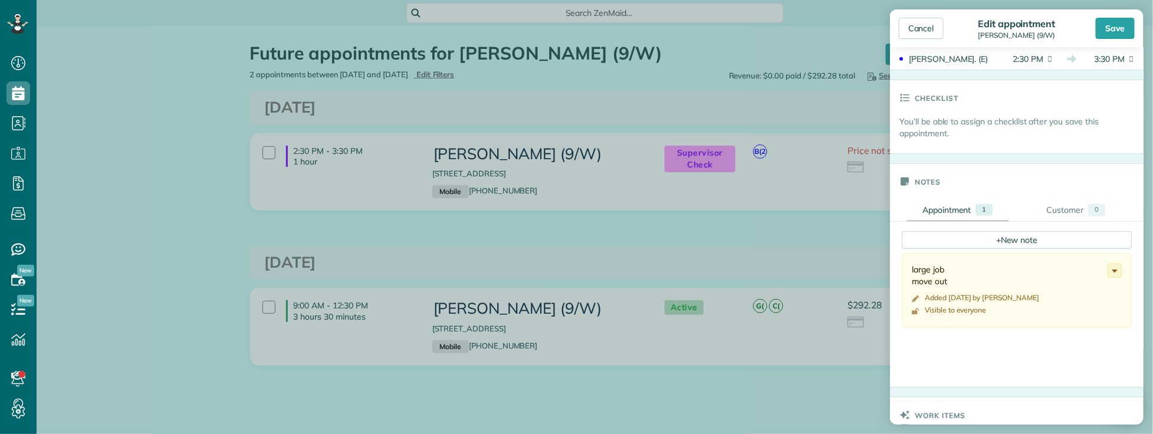
click at [1115, 27] on div "Save" at bounding box center [1115, 28] width 39 height 21
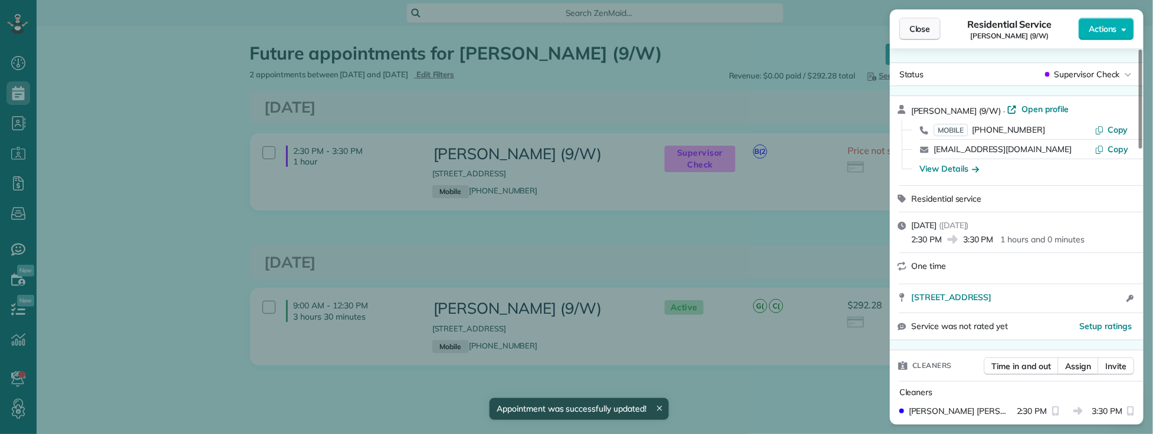
click at [928, 31] on span "Close" at bounding box center [920, 29] width 21 height 12
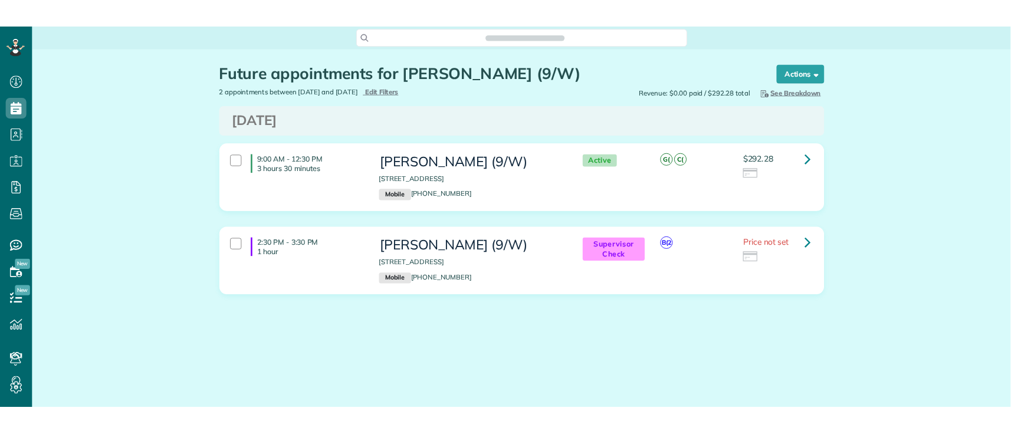
scroll to position [5, 5]
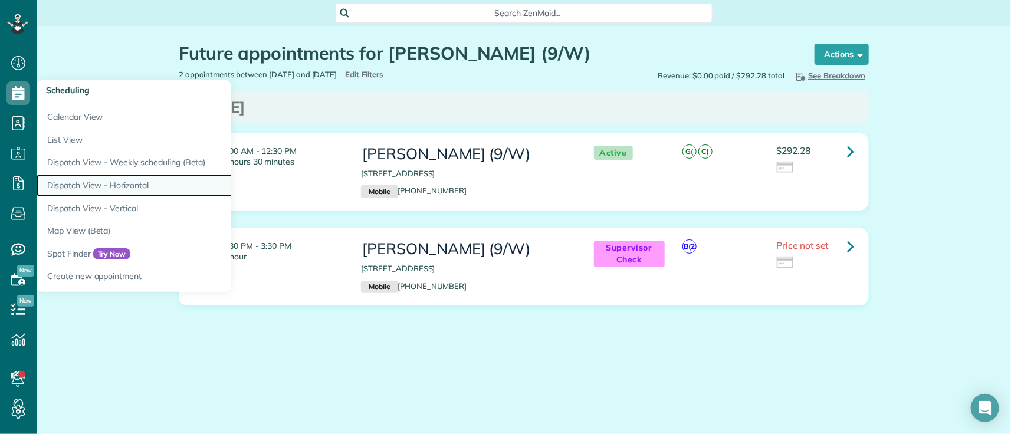
drag, startPoint x: 119, startPoint y: 183, endPoint x: 205, endPoint y: 178, distance: 86.3
click at [119, 183] on link "Dispatch View - Horizontal" at bounding box center [184, 185] width 295 height 23
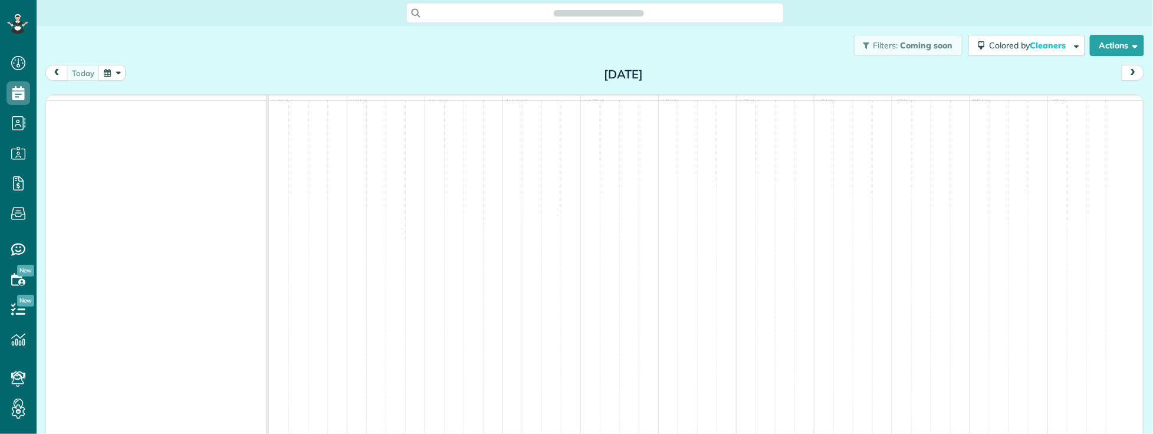
scroll to position [434, 37]
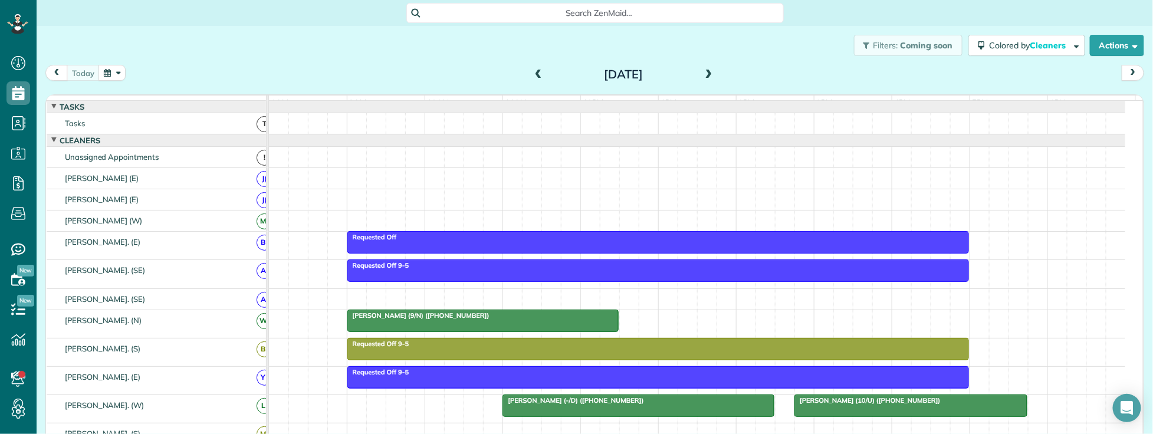
click at [709, 71] on span at bounding box center [709, 75] width 13 height 11
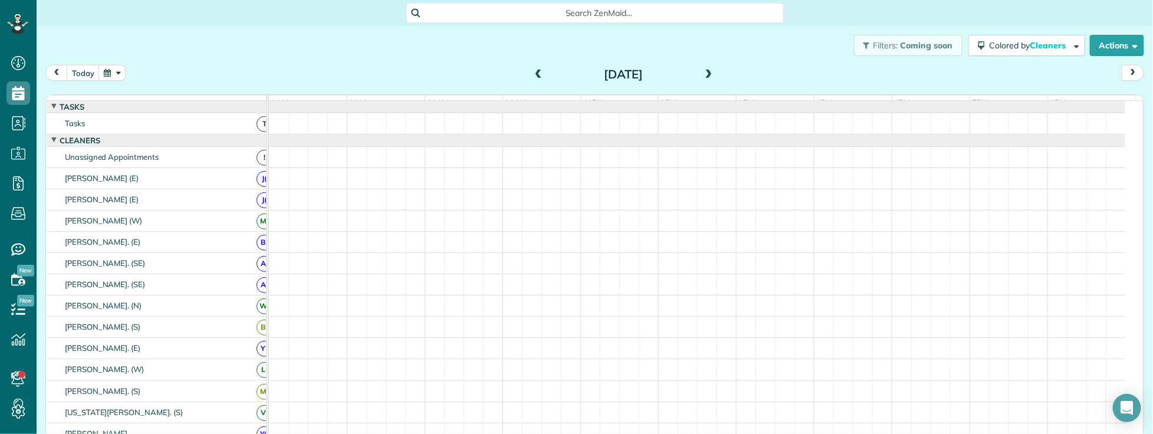
click at [709, 73] on span at bounding box center [709, 75] width 13 height 11
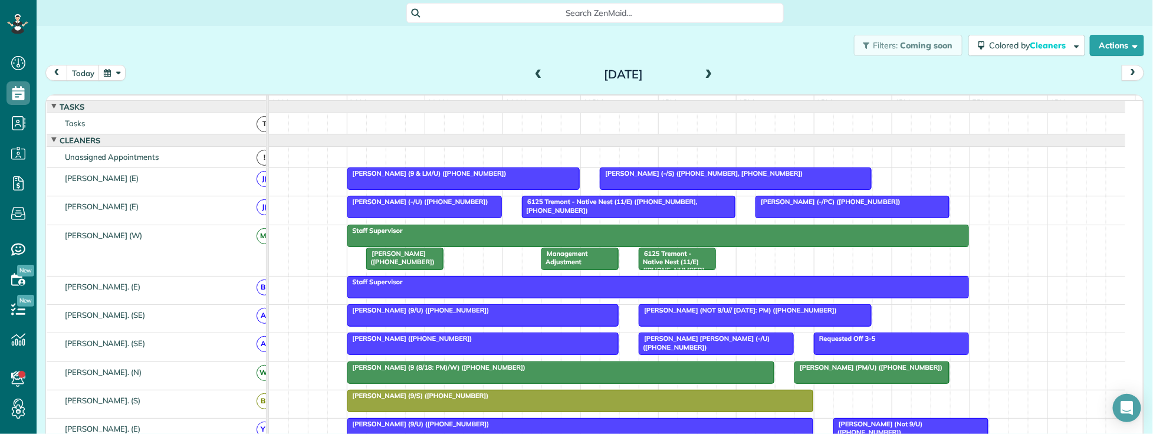
click at [703, 73] on span at bounding box center [709, 75] width 13 height 11
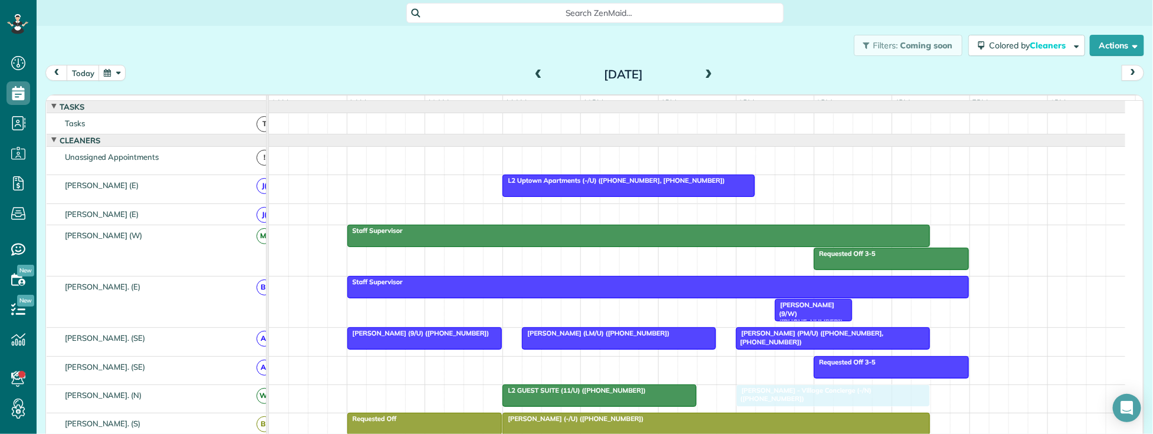
drag, startPoint x: 783, startPoint y: 162, endPoint x: 779, endPoint y: 404, distance: 241.9
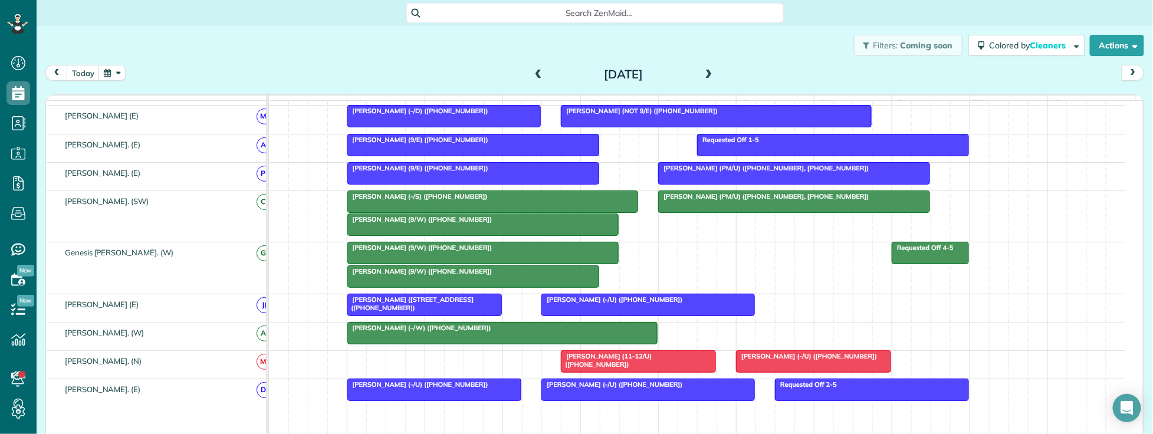
scroll to position [0, 0]
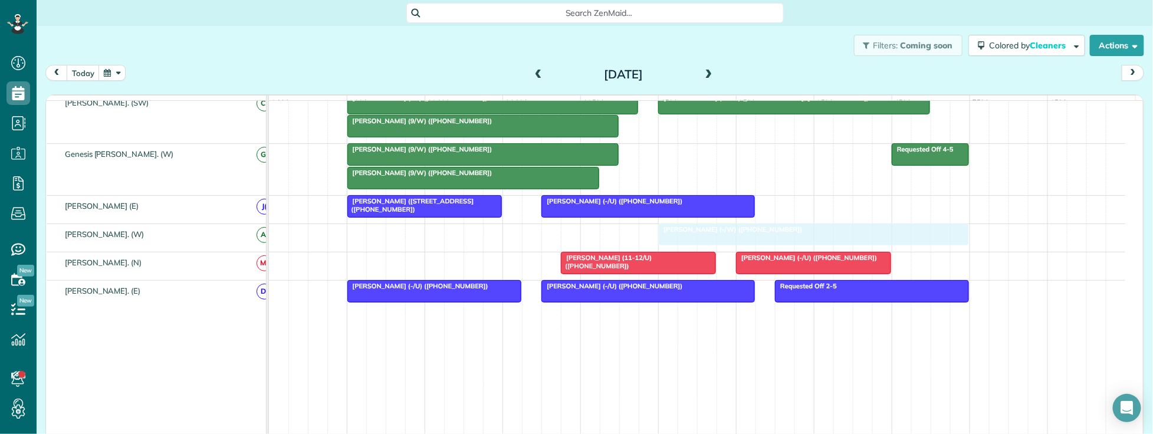
drag, startPoint x: 388, startPoint y: 238, endPoint x: 692, endPoint y: 242, distance: 304.5
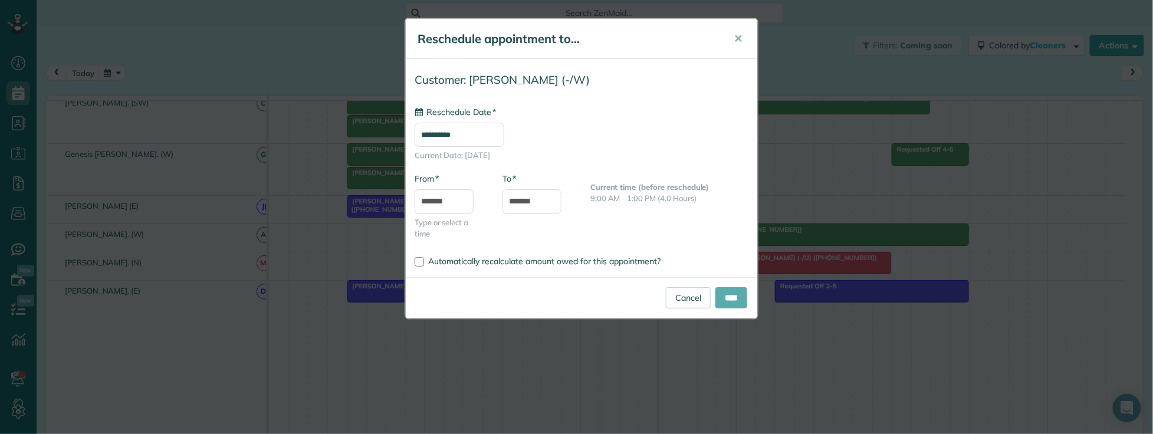
type input "**********"
click at [723, 296] on input "****" at bounding box center [732, 297] width 32 height 21
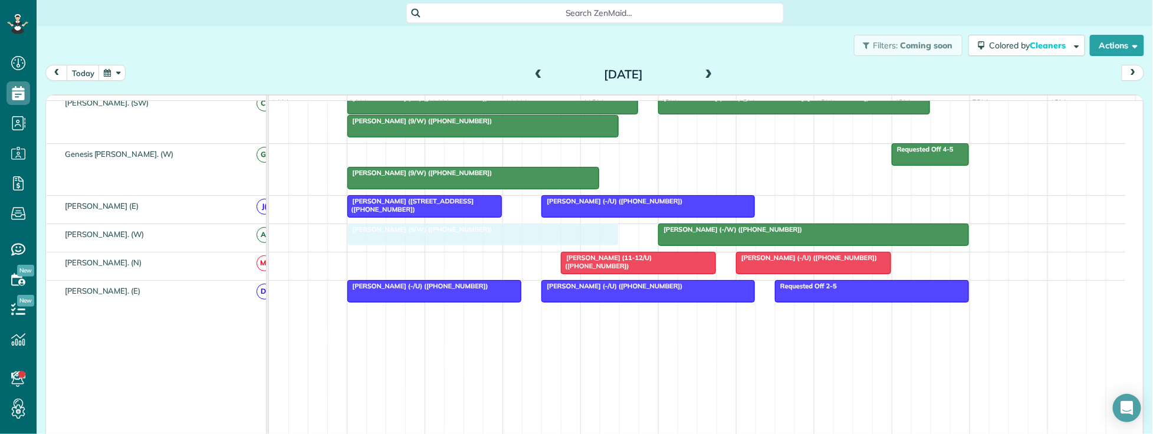
drag, startPoint x: 392, startPoint y: 159, endPoint x: 388, endPoint y: 240, distance: 80.3
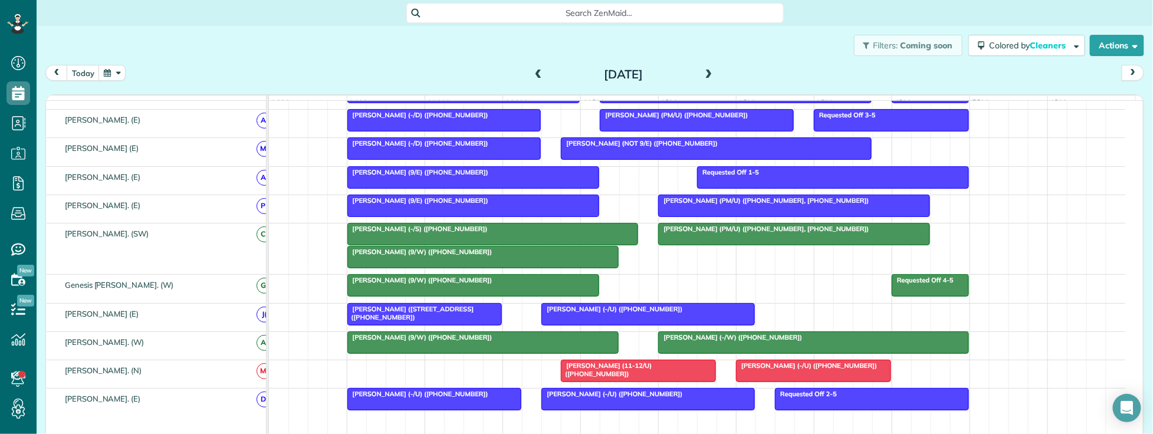
drag, startPoint x: 264, startPoint y: 46, endPoint x: 272, endPoint y: 50, distance: 8.4
click at [264, 46] on div "Filters: Coming soon Colored by Cleaners Color by Cleaner Color by Team Color b…" at bounding box center [595, 45] width 1117 height 39
click at [611, 398] on span "[PERSON_NAME] (-/U) ([PHONE_NUMBER])" at bounding box center [612, 394] width 142 height 8
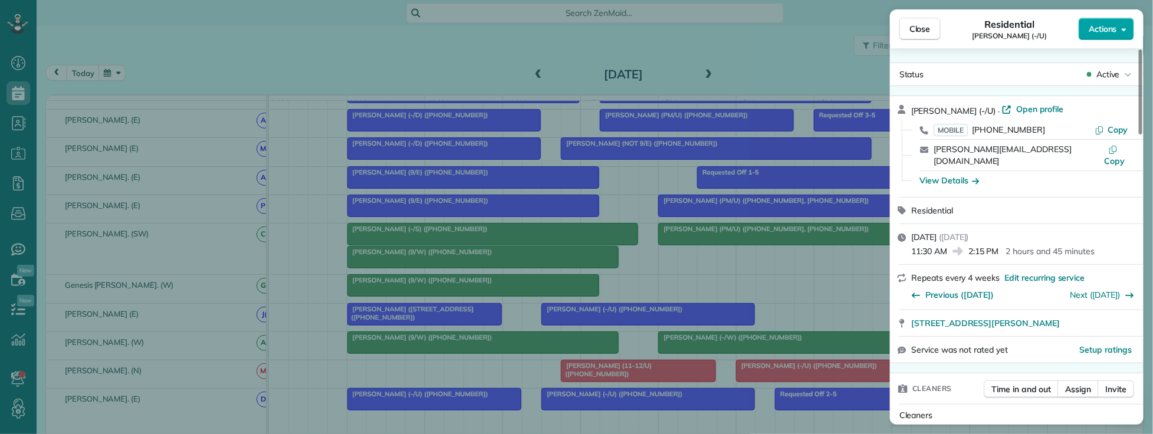
click at [1110, 31] on span "Actions" at bounding box center [1103, 29] width 28 height 12
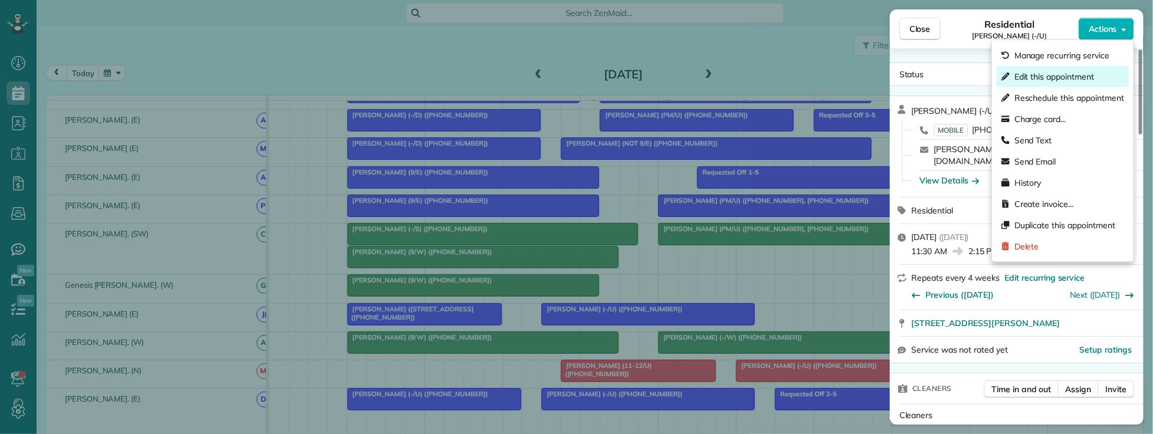
click at [1065, 74] on span "Edit this appointment" at bounding box center [1055, 77] width 80 height 12
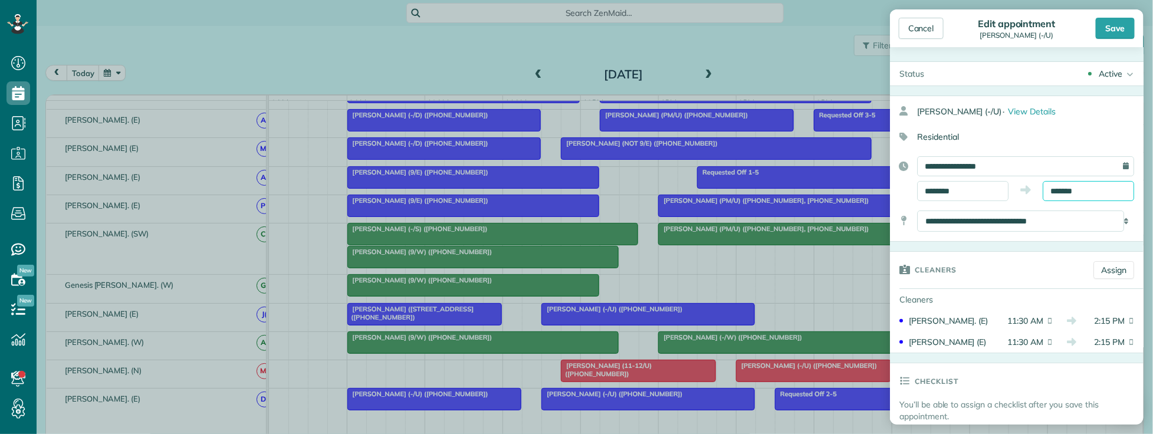
click at [1080, 191] on input "*******" at bounding box center [1088, 191] width 91 height 20
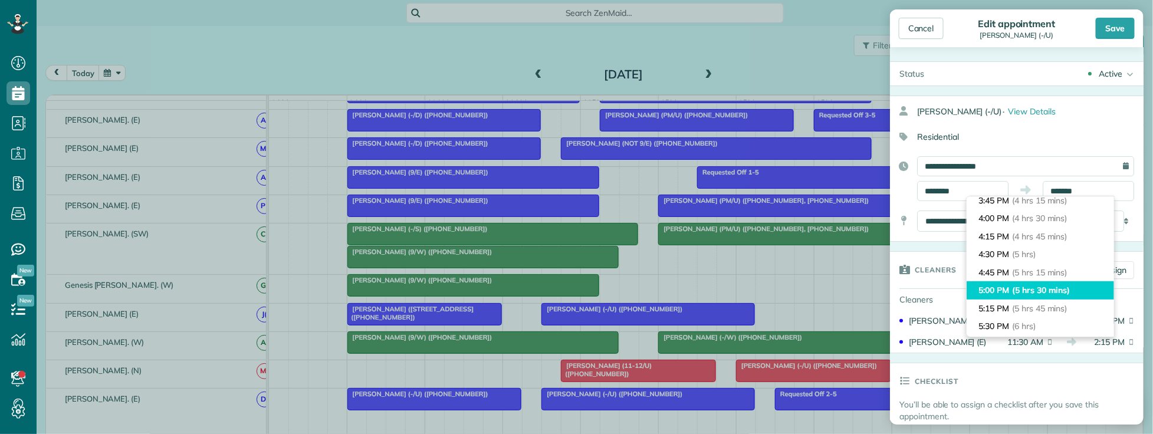
type input "*******"
click at [1063, 290] on span "(5 hrs 30 mins)" at bounding box center [1041, 290] width 58 height 11
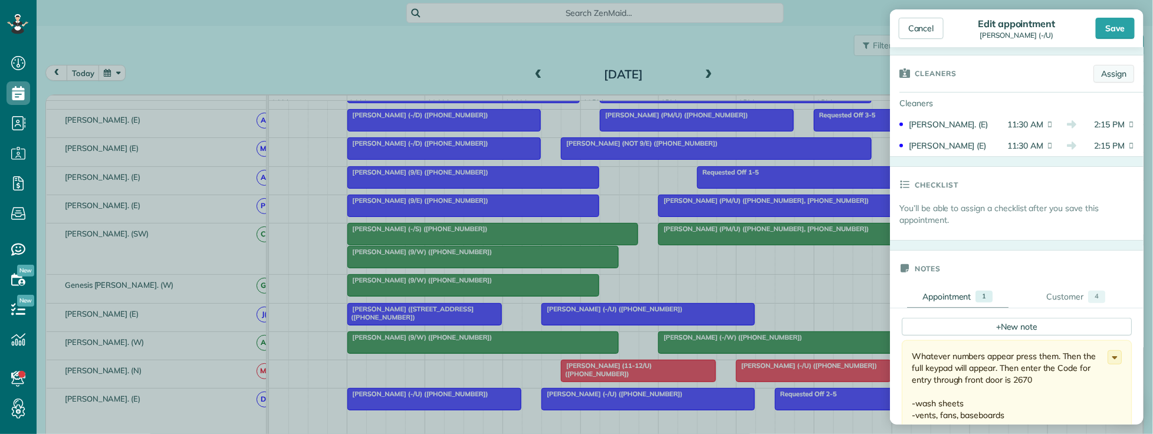
click at [1106, 78] on link "Assign" at bounding box center [1114, 74] width 41 height 18
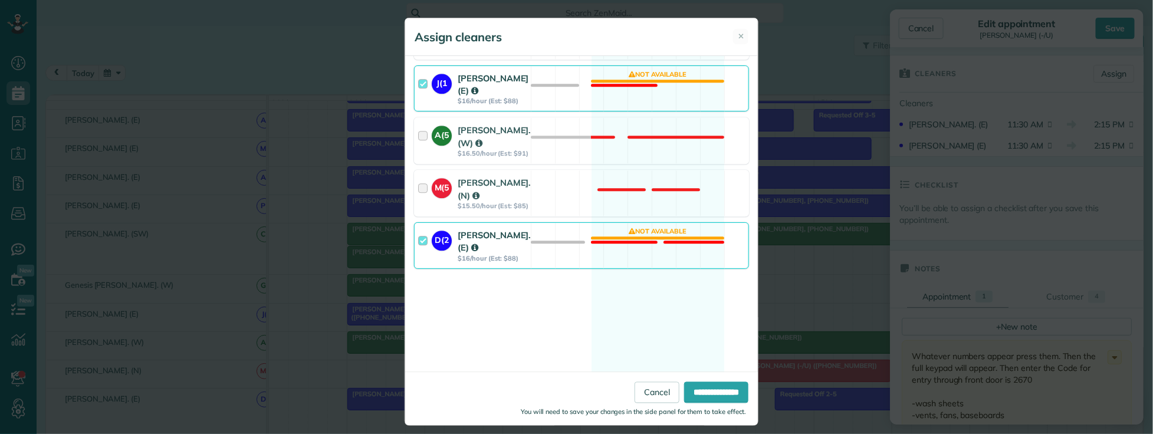
click at [418, 106] on div at bounding box center [425, 89] width 14 height 34
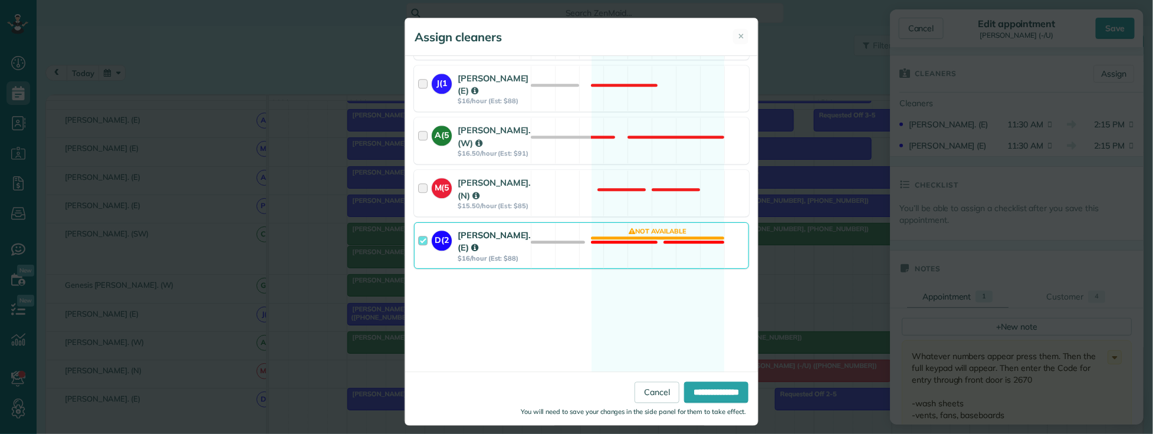
click at [418, 263] on div at bounding box center [425, 246] width 14 height 34
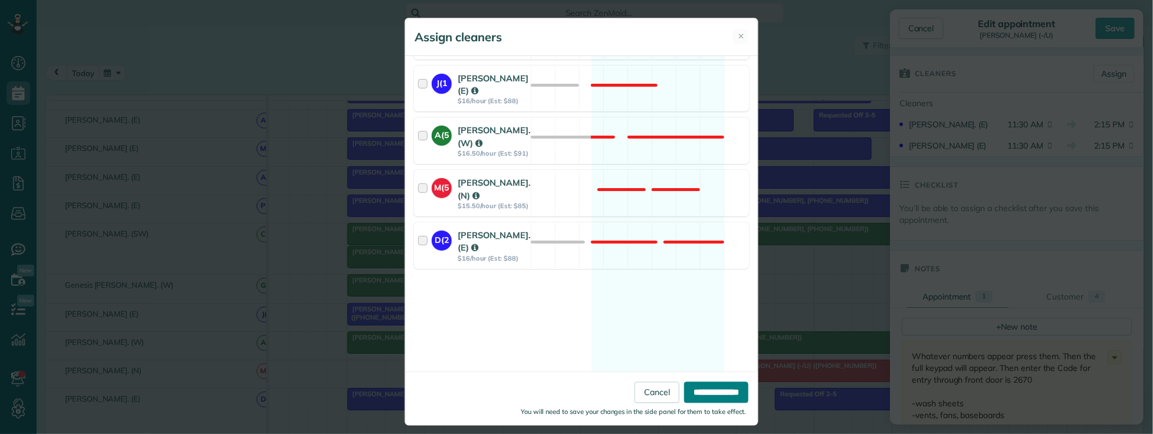
click at [694, 391] on input "**********" at bounding box center [716, 392] width 64 height 21
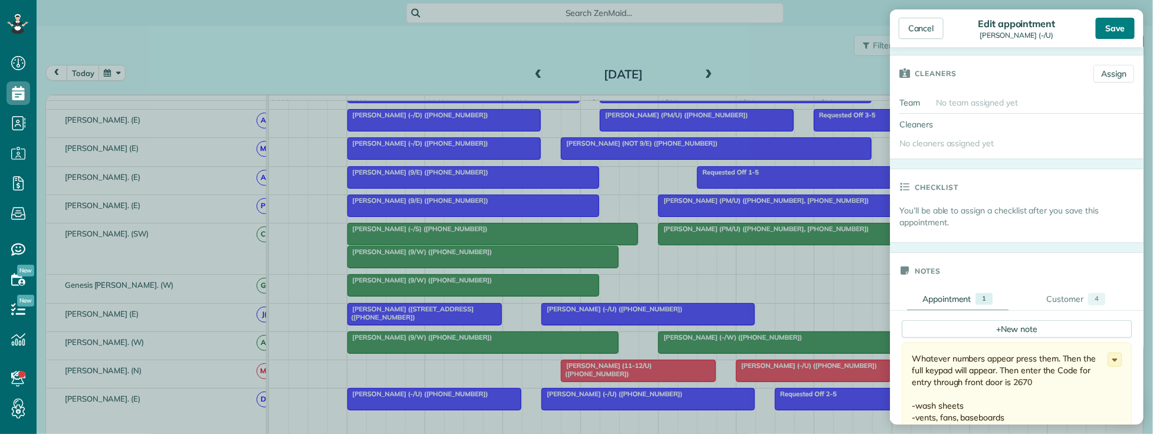
click at [1107, 25] on div "Save" at bounding box center [1115, 28] width 39 height 21
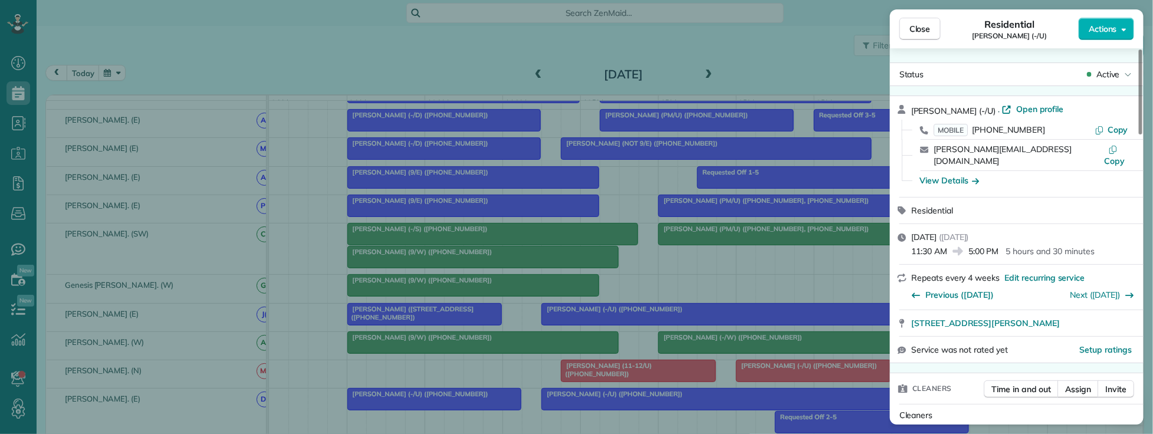
drag, startPoint x: 911, startPoint y: 110, endPoint x: 965, endPoint y: 113, distance: 53.8
click at [965, 113] on div "Jeff Blackman (-/U) · Open profile" at bounding box center [1024, 110] width 225 height 14
click at [917, 32] on span "Close" at bounding box center [920, 29] width 21 height 12
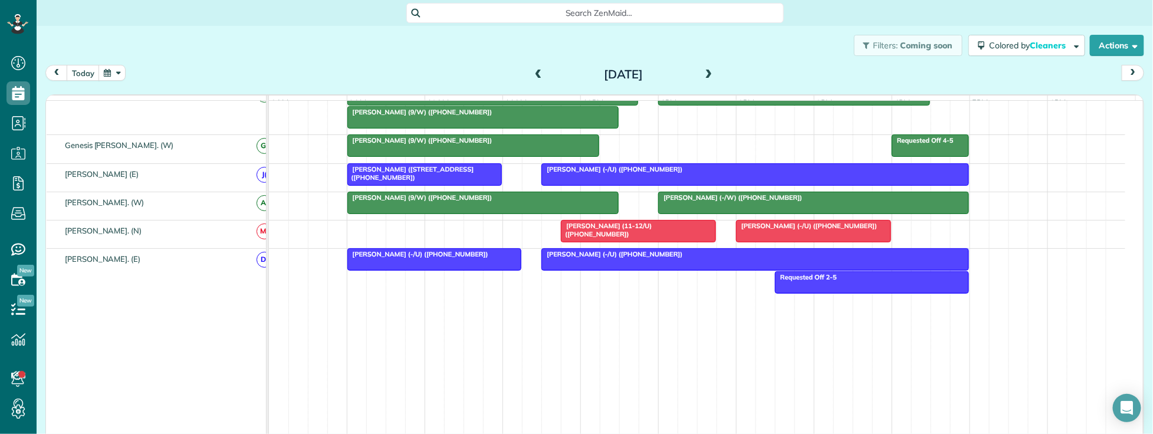
scroll to position [826, 0]
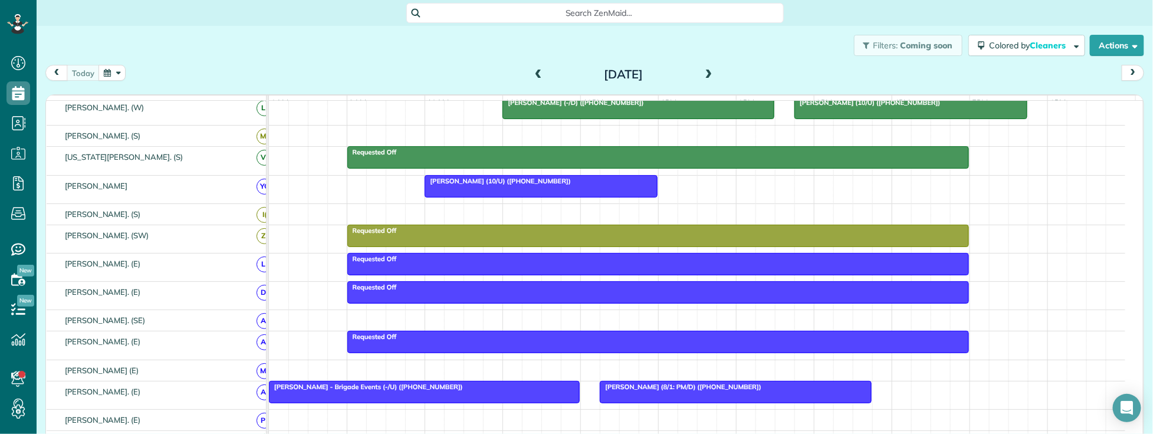
scroll to position [327, 0]
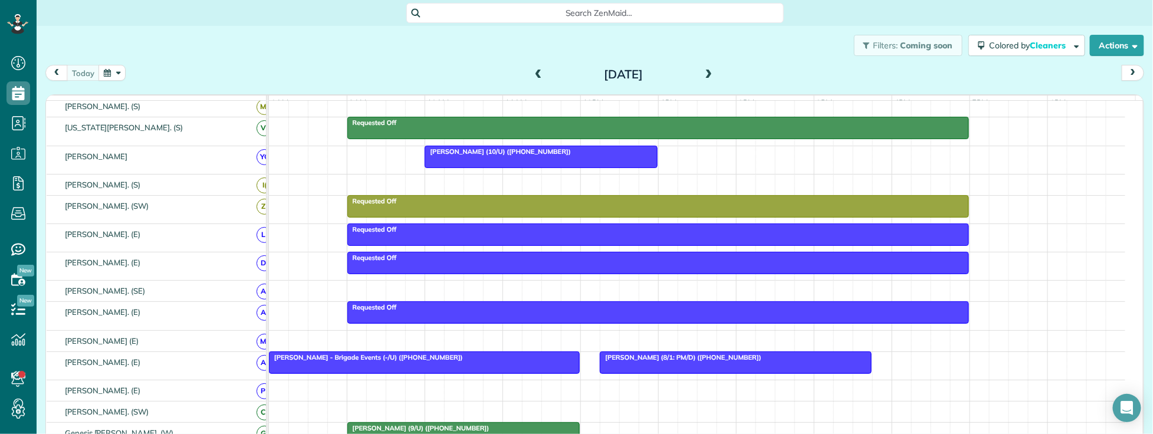
click at [710, 77] on div "[DATE]" at bounding box center [623, 74] width 189 height 19
click at [706, 73] on span at bounding box center [709, 75] width 13 height 11
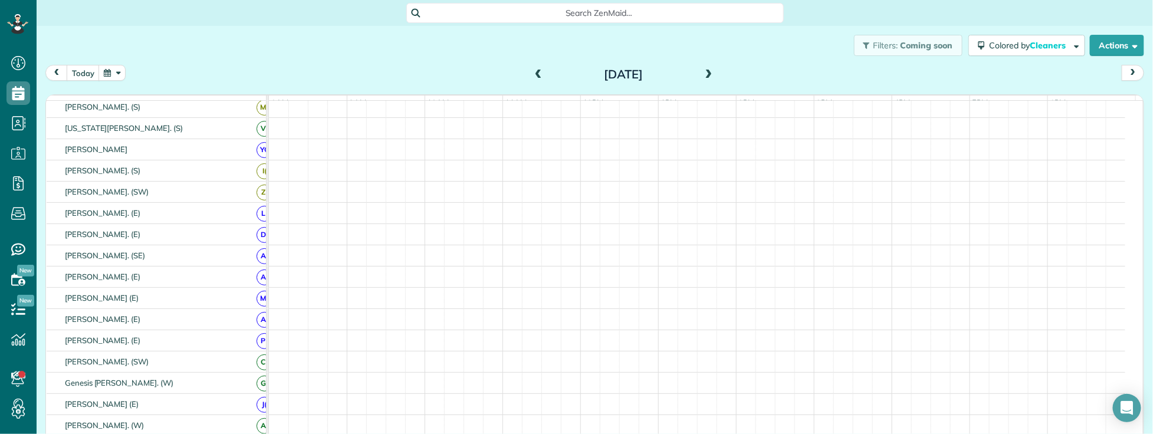
click at [706, 73] on span at bounding box center [709, 75] width 13 height 11
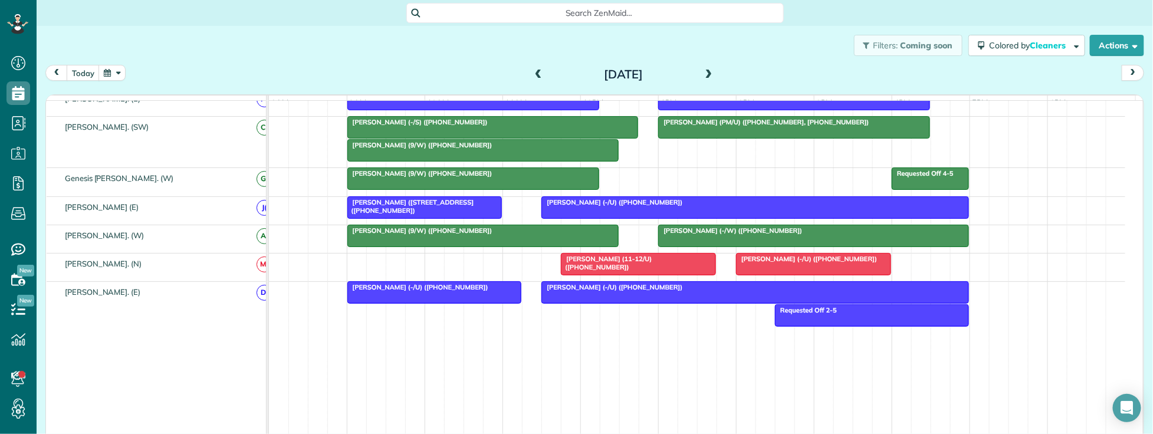
scroll to position [795, 0]
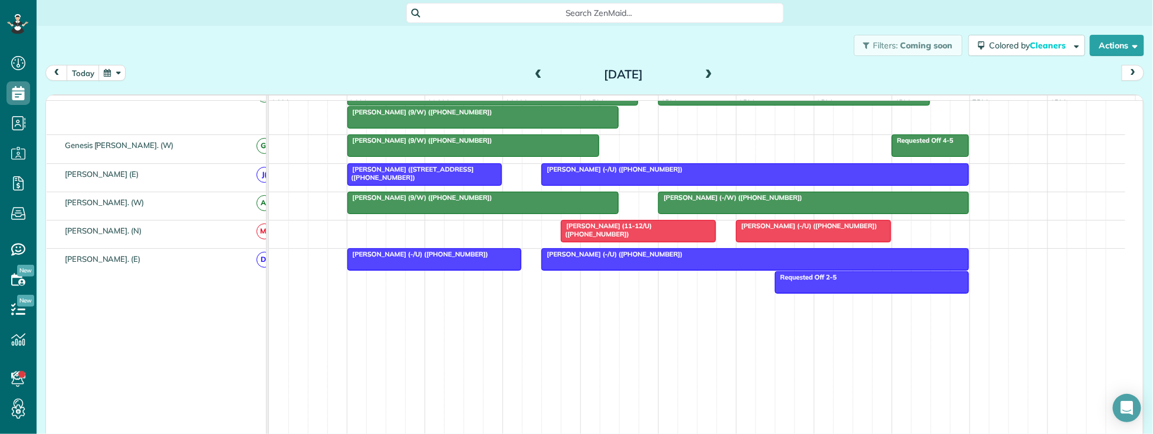
click at [674, 258] on div "[PERSON_NAME] (-/U) ([PHONE_NUMBER])" at bounding box center [755, 254] width 421 height 8
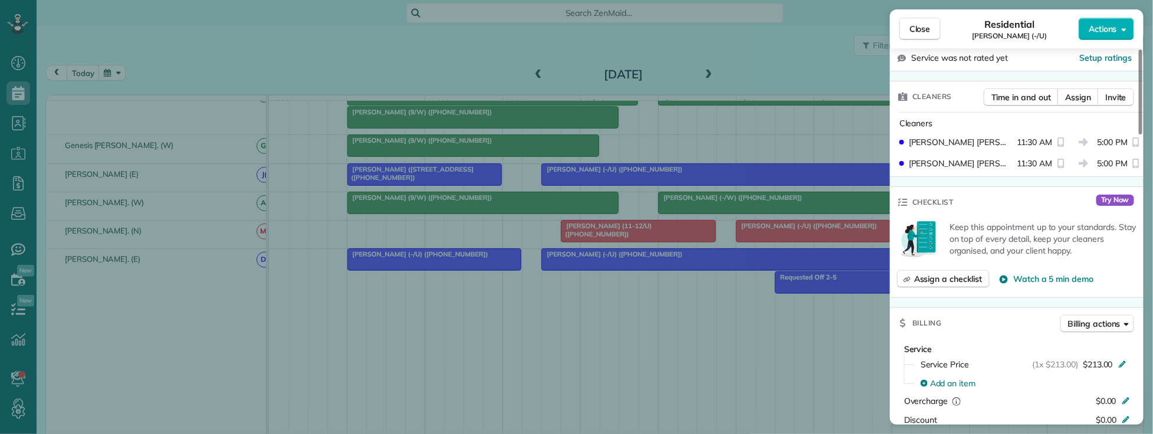
scroll to position [262, 0]
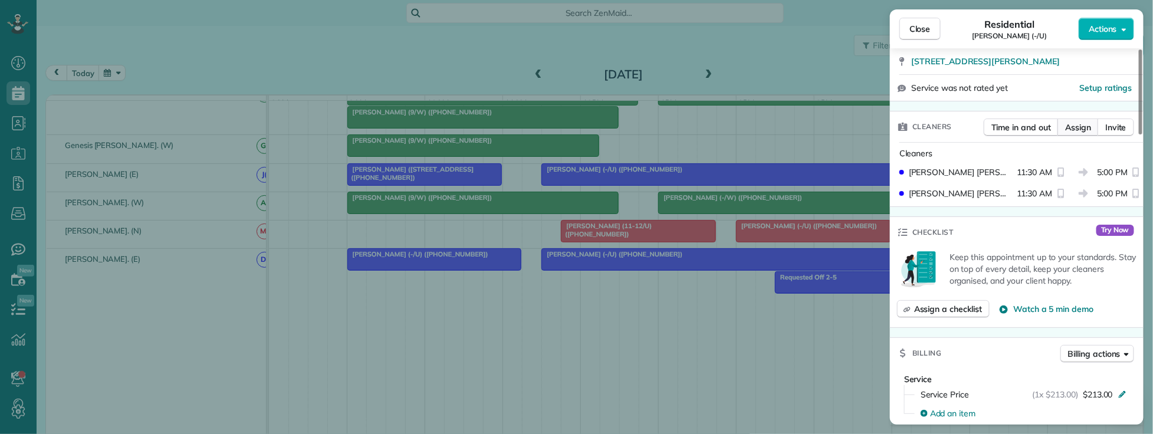
click at [1074, 122] on span "Assign" at bounding box center [1078, 128] width 26 height 12
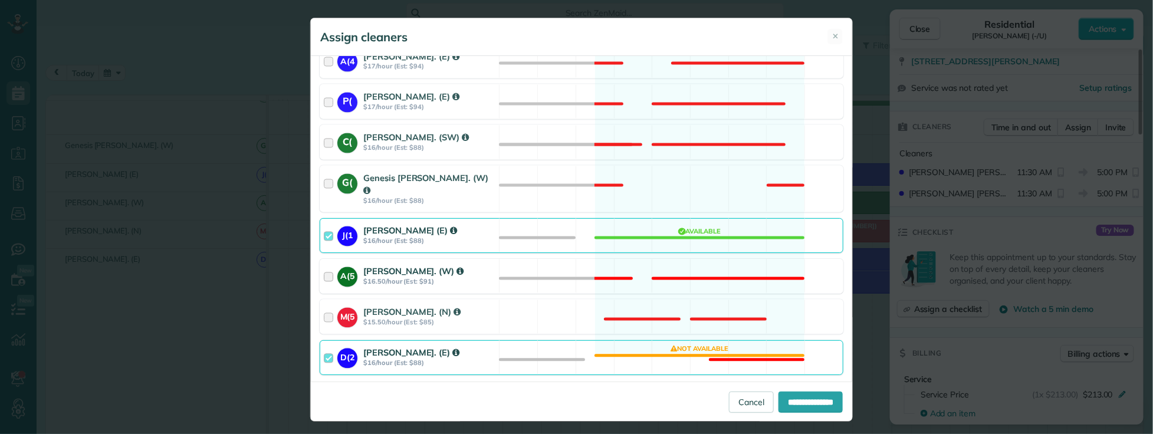
scroll to position [1043, 0]
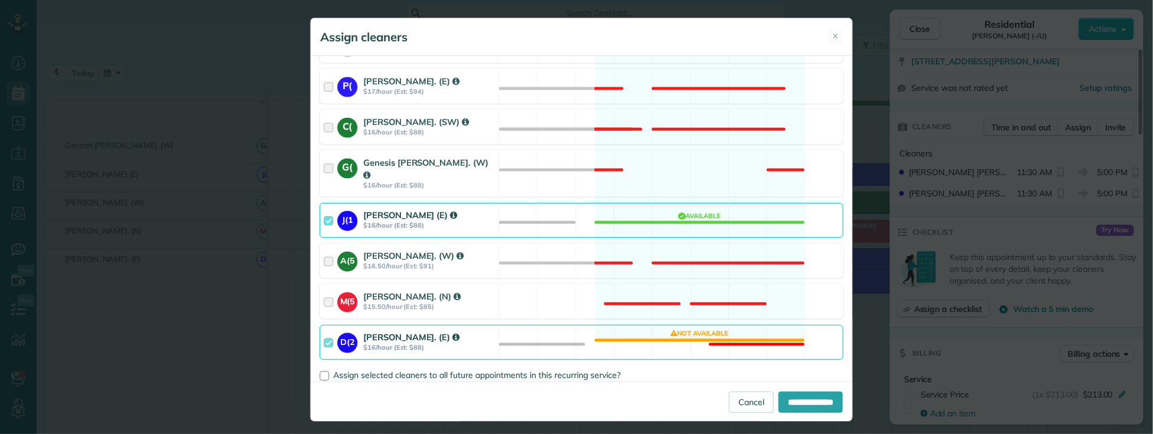
click at [327, 332] on div at bounding box center [331, 343] width 14 height 22
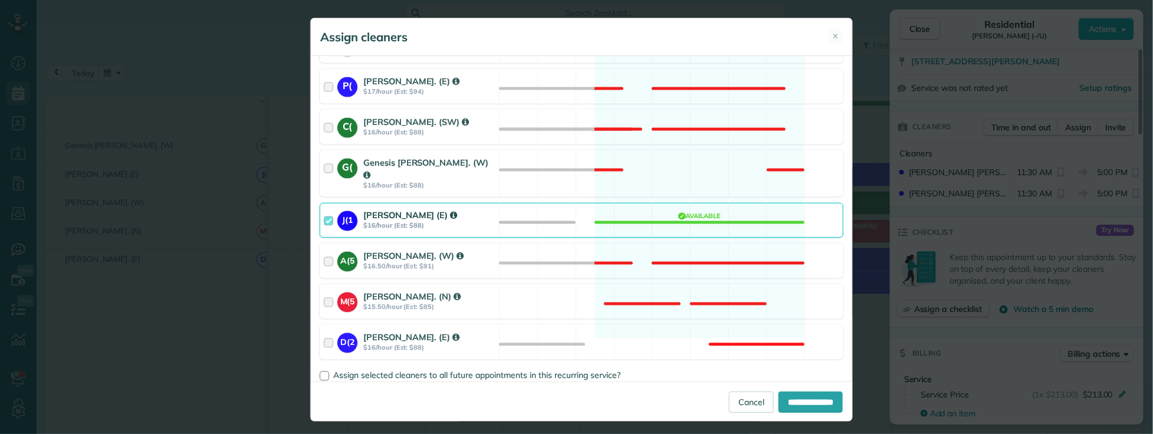
click at [324, 209] on div at bounding box center [331, 220] width 14 height 22
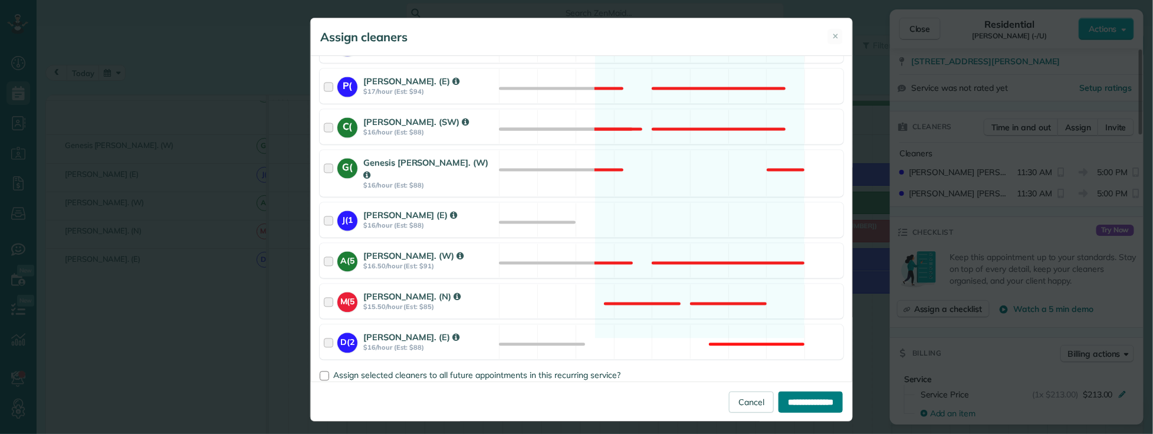
click at [794, 405] on input "**********" at bounding box center [811, 402] width 64 height 21
type input "**********"
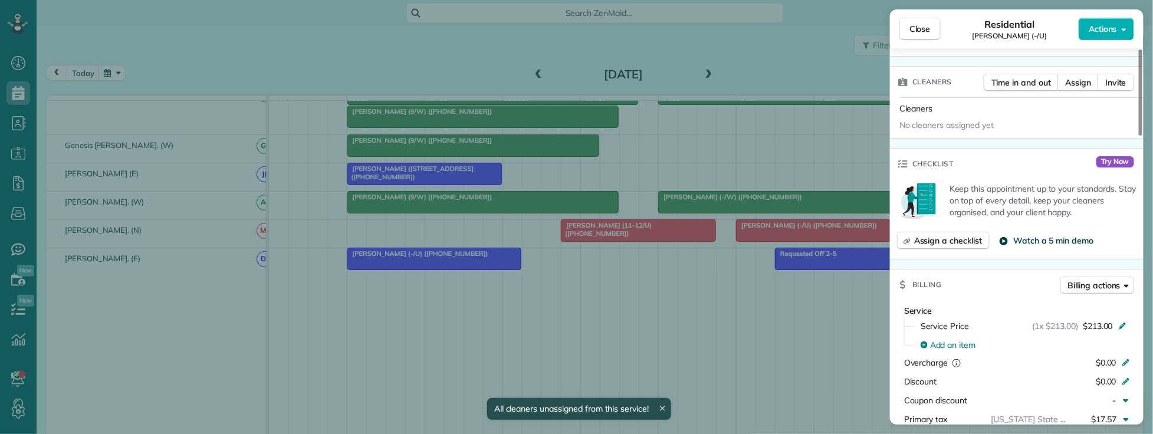
scroll to position [262, 0]
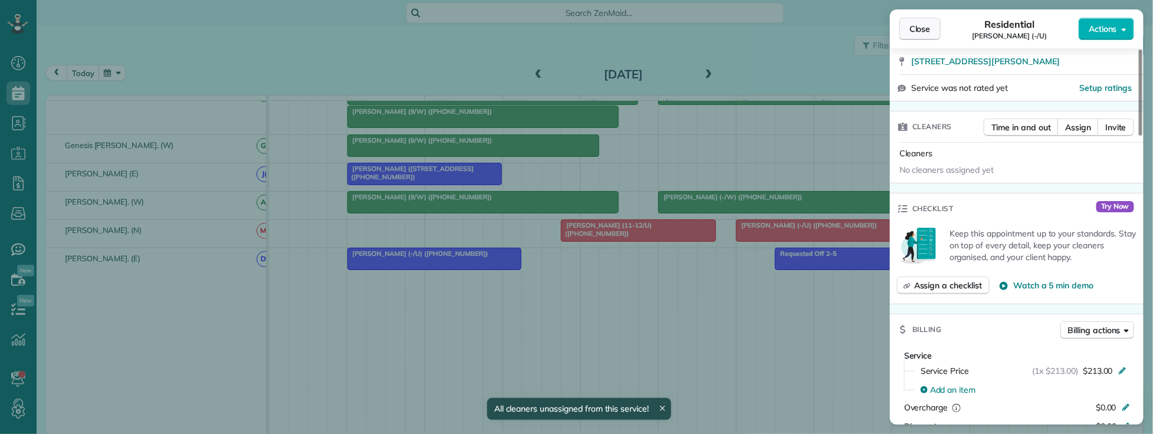
click at [909, 27] on button "Close" at bounding box center [920, 29] width 41 height 22
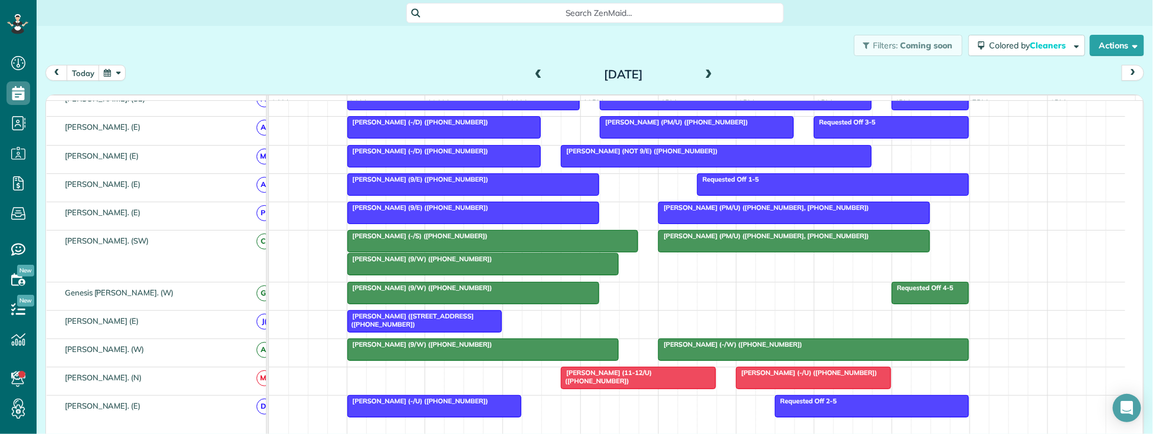
click at [319, 36] on div "Filters: Coming soon Colored by Cleaners Color by Cleaner Color by Team Color b…" at bounding box center [595, 45] width 1117 height 39
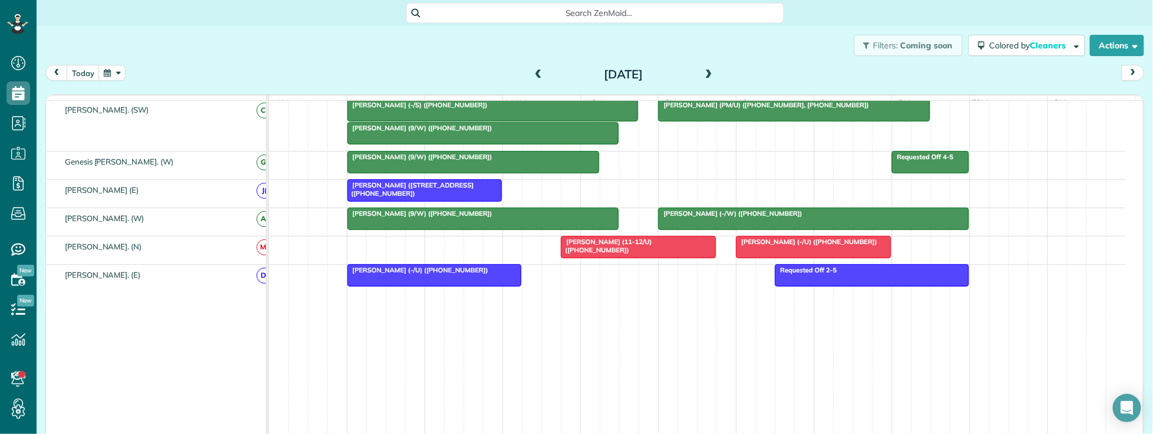
click at [517, 218] on div "Claire Gilbert (9/W) (+12145009082)" at bounding box center [483, 213] width 265 height 8
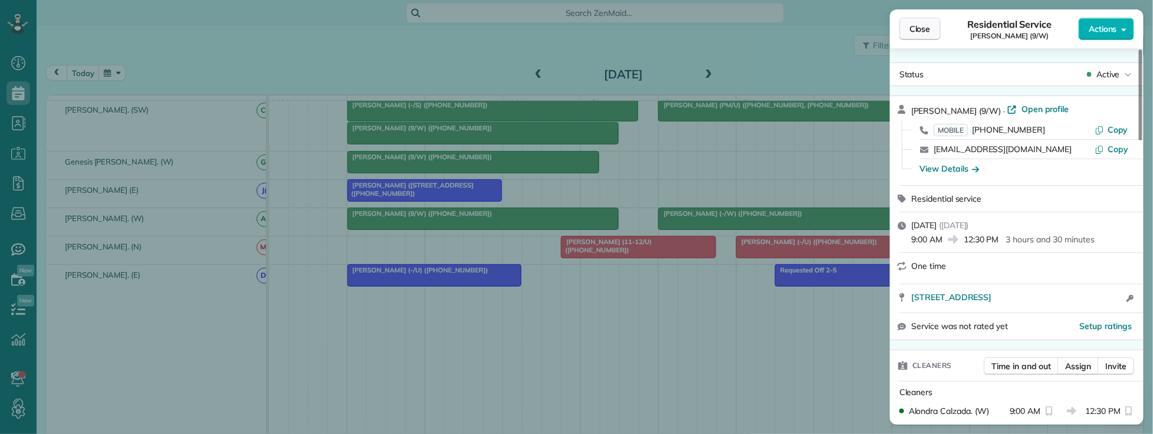
click at [918, 30] on span "Close" at bounding box center [920, 29] width 21 height 12
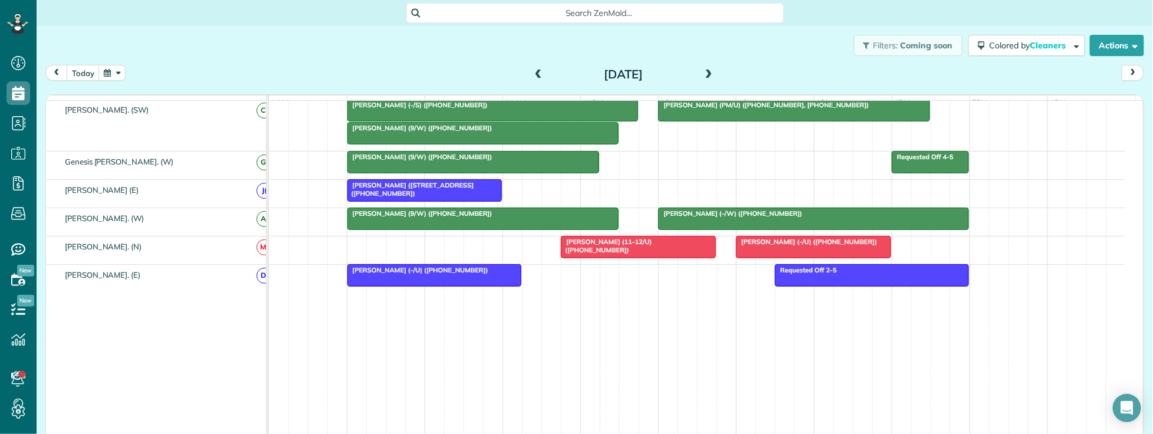
click at [537, 74] on span at bounding box center [538, 75] width 13 height 11
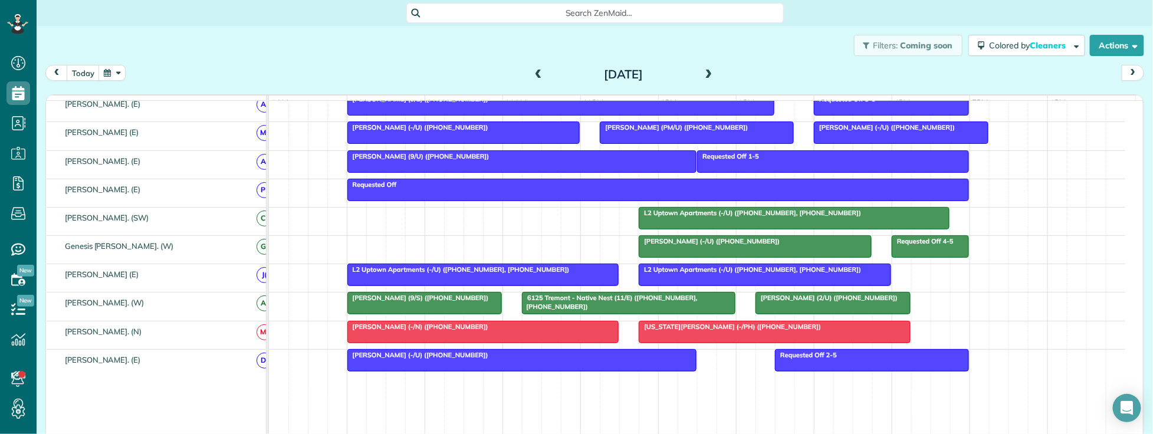
drag, startPoint x: 353, startPoint y: 48, endPoint x: 359, endPoint y: 57, distance: 10.2
click at [353, 48] on div "Filters: Coming soon Colored by Cleaners Color by Cleaner Color by Team Color b…" at bounding box center [595, 45] width 1117 height 39
click at [704, 77] on span at bounding box center [709, 75] width 13 height 11
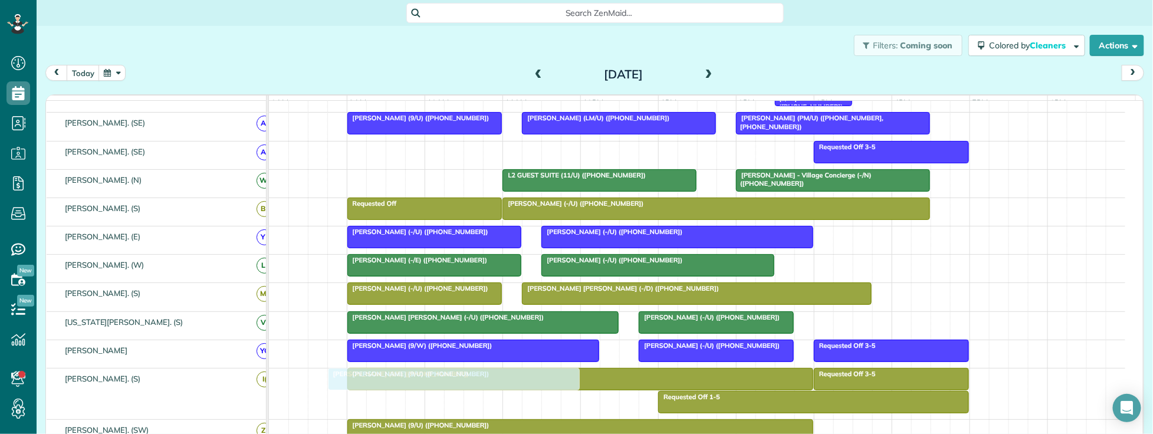
scroll to position [212, 0]
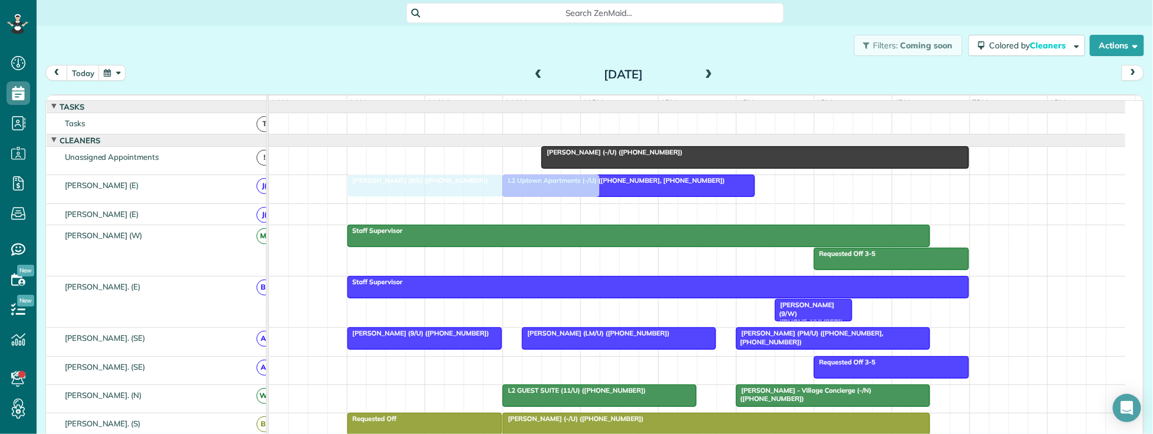
drag, startPoint x: 426, startPoint y: 375, endPoint x: 417, endPoint y: 199, distance: 176.6
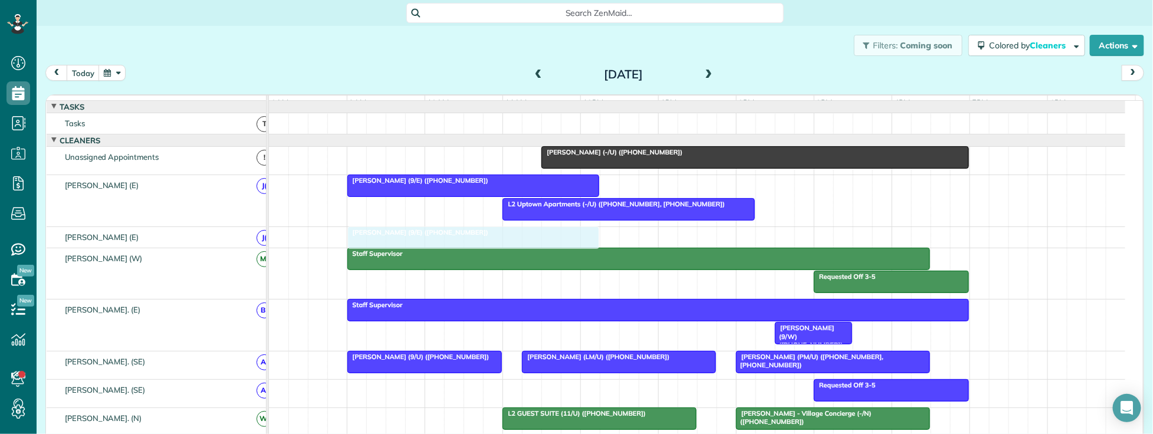
drag, startPoint x: 394, startPoint y: 323, endPoint x: 396, endPoint y: 235, distance: 88.0
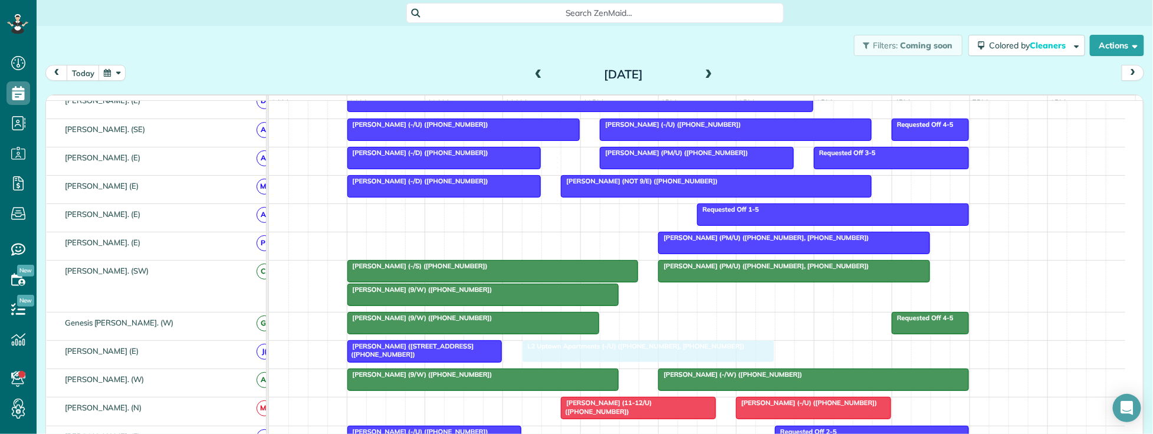
drag, startPoint x: 614, startPoint y: 215, endPoint x: 627, endPoint y: 360, distance: 146.3
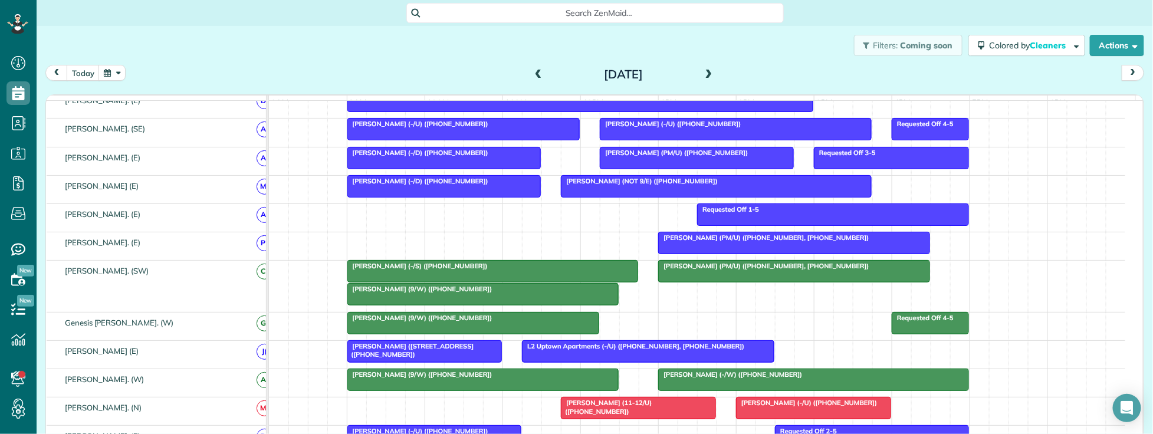
click at [712, 270] on span "Stephanie Velloze (PM/U) (+13148848027, +14405228528)" at bounding box center [764, 266] width 212 height 8
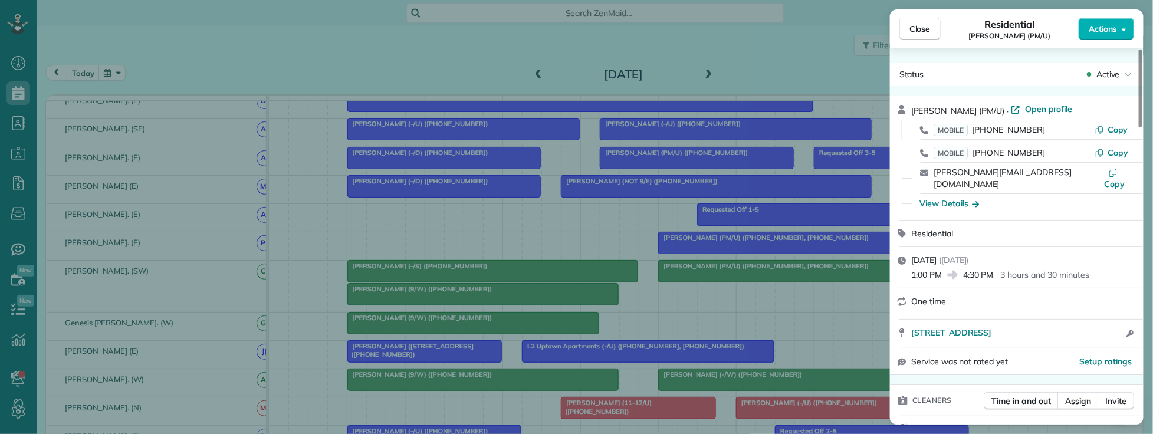
drag, startPoint x: 923, startPoint y: 31, endPoint x: 912, endPoint y: 50, distance: 21.7
click at [923, 30] on span "Close" at bounding box center [920, 29] width 21 height 12
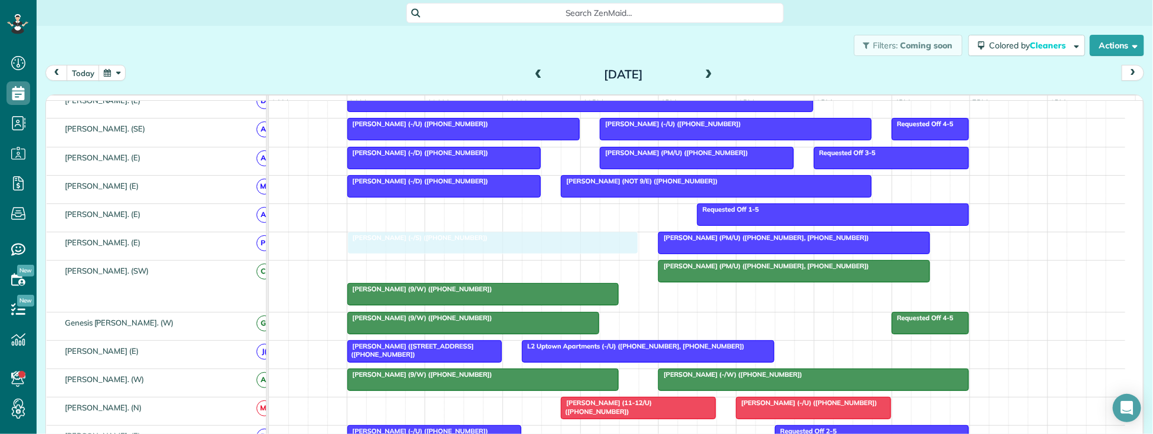
drag, startPoint x: 449, startPoint y: 275, endPoint x: 442, endPoint y: 248, distance: 27.3
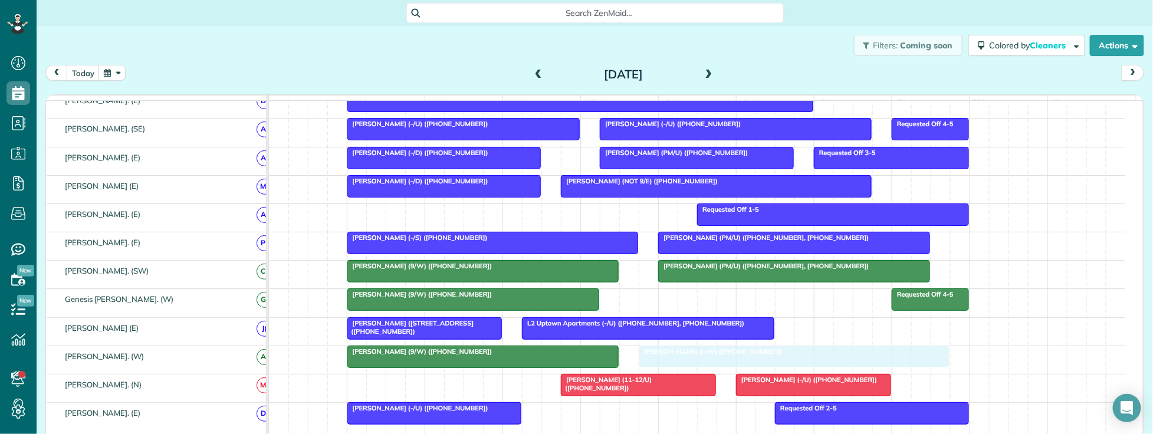
drag, startPoint x: 770, startPoint y: 364, endPoint x: 749, endPoint y: 366, distance: 20.8
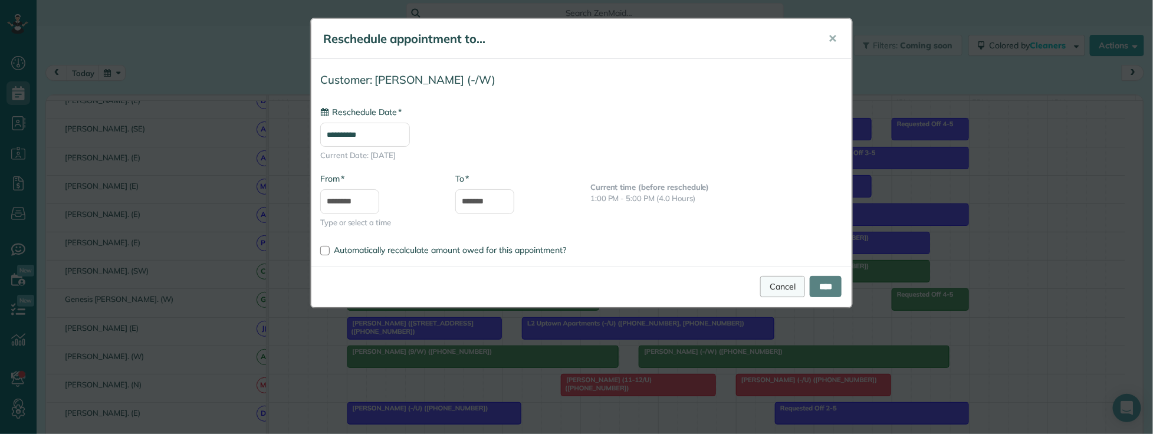
type input "**********"
click at [810, 287] on input "****" at bounding box center [826, 286] width 32 height 21
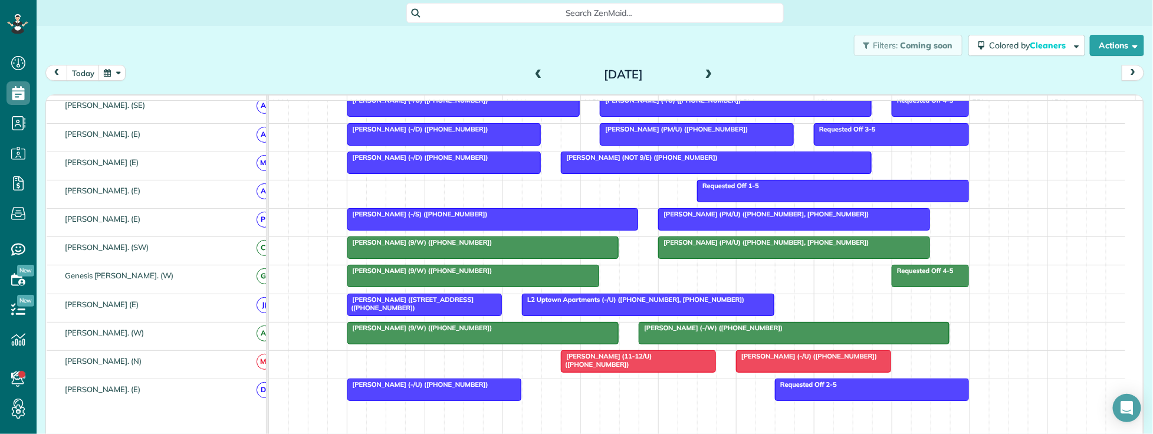
scroll to position [632, 0]
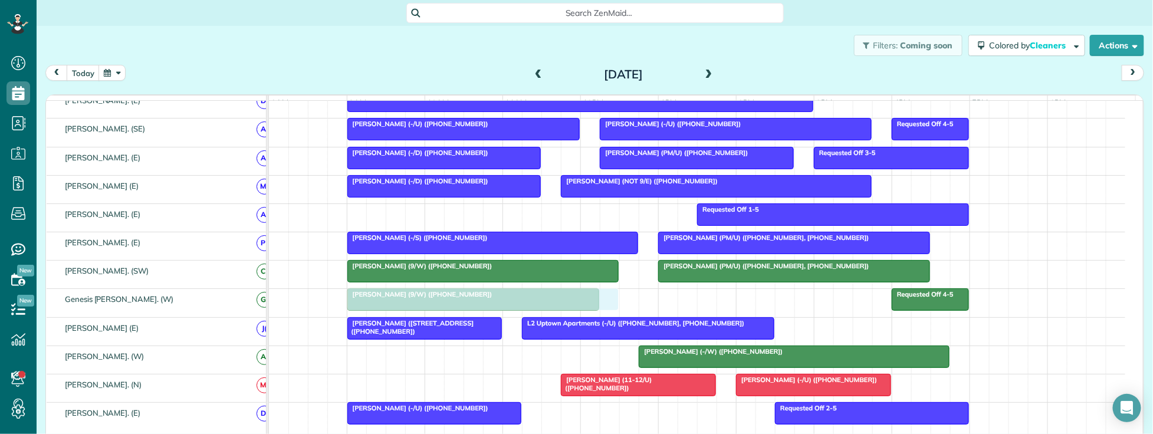
drag, startPoint x: 467, startPoint y: 364, endPoint x: 468, endPoint y: 307, distance: 57.2
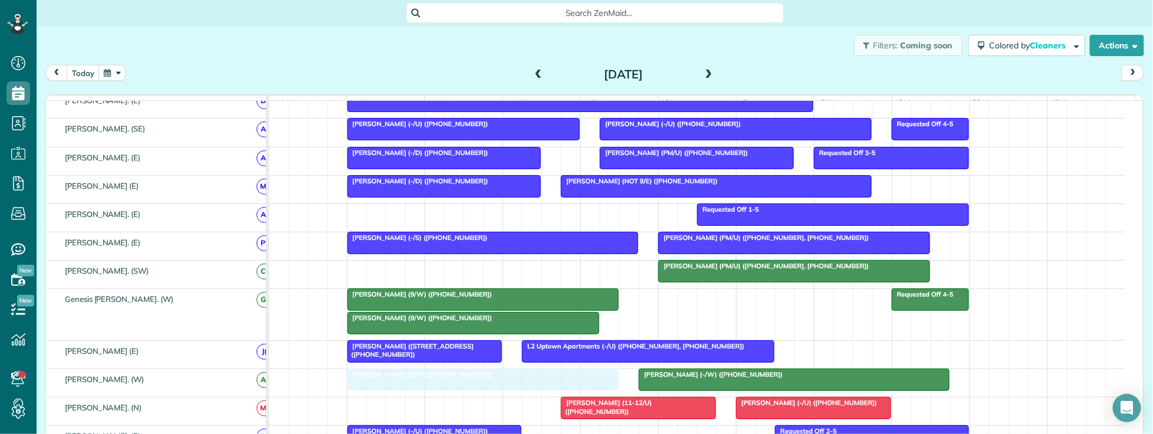
drag, startPoint x: 442, startPoint y: 276, endPoint x: 438, endPoint y: 391, distance: 114.6
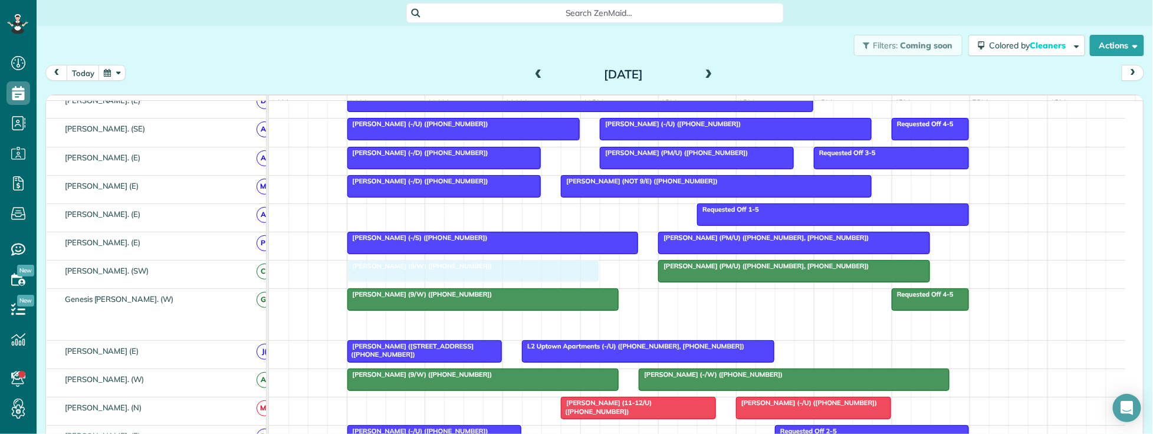
drag, startPoint x: 432, startPoint y: 327, endPoint x: 427, endPoint y: 279, distance: 48.0
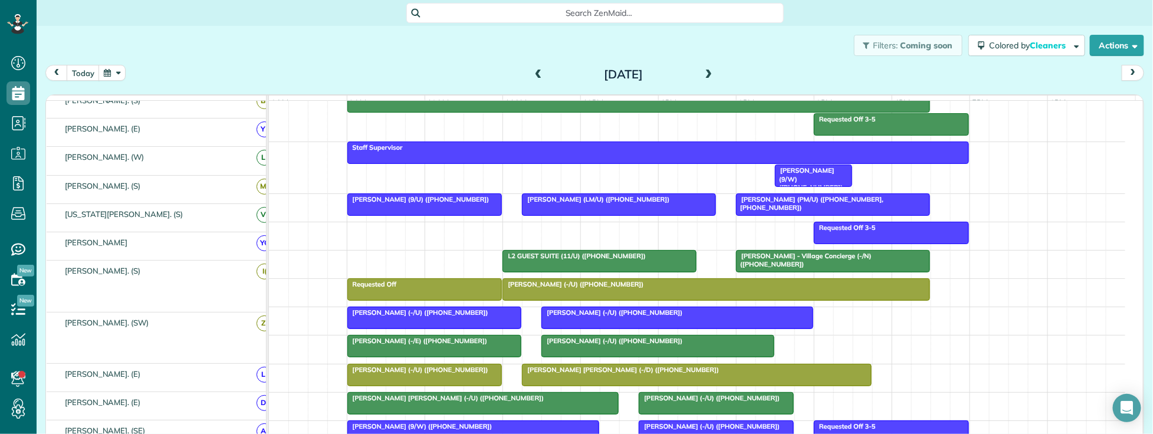
scroll to position [142, 0]
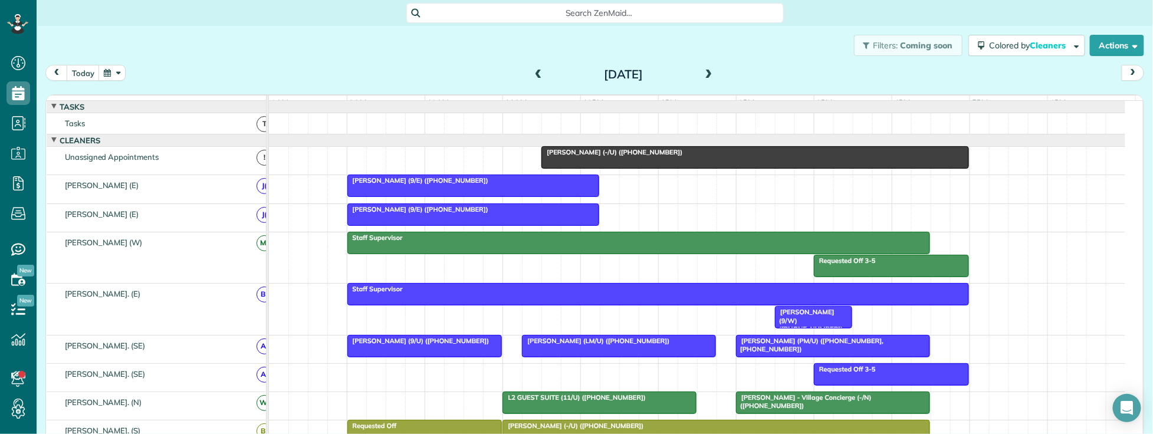
click at [692, 156] on div "Jeff Blackman (-/U) (+12145570465)" at bounding box center [755, 152] width 421 height 8
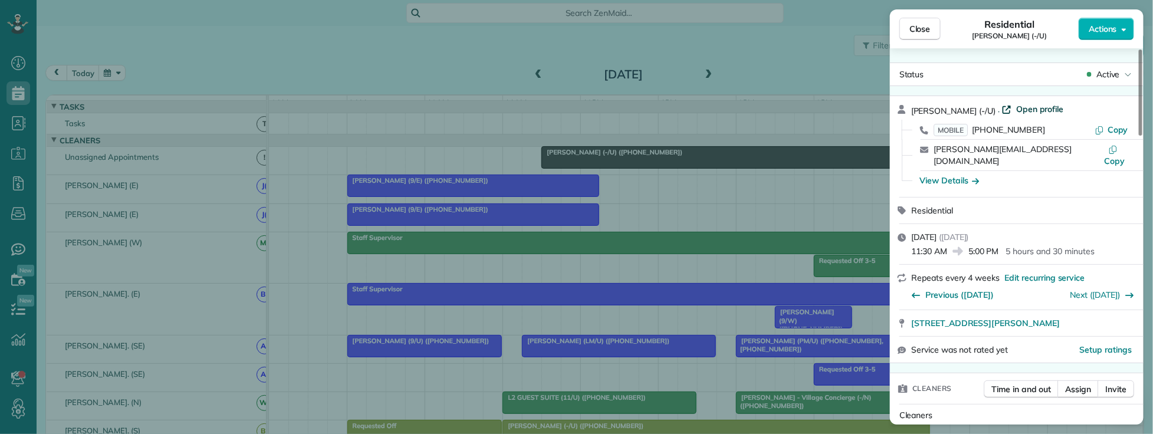
click at [1042, 108] on span "Open profile" at bounding box center [1041, 109] width 48 height 12
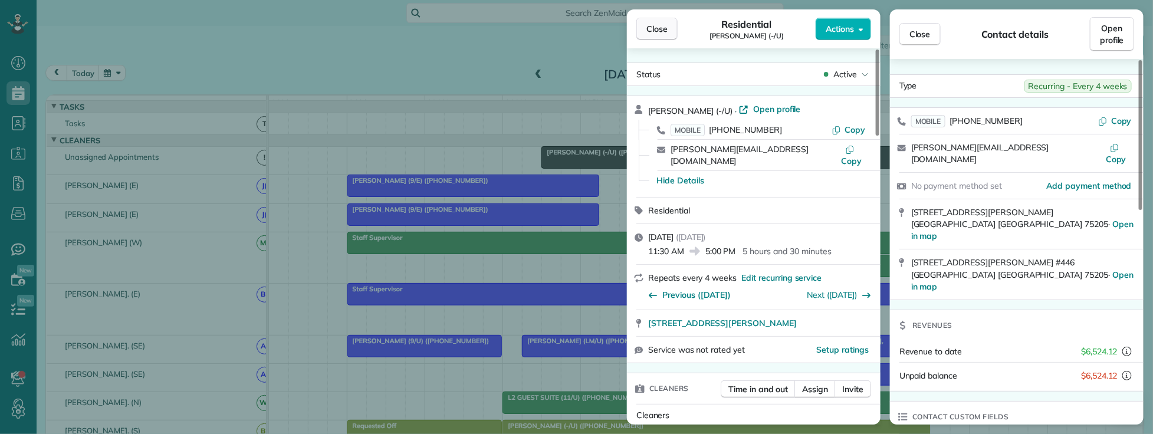
click at [659, 28] on span "Close" at bounding box center [657, 29] width 21 height 12
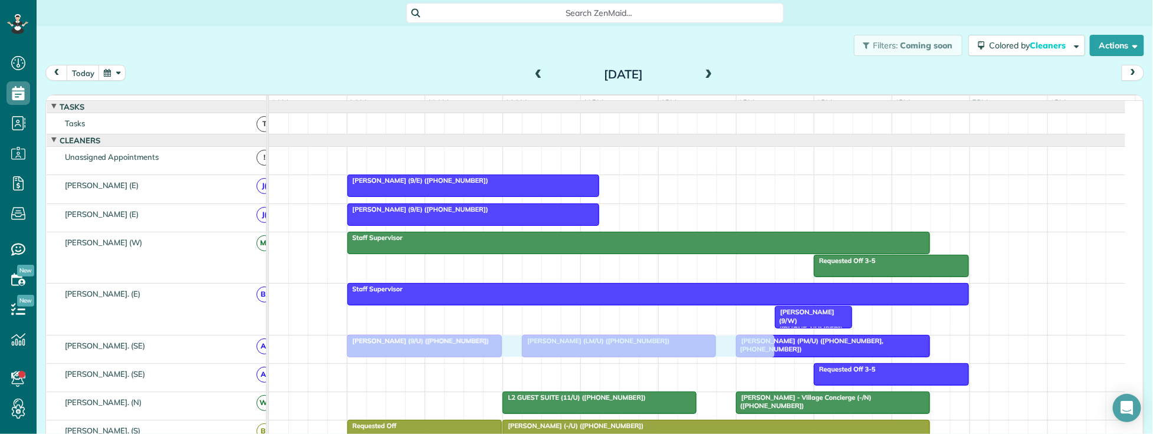
drag, startPoint x: 638, startPoint y: 162, endPoint x: 438, endPoint y: 366, distance: 285.4
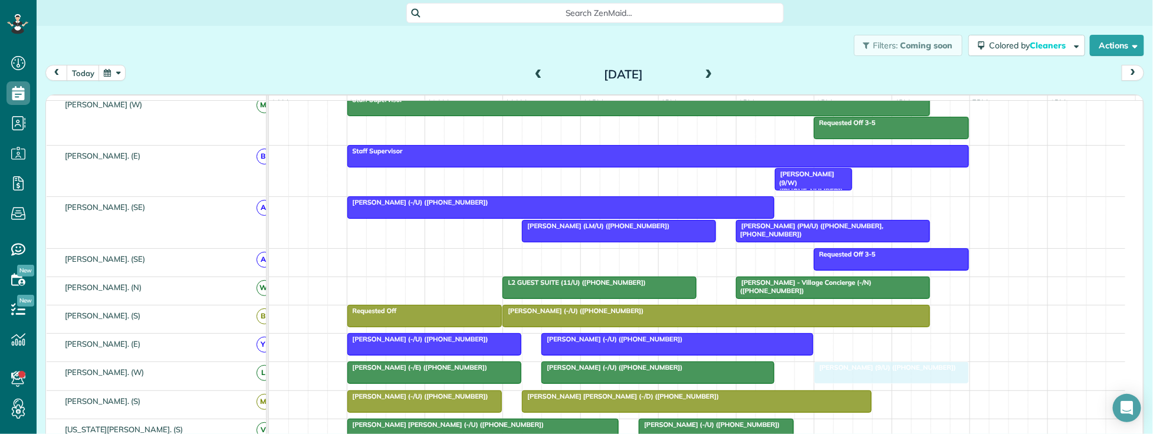
drag, startPoint x: 408, startPoint y: 252, endPoint x: 867, endPoint y: 388, distance: 478.8
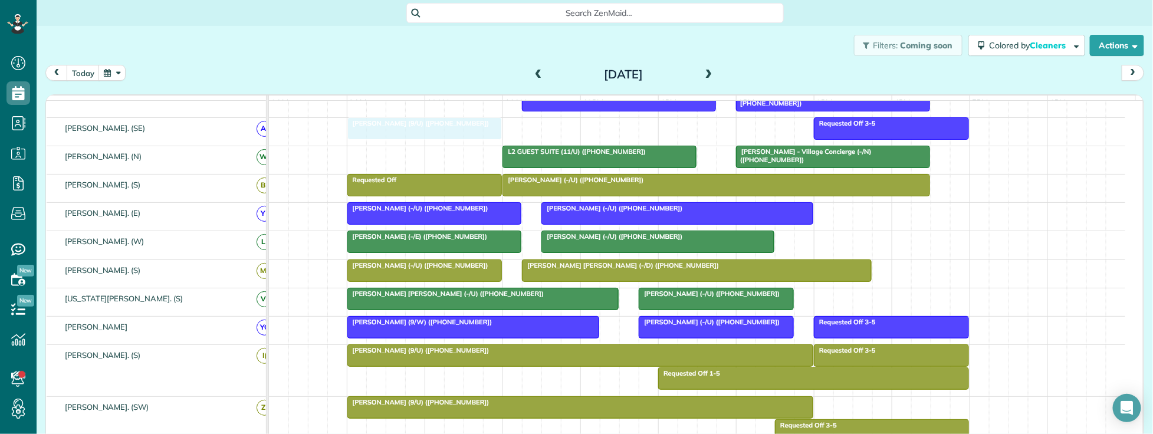
drag, startPoint x: 865, startPoint y: 253, endPoint x: 400, endPoint y: 150, distance: 476.7
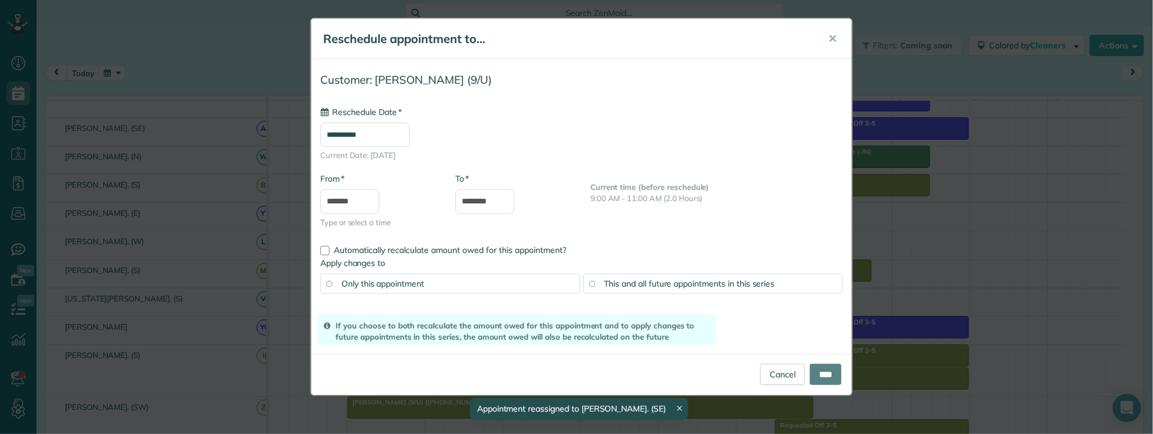
drag, startPoint x: 396, startPoint y: 132, endPoint x: 394, endPoint y: 149, distance: 17.9
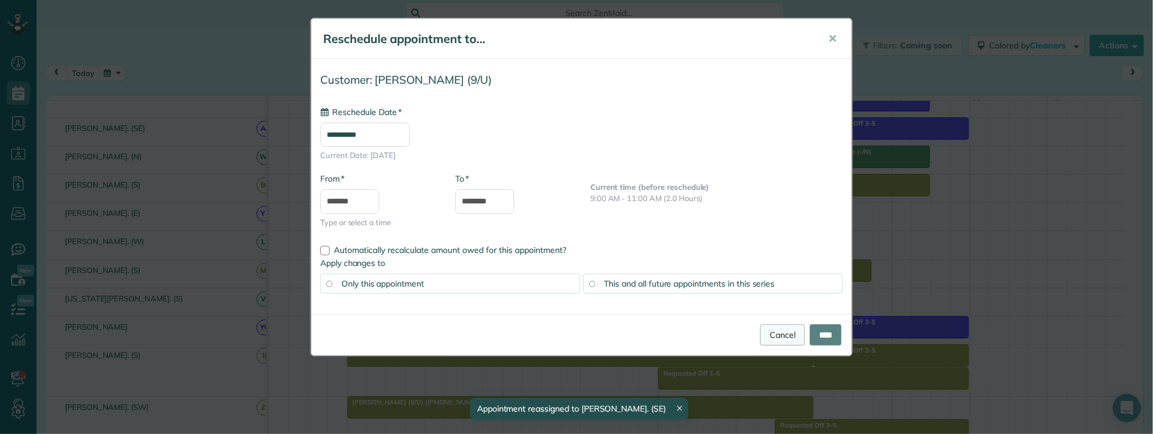
type input "**********"
click at [782, 336] on link "Cancel" at bounding box center [782, 334] width 45 height 21
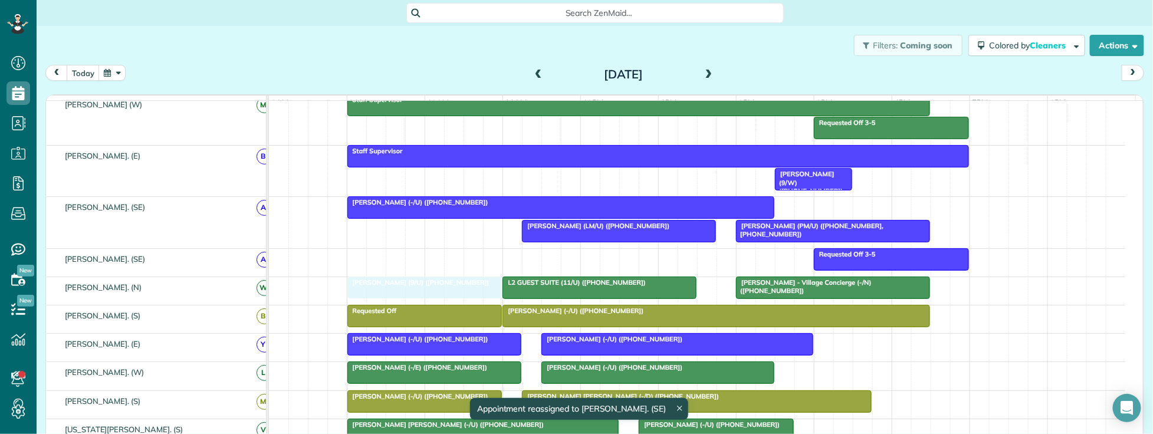
drag, startPoint x: 421, startPoint y: 269, endPoint x: 422, endPoint y: 287, distance: 17.7
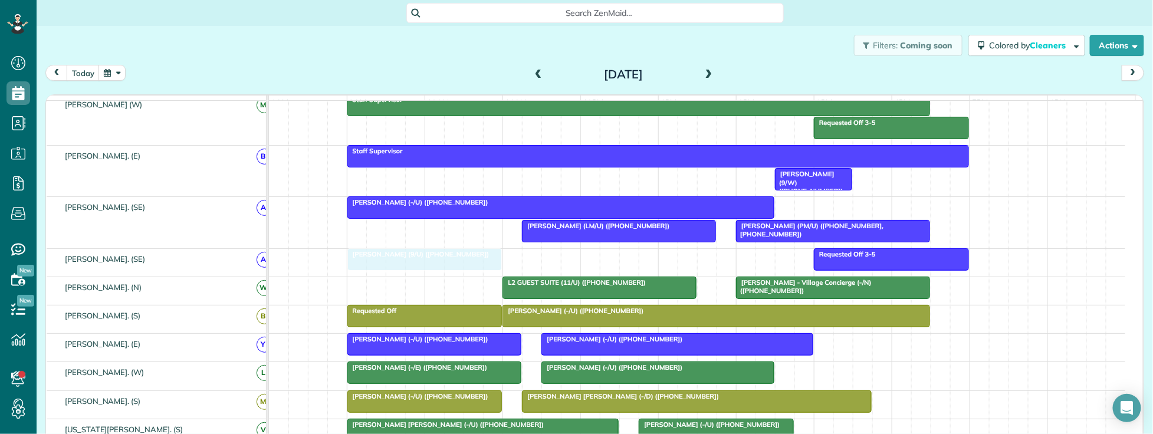
drag, startPoint x: 442, startPoint y: 292, endPoint x: 441, endPoint y: 267, distance: 24.8
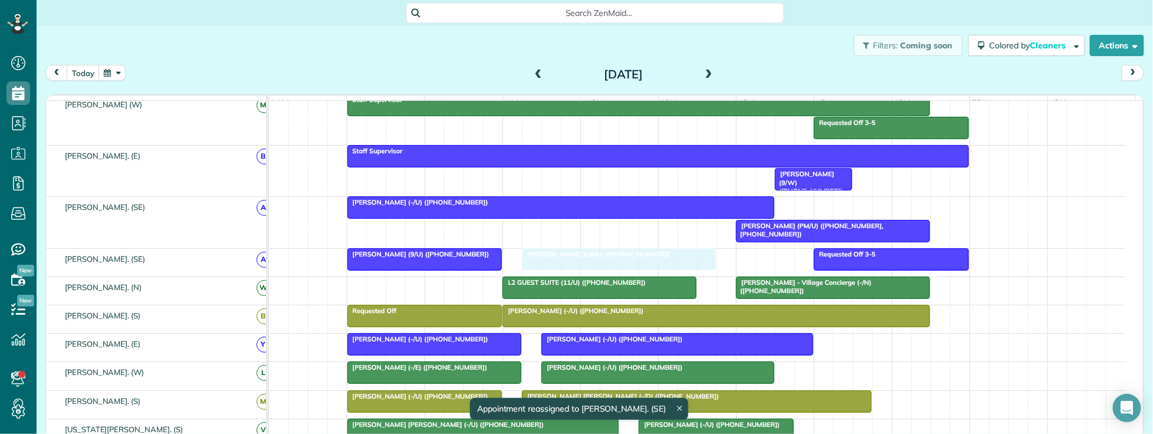
drag, startPoint x: 579, startPoint y: 232, endPoint x: 580, endPoint y: 267, distance: 34.2
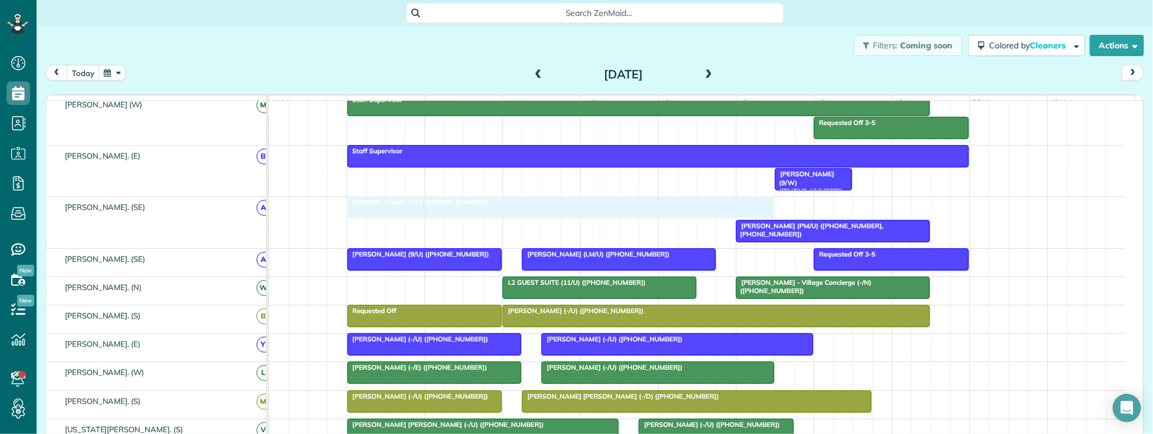
drag, startPoint x: 444, startPoint y: 209, endPoint x: 444, endPoint y: 269, distance: 60.2
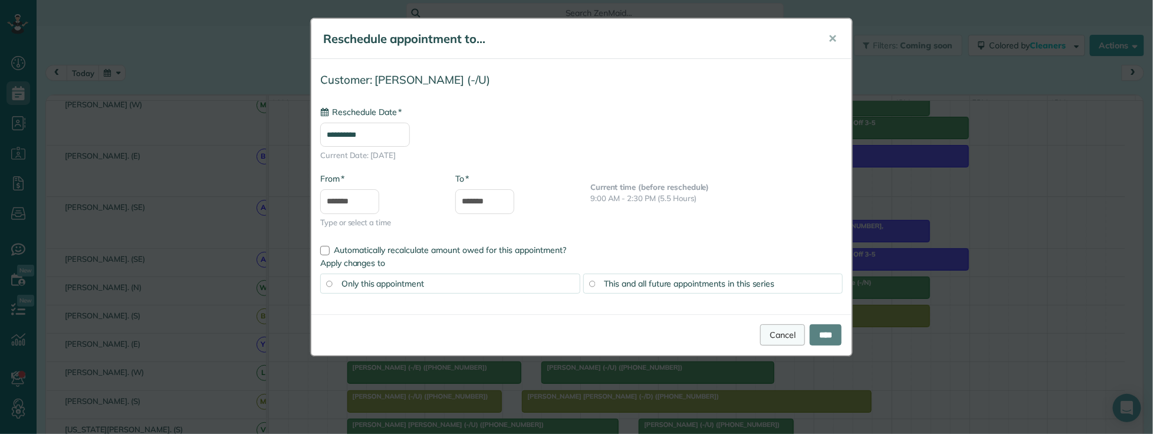
type input "**********"
click at [765, 332] on link "Cancel" at bounding box center [782, 334] width 45 height 21
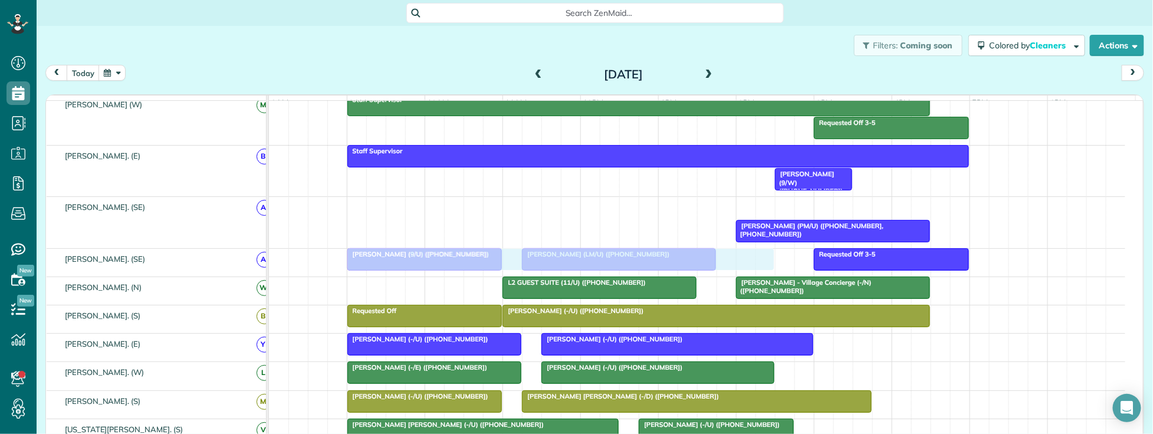
drag, startPoint x: 558, startPoint y: 215, endPoint x: 553, endPoint y: 267, distance: 51.5
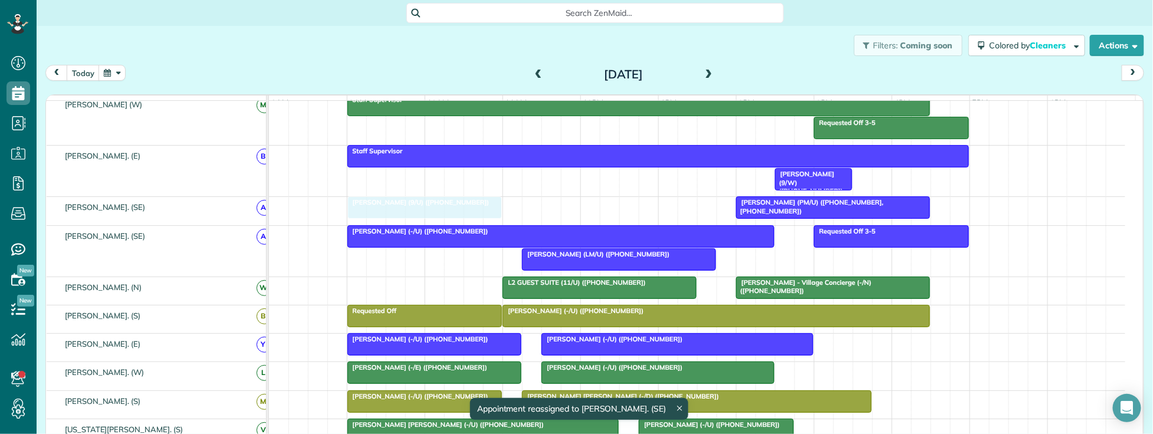
drag, startPoint x: 415, startPoint y: 264, endPoint x: 414, endPoint y: 229, distance: 34.8
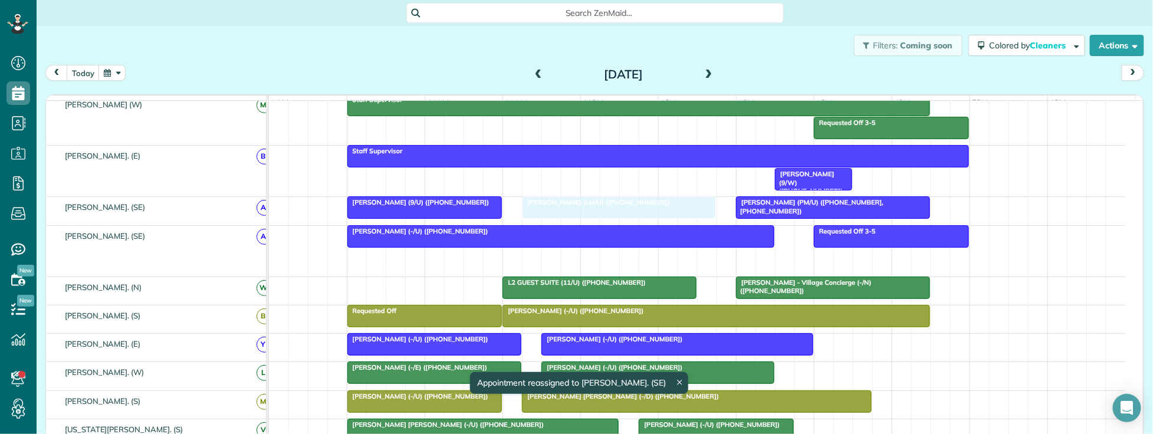
drag, startPoint x: 571, startPoint y: 267, endPoint x: 564, endPoint y: 230, distance: 37.7
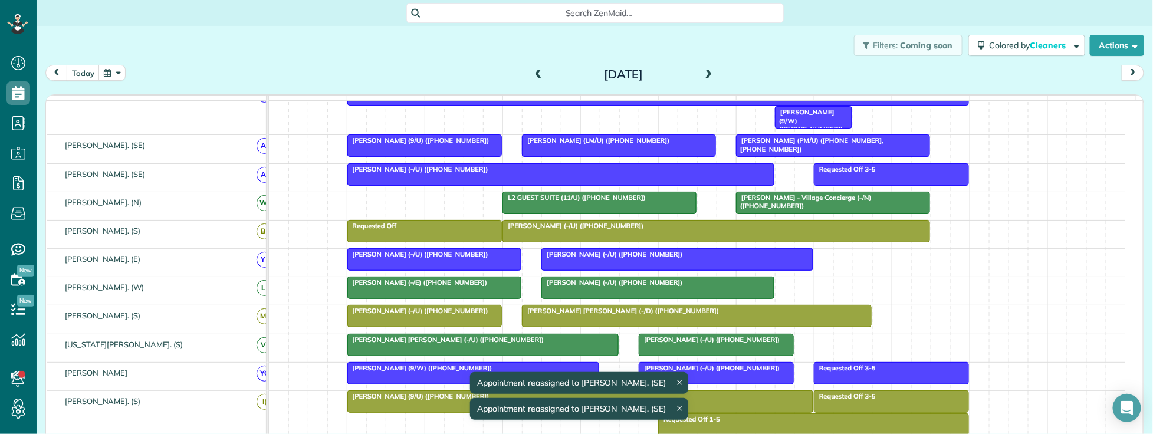
scroll to position [196, 0]
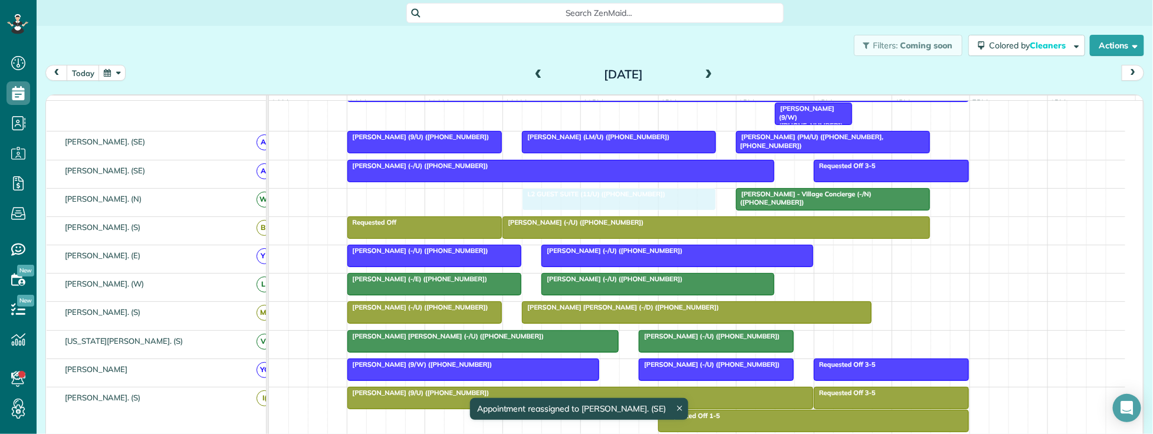
drag, startPoint x: 581, startPoint y: 208, endPoint x: 606, endPoint y: 209, distance: 24.8
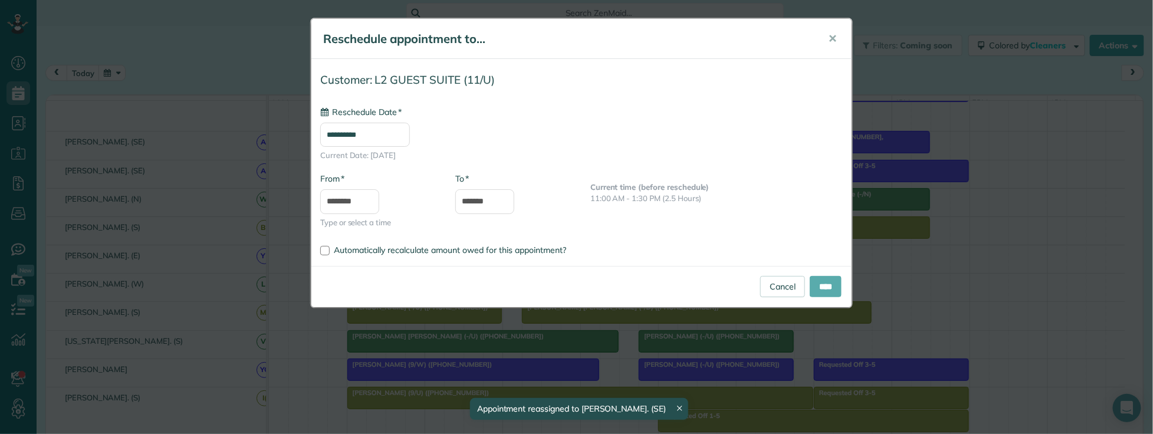
type input "**********"
click at [824, 292] on input "****" at bounding box center [826, 286] width 32 height 21
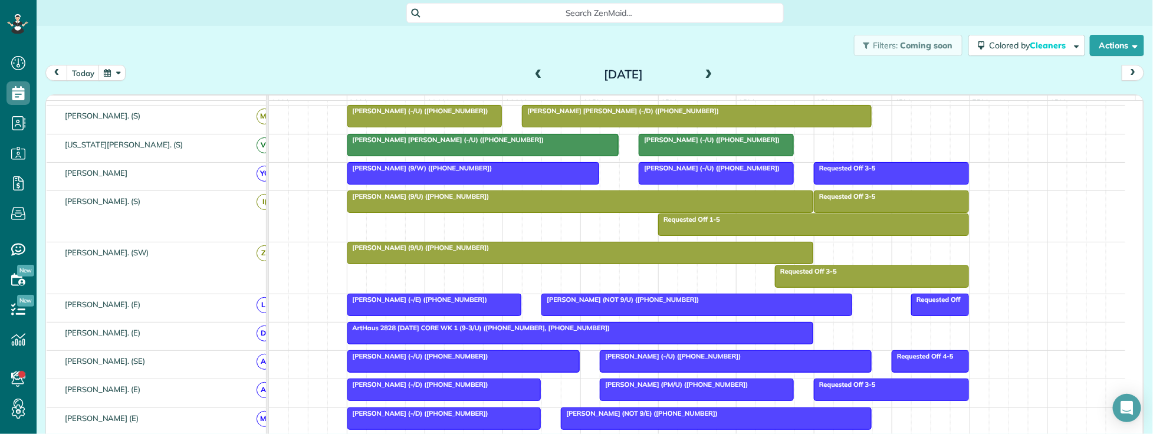
scroll to position [498, 0]
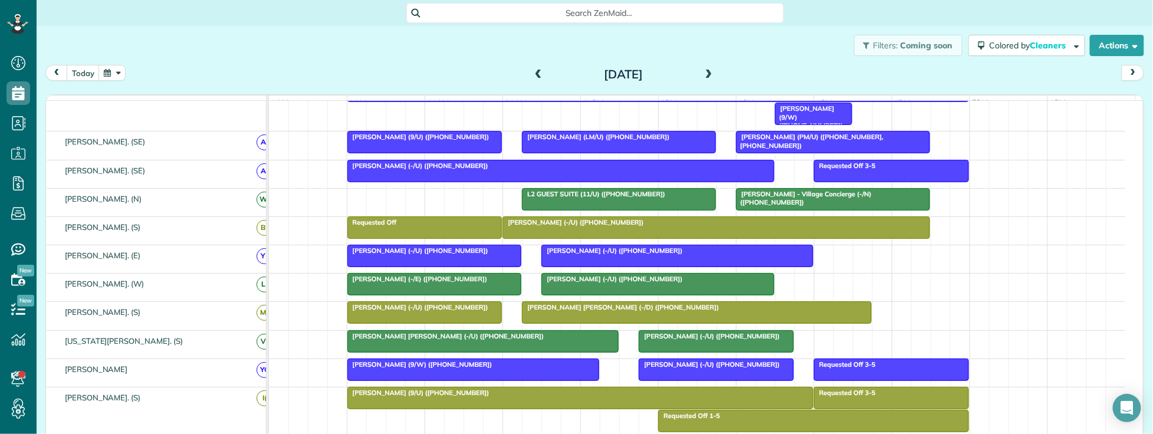
click at [650, 227] on div "Tory Johnson (-/U) (+19723225334)" at bounding box center [716, 222] width 421 height 8
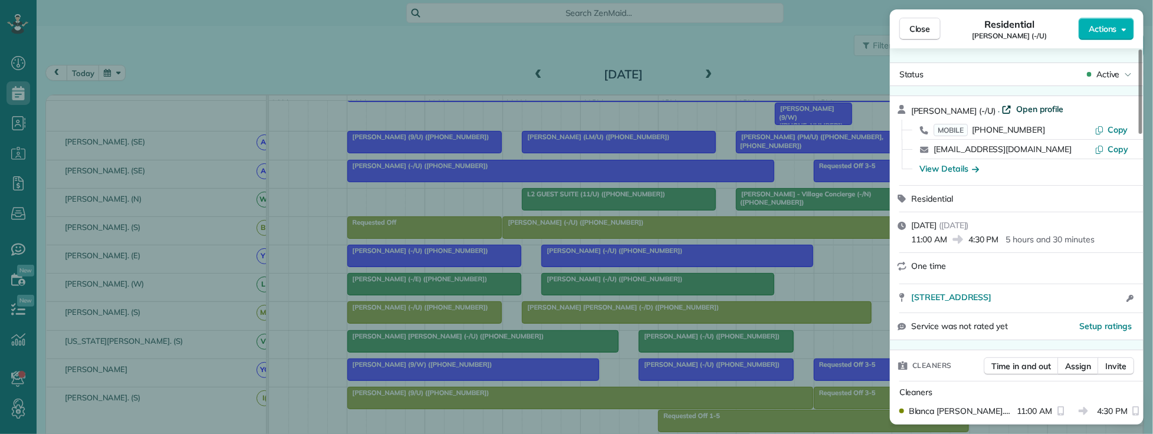
click at [1024, 110] on span "Open profile" at bounding box center [1041, 109] width 48 height 12
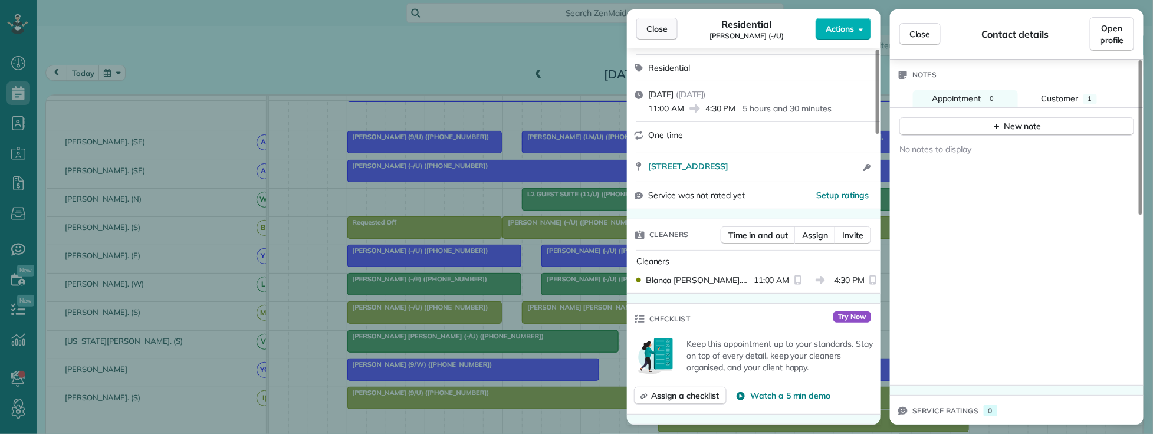
click at [664, 28] on span "Close" at bounding box center [657, 29] width 21 height 12
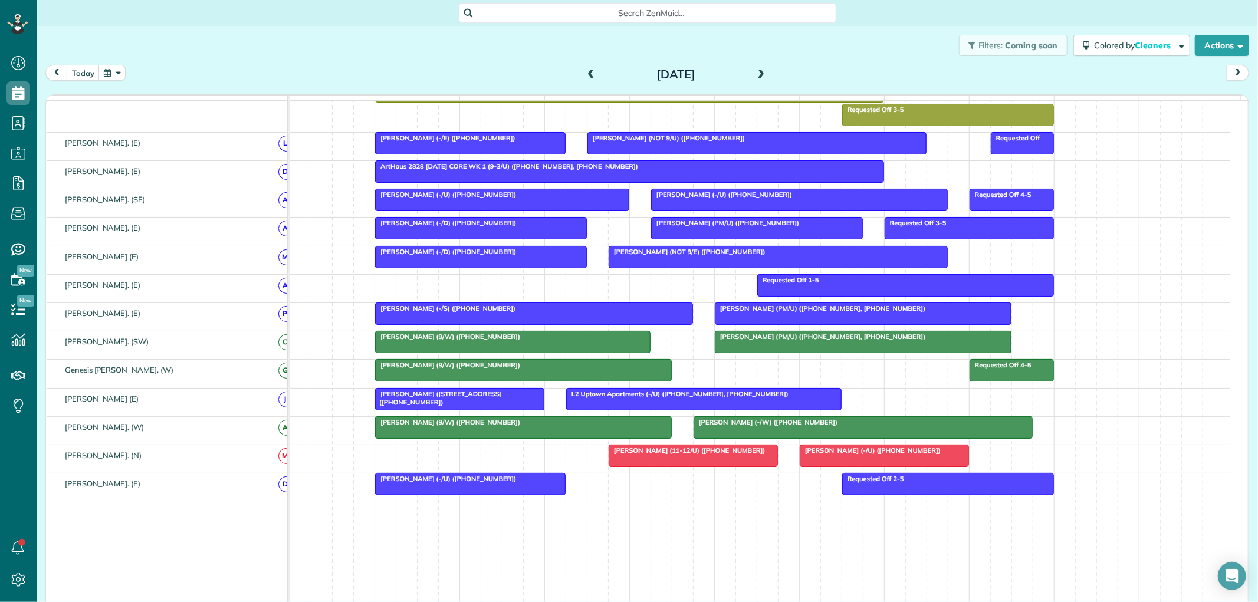
scroll to position [590, 0]
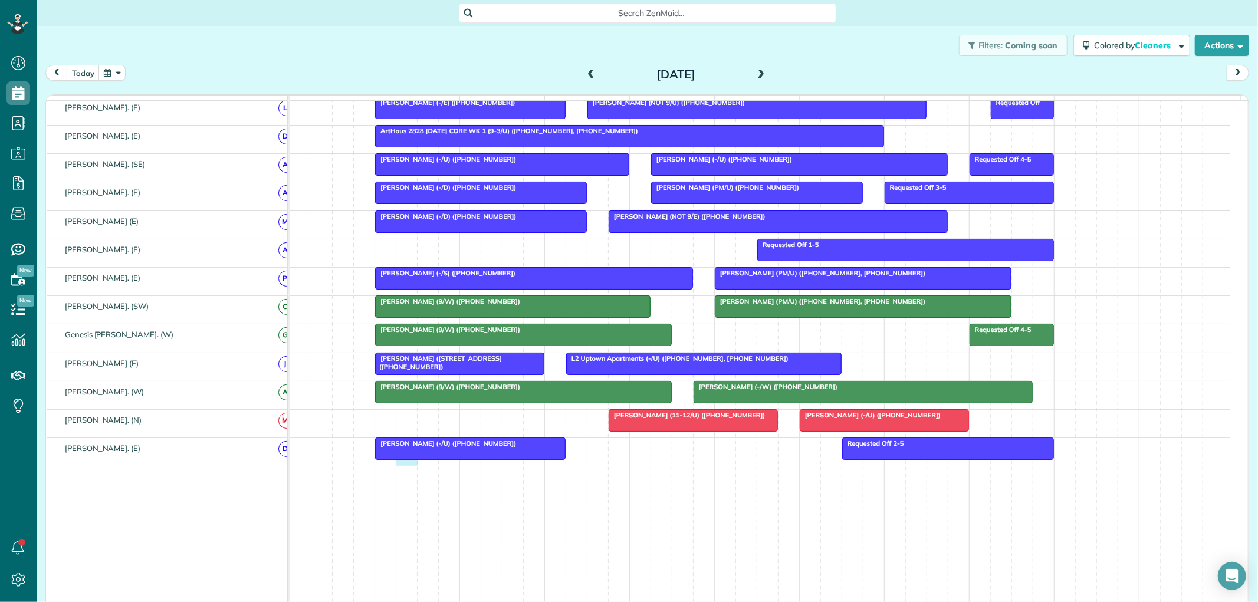
click at [399, 562] on td "Requested Off 2-5 David Bartus (-/U) (+13174353069)" at bounding box center [760, 538] width 940 height 201
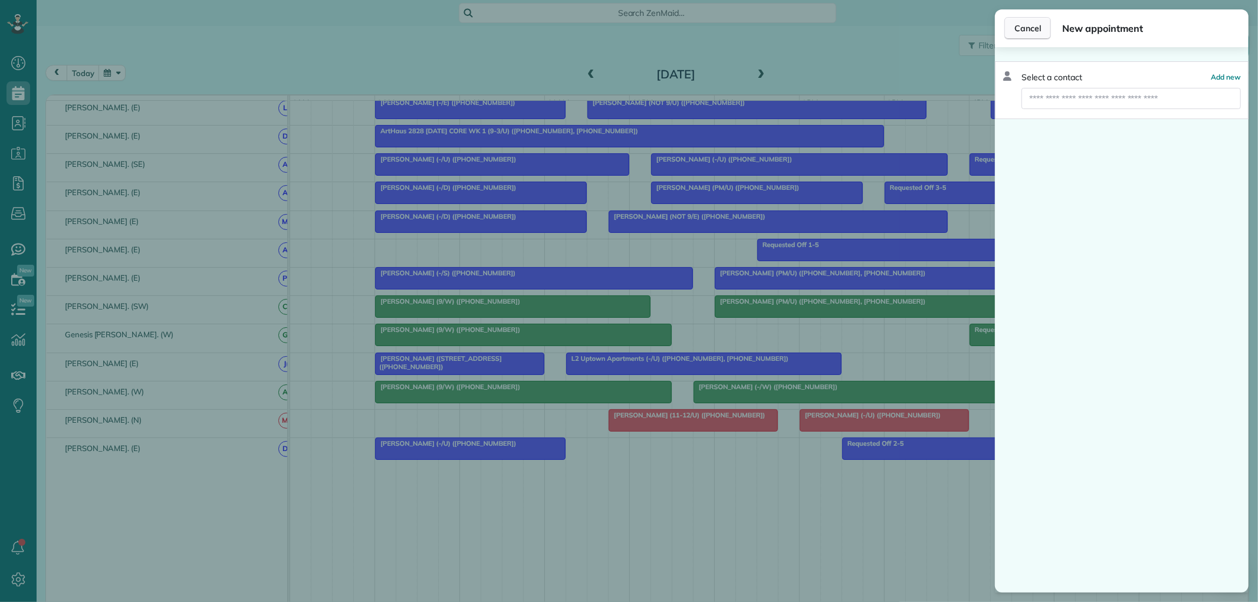
click at [1021, 31] on span "Cancel" at bounding box center [1028, 28] width 27 height 12
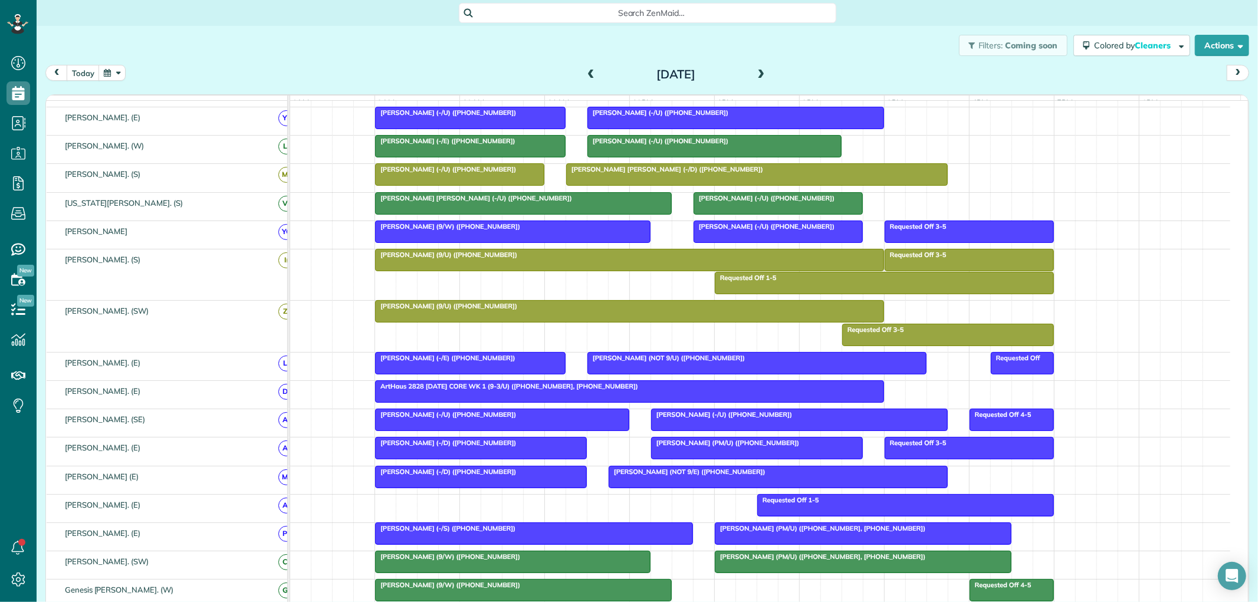
scroll to position [327, 0]
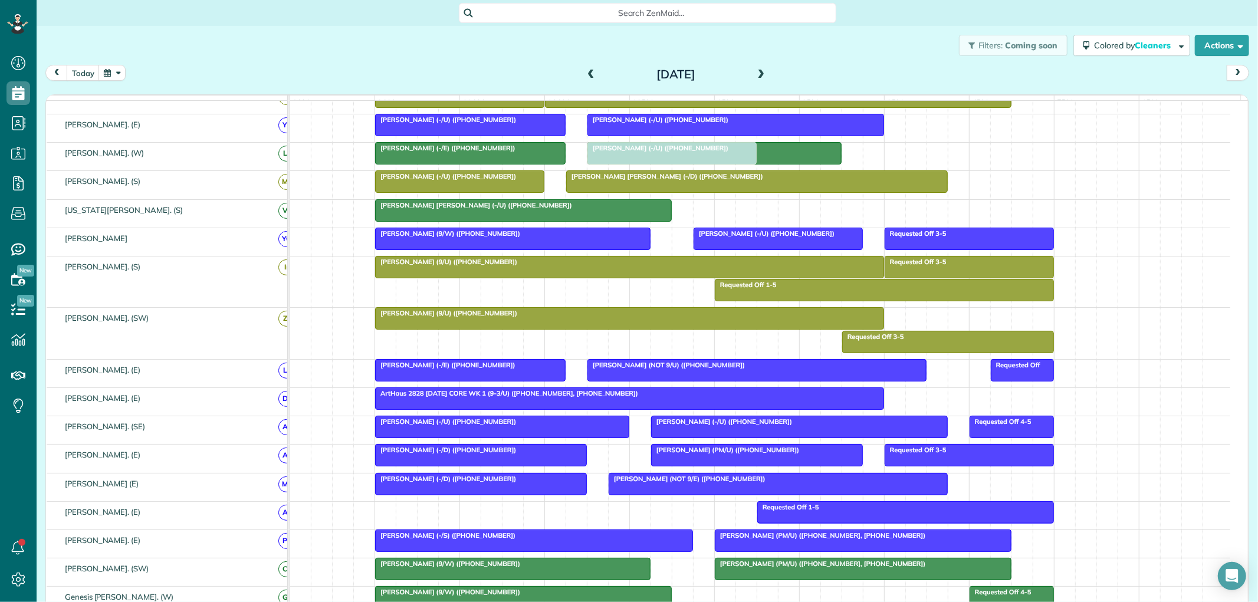
drag, startPoint x: 728, startPoint y: 216, endPoint x: 617, endPoint y: 157, distance: 126.2
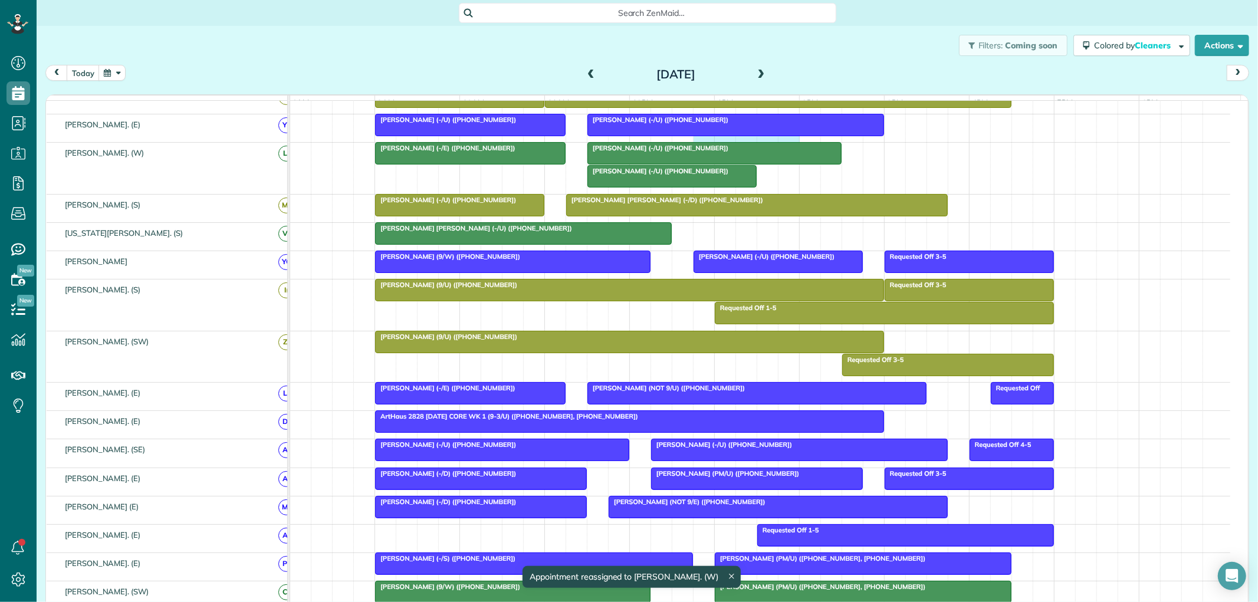
drag, startPoint x: 692, startPoint y: 150, endPoint x: 763, endPoint y: 209, distance: 92.6
click at [794, 243] on tbody "Bianca Lurate (9/E) (+18504509833) Bianca Lurate (9/E) (+18504509833) Requested…" at bounding box center [760, 348] width 940 height 1151
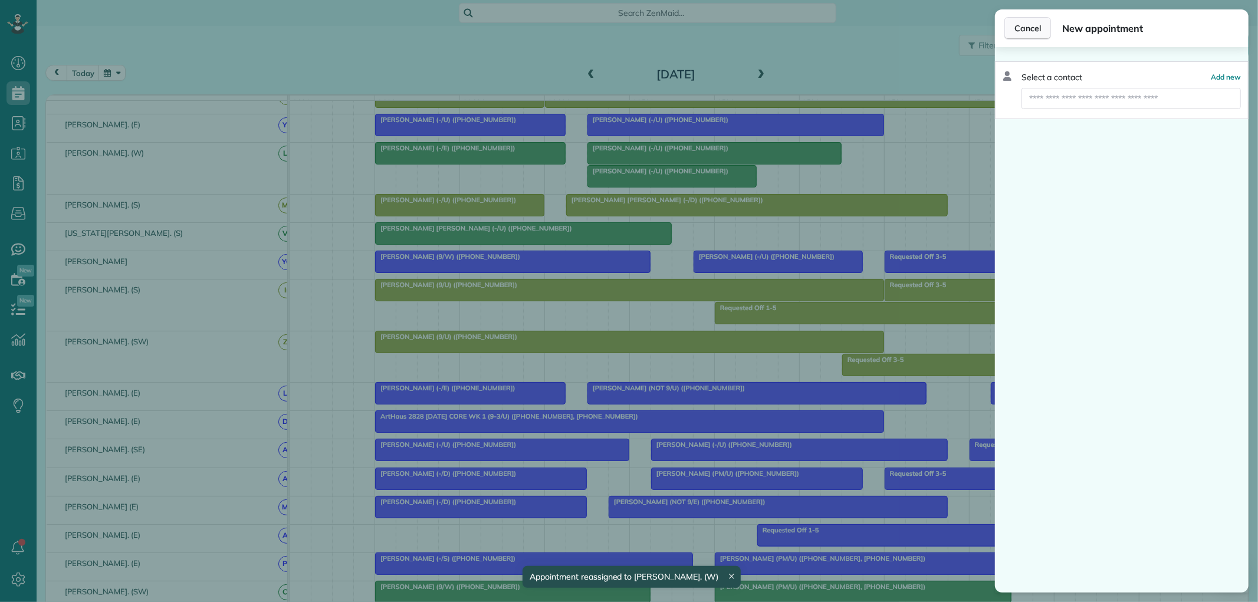
click at [1034, 34] on button "Cancel" at bounding box center [1028, 28] width 47 height 22
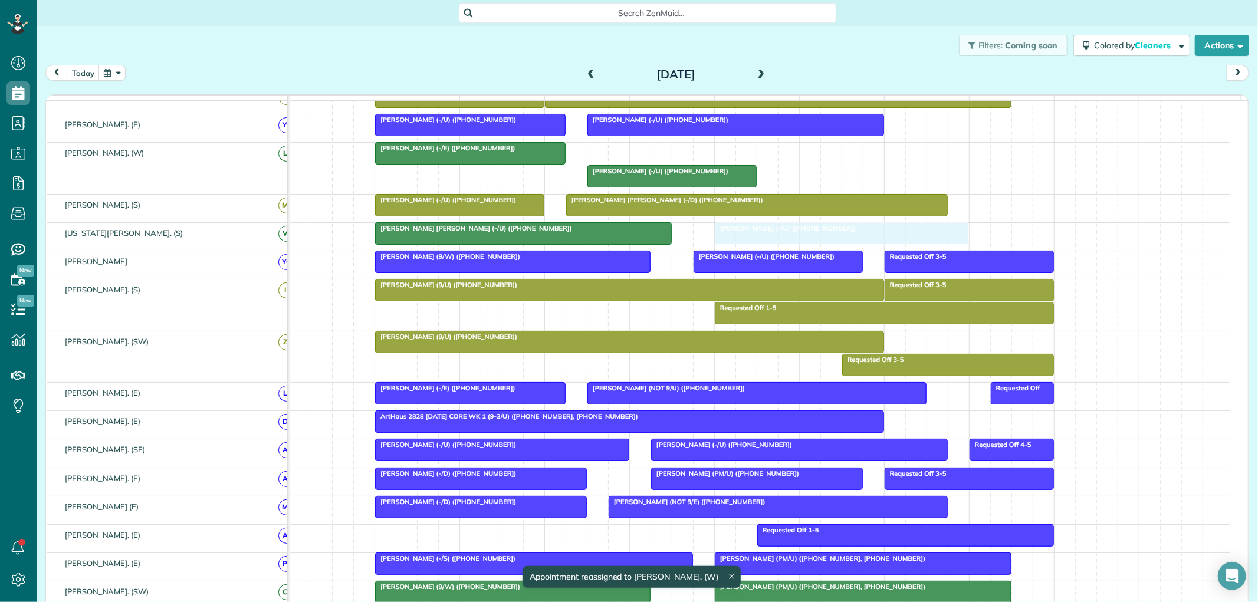
drag, startPoint x: 730, startPoint y: 156, endPoint x: 847, endPoint y: 236, distance: 141.7
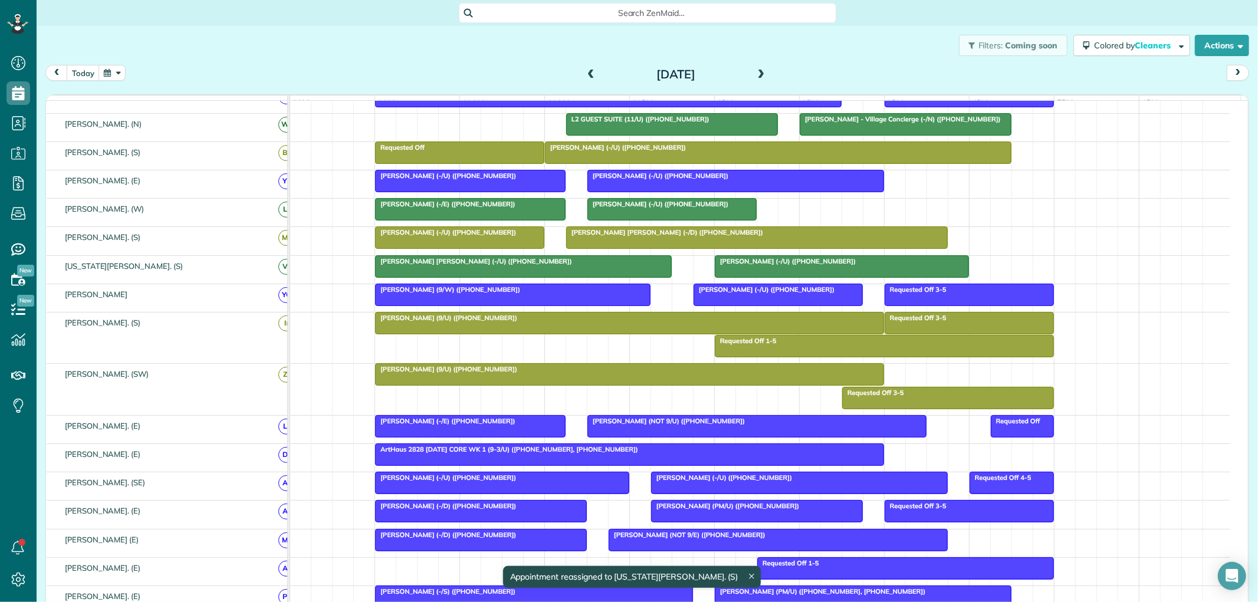
scroll to position [262, 0]
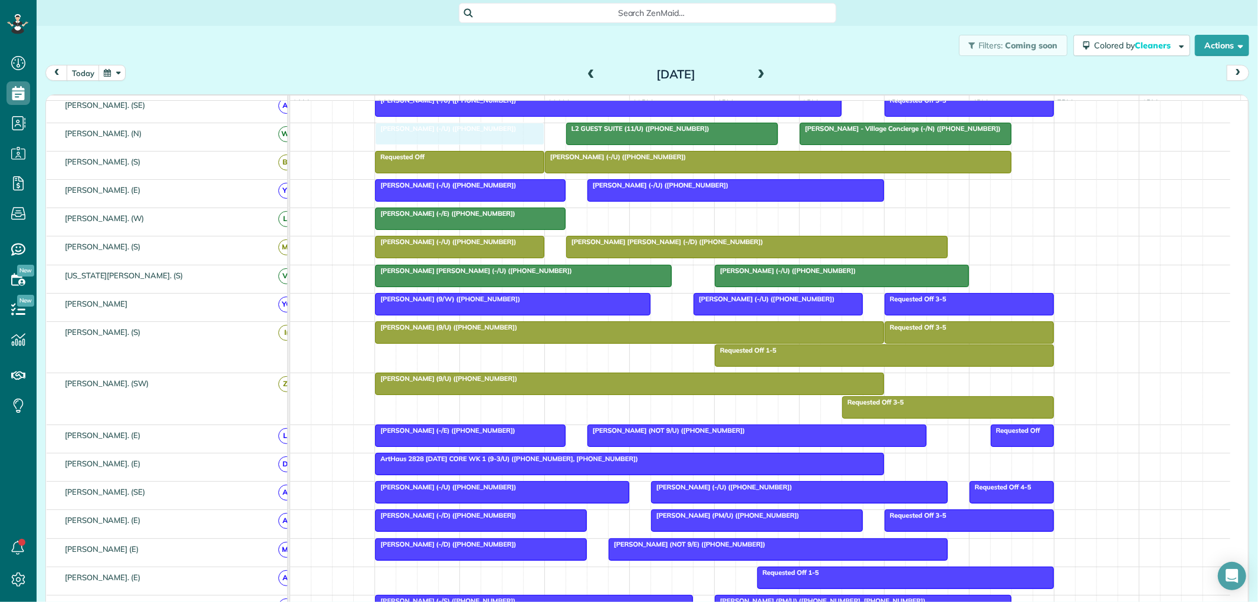
drag, startPoint x: 671, startPoint y: 223, endPoint x: 457, endPoint y: 138, distance: 230.4
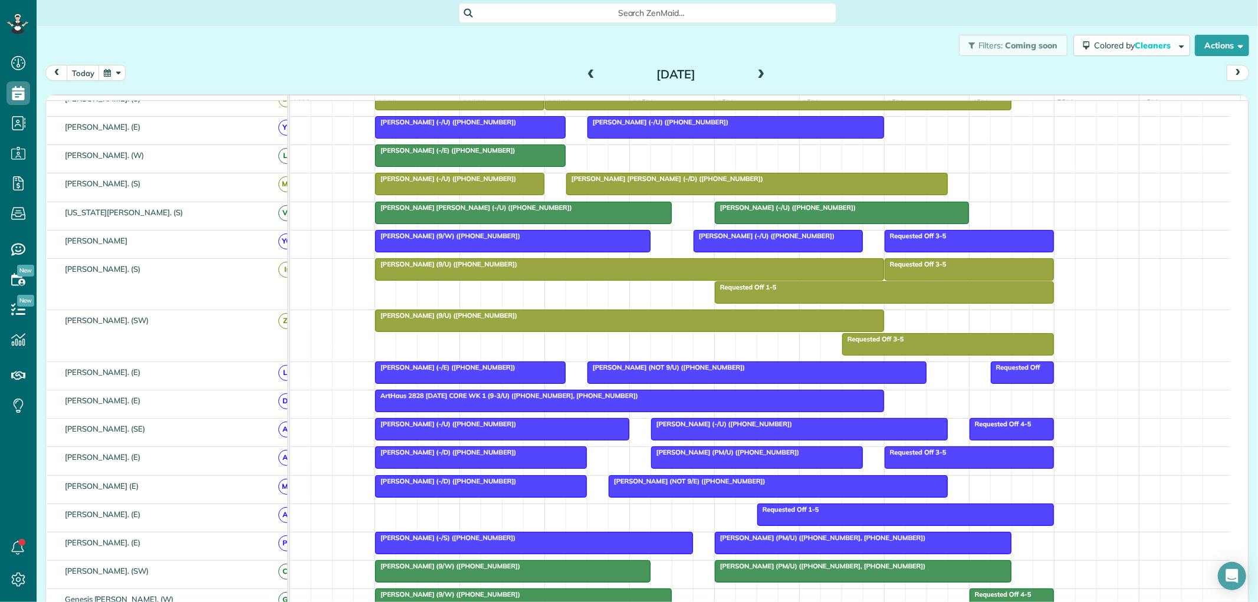
scroll to position [327, 0]
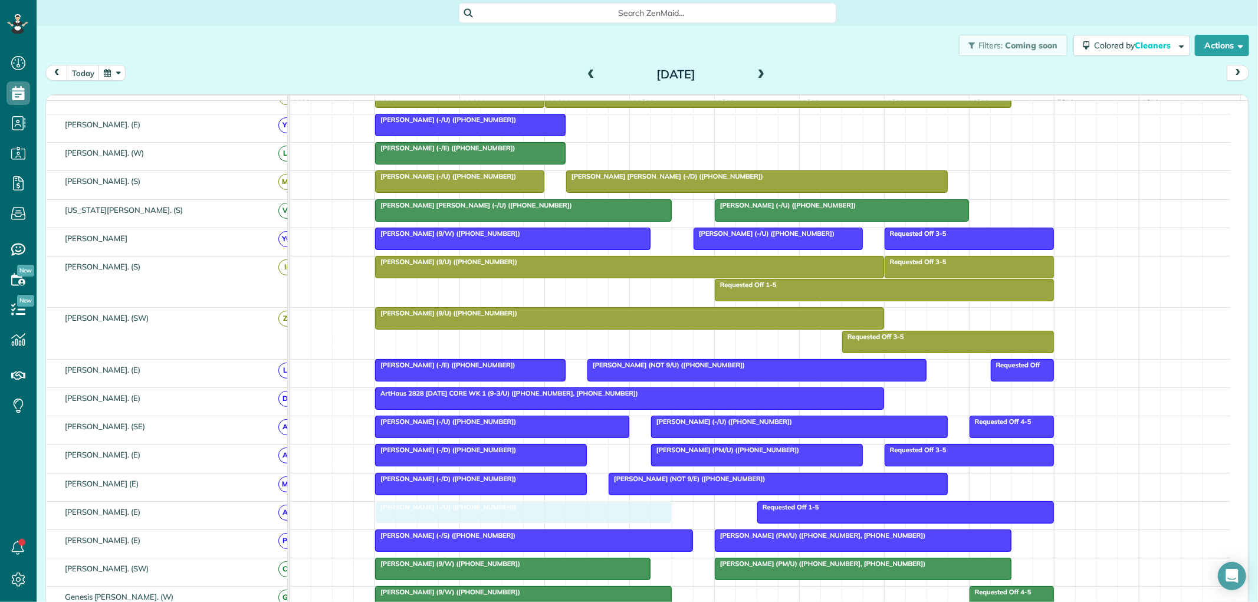
drag, startPoint x: 745, startPoint y: 130, endPoint x: 540, endPoint y: 520, distance: 441.0
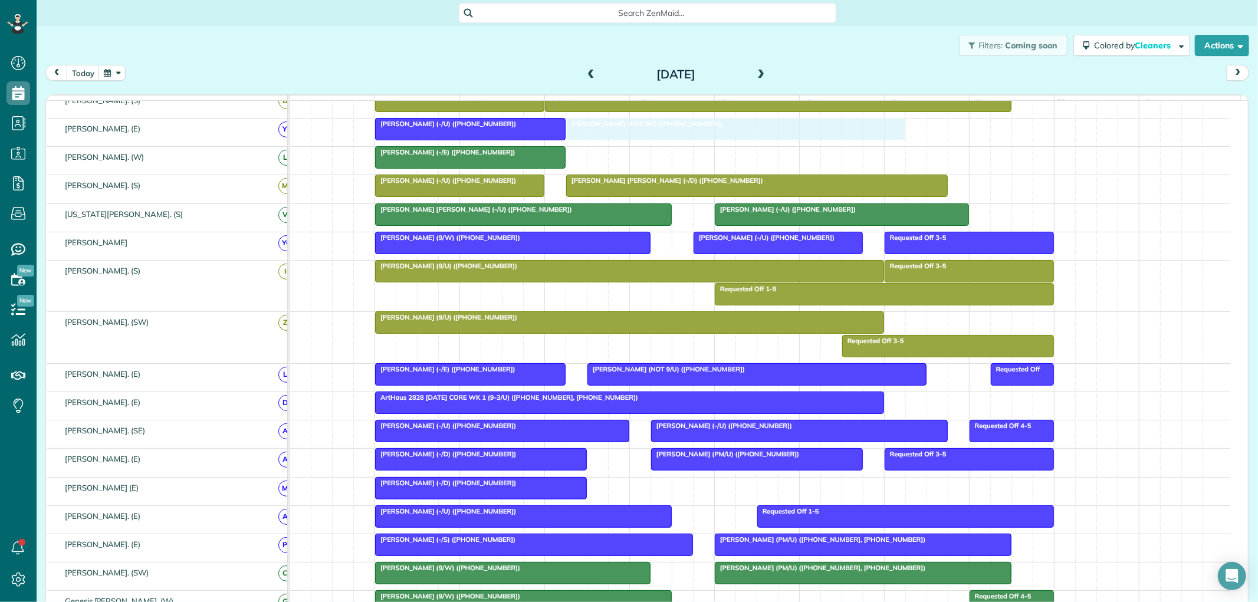
scroll to position [321, 0]
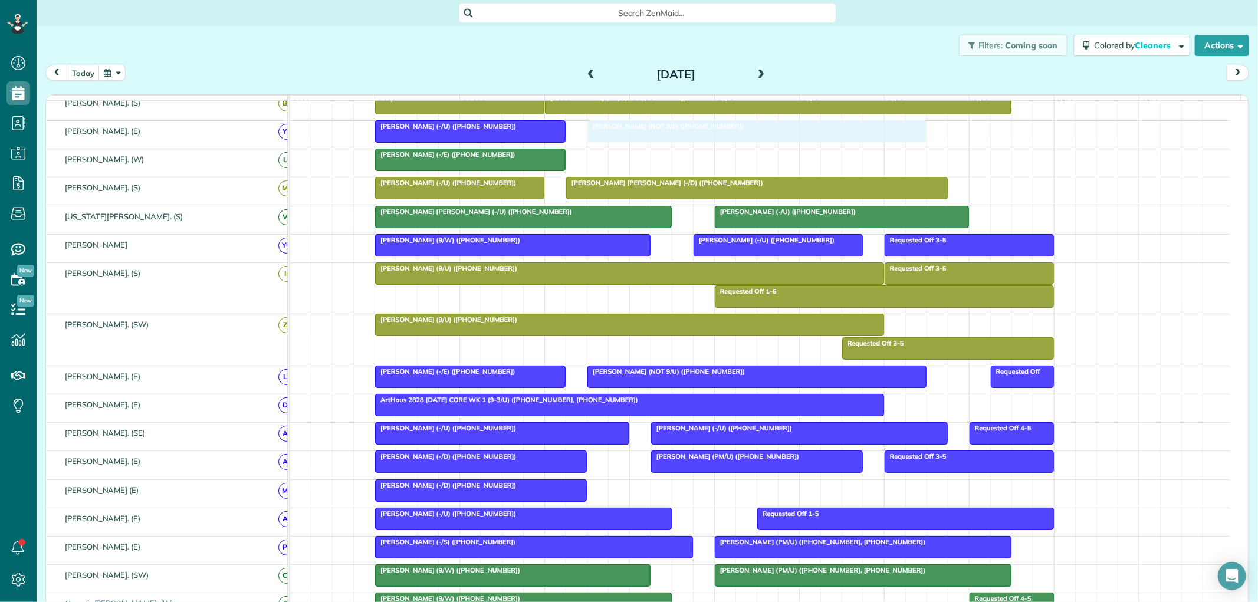
drag, startPoint x: 774, startPoint y: 490, endPoint x: 746, endPoint y: 146, distance: 344.5
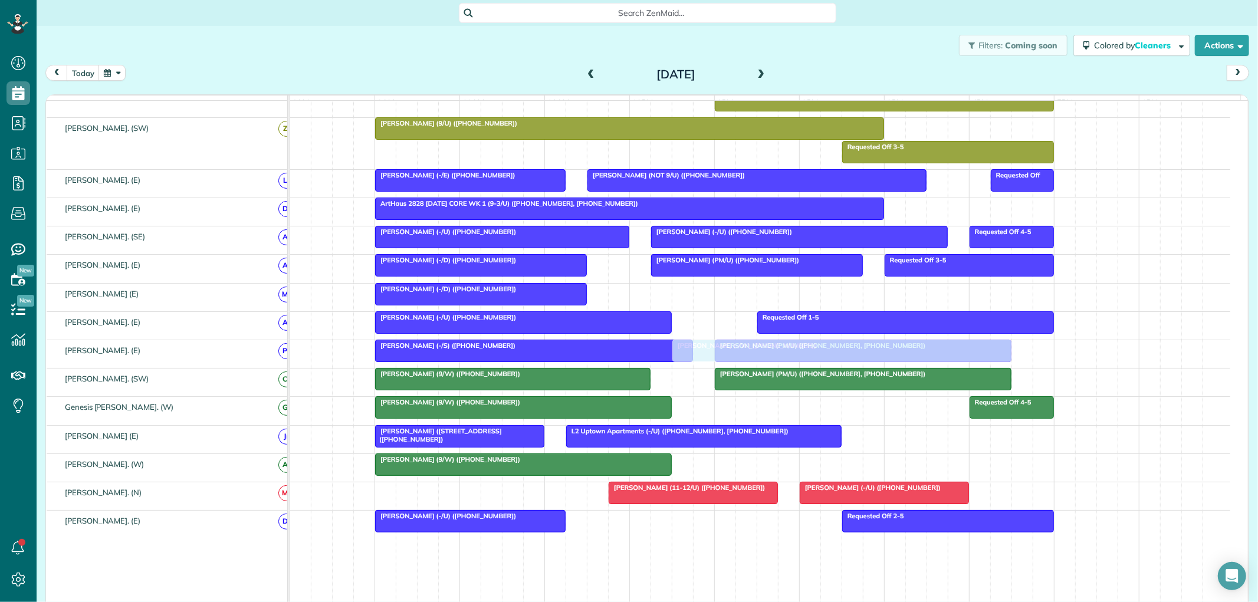
scroll to position [397, 0]
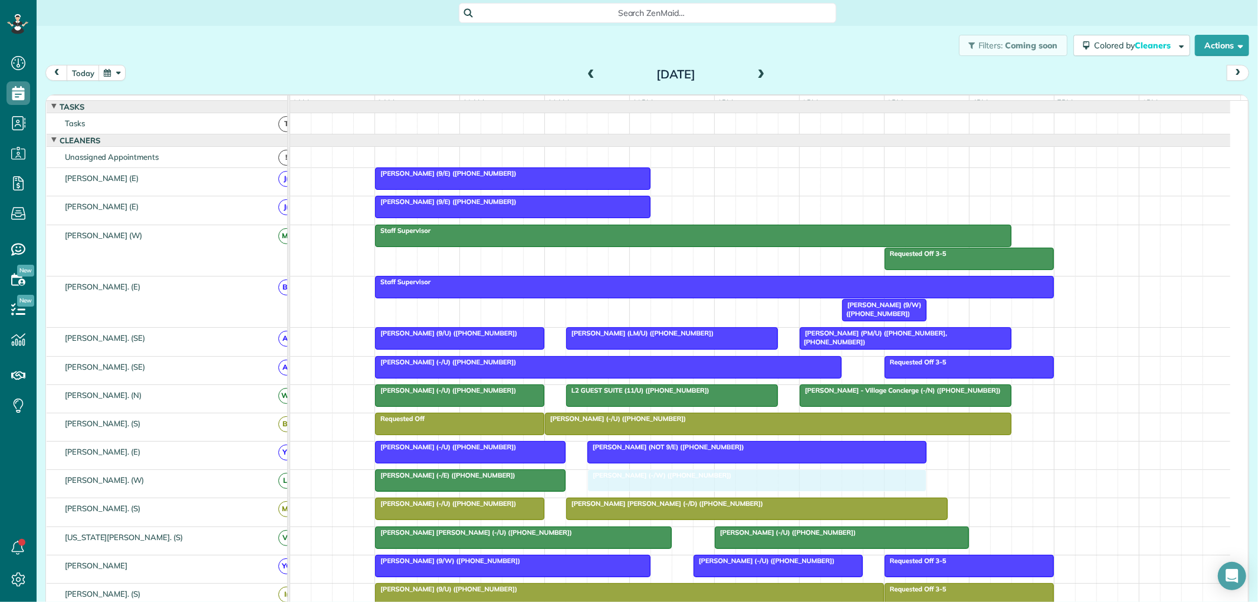
drag, startPoint x: 801, startPoint y: 472, endPoint x: 689, endPoint y: 493, distance: 114.1
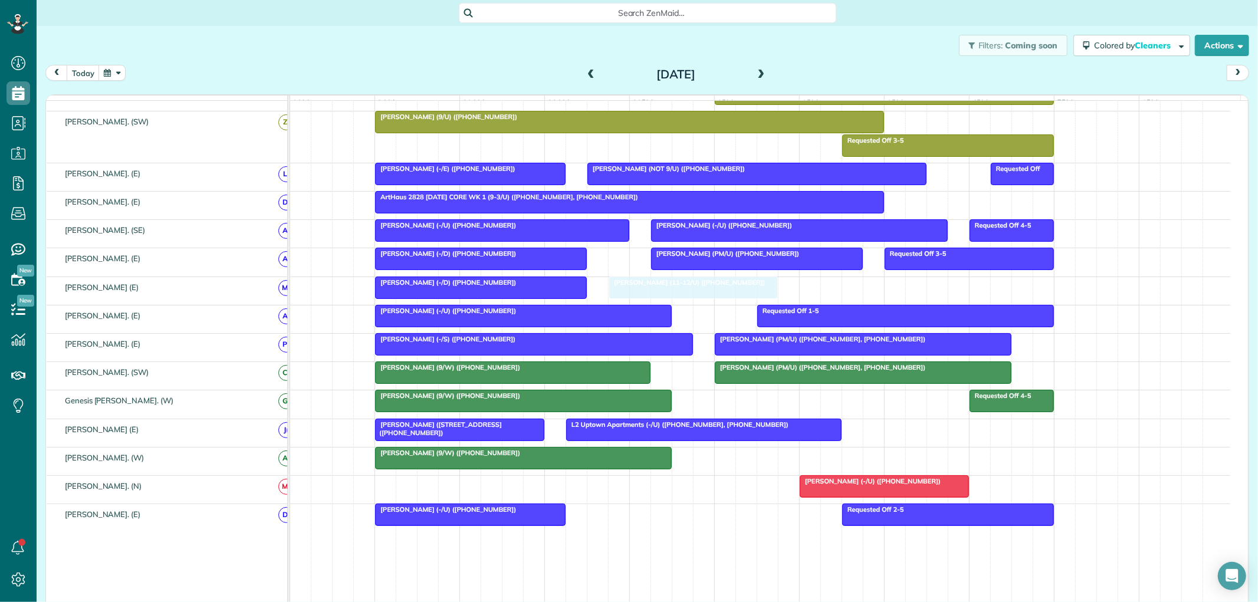
drag, startPoint x: 694, startPoint y: 494, endPoint x: 692, endPoint y: 310, distance: 184.1
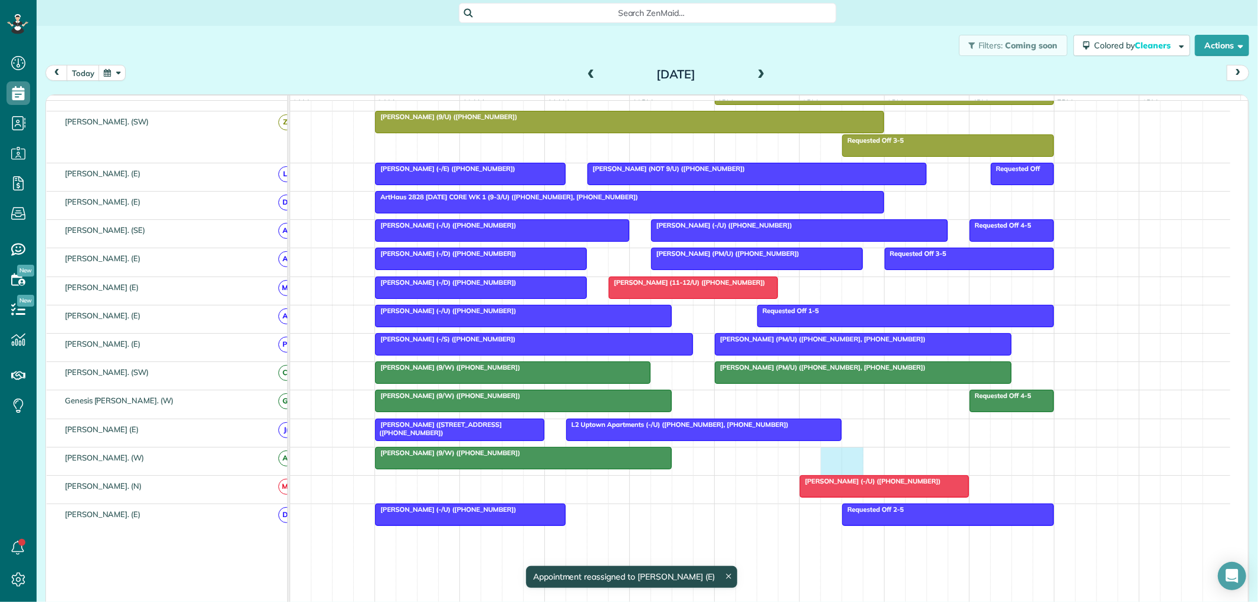
drag, startPoint x: 841, startPoint y: 429, endPoint x: 844, endPoint y: 313, distance: 116.3
click at [844, 313] on tbody "Bianca Lurate (9/E) (+18504509833) Bianca Lurate (9/E) (+18504509833) Requested…" at bounding box center [760, 141] width 940 height 1128
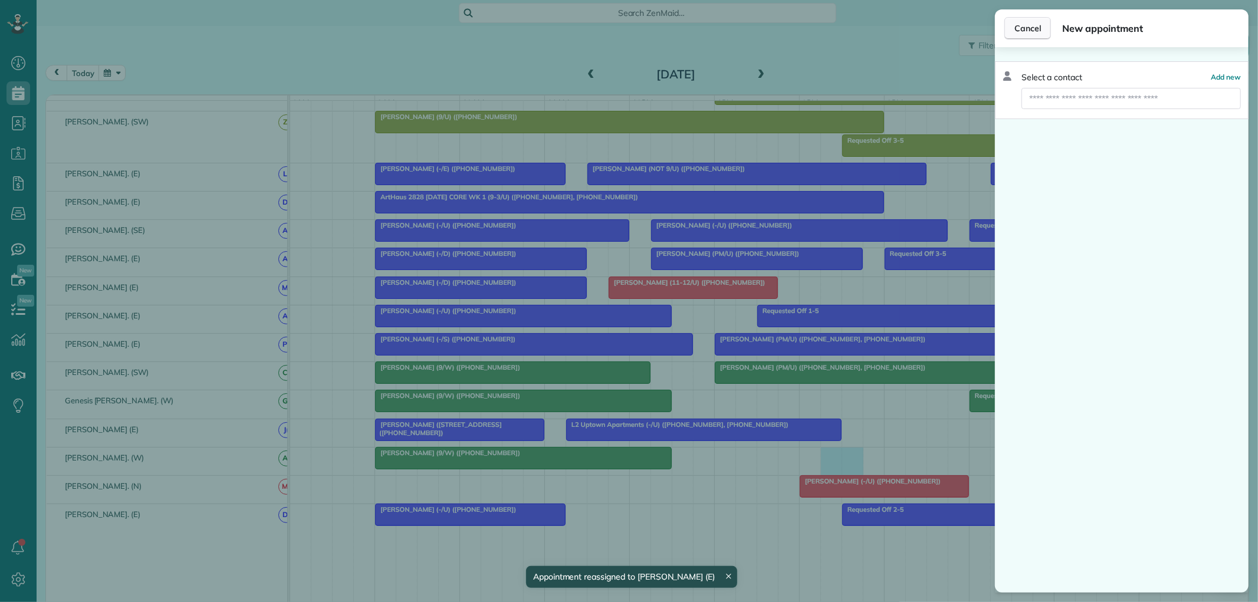
click at [1024, 22] on span "Cancel" at bounding box center [1028, 28] width 27 height 12
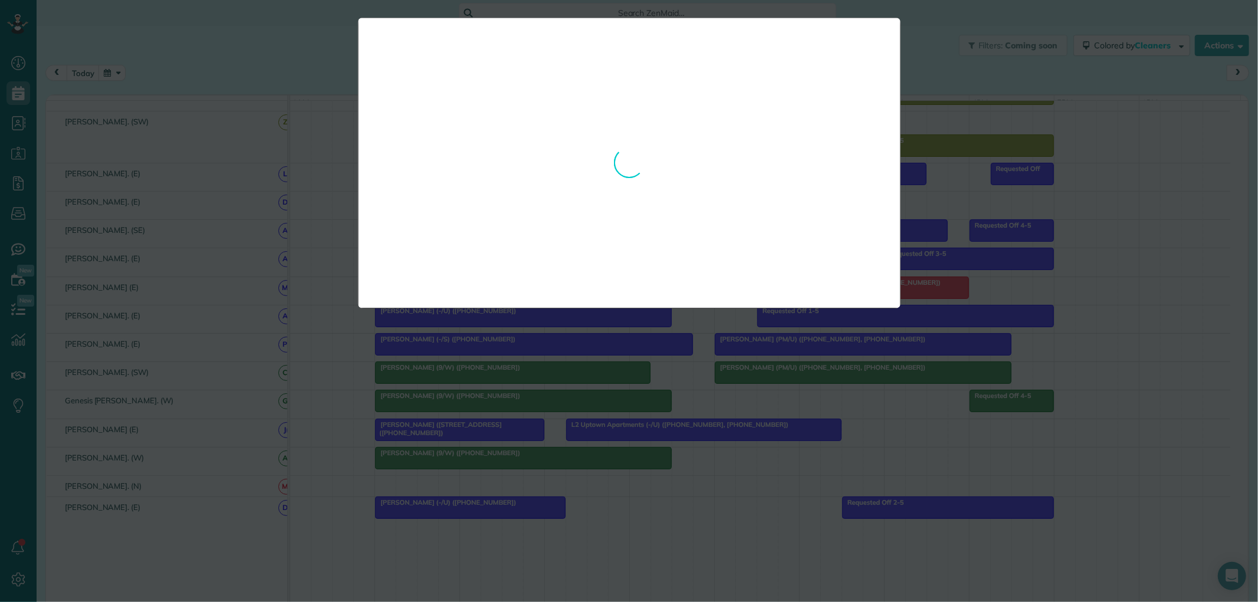
drag, startPoint x: 875, startPoint y: 487, endPoint x: 877, endPoint y: 297, distance: 190.6
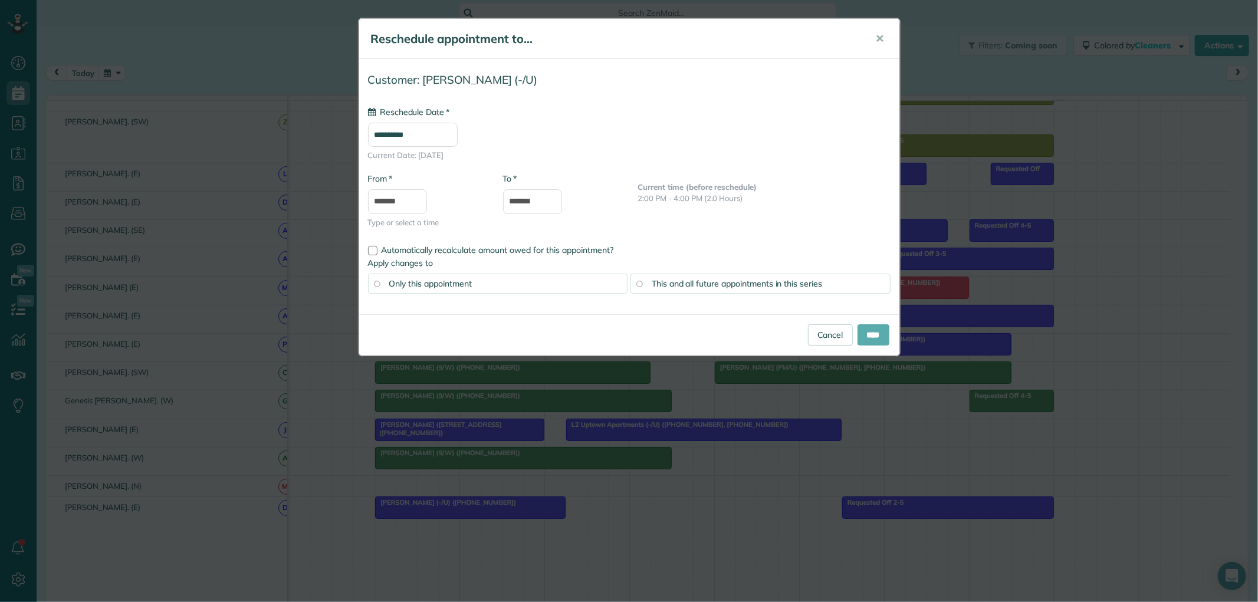
type input "**********"
click at [868, 339] on input "****" at bounding box center [874, 334] width 32 height 21
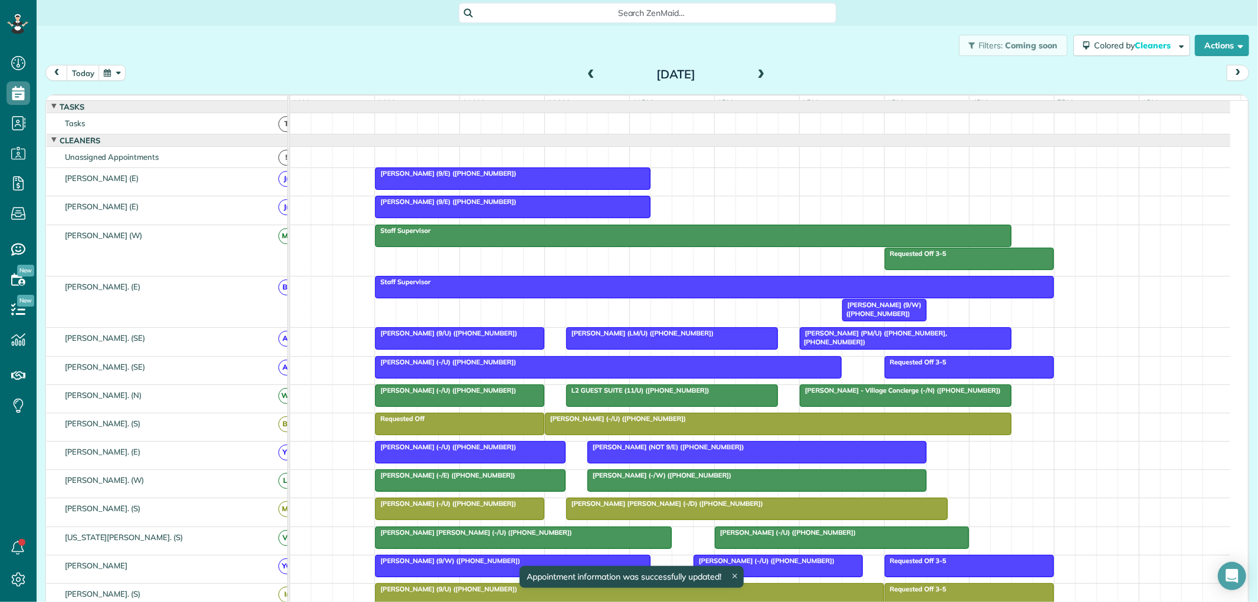
click at [602, 178] on div "Bianca Lurate (9/E) (+18504509833)" at bounding box center [513, 173] width 268 height 8
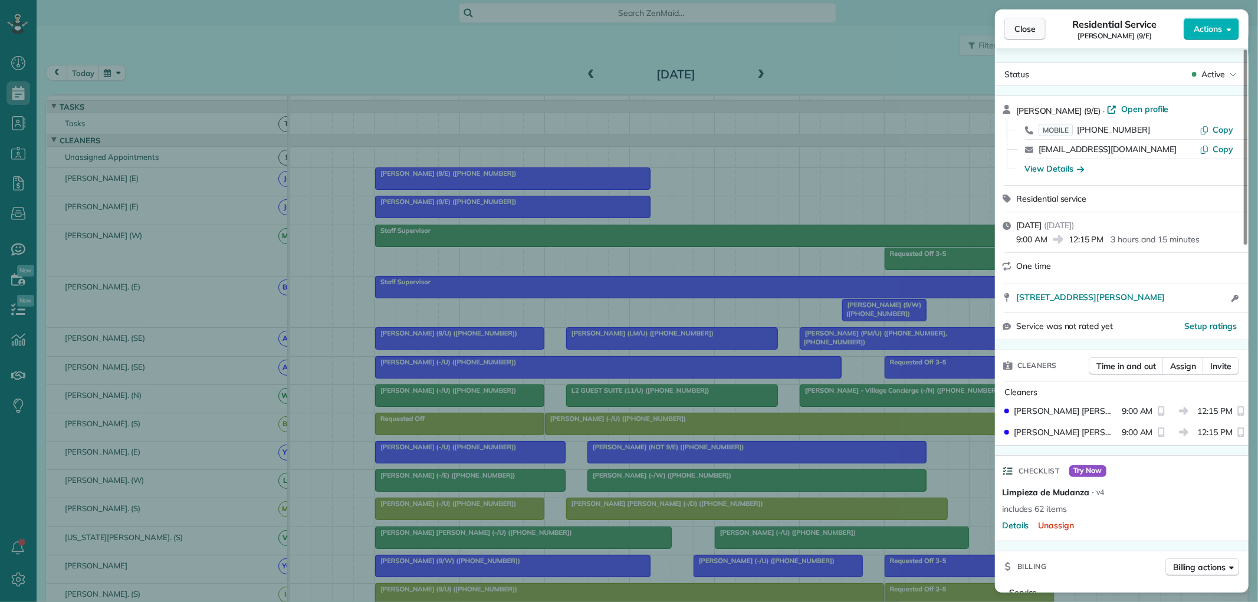
click at [1019, 36] on button "Close" at bounding box center [1025, 29] width 41 height 22
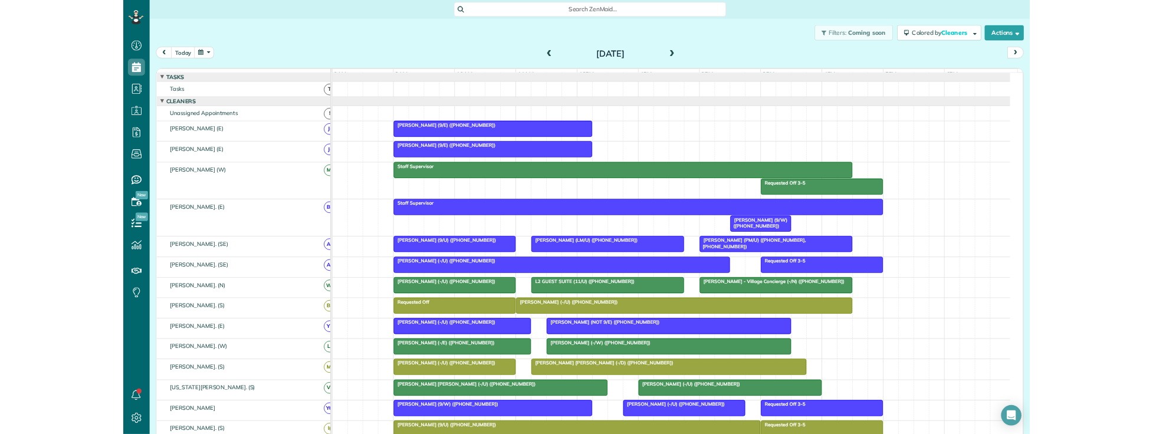
scroll to position [434, 37]
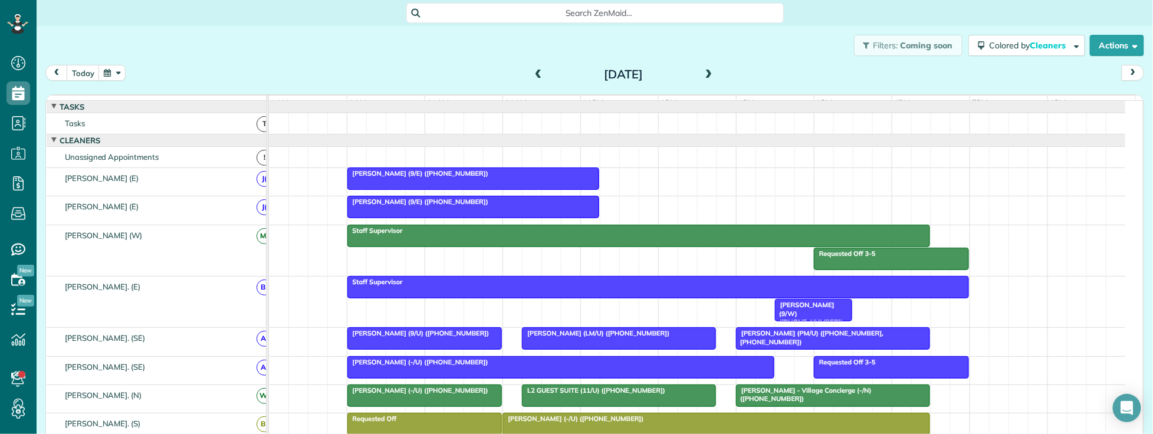
click at [467, 15] on span "Search ZenMaid…" at bounding box center [599, 13] width 359 height 12
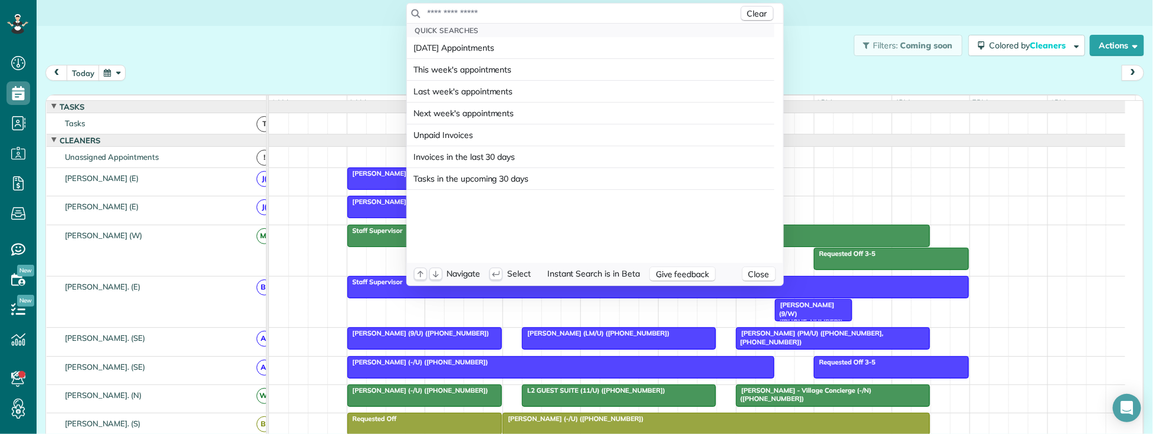
click at [458, 18] on input "text" at bounding box center [583, 13] width 312 height 12
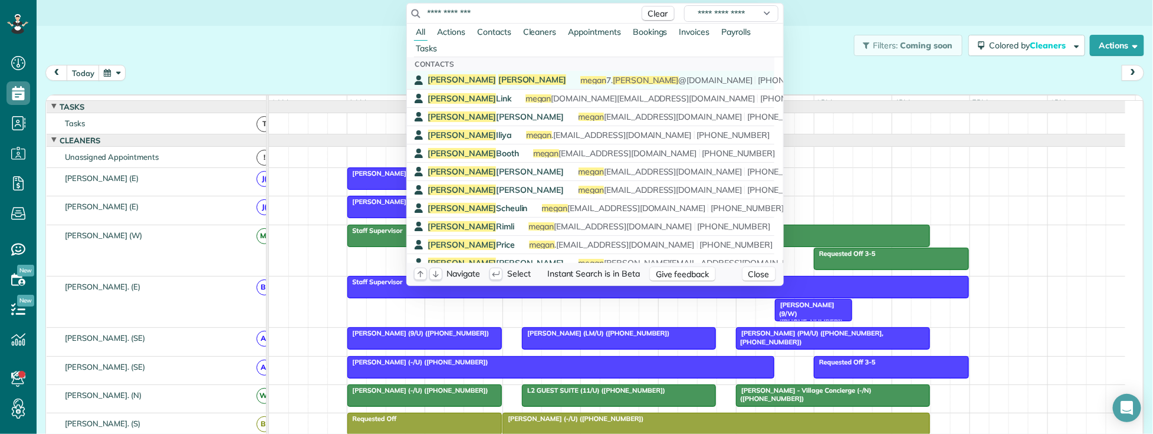
type input "**********"
click at [499, 74] on span "Shipman" at bounding box center [533, 79] width 68 height 11
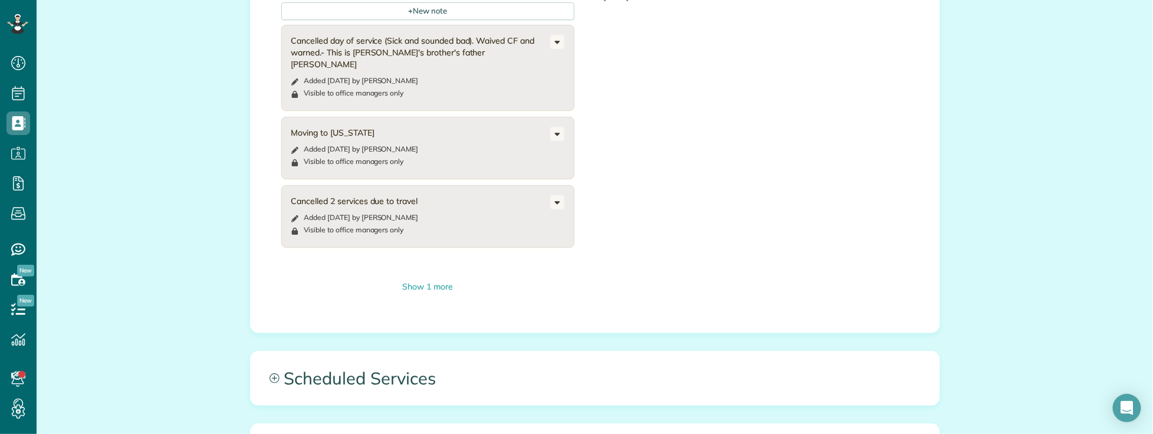
scroll to position [983, 0]
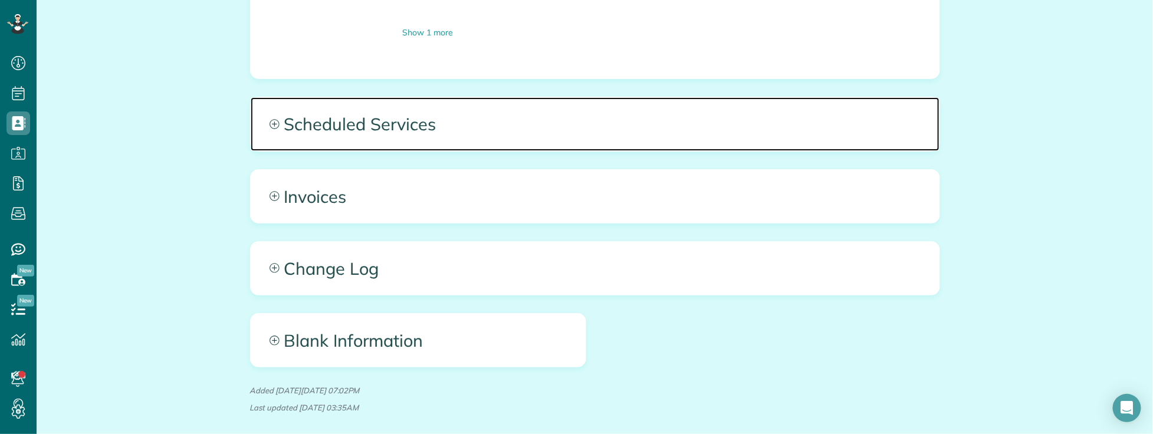
click at [595, 116] on span "Scheduled Services" at bounding box center [595, 123] width 689 height 53
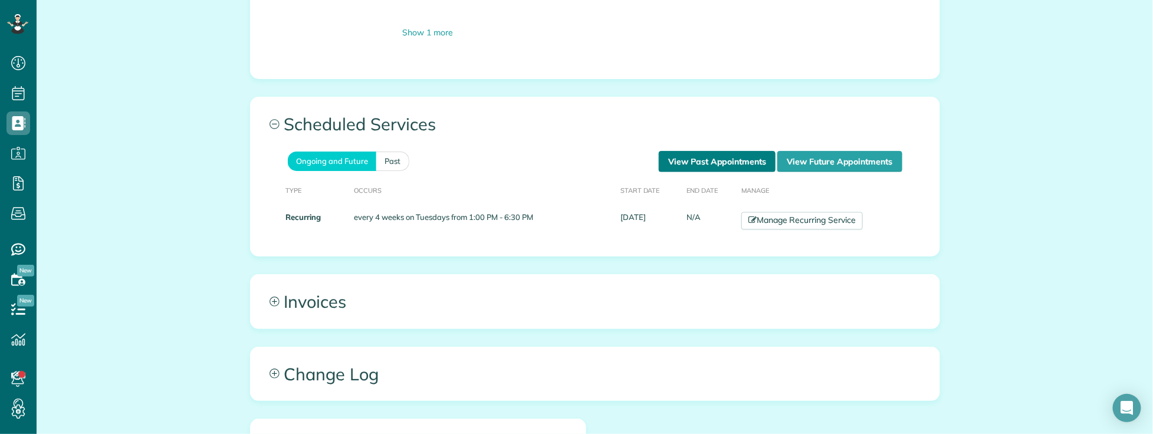
click at [713, 151] on link "View Past Appointments" at bounding box center [717, 161] width 117 height 21
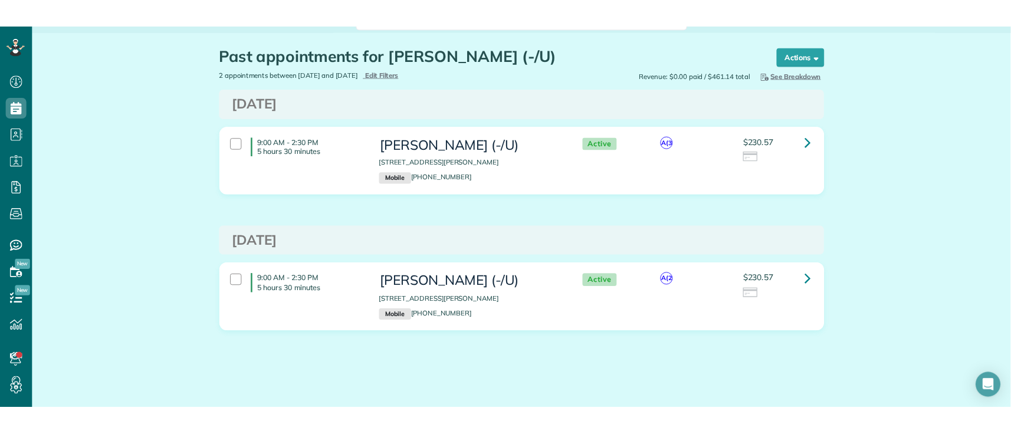
scroll to position [20, 0]
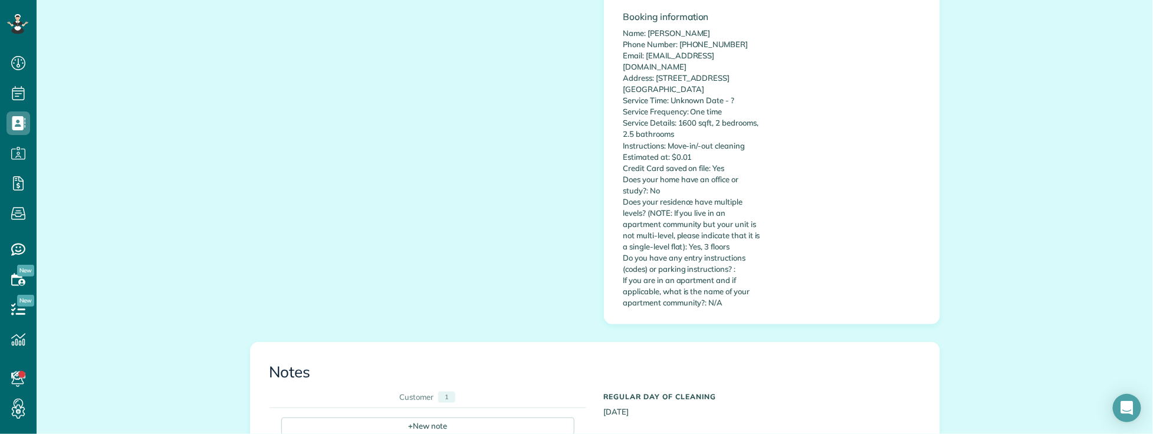
scroll to position [655, 0]
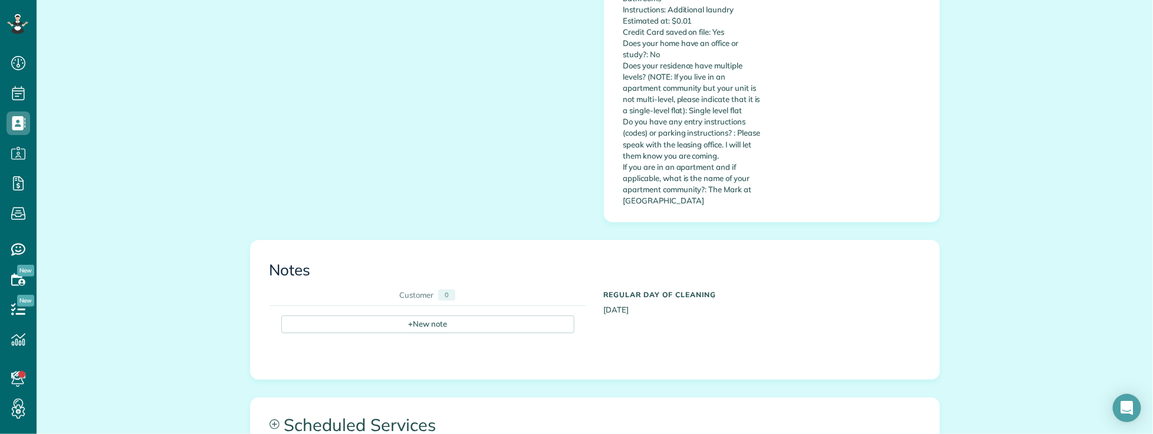
scroll to position [721, 0]
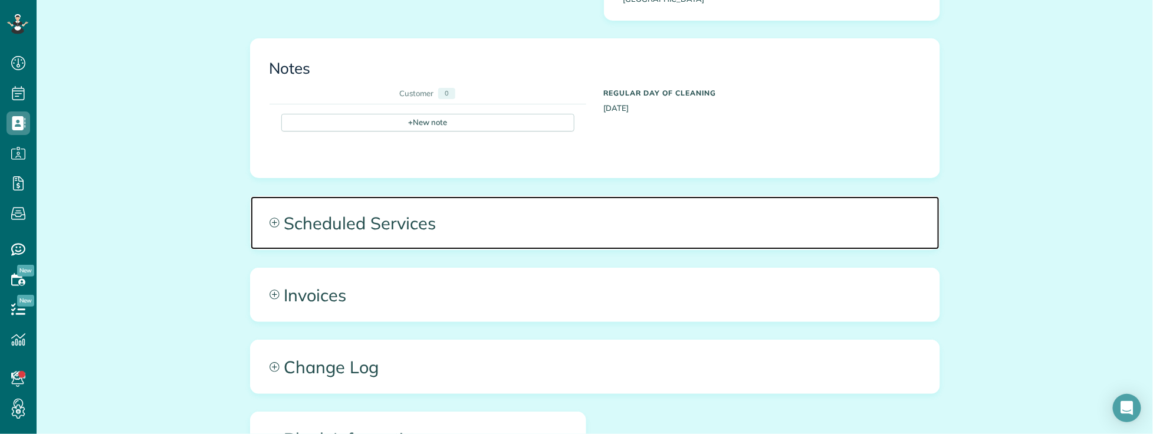
click at [519, 212] on span "Scheduled Services" at bounding box center [595, 222] width 689 height 53
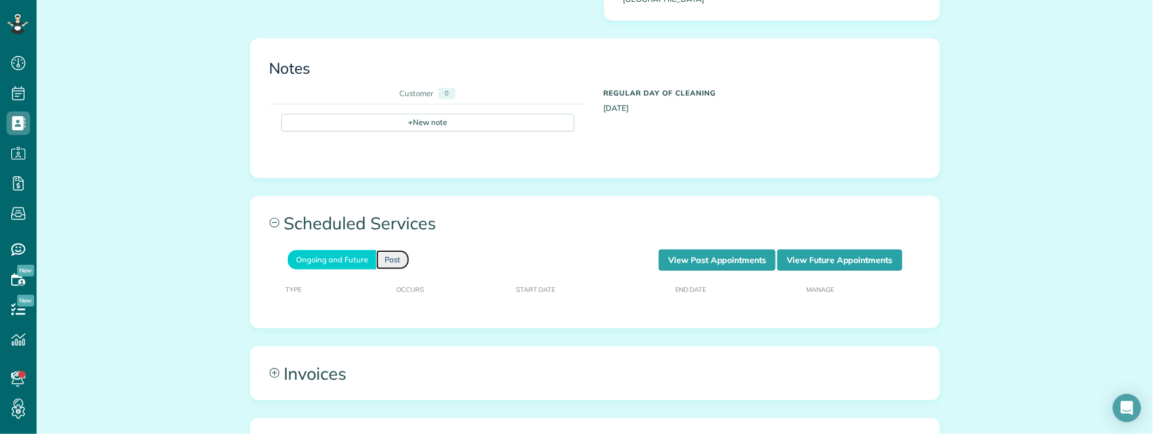
drag, startPoint x: 381, startPoint y: 238, endPoint x: 404, endPoint y: 245, distance: 24.3
click at [381, 250] on link "Past" at bounding box center [392, 259] width 33 height 19
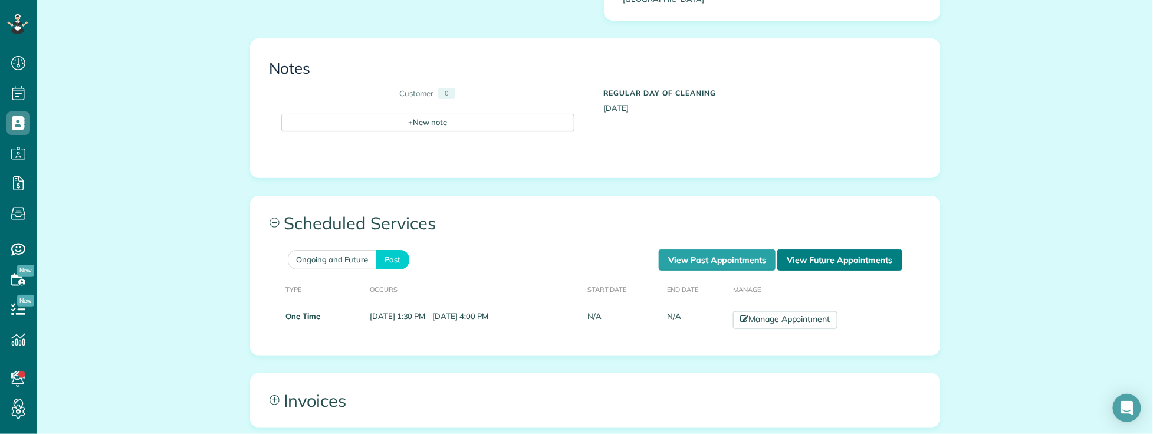
click at [809, 250] on link "View Future Appointments" at bounding box center [840, 260] width 124 height 21
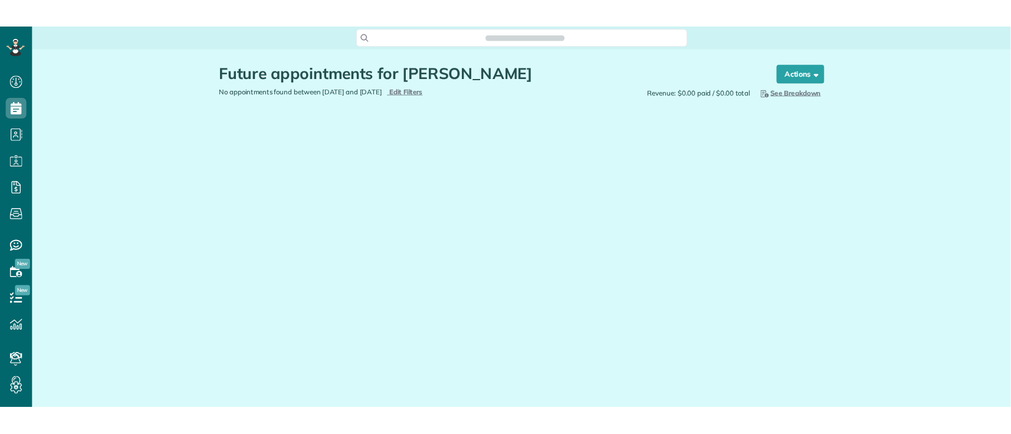
scroll to position [5, 5]
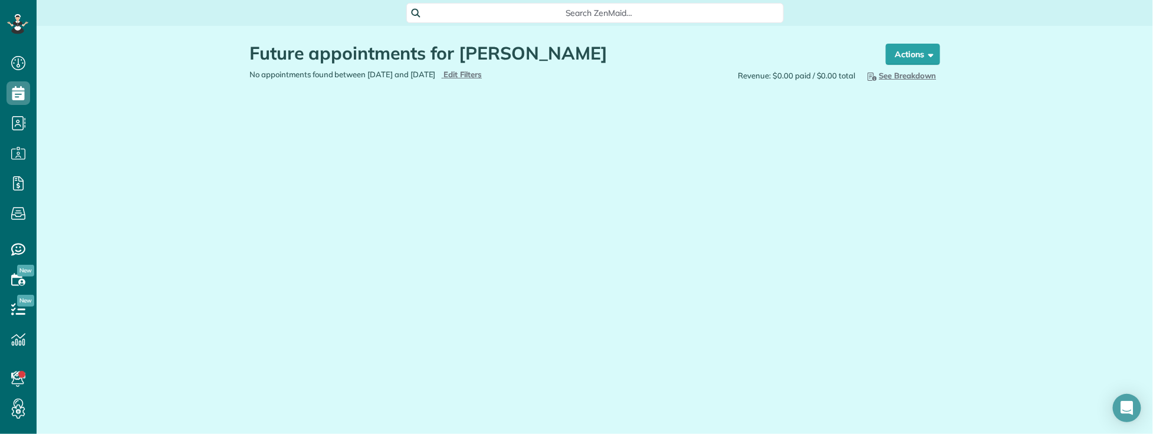
drag, startPoint x: 192, startPoint y: 144, endPoint x: 184, endPoint y: 130, distance: 15.6
click at [192, 142] on div "Future appointments for [PERSON_NAME] Schedule Changes Actions Create Appointme…" at bounding box center [595, 93] width 1117 height 134
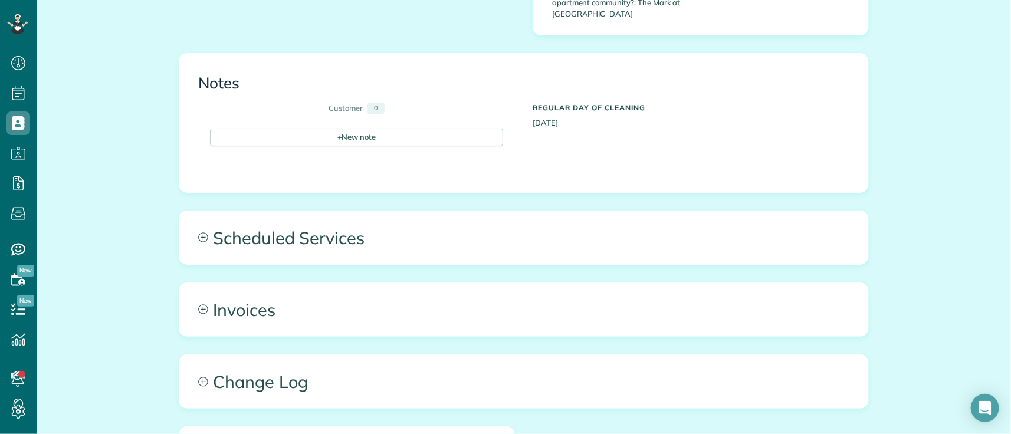
scroll to position [657, 0]
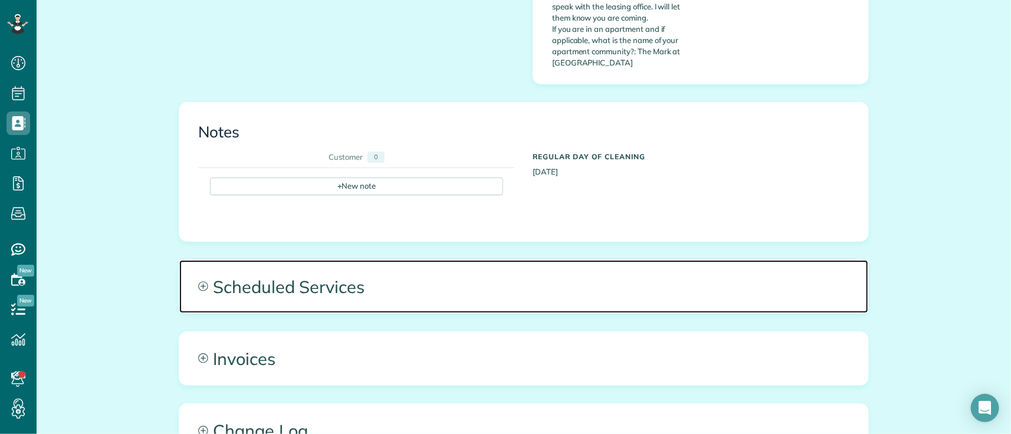
click at [394, 266] on span "Scheduled Services" at bounding box center [523, 286] width 689 height 53
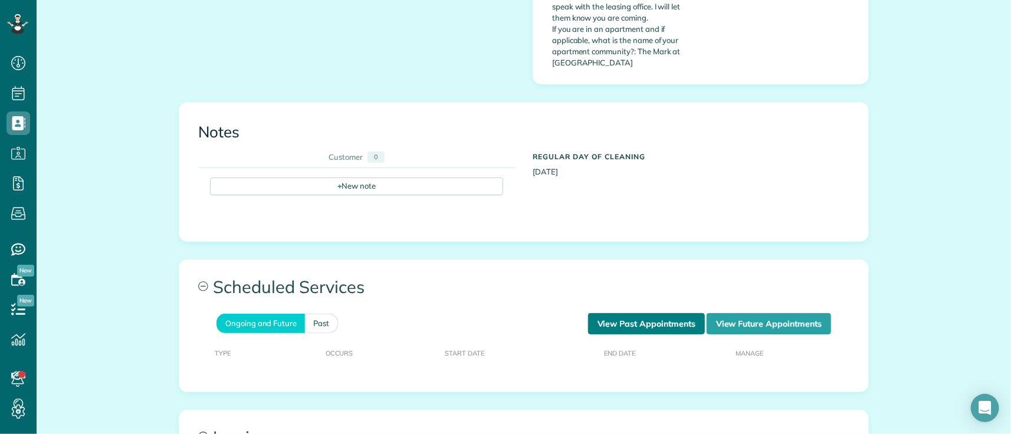
click at [614, 313] on link "View Past Appointments" at bounding box center [646, 323] width 117 height 21
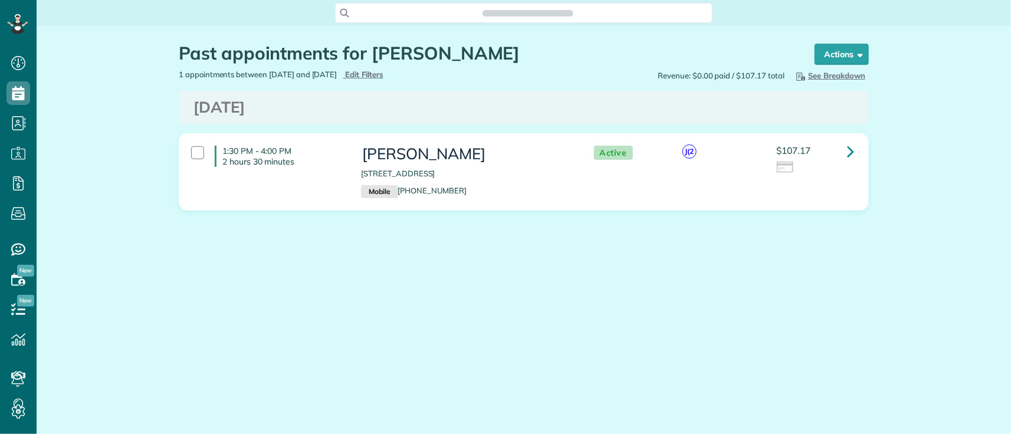
scroll to position [434, 37]
click at [853, 148] on icon at bounding box center [850, 151] width 7 height 21
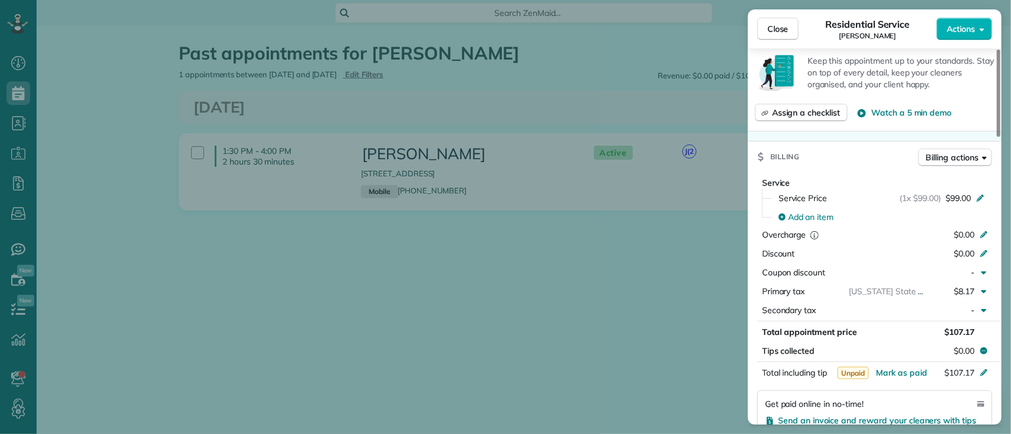
scroll to position [323, 0]
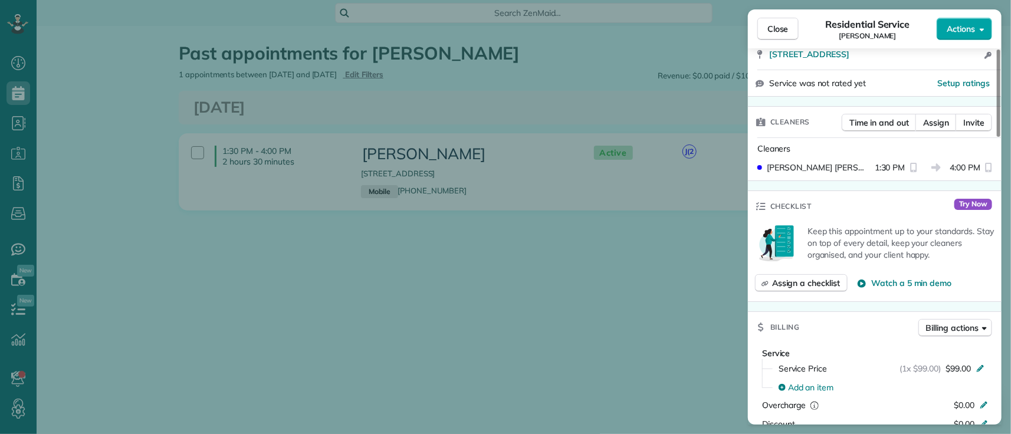
click at [958, 32] on span "Actions" at bounding box center [961, 29] width 28 height 12
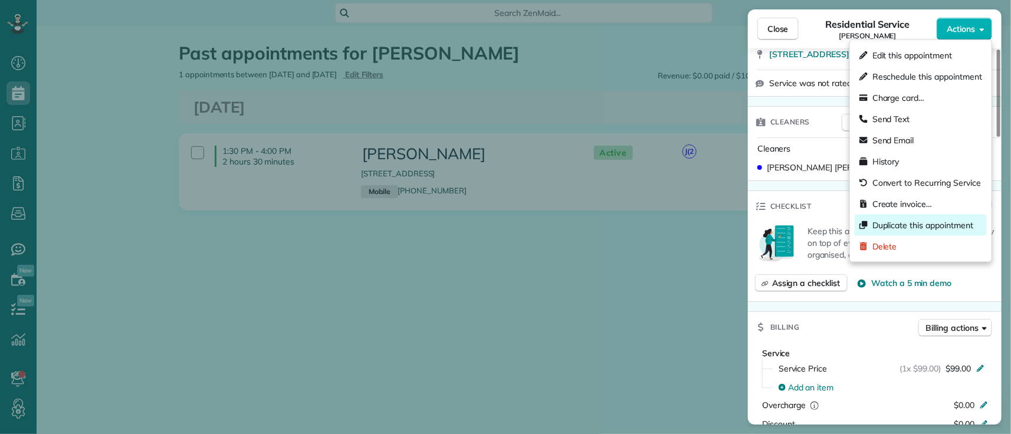
click at [925, 227] on span "Duplicate this appointment" at bounding box center [923, 225] width 101 height 12
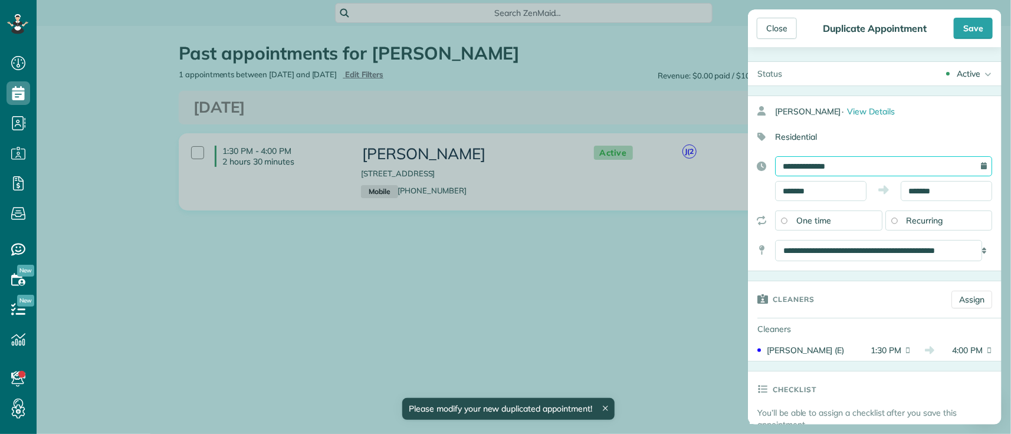
click at [884, 165] on input "**********" at bounding box center [883, 166] width 217 height 20
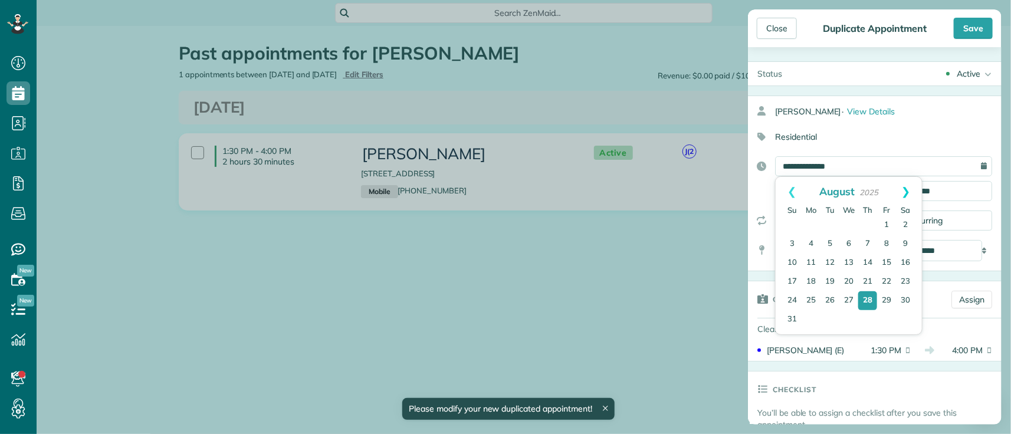
click at [909, 191] on link "Next" at bounding box center [906, 191] width 32 height 29
click at [812, 262] on link "15" at bounding box center [811, 263] width 19 height 19
type input "**********"
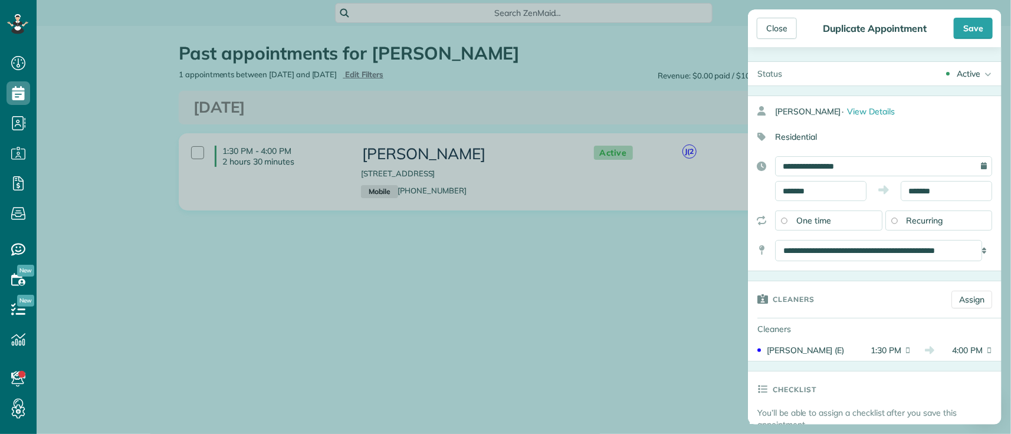
click at [893, 219] on div "Recurring" at bounding box center [939, 221] width 107 height 20
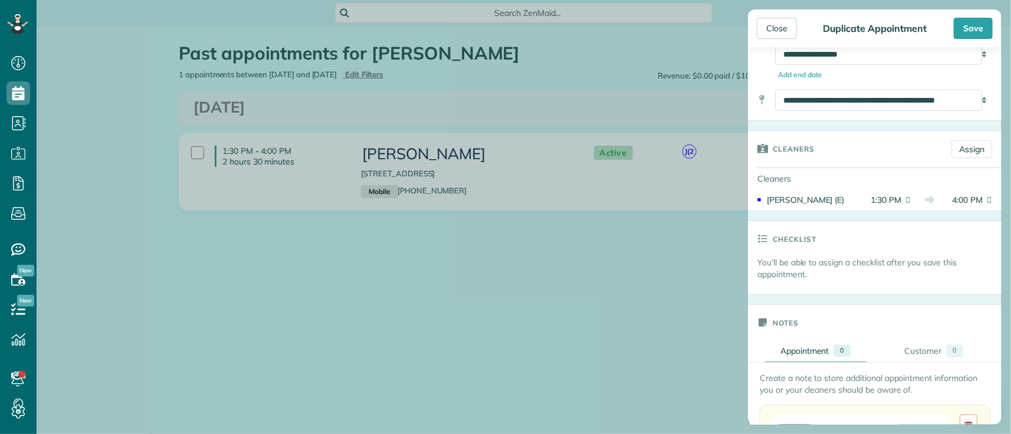
scroll to position [196, 0]
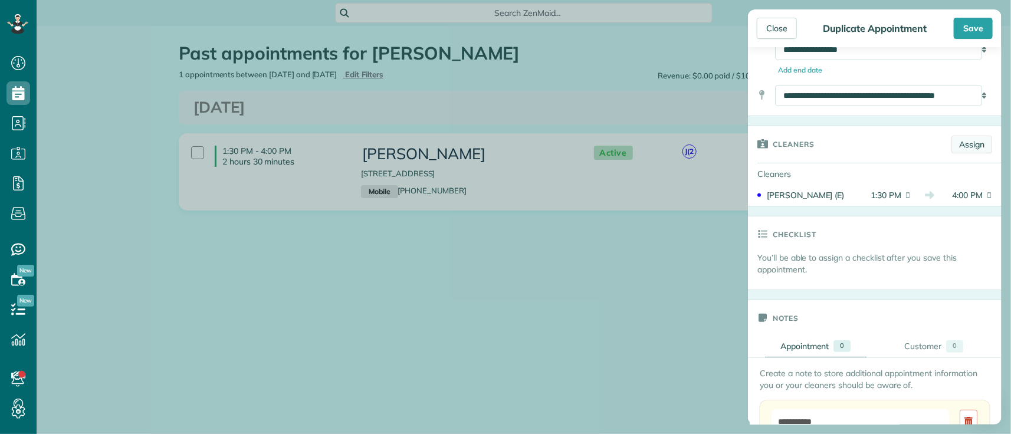
click at [953, 146] on link "Assign" at bounding box center [972, 145] width 41 height 18
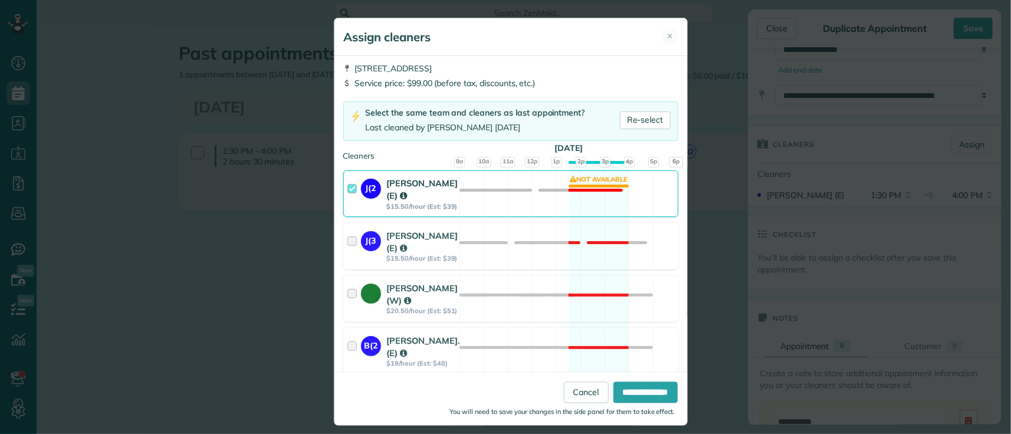
scroll to position [0, 0]
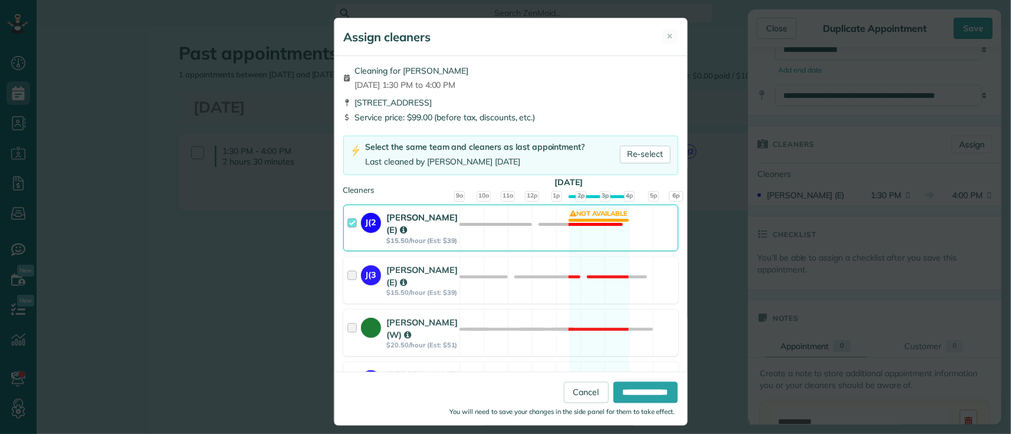
click at [347, 224] on div at bounding box center [354, 228] width 14 height 34
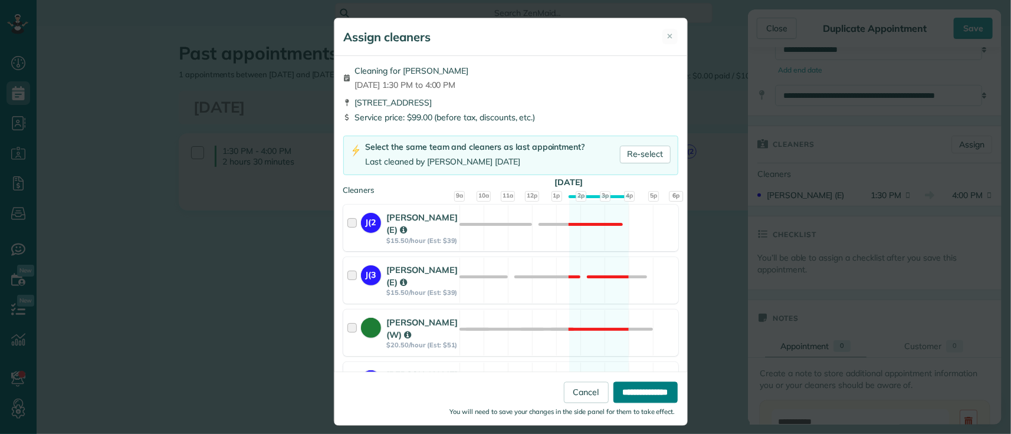
click at [634, 391] on input "**********" at bounding box center [646, 392] width 64 height 21
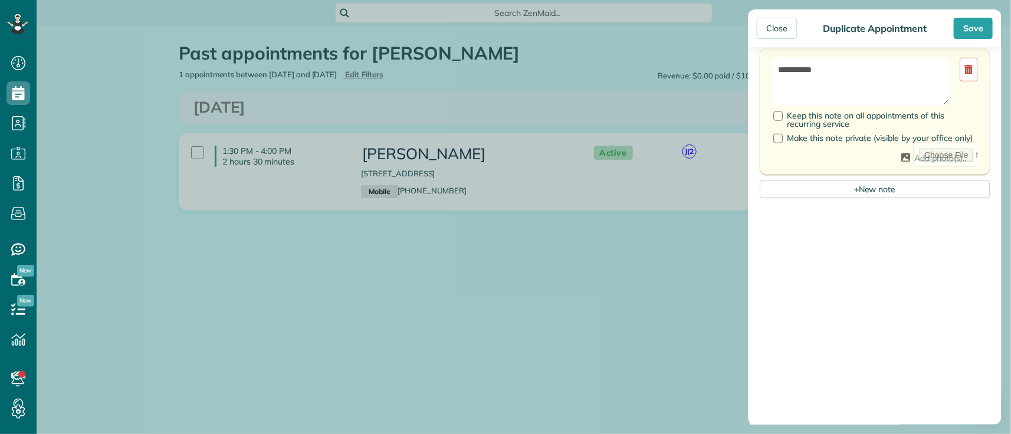
scroll to position [458, 0]
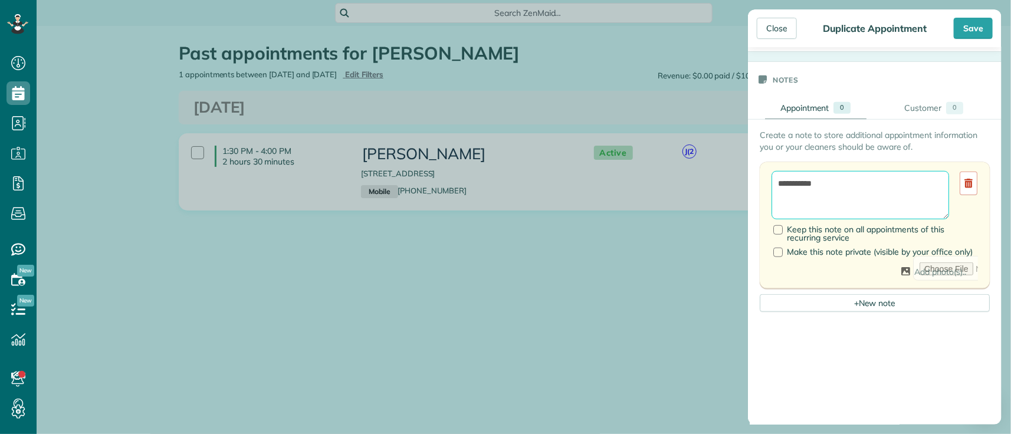
click at [837, 184] on textarea "**********" at bounding box center [861, 195] width 178 height 48
type textarea "**********"
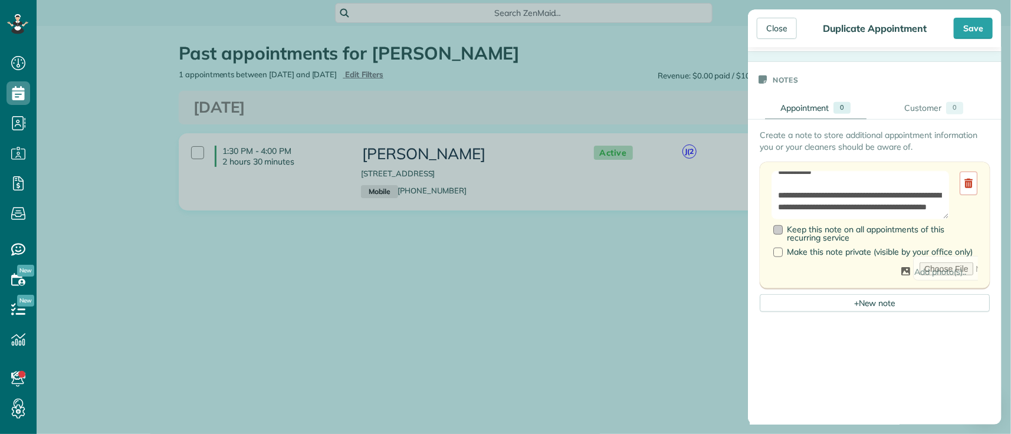
click at [779, 234] on div at bounding box center [777, 229] width 9 height 9
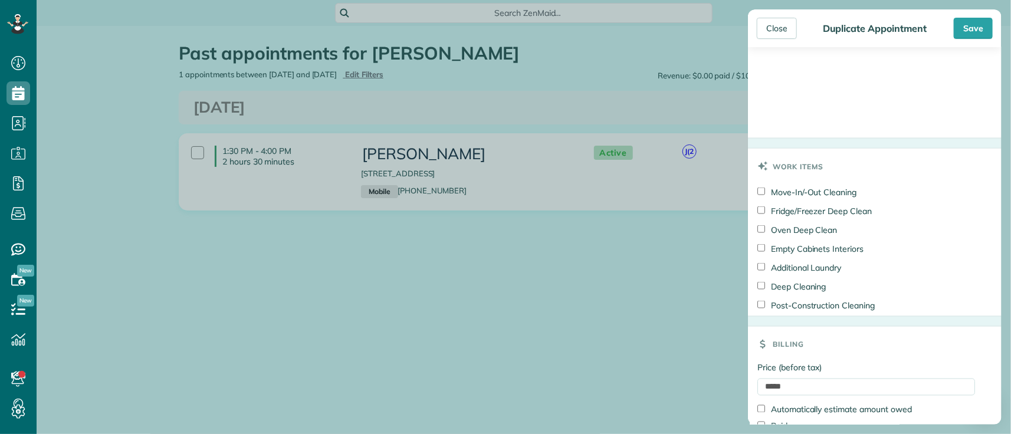
scroll to position [926, 0]
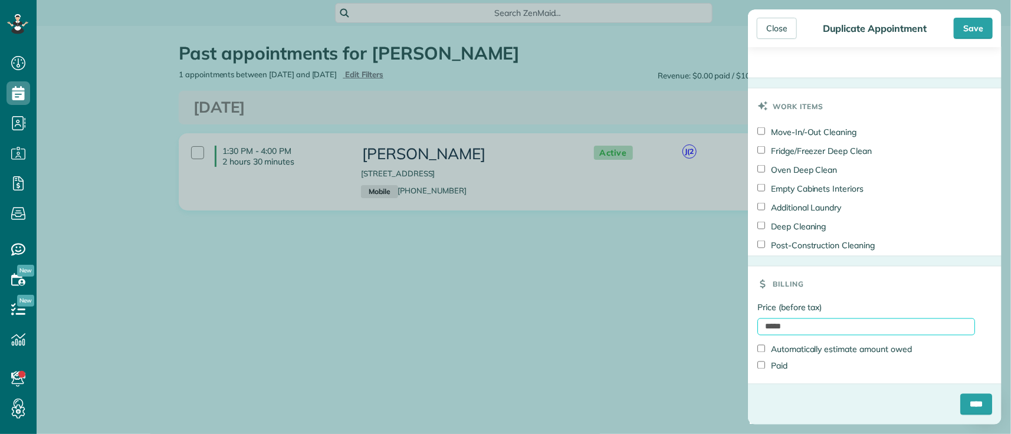
drag, startPoint x: 799, startPoint y: 324, endPoint x: 668, endPoint y: 315, distance: 131.3
click at [668, 315] on div "Close Duplicate Appointment Save Status Active Active Cancelled Cancelled and P…" at bounding box center [505, 217] width 1011 height 434
type input "**"
click at [862, 303] on label "Price (before tax)" at bounding box center [867, 308] width 218 height 12
click at [862, 319] on input "**" at bounding box center [867, 327] width 218 height 17
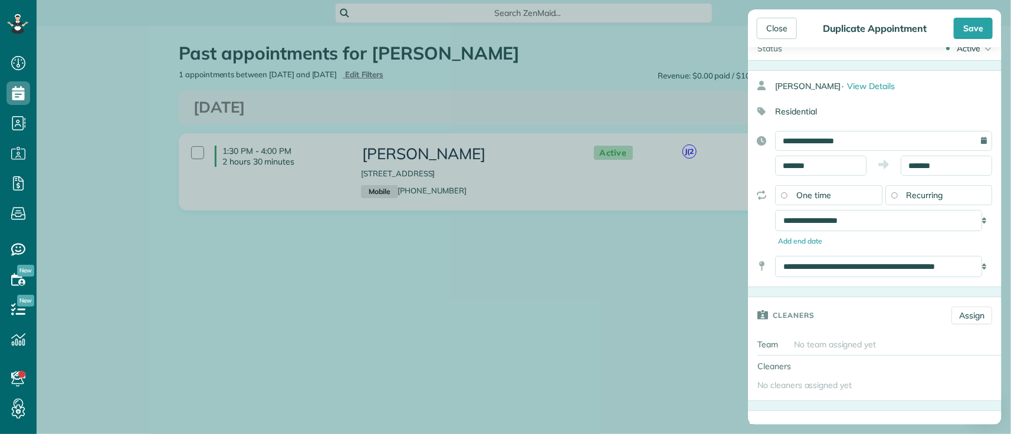
scroll to position [0, 0]
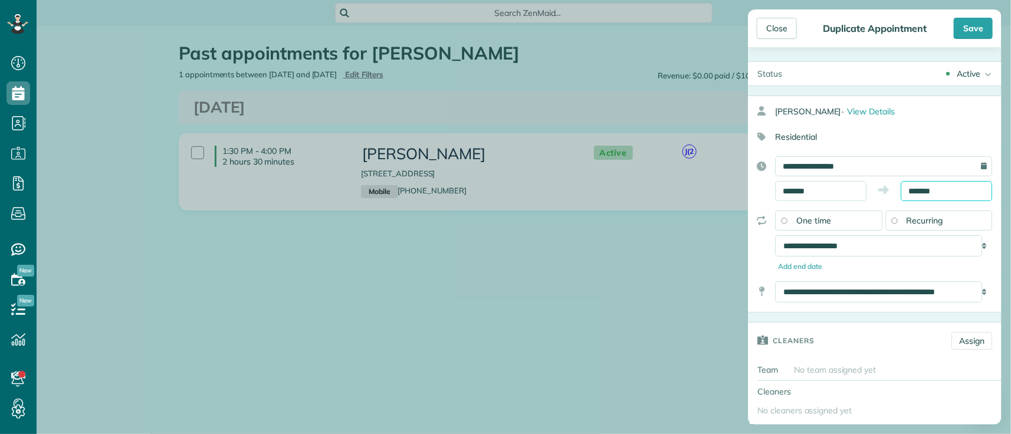
click at [930, 188] on input "*******" at bounding box center [946, 191] width 91 height 20
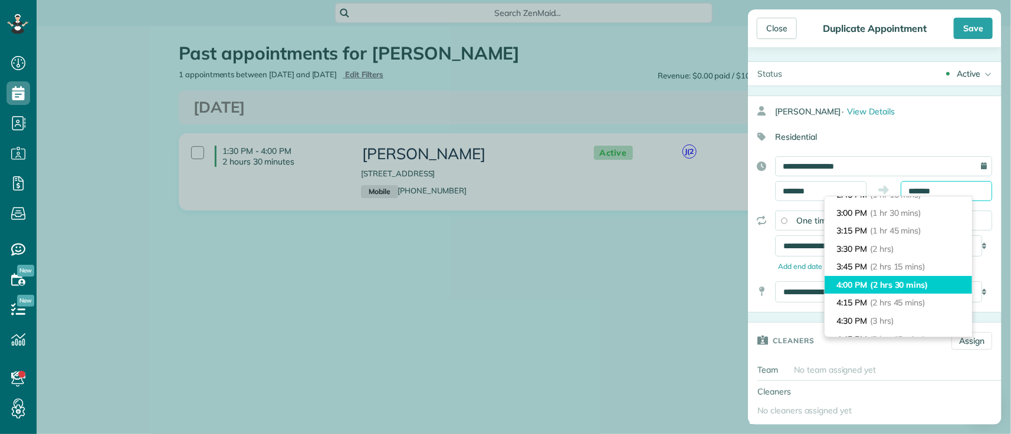
scroll to position [96, 0]
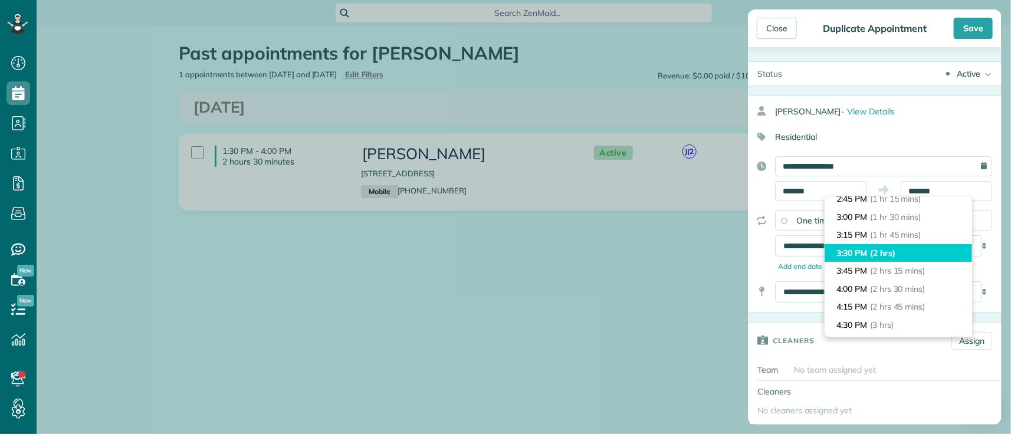
type input "*******"
click at [922, 258] on li "3:30 PM (2 hrs)" at bounding box center [898, 253] width 147 height 18
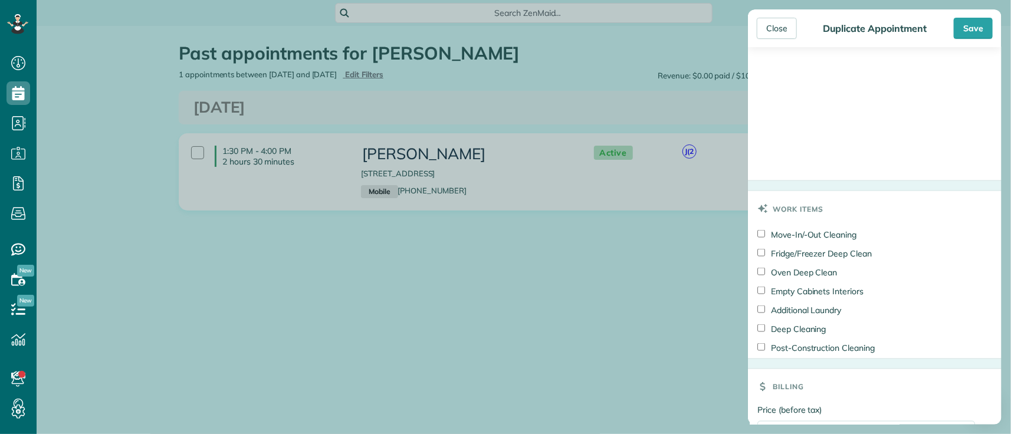
scroll to position [926, 0]
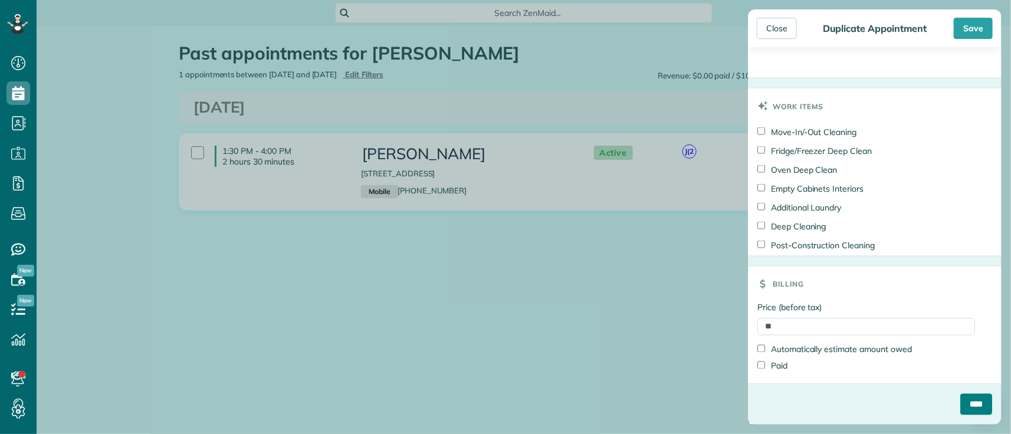
click at [965, 407] on input "****" at bounding box center [976, 404] width 32 height 21
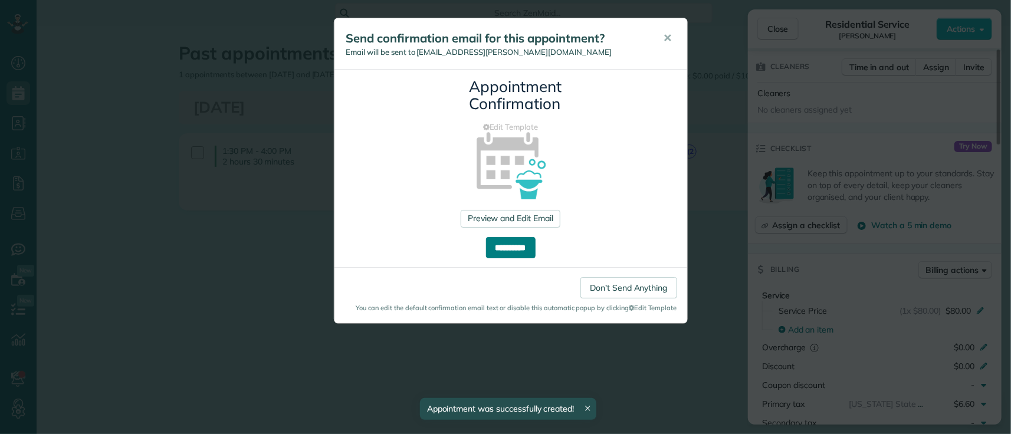
click at [498, 241] on input "**********" at bounding box center [511, 247] width 50 height 21
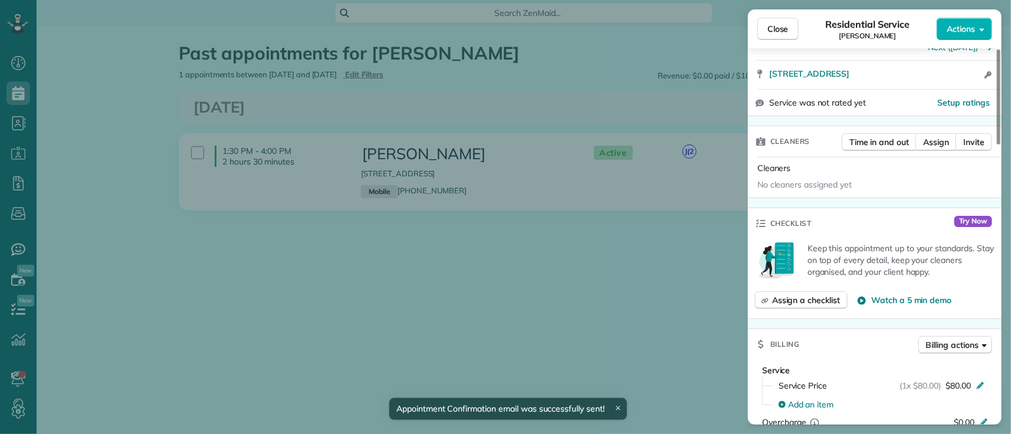
scroll to position [257, 0]
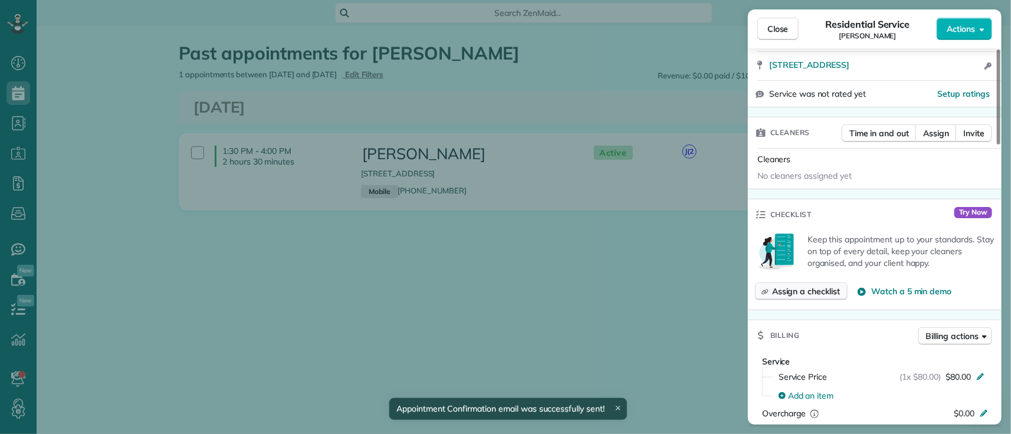
click at [798, 286] on span "Assign a checklist" at bounding box center [806, 292] width 68 height 12
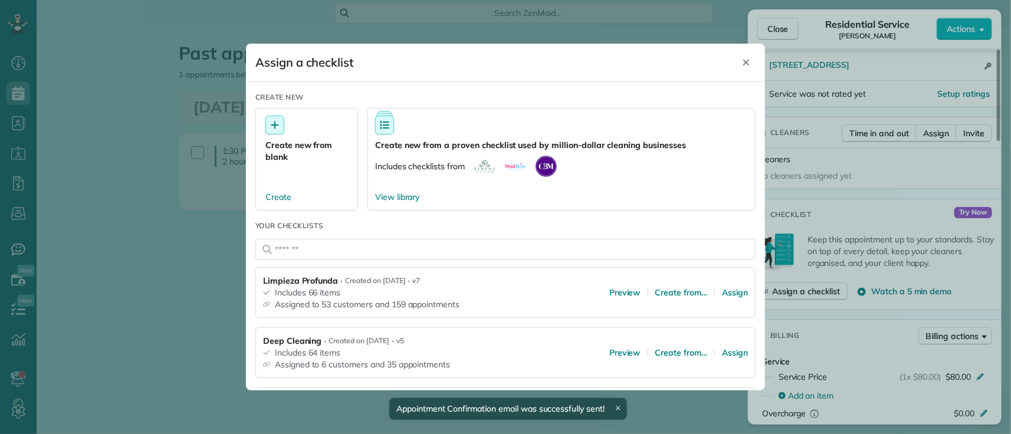
scroll to position [131, 0]
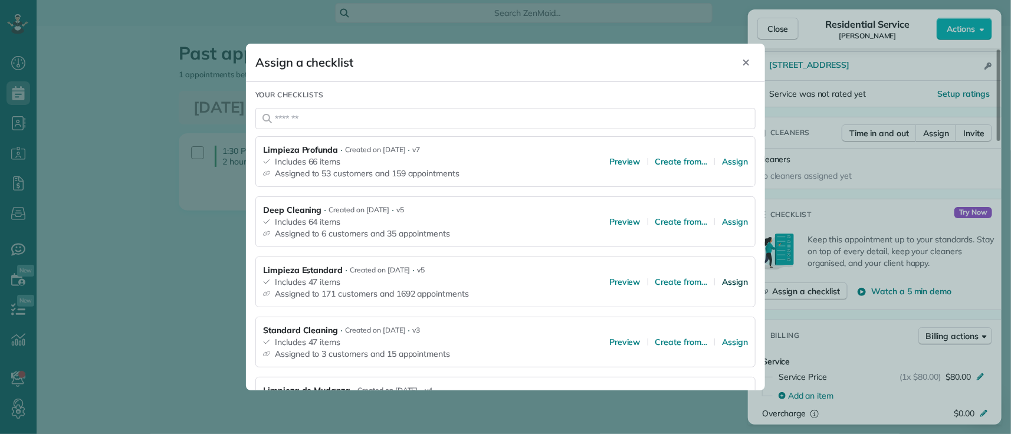
click at [730, 281] on span "Assign" at bounding box center [735, 282] width 26 height 12
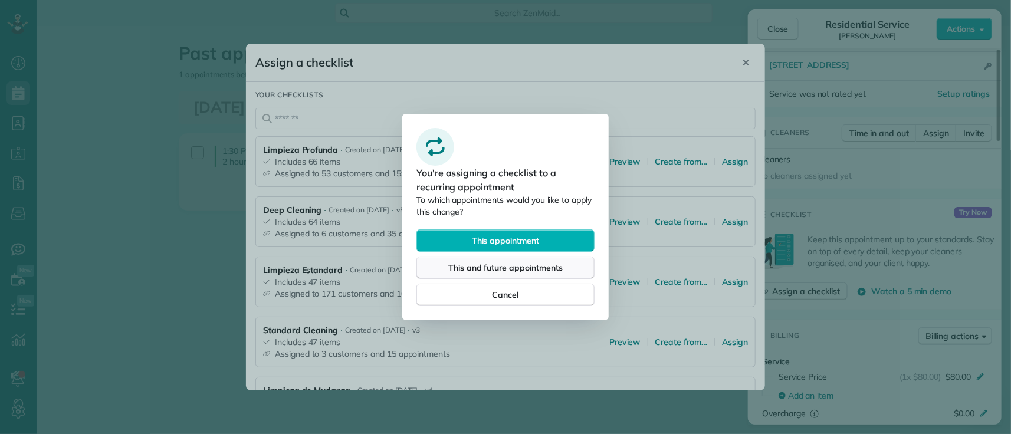
click at [547, 267] on span "This and future appointments" at bounding box center [505, 268] width 114 height 12
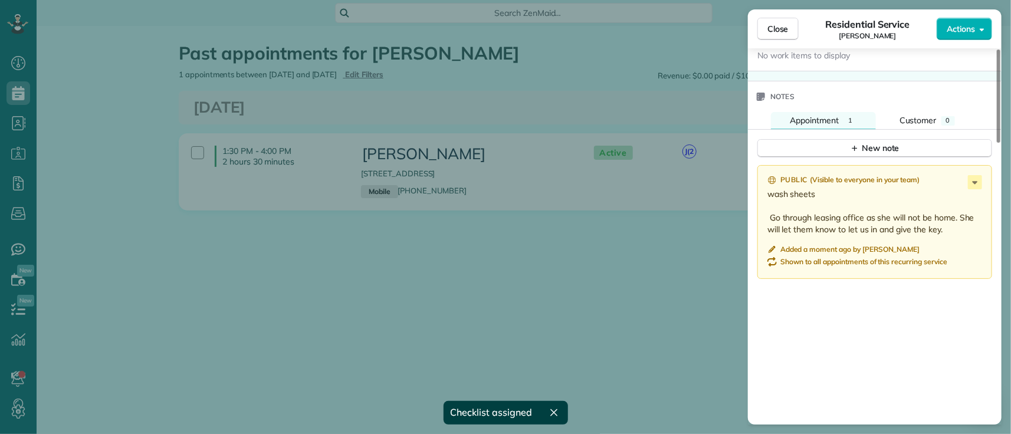
scroll to position [952, 0]
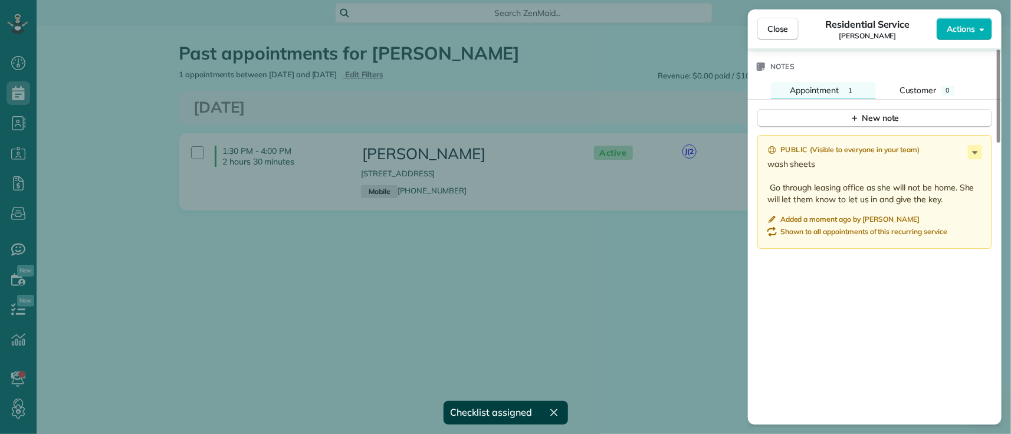
drag, startPoint x: 824, startPoint y: 186, endPoint x: 914, endPoint y: 192, distance: 91.0
click at [914, 192] on p "wash sheets Go through leasing office as she will not be home. She will let the…" at bounding box center [876, 181] width 217 height 47
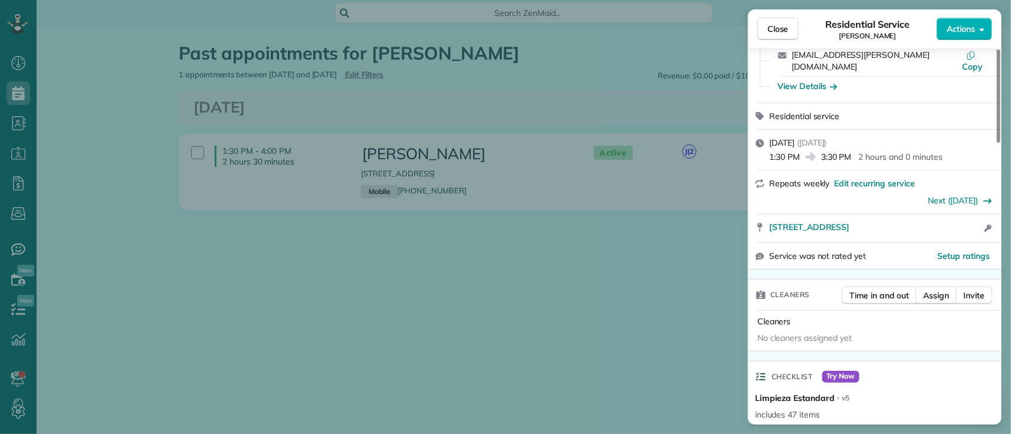
scroll to position [0, 0]
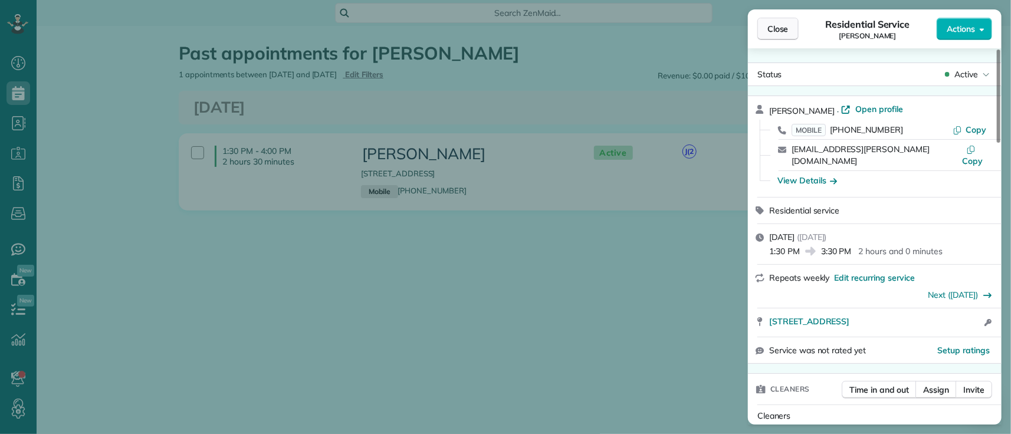
click at [771, 32] on span "Close" at bounding box center [778, 29] width 21 height 12
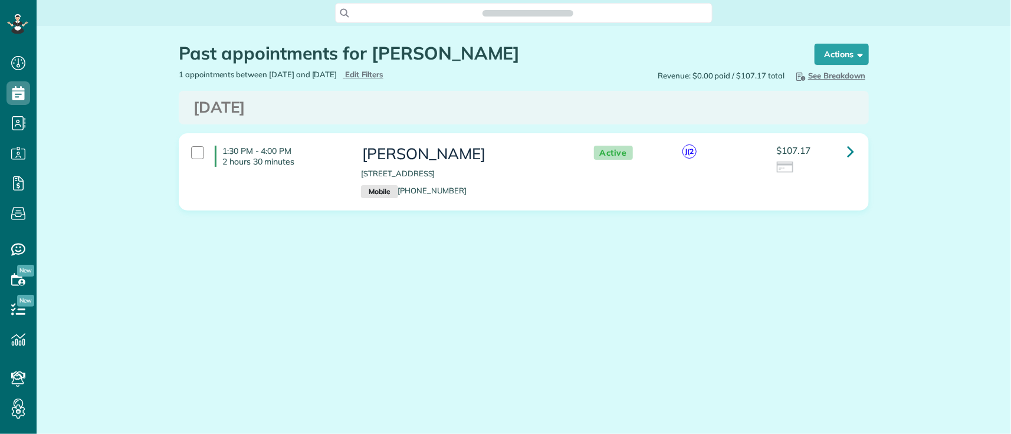
scroll to position [5, 5]
copy h1 "[PERSON_NAME]"
drag, startPoint x: 375, startPoint y: 54, endPoint x: 522, endPoint y: 68, distance: 147.6
click at [522, 68] on div "Past appointments for [PERSON_NAME]" at bounding box center [486, 56] width 614 height 25
click at [459, 10] on span "Search ZenMaid…" at bounding box center [528, 13] width 359 height 12
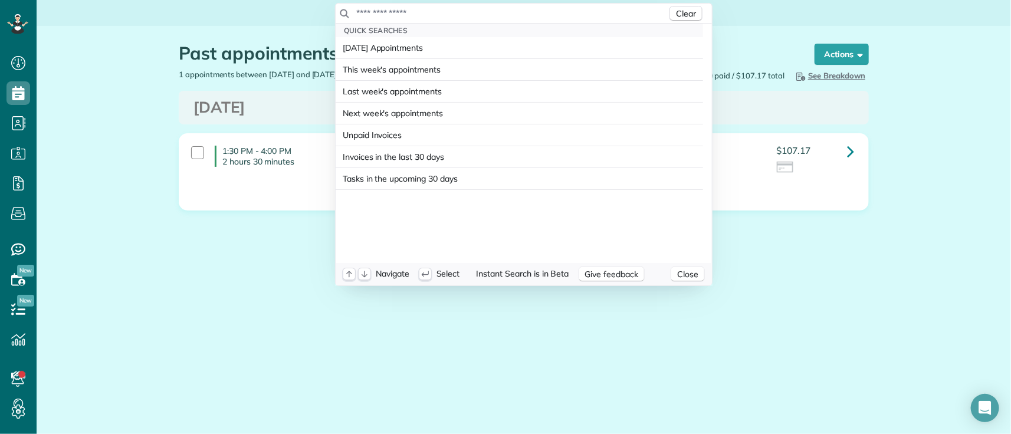
click at [459, 12] on input "text" at bounding box center [512, 13] width 312 height 12
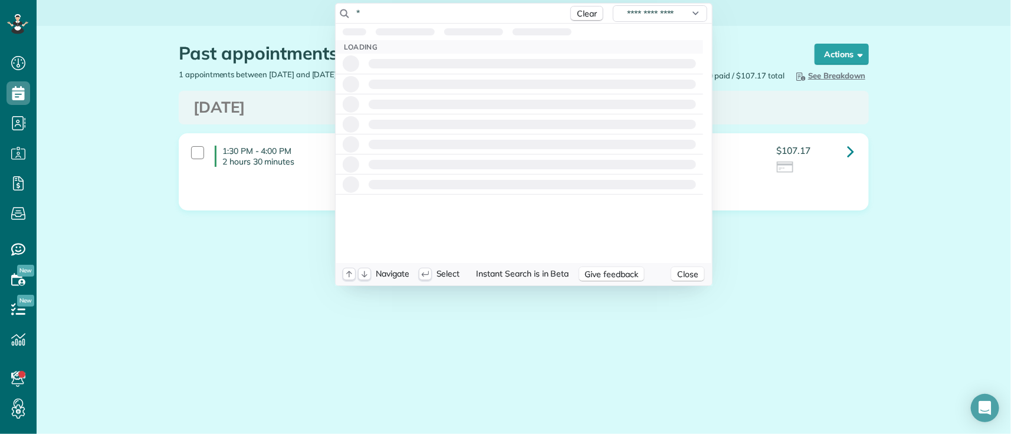
drag, startPoint x: 459, startPoint y: 12, endPoint x: 183, endPoint y: -15, distance: 277.4
click at [183, 0] on html "Dashboard Scheduling Calendar View List View Dispatch View - Weekly scheduling …" at bounding box center [505, 217] width 1011 height 434
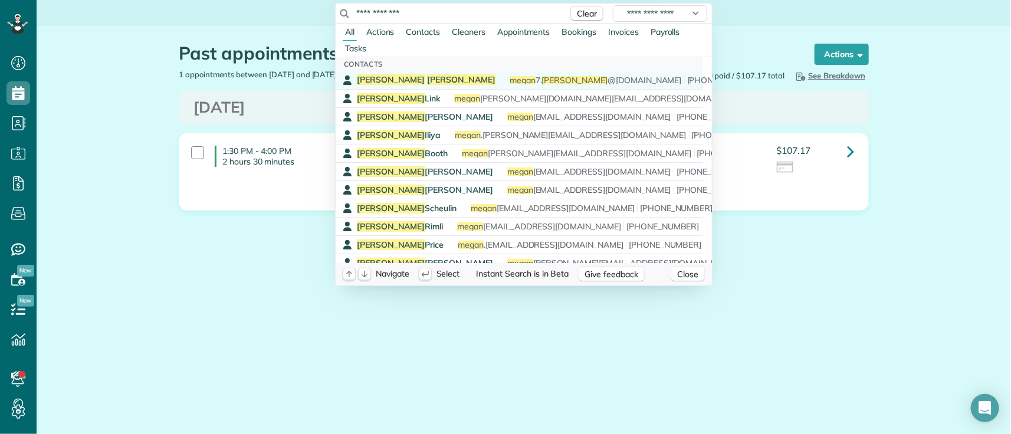
type input "**********"
click at [427, 81] on span "[PERSON_NAME]" at bounding box center [461, 79] width 68 height 11
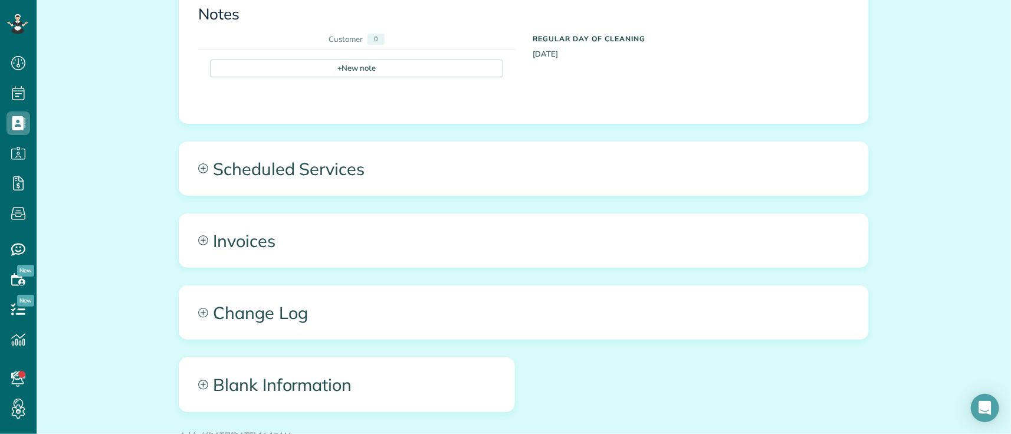
scroll to position [786, 0]
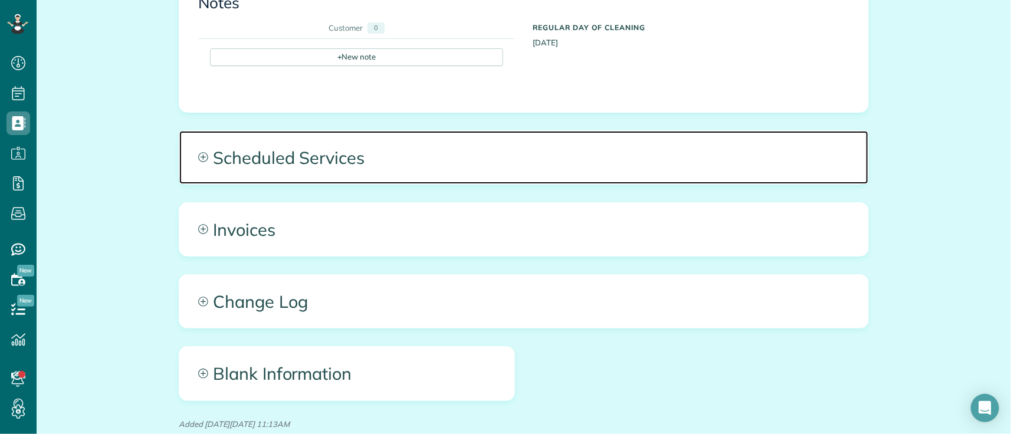
click at [453, 146] on span "Scheduled Services" at bounding box center [523, 157] width 689 height 53
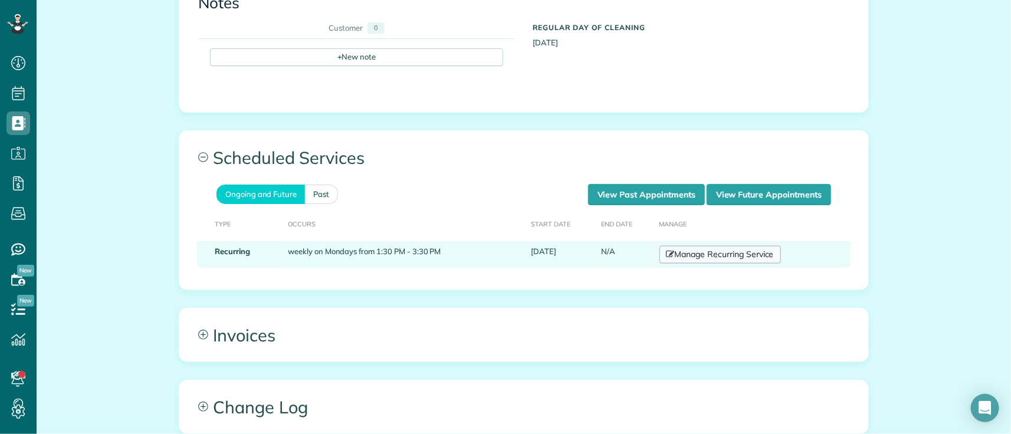
click at [716, 246] on link "Manage Recurring Service" at bounding box center [721, 255] width 122 height 18
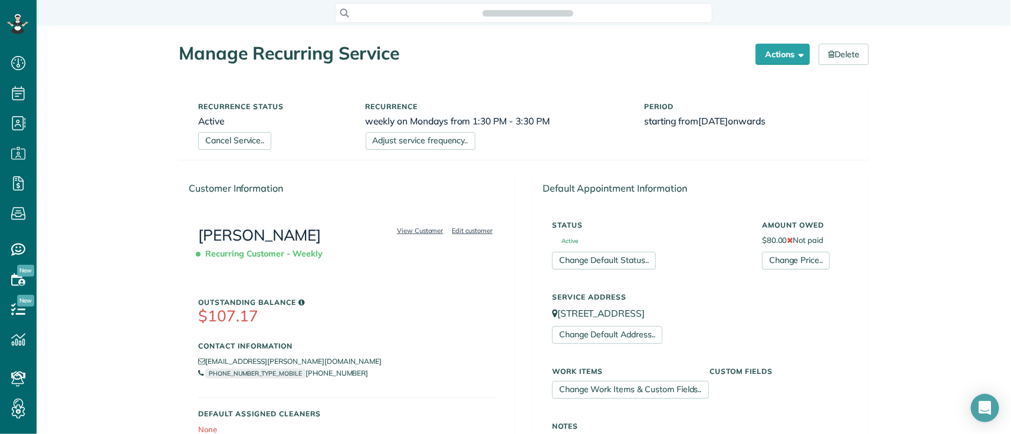
scroll to position [5, 5]
click at [445, 145] on link "Adjust service frequency.." at bounding box center [421, 141] width 110 height 18
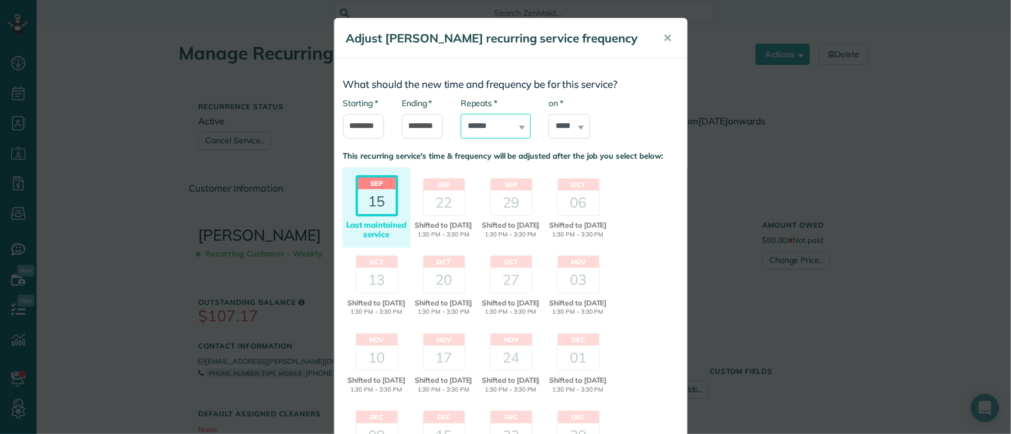
click at [488, 118] on select "**********" at bounding box center [496, 126] width 70 height 25
select select "**********"
click at [461, 114] on select "**********" at bounding box center [496, 126] width 70 height 25
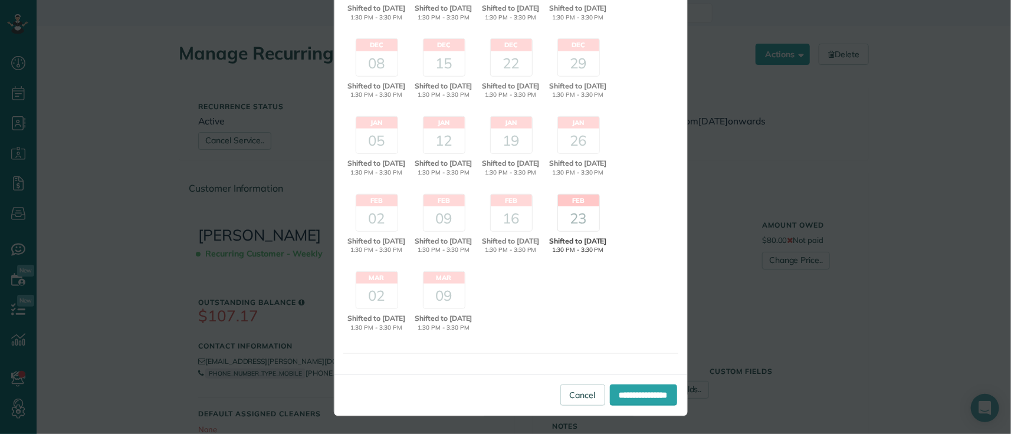
scroll to position [434, 0]
drag, startPoint x: 630, startPoint y: 402, endPoint x: 638, endPoint y: 405, distance: 8.8
click at [634, 402] on input "**********" at bounding box center [643, 395] width 67 height 21
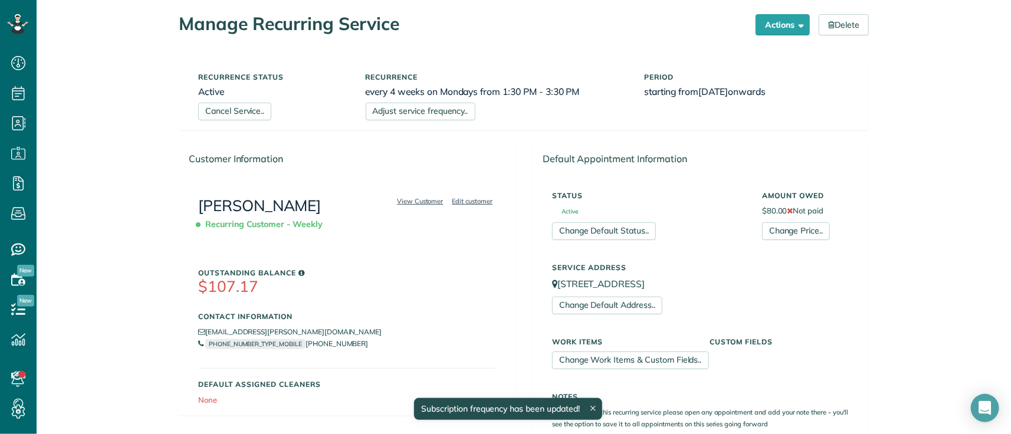
scroll to position [314, 0]
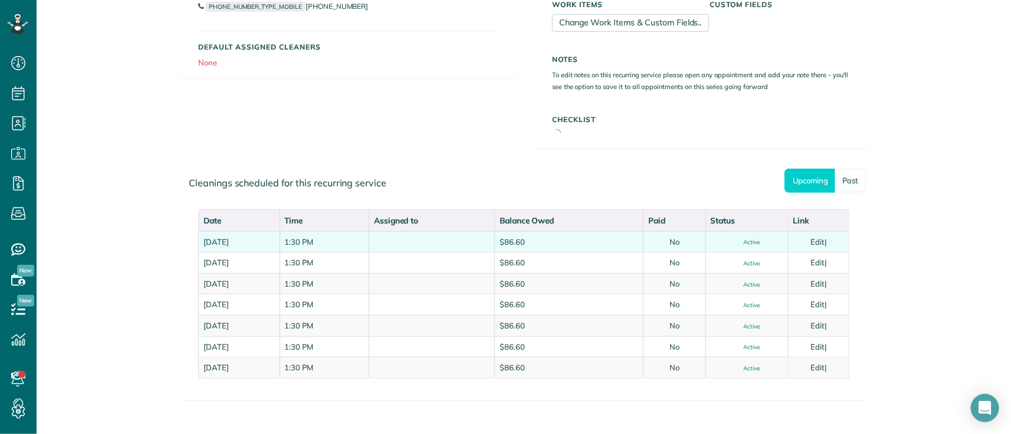
scroll to position [416, 0]
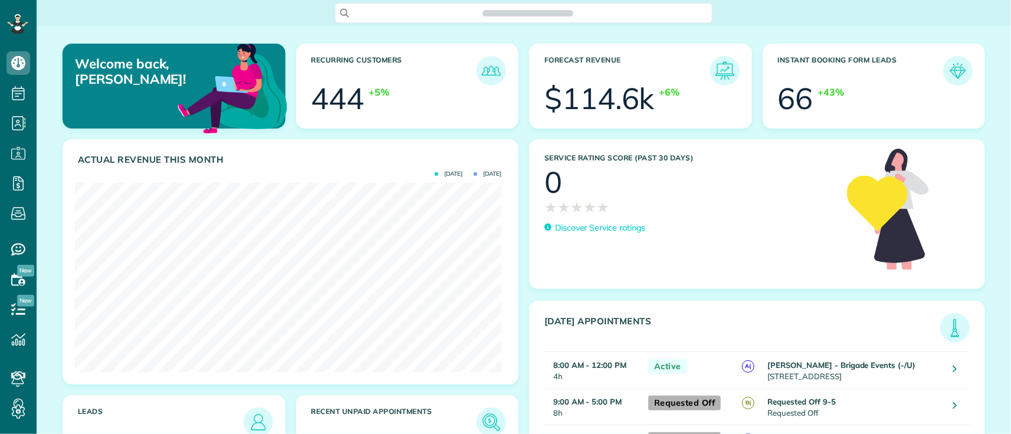
scroll to position [434, 37]
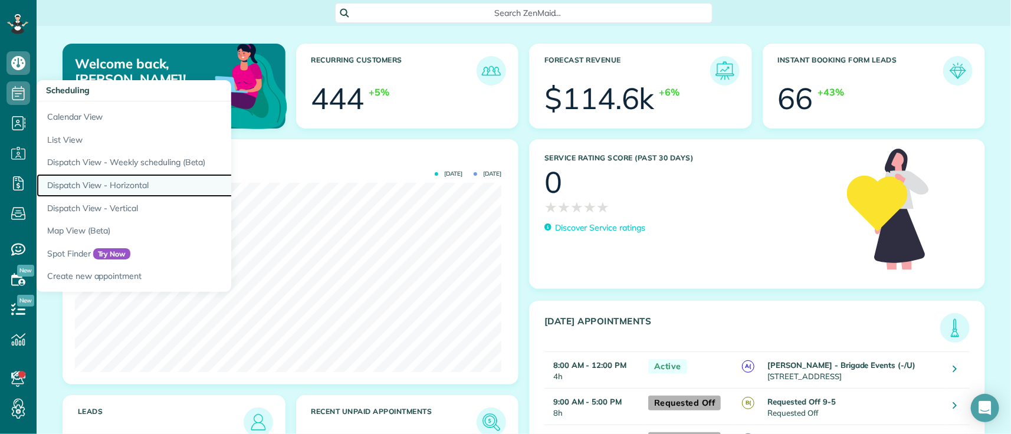
click at [104, 184] on link "Dispatch View - Horizontal" at bounding box center [184, 185] width 295 height 23
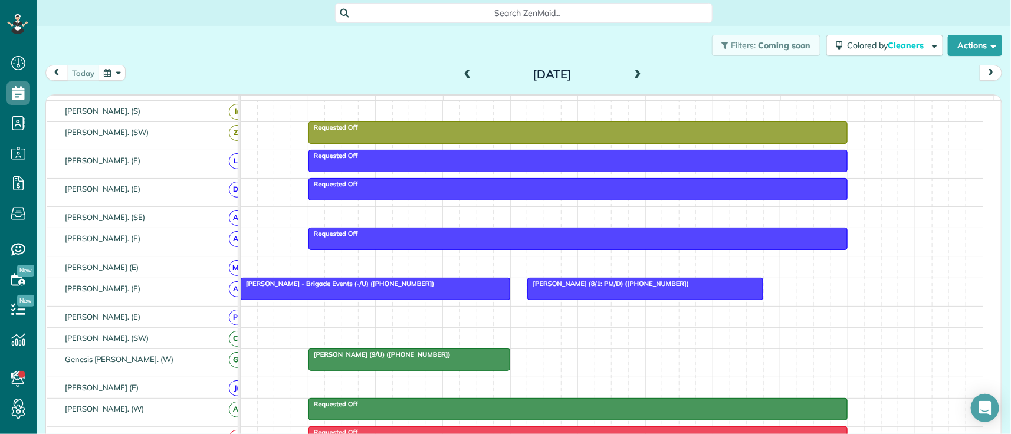
scroll to position [608, 0]
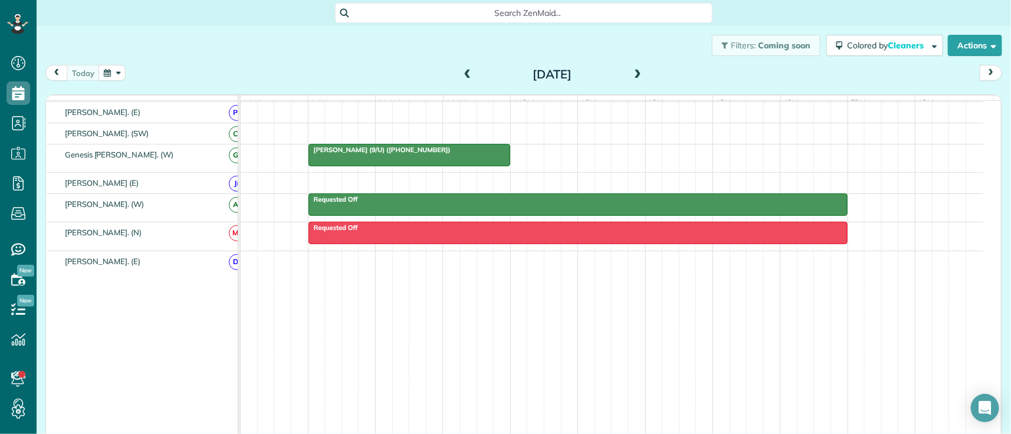
click at [394, 8] on span "Search ZenMaid…" at bounding box center [528, 13] width 359 height 12
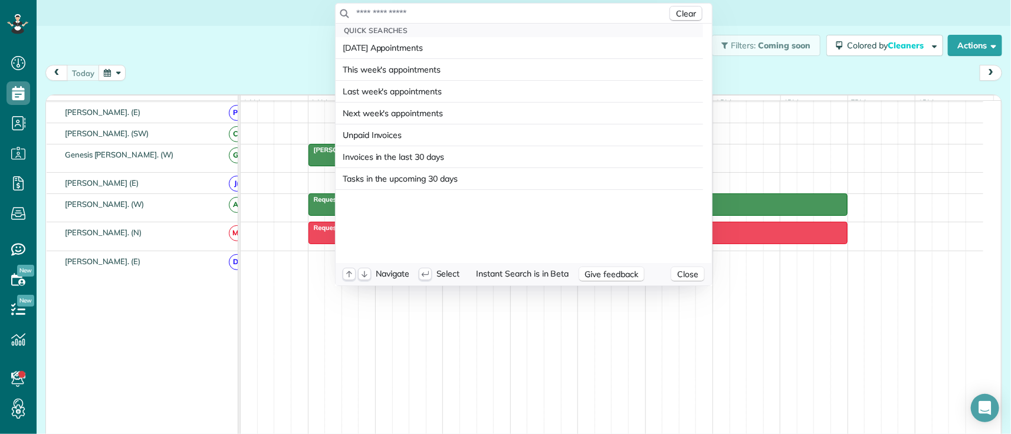
click at [405, 12] on input "text" at bounding box center [512, 13] width 312 height 12
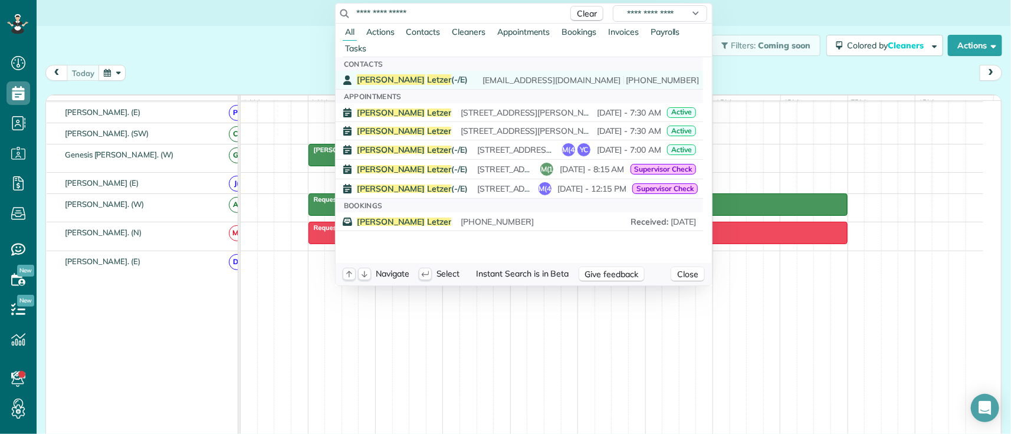
type input "**********"
click at [427, 78] on span "Letzer" at bounding box center [439, 79] width 24 height 11
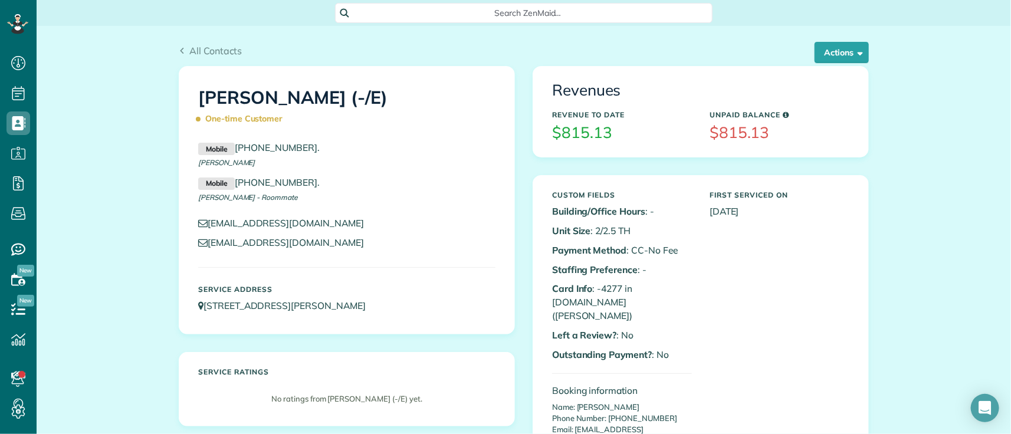
drag, startPoint x: 110, startPoint y: 149, endPoint x: 124, endPoint y: 149, distance: 14.2
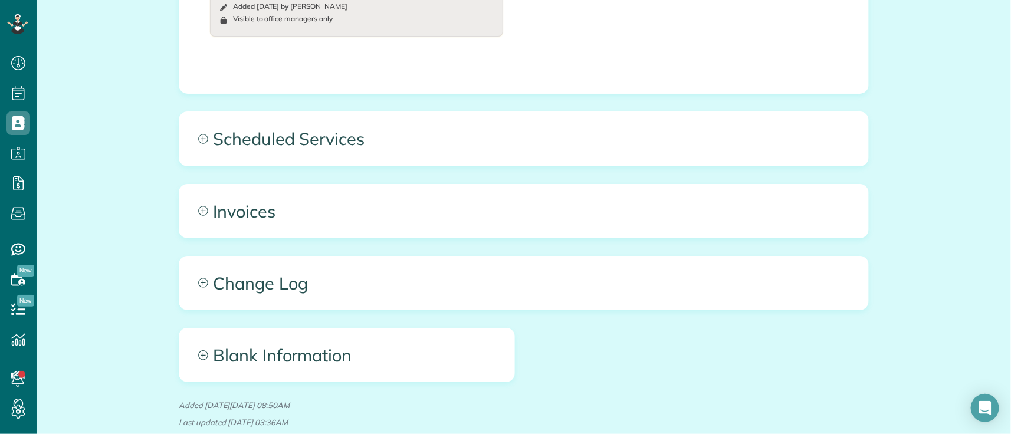
scroll to position [921, 0]
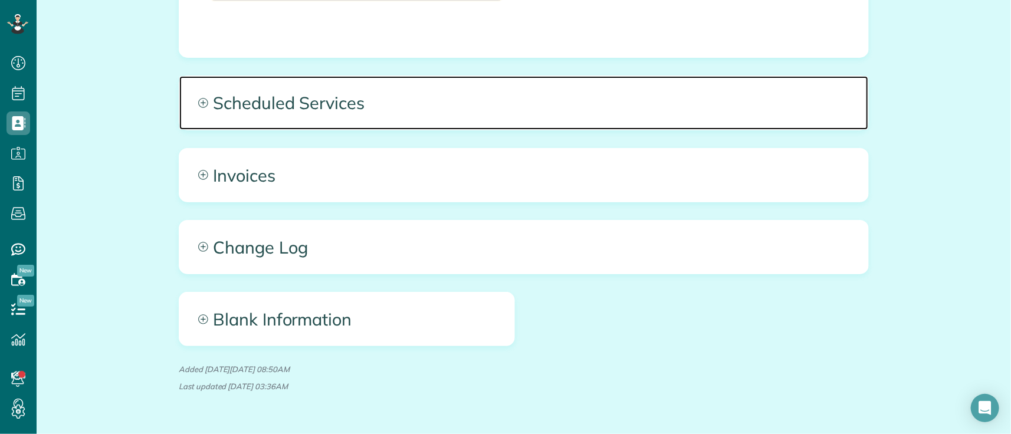
click at [582, 77] on span "Scheduled Services" at bounding box center [523, 102] width 689 height 53
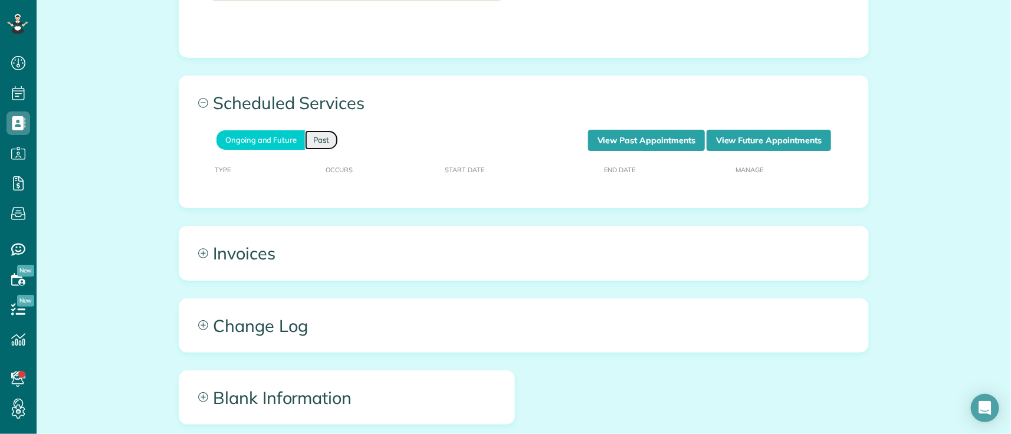
click at [310, 130] on link "Past" at bounding box center [321, 139] width 33 height 19
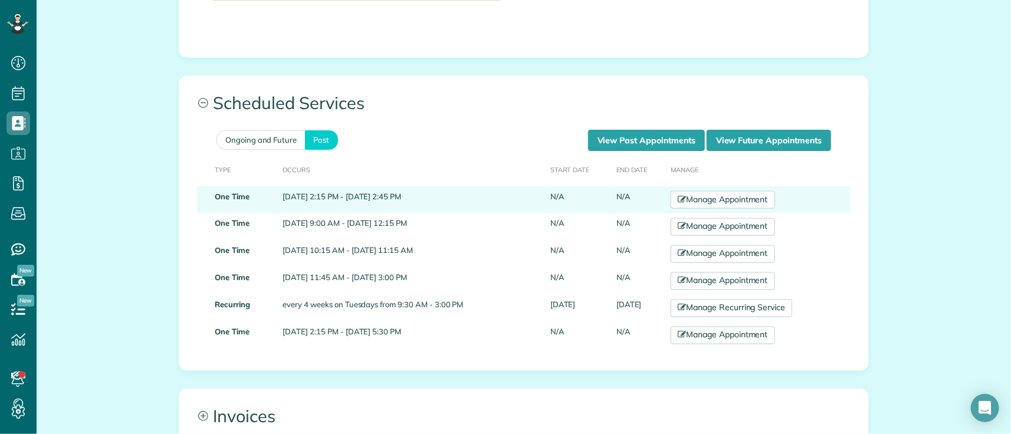
drag, startPoint x: 273, startPoint y: 162, endPoint x: 451, endPoint y: 172, distance: 178.4
click at [451, 186] on td "[DATE] 2:15 PM - [DATE] 2:45 PM" at bounding box center [411, 199] width 267 height 27
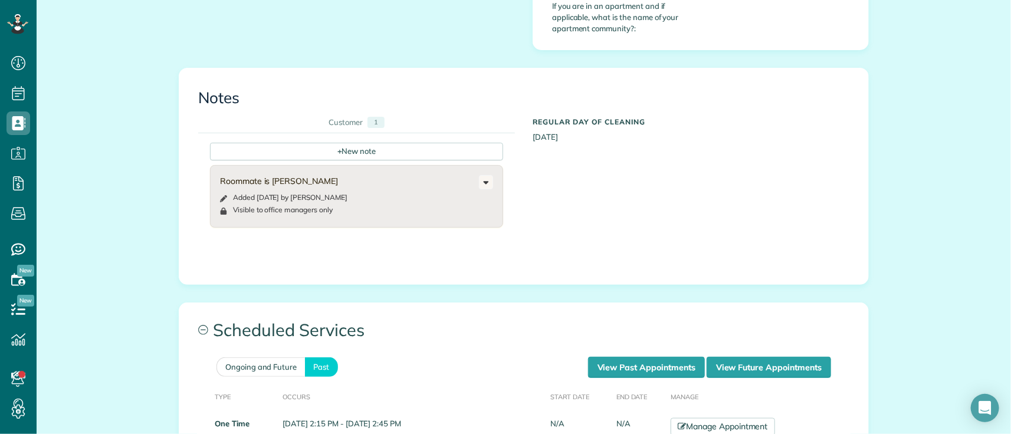
scroll to position [789, 0]
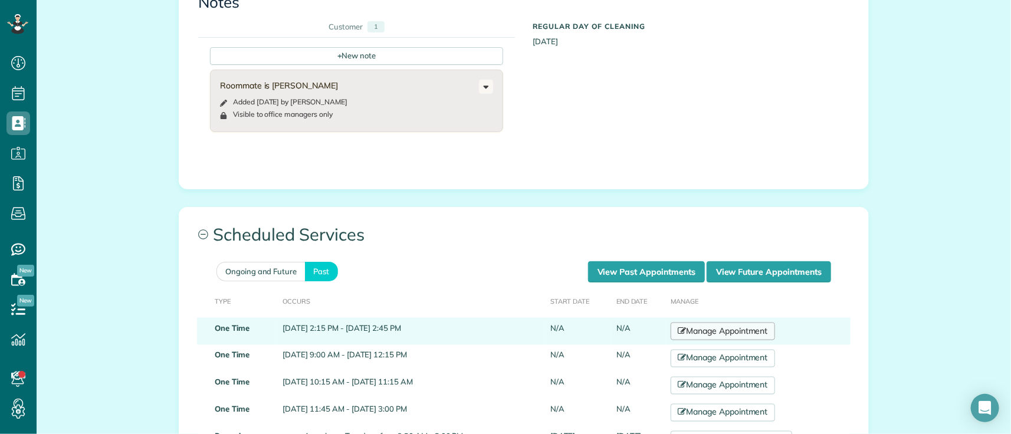
click at [697, 323] on link "Manage Appointment" at bounding box center [723, 332] width 104 height 18
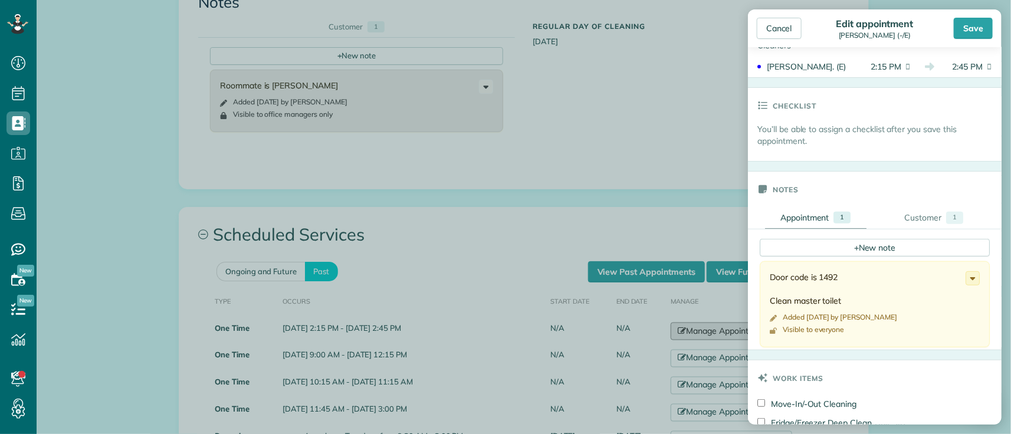
scroll to position [262, 0]
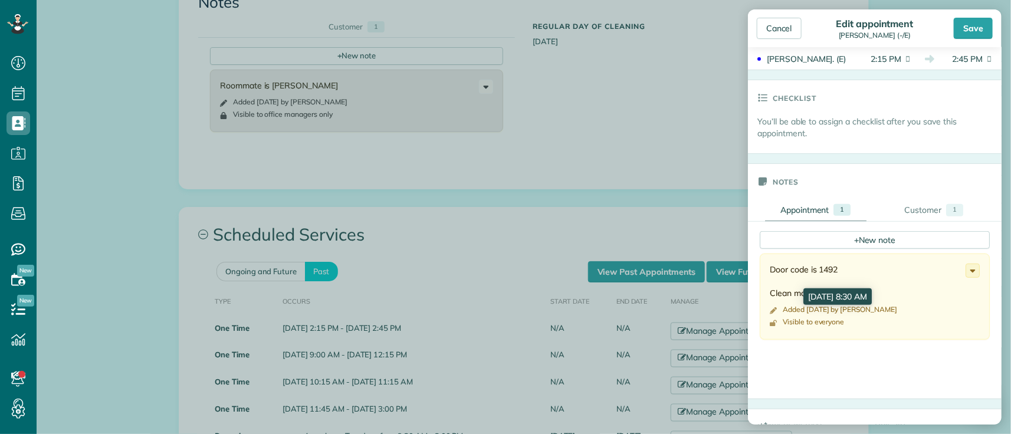
click at [783, 295] on div "Door code is 1492 Clean master toilet" at bounding box center [868, 281] width 196 height 35
click at [766, 34] on div "Cancel" at bounding box center [779, 28] width 45 height 21
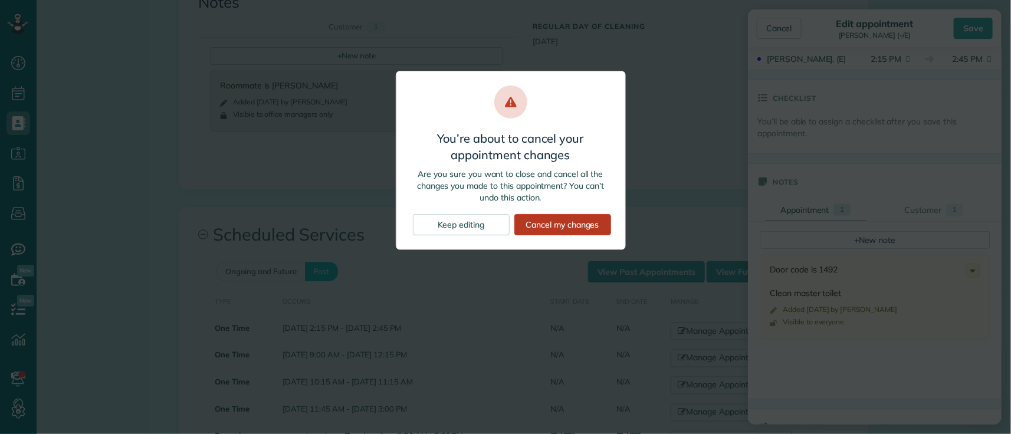
click at [541, 228] on div "Cancel my changes" at bounding box center [562, 224] width 97 height 21
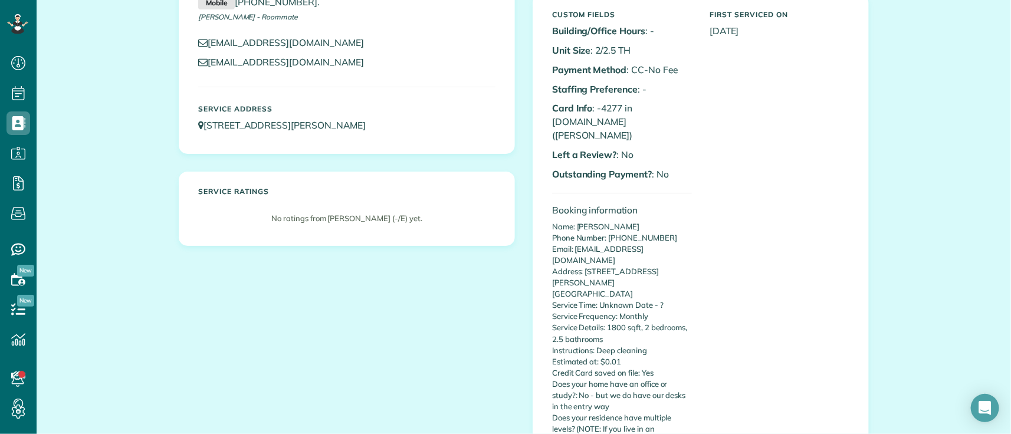
scroll to position [68, 0]
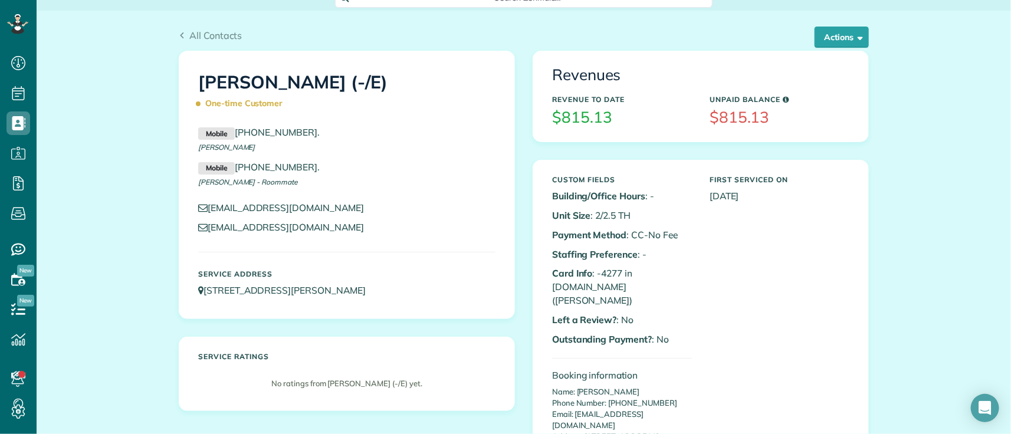
scroll to position [0, 0]
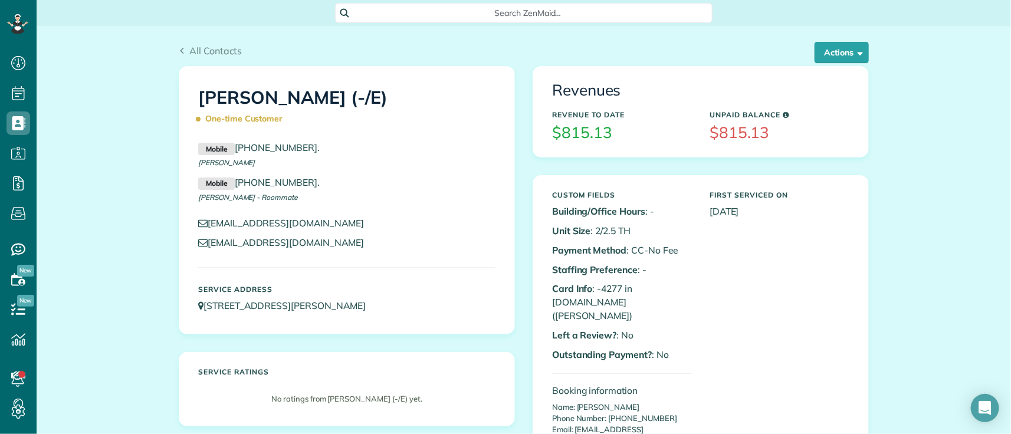
drag, startPoint x: 193, startPoint y: 96, endPoint x: 397, endPoint y: 93, distance: 204.2
click at [397, 93] on h1 "[PERSON_NAME] (-/E) One-time Customer" at bounding box center [346, 108] width 297 height 41
copy h1 "[PERSON_NAME] (-/E)"
click at [822, 53] on button "Actions" at bounding box center [842, 52] width 54 height 21
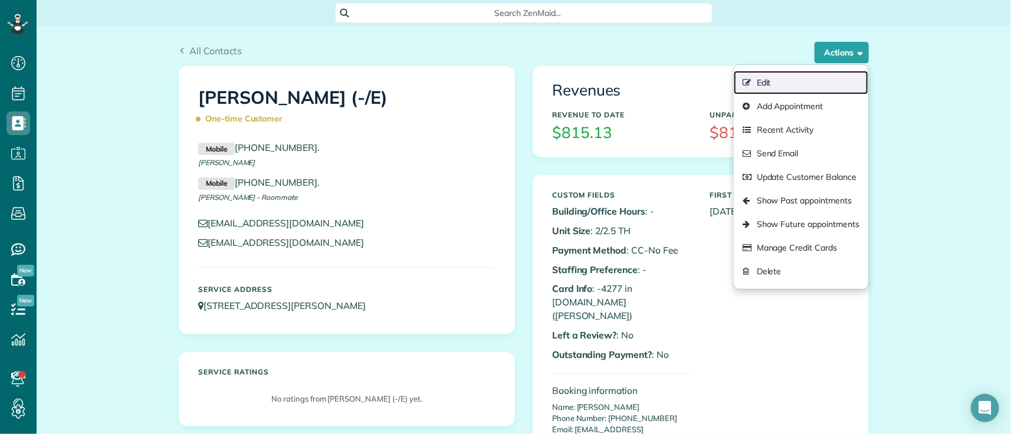
click at [769, 84] on link "Edit" at bounding box center [801, 83] width 135 height 24
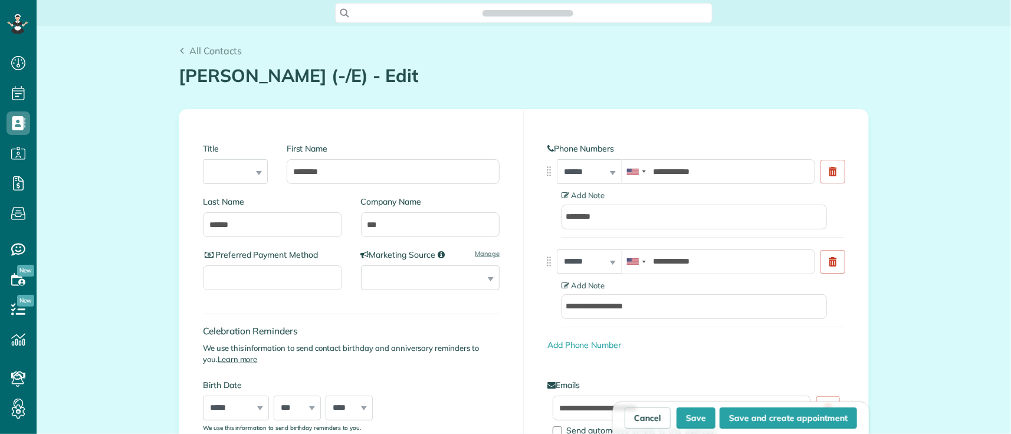
scroll to position [5, 5]
type input "**********"
drag, startPoint x: 136, startPoint y: 65, endPoint x: 163, endPoint y: 68, distance: 27.3
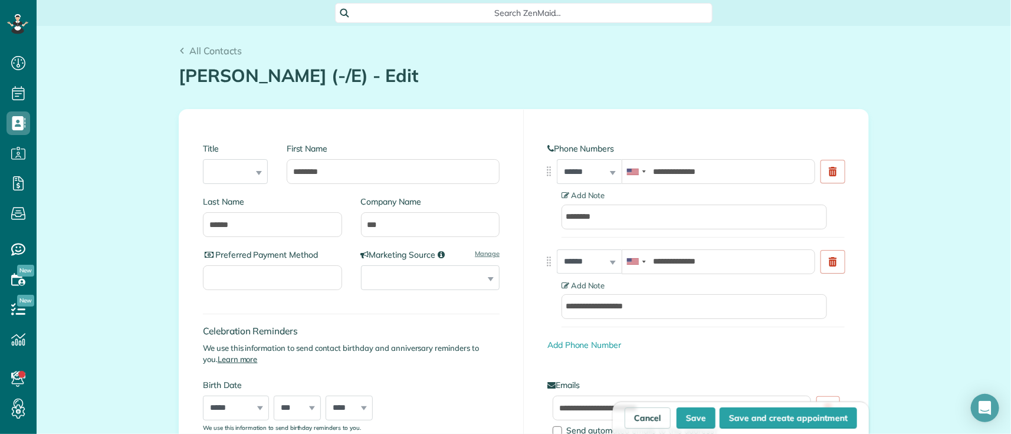
click at [201, 76] on h1 "[PERSON_NAME] (-/E) - Edit" at bounding box center [524, 75] width 690 height 19
drag, startPoint x: 268, startPoint y: 172, endPoint x: 244, endPoint y: 175, distance: 24.3
click at [247, 174] on div "Title *** **** *** *** First Name ********" at bounding box center [351, 164] width 297 height 63
paste input "********"
click at [340, 175] on input "**********" at bounding box center [393, 171] width 213 height 25
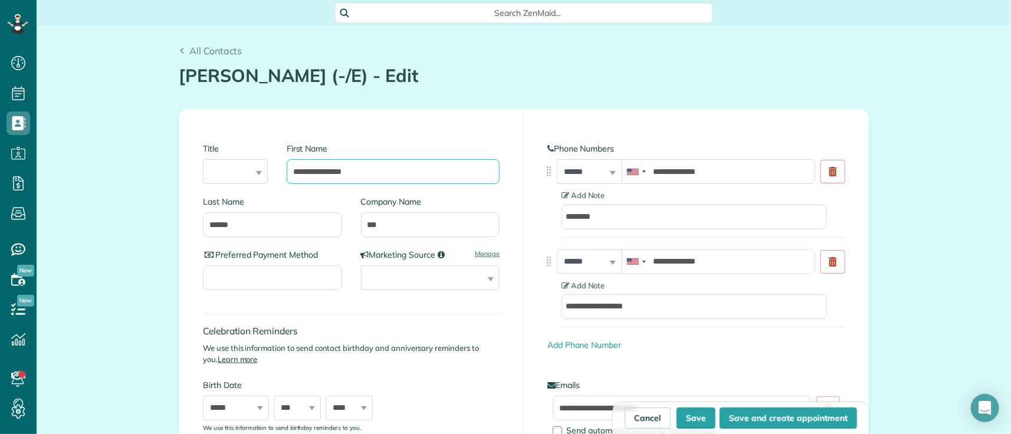
click at [340, 175] on input "**********" at bounding box center [393, 171] width 213 height 25
type input "********"
drag, startPoint x: 261, startPoint y: 227, endPoint x: 114, endPoint y: 232, distance: 147.0
paste input "*"
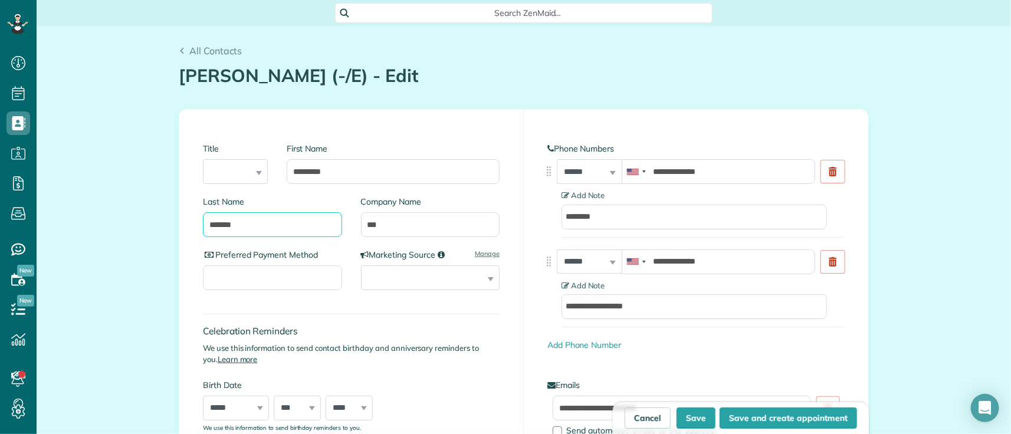
type input "*******"
copy h1 "Kathryne Letzer (-/E)"
drag, startPoint x: 223, startPoint y: 71, endPoint x: 349, endPoint y: 69, distance: 126.3
click at [349, 69] on div "All Contacts Kathryne Letzer (-/E) - Edit Contacts in ZenMaid [2 min]" at bounding box center [524, 58] width 708 height 65
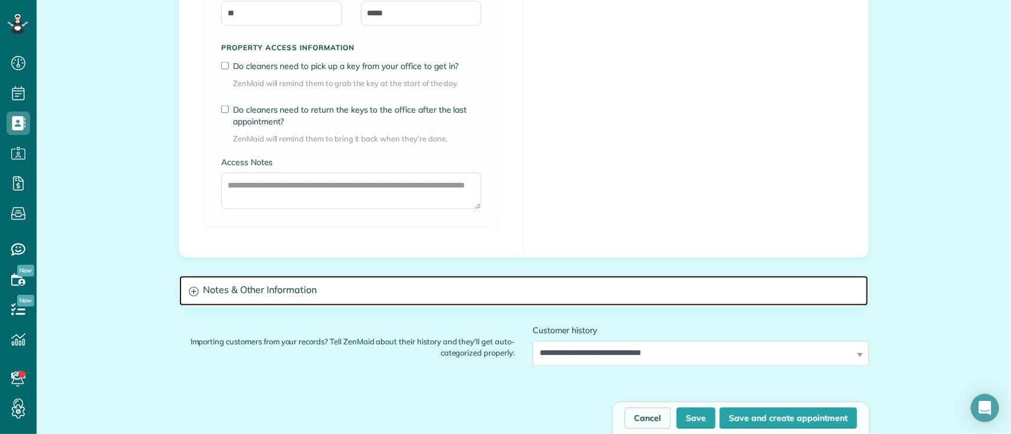
drag, startPoint x: 260, startPoint y: 287, endPoint x: 263, endPoint y: 296, distance: 9.9
click at [260, 288] on h3 "Notes & Other Information" at bounding box center [523, 291] width 689 height 30
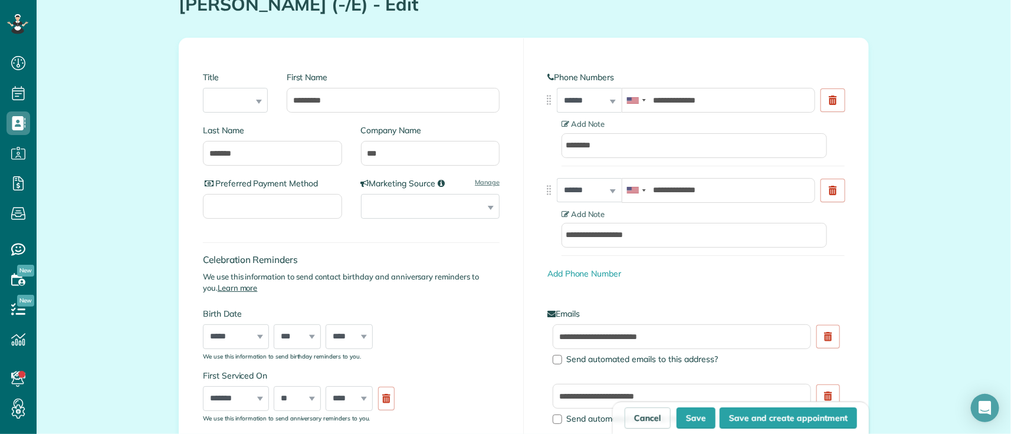
scroll to position [65, 0]
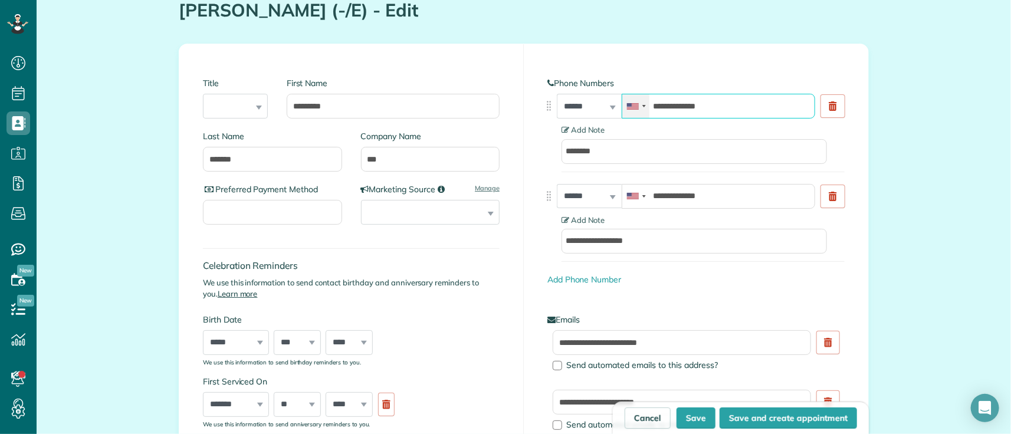
drag, startPoint x: 722, startPoint y: 108, endPoint x: 632, endPoint y: 104, distance: 89.7
click at [632, 104] on div "**********" at bounding box center [719, 106] width 194 height 25
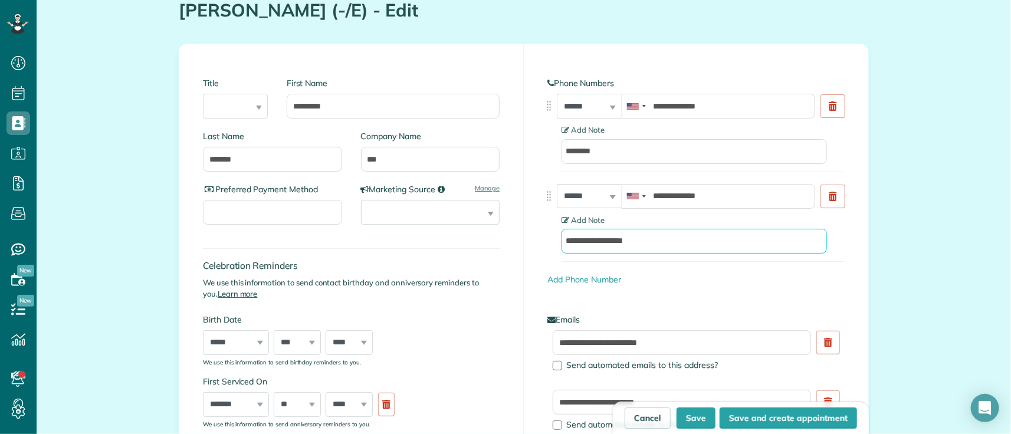
click at [614, 242] on input "**********" at bounding box center [694, 241] width 265 height 25
type input "********"
drag, startPoint x: 818, startPoint y: 107, endPoint x: 811, endPoint y: 104, distance: 7.7
click at [821, 107] on link at bounding box center [833, 106] width 25 height 24
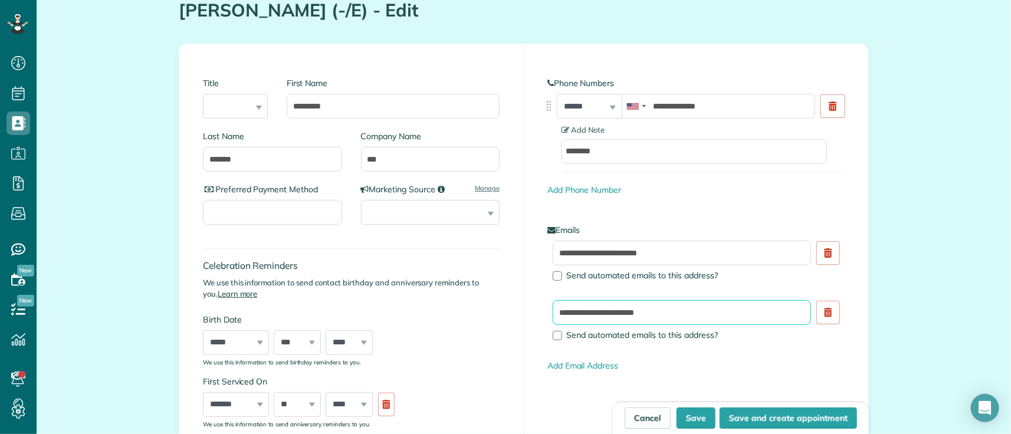
drag, startPoint x: 514, startPoint y: 313, endPoint x: 476, endPoint y: 316, distance: 37.9
click at [476, 316] on div "**********" at bounding box center [523, 247] width 689 height 407
click at [827, 316] on use at bounding box center [828, 312] width 8 height 9
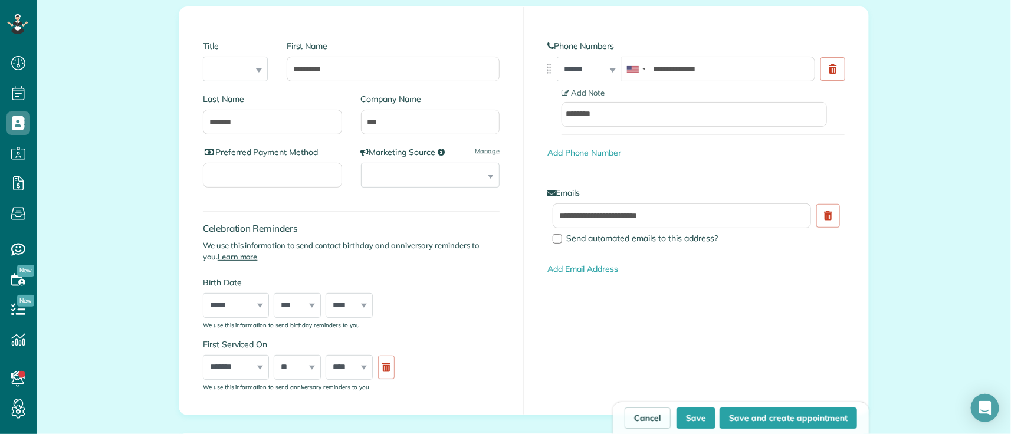
scroll to position [0, 0]
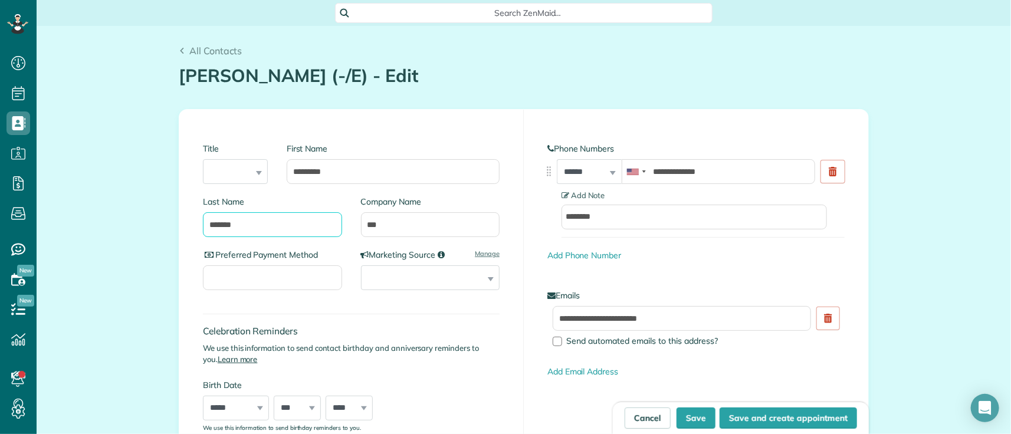
click at [279, 225] on input "*******" at bounding box center [272, 224] width 139 height 25
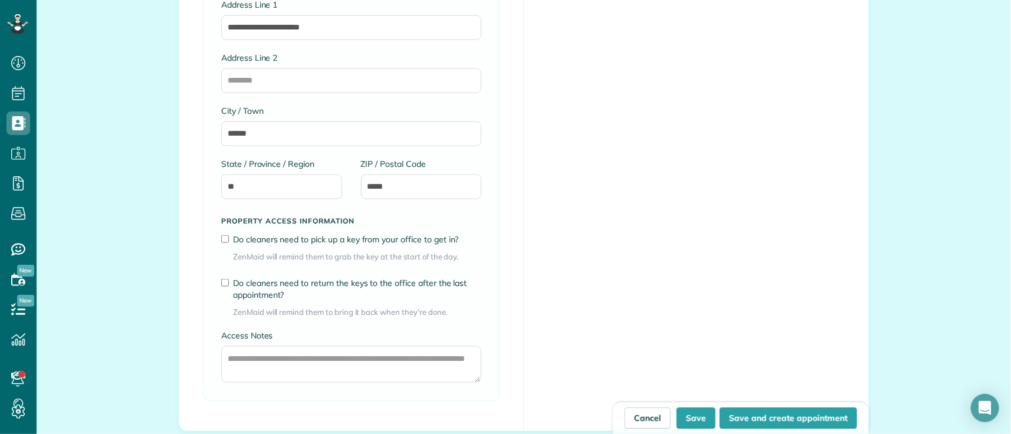
scroll to position [721, 0]
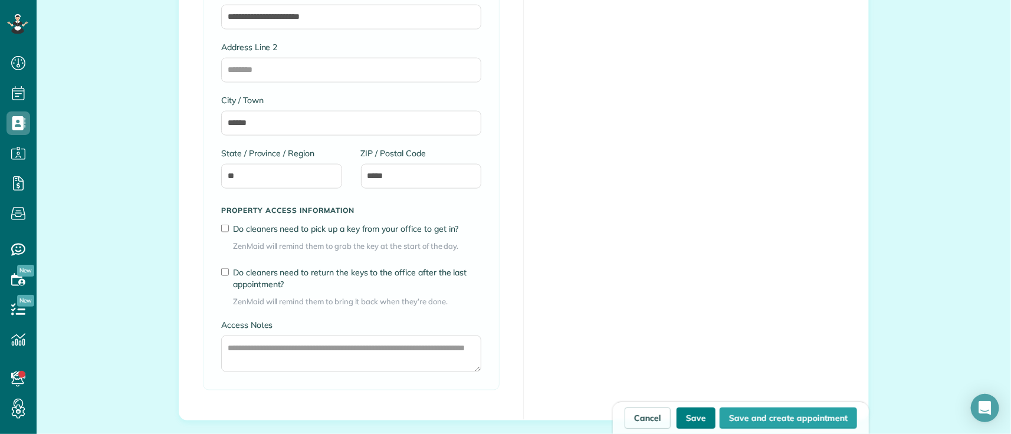
click at [687, 419] on button "Save" at bounding box center [696, 418] width 39 height 21
type input "**********"
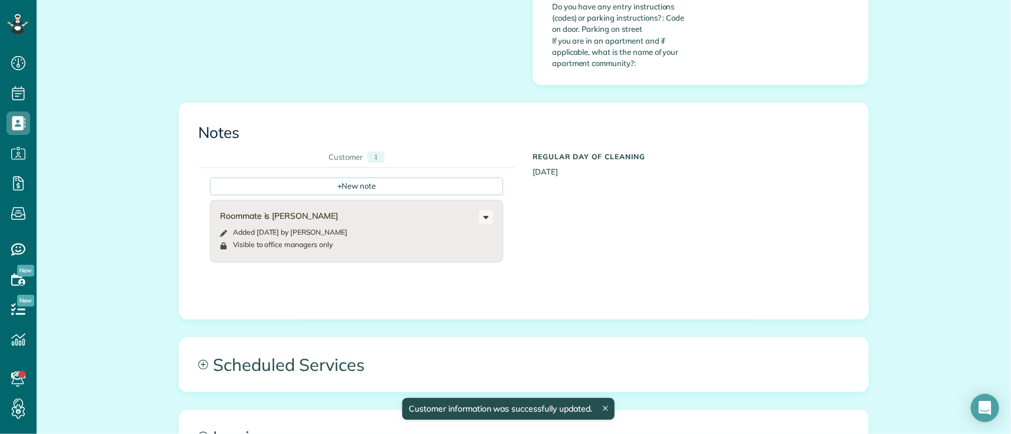
scroll to position [721, 0]
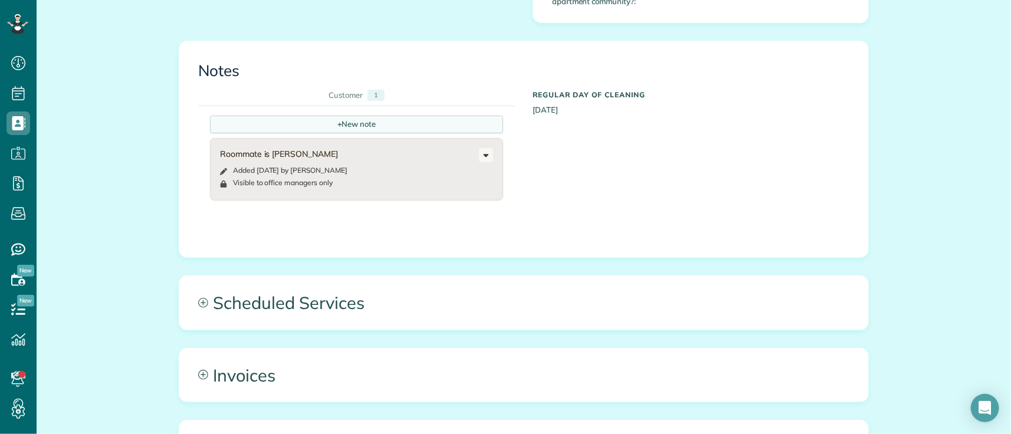
click at [376, 116] on div "+ New note" at bounding box center [356, 125] width 293 height 18
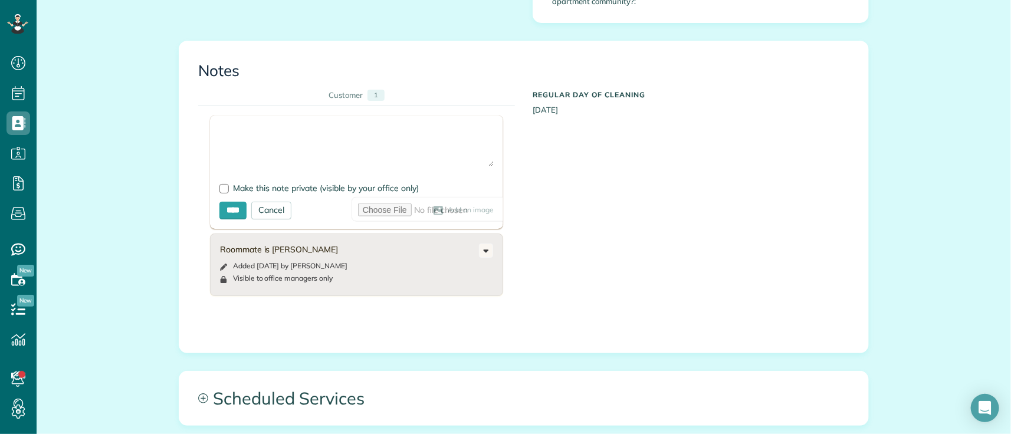
click at [243, 125] on textarea at bounding box center [356, 145] width 274 height 41
click at [340, 125] on textarea "**********" at bounding box center [356, 145] width 274 height 41
paste textarea "**********"
drag, startPoint x: 280, startPoint y: 216, endPoint x: 340, endPoint y: 219, distance: 59.7
click at [340, 244] on div "Roommate is [PERSON_NAME]" at bounding box center [349, 250] width 259 height 12
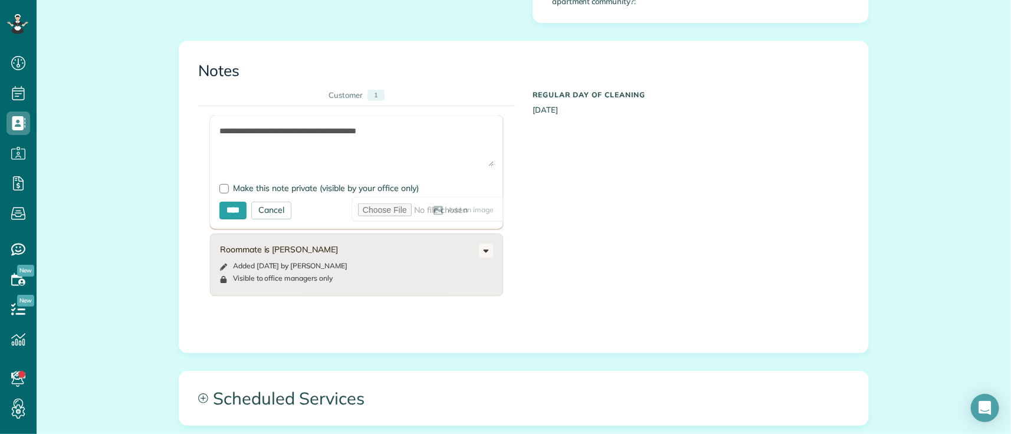
copy div "[PERSON_NAME]"
click at [425, 125] on textarea "**********" at bounding box center [356, 145] width 274 height 41
paste textarea "**********"
click at [399, 125] on textarea "**********" at bounding box center [356, 145] width 274 height 41
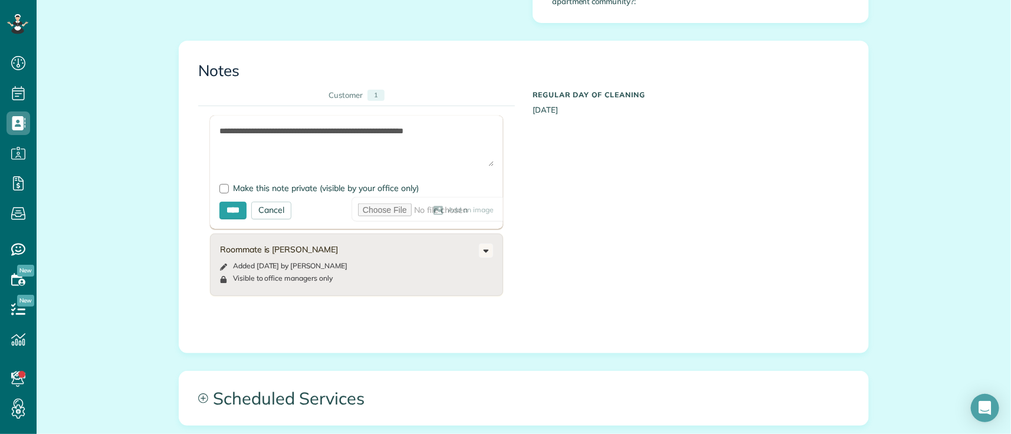
paste textarea "*****"
drag, startPoint x: 394, startPoint y: 96, endPoint x: 535, endPoint y: 103, distance: 141.7
click at [535, 106] on div "**********" at bounding box center [515, 210] width 634 height 208
paste textarea
type textarea "**********"
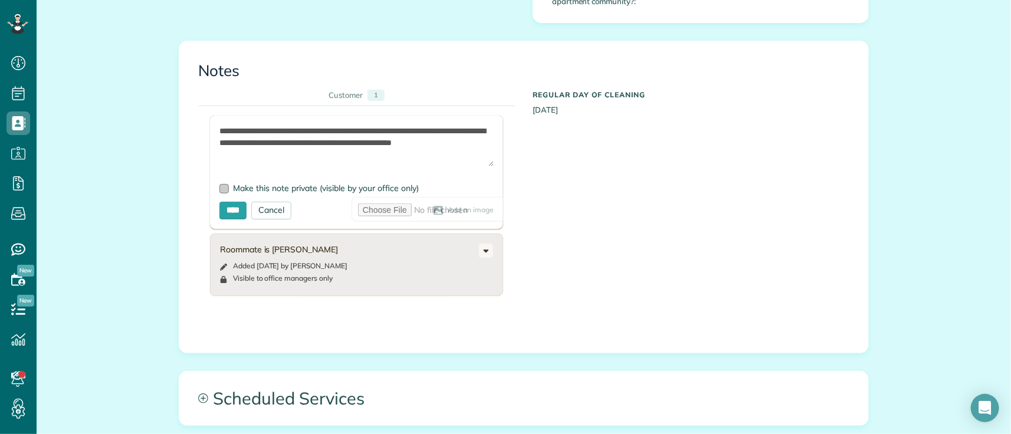
click at [219, 184] on div at bounding box center [223, 188] width 9 height 9
click at [230, 202] on input "****" at bounding box center [232, 211] width 27 height 18
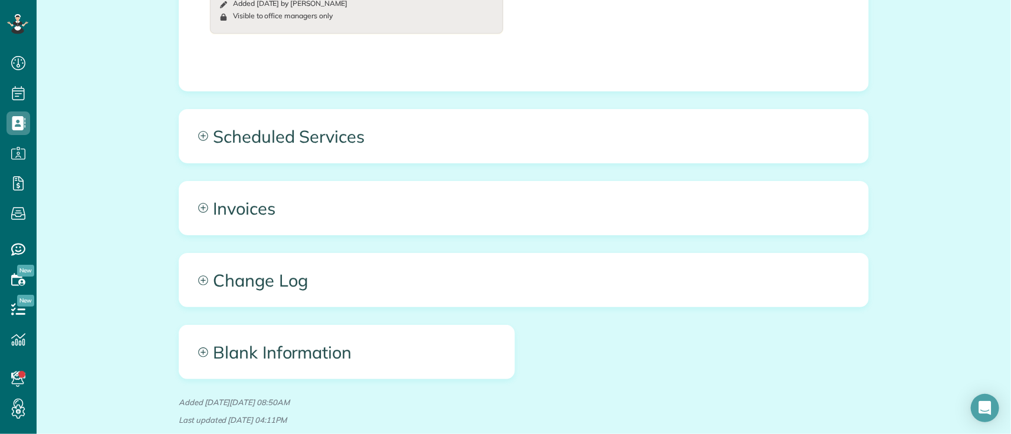
scroll to position [750, 0]
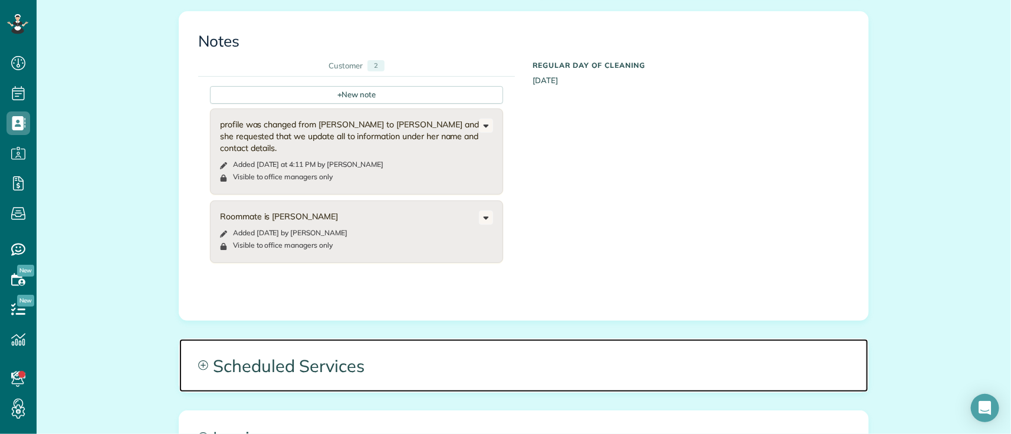
click at [465, 339] on span "Scheduled Services" at bounding box center [523, 365] width 689 height 53
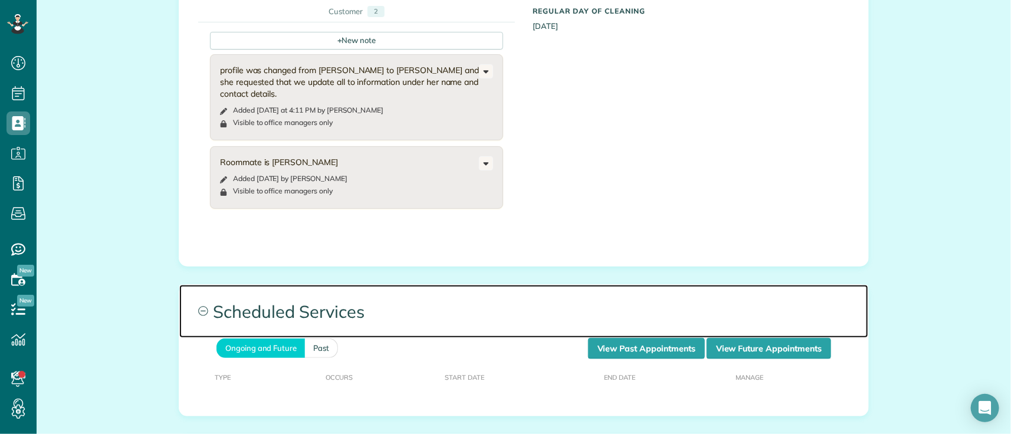
scroll to position [816, 0]
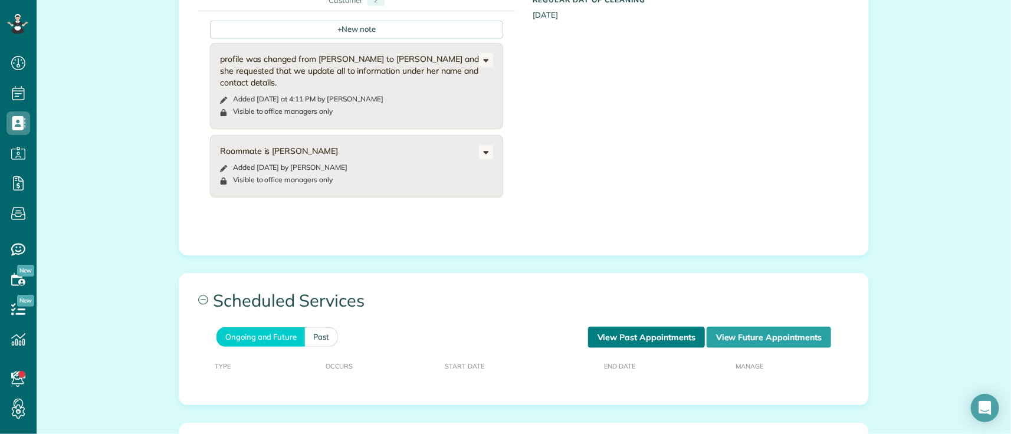
click at [640, 327] on link "View Past Appointments" at bounding box center [646, 337] width 117 height 21
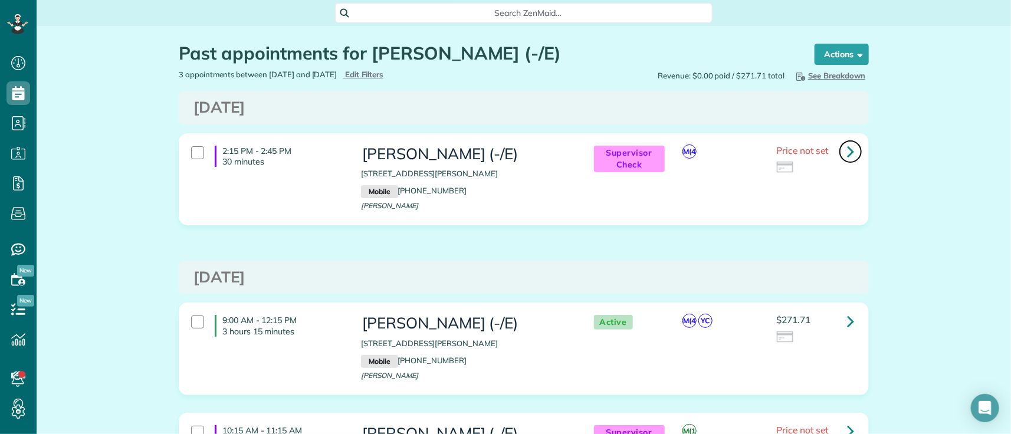
click at [847, 150] on icon at bounding box center [850, 151] width 7 height 21
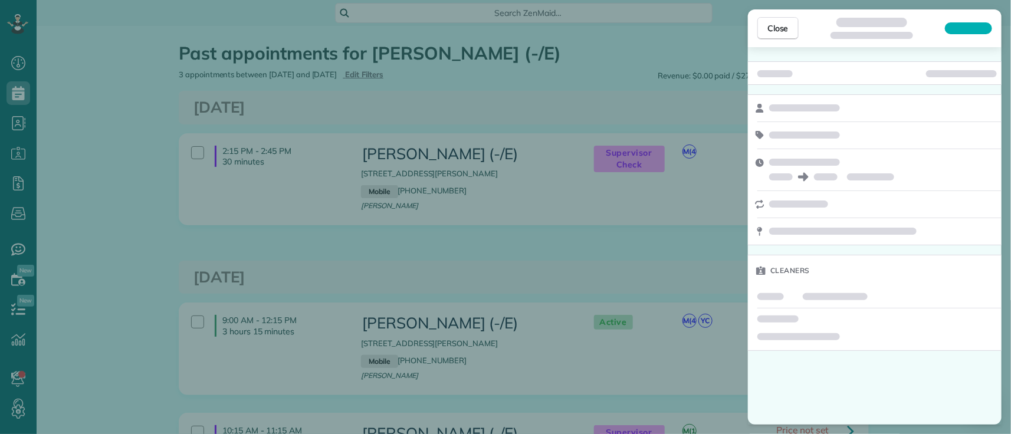
click at [528, 248] on div "Close Cleaners" at bounding box center [505, 217] width 1011 height 434
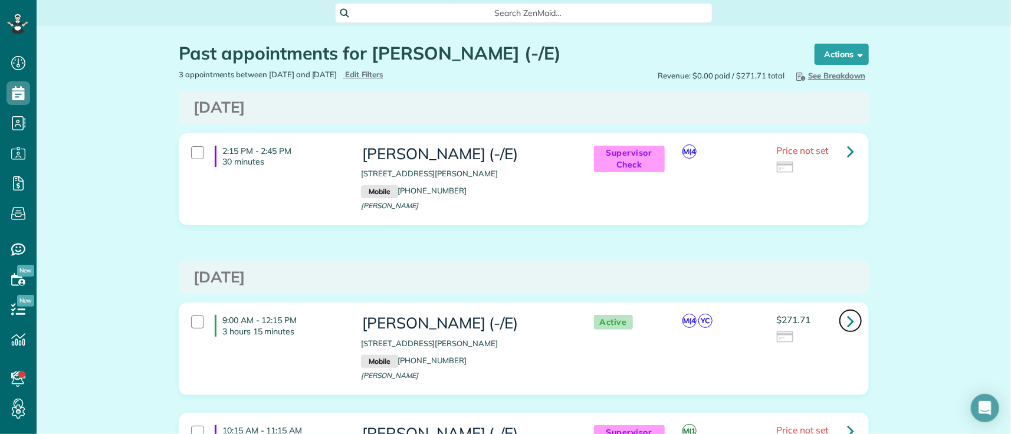
click at [847, 316] on icon at bounding box center [850, 321] width 7 height 21
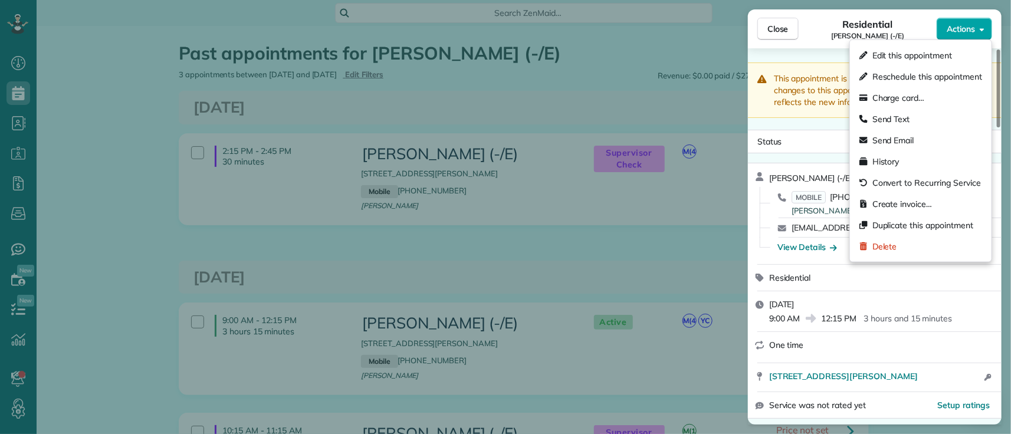
click at [949, 31] on span "Actions" at bounding box center [961, 29] width 28 height 12
click at [904, 221] on span "Duplicate this appointment" at bounding box center [923, 225] width 101 height 12
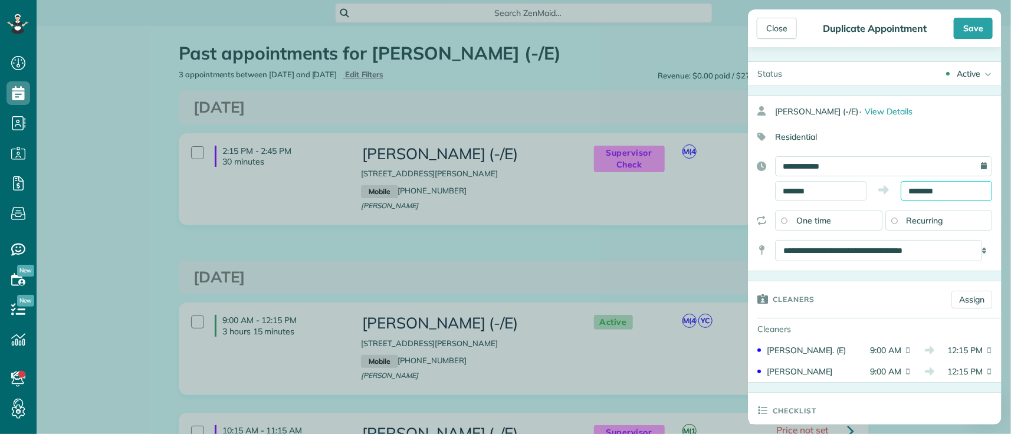
click at [934, 190] on input "********" at bounding box center [946, 191] width 91 height 20
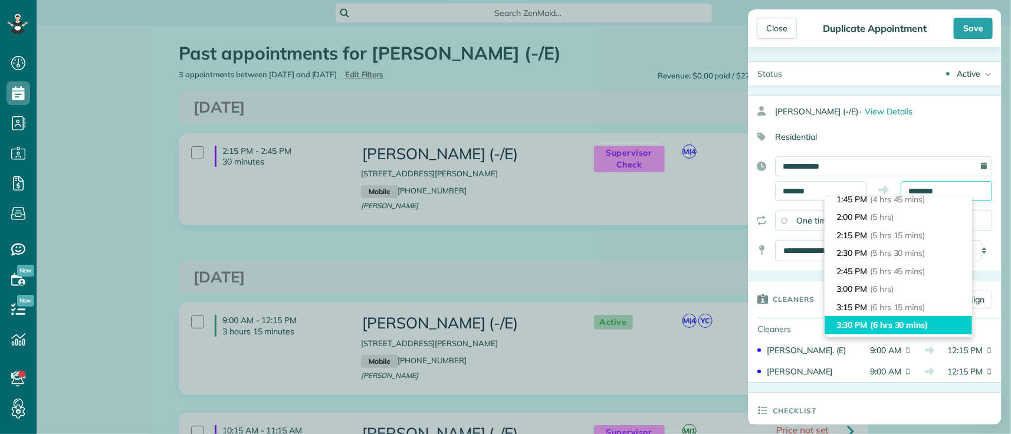
scroll to position [413, 0]
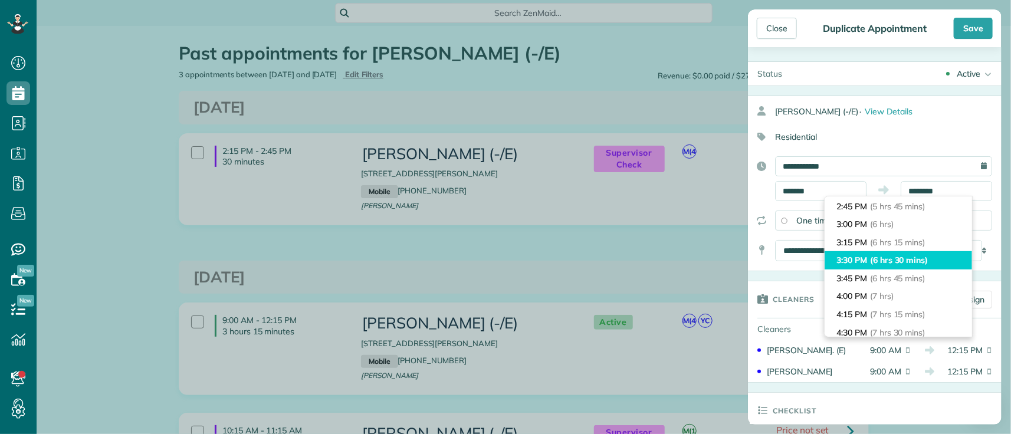
type input "*******"
click at [916, 261] on span "(6 hrs 30 mins)" at bounding box center [897, 260] width 55 height 11
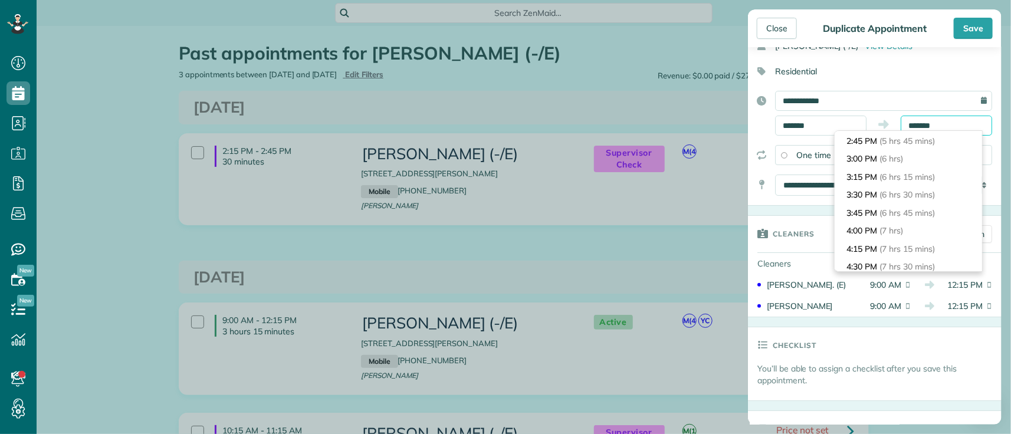
scroll to position [450, 0]
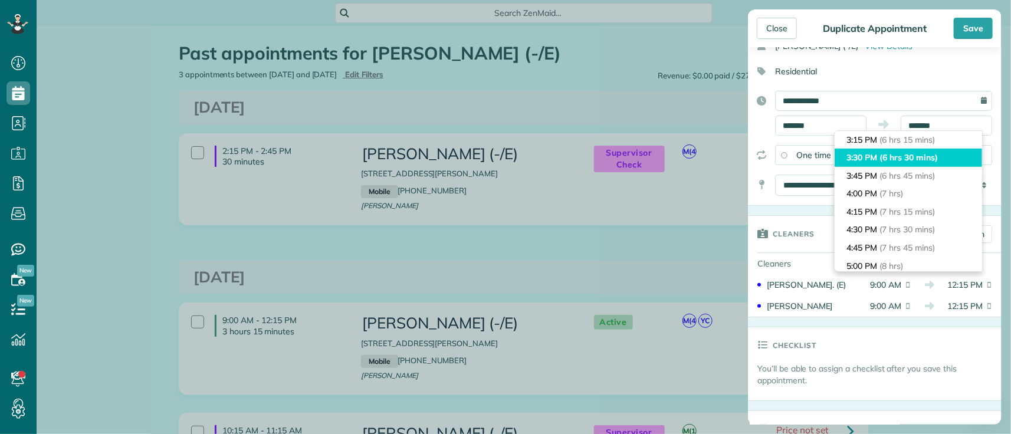
click at [929, 159] on span "(6 hrs 30 mins)" at bounding box center [909, 157] width 58 height 11
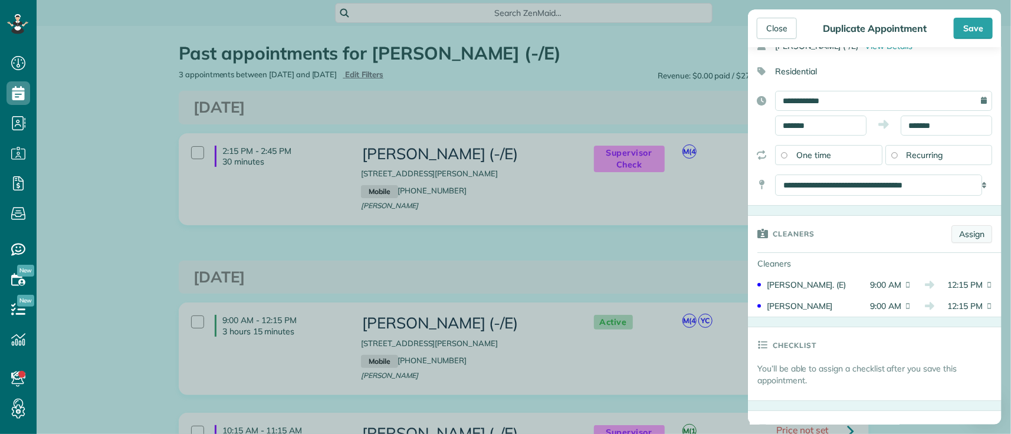
click at [971, 238] on link "Assign" at bounding box center [972, 234] width 41 height 18
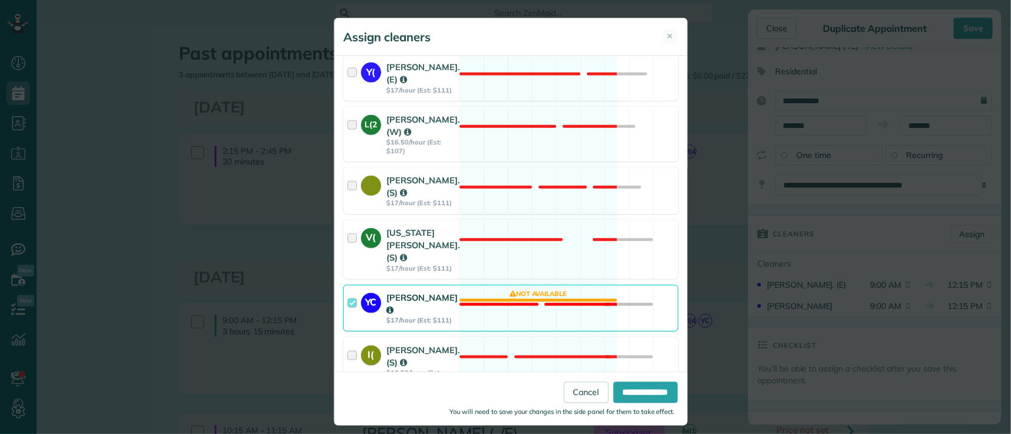
scroll to position [581, 0]
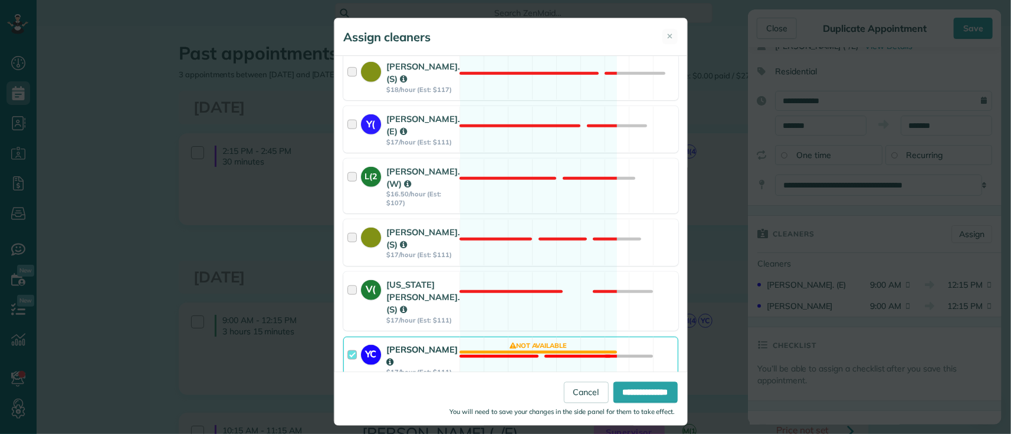
click at [347, 343] on div at bounding box center [354, 360] width 14 height 34
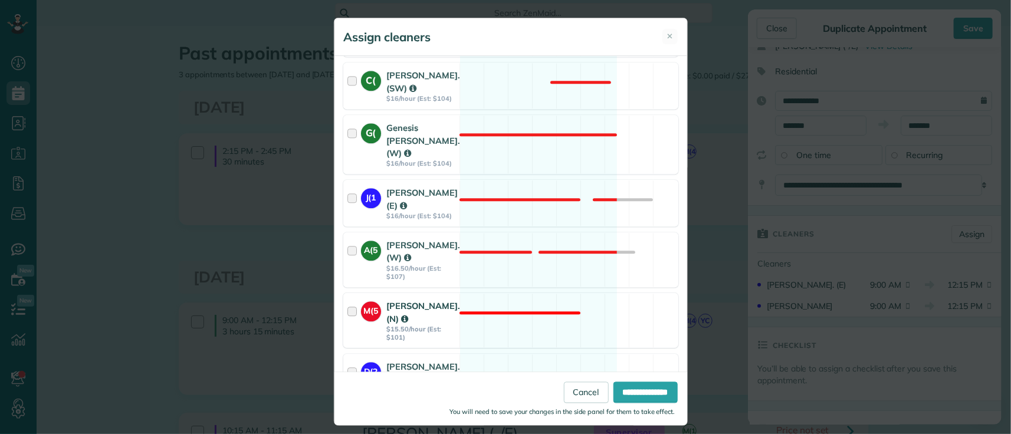
scroll to position [1432, 0]
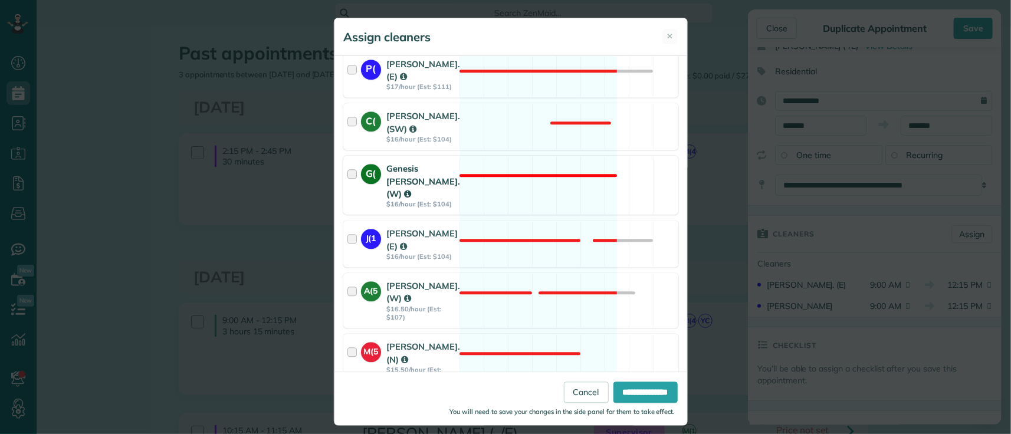
click at [347, 167] on div at bounding box center [354, 185] width 14 height 46
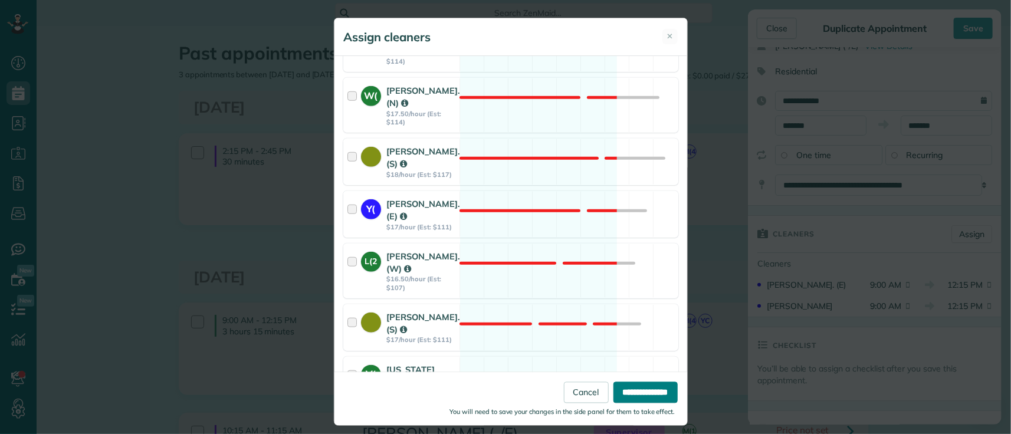
scroll to position [524, 0]
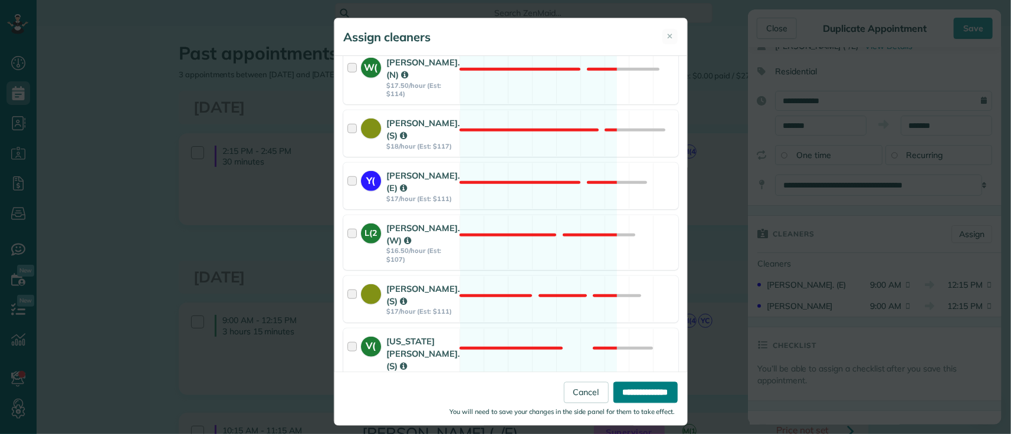
click at [633, 399] on input "**********" at bounding box center [646, 392] width 64 height 21
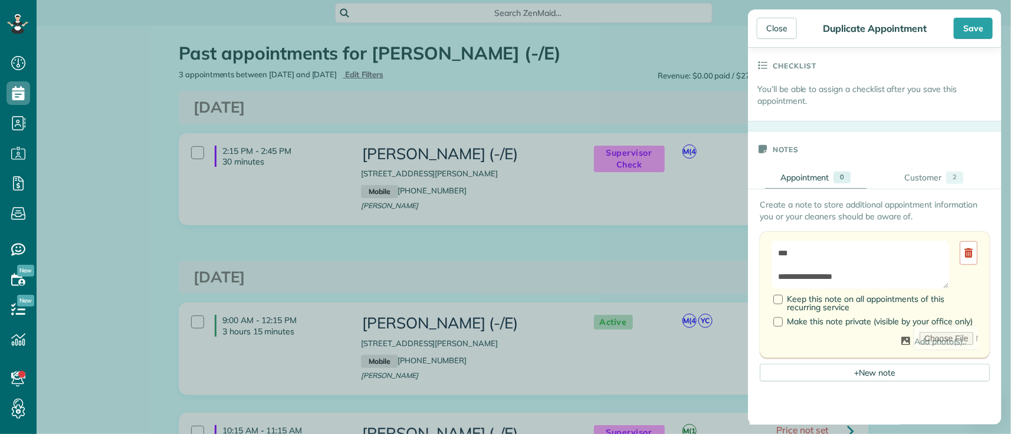
scroll to position [458, 0]
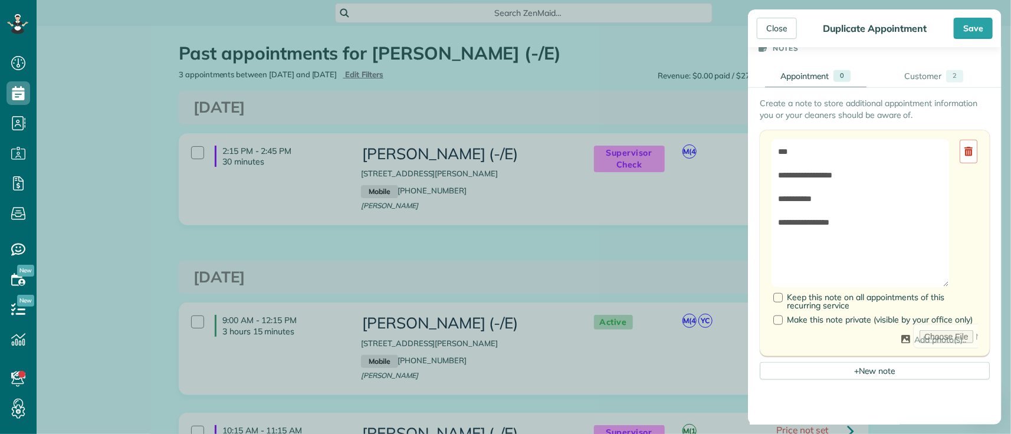
drag, startPoint x: 947, startPoint y: 173, endPoint x: 948, endPoint y: 273, distance: 99.7
click at [948, 273] on textarea "**********" at bounding box center [861, 213] width 178 height 148
click at [884, 202] on textarea "**********" at bounding box center [861, 213] width 178 height 148
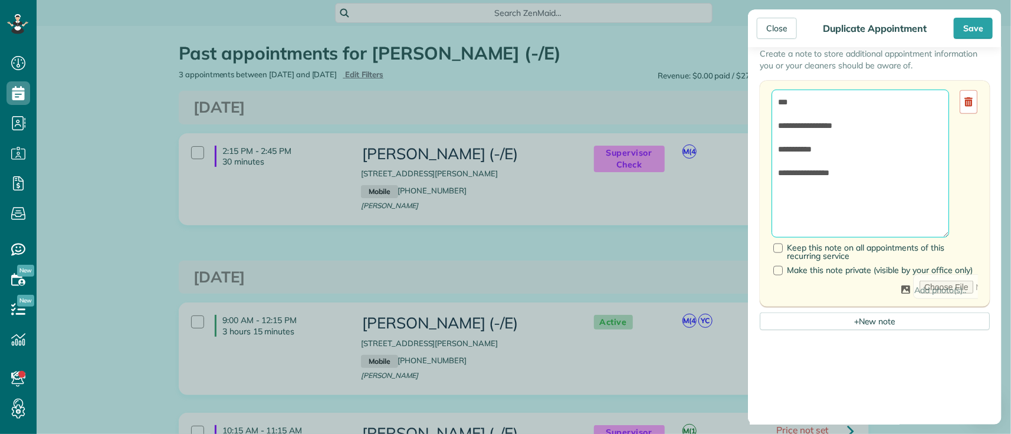
scroll to position [524, 0]
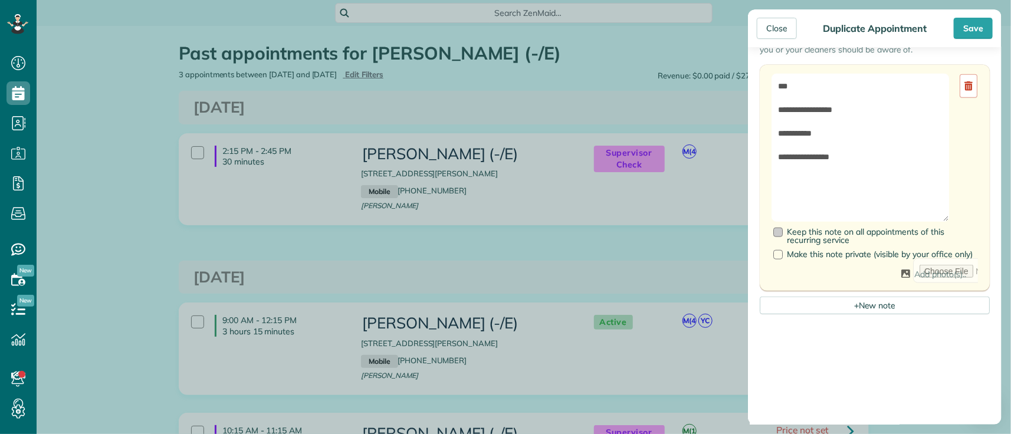
drag, startPoint x: 778, startPoint y: 222, endPoint x: 795, endPoint y: 230, distance: 18.7
click at [779, 228] on div at bounding box center [777, 232] width 9 height 9
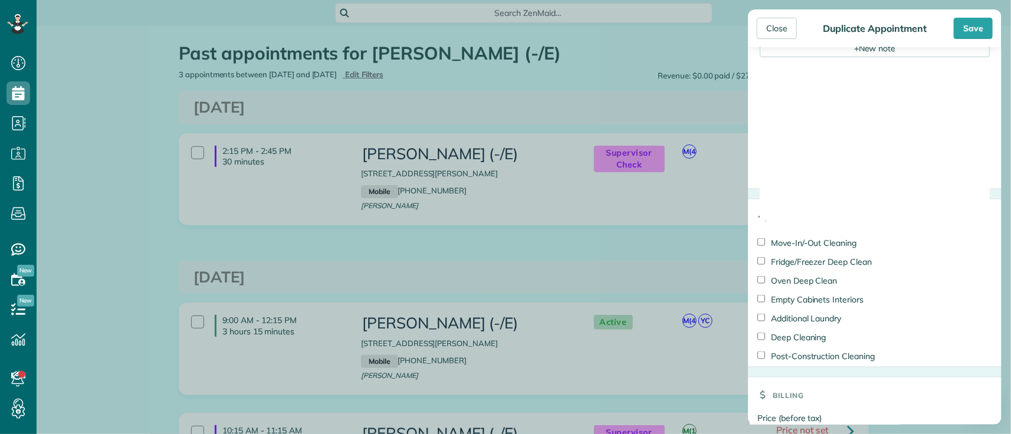
scroll to position [786, 0]
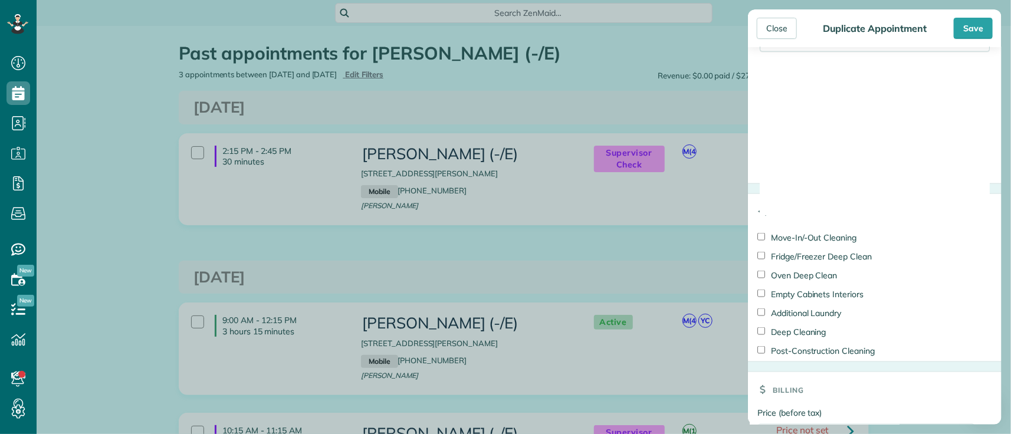
click at [766, 326] on label "Deep Cleaning" at bounding box center [792, 332] width 68 height 12
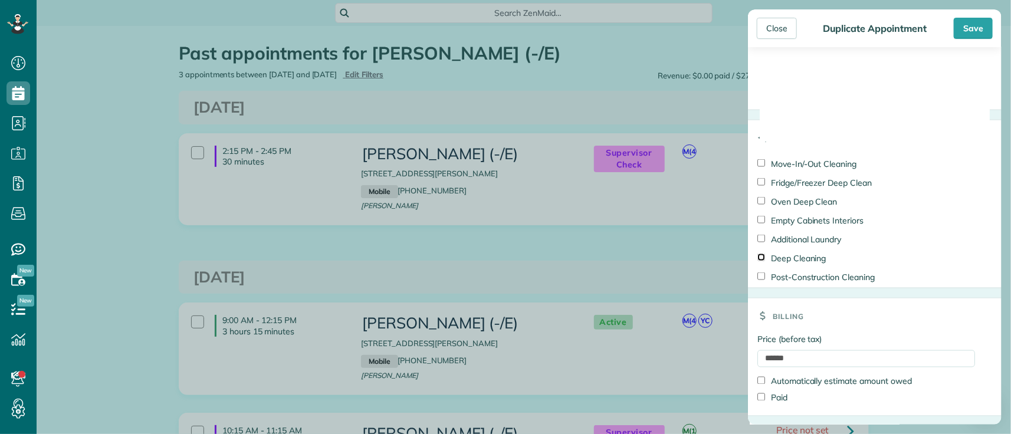
scroll to position [883, 0]
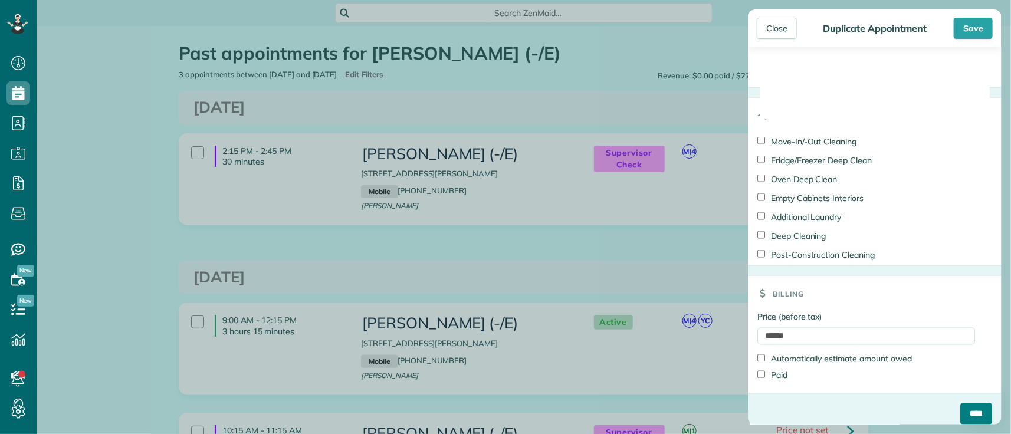
click at [965, 404] on input "****" at bounding box center [976, 414] width 32 height 21
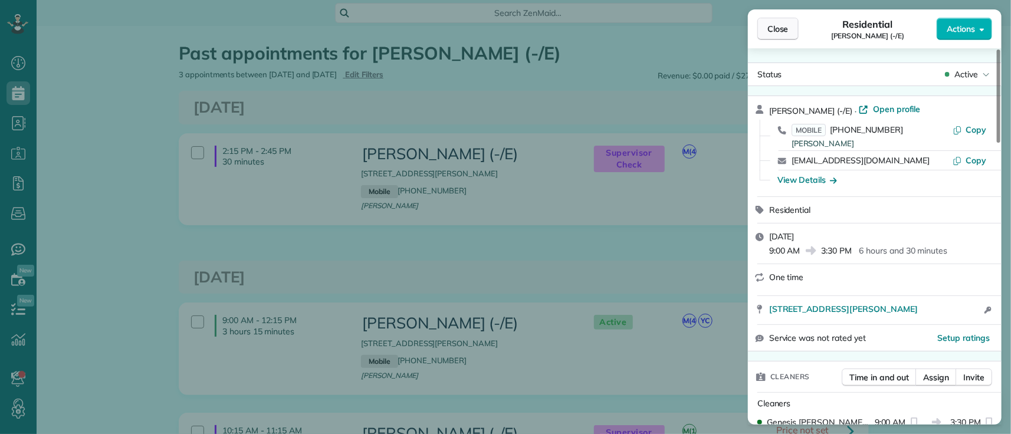
click at [774, 32] on span "Close" at bounding box center [778, 29] width 21 height 12
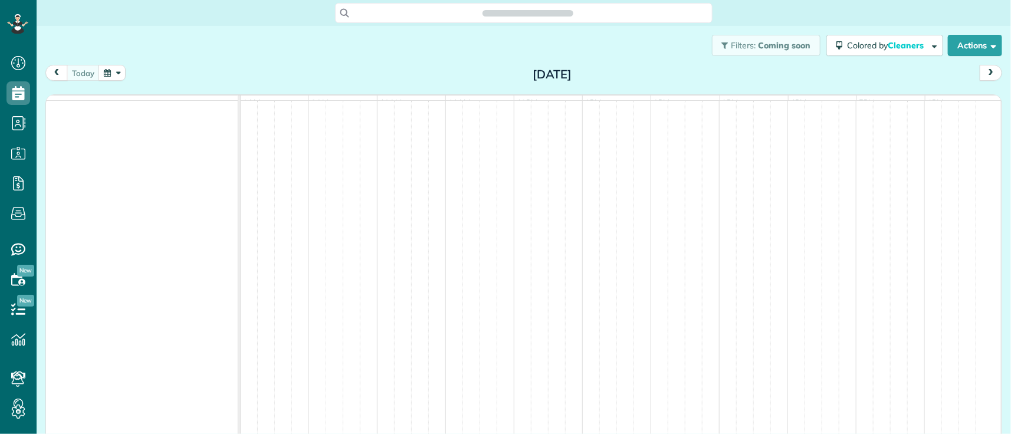
scroll to position [434, 37]
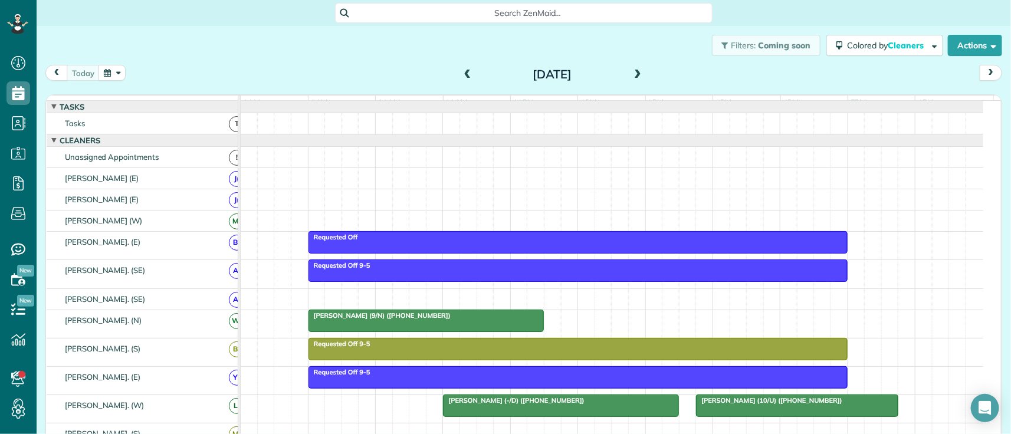
click at [638, 77] on span at bounding box center [637, 75] width 13 height 11
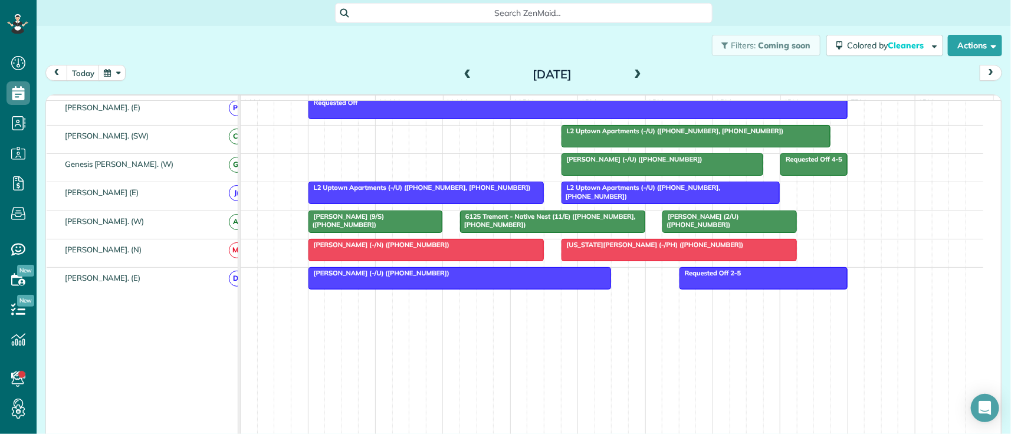
scroll to position [709, 0]
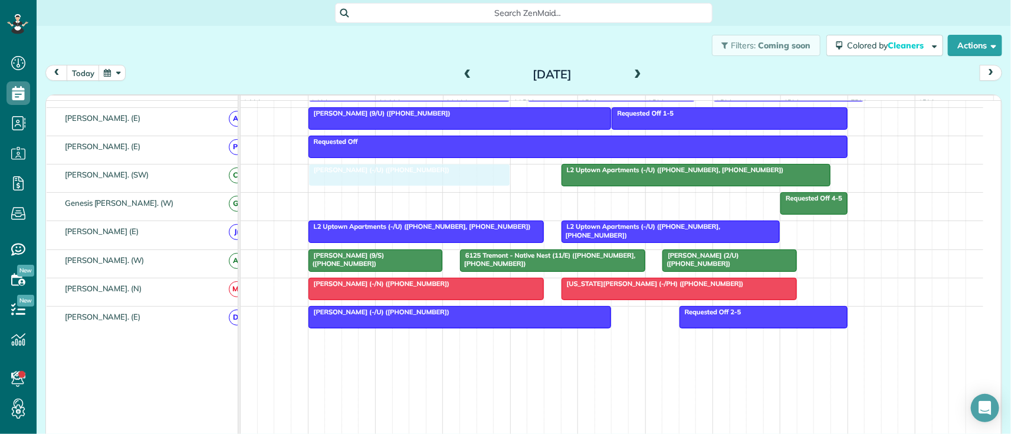
drag, startPoint x: 696, startPoint y: 214, endPoint x: 445, endPoint y: 183, distance: 253.1
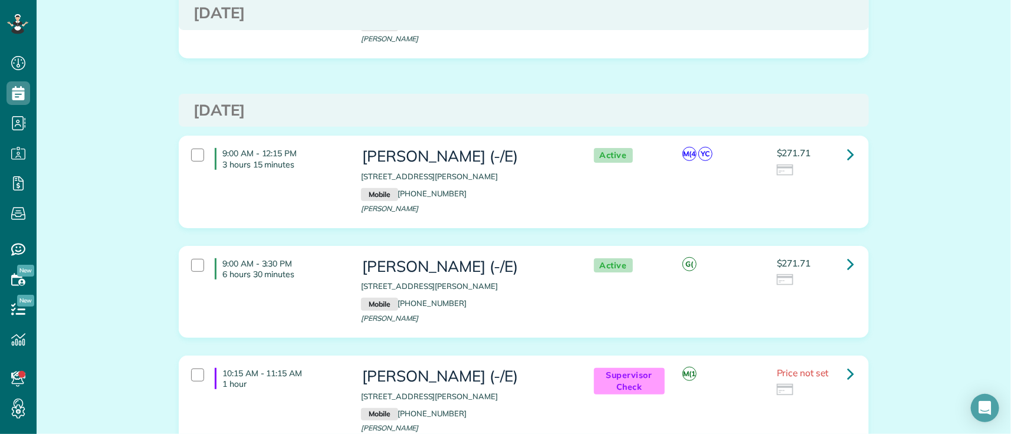
scroll to position [196, 0]
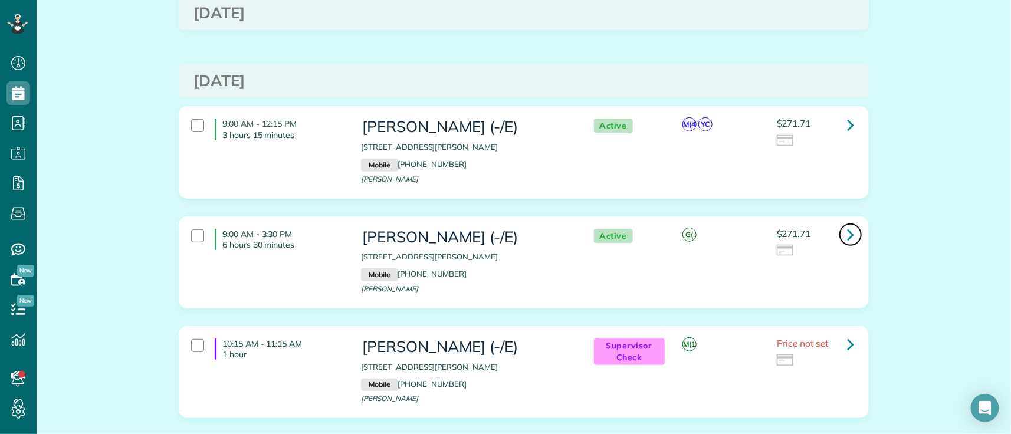
click at [848, 237] on icon at bounding box center [850, 234] width 7 height 21
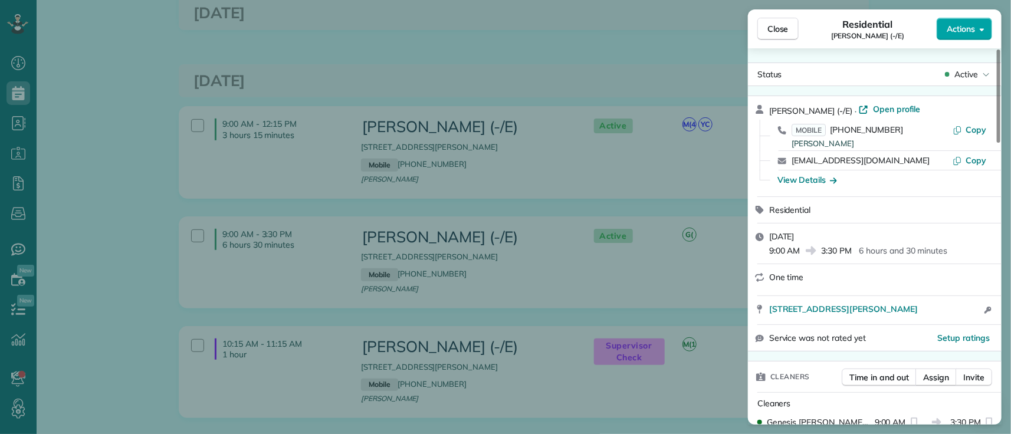
click at [958, 29] on span "Actions" at bounding box center [961, 29] width 28 height 12
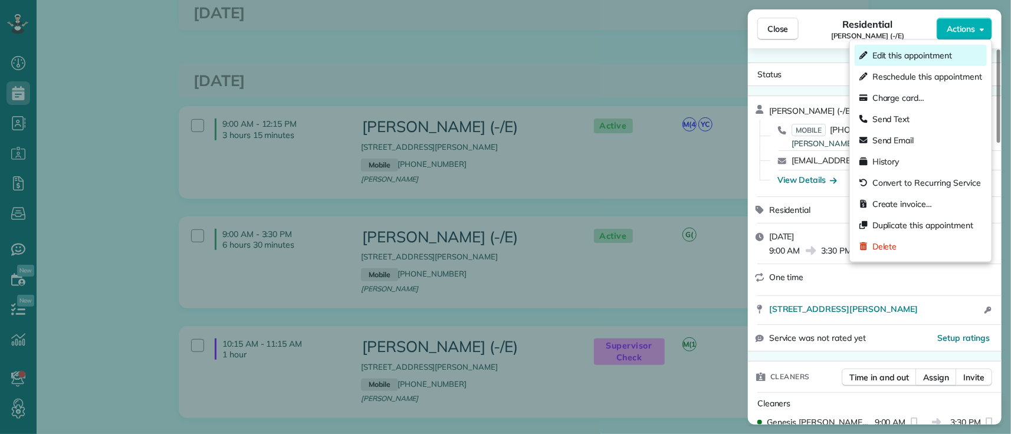
click at [899, 60] on span "Edit this appointment" at bounding box center [913, 56] width 80 height 12
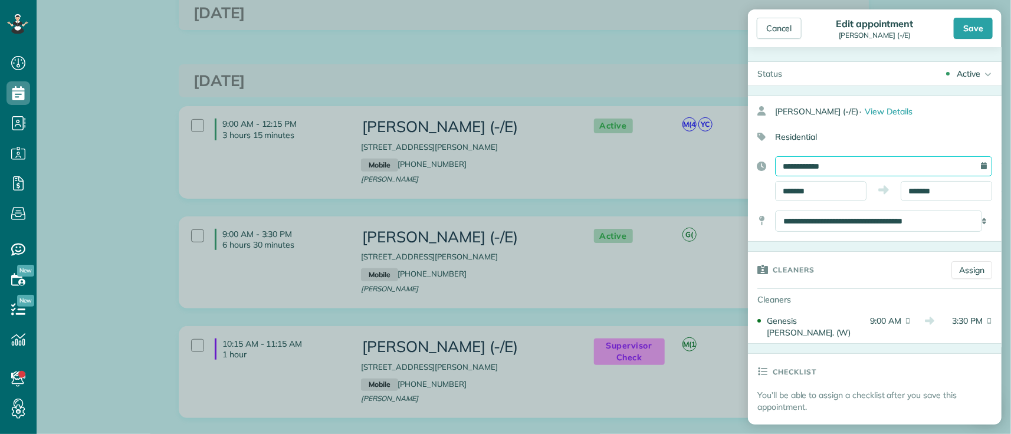
click at [850, 172] on input "**********" at bounding box center [883, 166] width 217 height 20
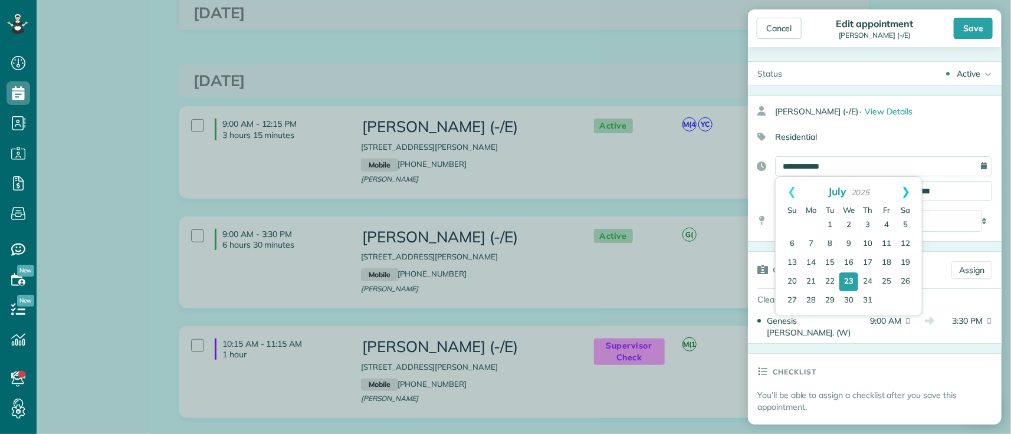
click at [910, 192] on link "Next" at bounding box center [906, 191] width 32 height 29
click at [815, 258] on link "15" at bounding box center [811, 263] width 19 height 19
type input "**********"
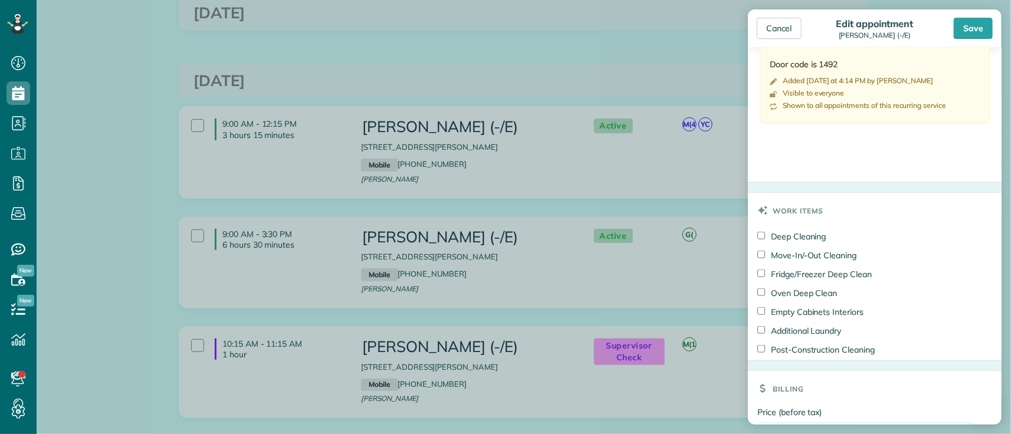
scroll to position [645, 0]
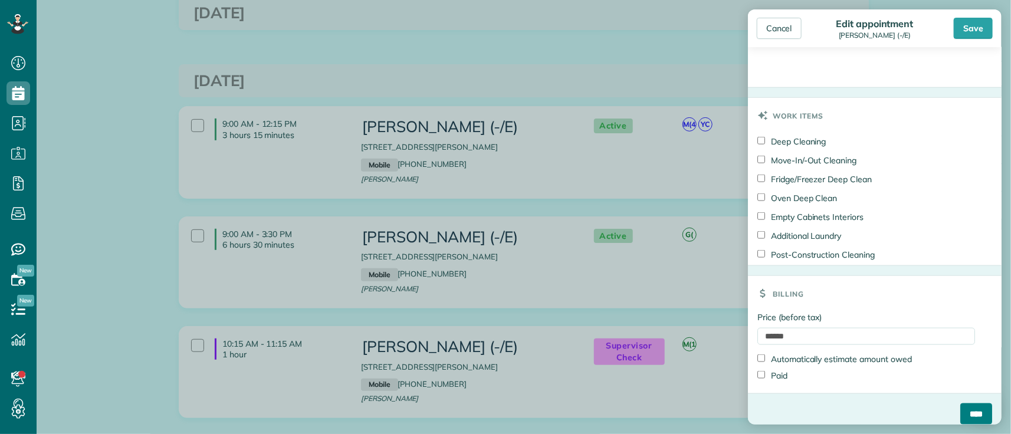
click at [966, 405] on input "****" at bounding box center [976, 414] width 32 height 21
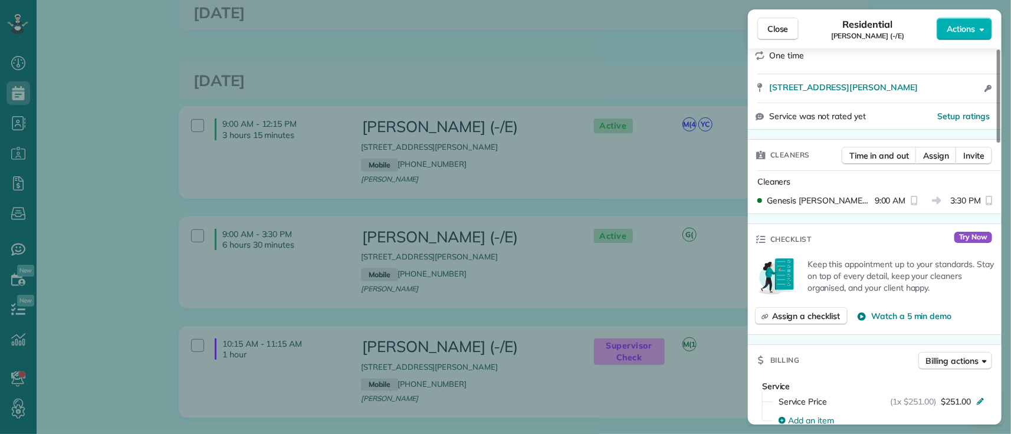
scroll to position [262, 0]
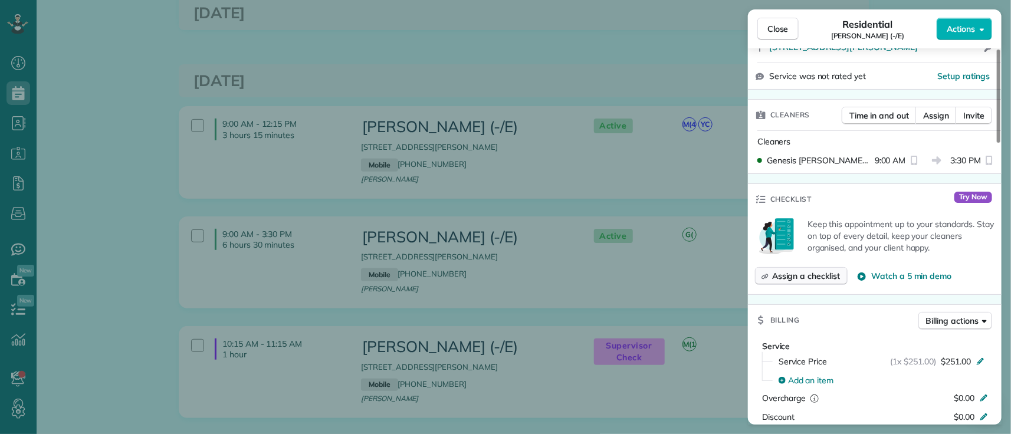
click at [808, 277] on span "Assign a checklist" at bounding box center [806, 276] width 68 height 12
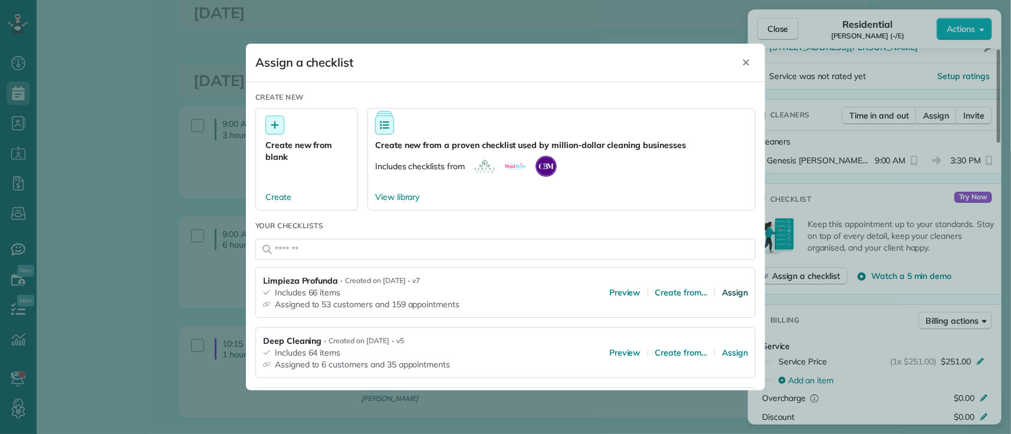
click at [727, 292] on span "Assign" at bounding box center [735, 293] width 26 height 12
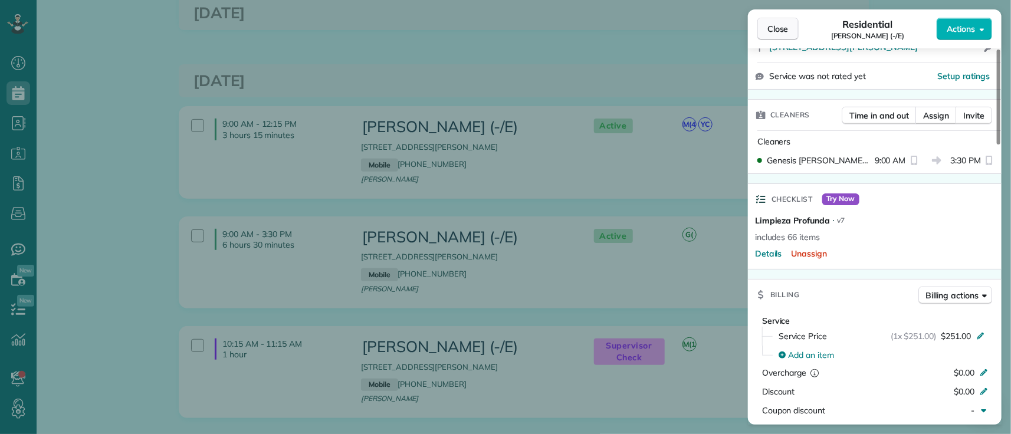
click at [782, 24] on span "Close" at bounding box center [778, 29] width 21 height 12
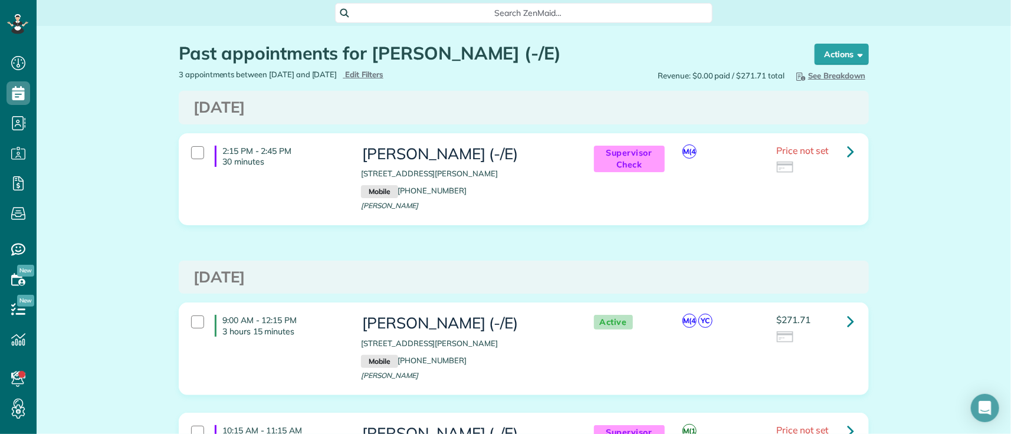
drag, startPoint x: 385, startPoint y: 51, endPoint x: 518, endPoint y: 54, distance: 132.8
click at [518, 54] on h1 "Past appointments for [PERSON_NAME] (-/E)" at bounding box center [486, 53] width 614 height 19
copy h1 "[PERSON_NAME]"
click at [458, 18] on span "Search ZenMaid…" at bounding box center [528, 13] width 359 height 12
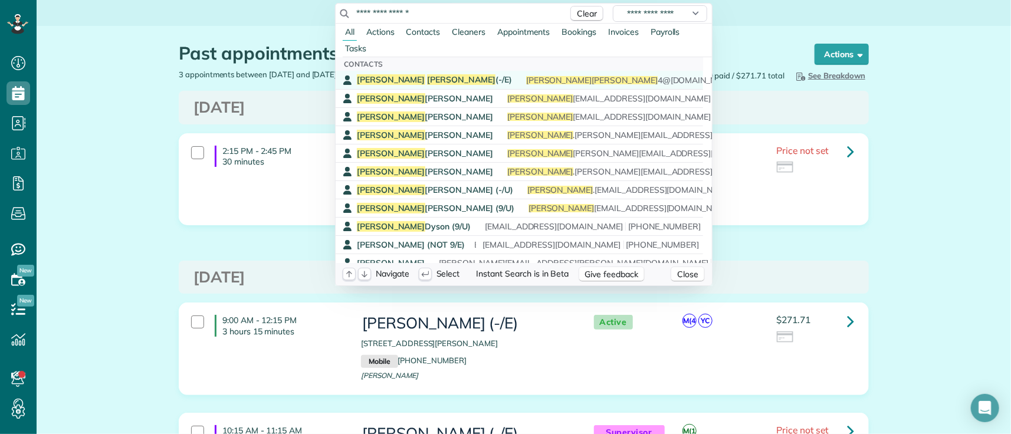
type input "**********"
click at [432, 80] on span "[PERSON_NAME] (-/E)" at bounding box center [434, 79] width 155 height 11
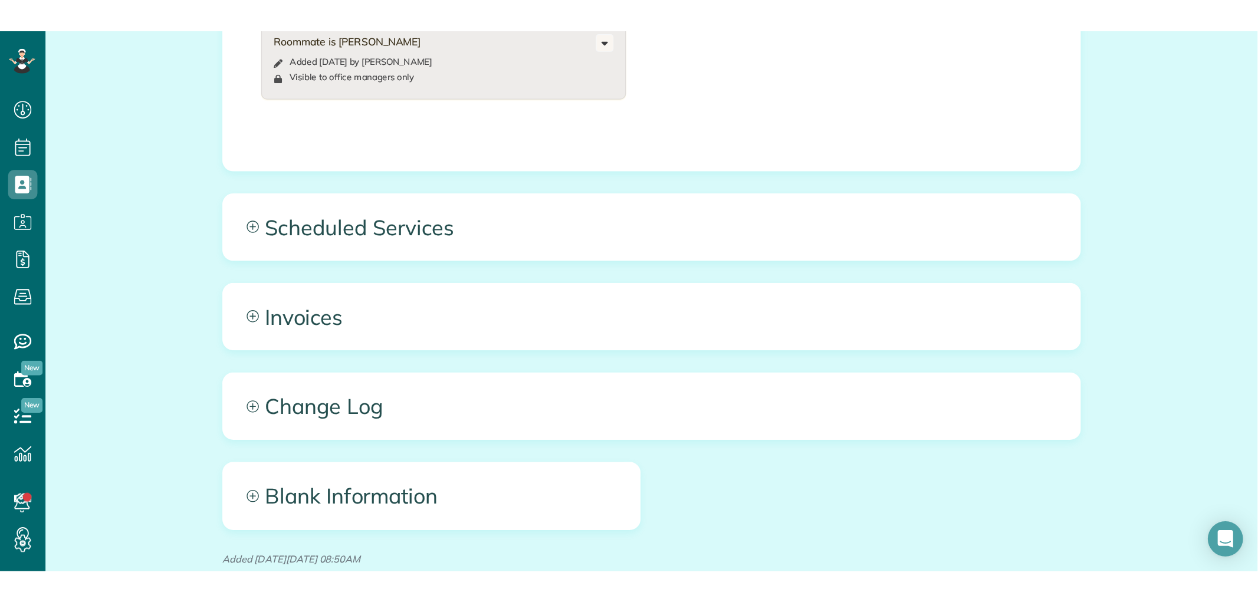
scroll to position [983, 0]
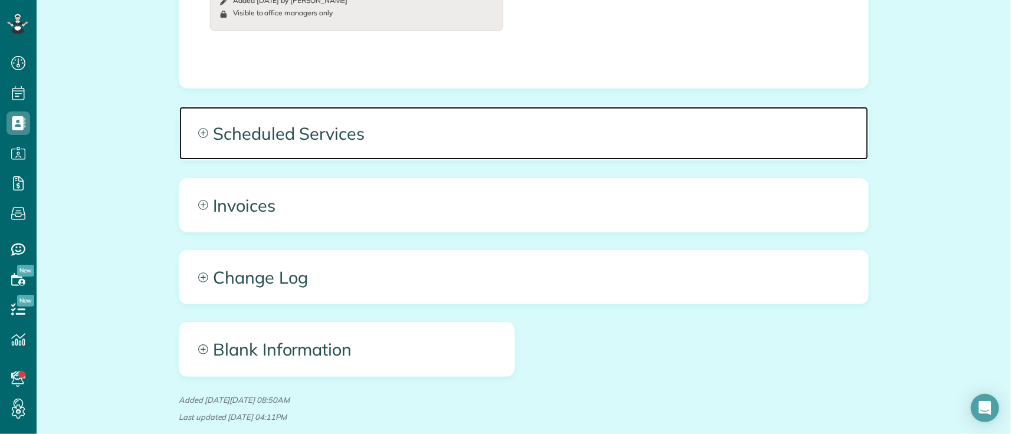
click at [464, 115] on span "Scheduled Services" at bounding box center [523, 133] width 689 height 53
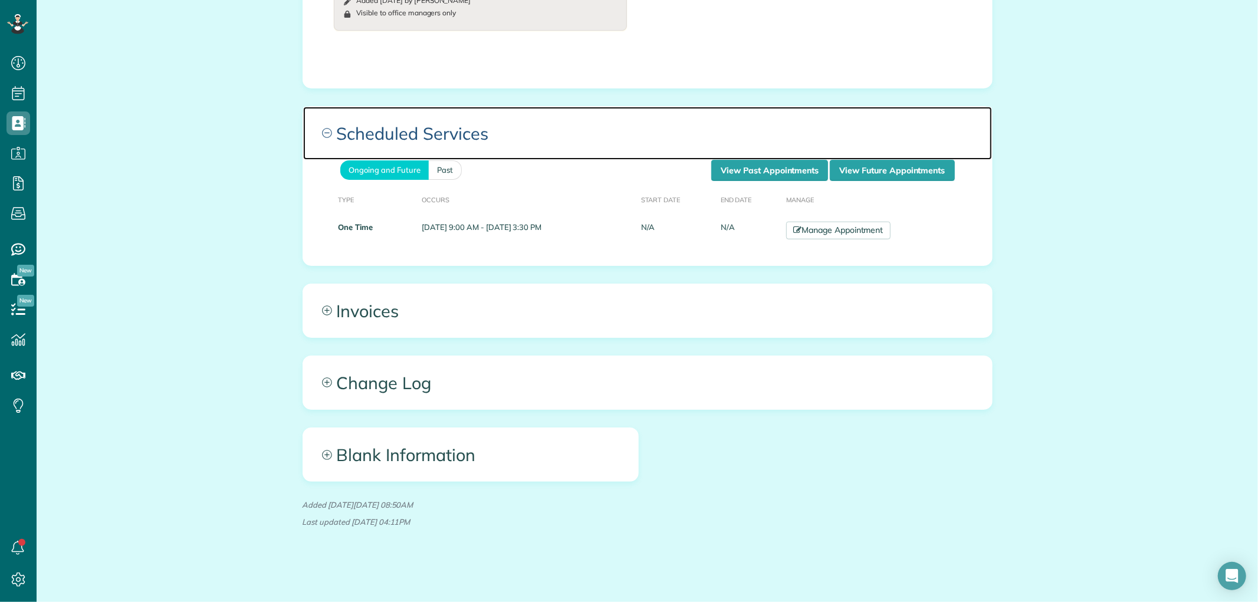
scroll to position [602, 37]
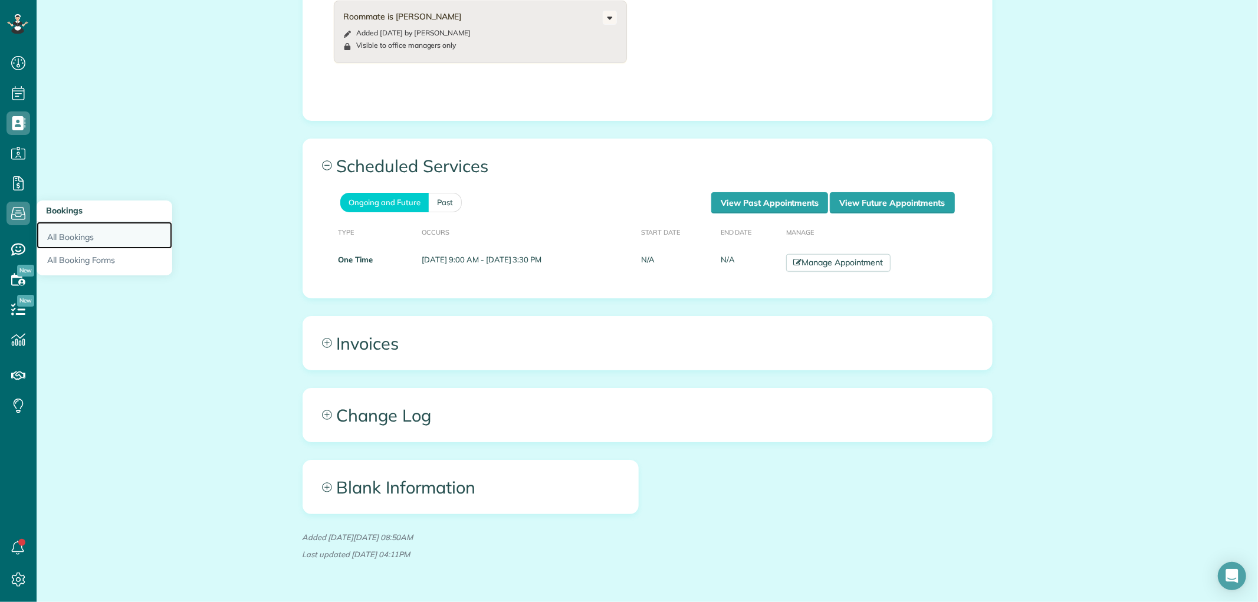
click at [74, 232] on link "All Bookings" at bounding box center [105, 235] width 136 height 27
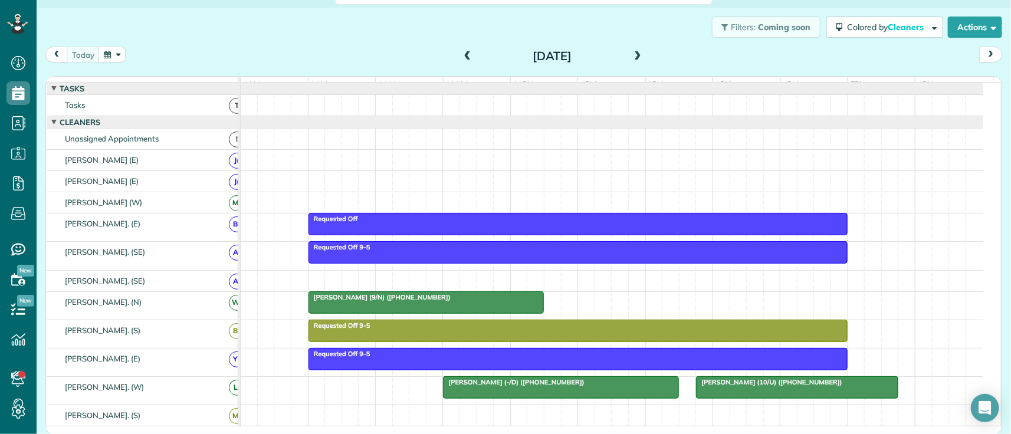
scroll to position [19, 0]
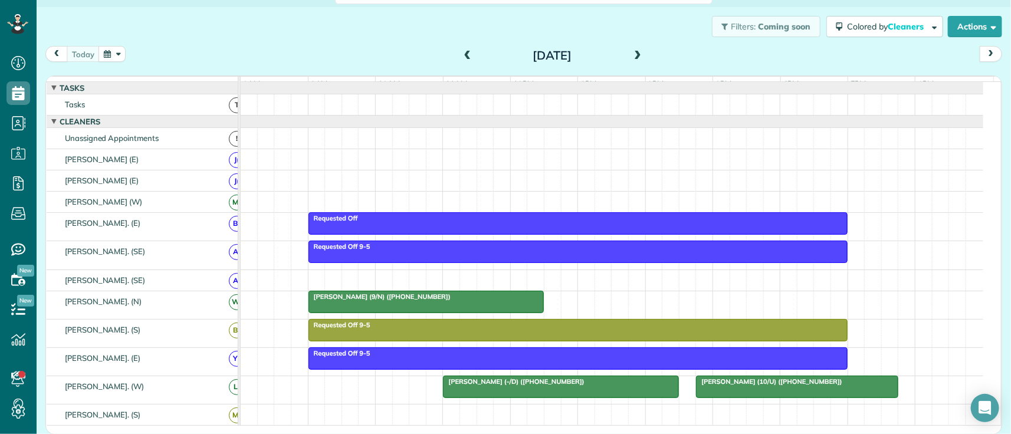
click at [632, 51] on span at bounding box center [637, 56] width 13 height 11
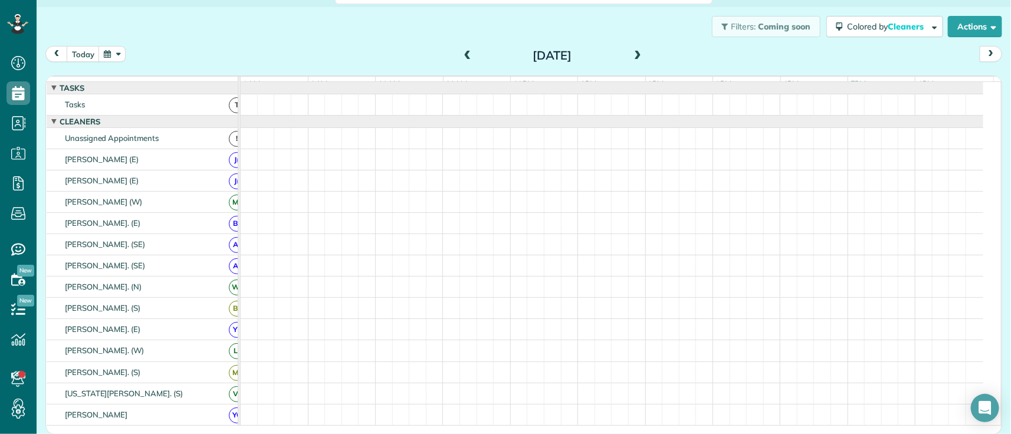
click at [632, 51] on span at bounding box center [637, 56] width 13 height 11
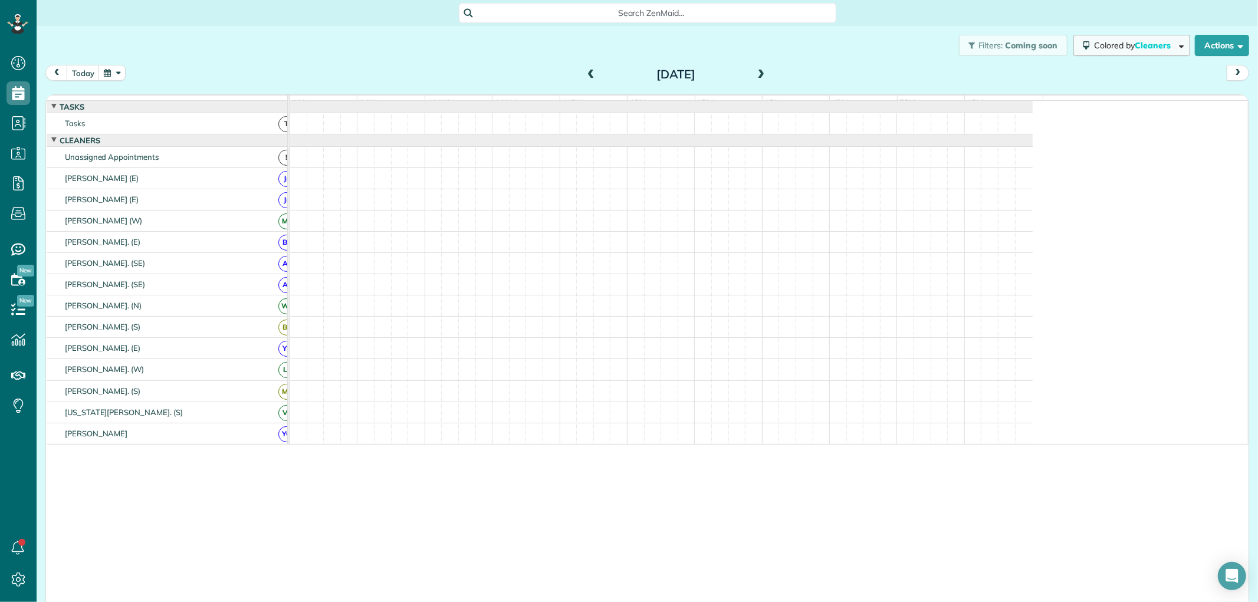
scroll to position [602, 37]
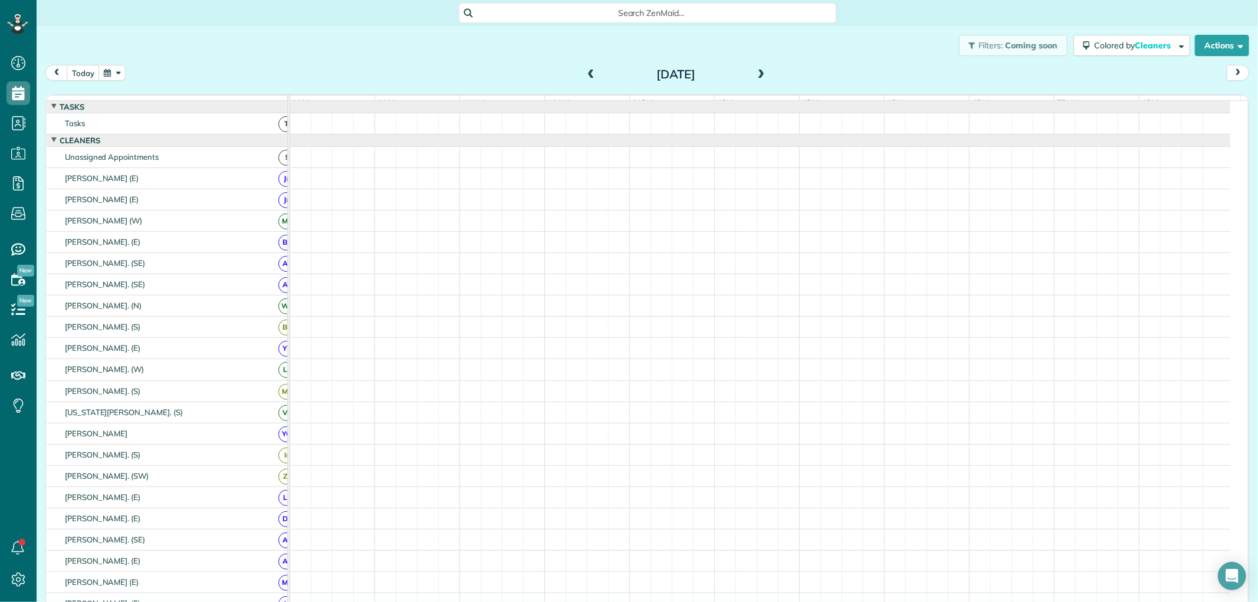
click at [107, 72] on button "button" at bounding box center [112, 73] width 27 height 16
click at [156, 144] on link "15" at bounding box center [160, 152] width 19 height 19
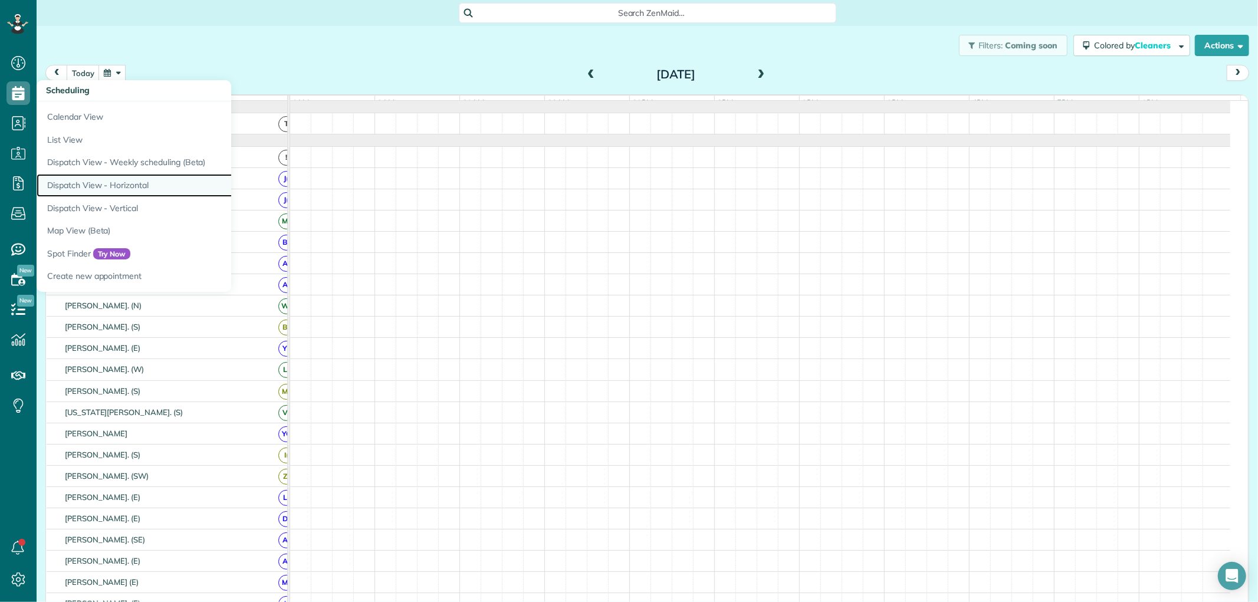
click at [99, 180] on link "Dispatch View - Horizontal" at bounding box center [184, 185] width 295 height 23
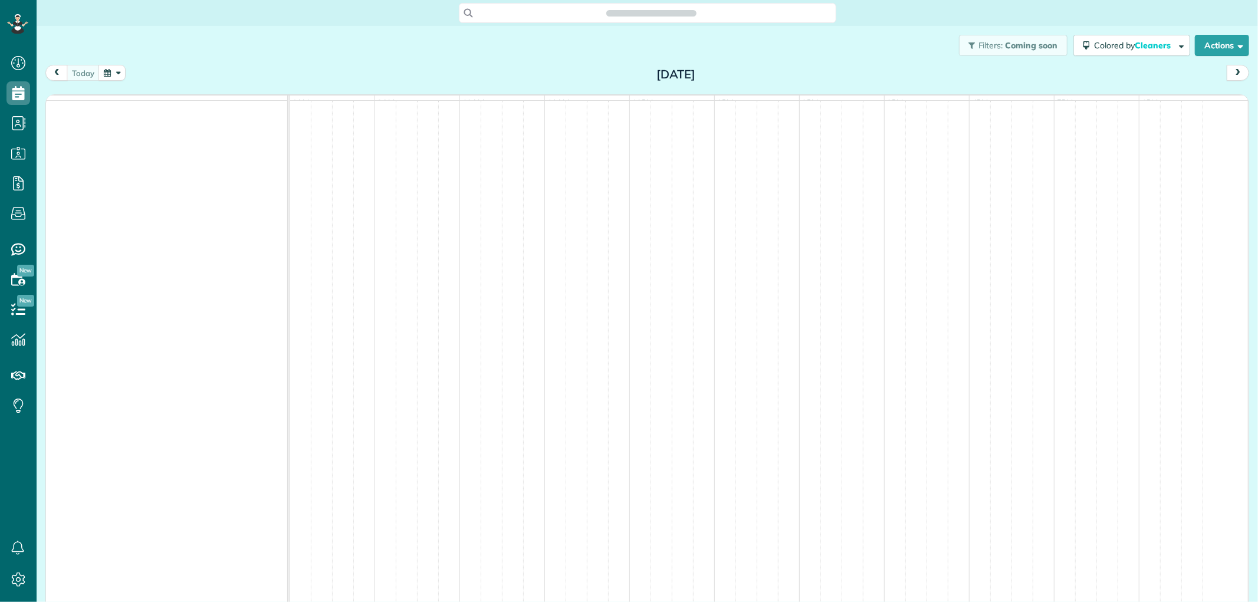
scroll to position [602, 37]
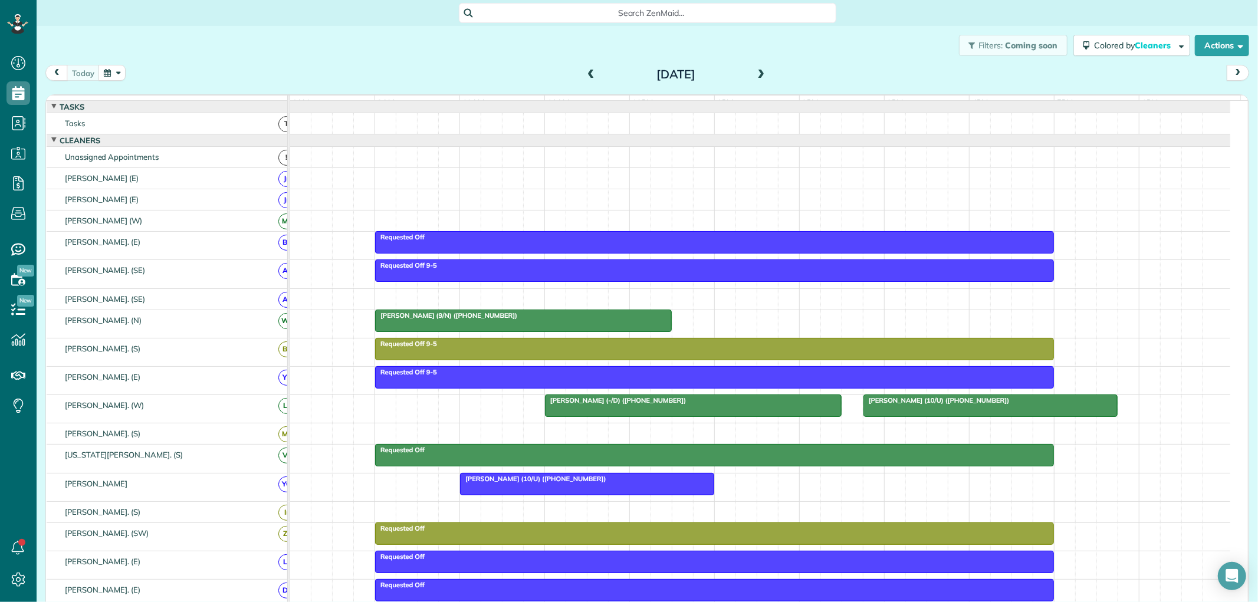
click at [758, 72] on span at bounding box center [761, 75] width 13 height 11
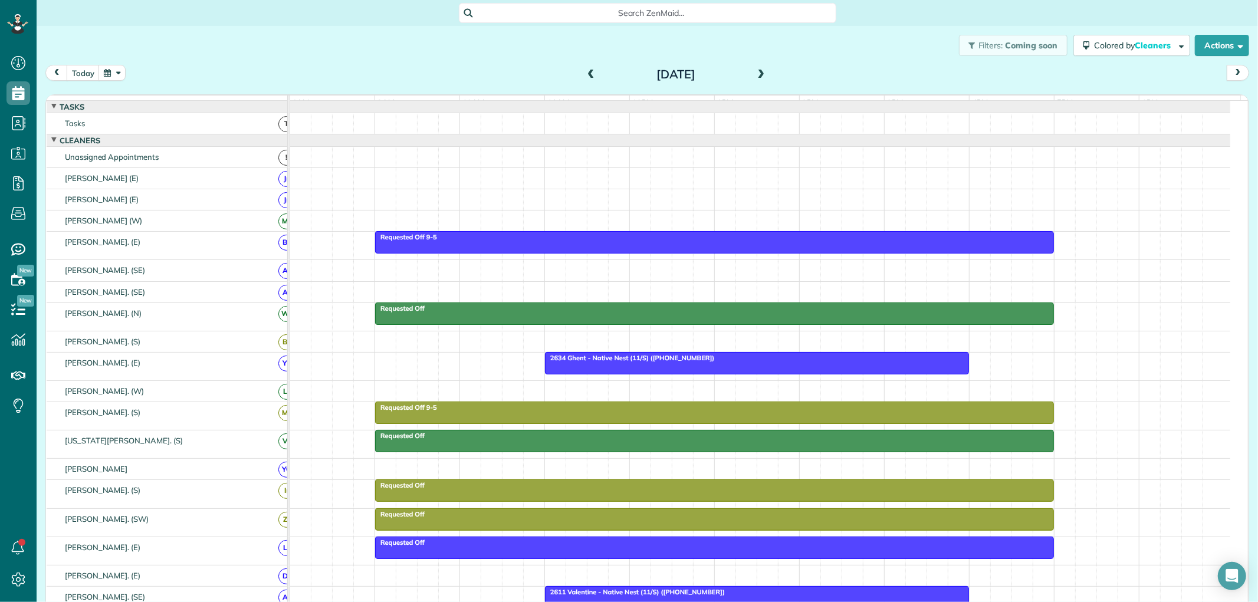
click at [758, 72] on span at bounding box center [761, 75] width 13 height 11
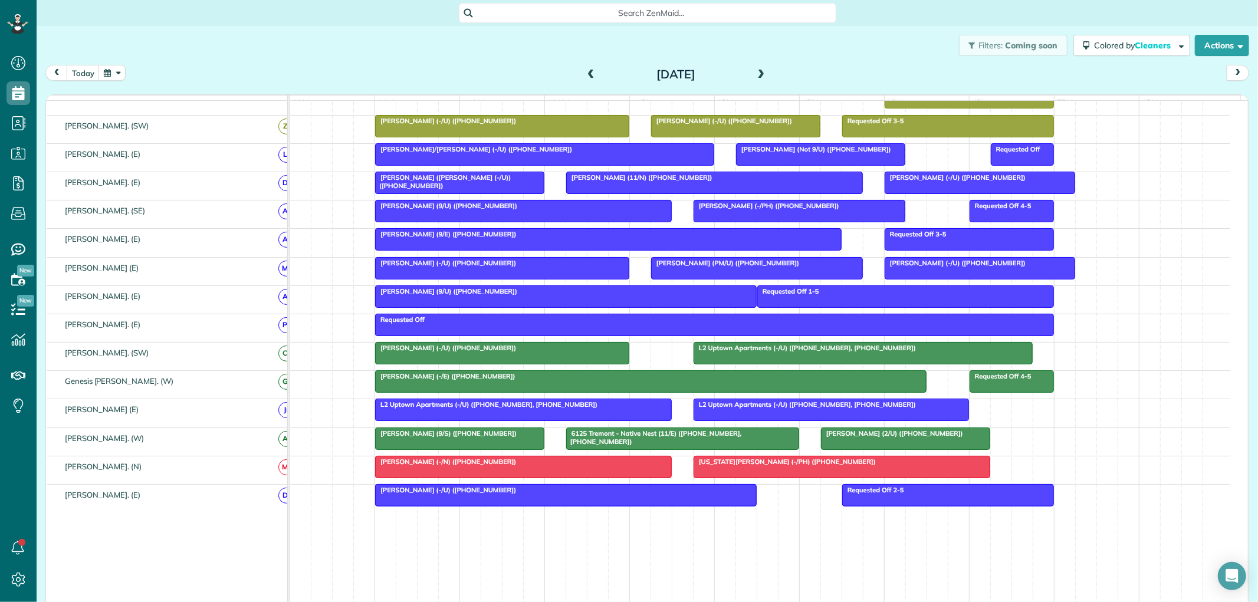
scroll to position [0, 0]
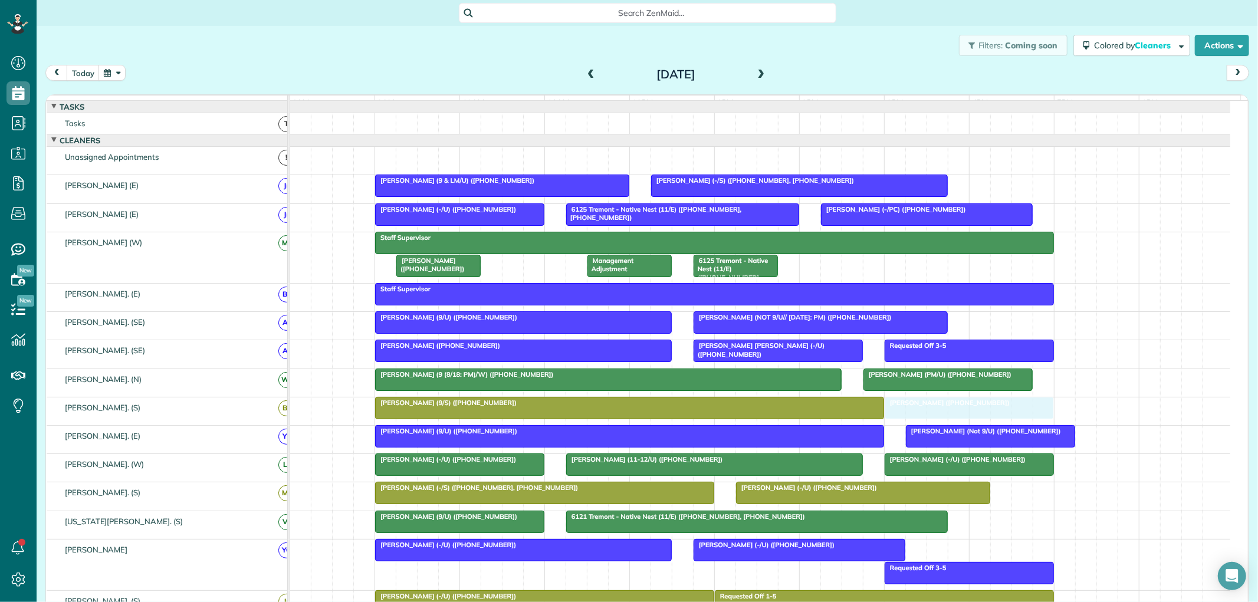
drag, startPoint x: 816, startPoint y: 163, endPoint x: 952, endPoint y: 419, distance: 290.6
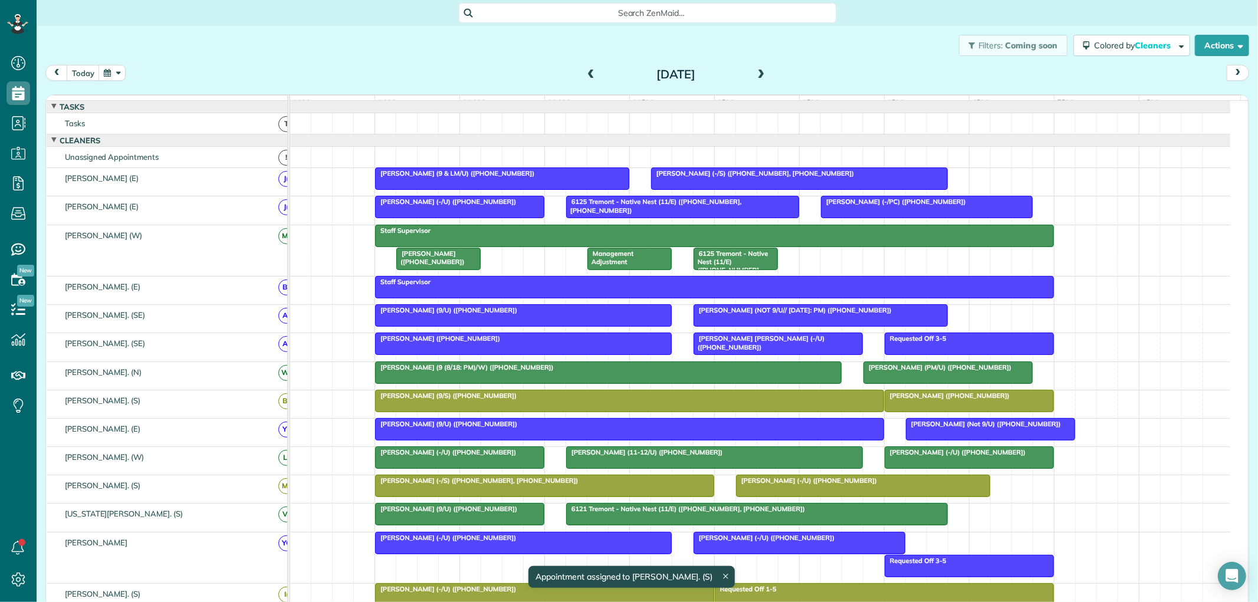
click at [913, 400] on span "Megan Shipman (+12147949890)" at bounding box center [947, 396] width 126 height 8
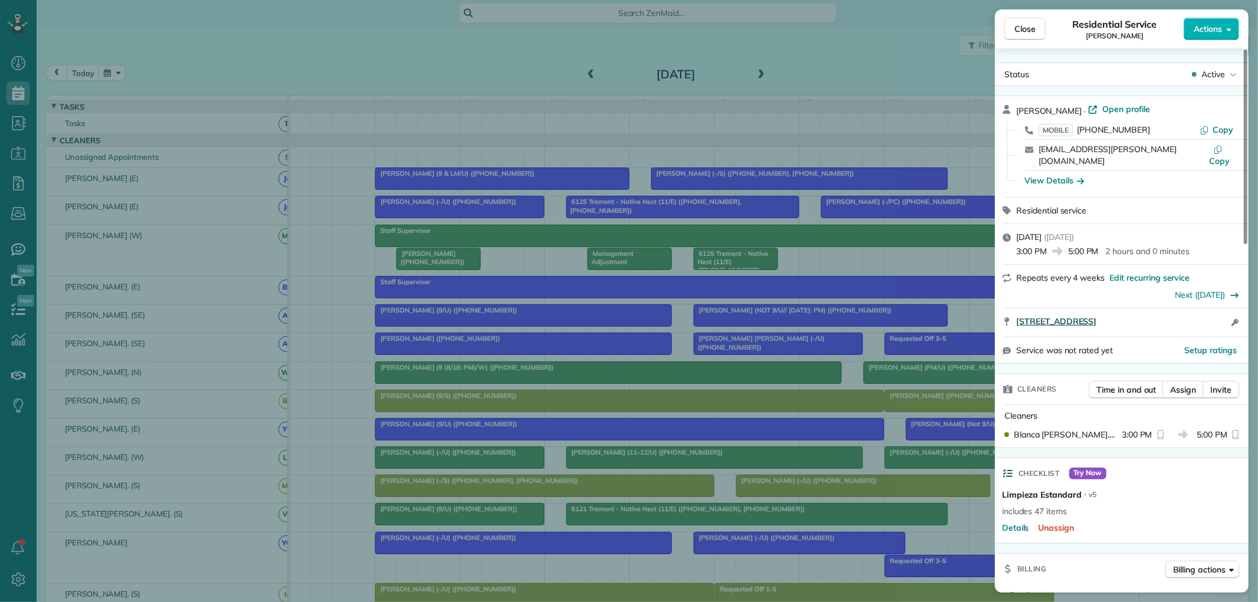
click at [1094, 316] on span "10550 North Central Expressway #326 Dallas TX 75231" at bounding box center [1057, 322] width 80 height 12
click at [1027, 31] on span "Close" at bounding box center [1025, 29] width 21 height 12
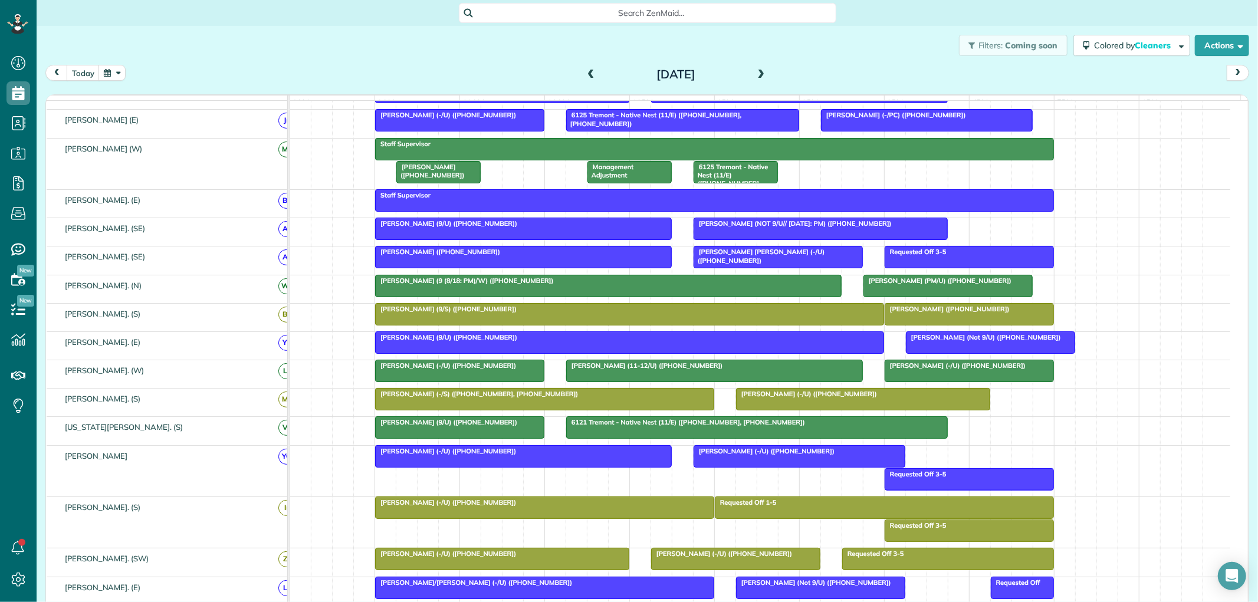
scroll to position [262, 0]
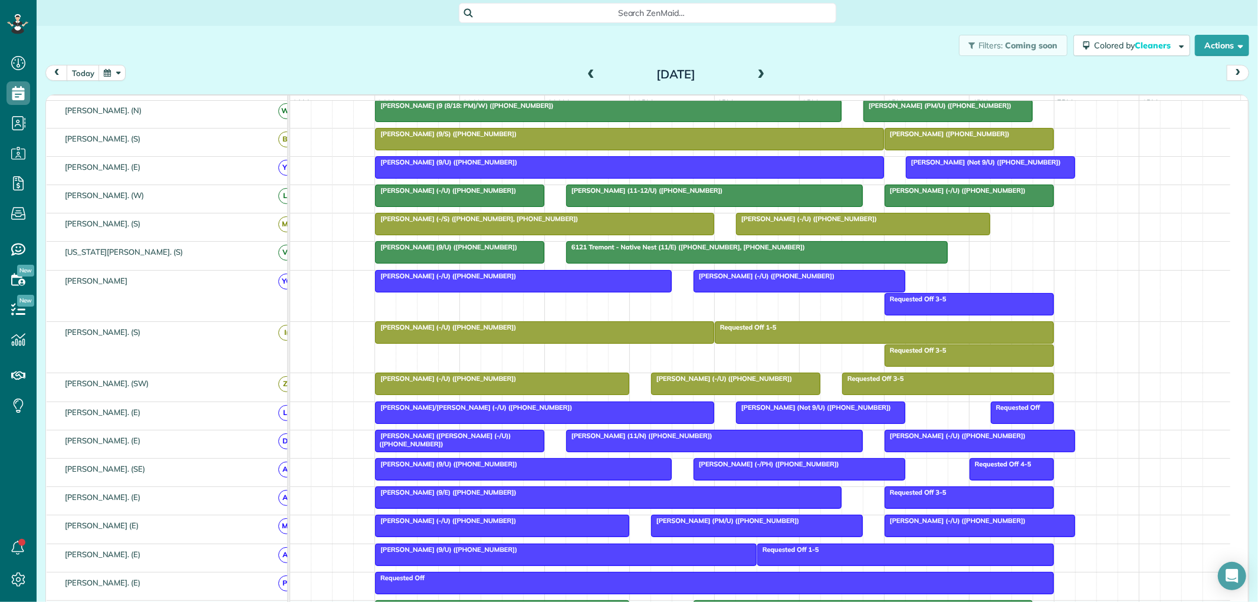
click at [762, 74] on span at bounding box center [761, 75] width 13 height 11
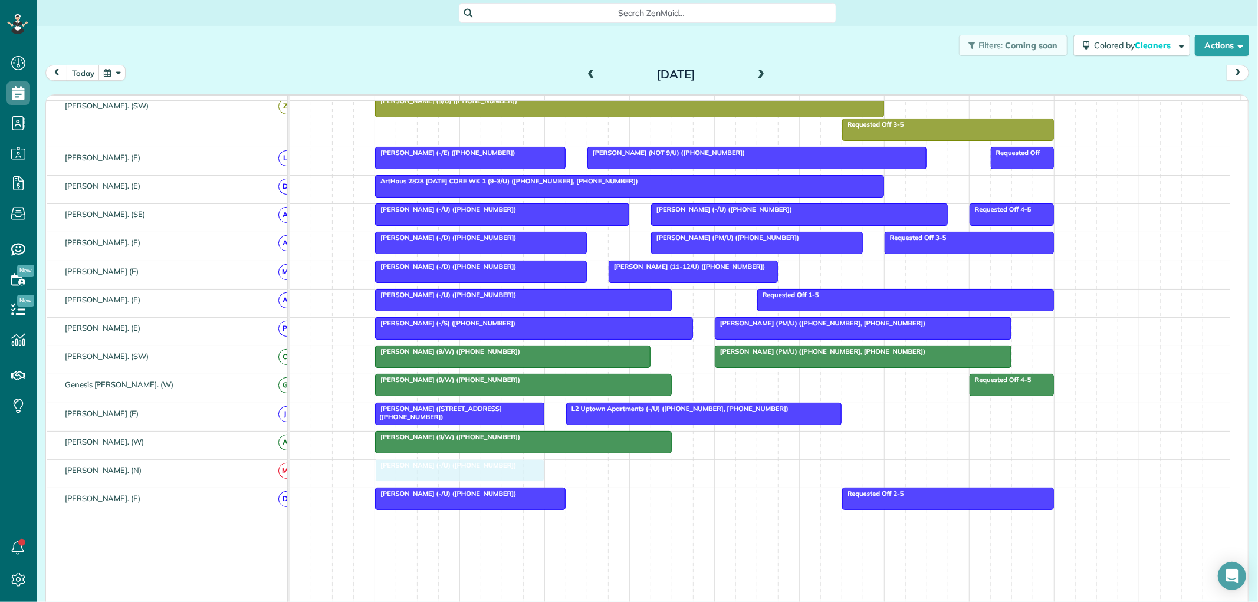
drag, startPoint x: 871, startPoint y: 480, endPoint x: 447, endPoint y: 484, distance: 424.2
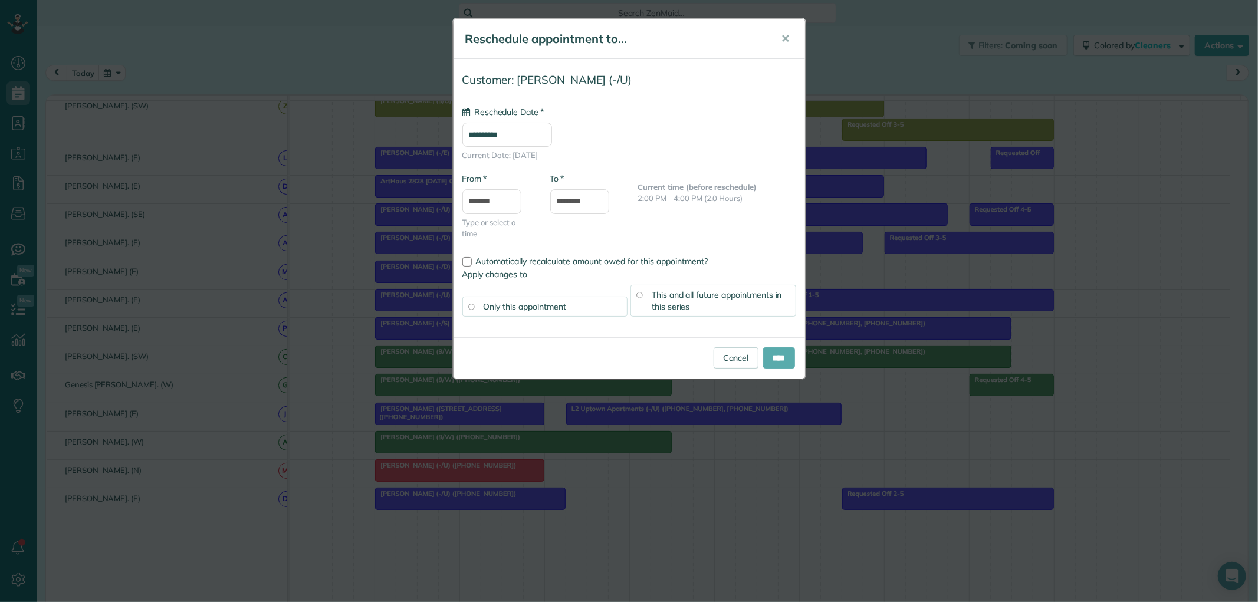
type input "**********"
click at [779, 360] on input "****" at bounding box center [779, 357] width 32 height 21
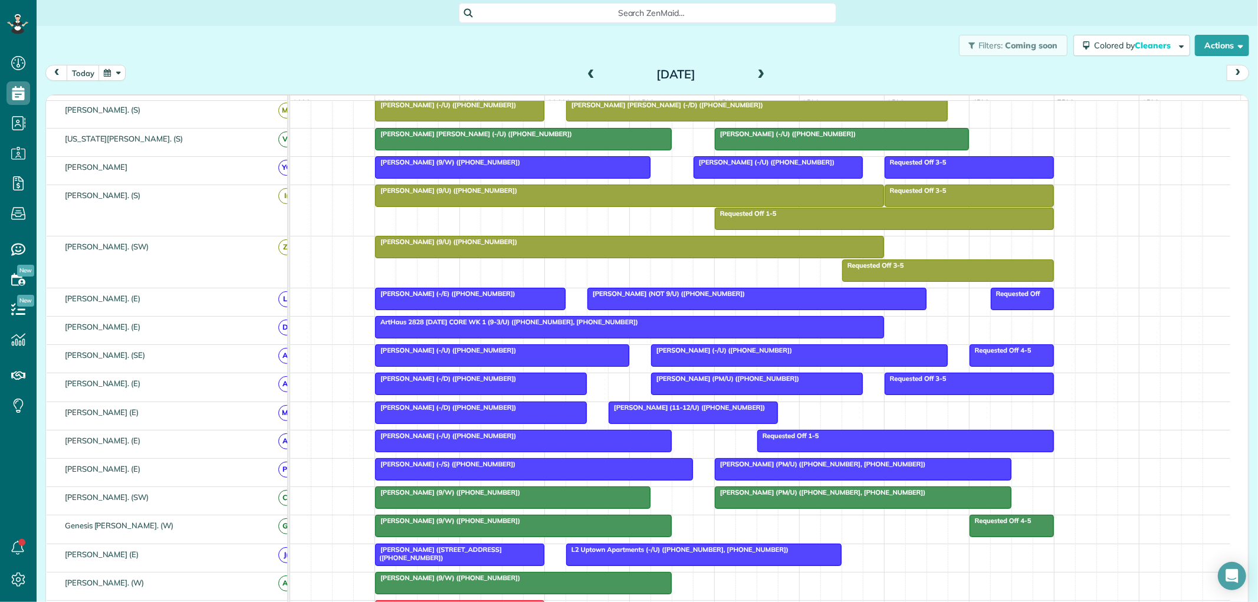
scroll to position [590, 0]
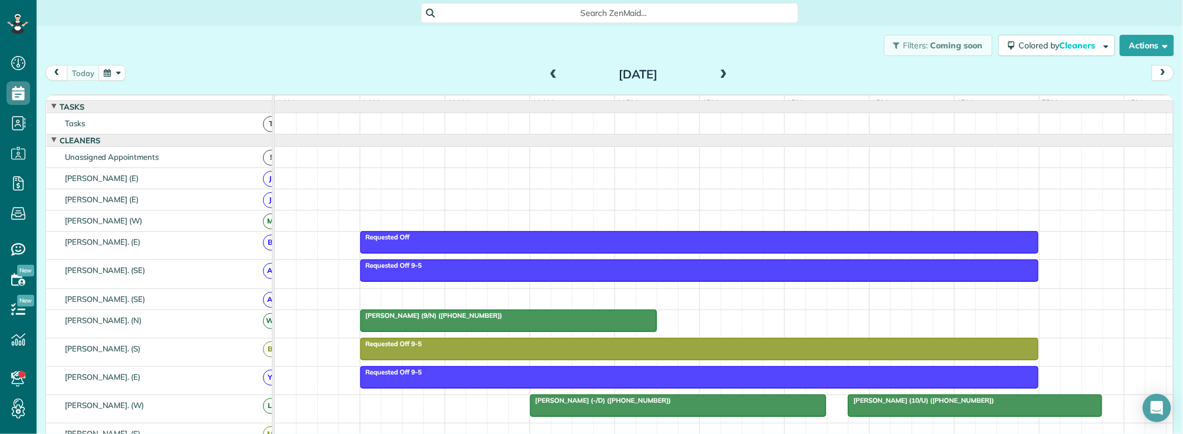
scroll to position [5, 5]
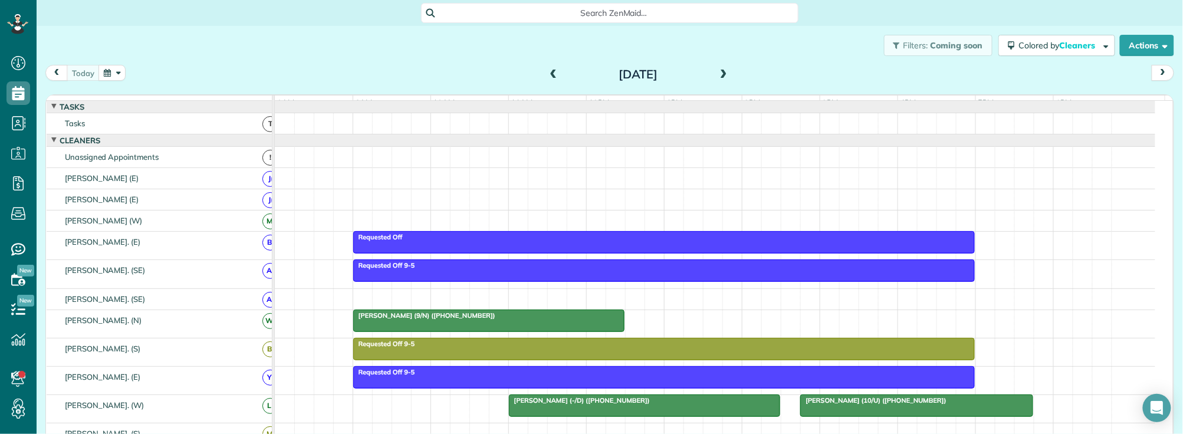
click at [547, 22] on div "Search ZenMaid…" at bounding box center [610, 13] width 378 height 20
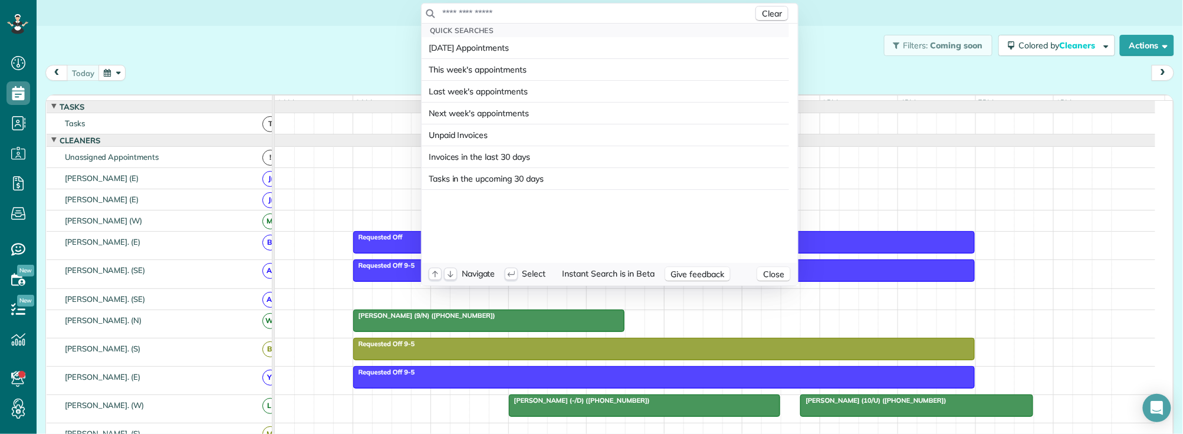
click at [539, 11] on input "text" at bounding box center [598, 13] width 312 height 12
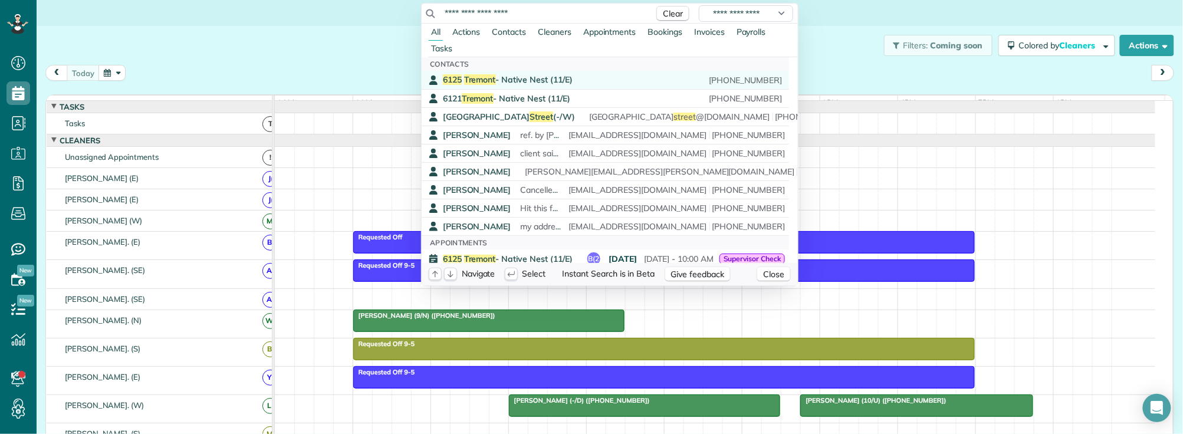
type input "**********"
click at [521, 78] on span "6125 Tremont - Native Nest (11/E)" at bounding box center [508, 79] width 130 height 11
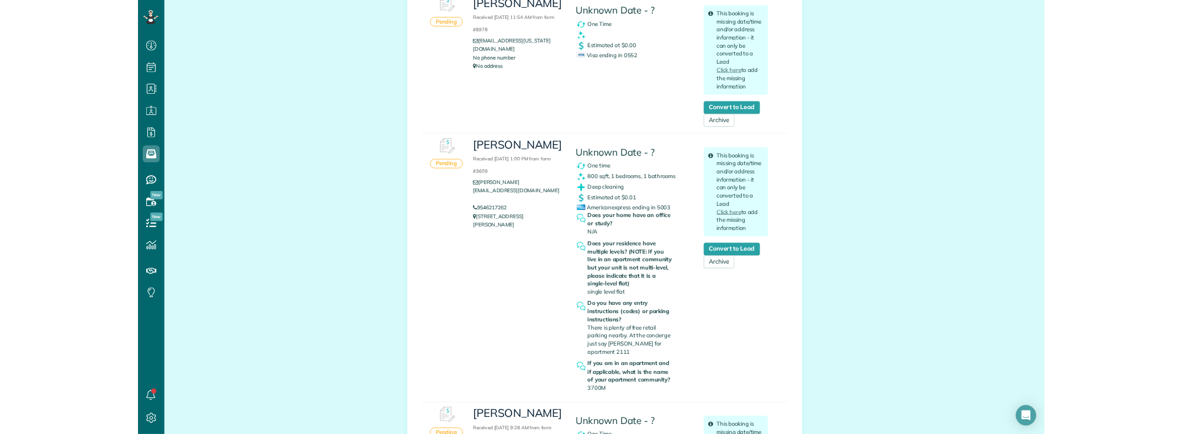
scroll to position [3671, 0]
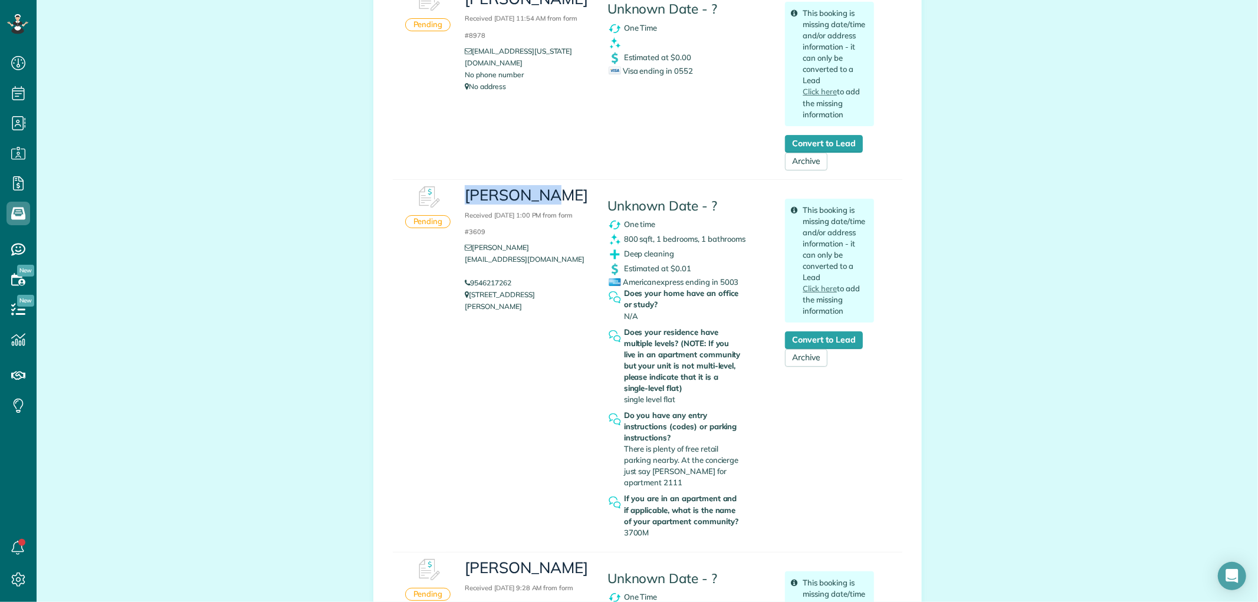
drag, startPoint x: 462, startPoint y: 192, endPoint x: 569, endPoint y: 194, distance: 107.4
click at [569, 194] on h3 "[PERSON_NAME] Received [DATE] 1:00 PM from form #3609" at bounding box center [527, 212] width 124 height 51
copy h3 "[PERSON_NAME]"
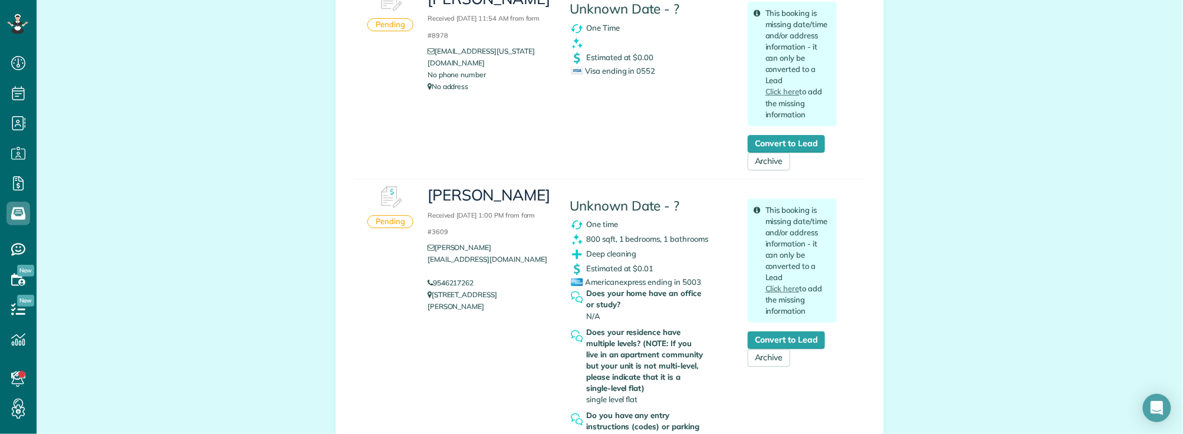
scroll to position [434, 37]
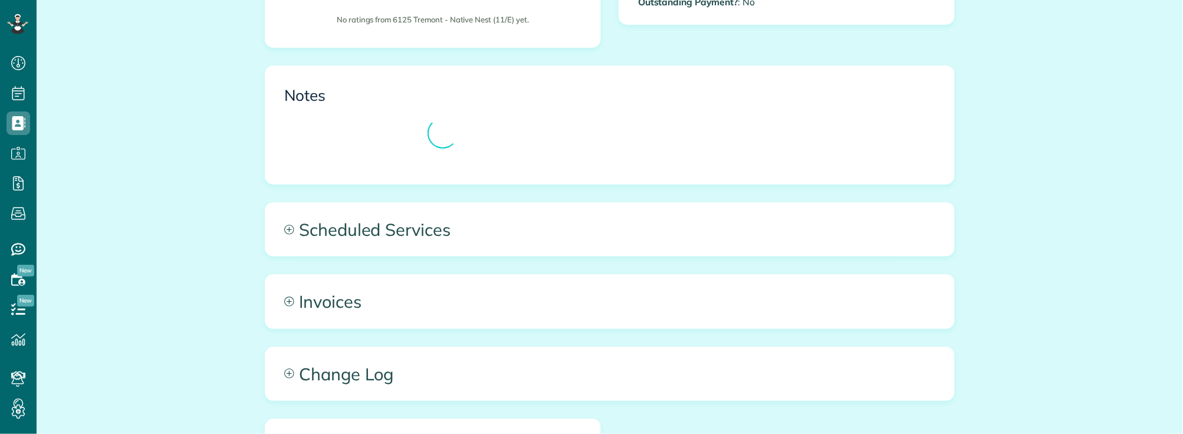
scroll to position [487, 0]
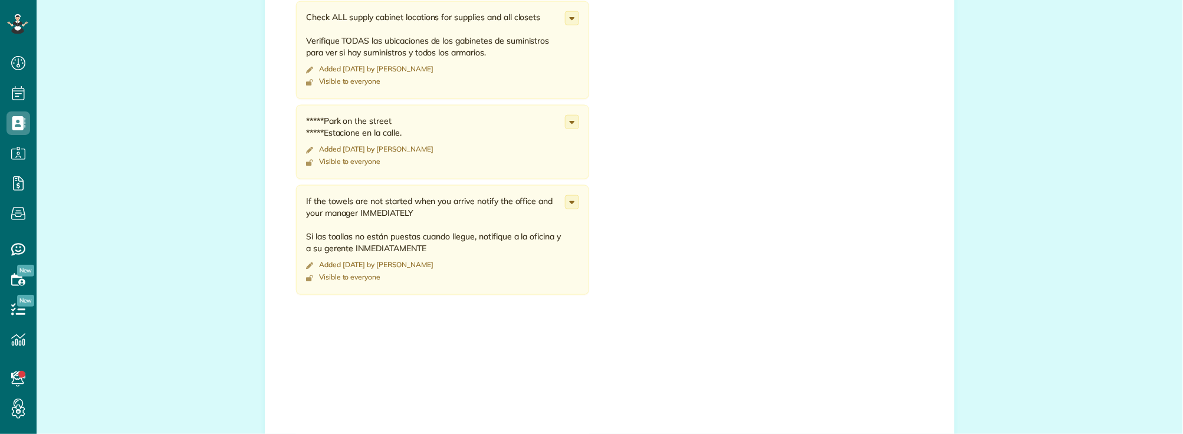
click at [501, 80] on footer "Visible to everyone" at bounding box center [435, 81] width 259 height 9
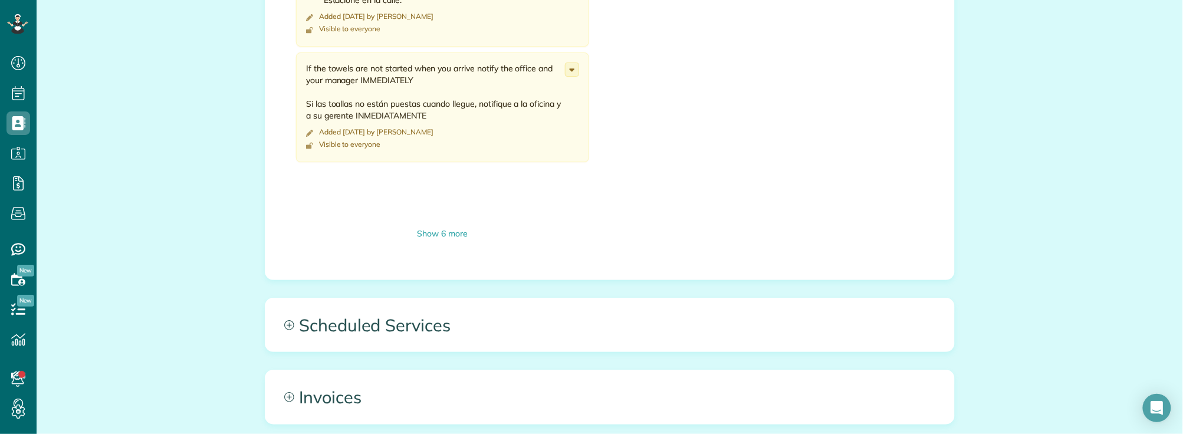
scroll to position [815, 0]
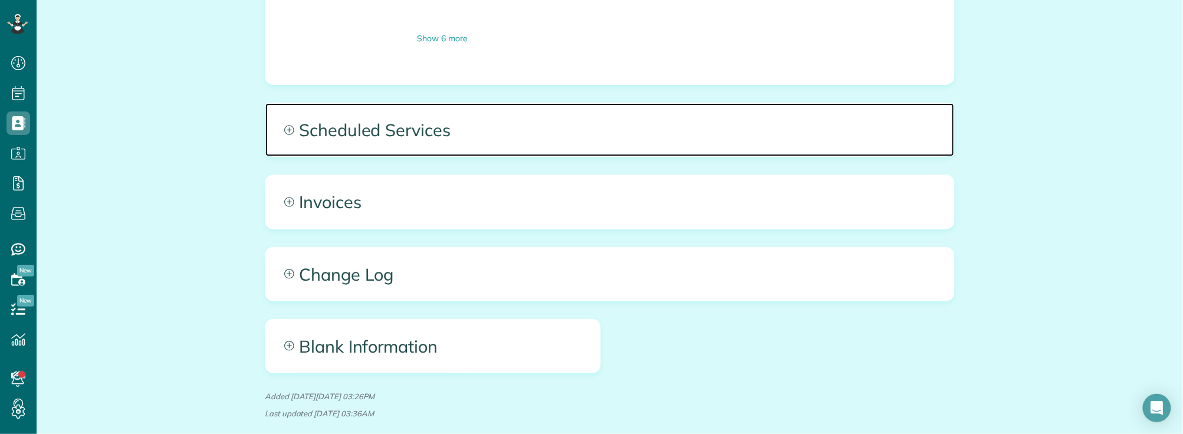
click at [494, 138] on span "Scheduled Services" at bounding box center [609, 129] width 689 height 53
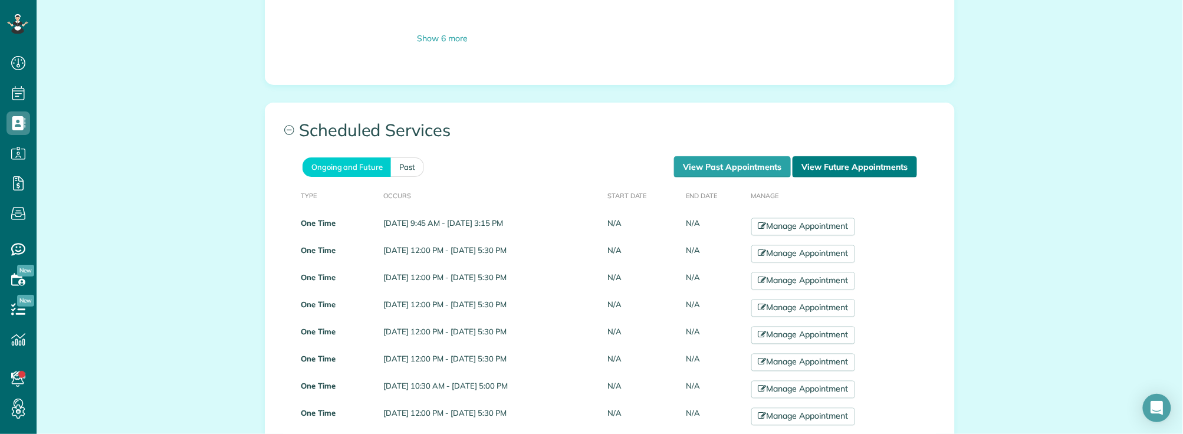
click at [832, 173] on link "View Future Appointments" at bounding box center [855, 166] width 124 height 21
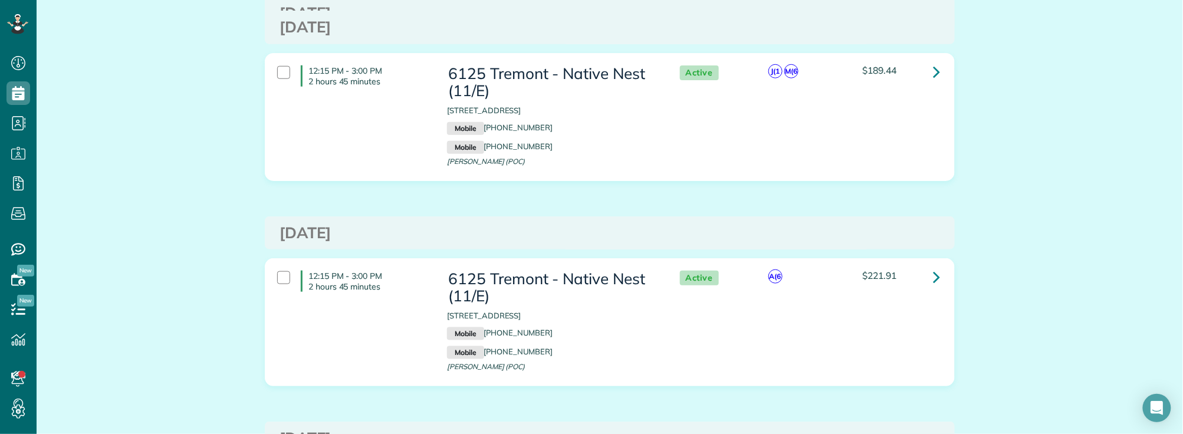
scroll to position [458, 0]
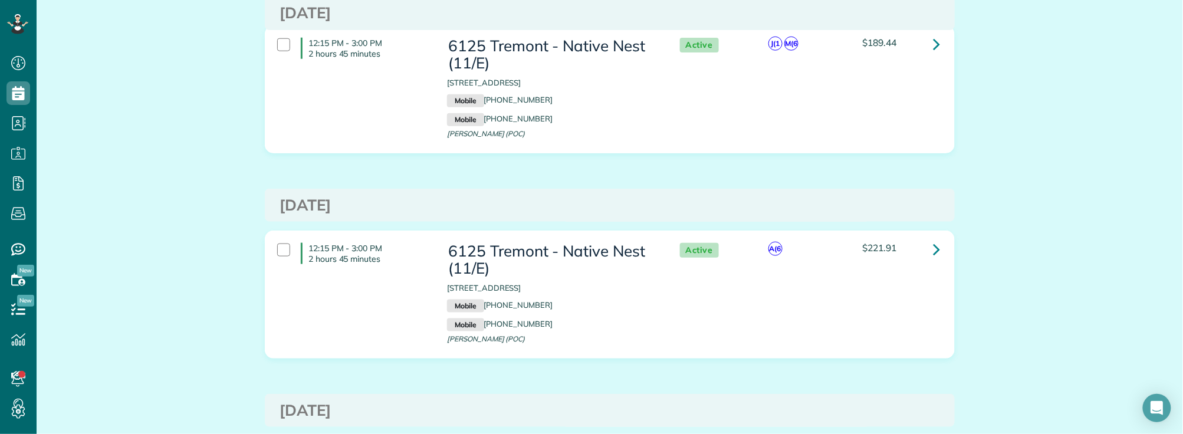
click at [933, 249] on icon at bounding box center [936, 249] width 7 height 21
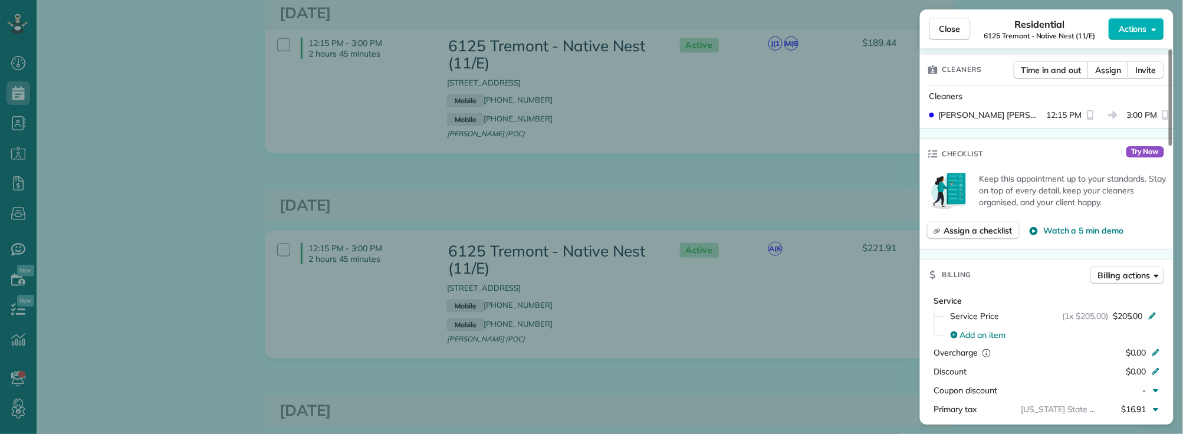
scroll to position [262, 0]
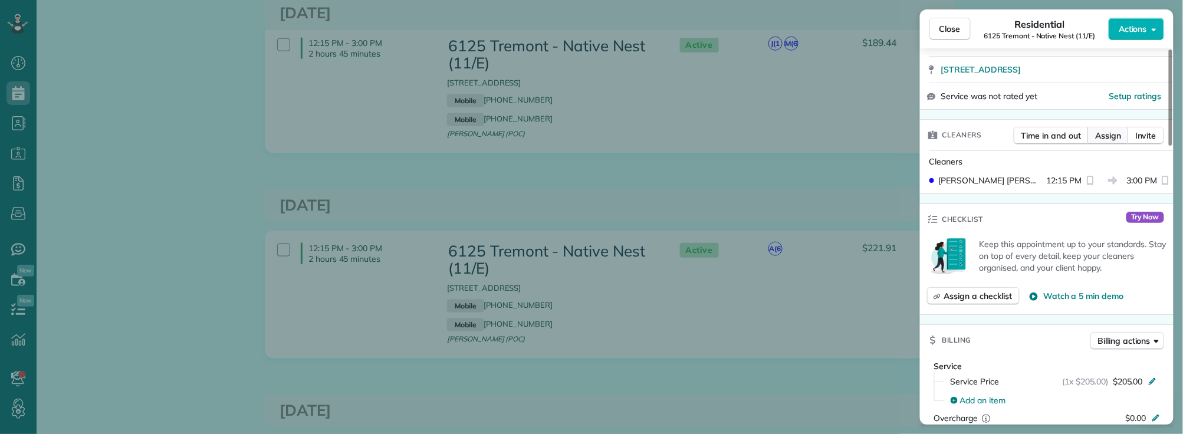
click at [1109, 136] on span "Assign" at bounding box center [1109, 136] width 26 height 12
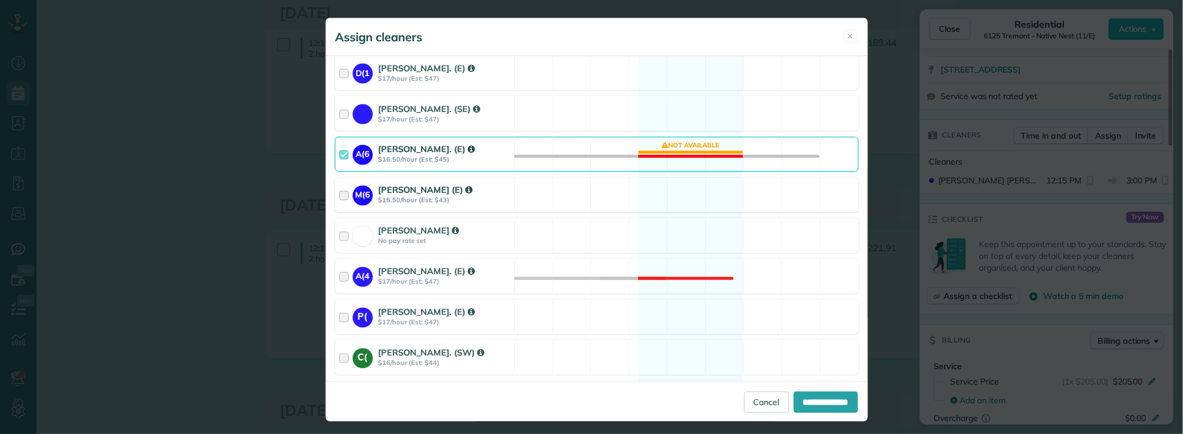
scroll to position [786, 0]
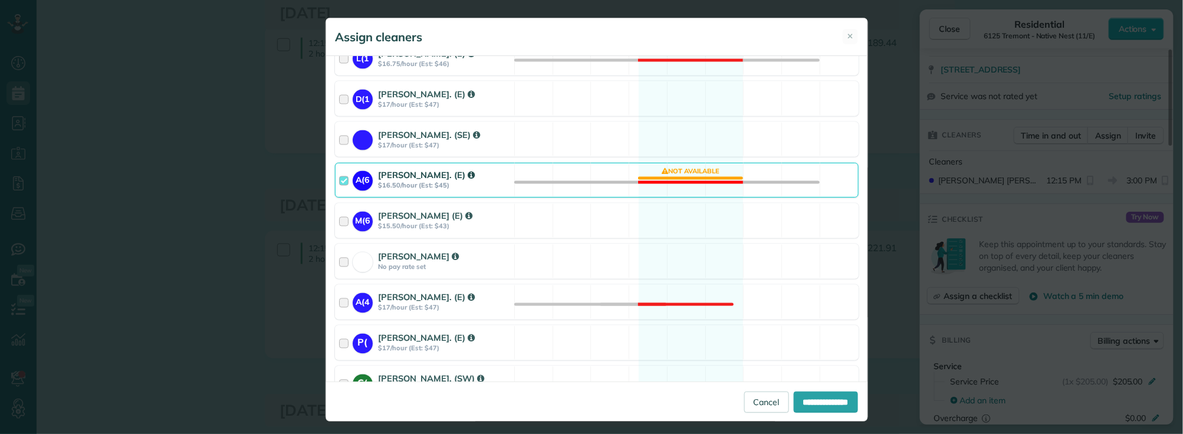
click at [343, 173] on div at bounding box center [346, 180] width 14 height 22
click at [811, 406] on input "**********" at bounding box center [826, 402] width 64 height 21
type input "**********"
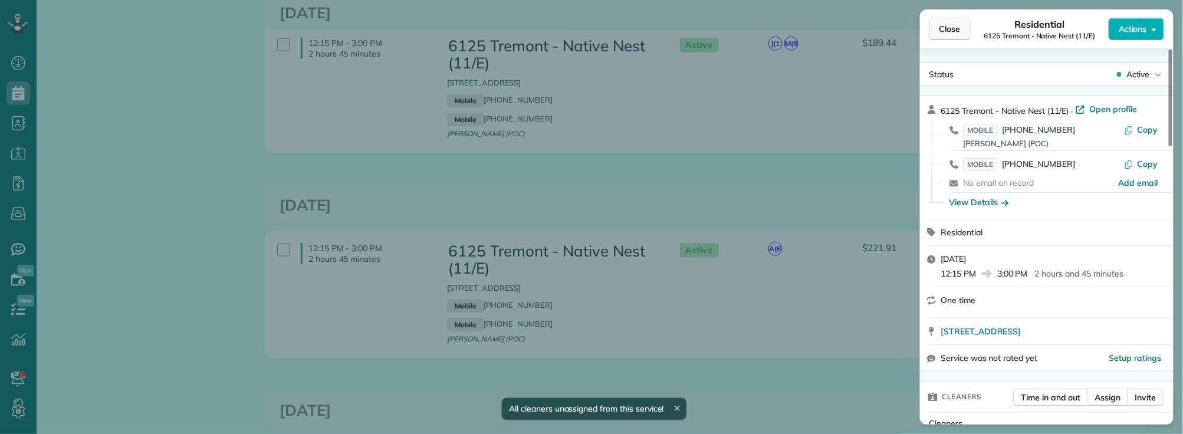
click at [951, 27] on span "Close" at bounding box center [950, 29] width 21 height 12
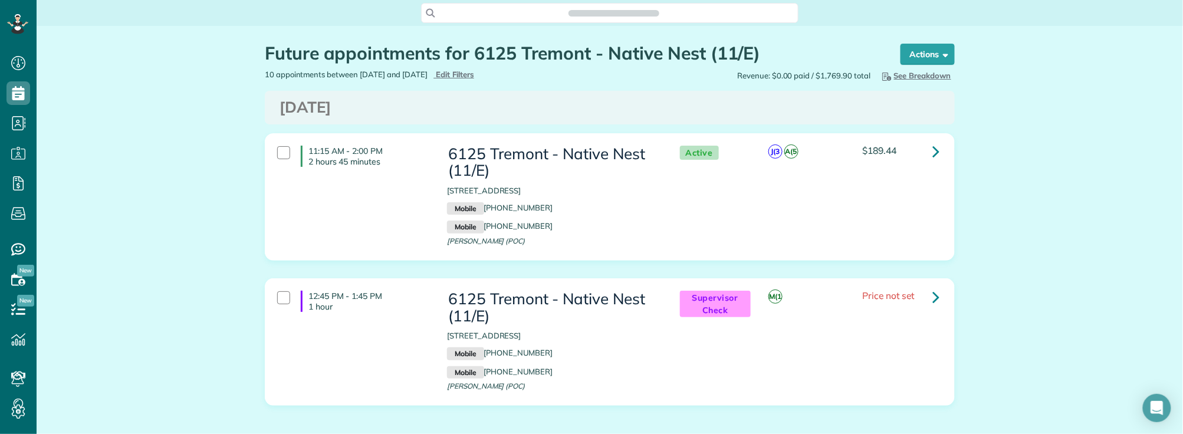
scroll to position [5, 5]
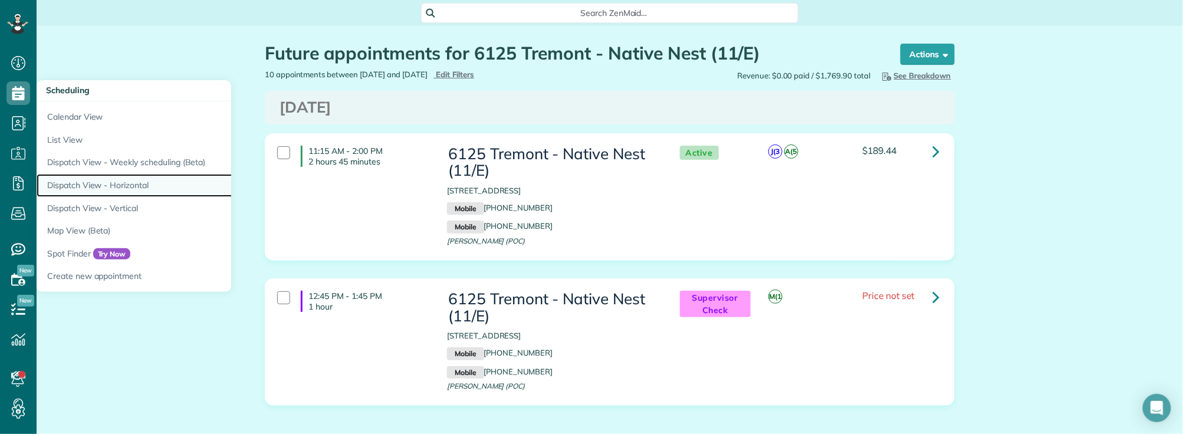
click at [106, 185] on link "Dispatch View - Horizontal" at bounding box center [184, 185] width 295 height 23
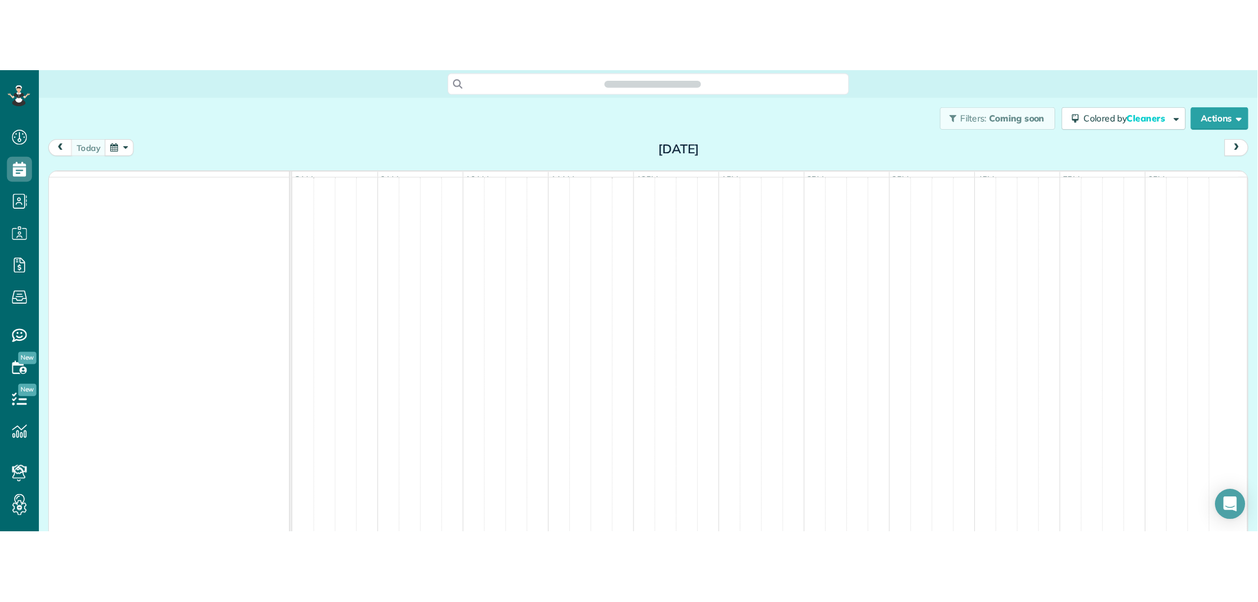
scroll to position [5, 5]
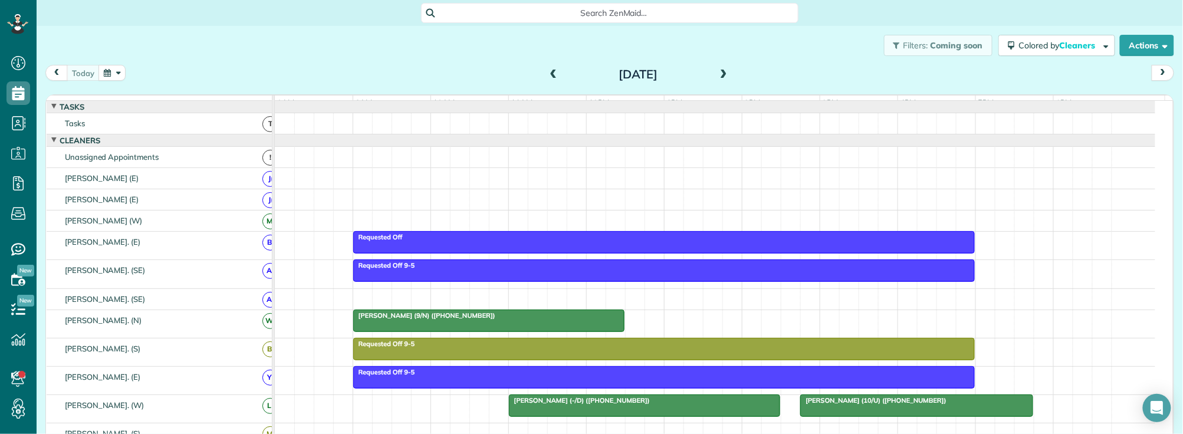
click at [722, 73] on span at bounding box center [723, 75] width 13 height 11
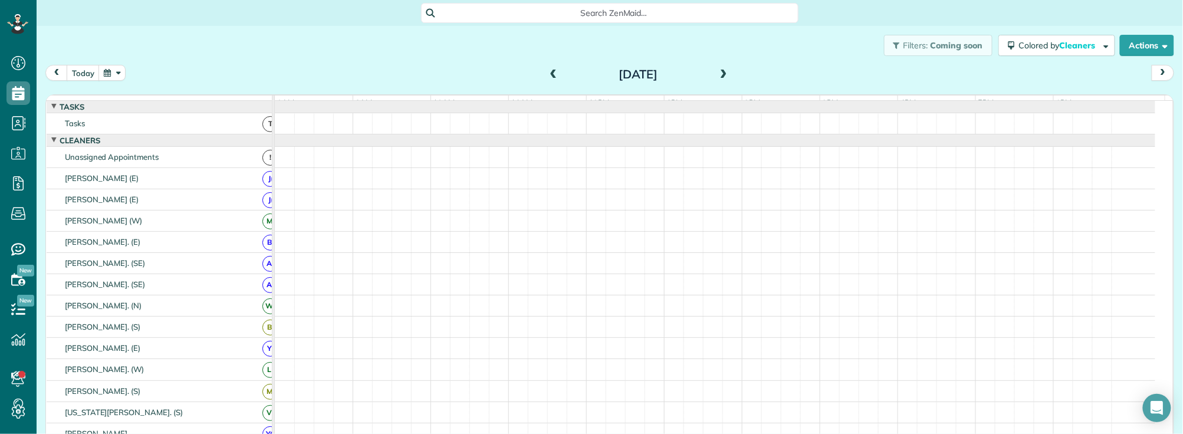
click at [722, 73] on span at bounding box center [723, 75] width 13 height 11
click at [721, 73] on span at bounding box center [723, 75] width 13 height 11
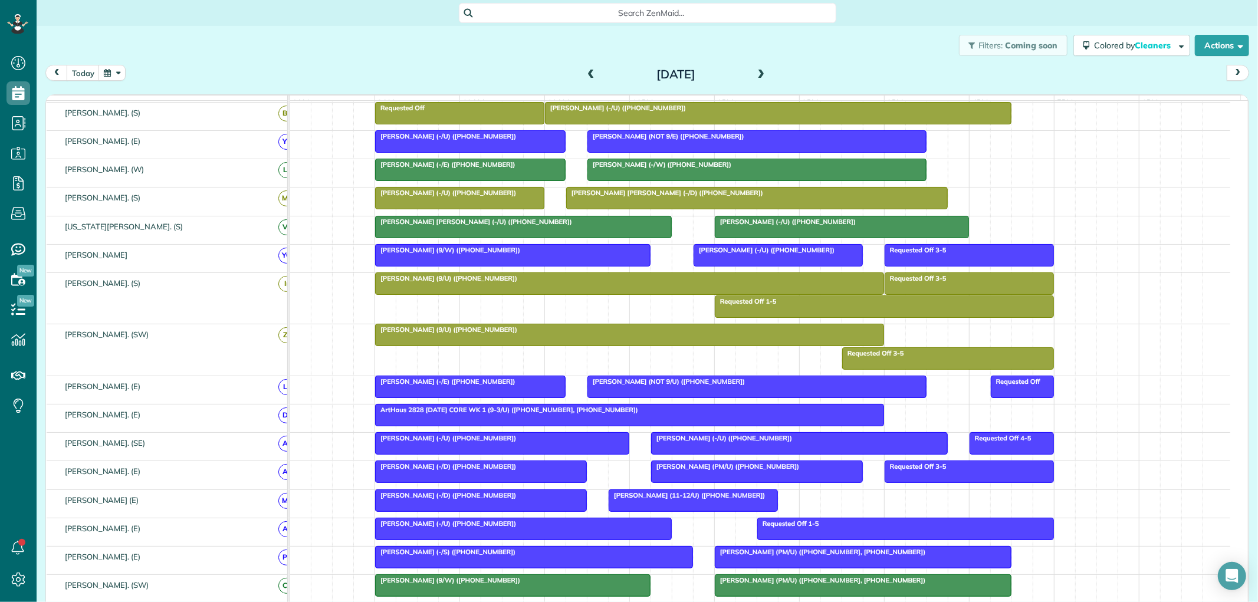
scroll to position [458, 0]
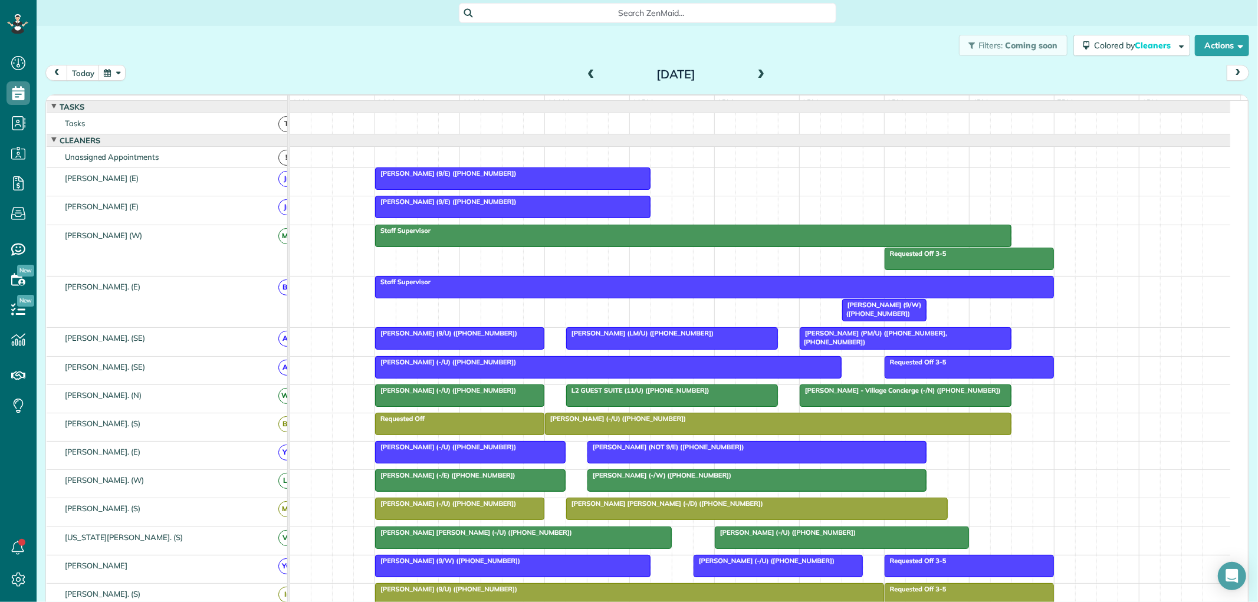
click at [531, 13] on span "Search ZenMaid…" at bounding box center [652, 13] width 359 height 12
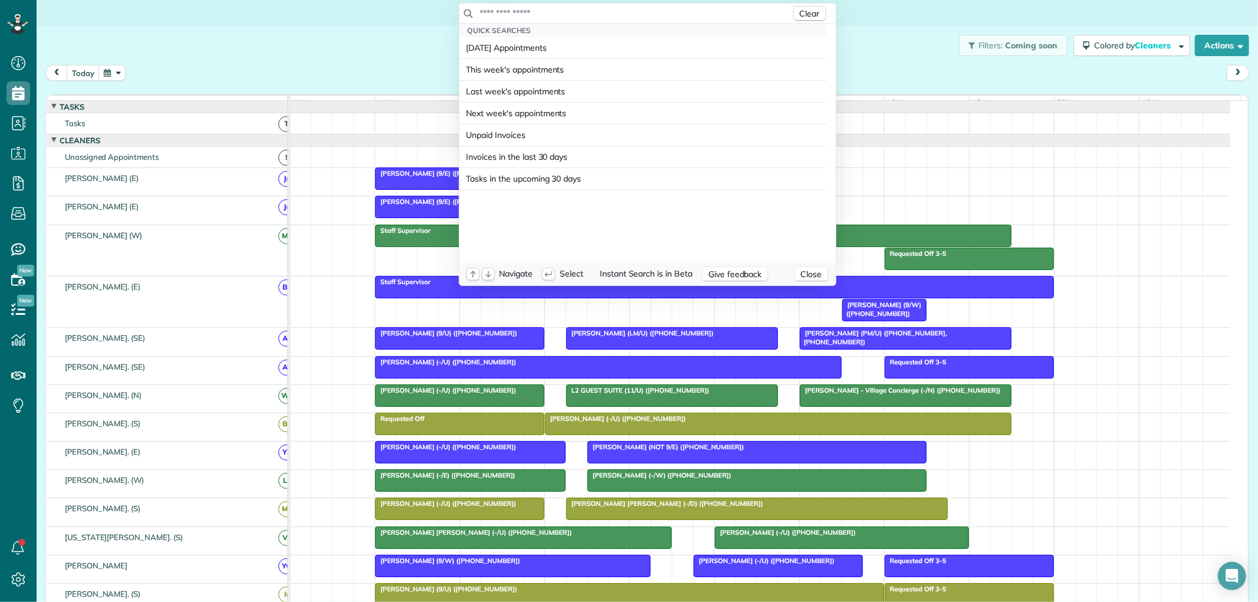
click at [529, 14] on input "text" at bounding box center [636, 13] width 312 height 12
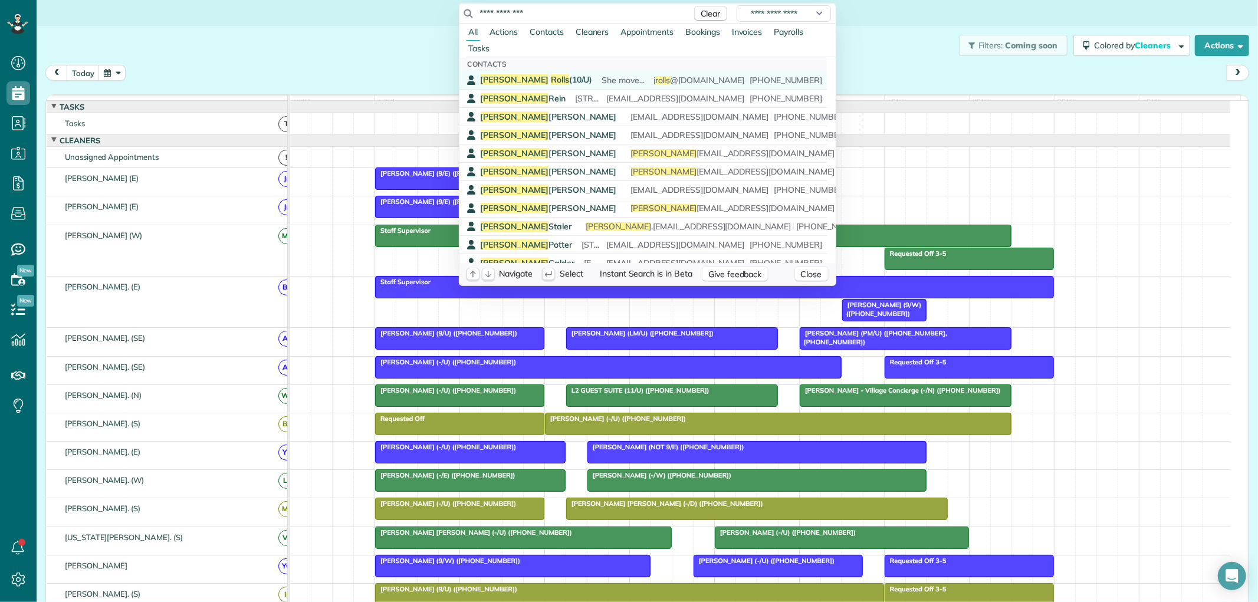
type input "**********"
click at [552, 77] on div "[PERSON_NAME] (10/U) She moved from the [GEOGRAPHIC_DATA] to [GEOGRAPHIC_DATA] …" at bounding box center [652, 80] width 342 height 12
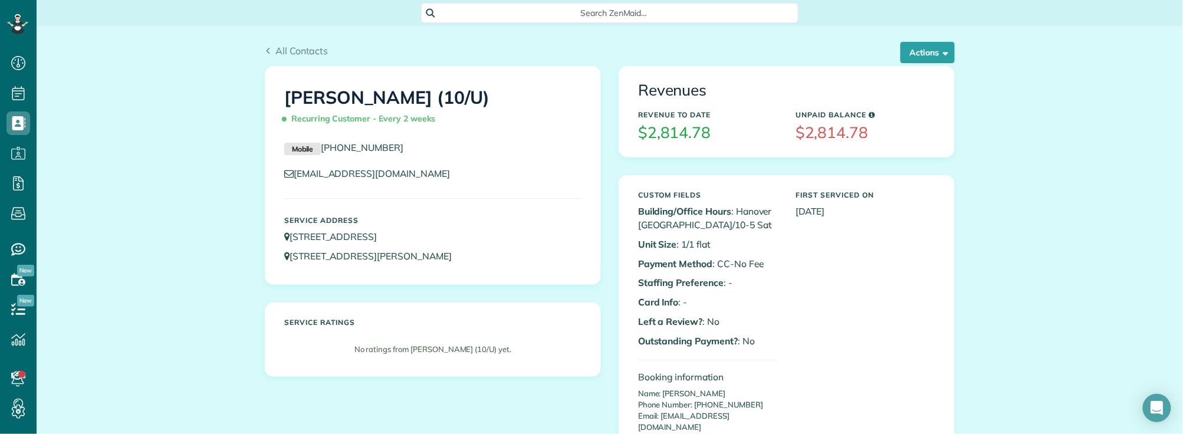
scroll to position [434, 37]
click at [467, 15] on span "Search ZenMaid…" at bounding box center [614, 13] width 359 height 12
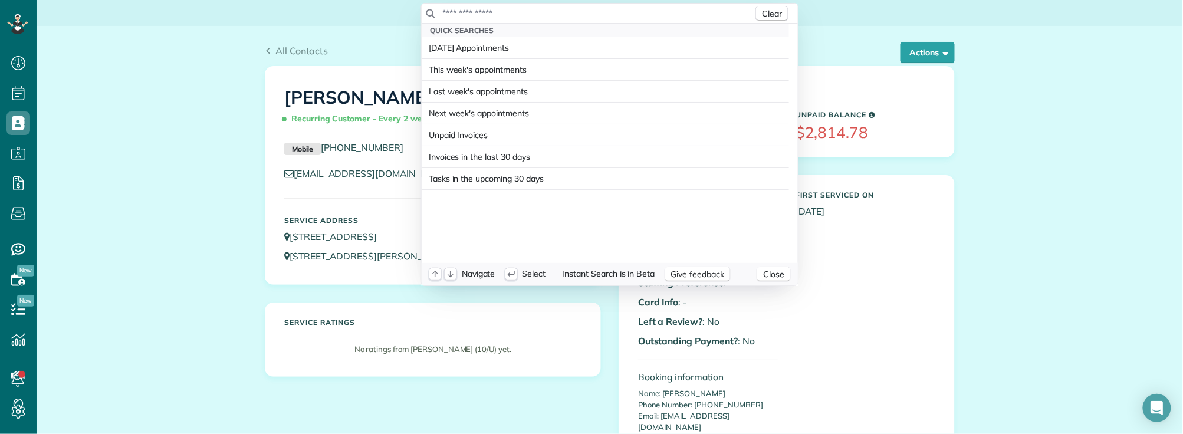
drag, startPoint x: 150, startPoint y: 51, endPoint x: 172, endPoint y: 13, distance: 44.1
click at [150, 51] on html "Dashboard Scheduling Calendar View List View Dispatch View - Weekly scheduling …" at bounding box center [591, 217] width 1183 height 434
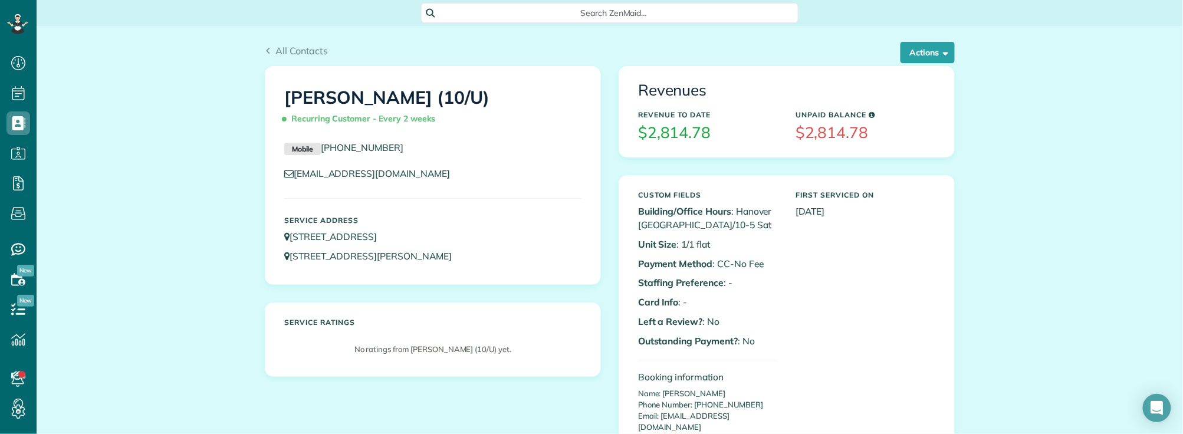
click at [559, 10] on span "Search ZenMaid…" at bounding box center [614, 13] width 359 height 12
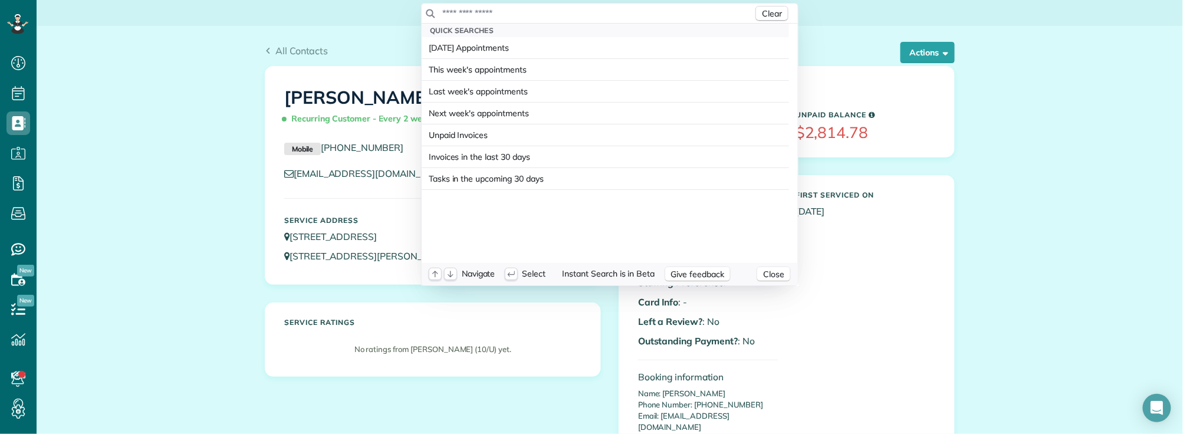
click at [555, 10] on input "text" at bounding box center [598, 13] width 312 height 12
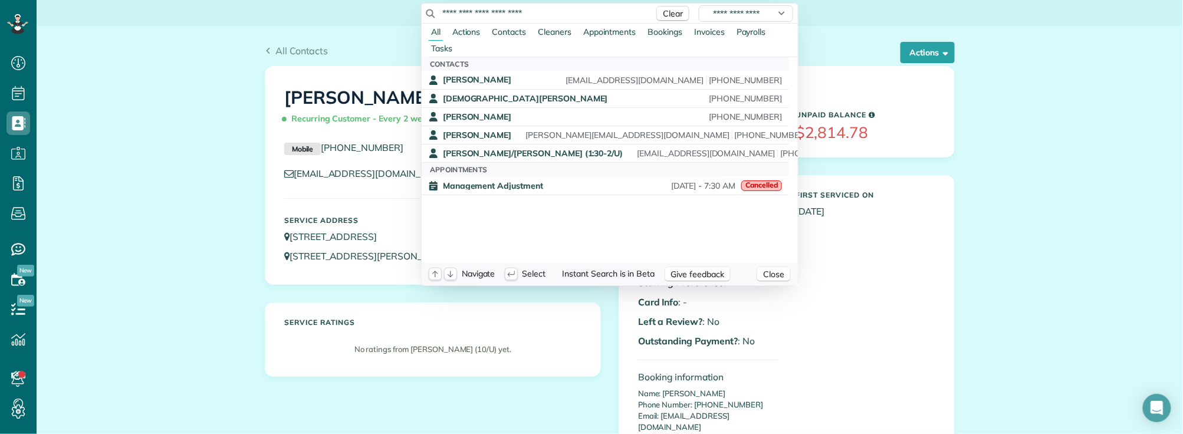
type input "**********"
click at [209, 92] on html "Dashboard Scheduling Calendar View List View Dispatch View - Weekly scheduling …" at bounding box center [591, 217] width 1183 height 434
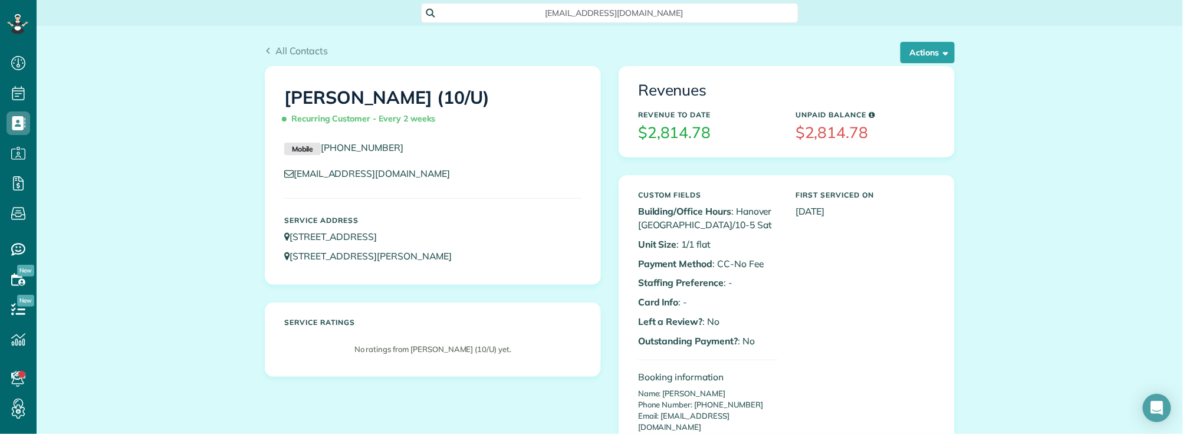
click at [526, 15] on span "[EMAIL_ADDRESS][DOMAIN_NAME]" at bounding box center [614, 13] width 359 height 12
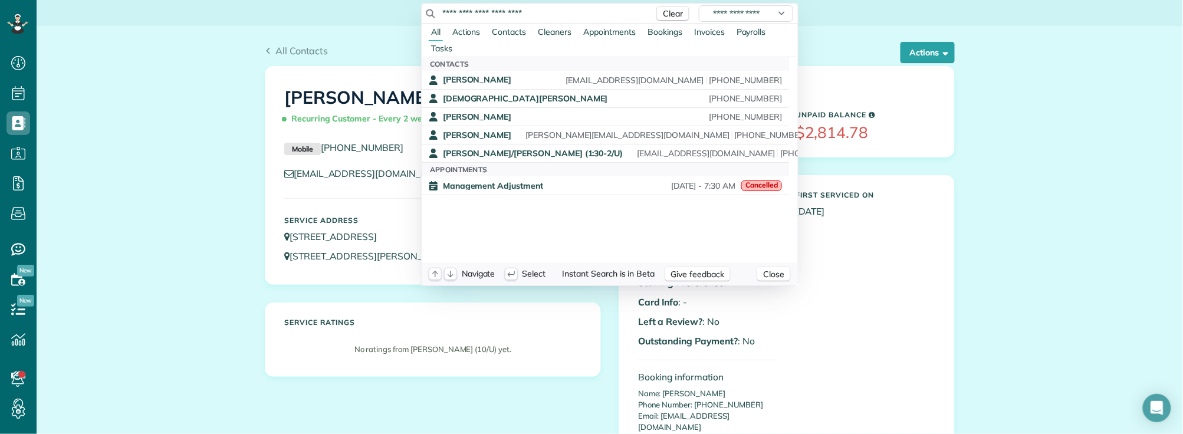
click at [279, 35] on html "Dashboard Scheduling Calendar View List View Dispatch View - Weekly scheduling …" at bounding box center [591, 217] width 1183 height 434
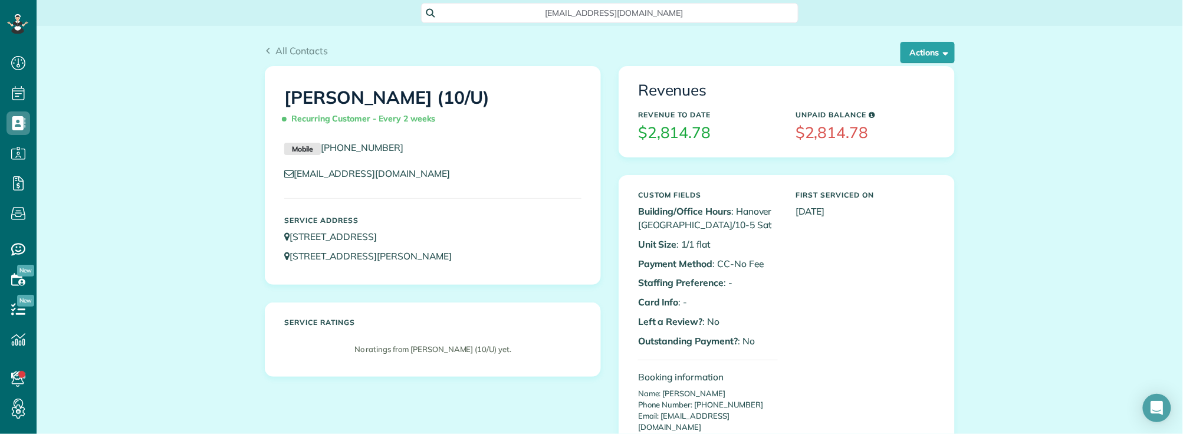
click at [553, 16] on span "[EMAIL_ADDRESS][DOMAIN_NAME]" at bounding box center [614, 13] width 359 height 12
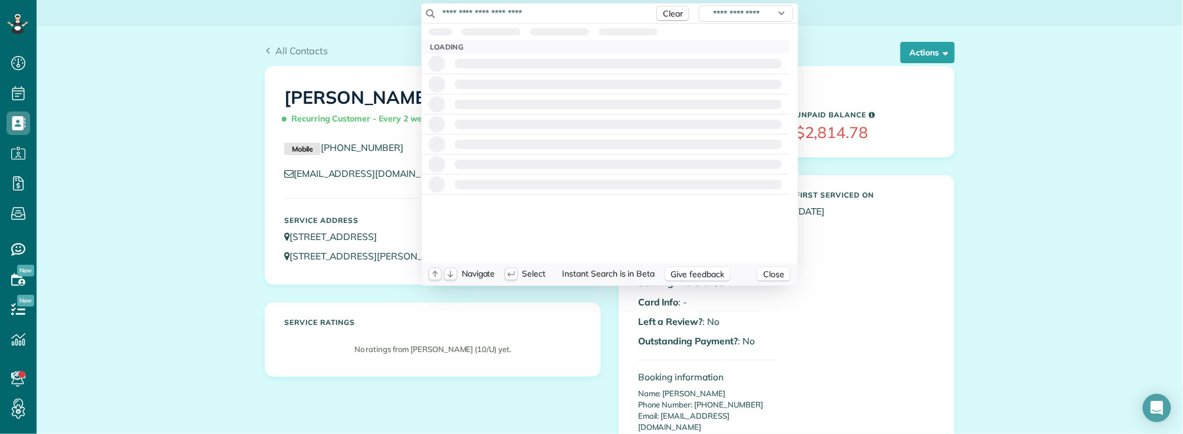
click at [553, 15] on input "**********" at bounding box center [545, 13] width 206 height 12
drag, startPoint x: 521, startPoint y: 13, endPoint x: 364, endPoint y: 5, distance: 157.2
click at [366, 4] on html "Dashboard Scheduling Calendar View List View Dispatch View - Weekly scheduling …" at bounding box center [591, 217] width 1183 height 434
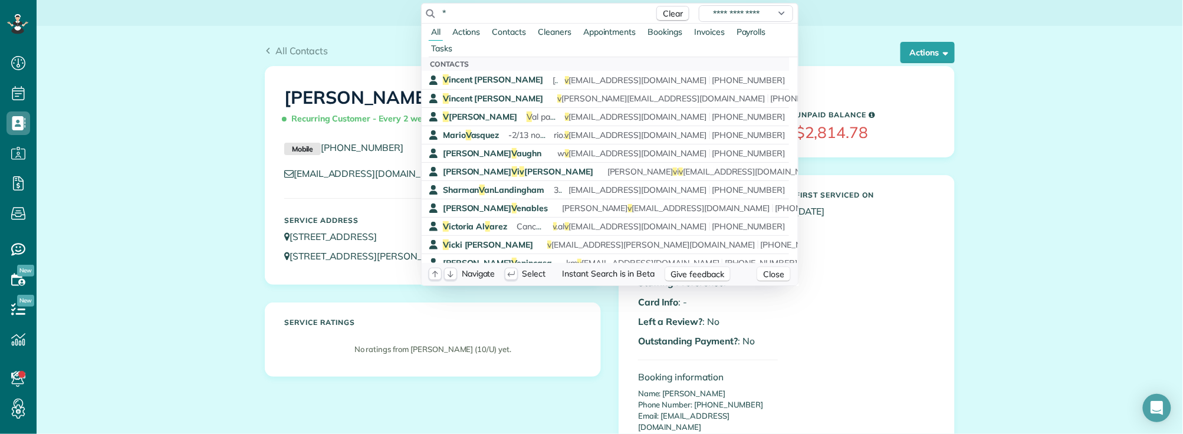
drag, startPoint x: 456, startPoint y: 12, endPoint x: 385, endPoint y: 7, distance: 71.6
click at [385, 7] on html "Dashboard Scheduling Calendar View List View Dispatch View - Weekly scheduling …" at bounding box center [591, 217] width 1183 height 434
paste input "**********"
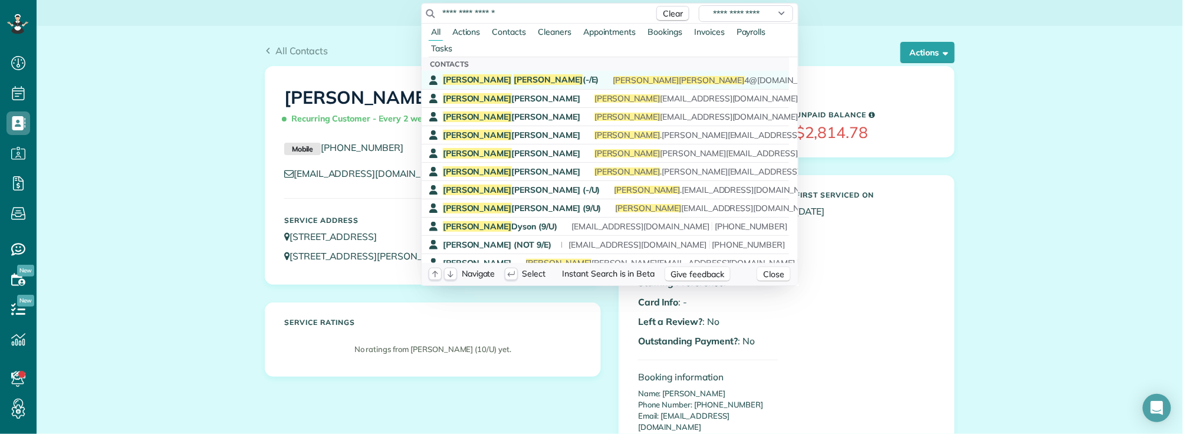
type input "**********"
click at [514, 79] on span "Langley" at bounding box center [548, 79] width 69 height 11
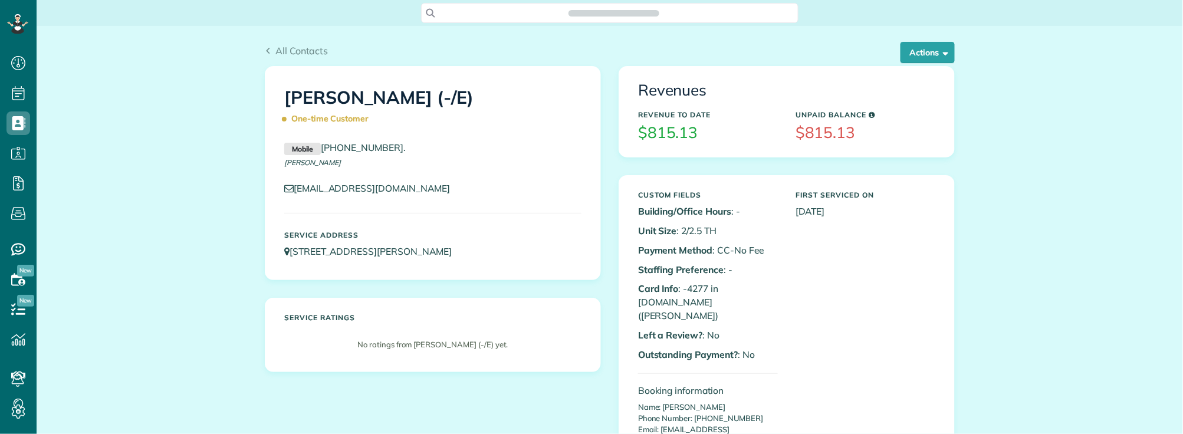
scroll to position [5, 5]
copy p "[PERSON_NAME]"
drag, startPoint x: 657, startPoint y: 393, endPoint x: 745, endPoint y: 391, distance: 88.5
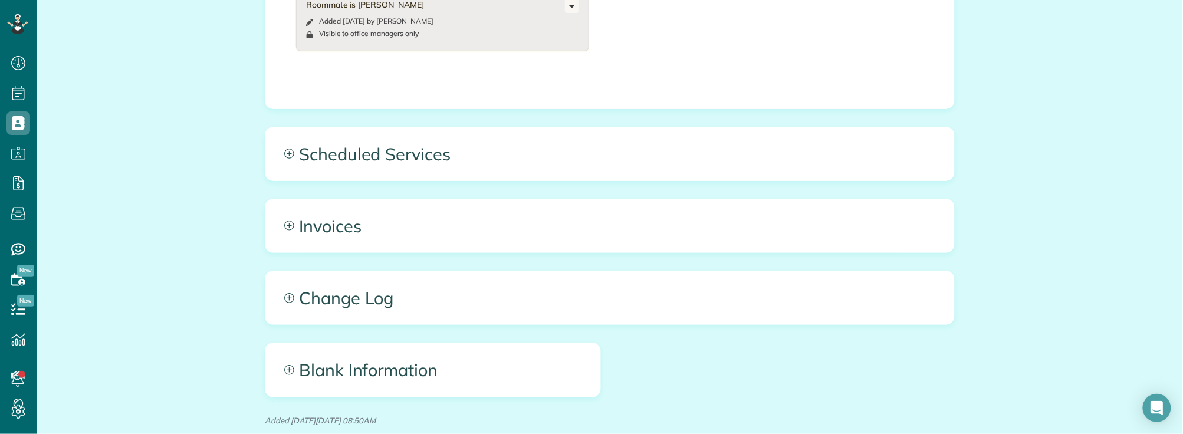
scroll to position [1012, 0]
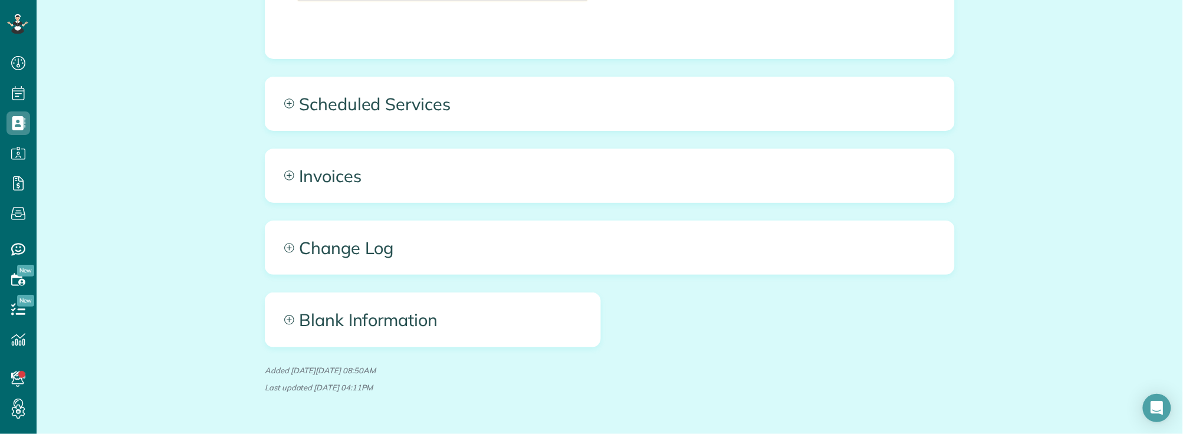
drag, startPoint x: 121, startPoint y: 127, endPoint x: 143, endPoint y: 139, distance: 25.6
